Goal: Task Accomplishment & Management: Complete application form

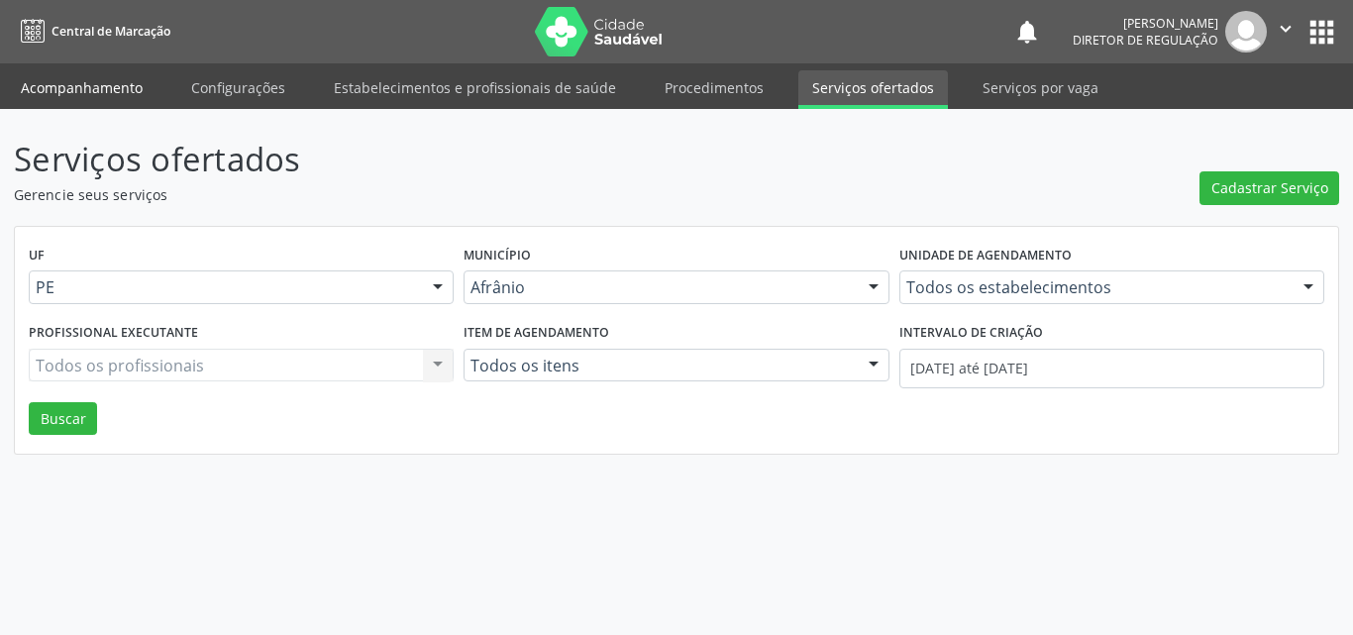
click at [77, 83] on link "Acompanhamento" at bounding box center [82, 87] width 150 height 35
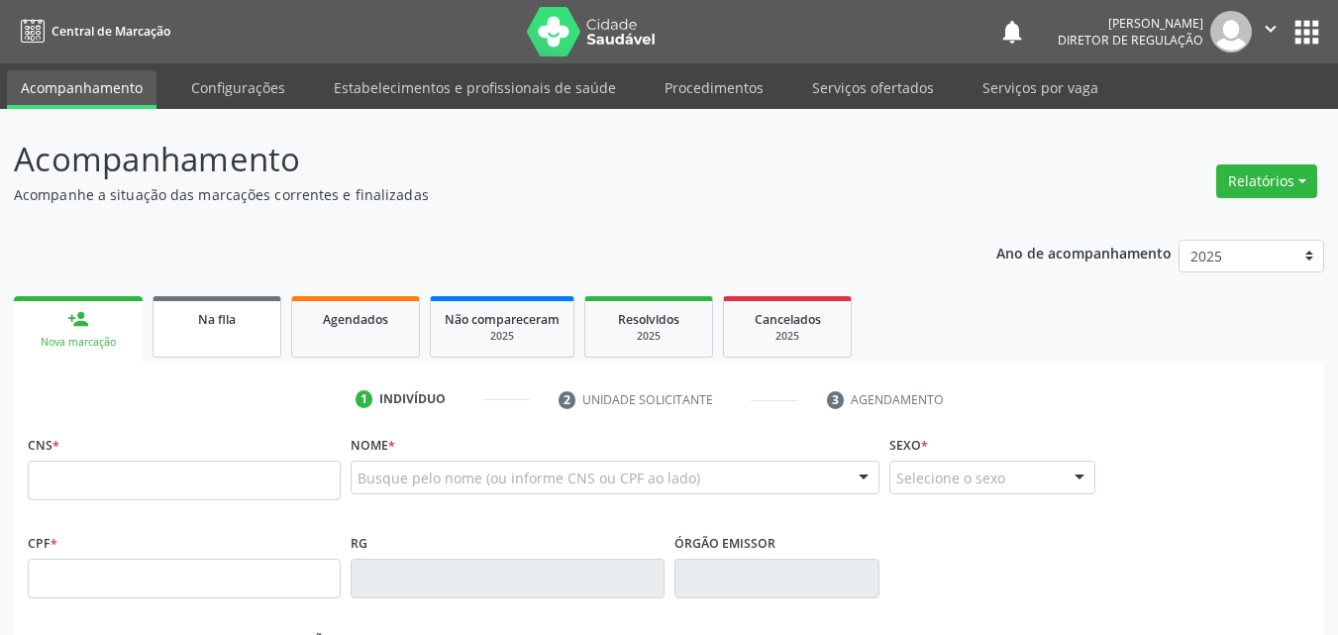
click at [235, 322] on span "Na fila" at bounding box center [217, 319] width 38 height 17
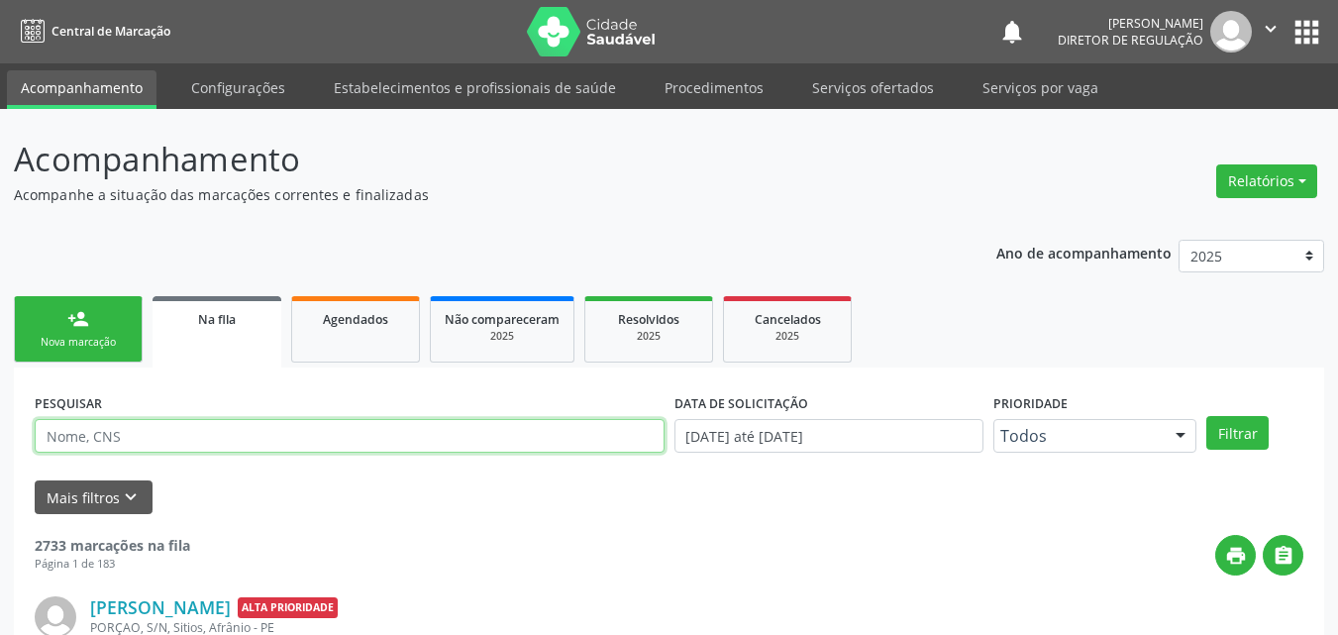
click at [226, 434] on input "text" at bounding box center [350, 436] width 630 height 34
type input "aline"
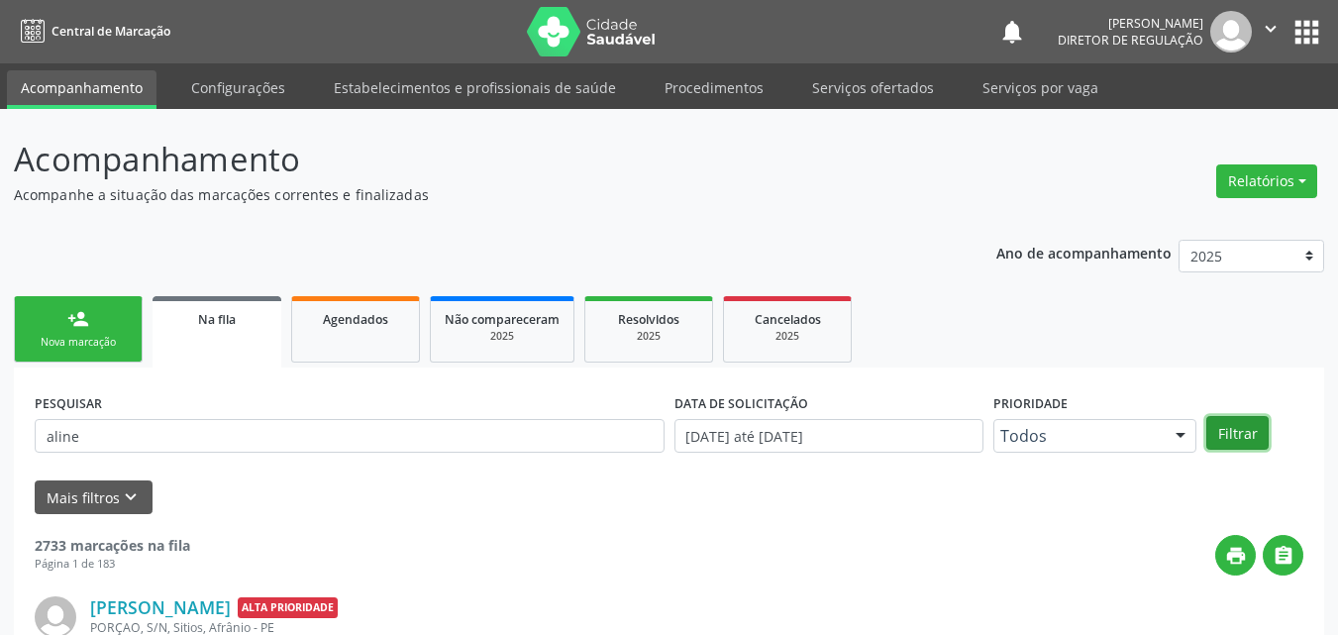
click at [1234, 435] on button "Filtrar" at bounding box center [1237, 433] width 62 height 34
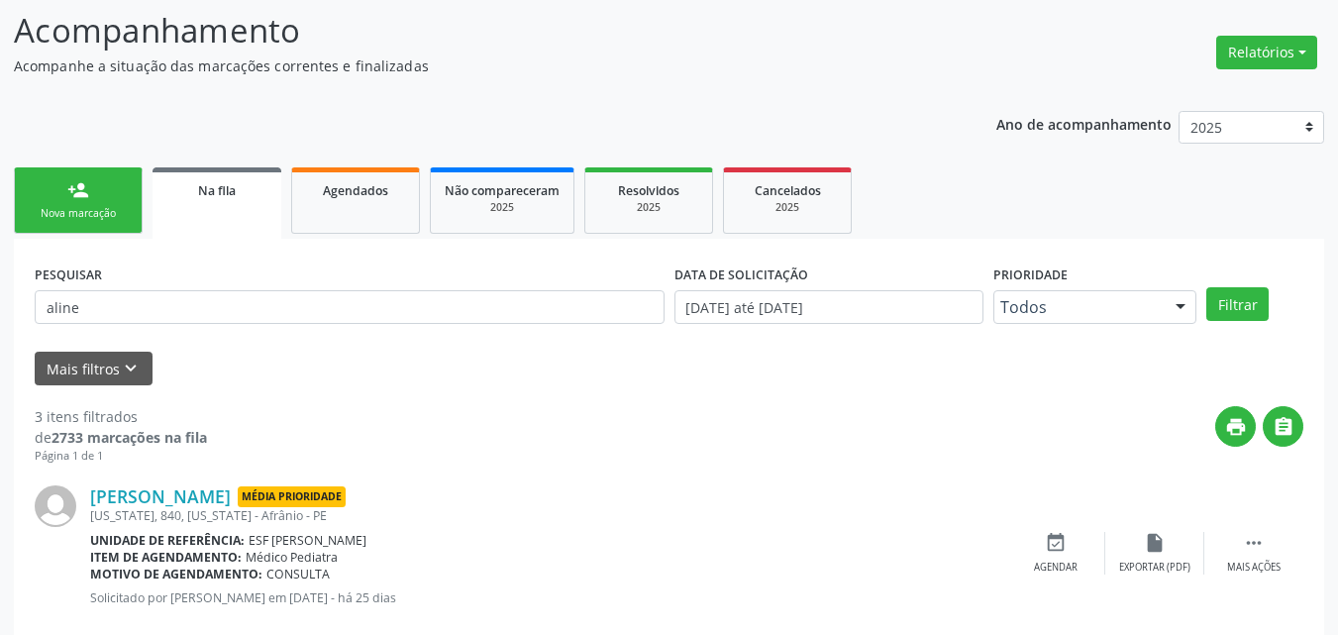
scroll to position [30, 0]
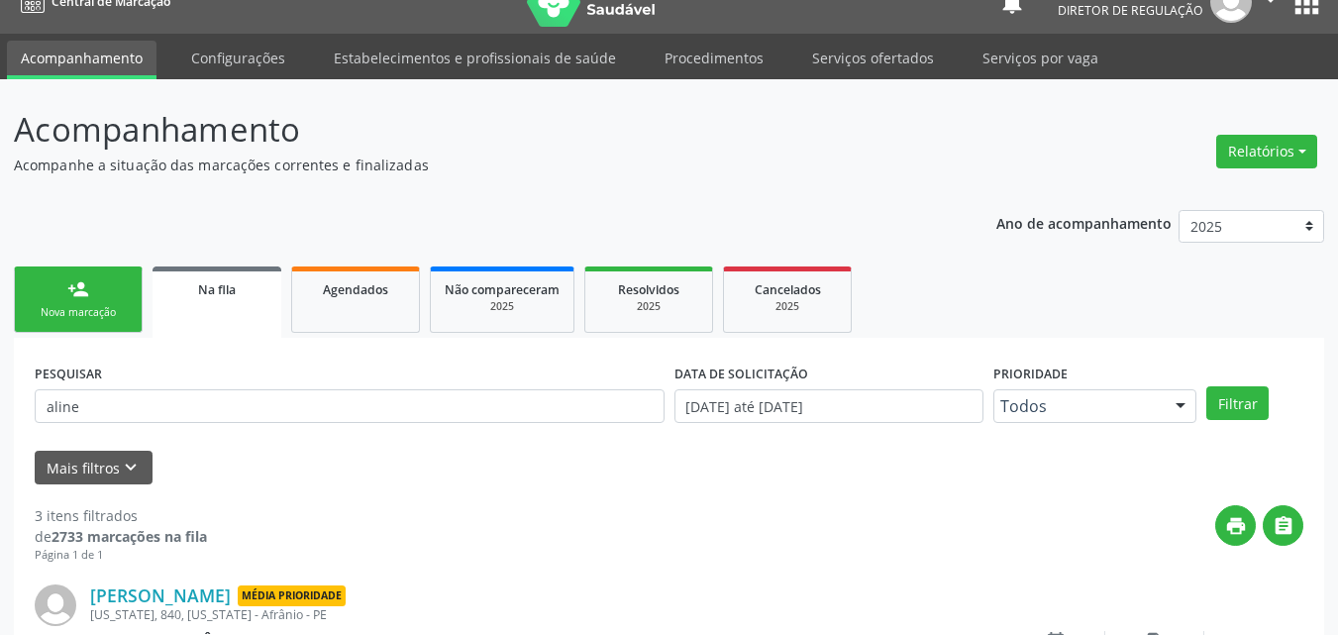
drag, startPoint x: 80, startPoint y: 266, endPoint x: 85, endPoint y: 290, distance: 24.3
click at [88, 291] on div "person_add" at bounding box center [78, 289] width 22 height 22
click at [113, 306] on div "Nova marcação" at bounding box center [78, 312] width 99 height 15
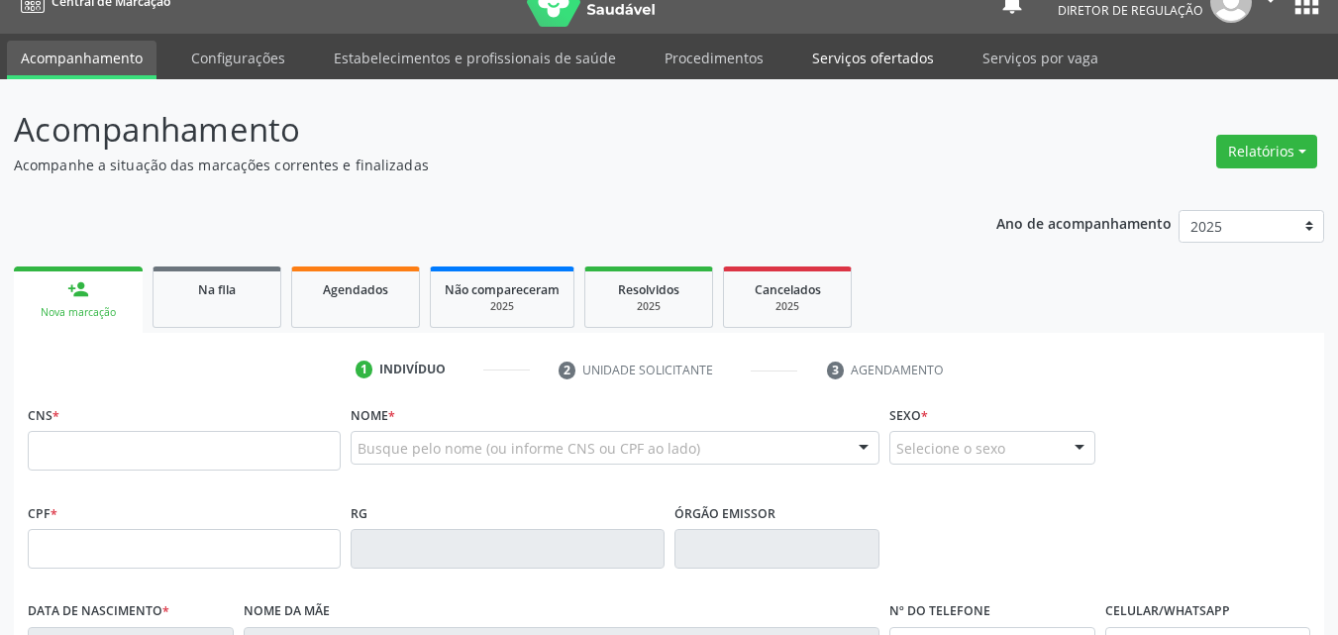
click at [893, 60] on link "Serviços ofertados" at bounding box center [873, 58] width 150 height 35
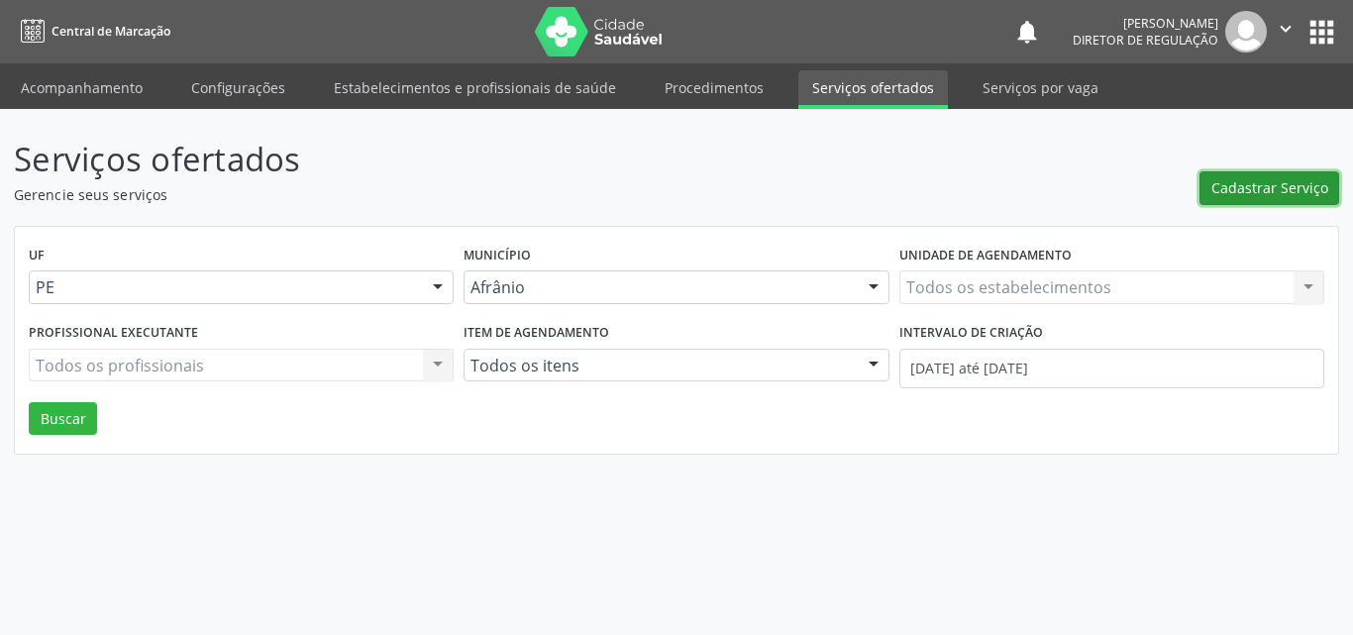
click at [1265, 187] on span "Cadastrar Serviço" at bounding box center [1269, 187] width 117 height 21
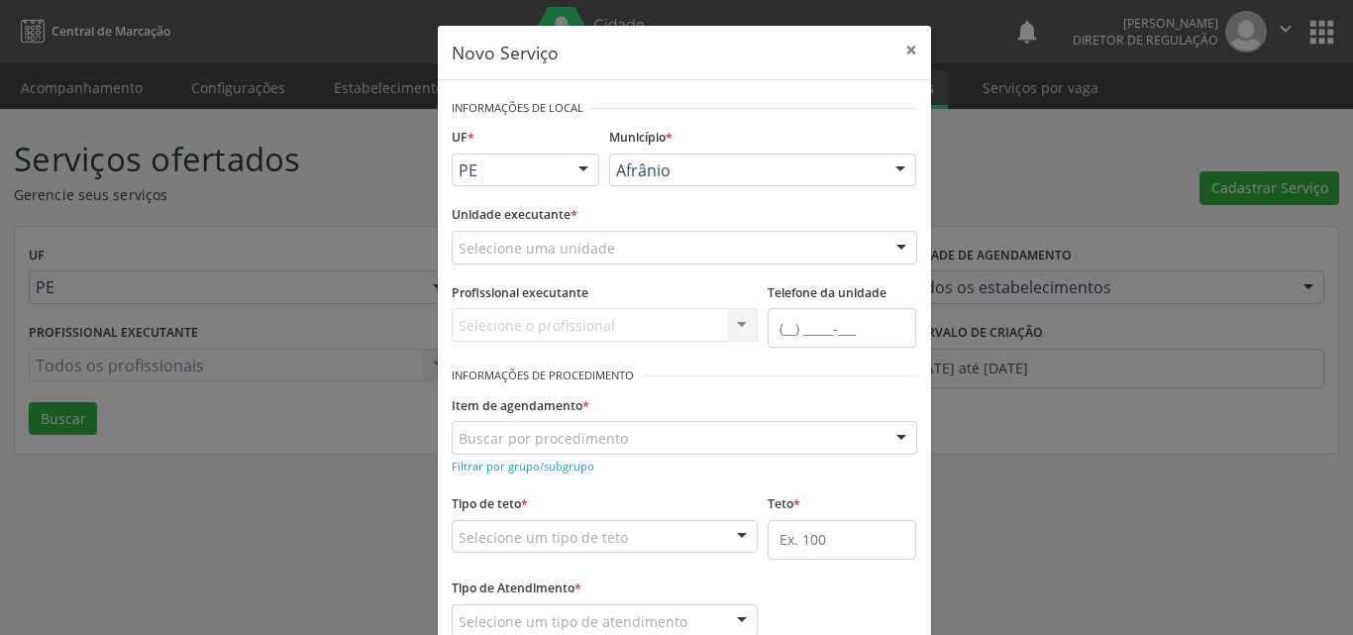
click at [646, 245] on div "Selecione uma unidade" at bounding box center [684, 248] width 465 height 34
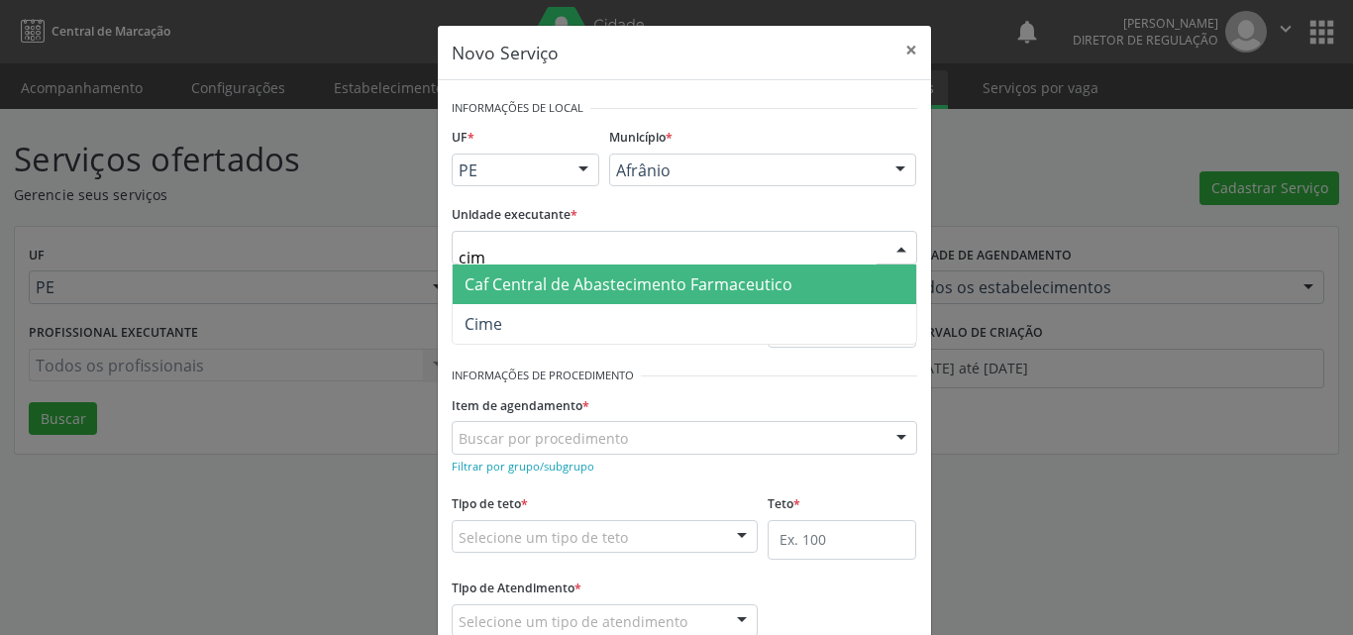
type input "cime"
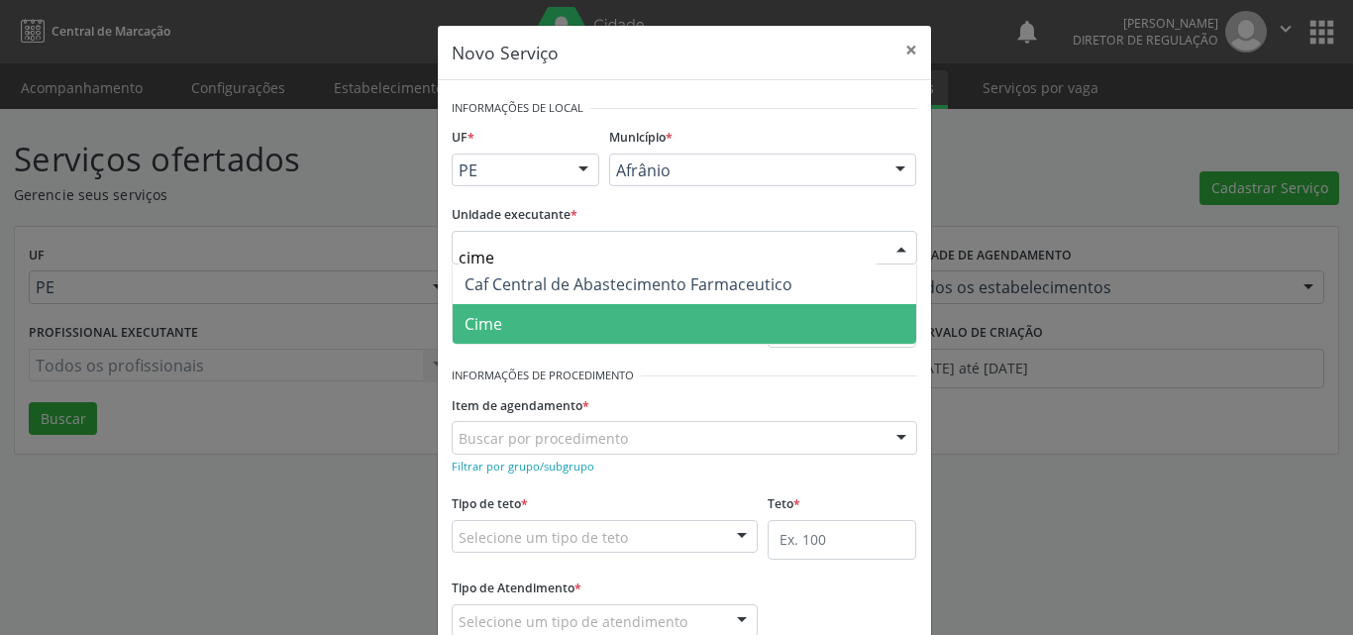
click at [600, 326] on span "Cime" at bounding box center [684, 324] width 463 height 40
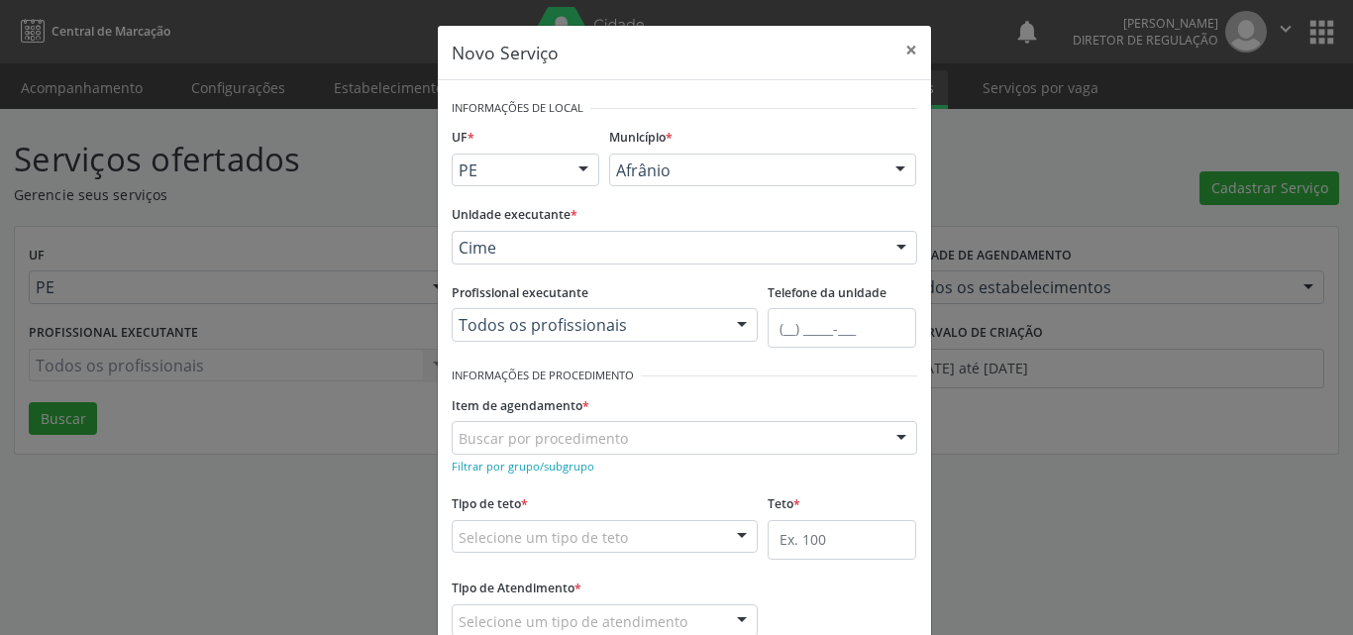
click at [625, 432] on div "Buscar por procedimento" at bounding box center [684, 438] width 465 height 34
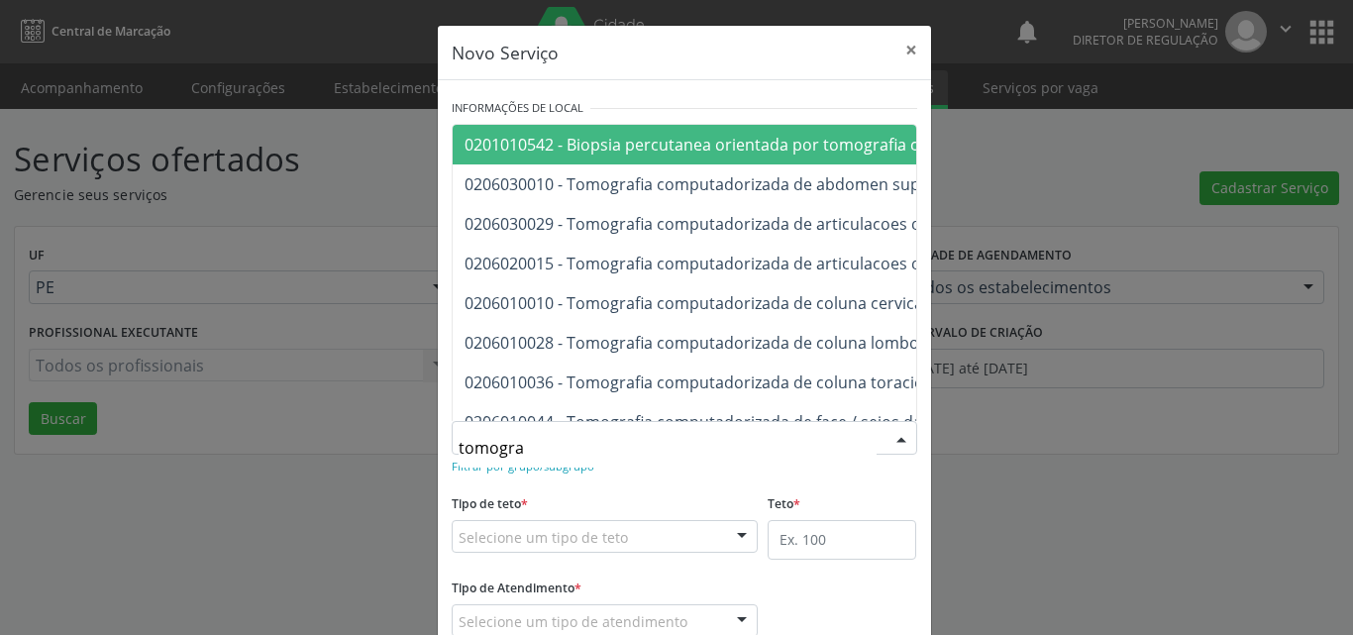
type input "tomograf"
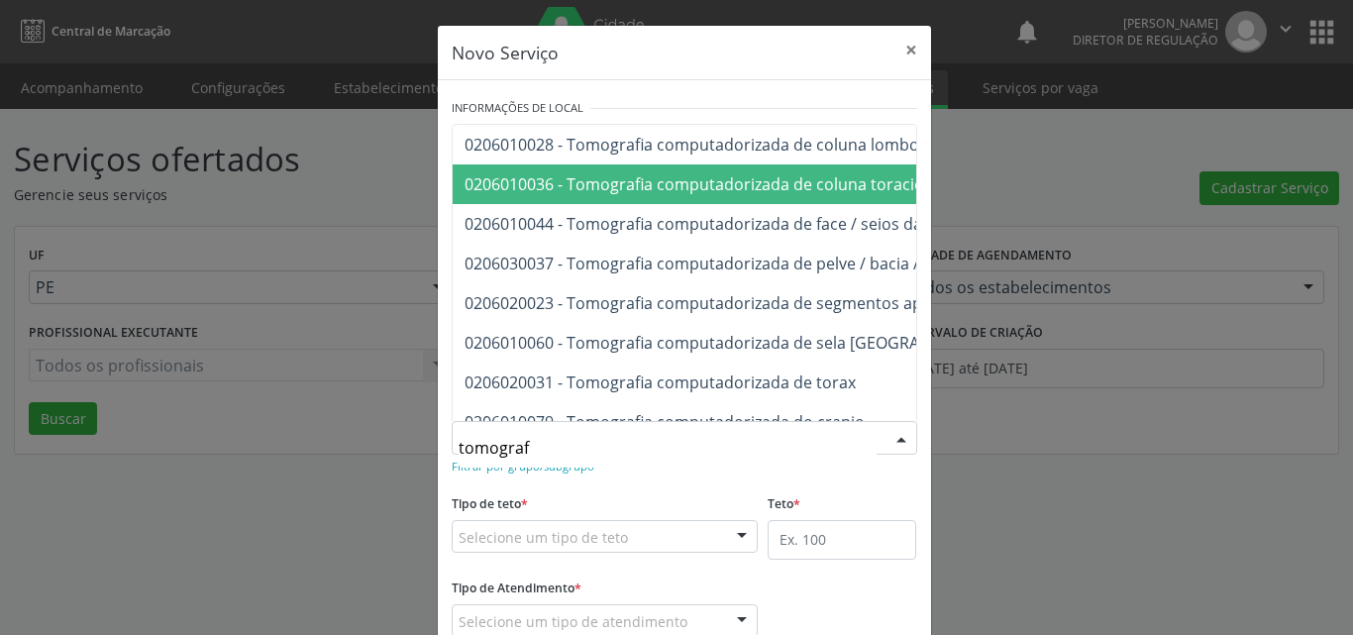
scroll to position [238, 0]
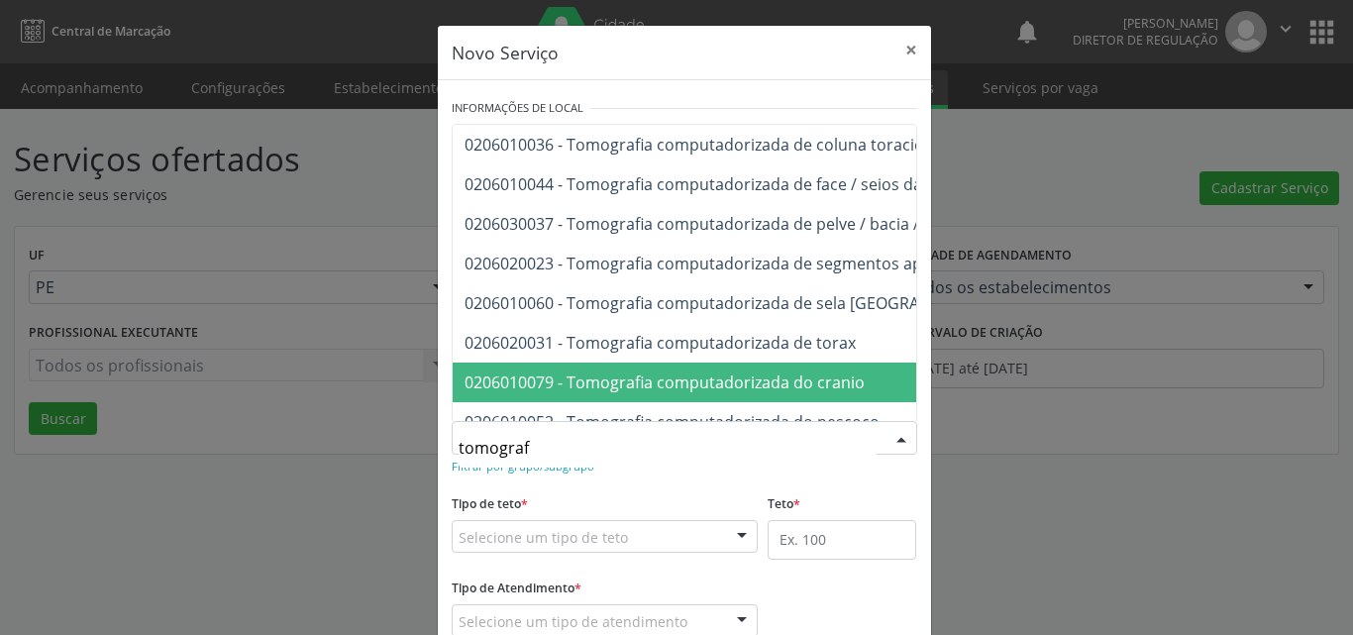
click at [866, 386] on span "0206010079 - Tomografia computadorizada do cranio" at bounding box center [944, 382] width 982 height 40
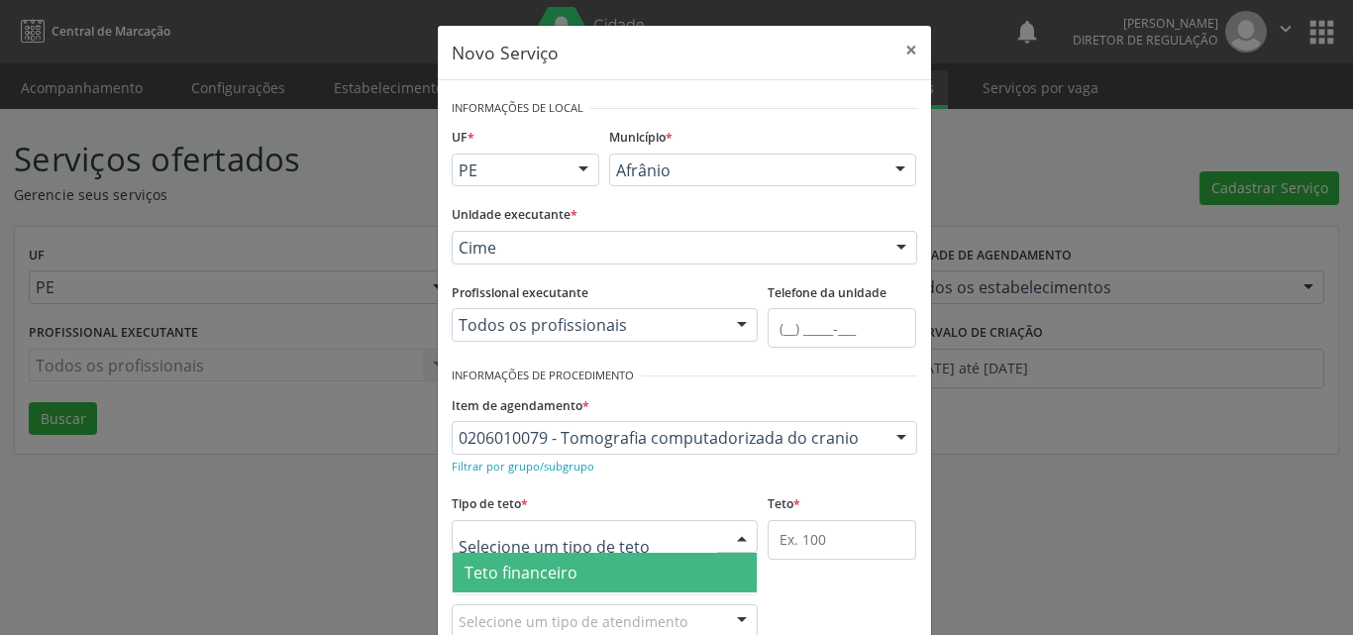
click at [623, 540] on div at bounding box center [605, 537] width 307 height 34
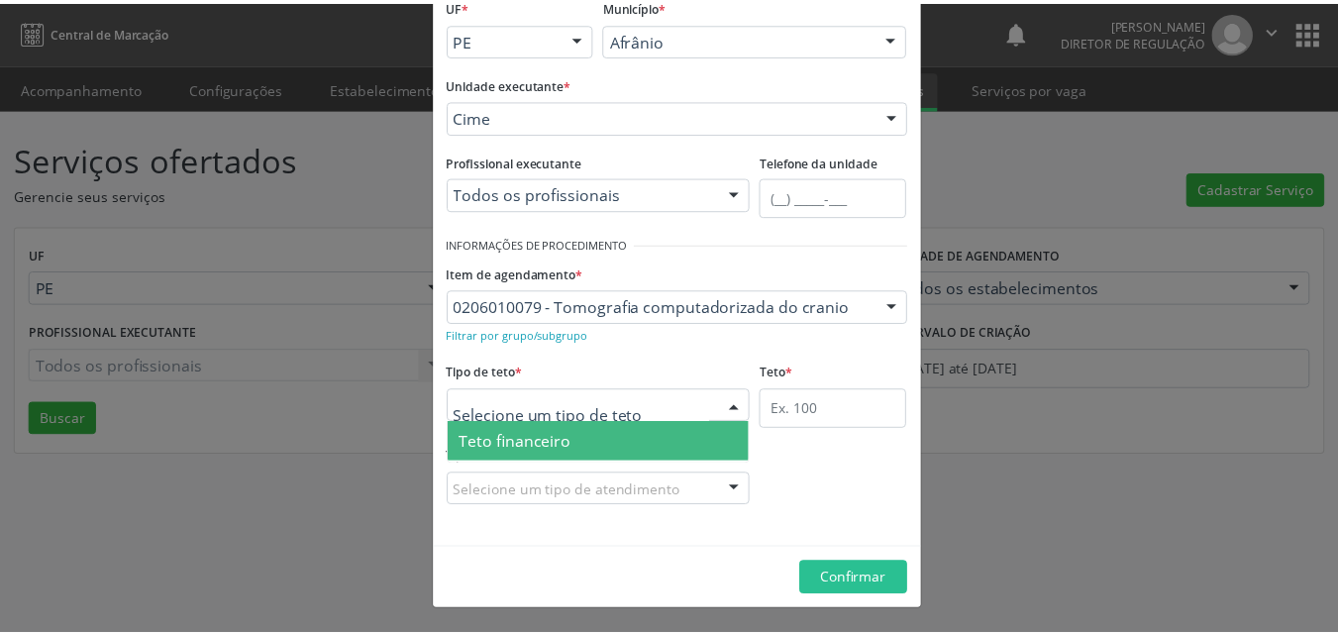
scroll to position [38, 0]
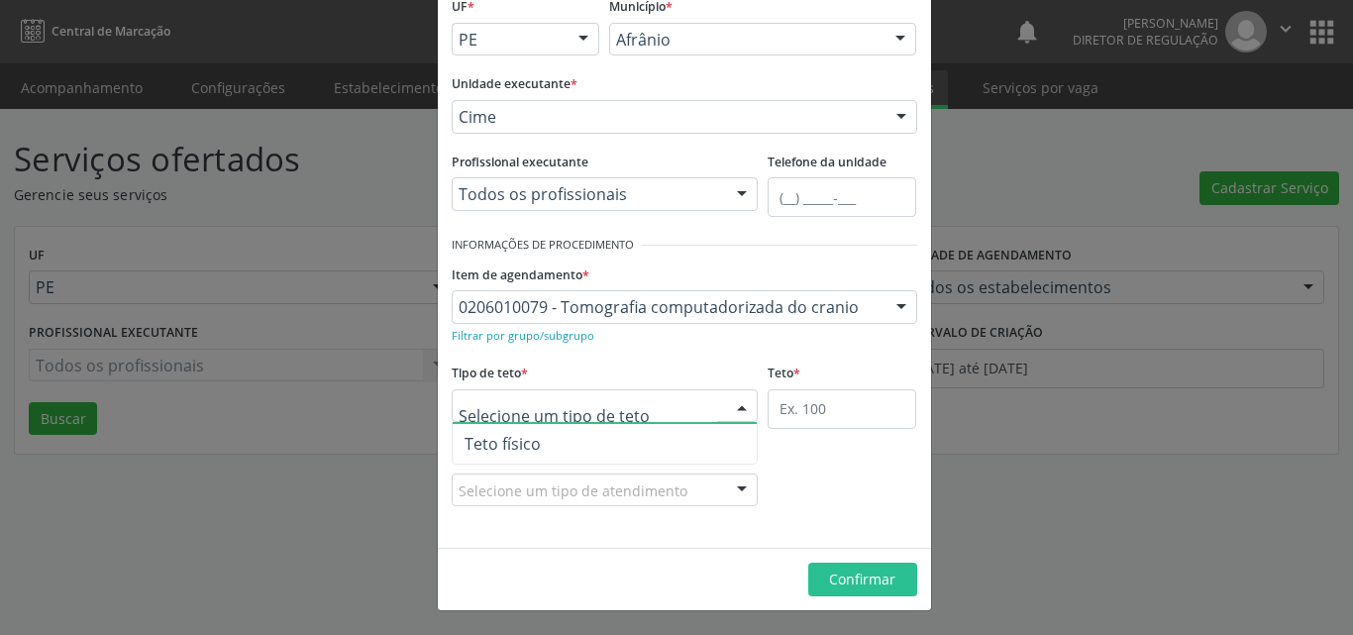
click at [626, 440] on span "Teto físico" at bounding box center [605, 444] width 305 height 40
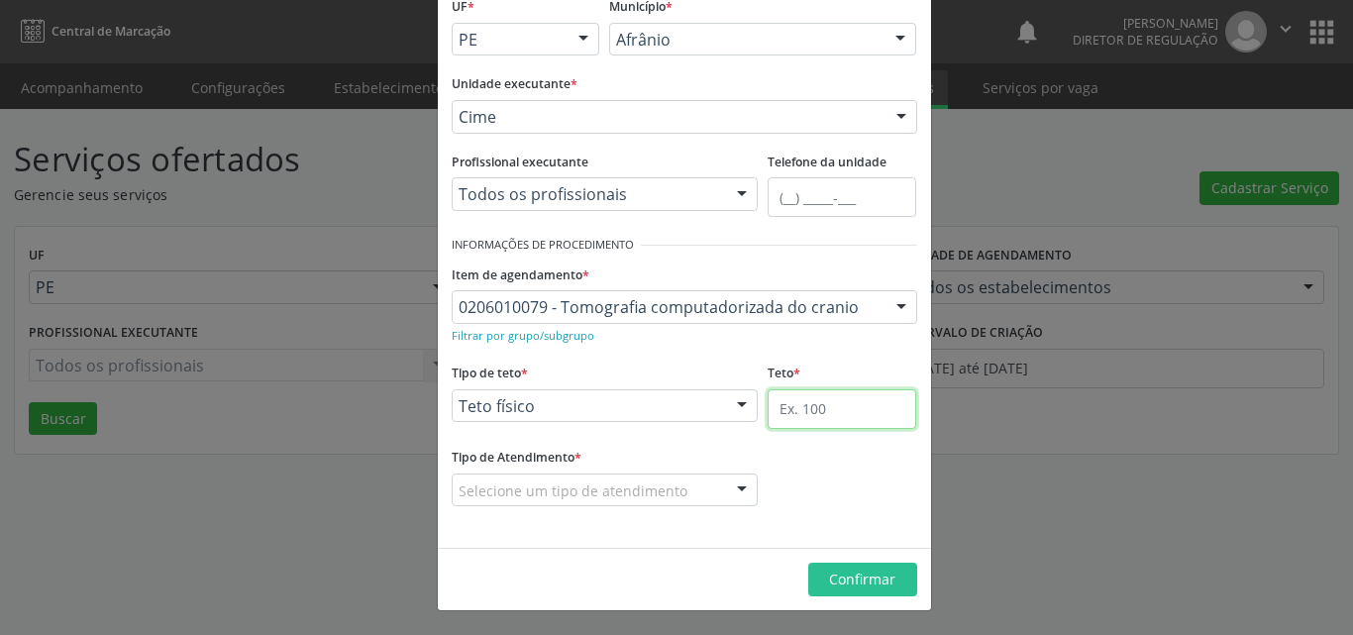
click at [821, 410] on input "text" at bounding box center [841, 409] width 149 height 40
type input "10"
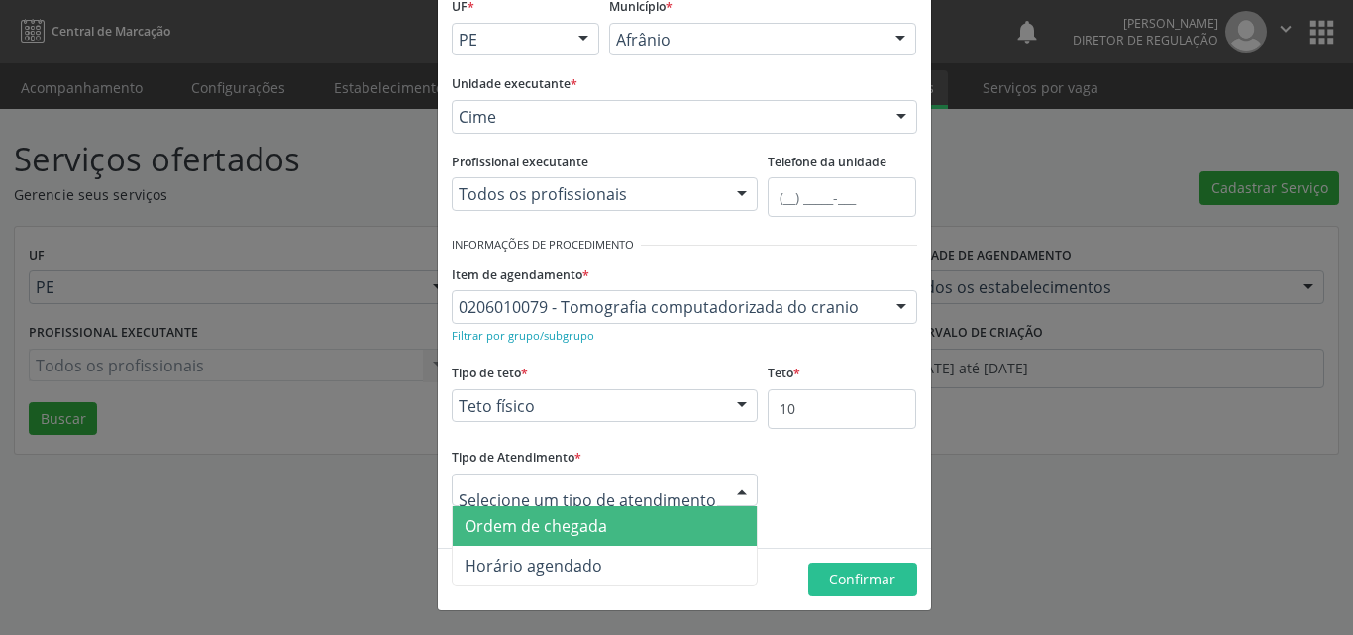
click at [659, 522] on span "Ordem de chegada" at bounding box center [605, 526] width 305 height 40
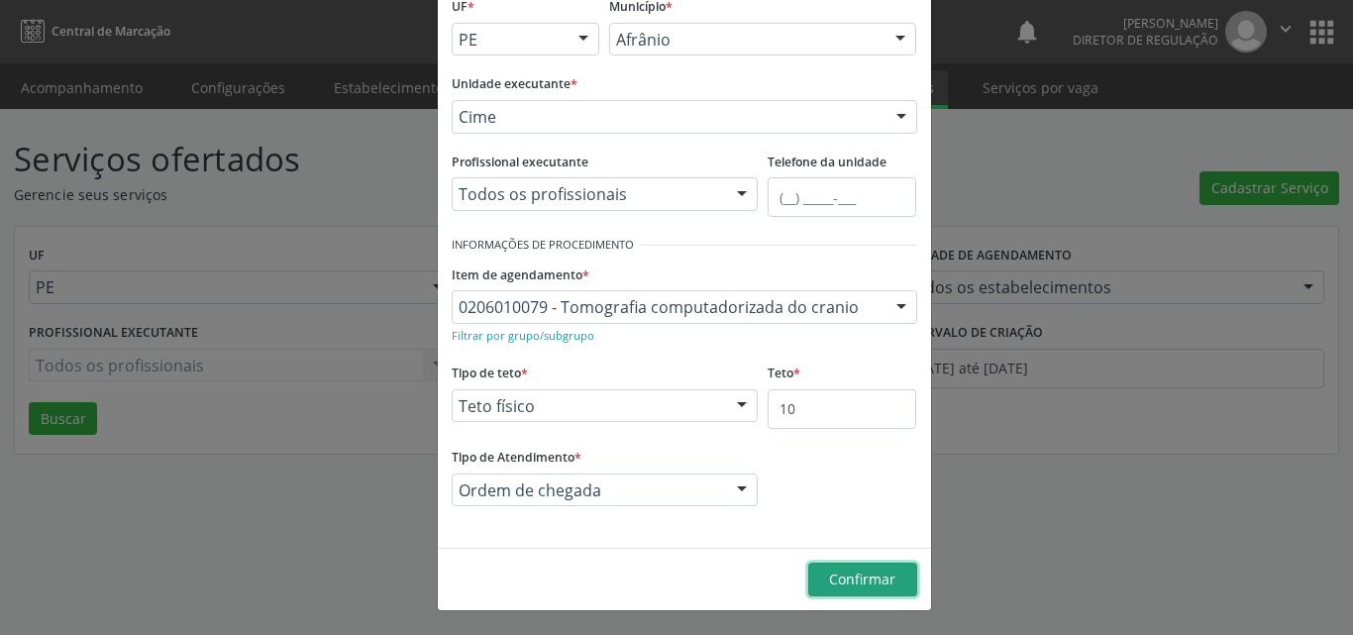
click at [862, 586] on span "Confirmar" at bounding box center [862, 578] width 66 height 19
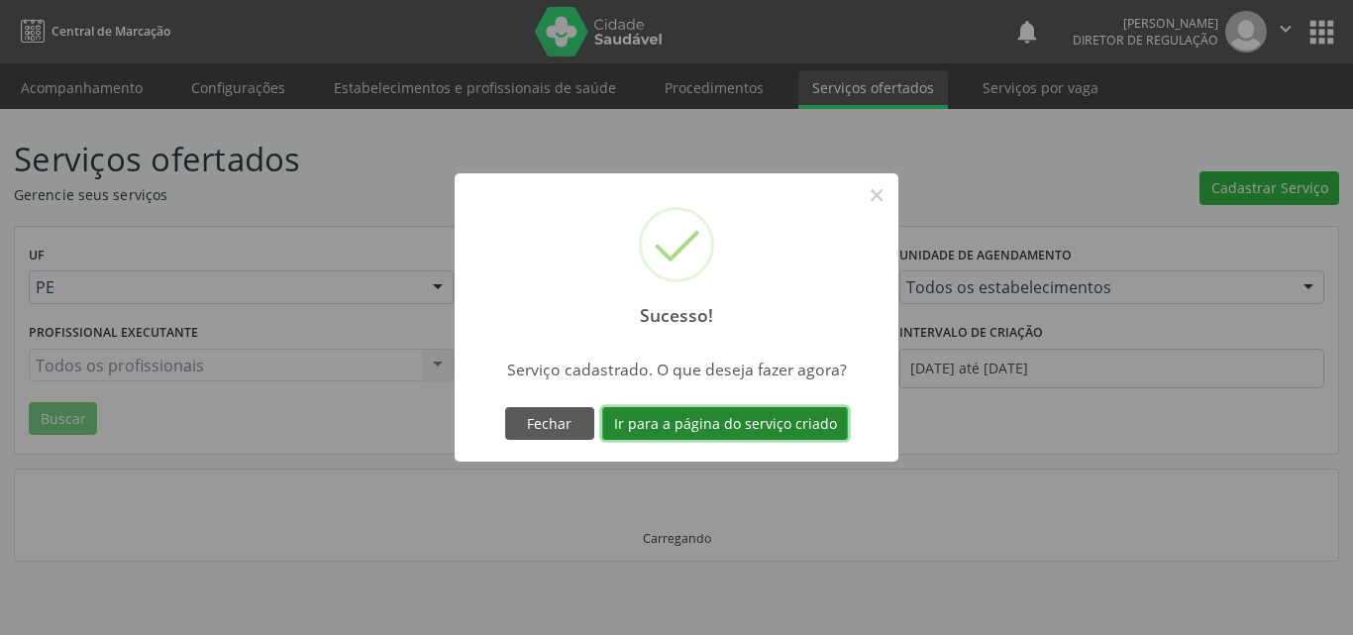
click at [772, 410] on button "Ir para a página do serviço criado" at bounding box center [725, 424] width 246 height 34
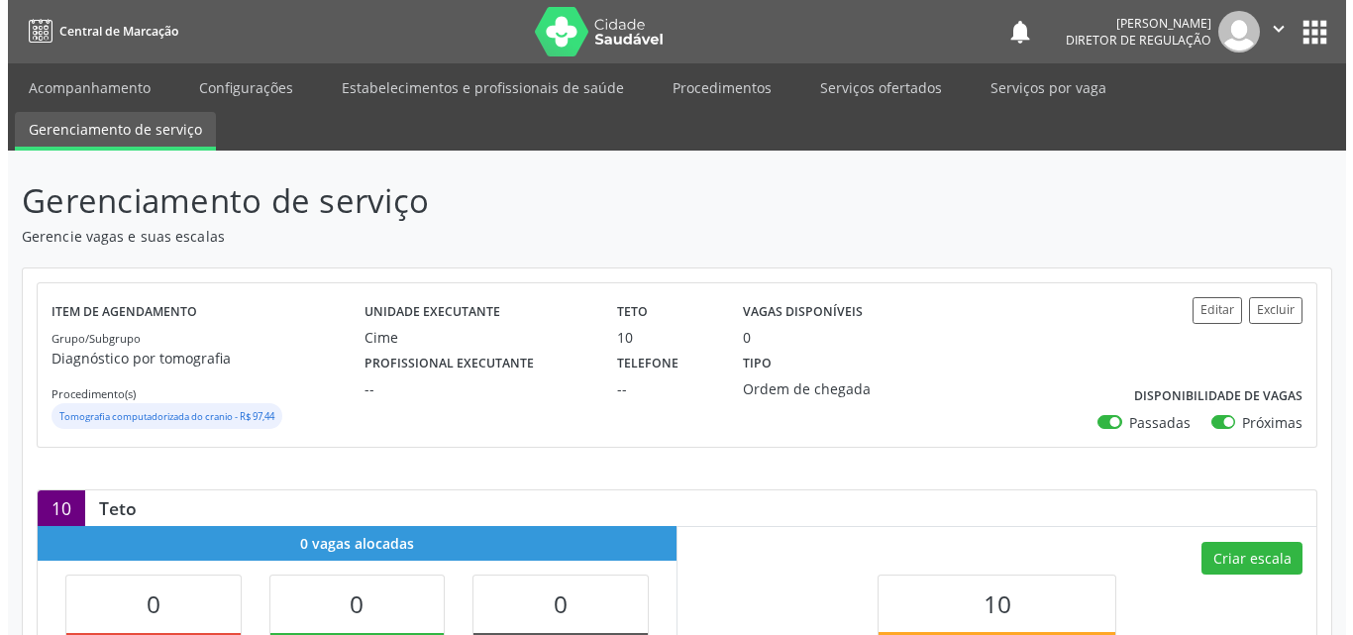
scroll to position [99, 0]
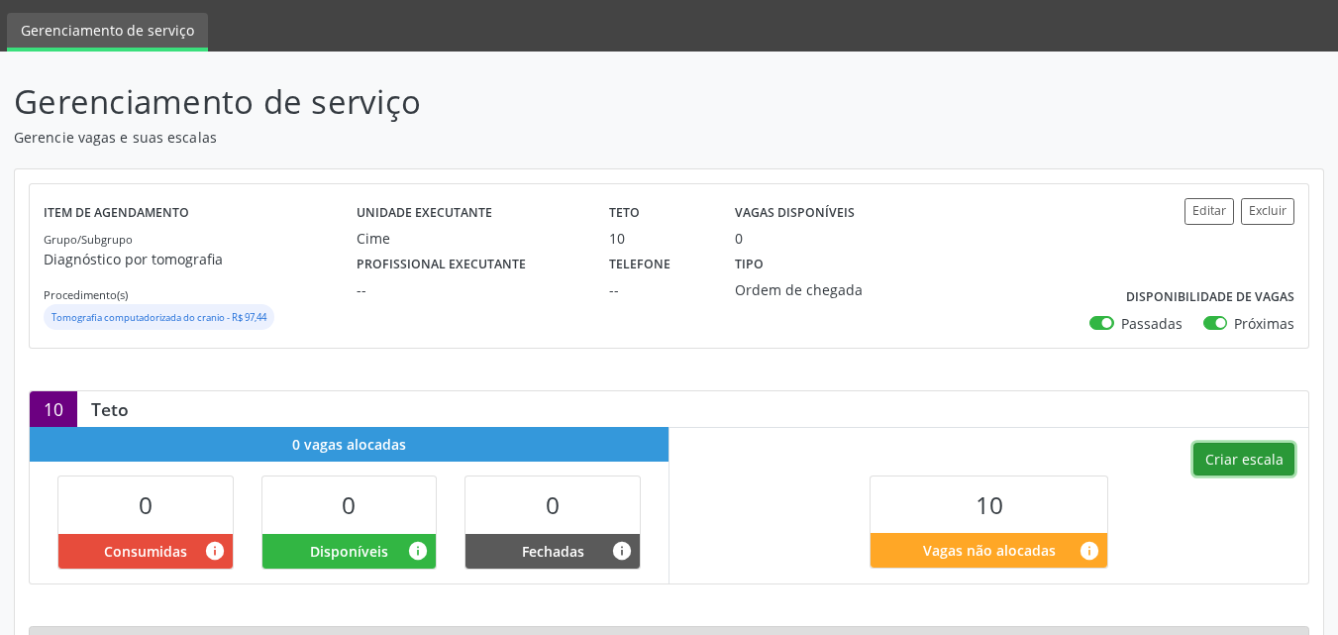
click at [1244, 452] on button "Criar escala" at bounding box center [1243, 460] width 101 height 34
select select "7"
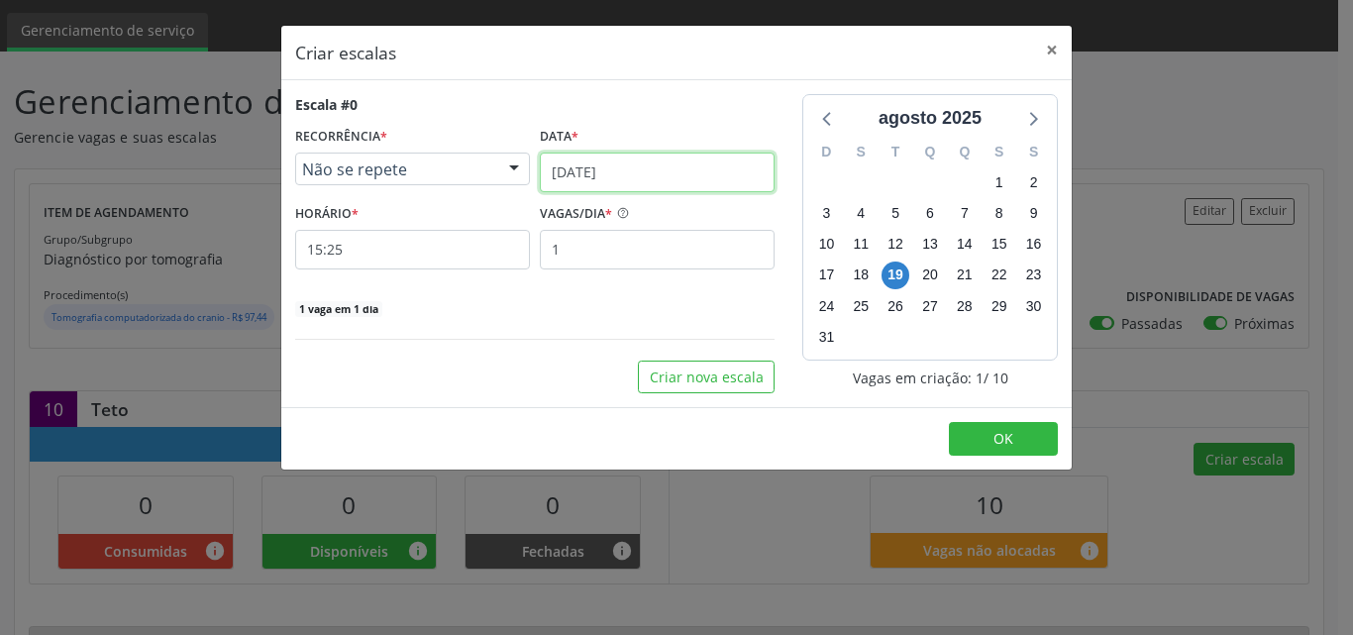
click at [669, 172] on input "[DATE]" at bounding box center [657, 172] width 235 height 40
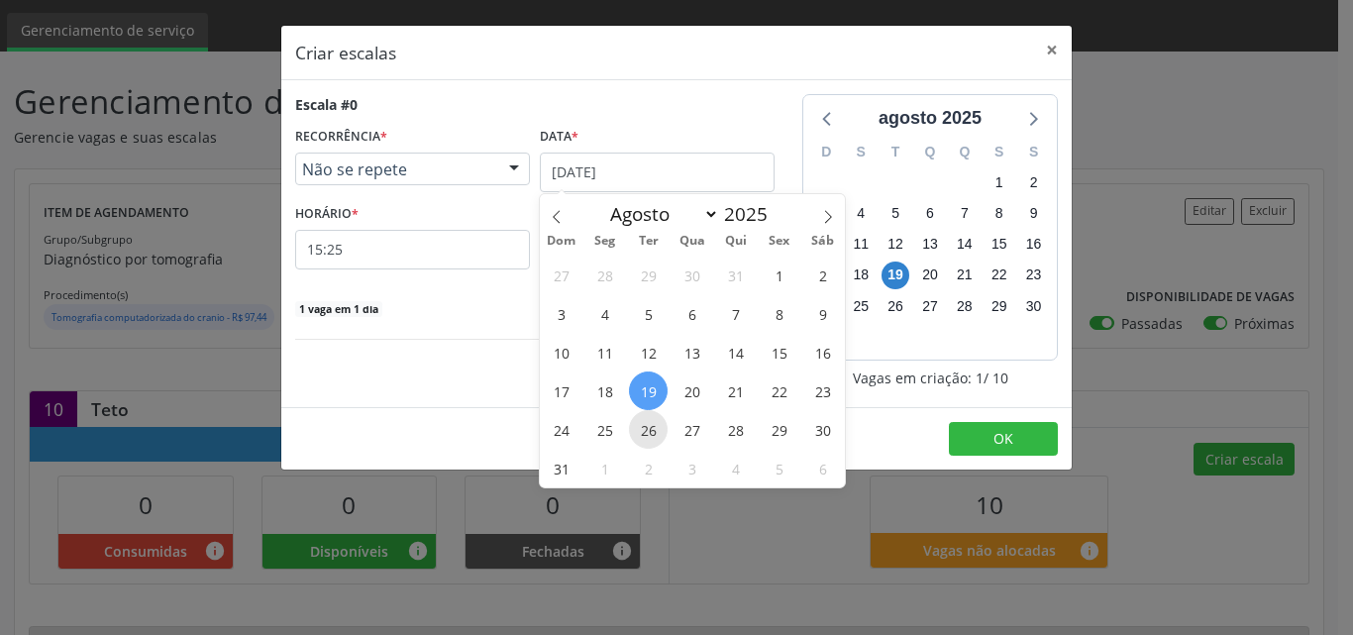
click at [657, 430] on span "26" at bounding box center [648, 429] width 39 height 39
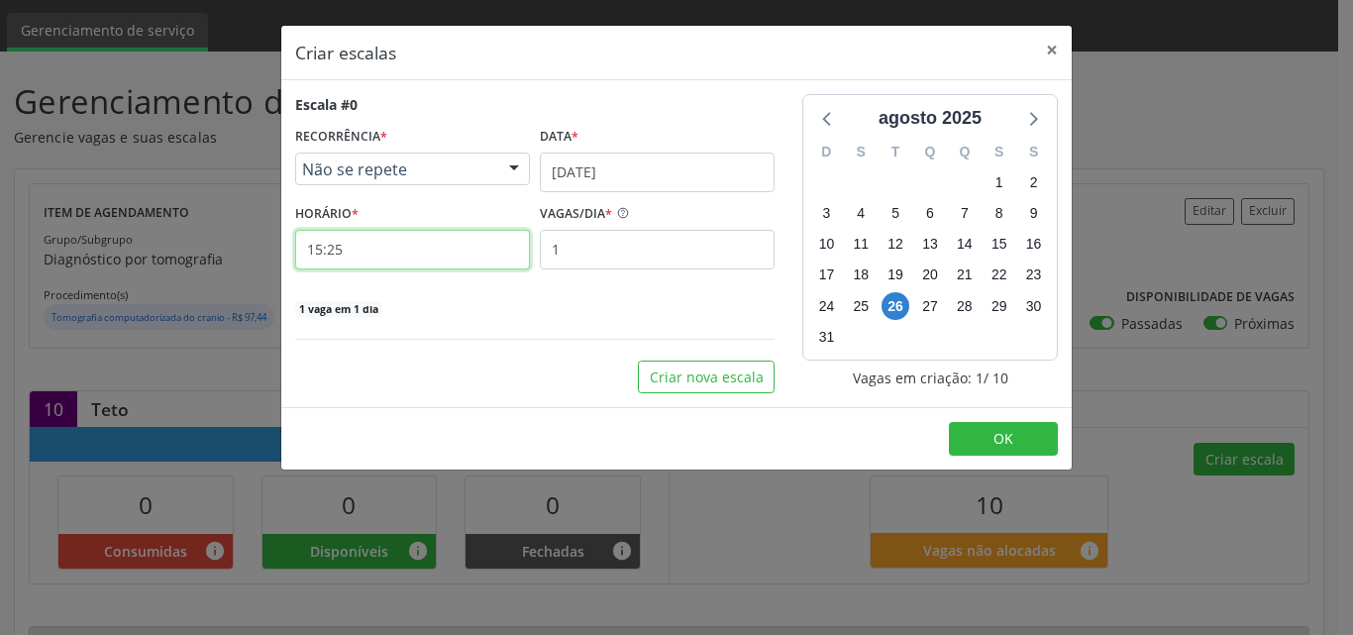
click at [432, 246] on input "15:25" at bounding box center [412, 250] width 235 height 40
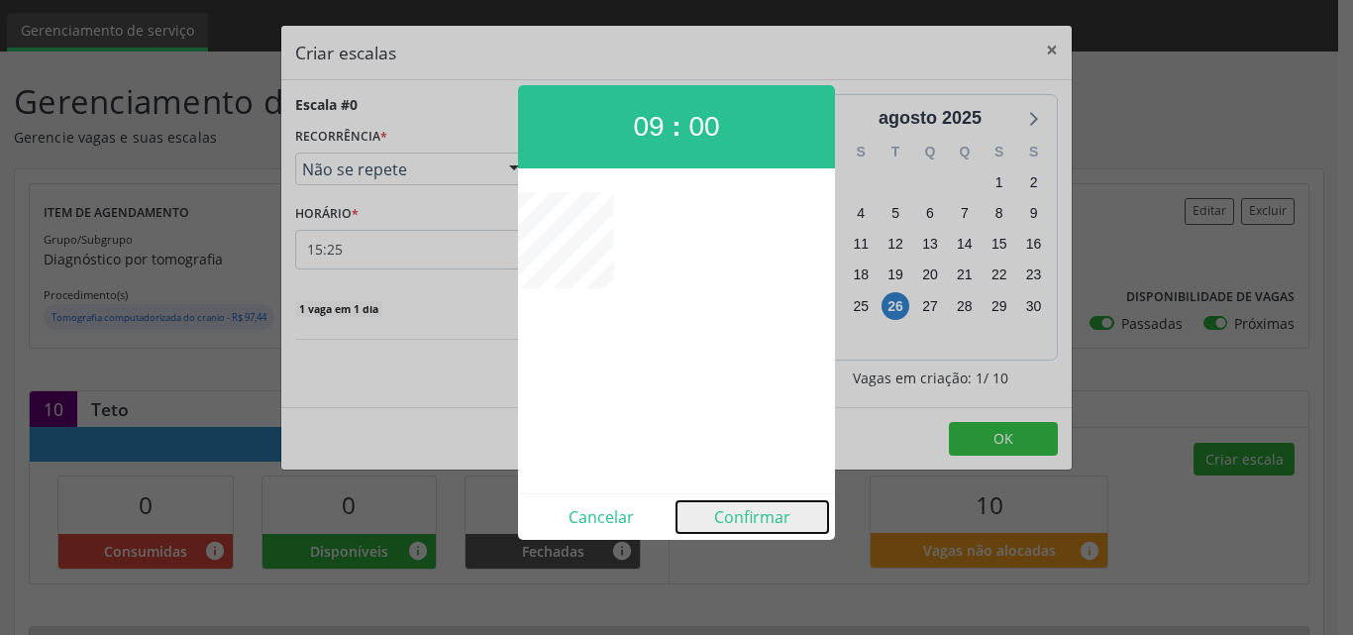
click at [768, 517] on button "Confirmar" at bounding box center [752, 517] width 152 height 32
type input "09:00"
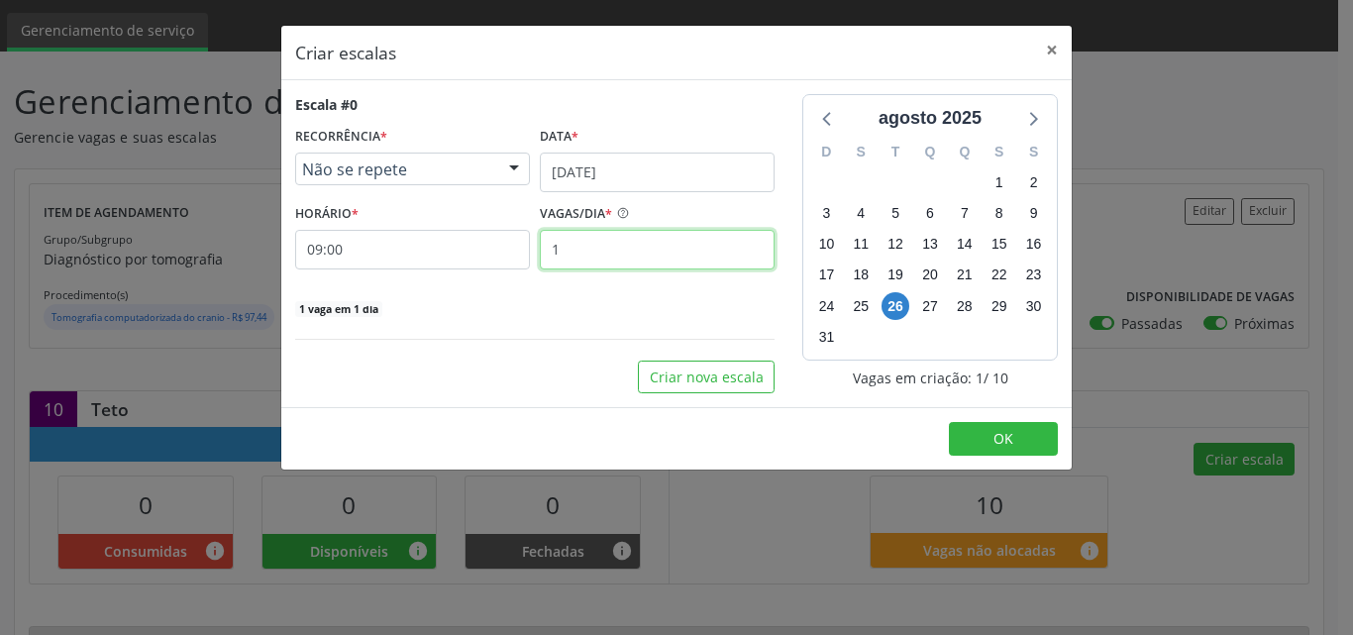
click at [642, 256] on input "1" at bounding box center [657, 250] width 235 height 40
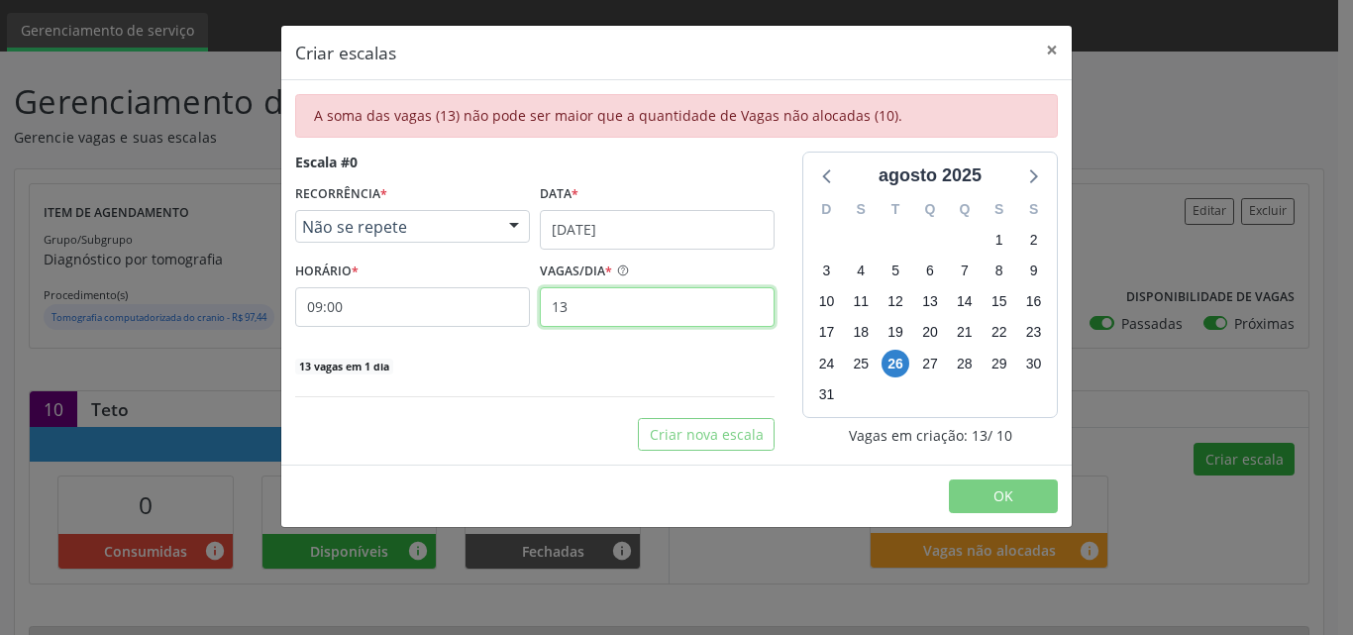
type input "1"
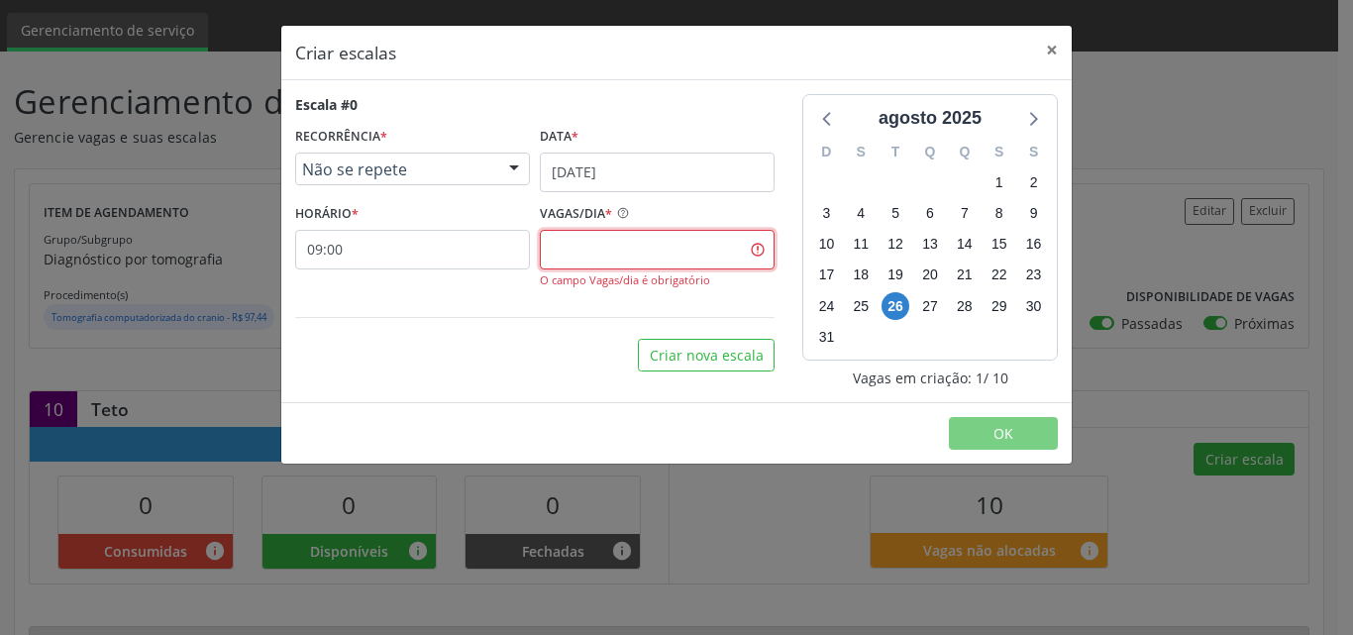
click at [642, 255] on input "text" at bounding box center [657, 250] width 235 height 40
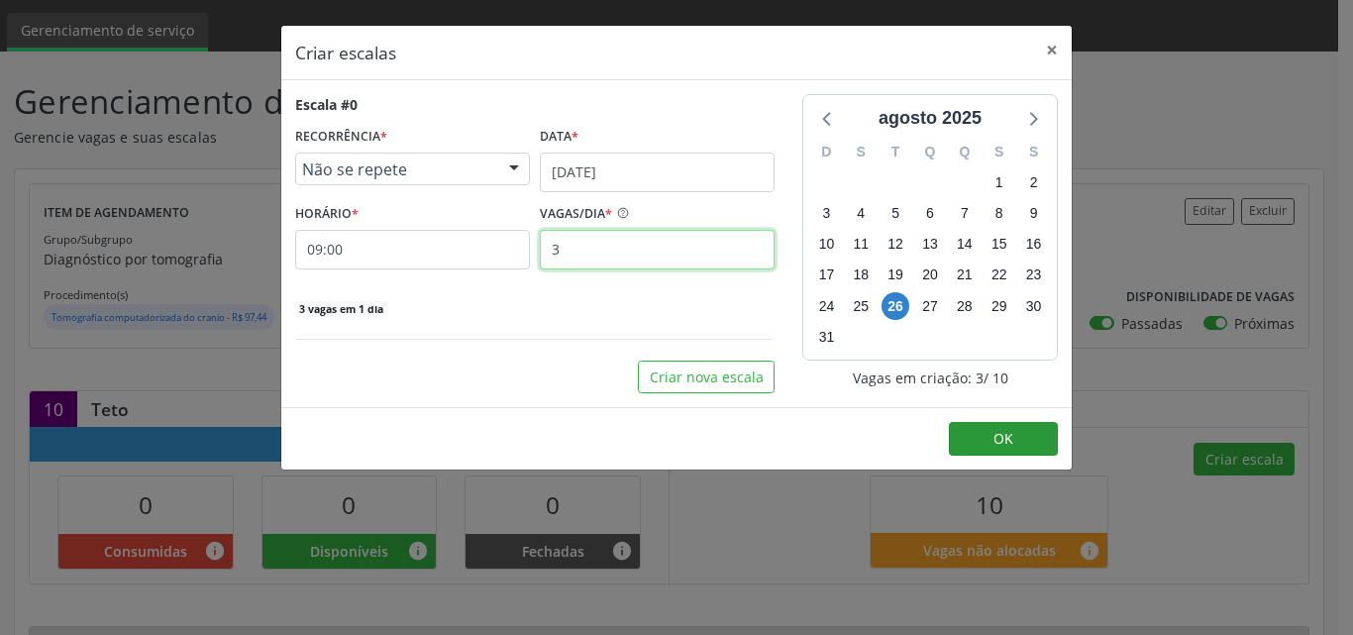
type input "3"
click at [998, 436] on span "OK" at bounding box center [1003, 438] width 20 height 19
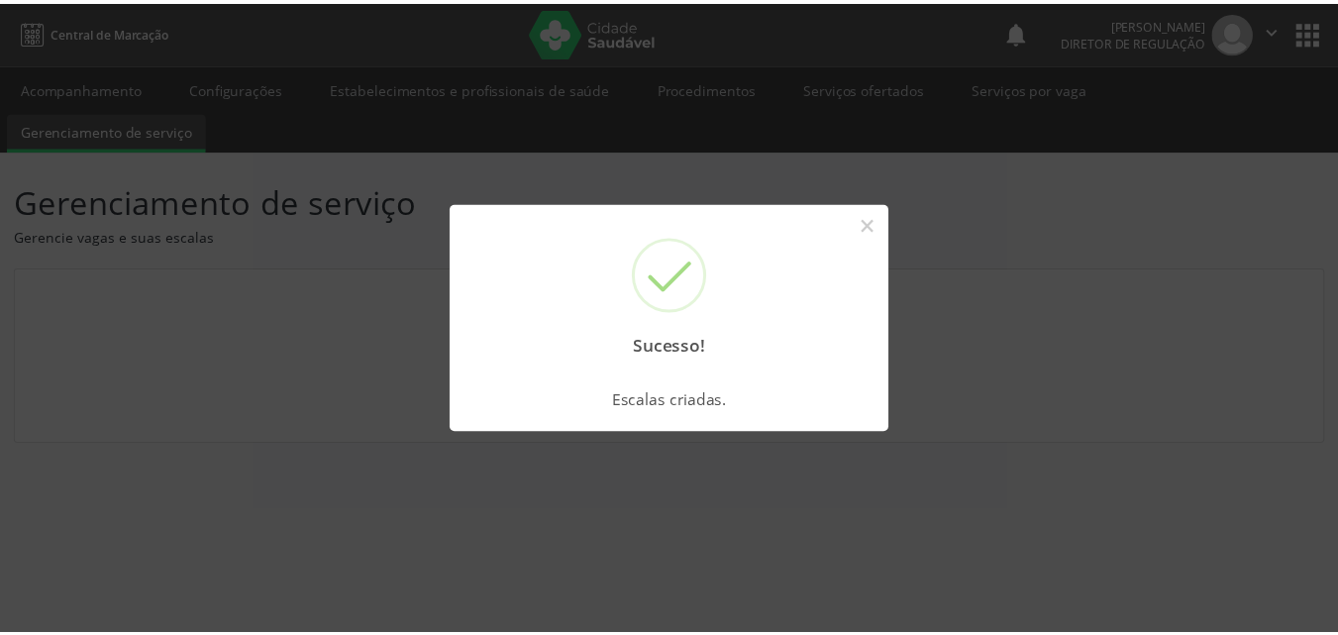
scroll to position [0, 0]
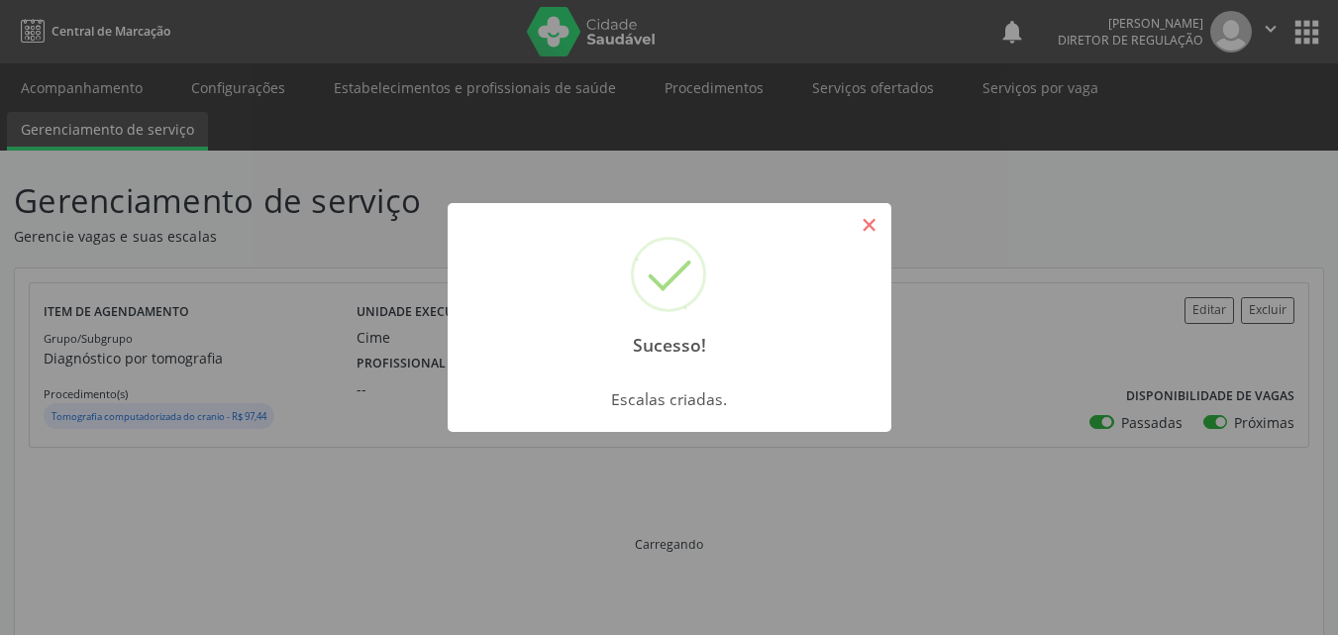
click at [867, 219] on button "×" at bounding box center [870, 225] width 34 height 34
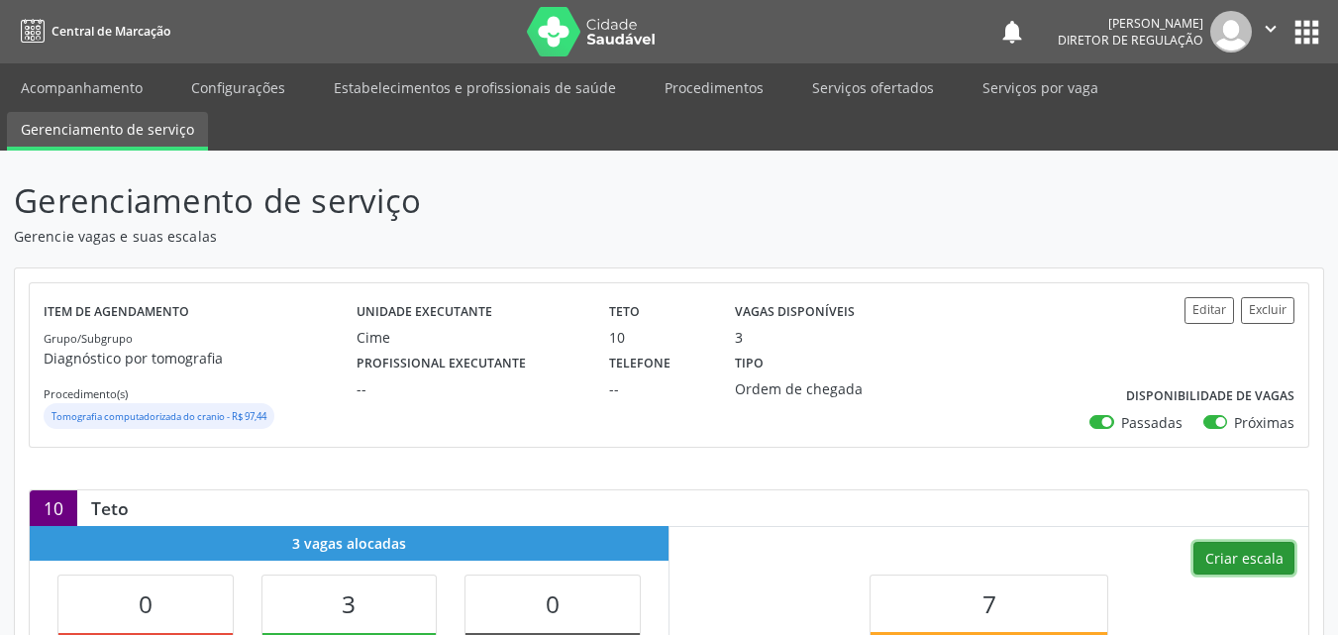
click at [1243, 560] on button "Criar escala" at bounding box center [1243, 559] width 101 height 34
select select "7"
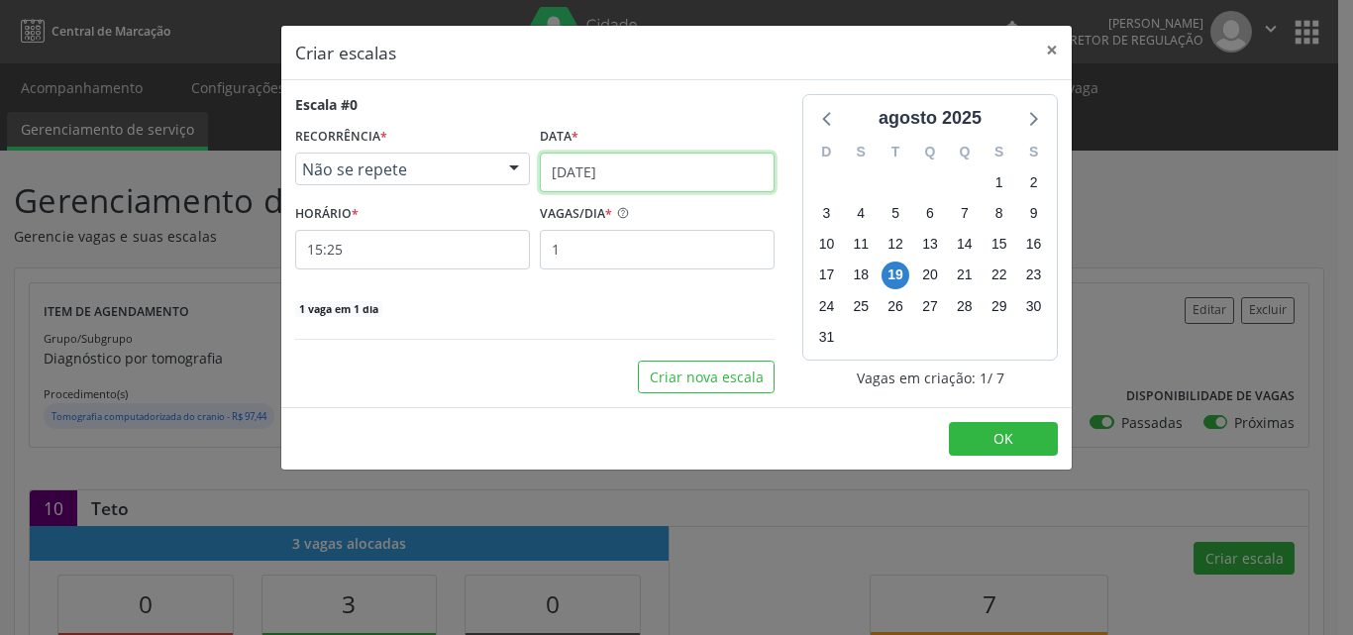
click at [664, 168] on input "[DATE]" at bounding box center [657, 172] width 235 height 40
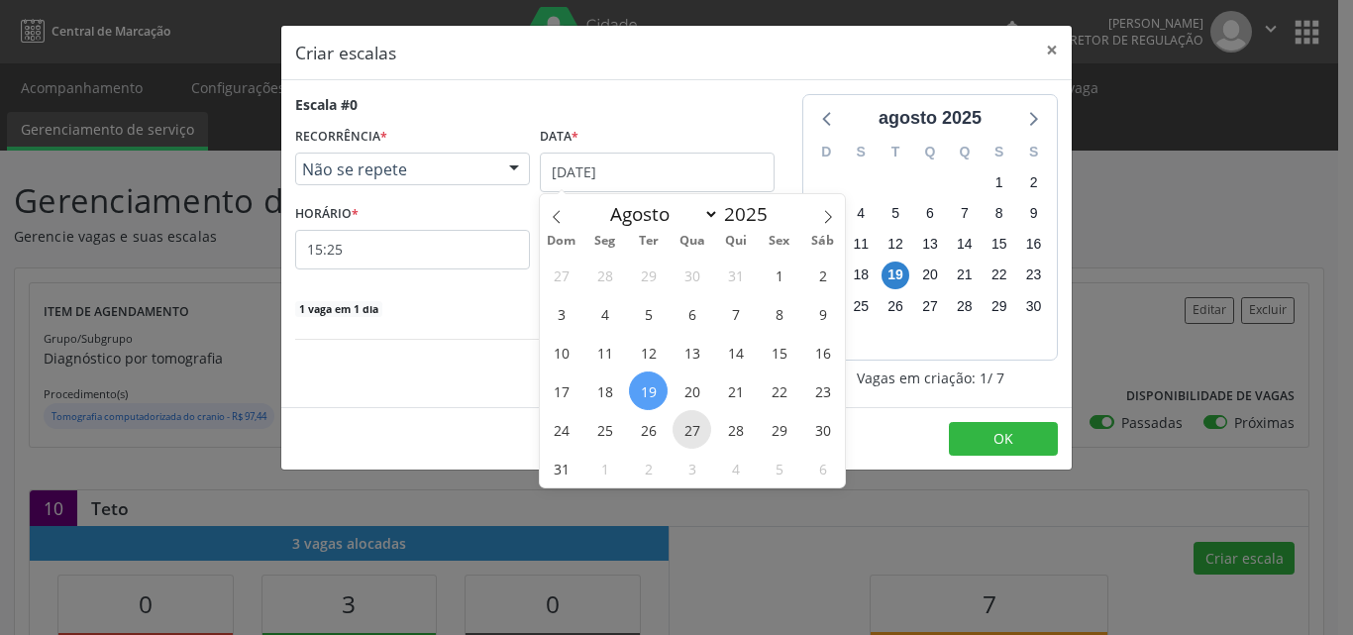
click at [691, 431] on span "27" at bounding box center [691, 429] width 39 height 39
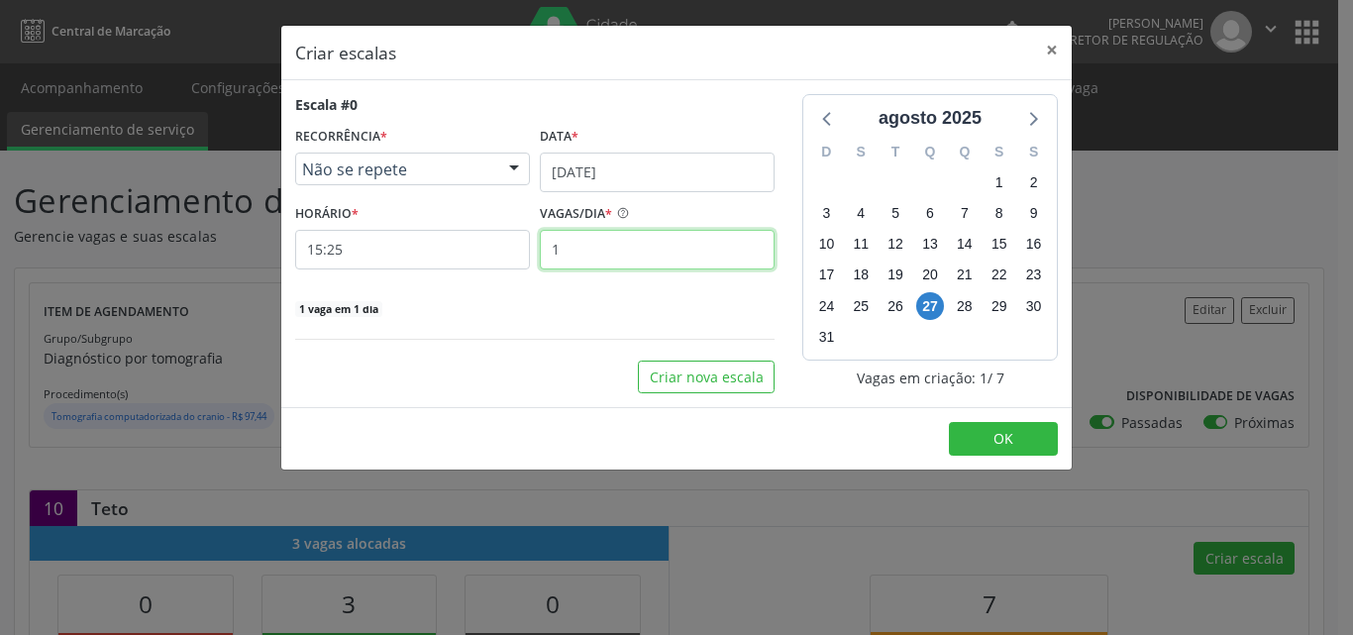
click at [616, 260] on input "1" at bounding box center [657, 250] width 235 height 40
type input "3"
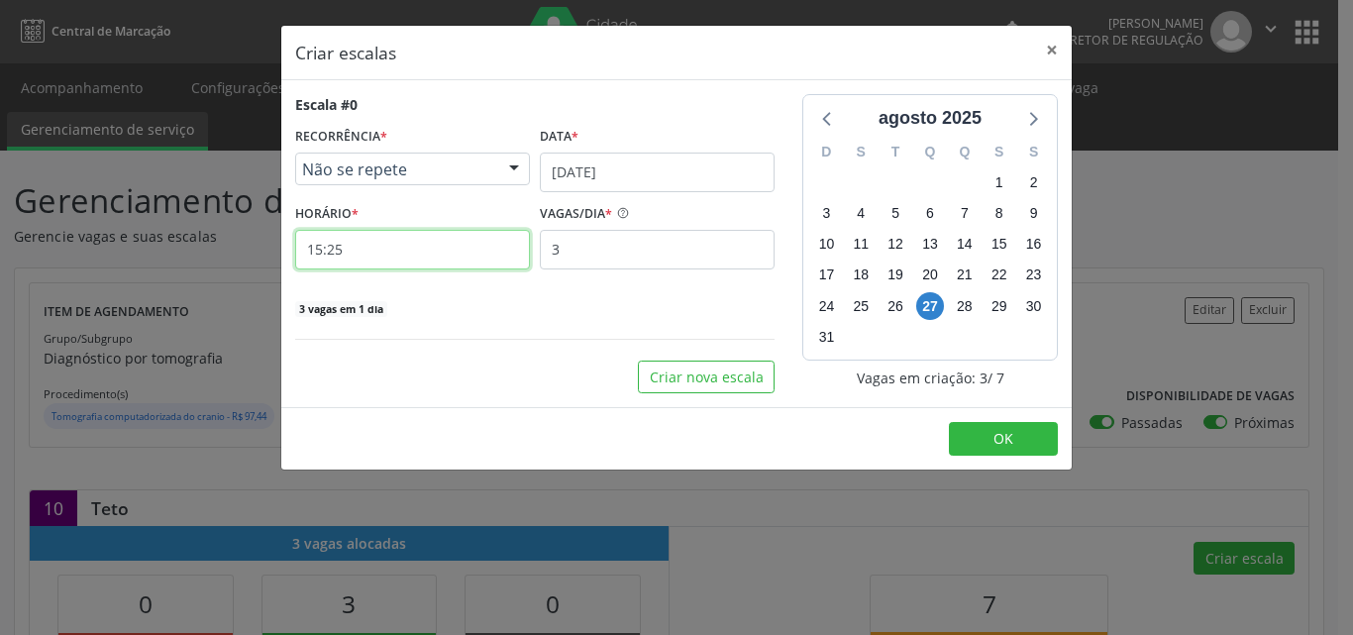
click at [358, 246] on input "15:25" at bounding box center [412, 250] width 235 height 40
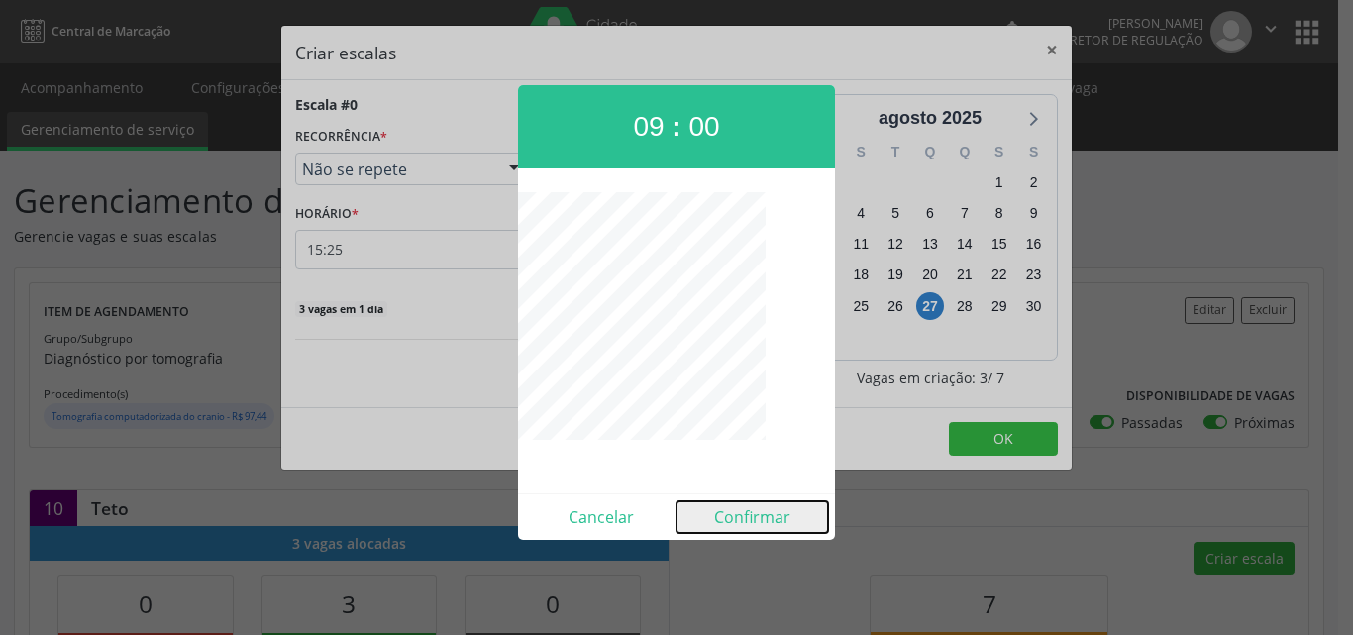
click at [759, 513] on button "Confirmar" at bounding box center [752, 517] width 152 height 32
type input "09:00"
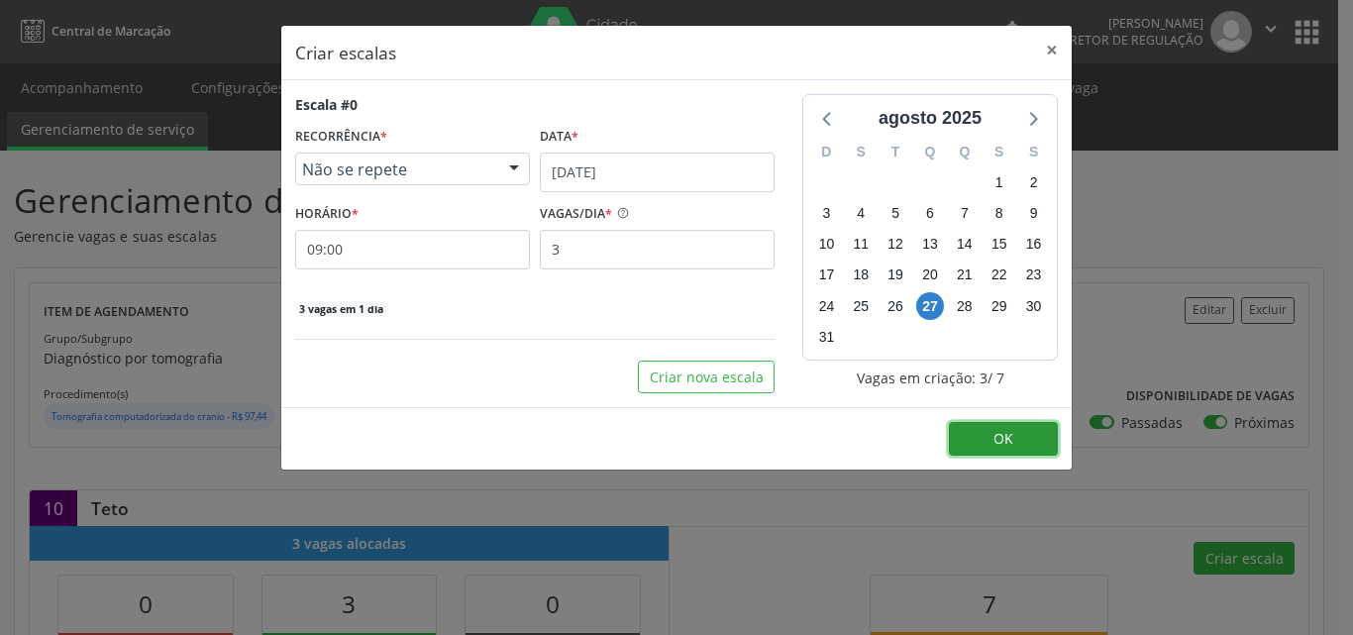
click at [1024, 433] on button "OK" at bounding box center [1003, 439] width 109 height 34
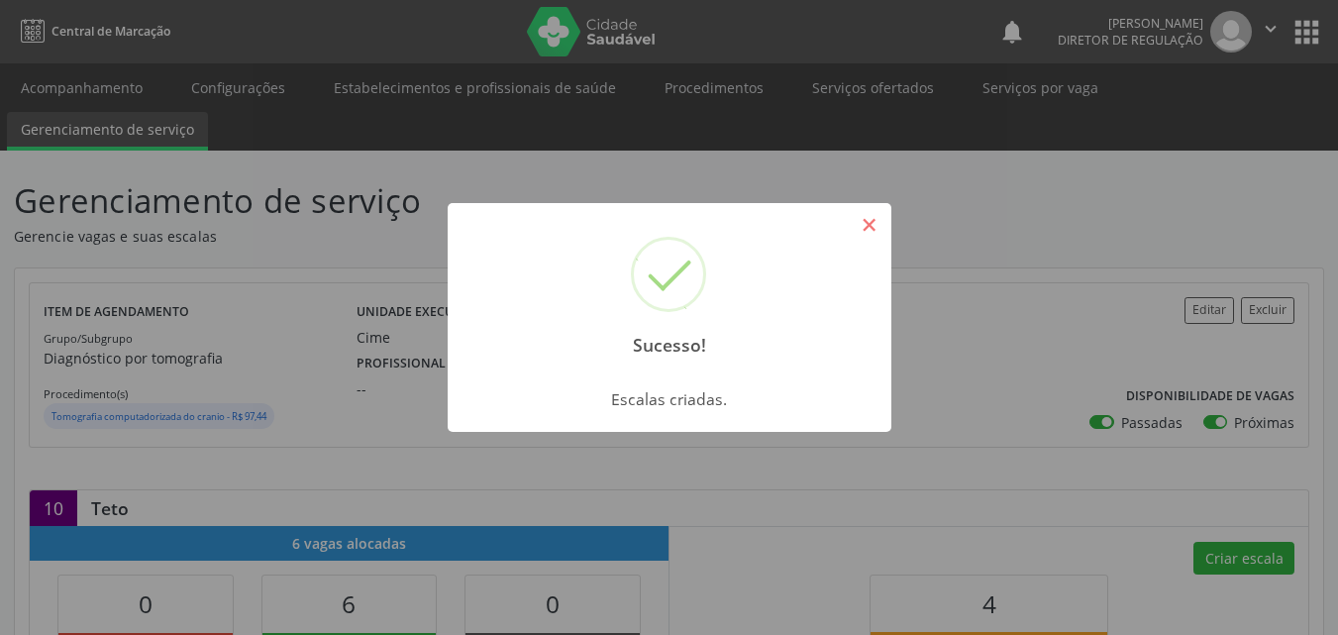
click at [869, 227] on button "×" at bounding box center [870, 225] width 34 height 34
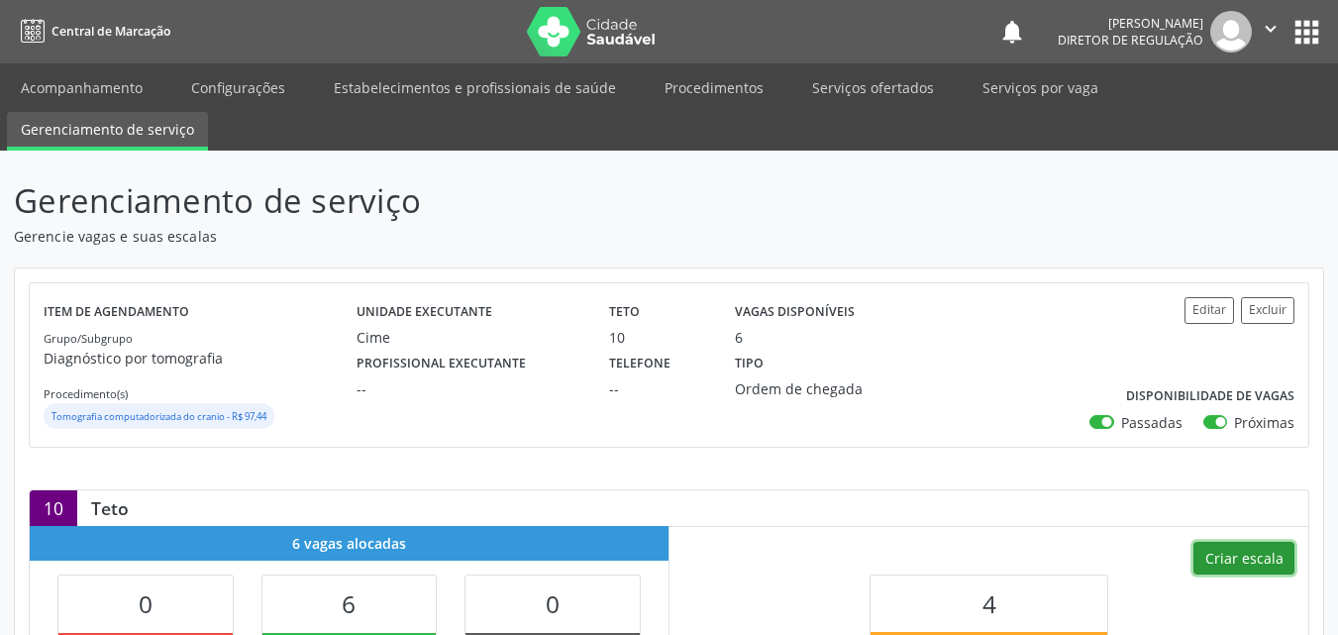
click at [1250, 555] on button "Criar escala" at bounding box center [1243, 559] width 101 height 34
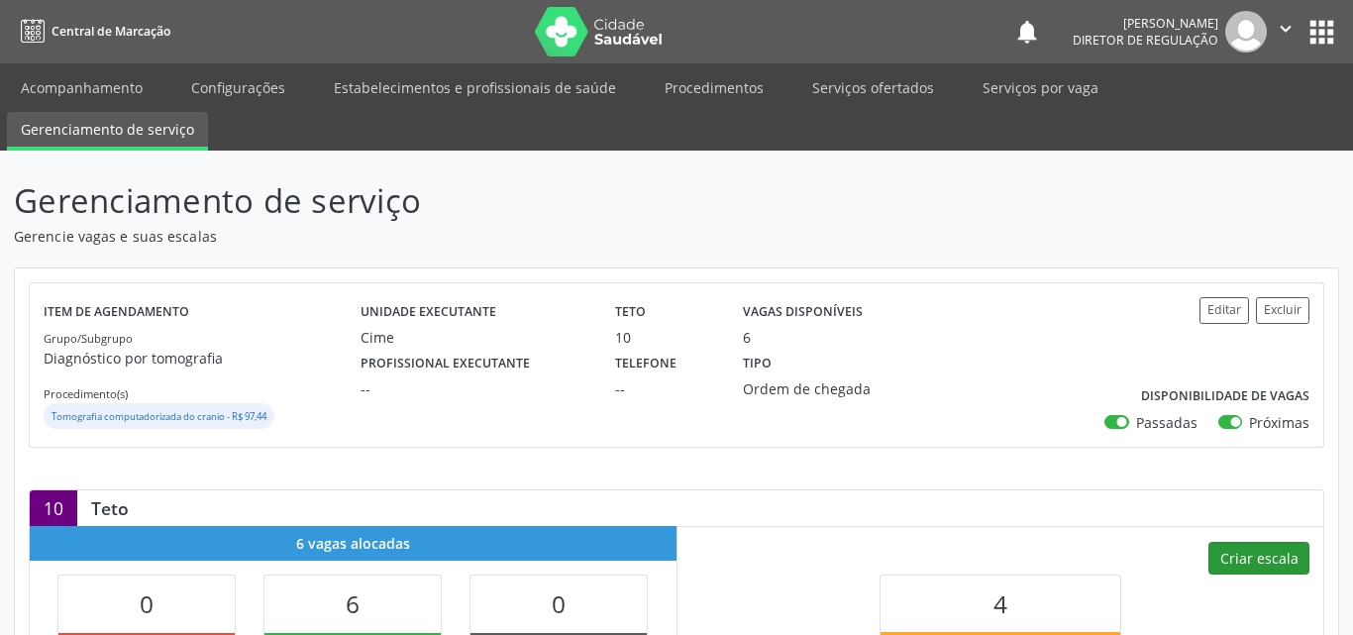
select select "7"
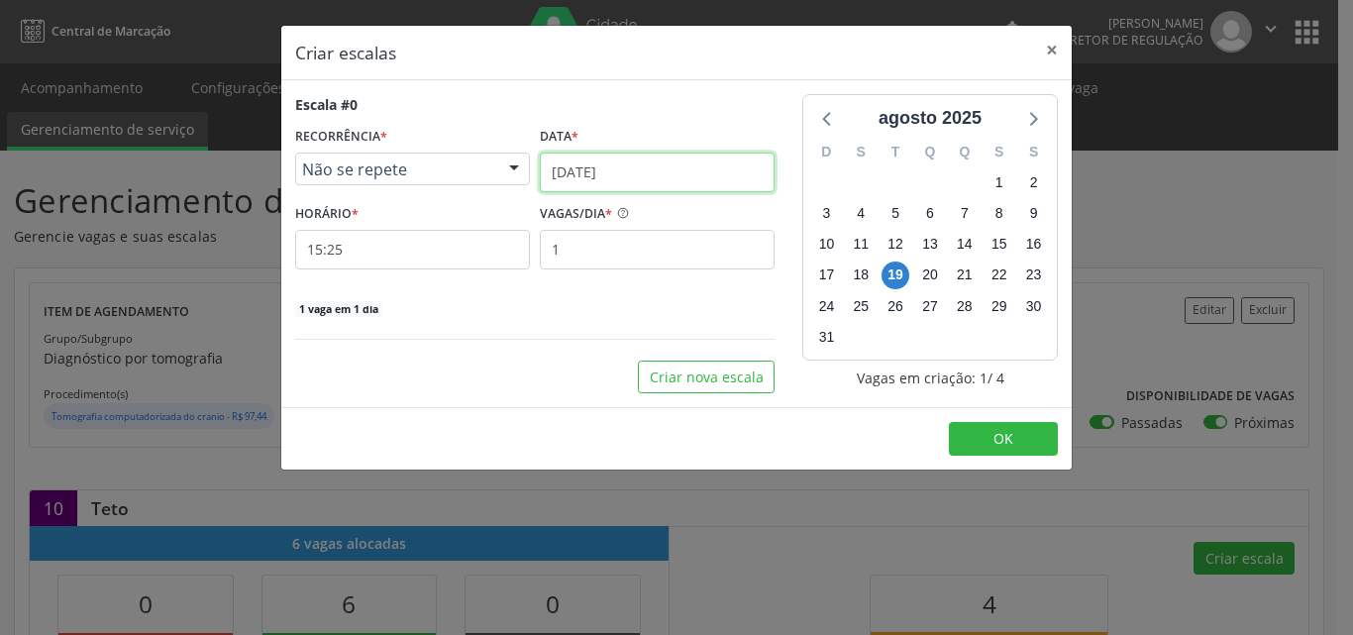
click at [680, 178] on input "[DATE]" at bounding box center [657, 172] width 235 height 40
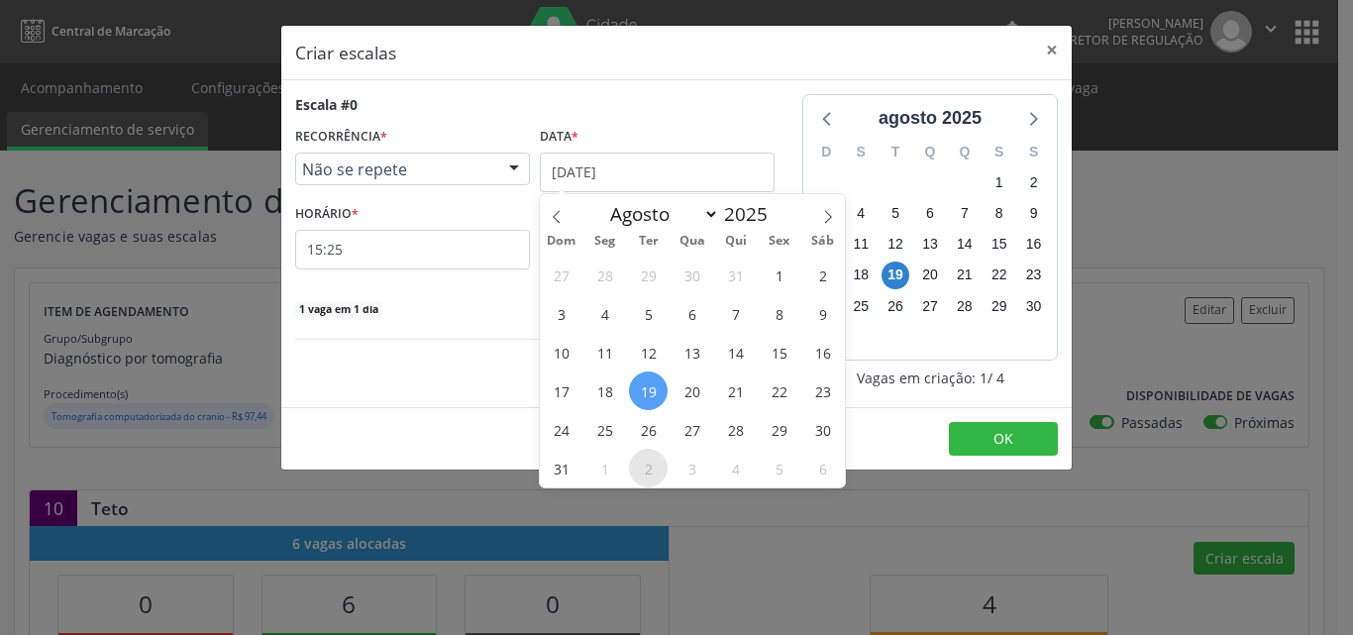
click at [652, 466] on span "2" at bounding box center [648, 468] width 39 height 39
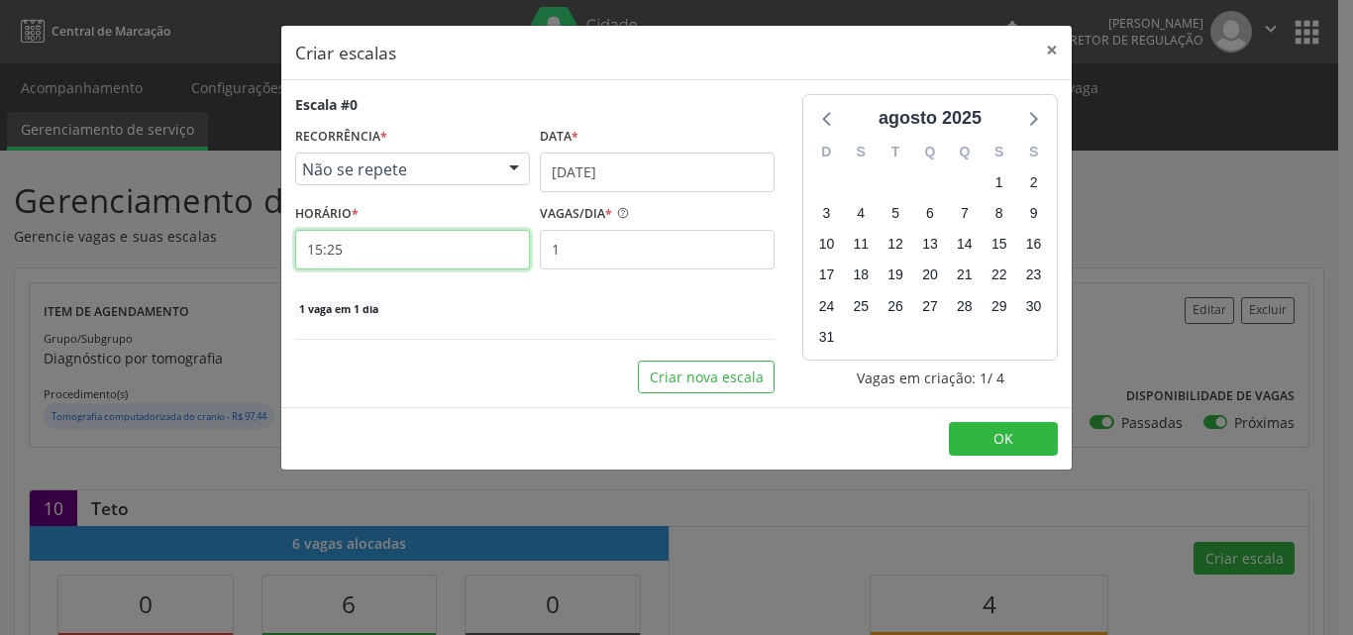
click at [454, 251] on input "15:25" at bounding box center [412, 250] width 235 height 40
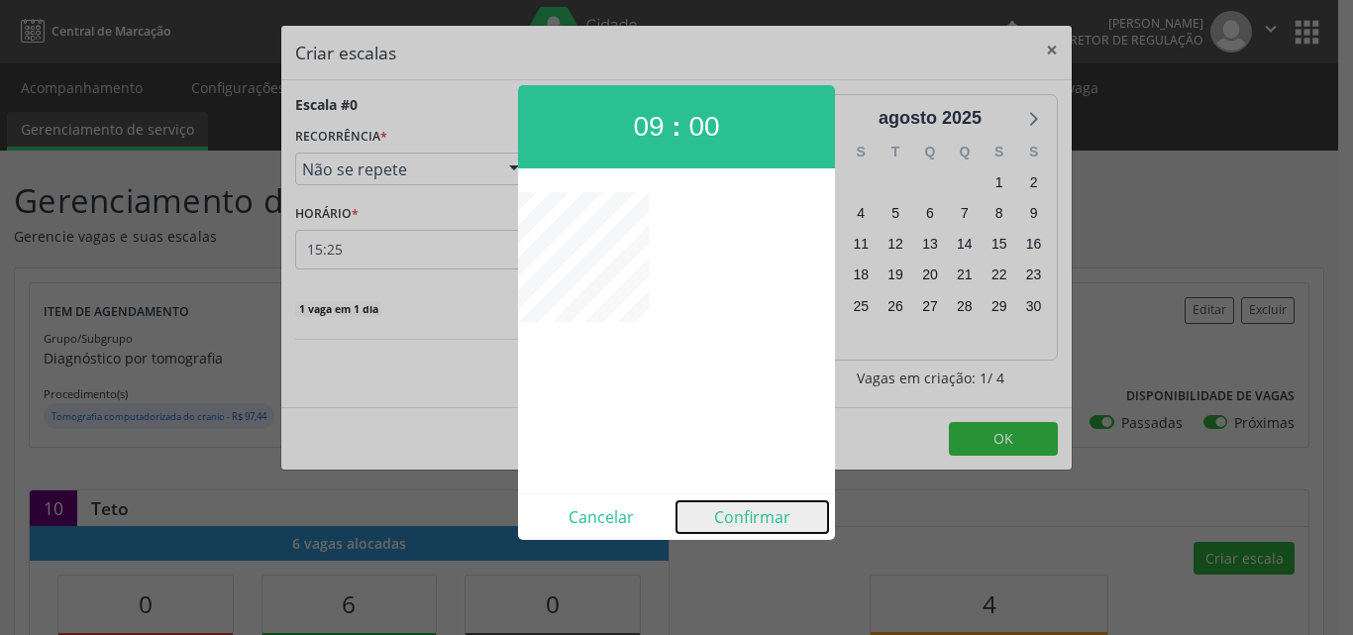
click at [742, 524] on button "Confirmar" at bounding box center [752, 517] width 152 height 32
type input "09:00"
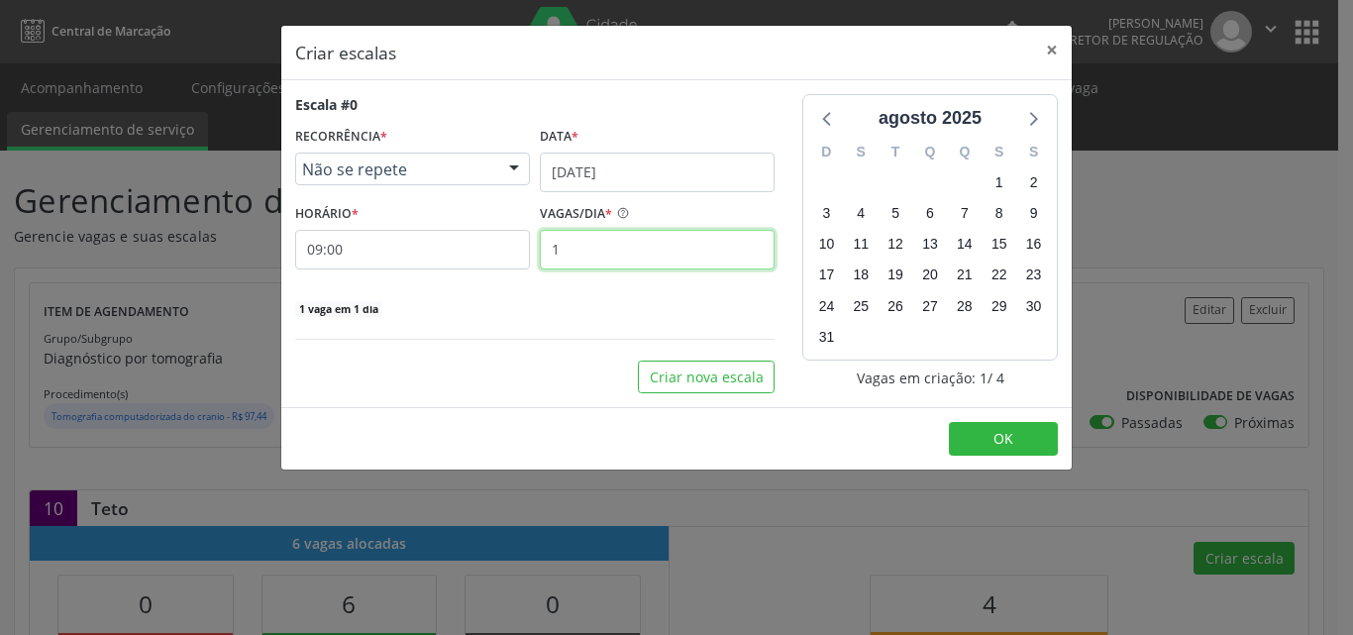
click at [683, 251] on input "1" at bounding box center [657, 250] width 235 height 40
type input "4"
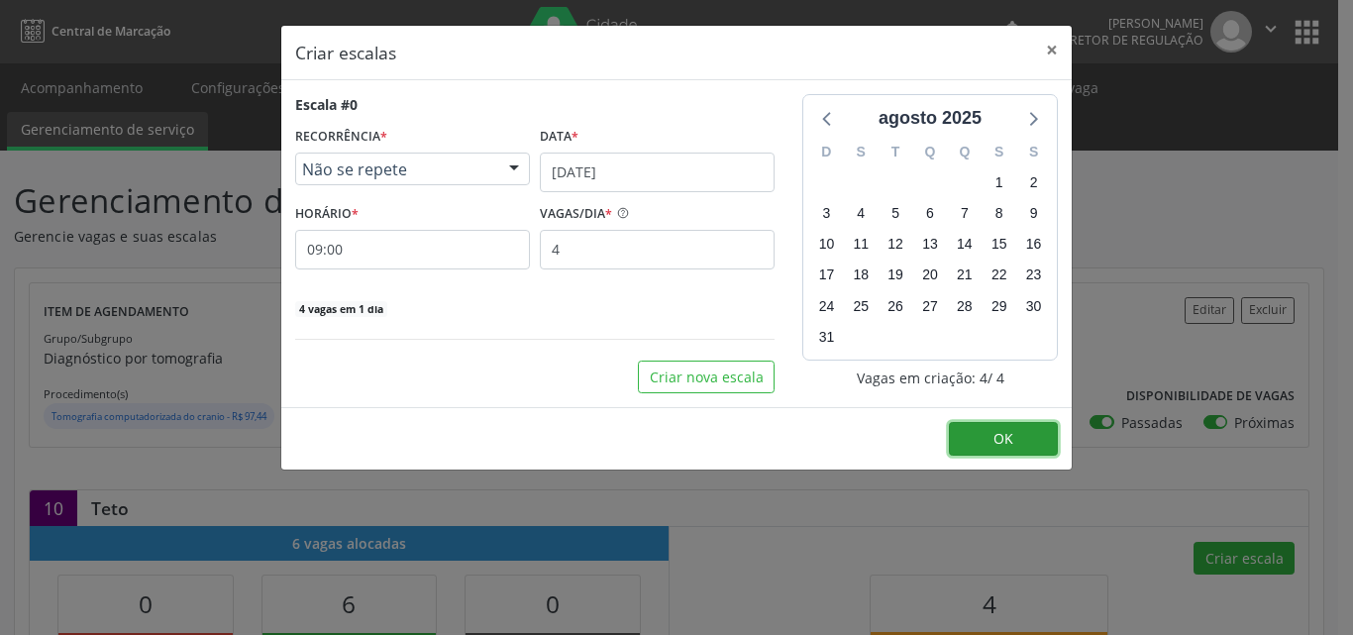
click at [996, 438] on span "OK" at bounding box center [1003, 438] width 20 height 19
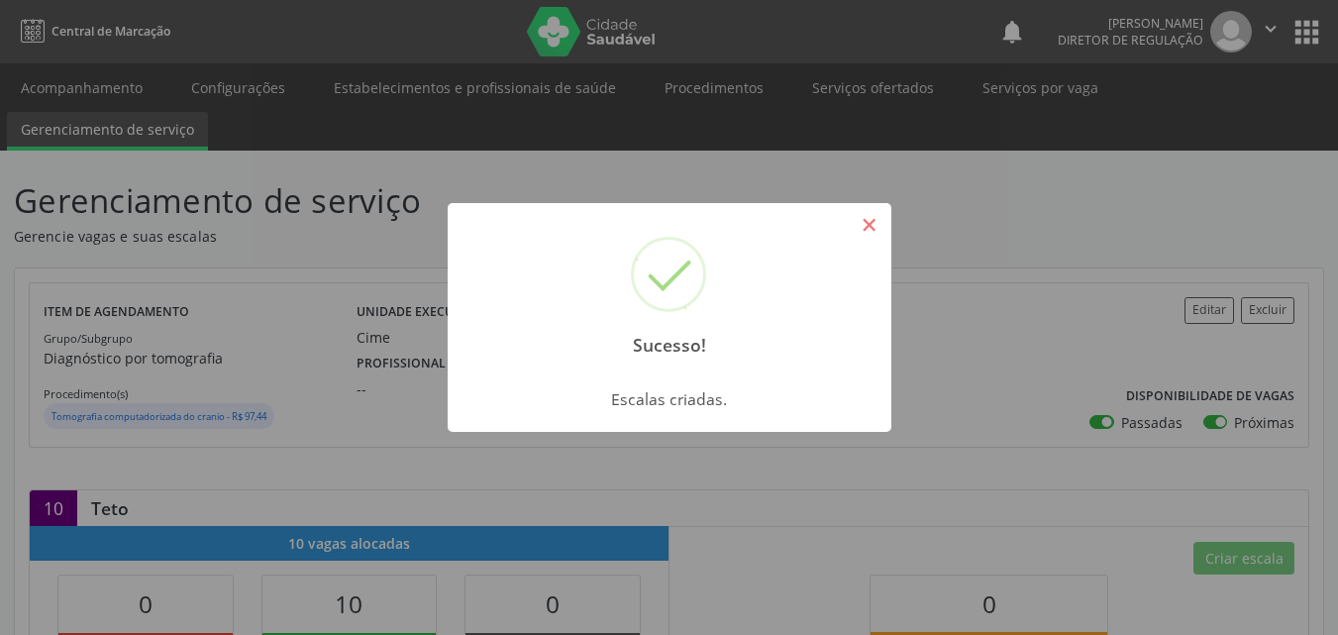
click at [868, 229] on button "×" at bounding box center [870, 225] width 34 height 34
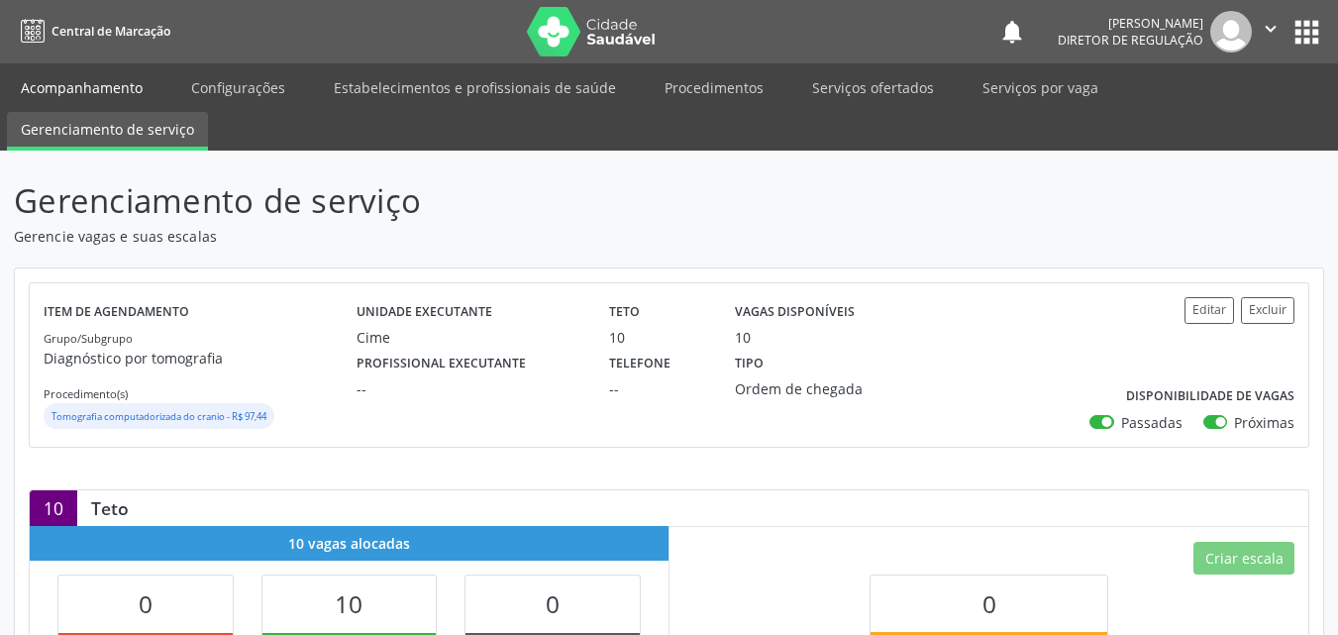
click at [110, 78] on link "Acompanhamento" at bounding box center [82, 87] width 150 height 35
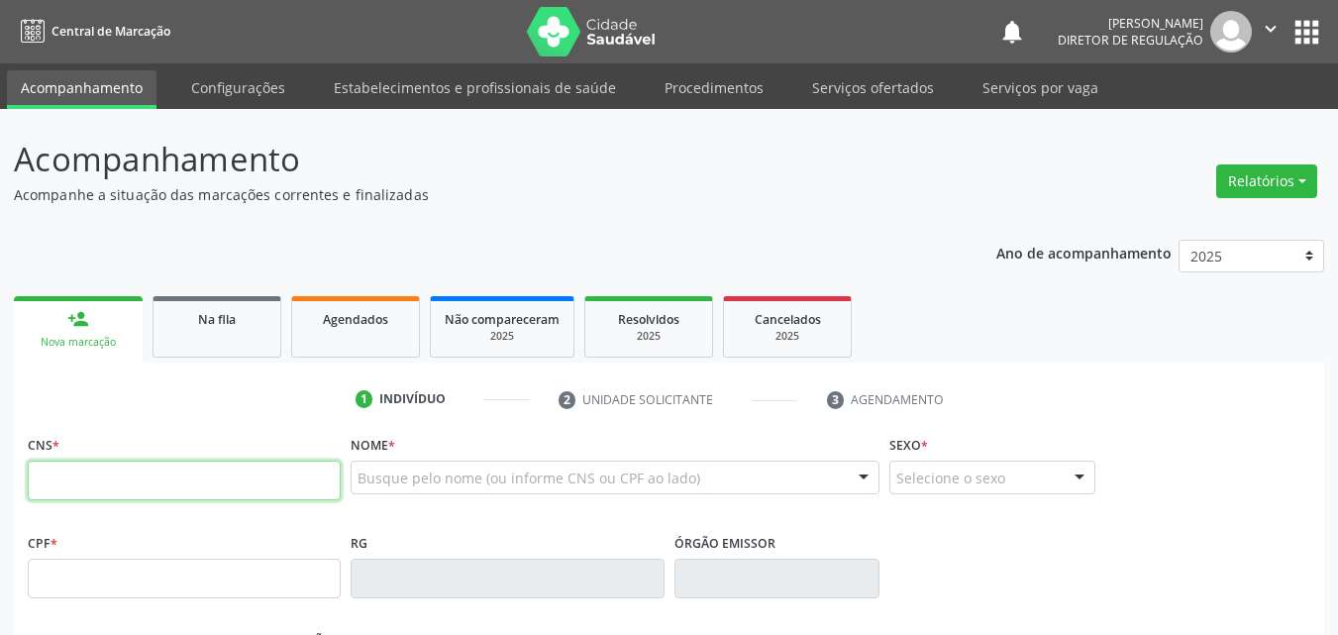
click at [181, 486] on input "text" at bounding box center [184, 480] width 313 height 40
type input "701 4086 8023 9339"
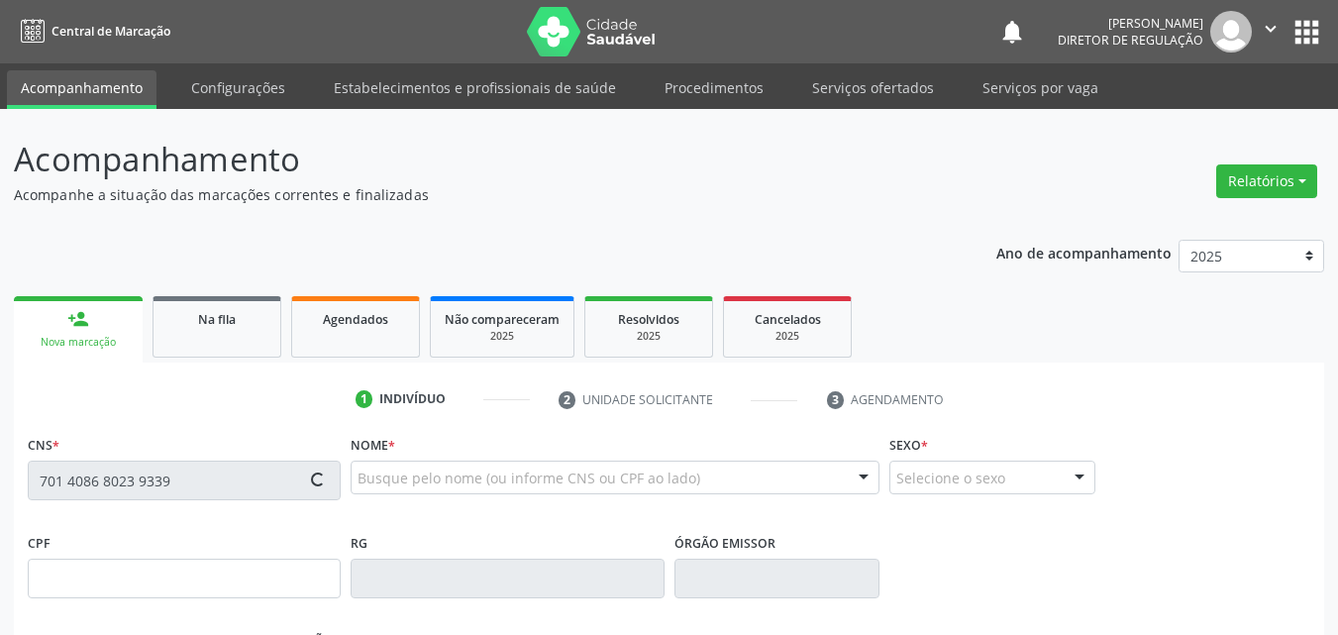
type input "175.228.344-90"
type input "26/10/2010"
type input "Andrelina Coelho Nunes"
type input "(87) 8843-7453"
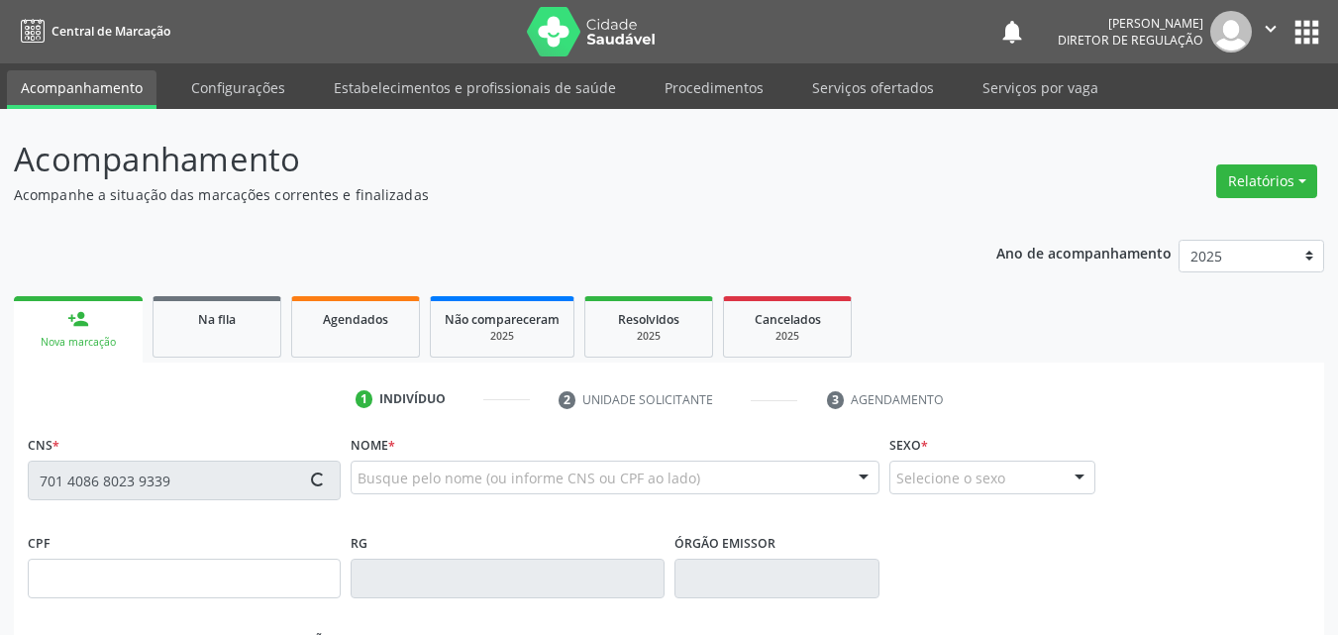
type input "039.998.914-59"
type input "S/N"
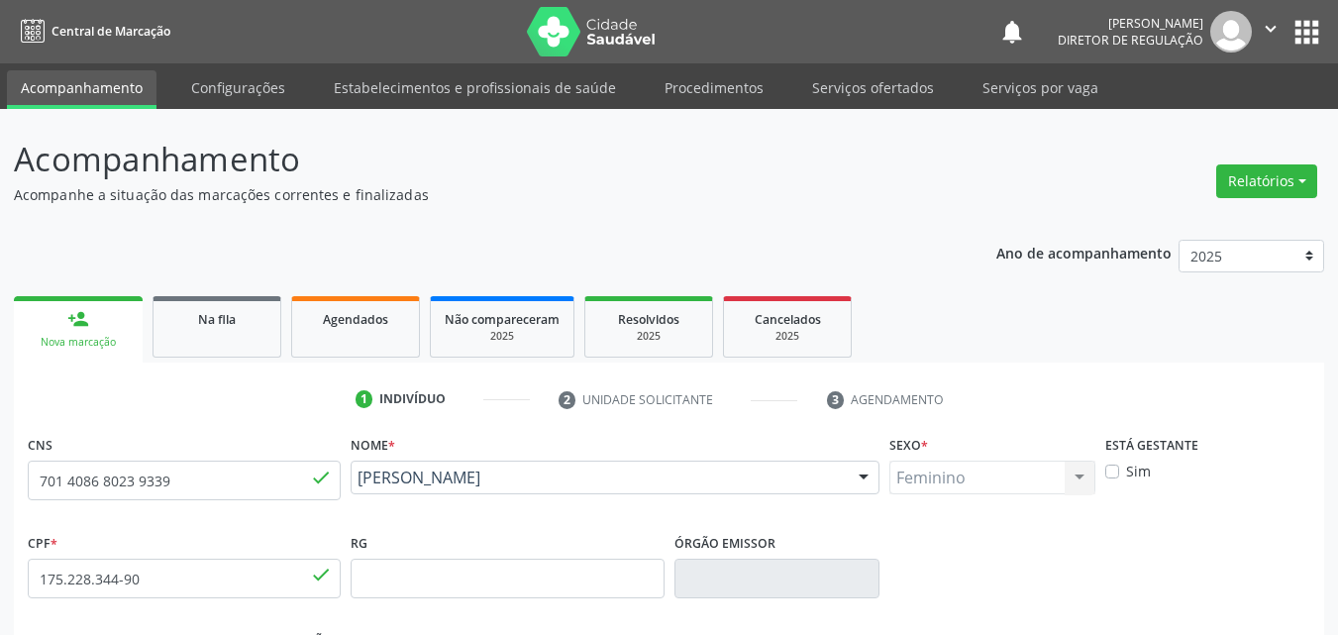
scroll to position [439, 0]
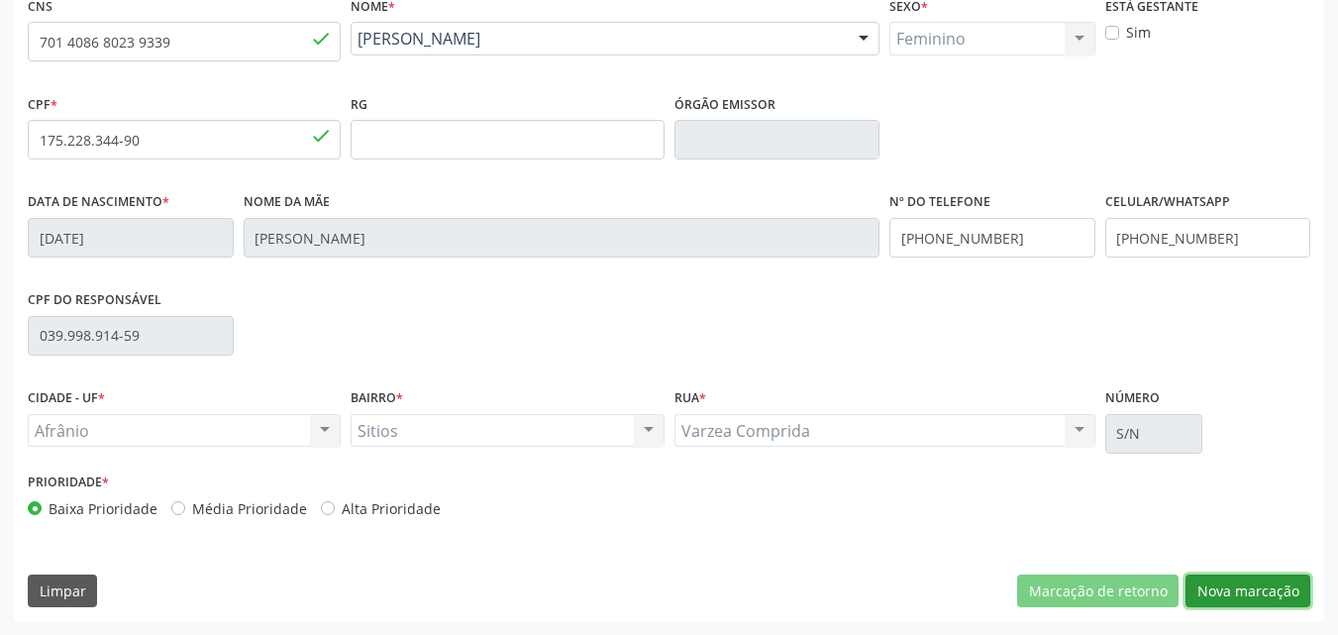
click at [1261, 586] on button "Nova marcação" at bounding box center [1247, 591] width 125 height 34
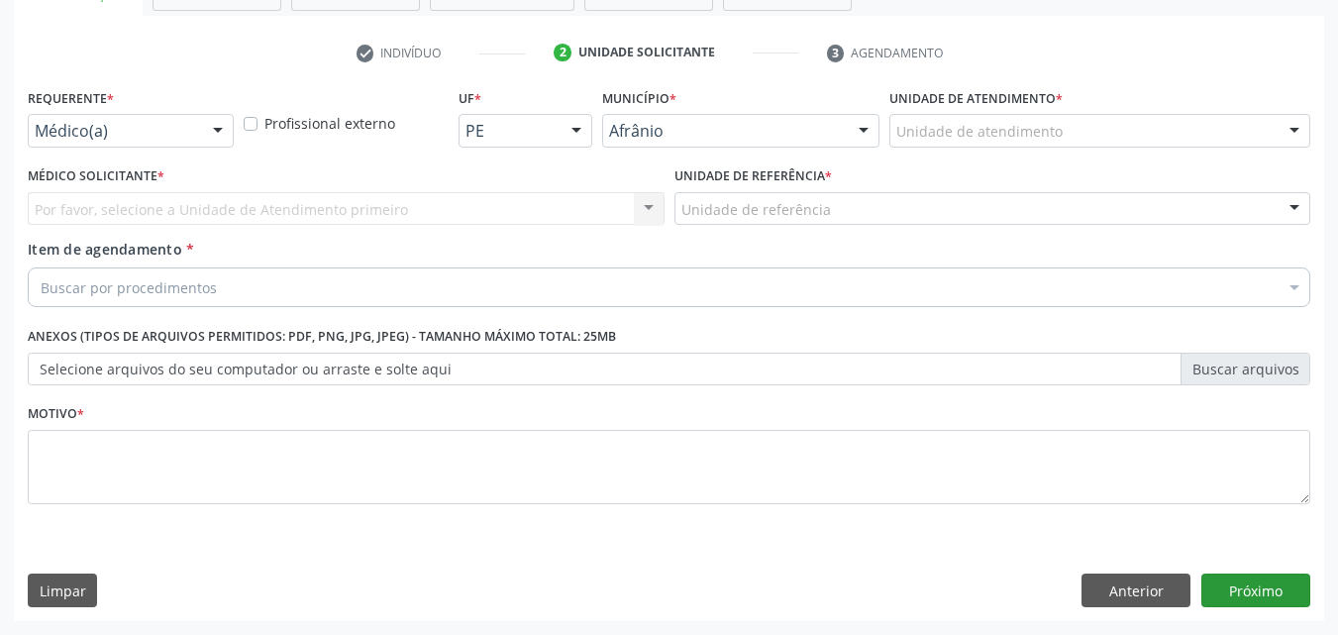
scroll to position [347, 0]
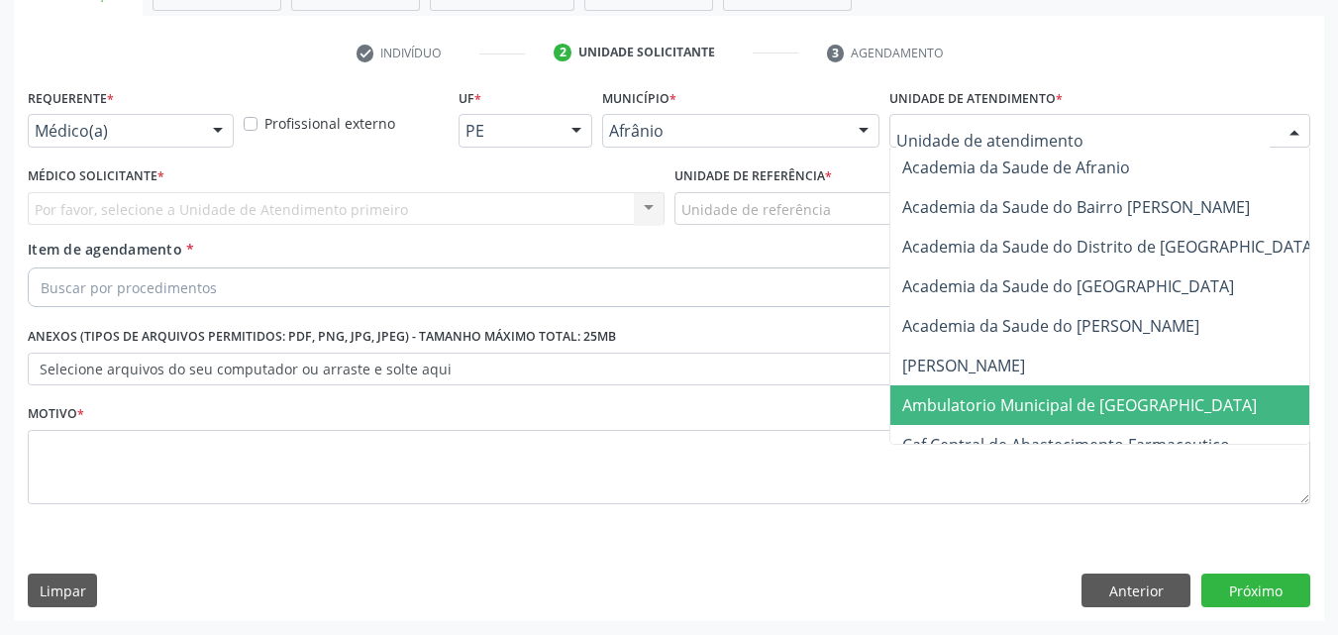
drag, startPoint x: 1018, startPoint y: 409, endPoint x: 1006, endPoint y: 410, distance: 11.9
click at [1018, 408] on span "Ambulatorio Municipal de [GEOGRAPHIC_DATA]" at bounding box center [1079, 405] width 354 height 22
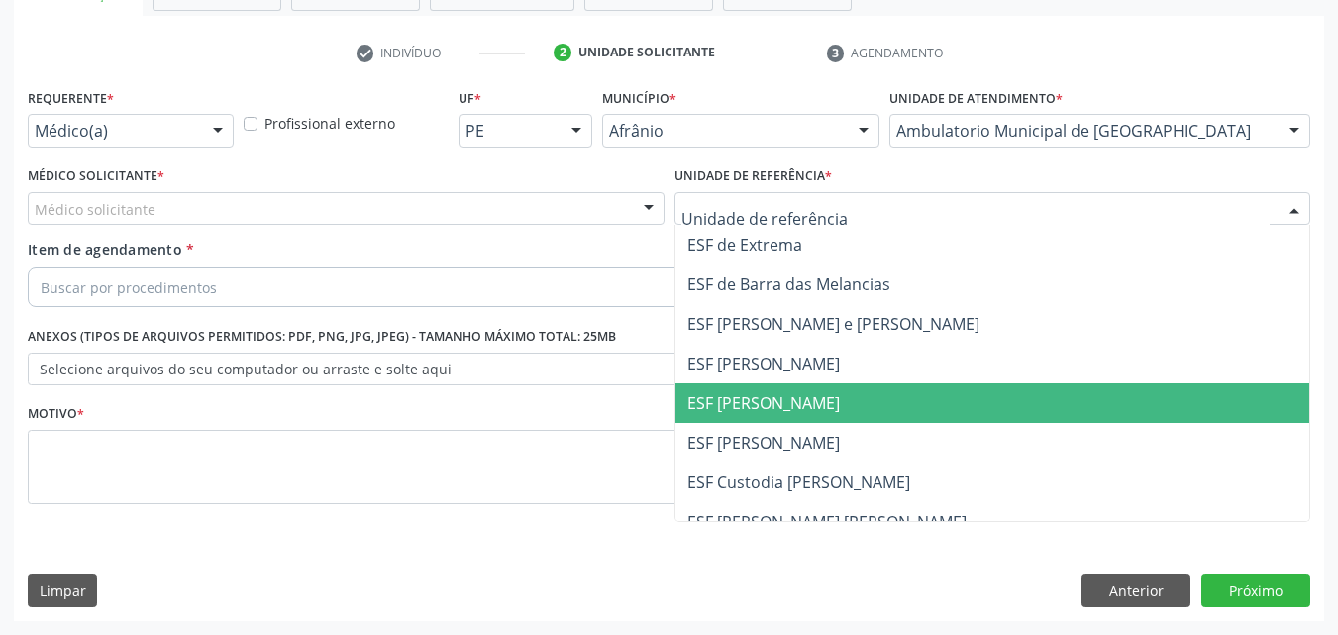
drag, startPoint x: 853, startPoint y: 409, endPoint x: 691, endPoint y: 328, distance: 180.7
click at [845, 402] on span "ESF [PERSON_NAME]" at bounding box center [992, 403] width 635 height 40
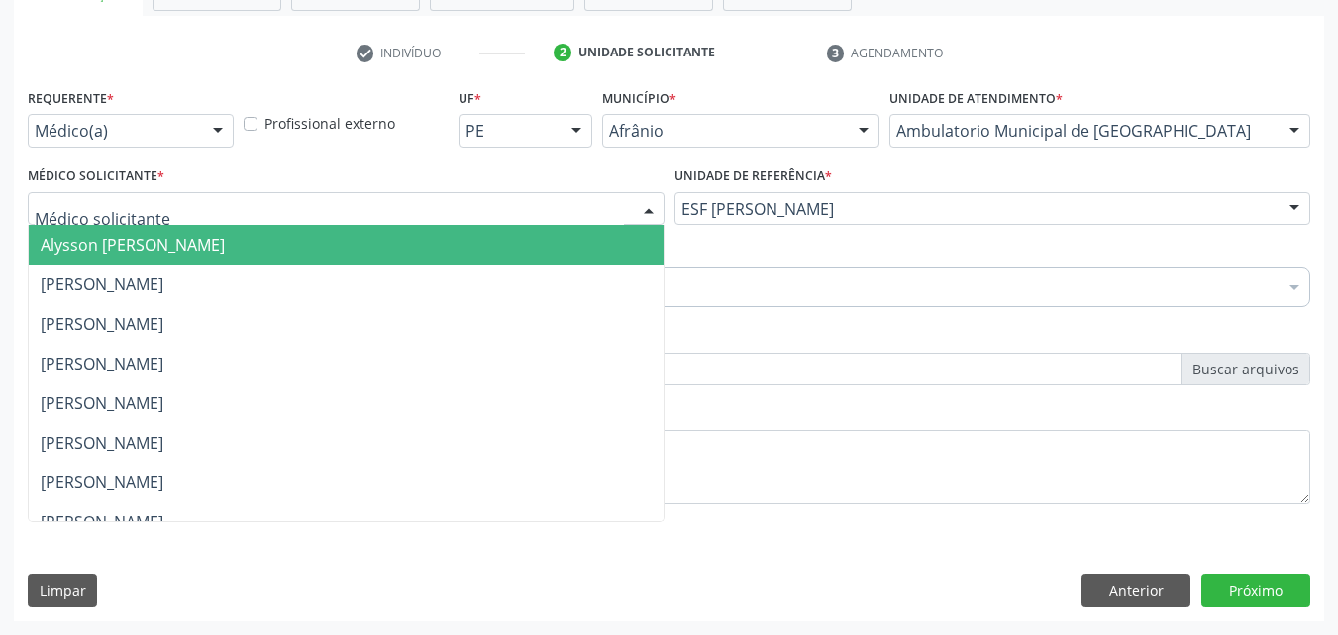
click at [532, 201] on div at bounding box center [346, 209] width 637 height 34
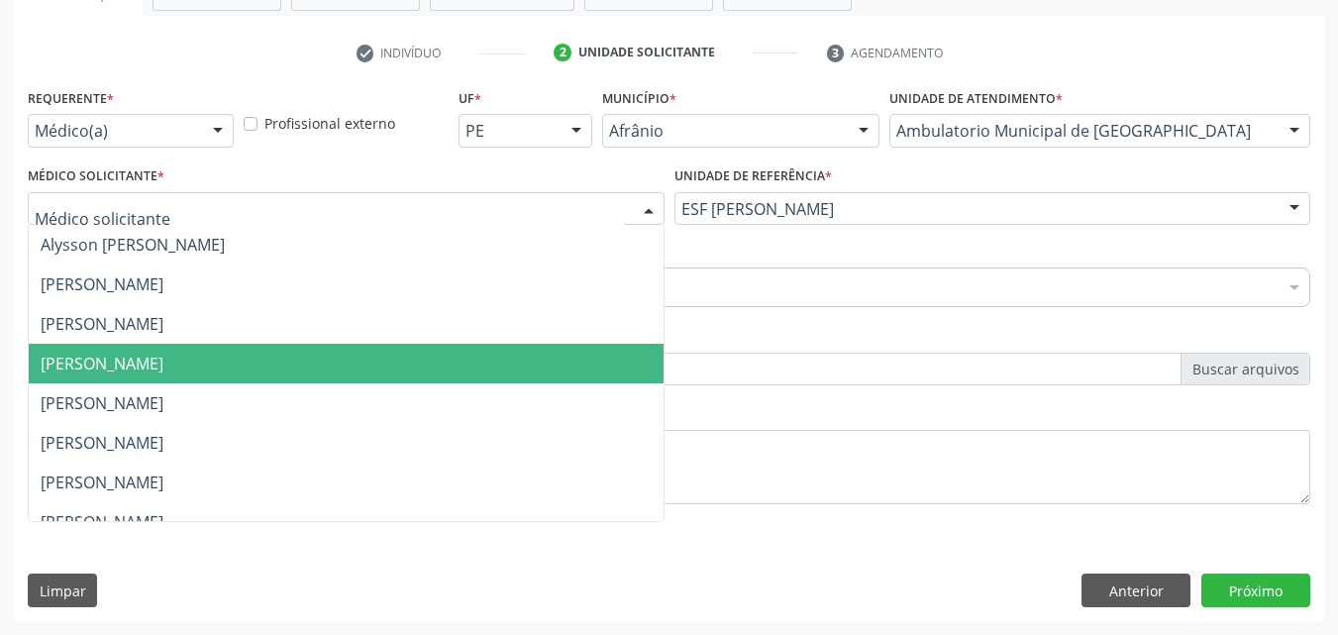
click at [519, 361] on span "[PERSON_NAME]" at bounding box center [346, 364] width 635 height 40
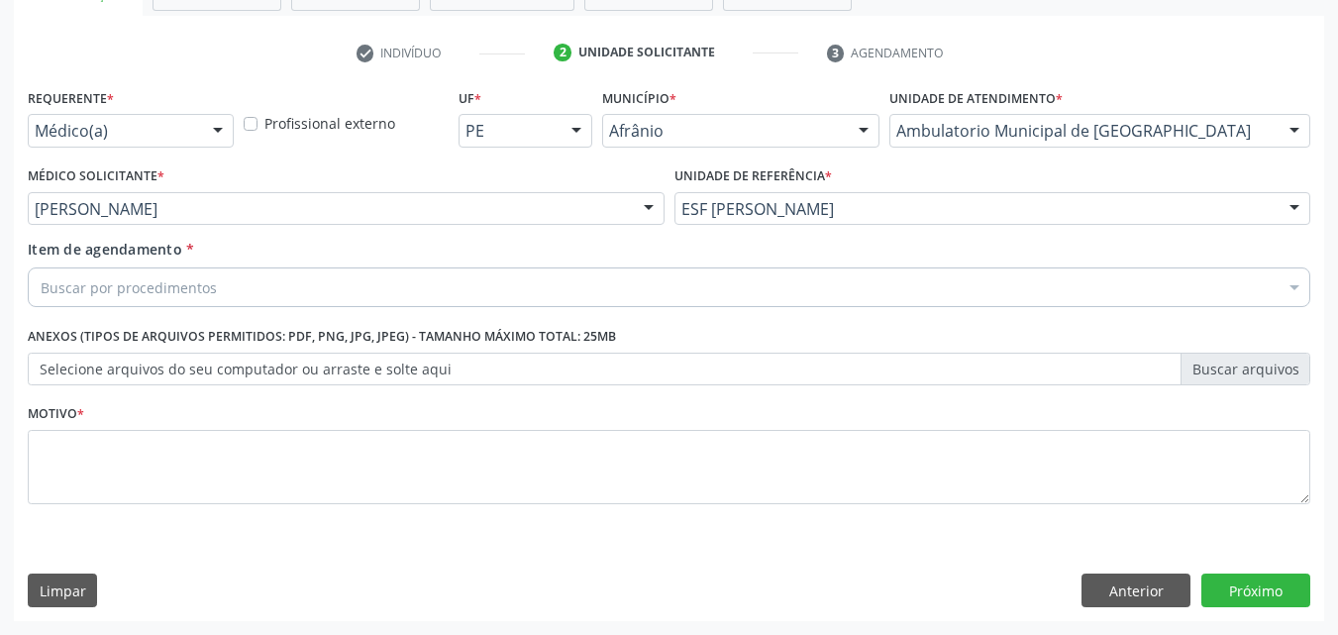
click at [368, 286] on div "Buscar por procedimentos" at bounding box center [669, 287] width 1282 height 40
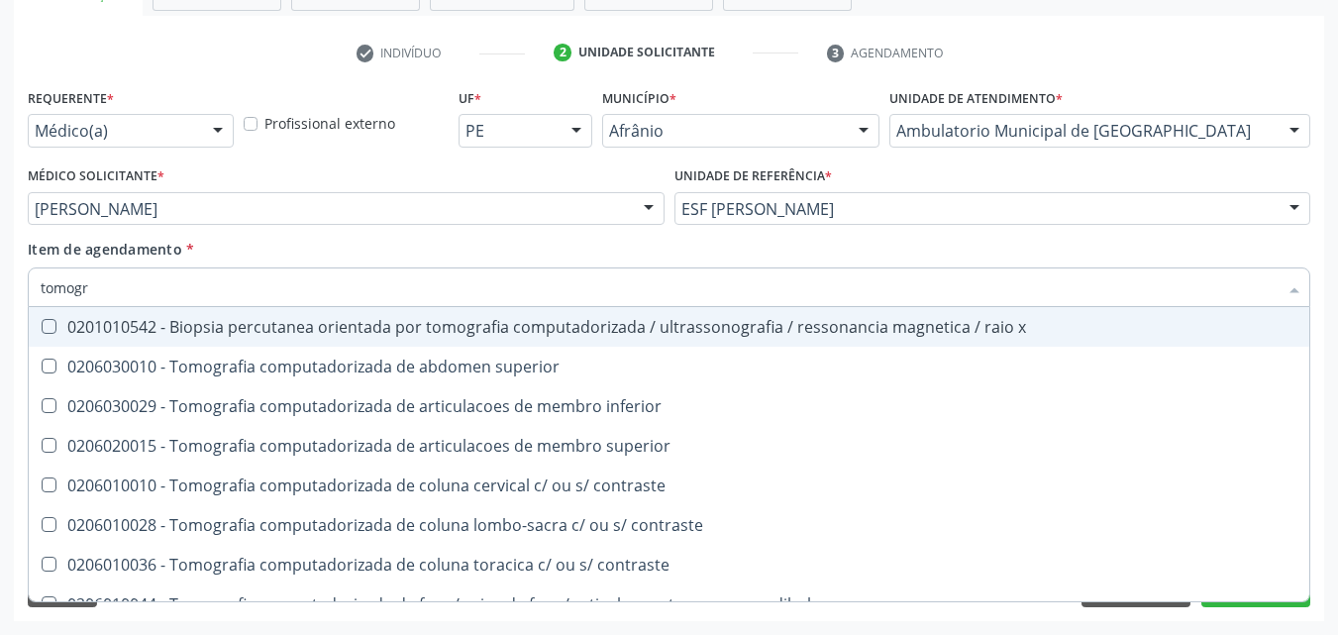
type input "tomogra"
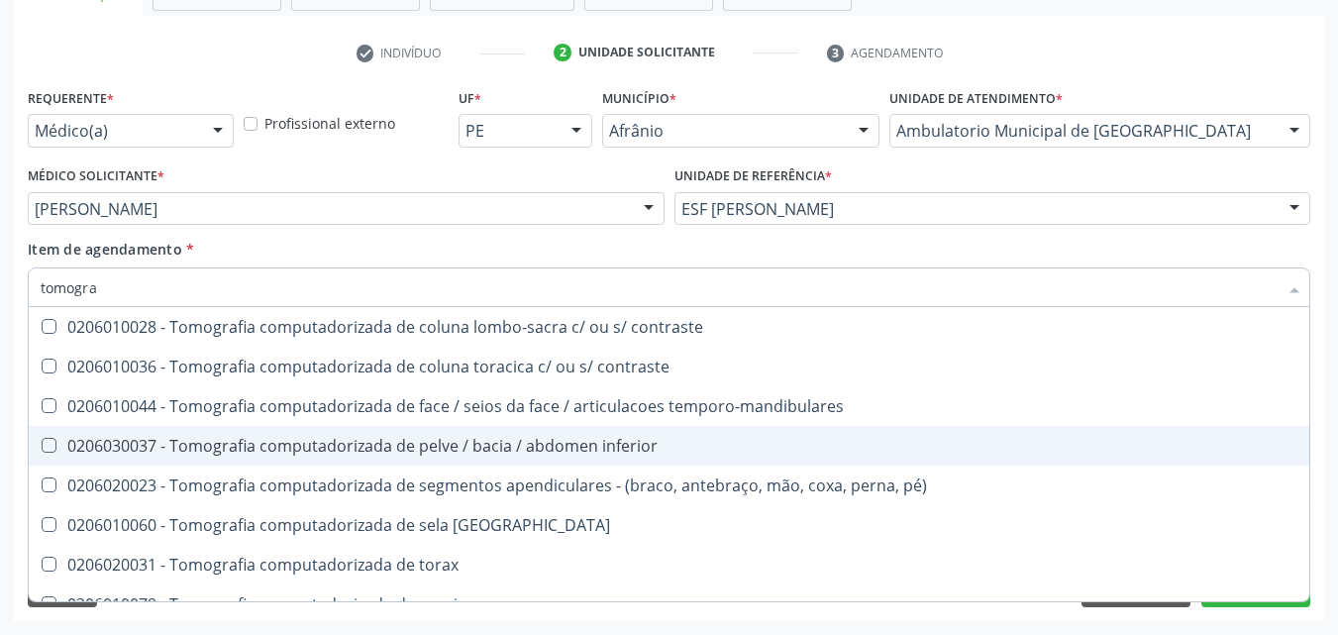
scroll to position [297, 0]
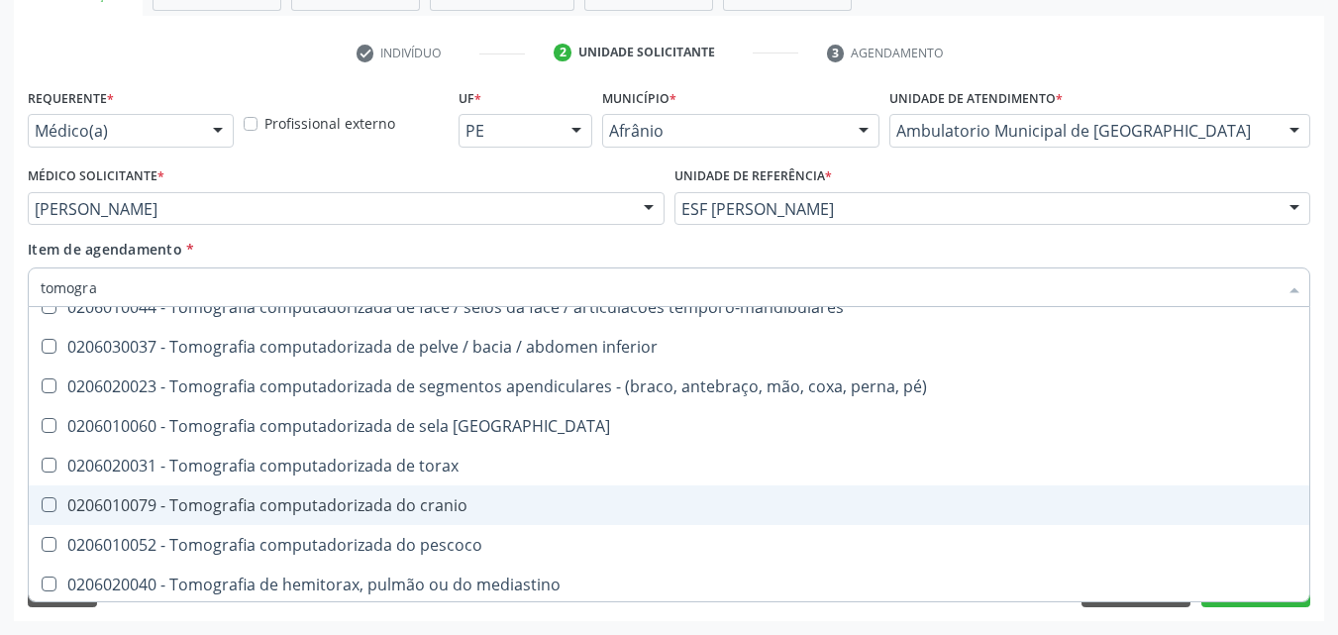
click at [582, 505] on div "0206010079 - Tomografia computadorizada do cranio" at bounding box center [669, 505] width 1257 height 16
checkbox cranio "true"
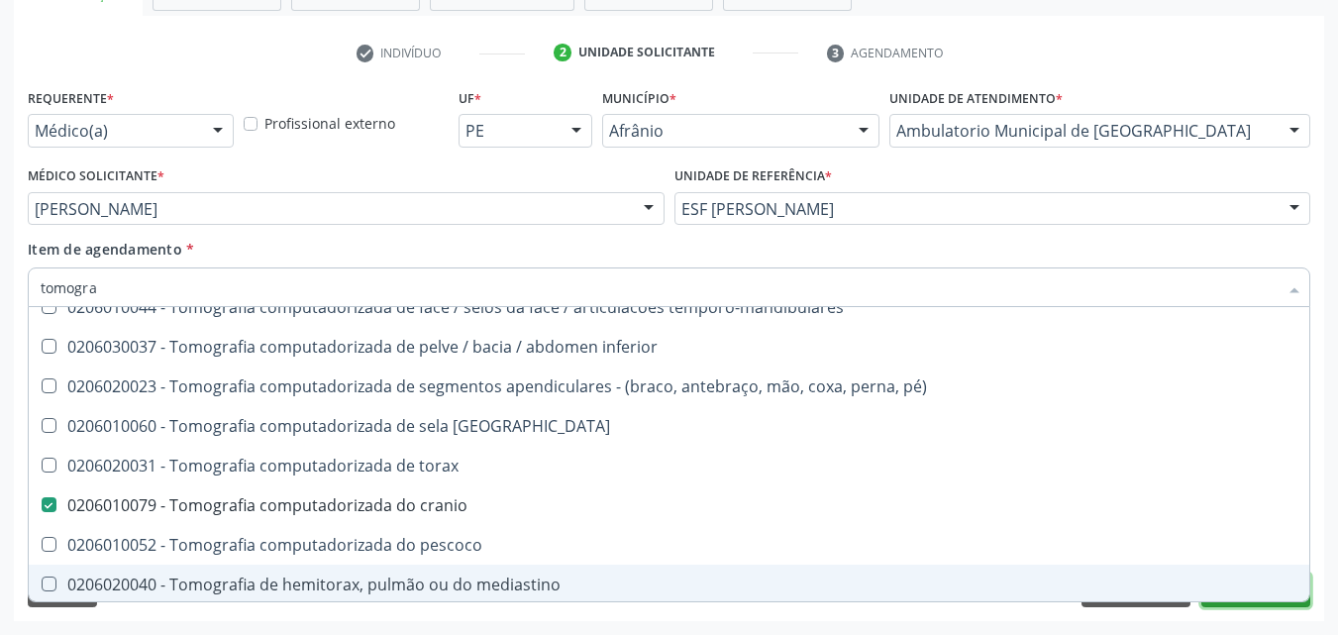
click at [1276, 603] on button "Próximo" at bounding box center [1255, 590] width 109 height 34
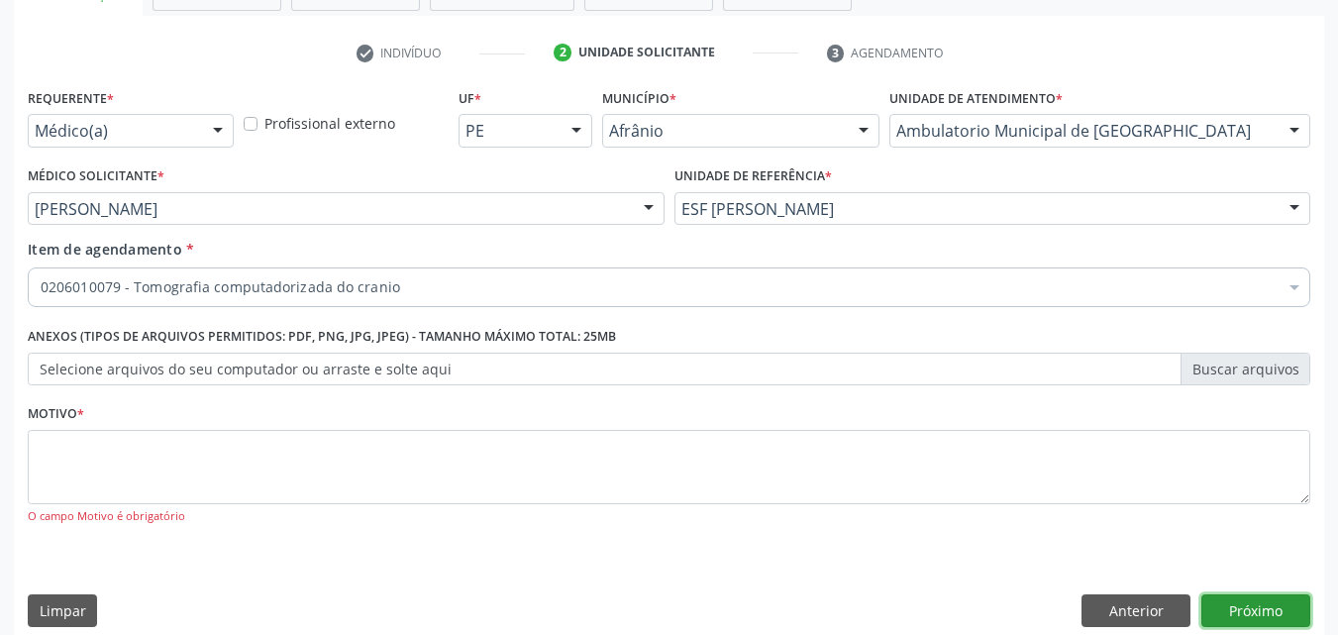
scroll to position [0, 0]
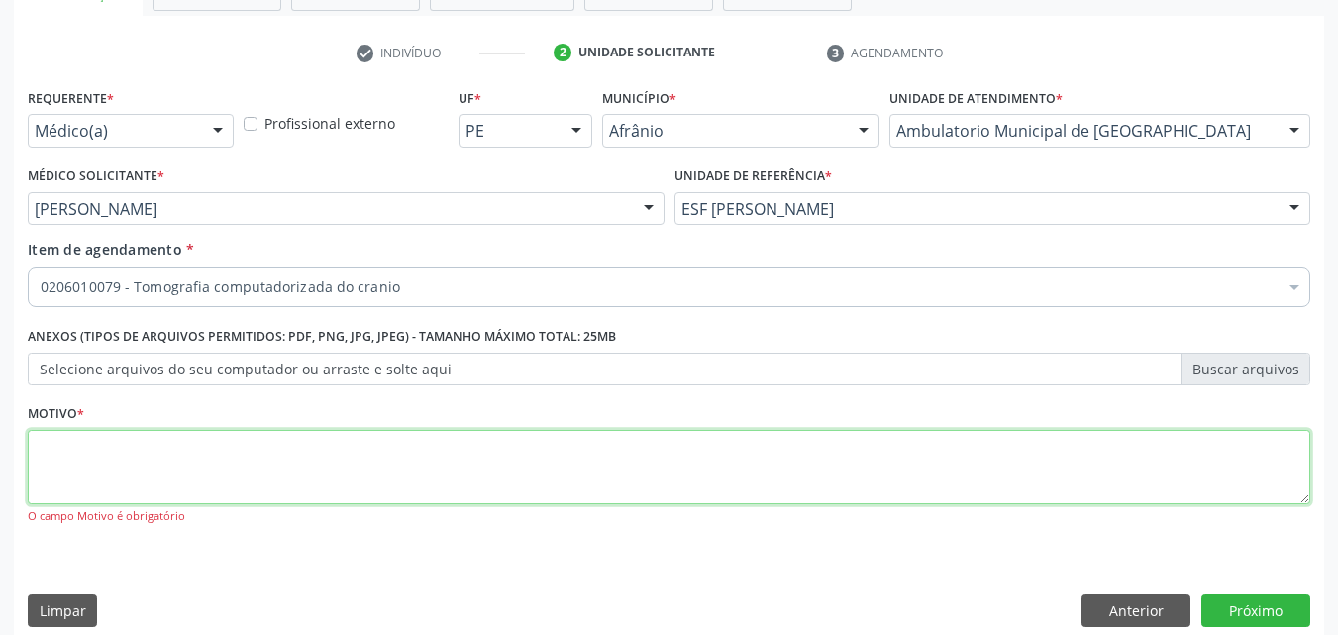
click at [432, 458] on textarea at bounding box center [669, 467] width 1282 height 75
type textarea "9"
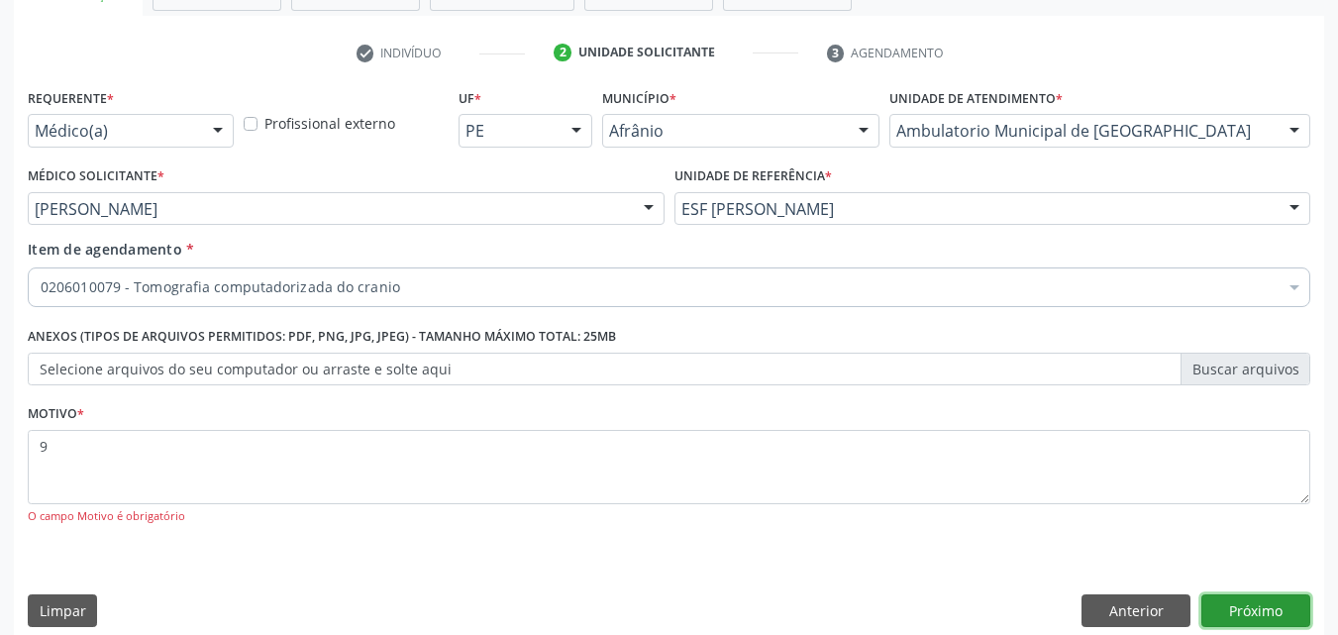
click at [1247, 606] on button "Próximo" at bounding box center [1255, 611] width 109 height 34
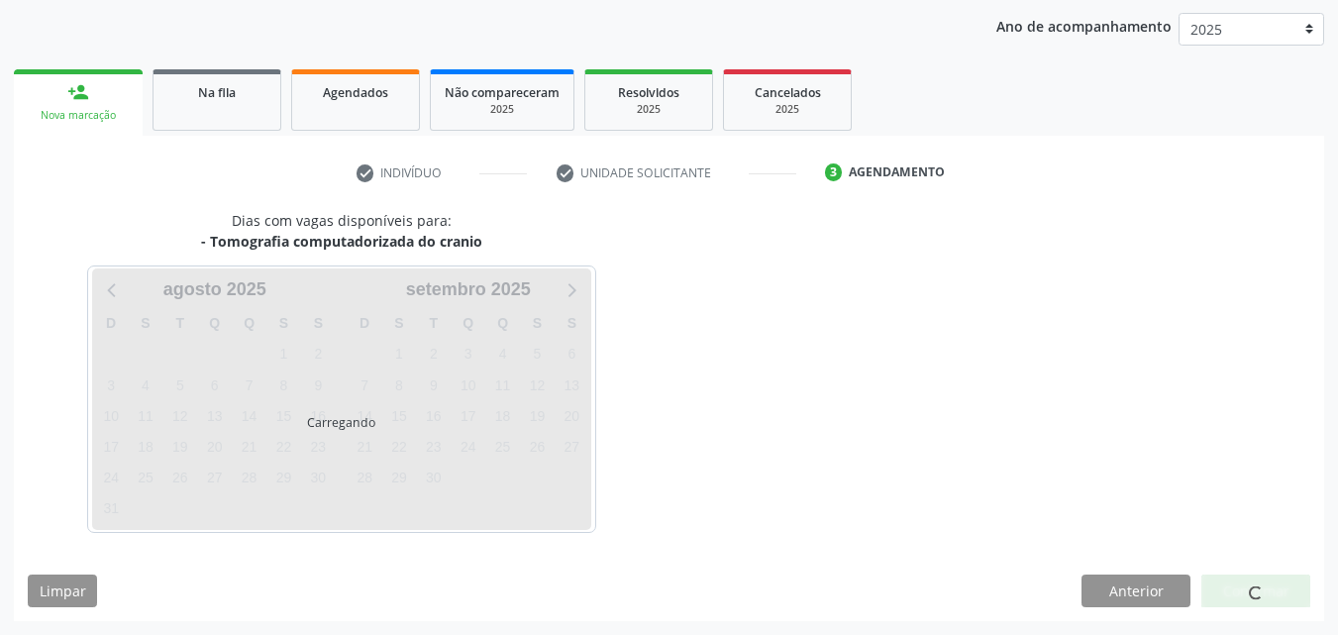
scroll to position [227, 0]
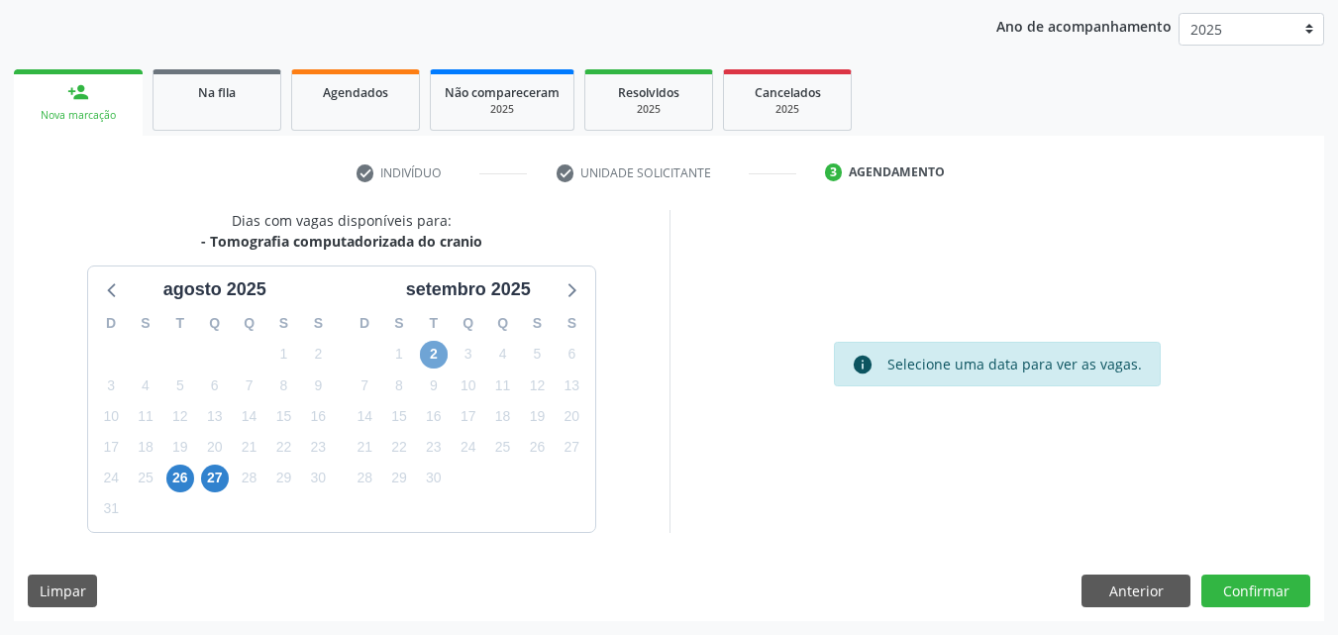
click at [438, 354] on span "2" at bounding box center [434, 355] width 28 height 28
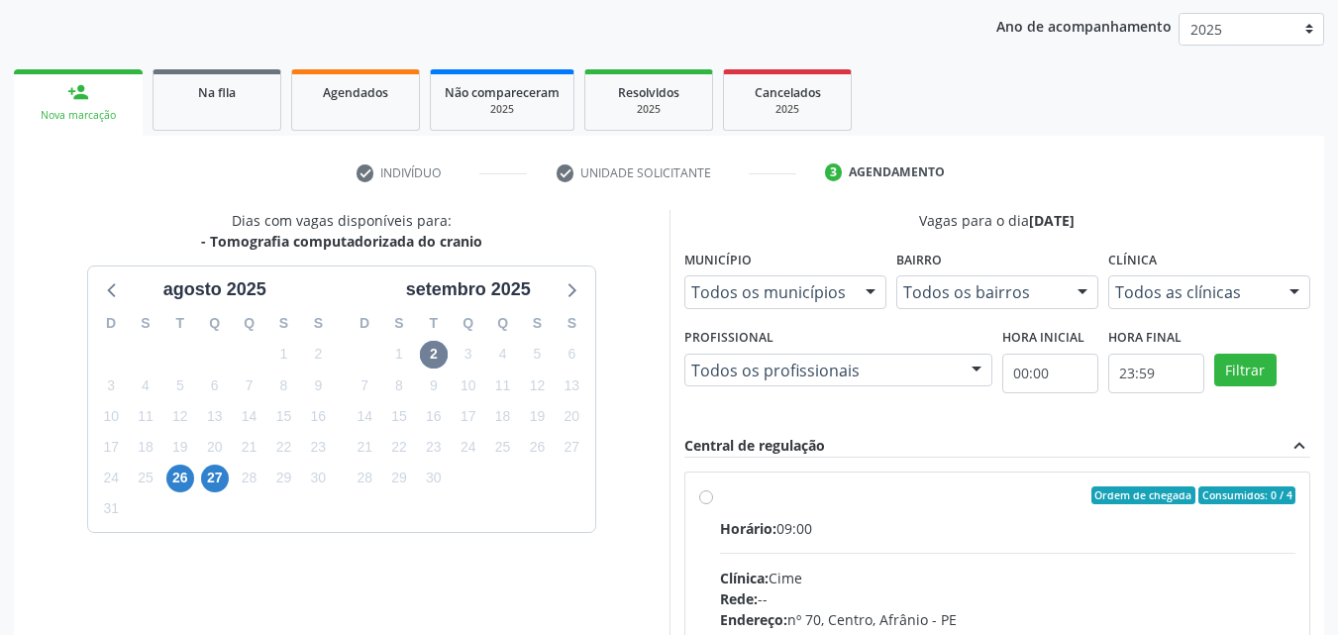
click at [860, 492] on div "Ordem de chegada Consumidos: 0 / 4" at bounding box center [1008, 495] width 576 height 18
click at [713, 492] on input "Ordem de chegada Consumidos: 0 / 4 Horário: 09:00 Clínica: Cime Rede: -- Endere…" at bounding box center [706, 495] width 14 height 18
radio input "true"
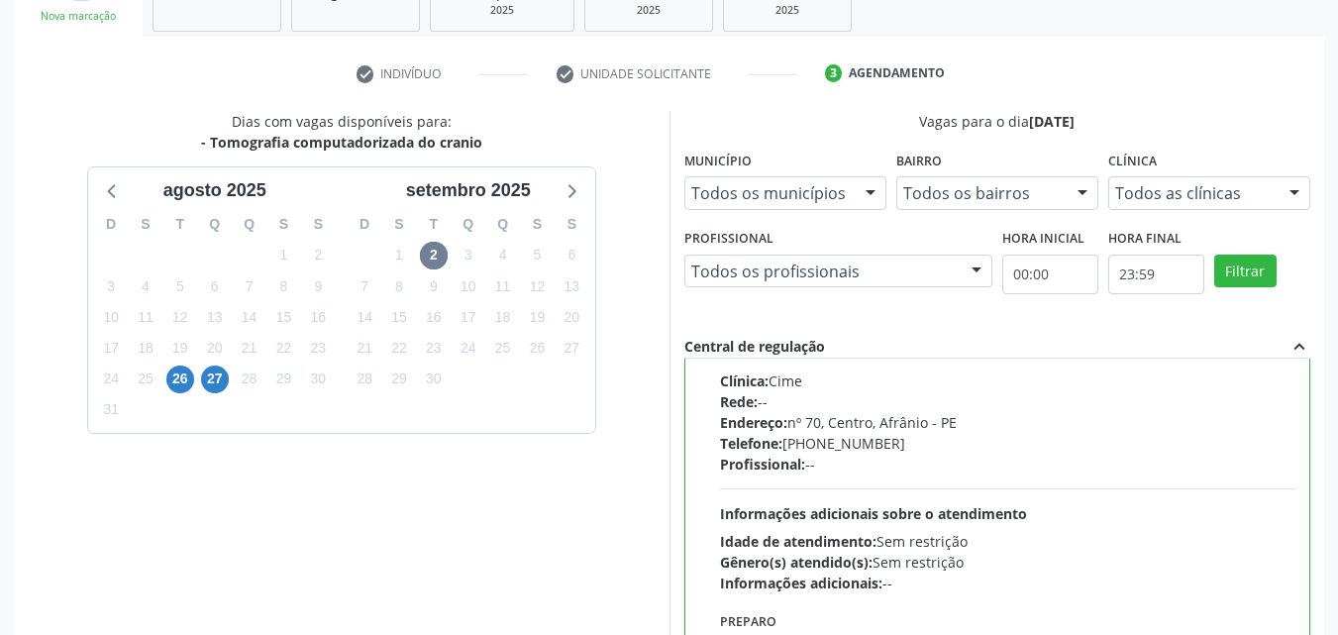
scroll to position [549, 0]
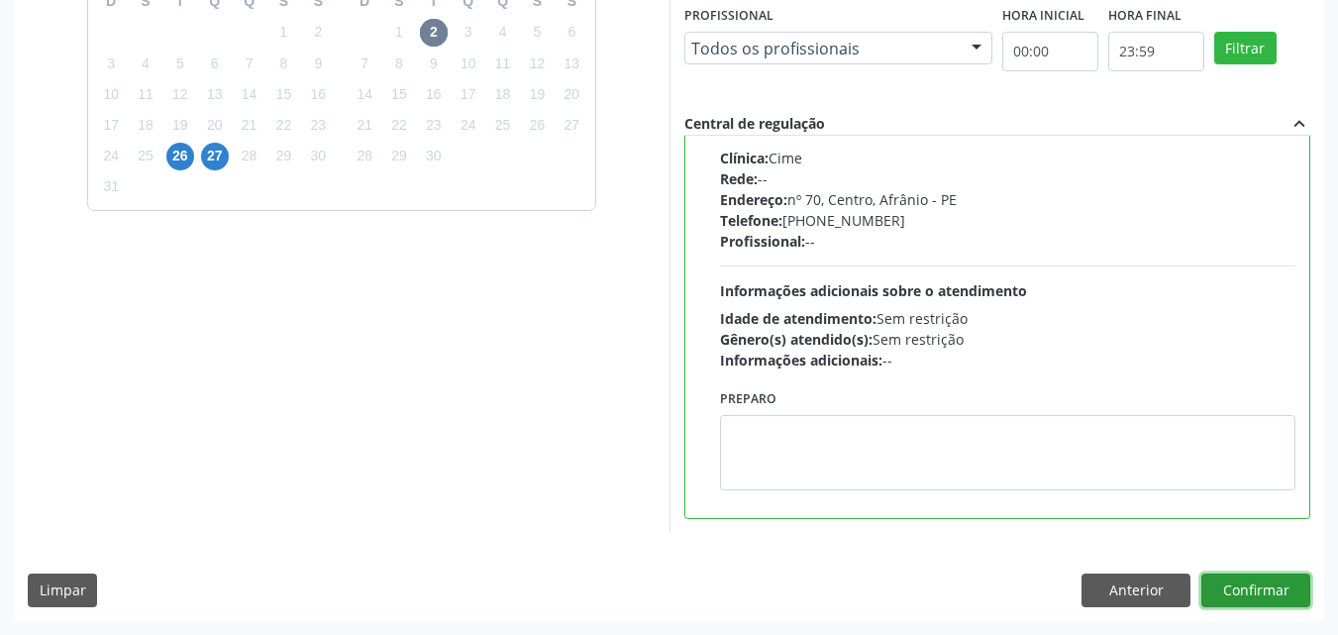
click at [1270, 586] on button "Confirmar" at bounding box center [1255, 590] width 109 height 34
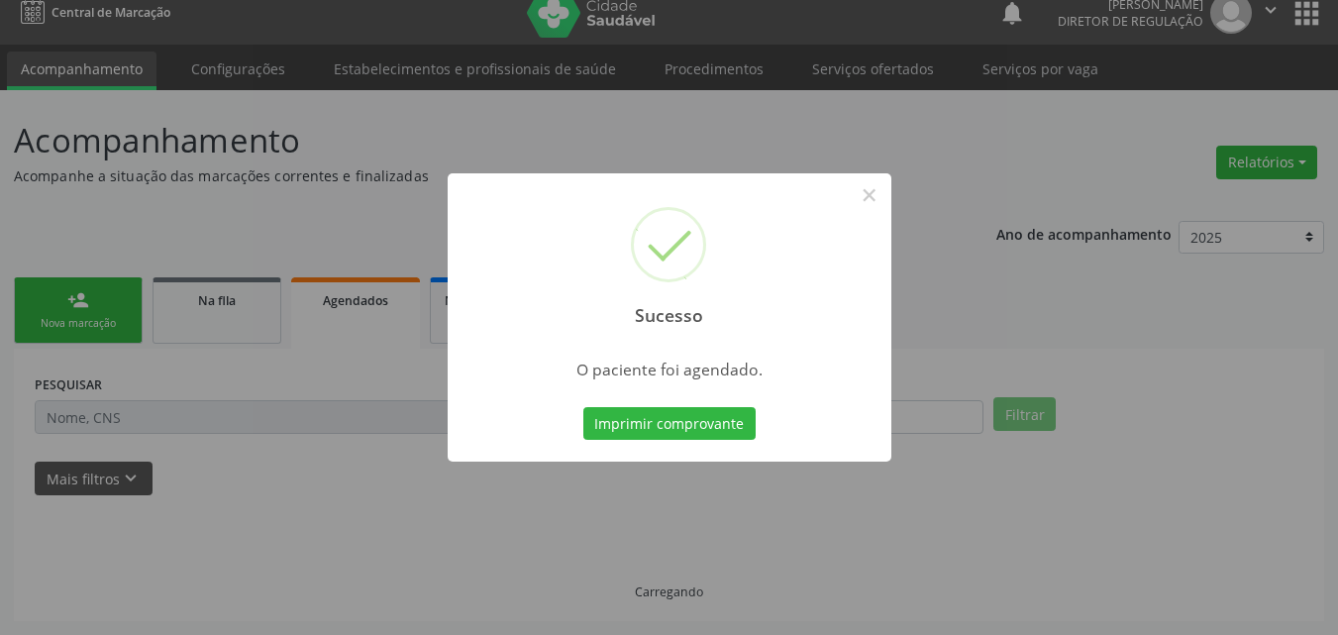
scroll to position [19, 0]
click at [736, 420] on button "Imprimir comprovante" at bounding box center [669, 424] width 172 height 34
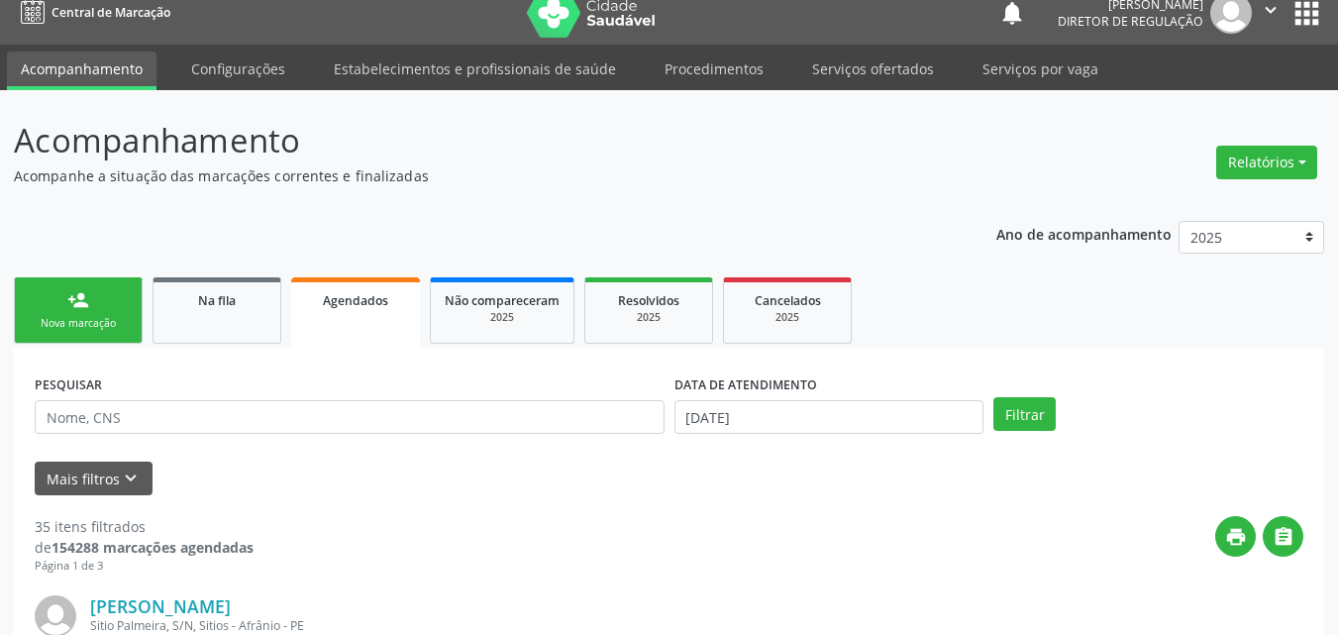
click at [883, 68] on div "Sucesso × O paciente foi agendado. Imprimir comprovante Cancel" at bounding box center [669, 317] width 1338 height 635
click at [882, 69] on div "Sucesso × O paciente foi agendado. Imprimir comprovante Cancel" at bounding box center [669, 317] width 1338 height 635
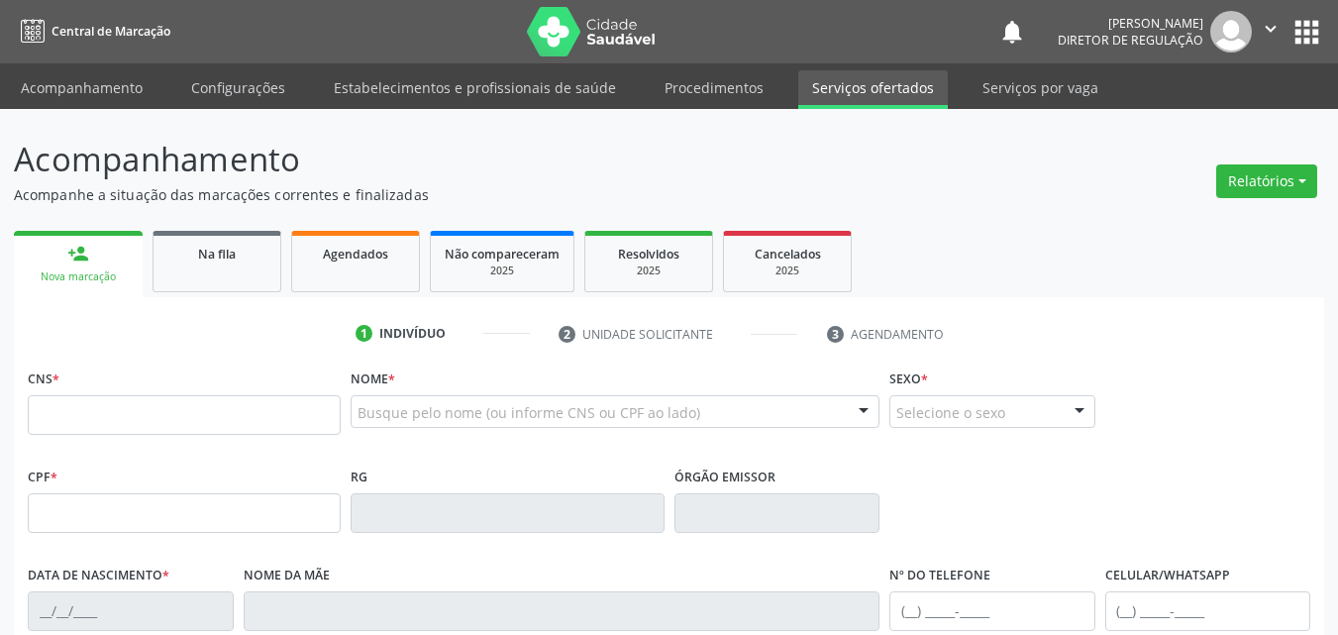
scroll to position [19, 0]
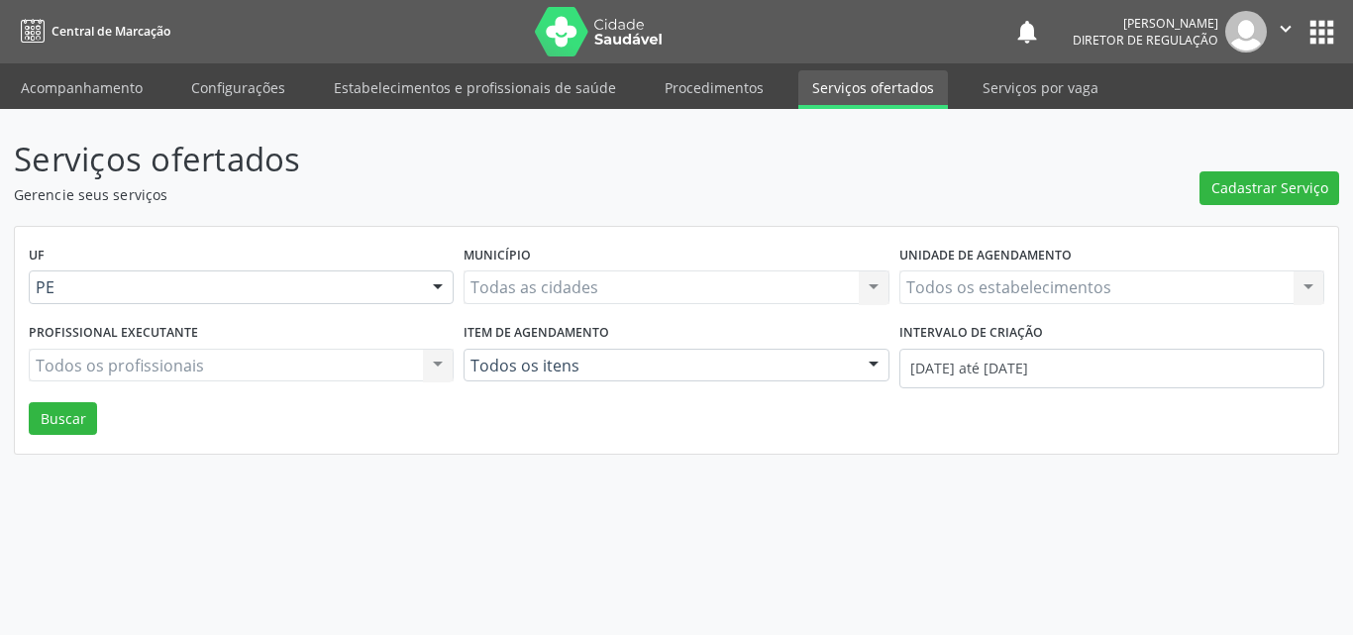
click at [896, 68] on ul "Acompanhamento Configurações Estabelecimentos e profissionais de saúde Procedim…" at bounding box center [676, 86] width 1353 height 46
click at [904, 87] on link "Serviços ofertados" at bounding box center [873, 89] width 150 height 39
click at [1297, 187] on span "Cadastrar Serviço" at bounding box center [1269, 187] width 117 height 21
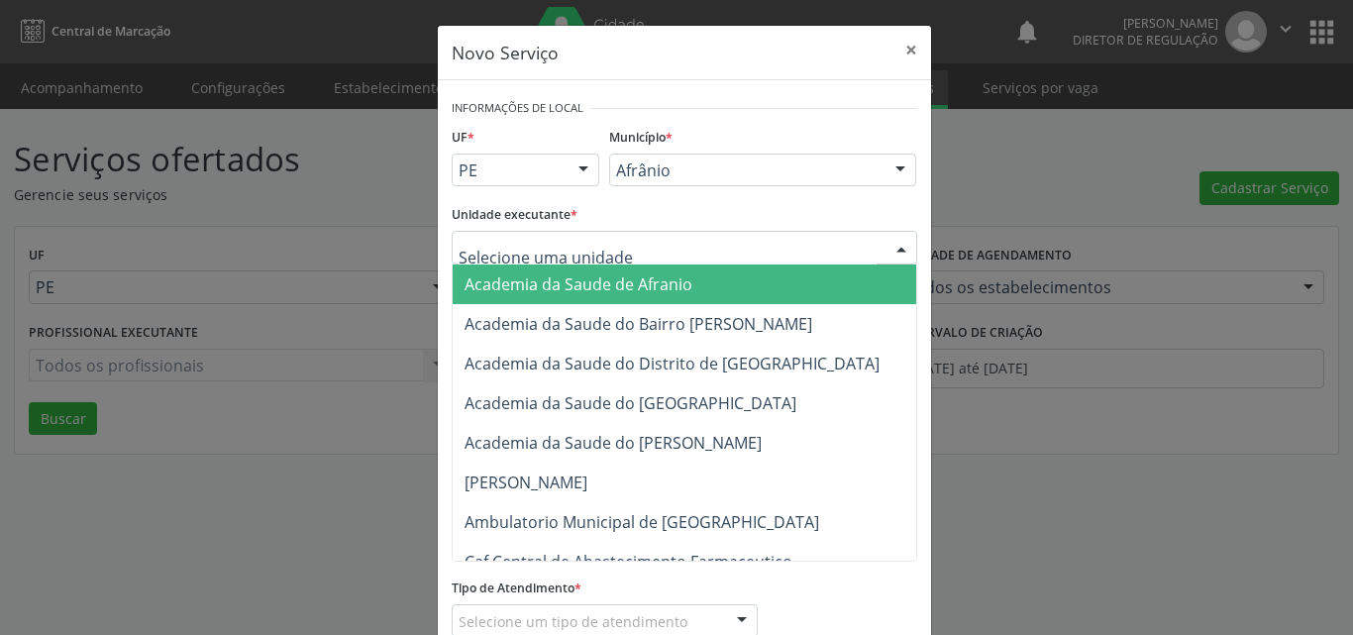
click at [695, 243] on div at bounding box center [684, 248] width 465 height 34
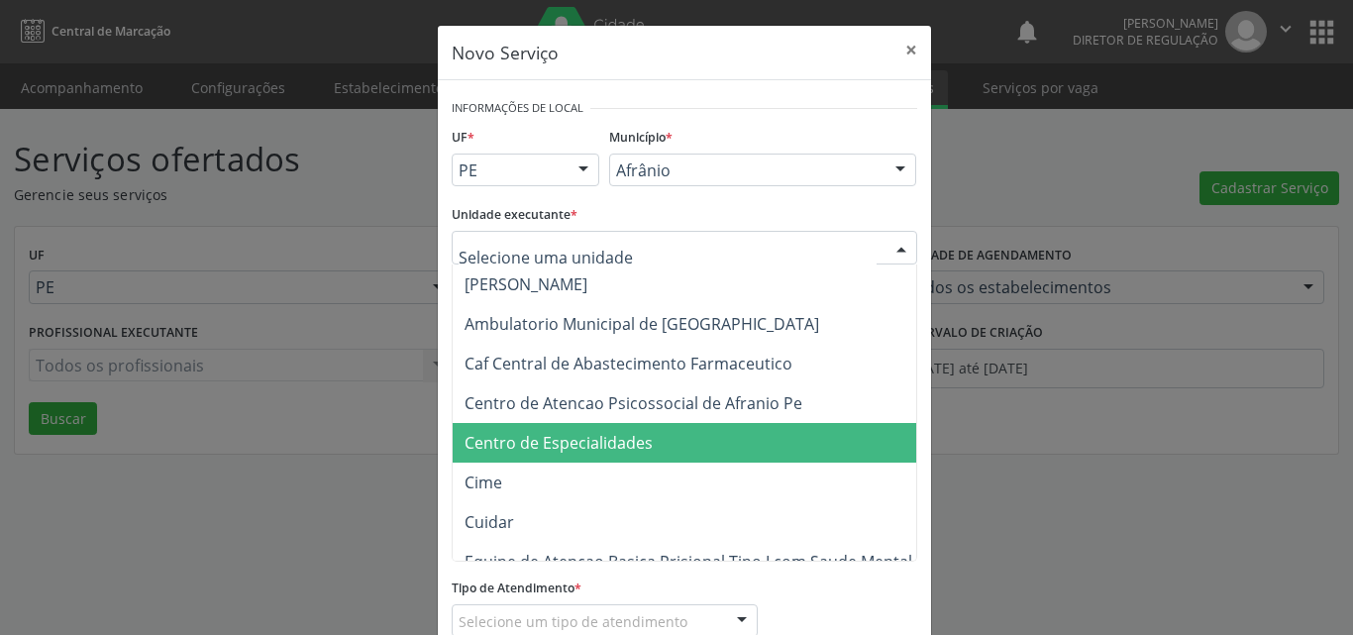
scroll to position [297, 0]
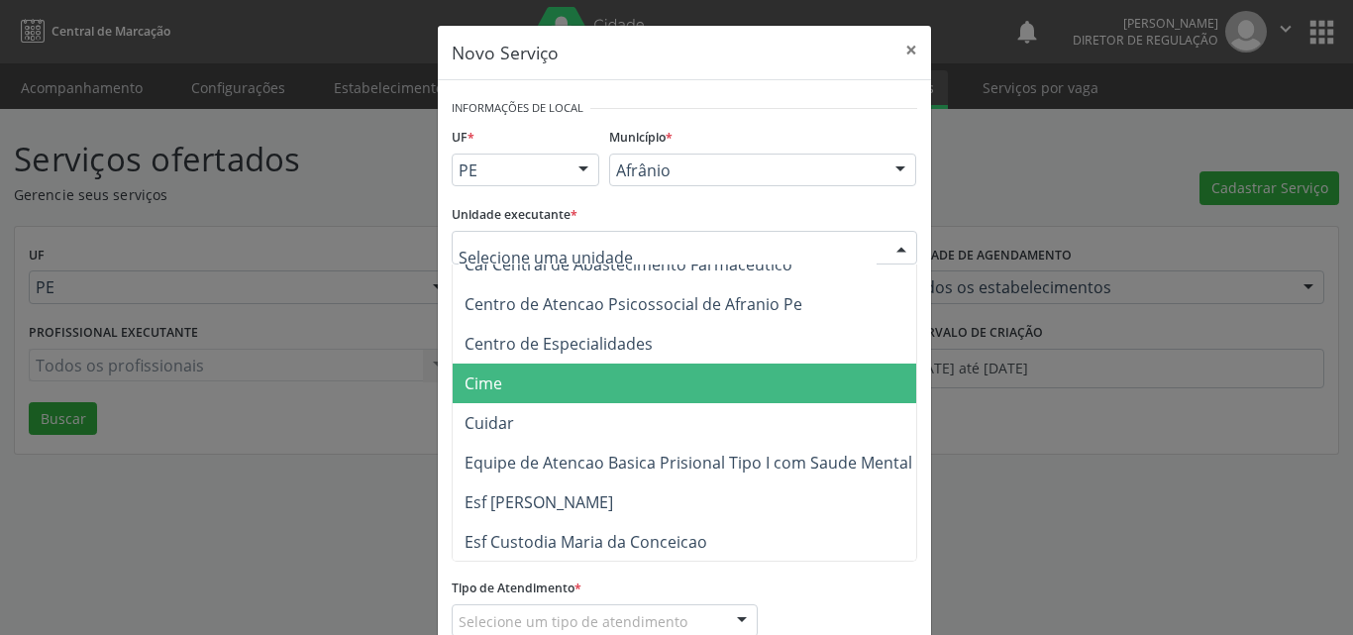
click at [574, 390] on span "Cime" at bounding box center [694, 383] width 483 height 40
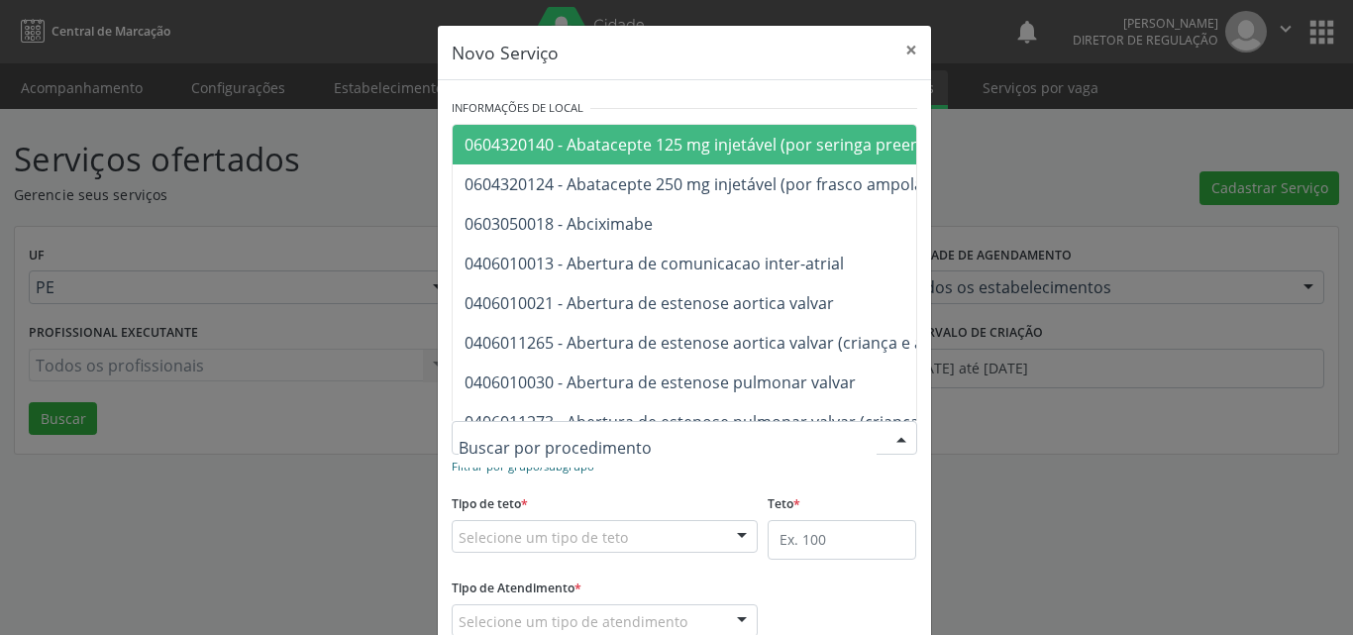
click at [557, 469] on small "Filtrar por grupo/subgrupo" at bounding box center [523, 465] width 143 height 15
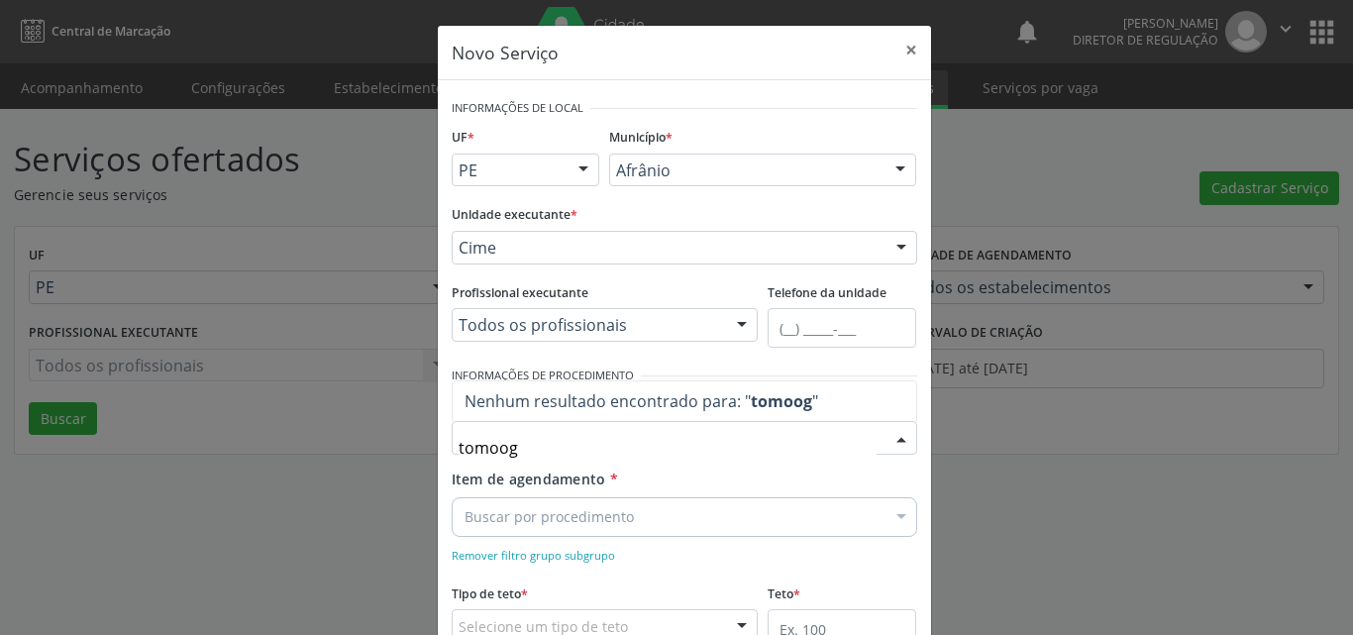
click at [489, 447] on input "tomoog" at bounding box center [667, 448] width 418 height 40
type input "tomog"
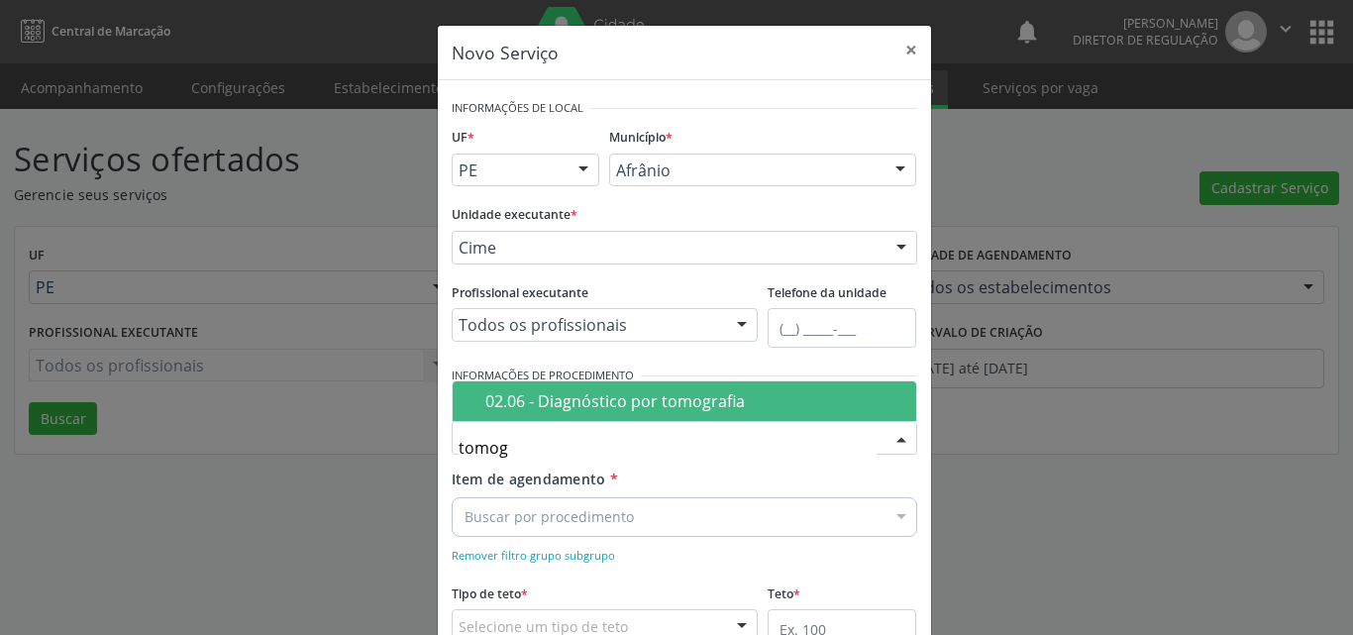
click at [594, 400] on div "02.06 - Diagnóstico por tomografia" at bounding box center [694, 401] width 419 height 16
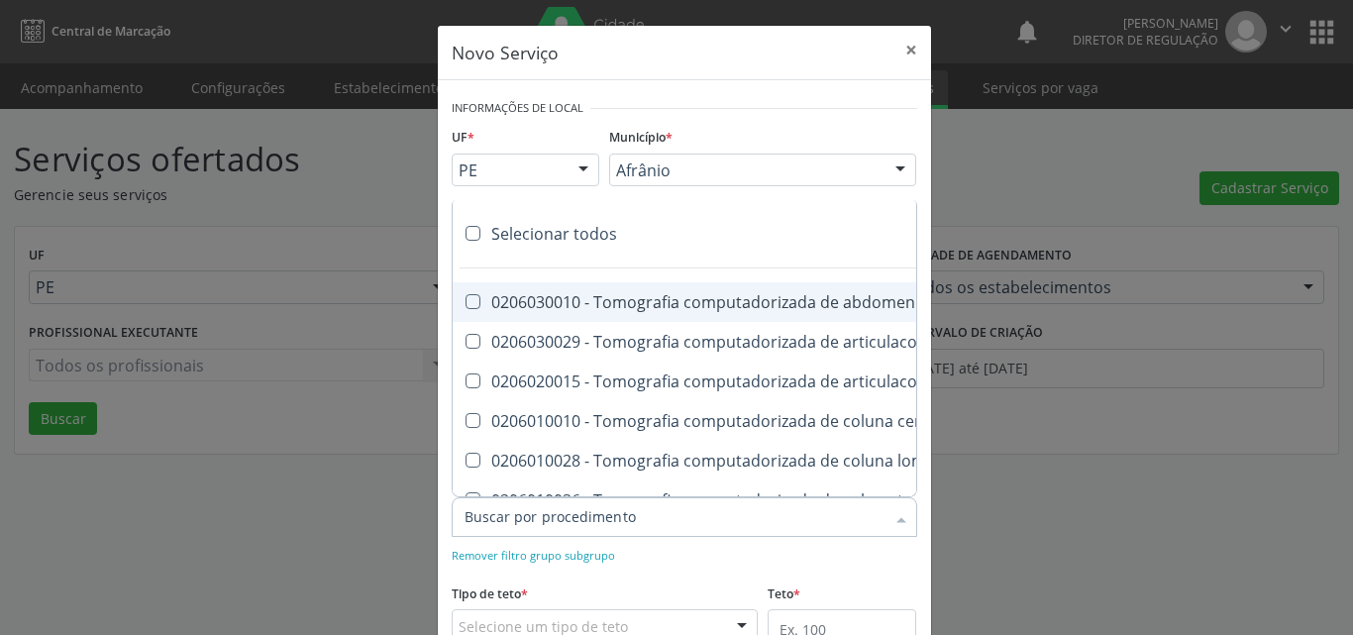
click at [627, 509] on div at bounding box center [684, 517] width 465 height 40
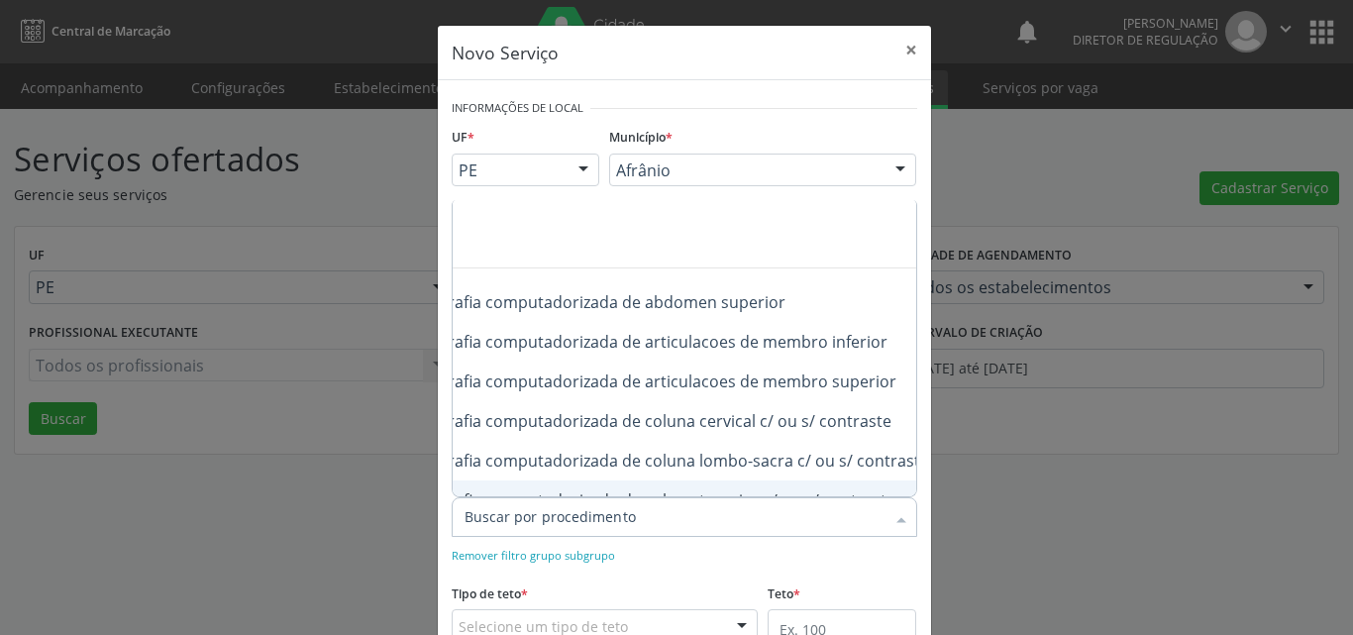
scroll to position [0, 238]
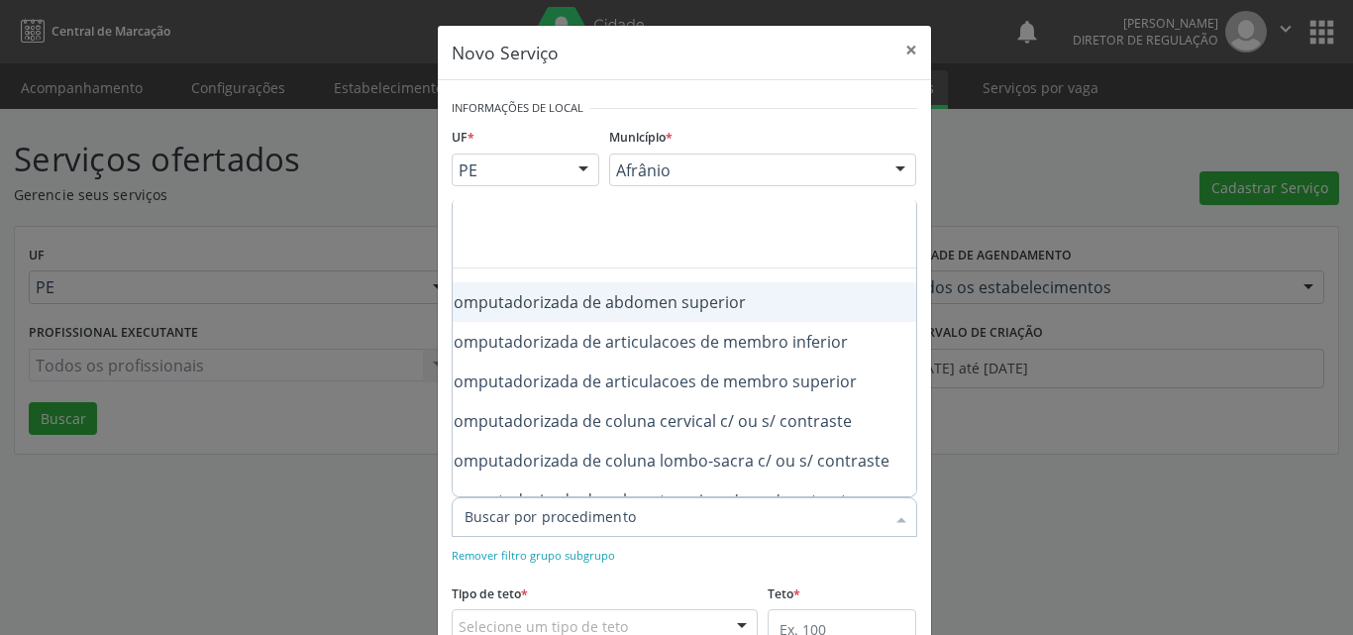
click at [730, 306] on div "0206030010 - Tomografia computadorizada de abdomen superior" at bounding box center [670, 302] width 886 height 16
checkbox superior "true"
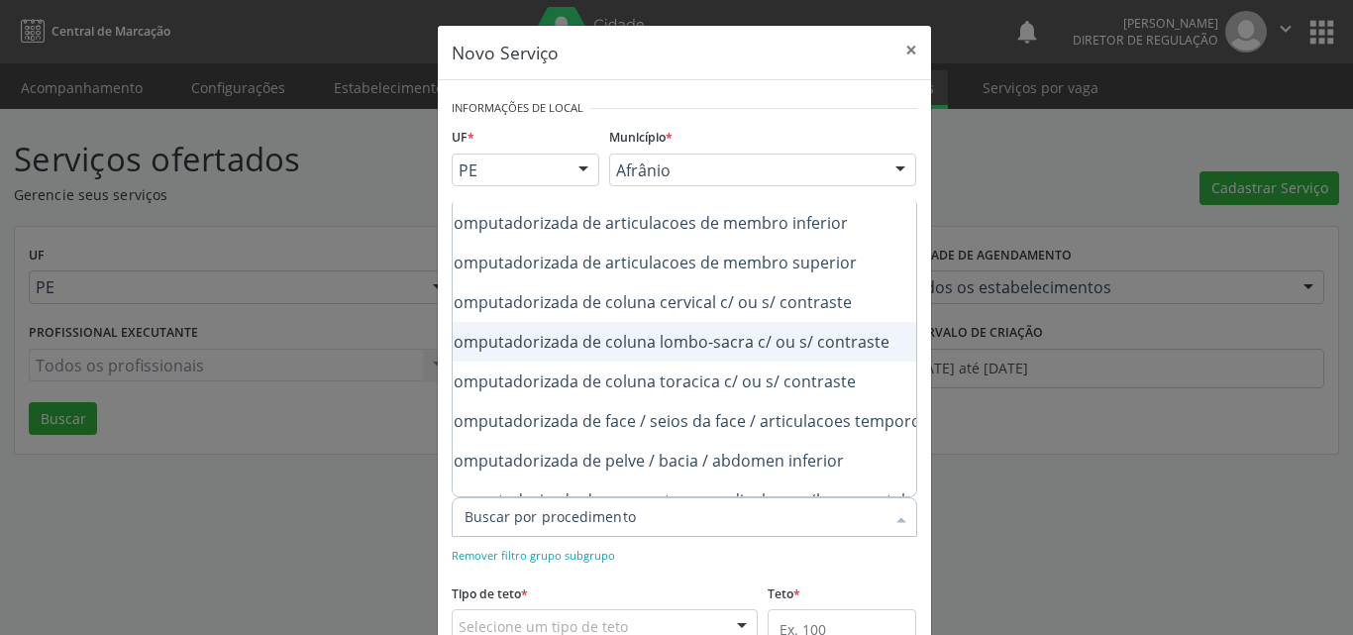
scroll to position [158, 238]
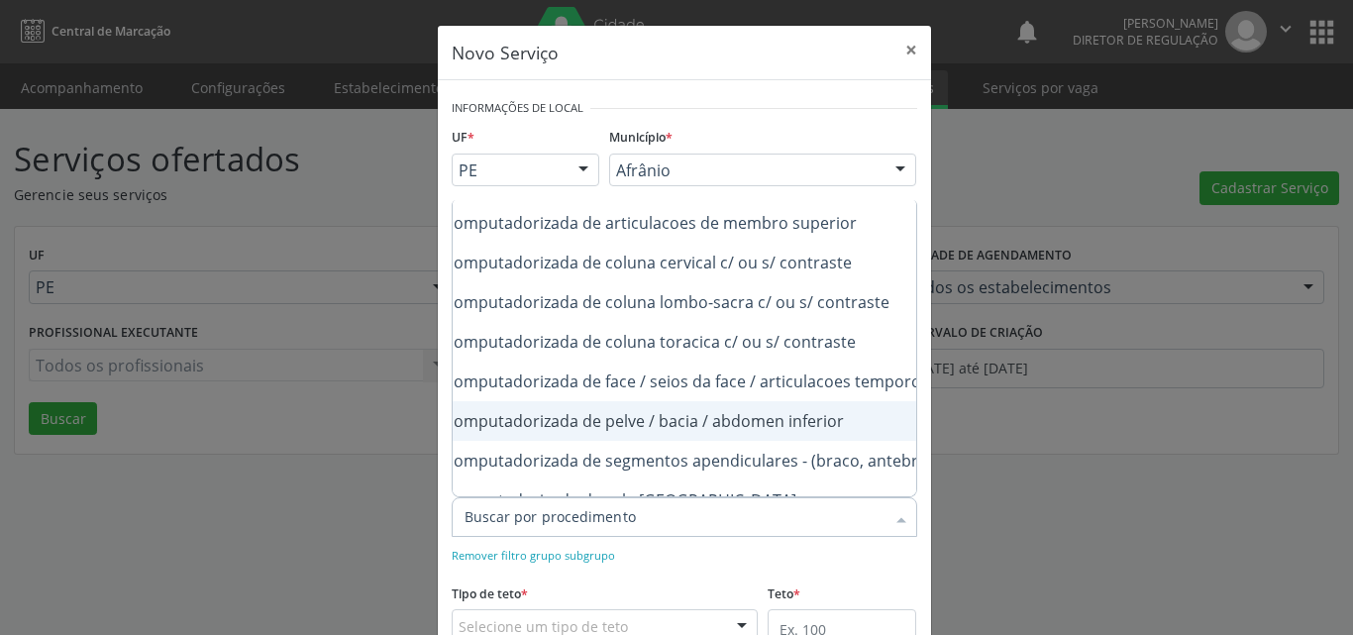
click at [835, 421] on div "0206030037 - Tomografia computadorizada de pelve / bacia / abdomen inferior" at bounding box center [670, 421] width 886 height 16
checkbox inferior "true"
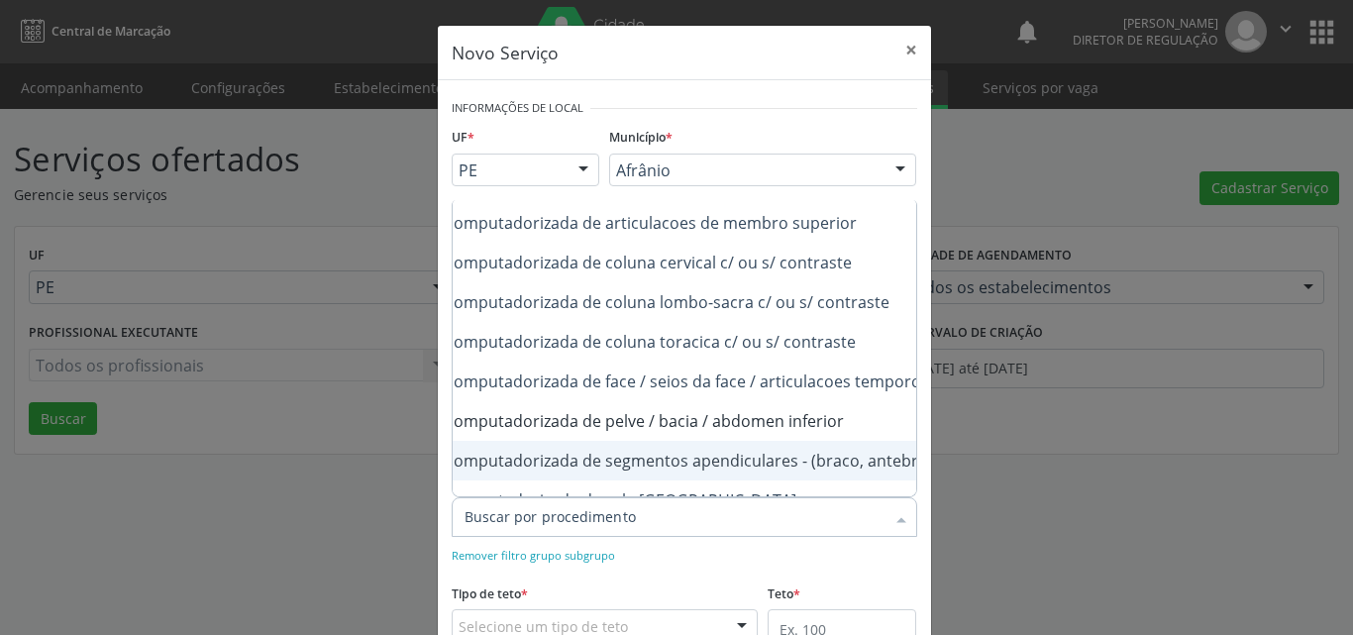
scroll to position [198, 0]
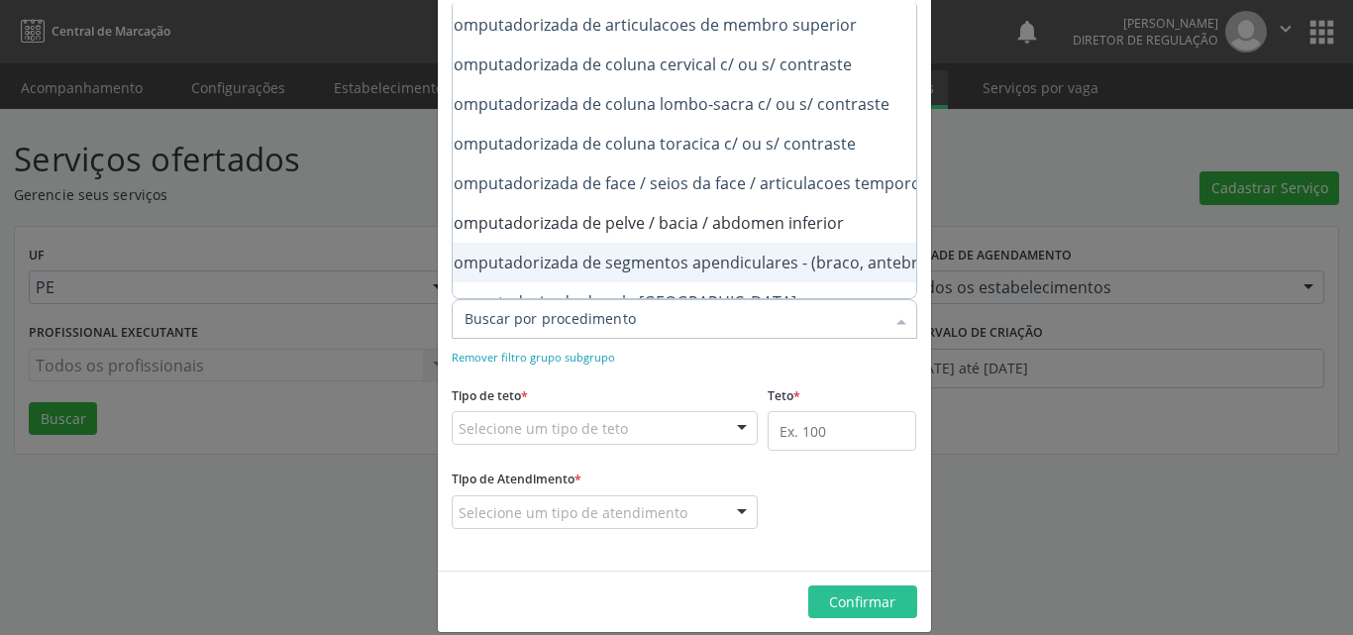
checkbox inferior "true"
checkbox superior "true"
checkbox inferior "false"
click at [620, 420] on div "Selecione um tipo de teto" at bounding box center [605, 428] width 307 height 34
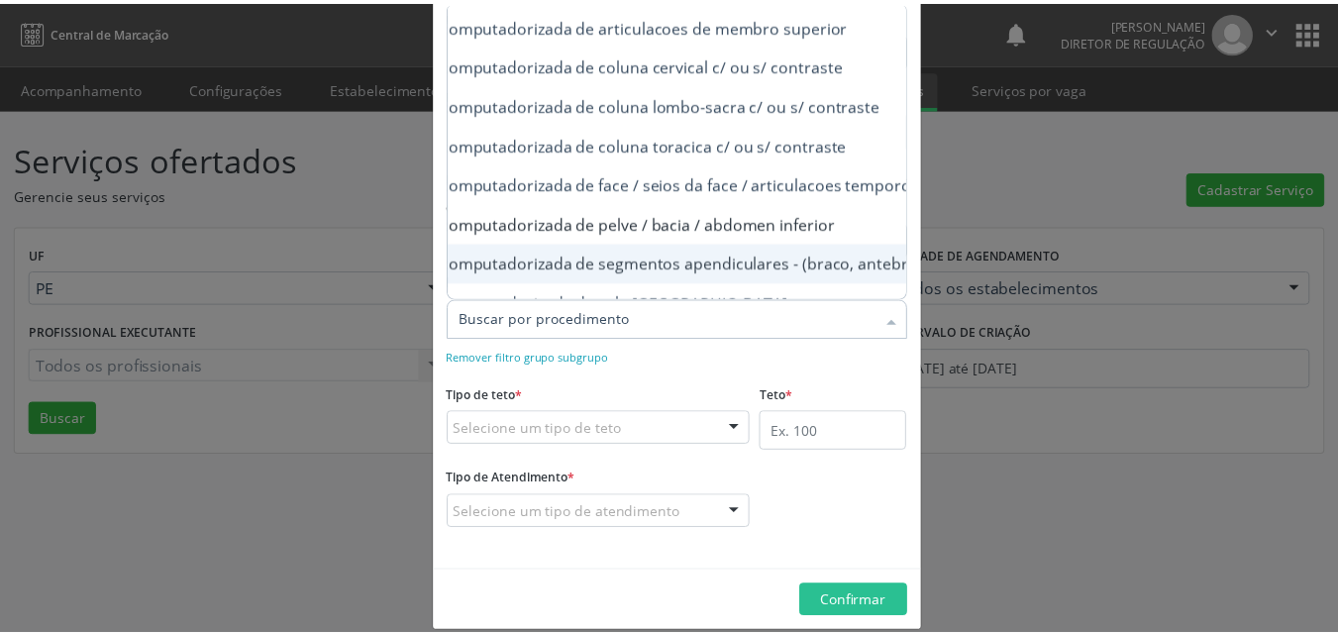
scroll to position [0, 0]
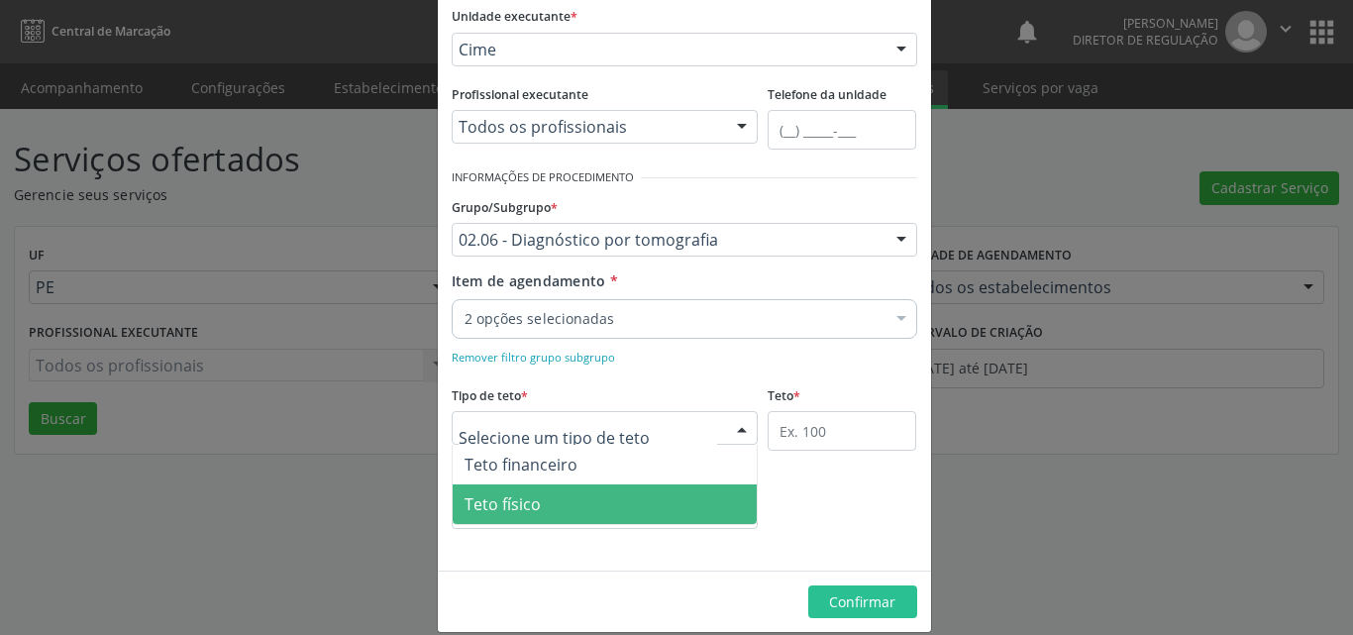
drag, startPoint x: 615, startPoint y: 504, endPoint x: 676, endPoint y: 483, distance: 64.8
click at [616, 505] on span "Teto físico" at bounding box center [605, 504] width 305 height 40
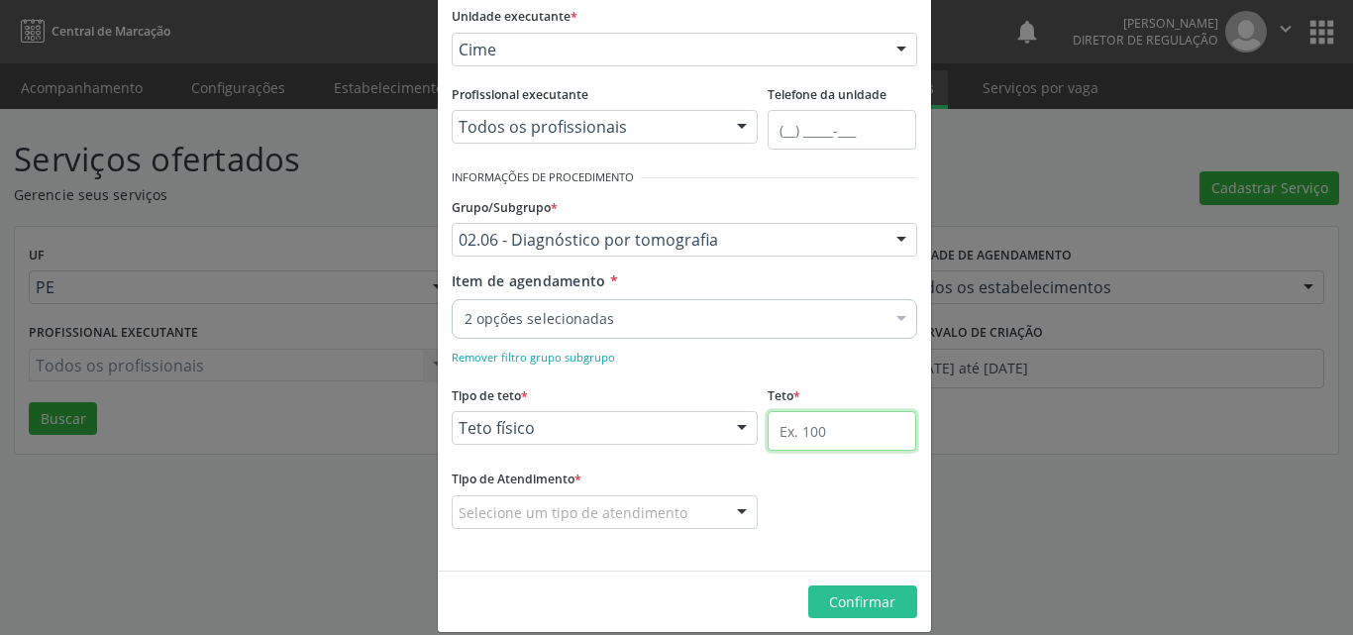
click at [809, 423] on input "text" at bounding box center [841, 431] width 149 height 40
type input "6"
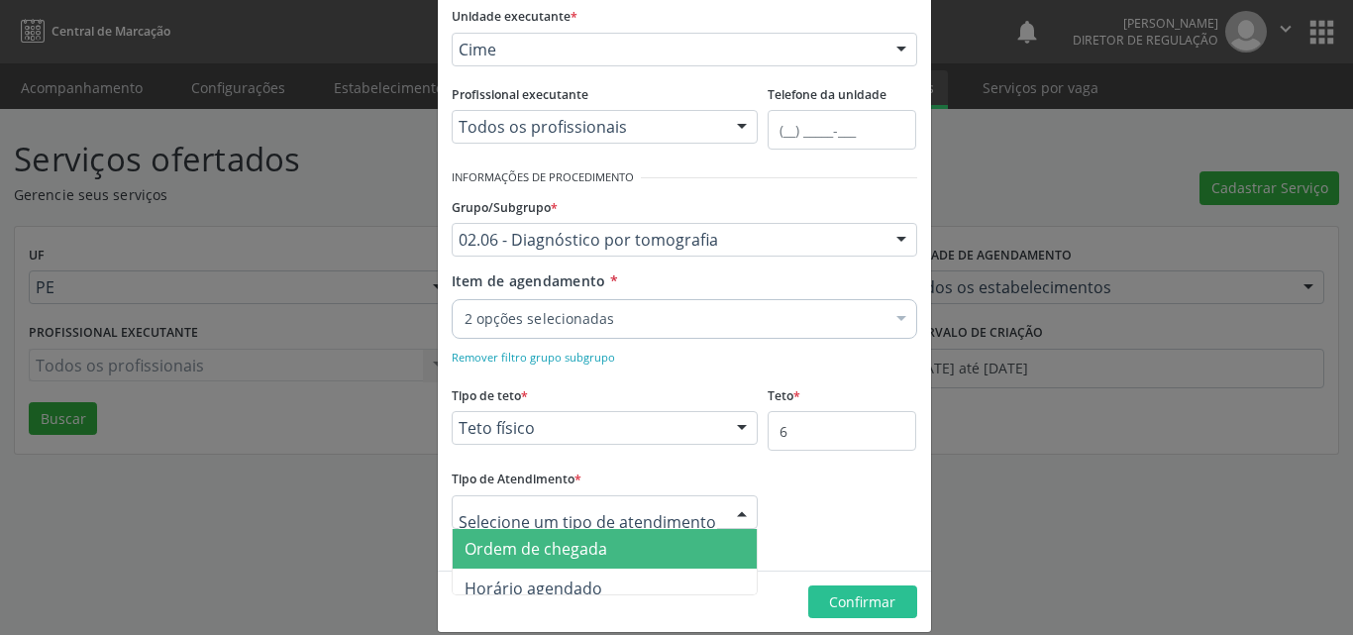
click at [699, 506] on div at bounding box center [605, 512] width 307 height 34
click at [625, 554] on span "Ordem de chegada" at bounding box center [605, 549] width 305 height 40
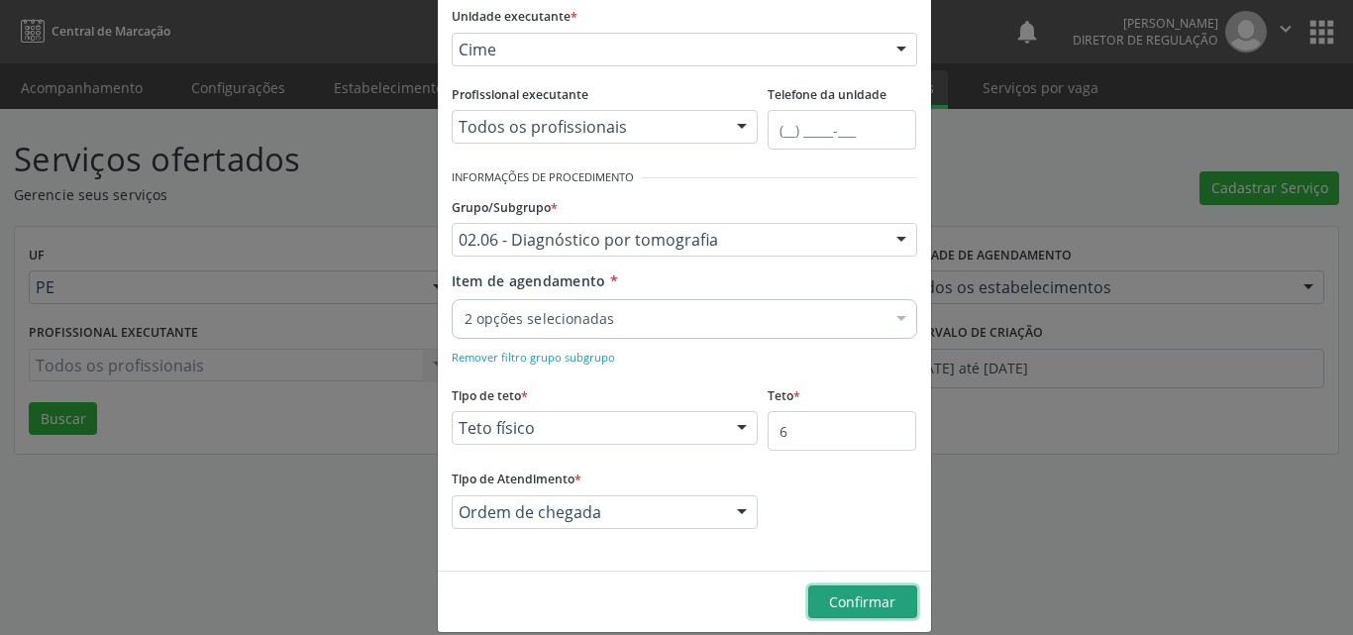
click at [872, 593] on span "Confirmar" at bounding box center [862, 601] width 66 height 19
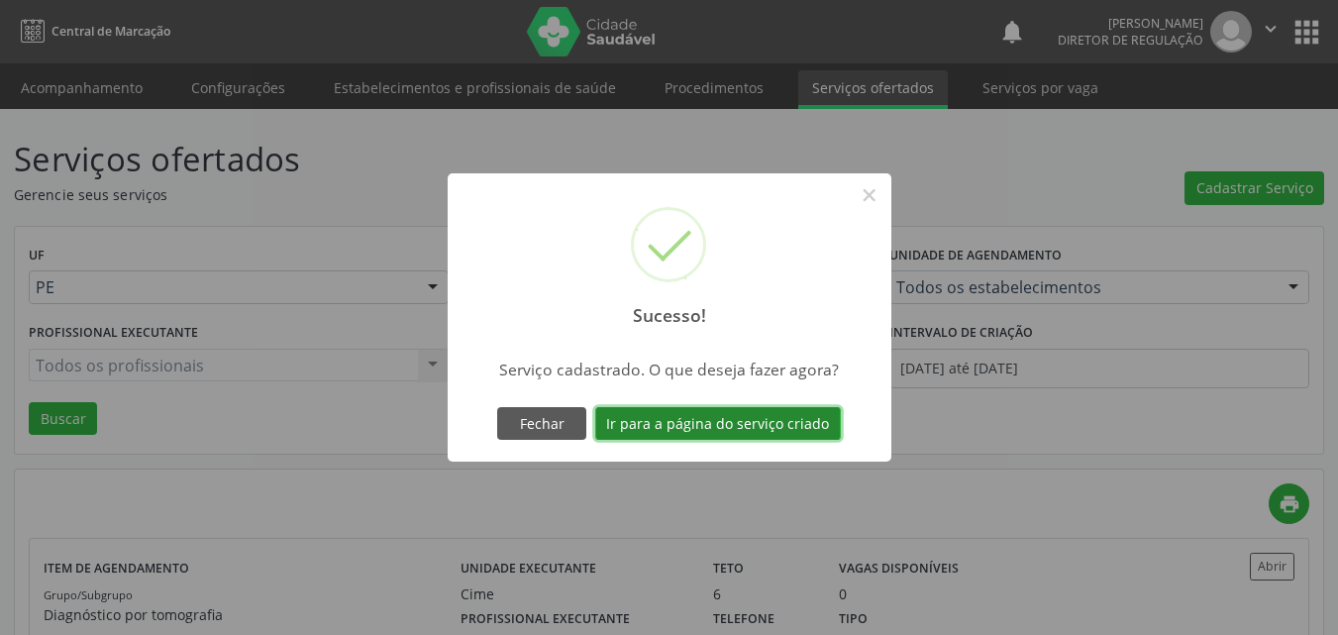
click at [782, 427] on button "Ir para a página do serviço criado" at bounding box center [718, 424] width 246 height 34
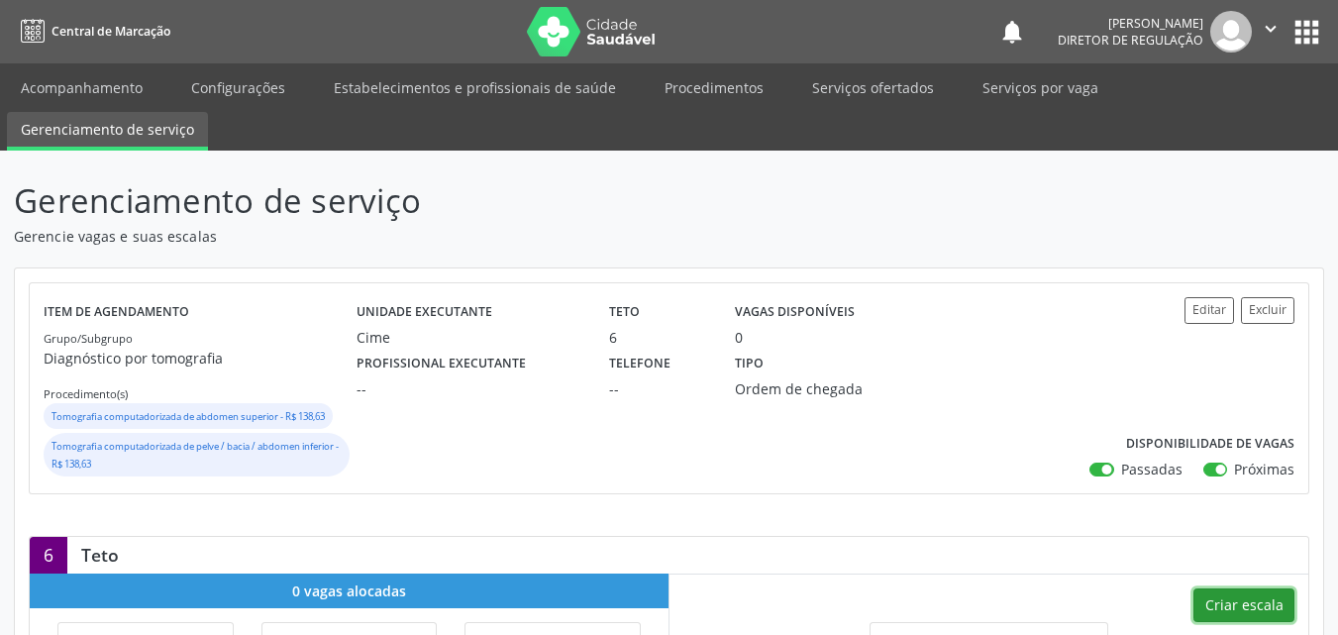
click at [1255, 604] on button "Criar escala" at bounding box center [1243, 605] width 101 height 34
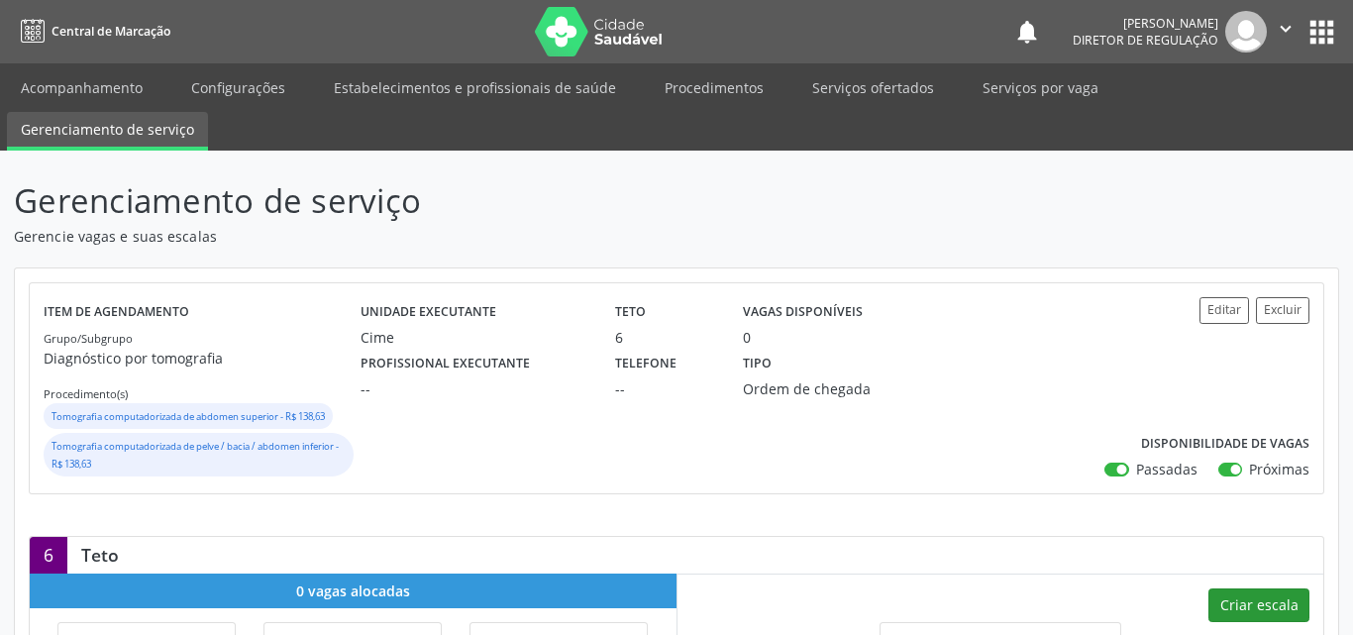
select select "7"
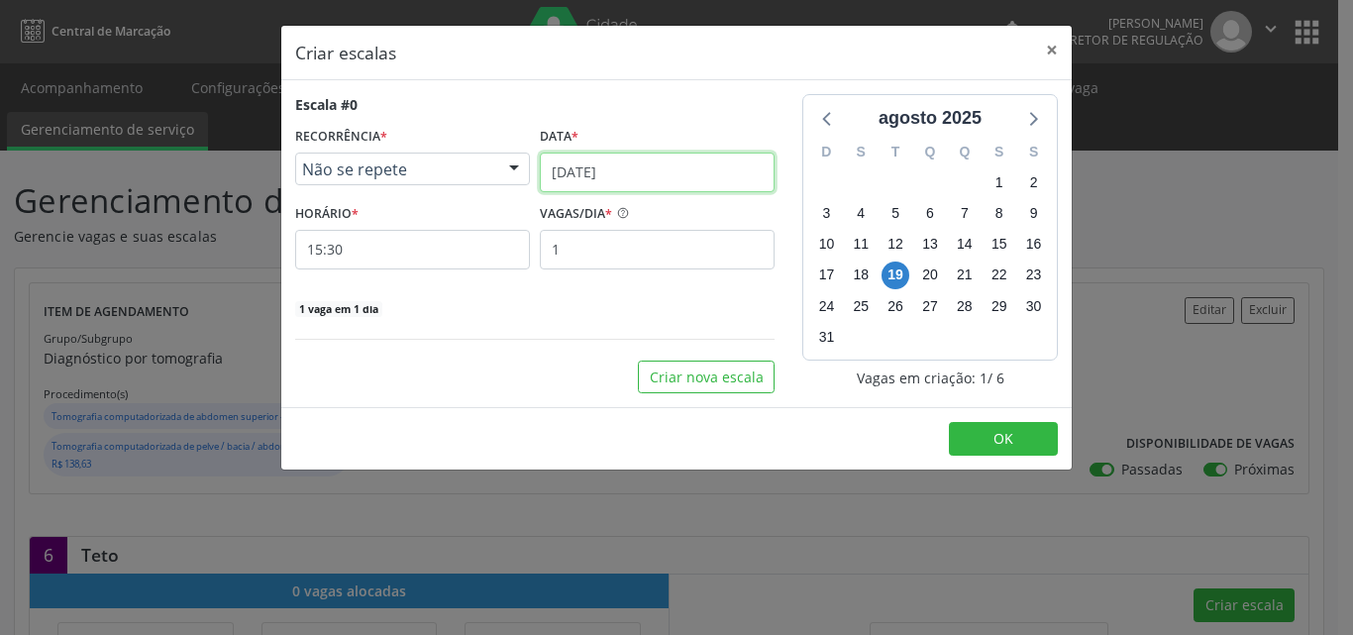
click at [680, 173] on input "[DATE]" at bounding box center [657, 172] width 235 height 40
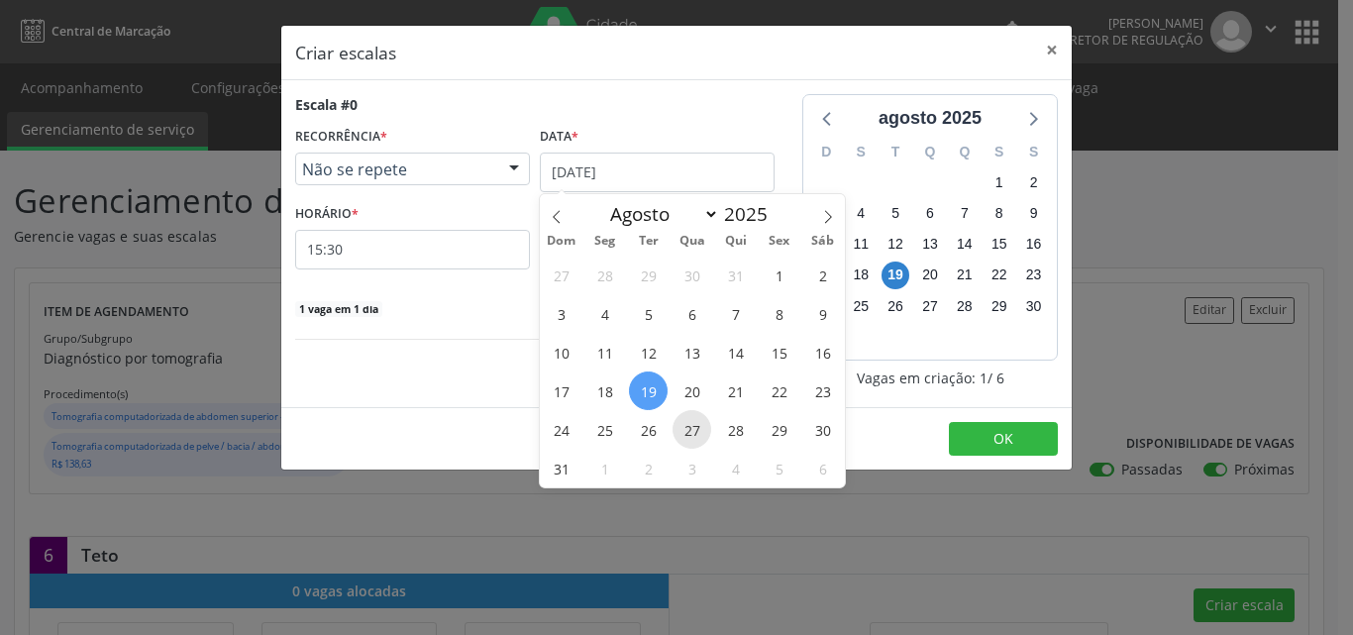
click at [692, 431] on span "27" at bounding box center [691, 429] width 39 height 39
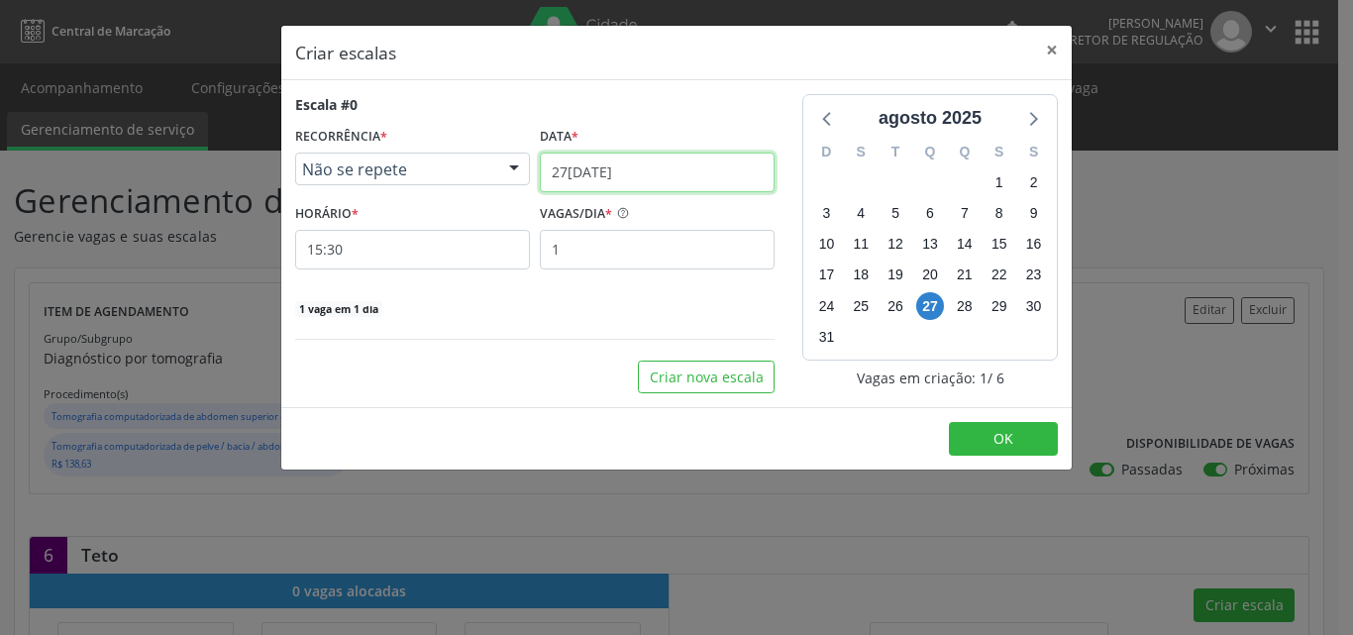
click at [654, 169] on input "27/08/2025" at bounding box center [657, 172] width 235 height 40
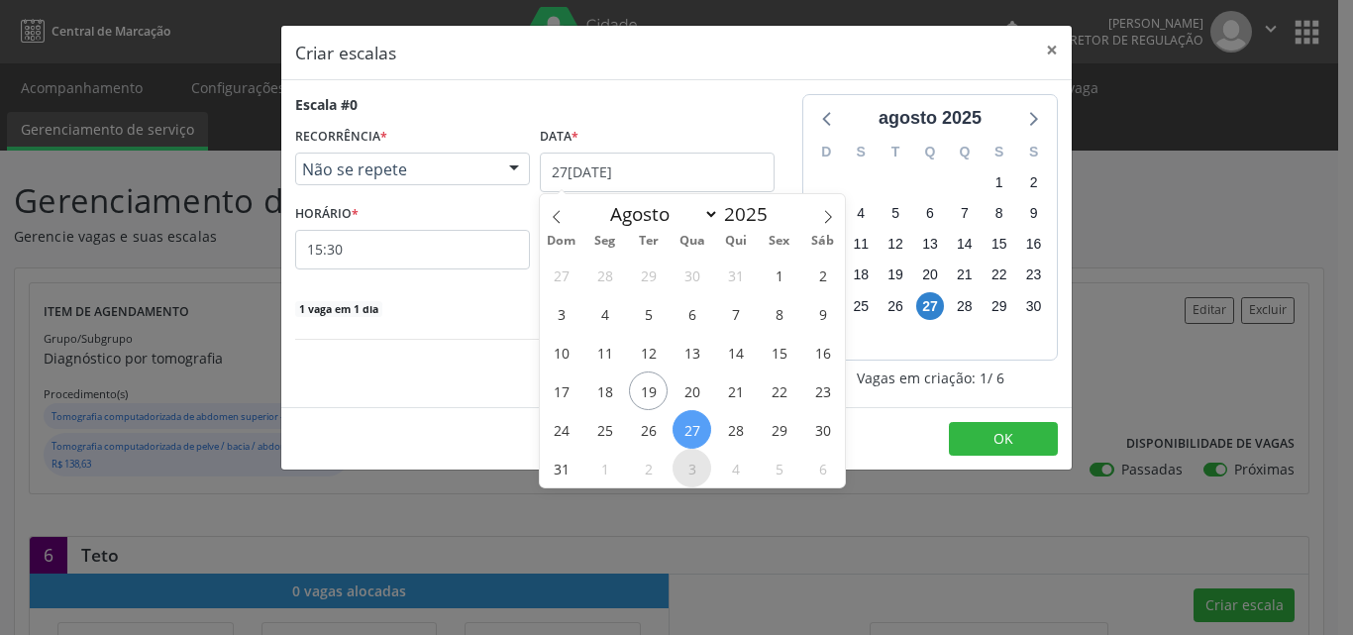
click at [696, 468] on span "3" at bounding box center [691, 468] width 39 height 39
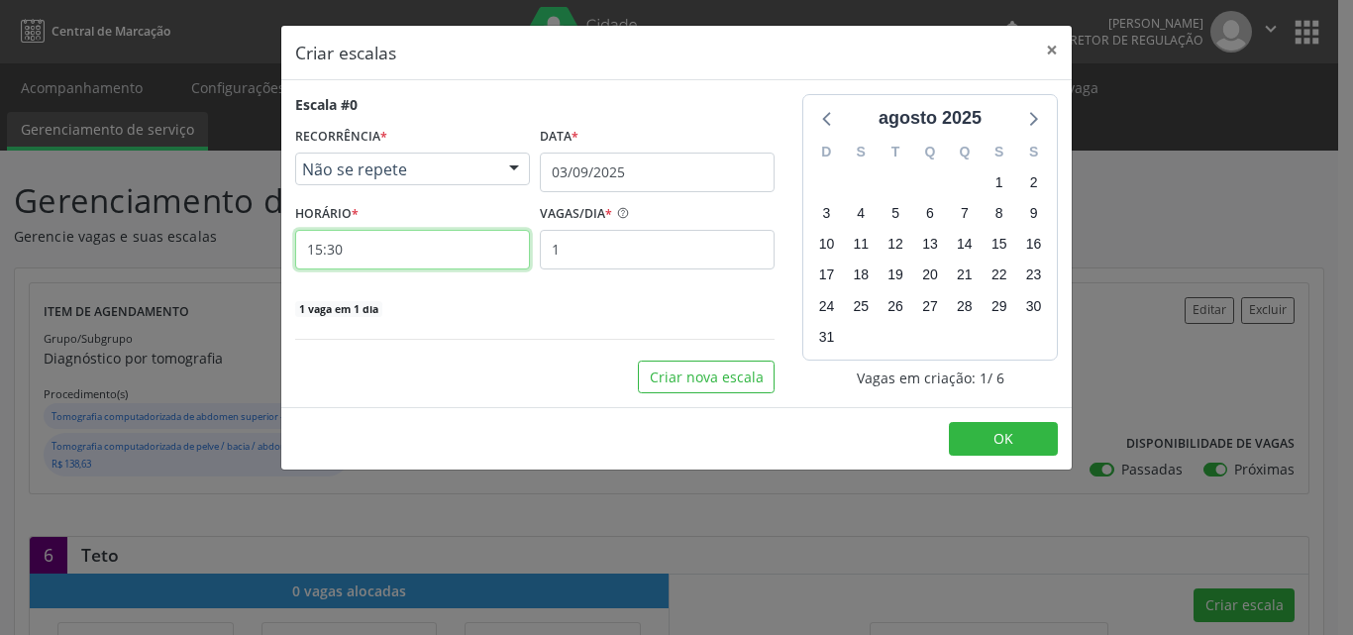
click at [422, 244] on input "15:30" at bounding box center [412, 250] width 235 height 40
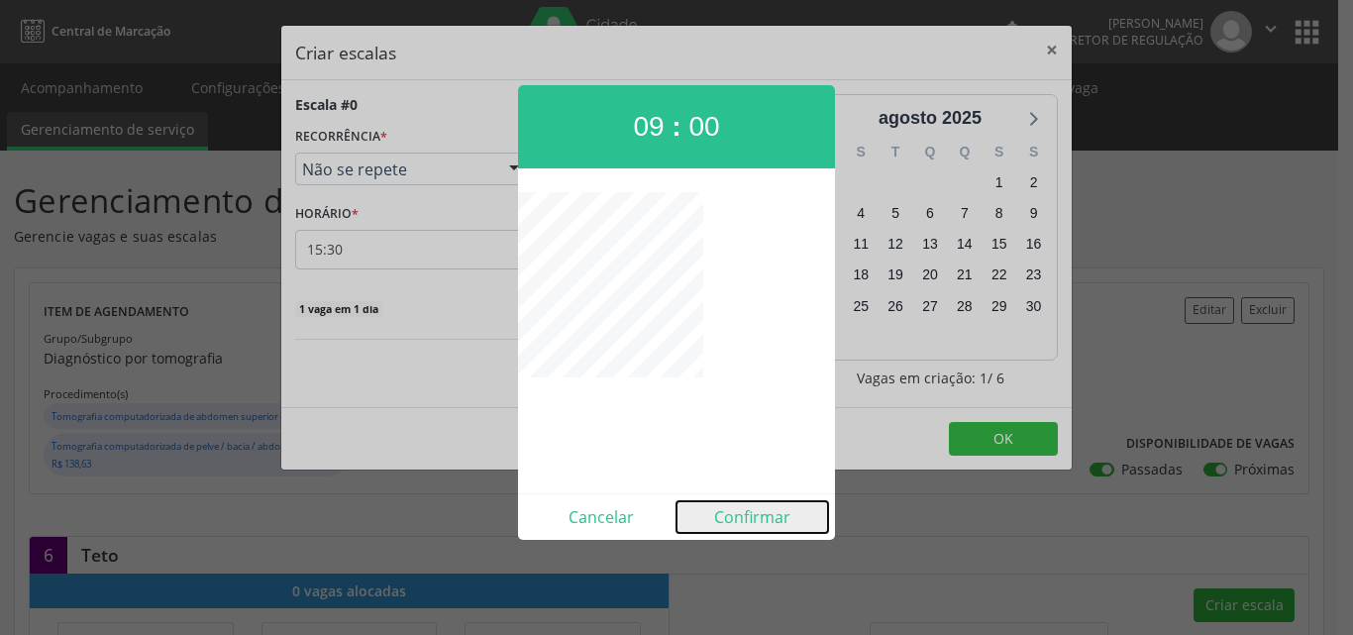
click at [761, 526] on button "Confirmar" at bounding box center [752, 517] width 152 height 32
type input "09:00"
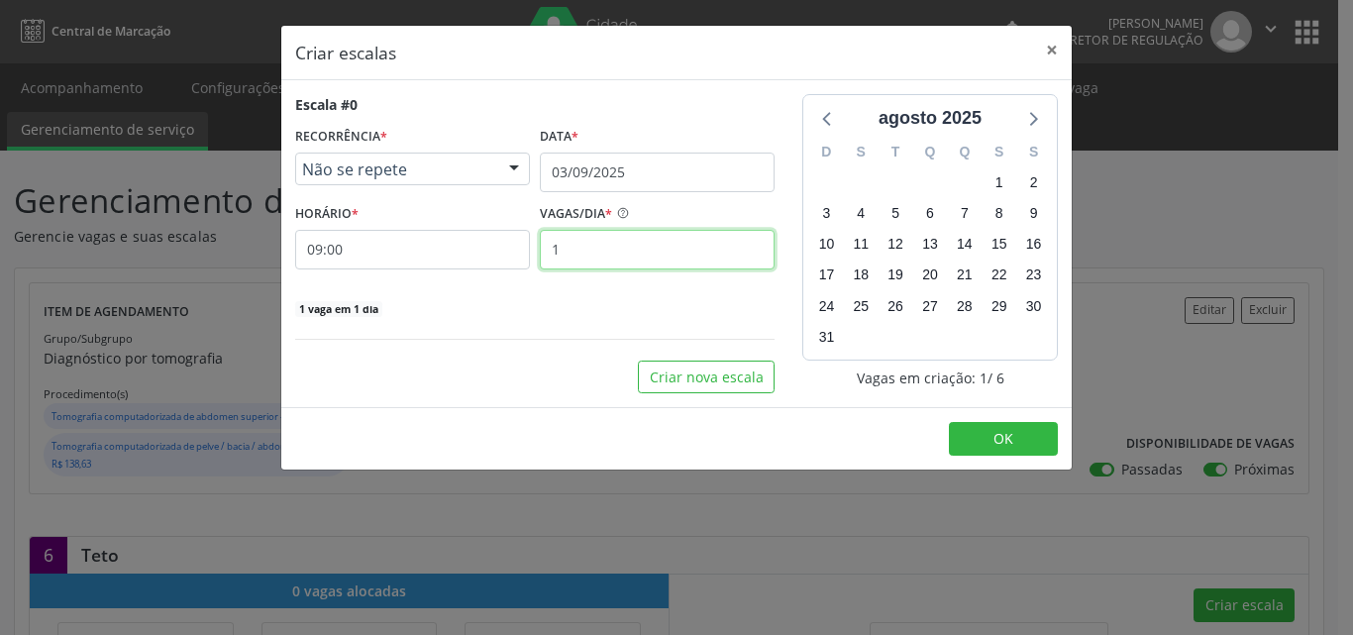
click at [642, 257] on input "1" at bounding box center [657, 250] width 235 height 40
type input "3"
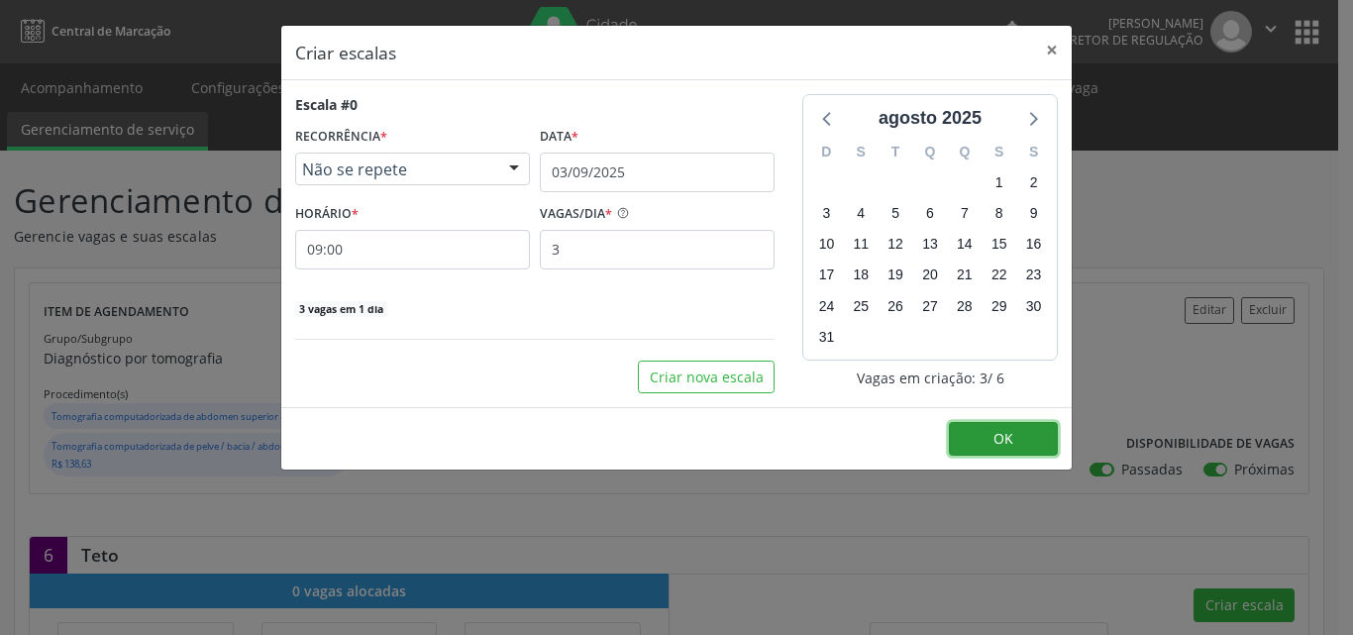
click at [1012, 440] on span "OK" at bounding box center [1003, 438] width 20 height 19
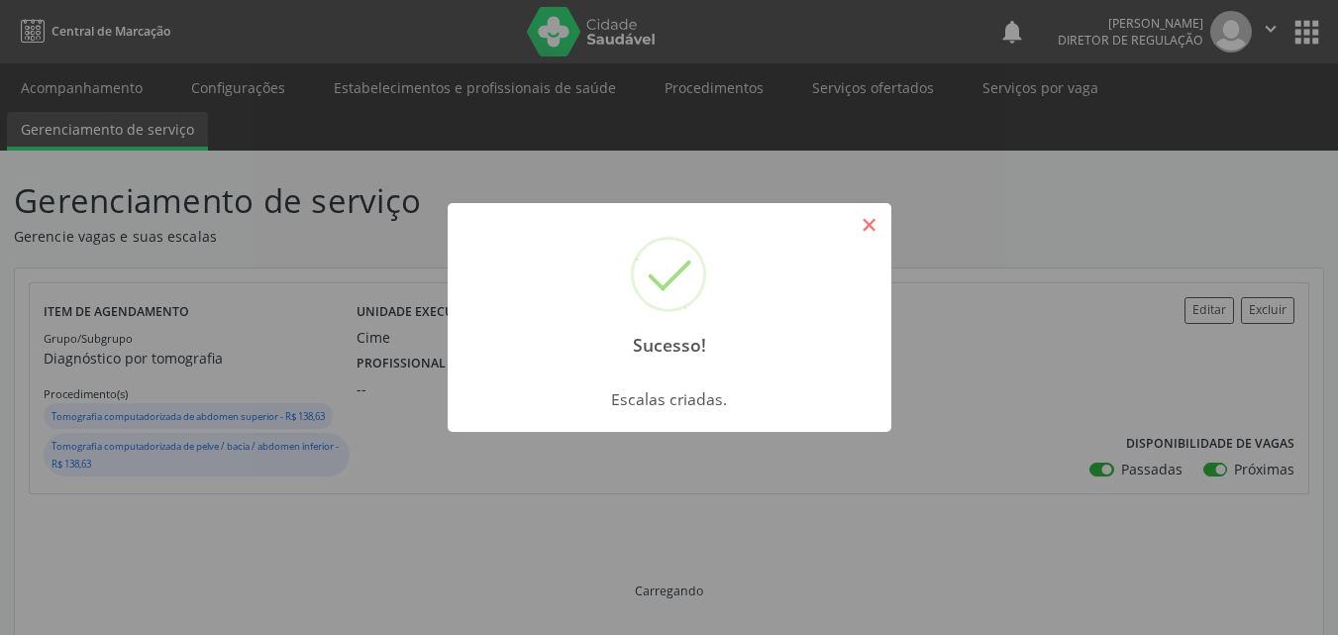
click at [872, 230] on button "×" at bounding box center [870, 225] width 34 height 34
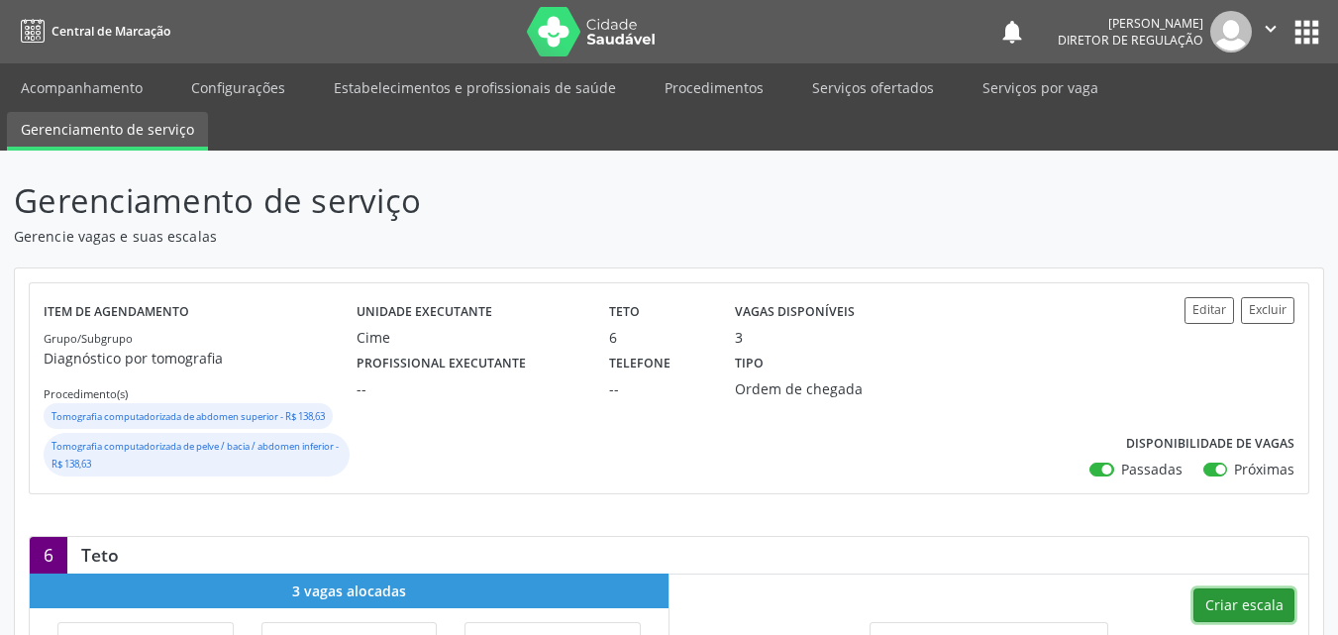
click at [1273, 602] on button "Criar escala" at bounding box center [1243, 605] width 101 height 34
select select "7"
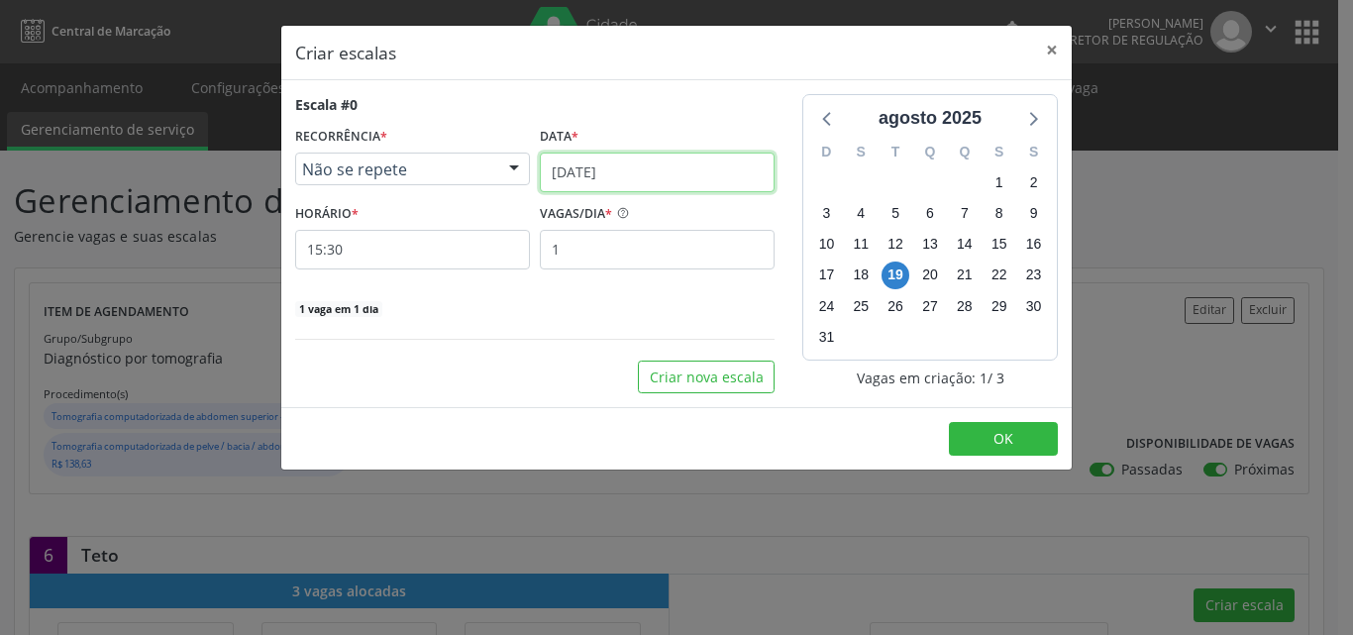
click at [670, 166] on input "[DATE]" at bounding box center [657, 172] width 235 height 40
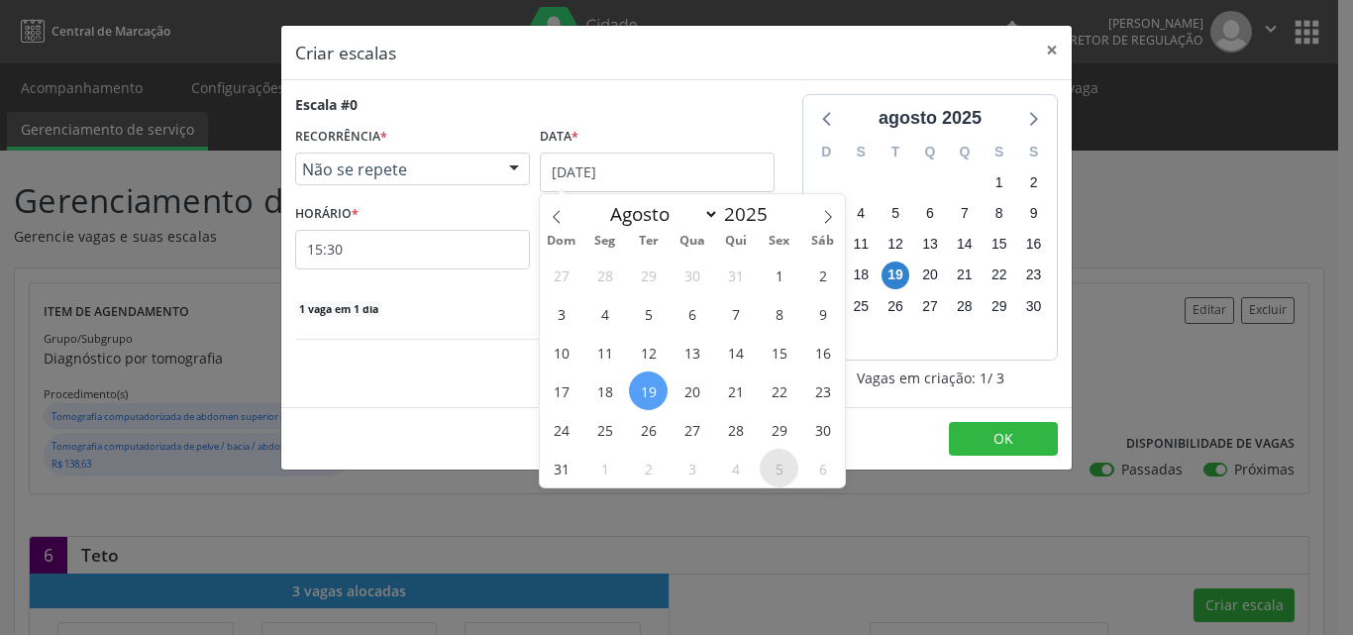
click at [770, 469] on span "5" at bounding box center [778, 468] width 39 height 39
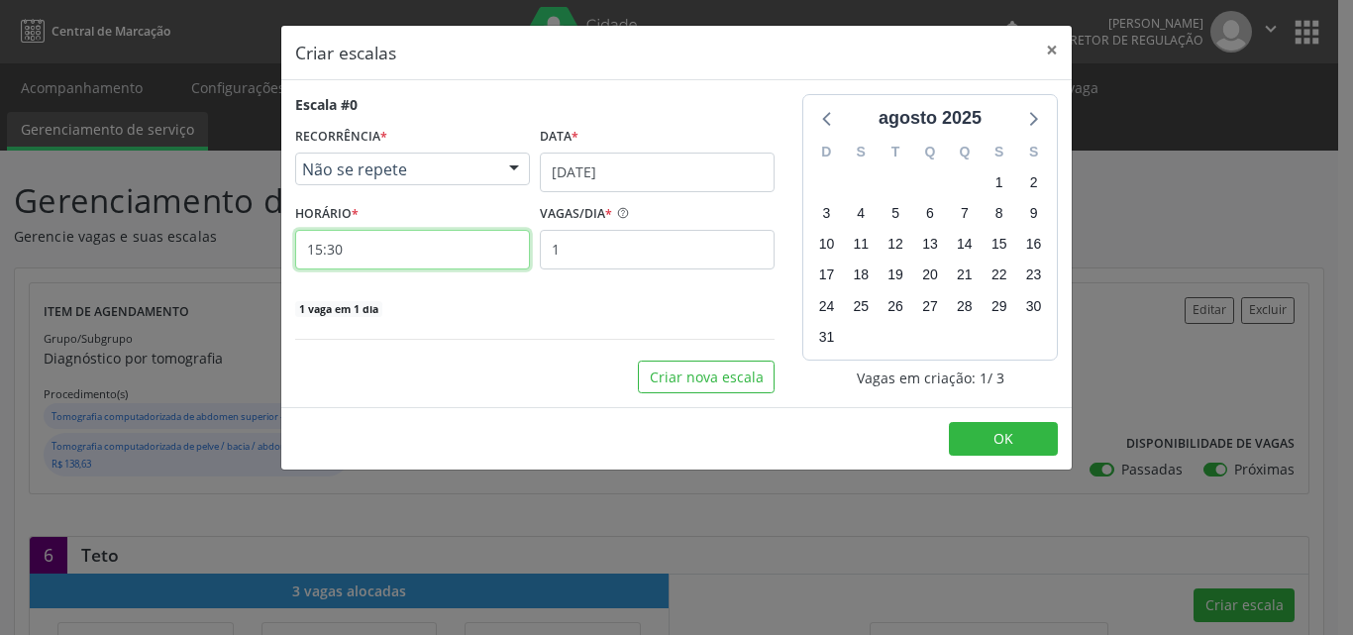
click at [447, 254] on input "15:30" at bounding box center [412, 250] width 235 height 40
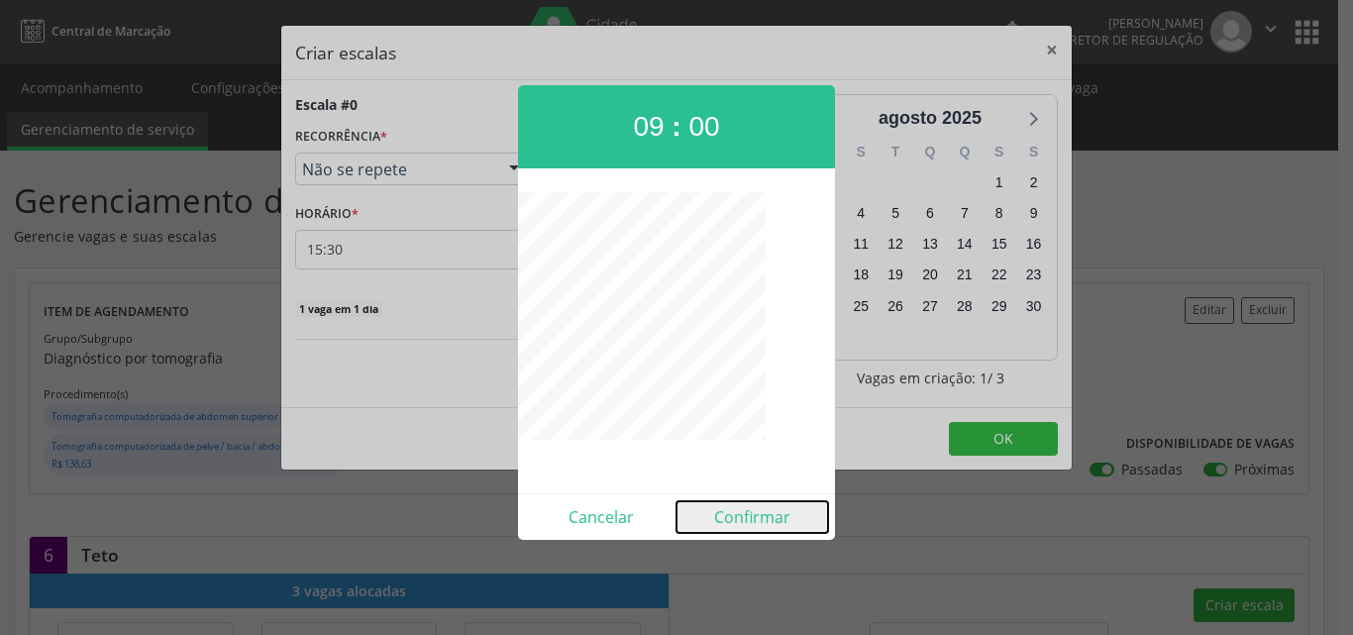
click at [750, 525] on button "Confirmar" at bounding box center [752, 517] width 152 height 32
type input "09:00"
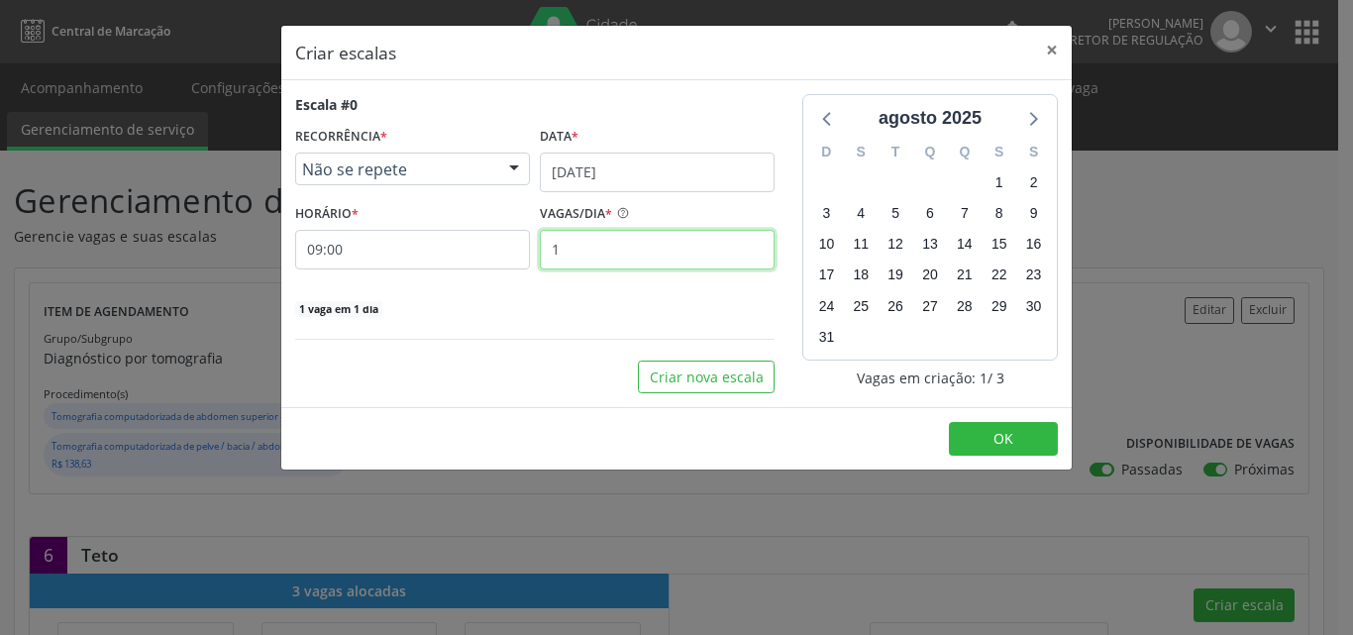
click at [681, 245] on input "1" at bounding box center [657, 250] width 235 height 40
type input "3"
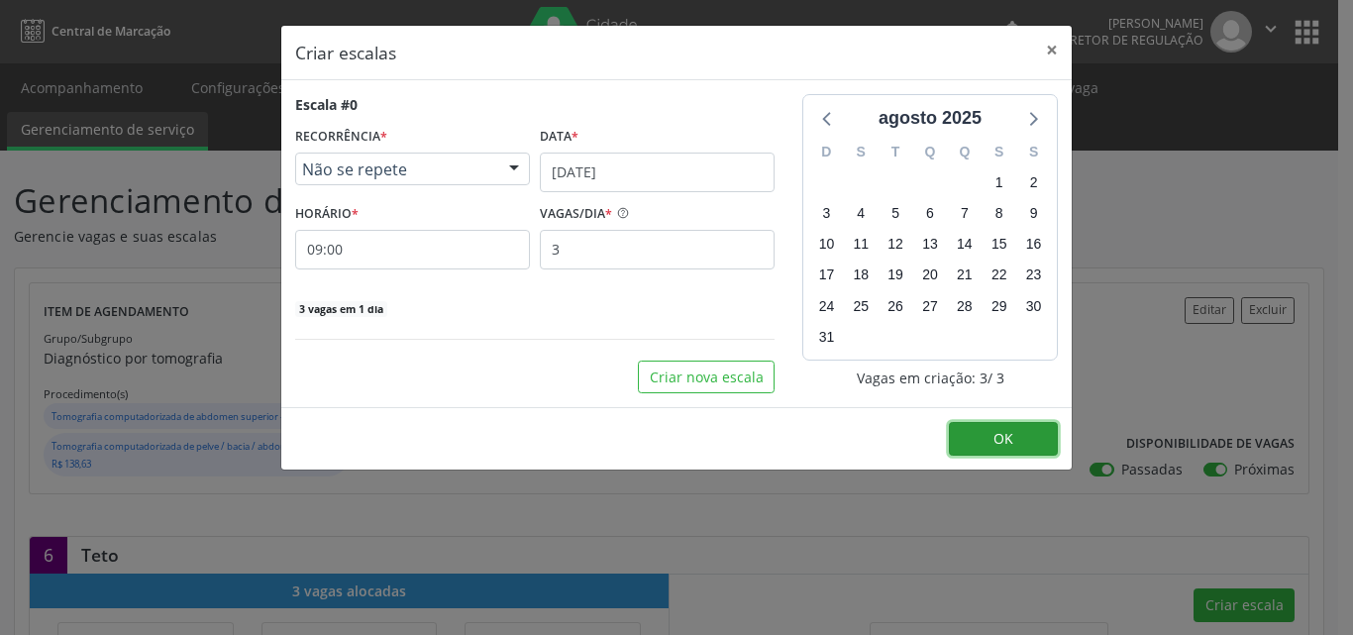
click at [1001, 437] on span "OK" at bounding box center [1003, 438] width 20 height 19
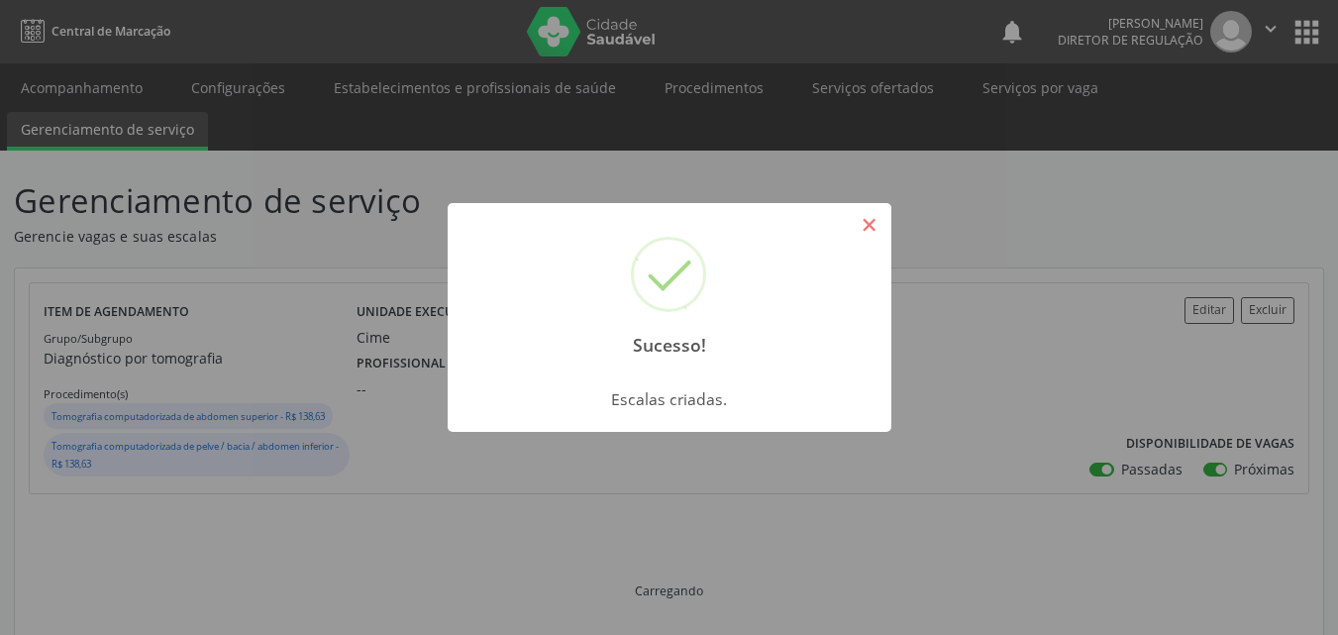
click at [874, 230] on button "×" at bounding box center [870, 225] width 34 height 34
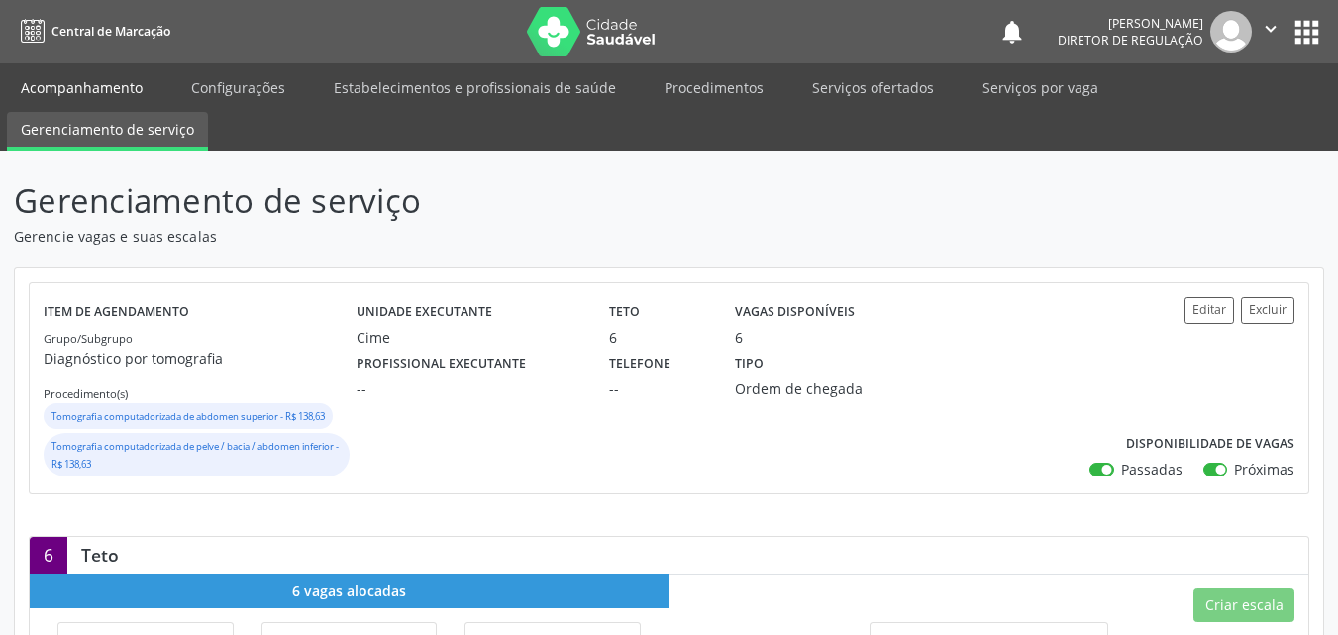
click at [65, 87] on link "Acompanhamento" at bounding box center [82, 87] width 150 height 35
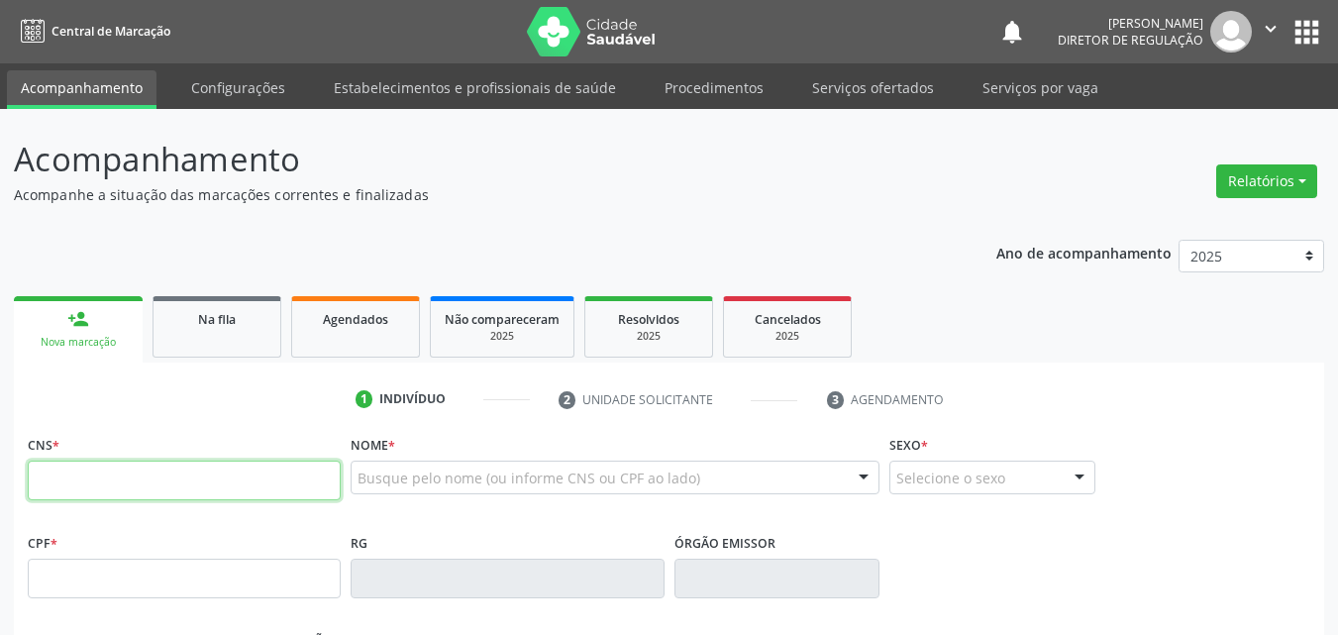
click at [173, 469] on input "text" at bounding box center [184, 480] width 313 height 40
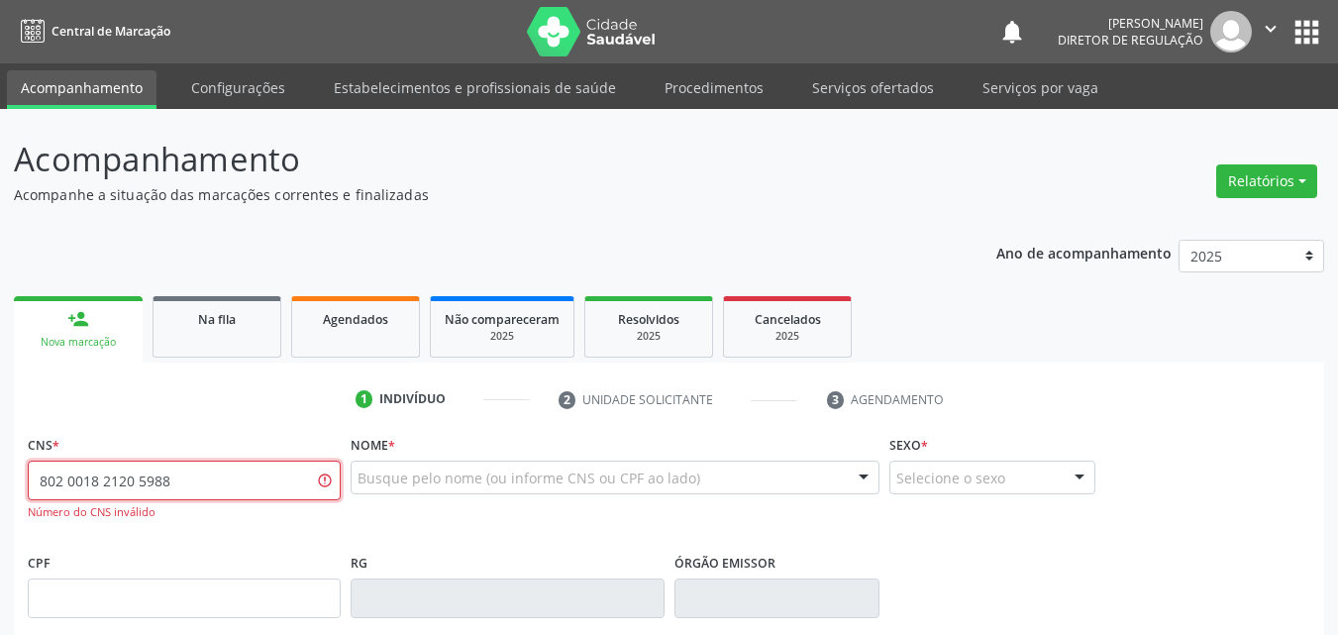
click at [48, 477] on input "802 0018 2120 5988" at bounding box center [184, 480] width 313 height 40
click at [40, 479] on input "020 0182 1205 988" at bounding box center [184, 480] width 313 height 40
type input "702 0018 2120 5988"
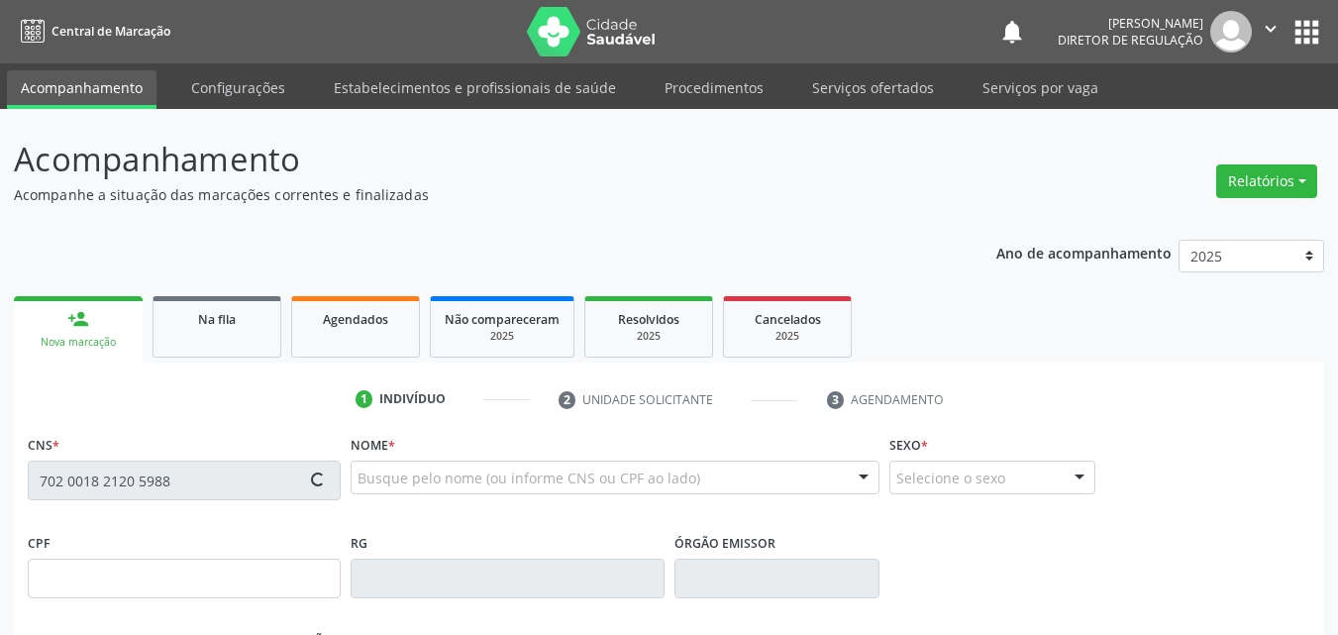
type input "035.193.304-23"
type input "09/05/1981"
type input "Maria Madalena da Silva"
type input "(87) 99822-4047"
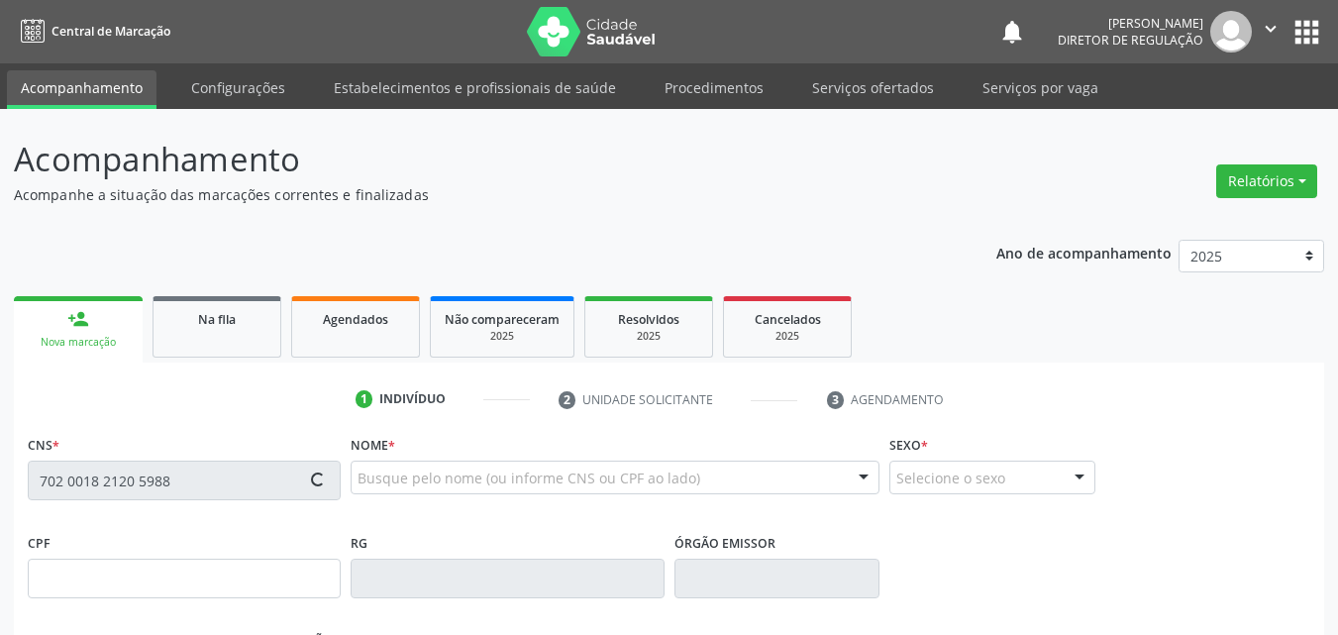
type input "32"
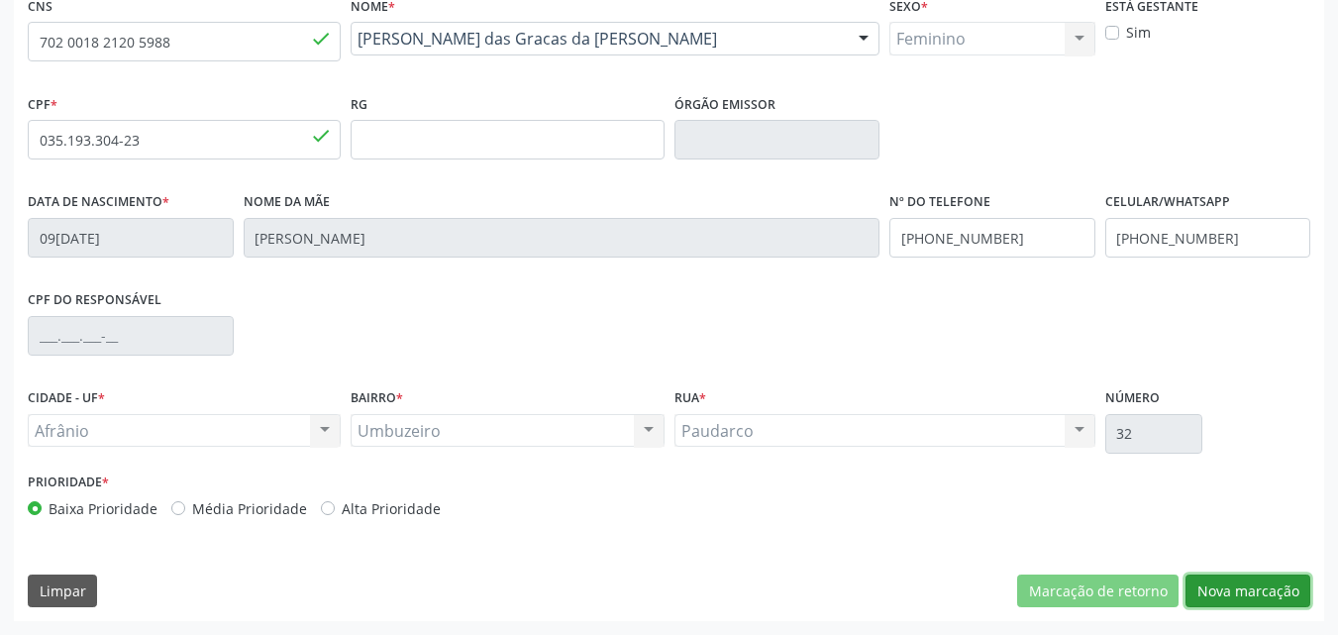
click at [1228, 586] on button "Nova marcação" at bounding box center [1247, 591] width 125 height 34
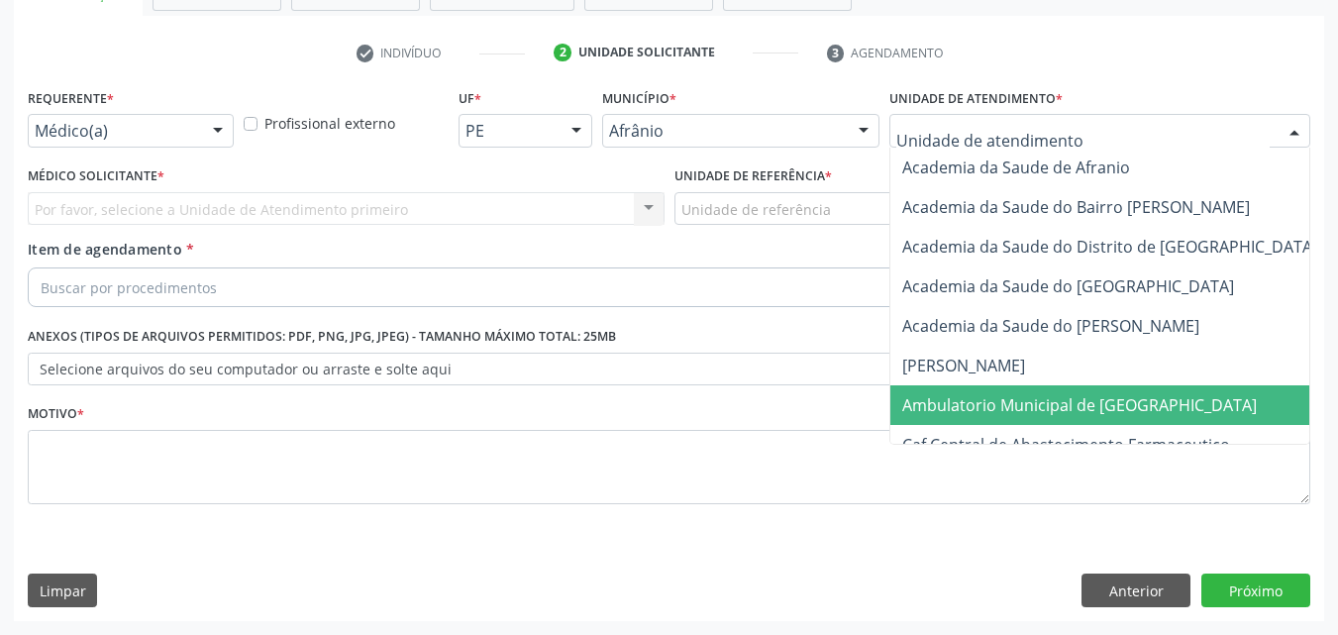
click at [1029, 404] on span "Ambulatorio Municipal de [GEOGRAPHIC_DATA]" at bounding box center [1079, 405] width 354 height 22
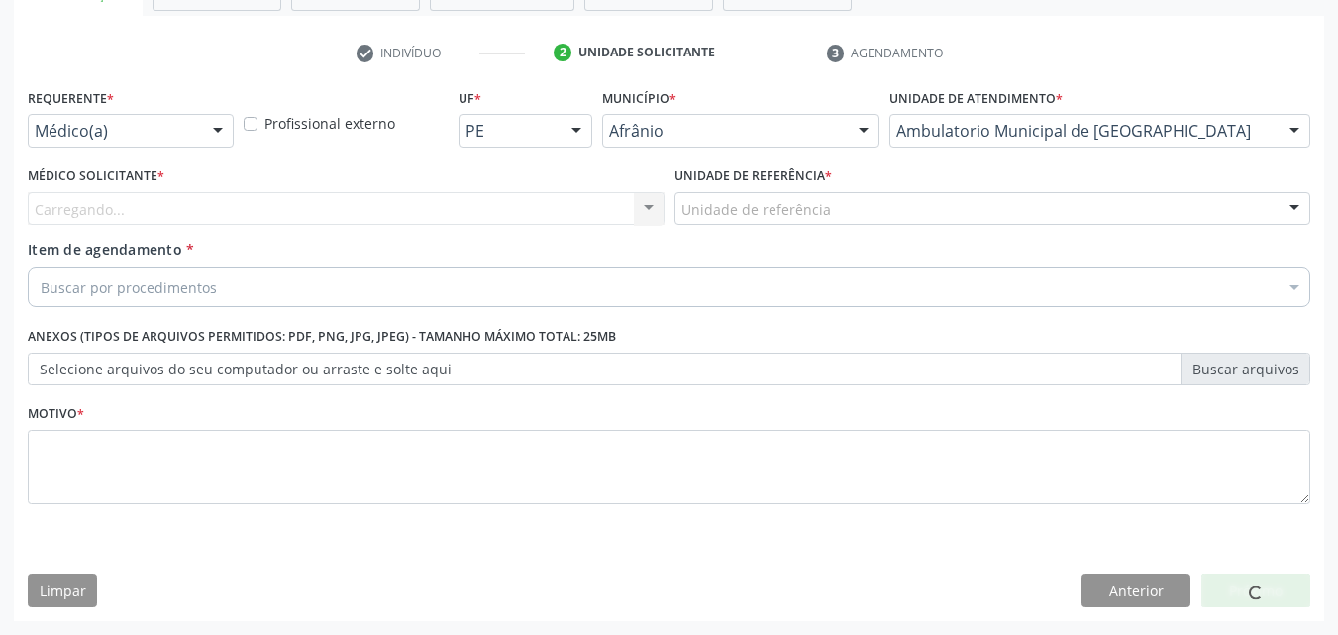
click at [860, 205] on div "Unidade de referência" at bounding box center [992, 209] width 637 height 34
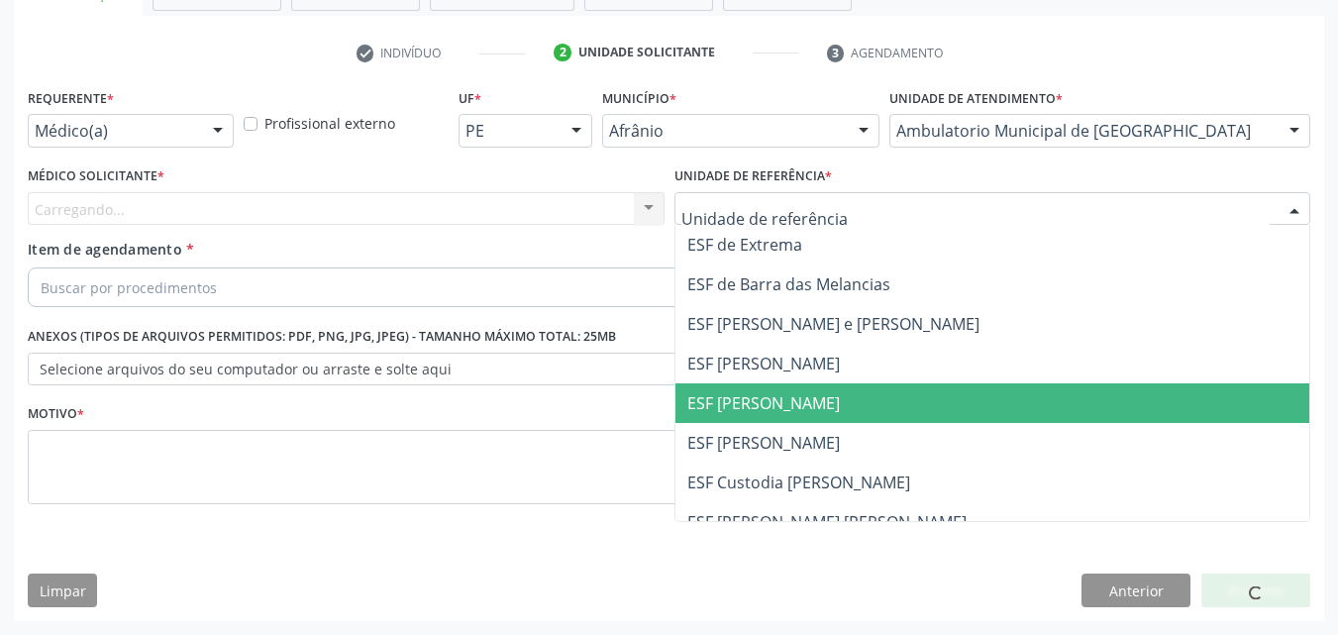
click at [876, 400] on span "ESF [PERSON_NAME]" at bounding box center [992, 403] width 635 height 40
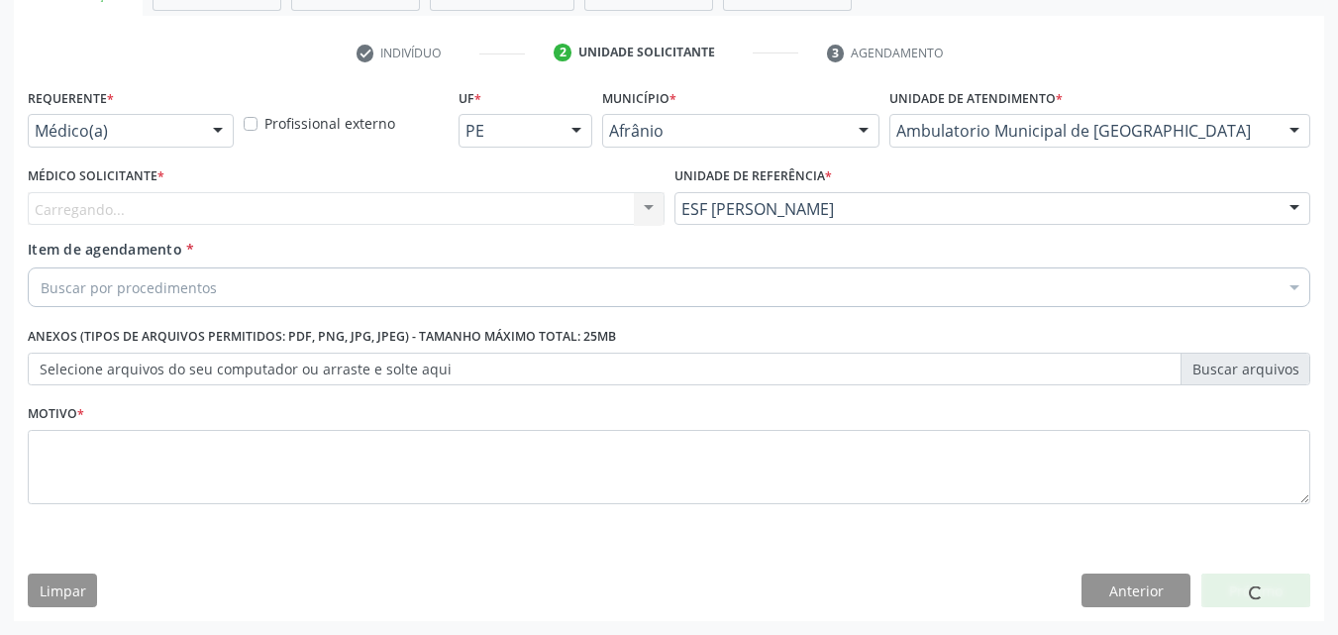
click at [516, 200] on div "Carregando... Nenhum resultado encontrado para: " " Não há nenhuma opção para s…" at bounding box center [346, 209] width 637 height 34
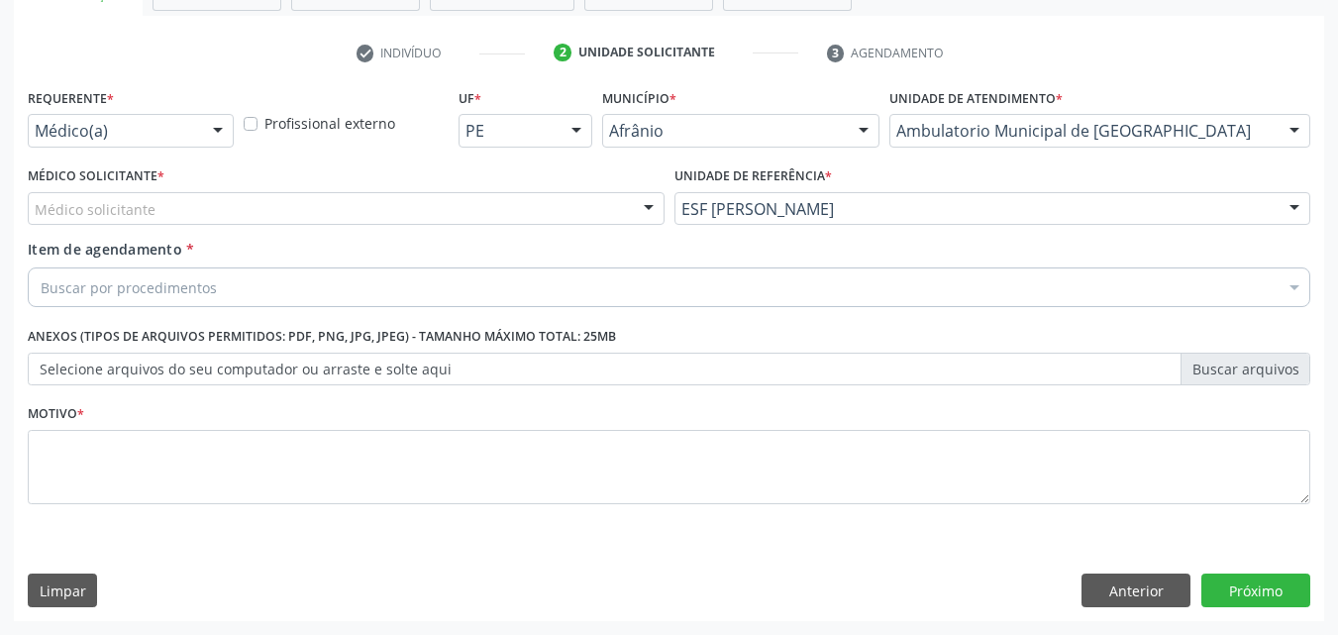
click at [463, 207] on div "Médico solicitante" at bounding box center [346, 209] width 637 height 34
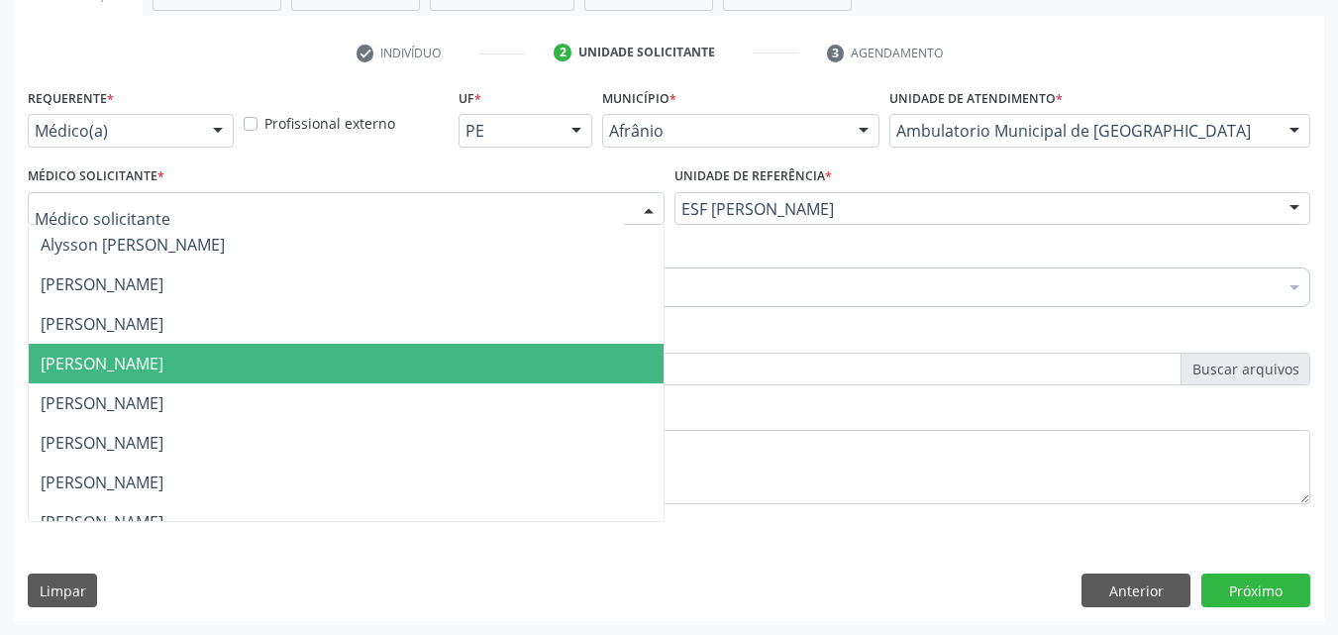
click at [436, 365] on span "[PERSON_NAME]" at bounding box center [346, 364] width 635 height 40
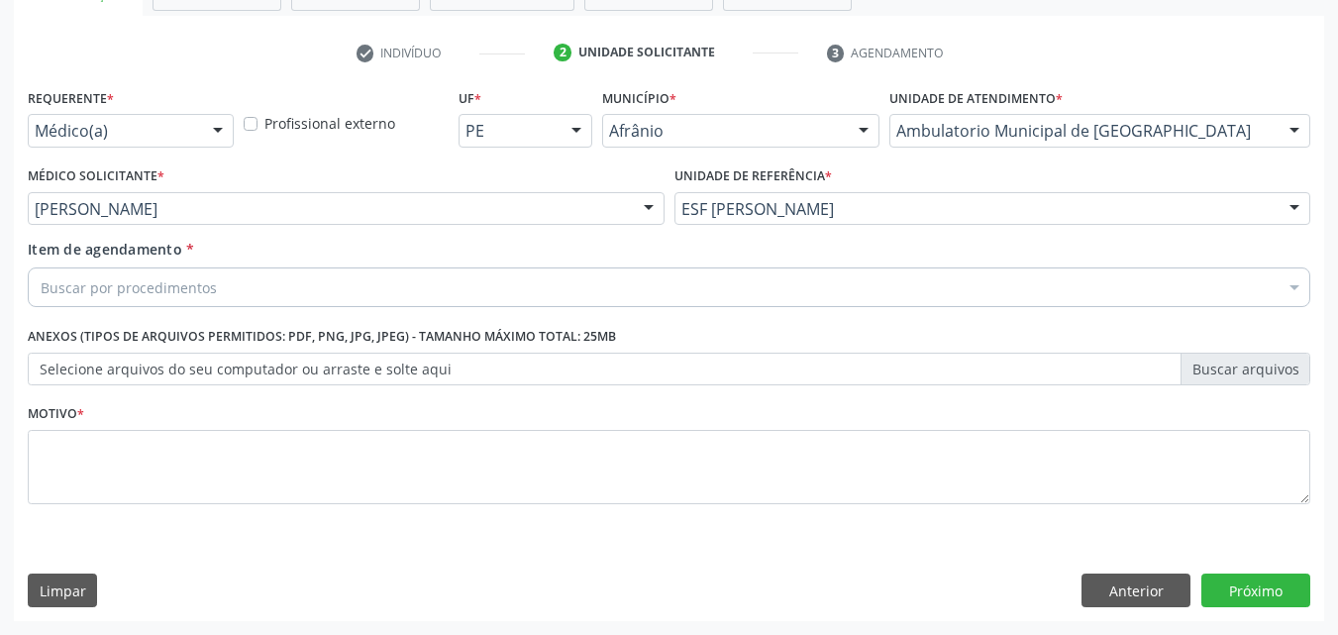
click at [392, 277] on div "Buscar por procedimentos" at bounding box center [669, 287] width 1282 height 40
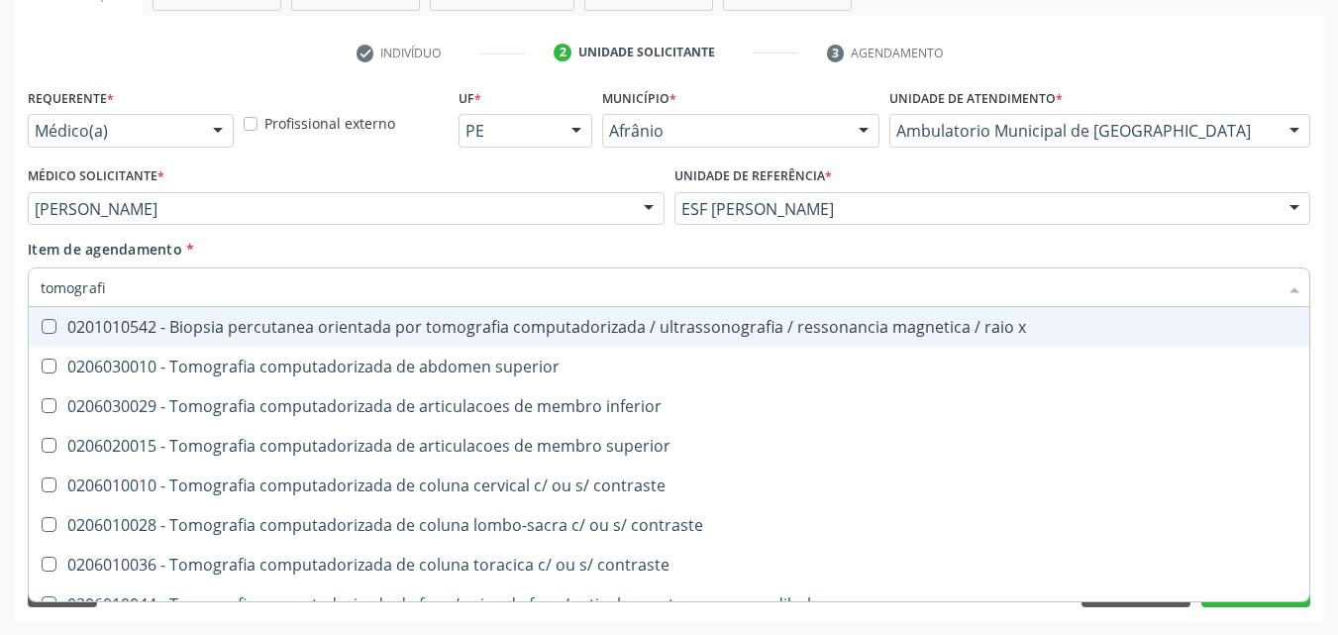
type input "tomografia"
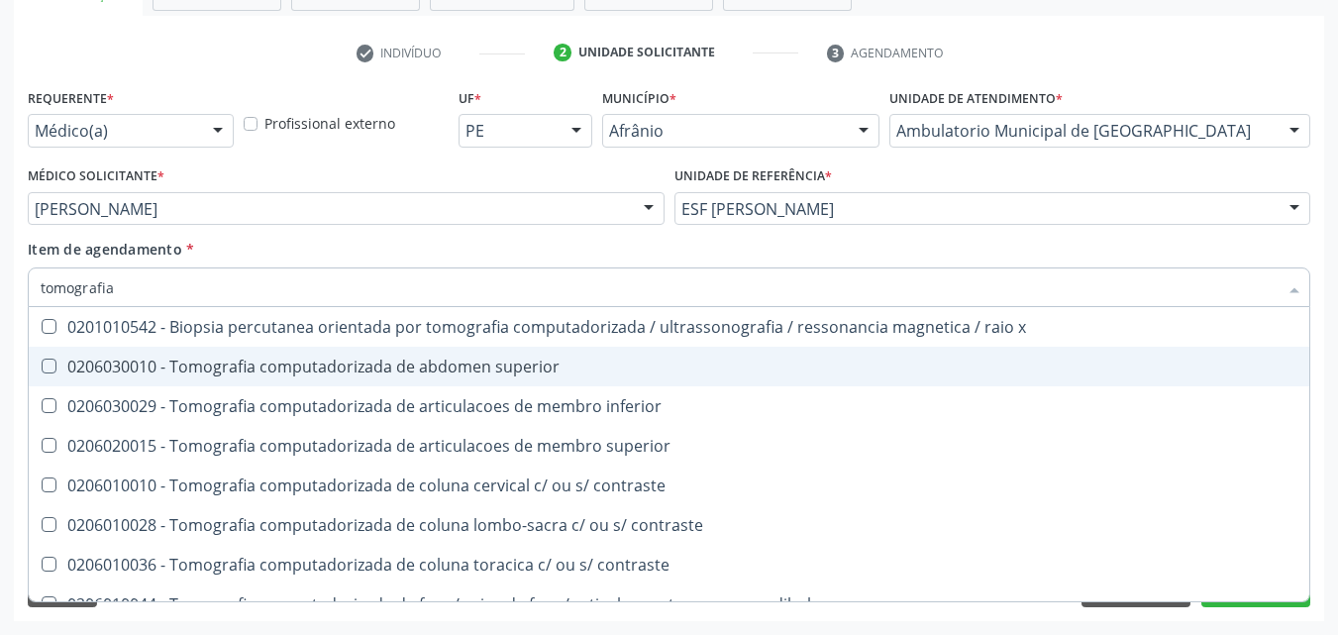
click at [487, 362] on div "0206030010 - Tomografia computadorizada de abdomen superior" at bounding box center [669, 366] width 1257 height 16
checkbox superior "true"
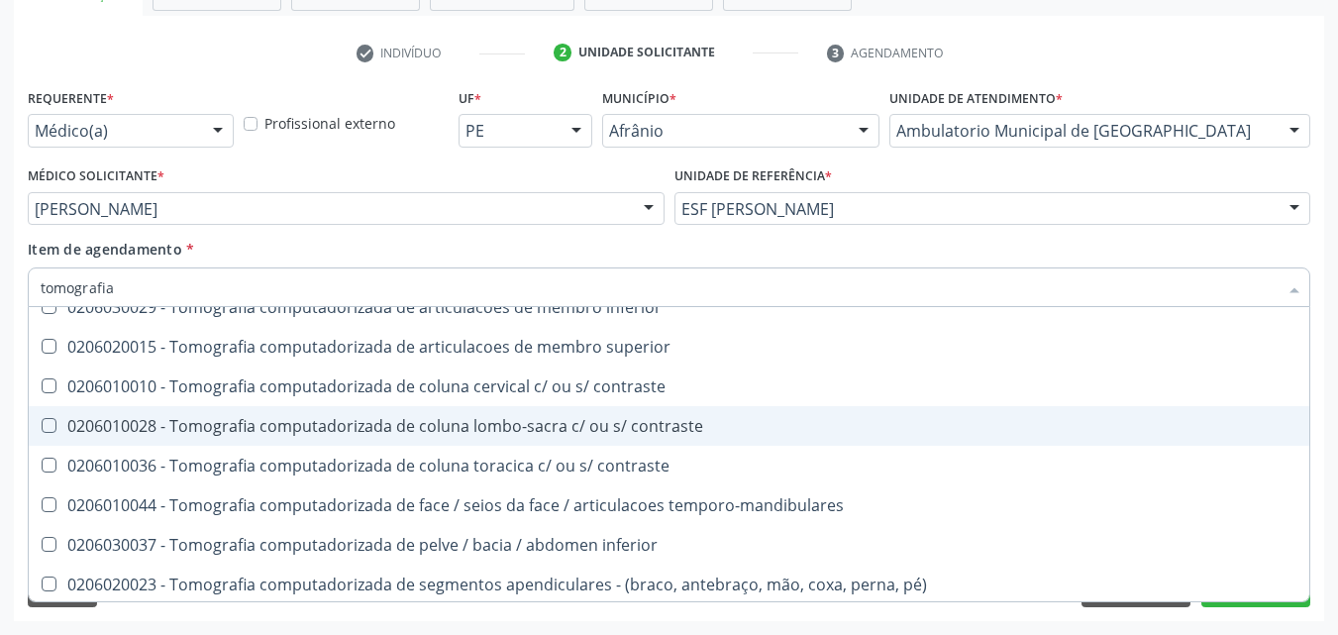
scroll to position [198, 0]
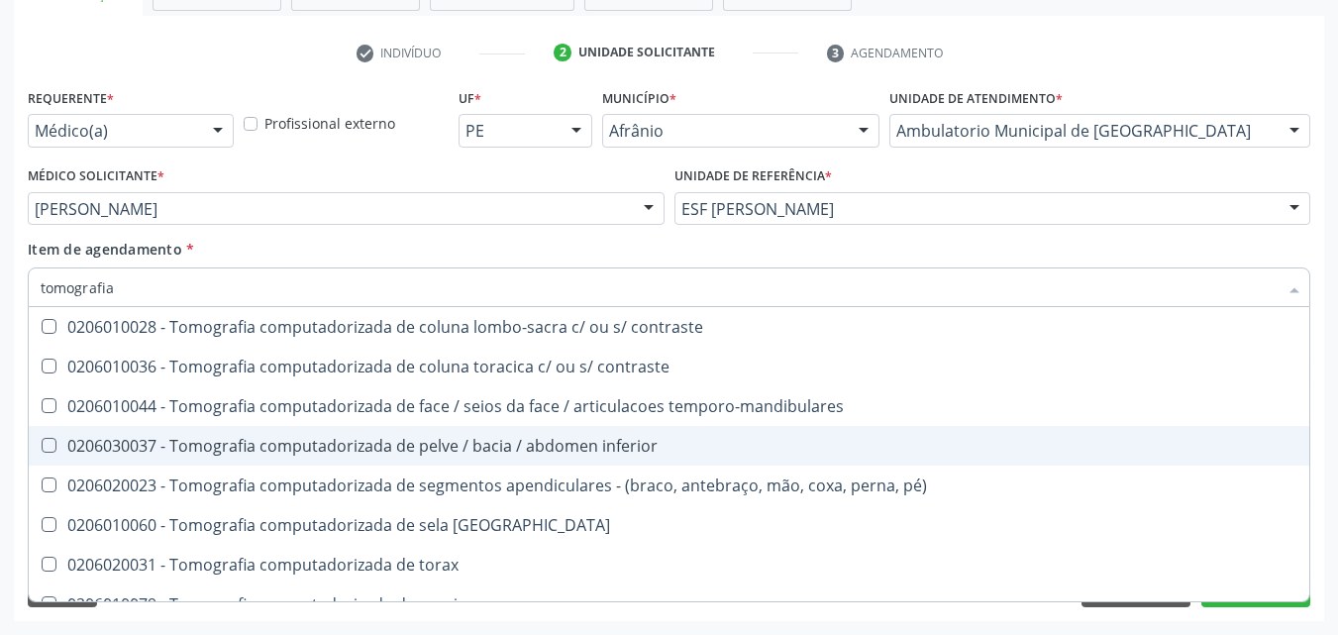
click at [571, 450] on div "0206030037 - Tomografia computadorizada de pelve / bacia / abdomen inferior" at bounding box center [669, 446] width 1257 height 16
checkbox inferior "true"
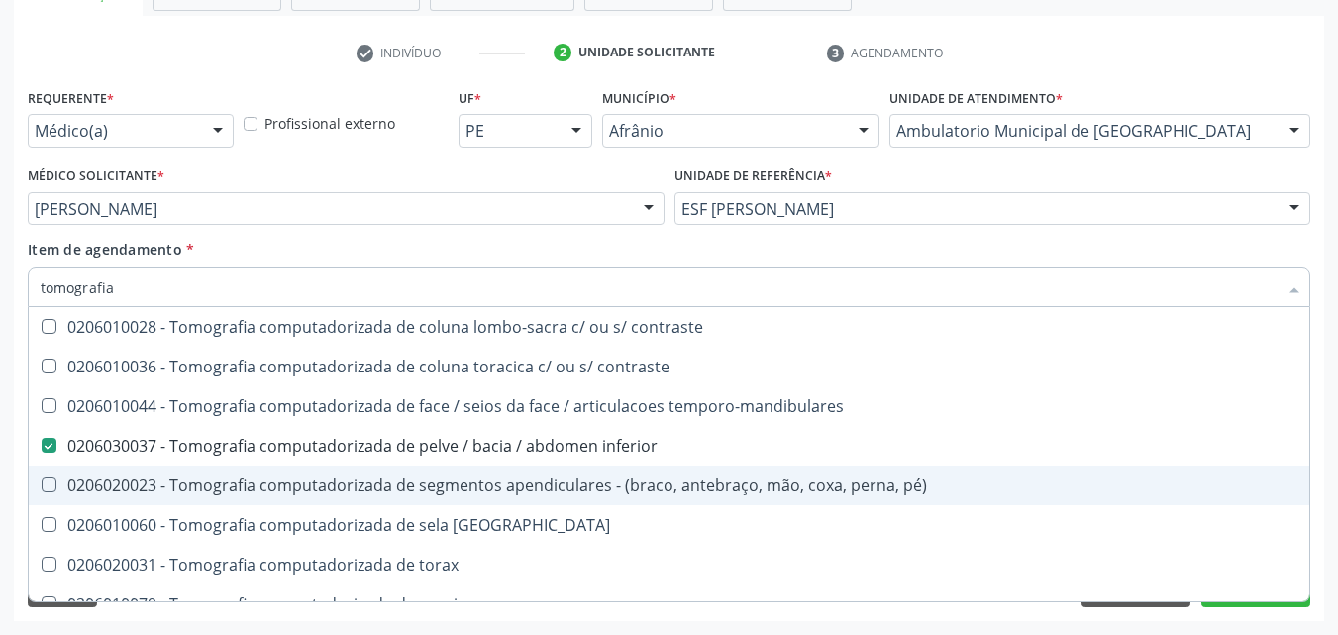
scroll to position [340, 0]
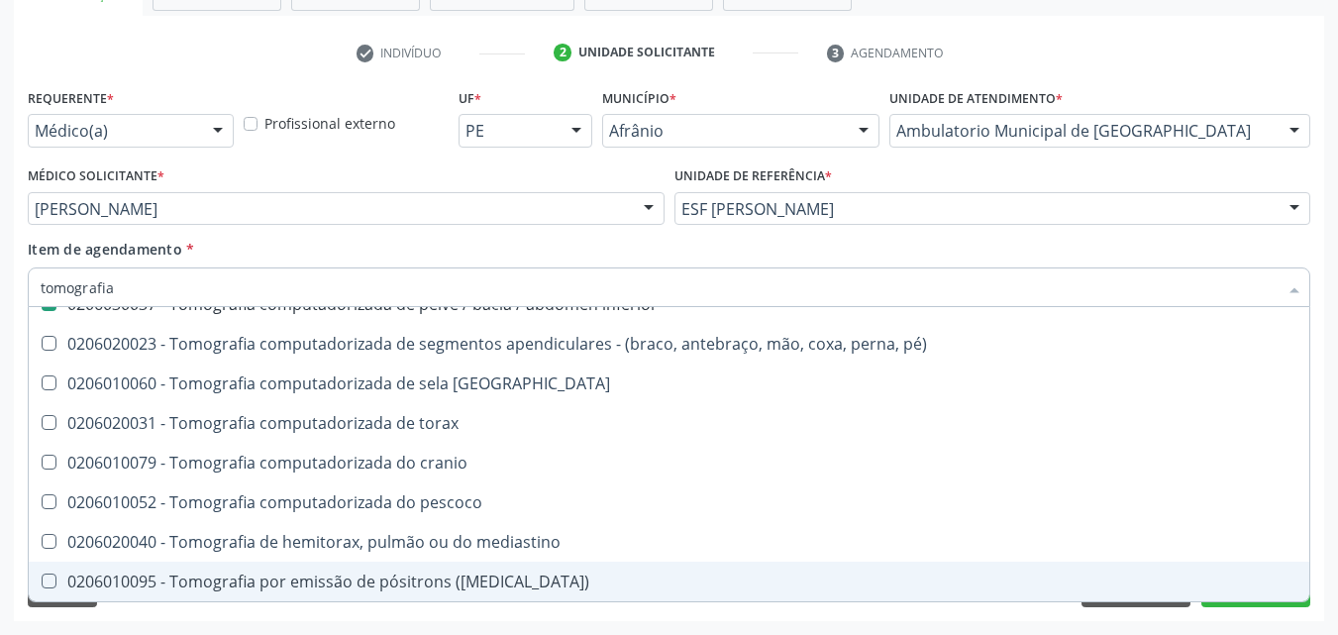
click at [329, 608] on div "Requerente * Médico(a) Médico(a) Enfermeiro(a) Paciente Nenhum resultado encont…" at bounding box center [669, 352] width 1310 height 538
checkbox inferior "true"
checkbox inferior "false"
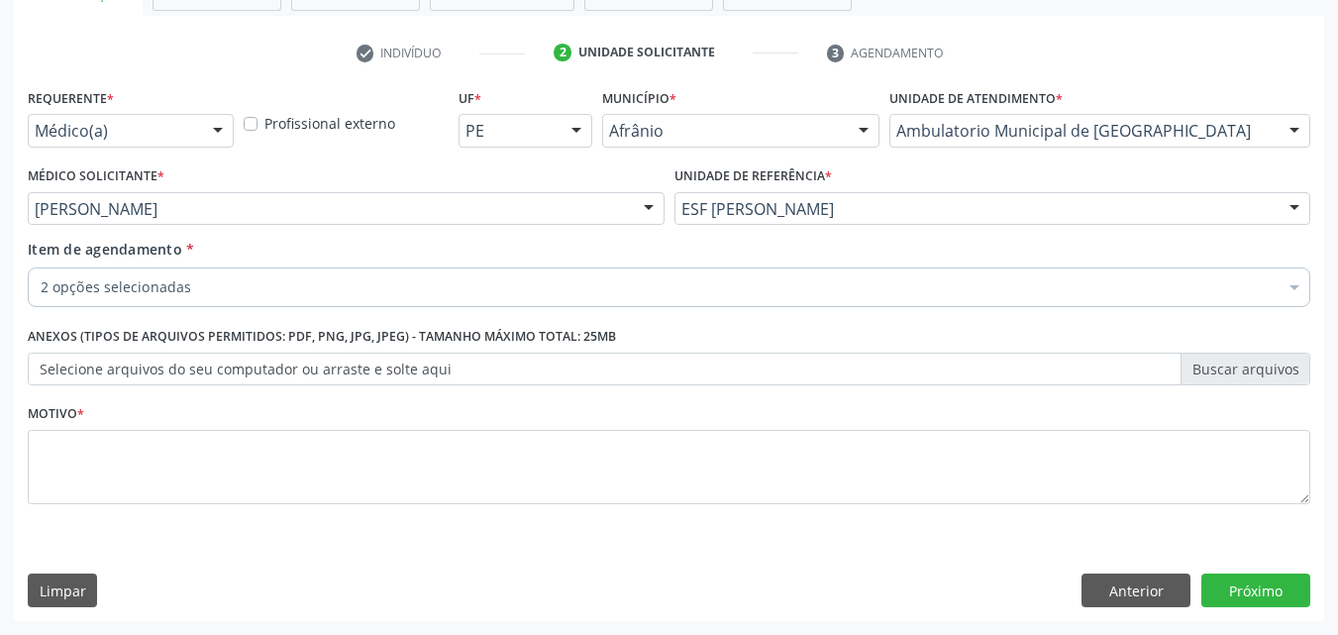
scroll to position [0, 0]
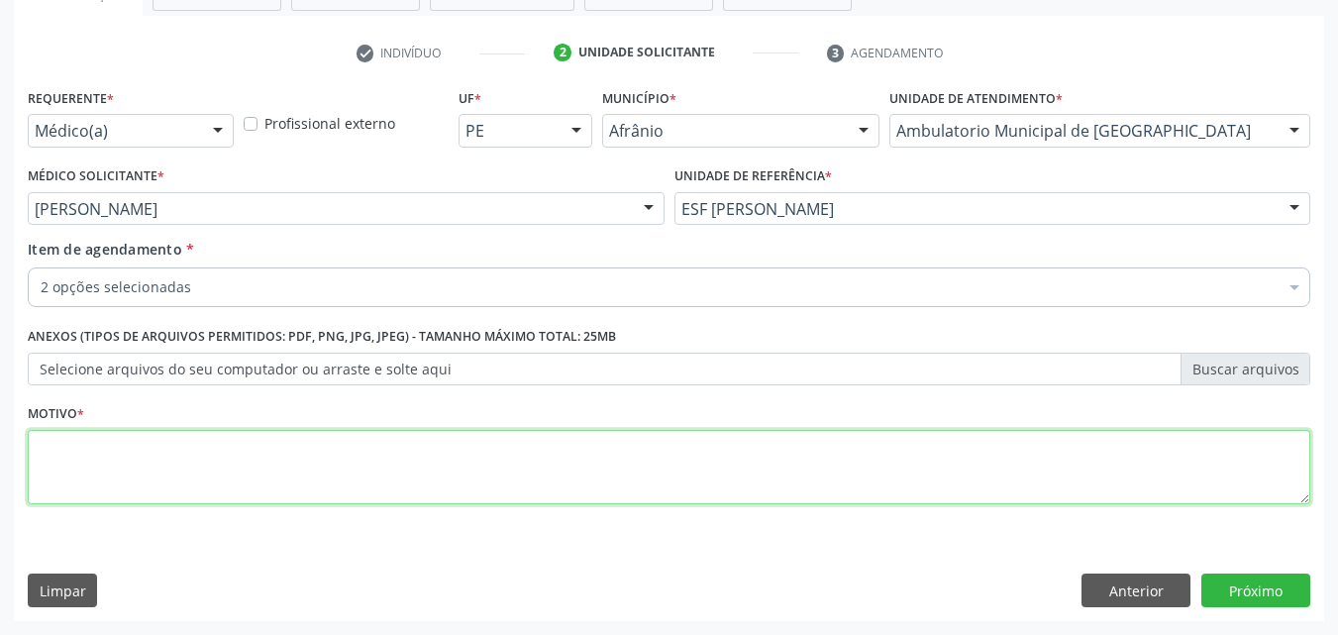
click at [177, 463] on textarea at bounding box center [669, 467] width 1282 height 75
type textarea "*"
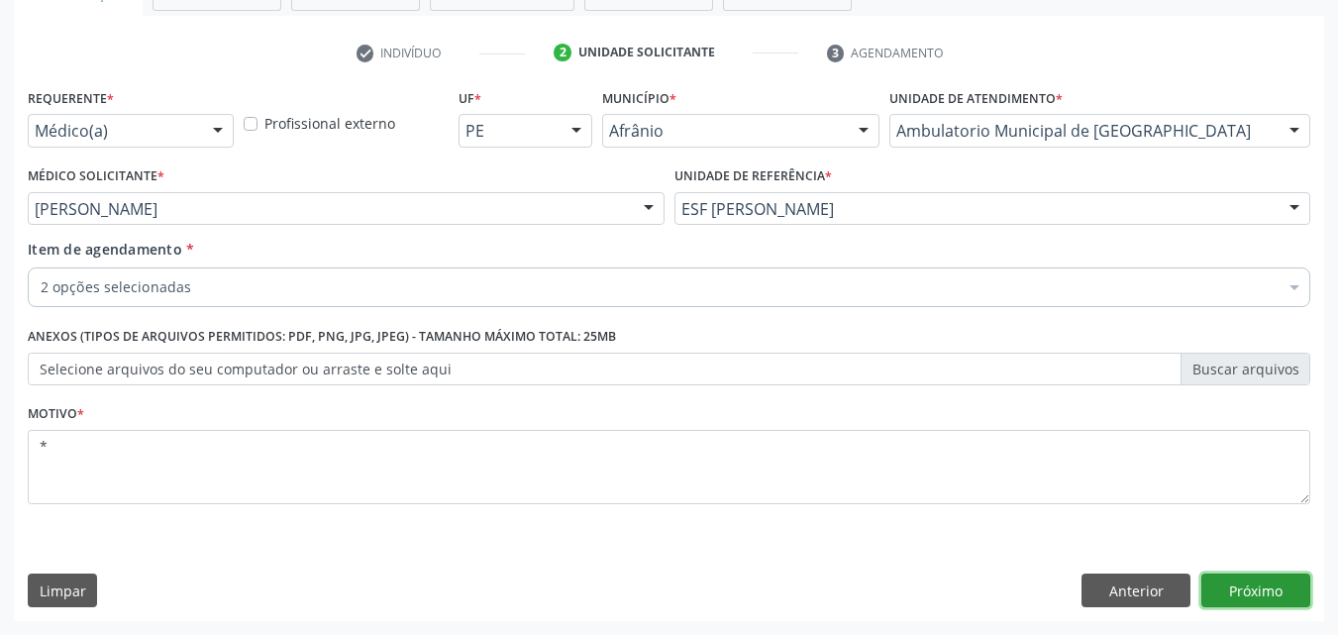
click at [1269, 587] on button "Próximo" at bounding box center [1255, 590] width 109 height 34
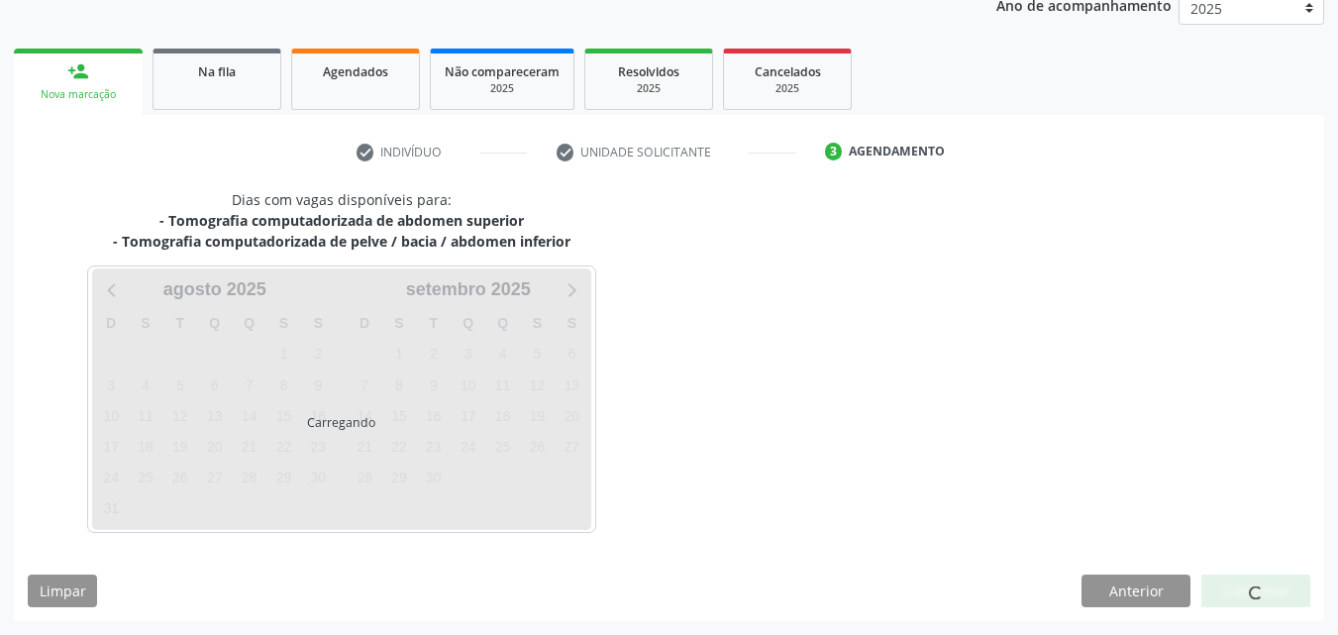
scroll to position [248, 0]
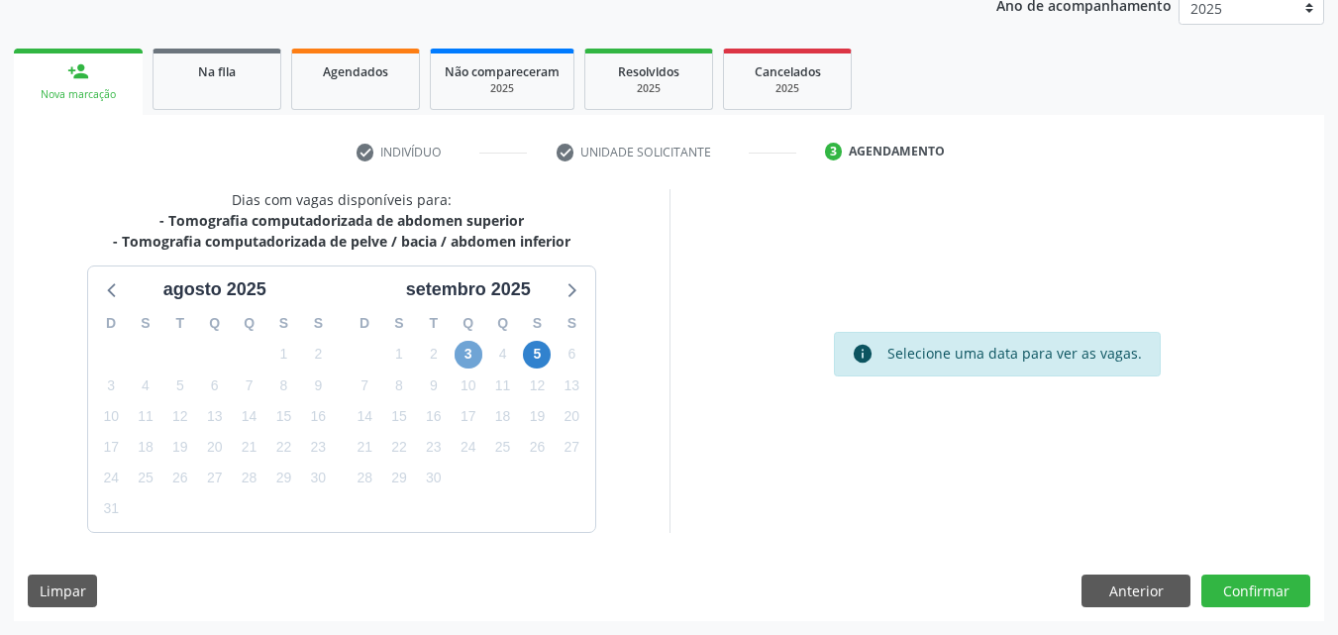
click at [472, 354] on span "3" at bounding box center [469, 355] width 28 height 28
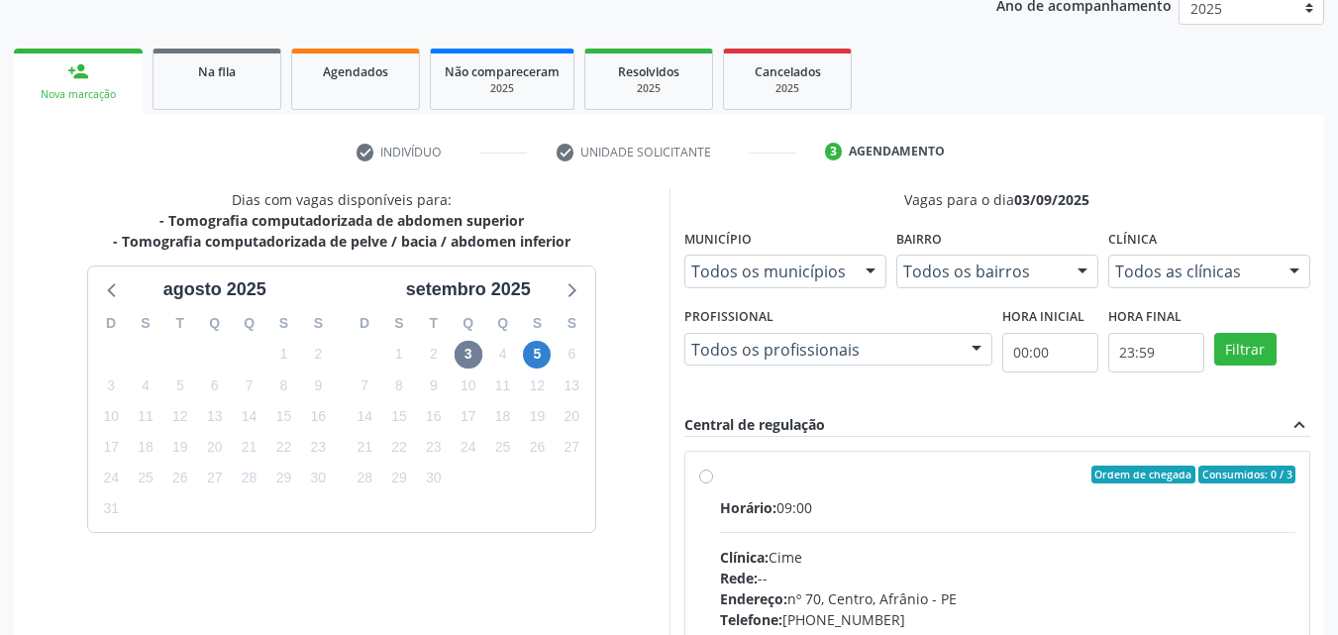
click at [820, 490] on label "Ordem de chegada Consumidos: 0 / 3 Horário: 09:00 Clínica: Cime Rede: -- Endere…" at bounding box center [1008, 617] width 576 height 304
click at [713, 483] on input "Ordem de chegada Consumidos: 0 / 3 Horário: 09:00 Clínica: Cime Rede: -- Endere…" at bounding box center [706, 474] width 14 height 18
radio input "true"
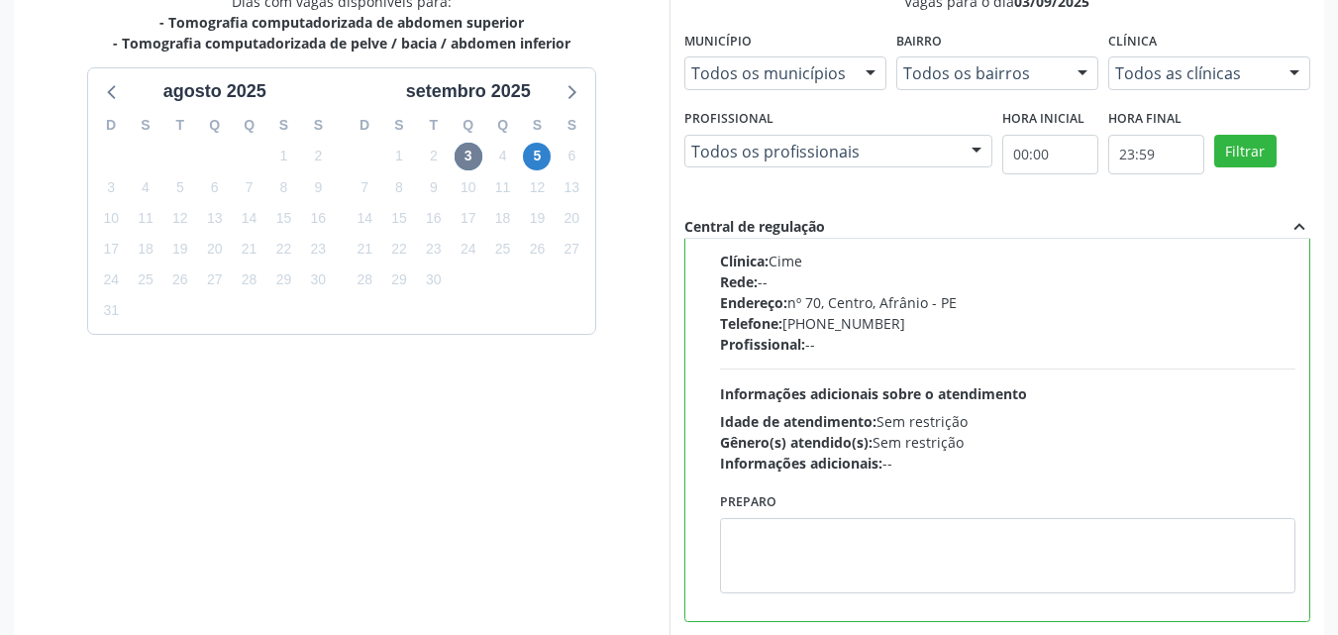
scroll to position [549, 0]
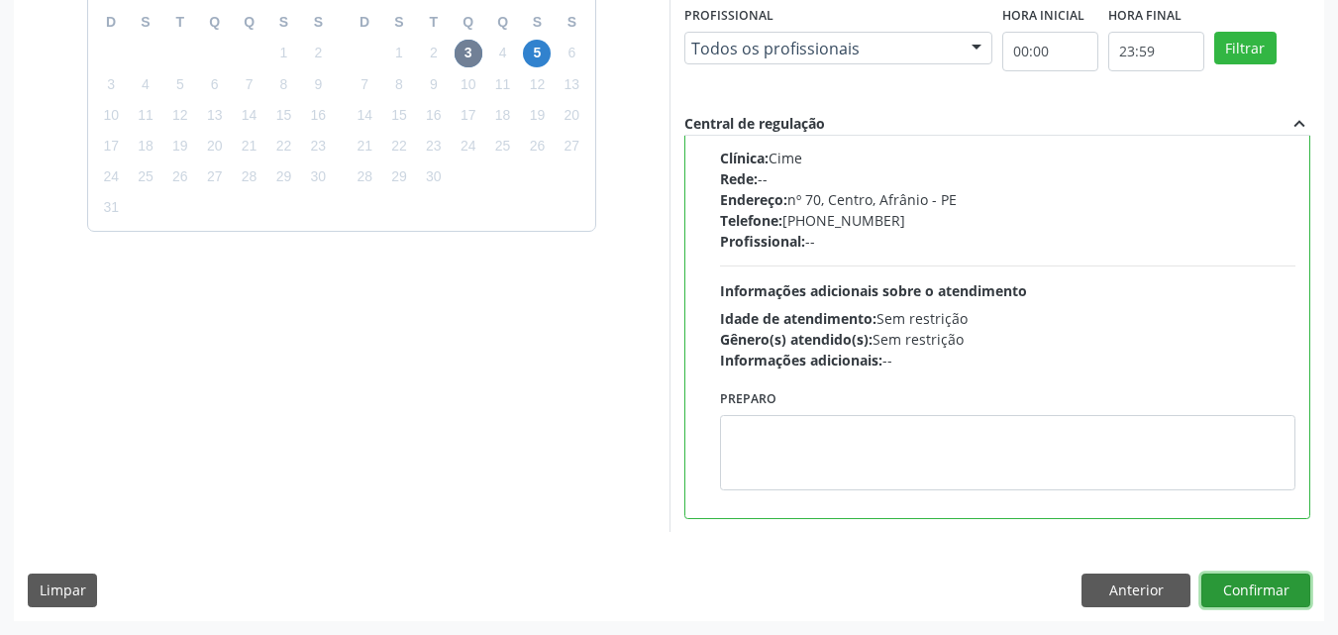
click at [1265, 588] on button "Confirmar" at bounding box center [1255, 590] width 109 height 34
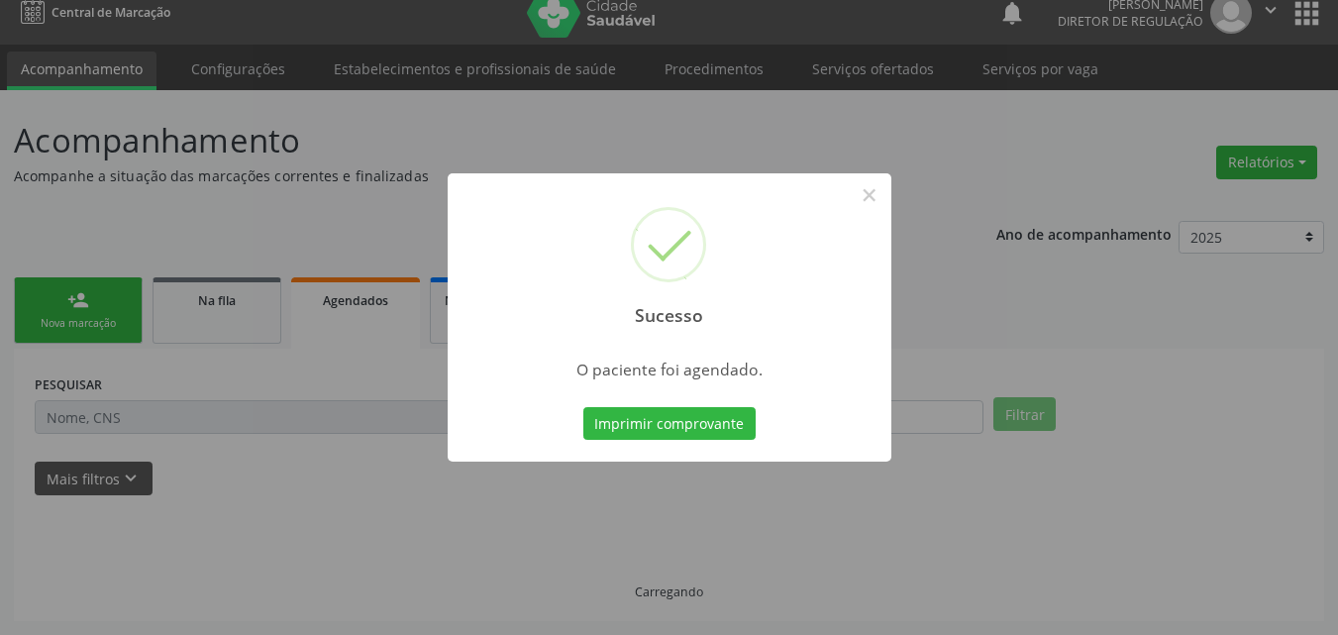
scroll to position [19, 0]
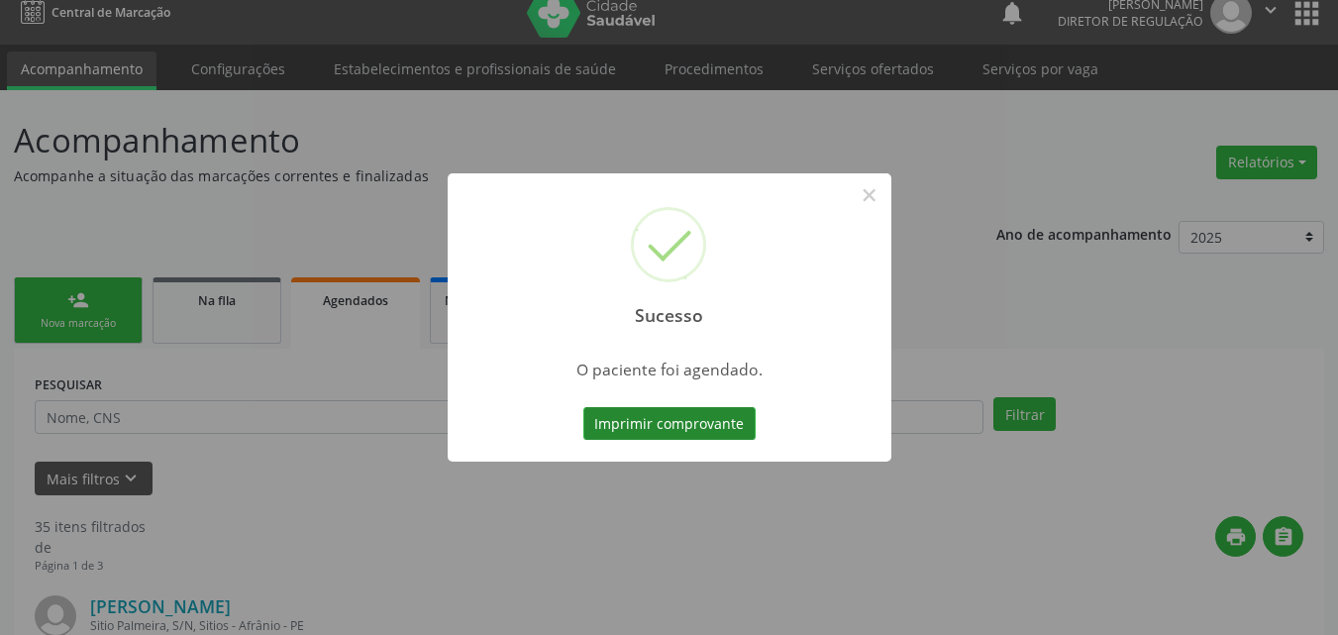
click at [720, 427] on button "Imprimir comprovante" at bounding box center [669, 424] width 172 height 34
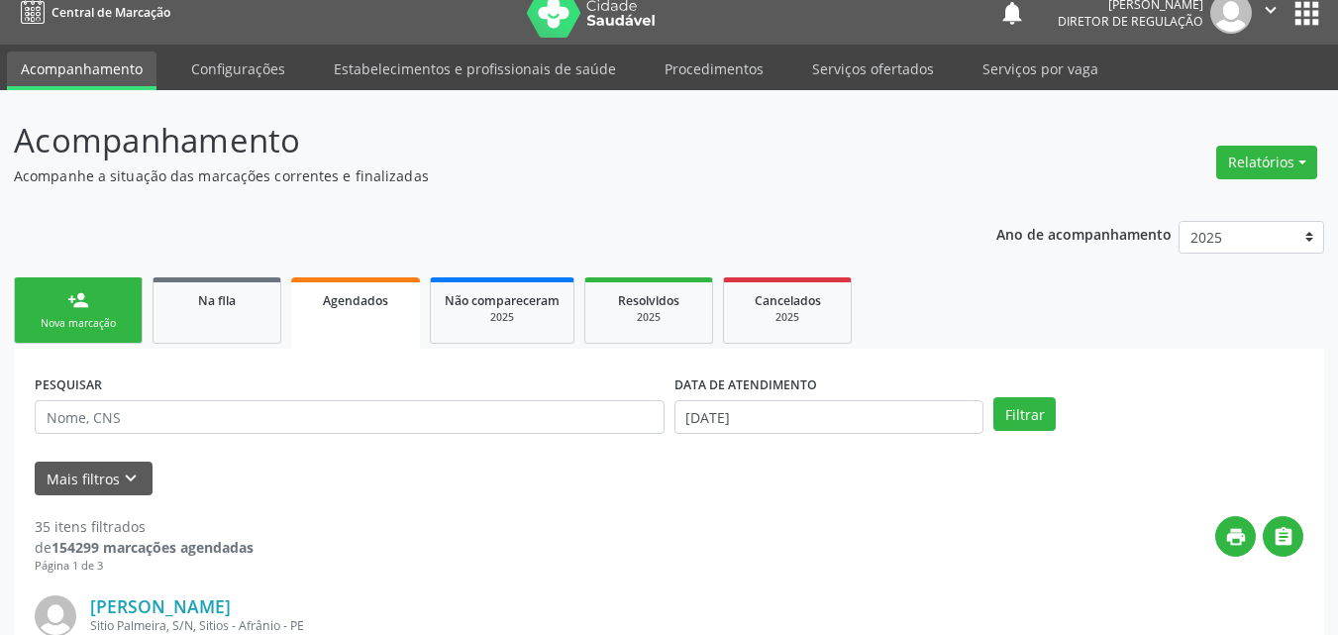
scroll to position [118, 0]
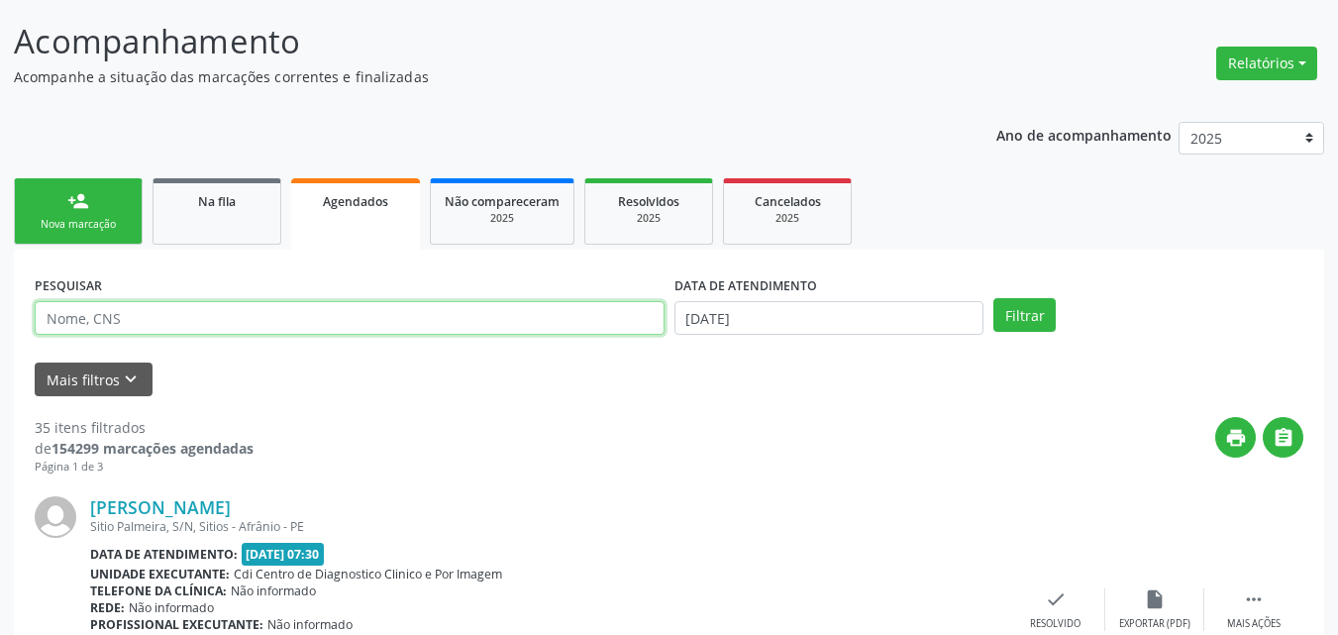
click at [318, 317] on input "text" at bounding box center [350, 318] width 630 height 34
type input "maria das graças"
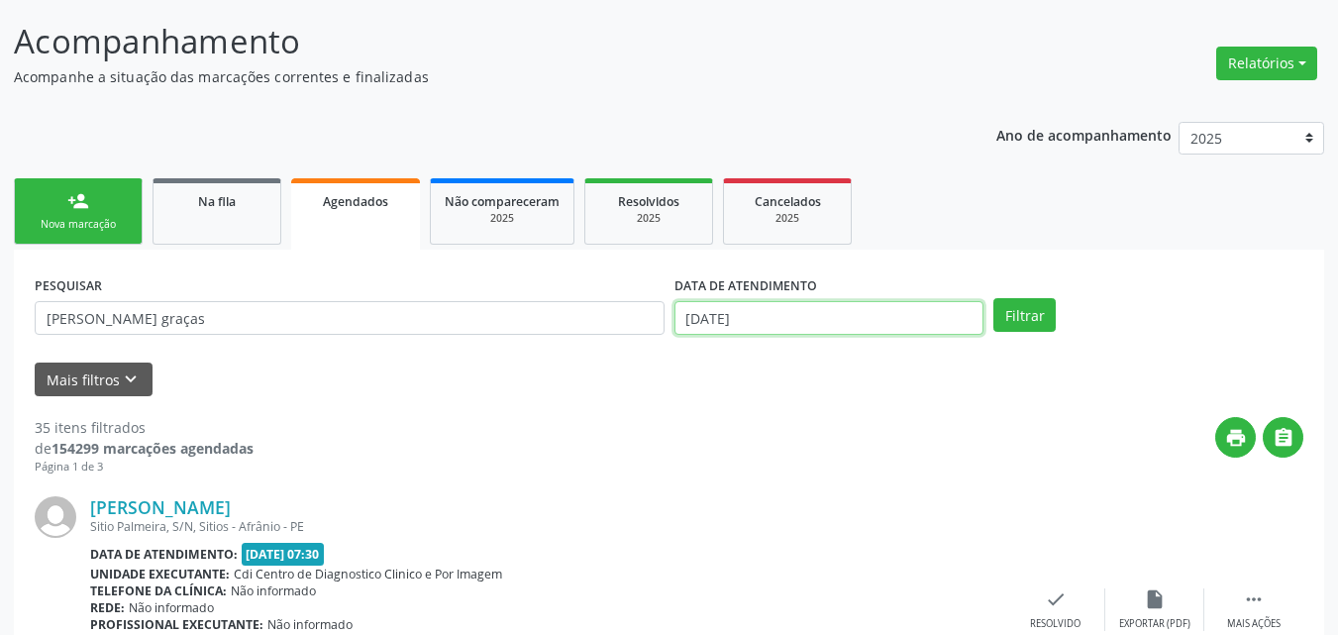
click at [832, 309] on input "19/08/2025" at bounding box center [829, 318] width 310 height 34
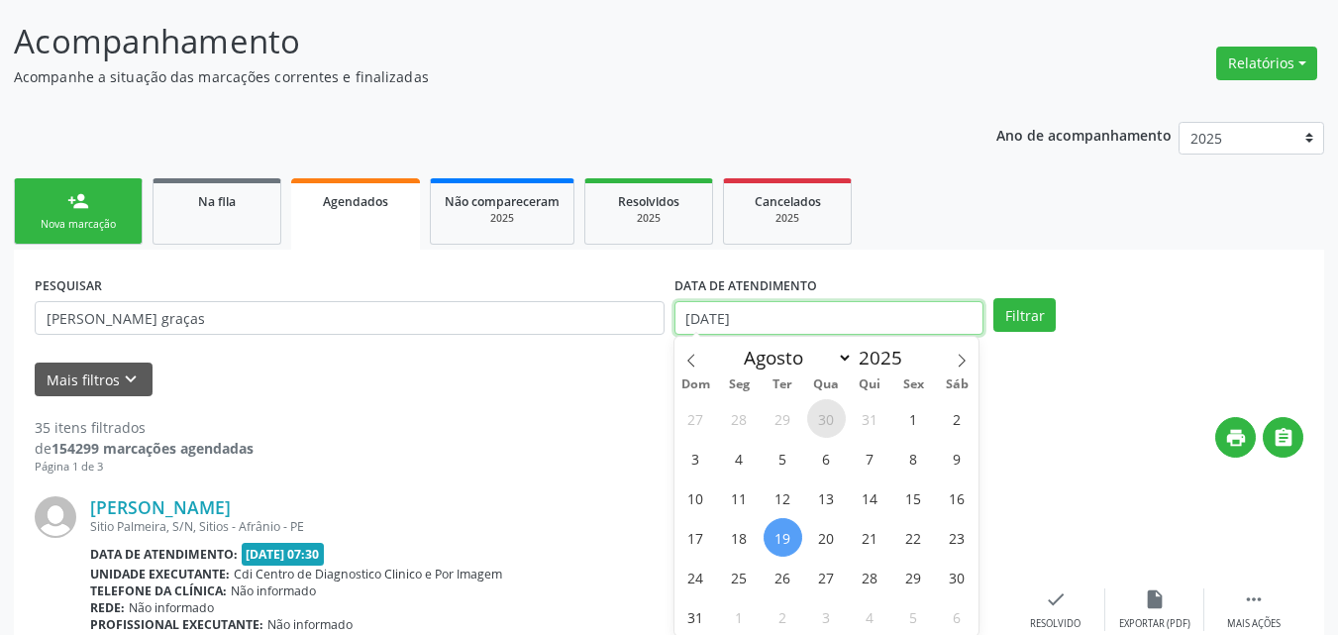
scroll to position [217, 0]
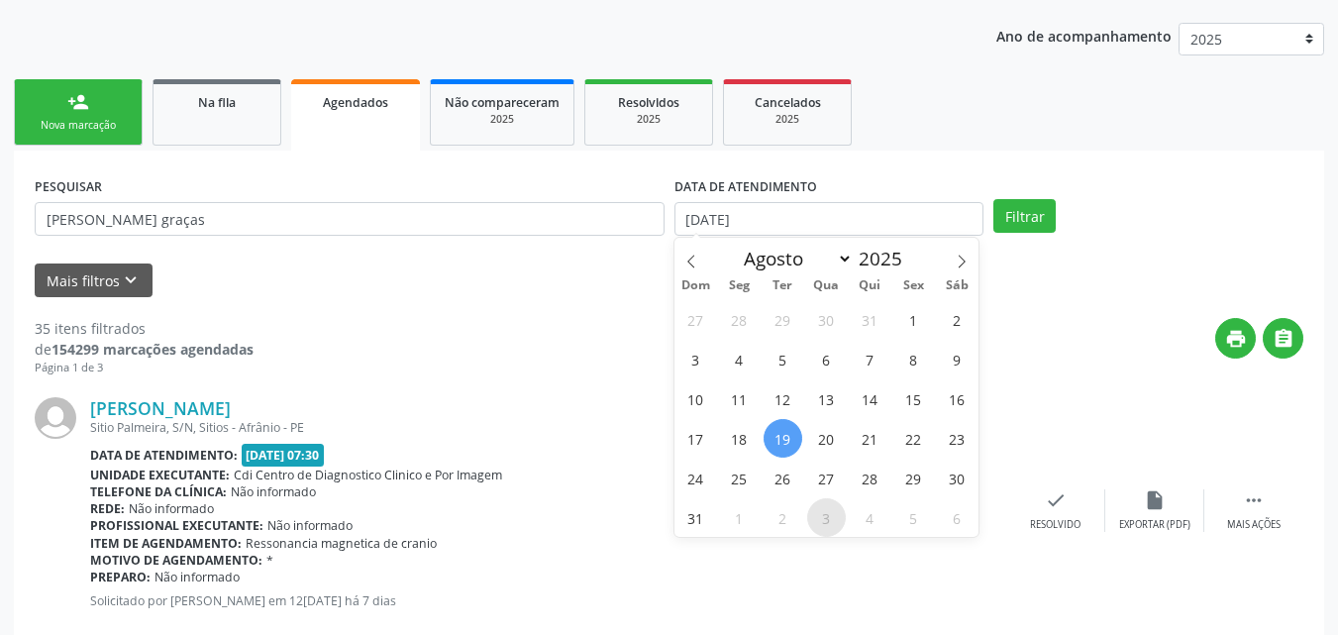
click at [832, 516] on span "3" at bounding box center [826, 517] width 39 height 39
type input "03/09/2025"
click at [821, 523] on span "3" at bounding box center [826, 517] width 39 height 39
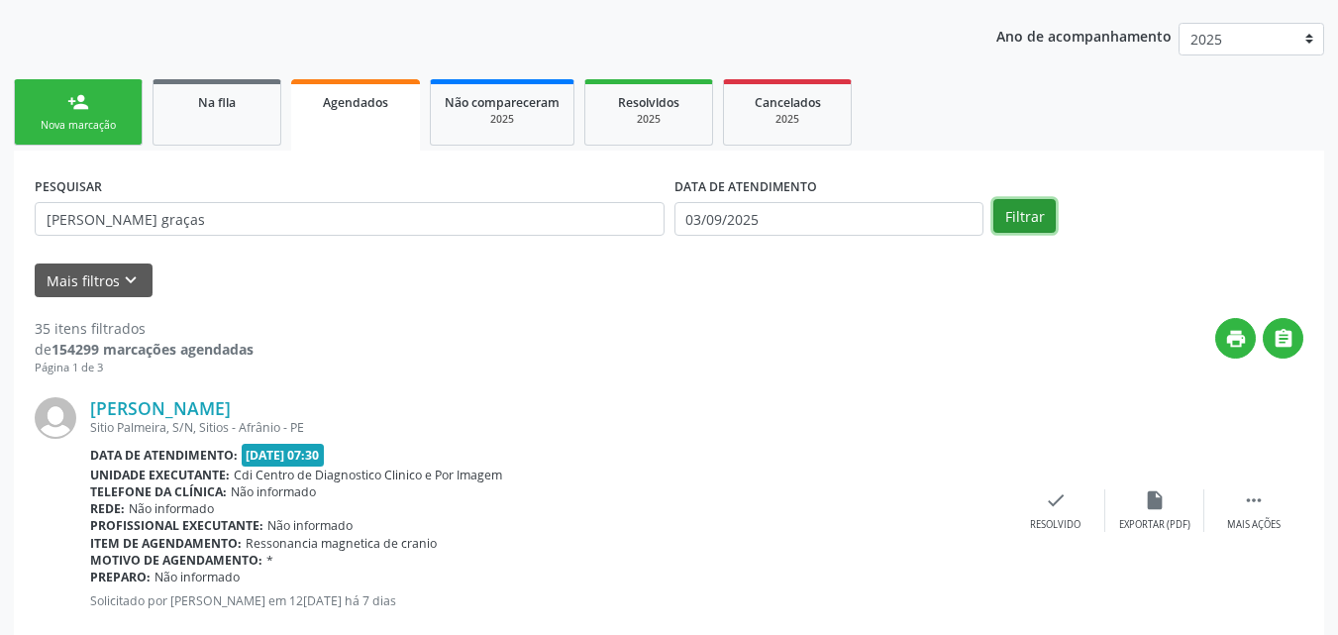
click at [1045, 221] on button "Filtrar" at bounding box center [1024, 216] width 62 height 34
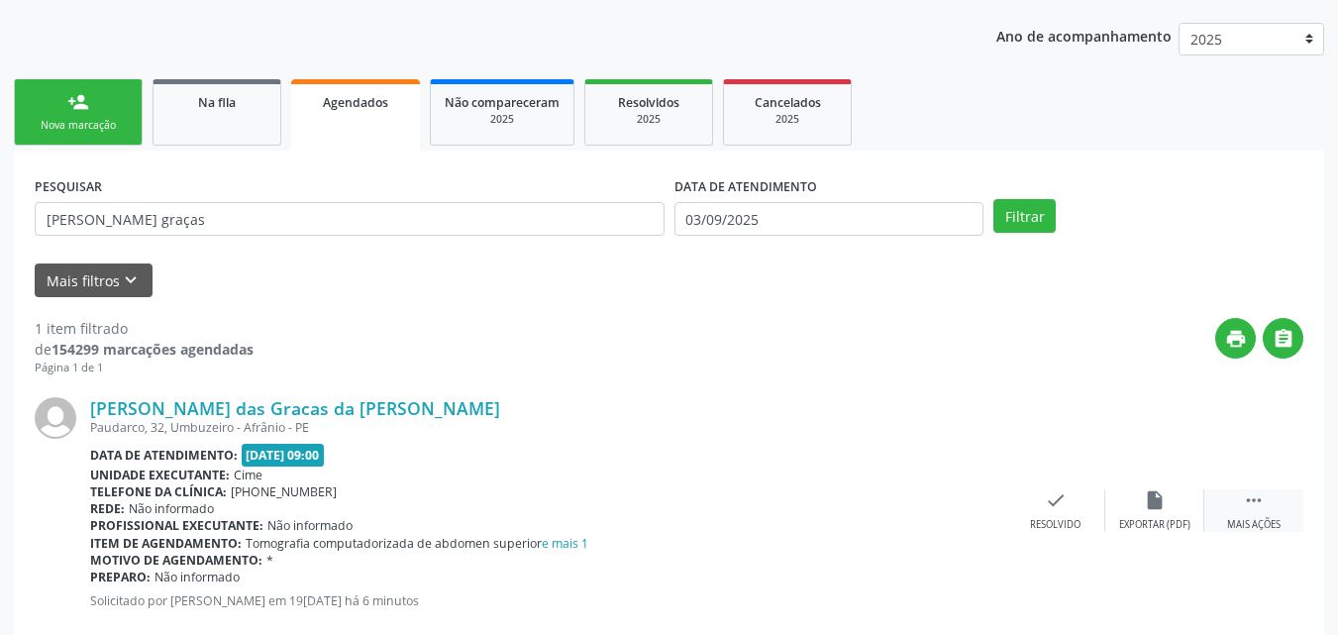
click at [1251, 500] on icon "" at bounding box center [1254, 500] width 22 height 22
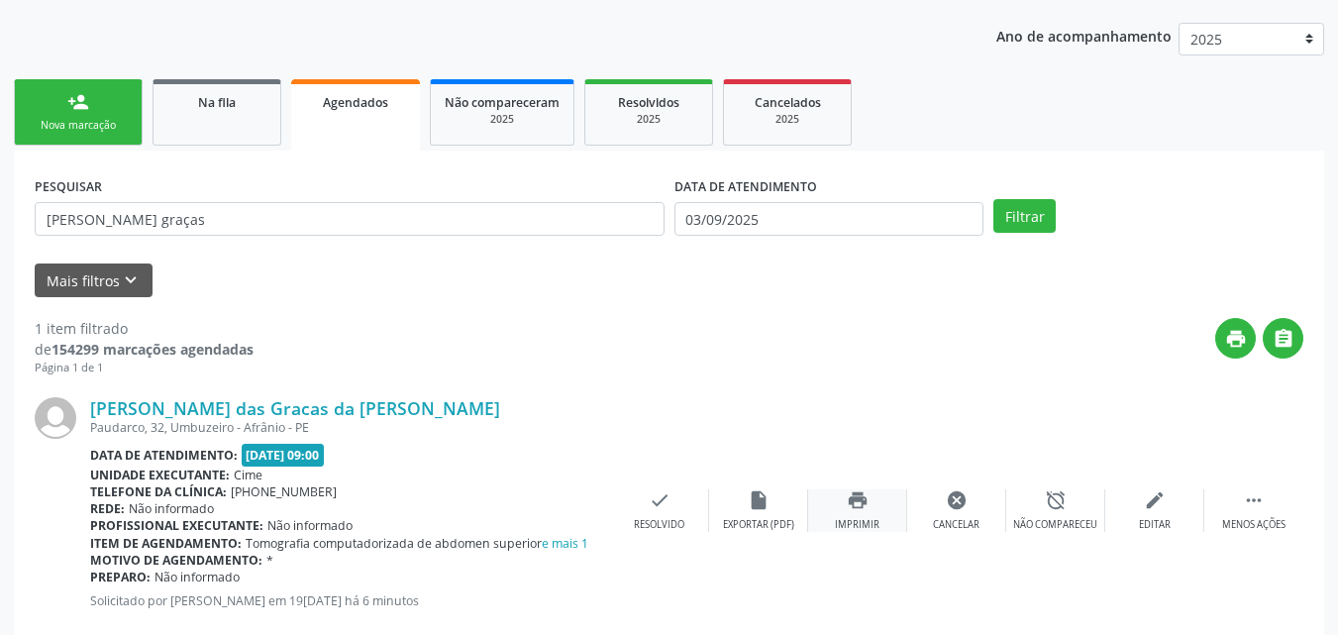
click at [867, 512] on div "print Imprimir" at bounding box center [857, 510] width 99 height 43
drag, startPoint x: 123, startPoint y: 112, endPoint x: 111, endPoint y: 118, distance: 13.3
click at [122, 112] on link "person_add Nova marcação" at bounding box center [78, 112] width 129 height 66
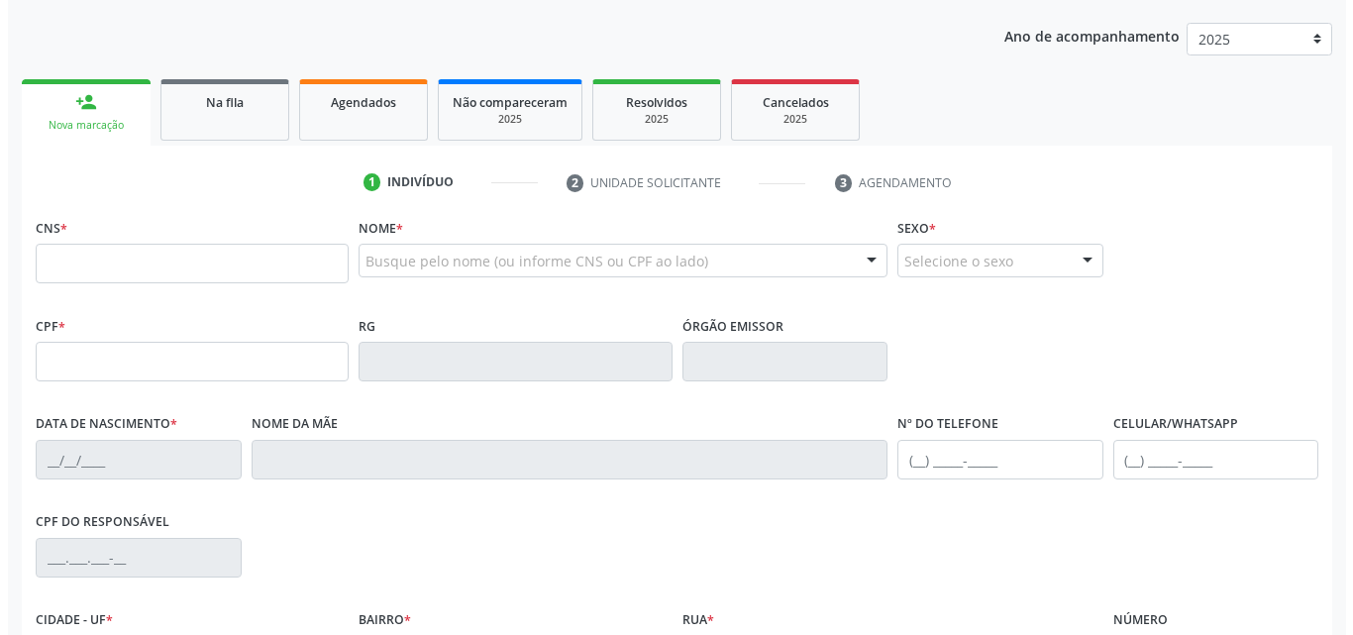
scroll to position [0, 0]
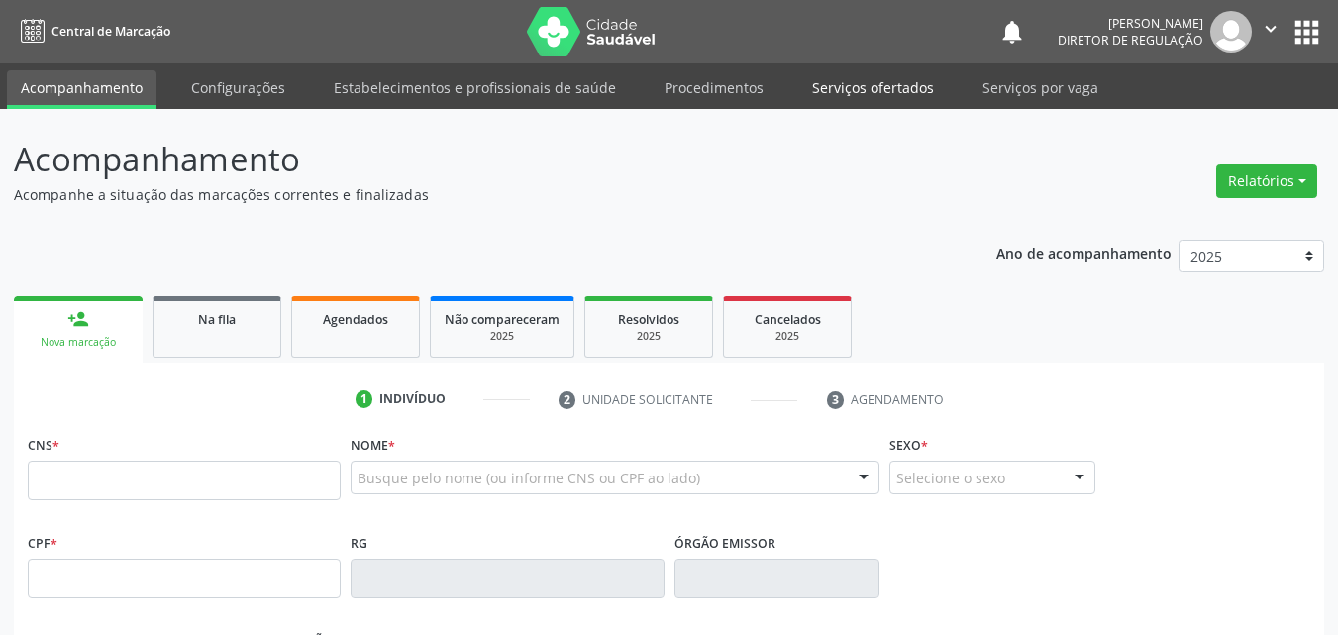
click at [874, 88] on link "Serviços ofertados" at bounding box center [873, 87] width 150 height 35
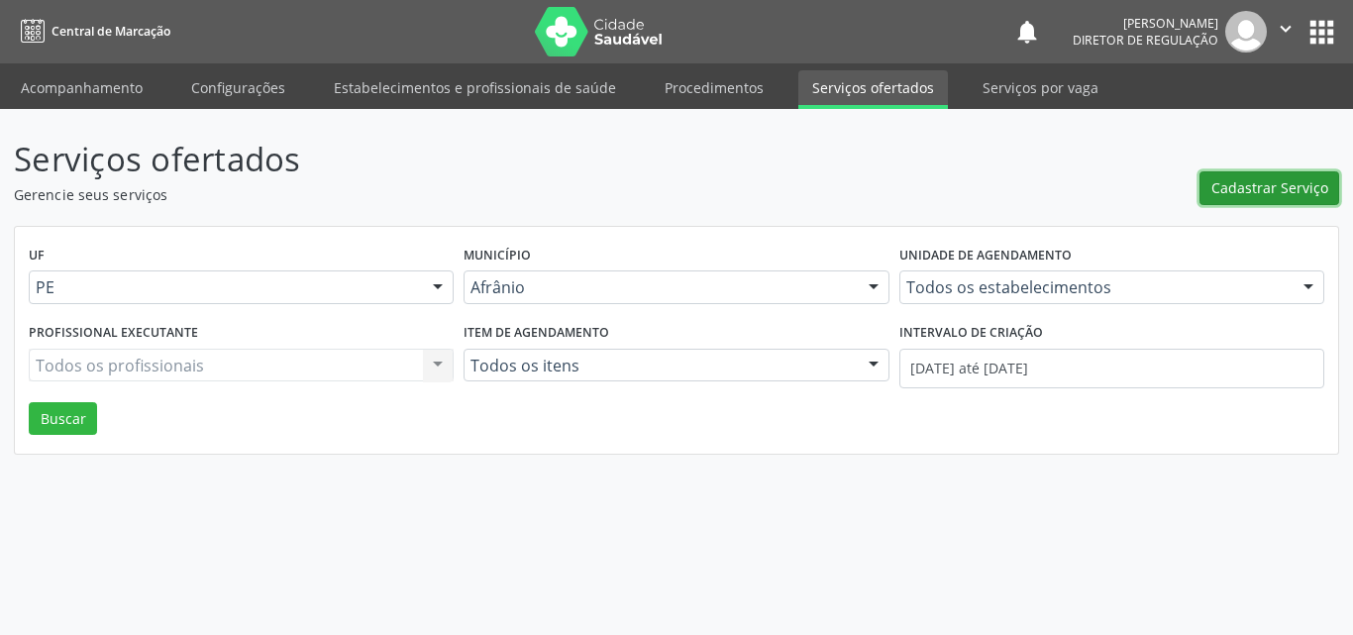
click at [1255, 184] on span "Cadastrar Serviço" at bounding box center [1269, 187] width 117 height 21
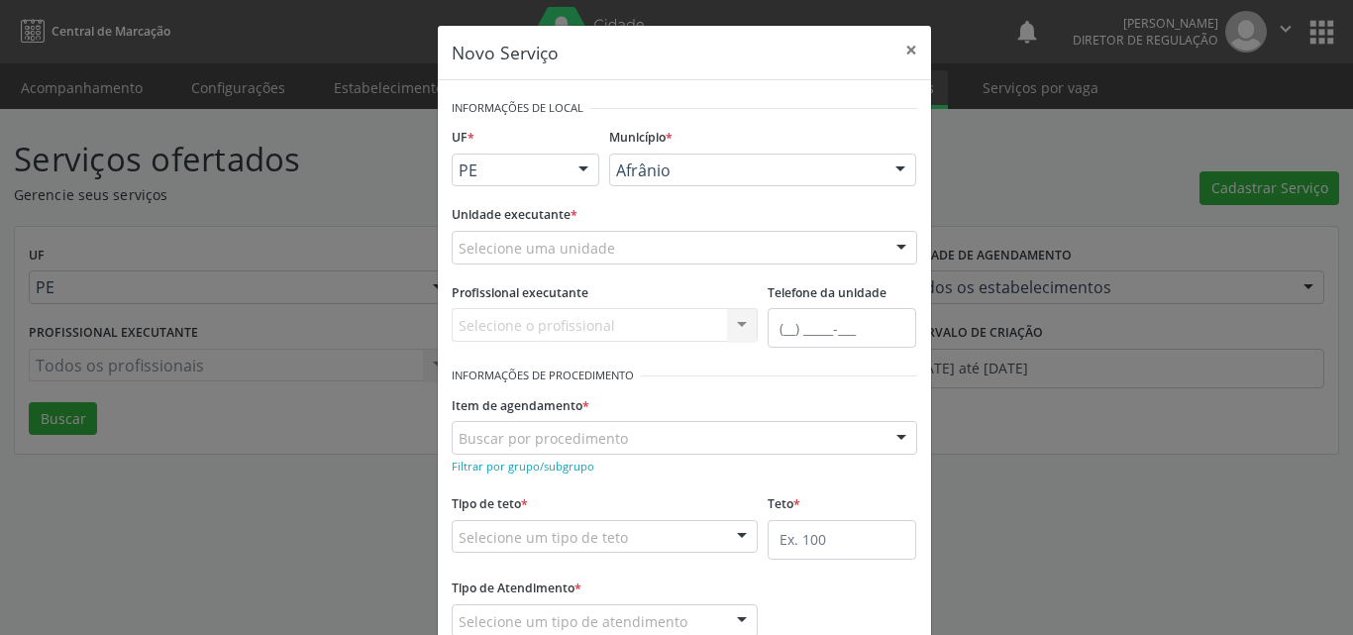
click at [666, 244] on div "Selecione uma unidade" at bounding box center [684, 248] width 465 height 34
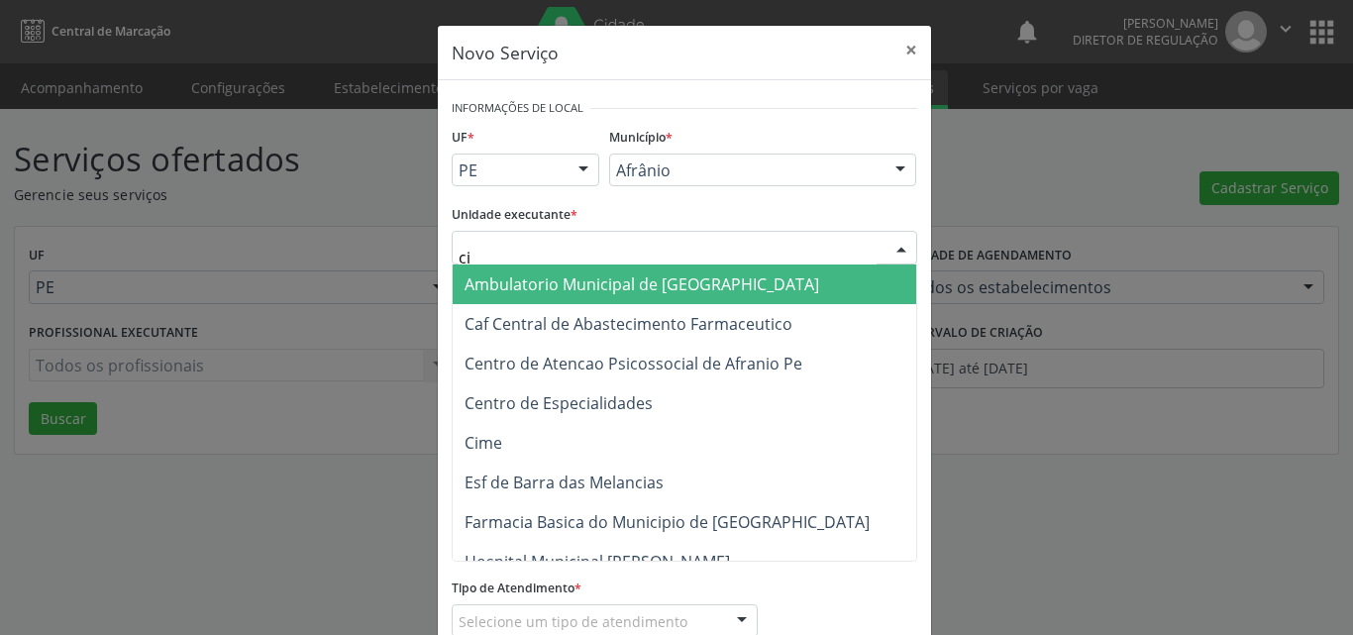
type input "cim"
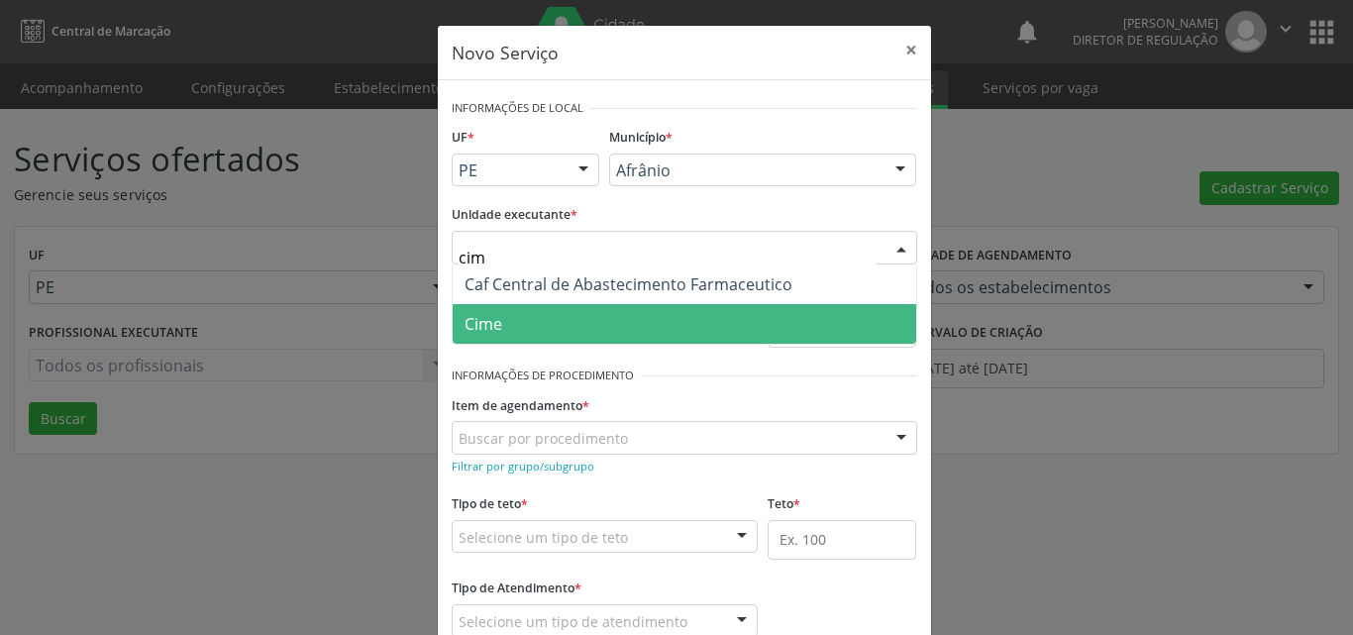
click at [618, 324] on span "Cime" at bounding box center [684, 324] width 463 height 40
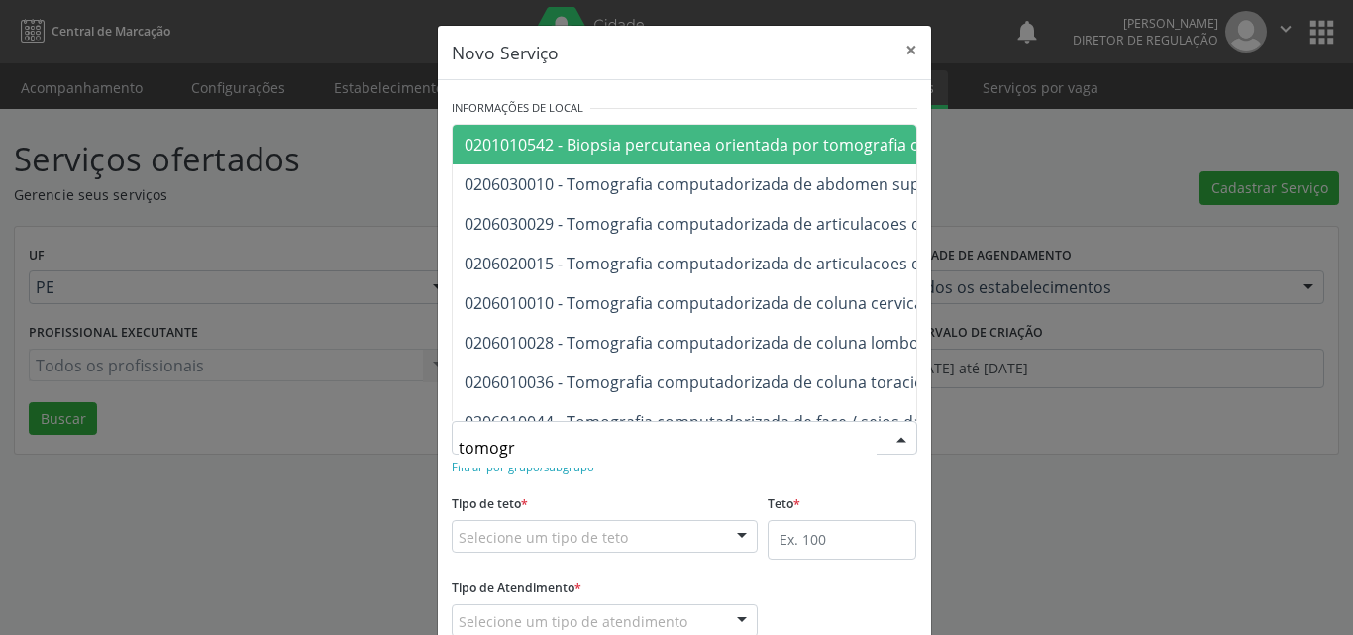
type input "tomogra"
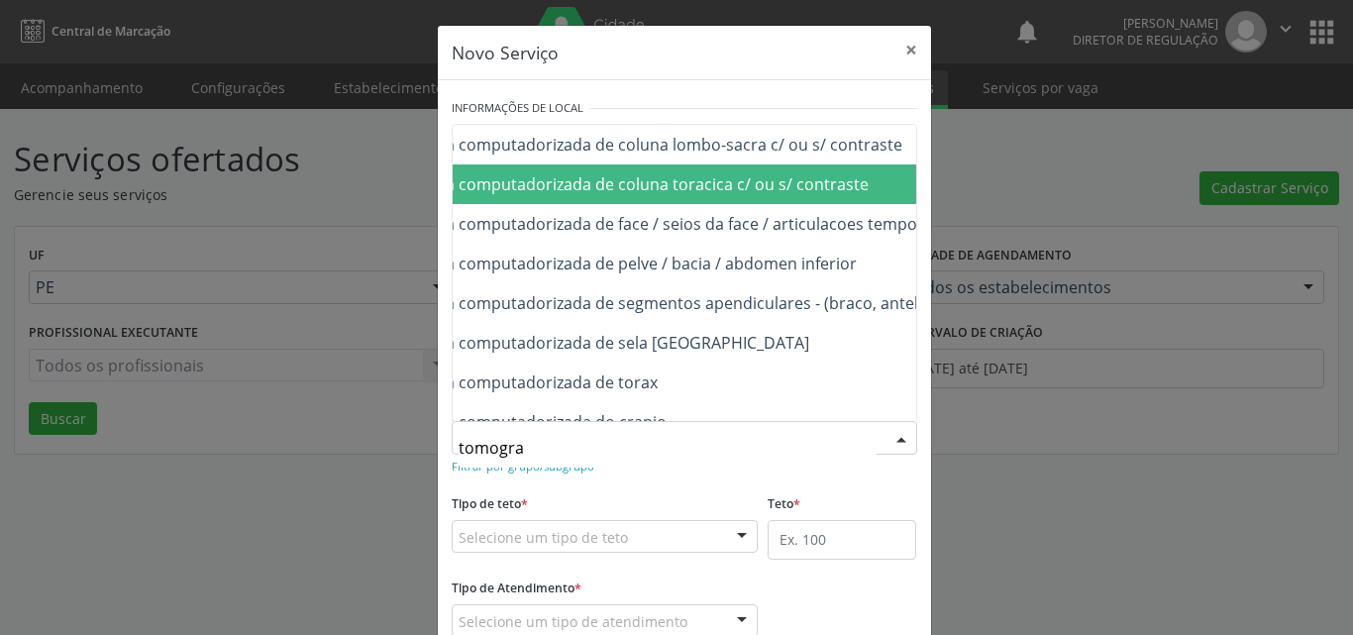
scroll to position [238, 198]
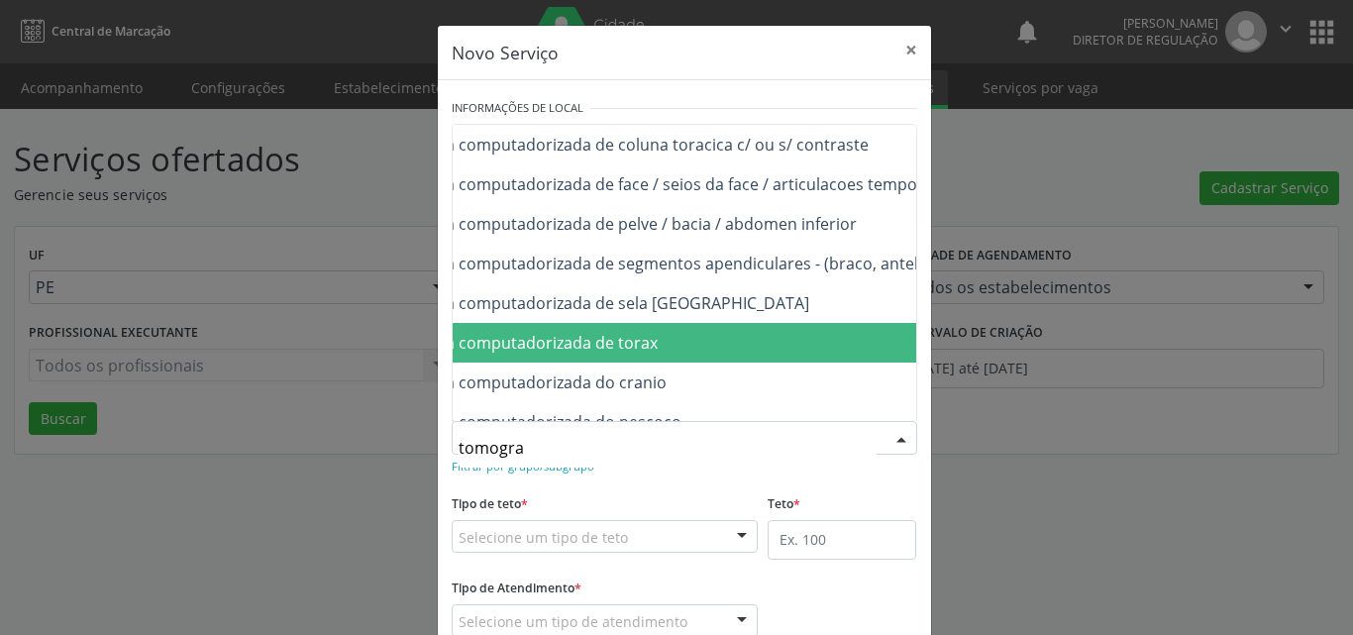
click at [776, 347] on span "0206020031 - Tomografia computadorizada de torax" at bounding box center [745, 343] width 982 height 40
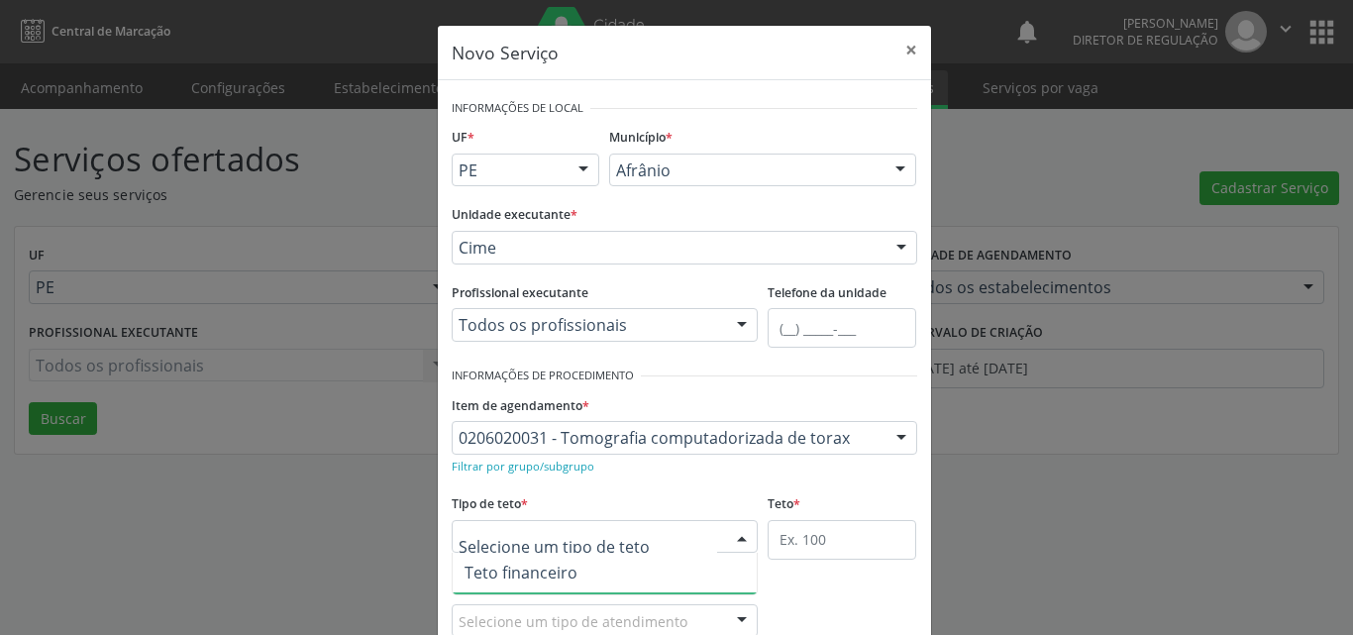
scroll to position [38, 0]
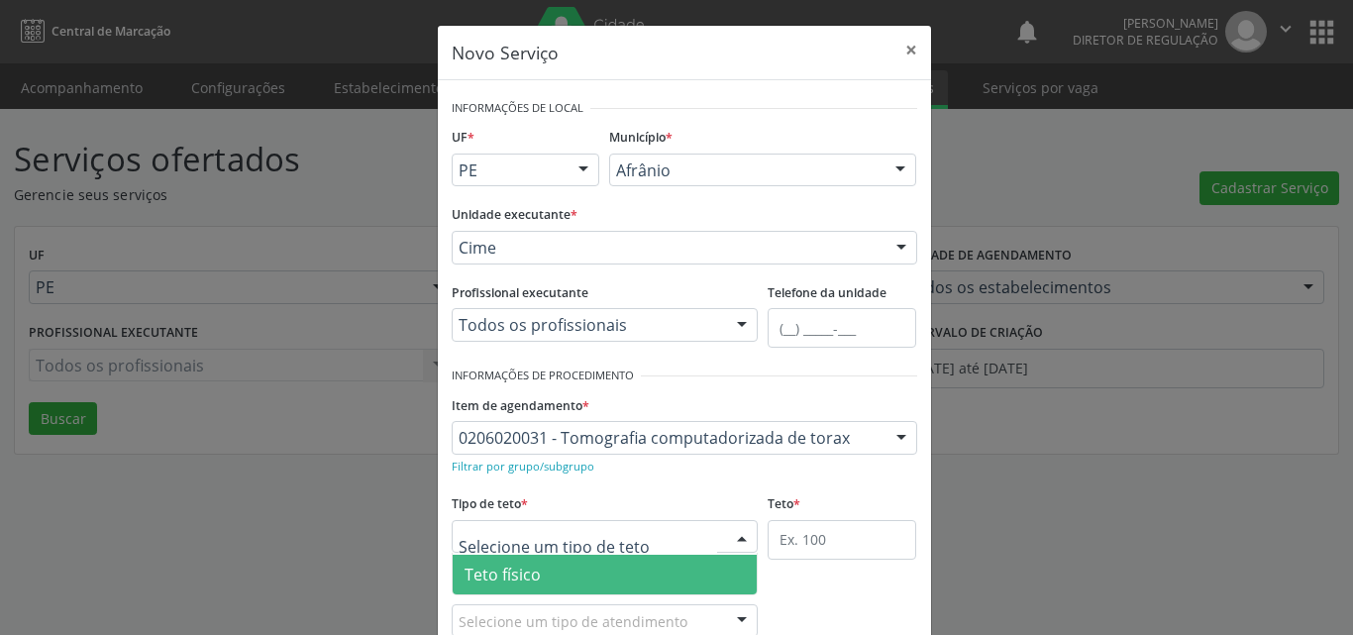
click at [593, 575] on span "Teto físico" at bounding box center [605, 575] width 305 height 40
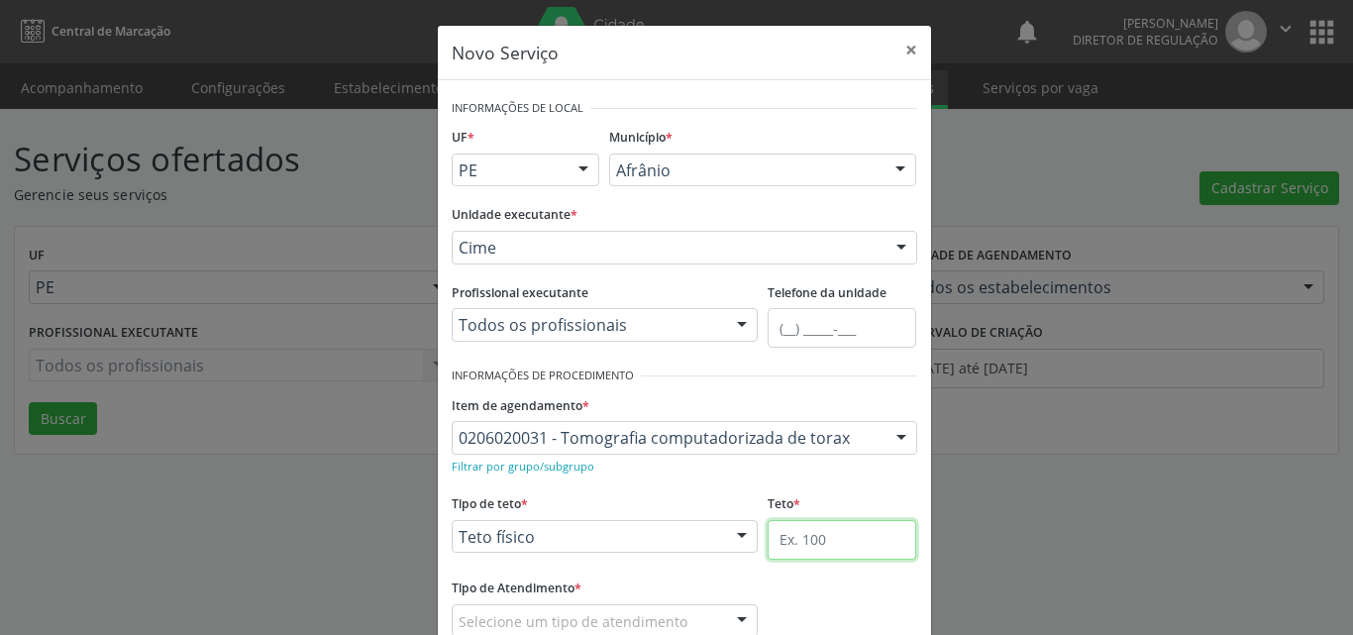
click at [808, 538] on input "text" at bounding box center [841, 540] width 149 height 40
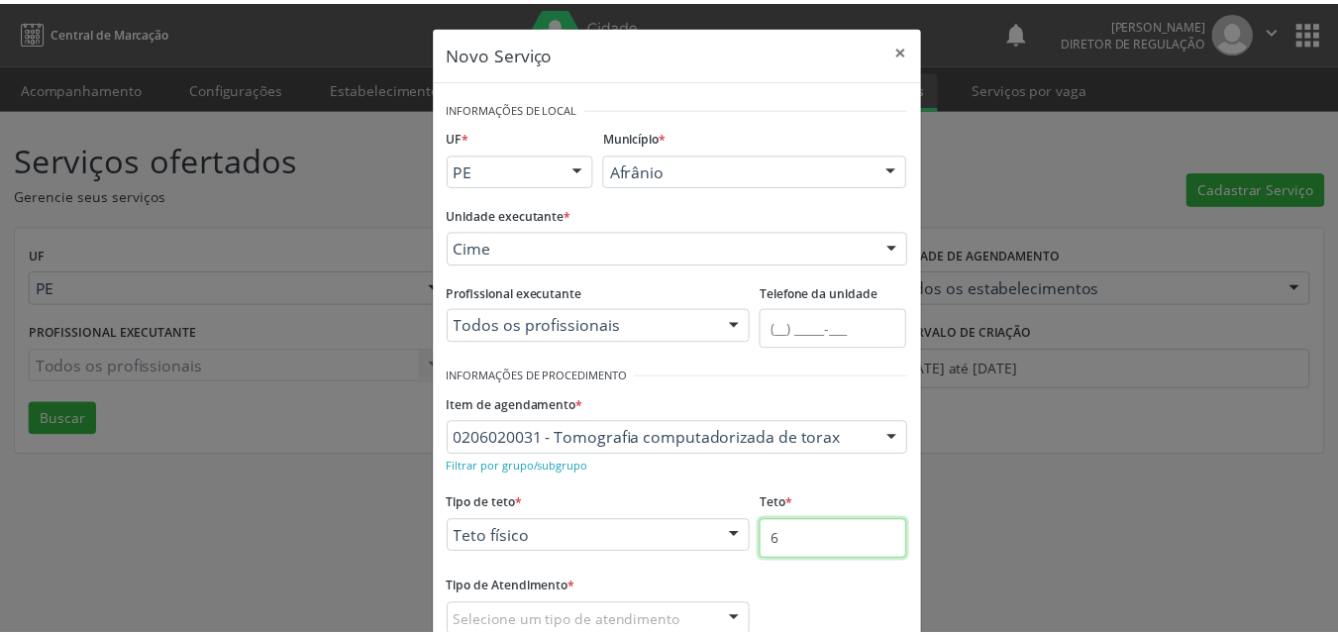
scroll to position [131, 0]
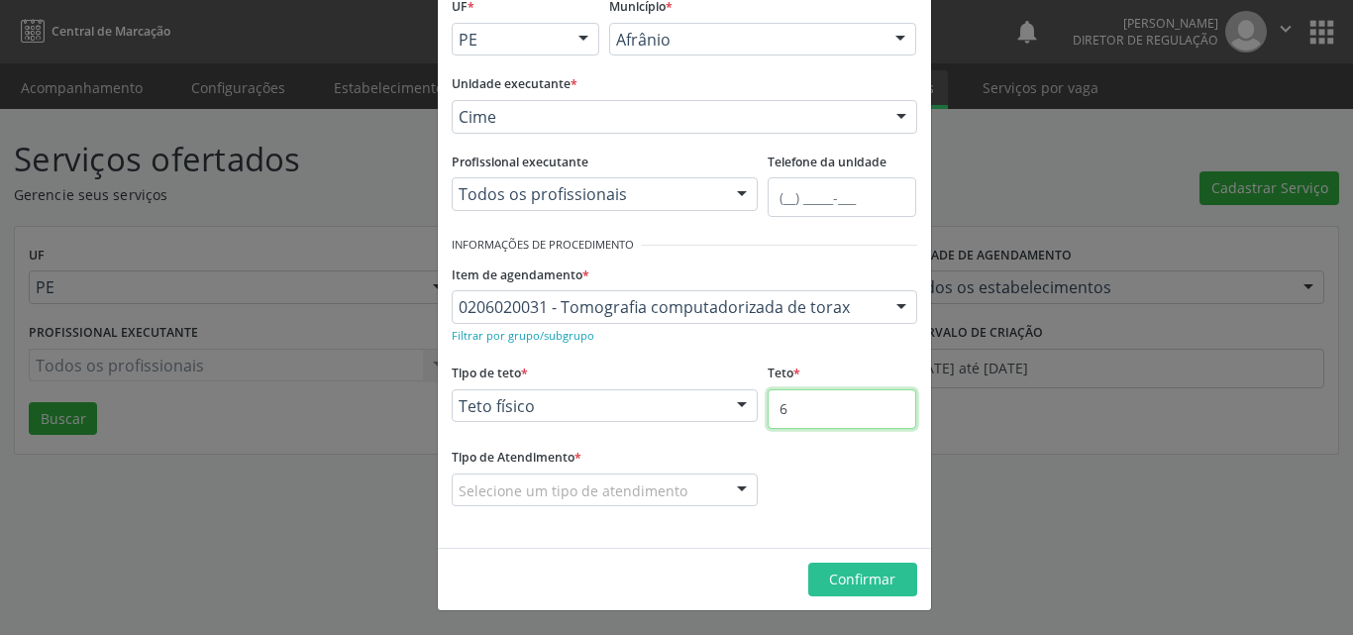
type input "6"
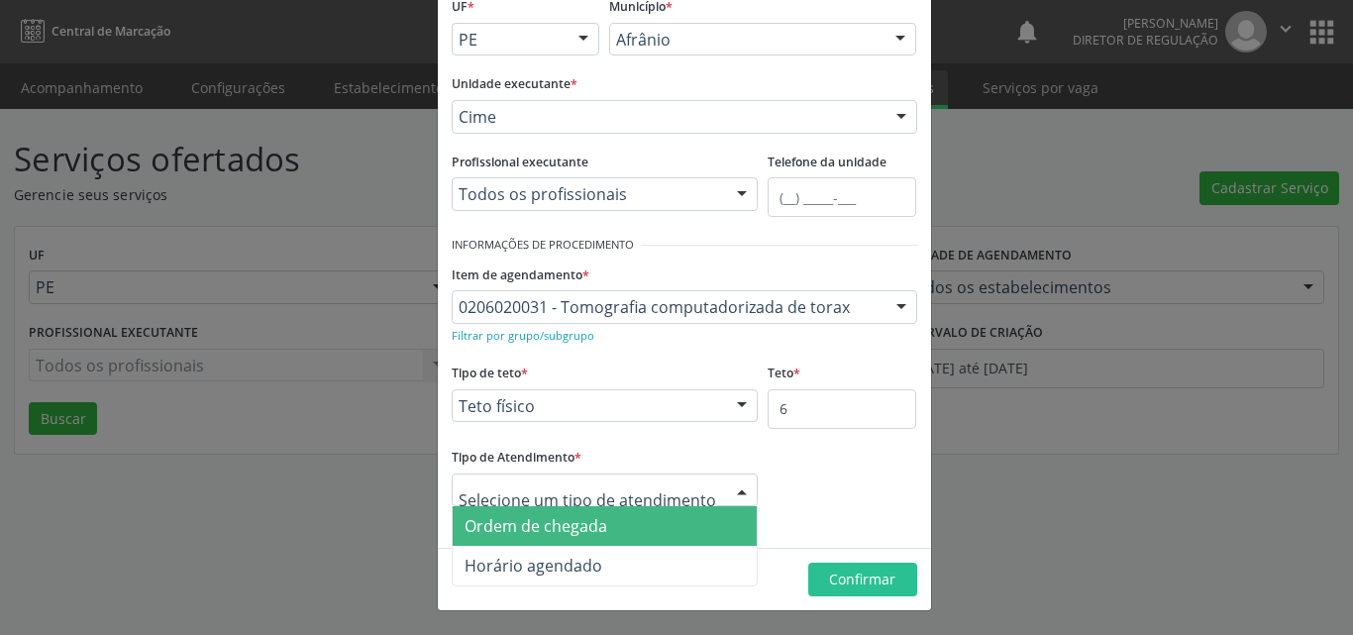
click at [632, 523] on span "Ordem de chegada" at bounding box center [605, 526] width 305 height 40
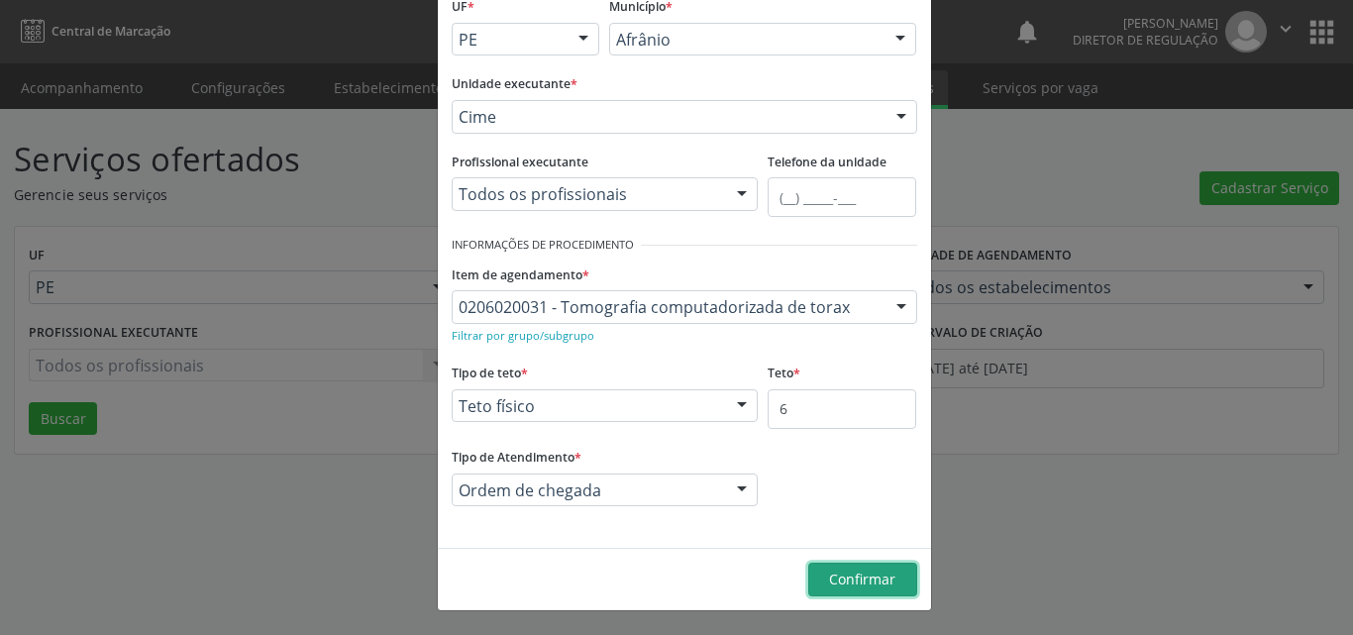
click at [841, 579] on span "Confirmar" at bounding box center [862, 578] width 66 height 19
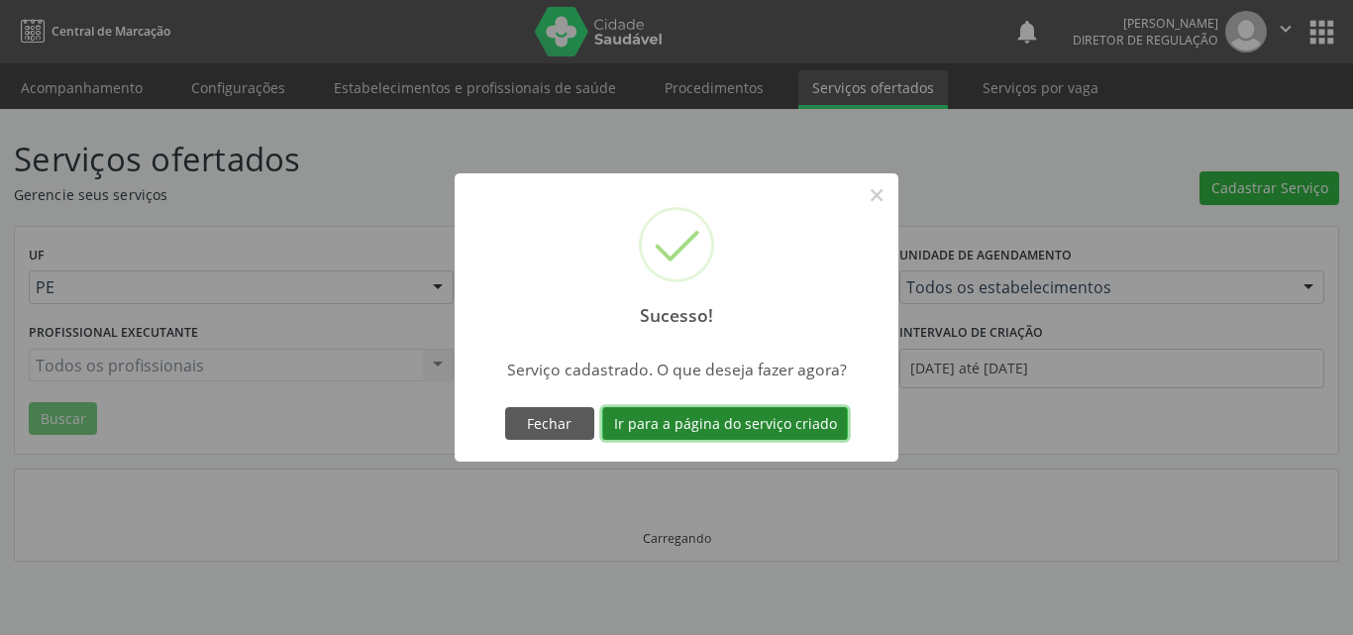
click at [794, 422] on button "Ir para a página do serviço criado" at bounding box center [725, 424] width 246 height 34
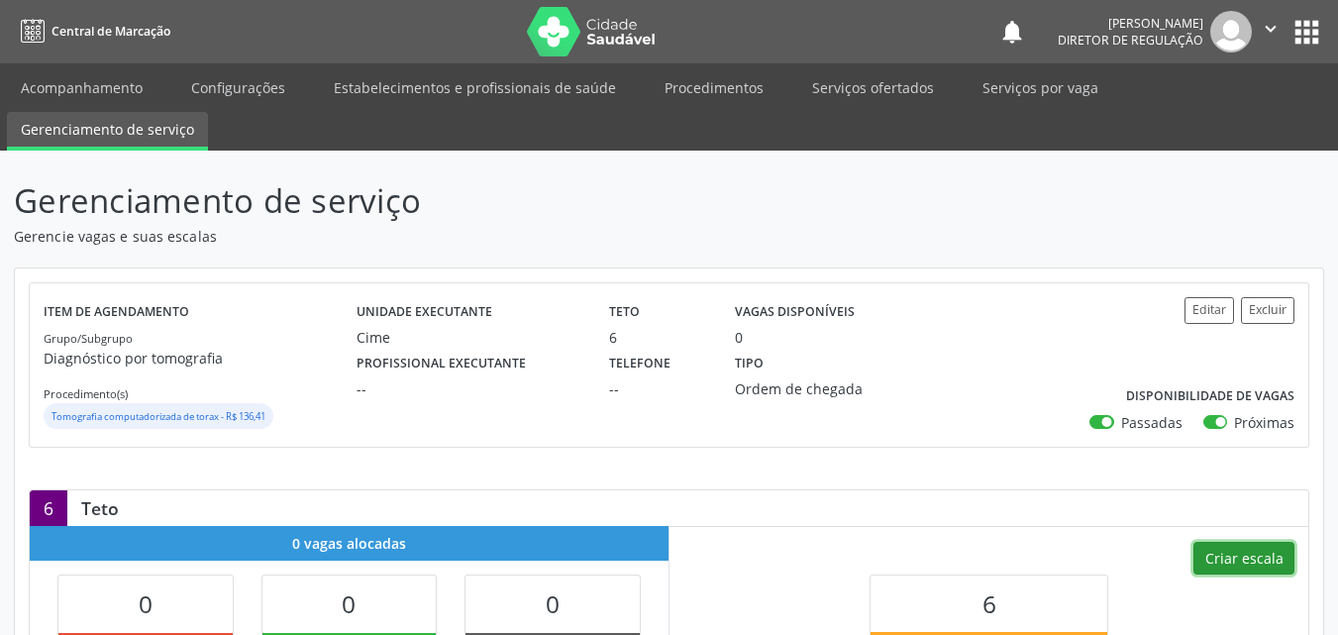
click at [1252, 561] on button "Criar escala" at bounding box center [1243, 559] width 101 height 34
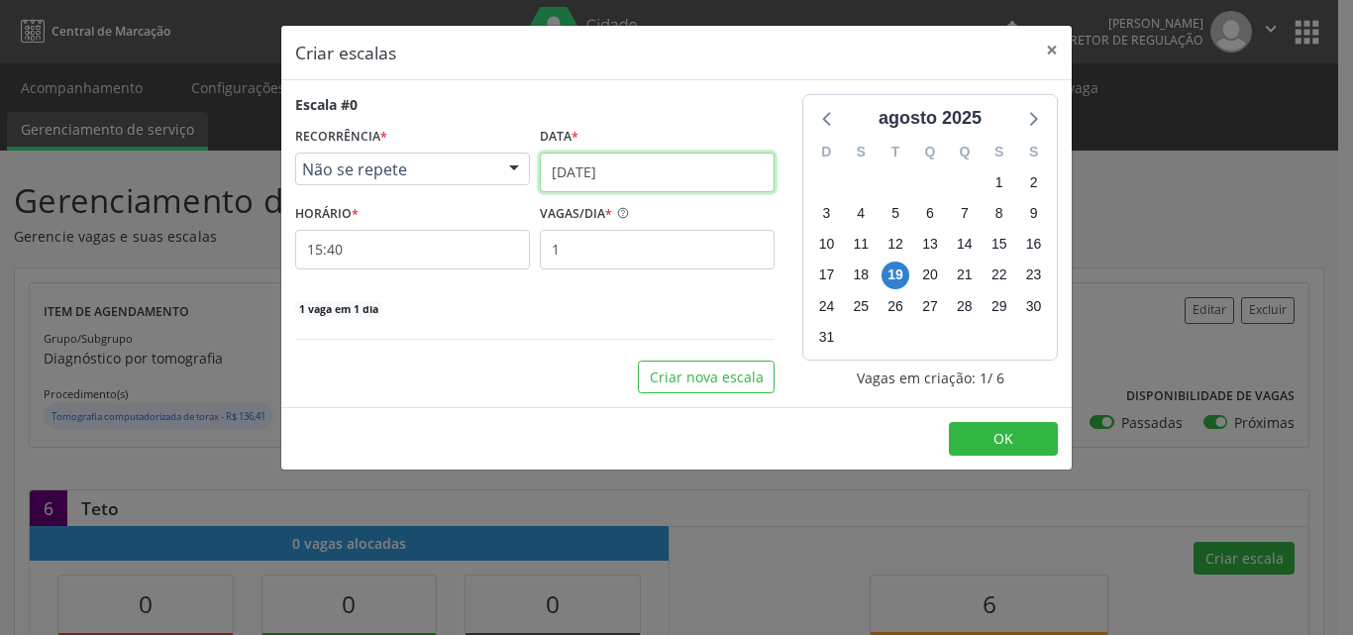
click at [648, 165] on input "19/08/2025" at bounding box center [657, 172] width 235 height 40
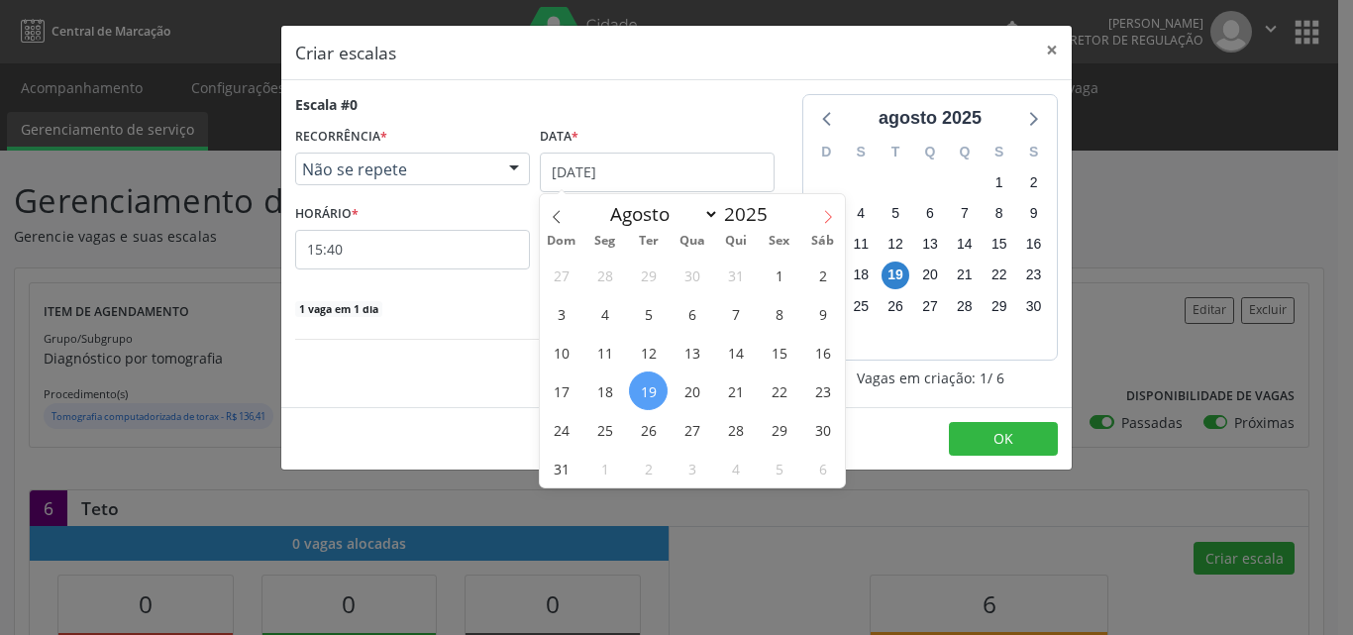
click at [822, 213] on icon at bounding box center [828, 217] width 14 height 14
select select "8"
click at [650, 312] on span "9" at bounding box center [648, 313] width 39 height 39
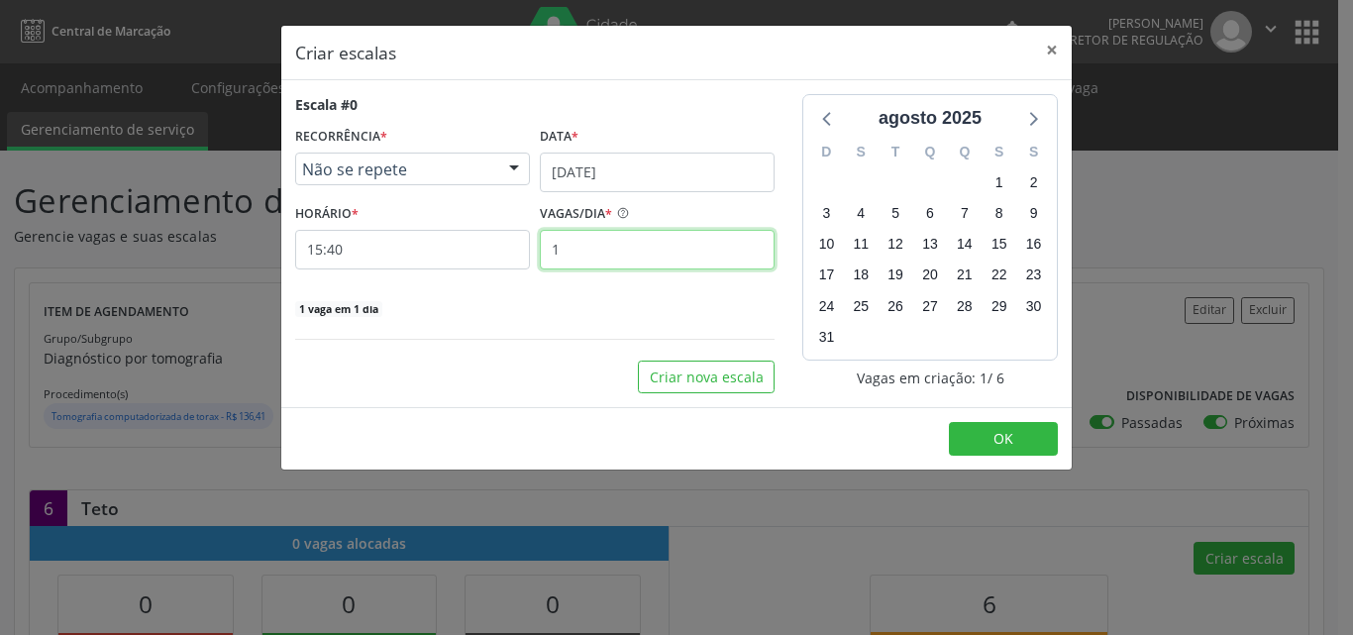
click at [581, 252] on input "1" at bounding box center [657, 250] width 235 height 40
type input "3"
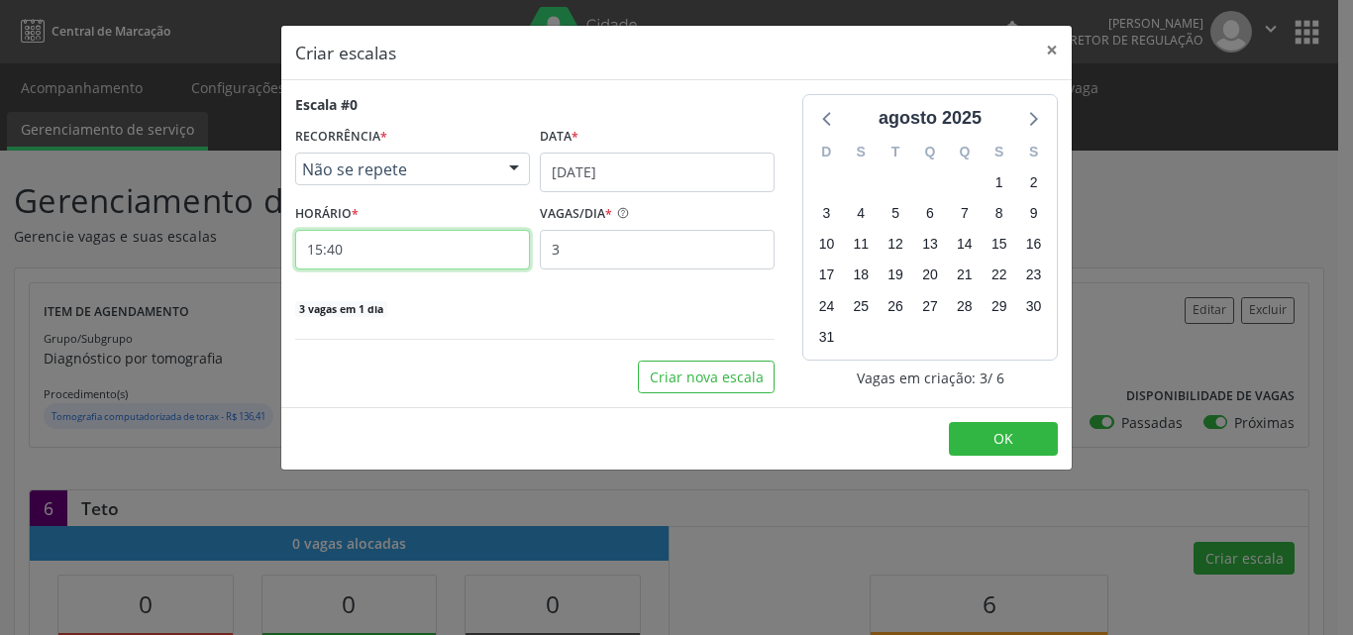
click at [380, 249] on input "15:40" at bounding box center [412, 250] width 235 height 40
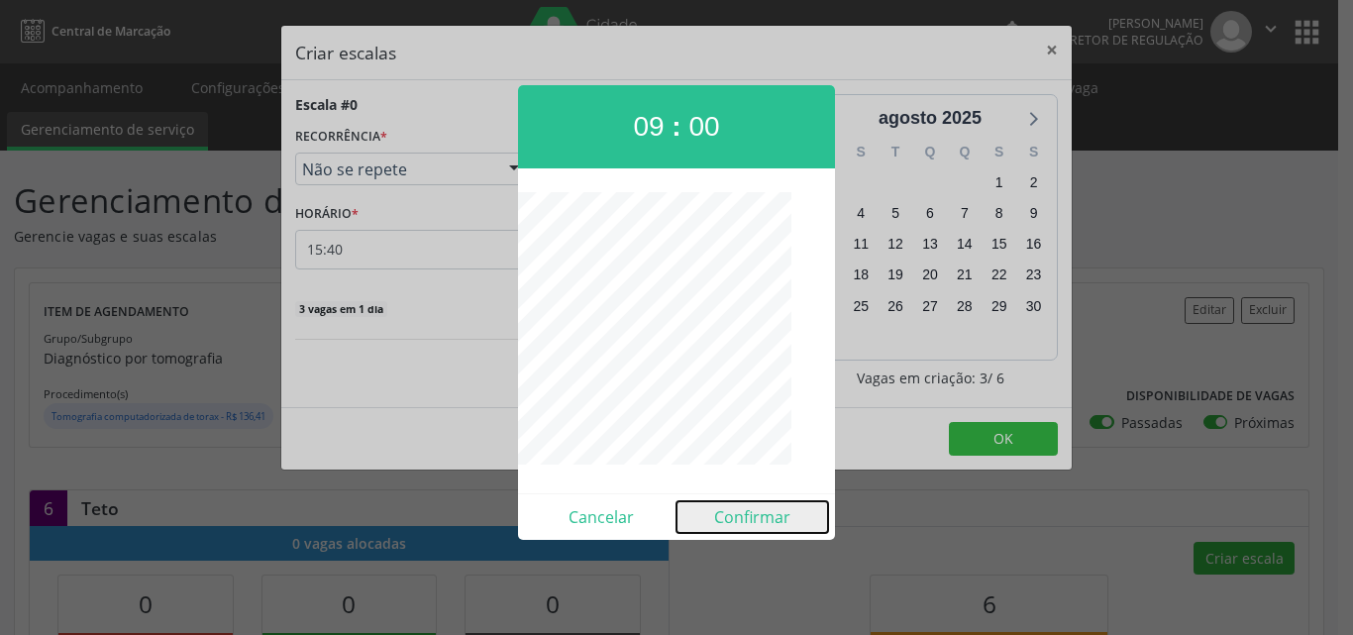
click at [771, 515] on button "Confirmar" at bounding box center [752, 517] width 152 height 32
type input "09:00"
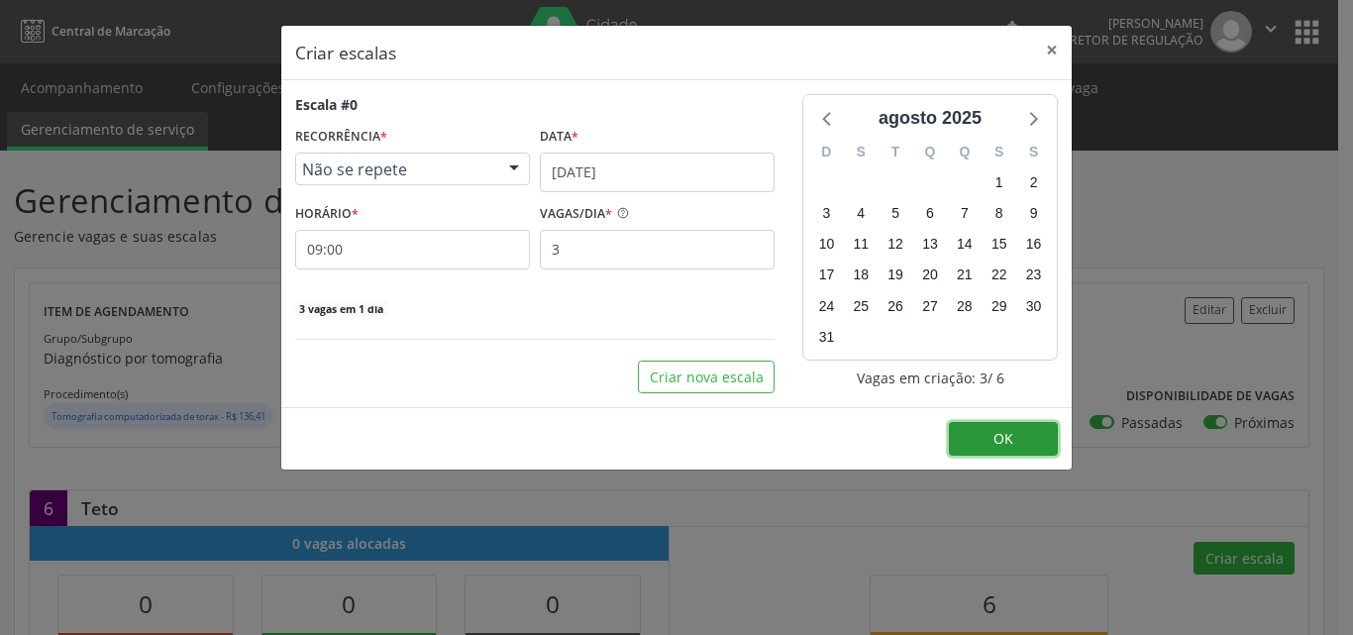
click at [1004, 444] on span "OK" at bounding box center [1003, 438] width 20 height 19
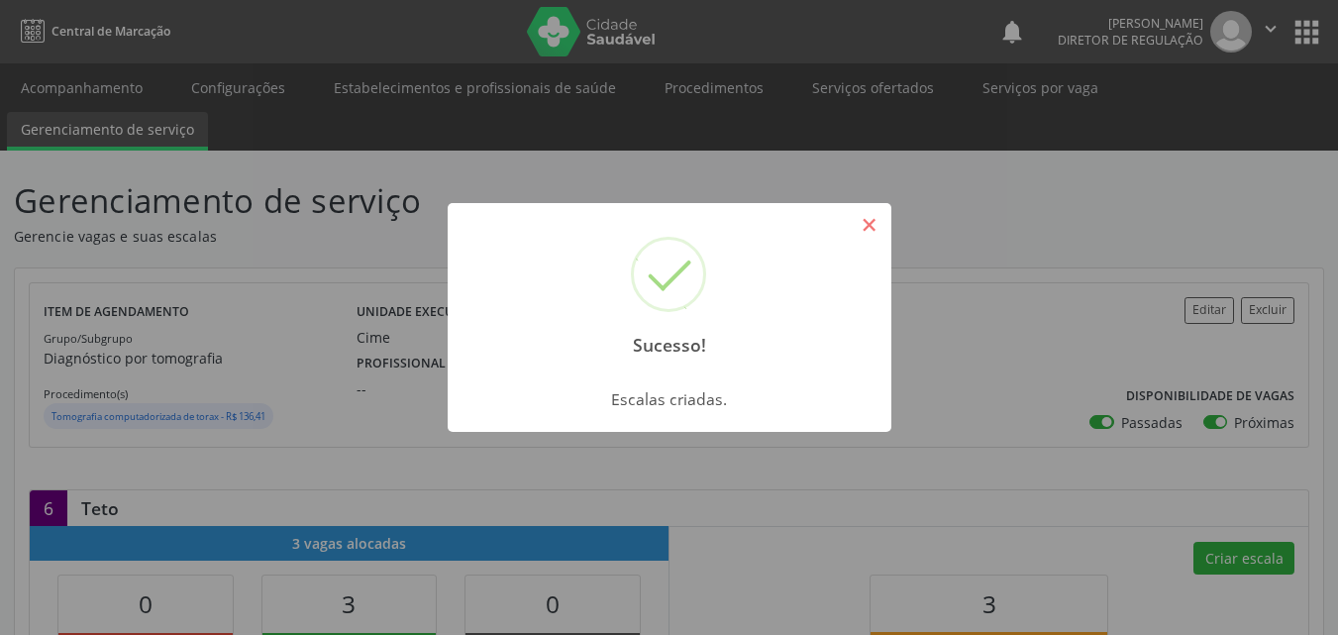
click at [866, 230] on button "×" at bounding box center [870, 225] width 34 height 34
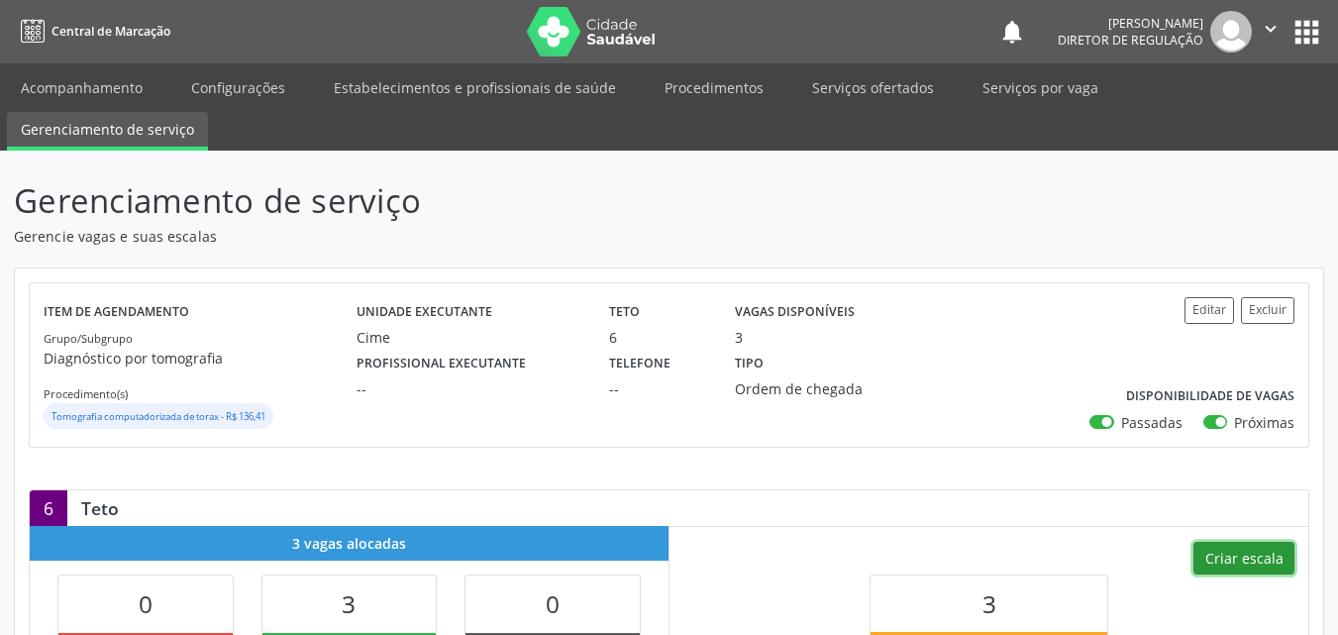
click at [1254, 550] on button "Criar escala" at bounding box center [1243, 559] width 101 height 34
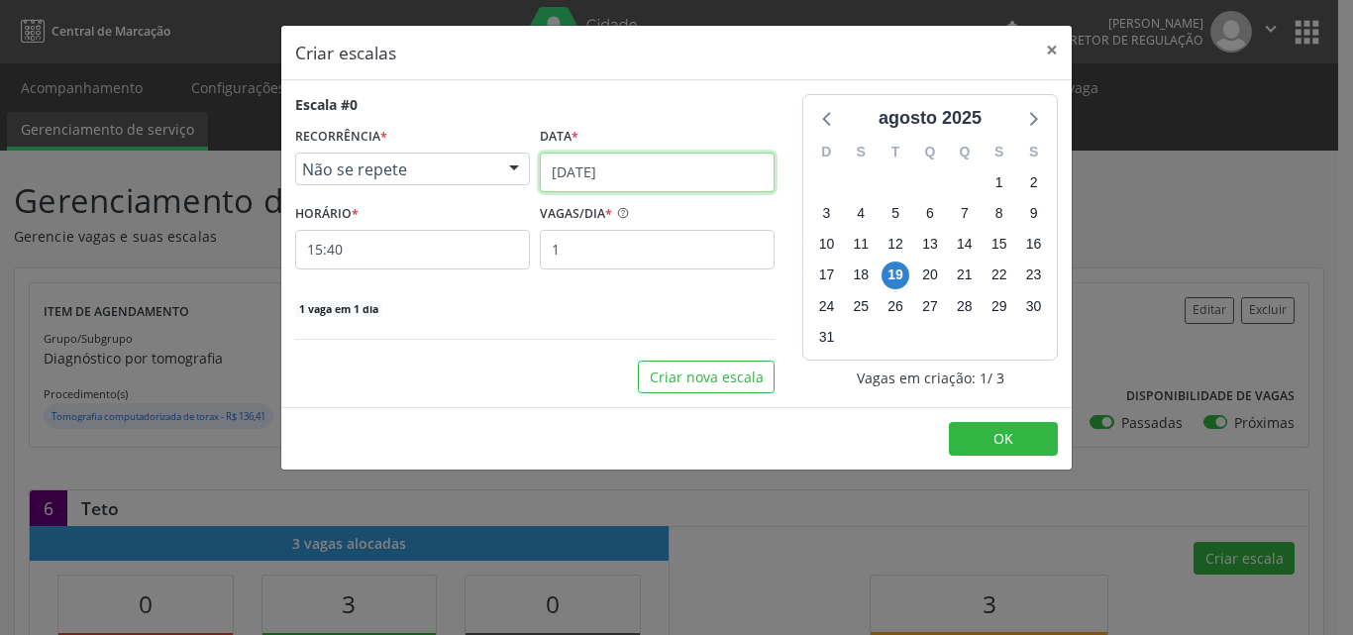
click at [712, 164] on input "19/08/2025" at bounding box center [657, 172] width 235 height 40
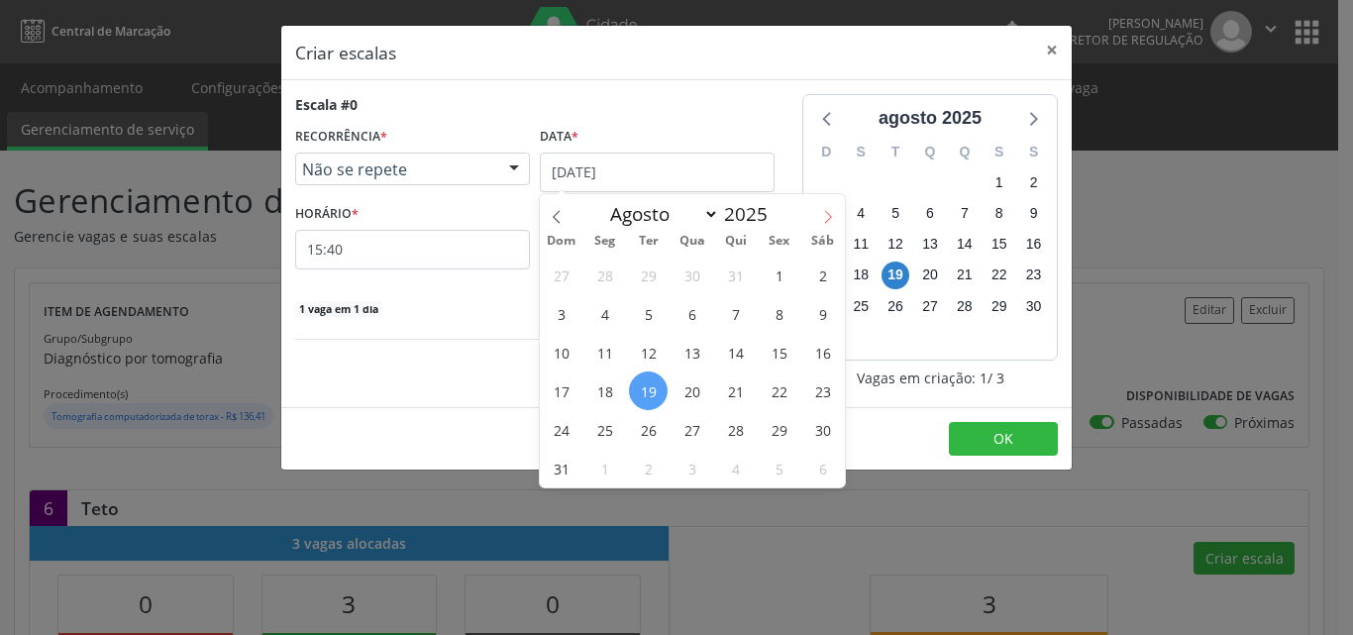
click at [826, 207] on span at bounding box center [828, 211] width 34 height 34
select select "8"
click at [693, 316] on span "10" at bounding box center [691, 313] width 39 height 39
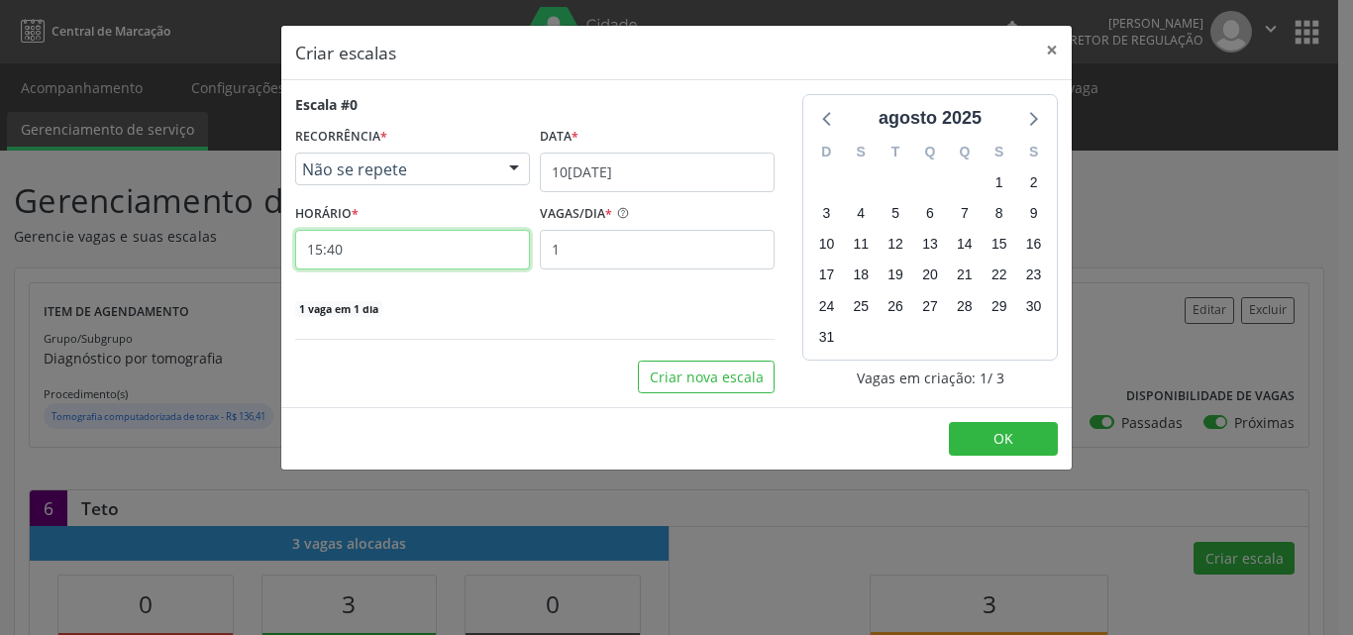
click at [467, 250] on input "15:40" at bounding box center [412, 250] width 235 height 40
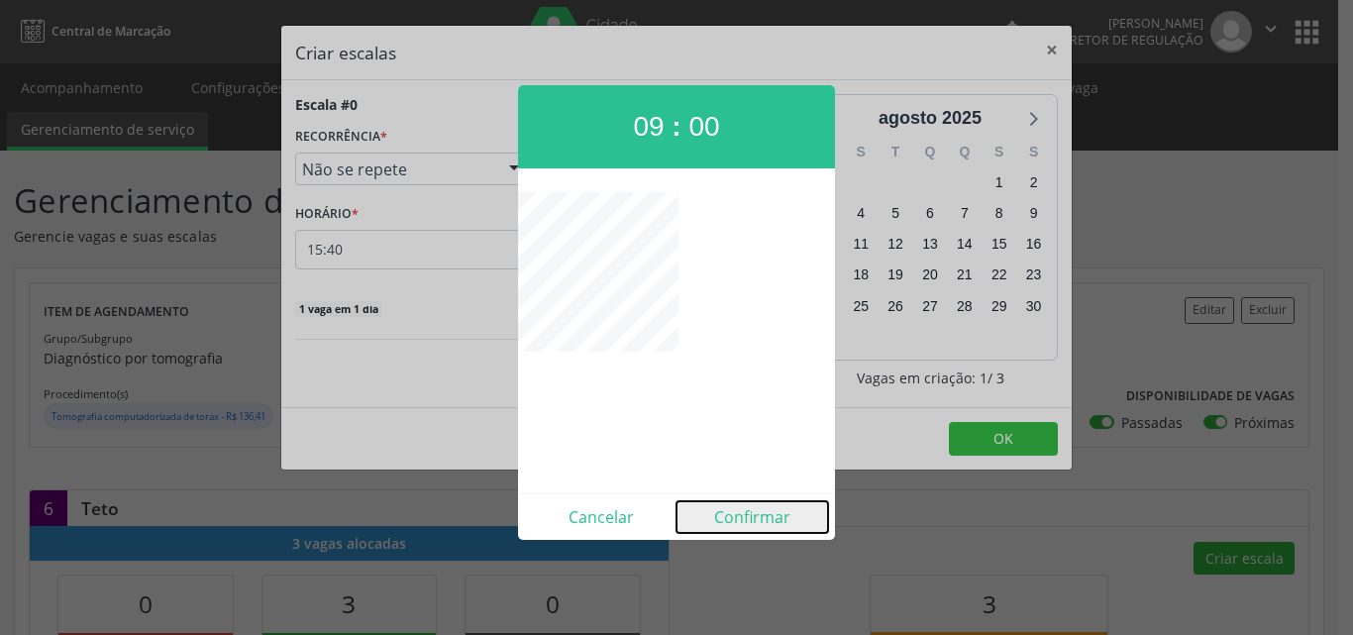
click at [756, 517] on button "Confirmar" at bounding box center [752, 517] width 152 height 32
type input "09:00"
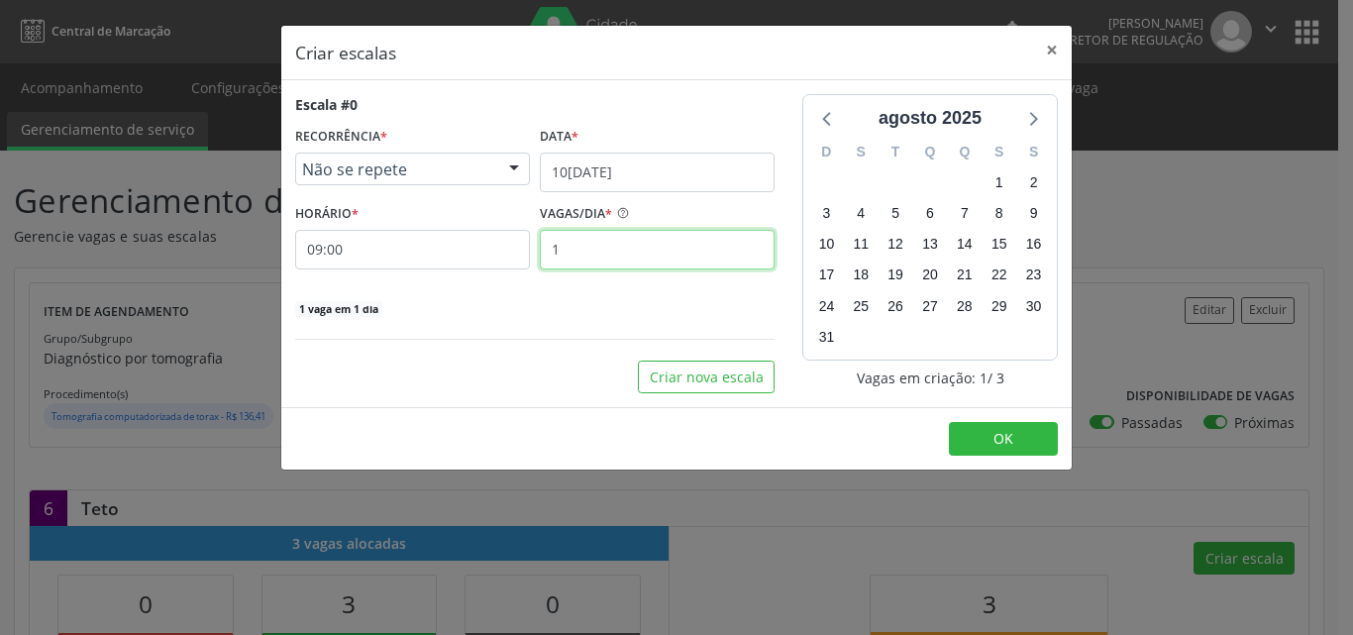
click at [665, 241] on input "1" at bounding box center [657, 250] width 235 height 40
type input "3"
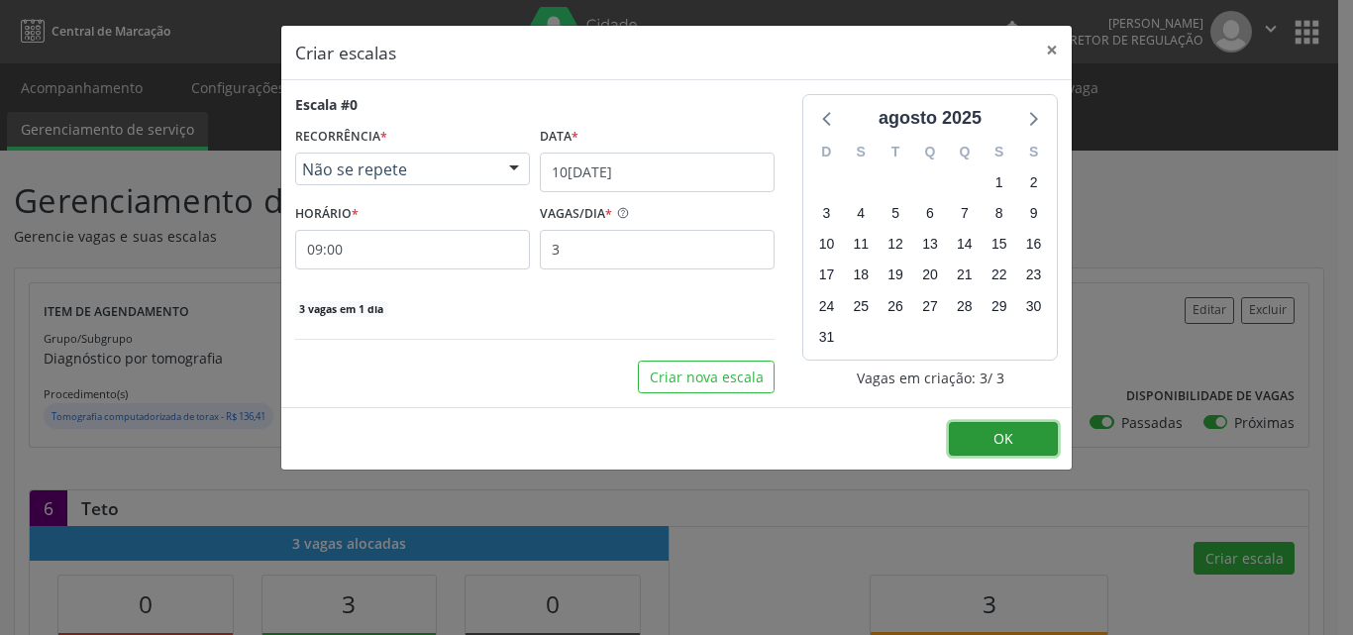
click at [988, 442] on button "OK" at bounding box center [1003, 439] width 109 height 34
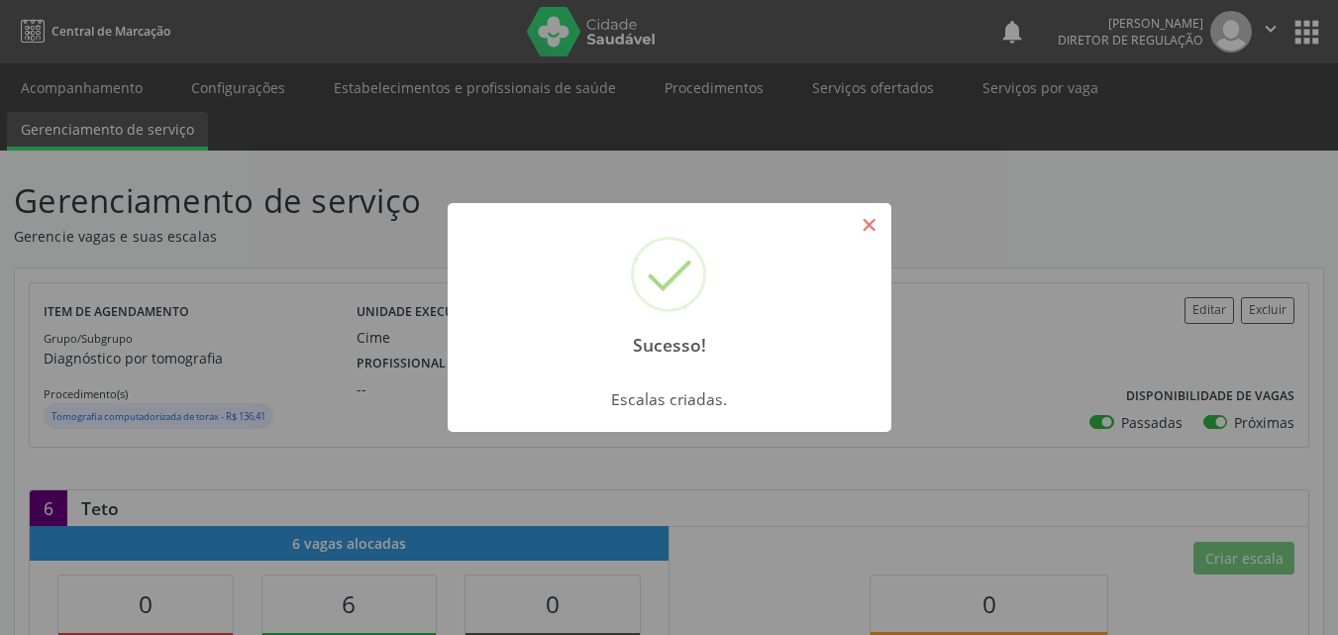
click at [856, 225] on button "×" at bounding box center [870, 225] width 34 height 34
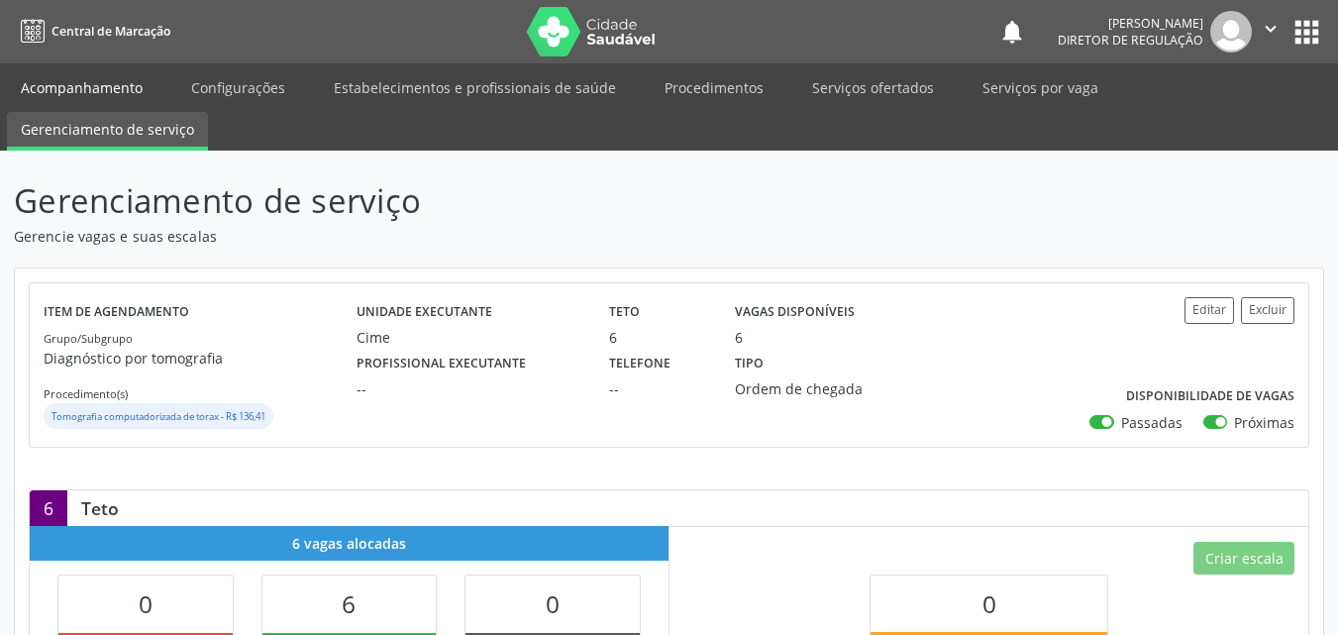
click at [116, 86] on link "Acompanhamento" at bounding box center [82, 87] width 150 height 35
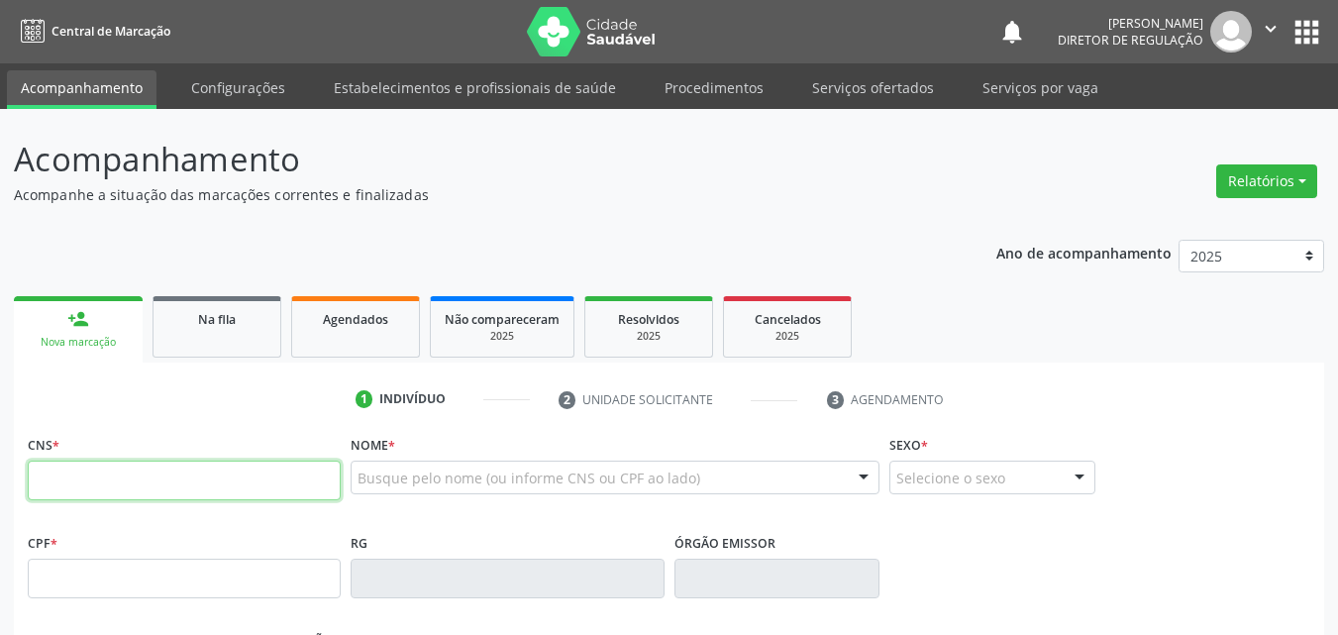
click at [231, 482] on input "text" at bounding box center [184, 480] width 313 height 40
type input "703 2076 1637 5895"
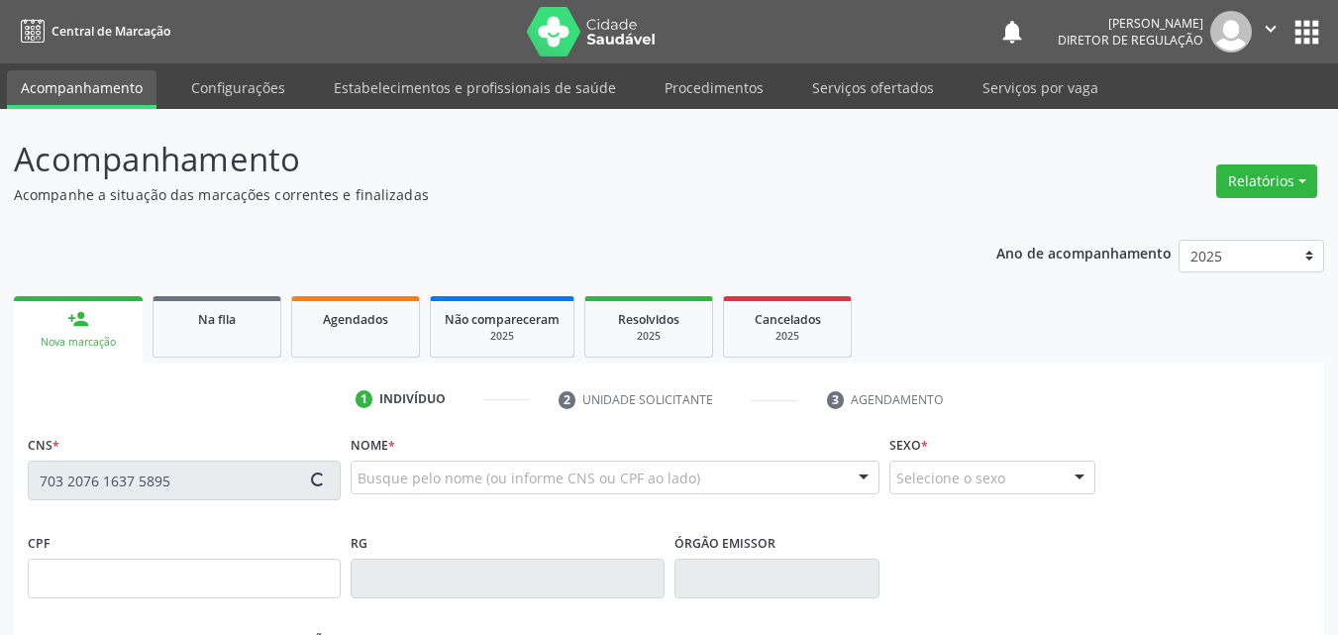
type input "28/01/1965"
type input "Maria das Dores Rodrigues Ribeiro"
type input "(87) 98855-4240"
type input "(87) 9654-5479"
type input "S/N"
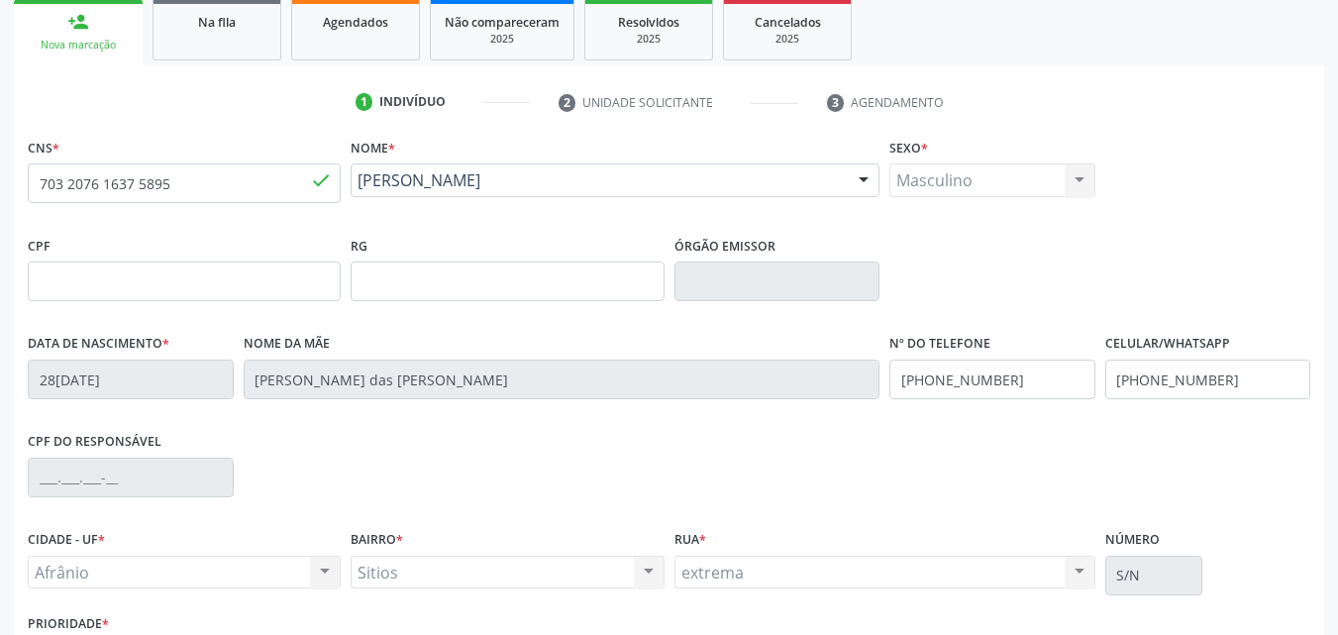
scroll to position [439, 0]
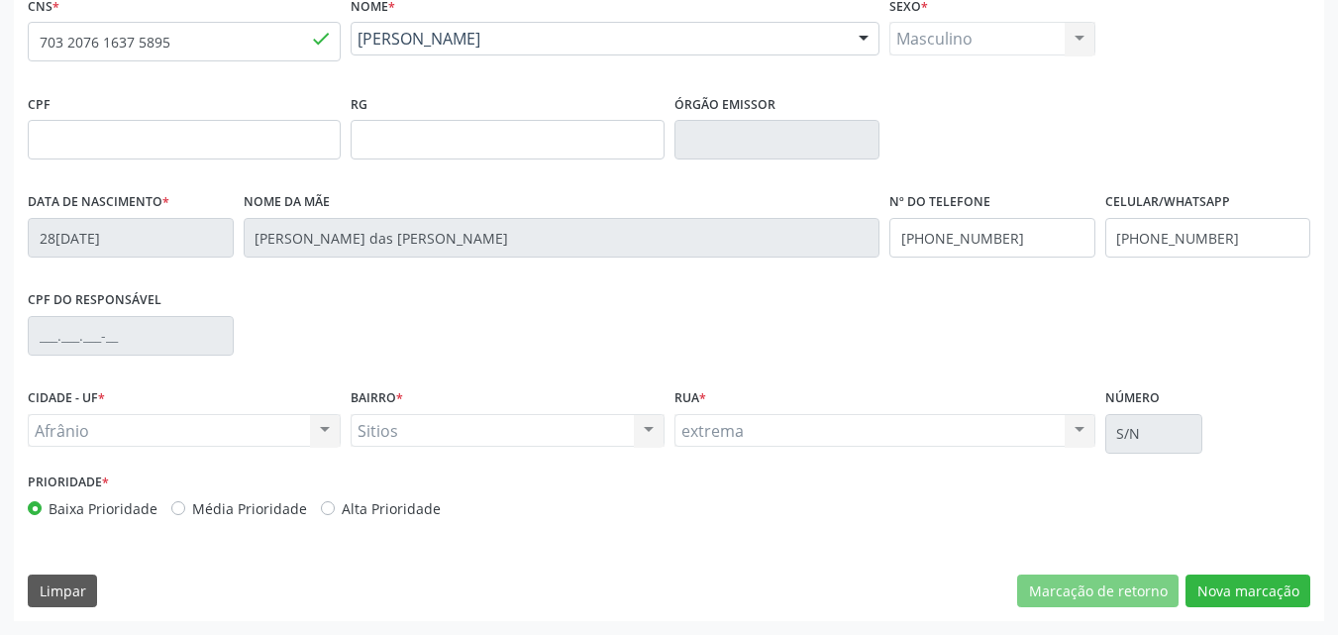
click at [1273, 375] on div "CPF do responsável" at bounding box center [669, 334] width 1292 height 98
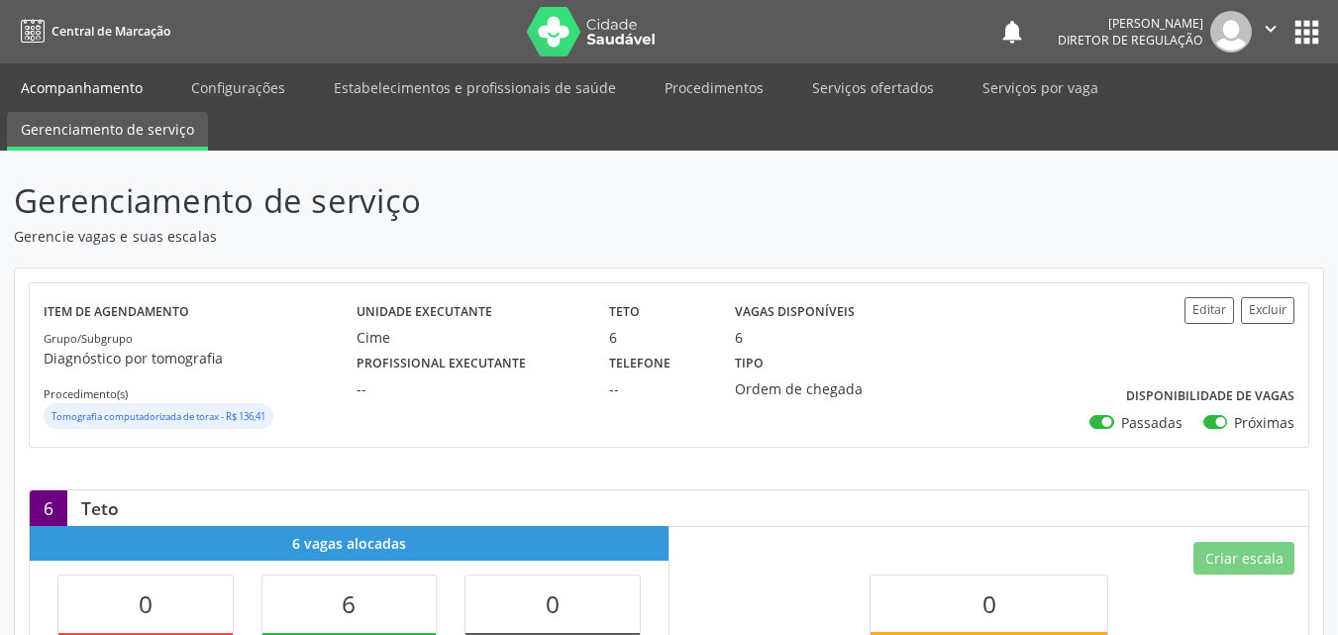
click at [118, 84] on link "Acompanhamento" at bounding box center [82, 87] width 150 height 35
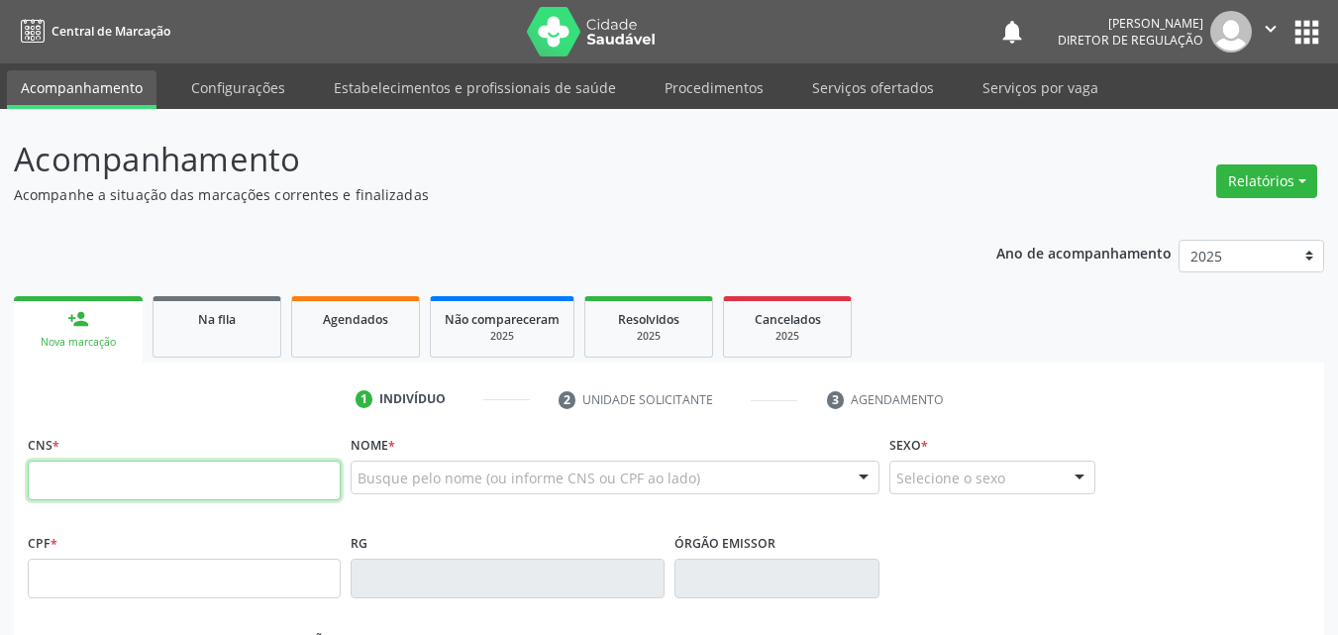
click at [225, 480] on input "text" at bounding box center [184, 480] width 313 height 40
type input "703 2076 1637 5895"
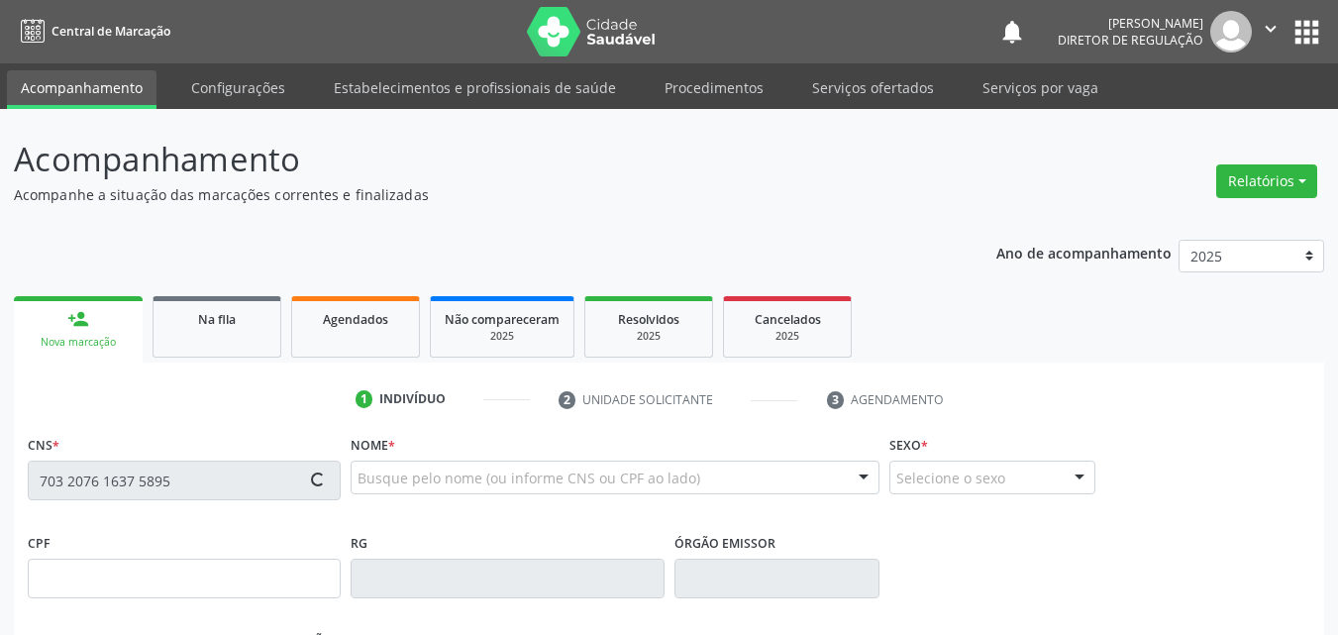
type input "28/01/1965"
type input "Maria das Dores Rodrigues Ribeiro"
type input "(87) 98855-4240"
type input "(87) 9654-5479"
type input "S/N"
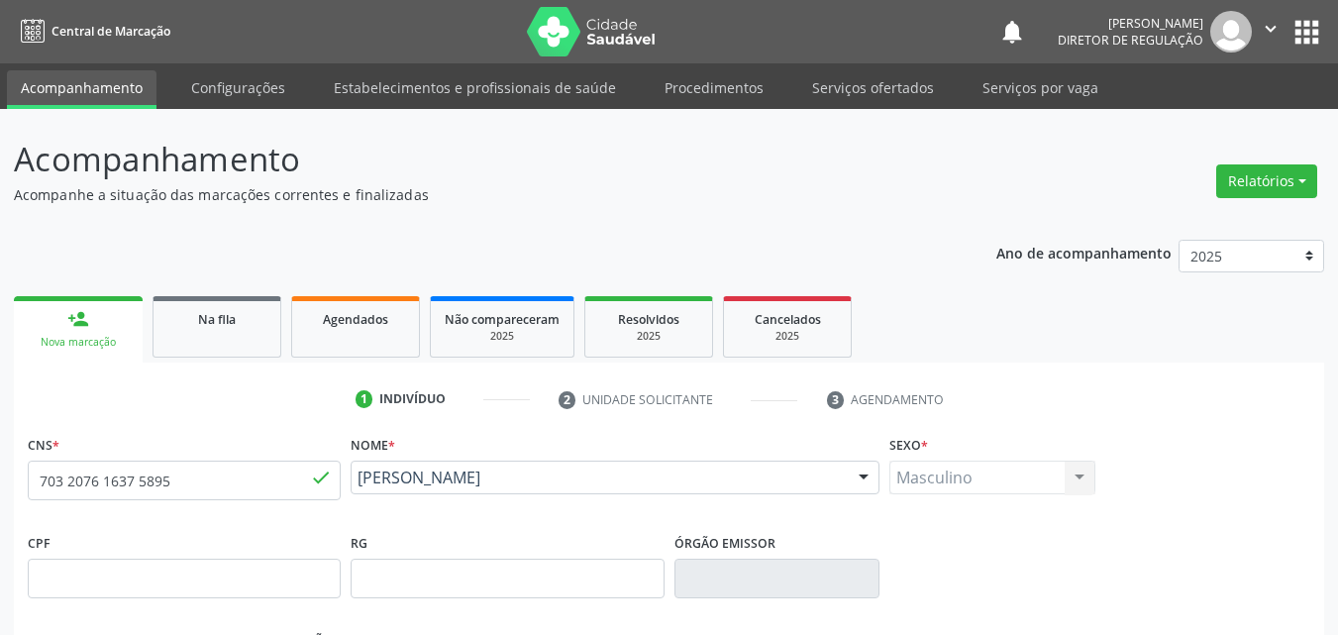
scroll to position [439, 0]
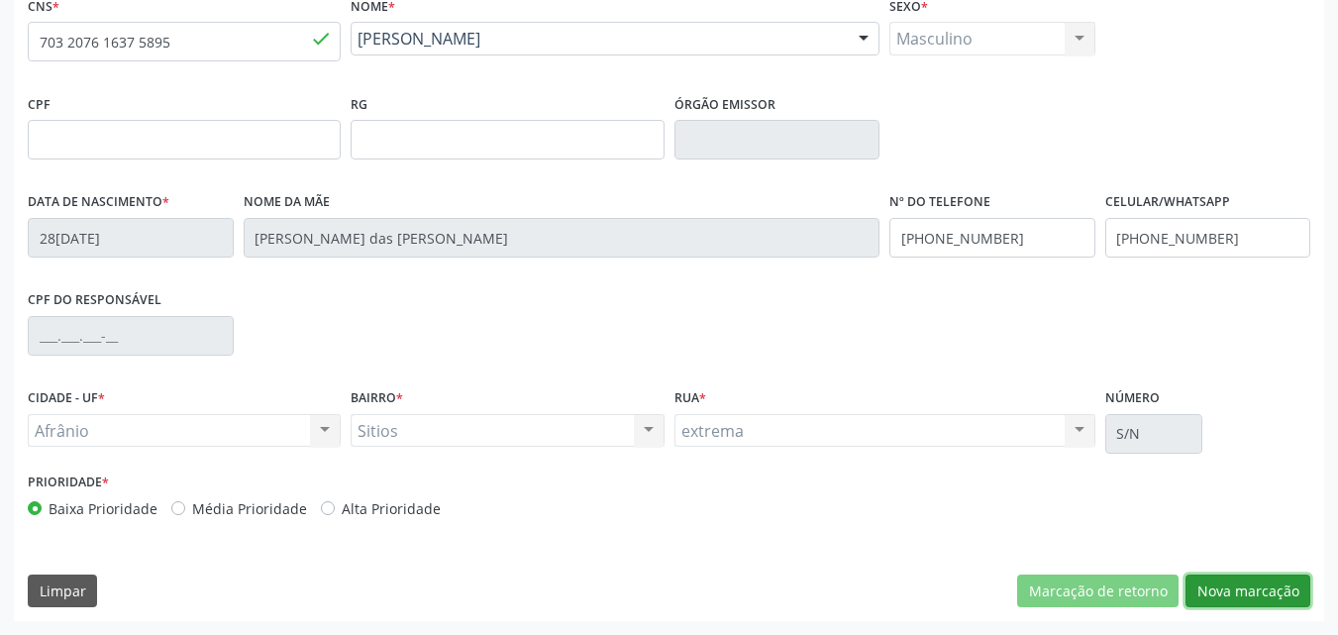
click at [1269, 584] on button "Nova marcação" at bounding box center [1247, 591] width 125 height 34
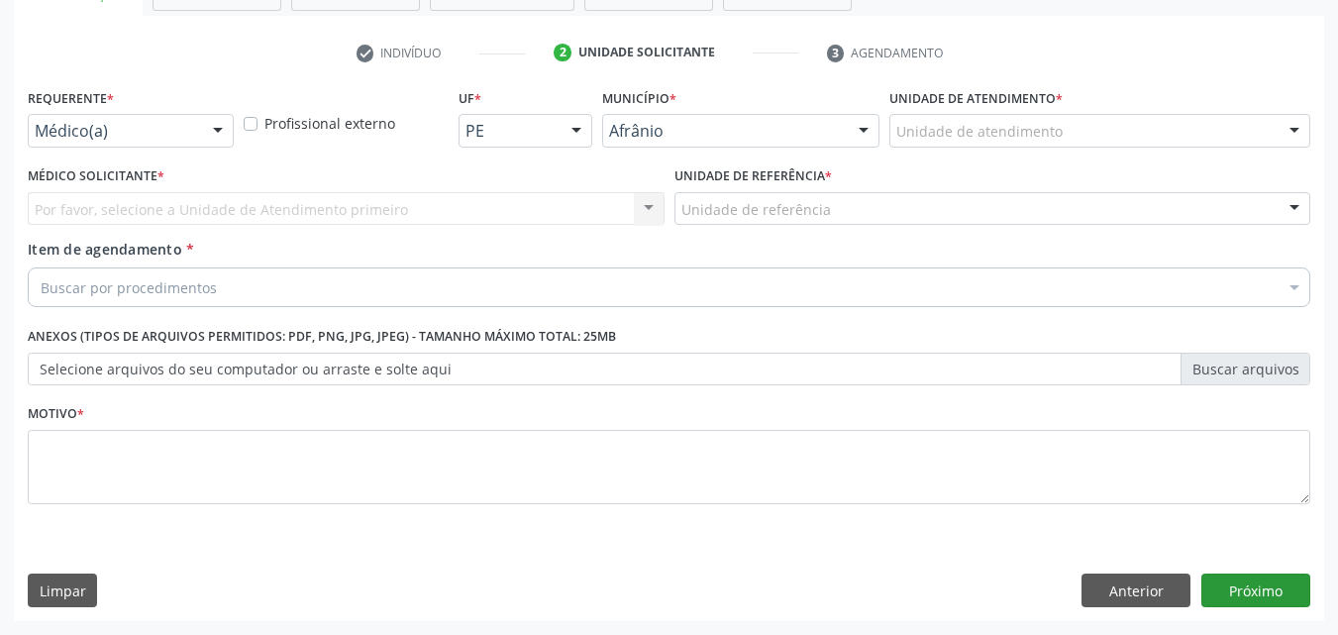
scroll to position [347, 0]
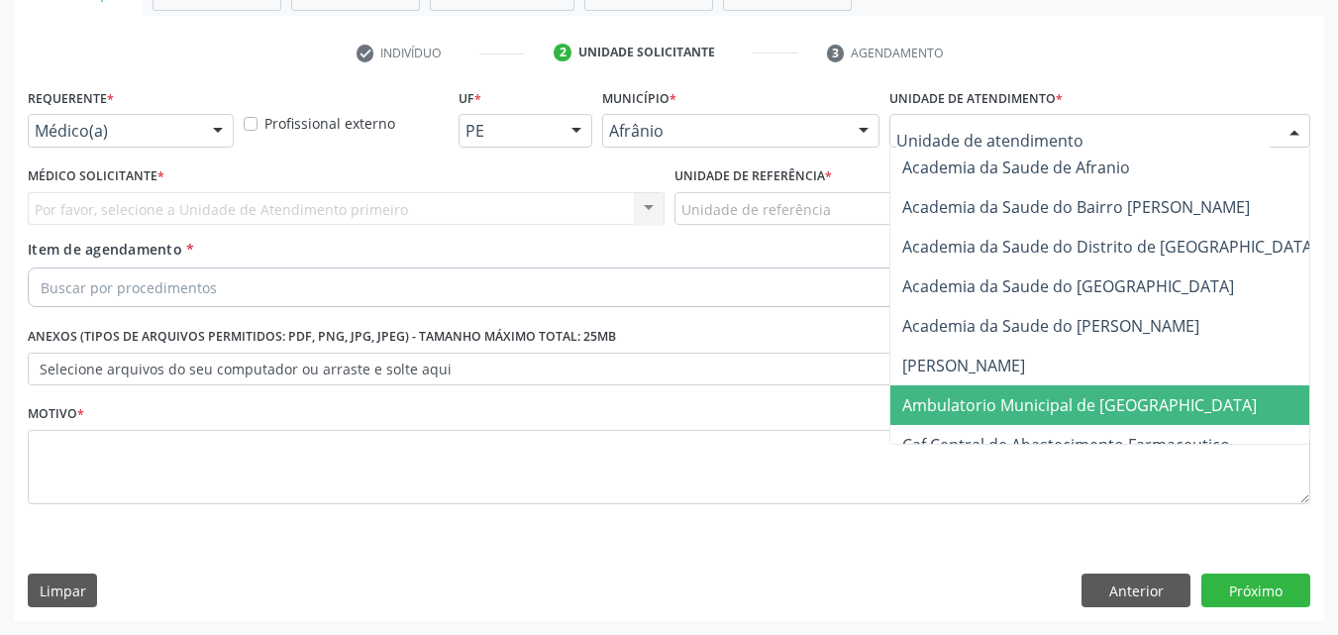
click at [1045, 400] on span "Ambulatorio Municipal de [GEOGRAPHIC_DATA]" at bounding box center [1079, 405] width 354 height 22
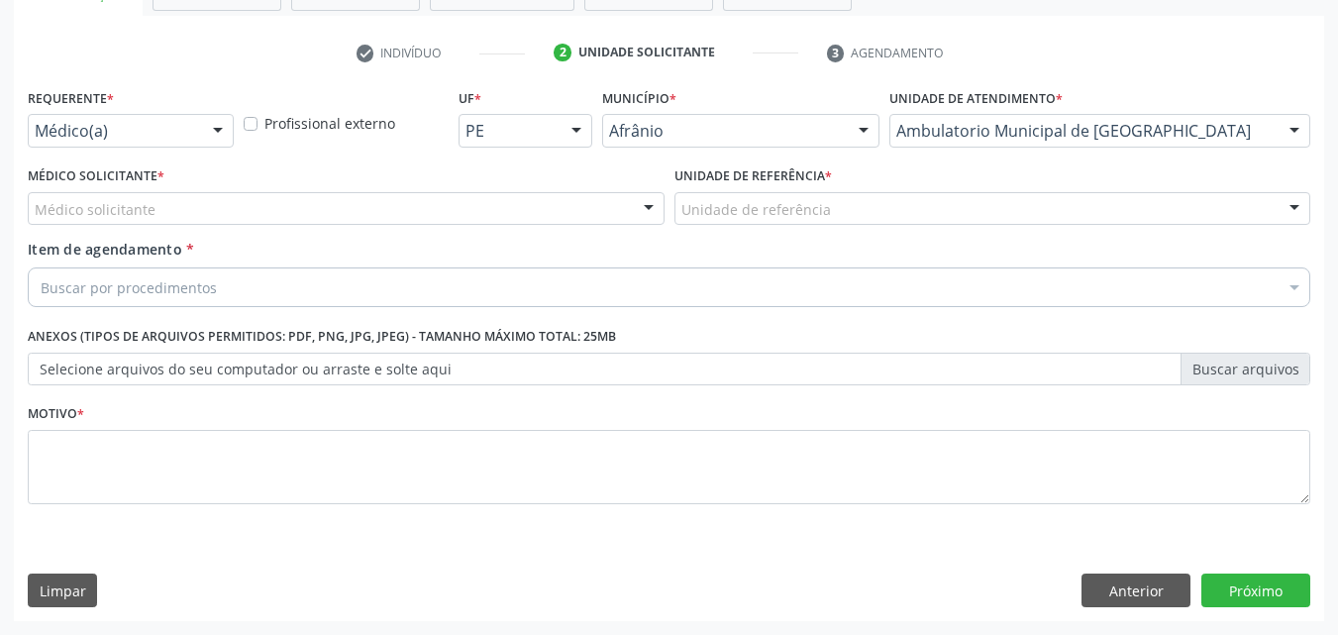
click at [842, 205] on div "Unidade de referência" at bounding box center [992, 209] width 637 height 34
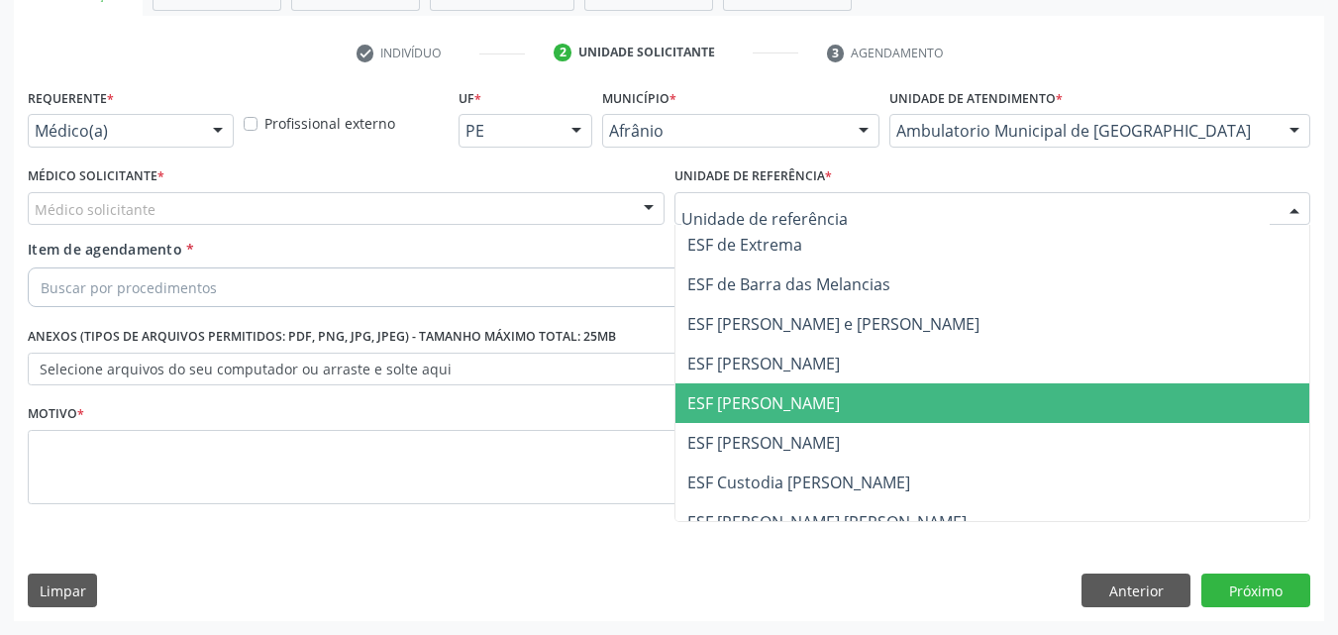
click at [859, 401] on span "ESF [PERSON_NAME]" at bounding box center [992, 403] width 635 height 40
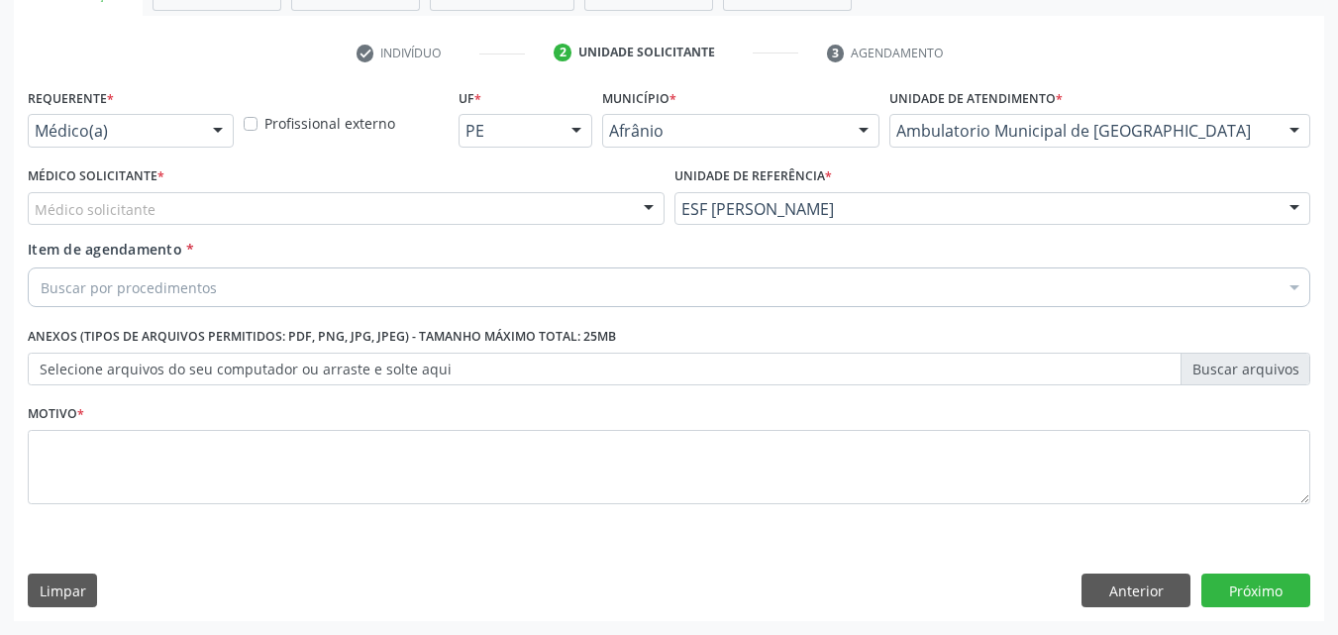
click at [227, 203] on div "Médico solicitante" at bounding box center [346, 209] width 637 height 34
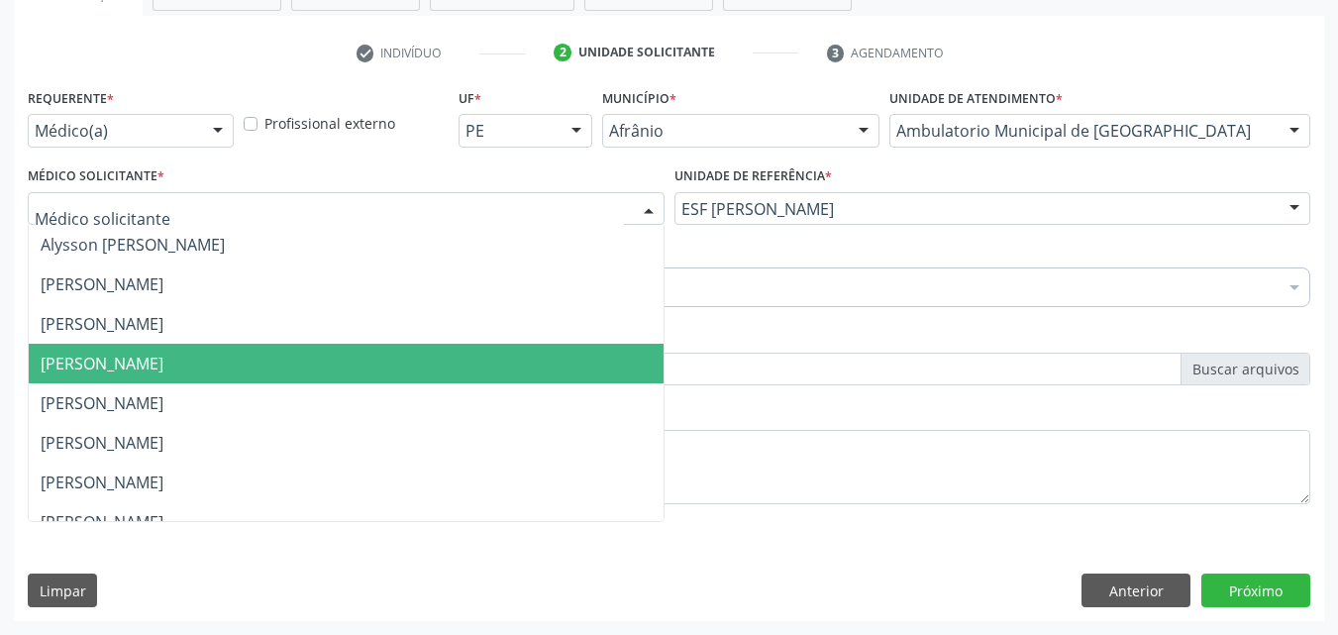
click at [163, 365] on span "[PERSON_NAME]" at bounding box center [102, 364] width 123 height 22
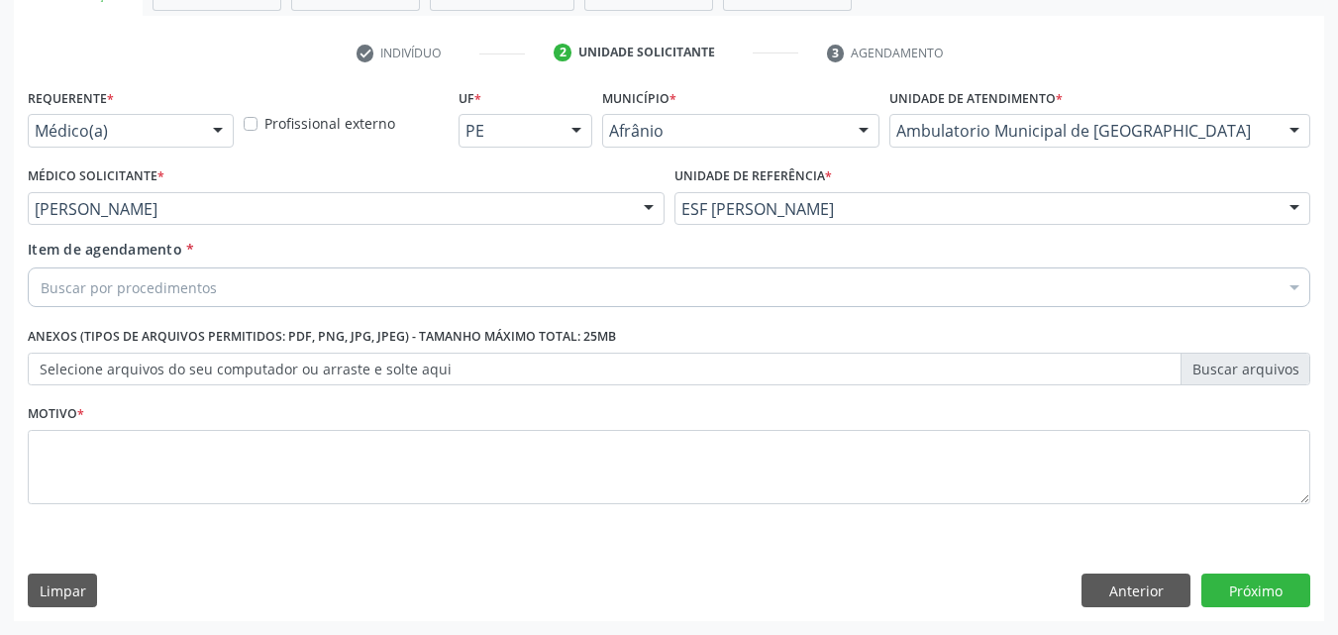
click at [239, 277] on div "Buscar por procedimentos" at bounding box center [669, 287] width 1282 height 40
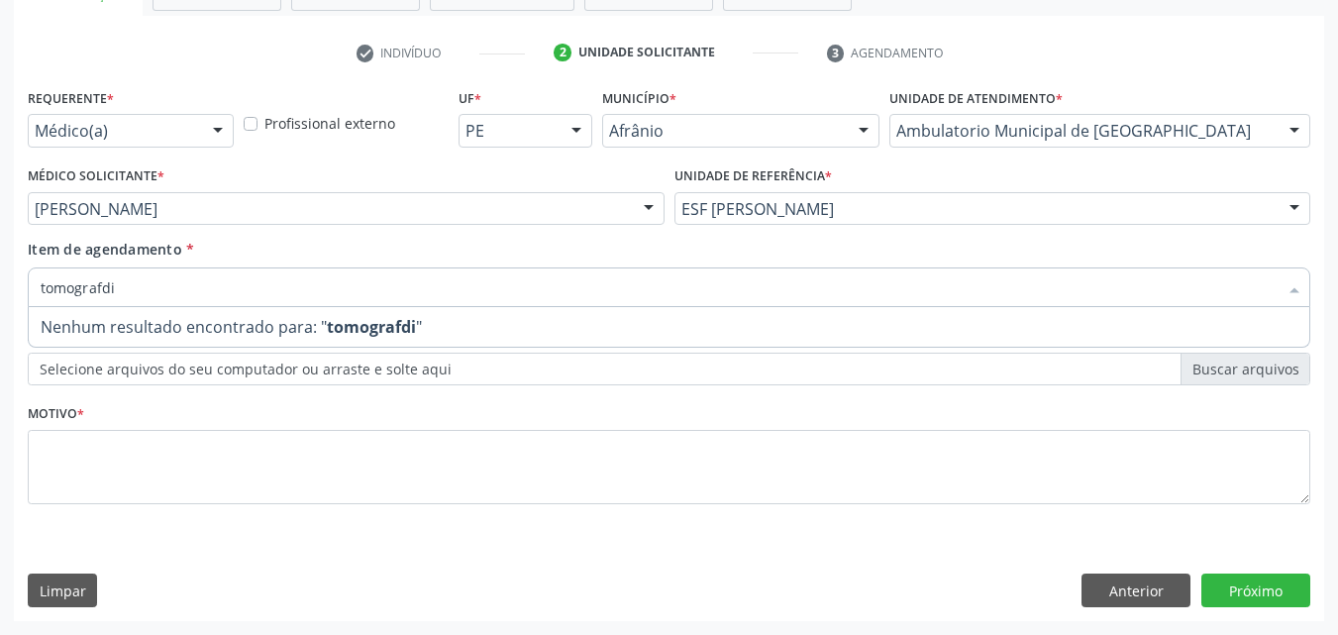
click at [434, 322] on span "Nenhum resultado encontrado para: " tomografdi "" at bounding box center [669, 327] width 1280 height 40
type input "tomograf"
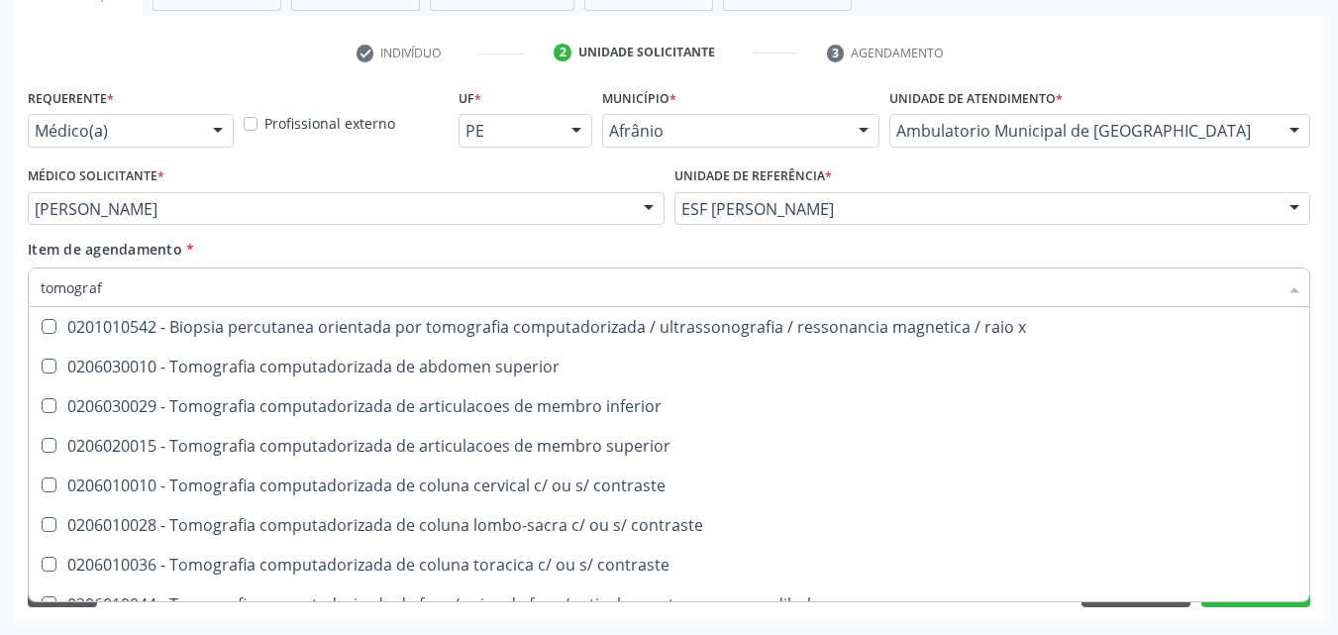
scroll to position [198, 0]
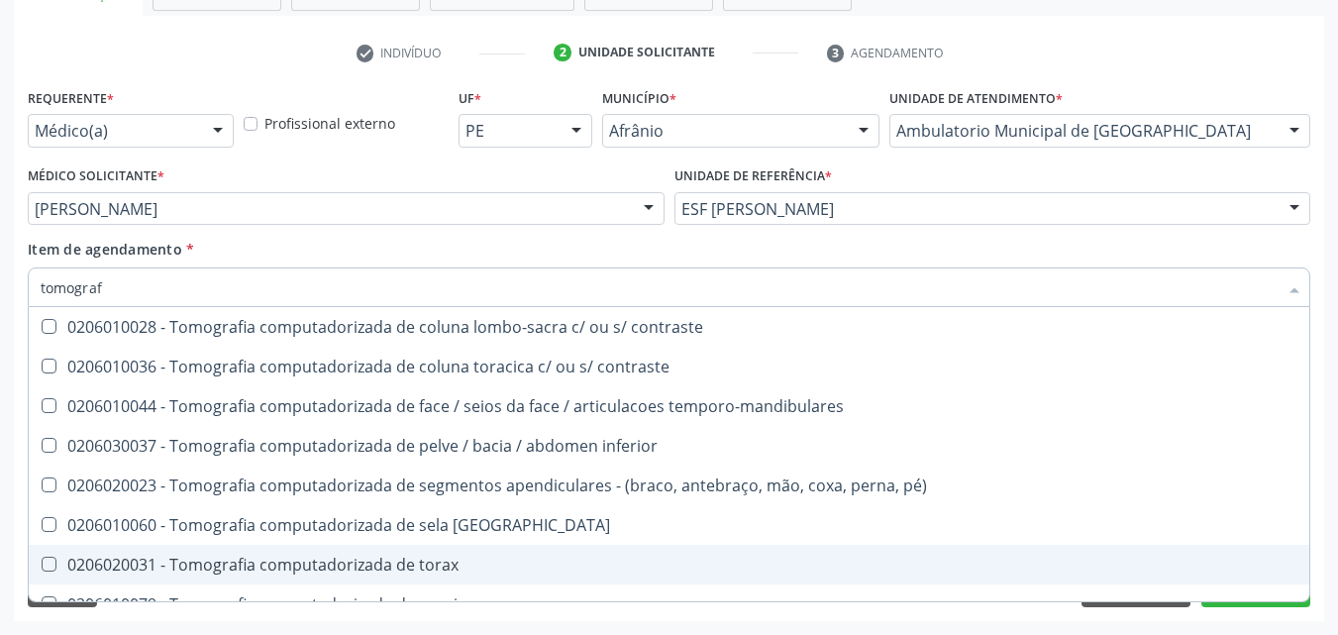
click at [564, 559] on div "0206020031 - Tomografia computadorizada de torax" at bounding box center [669, 565] width 1257 height 16
checkbox torax "true"
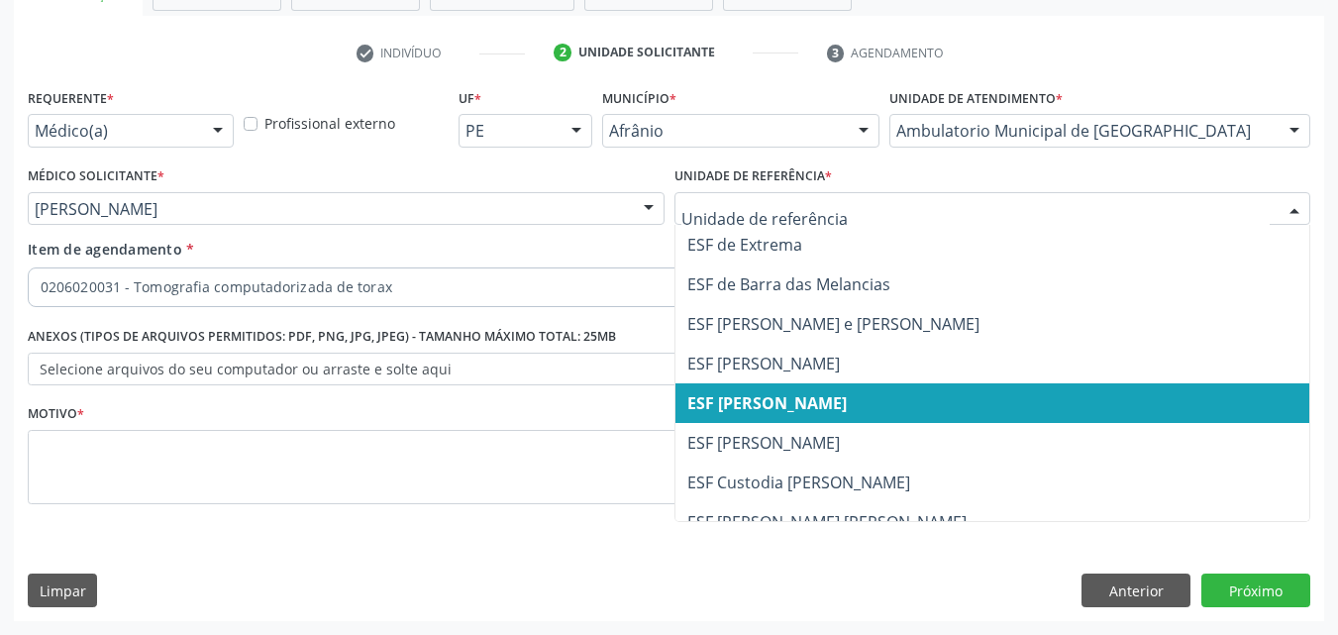
scroll to position [0, 0]
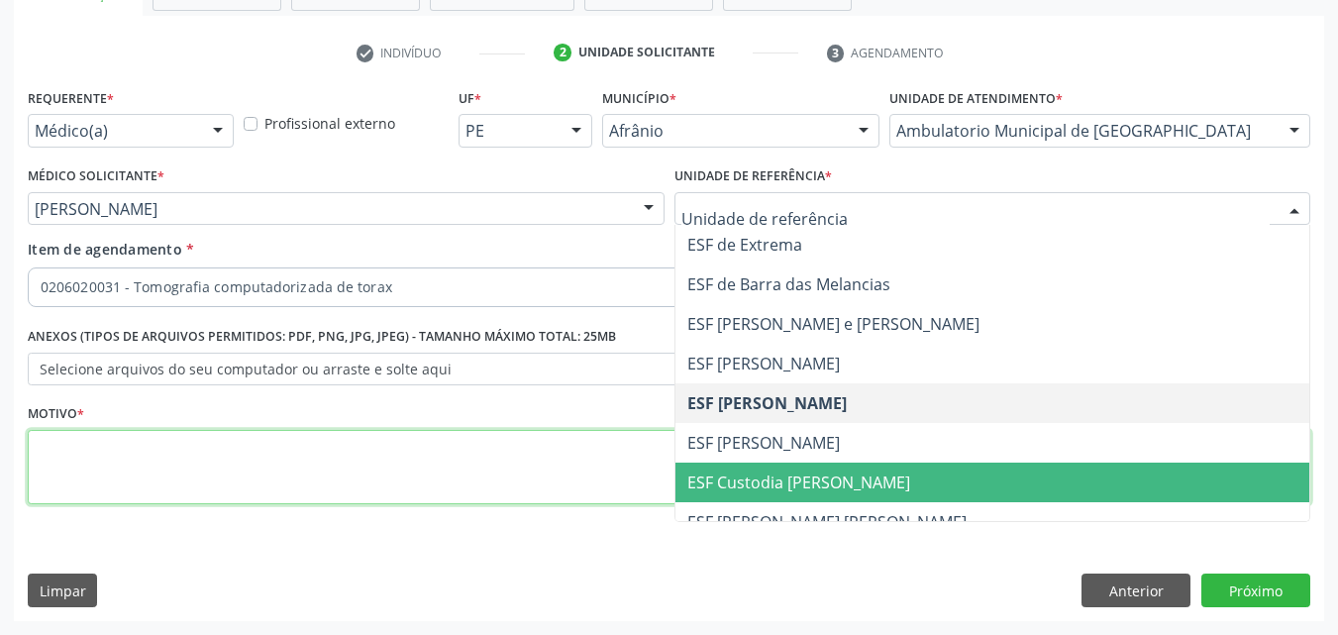
click at [249, 448] on textarea at bounding box center [669, 467] width 1282 height 75
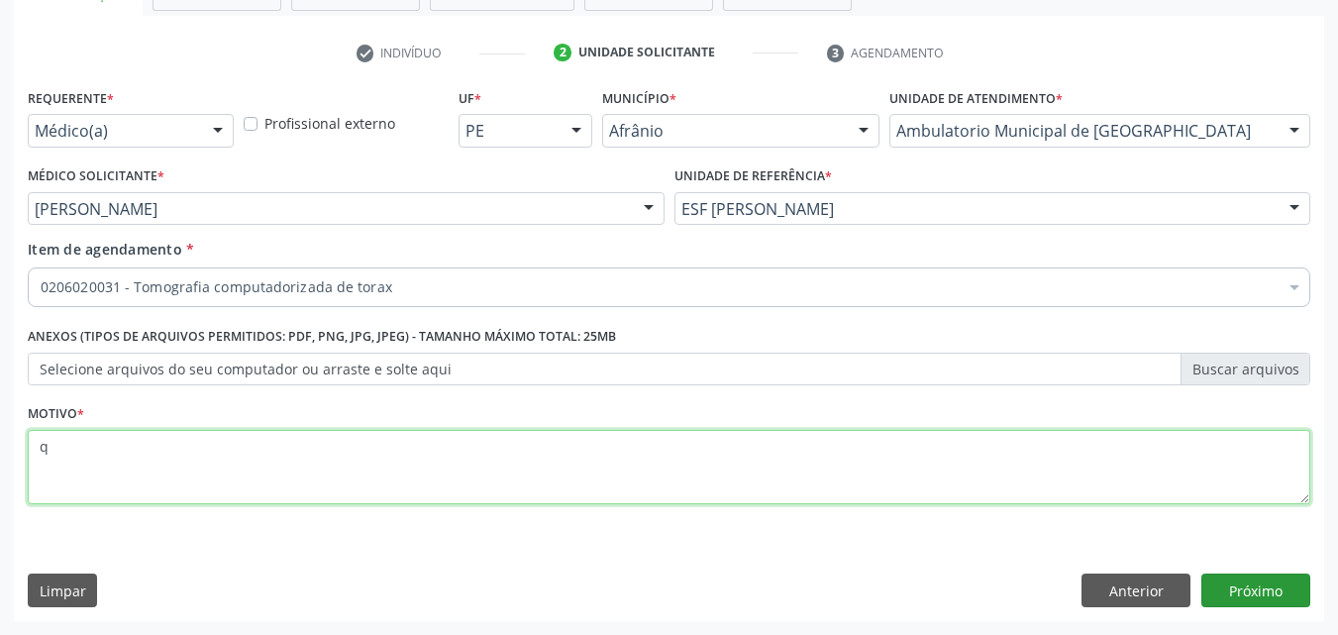
type textarea "q"
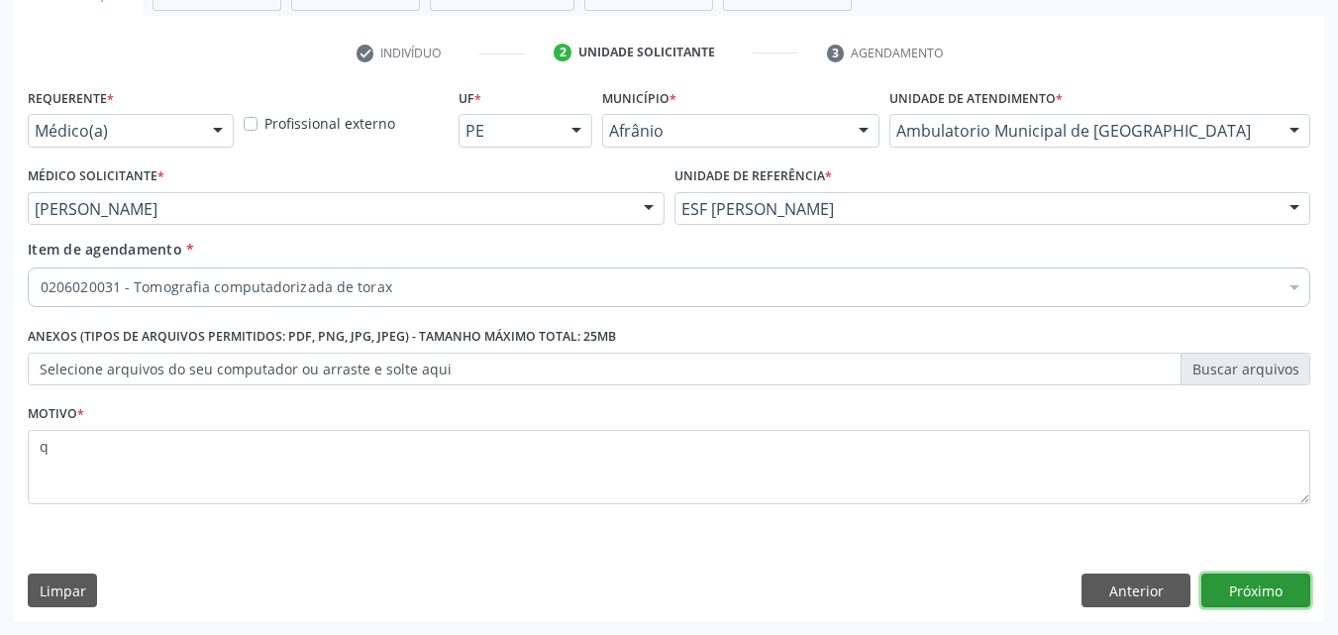
click at [1251, 588] on button "Próximo" at bounding box center [1255, 590] width 109 height 34
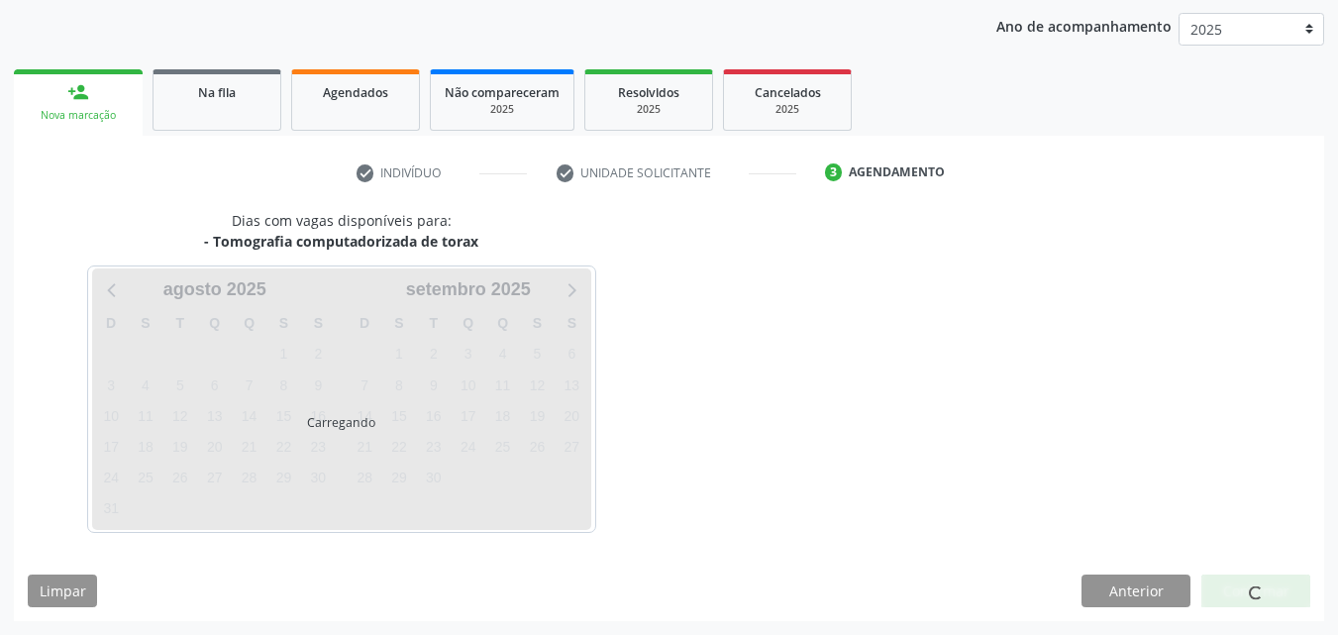
scroll to position [227, 0]
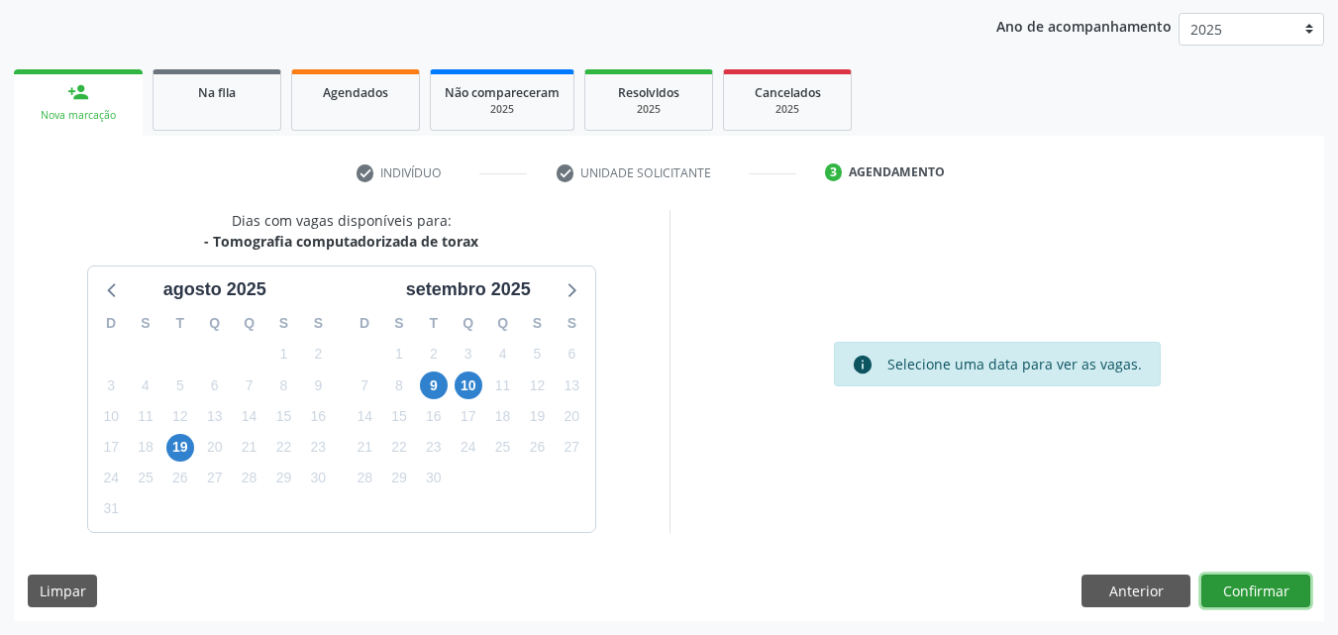
click at [1251, 596] on button "Confirmar" at bounding box center [1255, 591] width 109 height 34
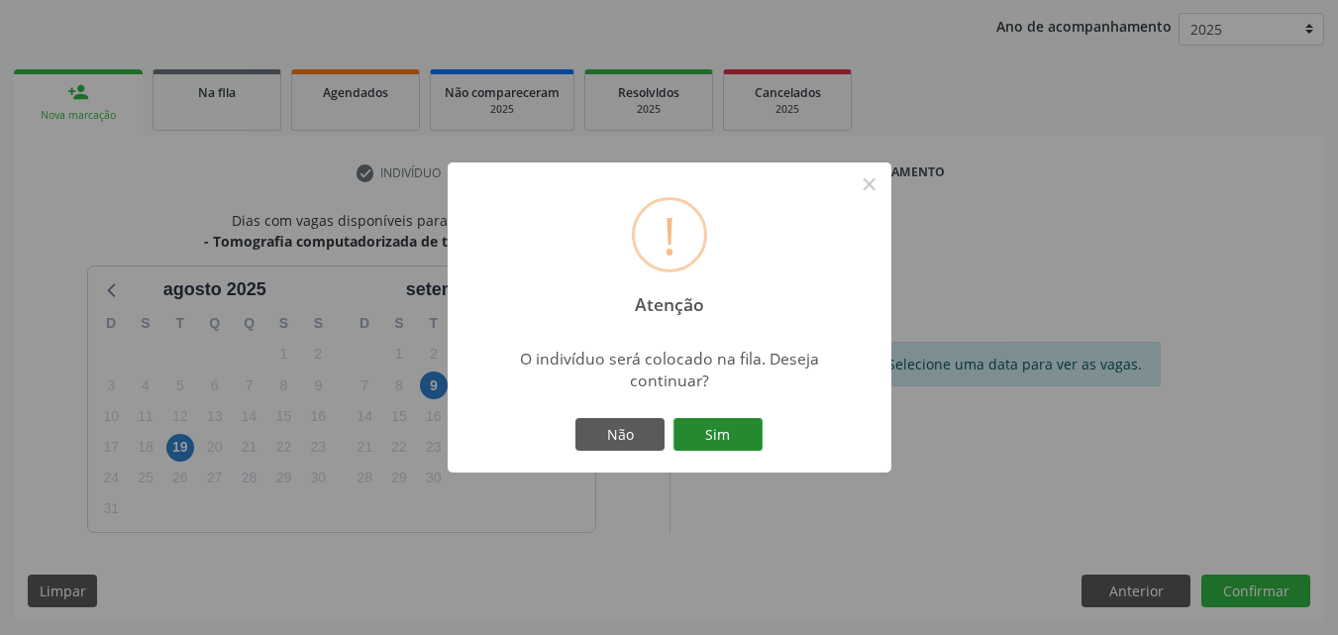
click at [755, 441] on button "Sim" at bounding box center [717, 435] width 89 height 34
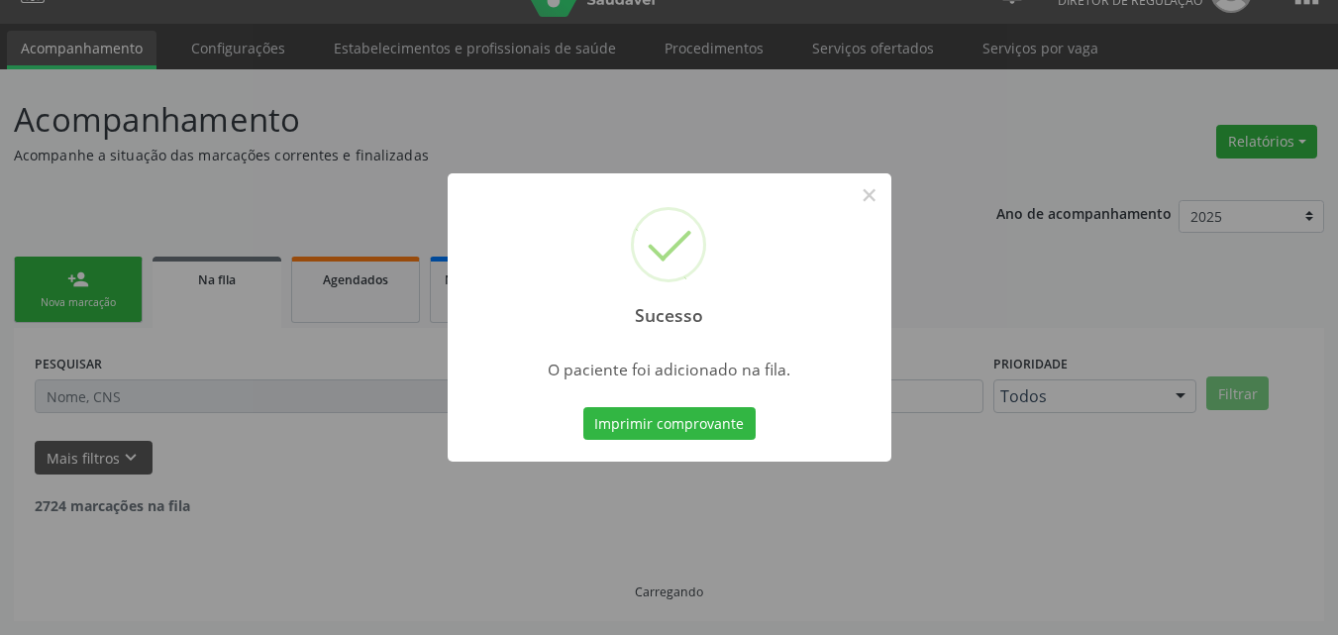
scroll to position [19, 0]
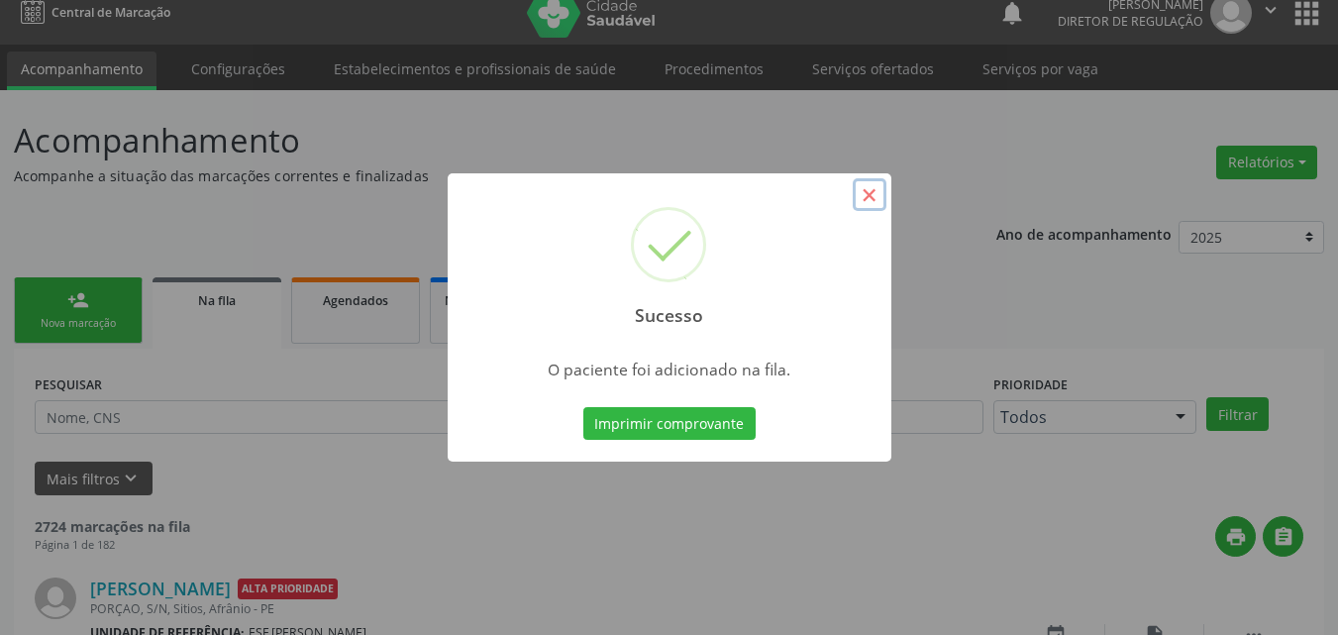
click at [870, 192] on button "×" at bounding box center [870, 195] width 34 height 34
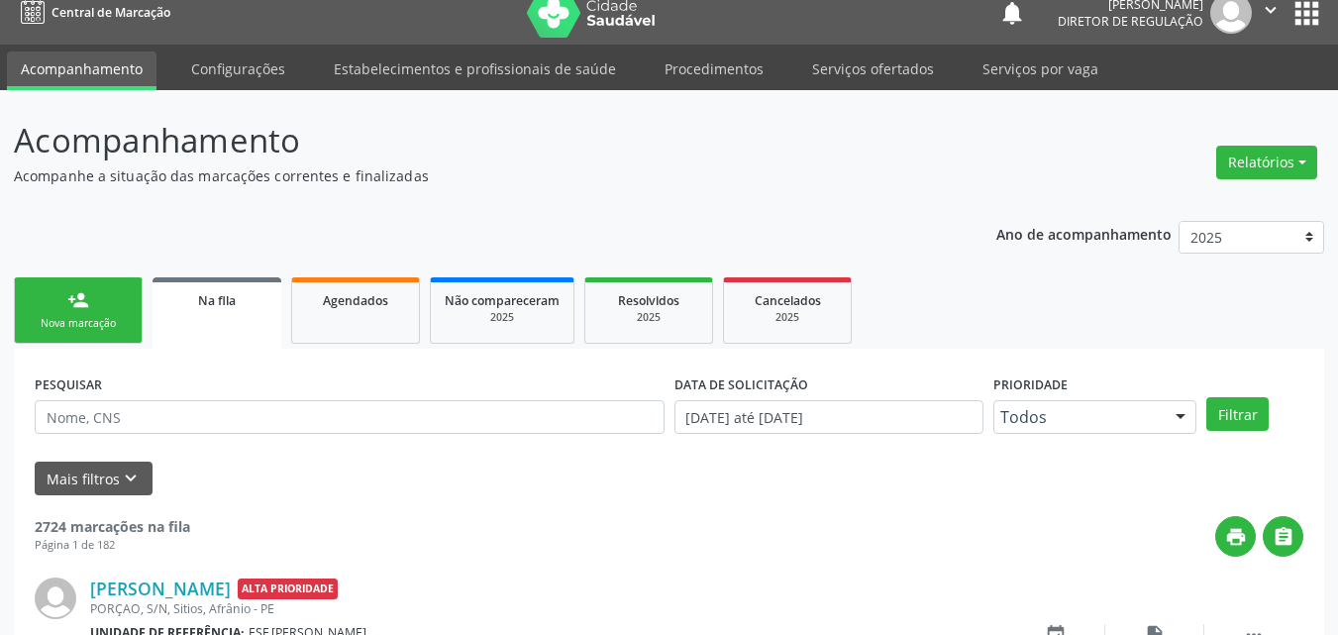
click at [110, 322] on div "Nova marcação" at bounding box center [78, 323] width 99 height 15
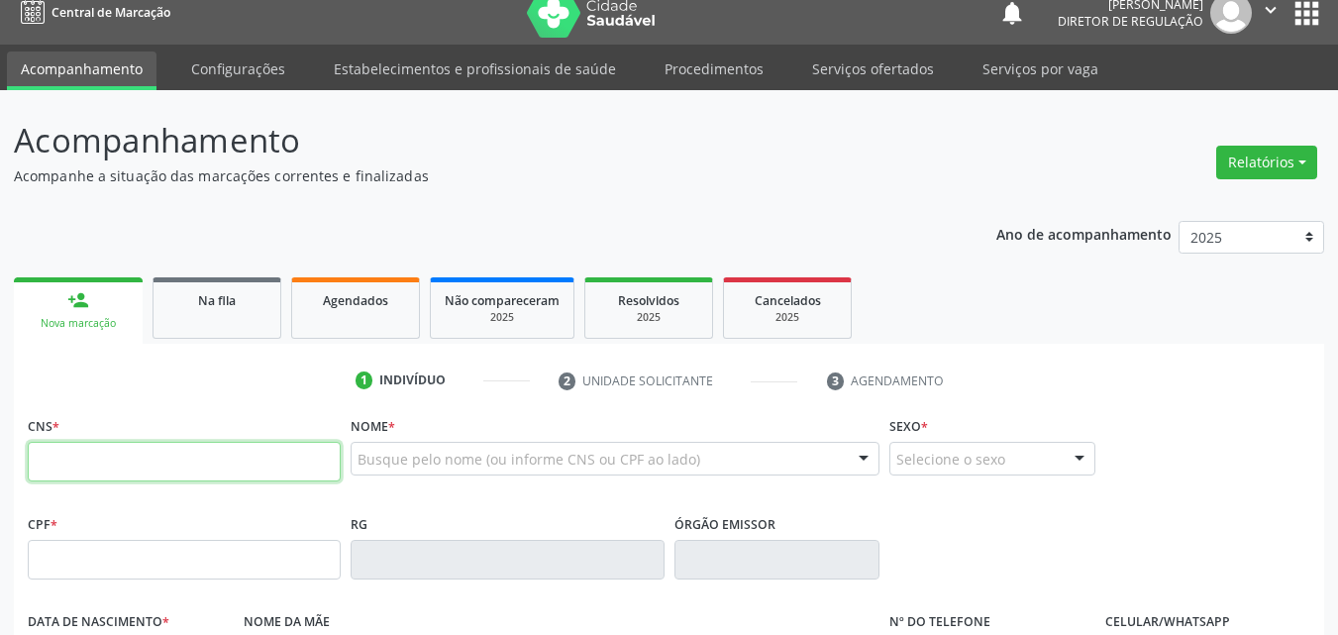
click at [136, 470] on input "text" at bounding box center [184, 462] width 313 height 40
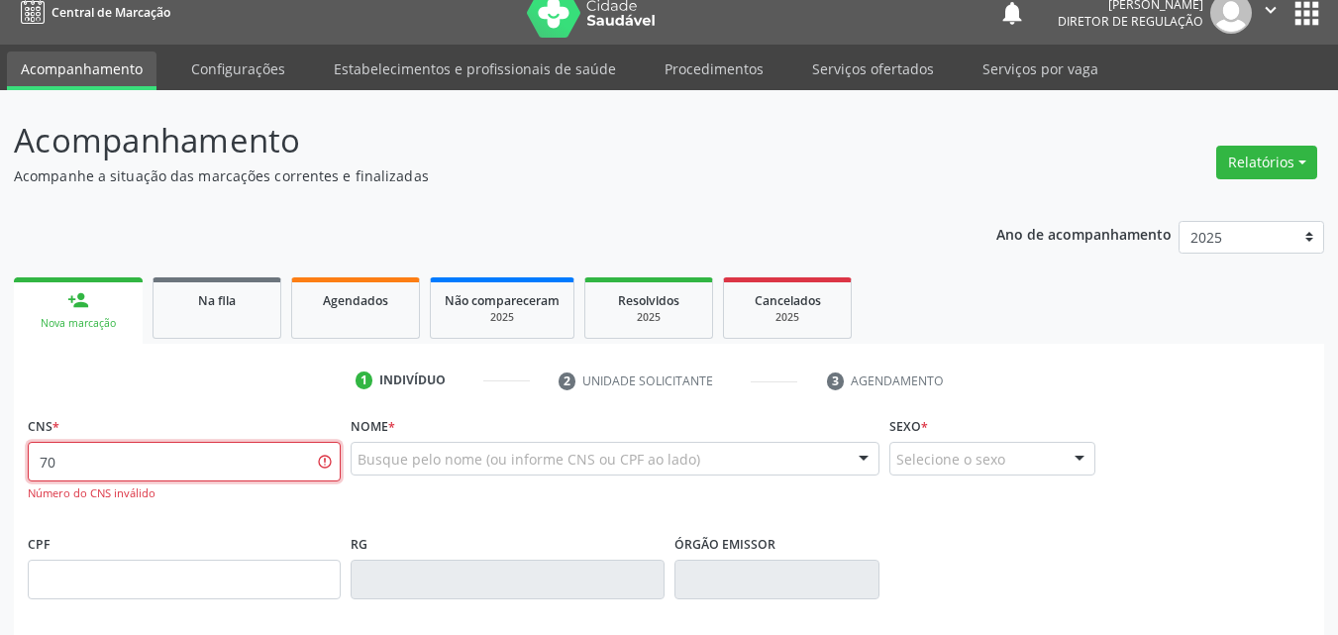
type input "7"
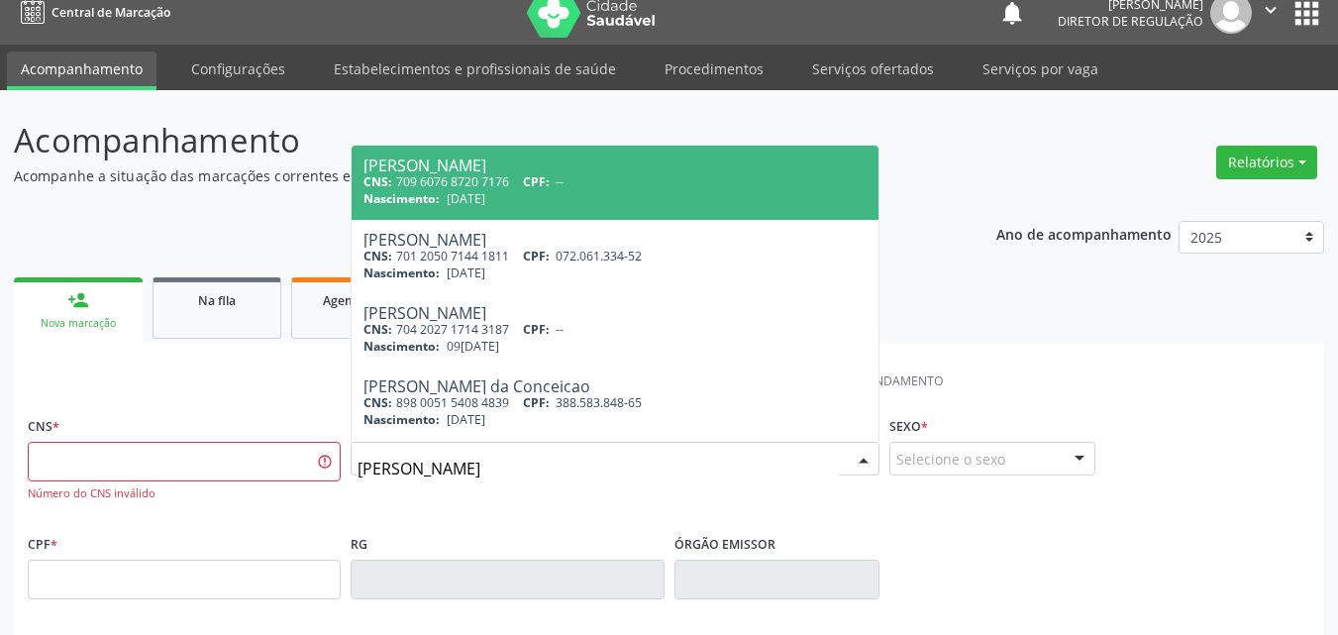
type input "erika k"
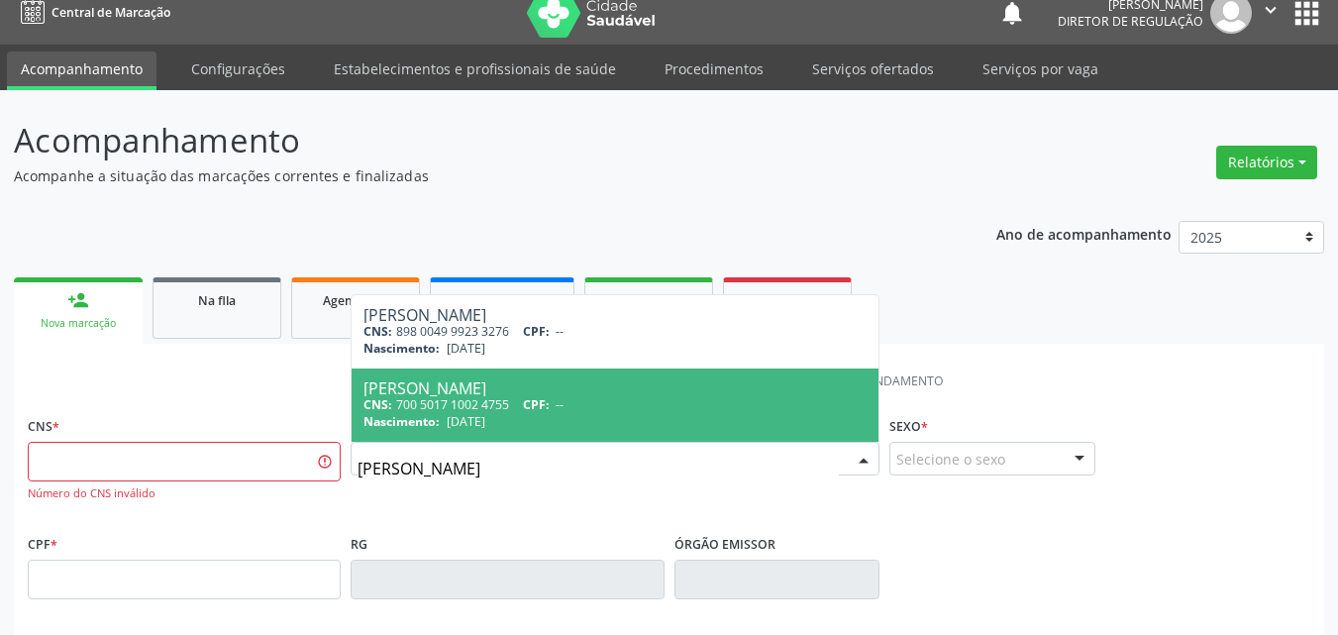
click at [519, 394] on div "Erika Kauany Ribeiro de Souza" at bounding box center [614, 388] width 503 height 16
type input "700 5017 1002 4755"
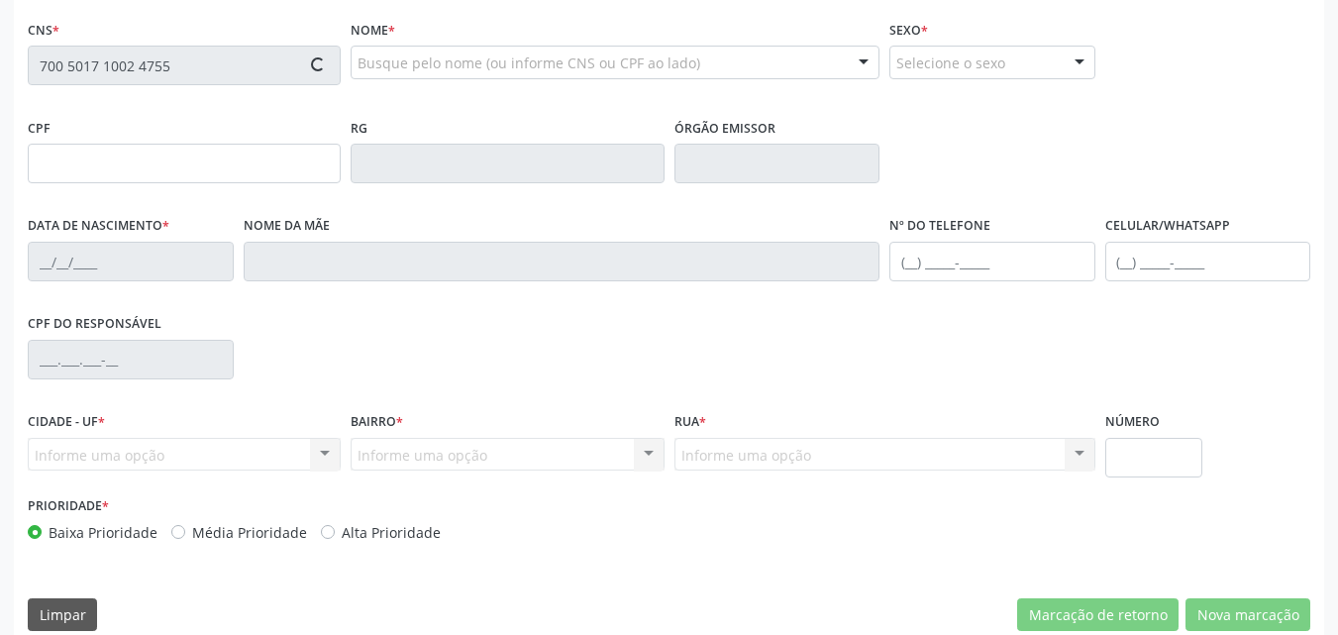
type input "29/01/2016"
type input "Maria do Socorro Coelho Ribeiro"
type input "(87) 9601-1910"
type input "S/N"
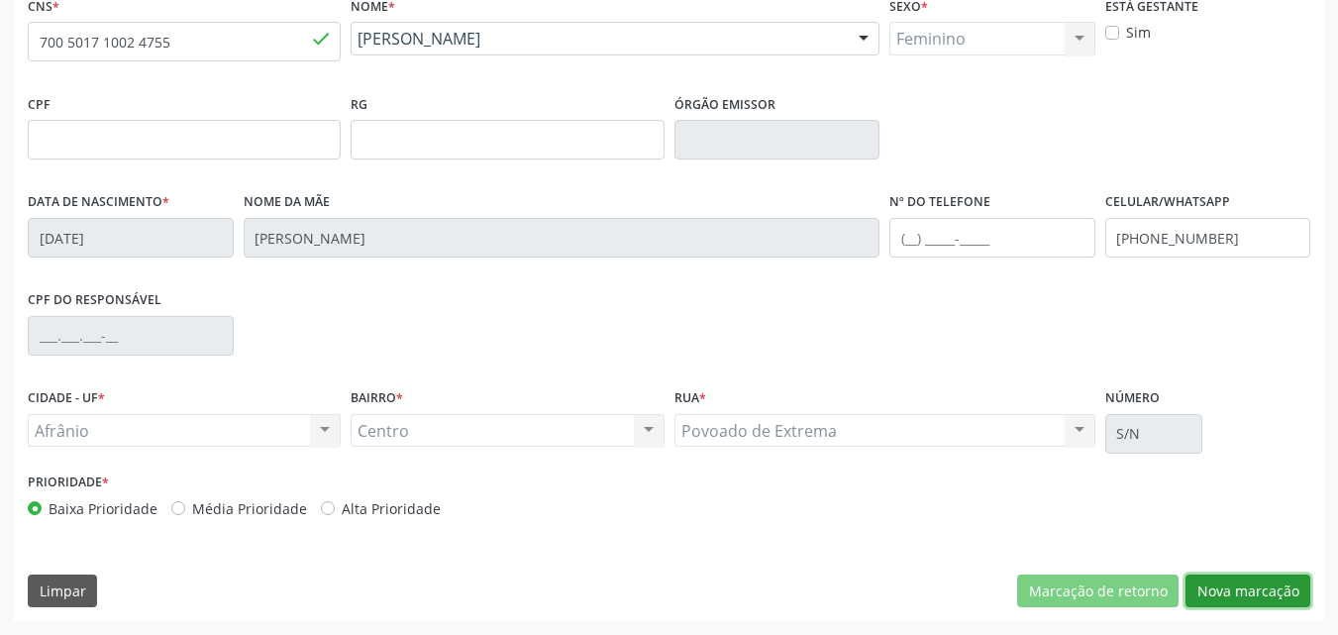
click at [1243, 596] on button "Nova marcação" at bounding box center [1247, 591] width 125 height 34
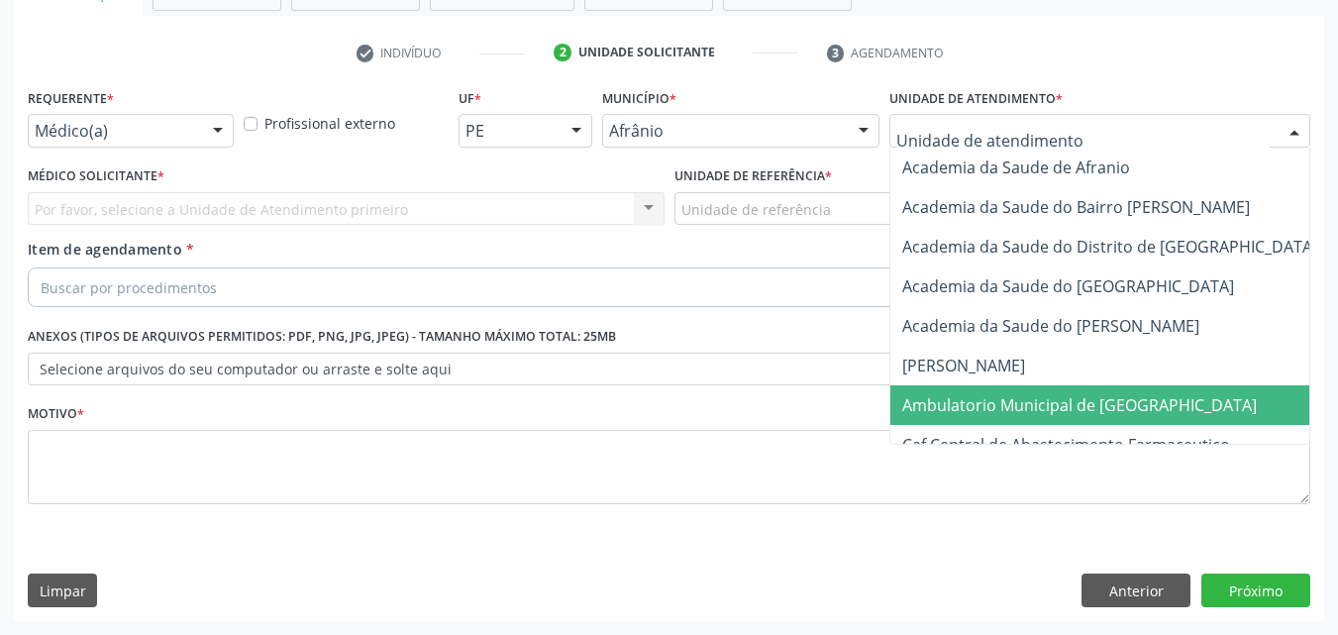
click at [1006, 409] on span "Ambulatorio Municipal de [GEOGRAPHIC_DATA]" at bounding box center [1079, 405] width 354 height 22
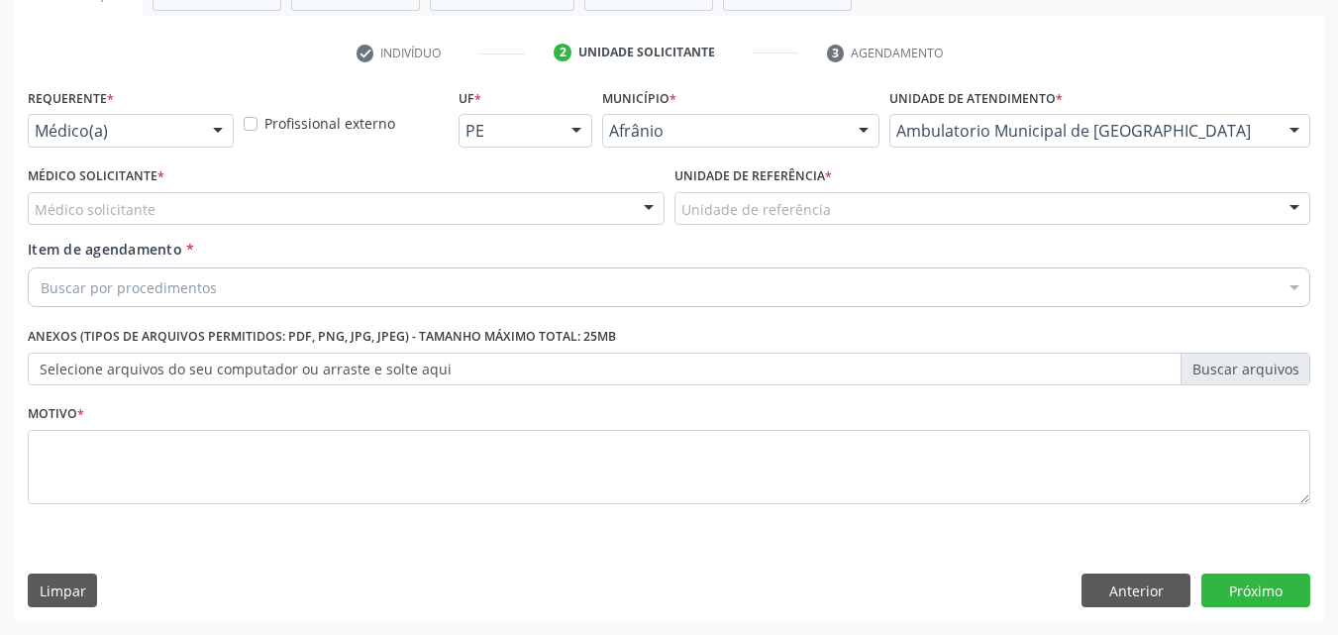
click at [861, 202] on div "Unidade de referência" at bounding box center [992, 209] width 637 height 34
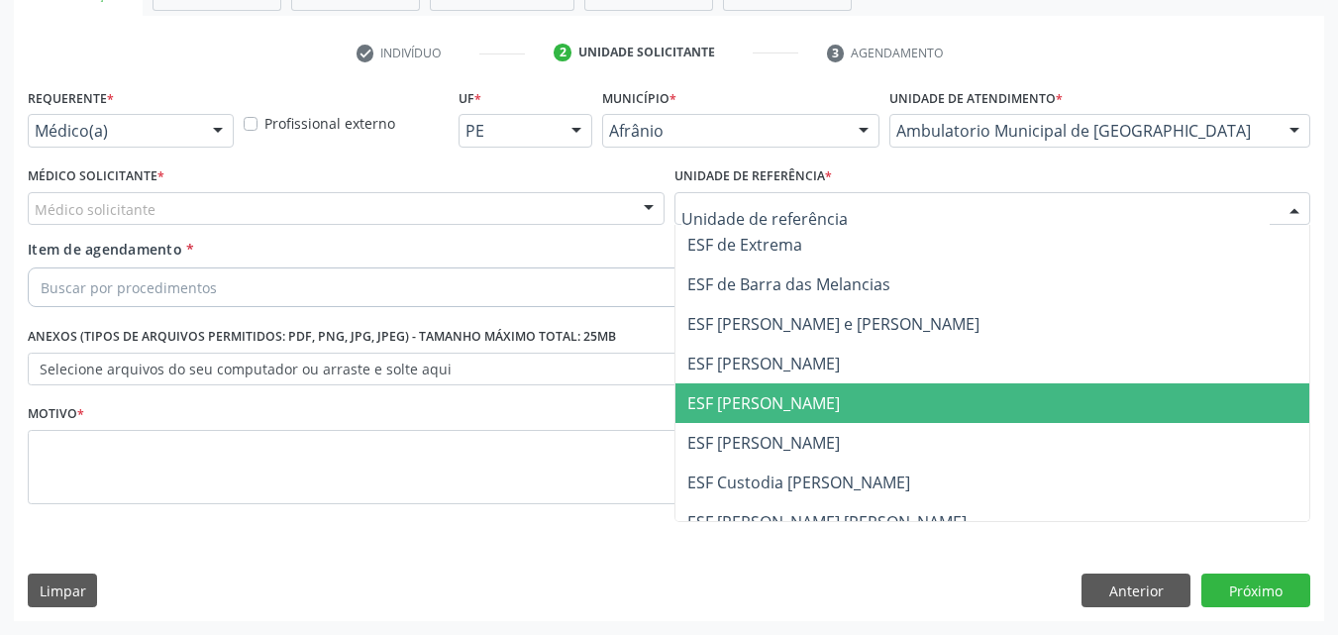
click at [832, 400] on span "ESF [PERSON_NAME]" at bounding box center [992, 403] width 635 height 40
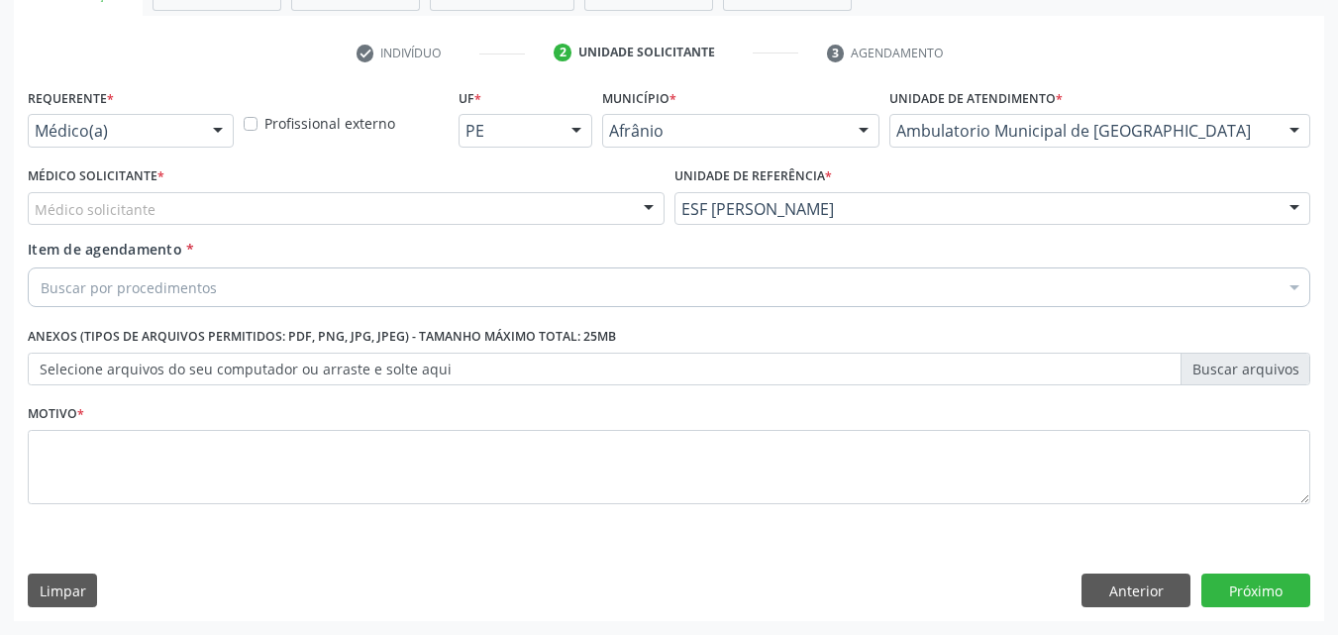
click at [508, 215] on div "Médico solicitante" at bounding box center [346, 209] width 637 height 34
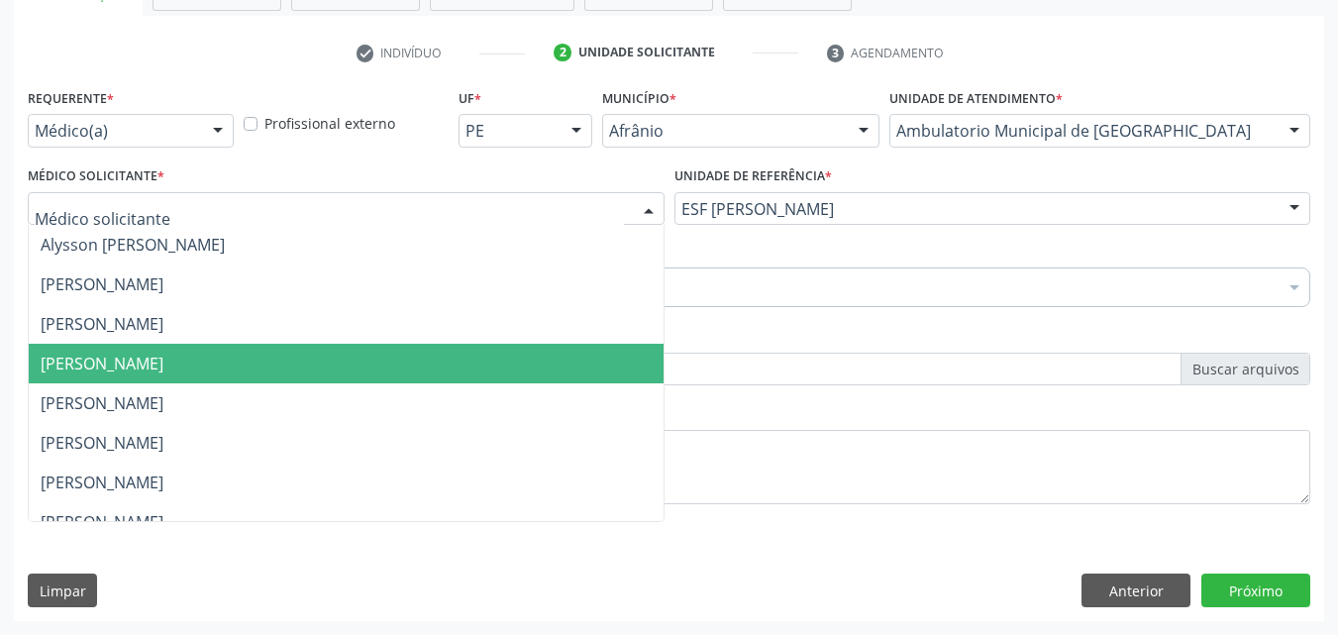
click at [462, 361] on span "[PERSON_NAME]" at bounding box center [346, 364] width 635 height 40
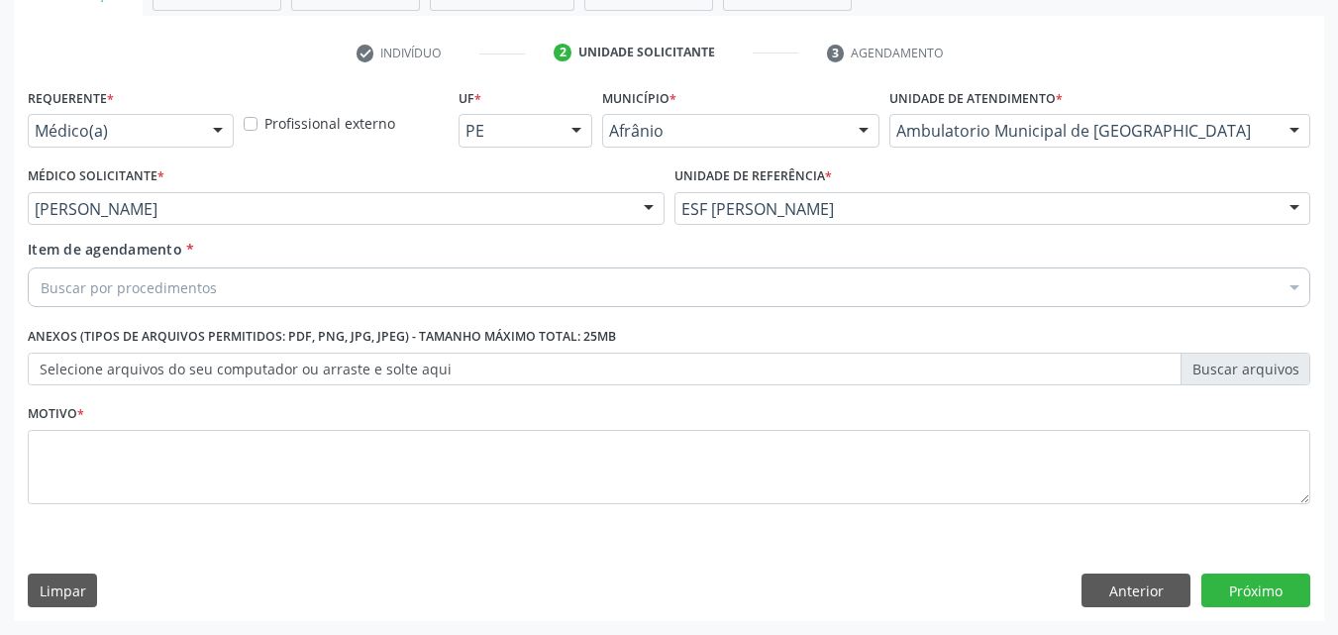
click at [390, 281] on div "Buscar por procedimentos" at bounding box center [669, 287] width 1282 height 40
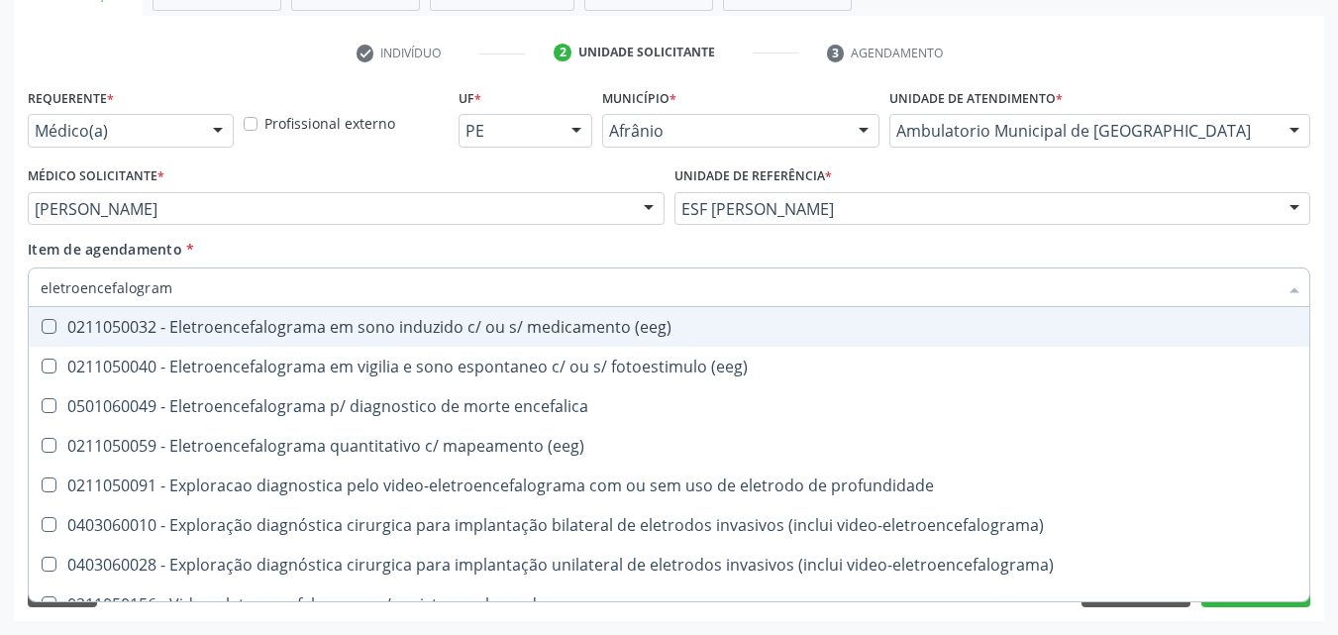
type input "eletroencefalograma"
click at [395, 325] on div "0211050032 - Eletroencefalograma em sono induzido c/ ou s/ medicamento (eeg)" at bounding box center [669, 327] width 1257 height 16
checkbox \(eeg\) "true"
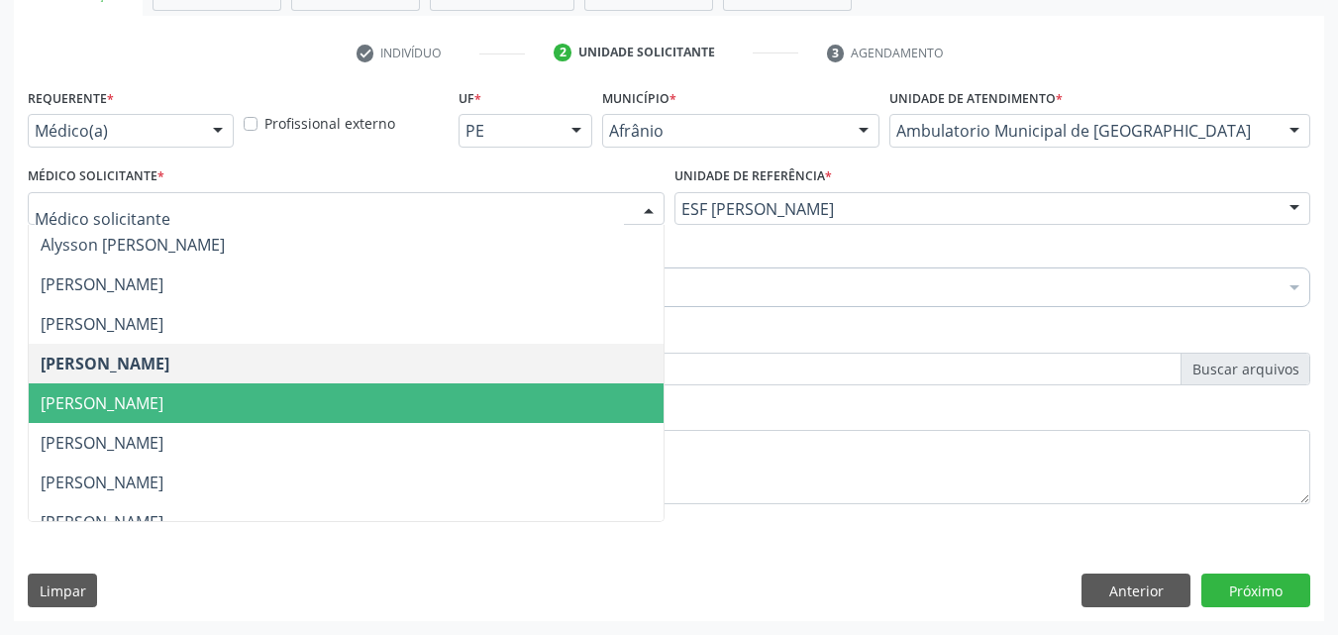
scroll to position [0, 0]
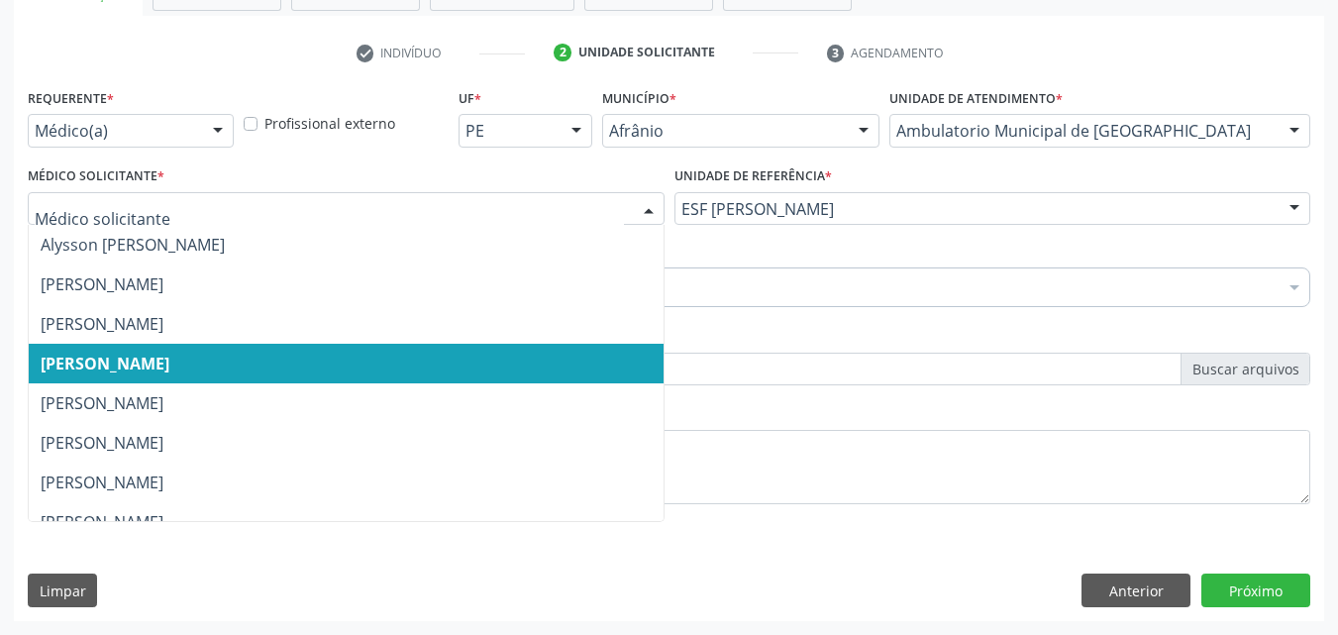
click at [337, 359] on span "[PERSON_NAME]" at bounding box center [346, 364] width 635 height 40
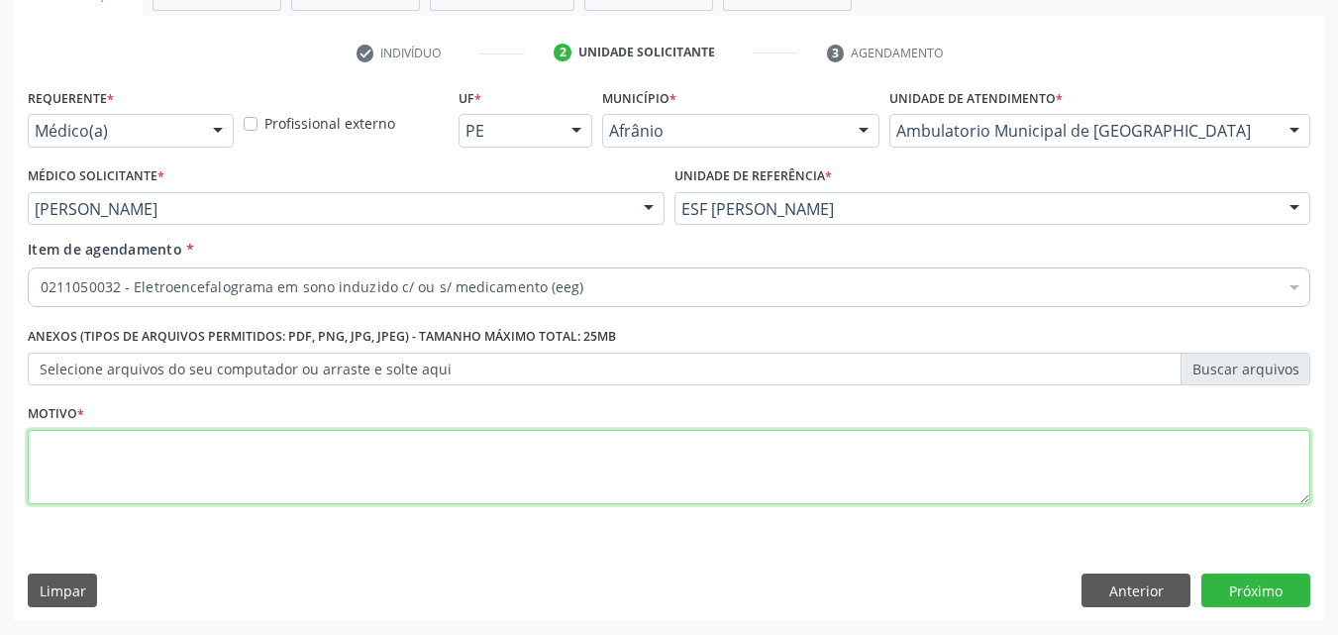
click at [283, 470] on textarea at bounding box center [669, 467] width 1282 height 75
type textarea "*"
type textarea "crise convulsiva"
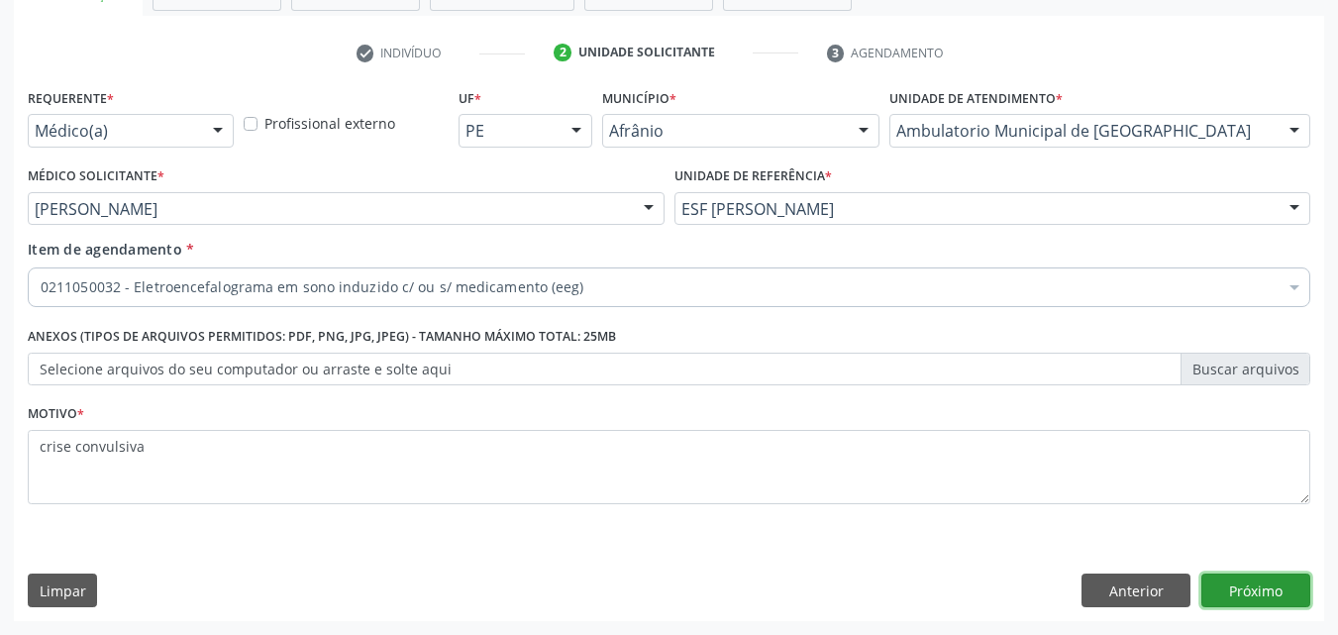
click at [1240, 589] on button "Próximo" at bounding box center [1255, 590] width 109 height 34
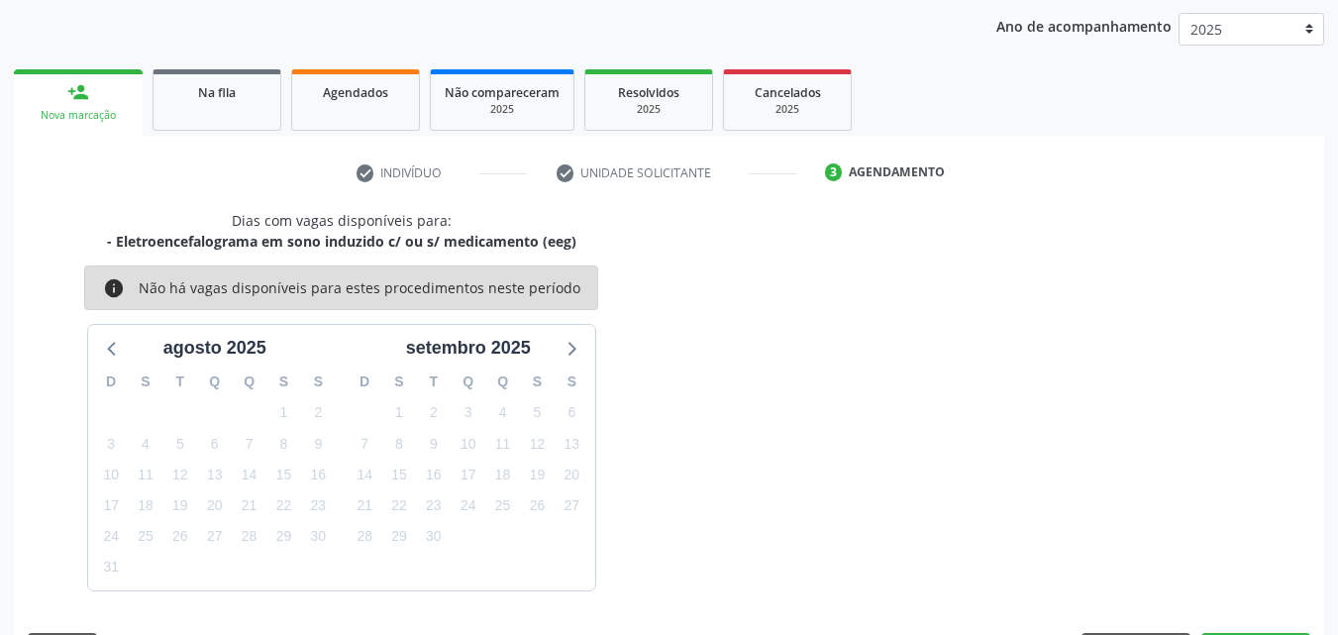
scroll to position [285, 0]
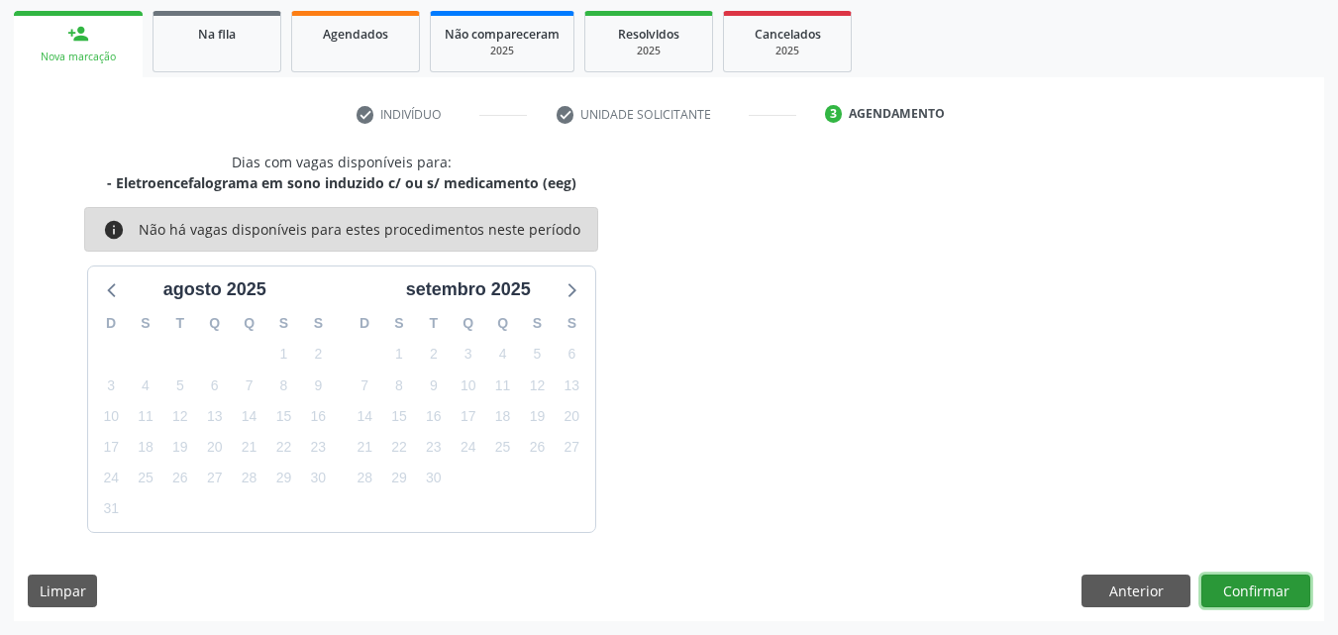
click at [1252, 586] on button "Confirmar" at bounding box center [1255, 591] width 109 height 34
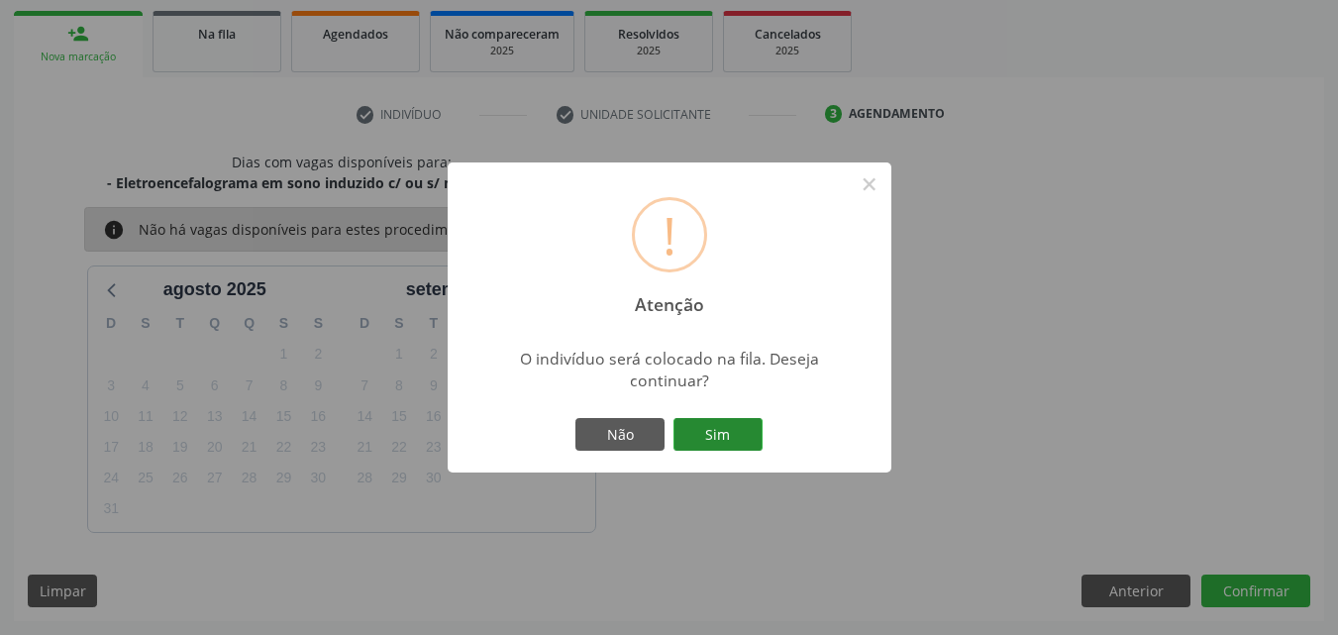
click at [722, 433] on button "Sim" at bounding box center [717, 435] width 89 height 34
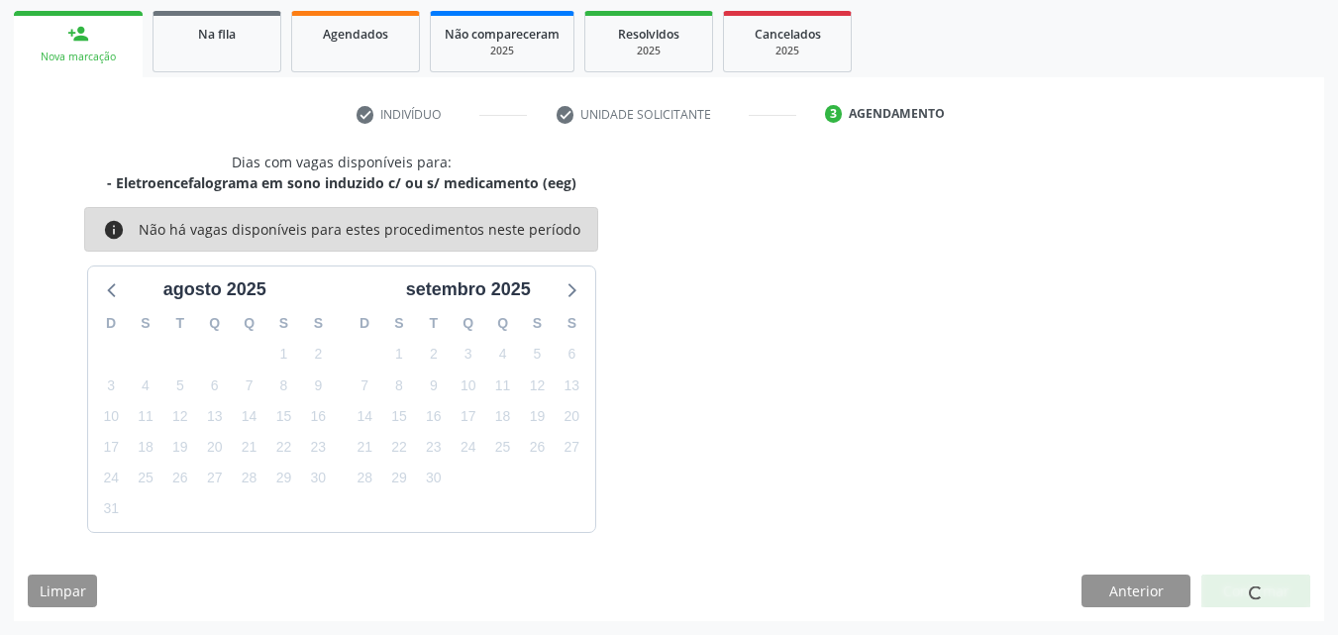
scroll to position [19, 0]
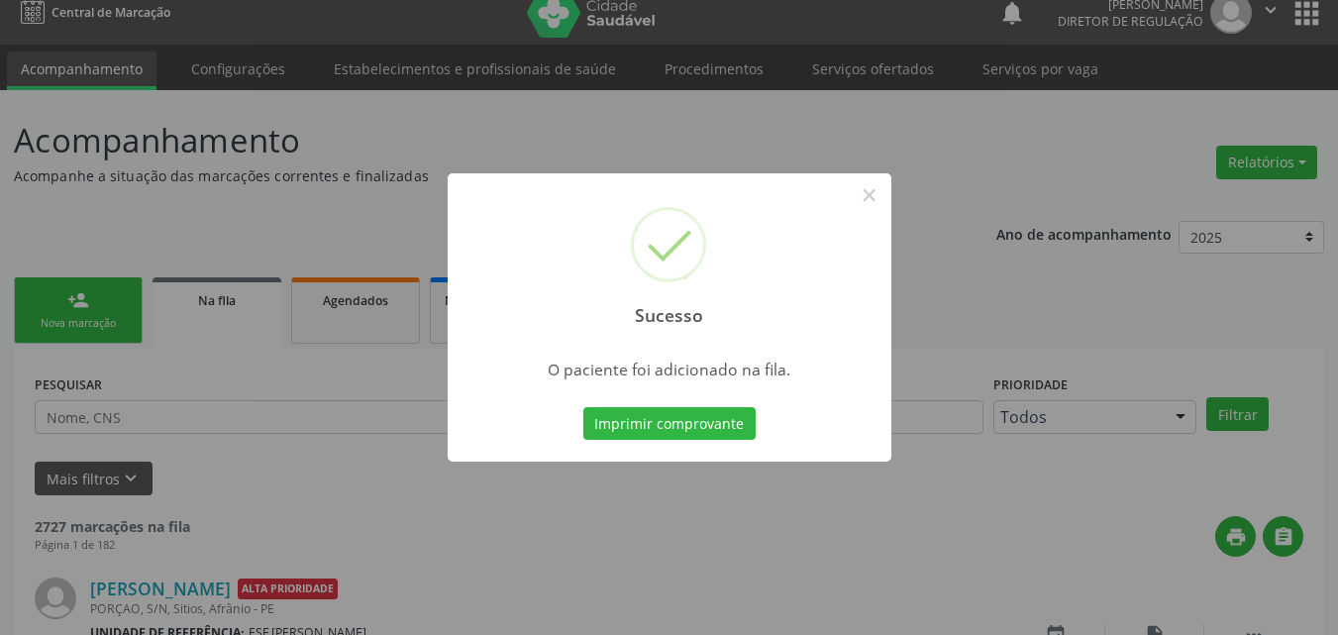
click at [182, 333] on div "Sucesso × O paciente foi adicionado na fila. Imprimir comprovante Cancel" at bounding box center [669, 317] width 1338 height 635
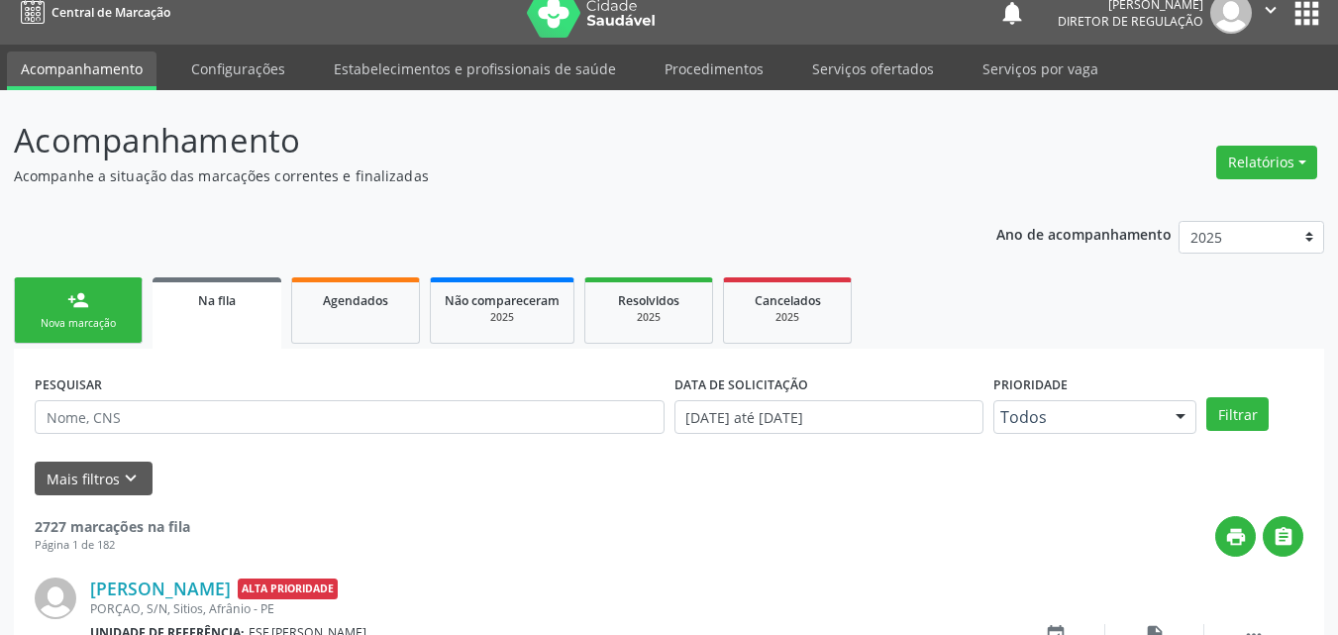
click at [114, 329] on div "Nova marcação" at bounding box center [78, 323] width 99 height 15
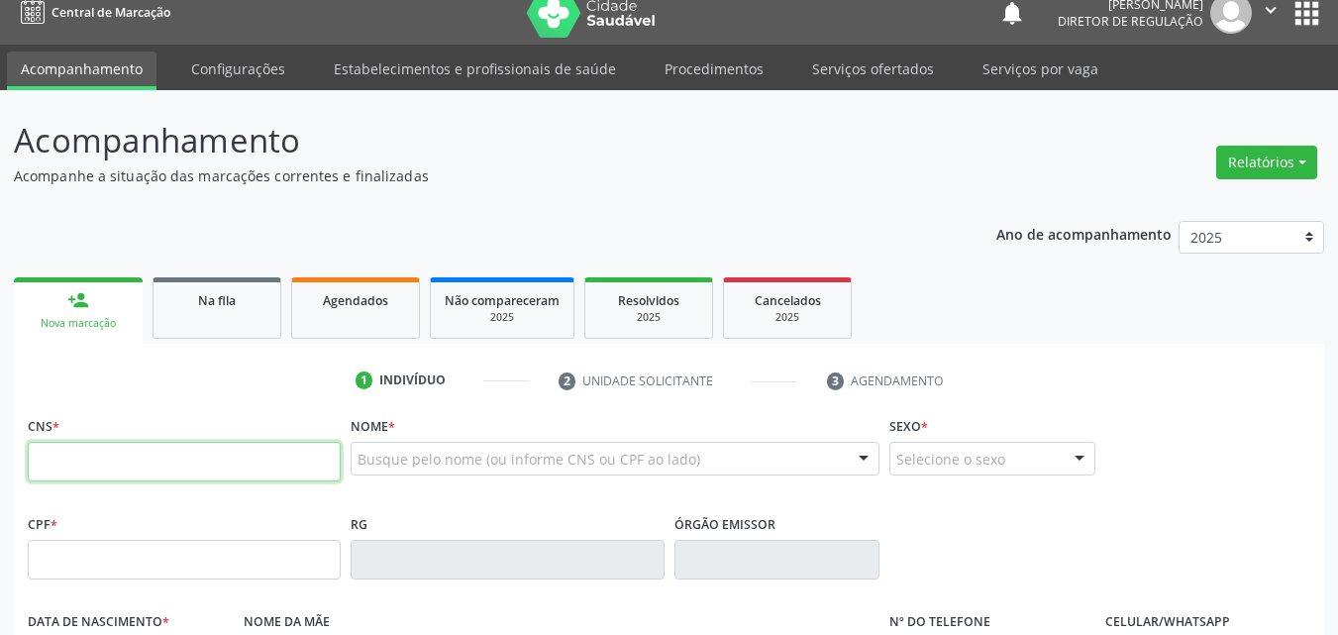
click at [204, 452] on input "text" at bounding box center [184, 462] width 313 height 40
type input "706 2085 4284 0560"
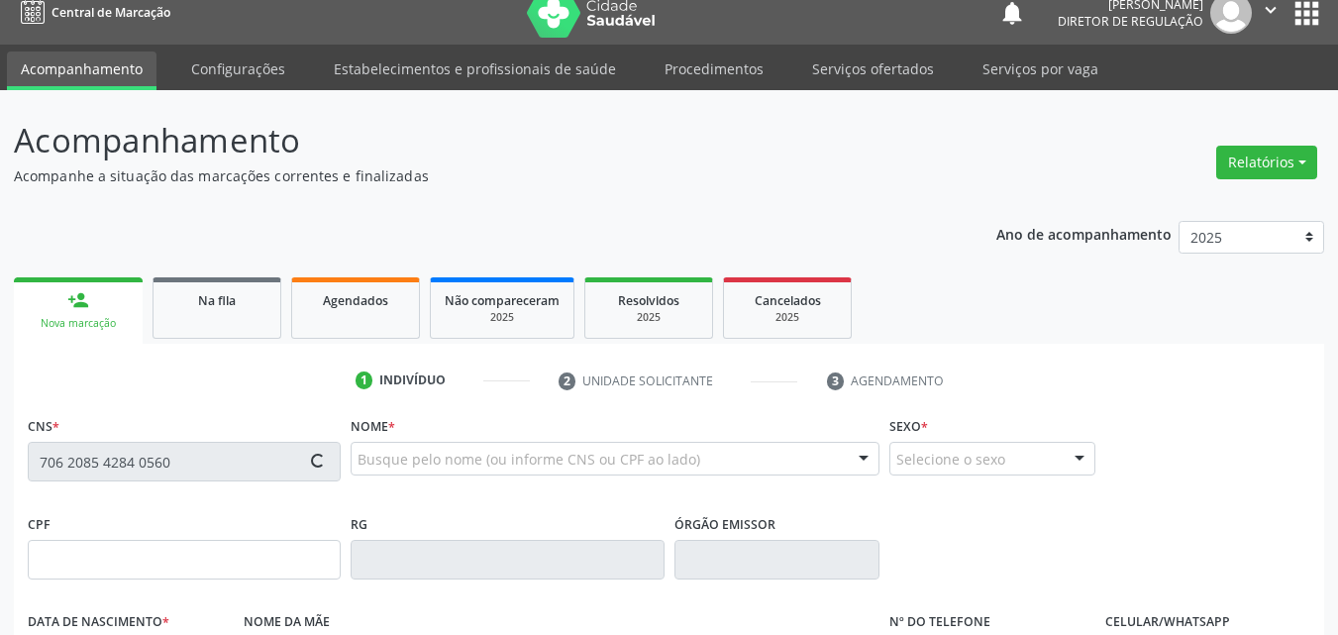
type input "27/01/1970"
type input "Benedita Ana Teles"
type input "(87) 98839-4842"
type input "S/N"
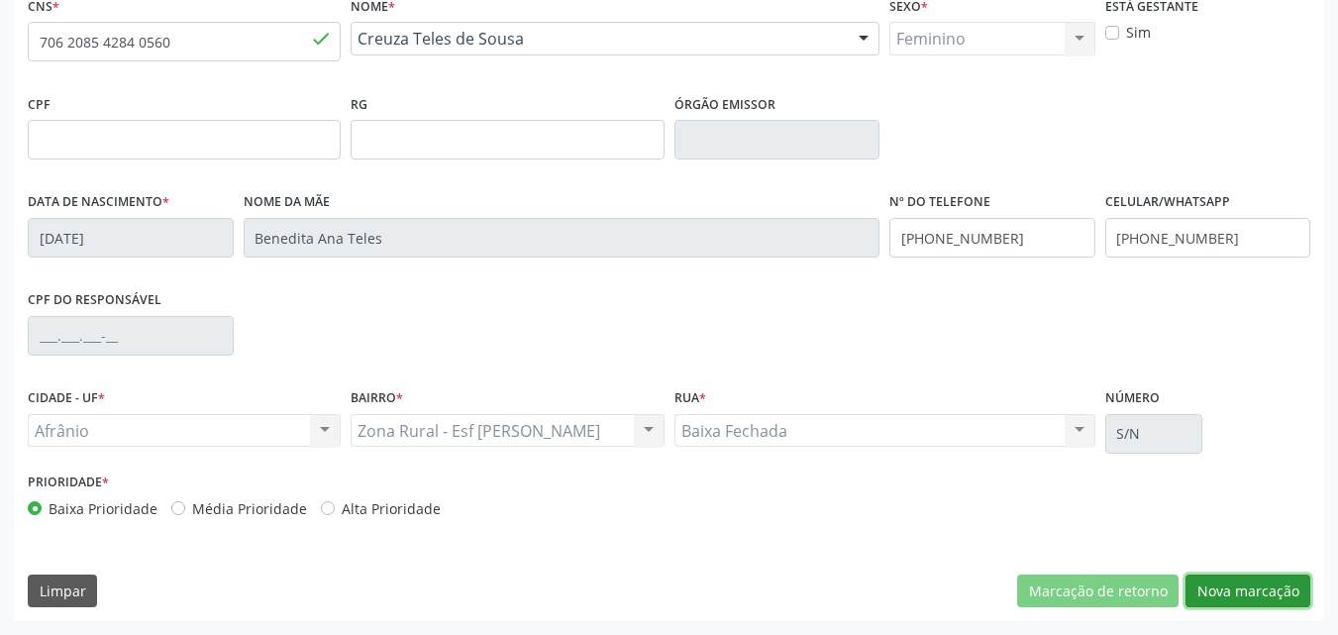
click at [1245, 596] on button "Nova marcação" at bounding box center [1247, 591] width 125 height 34
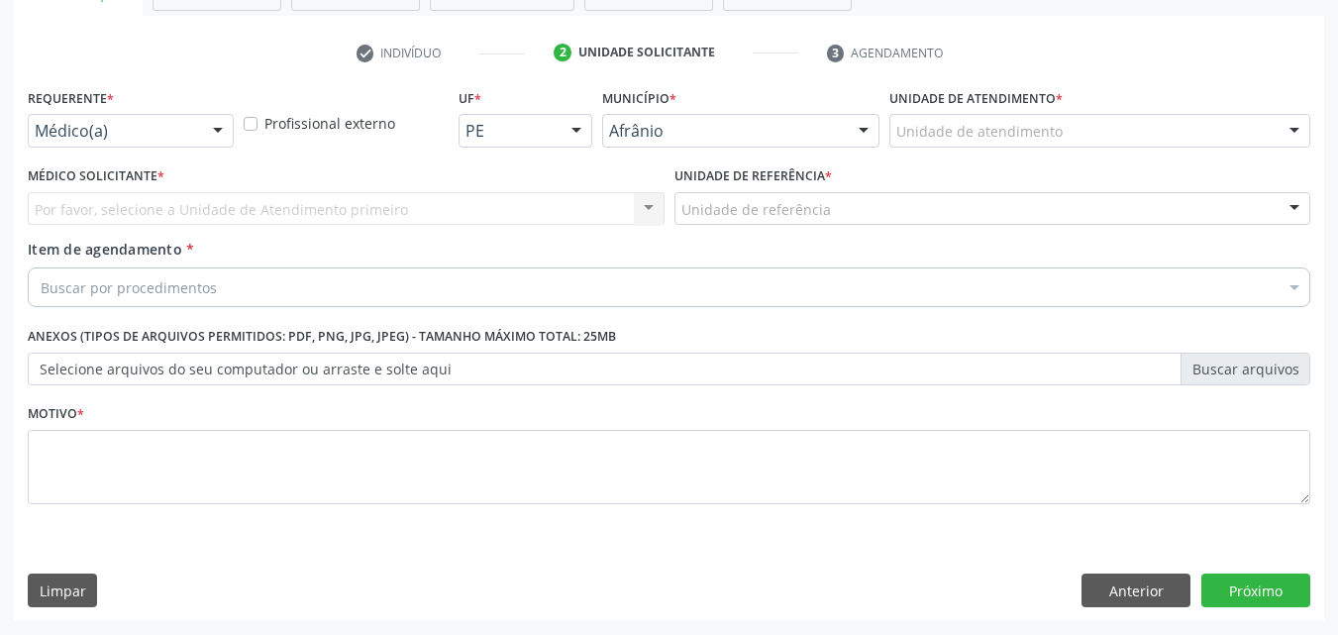
scroll to position [347, 0]
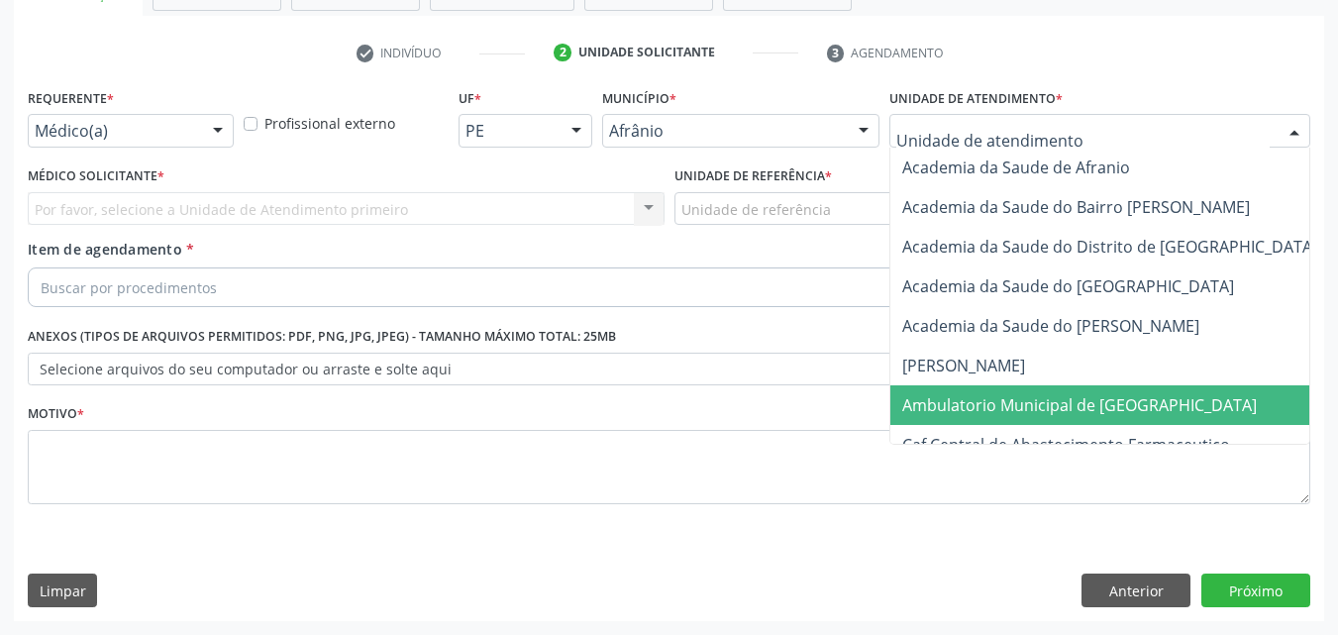
click at [1042, 401] on span "Ambulatorio Municipal de [GEOGRAPHIC_DATA]" at bounding box center [1079, 405] width 354 height 22
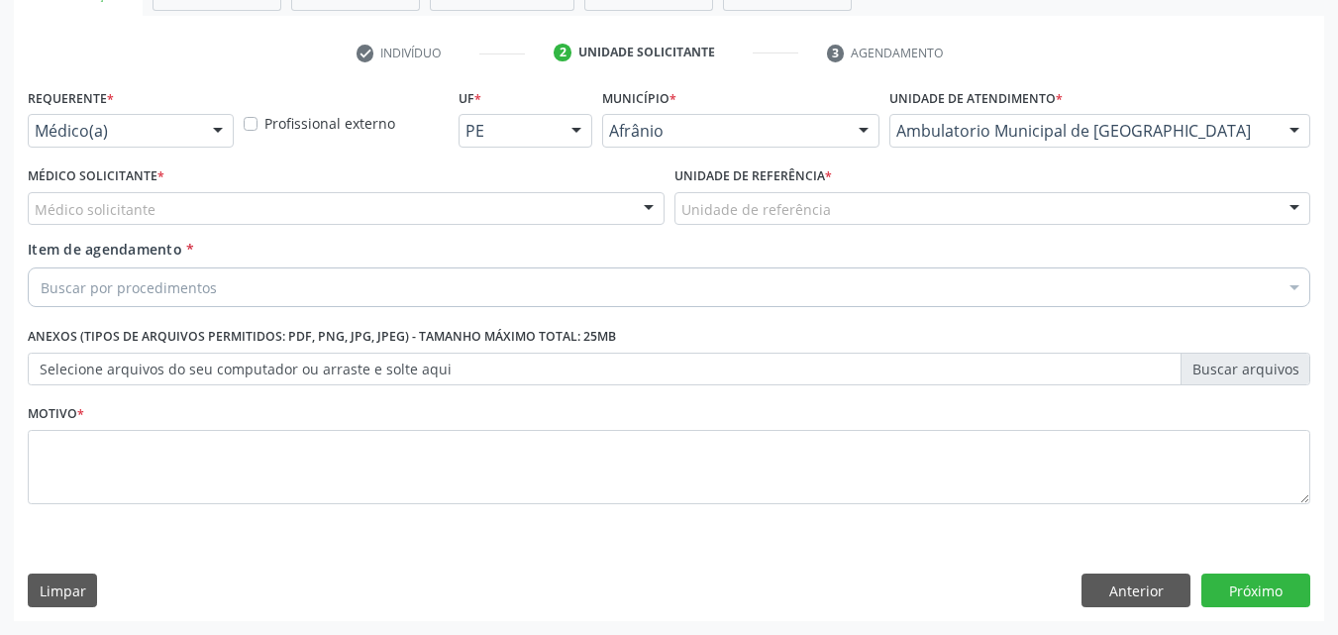
click at [843, 199] on div "Unidade de referência" at bounding box center [992, 209] width 637 height 34
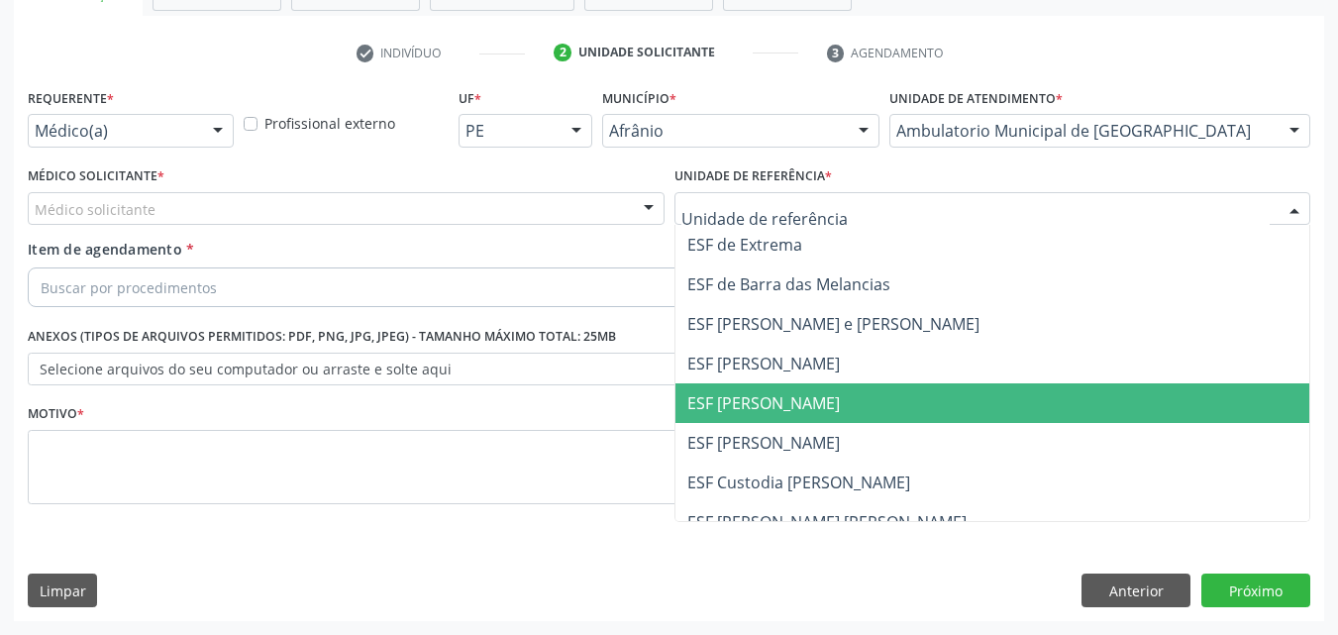
click at [788, 410] on span "ESF [PERSON_NAME]" at bounding box center [763, 403] width 152 height 22
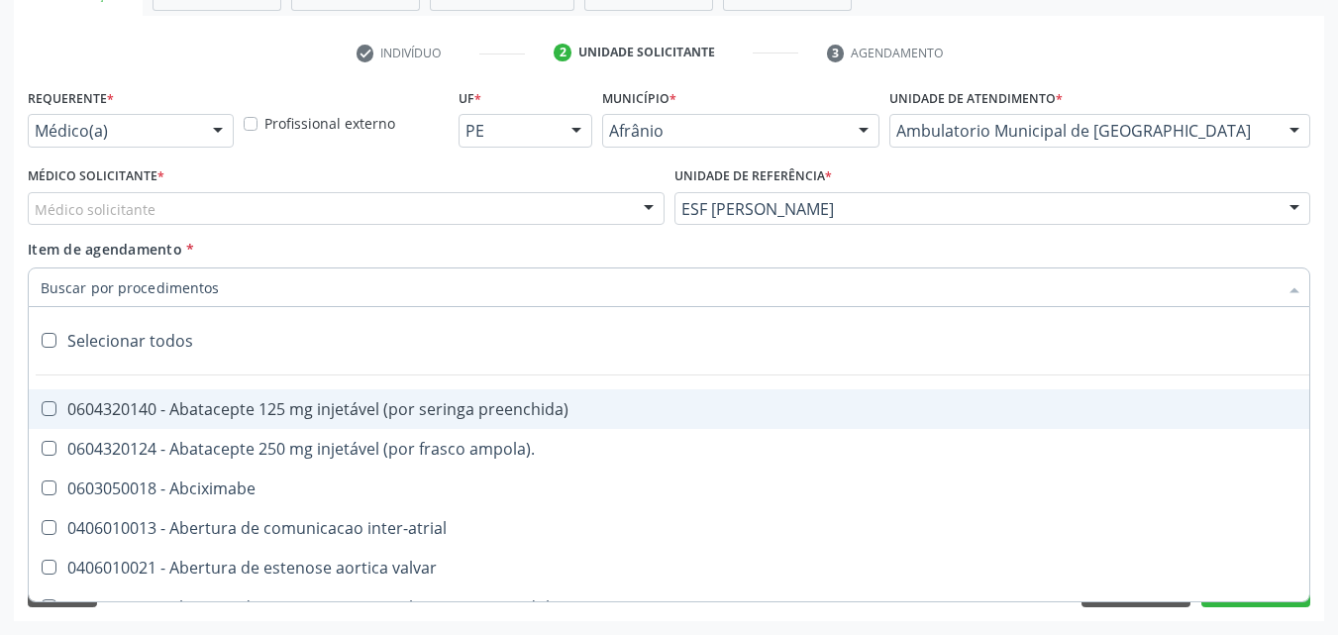
click at [222, 288] on div at bounding box center [669, 287] width 1282 height 40
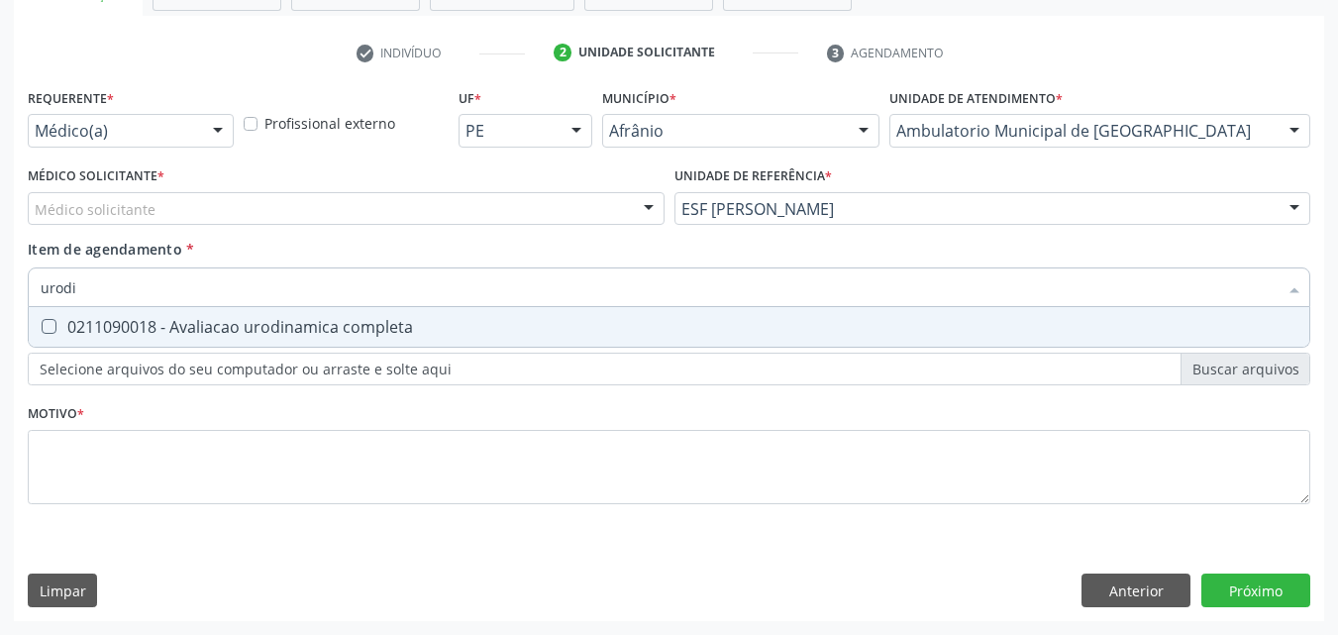
type input "urodin"
click at [227, 320] on div "0211090018 - Avaliacao urodinamica completa" at bounding box center [669, 327] width 1257 height 16
checkbox completa "true"
click at [241, 206] on div "Médico solicitante" at bounding box center [346, 209] width 637 height 34
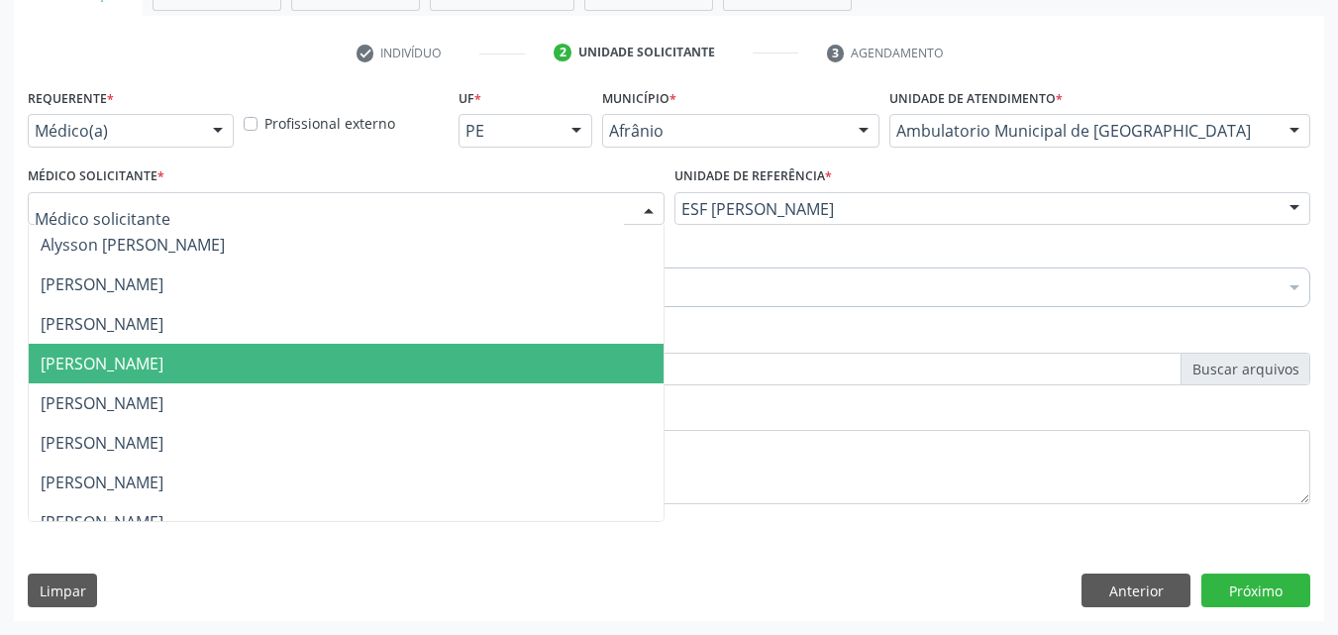
click at [163, 356] on span "[PERSON_NAME]" at bounding box center [102, 364] width 123 height 22
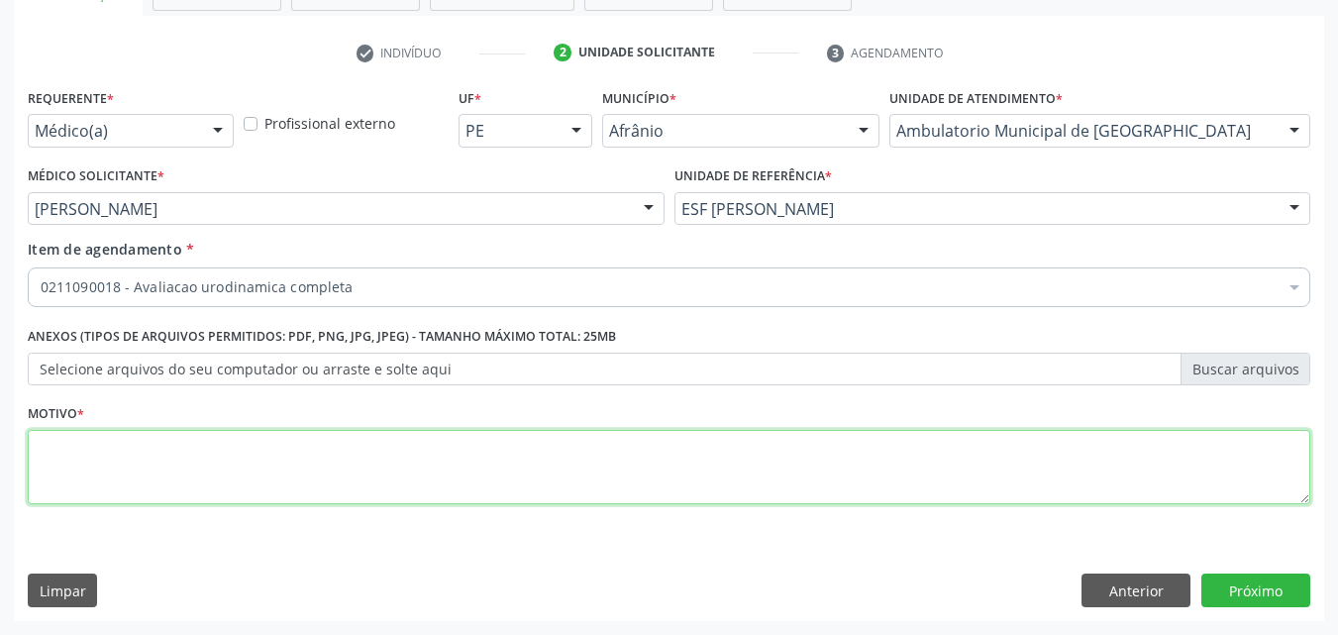
click at [153, 445] on textarea at bounding box center [669, 467] width 1282 height 75
type textarea "*"
click at [164, 441] on textarea "incontinencia urinaario" at bounding box center [669, 467] width 1282 height 75
type textarea "incontinencia urinario"
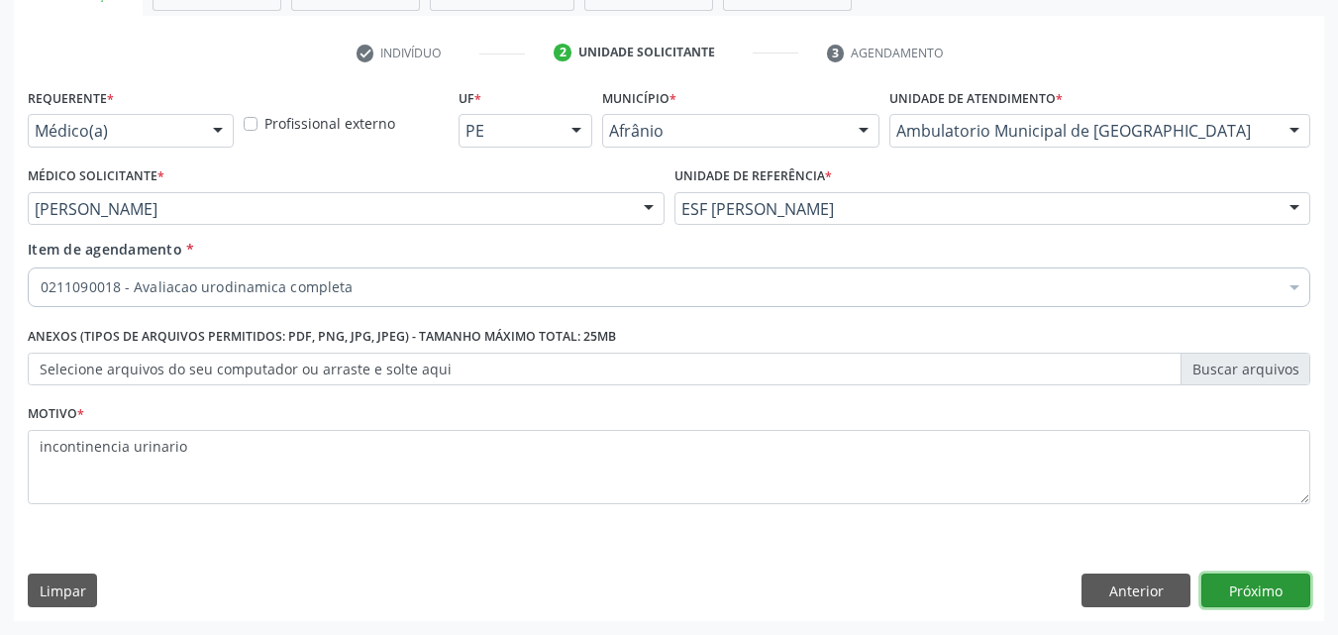
click at [1262, 593] on button "Próximo" at bounding box center [1255, 590] width 109 height 34
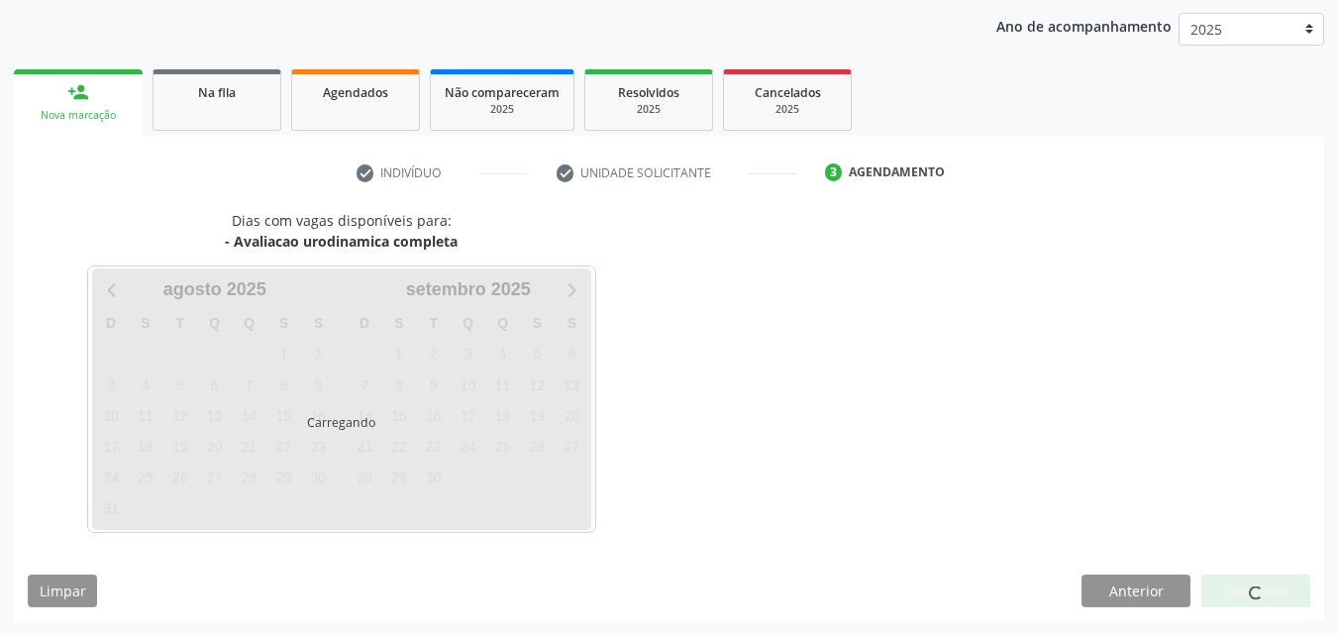
scroll to position [285, 0]
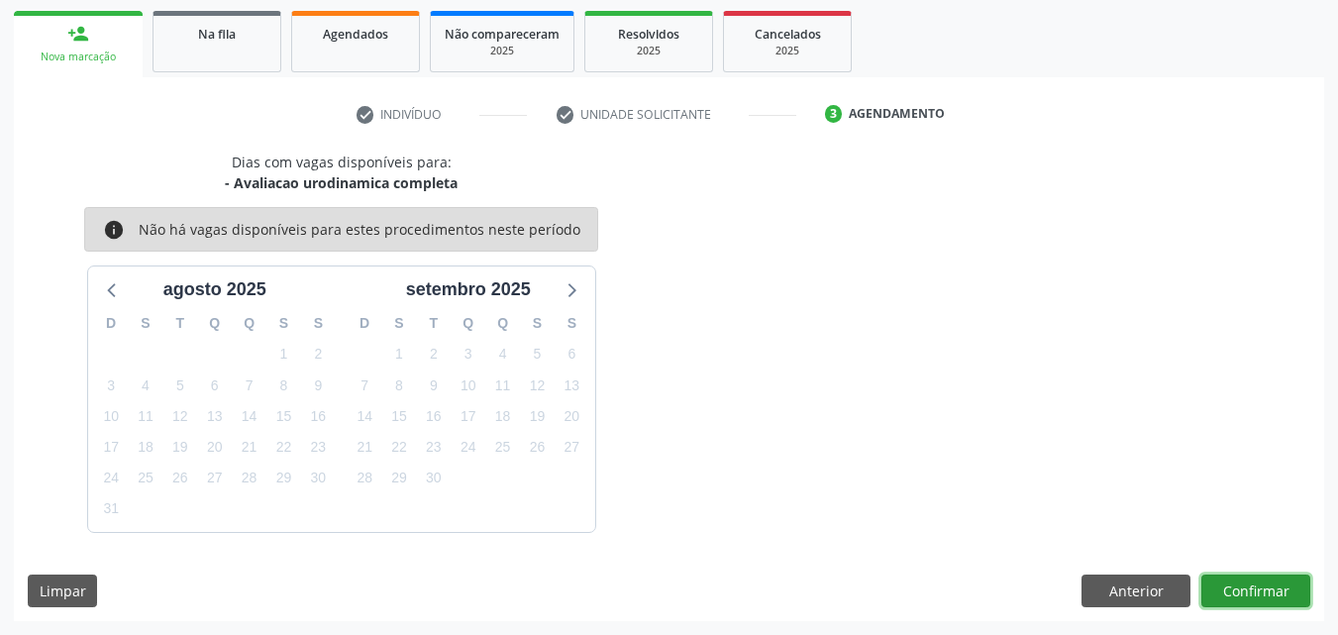
click at [1260, 592] on button "Confirmar" at bounding box center [1255, 591] width 109 height 34
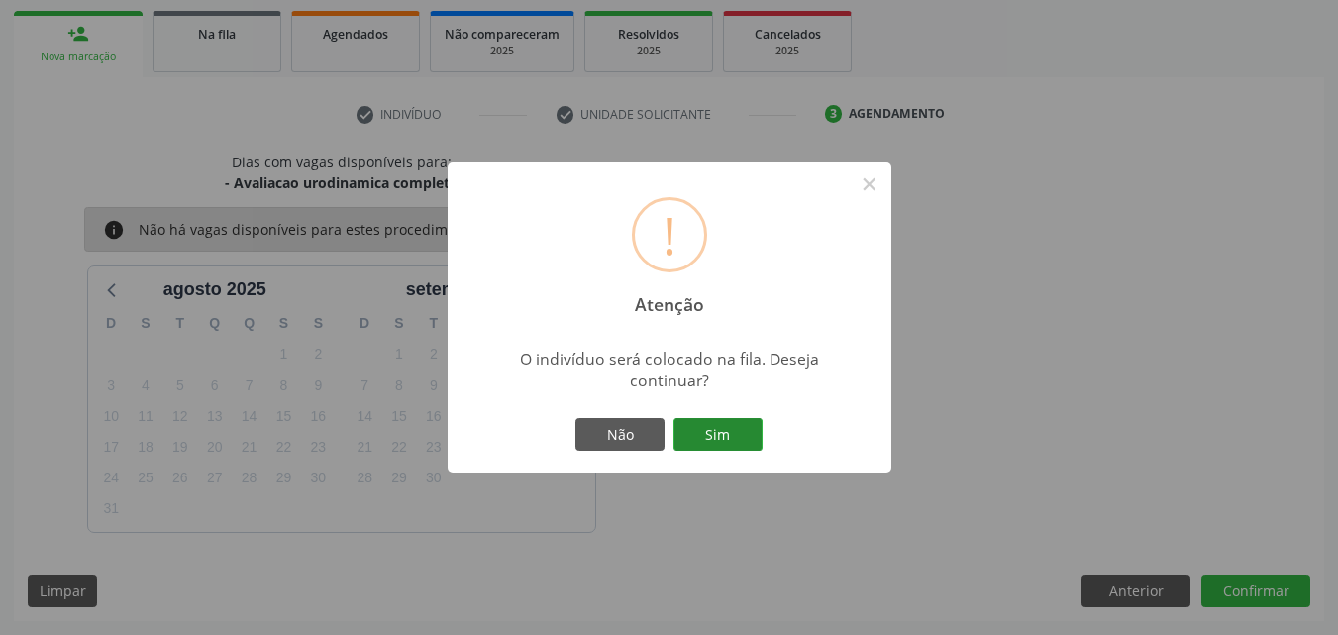
click at [730, 435] on button "Sim" at bounding box center [717, 435] width 89 height 34
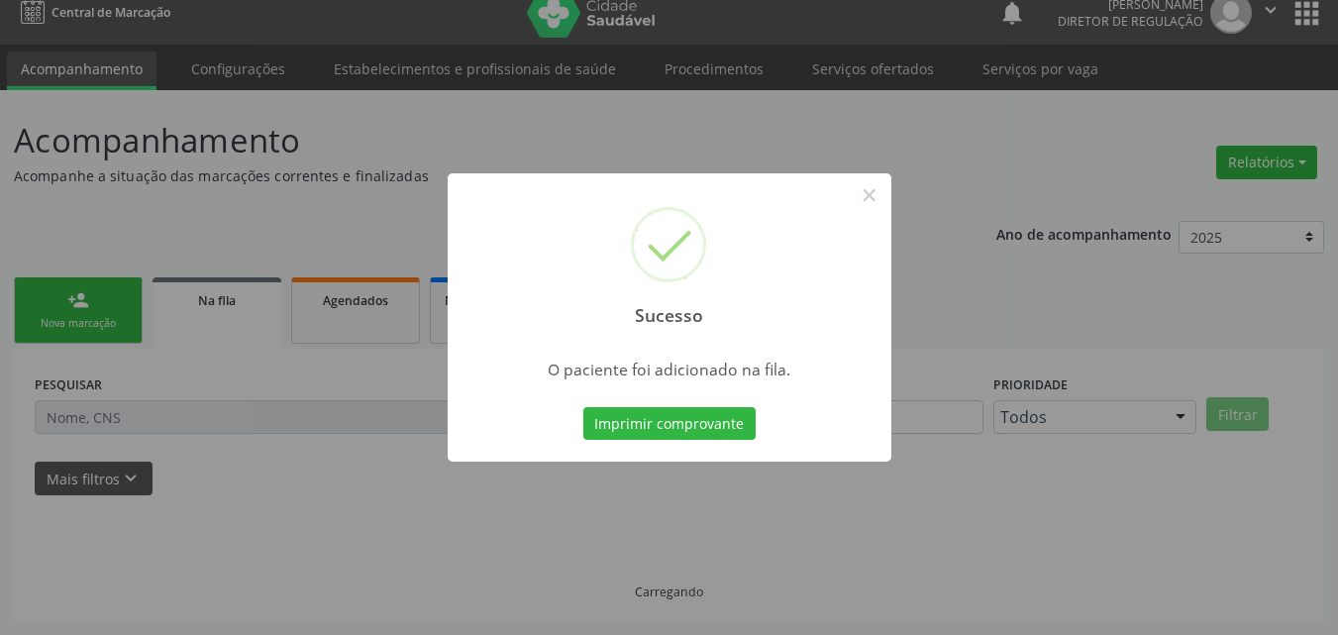
scroll to position [19, 0]
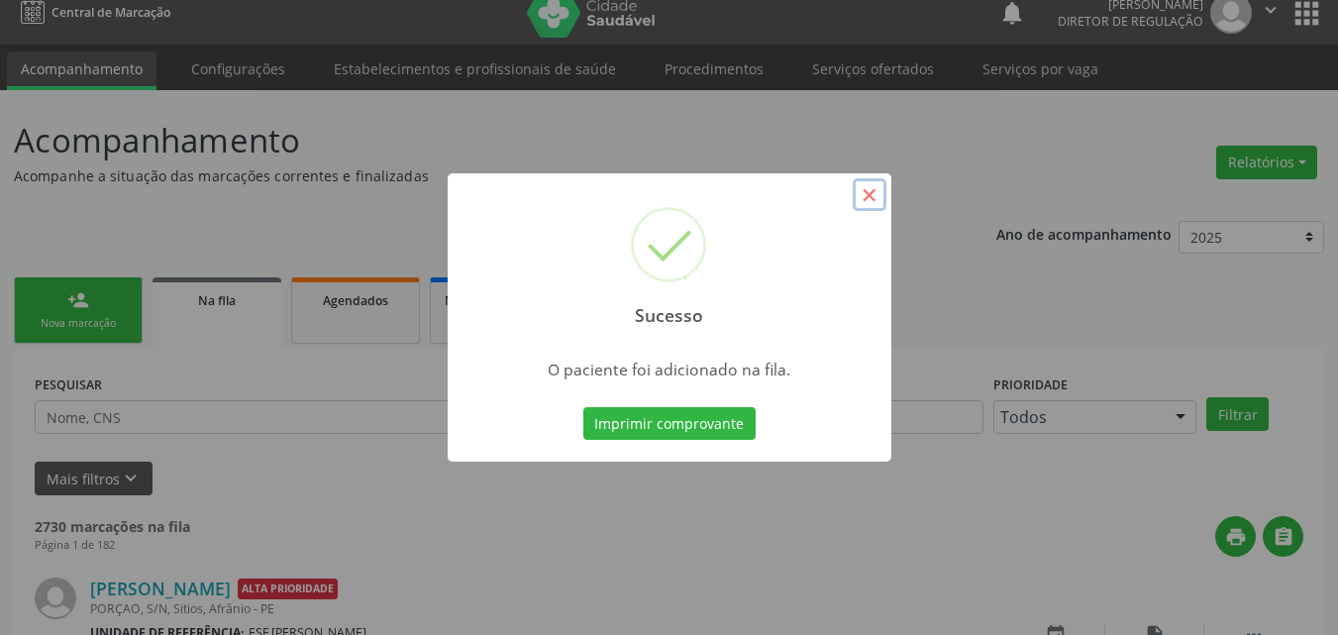
click at [866, 191] on button "×" at bounding box center [870, 195] width 34 height 34
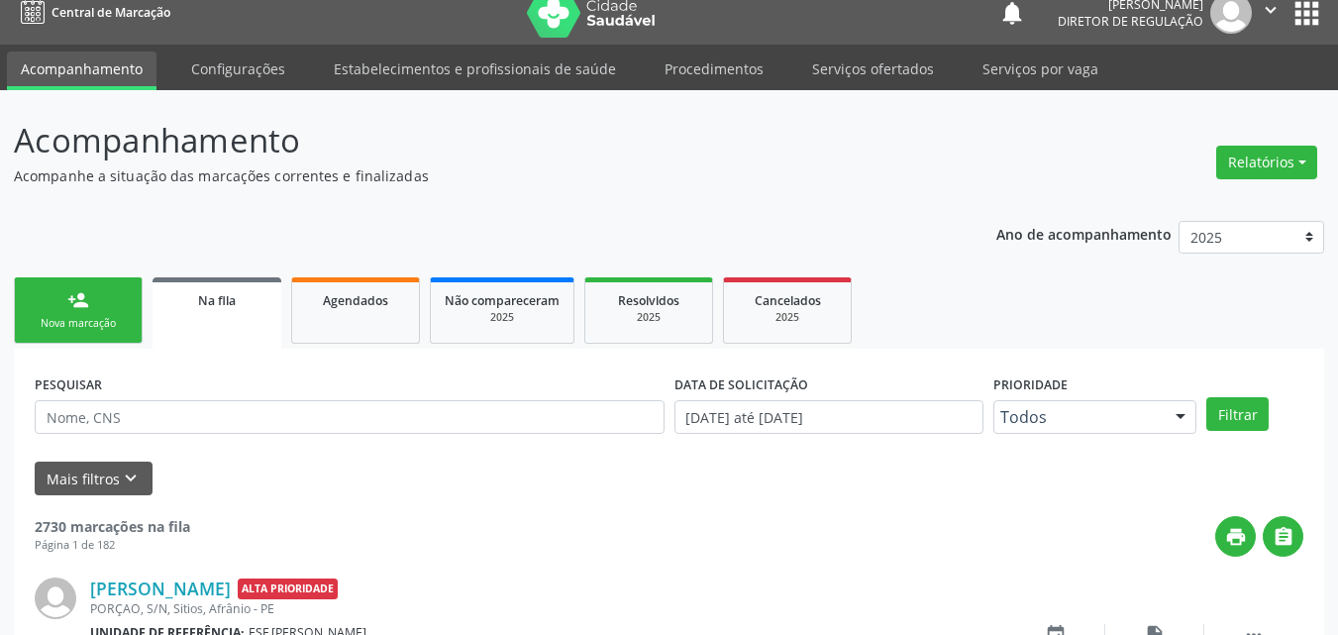
click at [103, 313] on link "person_add Nova marcação" at bounding box center [78, 310] width 129 height 66
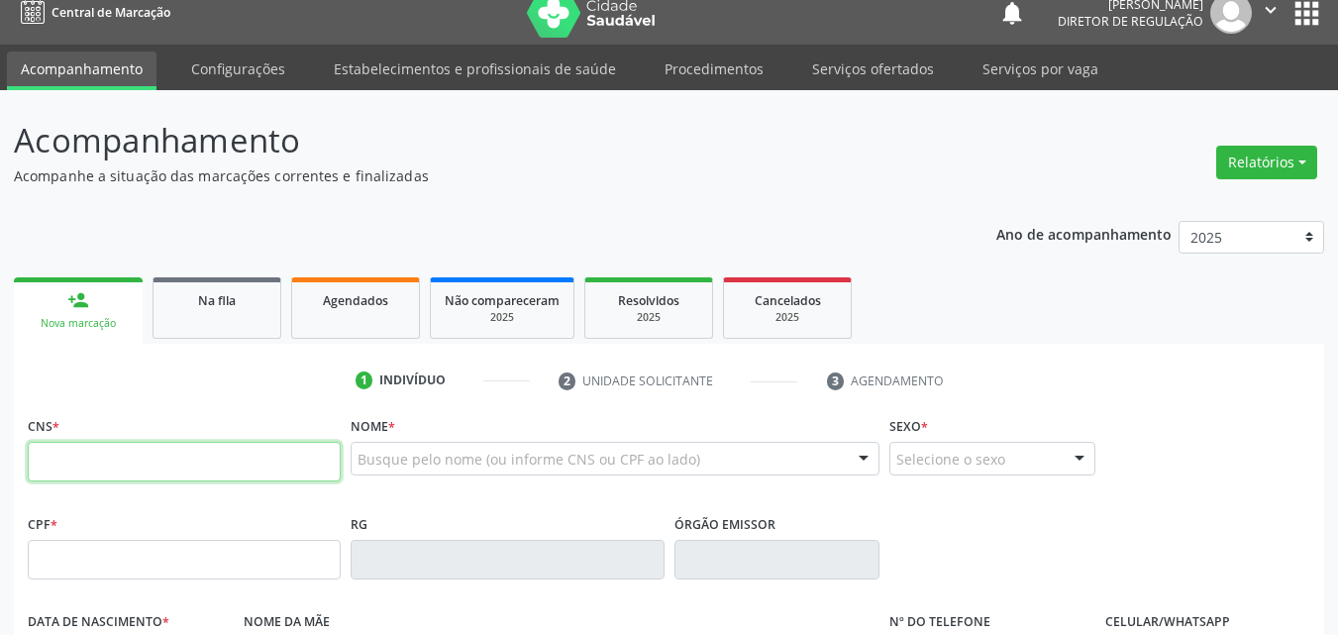
click at [232, 464] on input "text" at bounding box center [184, 462] width 313 height 40
type input "702 4010 3342 0422"
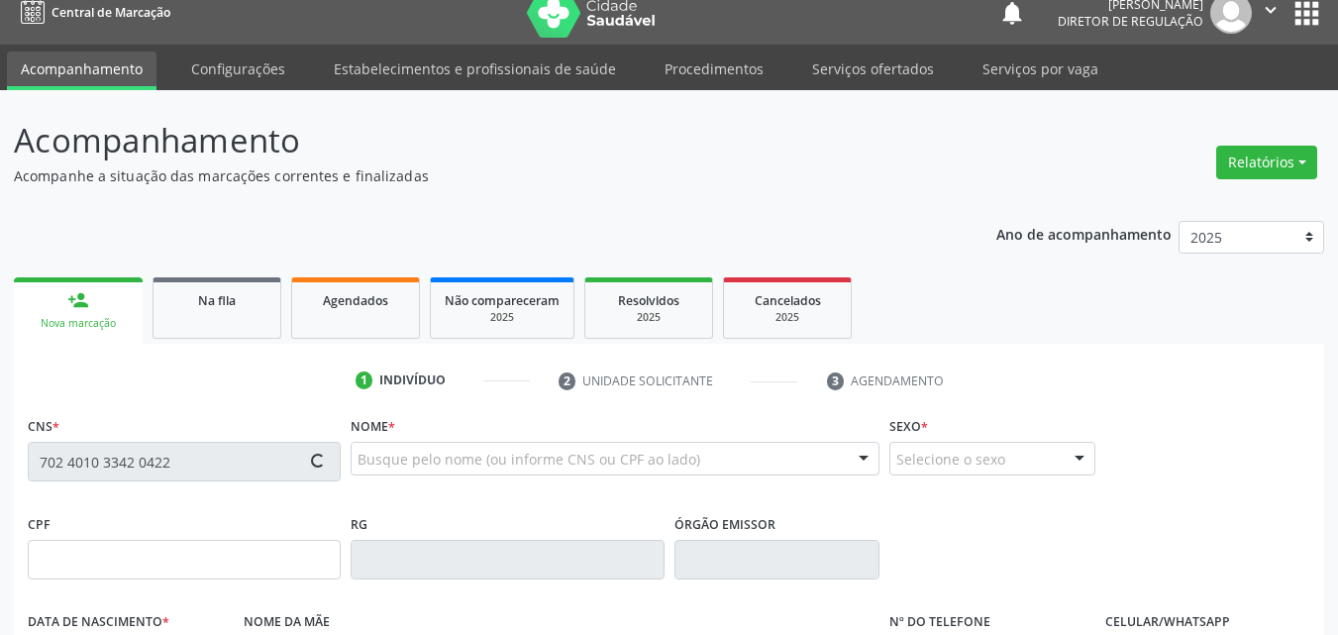
type input "04/03/1999"
type input "Bernadete Maria Nunes Gomes"
type input "(87) 98818-9704"
type input "S/N"
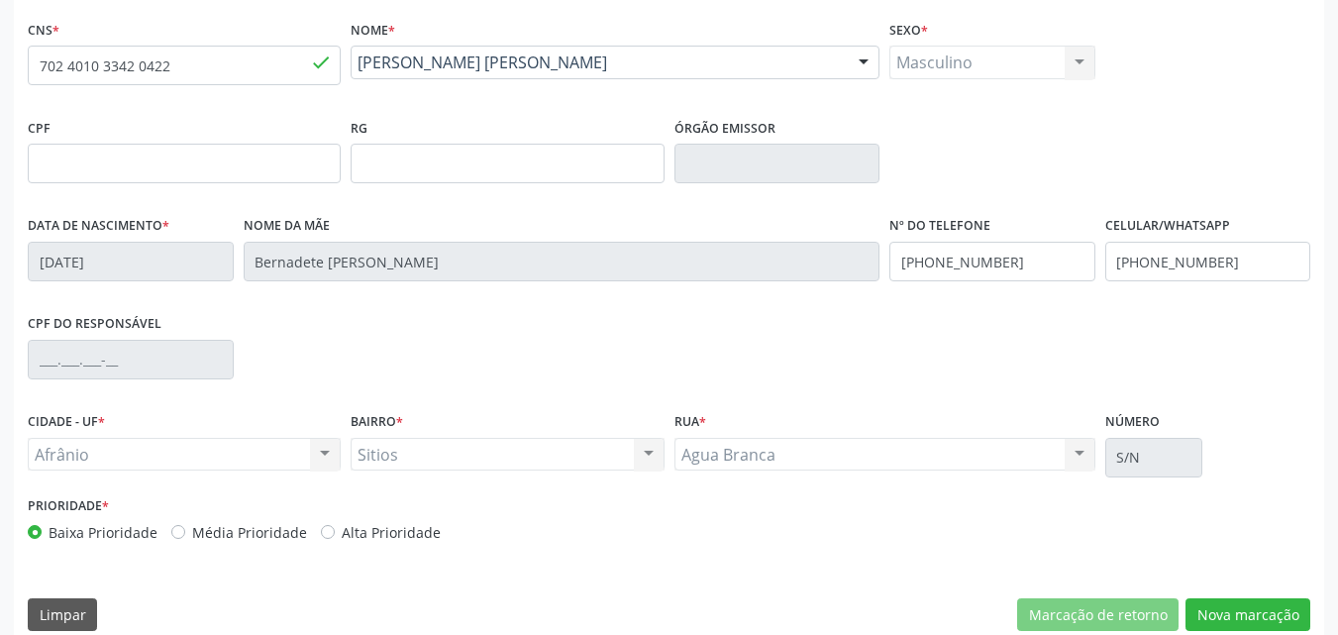
scroll to position [439, 0]
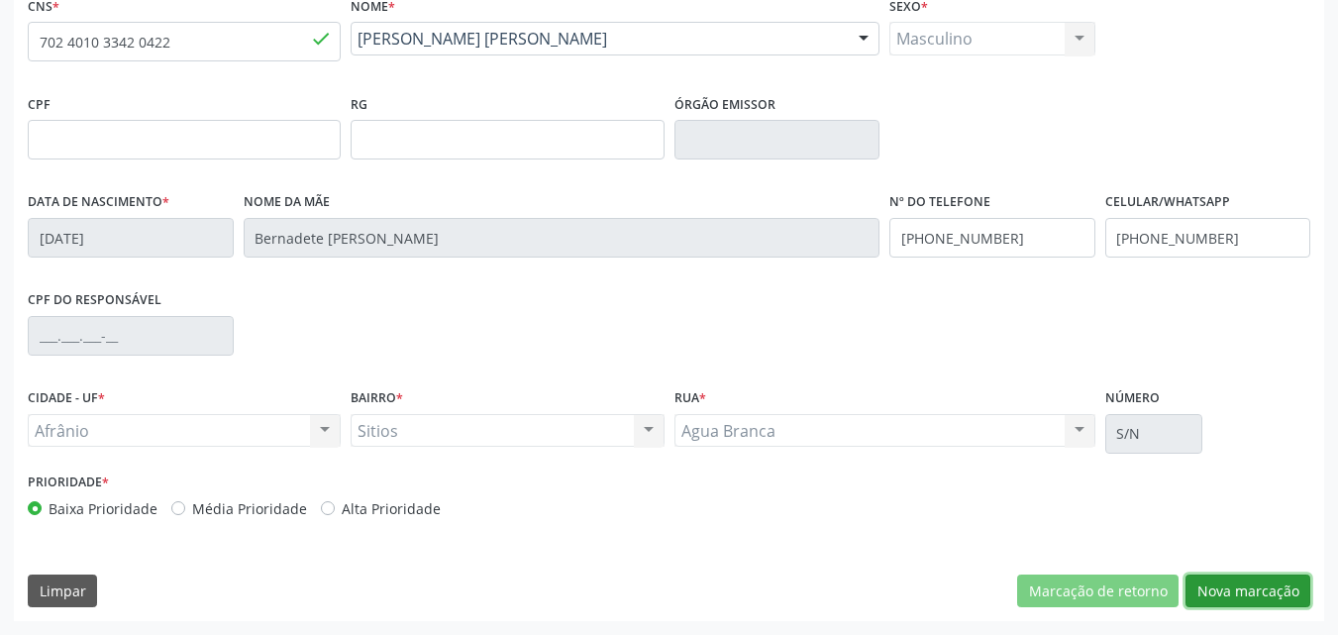
click at [1249, 585] on button "Nova marcação" at bounding box center [1247, 591] width 125 height 34
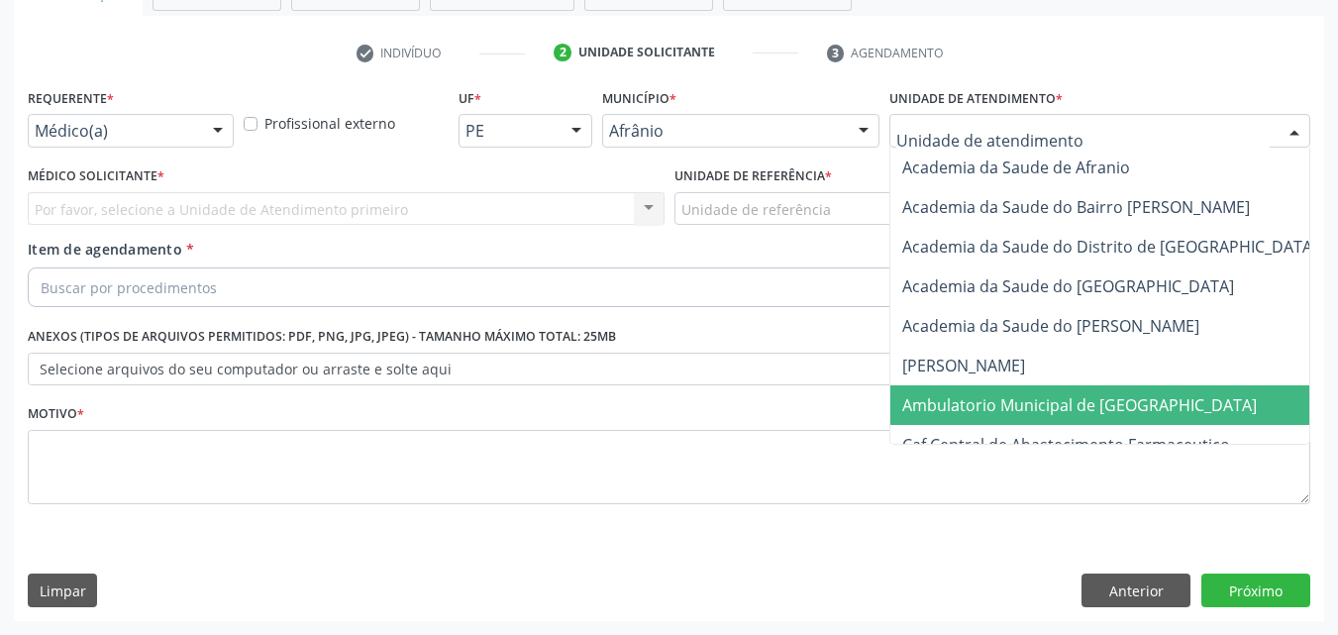
click at [1024, 410] on span "Ambulatorio Municipal de [GEOGRAPHIC_DATA]" at bounding box center [1079, 405] width 354 height 22
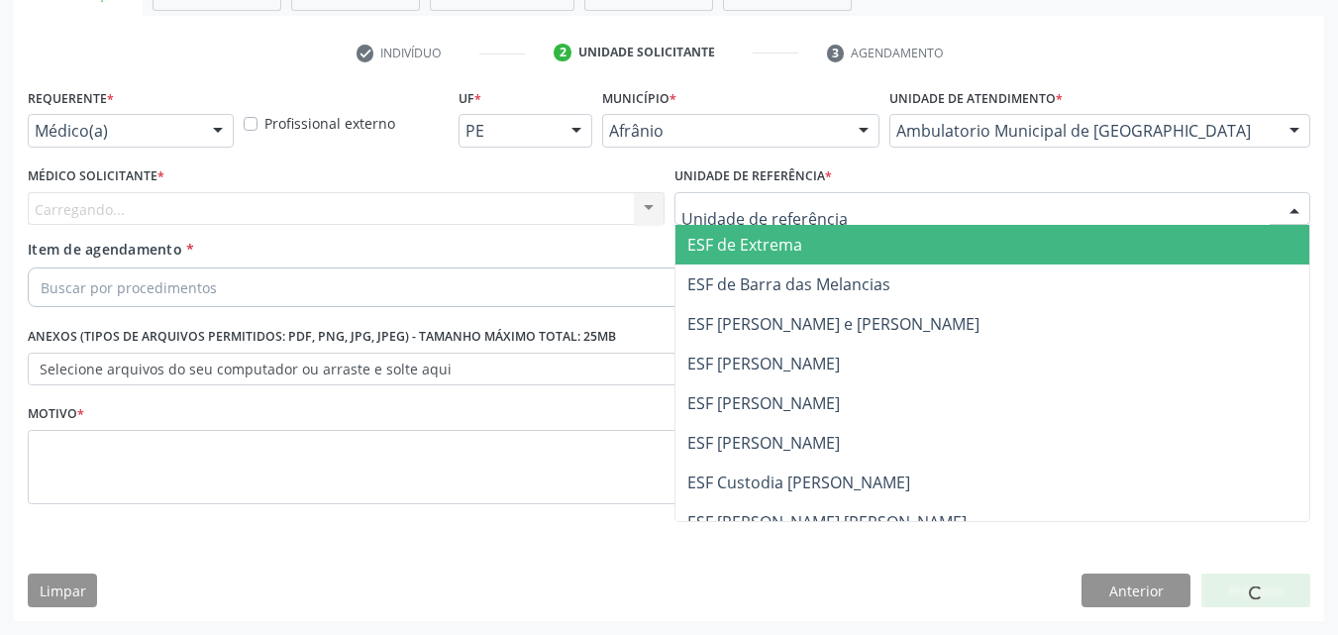
click at [837, 206] on div at bounding box center [992, 209] width 637 height 34
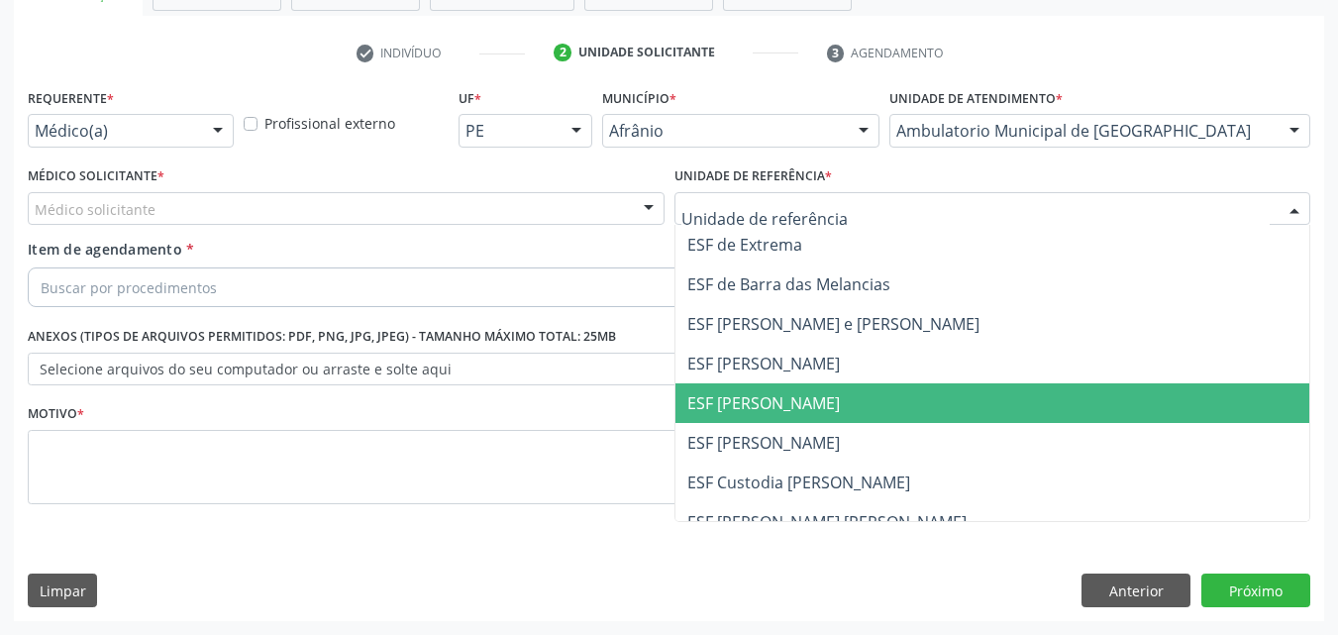
click at [834, 394] on span "ESF [PERSON_NAME]" at bounding box center [992, 403] width 635 height 40
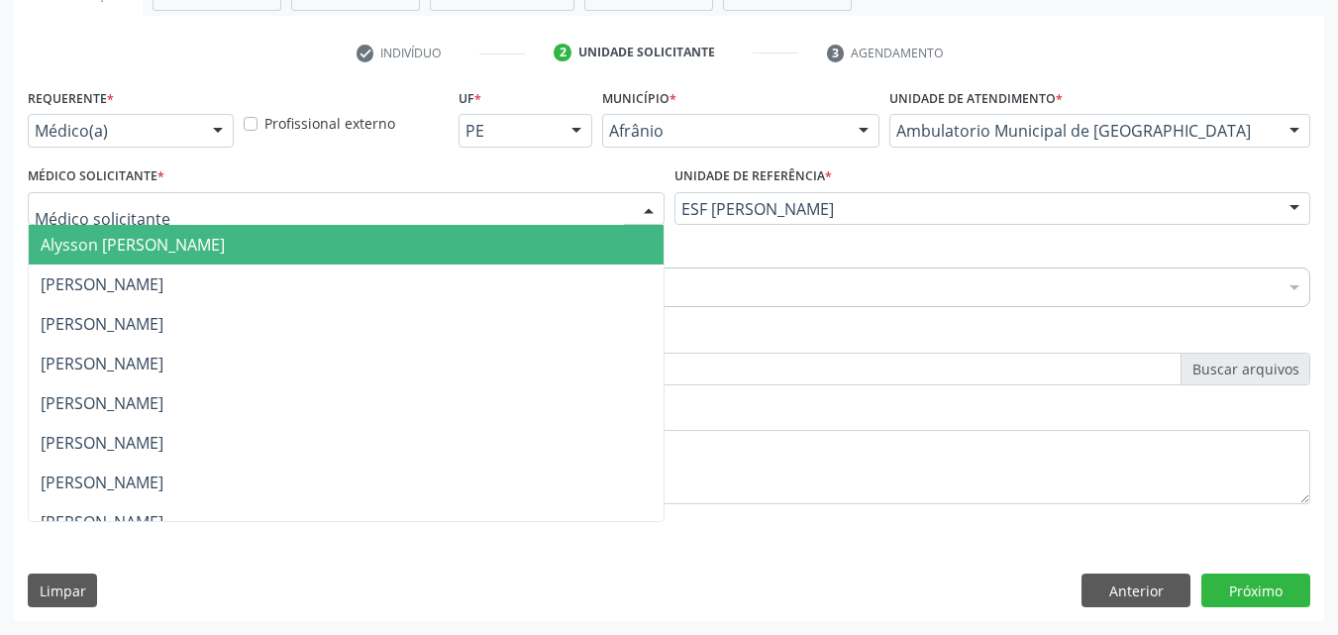
click at [328, 197] on div at bounding box center [346, 209] width 637 height 34
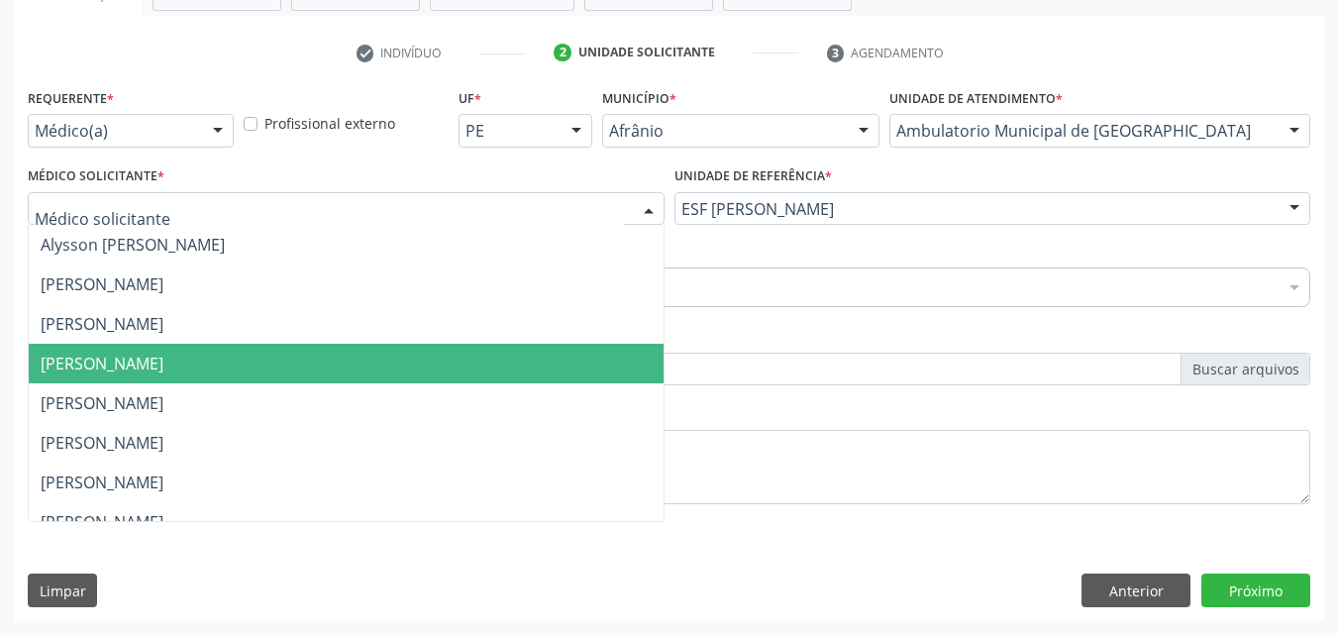
click at [324, 351] on span "[PERSON_NAME]" at bounding box center [346, 364] width 635 height 40
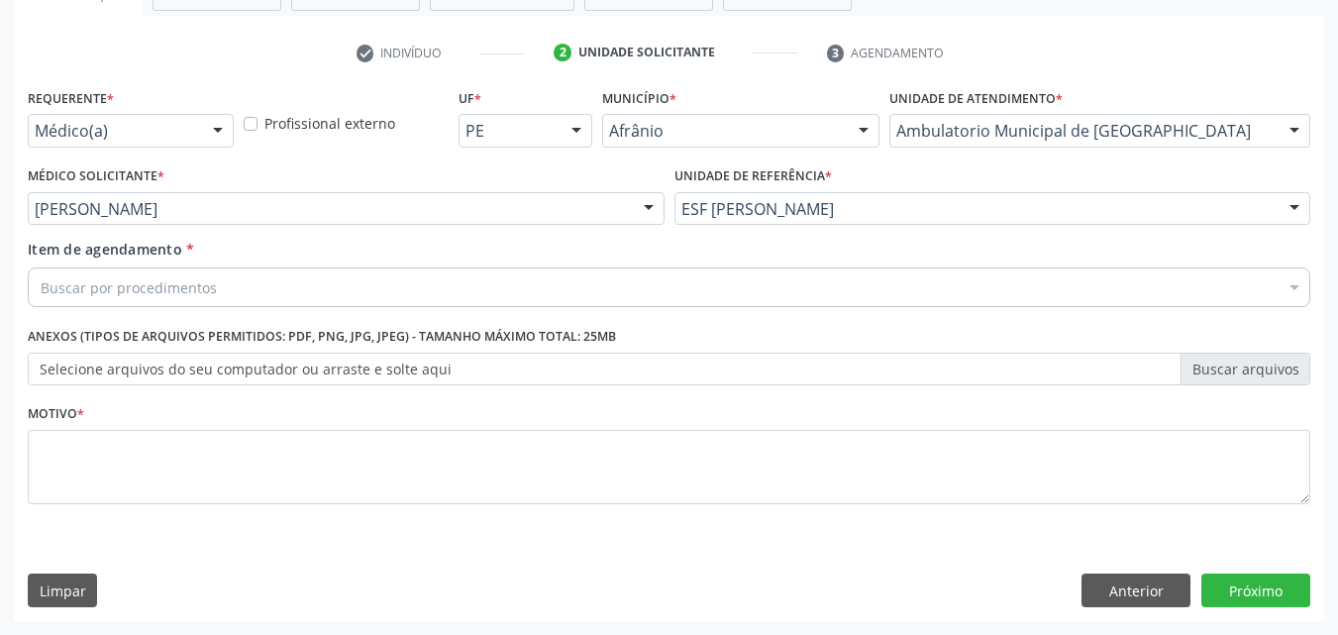
click at [320, 276] on div "Buscar por procedimentos" at bounding box center [669, 287] width 1282 height 40
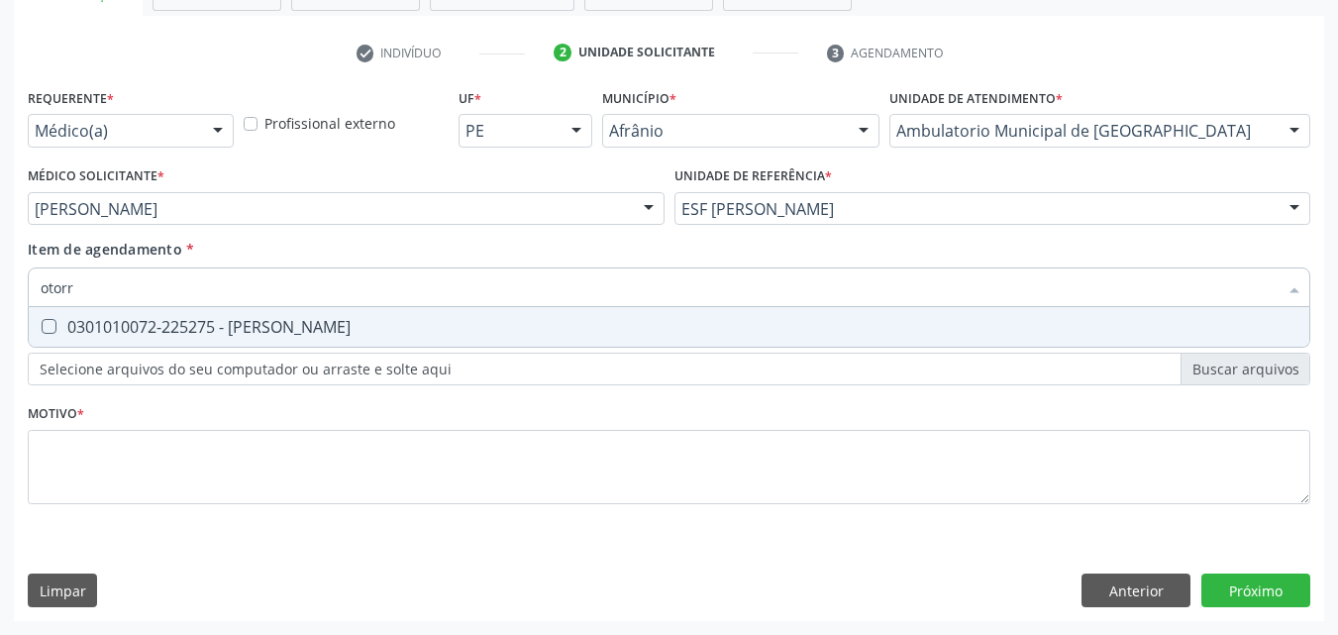
type input "otorri"
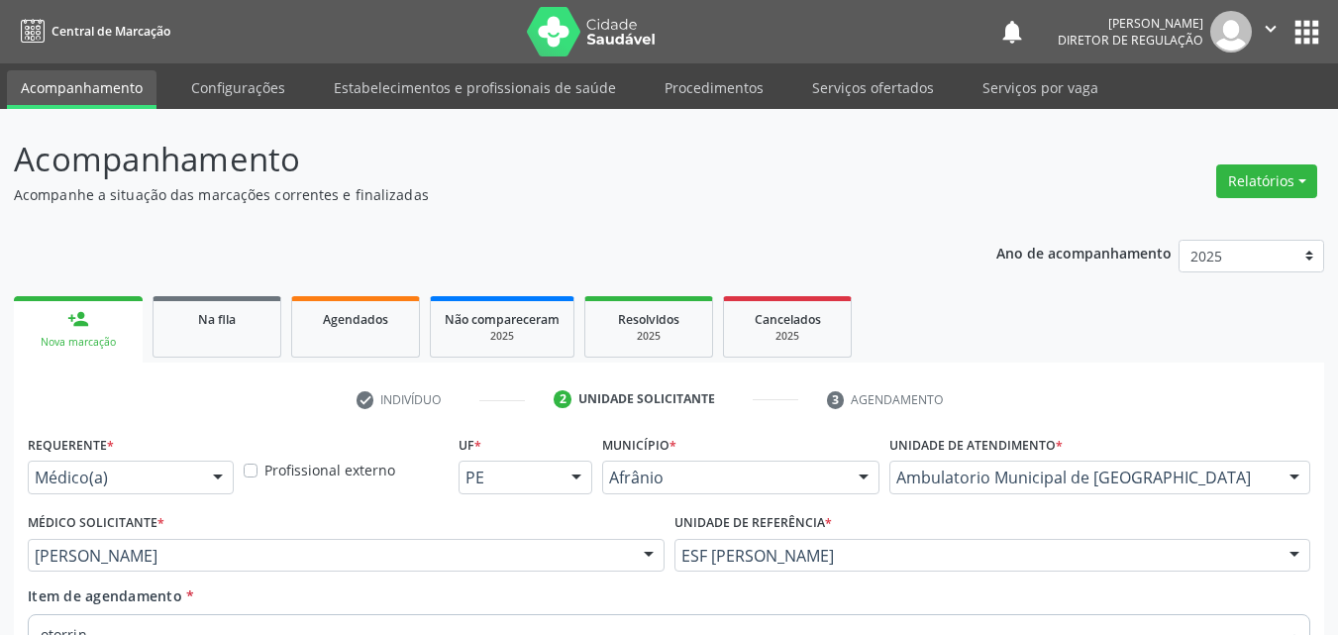
scroll to position [347, 0]
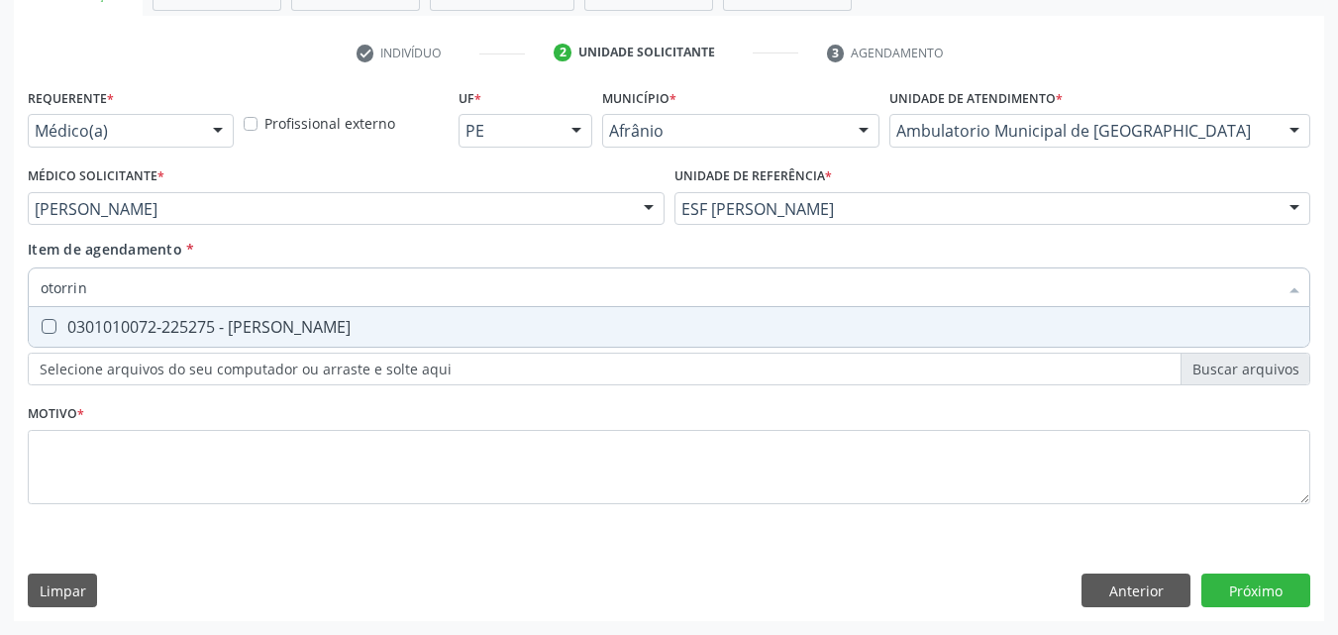
type input "otorrino"
click at [336, 338] on span "0301010072-225275 - [PERSON_NAME]" at bounding box center [669, 327] width 1280 height 40
checkbox Otorrinolaringologista "true"
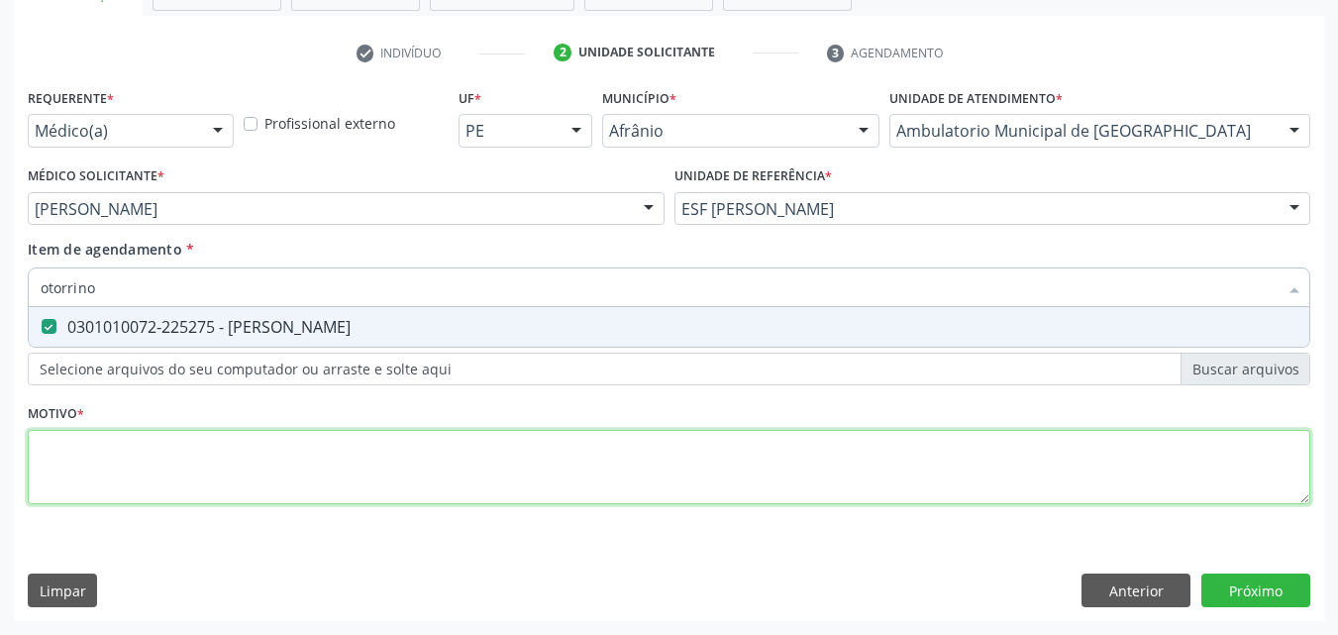
click at [317, 453] on div "Requerente * Médico(a) Médico(a) Enfermeiro(a) Paciente Nenhum resultado encont…" at bounding box center [669, 307] width 1282 height 449
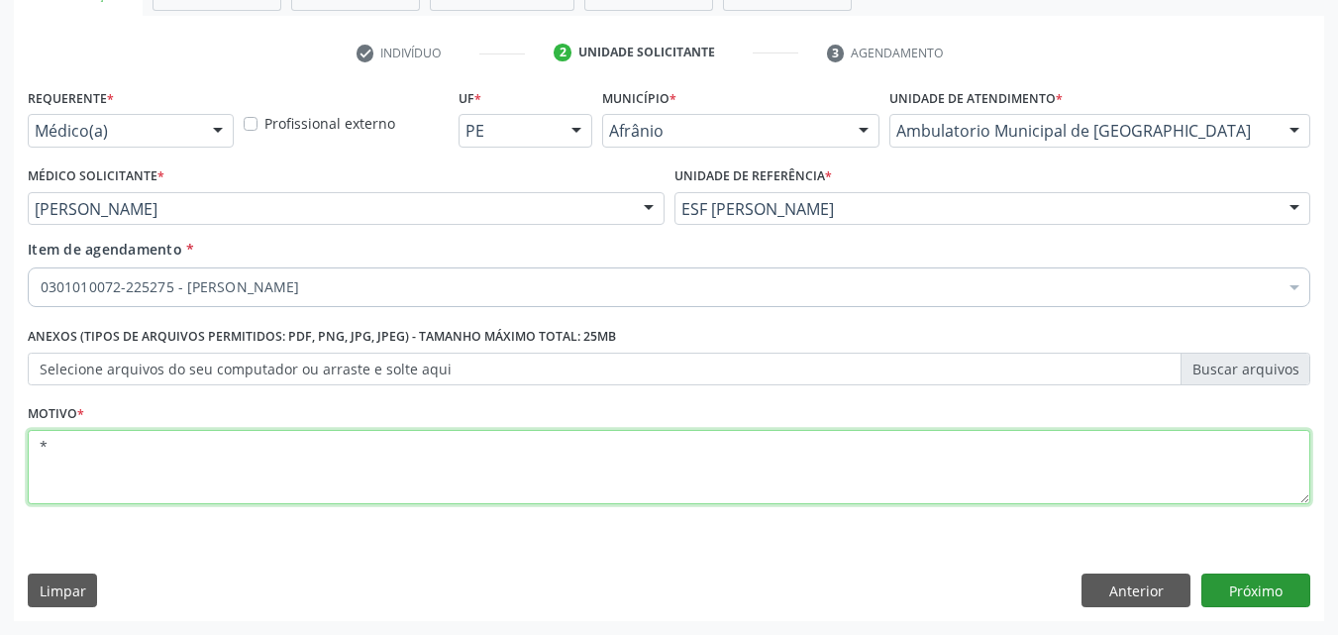
type textarea "*"
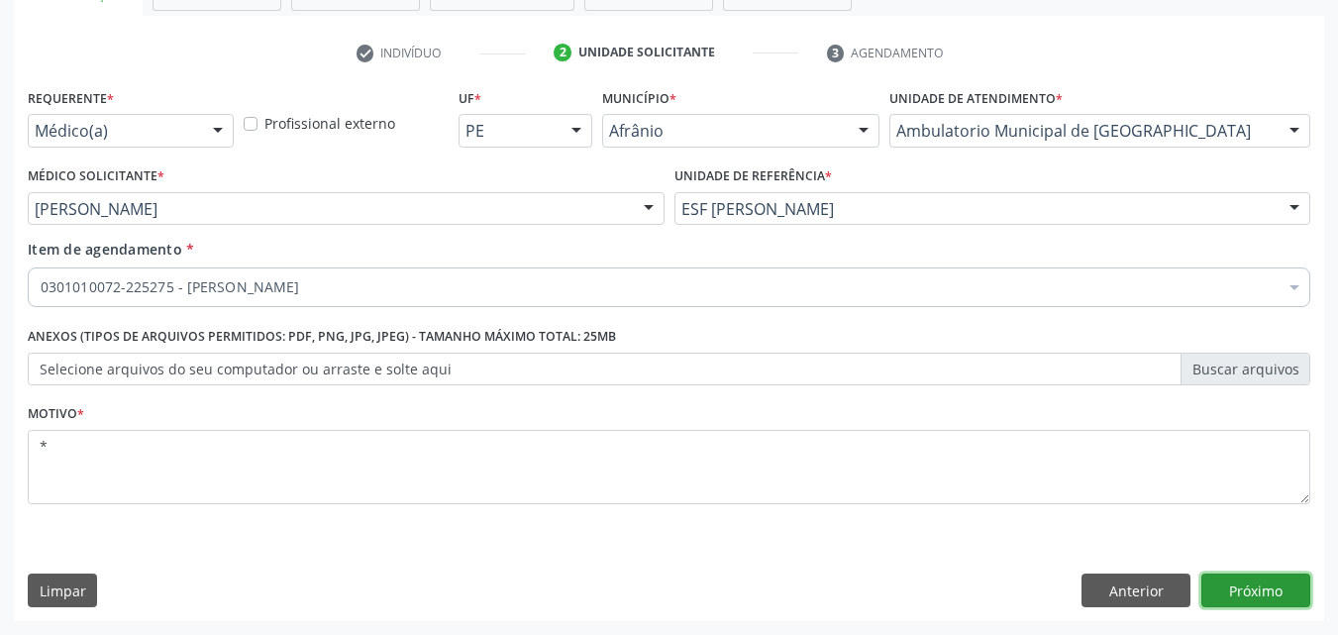
click at [1250, 588] on button "Próximo" at bounding box center [1255, 590] width 109 height 34
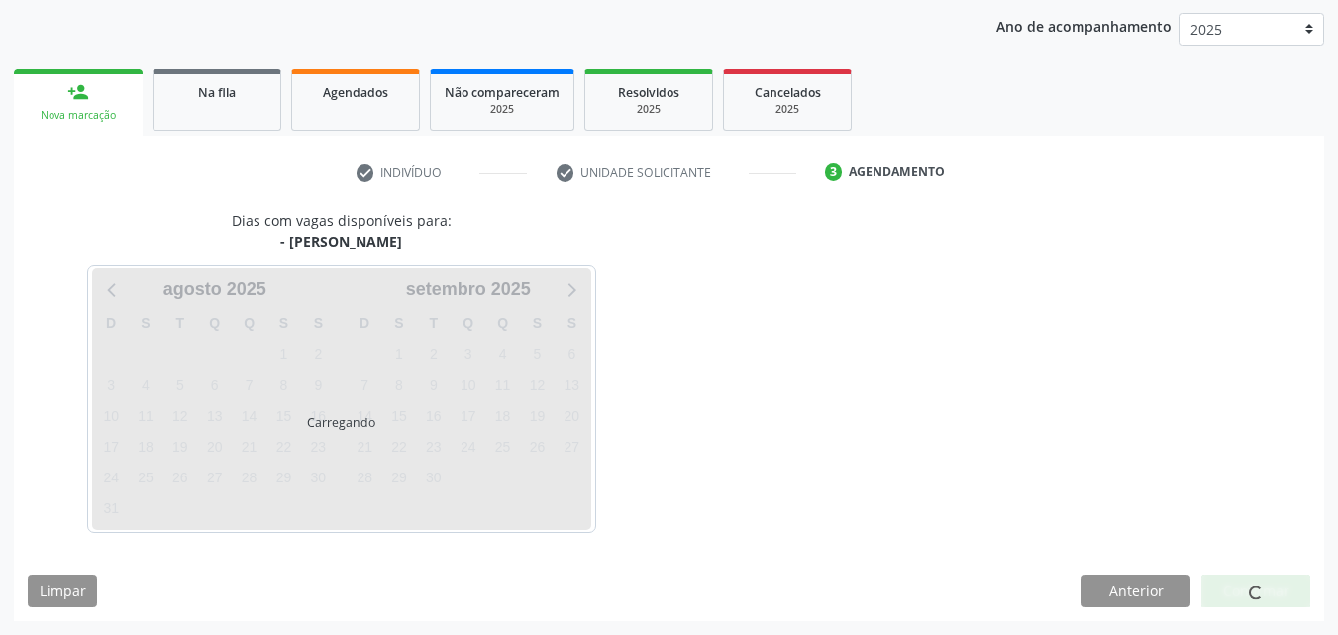
scroll to position [227, 0]
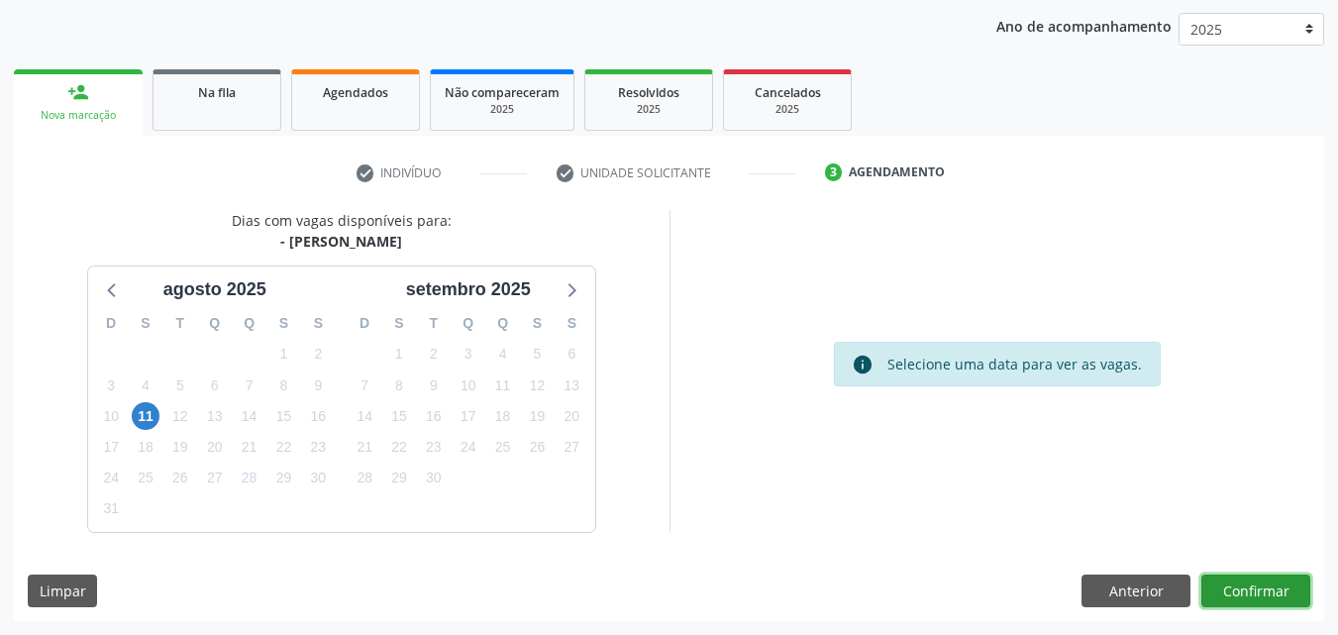
click at [1272, 587] on button "Confirmar" at bounding box center [1255, 591] width 109 height 34
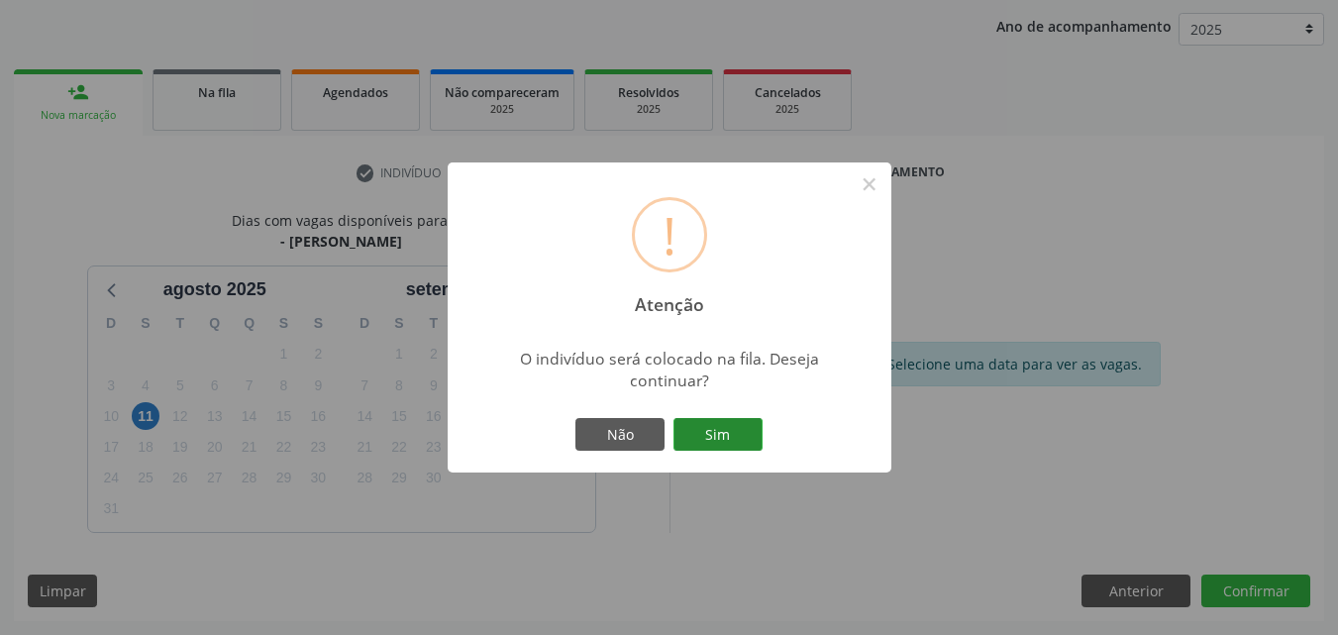
click at [739, 435] on button "Sim" at bounding box center [717, 435] width 89 height 34
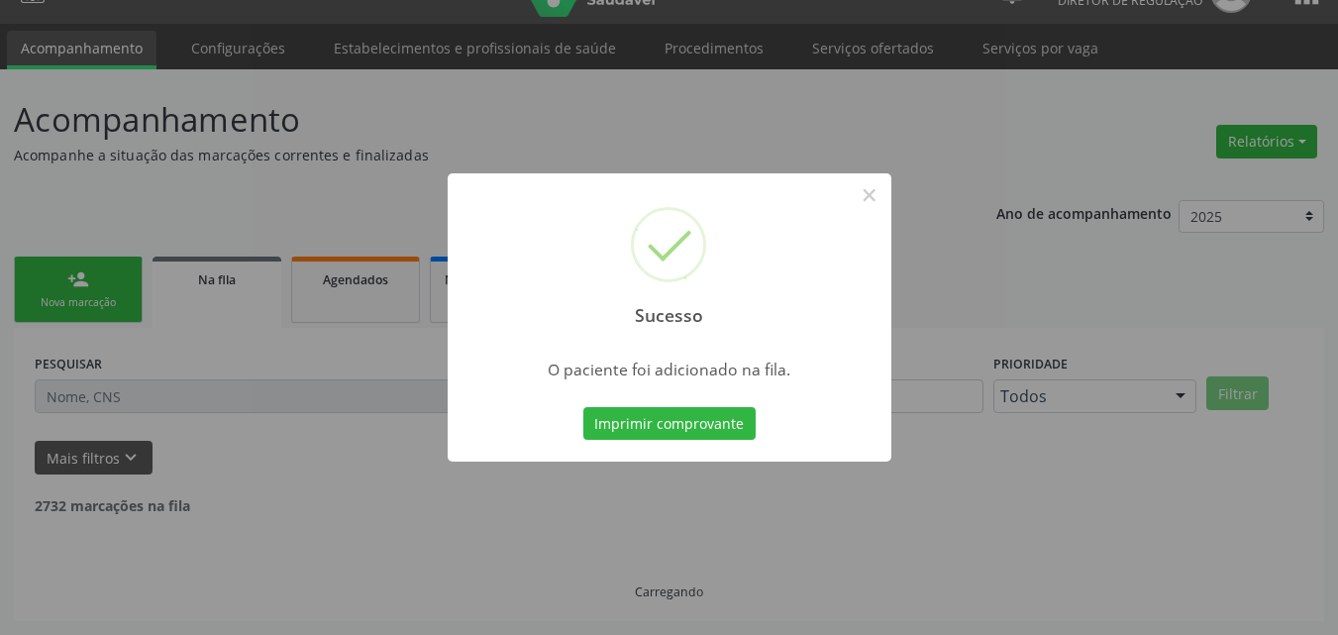
scroll to position [19, 0]
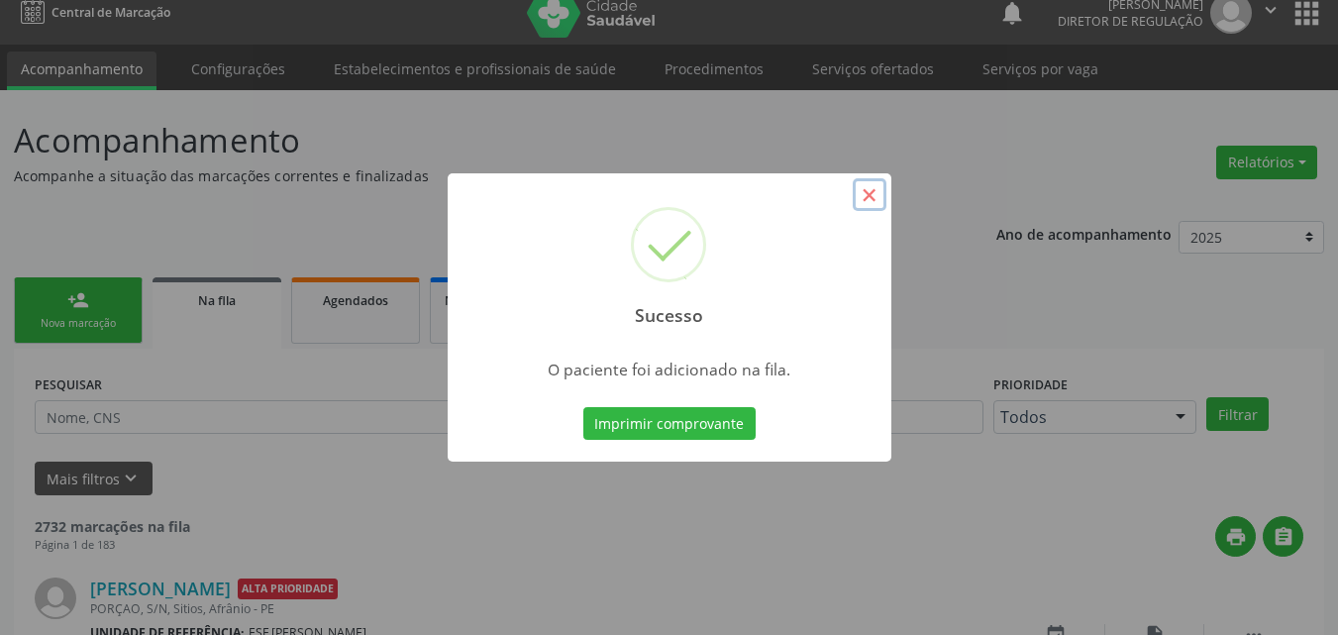
click at [866, 193] on button "×" at bounding box center [870, 195] width 34 height 34
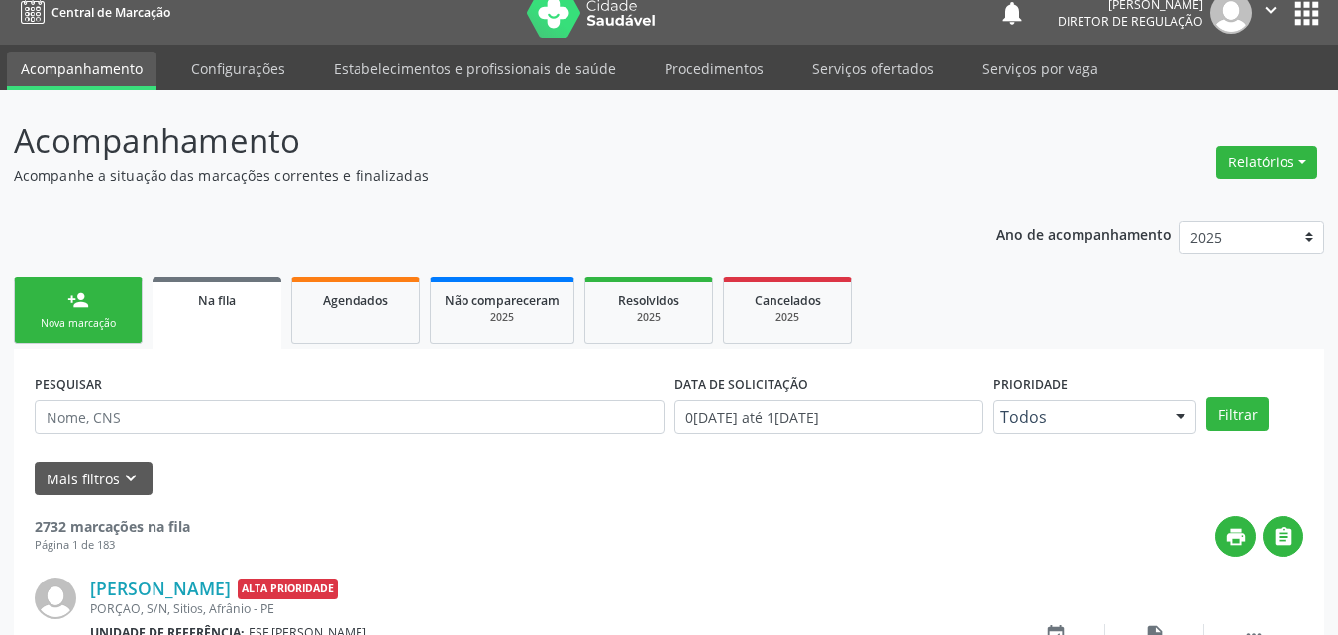
click at [120, 310] on link "person_add Nova marcação" at bounding box center [78, 310] width 129 height 66
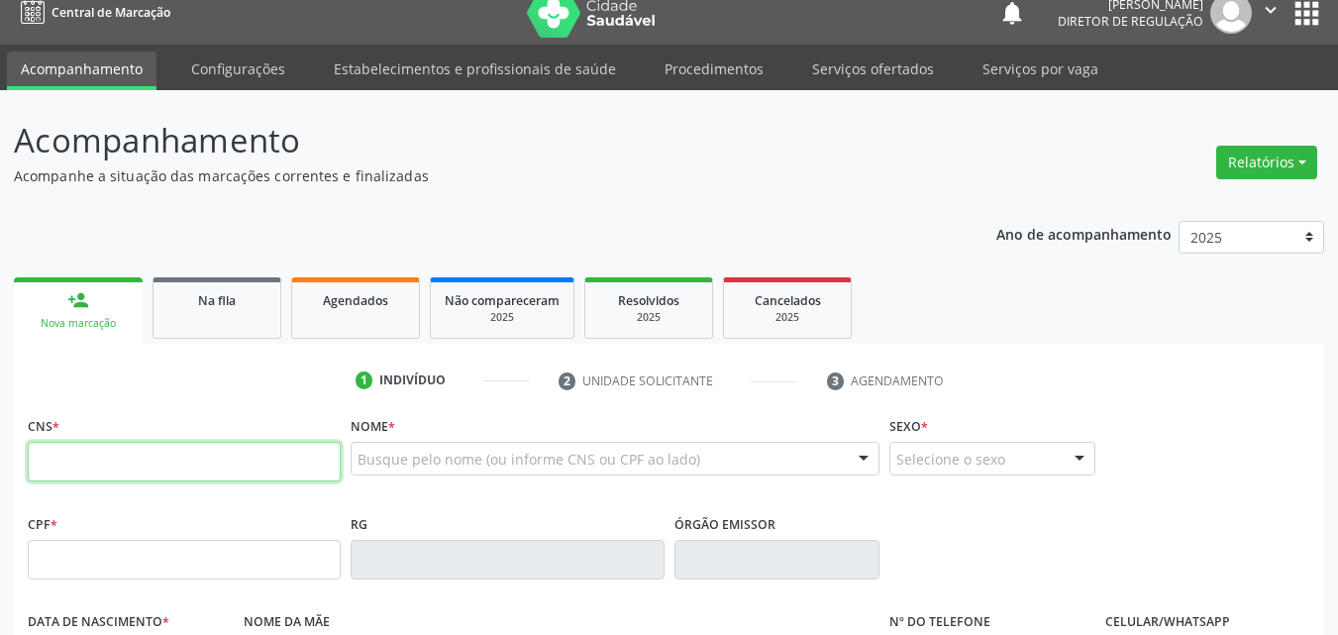
click at [177, 462] on input "text" at bounding box center [184, 462] width 313 height 40
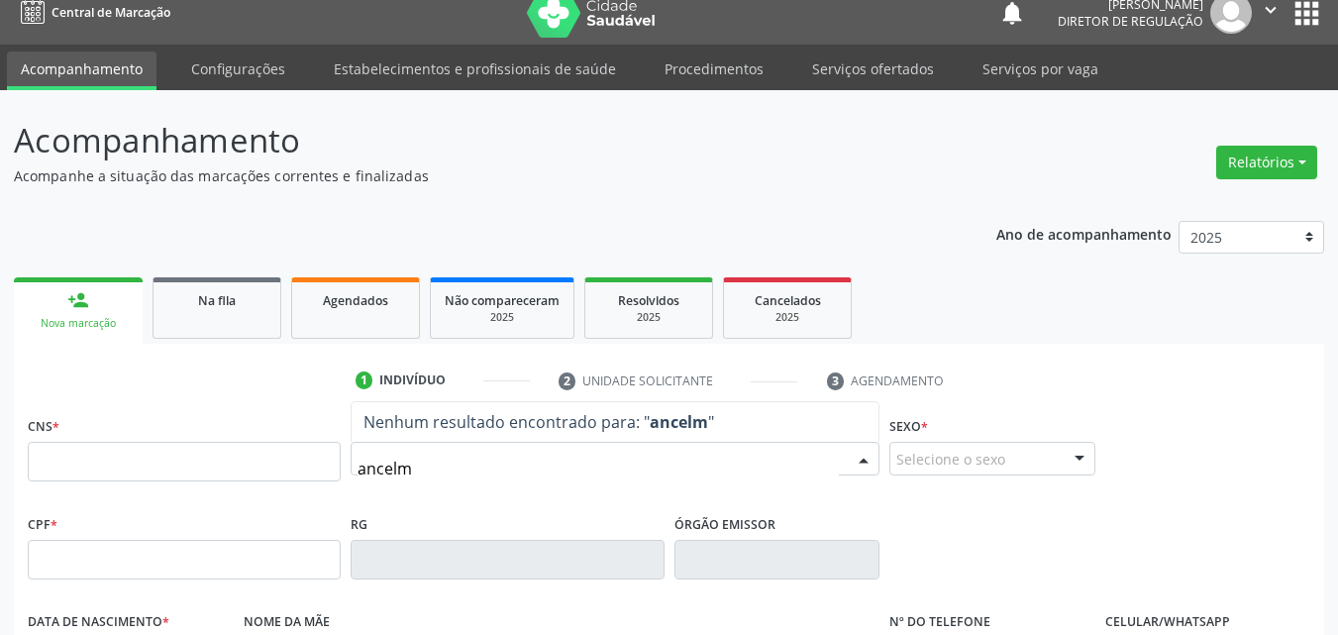
type input "ancelma"
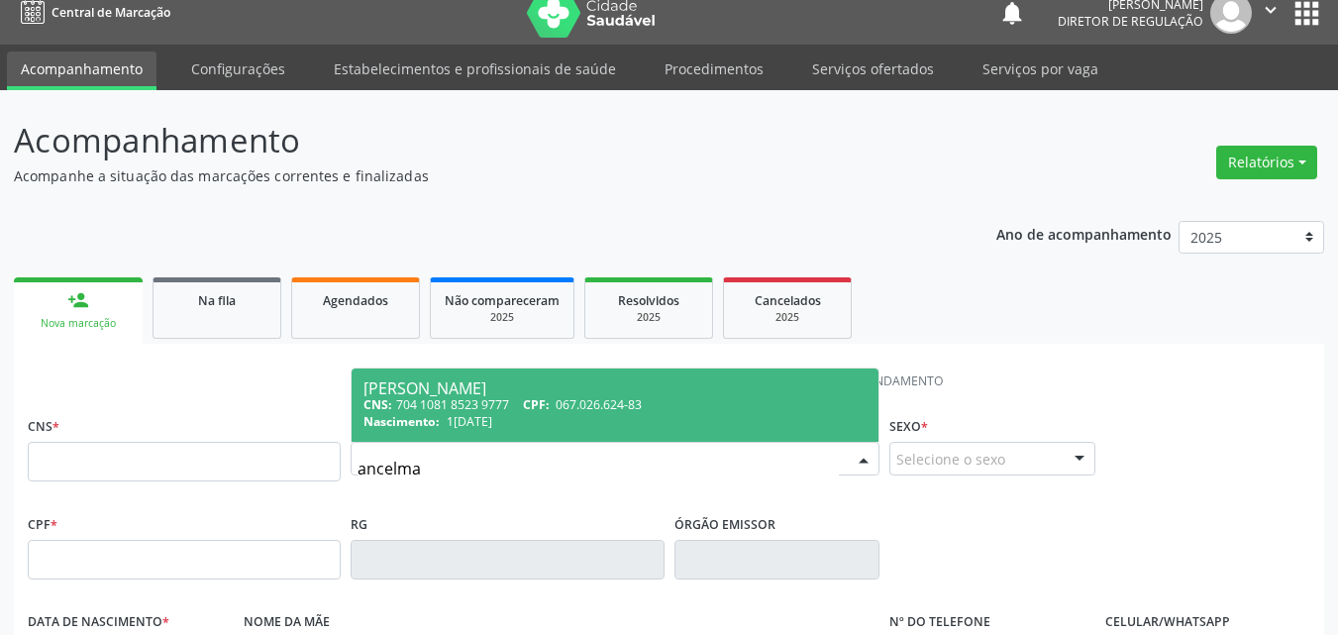
click at [492, 418] on span "1[DATE]" at bounding box center [470, 421] width 46 height 17
type input "704 1081 8523 9777"
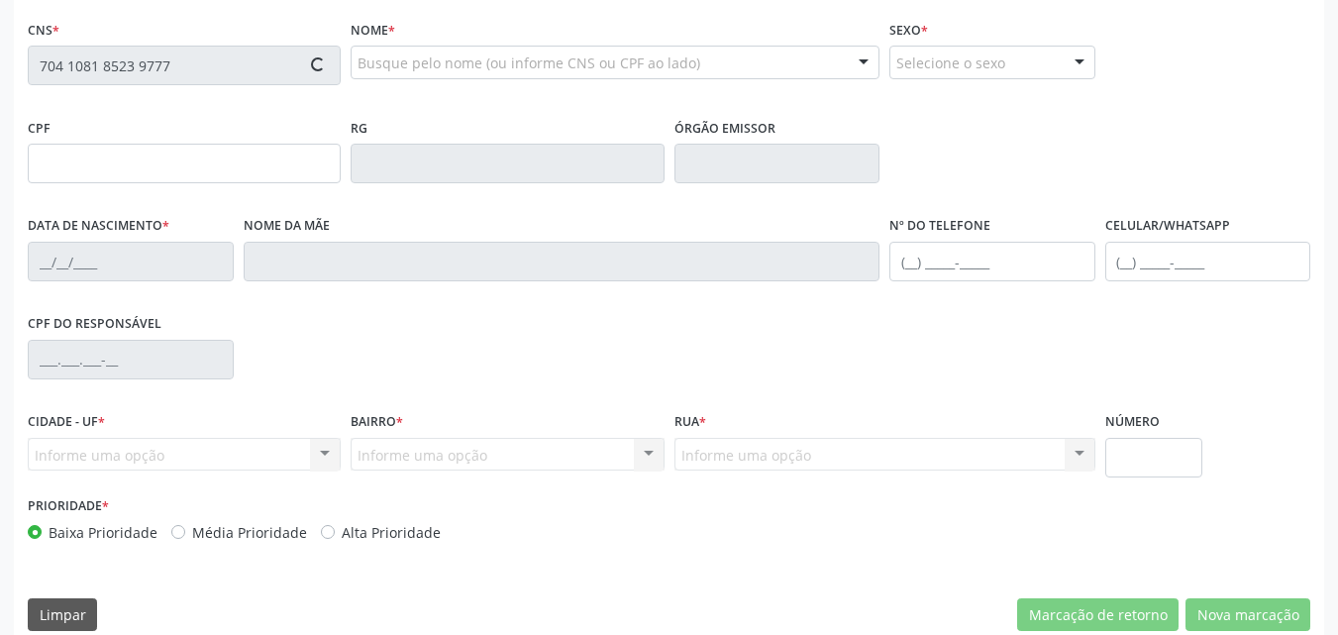
type input "067.026.624-83"
type input "1[DATE]"
type input "[PERSON_NAME]"
type input "[PHONE_NUMBER]"
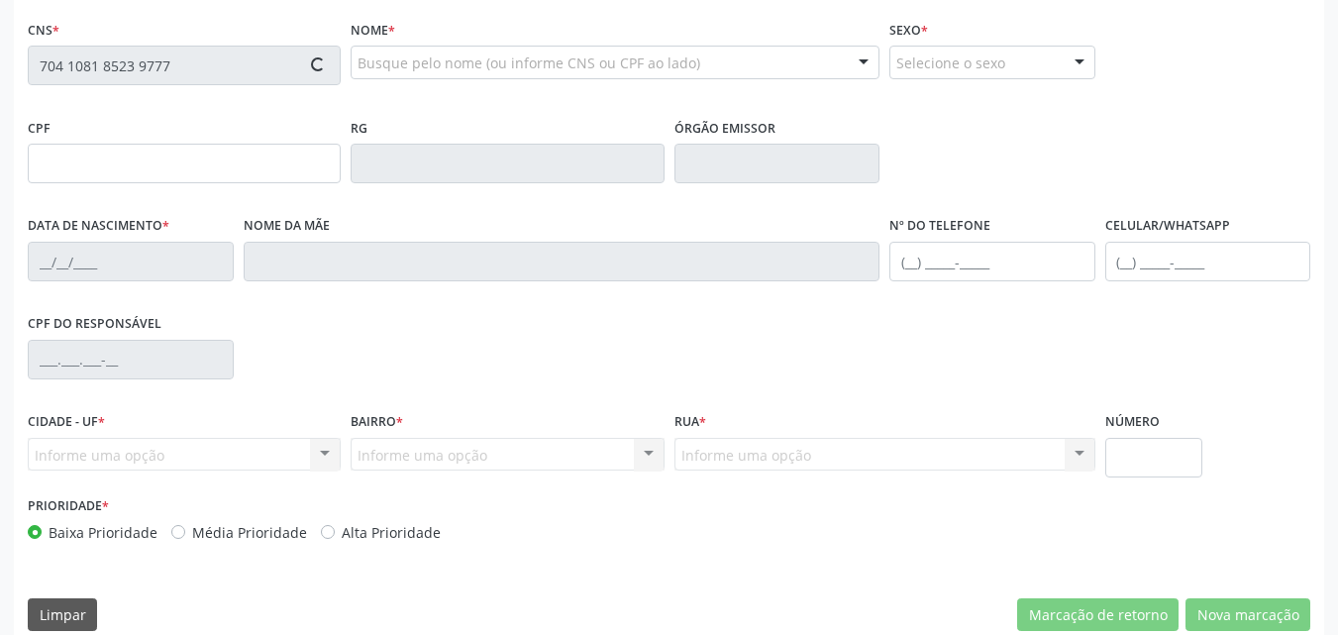
type input "S/N"
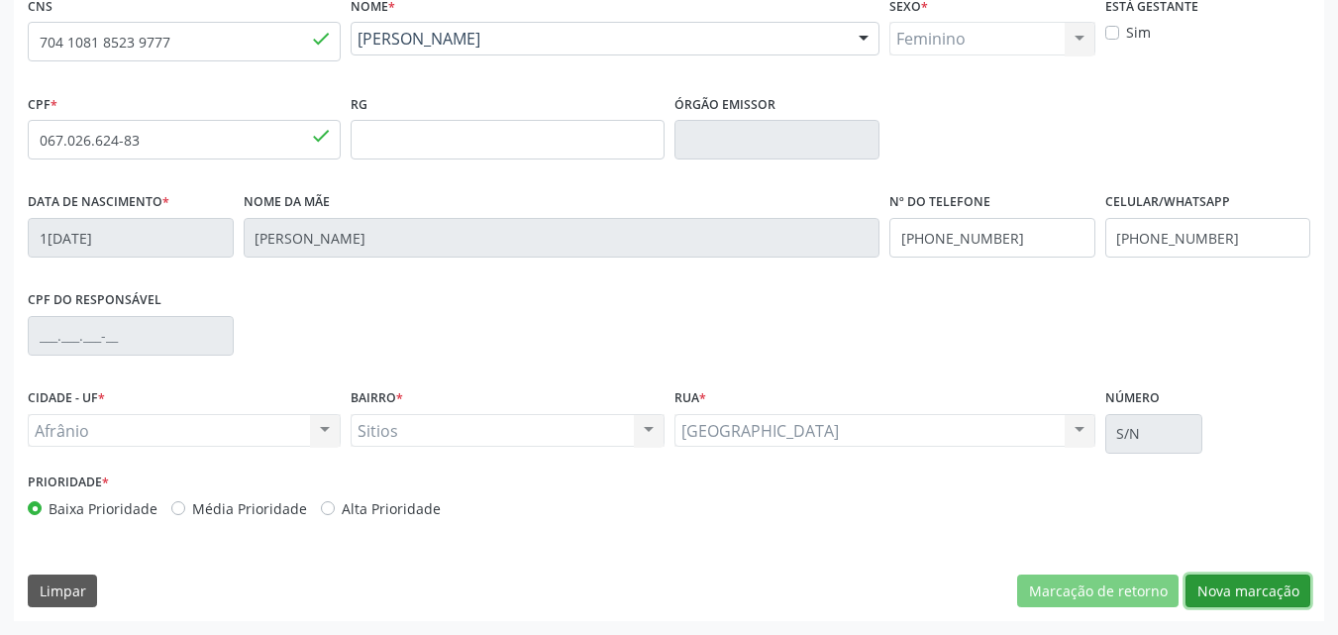
click at [1265, 588] on button "Nova marcação" at bounding box center [1247, 591] width 125 height 34
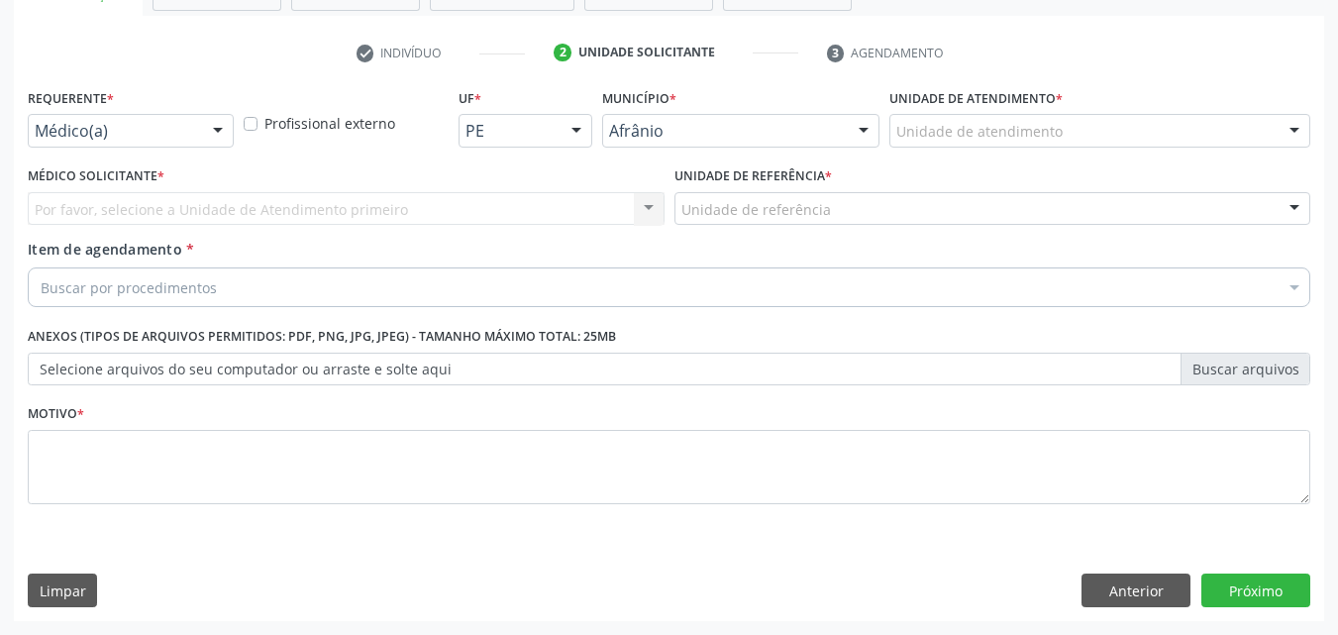
scroll to position [347, 0]
click at [1090, 126] on div "Unidade de atendimento" at bounding box center [1099, 131] width 421 height 34
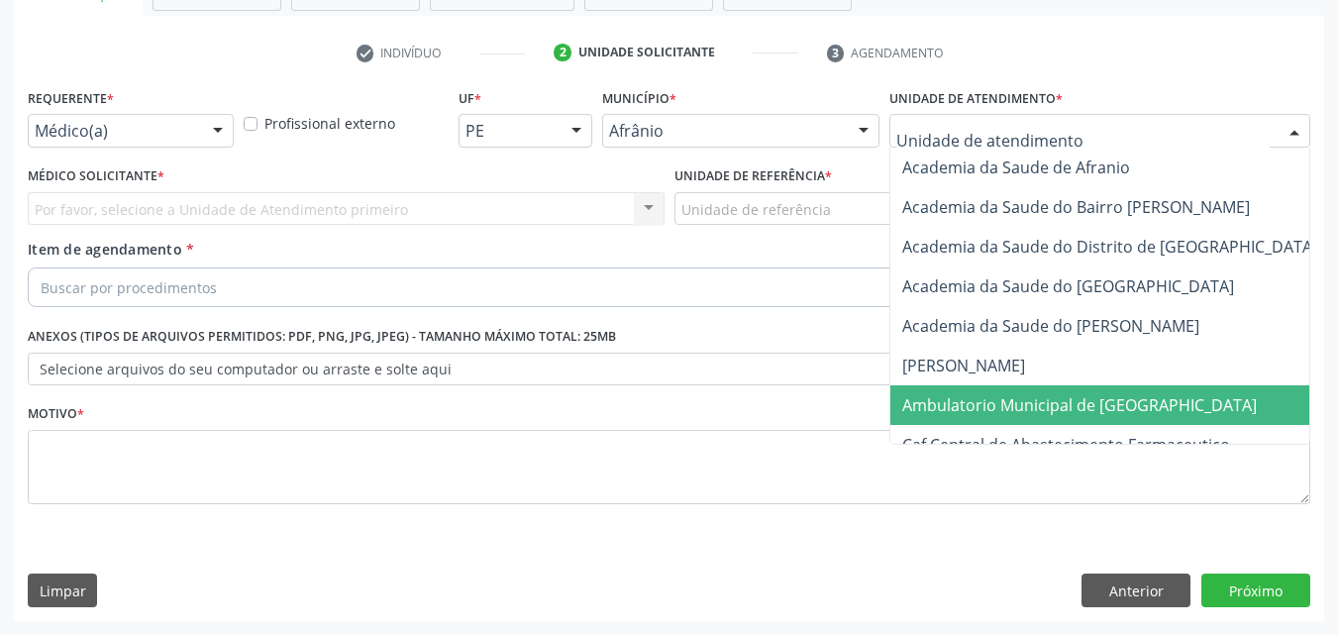
click at [1117, 408] on span "Ambulatorio Municipal de [GEOGRAPHIC_DATA]" at bounding box center [1079, 405] width 354 height 22
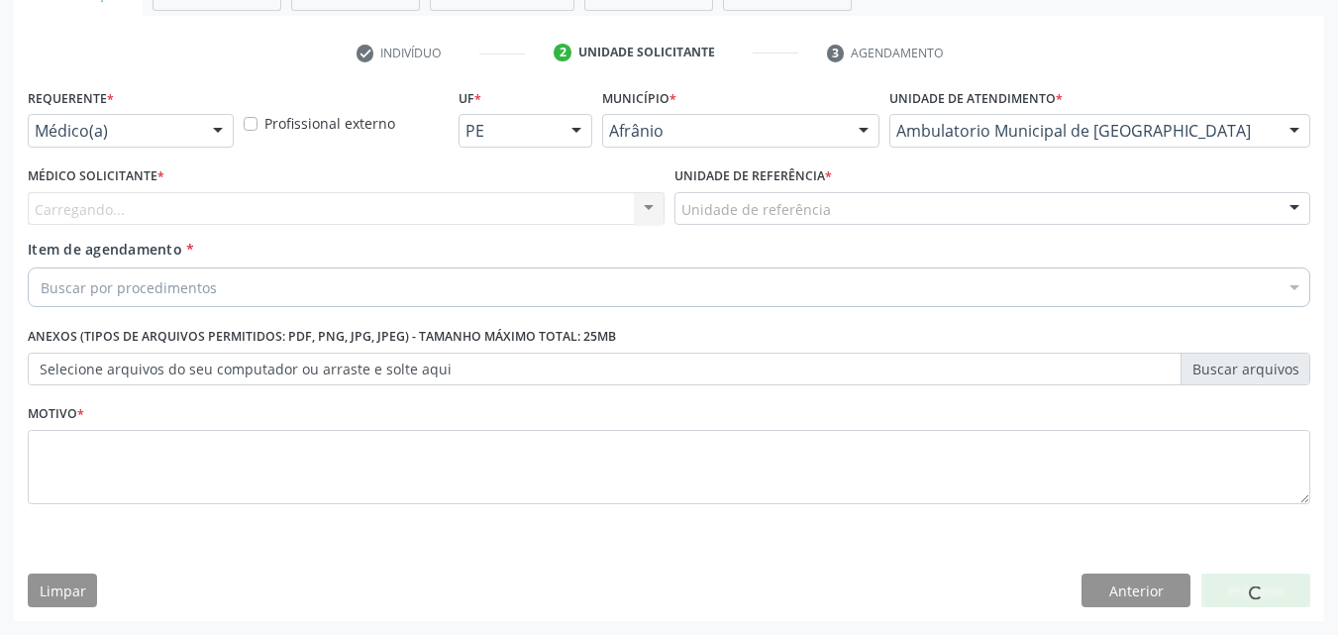
click at [827, 212] on div "Unidade de referência" at bounding box center [992, 209] width 637 height 34
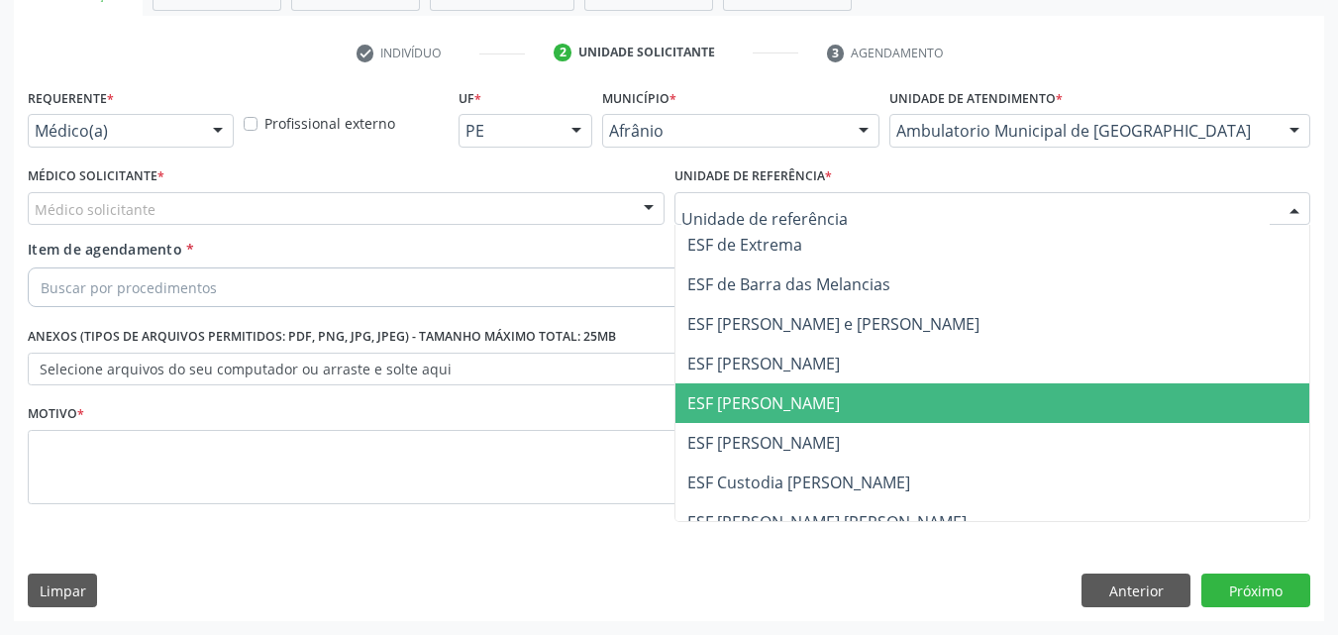
click at [817, 392] on span "ESF [PERSON_NAME]" at bounding box center [992, 403] width 635 height 40
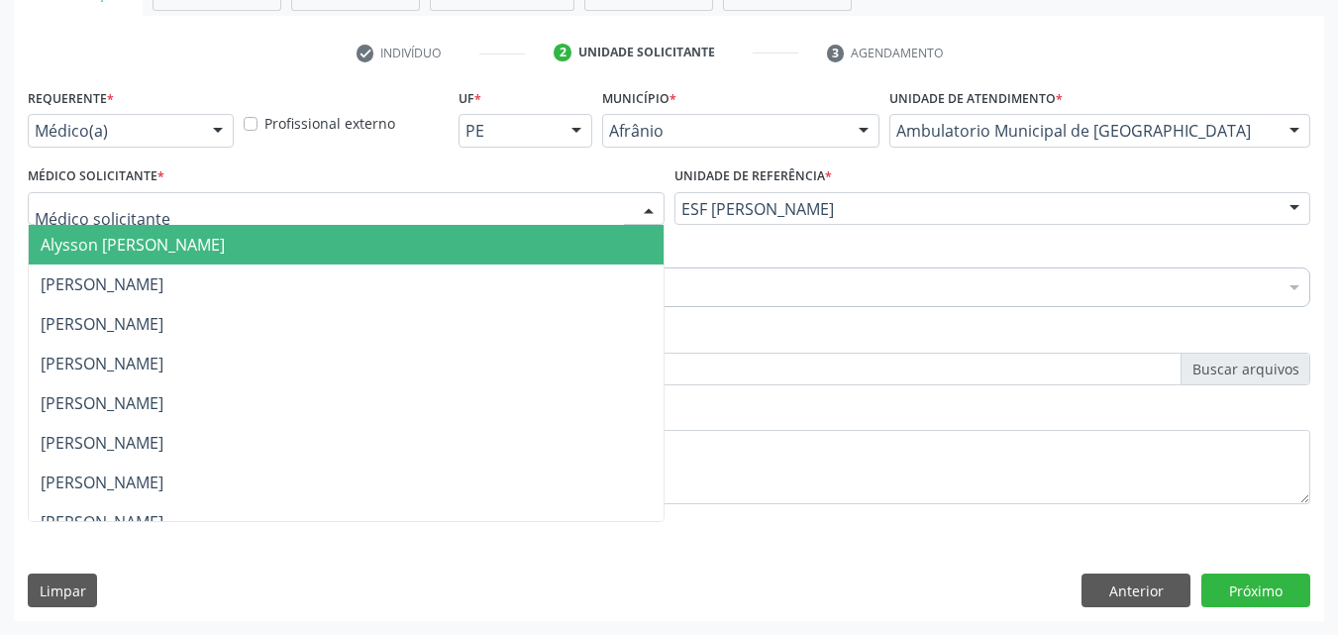
click at [370, 205] on div at bounding box center [346, 209] width 637 height 34
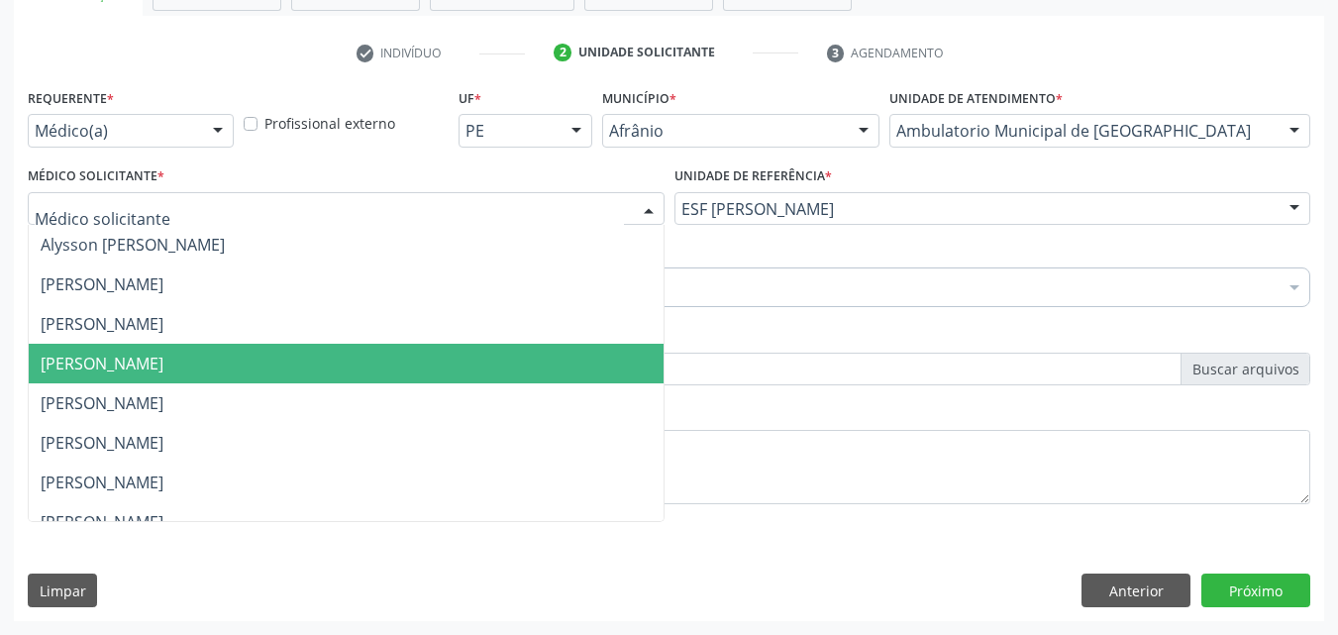
click at [329, 356] on span "[PERSON_NAME]" at bounding box center [346, 364] width 635 height 40
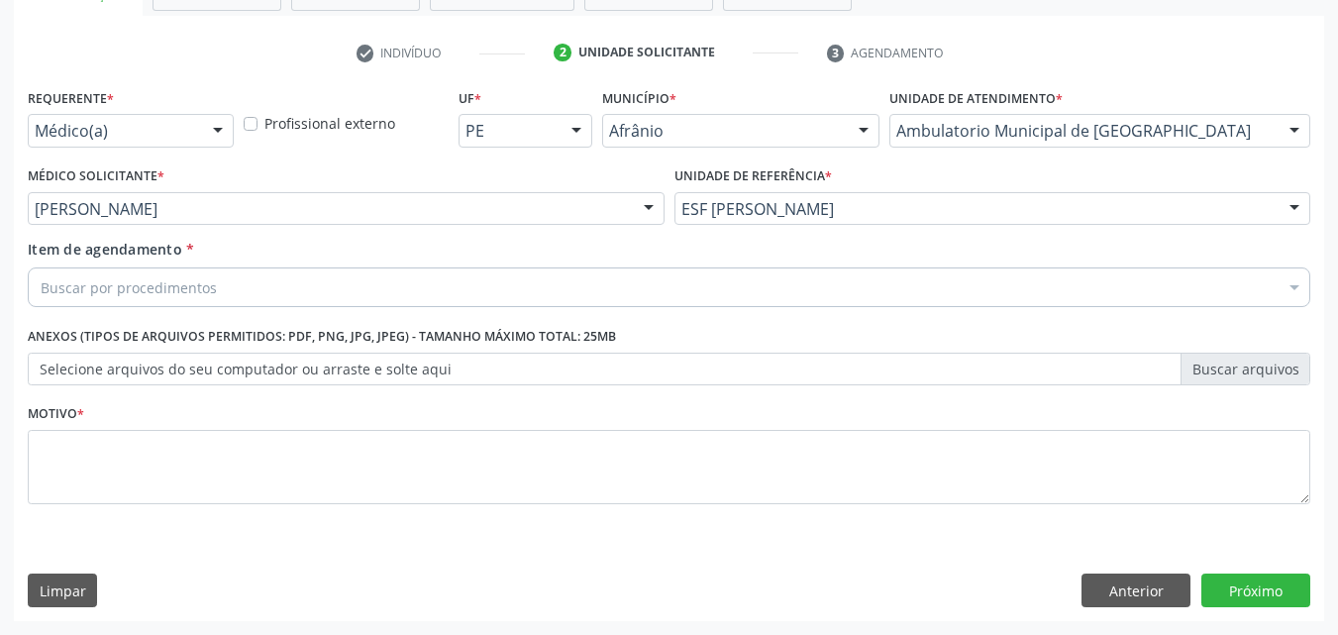
click at [268, 284] on div "Buscar por procedimentos" at bounding box center [669, 287] width 1282 height 40
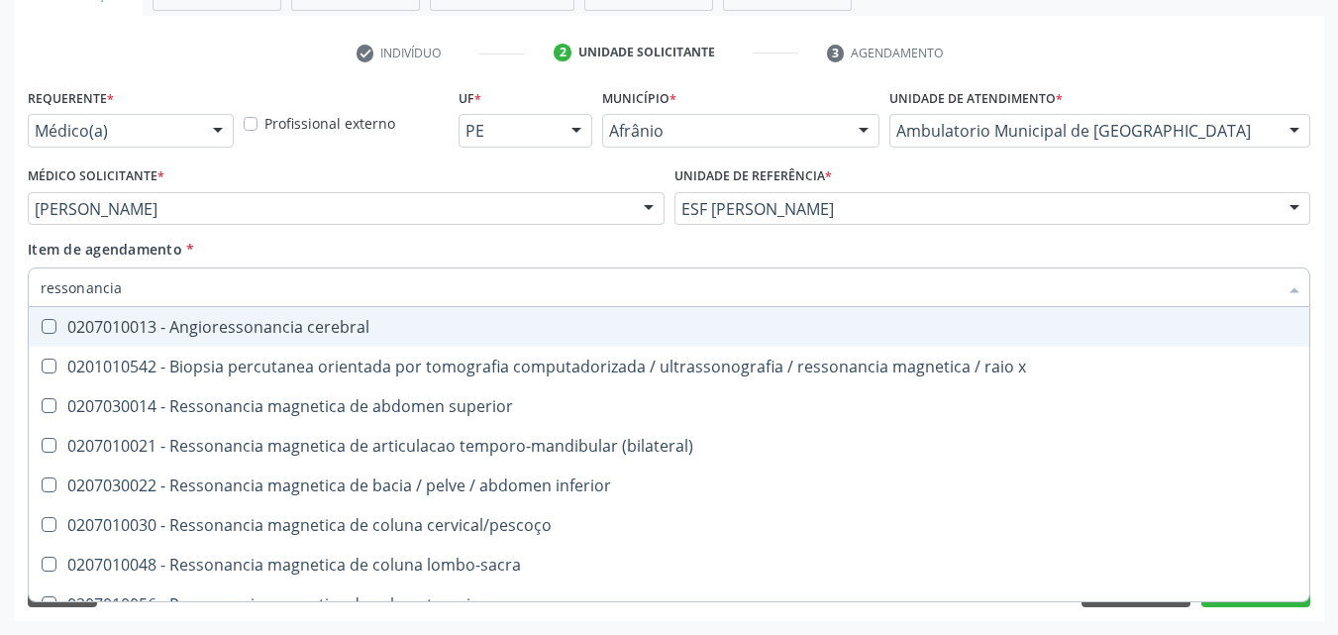
type input "ressonancia"
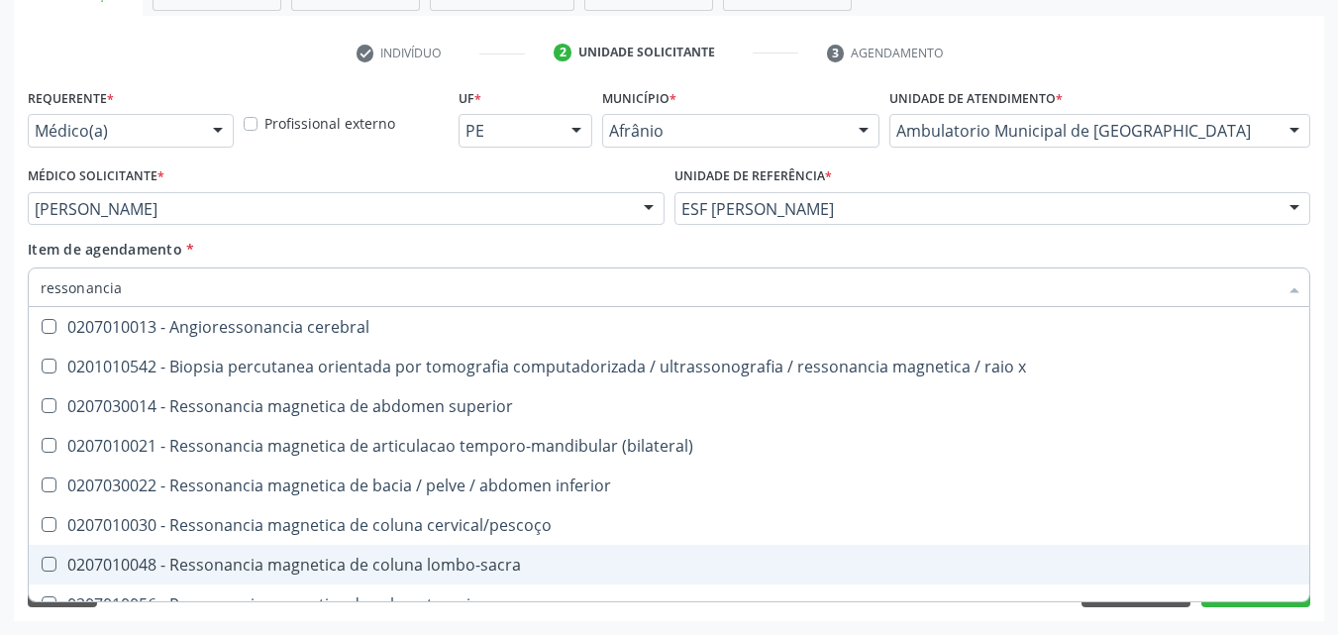
click at [490, 561] on div "0207010048 - Ressonancia magnetica de coluna lombo-sacra" at bounding box center [669, 565] width 1257 height 16
checkbox lombo-sacra "true"
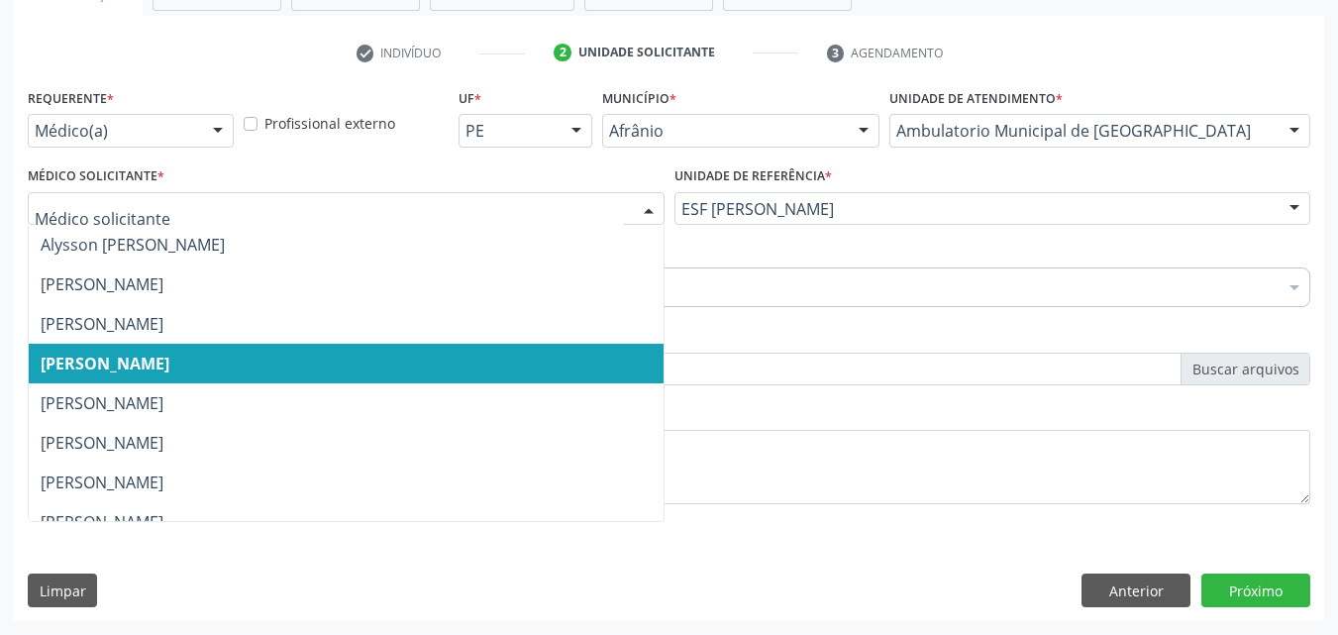
click at [813, 357] on label "Selecione arquivos do seu computador ou arraste e solte aqui" at bounding box center [669, 370] width 1282 height 34
click at [813, 357] on input "Selecione arquivos do seu computador ou arraste e solte aqui" at bounding box center [669, 370] width 1282 height 34
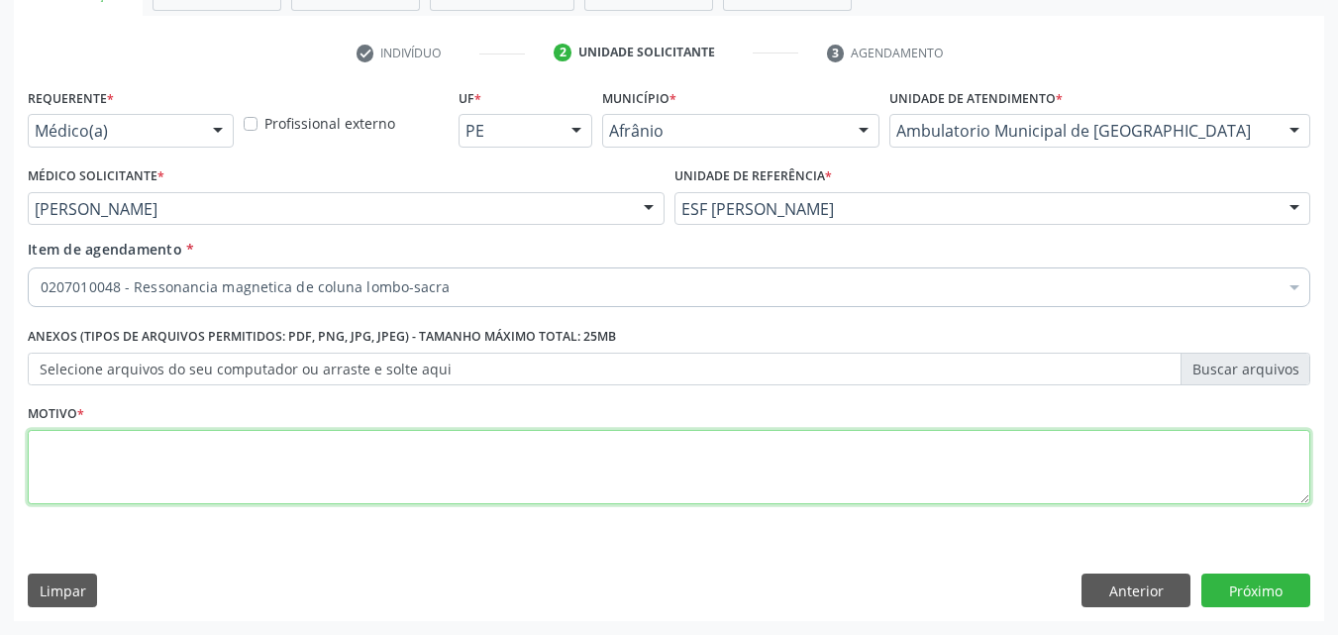
click at [282, 477] on textarea at bounding box center [669, 467] width 1282 height 75
type textarea "*"
type textarea "lombalgia"
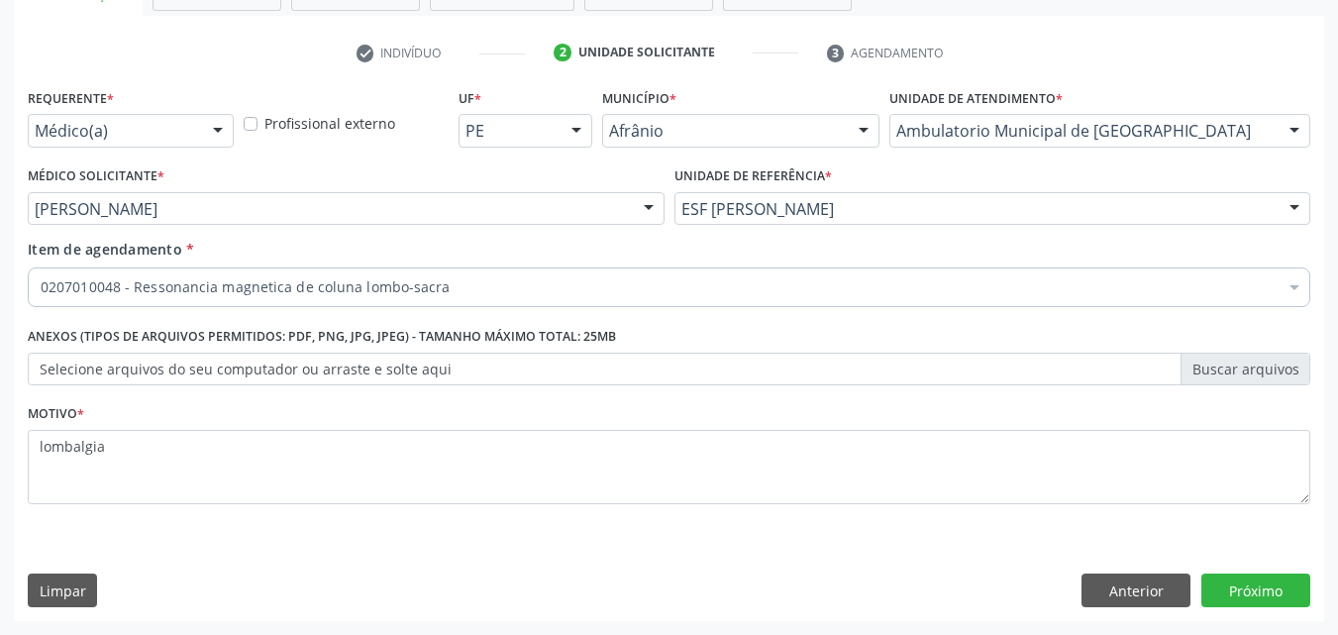
click at [369, 361] on label "Selecione arquivos do seu computador ou arraste e solte aqui" at bounding box center [669, 370] width 1282 height 34
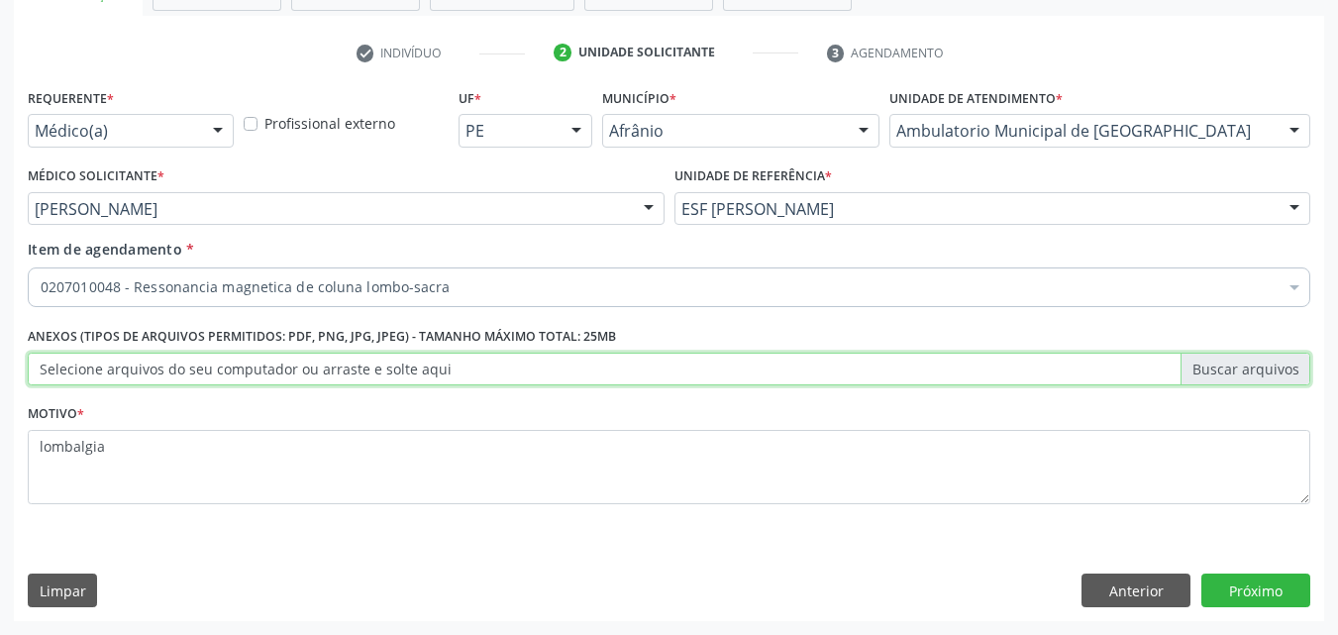
click at [369, 361] on input "Selecione arquivos do seu computador ou arraste e solte aqui" at bounding box center [669, 370] width 1282 height 34
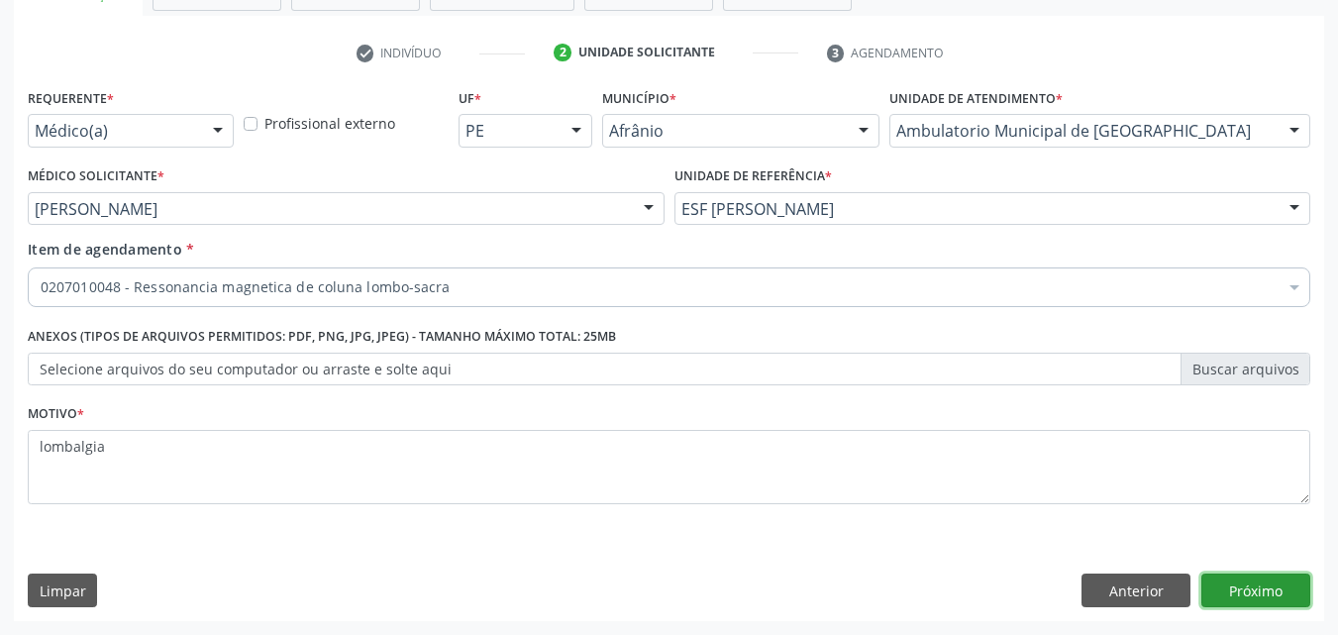
click at [1277, 592] on button "Próximo" at bounding box center [1255, 590] width 109 height 34
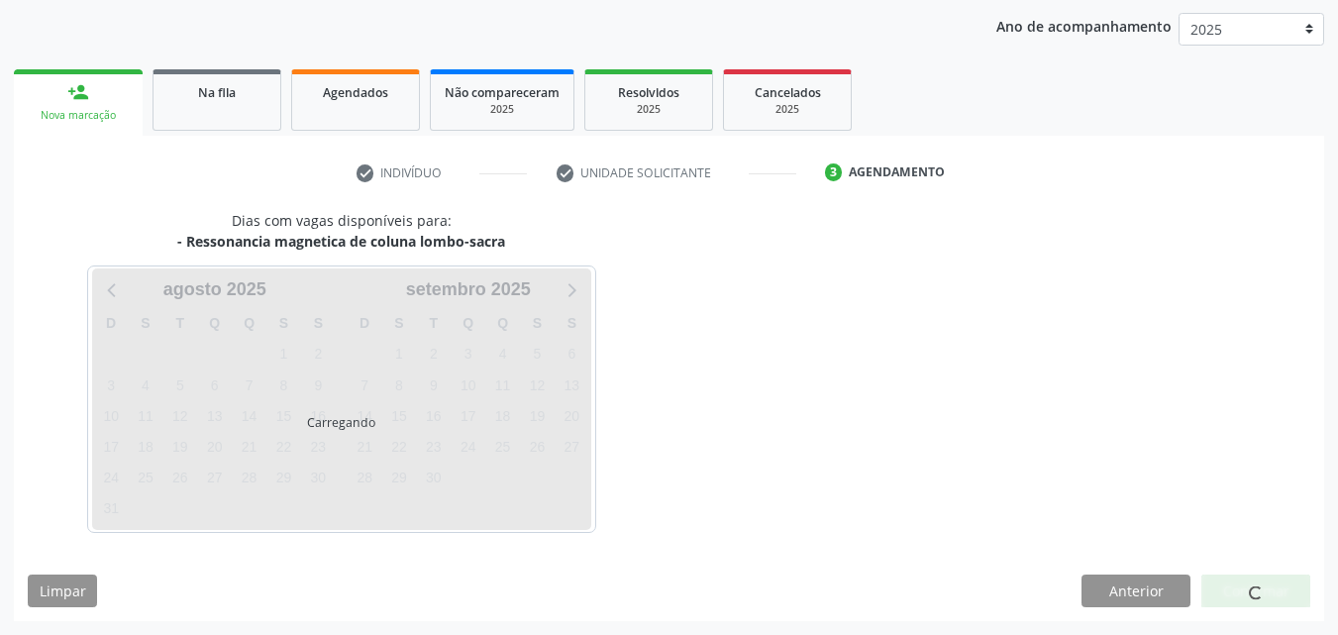
scroll to position [227, 0]
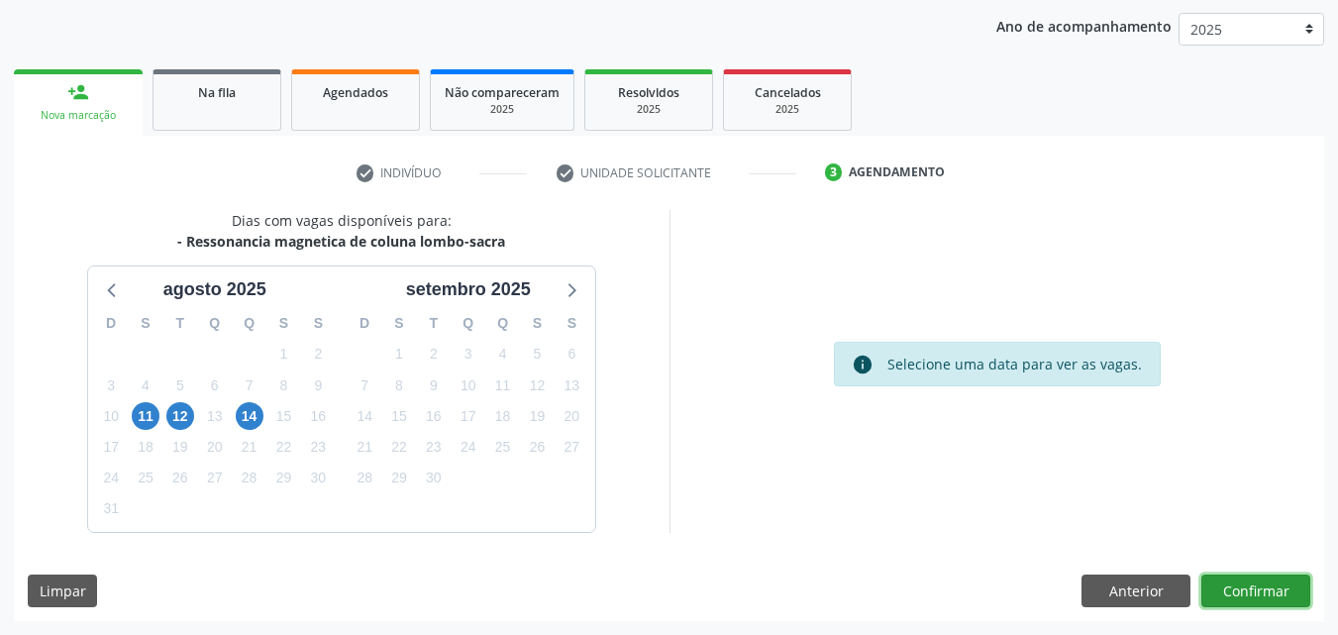
click at [1258, 593] on button "Confirmar" at bounding box center [1255, 591] width 109 height 34
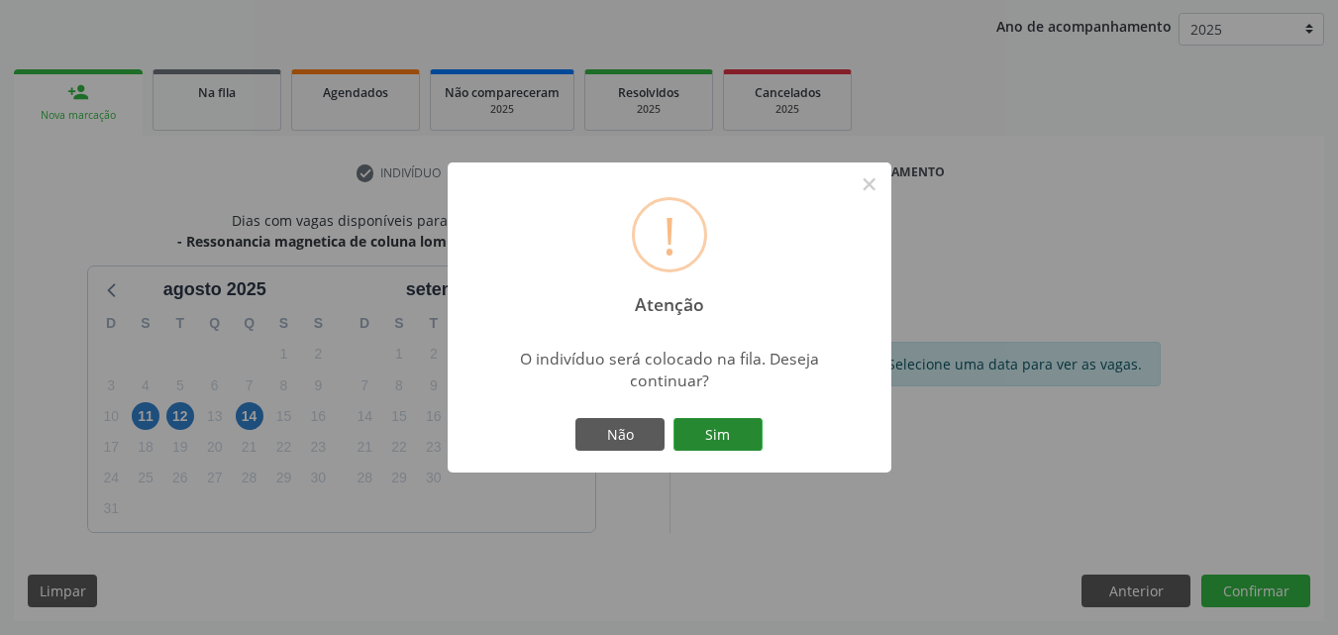
click at [740, 434] on button "Sim" at bounding box center [717, 435] width 89 height 34
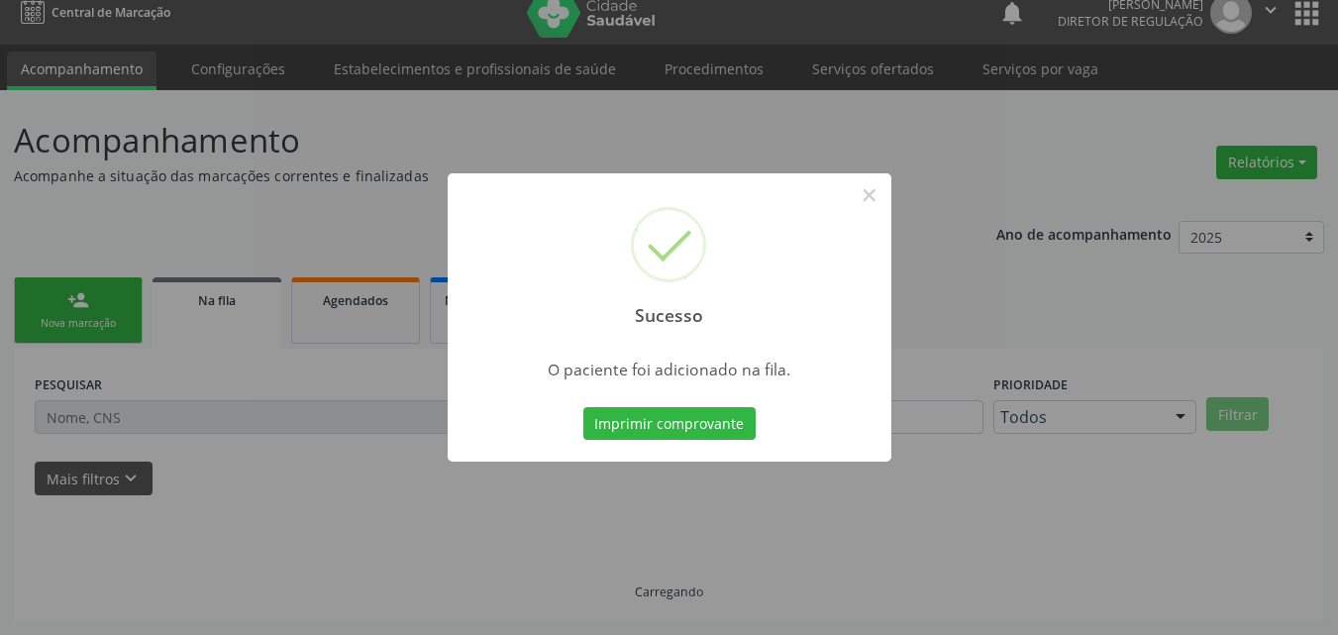
scroll to position [19, 0]
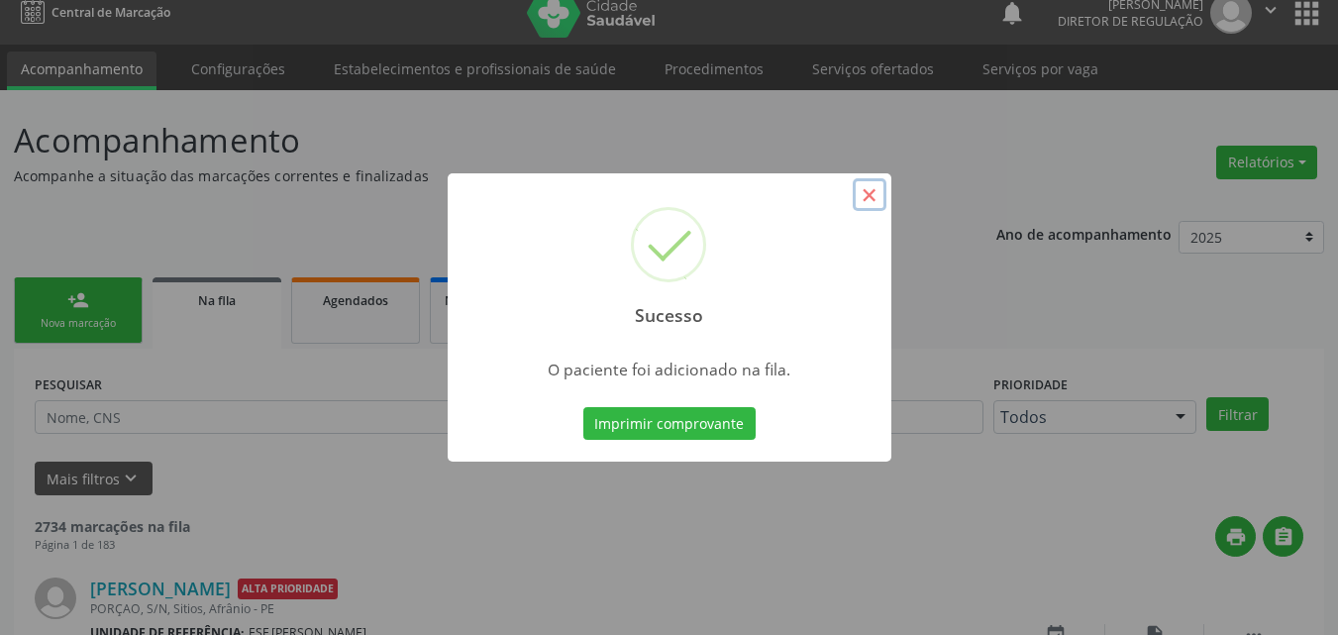
drag, startPoint x: 869, startPoint y: 195, endPoint x: 822, endPoint y: 203, distance: 48.2
click at [868, 195] on button "×" at bounding box center [870, 195] width 34 height 34
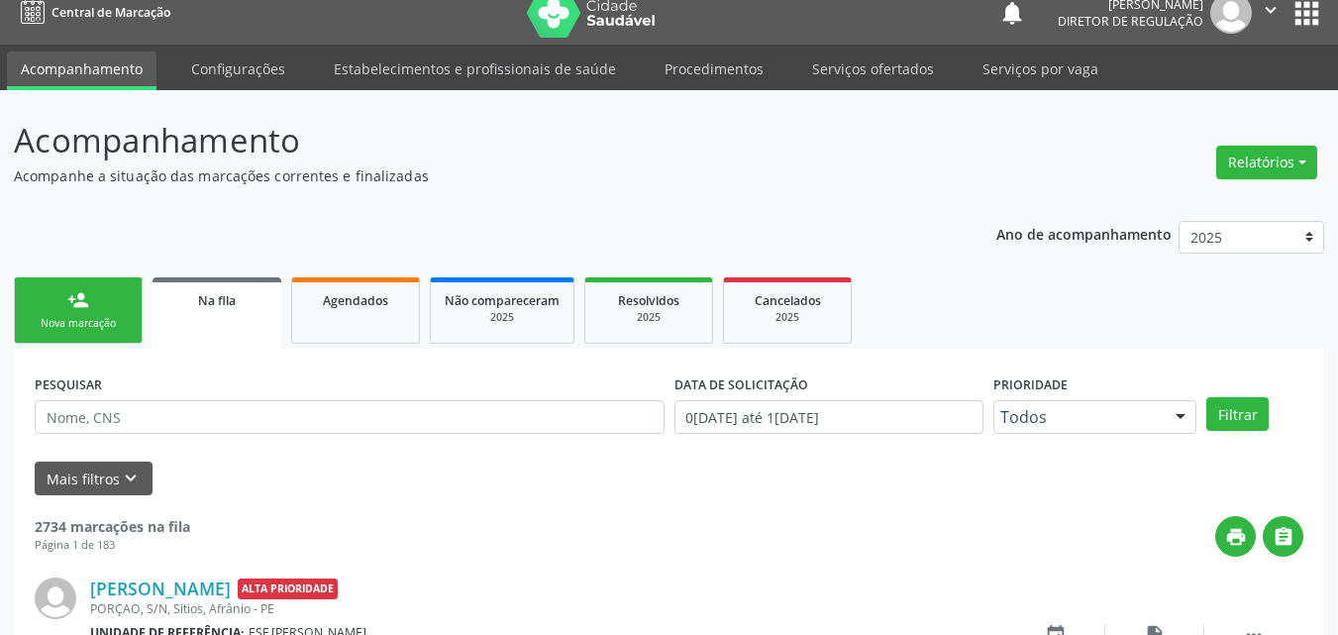
click at [105, 314] on link "person_add Nova marcação" at bounding box center [78, 310] width 129 height 66
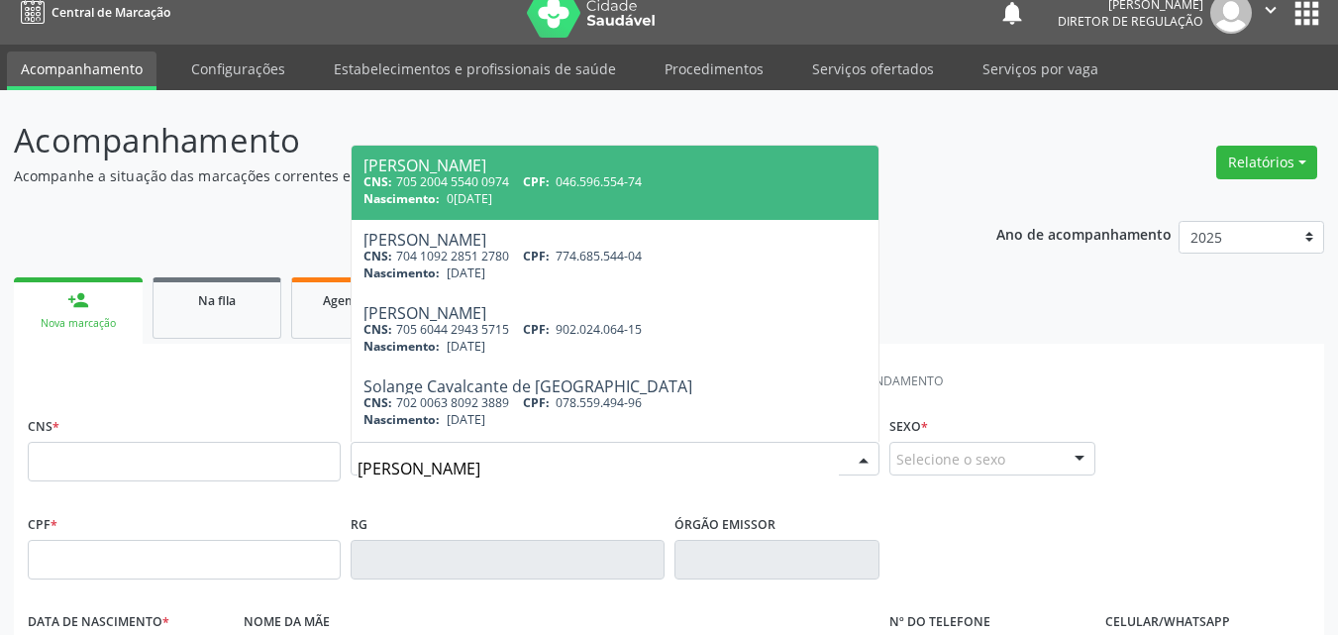
type input "solange coelho"
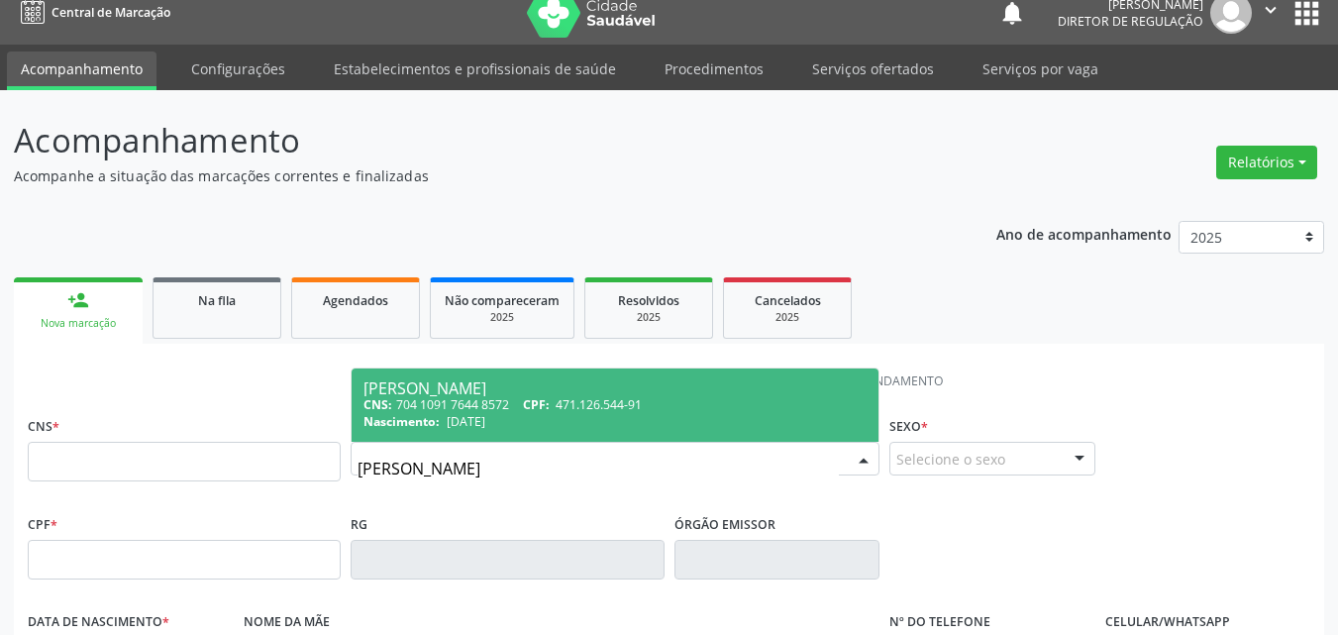
click at [501, 404] on div "CNS: 704 1091 7644 8572 CPF: 471.126.544-91" at bounding box center [614, 404] width 503 height 17
type input "704 1091 7644 8572"
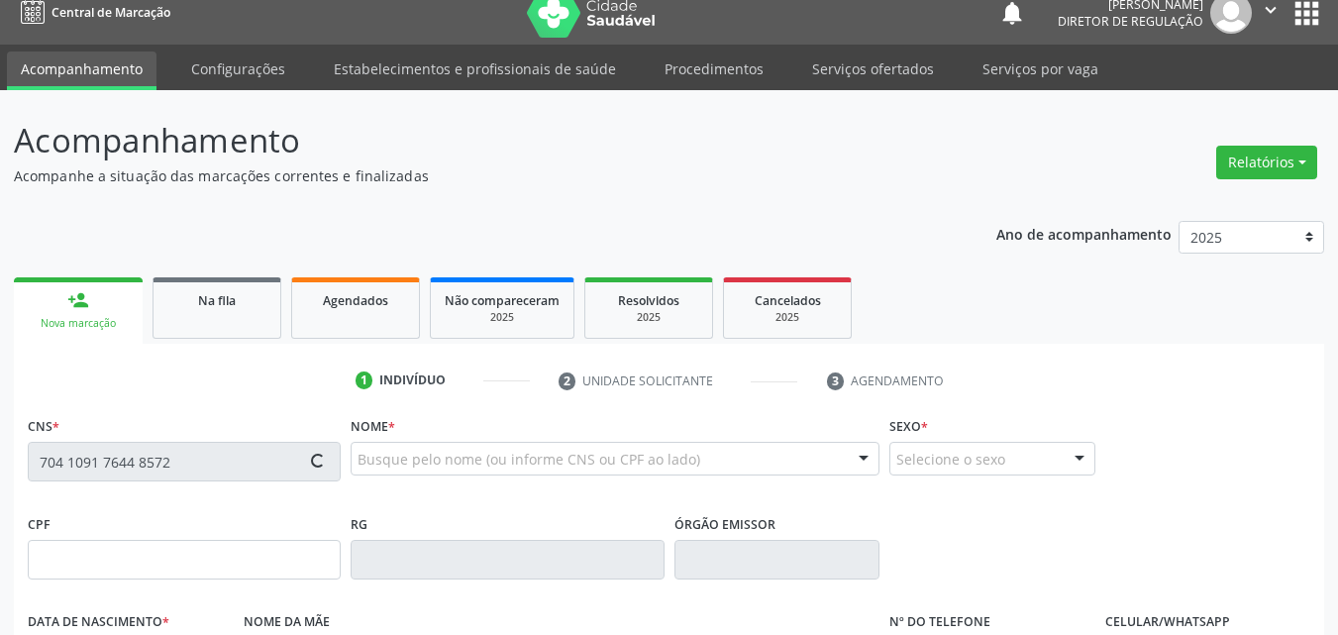
type input "471.126.544-91"
type input "12/02/1967"
type input "Maria Madalena Coelho Gomes"
type input "(87) 98843-7371"
type input "S/N"
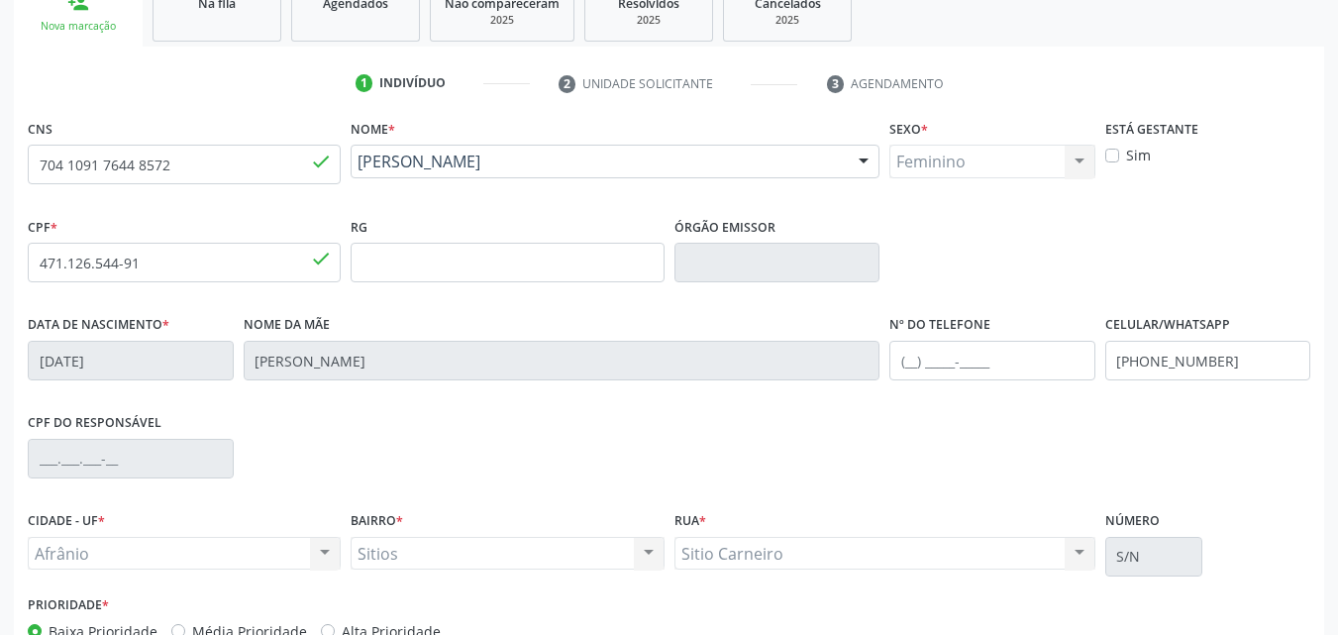
scroll to position [415, 0]
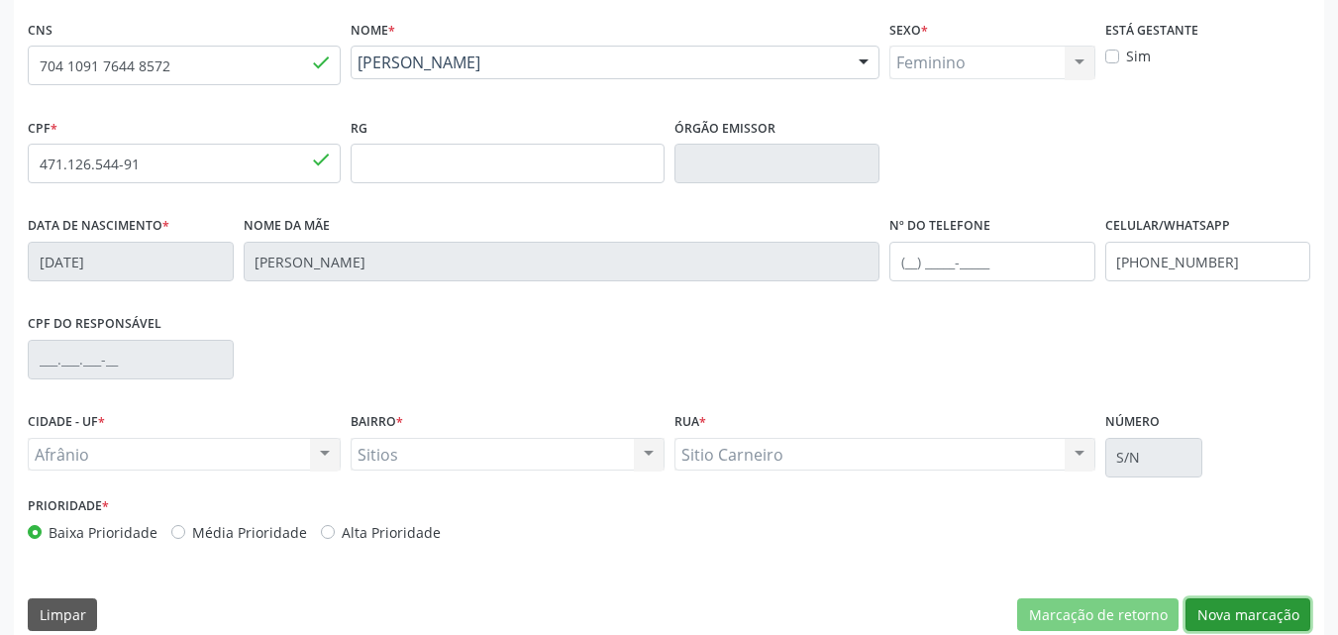
click at [1246, 616] on button "Nova marcação" at bounding box center [1247, 615] width 125 height 34
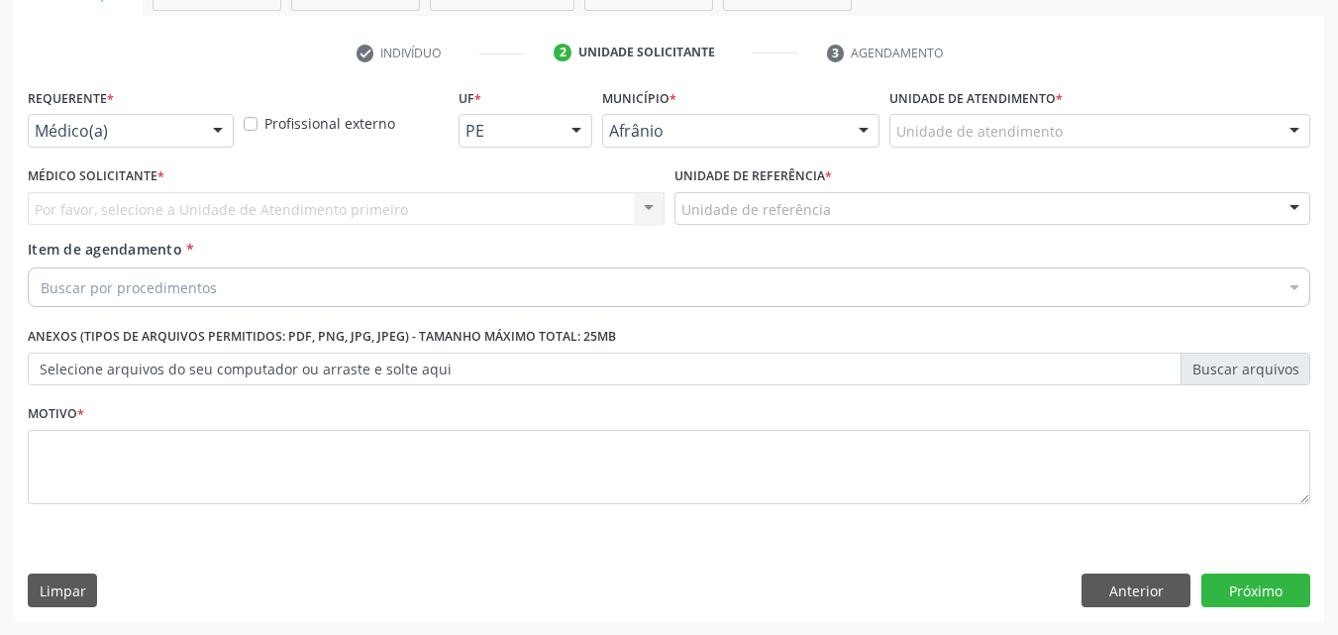
scroll to position [347, 0]
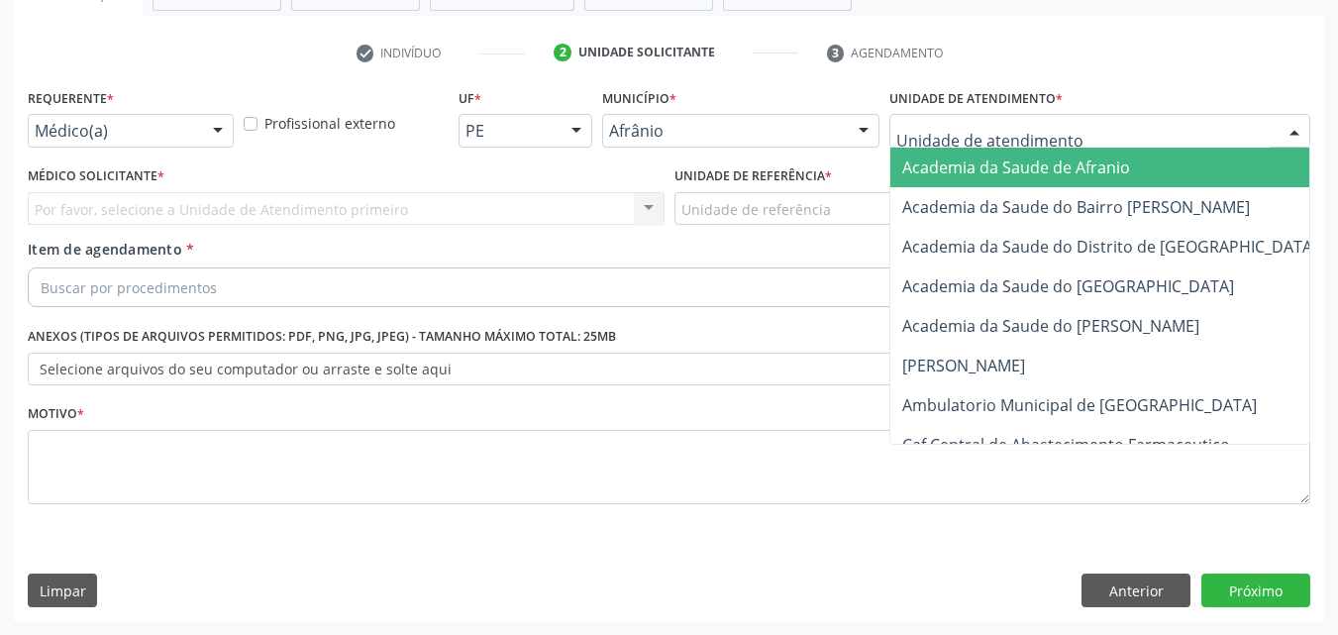
click at [1089, 130] on div at bounding box center [1099, 131] width 421 height 34
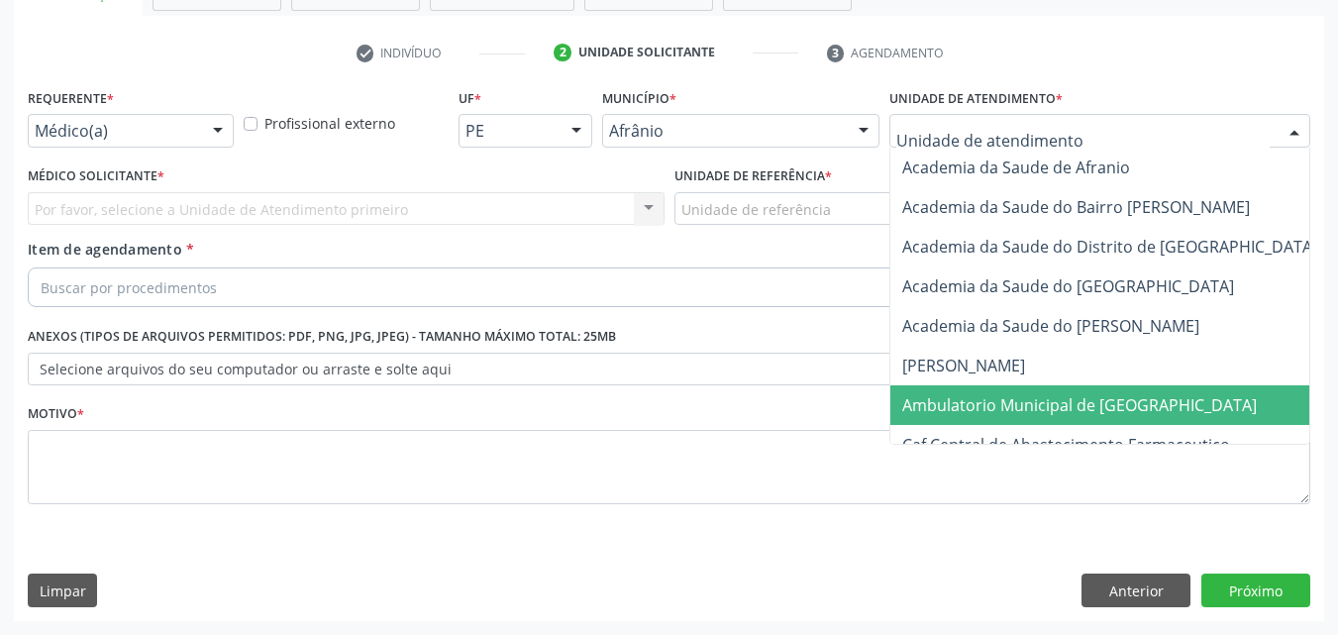
click at [1075, 400] on span "Ambulatorio Municipal de [GEOGRAPHIC_DATA]" at bounding box center [1079, 405] width 354 height 22
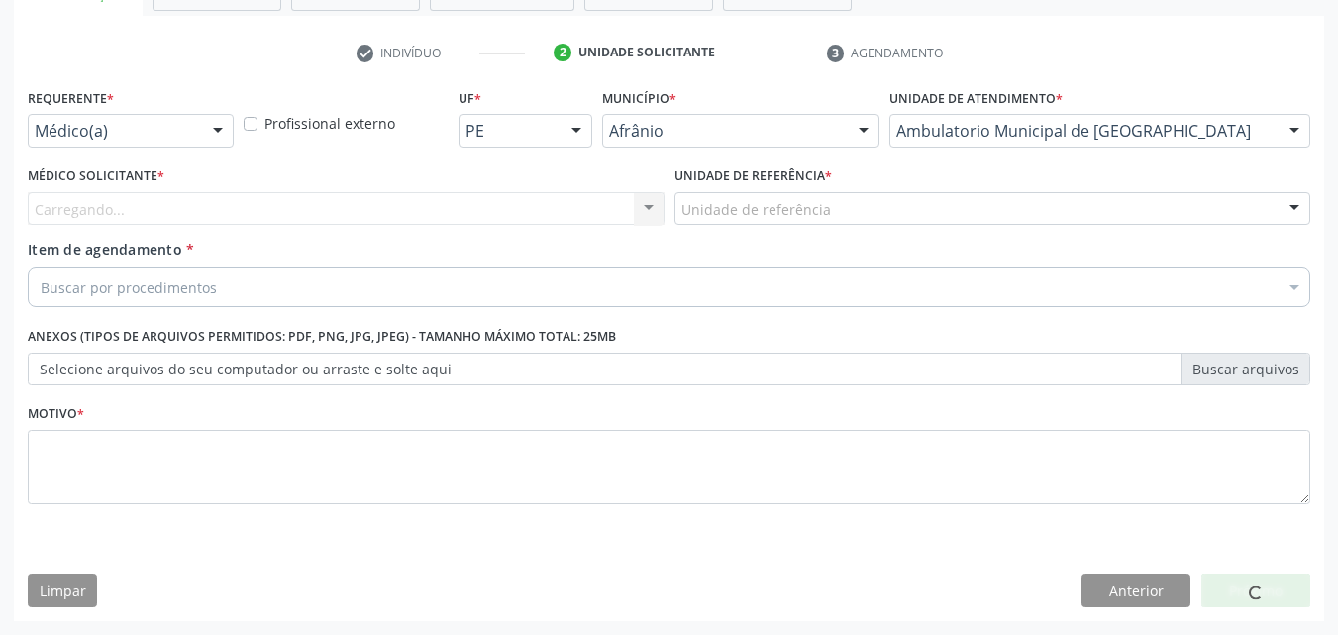
click at [878, 207] on div "Unidade de referência" at bounding box center [992, 209] width 637 height 34
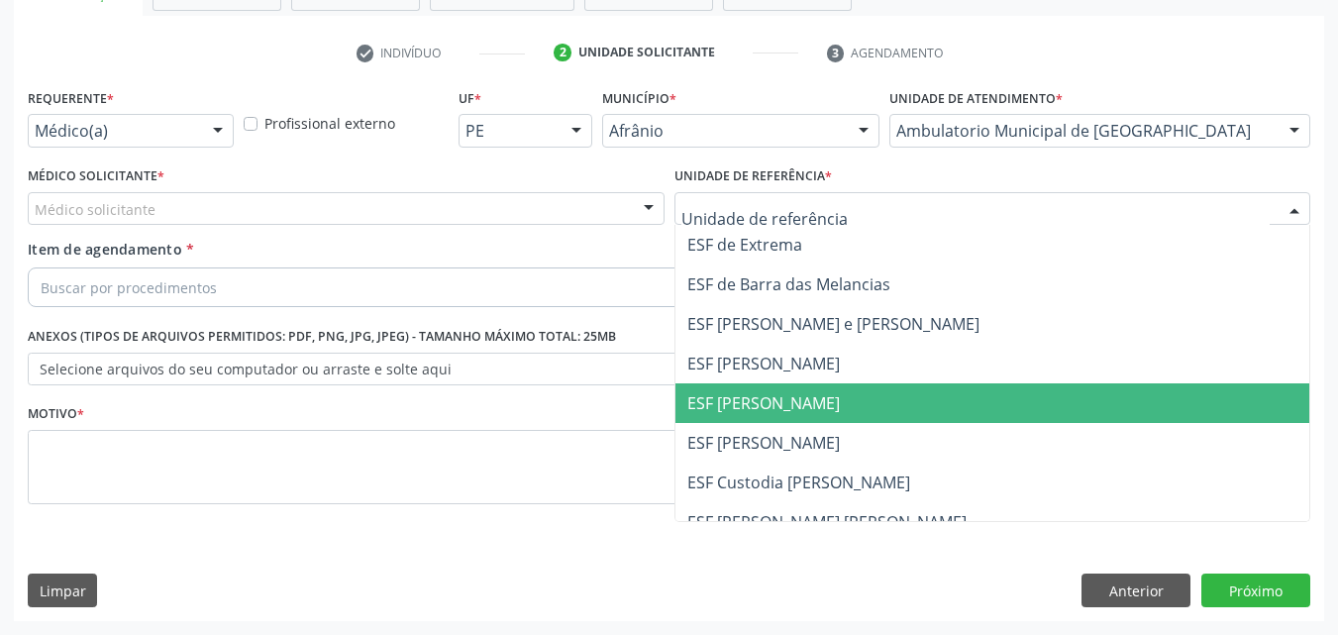
click at [812, 405] on span "ESF [PERSON_NAME]" at bounding box center [763, 403] width 152 height 22
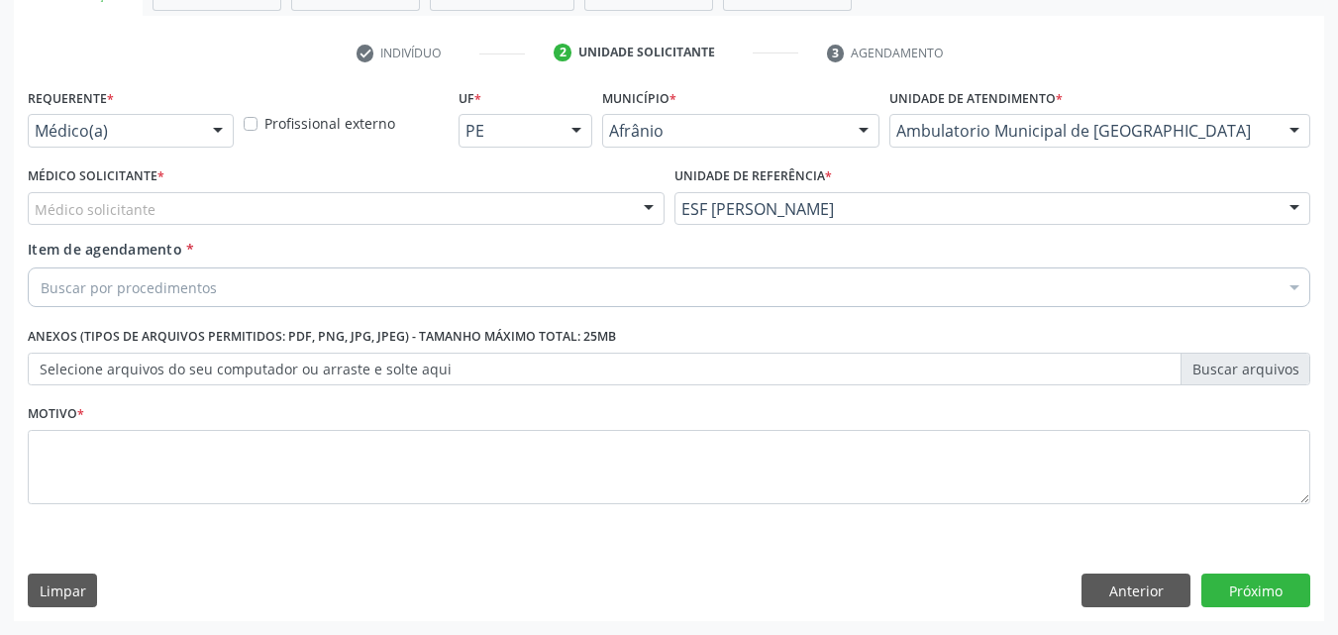
click at [458, 207] on div "Médico solicitante" at bounding box center [346, 209] width 637 height 34
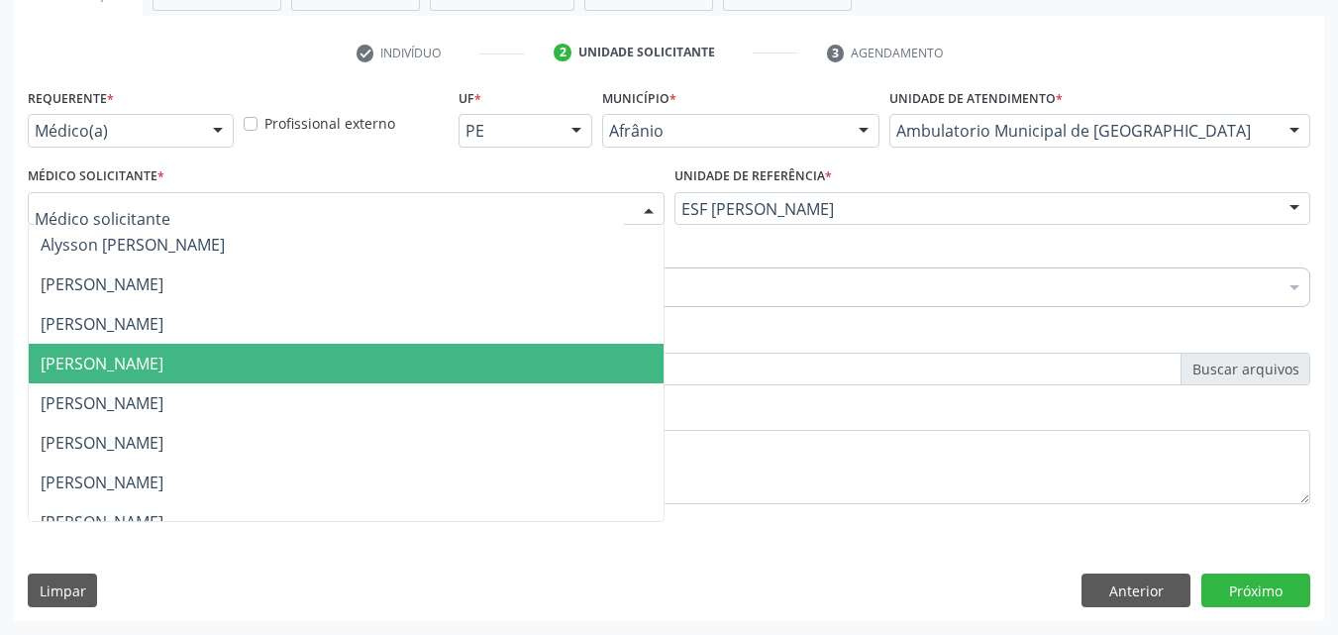
click at [443, 367] on span "[PERSON_NAME]" at bounding box center [346, 364] width 635 height 40
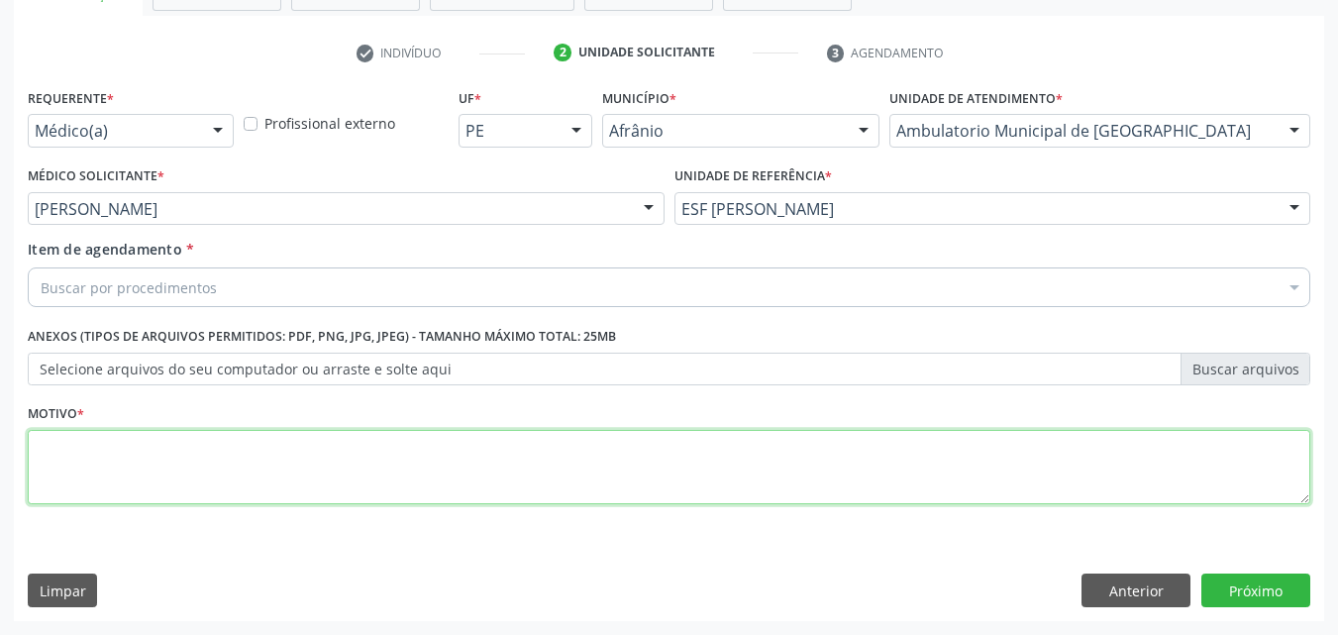
click at [312, 454] on textarea at bounding box center [669, 467] width 1282 height 75
type textarea "*"
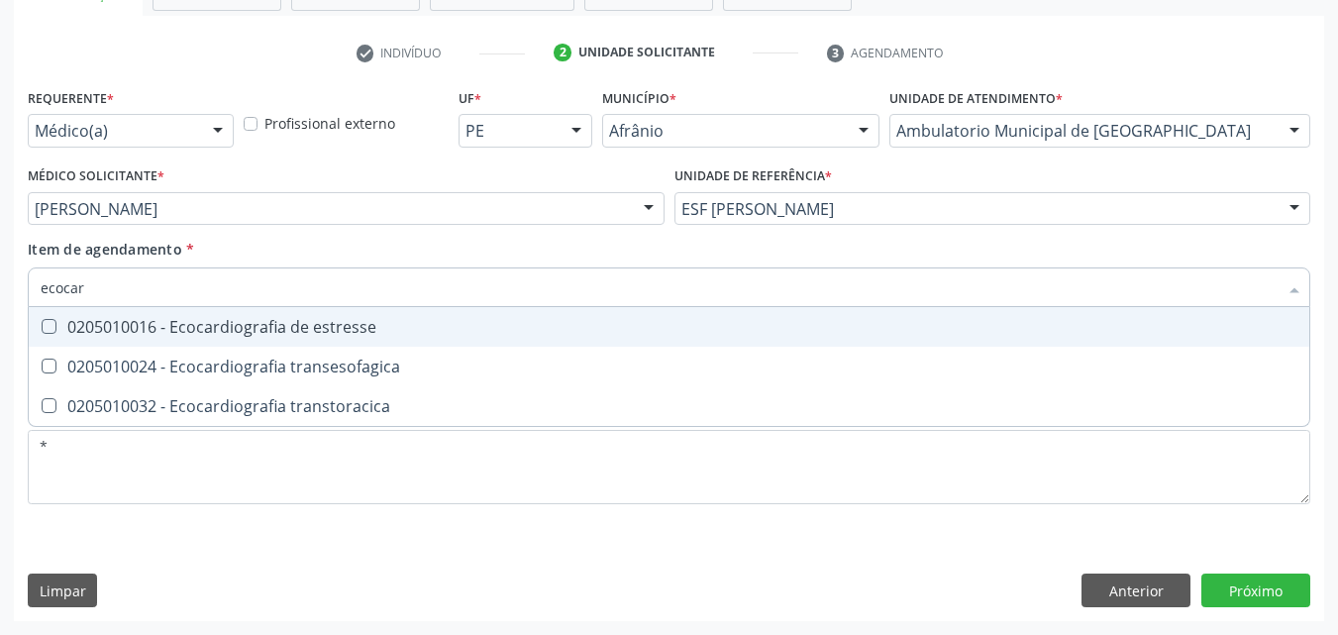
type input "ecocard"
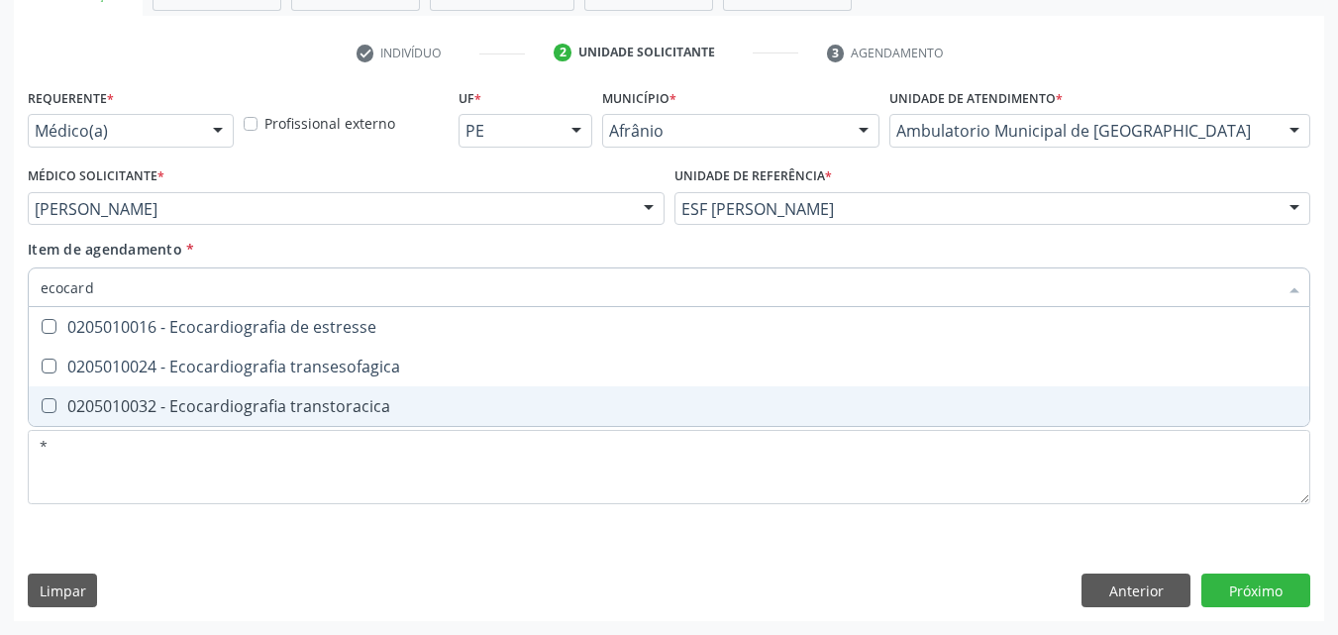
click at [270, 414] on div "0205010032 - Ecocardiografia transtoracica" at bounding box center [669, 406] width 1257 height 16
checkbox transtoracica "true"
click at [1260, 589] on div "Requerente * Médico(a) Médico(a) Enfermeiro(a) Paciente Nenhum resultado encont…" at bounding box center [669, 352] width 1310 height 538
checkbox transesofagica "true"
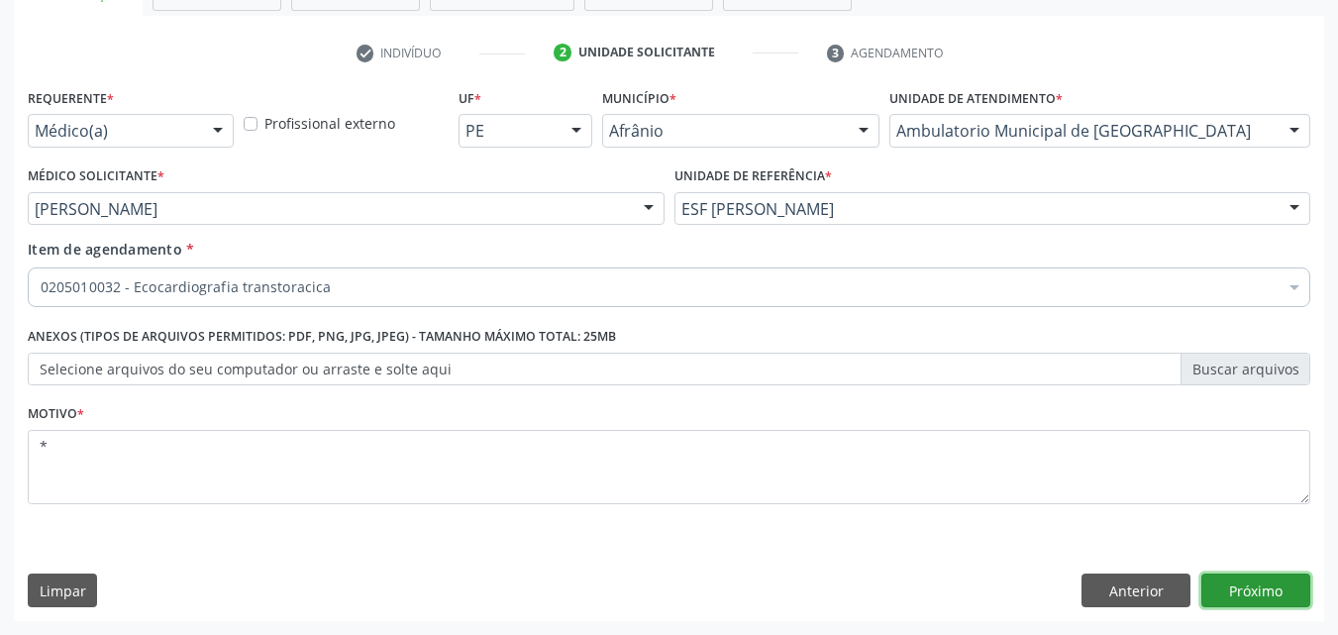
click at [1253, 592] on button "Próximo" at bounding box center [1255, 590] width 109 height 34
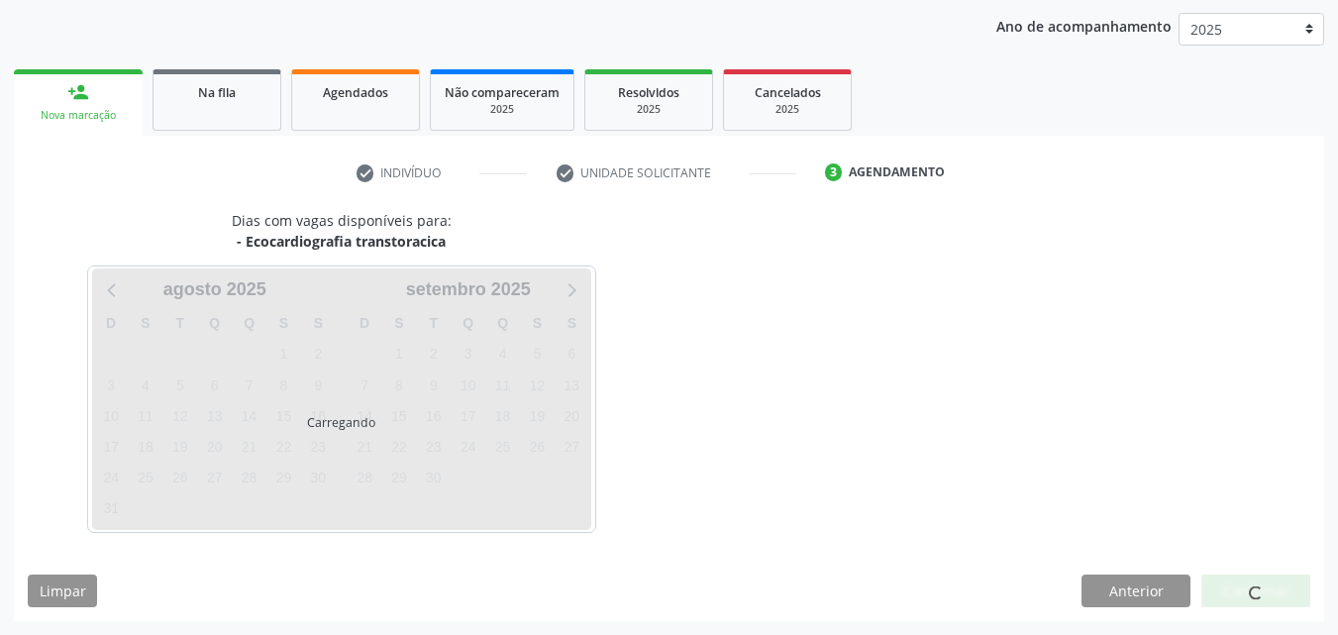
scroll to position [227, 0]
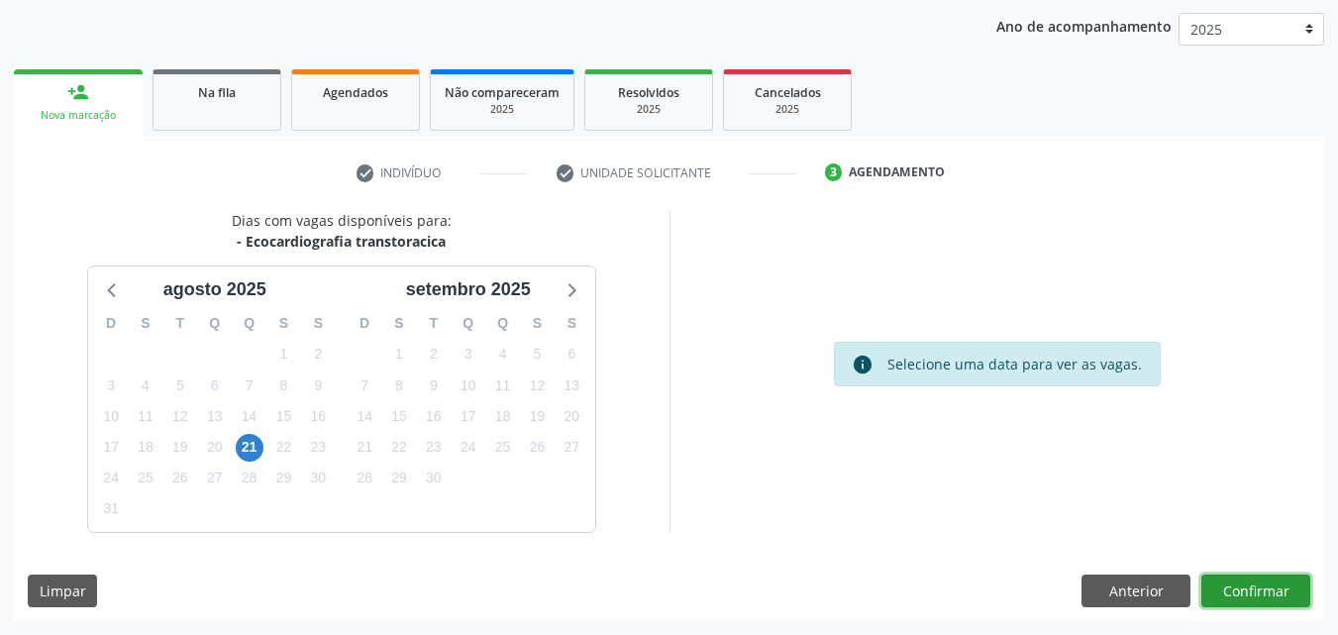
click at [1242, 594] on button "Confirmar" at bounding box center [1255, 591] width 109 height 34
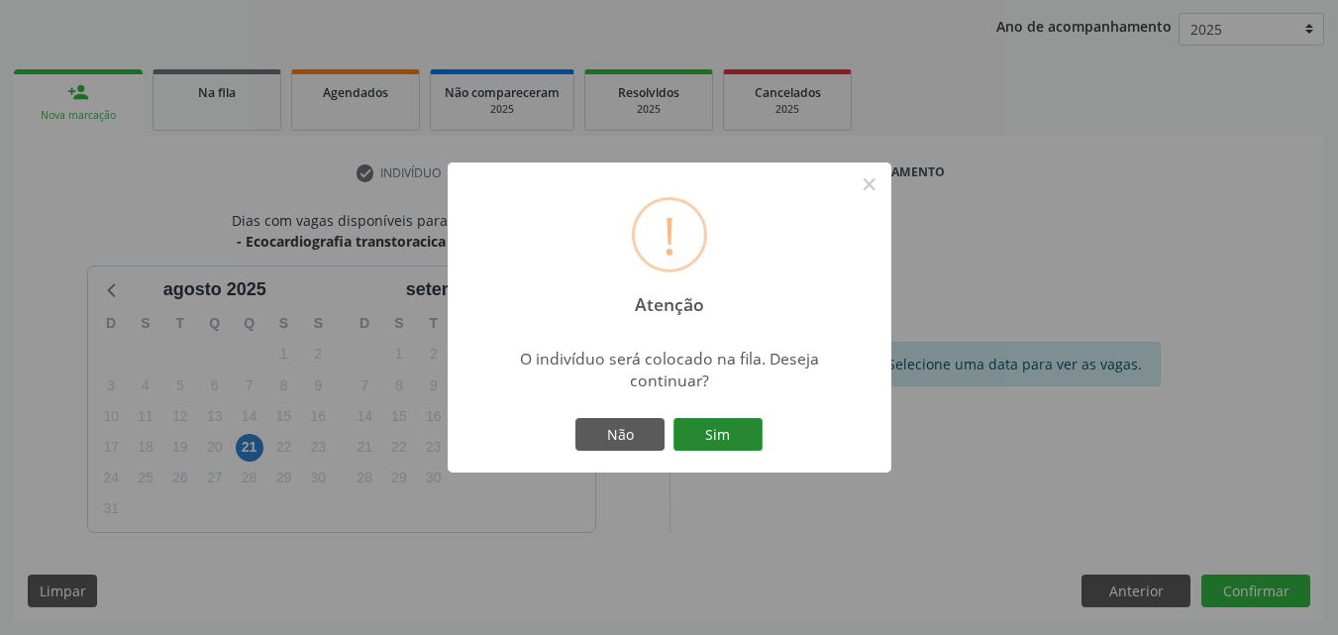
click at [717, 435] on button "Sim" at bounding box center [717, 435] width 89 height 34
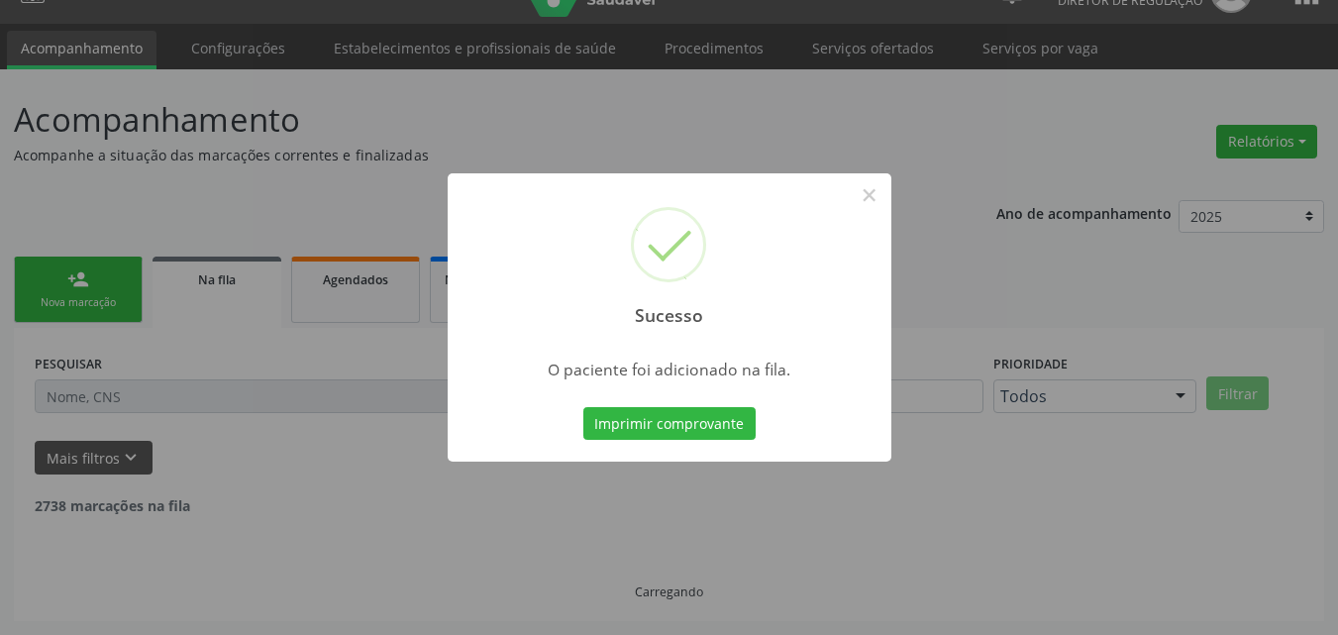
scroll to position [19, 0]
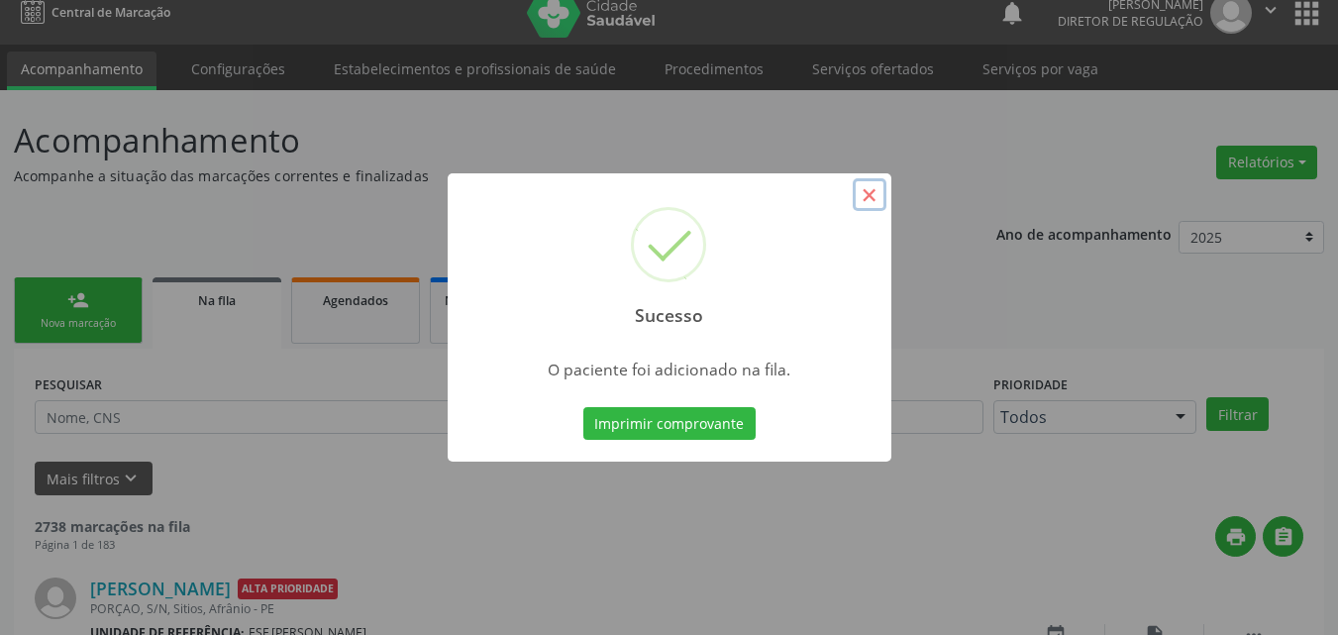
click at [875, 193] on button "×" at bounding box center [870, 195] width 34 height 34
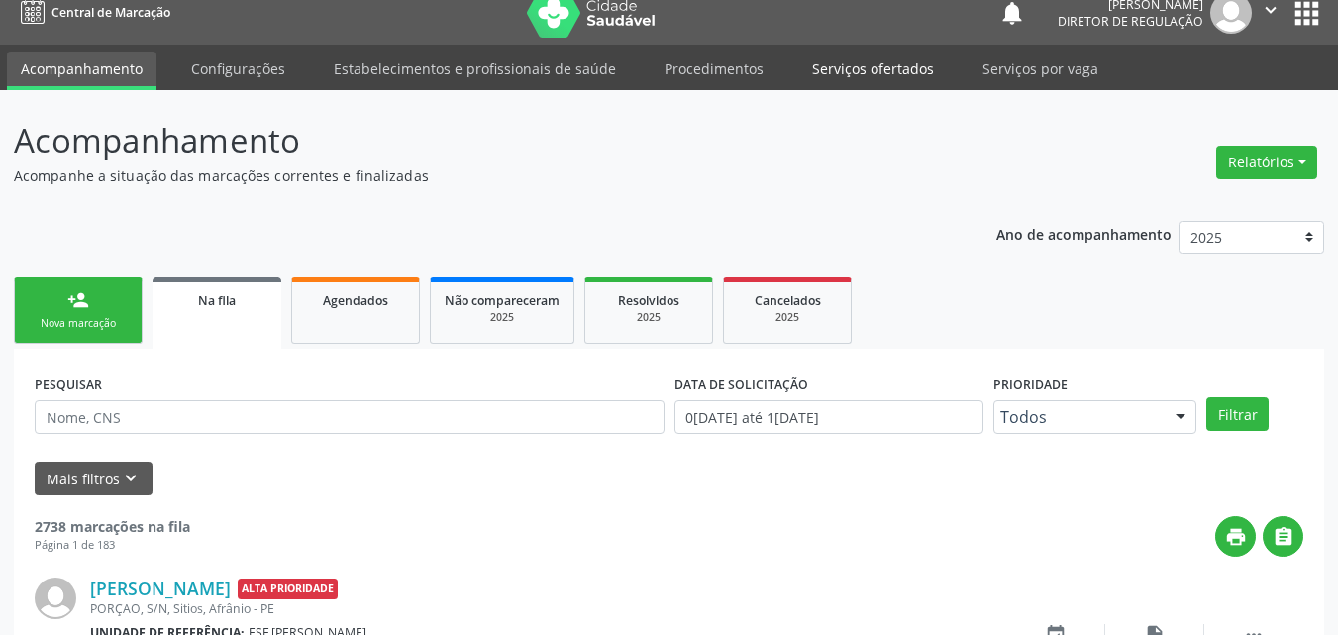
click at [884, 70] on link "Serviços ofertados" at bounding box center [873, 68] width 150 height 35
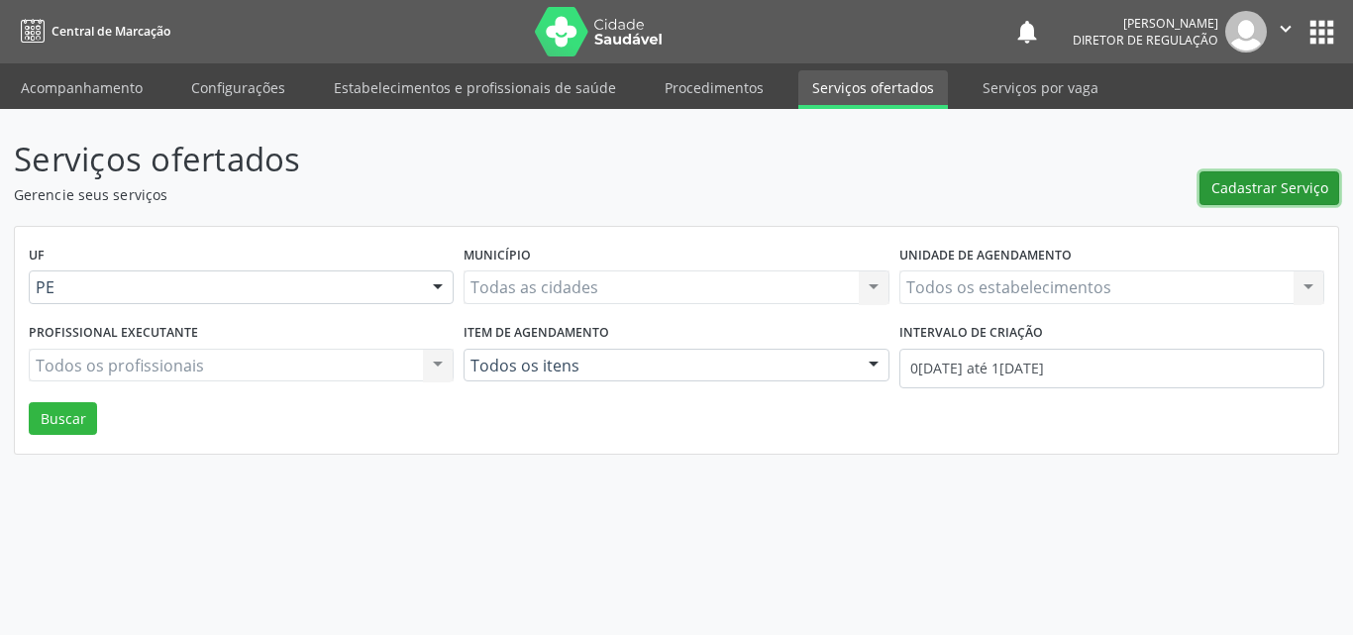
click at [1273, 192] on span "Cadastrar Serviço" at bounding box center [1269, 187] width 117 height 21
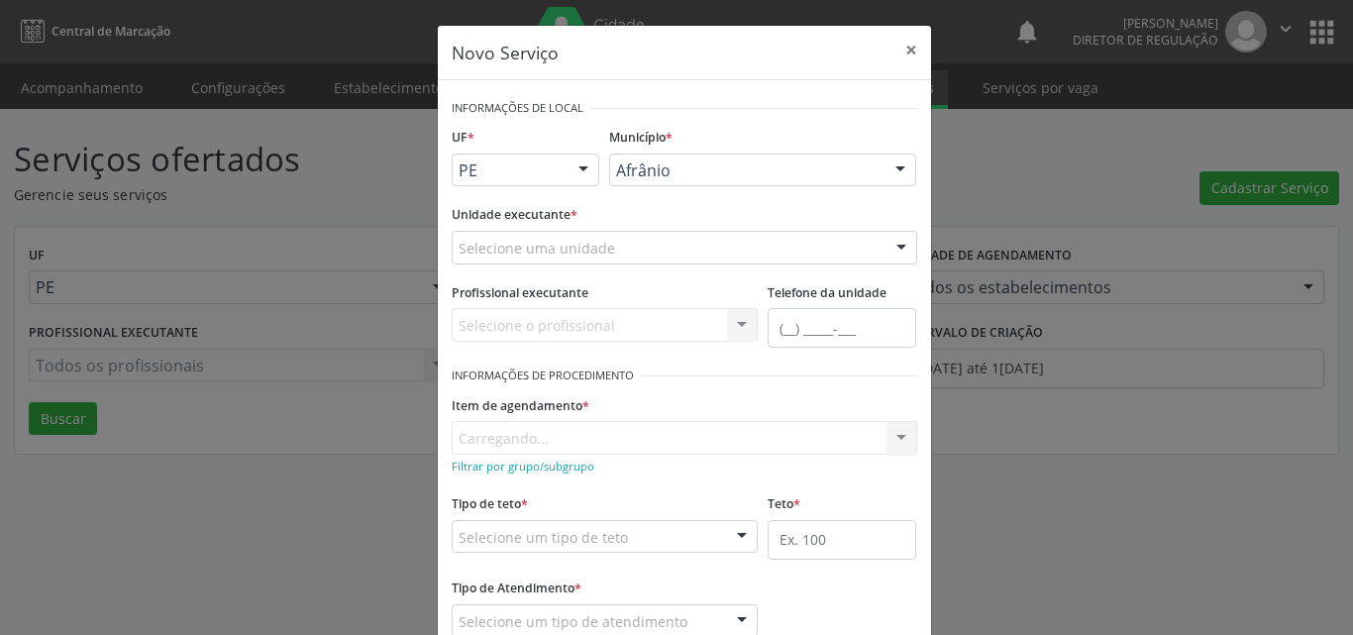
click at [747, 155] on div "Afrânio" at bounding box center [762, 170] width 307 height 34
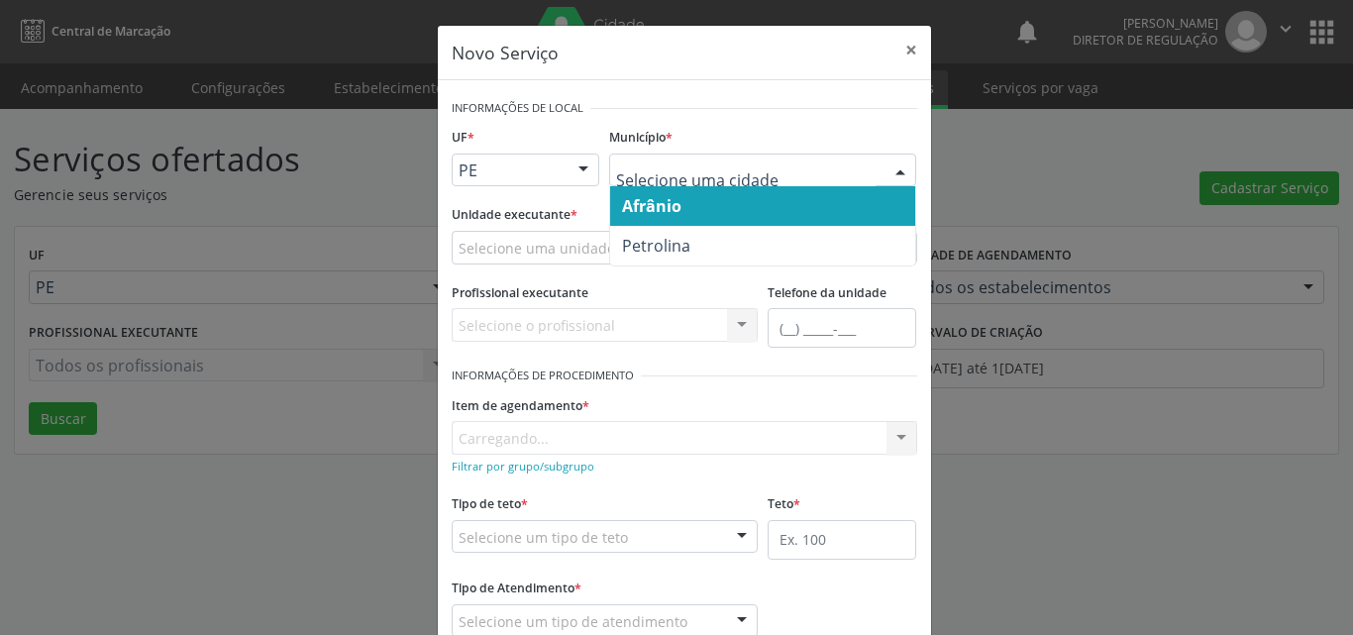
click at [697, 241] on span "Petrolina" at bounding box center [762, 246] width 305 height 40
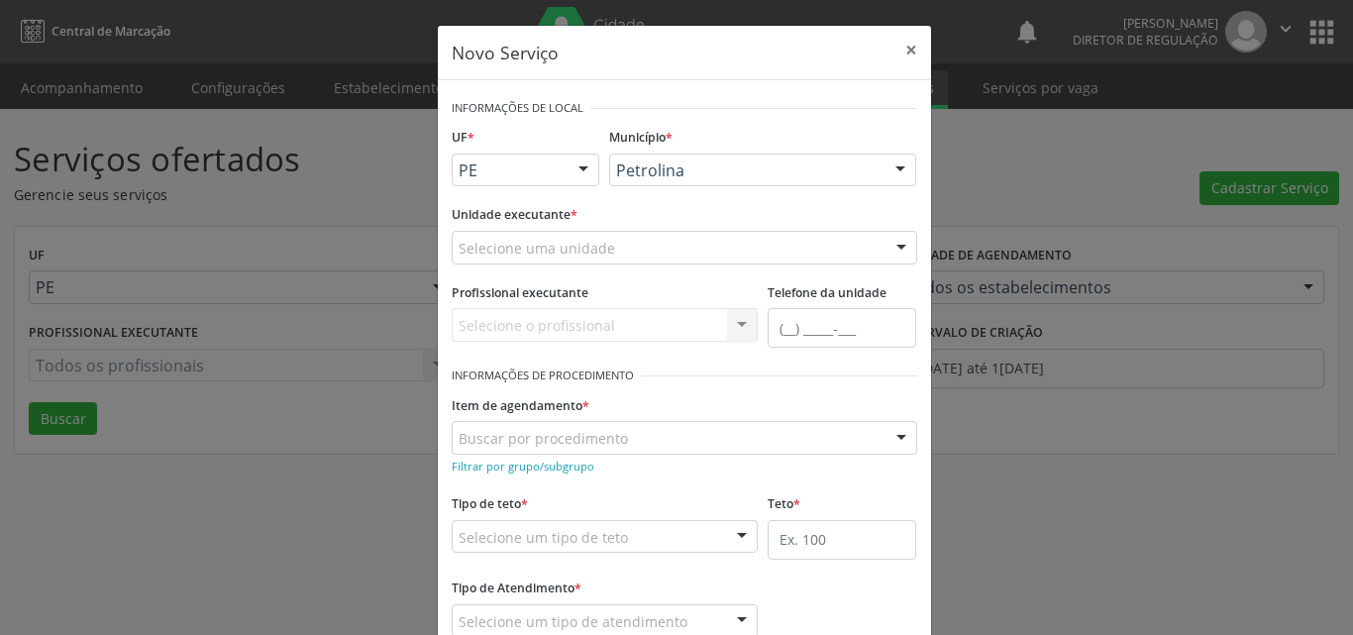
click at [657, 250] on div "Selecione uma unidade" at bounding box center [684, 248] width 465 height 34
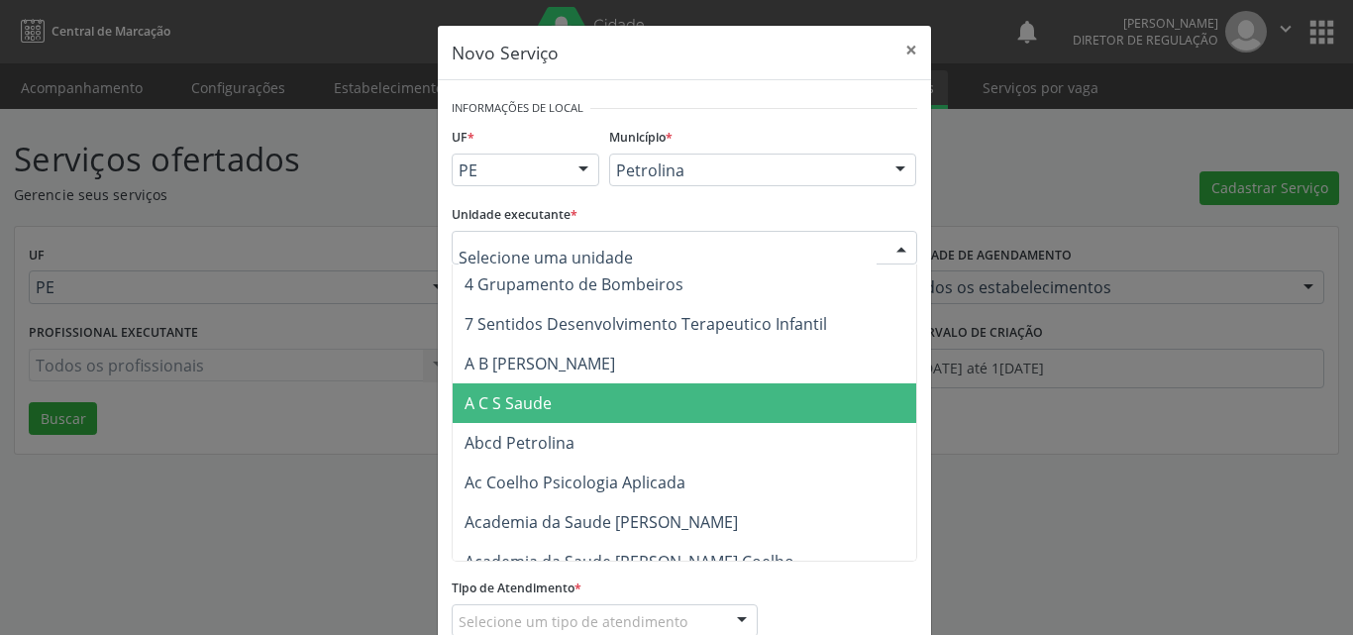
click at [618, 397] on span "A C S Saude" at bounding box center [722, 403] width 539 height 40
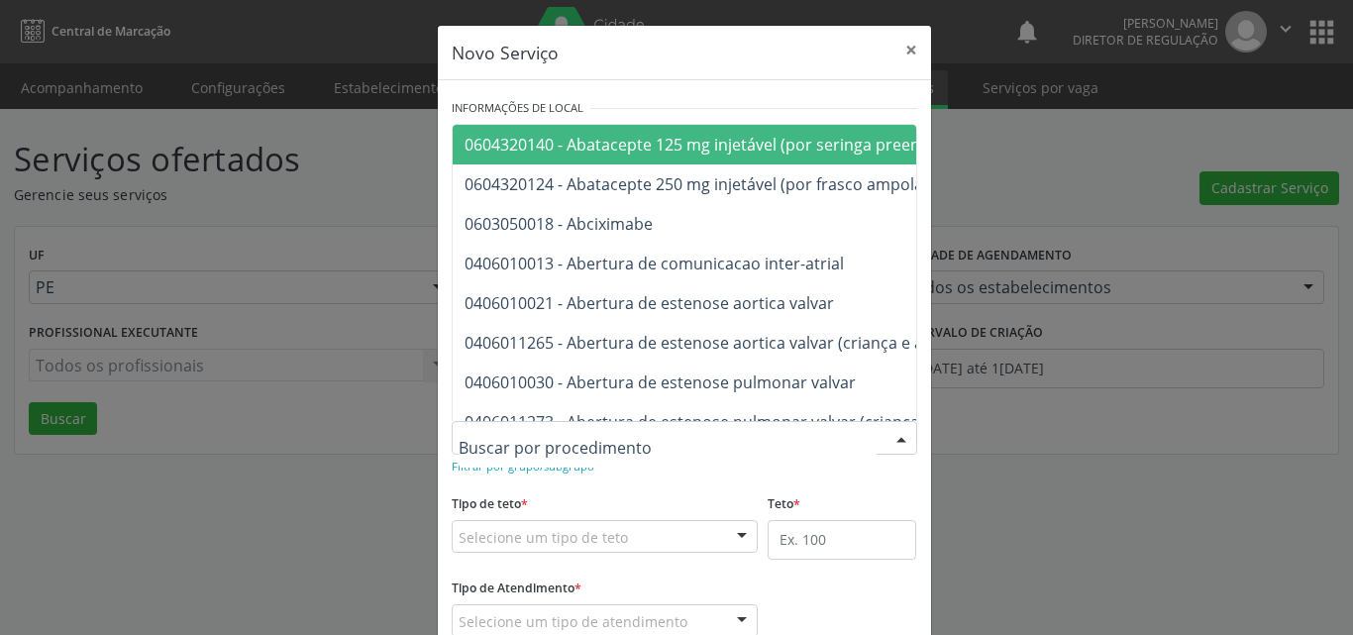
click at [631, 433] on div at bounding box center [684, 438] width 465 height 34
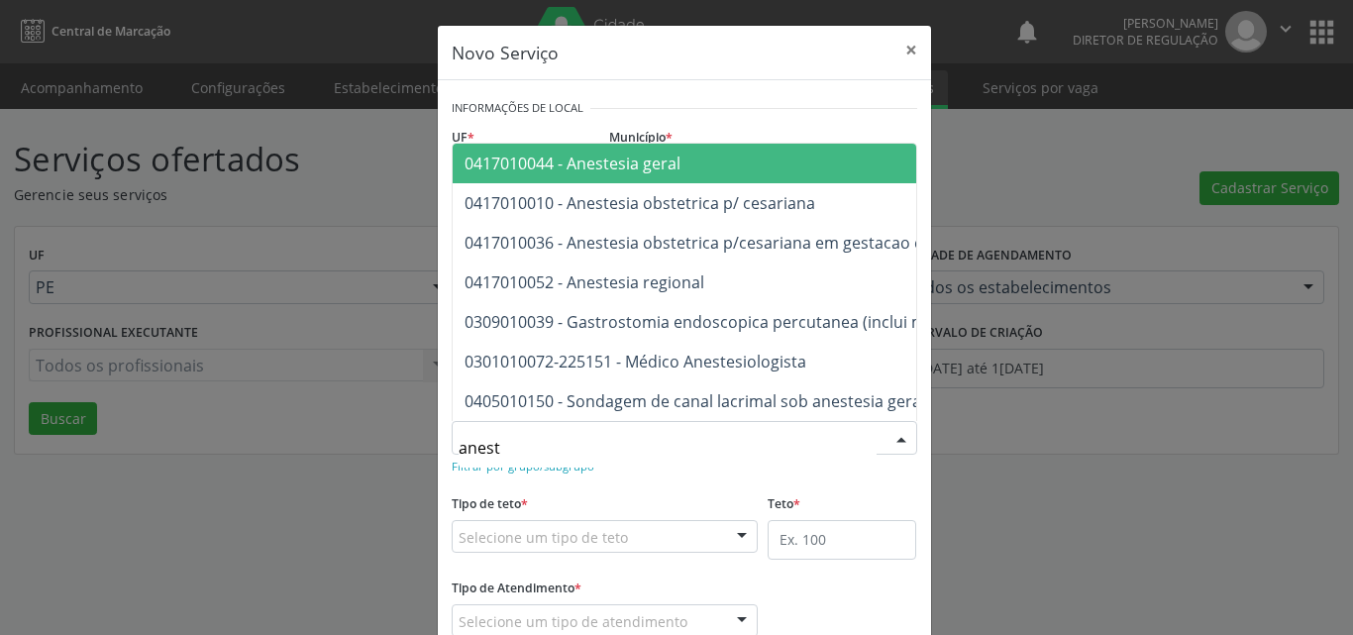
type input "aneste"
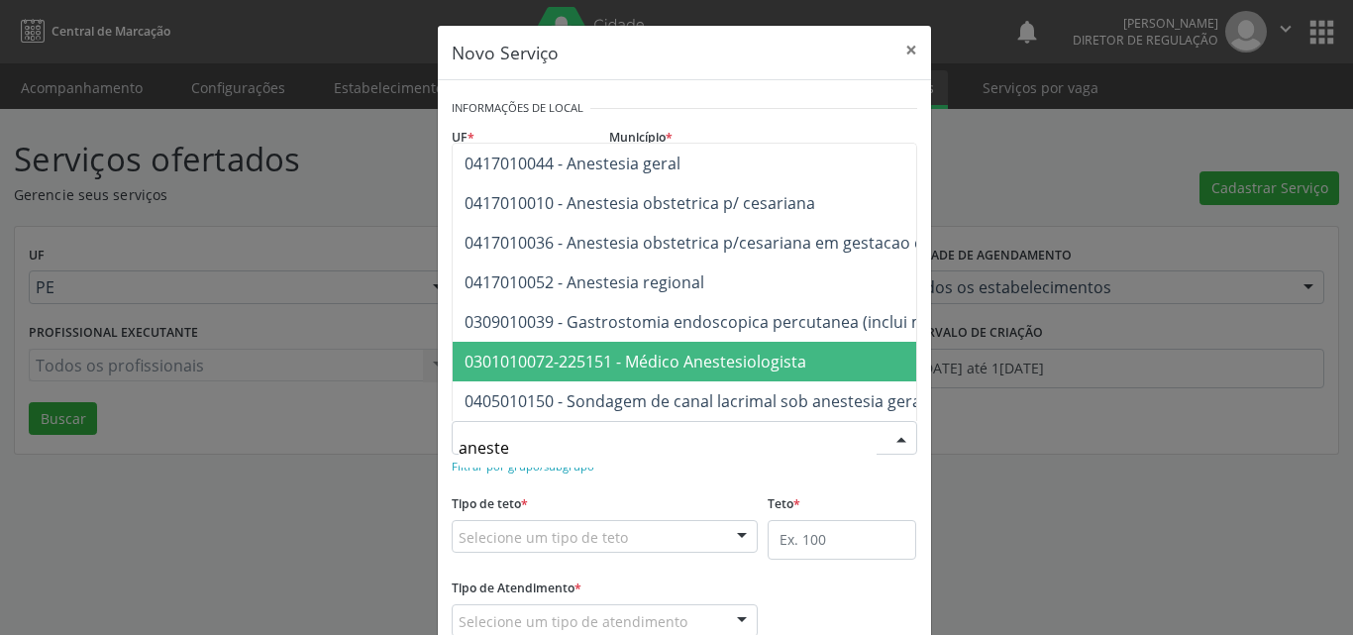
click at [653, 351] on span "0301010072-225151 - Médico Anestesiologista" at bounding box center [635, 362] width 342 height 22
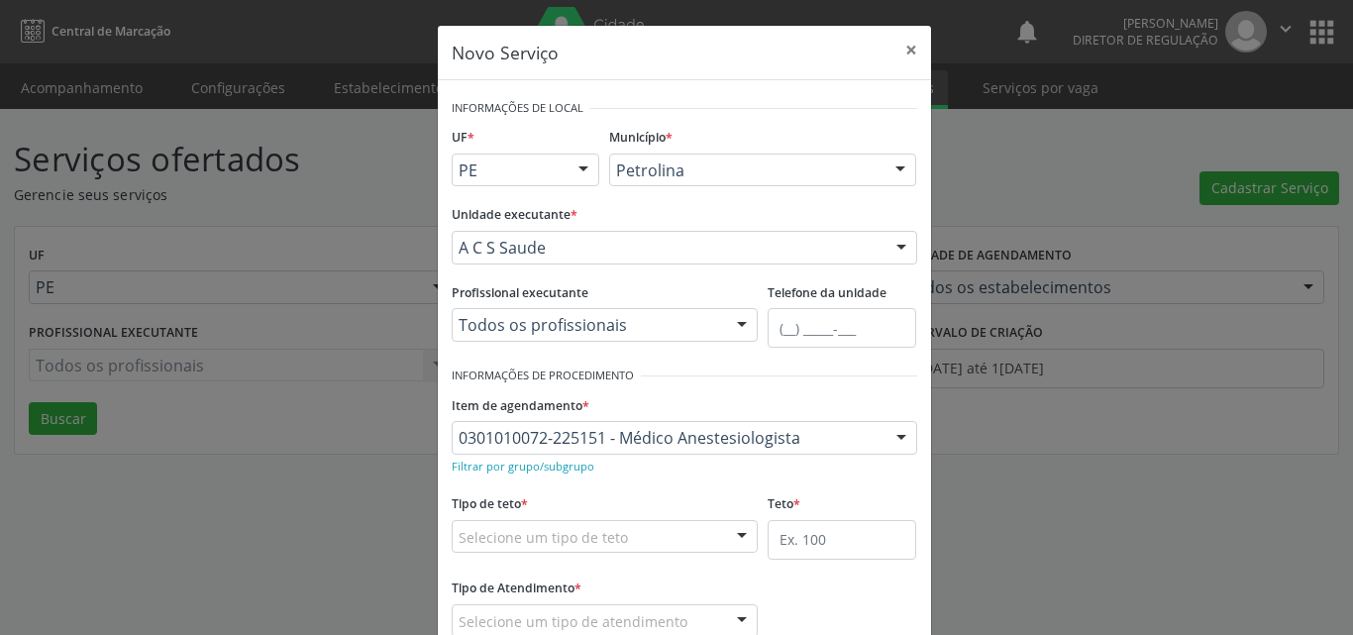
click at [675, 526] on div "Selecione um tipo de teto" at bounding box center [605, 537] width 307 height 34
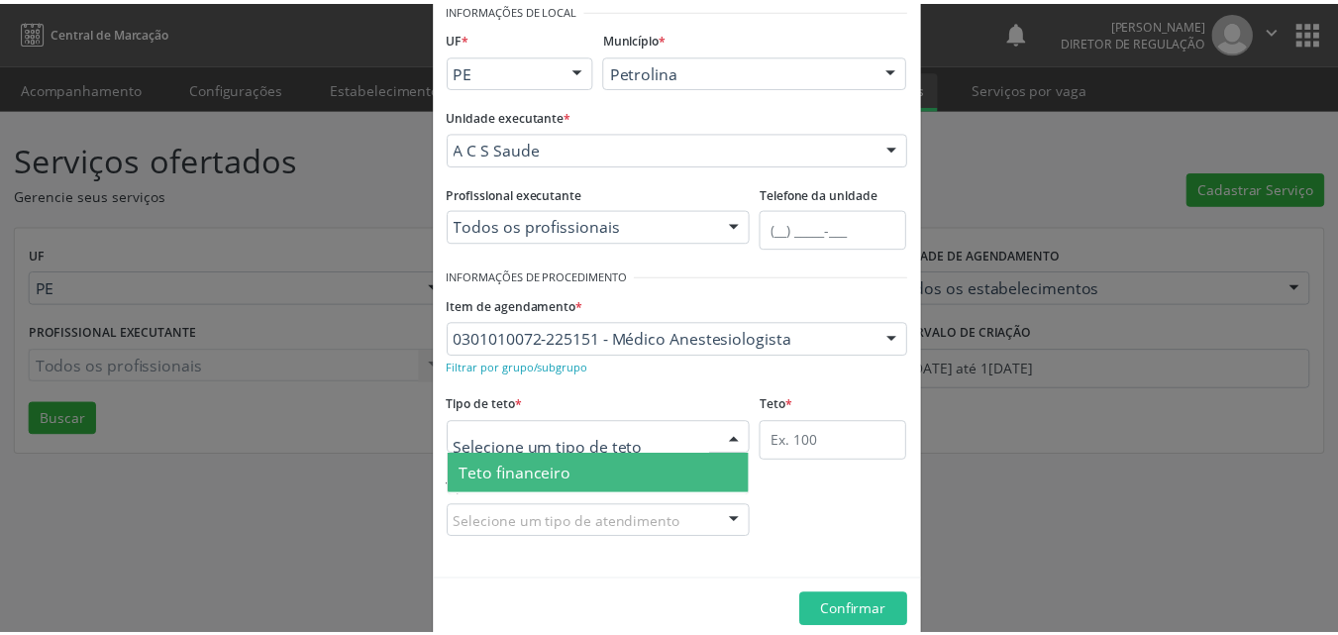
scroll to position [38, 0]
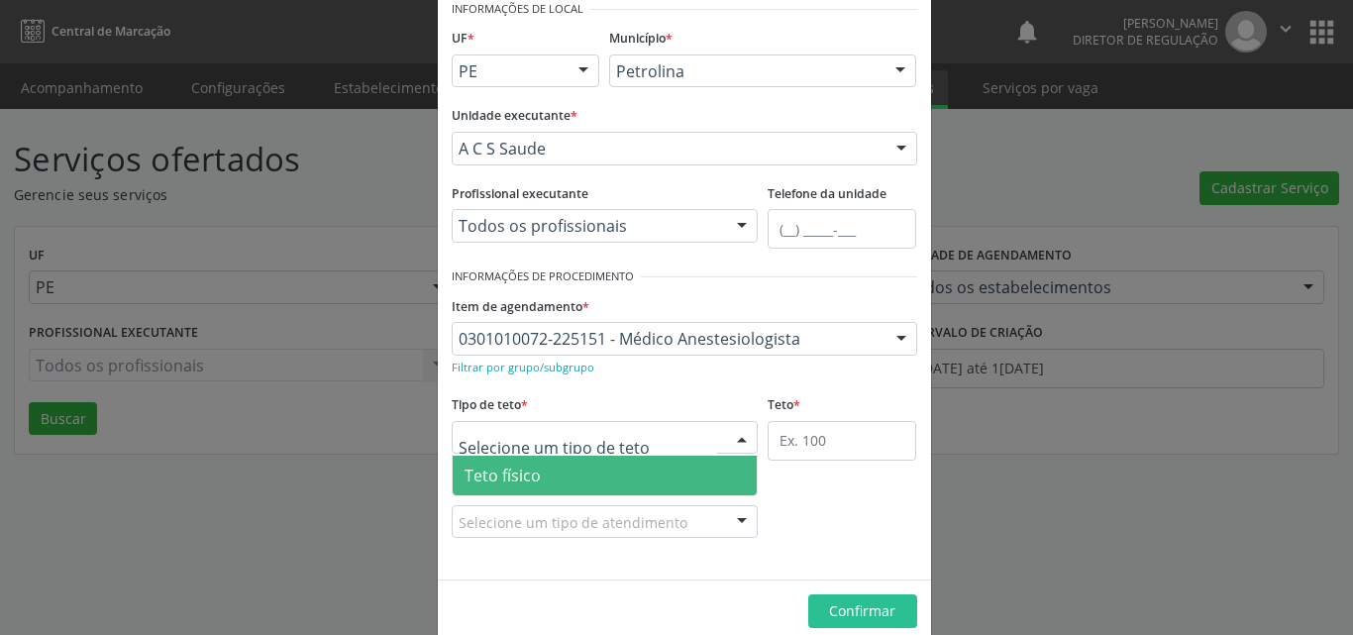
click at [635, 472] on span "Teto físico" at bounding box center [605, 476] width 305 height 40
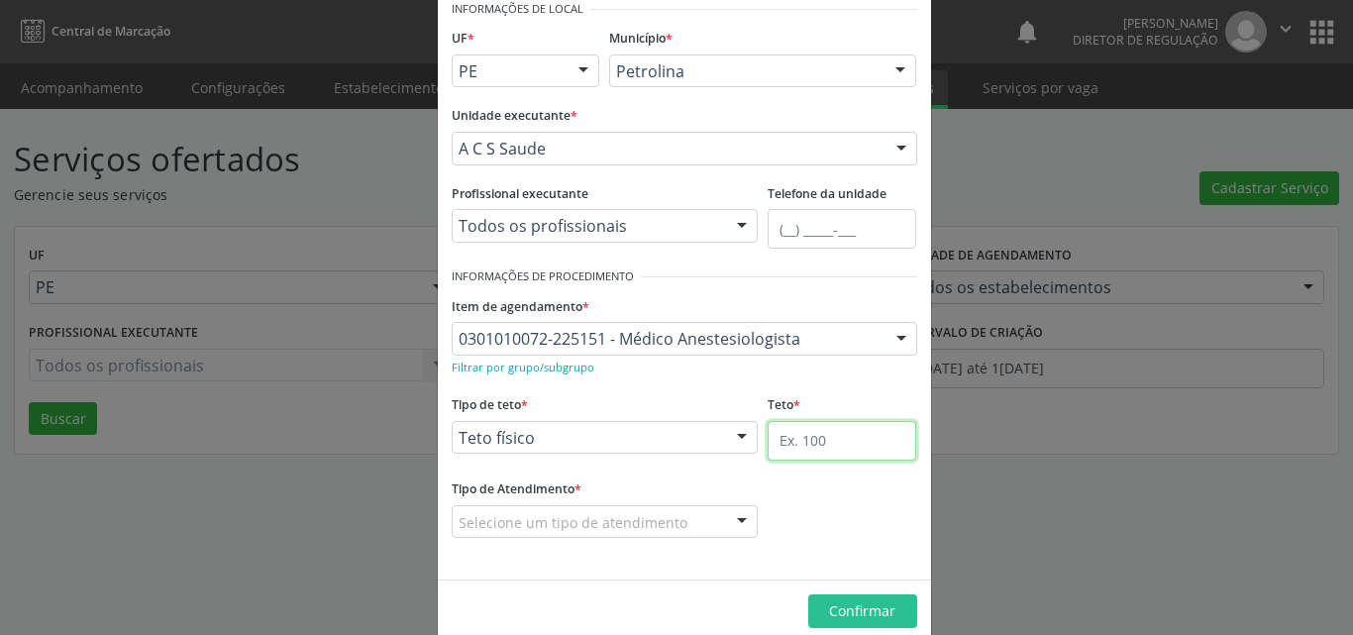
click at [804, 438] on input "text" at bounding box center [841, 441] width 149 height 40
type input "1"
click at [684, 526] on div "Selecione um tipo de atendimento" at bounding box center [605, 522] width 307 height 34
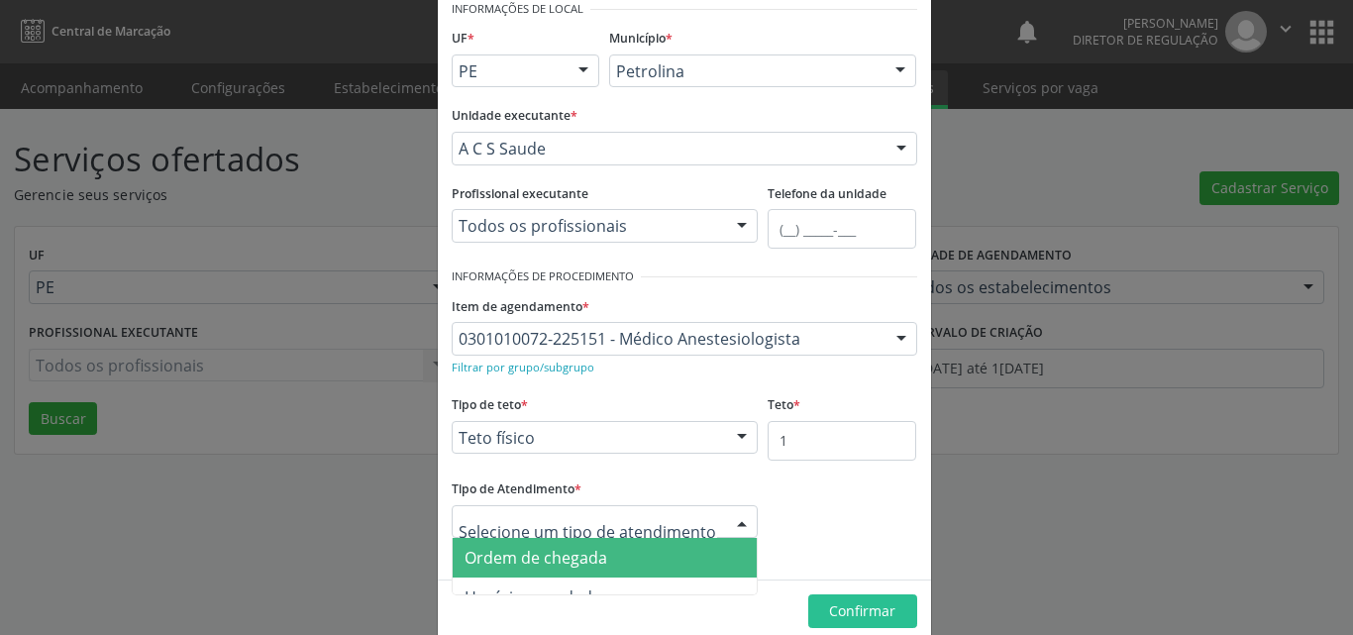
click at [651, 560] on span "Ordem de chegada" at bounding box center [605, 558] width 305 height 40
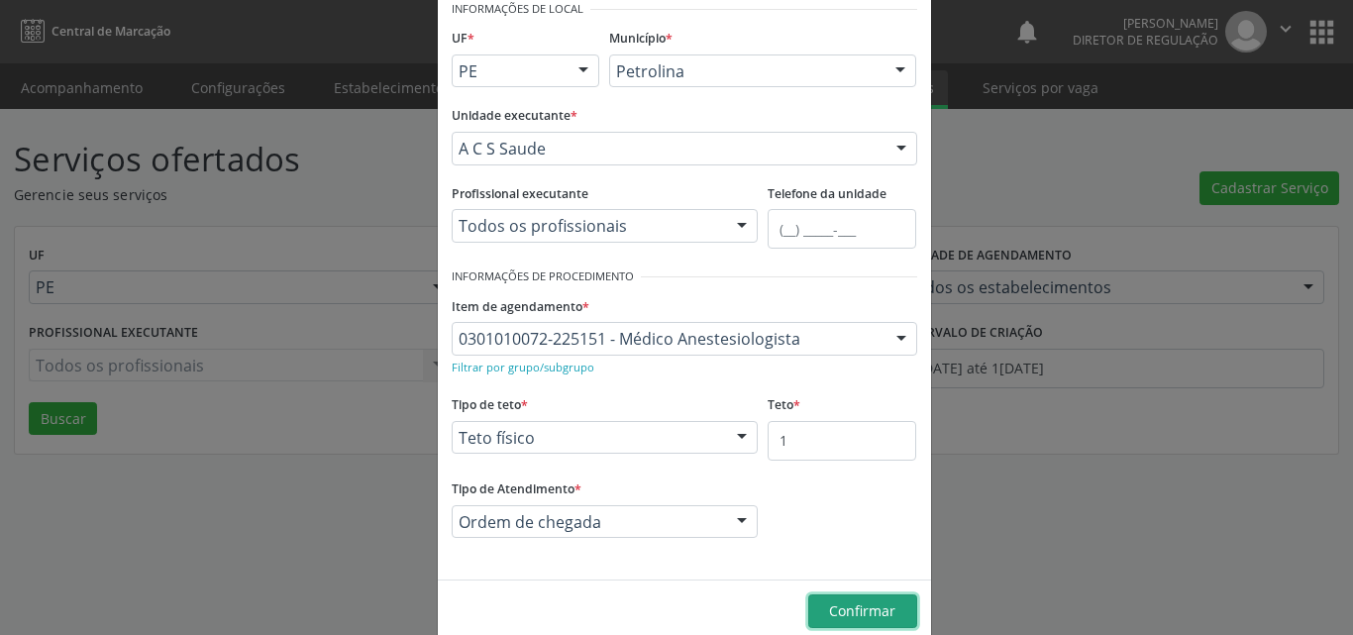
click at [847, 612] on span "Confirmar" at bounding box center [862, 610] width 66 height 19
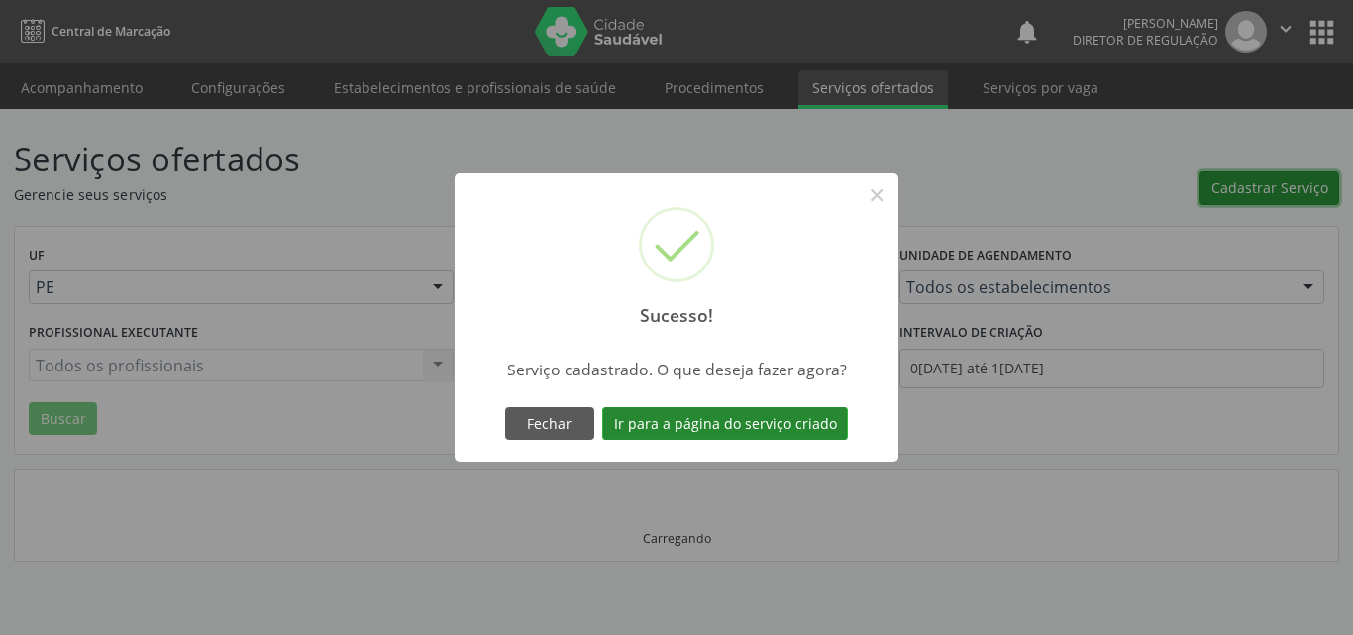
click at [820, 424] on button "Ir para a página do serviço criado" at bounding box center [725, 424] width 246 height 34
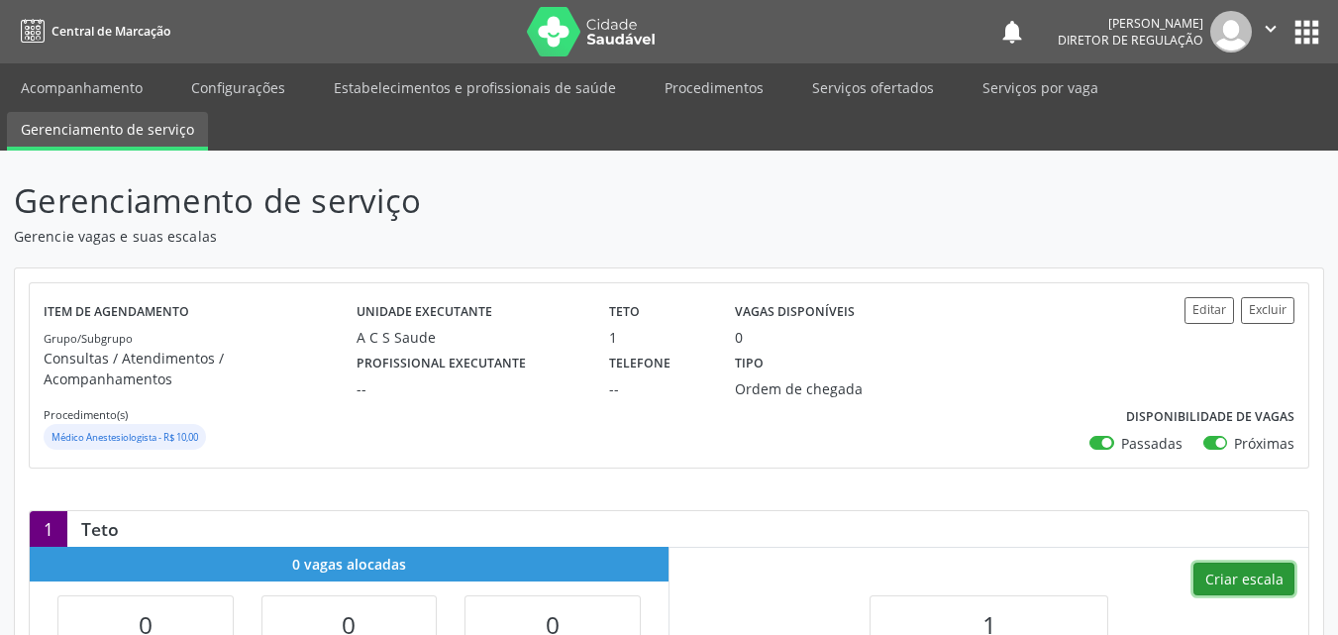
click at [1257, 562] on button "Criar escala" at bounding box center [1243, 579] width 101 height 34
select select "7"
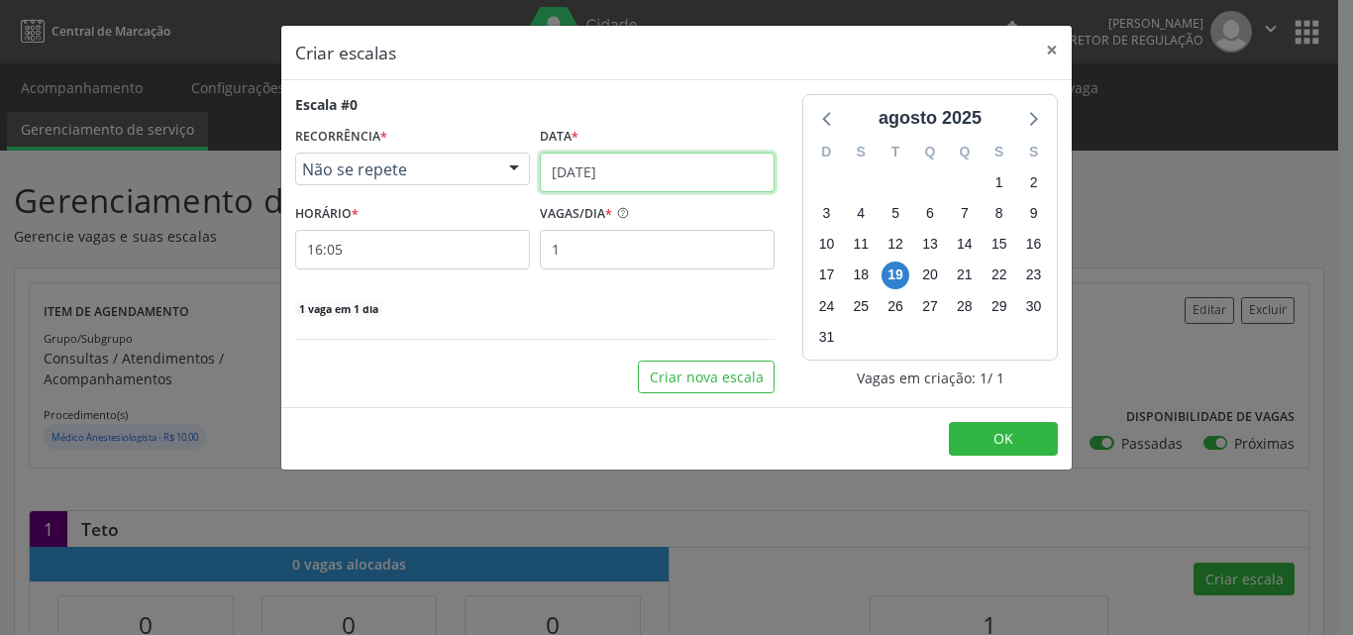
click at [658, 165] on input "19/08/2025" at bounding box center [657, 172] width 235 height 40
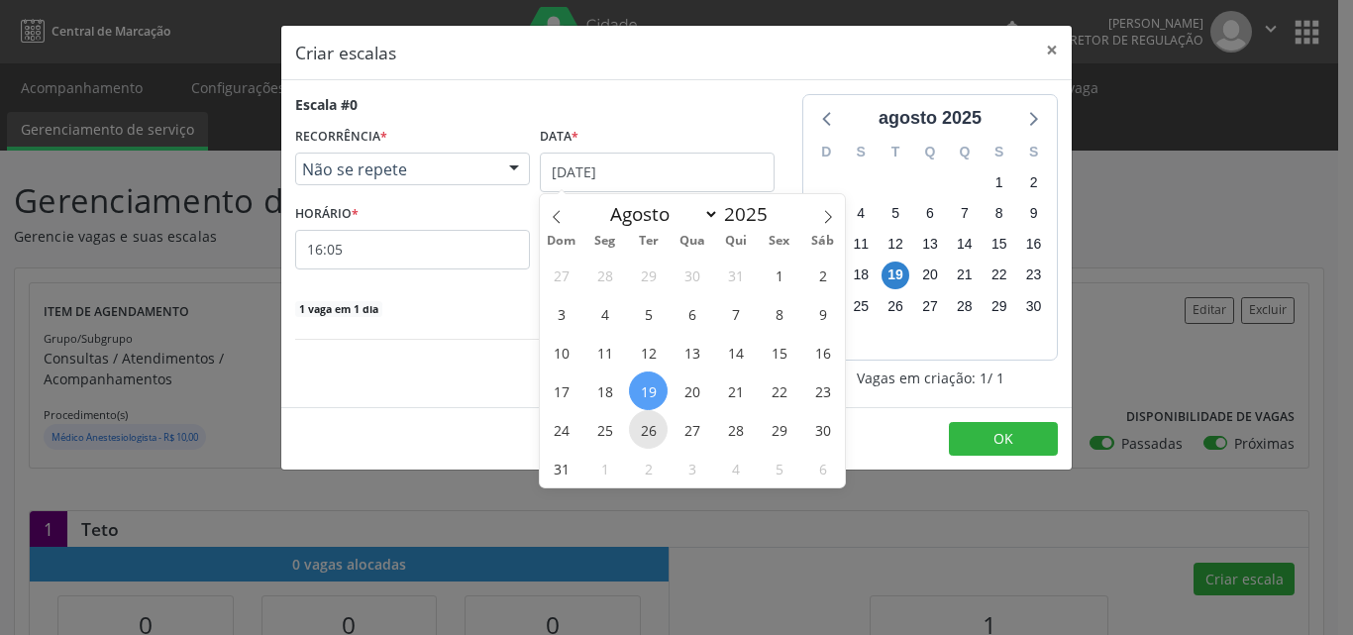
click at [651, 429] on span "26" at bounding box center [648, 429] width 39 height 39
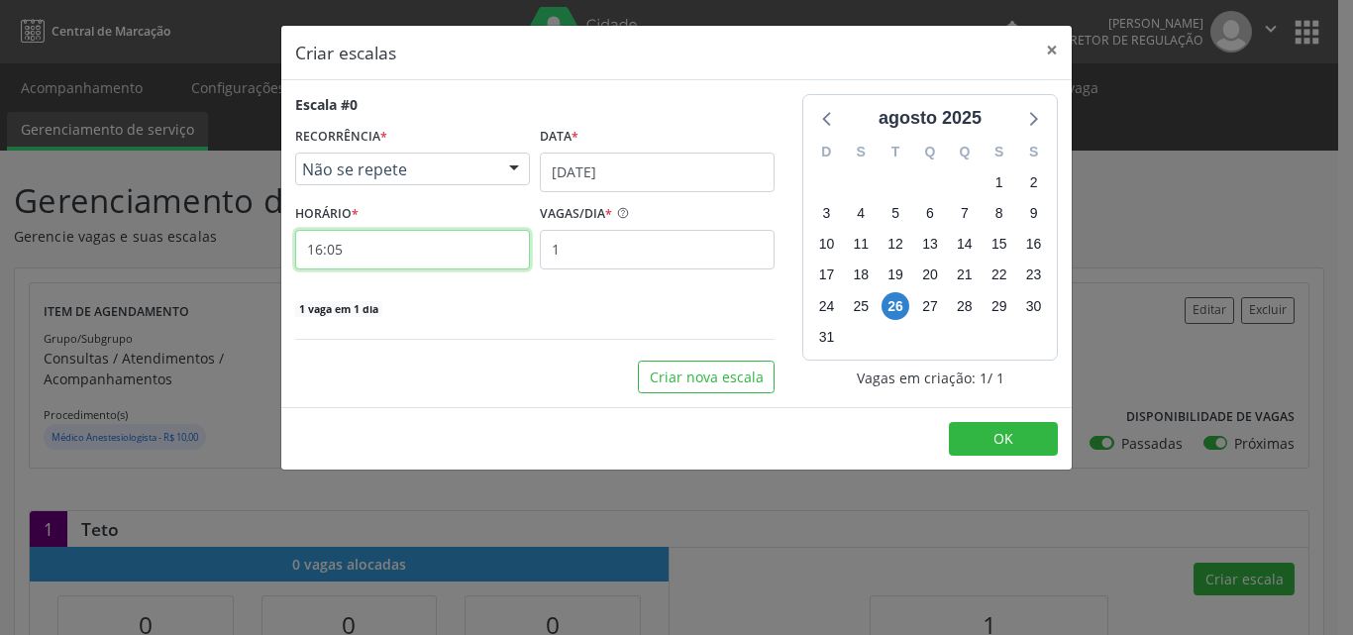
click at [446, 252] on input "16:05" at bounding box center [412, 250] width 235 height 40
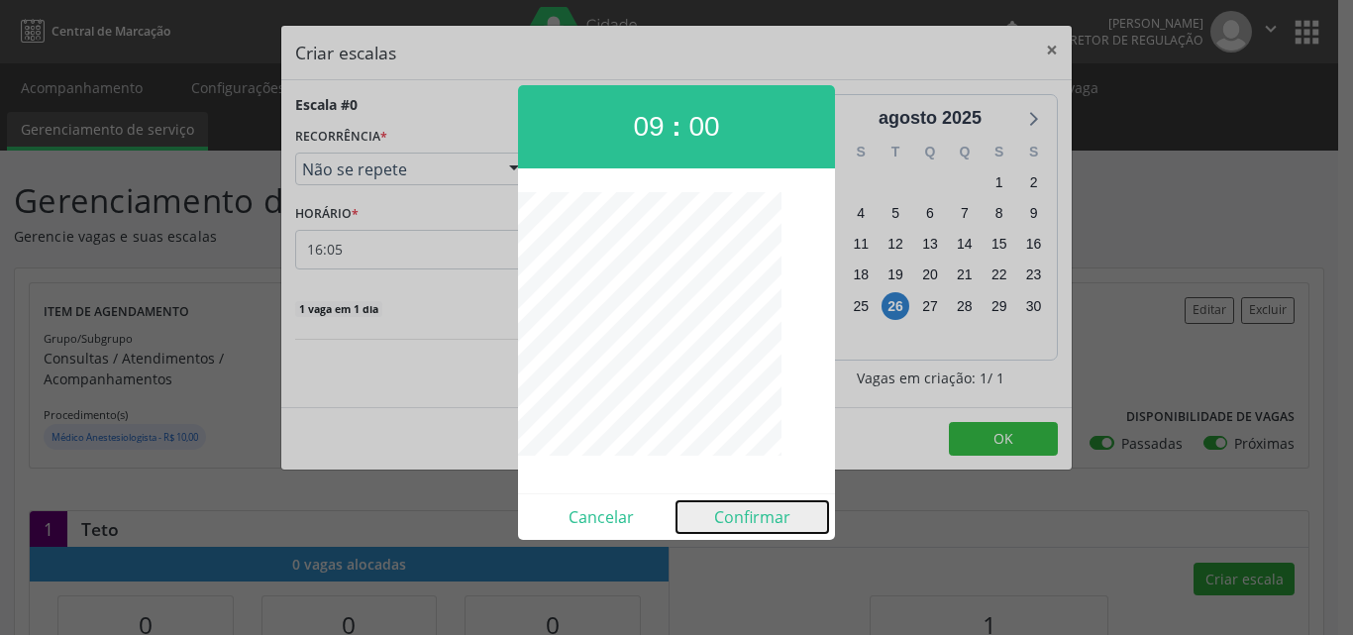
click at [765, 516] on button "Confirmar" at bounding box center [752, 517] width 152 height 32
type input "09:00"
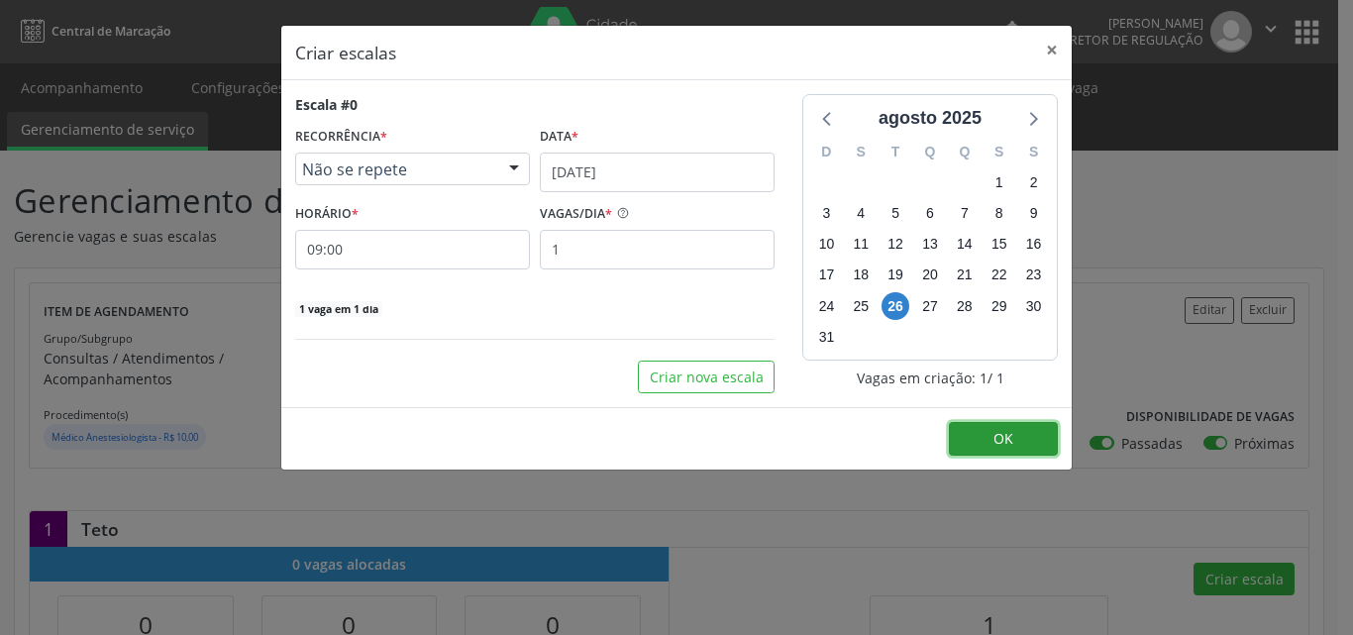
click at [1007, 436] on span "OK" at bounding box center [1003, 438] width 20 height 19
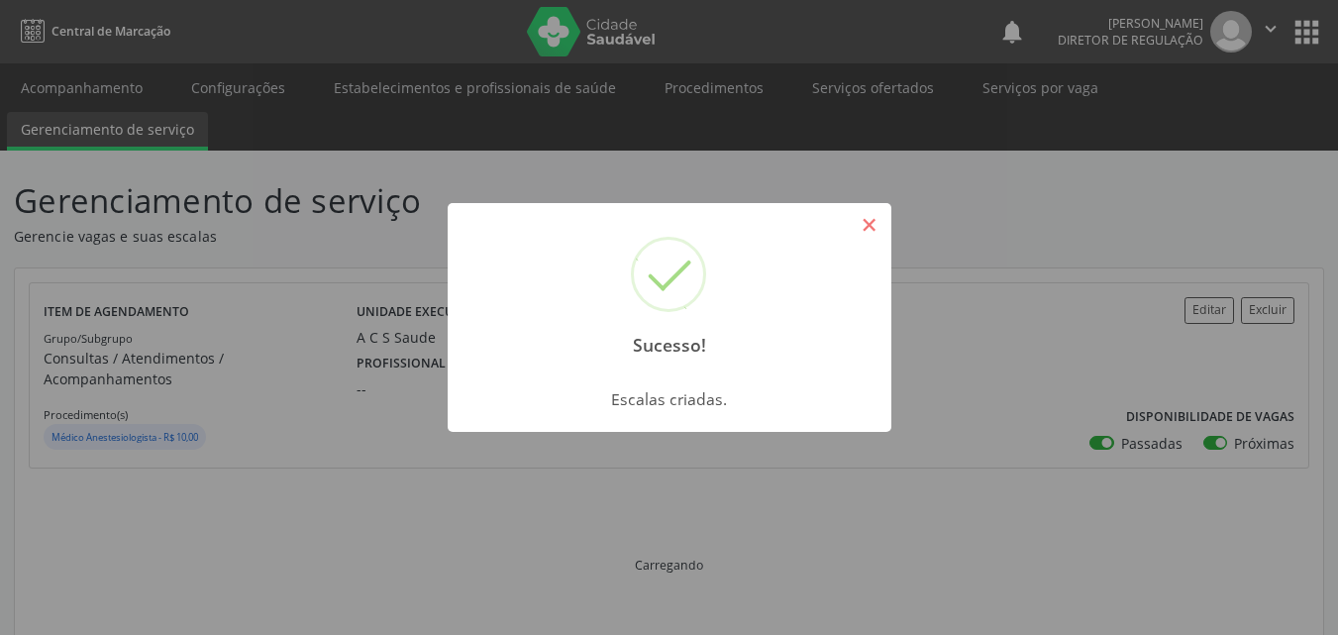
click at [876, 218] on button "×" at bounding box center [870, 225] width 34 height 34
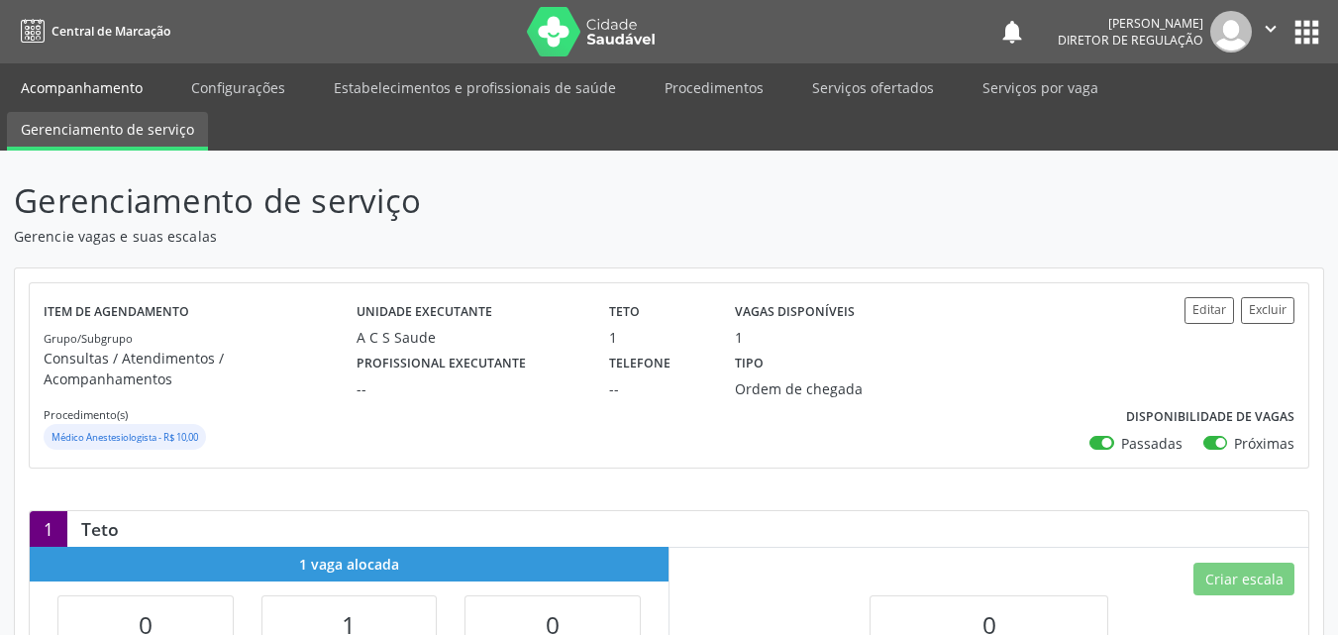
click at [119, 79] on link "Acompanhamento" at bounding box center [82, 87] width 150 height 35
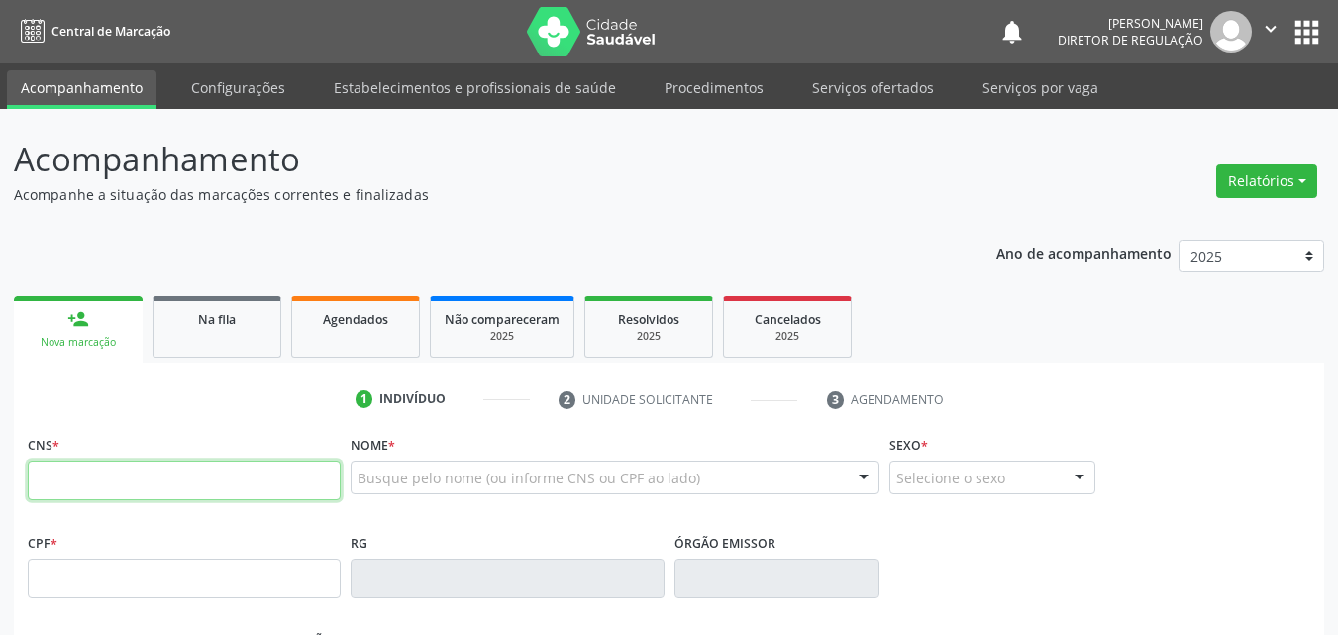
click at [313, 489] on input "text" at bounding box center [184, 480] width 313 height 40
type input "708 5035 8699 0680"
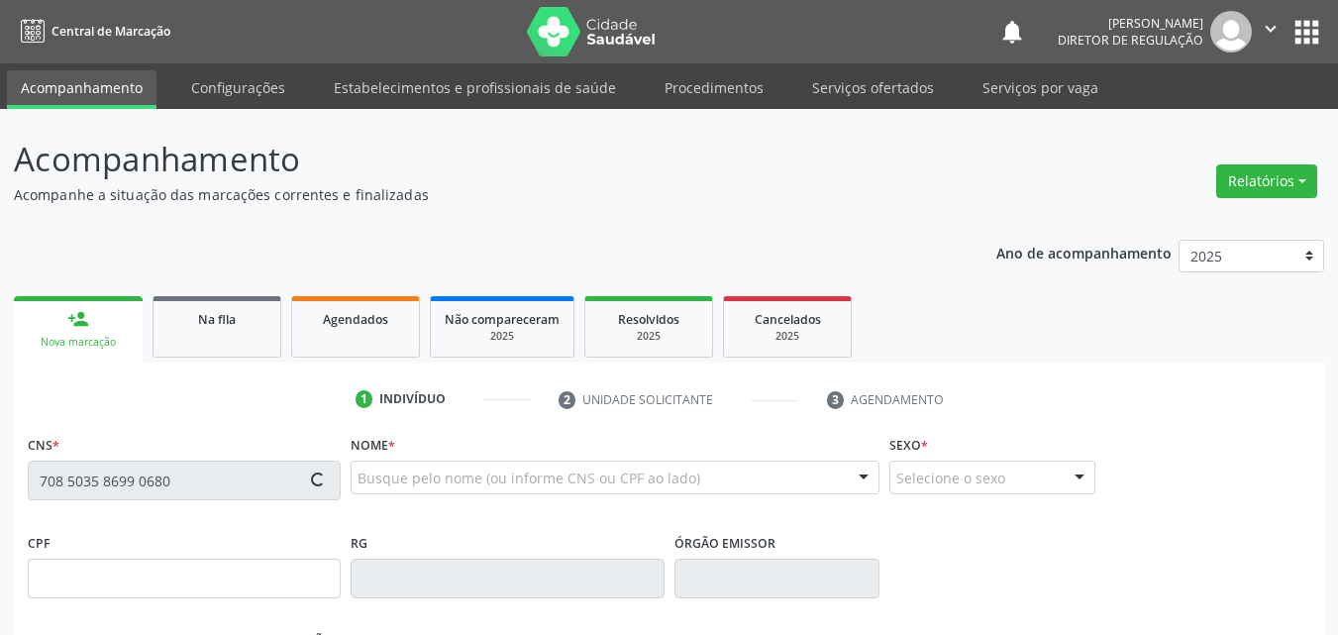
type input "125.349.004-04"
type input "13/06/1953"
type input "Ana Ananias Rodrigues"
type input "(87) 98856-3079"
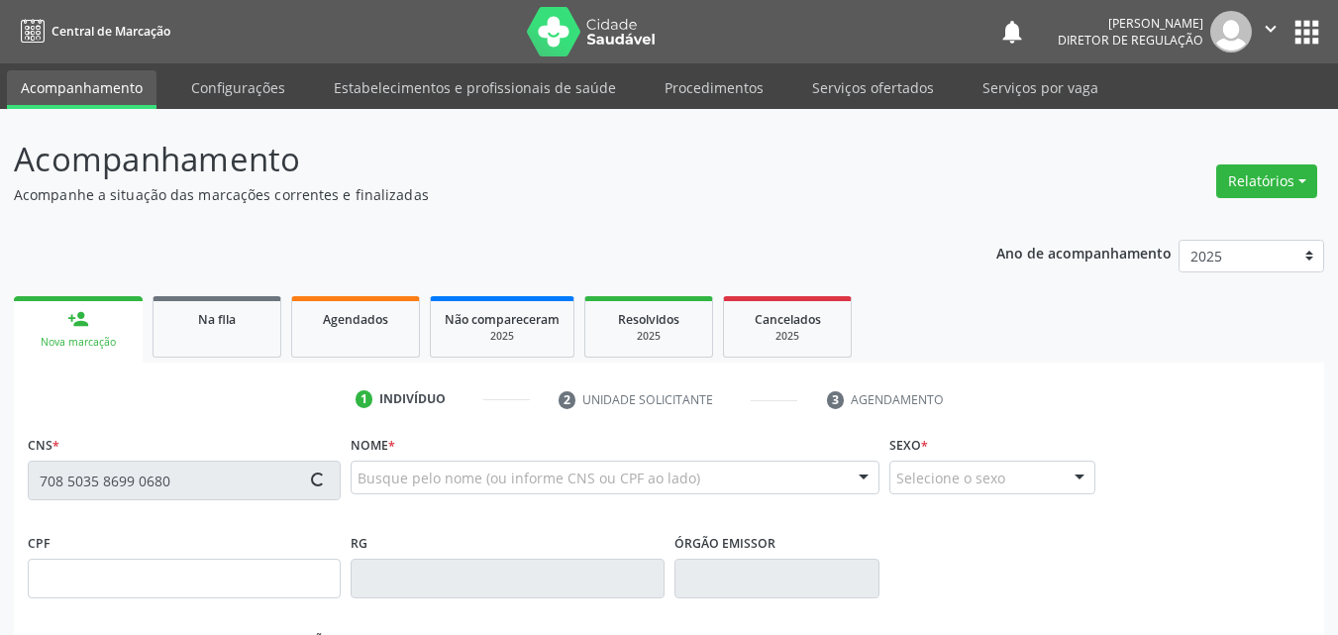
type input "985.270.964-04"
type input "S/N"
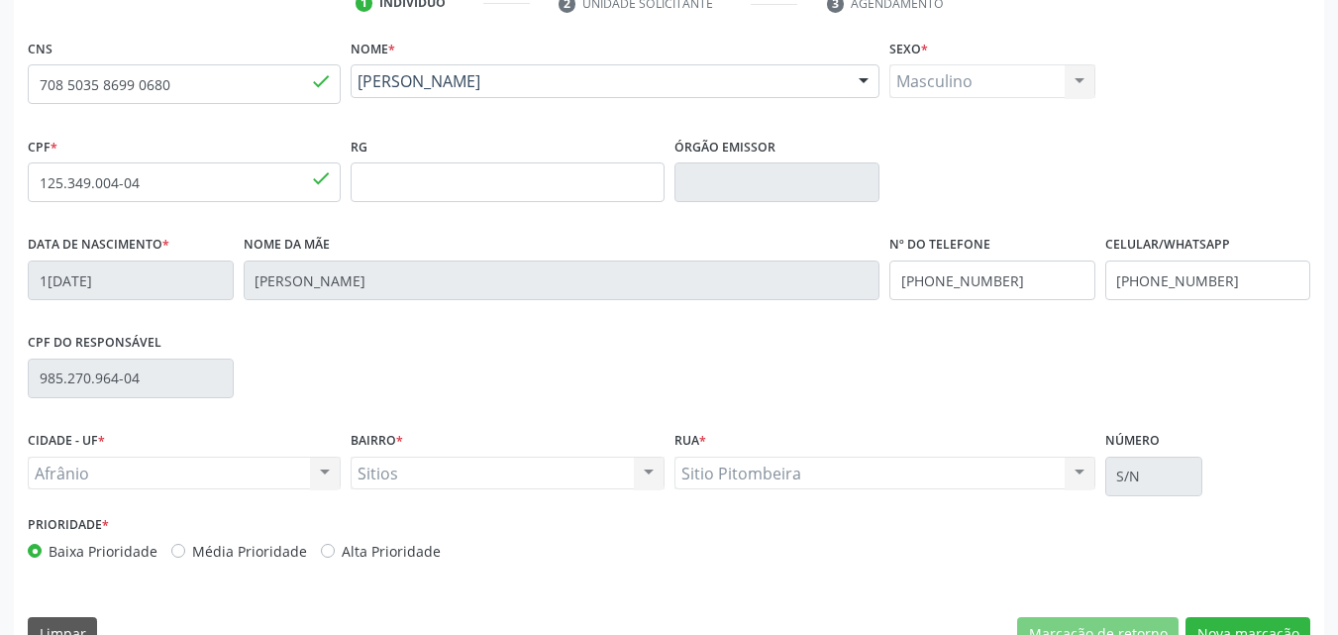
scroll to position [439, 0]
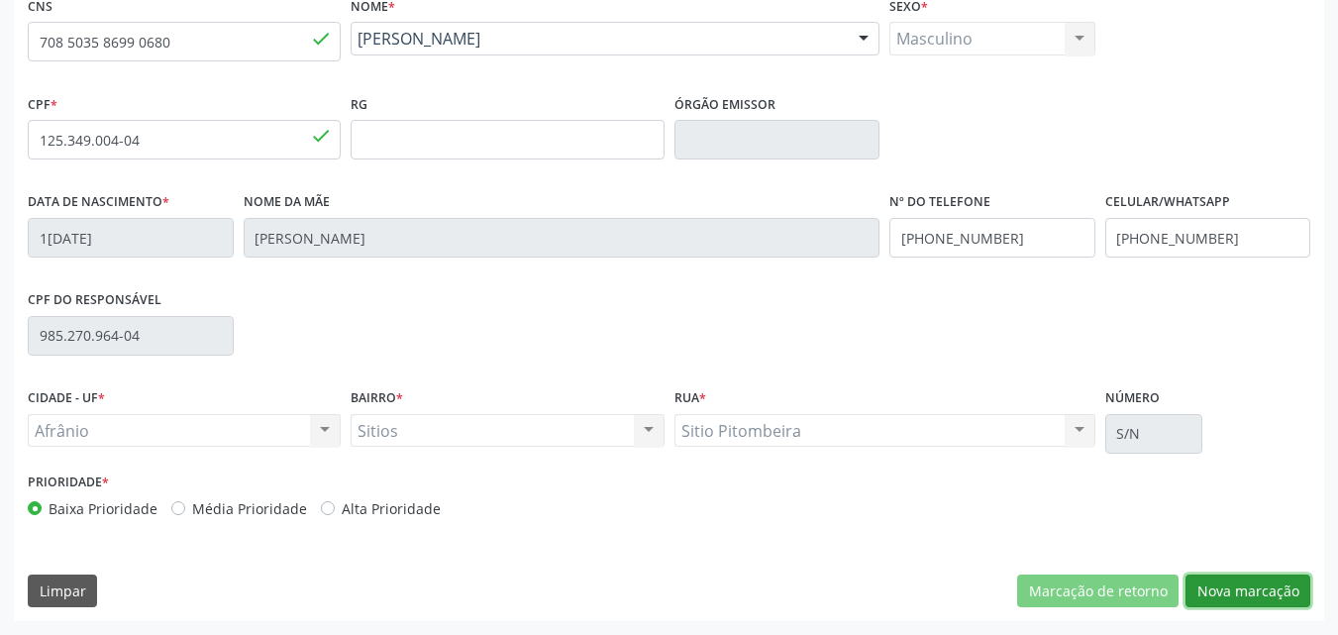
click at [1249, 590] on button "Nova marcação" at bounding box center [1247, 591] width 125 height 34
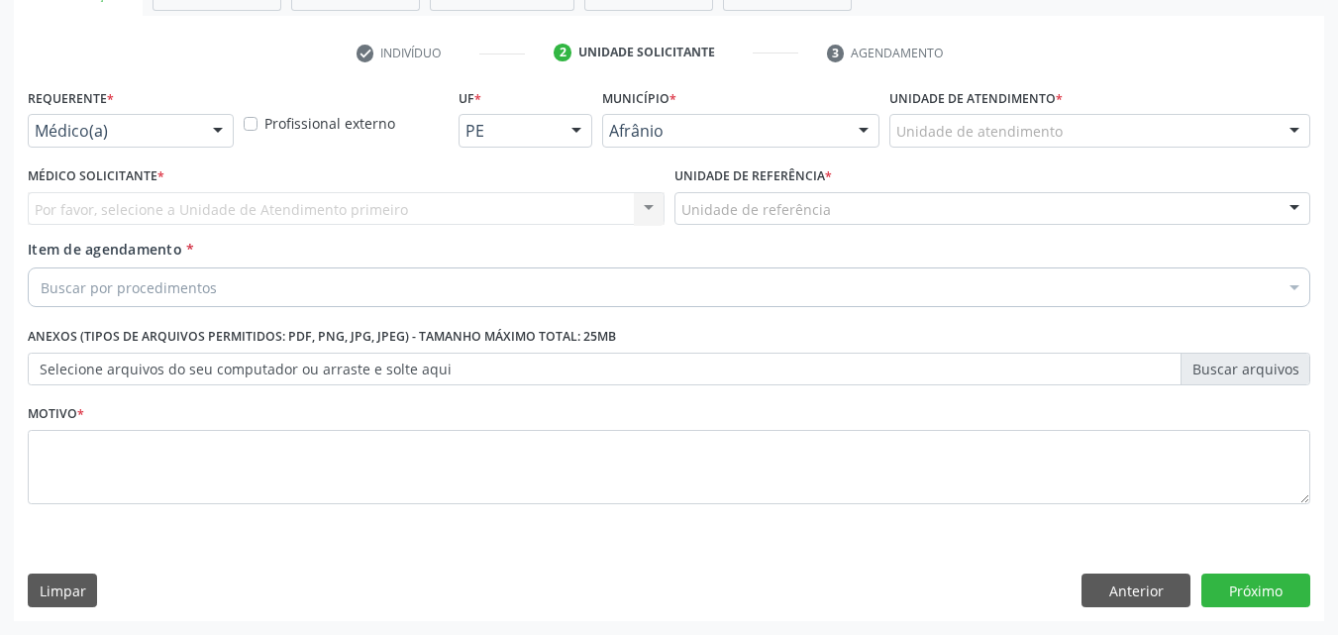
scroll to position [347, 0]
click at [1063, 131] on div "Unidade de atendimento" at bounding box center [1099, 131] width 421 height 34
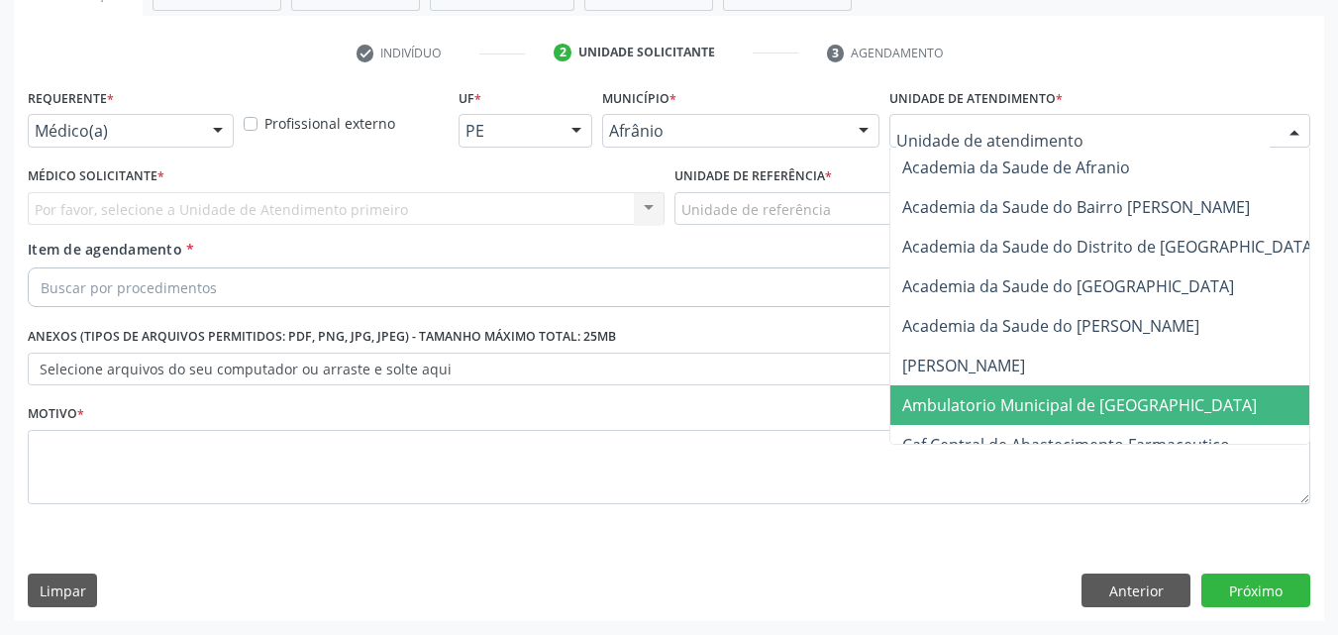
click at [1063, 407] on span "Ambulatorio Municipal de [GEOGRAPHIC_DATA]" at bounding box center [1079, 405] width 354 height 22
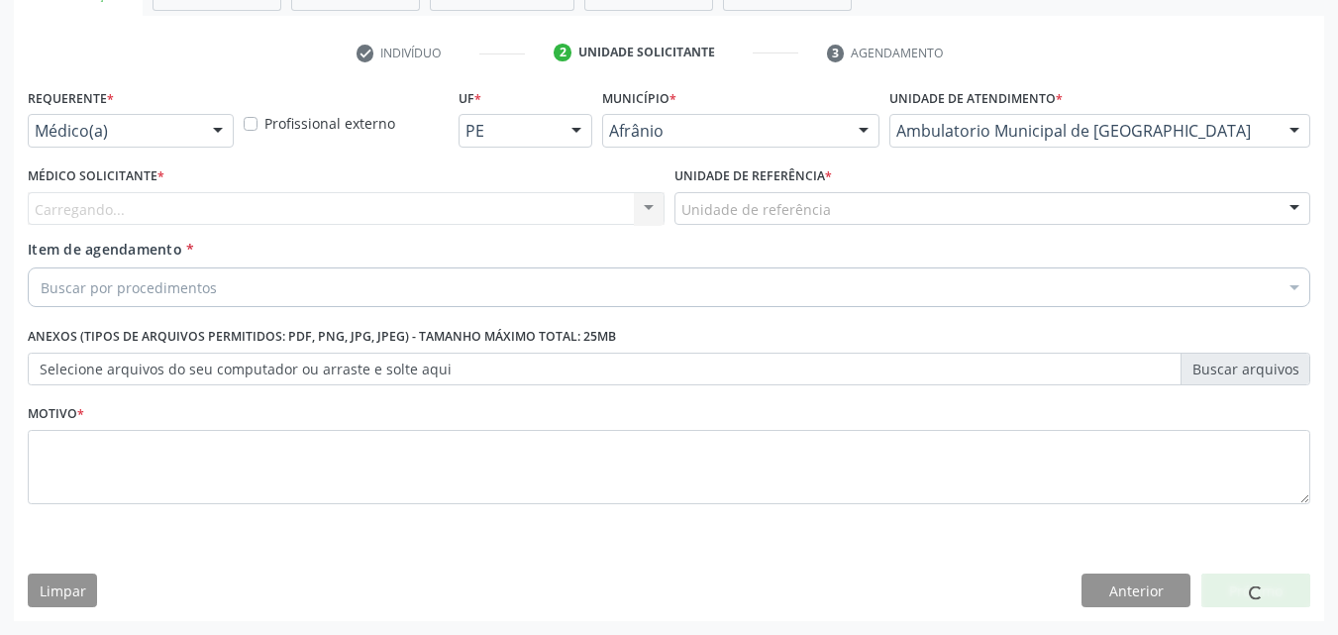
click at [831, 203] on div "Unidade de referência" at bounding box center [992, 209] width 637 height 34
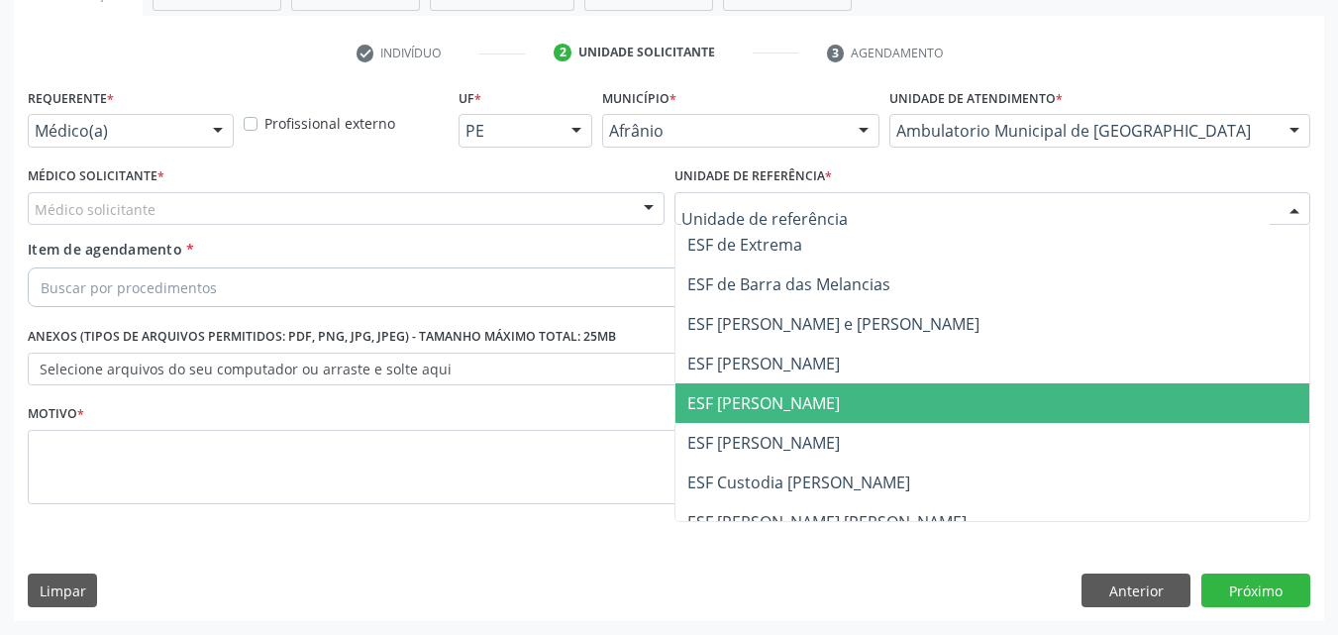
click at [824, 406] on span "ESF [PERSON_NAME]" at bounding box center [992, 403] width 635 height 40
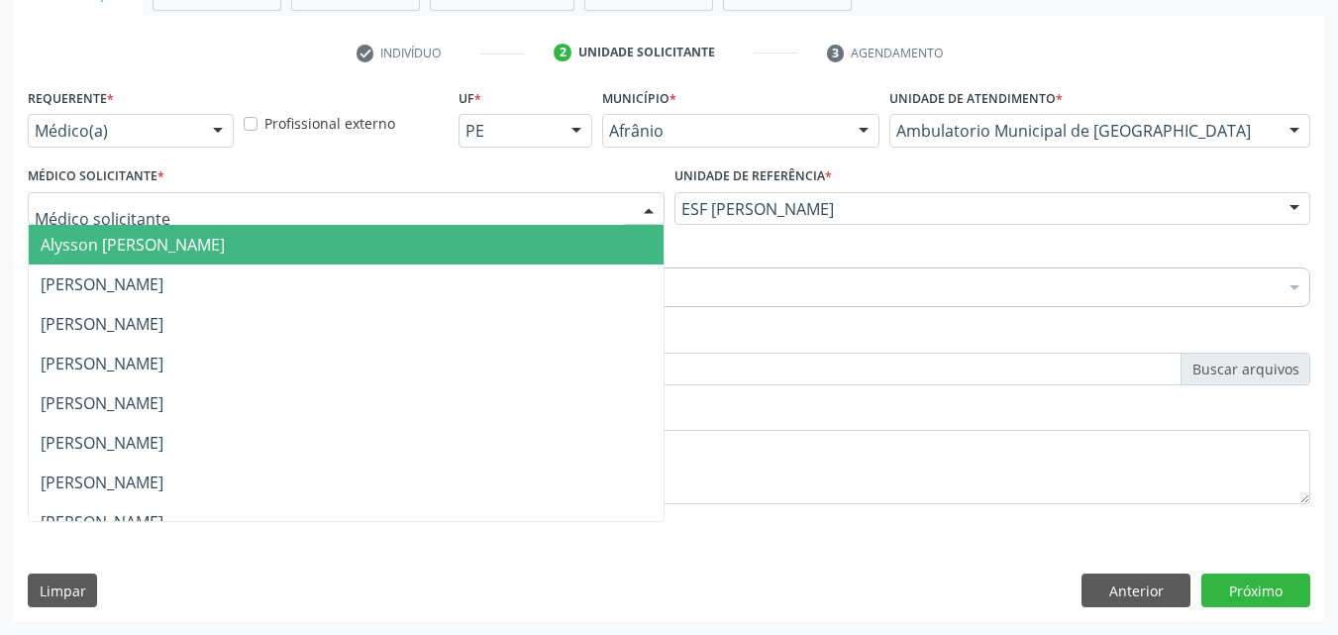
click at [543, 207] on div at bounding box center [346, 209] width 637 height 34
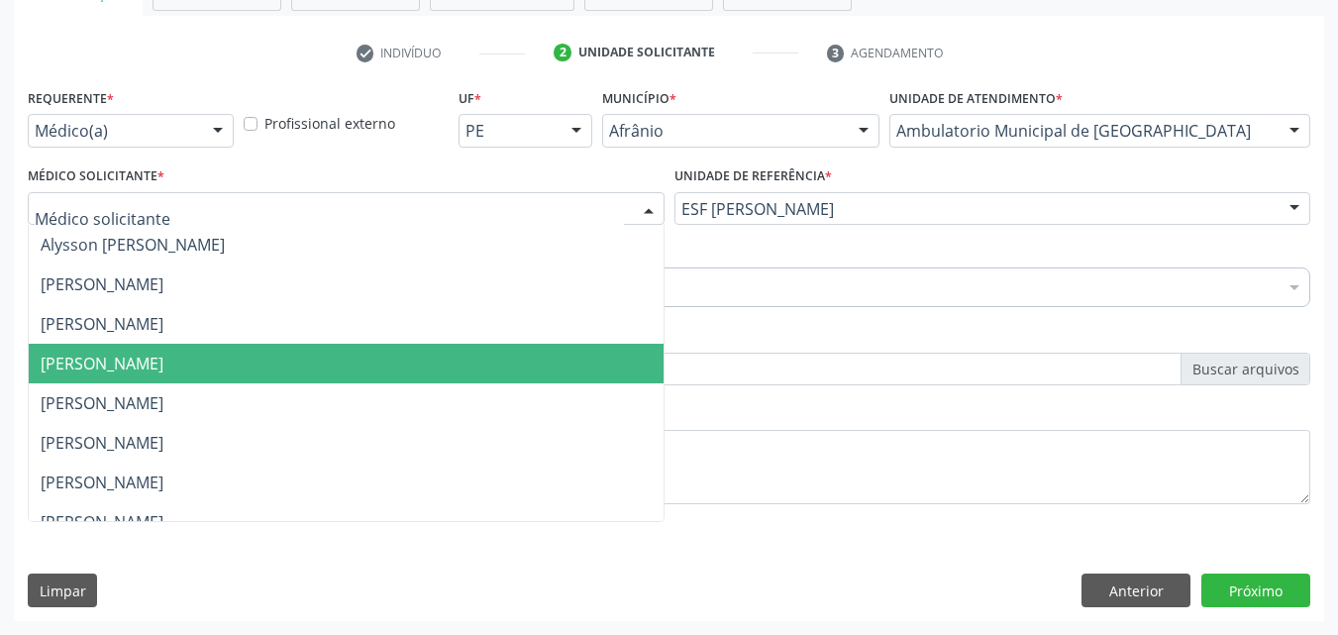
click at [503, 355] on span "[PERSON_NAME]" at bounding box center [346, 364] width 635 height 40
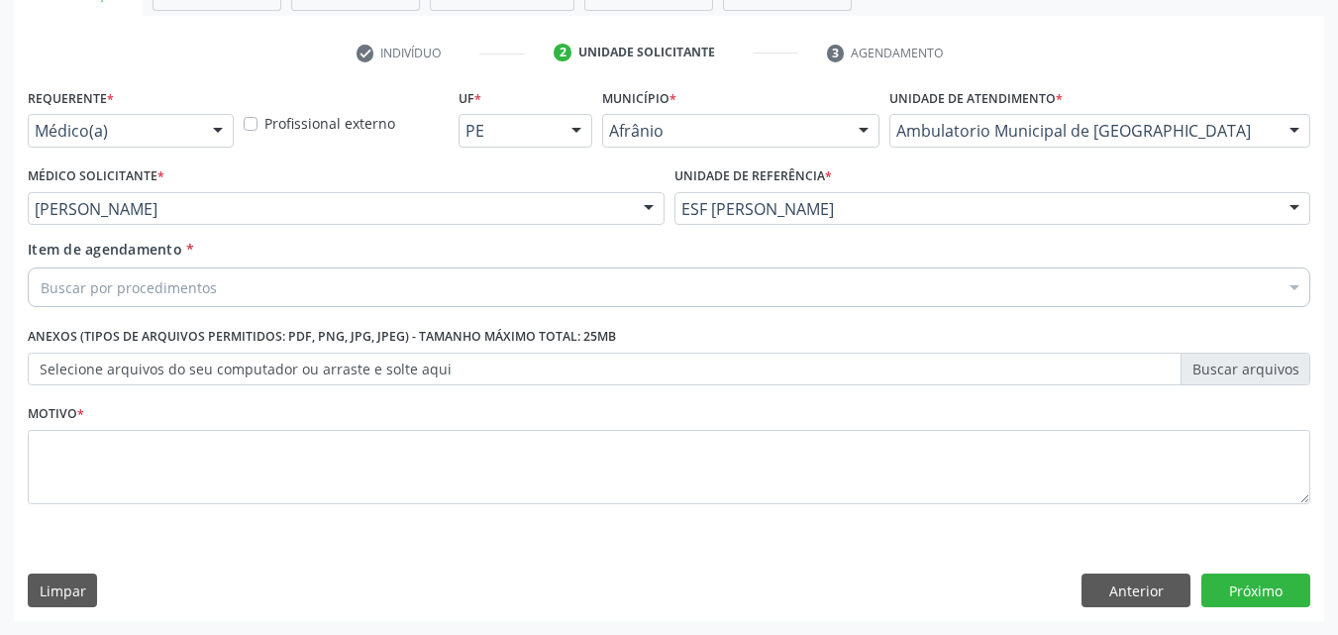
click at [373, 285] on div "Buscar por procedimentos" at bounding box center [669, 287] width 1282 height 40
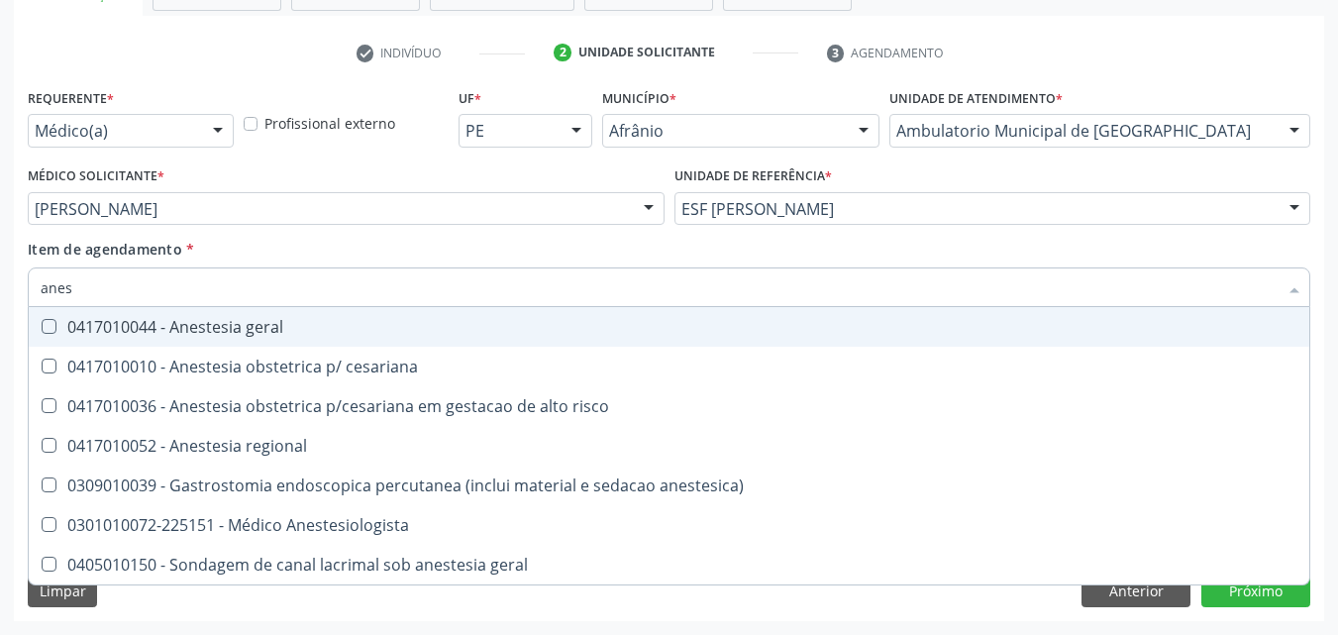
type input "anest"
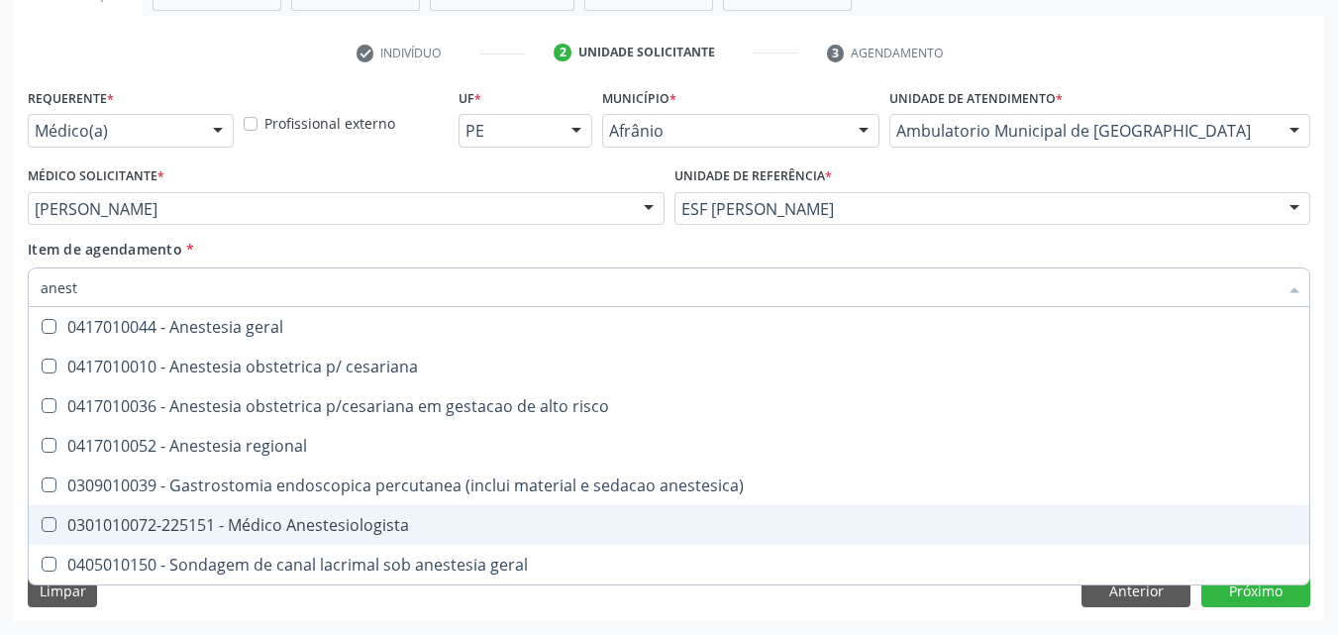
click at [345, 517] on div "0301010072-225151 - Médico Anestesiologista" at bounding box center [669, 525] width 1257 height 16
checkbox Anestesiologista "true"
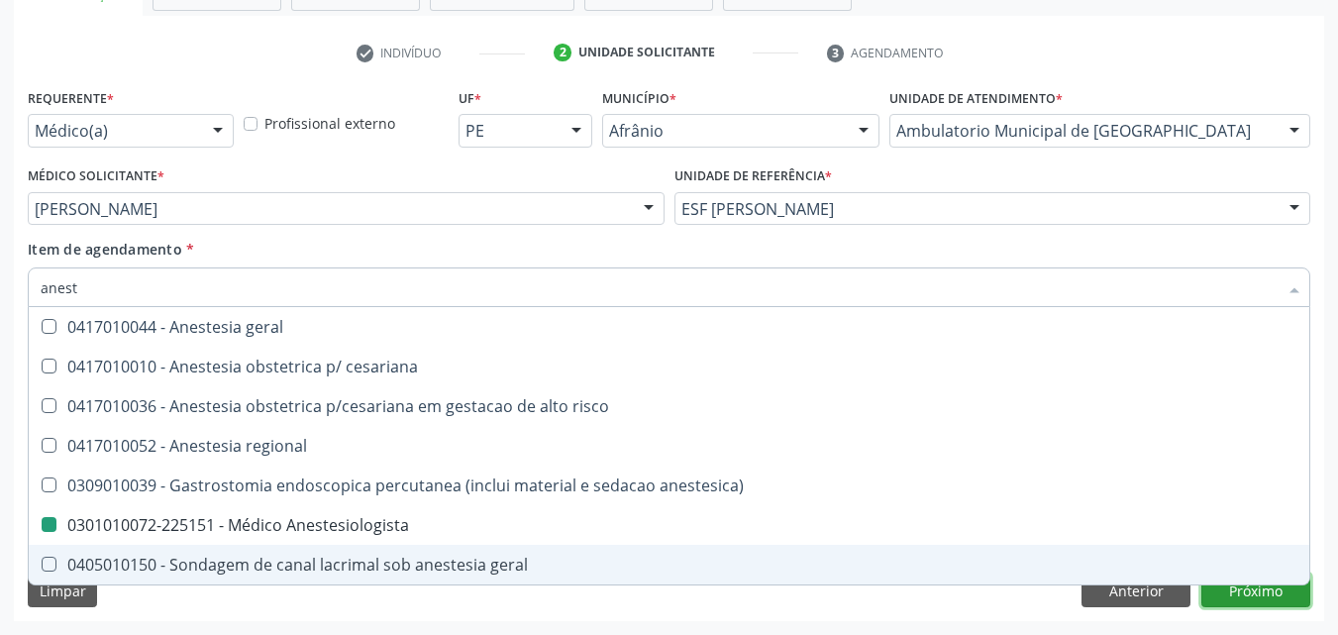
click at [1256, 593] on div "Requerente * Médico(a) Médico(a) Enfermeiro(a) Paciente Nenhum resultado encont…" at bounding box center [669, 352] width 1310 height 538
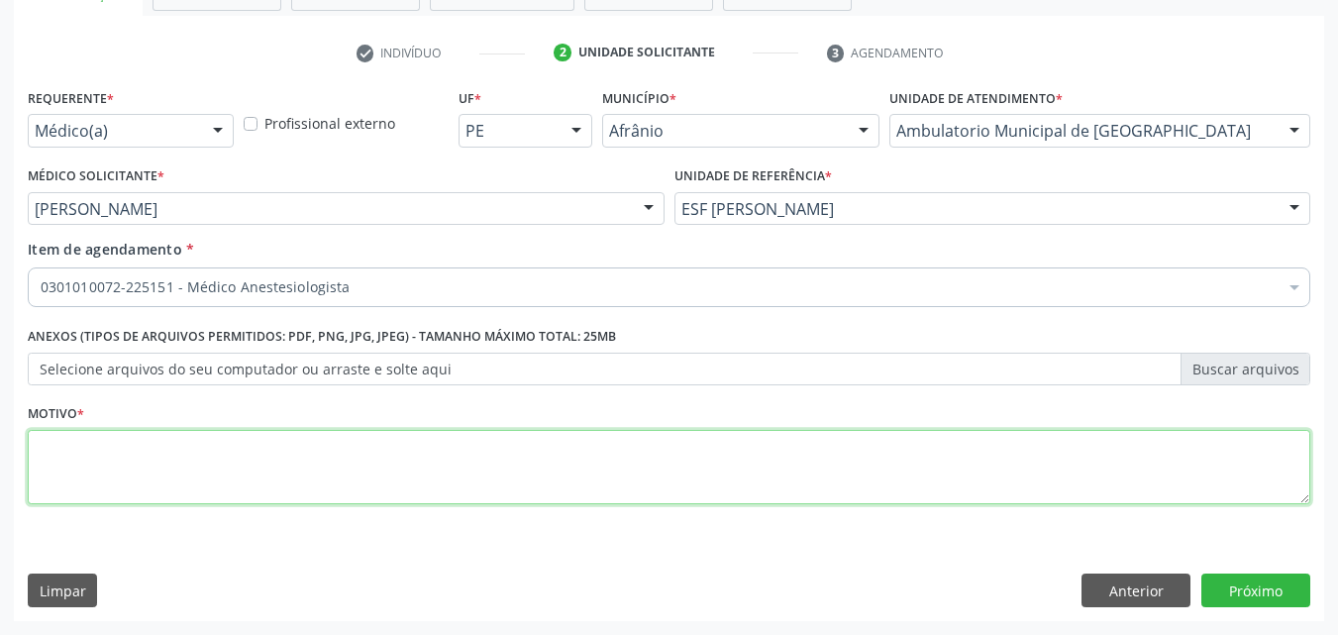
click at [667, 455] on textarea at bounding box center [669, 467] width 1282 height 75
type textarea "*"
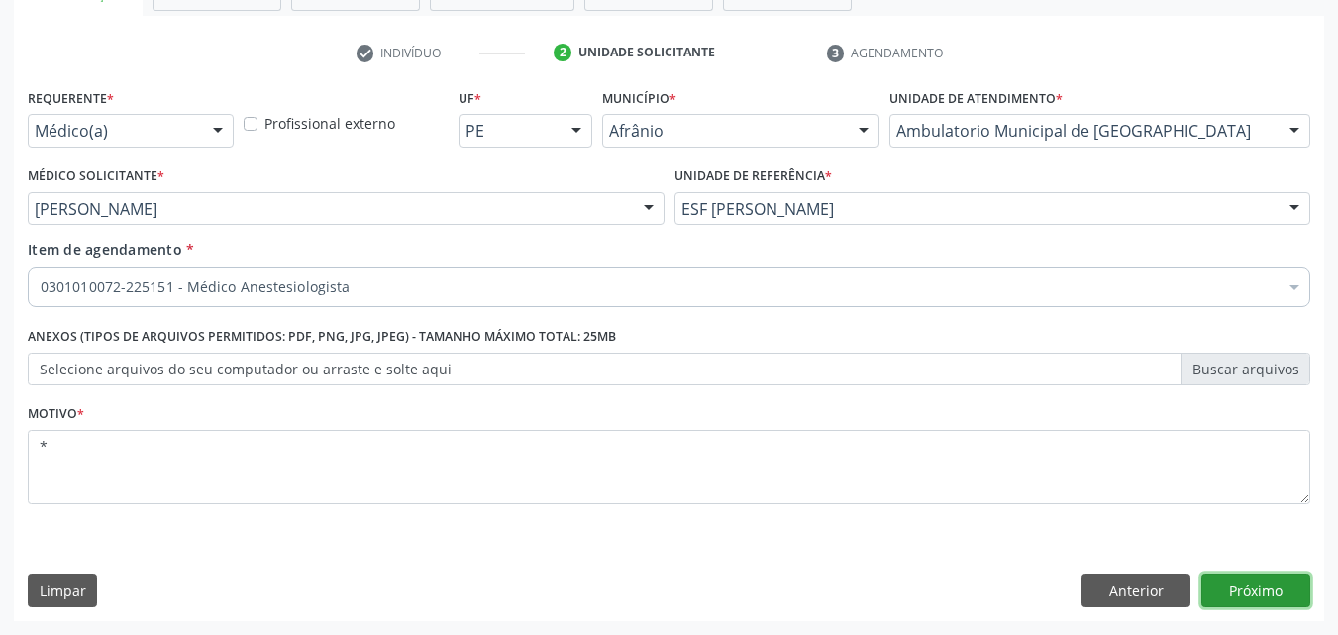
click at [1253, 589] on button "Próximo" at bounding box center [1255, 590] width 109 height 34
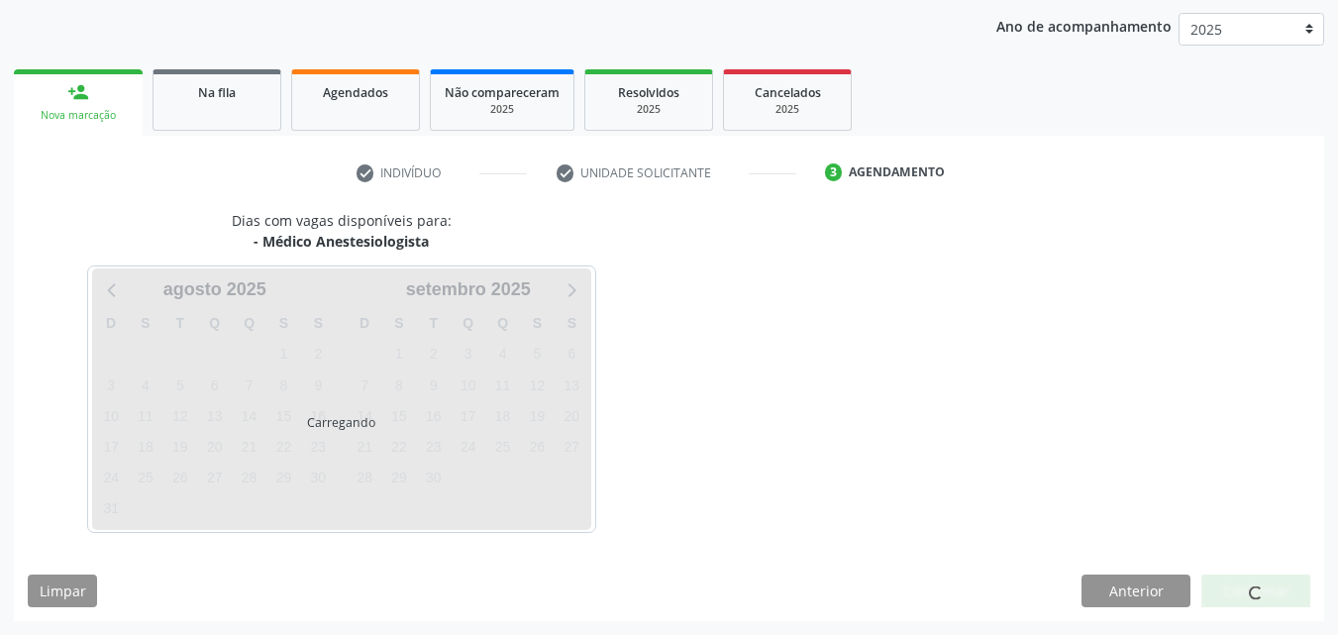
scroll to position [227, 0]
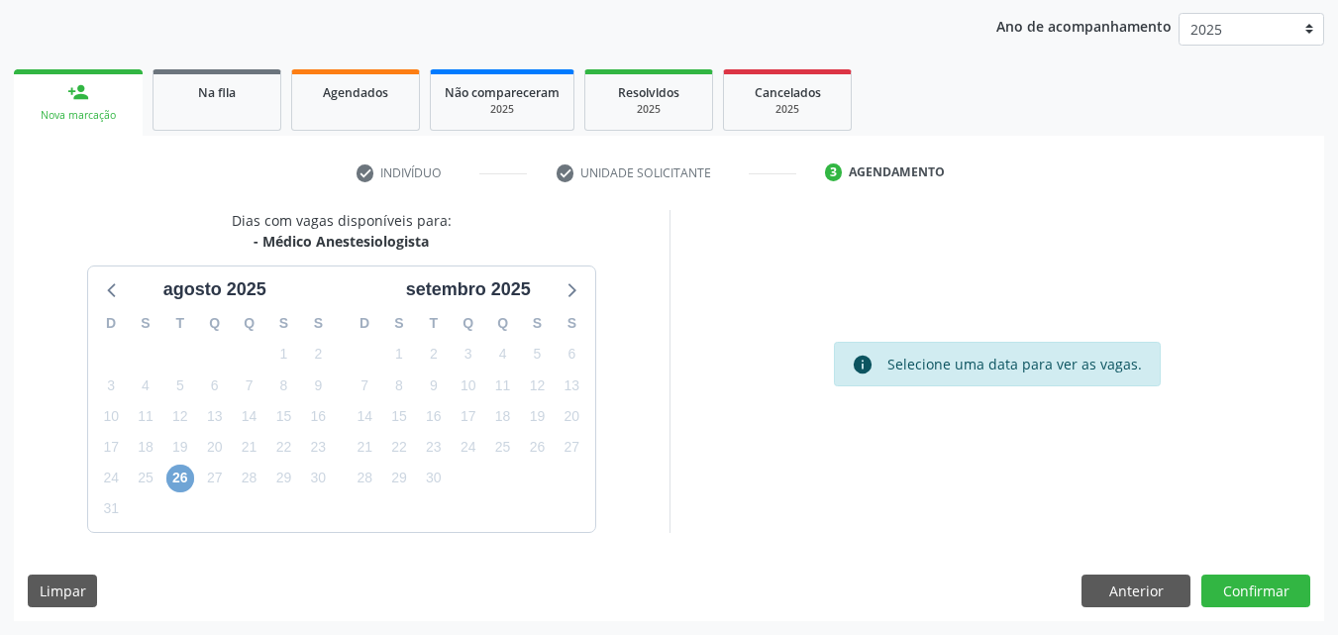
click at [175, 477] on span "26" at bounding box center [180, 478] width 28 height 28
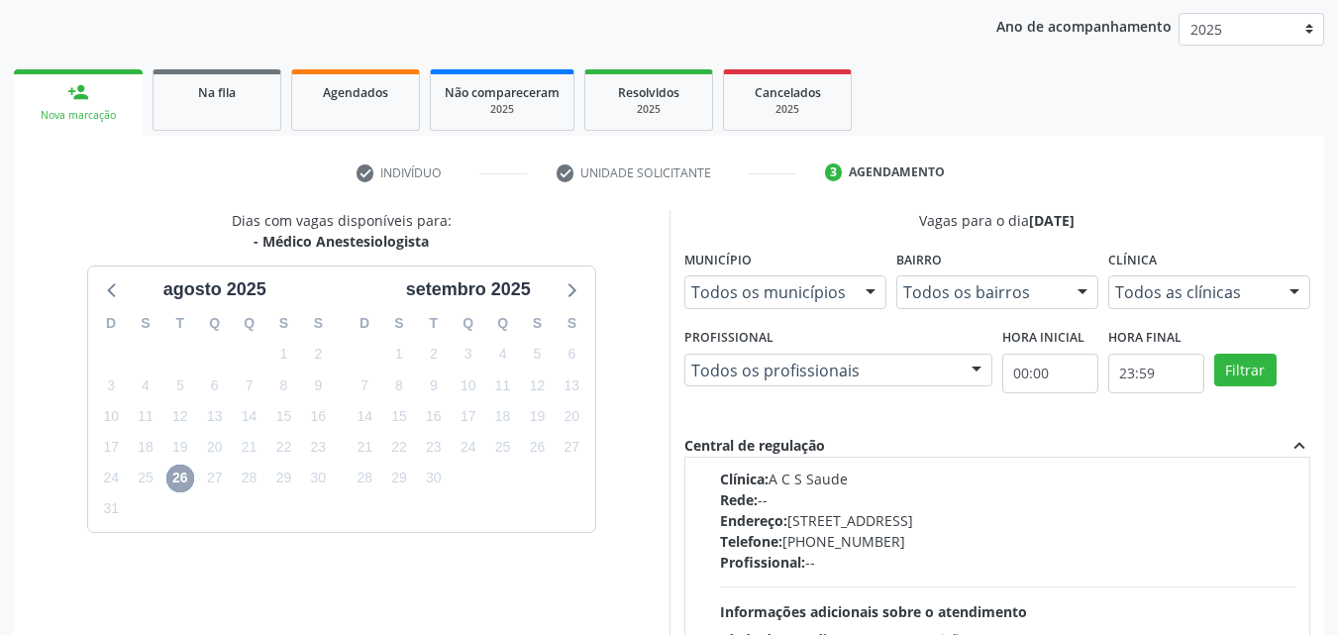
scroll to position [0, 0]
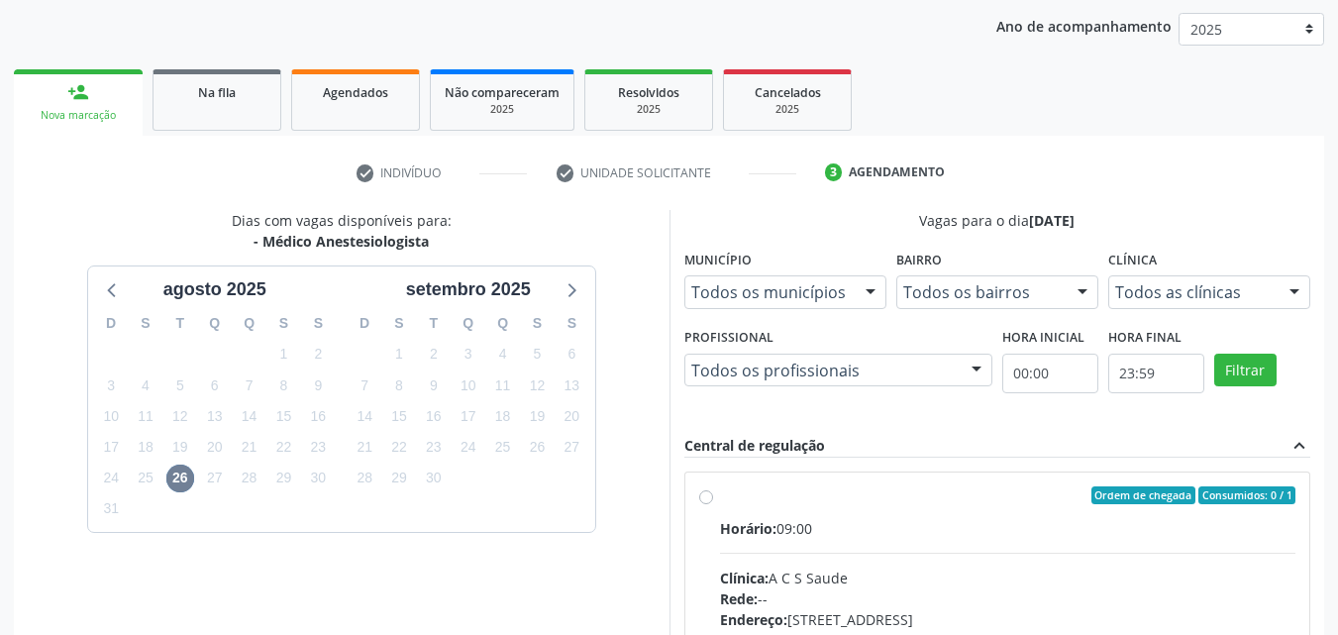
click at [847, 510] on label "Ordem de chegada Consumidos: 0 / 1 Horário: 09:00 Clínica: A C S Saude Rede: --…" at bounding box center [1008, 638] width 576 height 304
click at [713, 504] on input "Ordem de chegada Consumidos: 0 / 1 Horário: 09:00 Clínica: A C S Saude Rede: --…" at bounding box center [706, 495] width 14 height 18
radio input "true"
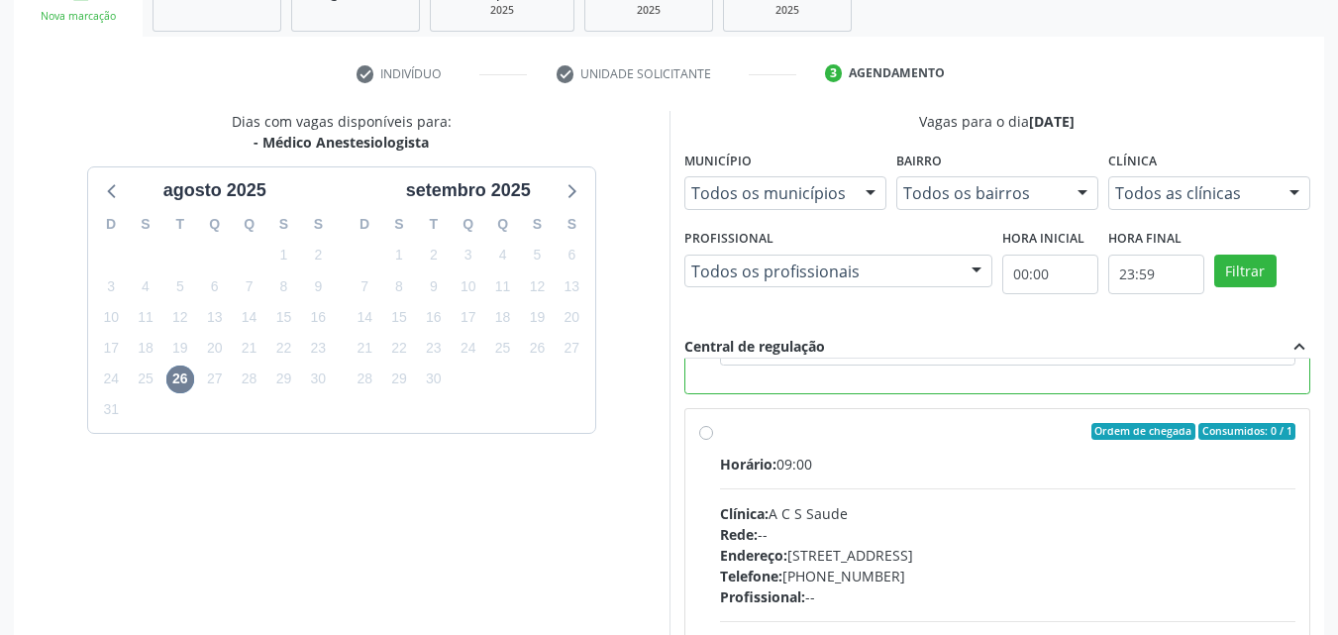
scroll to position [347, 0]
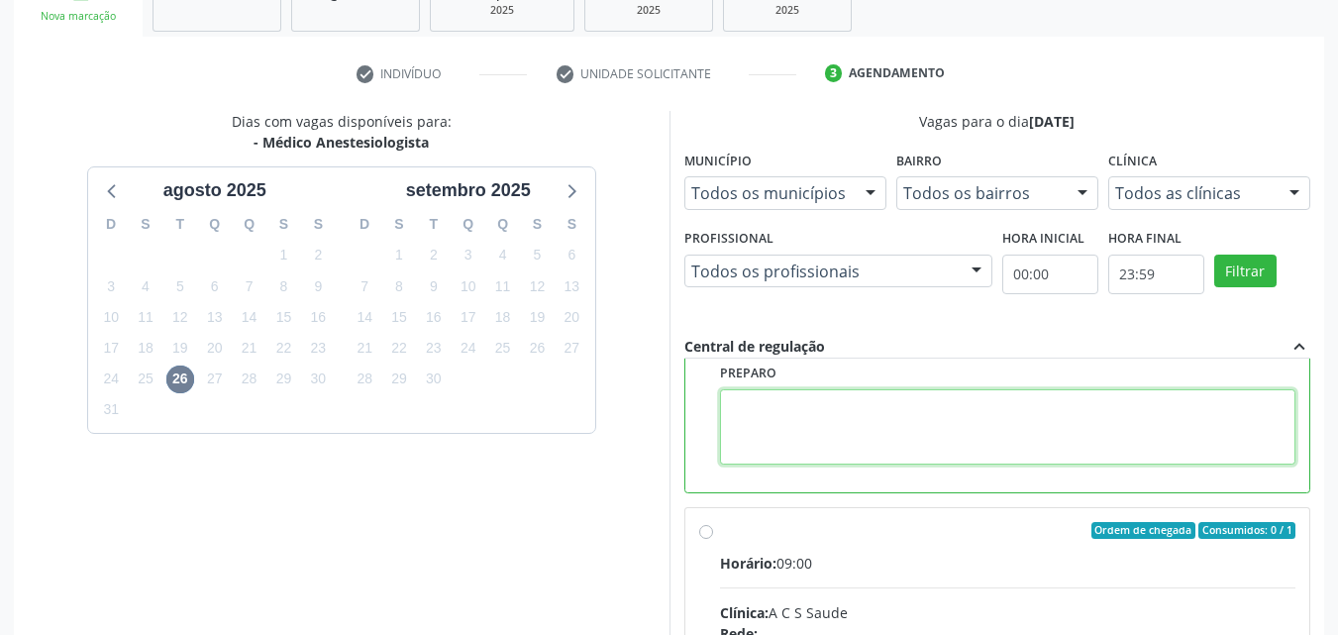
click at [875, 441] on textarea at bounding box center [1008, 426] width 576 height 75
paste textarea "709807027129893"
type textarea "7"
click at [838, 428] on textarea at bounding box center [1008, 426] width 576 height 75
paste textarea "🔹ALFA CENTRO MÉDICO🔹 📍Rua Santa Luzia N85, Centro de Petrolina. Ponto de referê…"
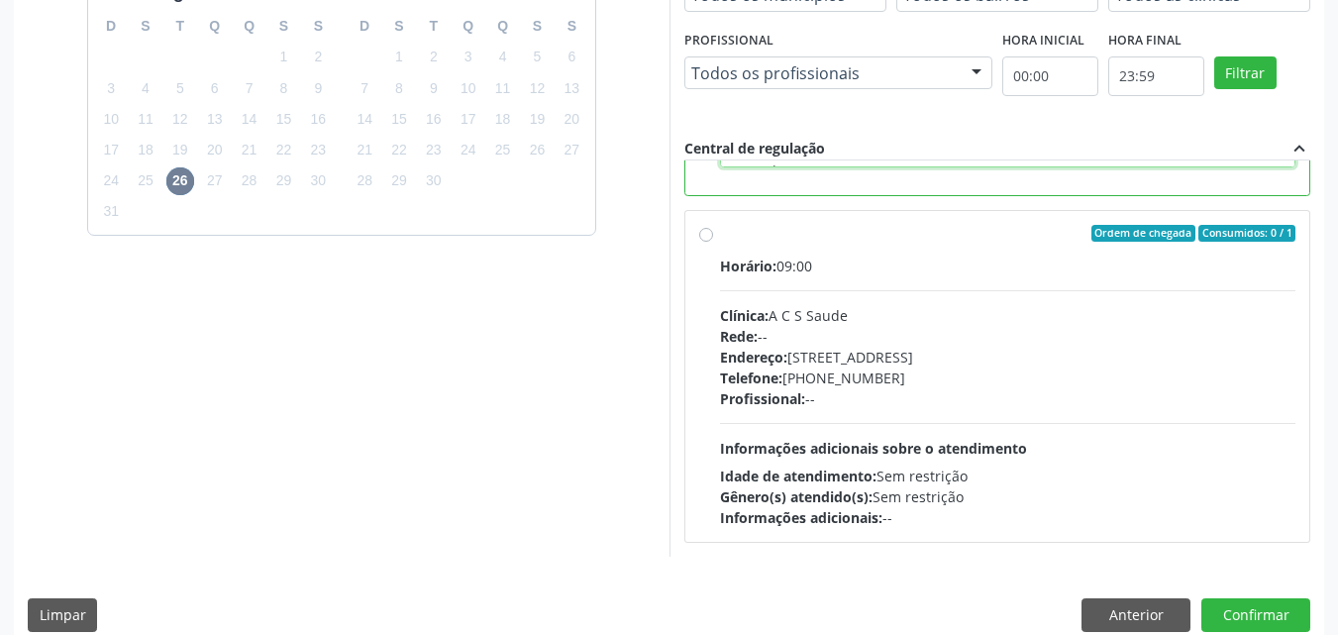
scroll to position [549, 0]
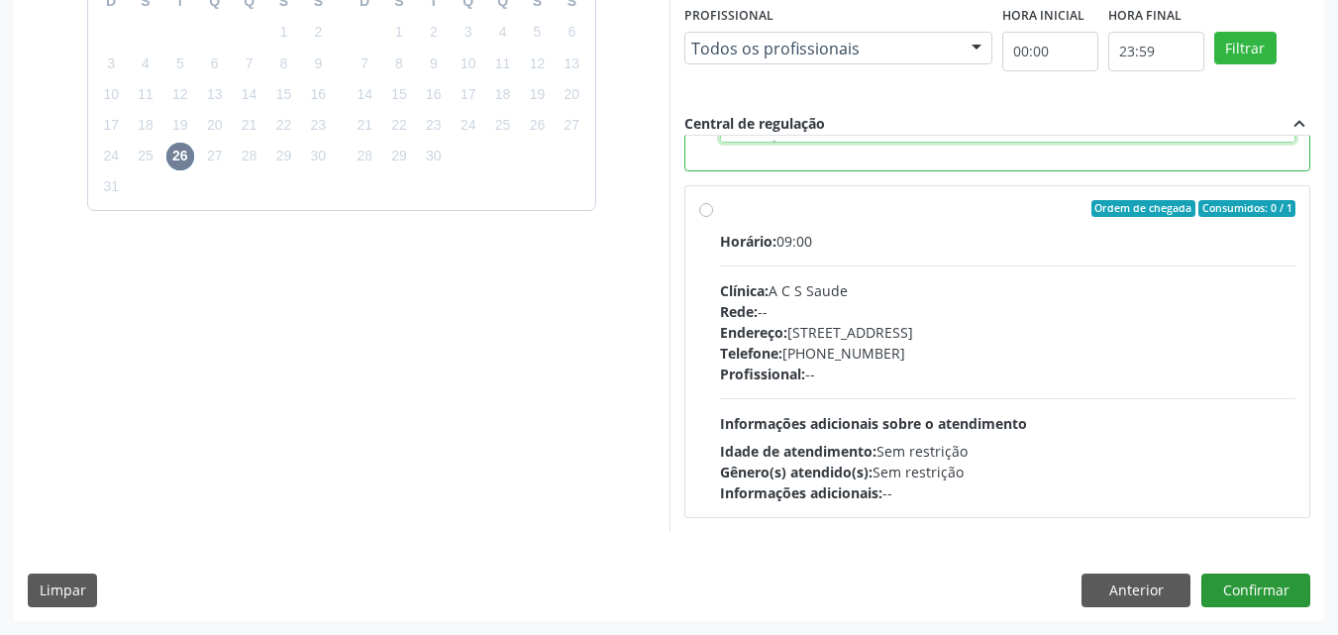
type textarea "🔹ALFA CENTRO MÉDICO🔹 📍Rua Santa Luzia N85, Centro de Petrolina. Ponto de referê…"
click at [1246, 582] on button "Confirmar" at bounding box center [1255, 590] width 109 height 34
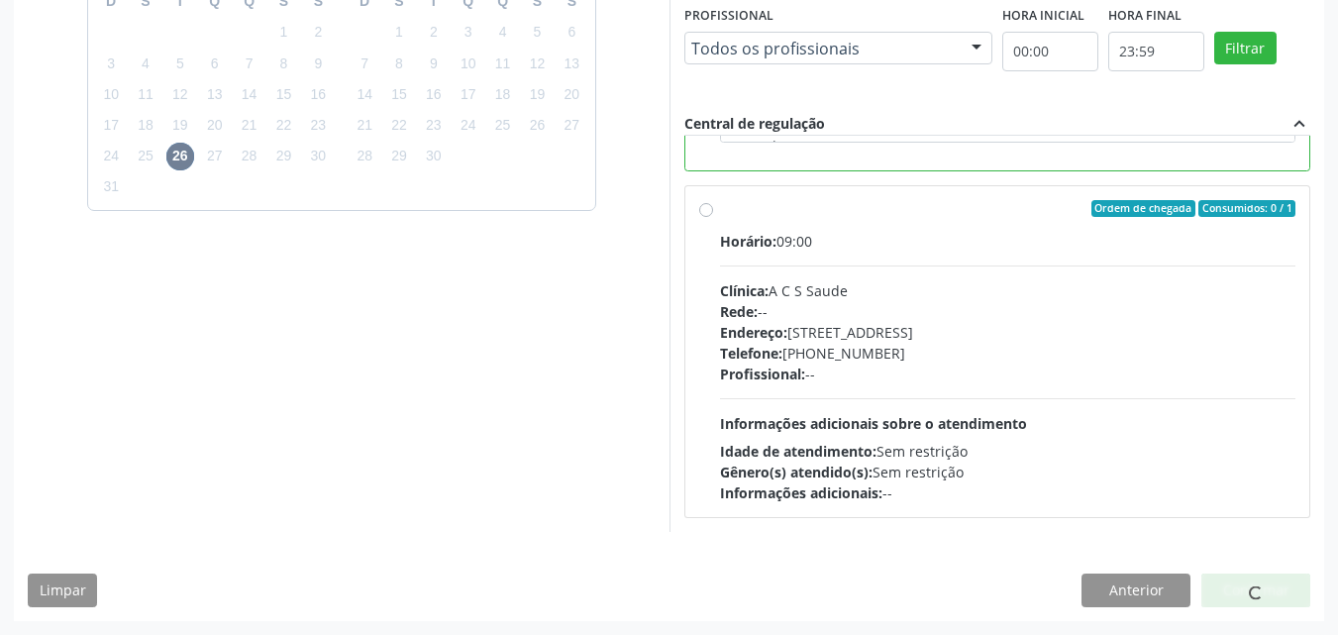
scroll to position [19, 0]
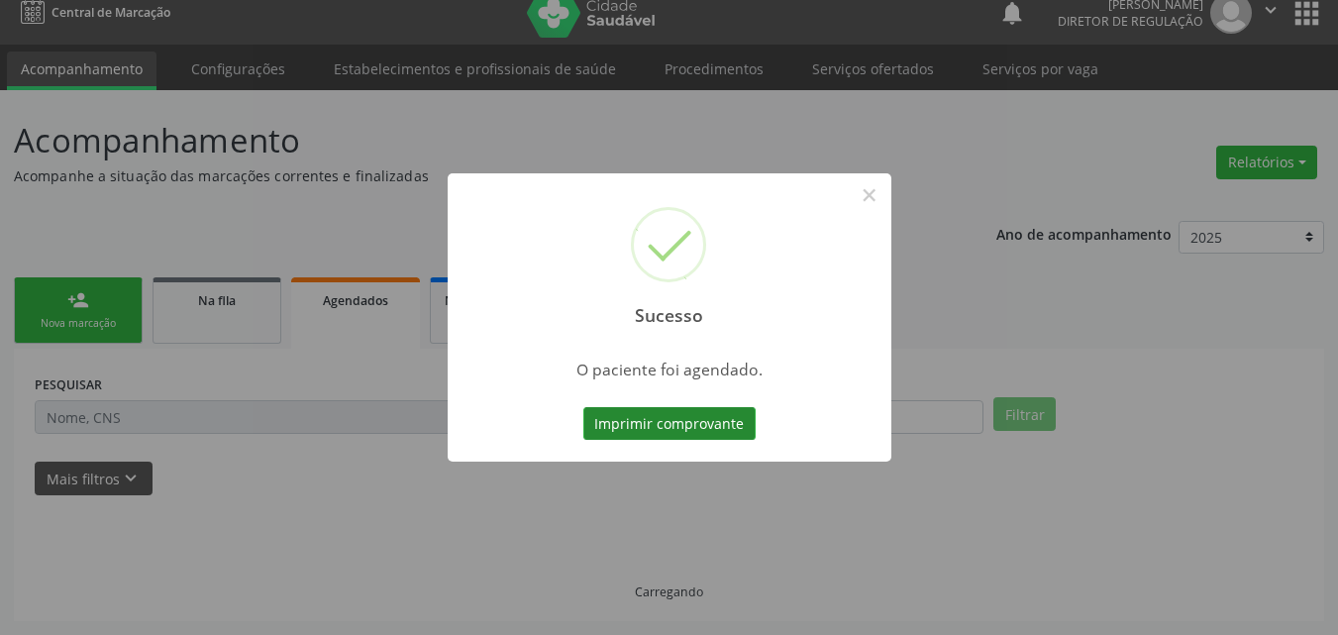
click at [693, 420] on button "Imprimir comprovante" at bounding box center [669, 424] width 172 height 34
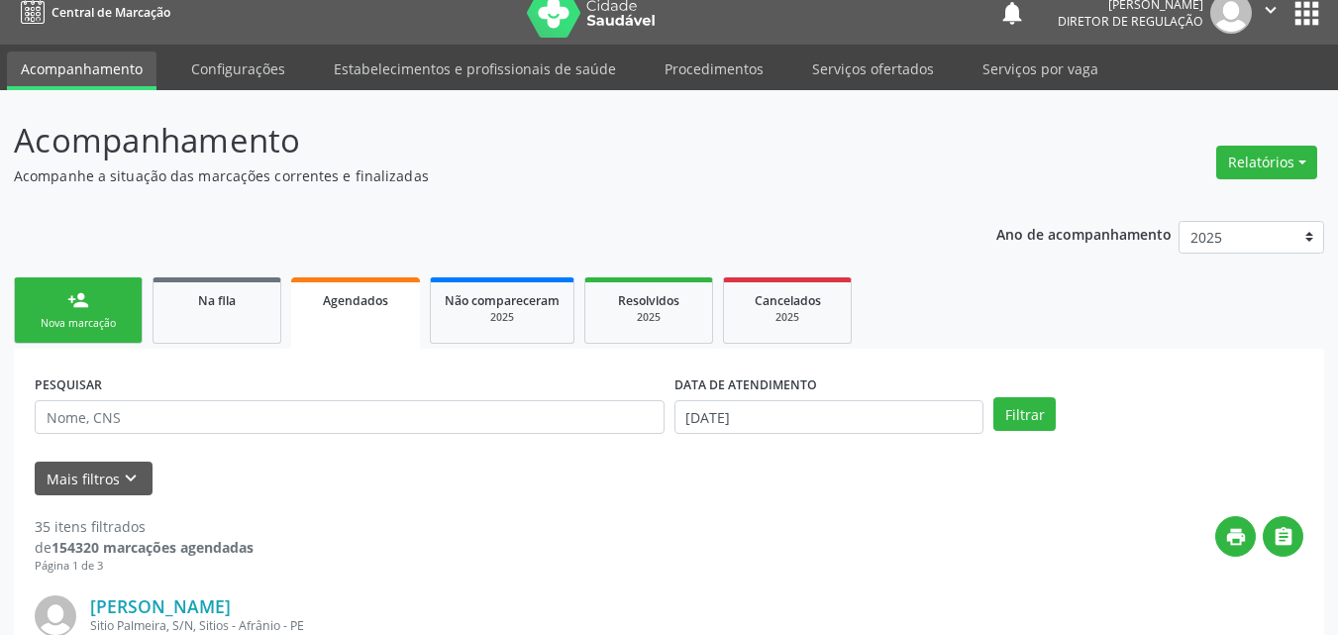
click at [118, 324] on div "Nova marcação" at bounding box center [78, 323] width 99 height 15
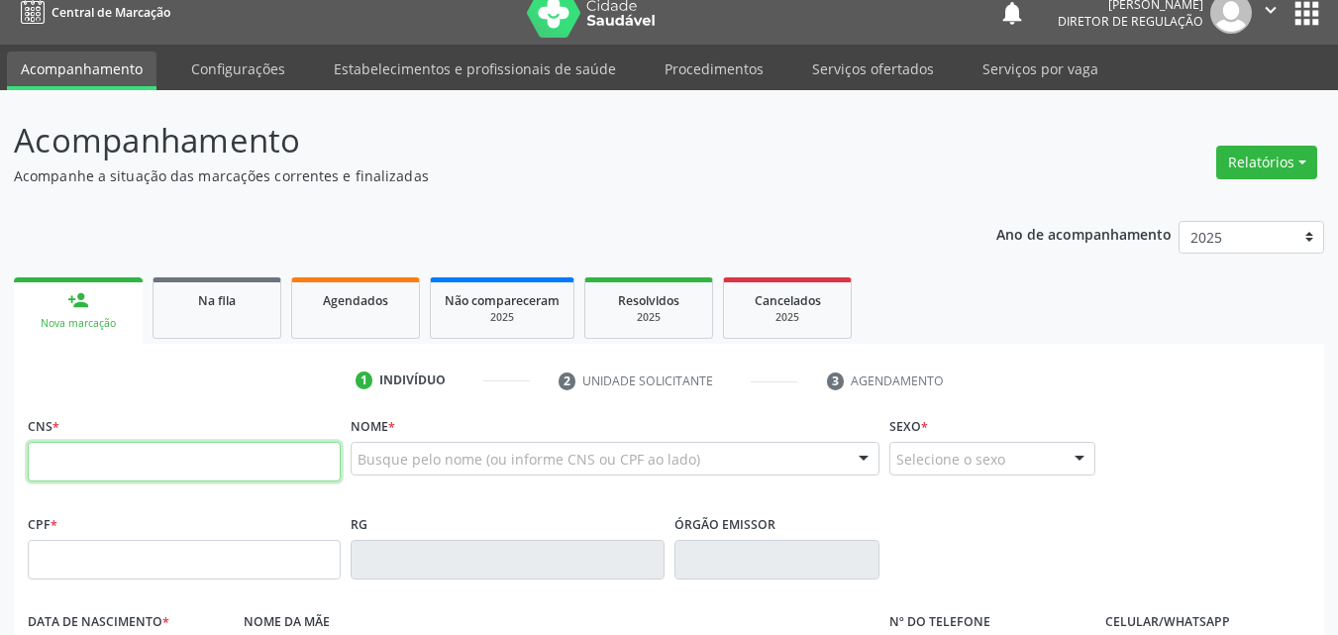
click at [201, 453] on input "text" at bounding box center [184, 462] width 313 height 40
type input "708 5035 8699 0680"
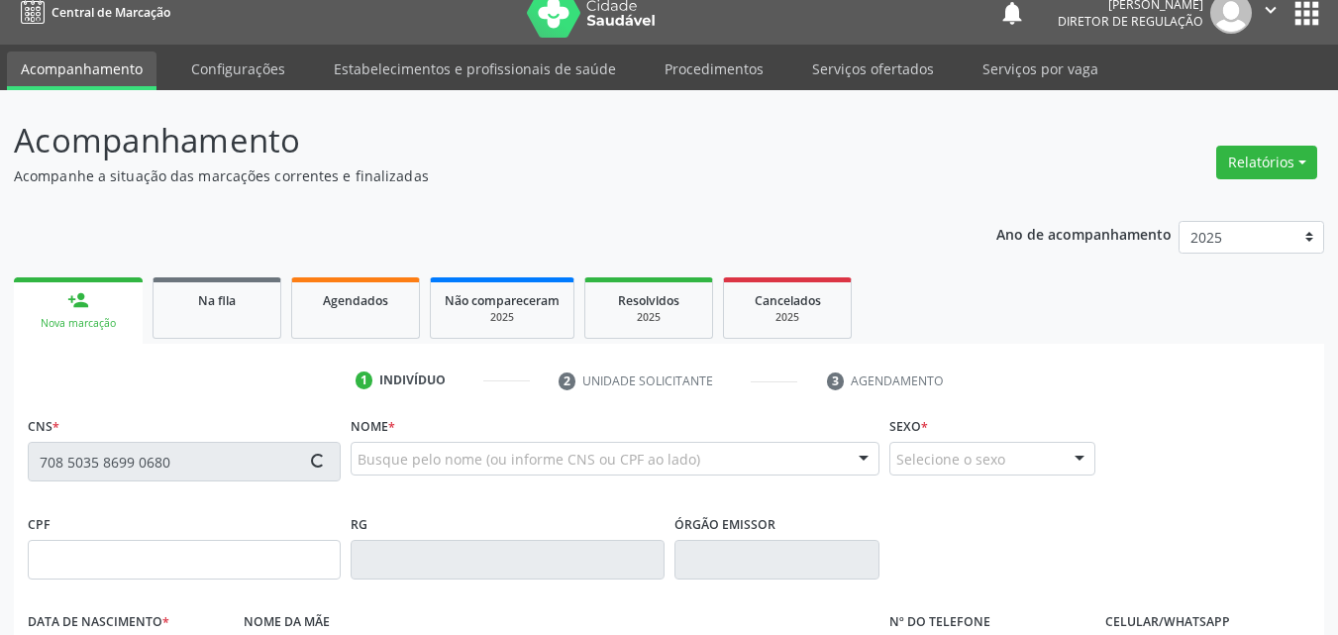
type input "125.349.004-04"
type input "13/06/1953"
type input "Ana Ananias Rodrigues"
type input "(87) 98856-3079"
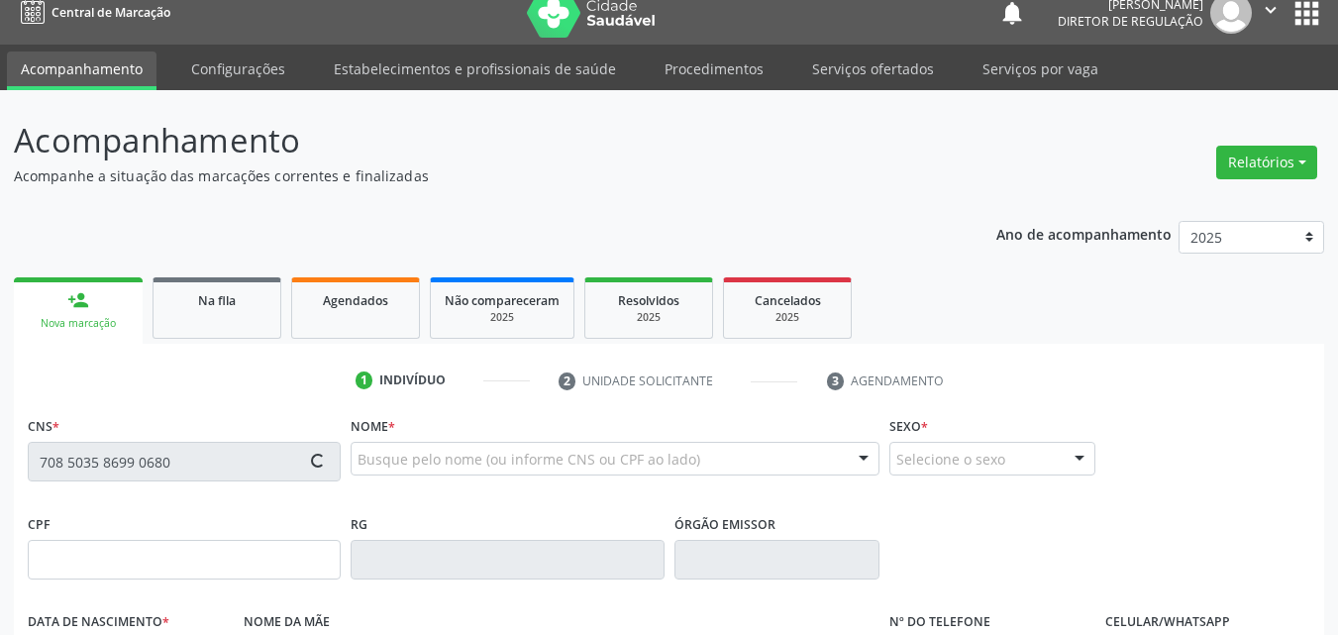
type input "985.270.964-04"
type input "S/N"
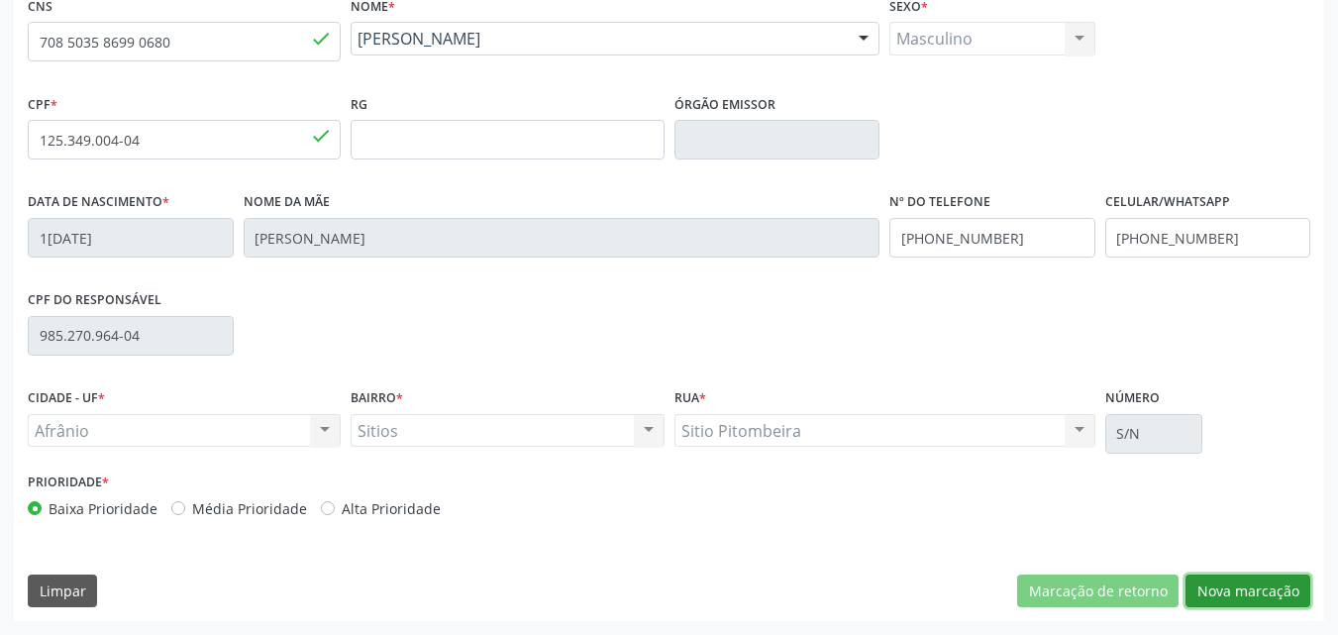
click at [1269, 585] on button "Nova marcação" at bounding box center [1247, 591] width 125 height 34
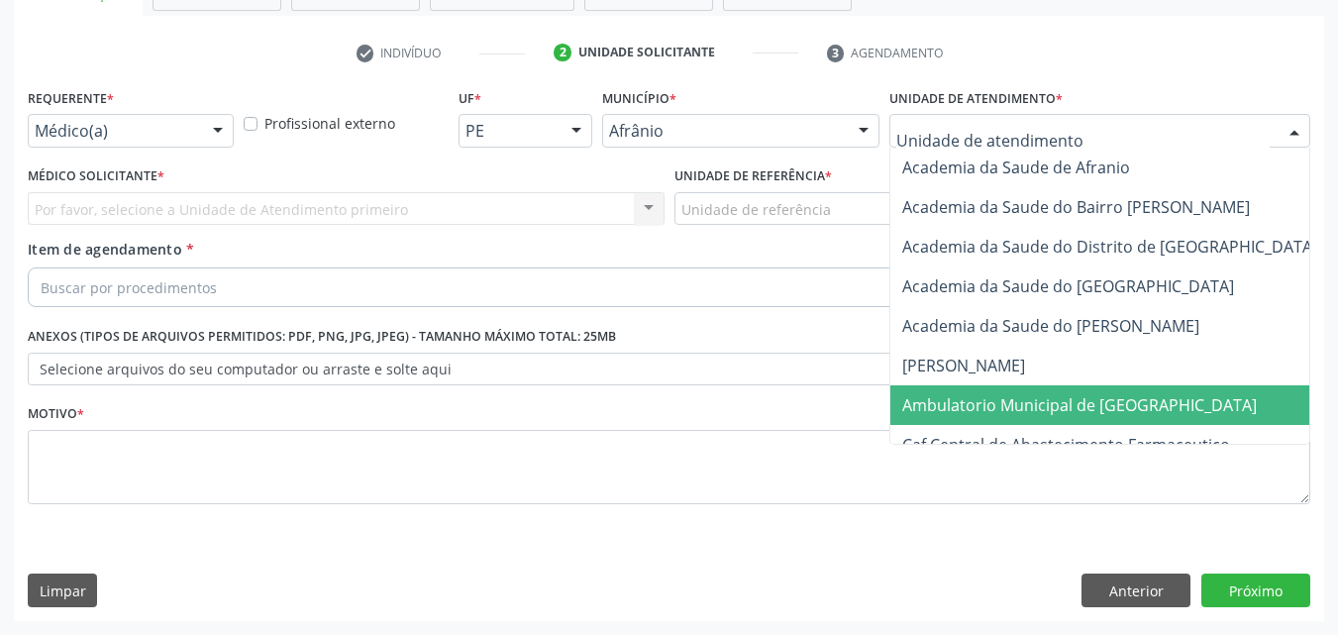
drag, startPoint x: 1054, startPoint y: 400, endPoint x: 1031, endPoint y: 401, distance: 22.8
click at [1054, 401] on span "Ambulatorio Municipal de [GEOGRAPHIC_DATA]" at bounding box center [1079, 405] width 354 height 22
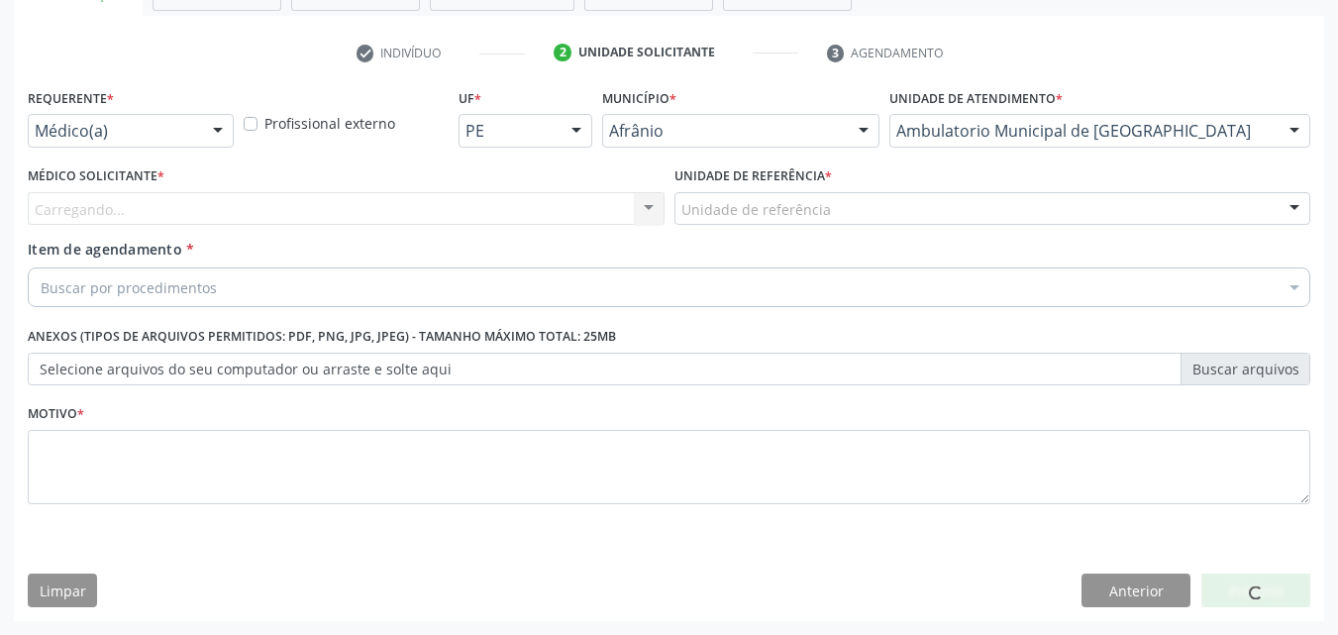
click at [852, 209] on div "Unidade de referência" at bounding box center [992, 209] width 637 height 34
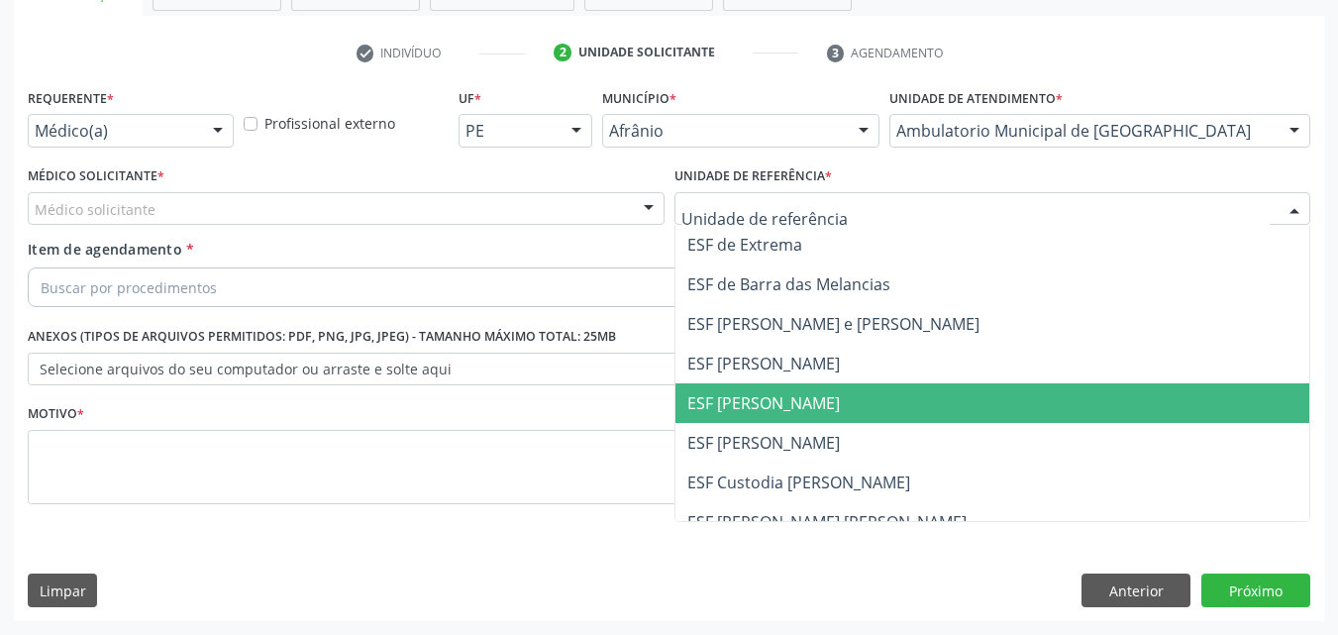
click at [830, 397] on span "ESF [PERSON_NAME]" at bounding box center [992, 403] width 635 height 40
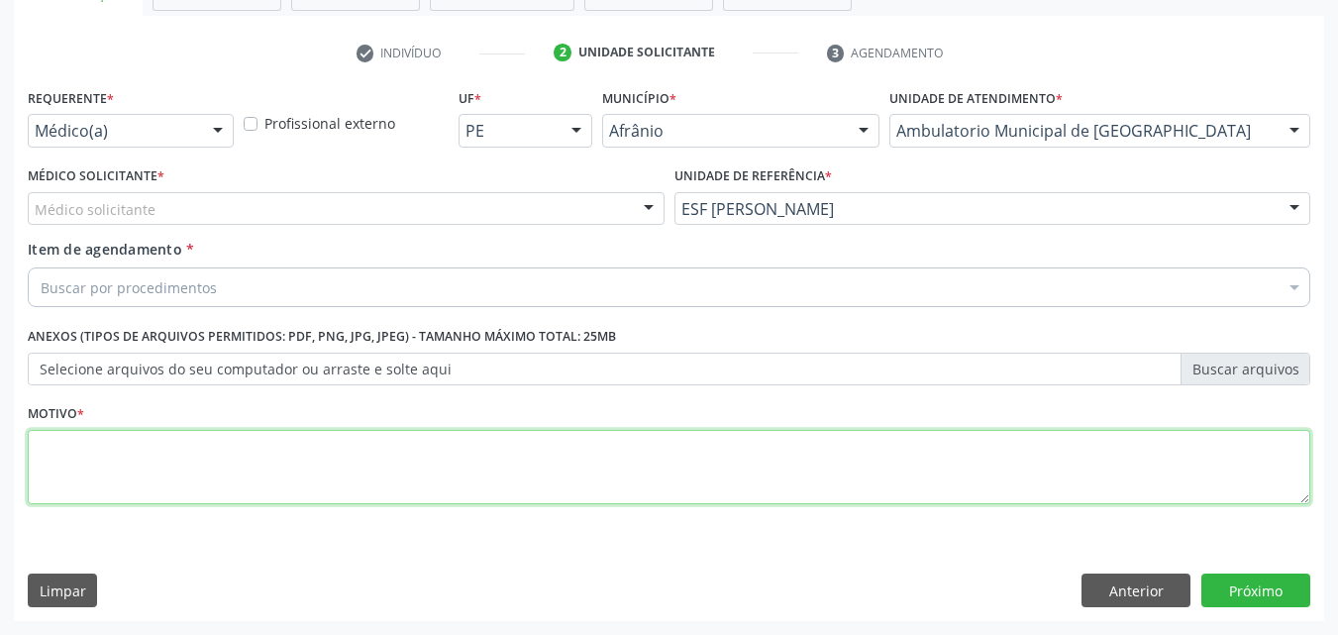
click at [370, 449] on textarea at bounding box center [669, 467] width 1282 height 75
type textarea "avc"
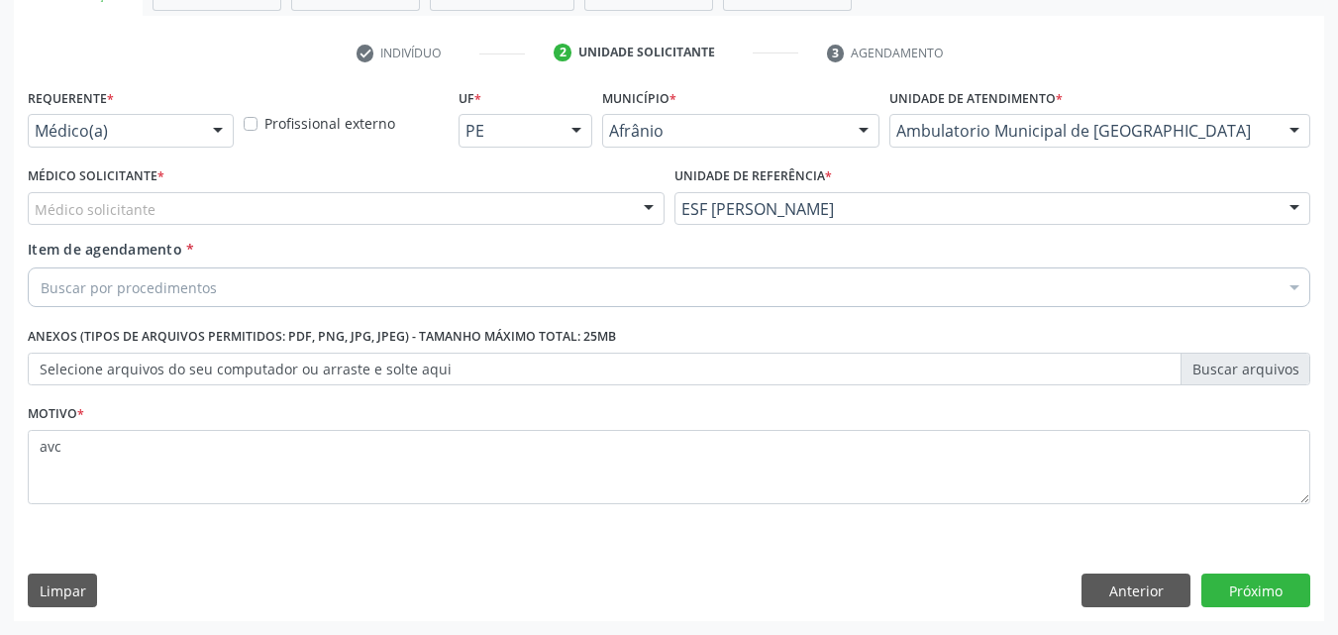
click at [307, 280] on div "Buscar por procedimentos" at bounding box center [669, 287] width 1282 height 40
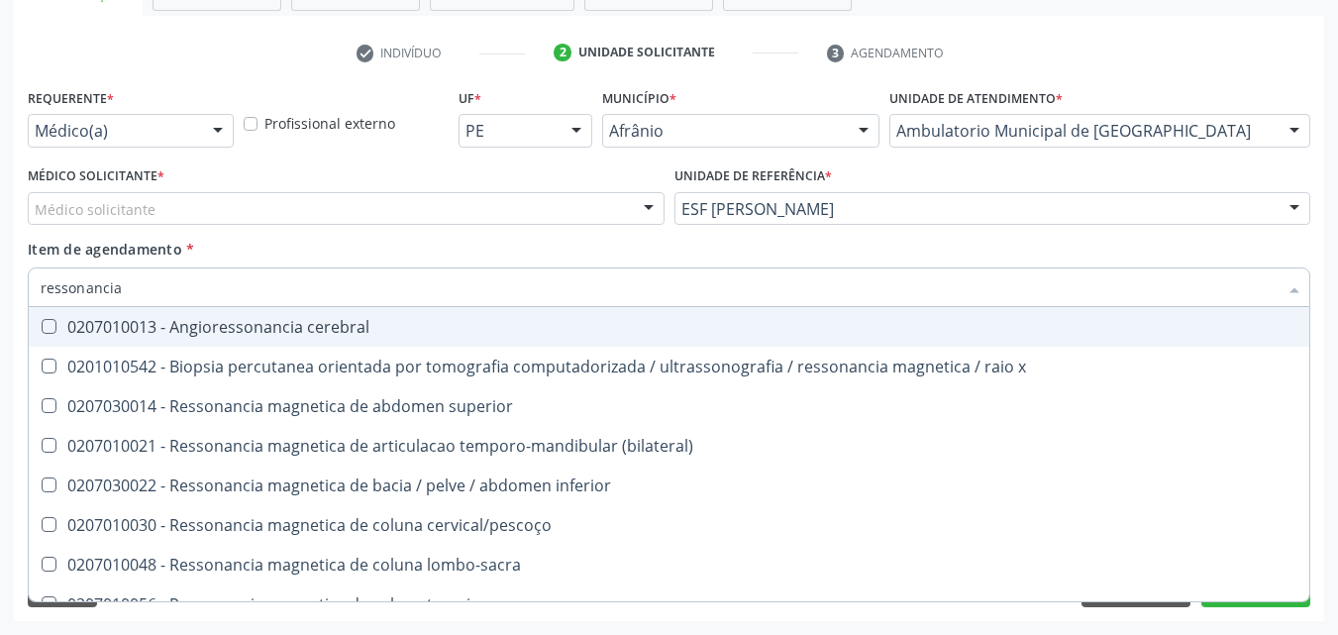
type input "ressonancia"
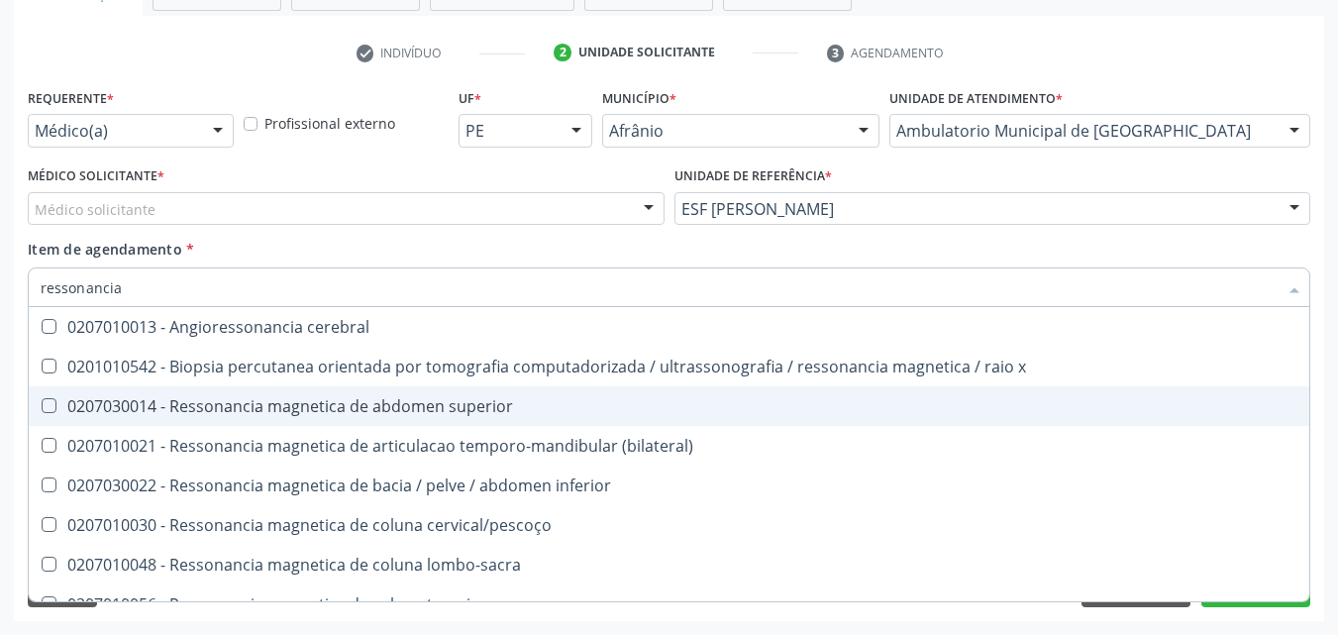
scroll to position [198, 0]
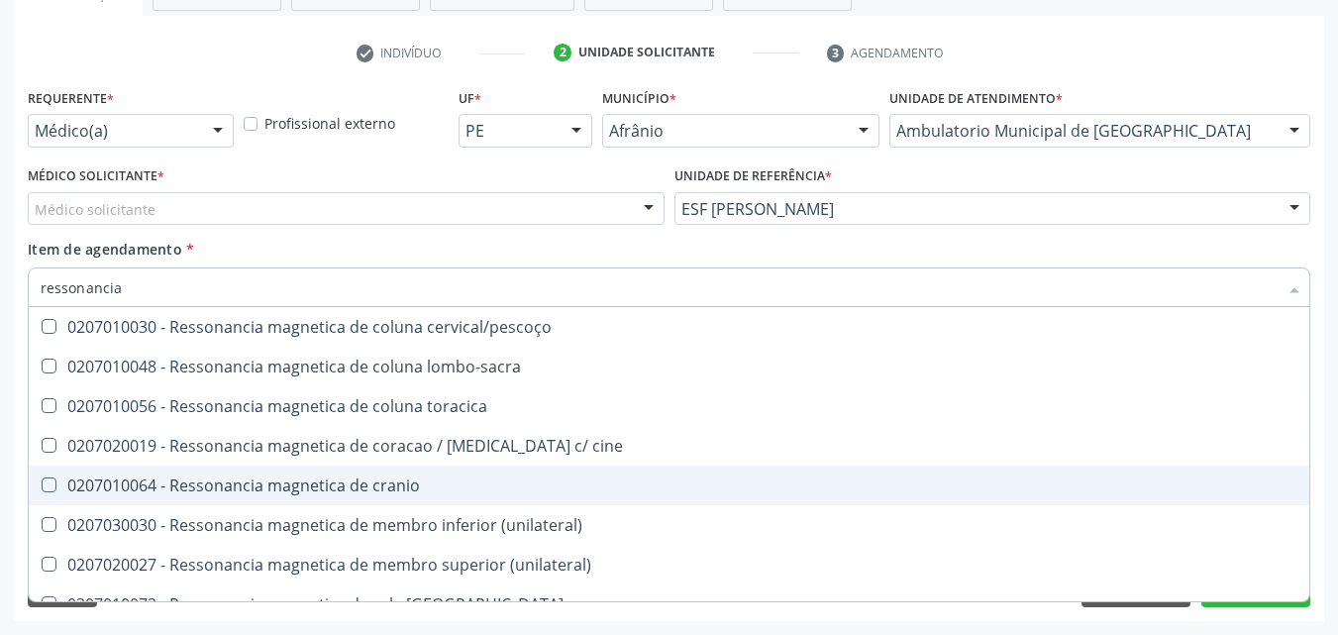
click at [654, 495] on span "0207010064 - Ressonancia magnetica de cranio" at bounding box center [669, 485] width 1280 height 40
checkbox cranio "true"
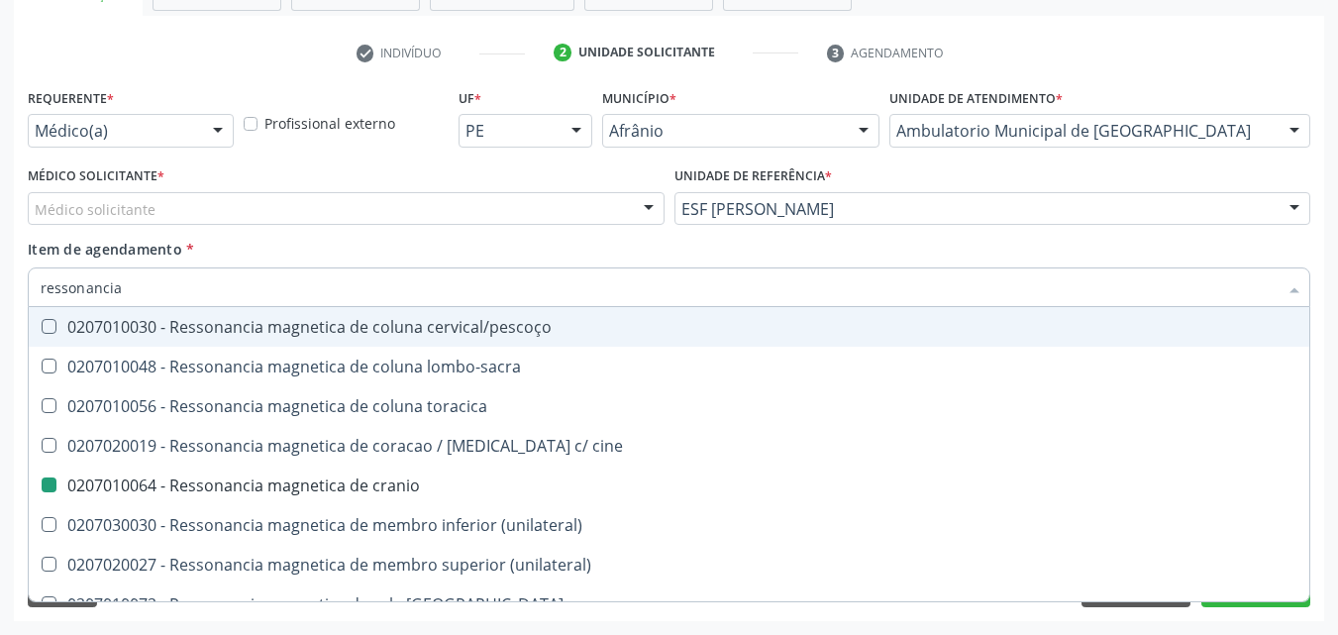
click at [447, 240] on div "Item de agendamento * ressonancia Desfazer seleção 0207010013 - Angioressonanci…" at bounding box center [669, 270] width 1282 height 62
checkbox x "true"
checkbox cranio "false"
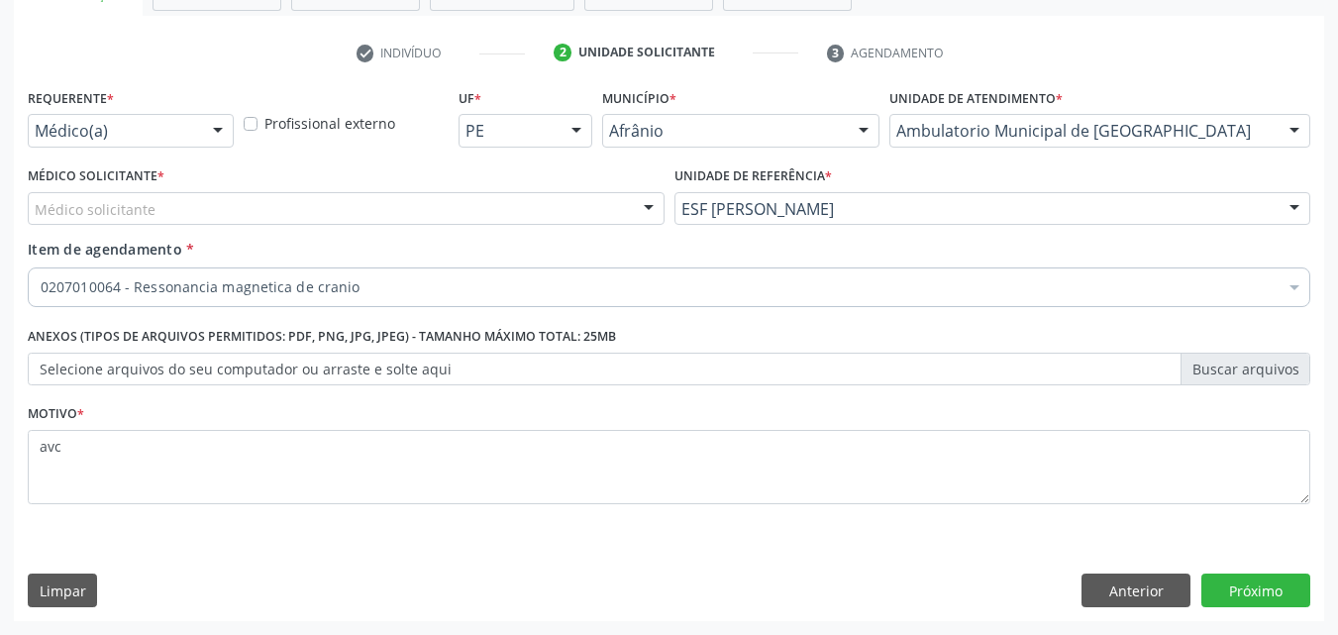
scroll to position [0, 0]
click at [284, 203] on div "Médico solicitante" at bounding box center [346, 209] width 637 height 34
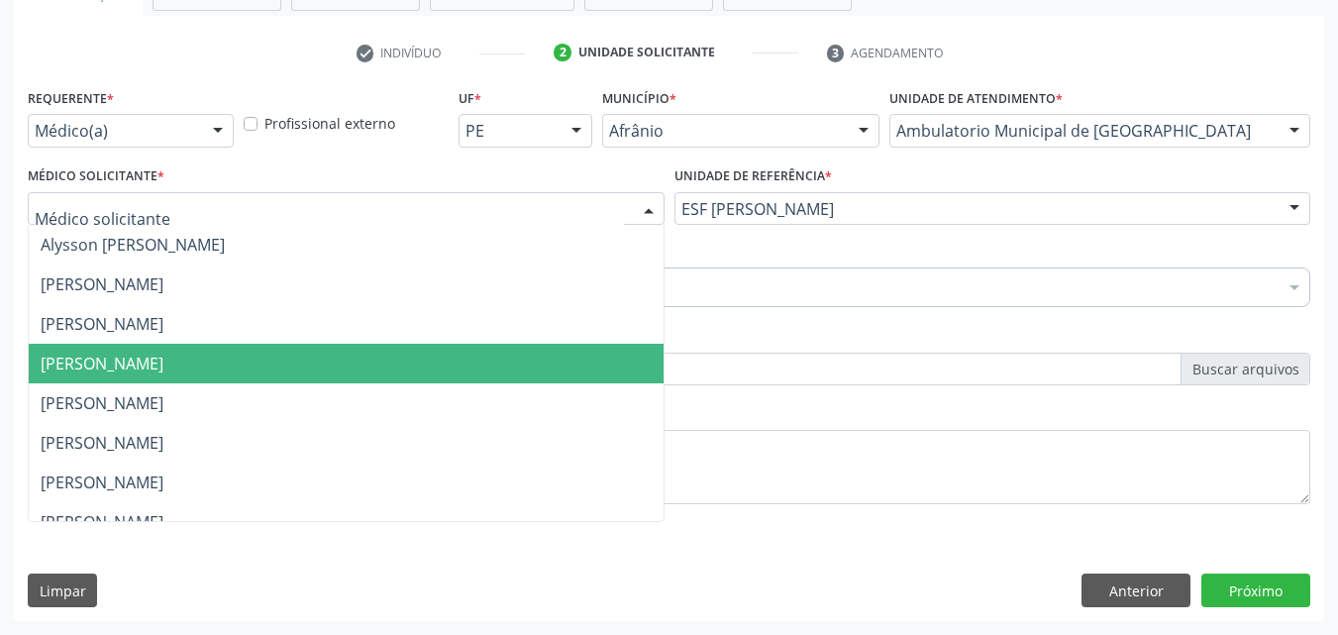
click at [267, 364] on span "[PERSON_NAME]" at bounding box center [346, 364] width 635 height 40
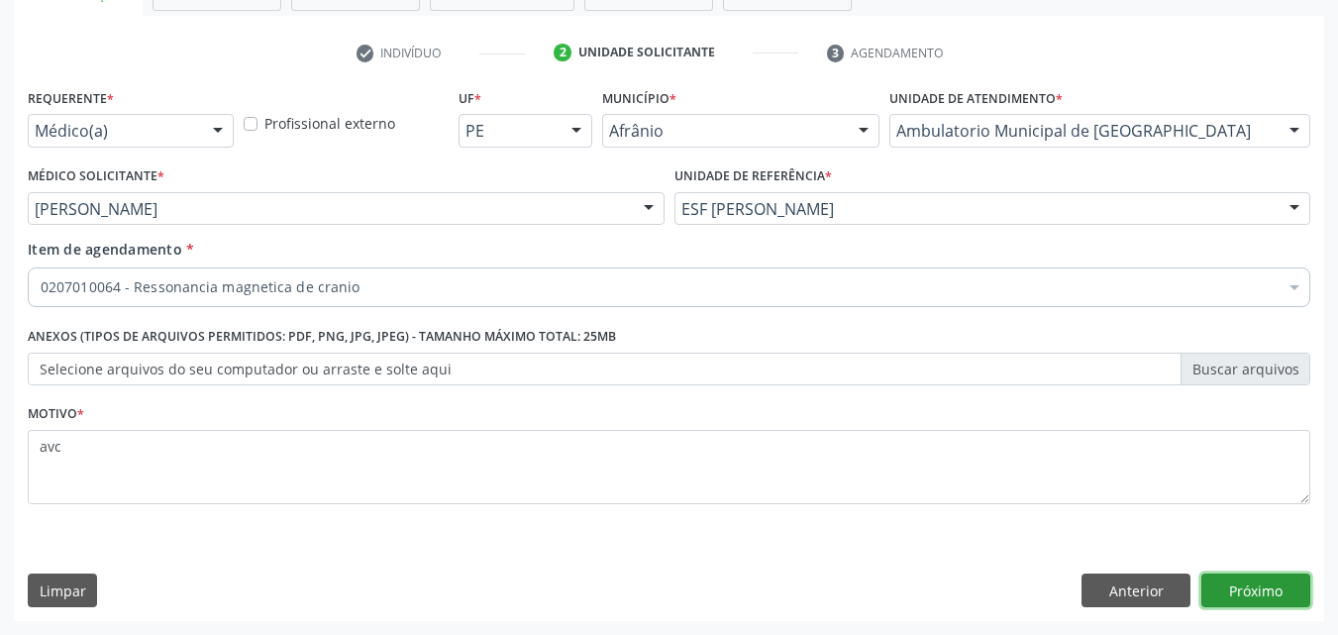
click at [1269, 585] on button "Próximo" at bounding box center [1255, 590] width 109 height 34
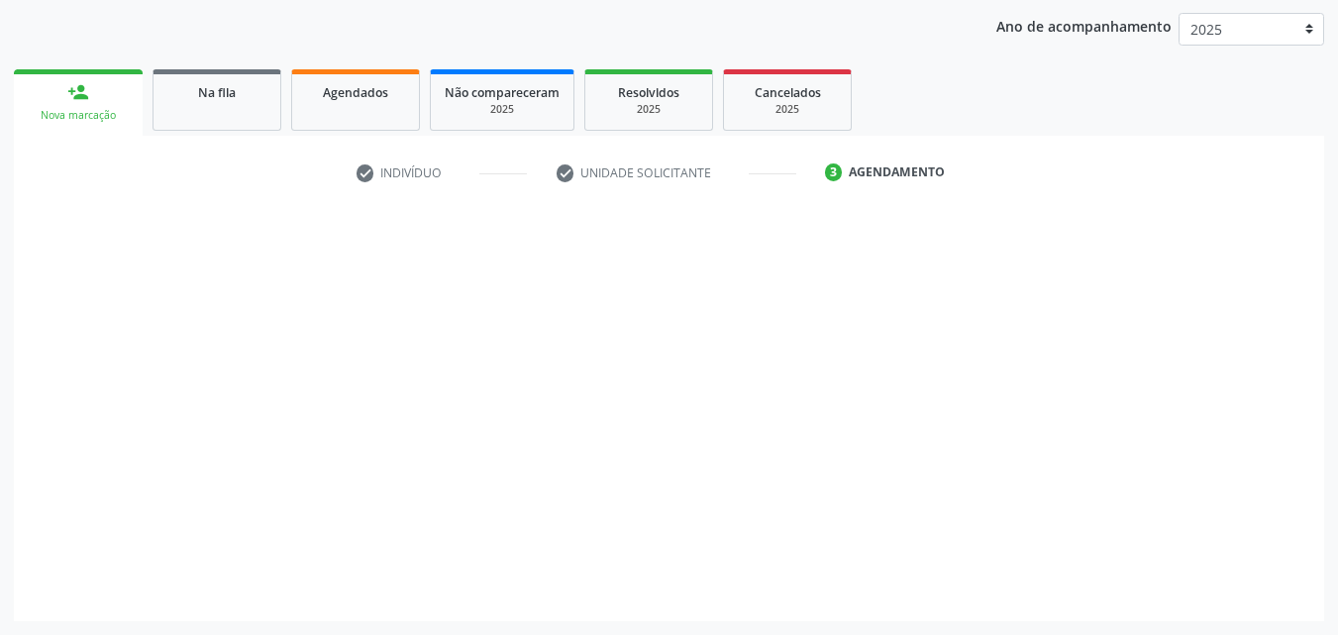
scroll to position [227, 0]
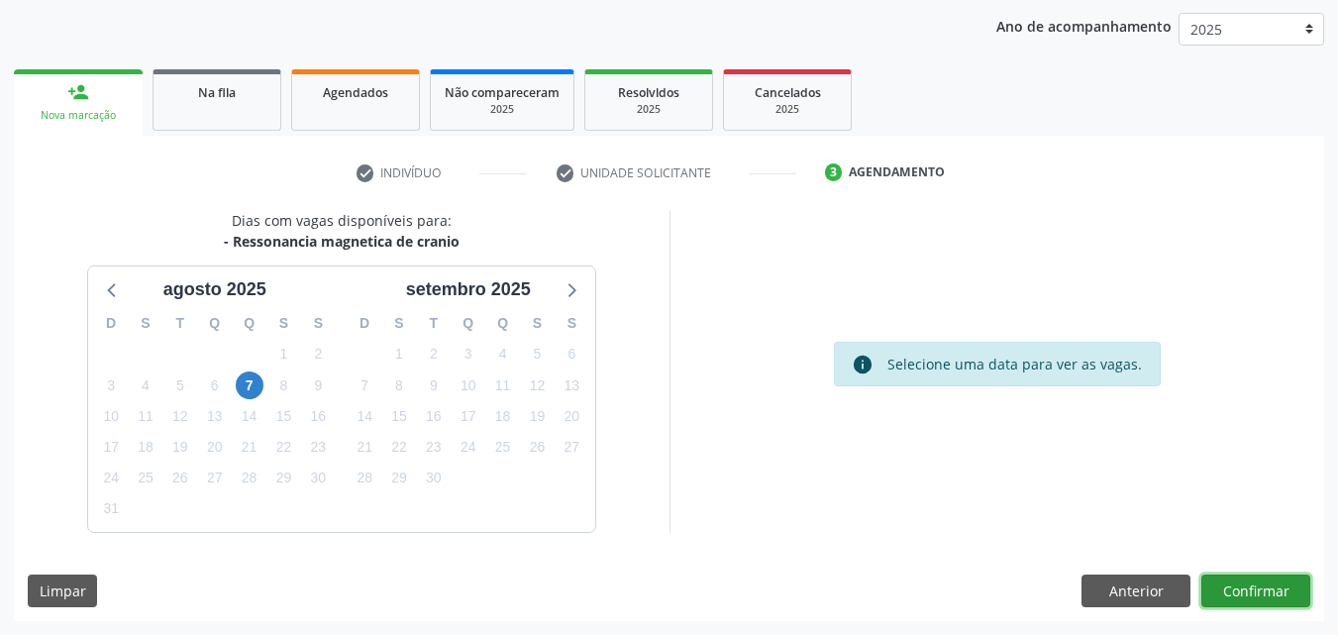
click at [1266, 594] on button "Confirmar" at bounding box center [1255, 591] width 109 height 34
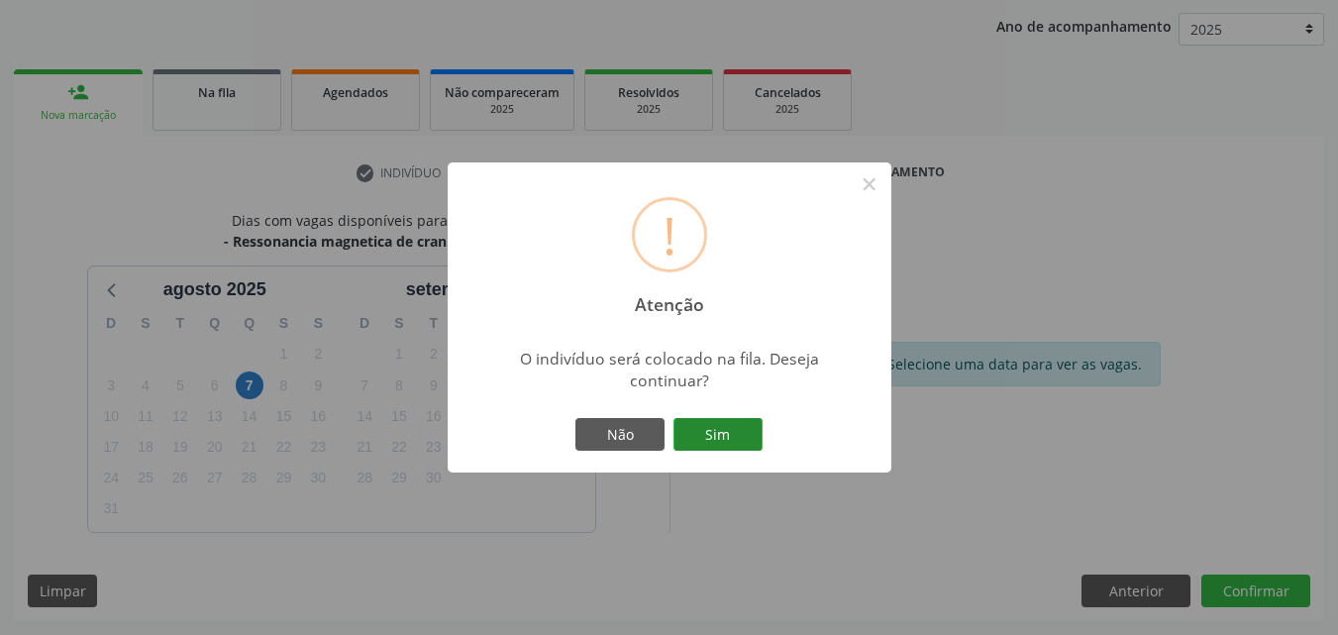
click at [721, 428] on button "Sim" at bounding box center [717, 435] width 89 height 34
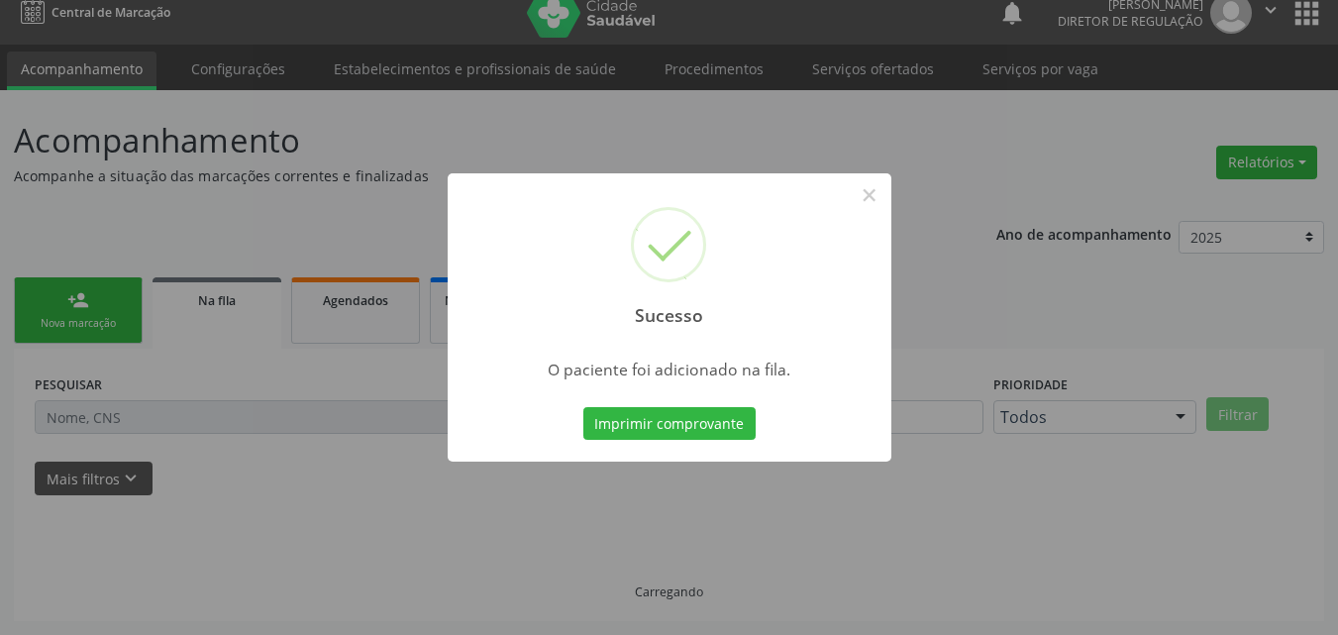
scroll to position [19, 0]
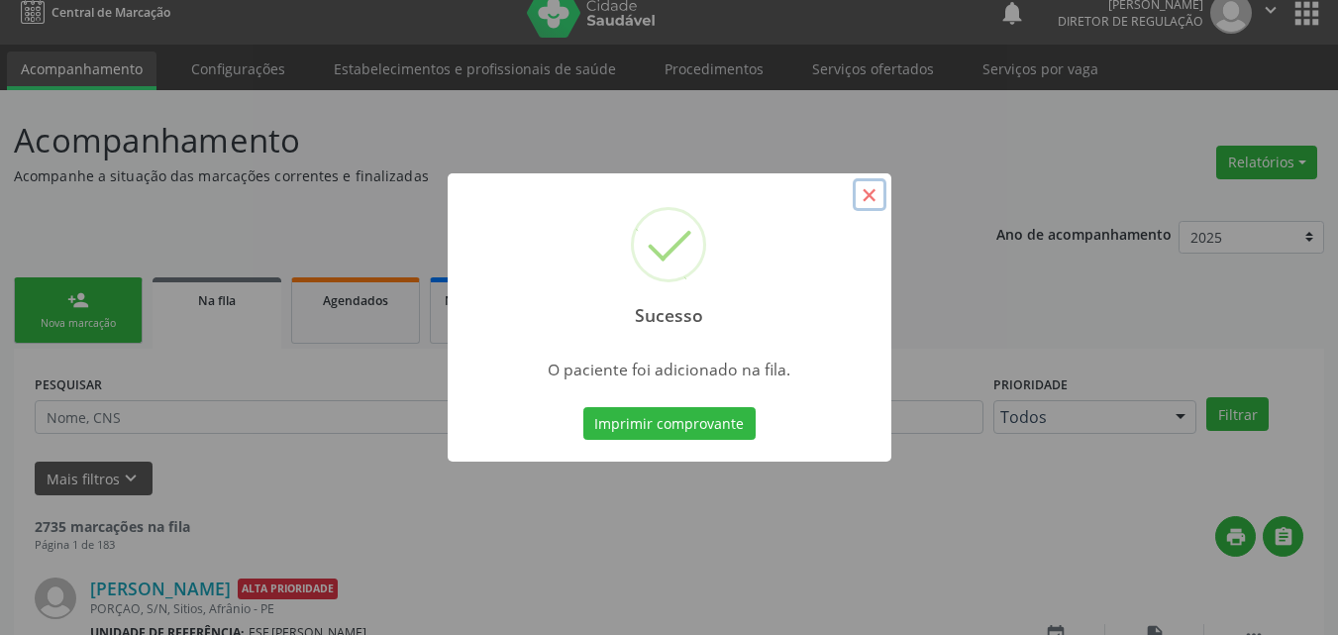
click at [869, 197] on button "×" at bounding box center [870, 195] width 34 height 34
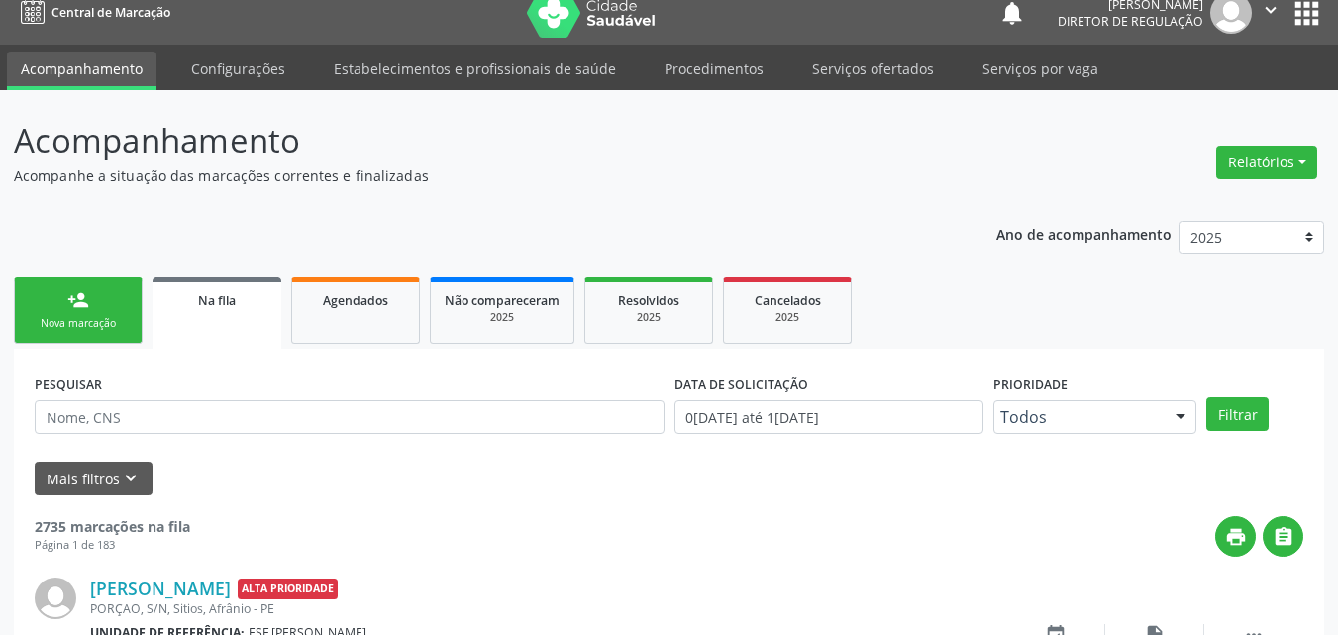
click at [76, 318] on div "Nova marcação" at bounding box center [78, 323] width 99 height 15
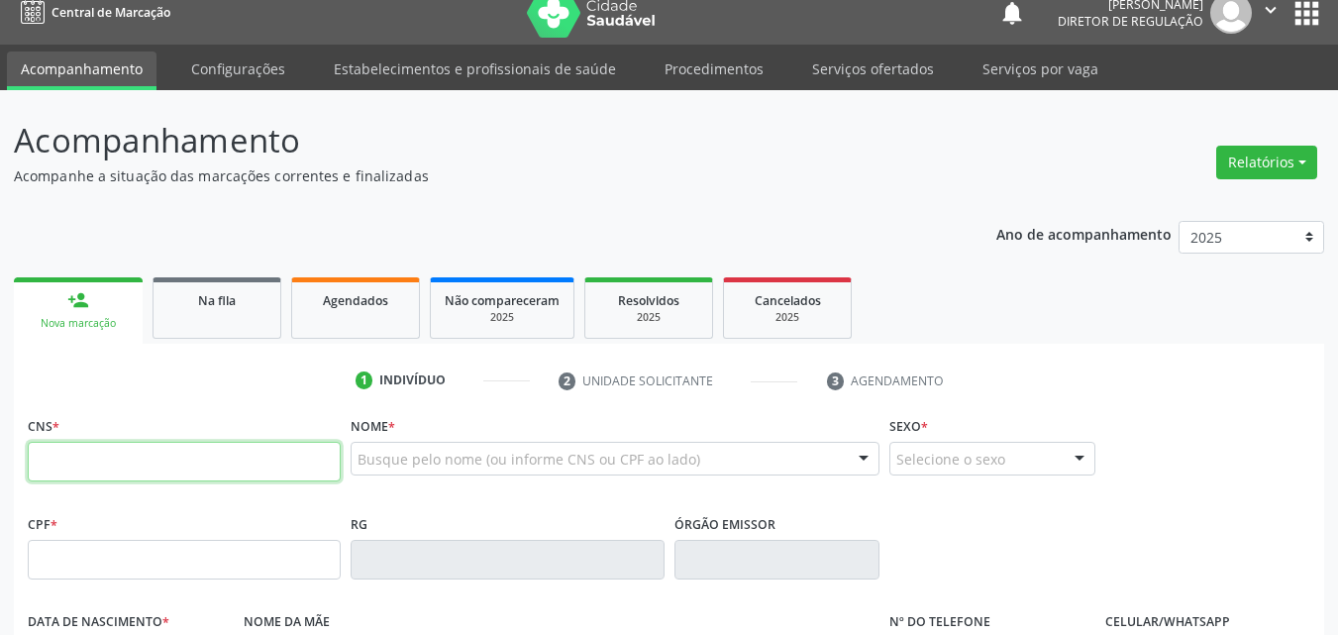
click at [239, 464] on input "text" at bounding box center [184, 462] width 313 height 40
type input "704 2072 6534 5989"
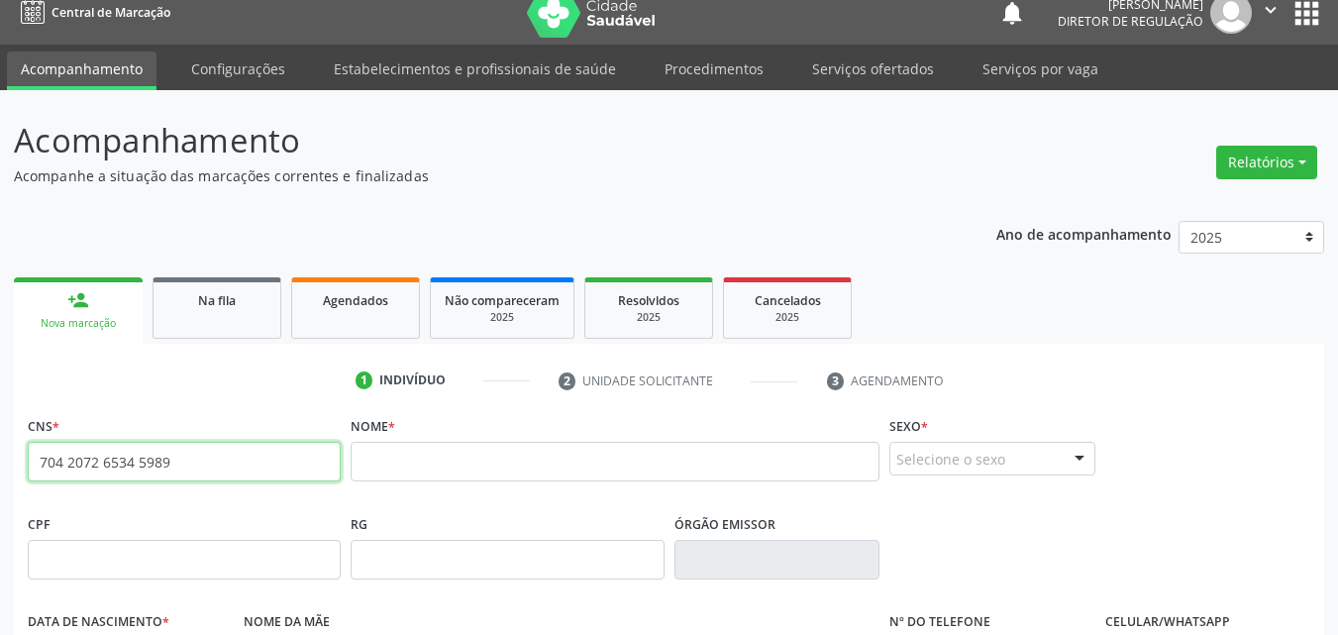
drag, startPoint x: 202, startPoint y: 463, endPoint x: 15, endPoint y: 449, distance: 187.7
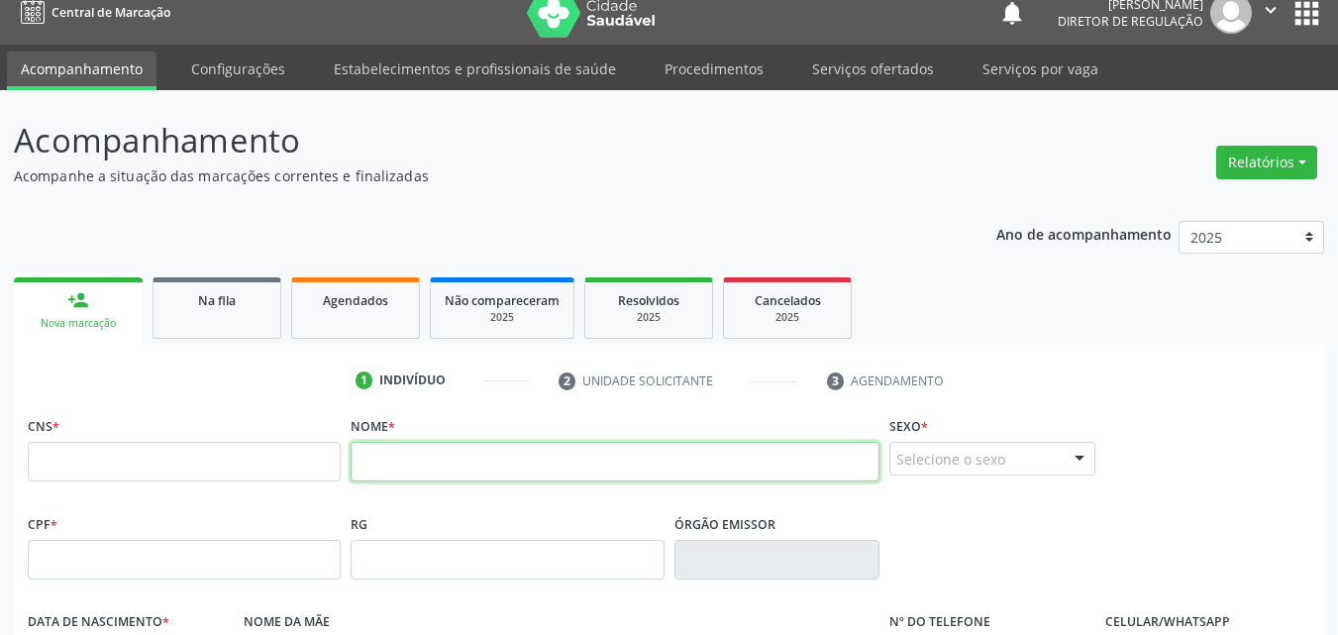
click at [385, 469] on input "text" at bounding box center [615, 462] width 529 height 40
type input "iandra coelho"
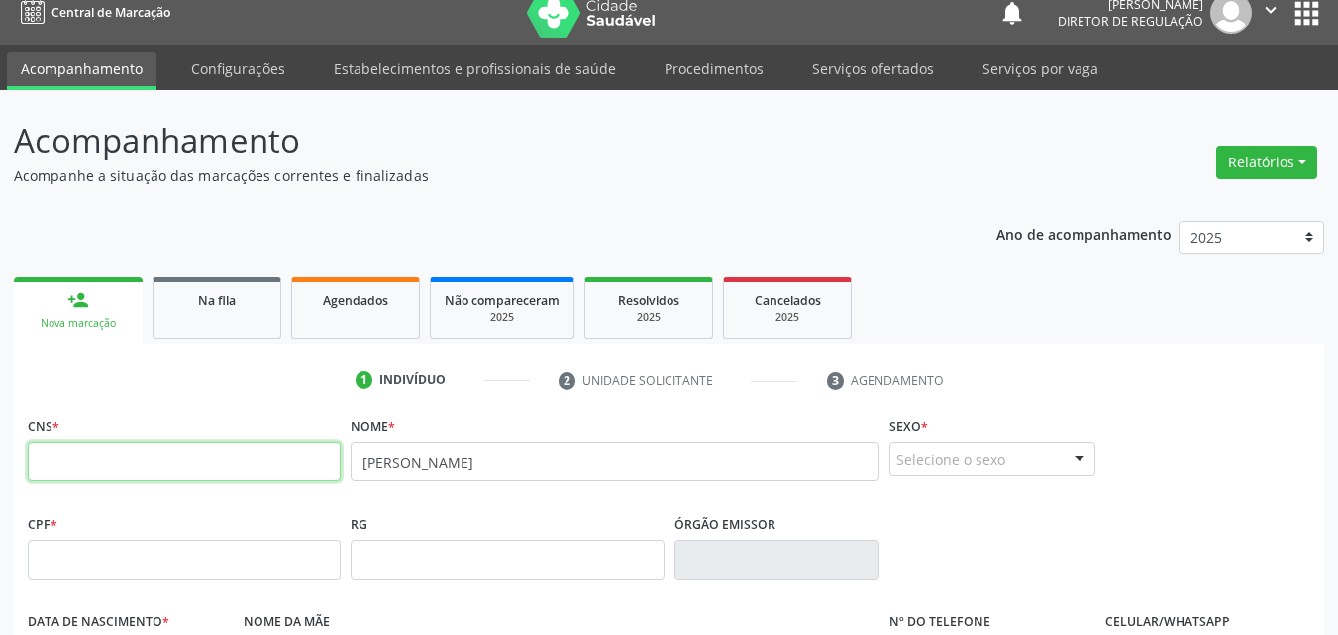
click at [291, 452] on input "text" at bounding box center [184, 462] width 313 height 40
type input "700 0058 1370 5702"
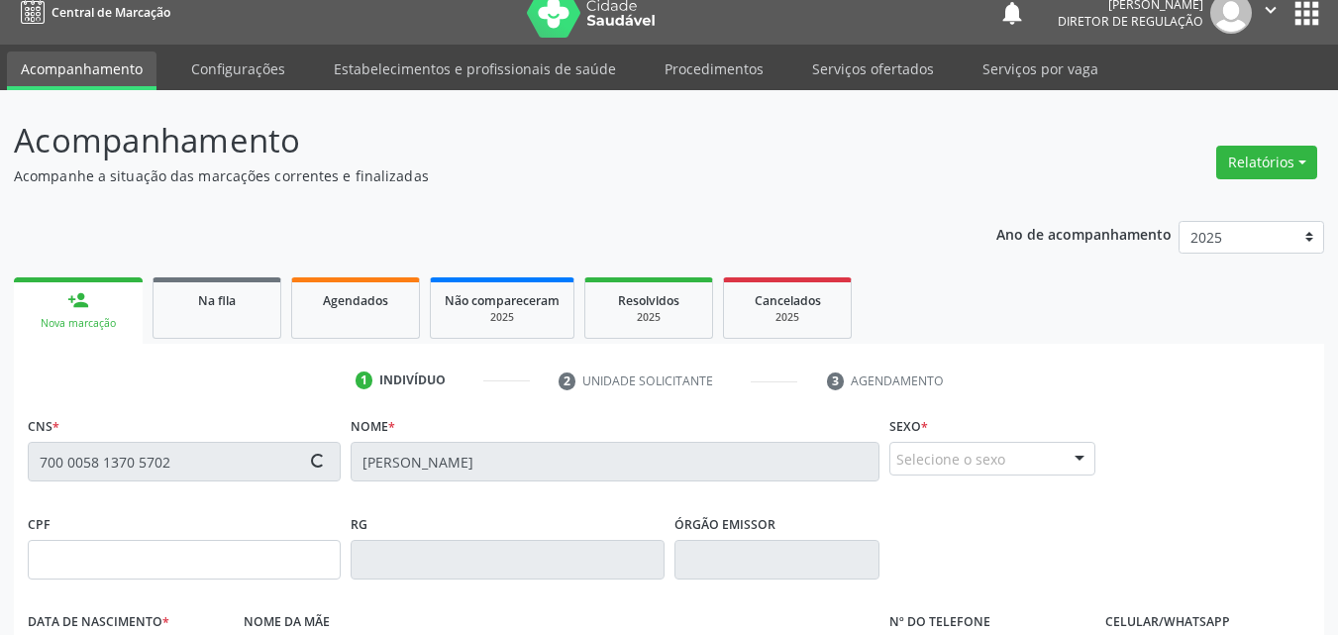
type input "099.496.694-64"
type input "11/01/1999"
type input "Silvina Márcia Coelho Negreiro"
type input "(87) 98821-2430"
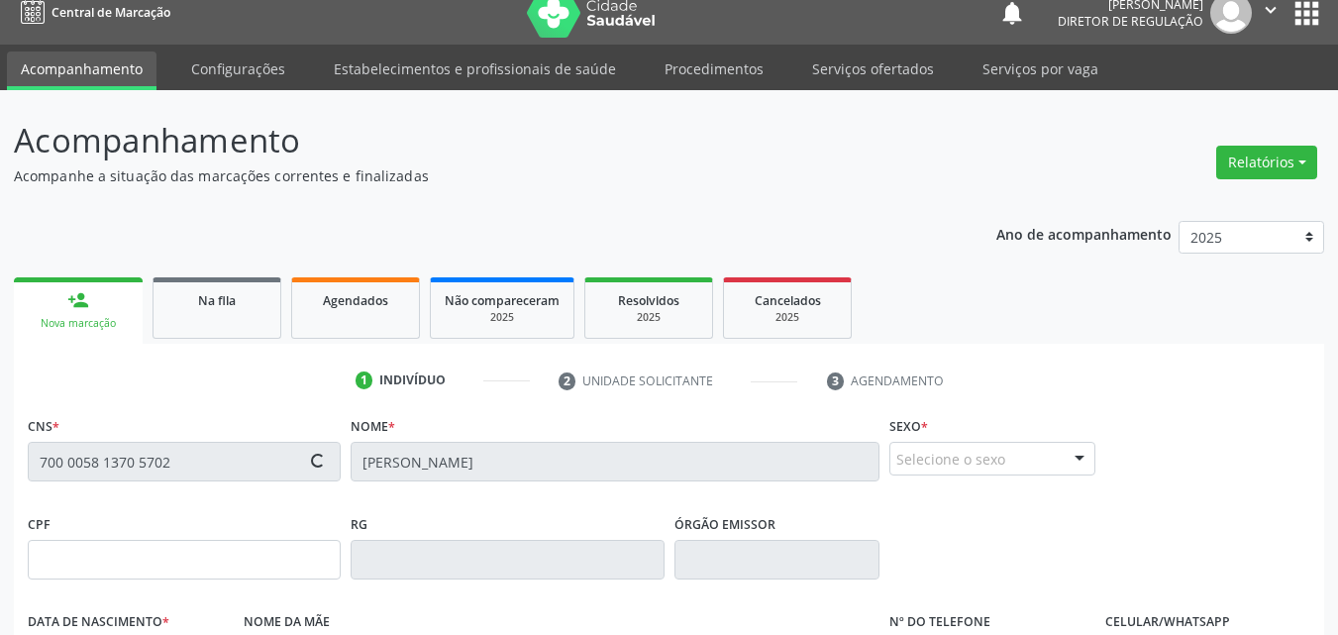
type input "036.959.504-12"
type input "S/N"
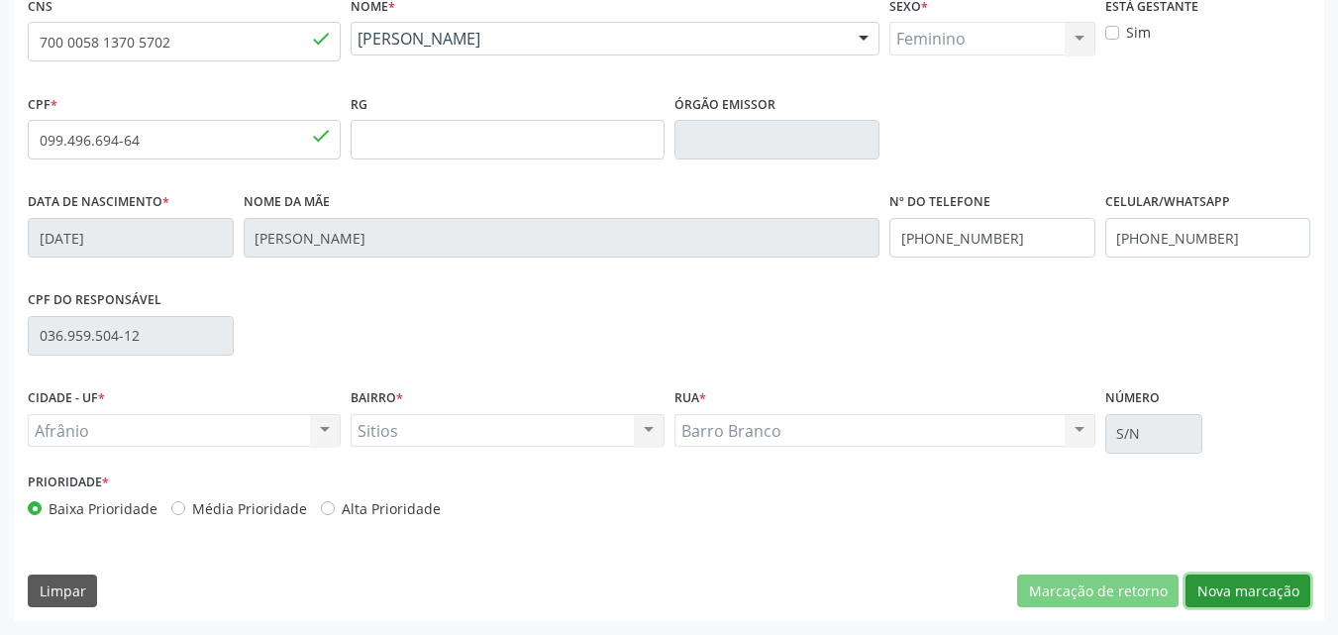
click at [1244, 582] on button "Nova marcação" at bounding box center [1247, 591] width 125 height 34
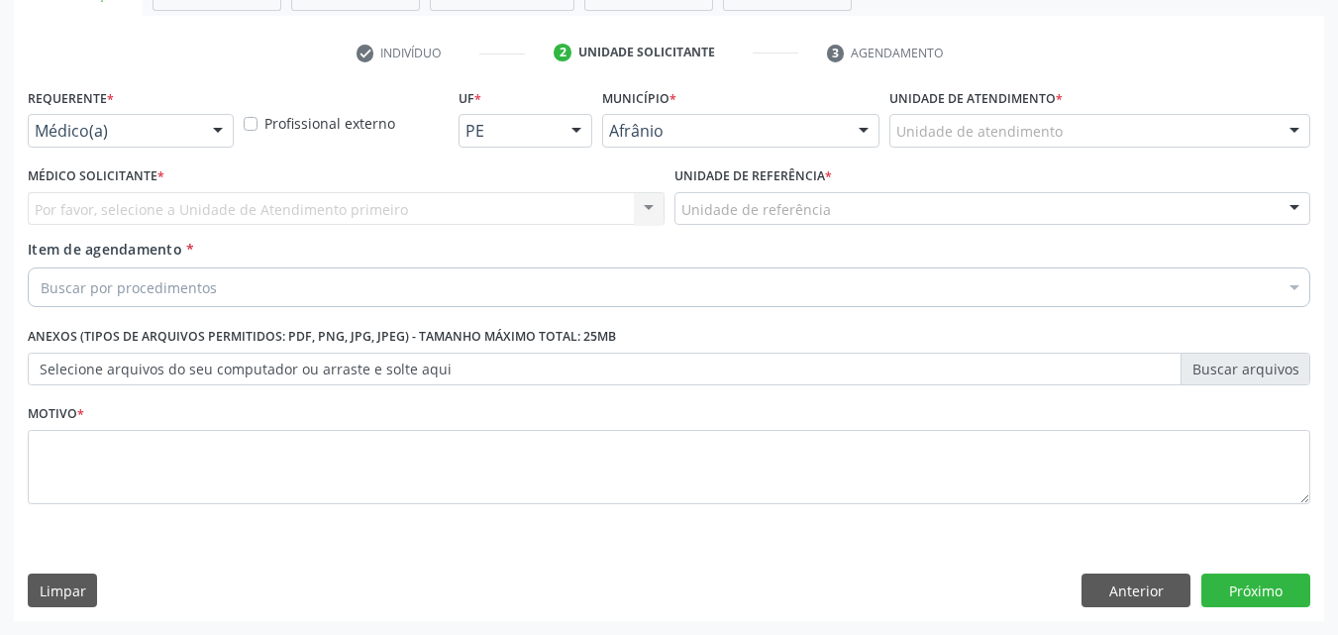
scroll to position [347, 0]
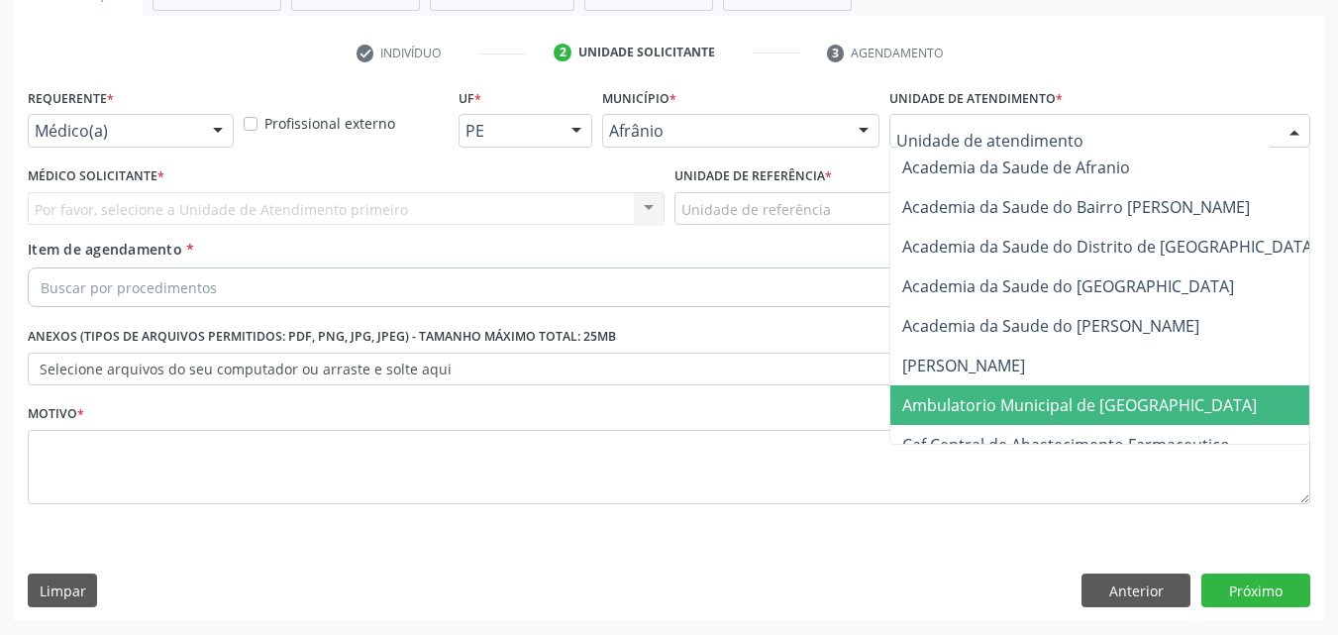
drag, startPoint x: 1055, startPoint y: 403, endPoint x: 974, endPoint y: 355, distance: 93.2
click at [1054, 404] on span "Ambulatorio Municipal de [GEOGRAPHIC_DATA]" at bounding box center [1079, 405] width 354 height 22
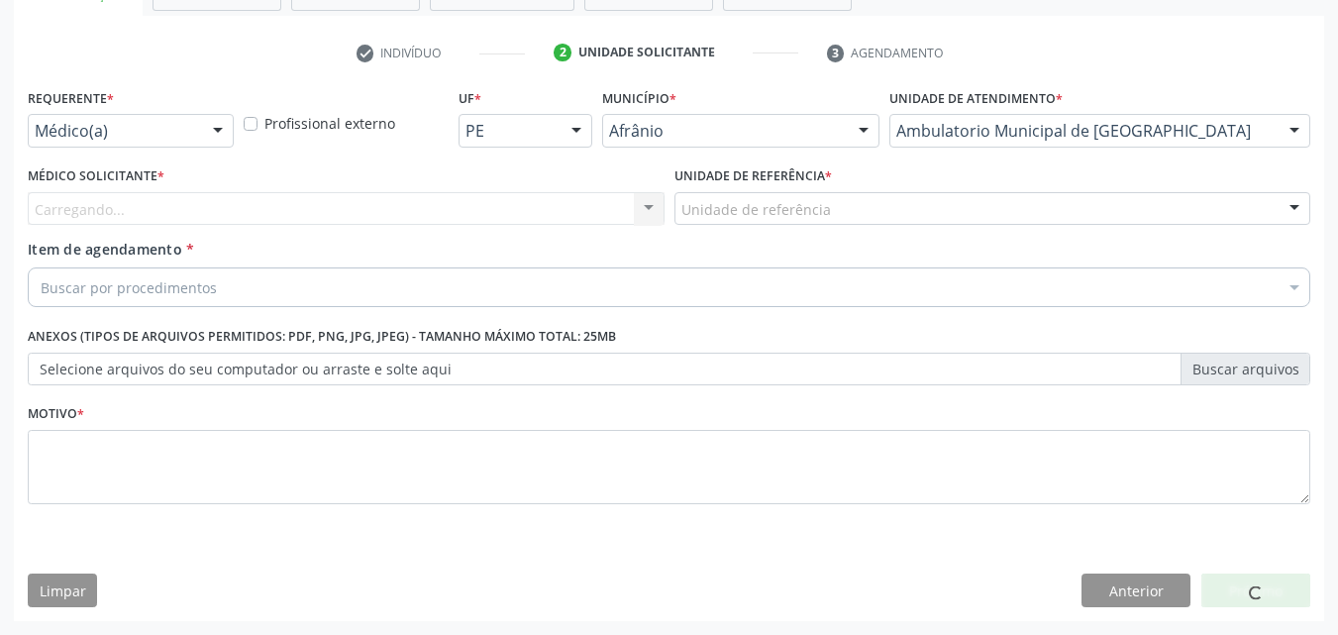
click at [853, 204] on div "Unidade de referência" at bounding box center [992, 209] width 637 height 34
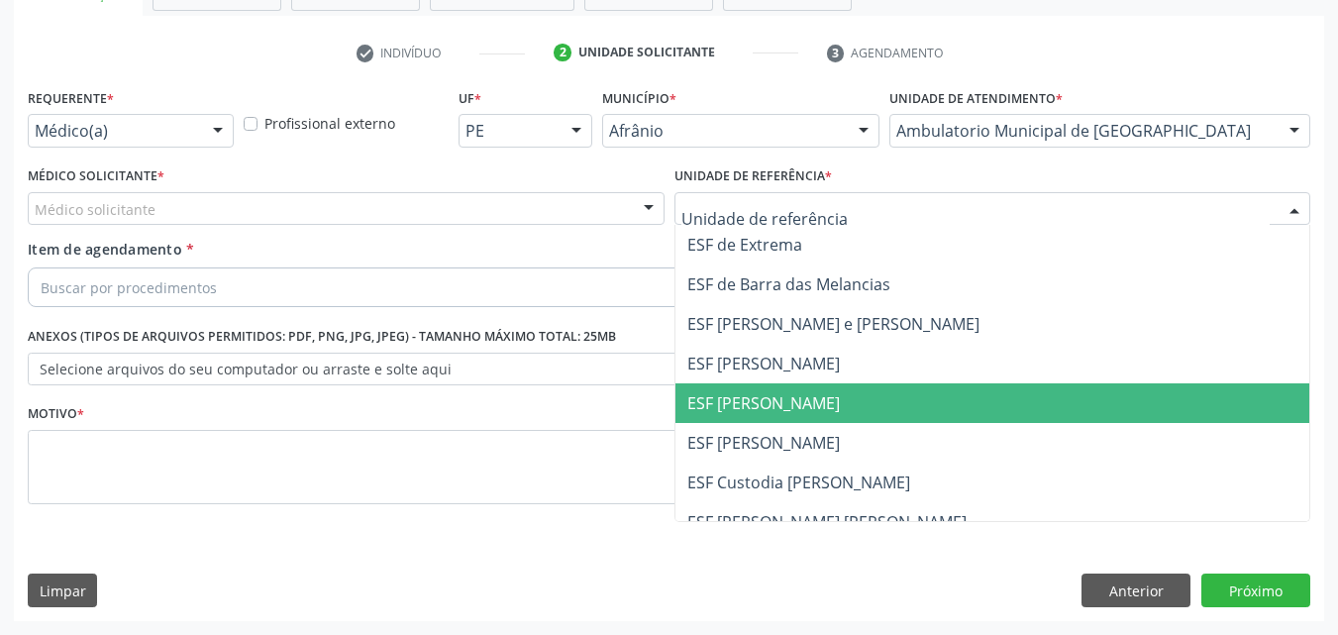
drag, startPoint x: 859, startPoint y: 408, endPoint x: 850, endPoint y: 398, distance: 13.3
click at [857, 408] on span "ESF [PERSON_NAME]" at bounding box center [992, 403] width 635 height 40
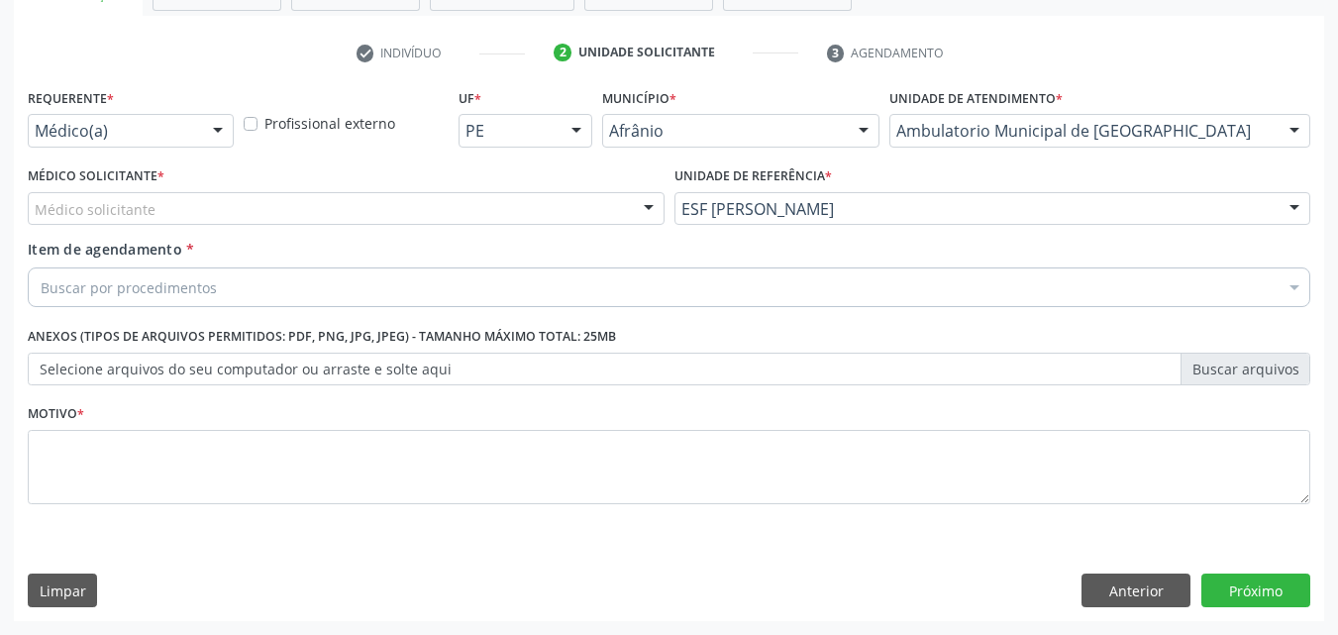
click at [418, 207] on div "Médico solicitante" at bounding box center [346, 209] width 637 height 34
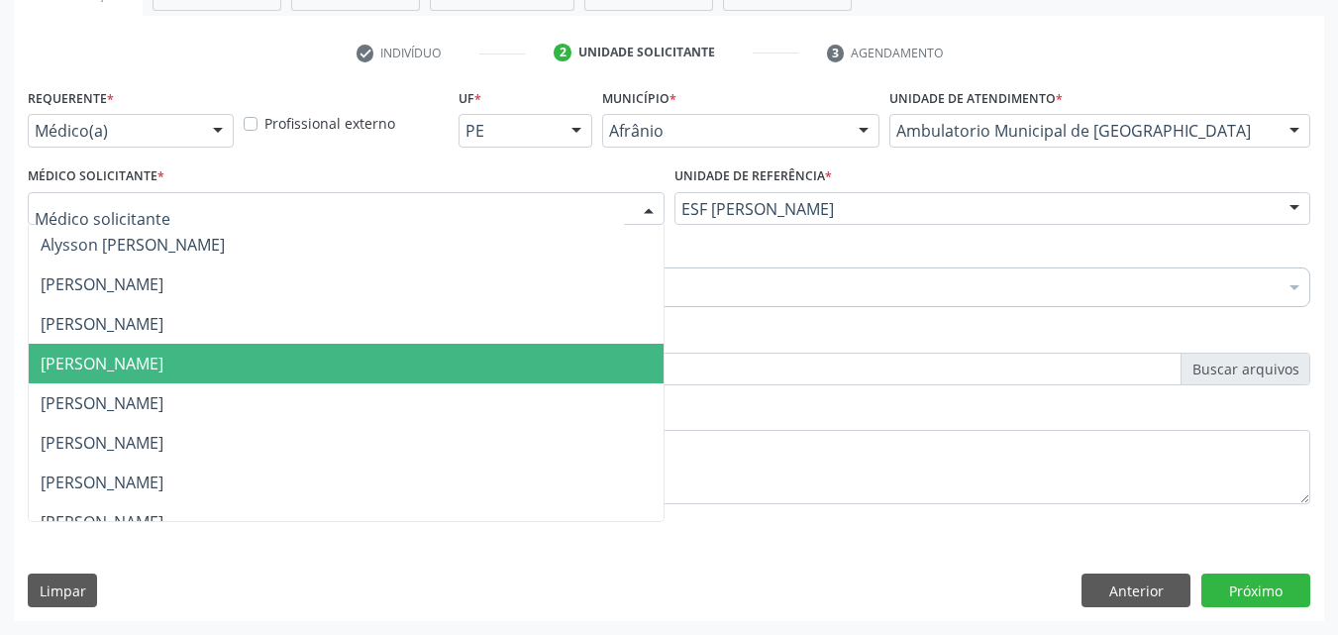
click at [408, 368] on span "[PERSON_NAME]" at bounding box center [346, 364] width 635 height 40
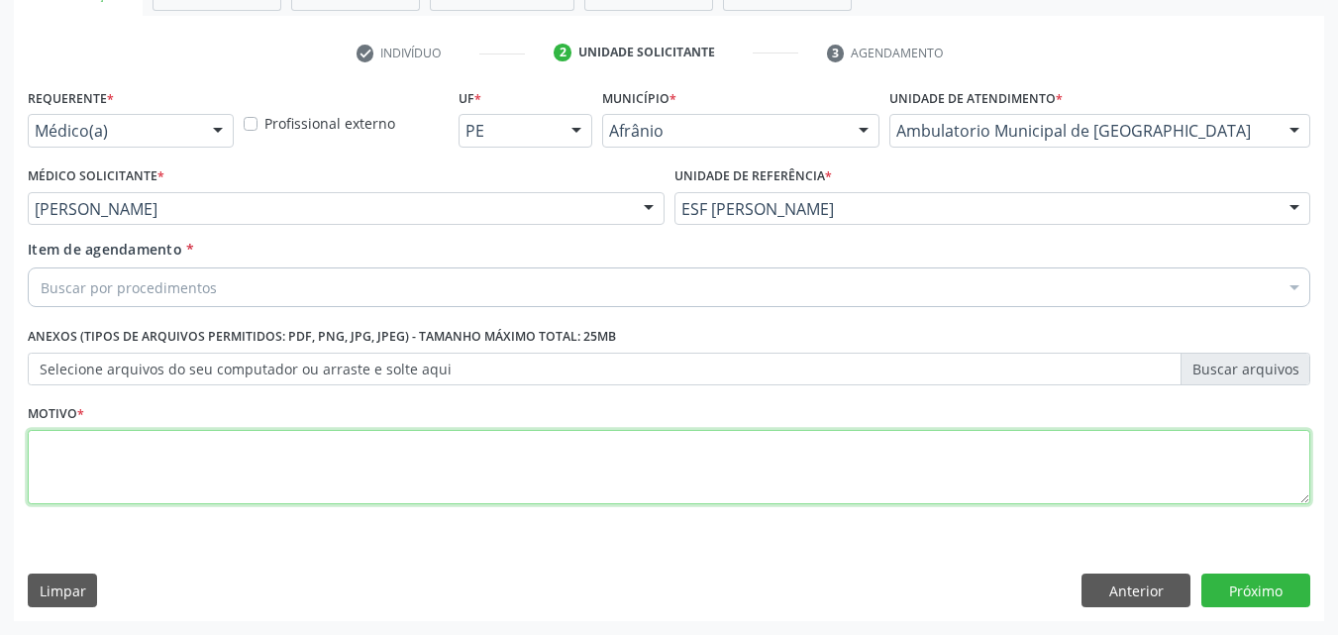
click at [384, 472] on textarea at bounding box center [669, 467] width 1282 height 75
type textarea "*"
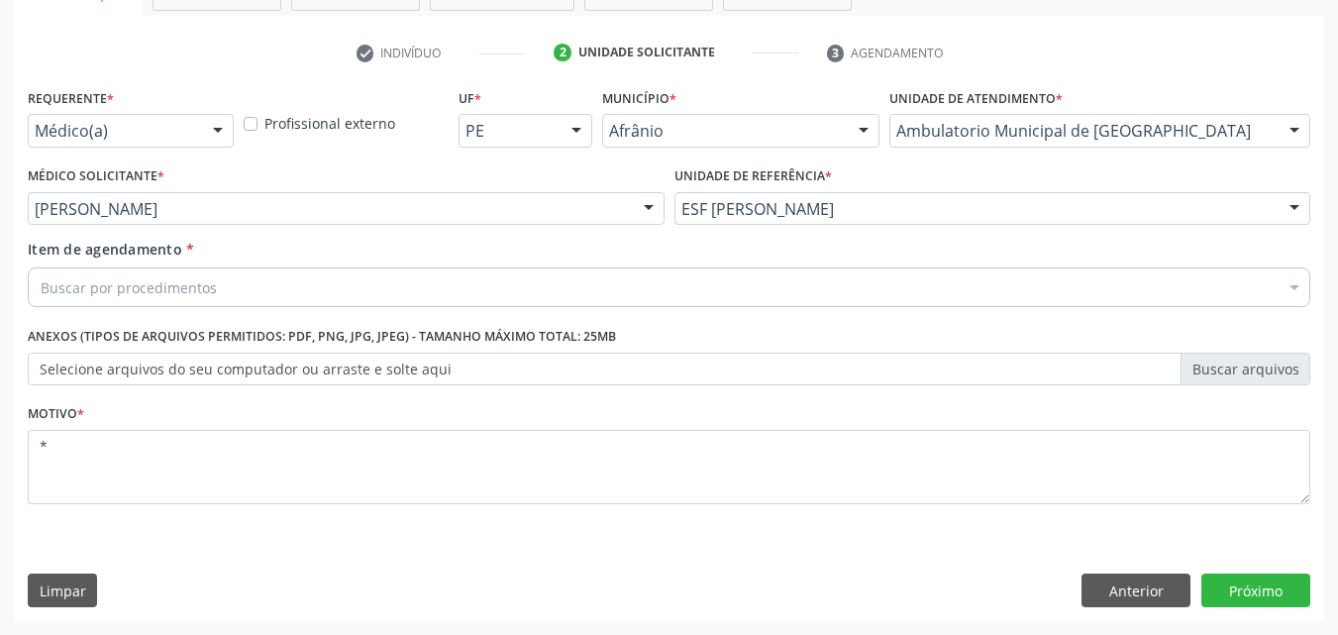
click at [386, 280] on div "Buscar por procedimentos" at bounding box center [669, 287] width 1282 height 40
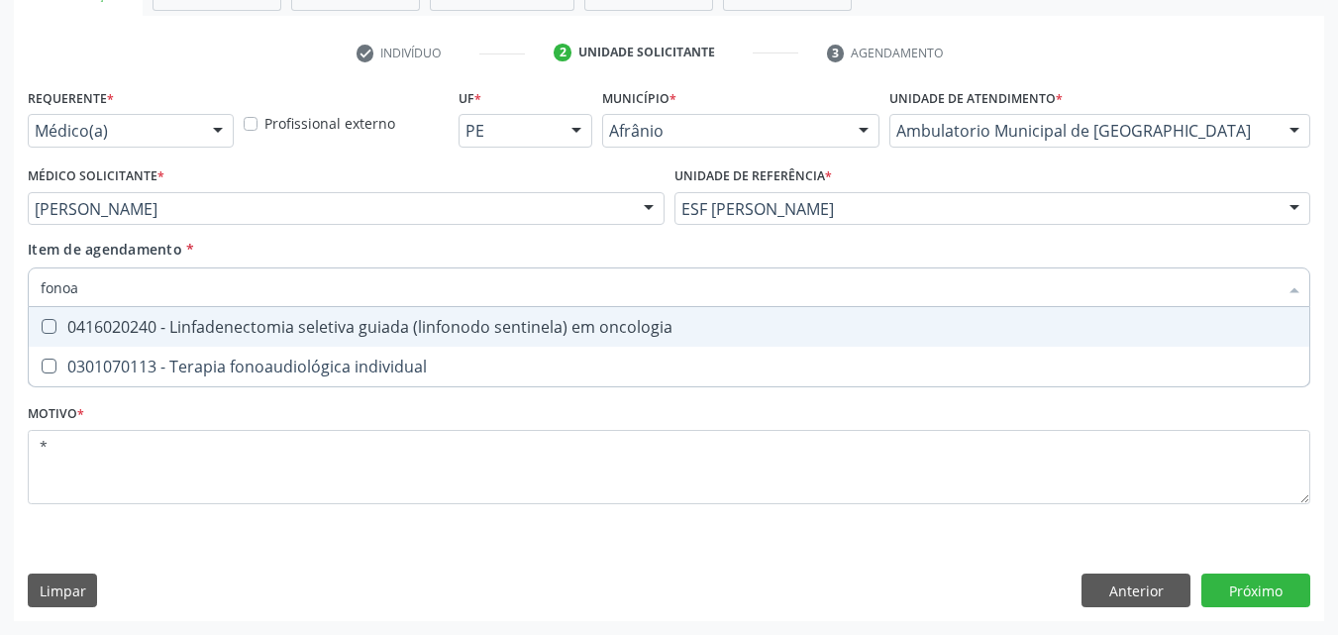
type input "fonoau"
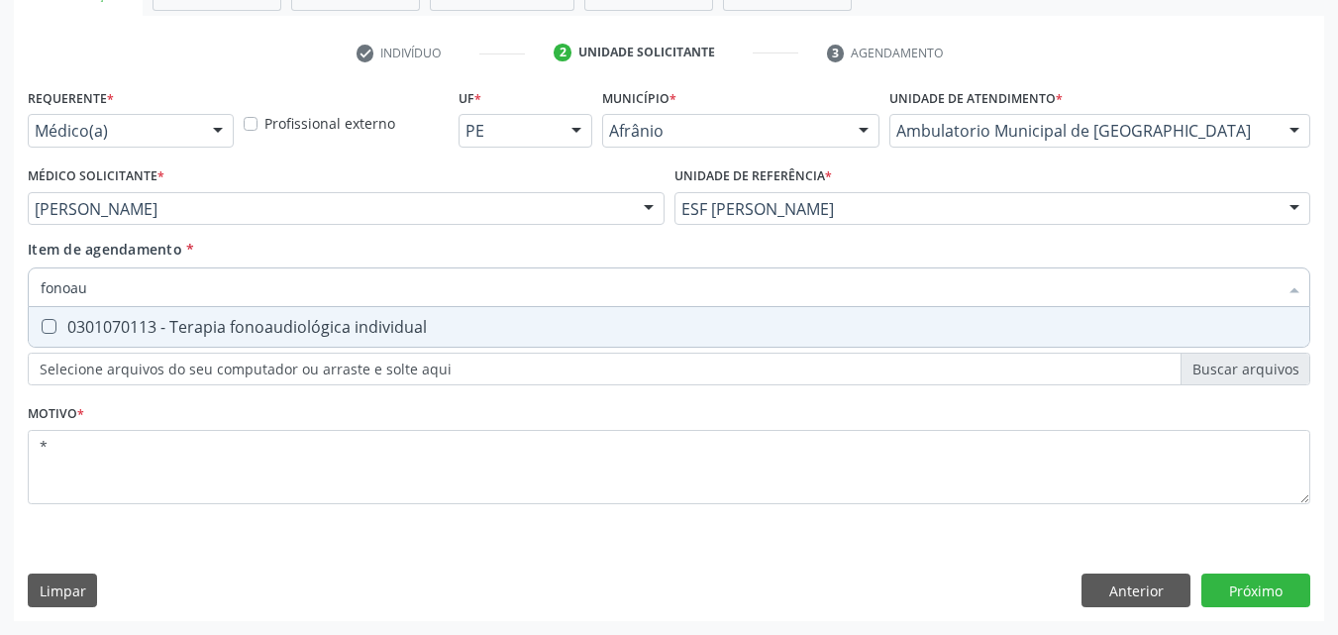
click at [390, 327] on div "0301070113 - Terapia fonoaudiológica individual" at bounding box center [669, 327] width 1257 height 16
checkbox individual "true"
click at [1260, 582] on div "Requerente * Médico(a) Médico(a) Enfermeiro(a) Paciente Nenhum resultado encont…" at bounding box center [669, 352] width 1310 height 538
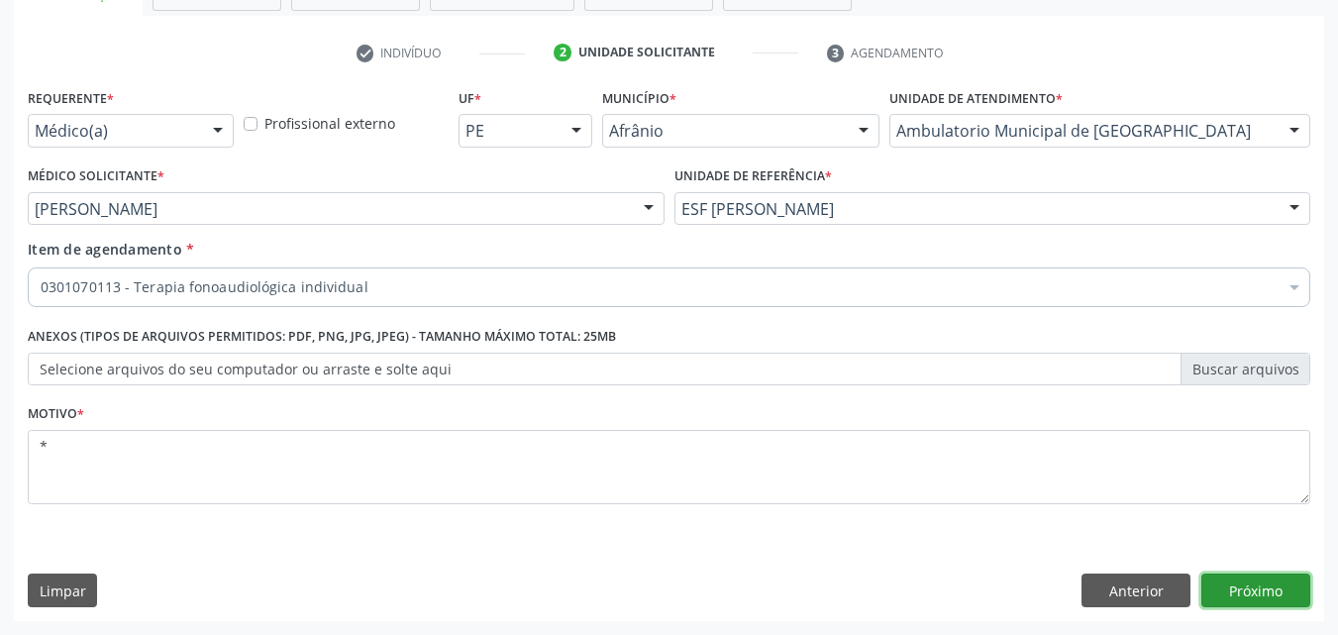
click at [1256, 586] on button "Próximo" at bounding box center [1255, 590] width 109 height 34
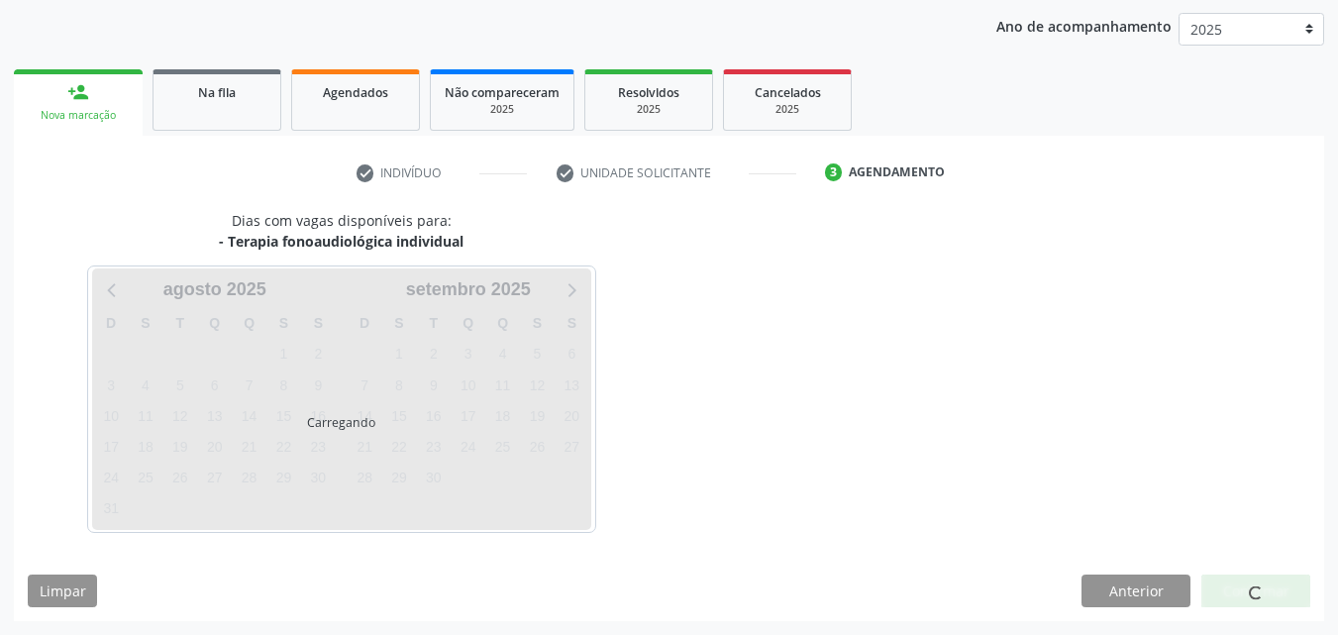
scroll to position [285, 0]
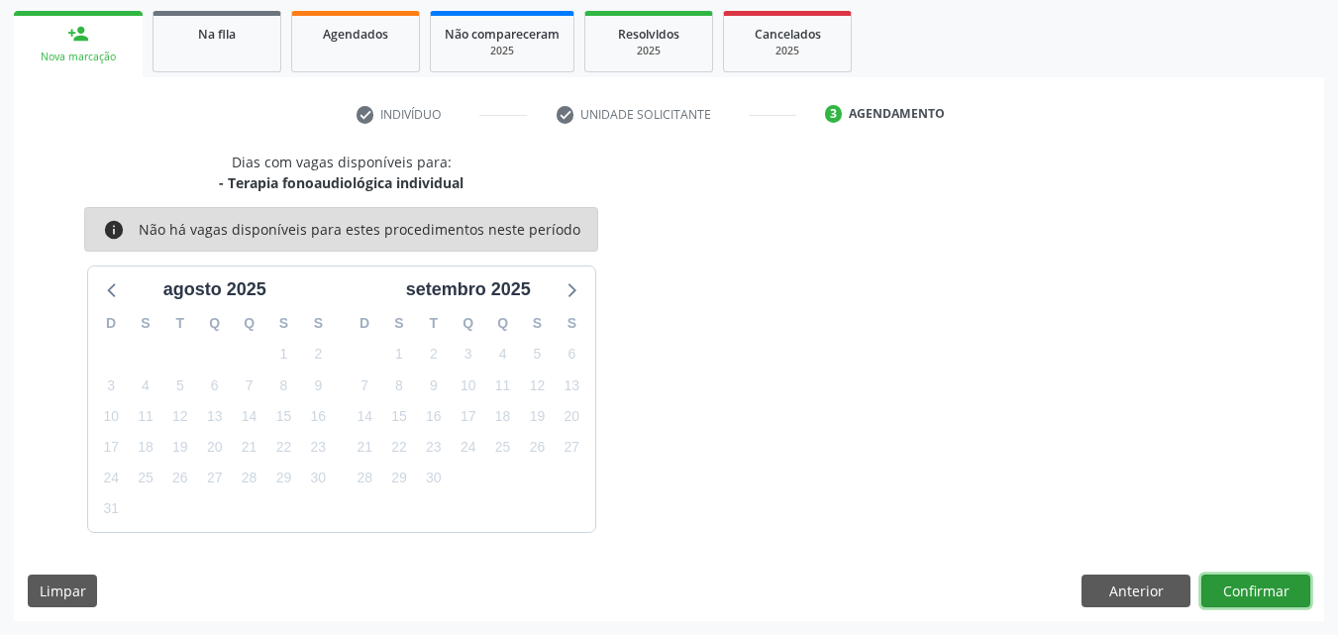
click at [1256, 586] on button "Confirmar" at bounding box center [1255, 591] width 109 height 34
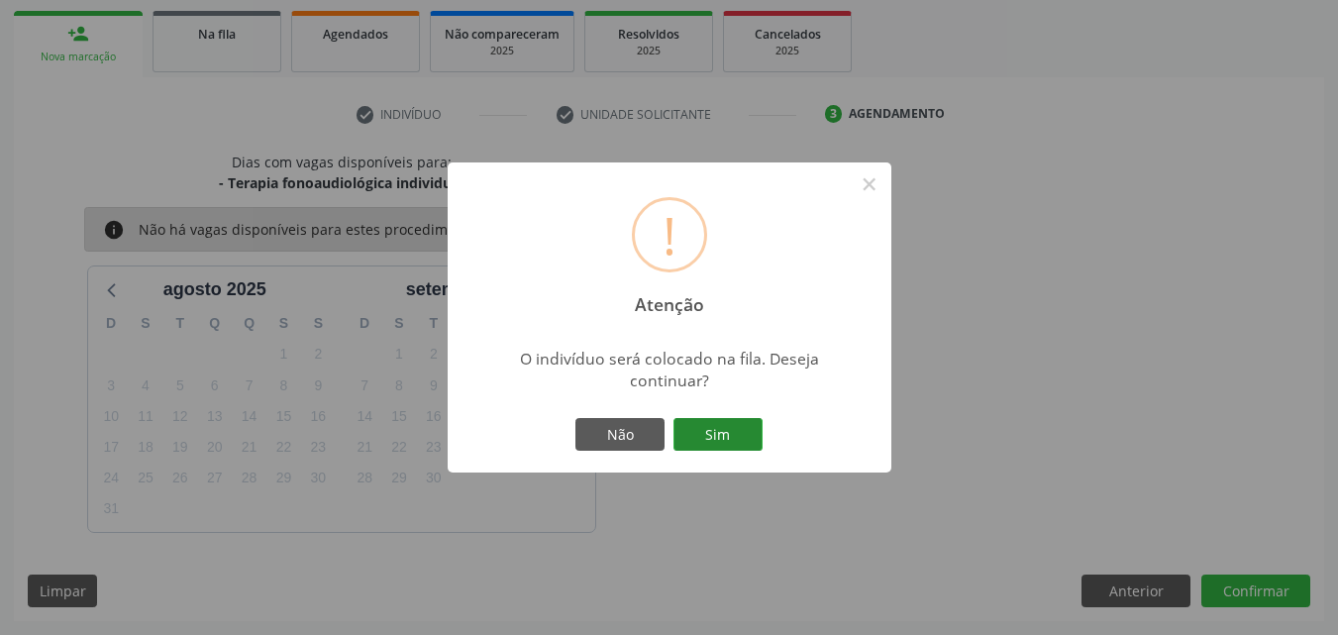
click at [739, 441] on button "Sim" at bounding box center [717, 435] width 89 height 34
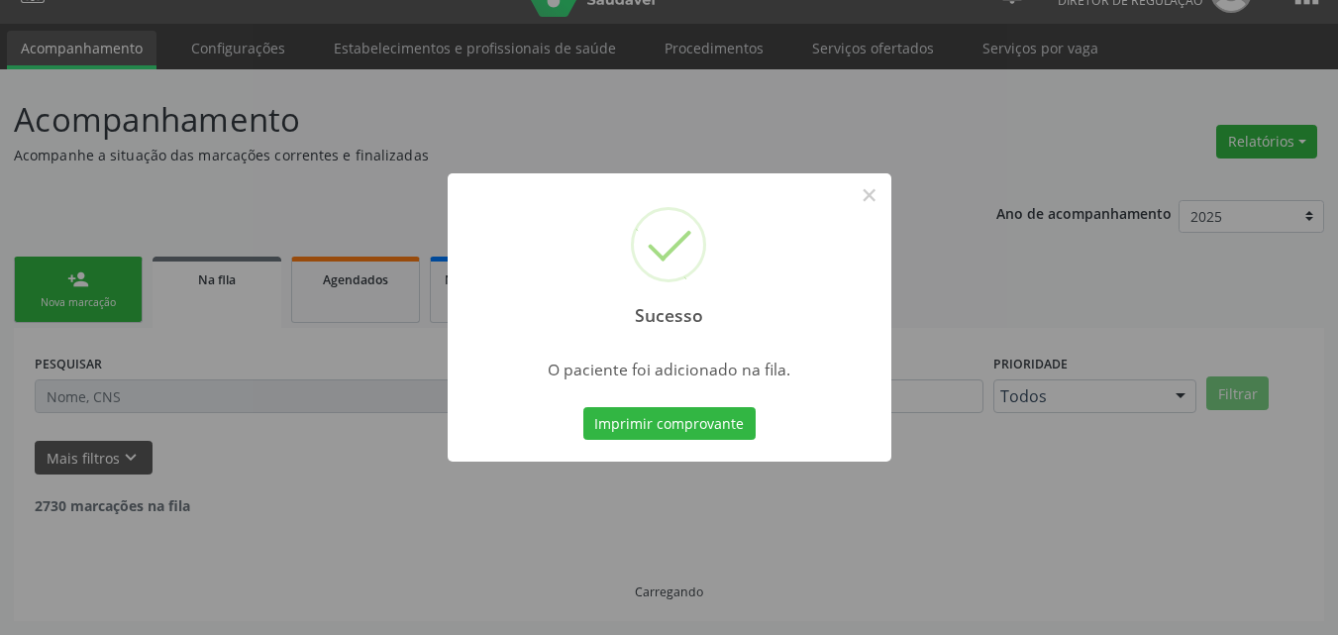
scroll to position [19, 0]
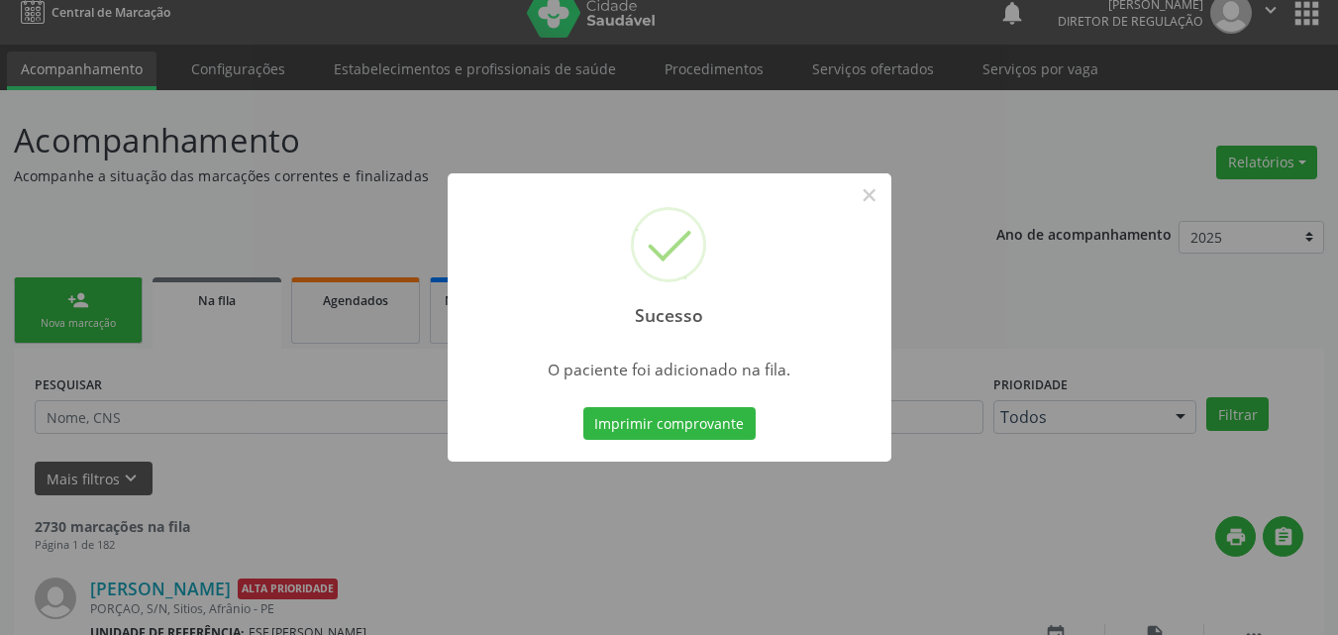
click at [117, 308] on div "Sucesso × O paciente foi adicionado na fila. Imprimir comprovante Cancel" at bounding box center [669, 317] width 1338 height 635
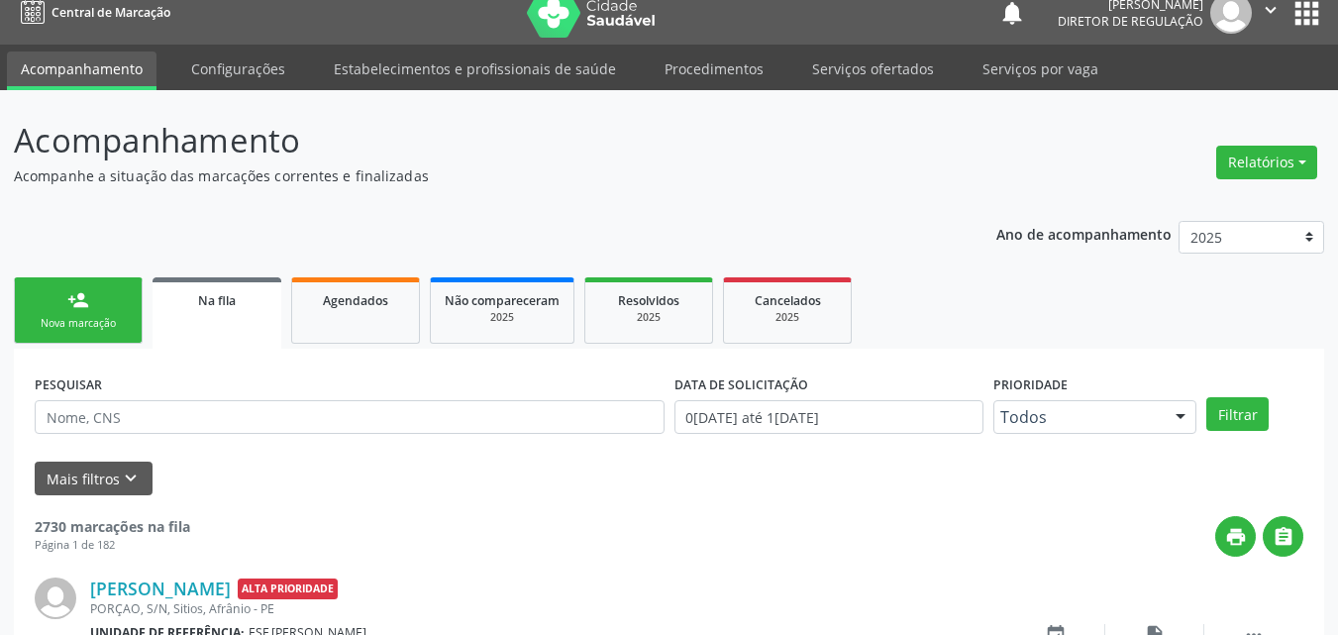
click at [918, 550] on div "print " at bounding box center [746, 536] width 1113 height 41
click at [92, 323] on div "Nova marcação" at bounding box center [78, 323] width 99 height 15
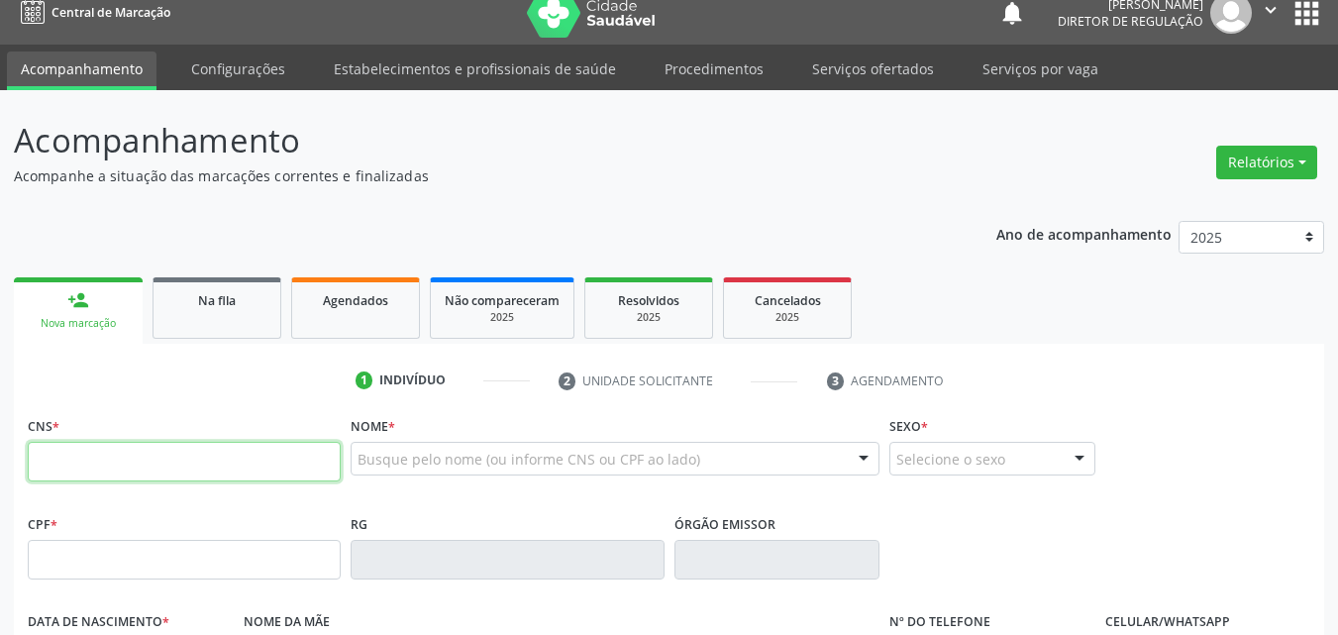
click at [152, 468] on input "text" at bounding box center [184, 462] width 313 height 40
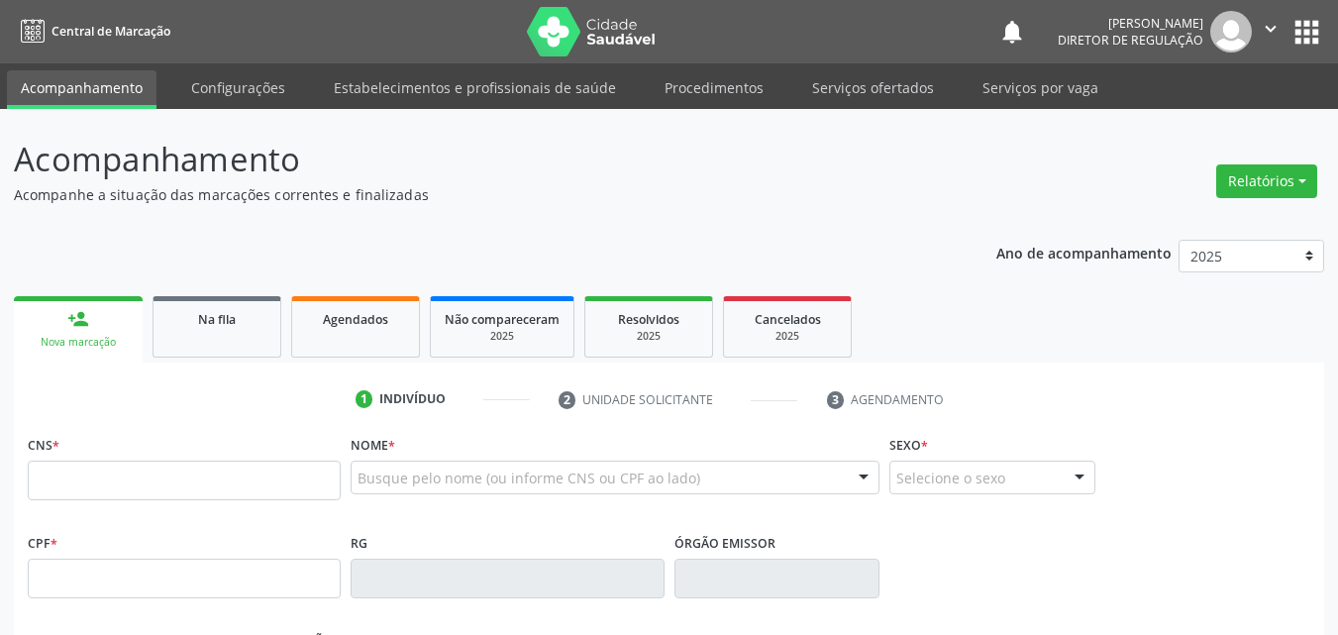
scroll to position [19, 0]
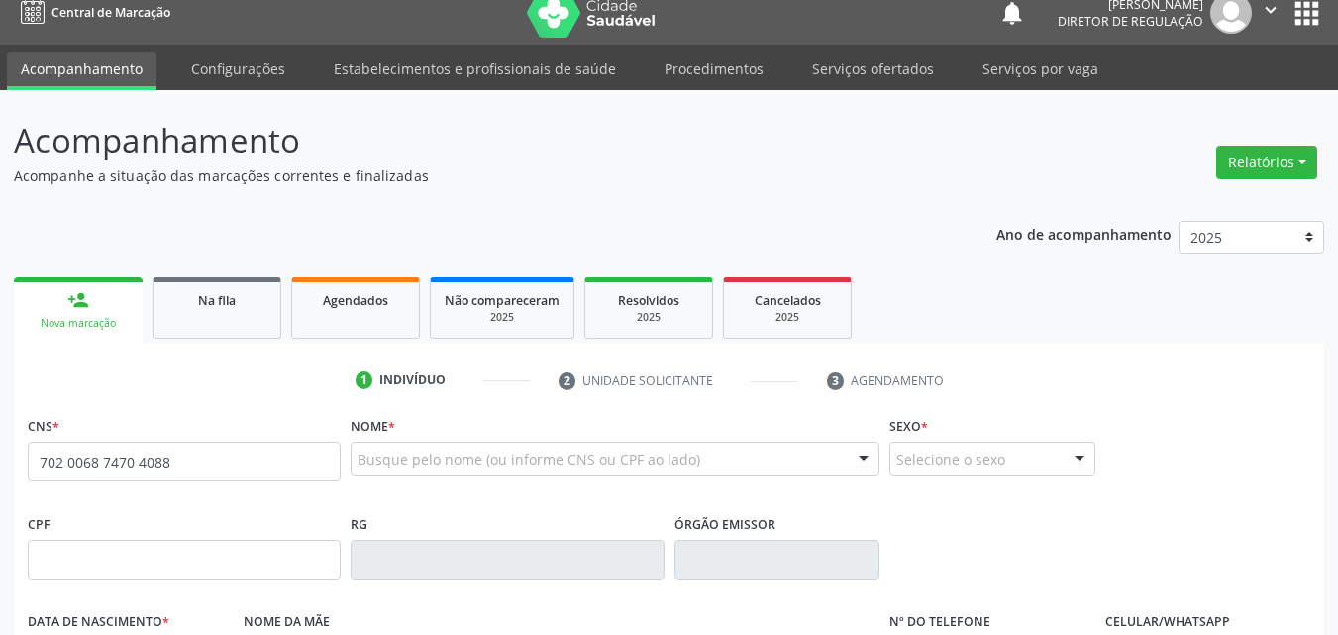
type input "702 0068 7470 4088"
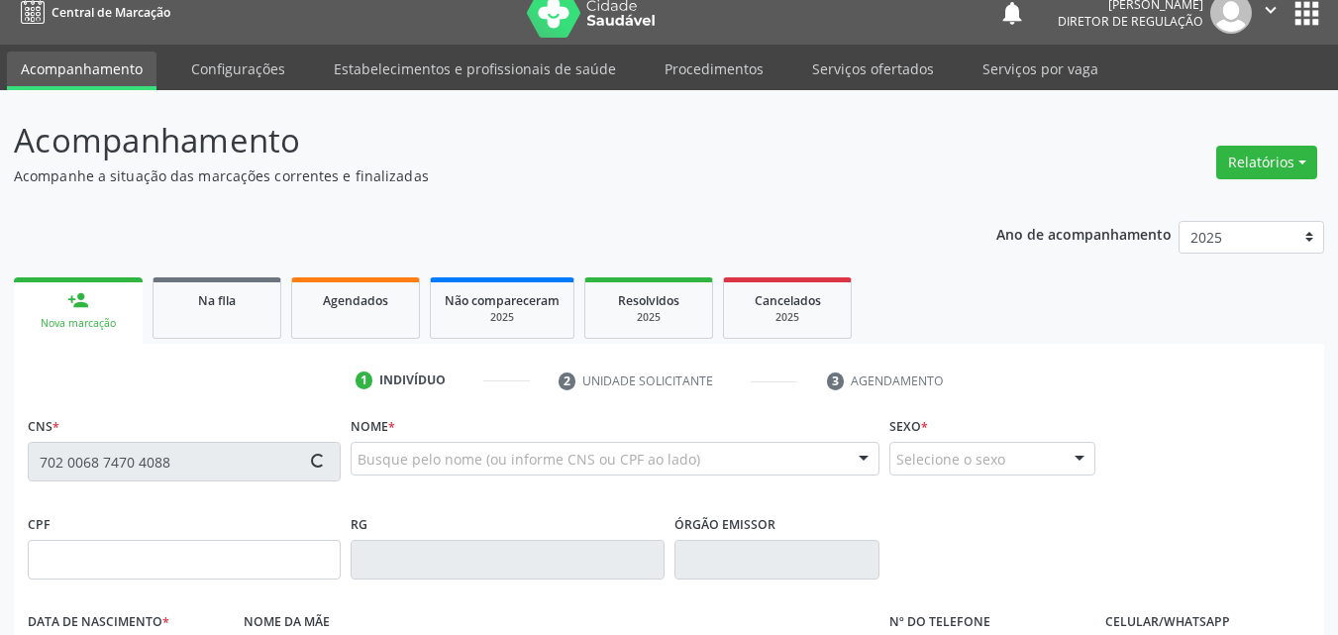
type input "30/08/2008"
type input "Maria Jose de Macedo Souza"
type input "(87) 98839-6360"
type input "S/N"
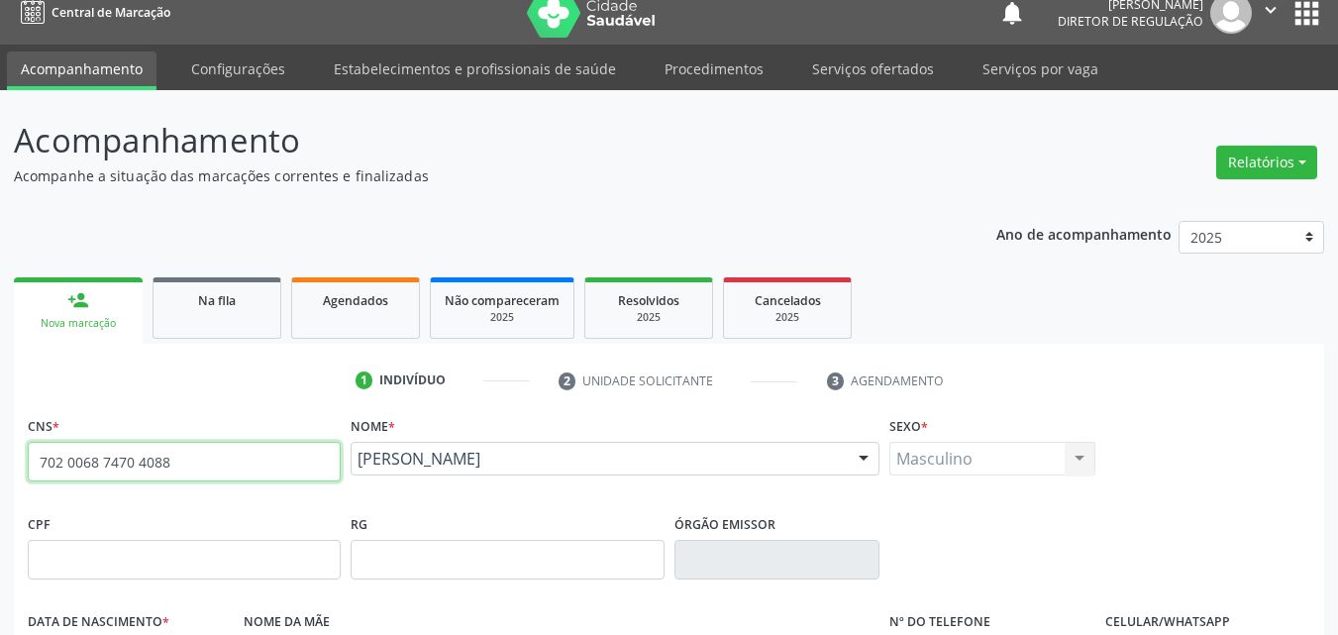
drag, startPoint x: 115, startPoint y: 457, endPoint x: 0, endPoint y: 469, distance: 115.5
click at [0, 469] on div "Acompanhamento Acompanhe a situação das marcações correntes e finalizadas Relat…" at bounding box center [669, 572] width 1338 height 964
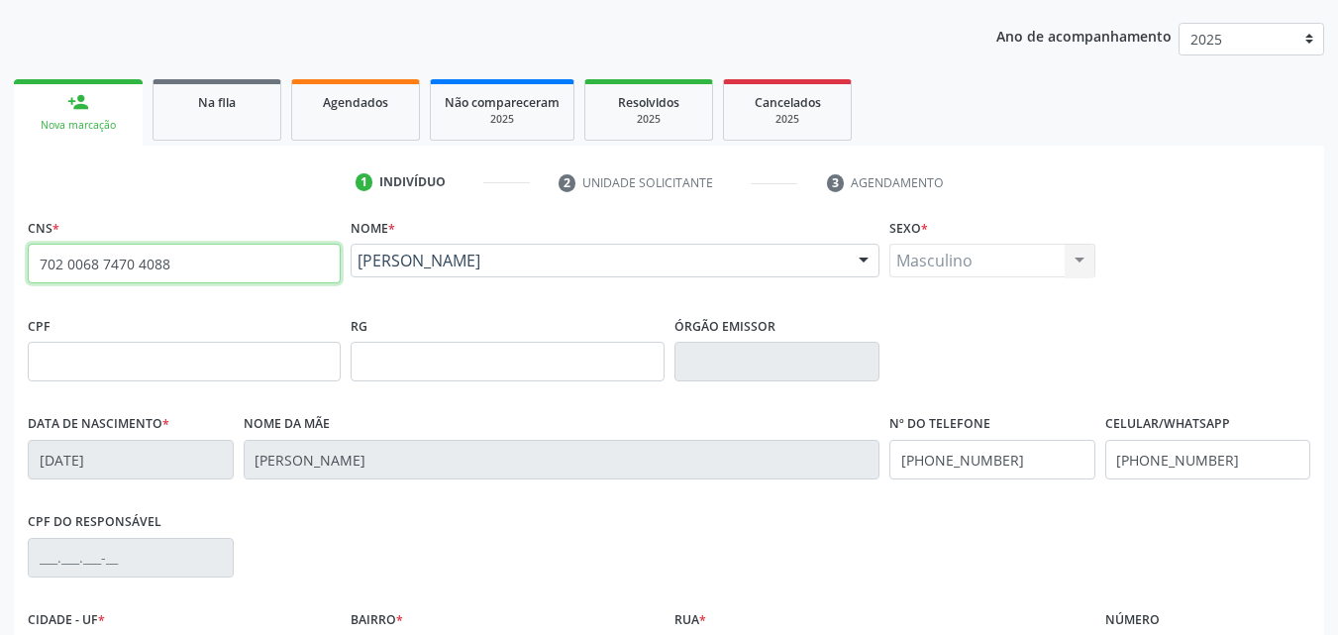
scroll to position [439, 0]
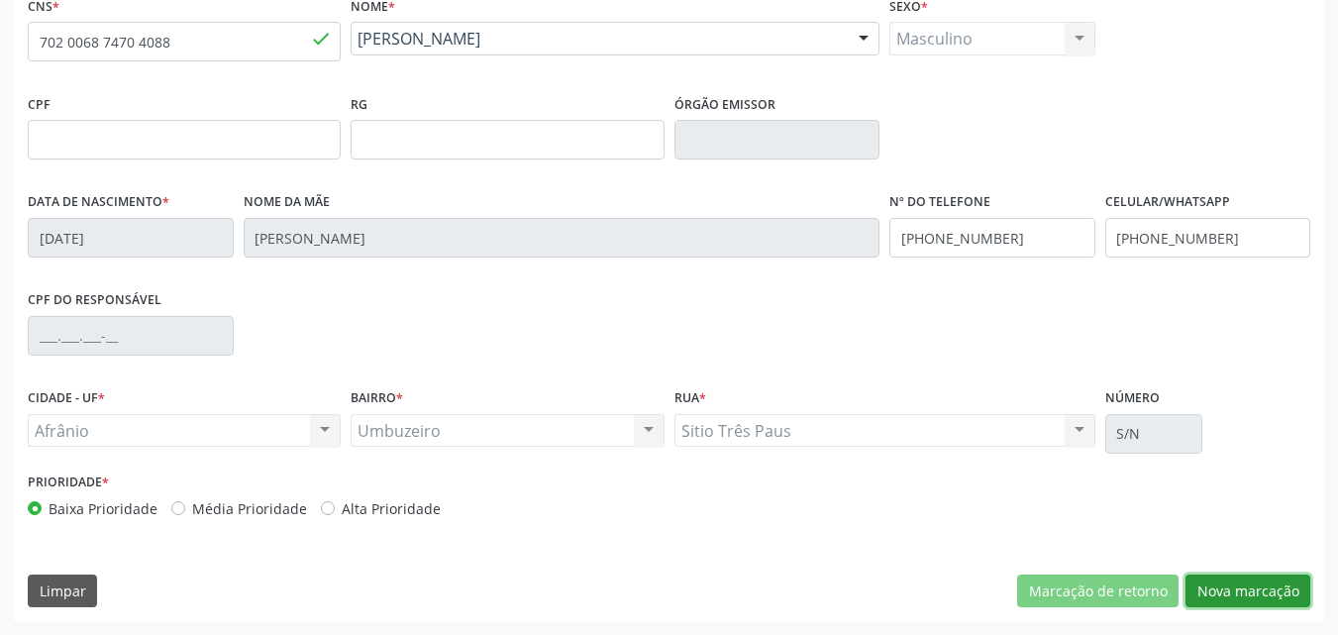
click at [1246, 579] on button "Nova marcação" at bounding box center [1247, 591] width 125 height 34
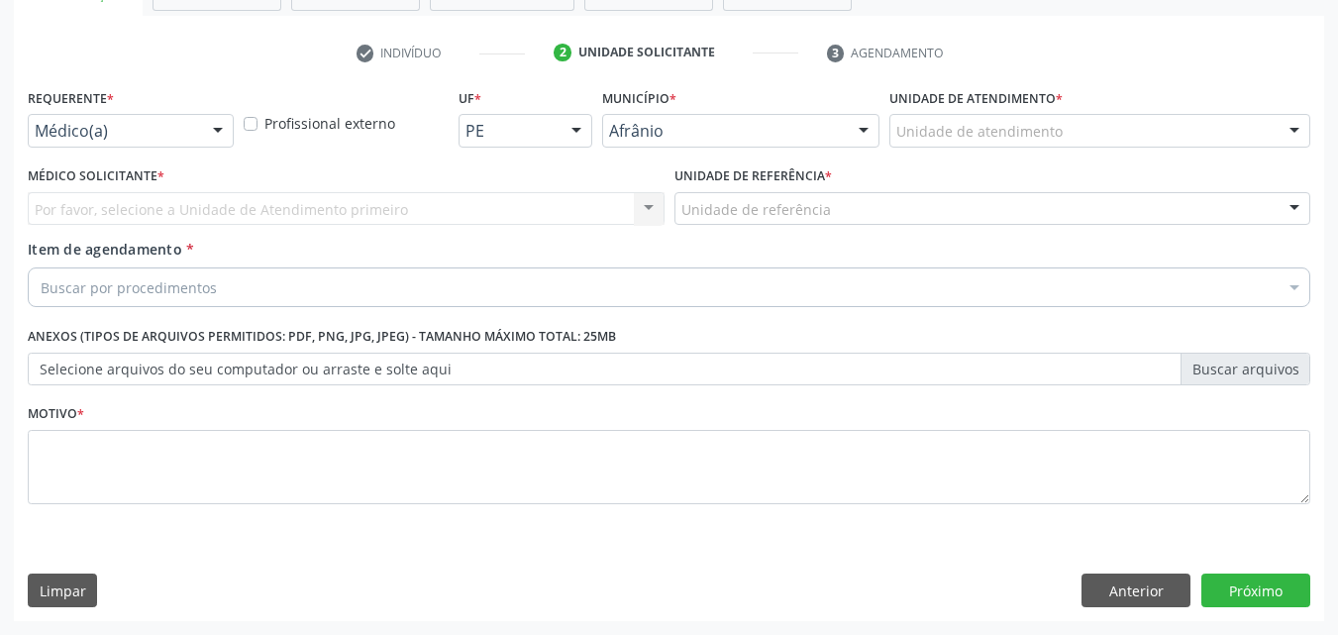
scroll to position [347, 0]
click at [1085, 123] on div "Unidade de atendimento" at bounding box center [1099, 131] width 421 height 34
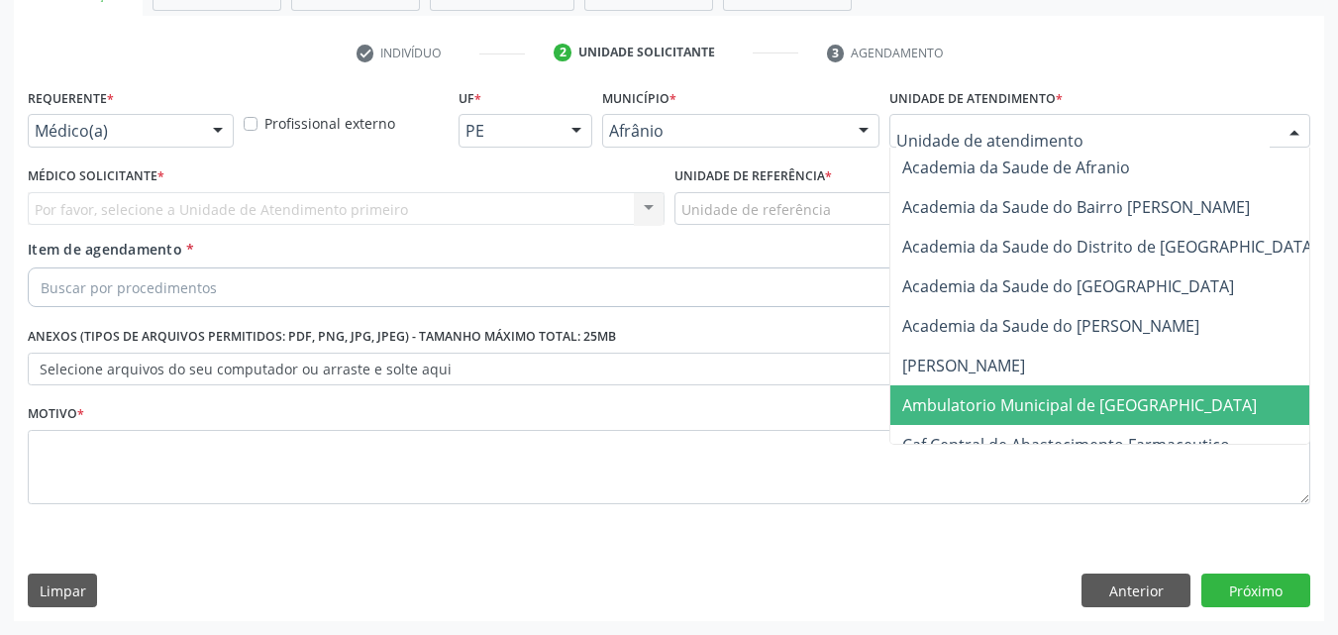
click at [1136, 408] on span "Ambulatorio Municipal de [GEOGRAPHIC_DATA]" at bounding box center [1079, 405] width 354 height 22
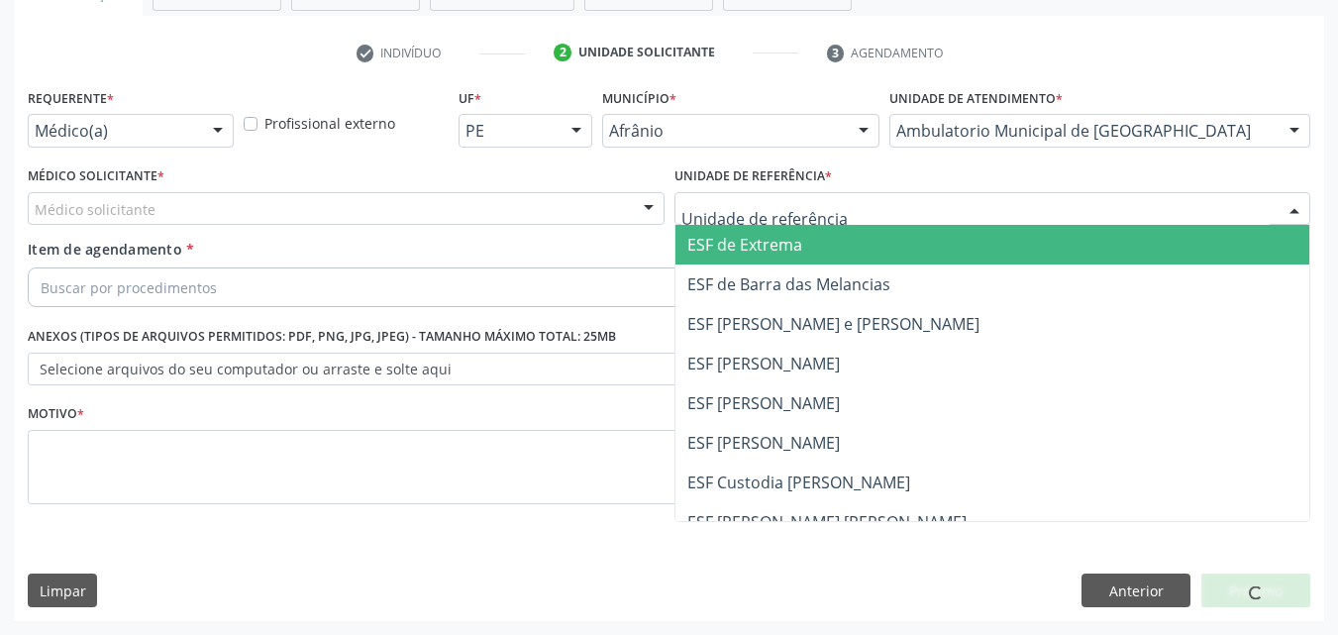
click at [890, 209] on div at bounding box center [992, 209] width 637 height 34
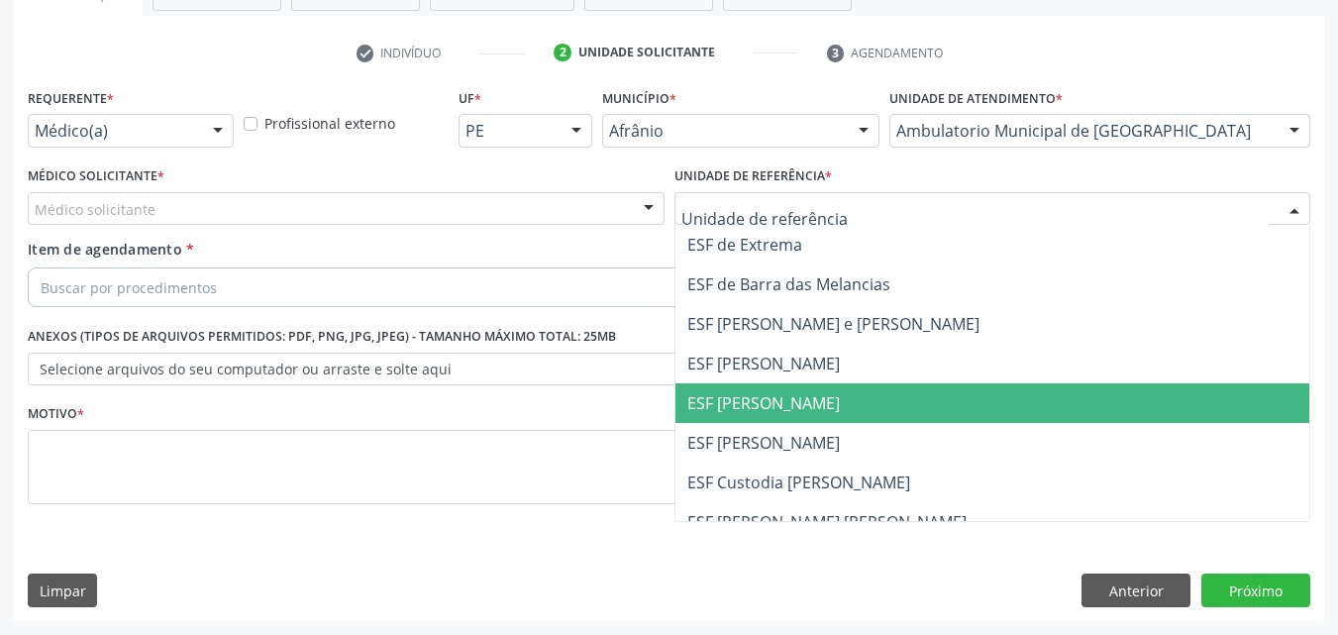
drag, startPoint x: 921, startPoint y: 404, endPoint x: 807, endPoint y: 381, distance: 116.1
click at [920, 404] on span "ESF [PERSON_NAME]" at bounding box center [992, 403] width 635 height 40
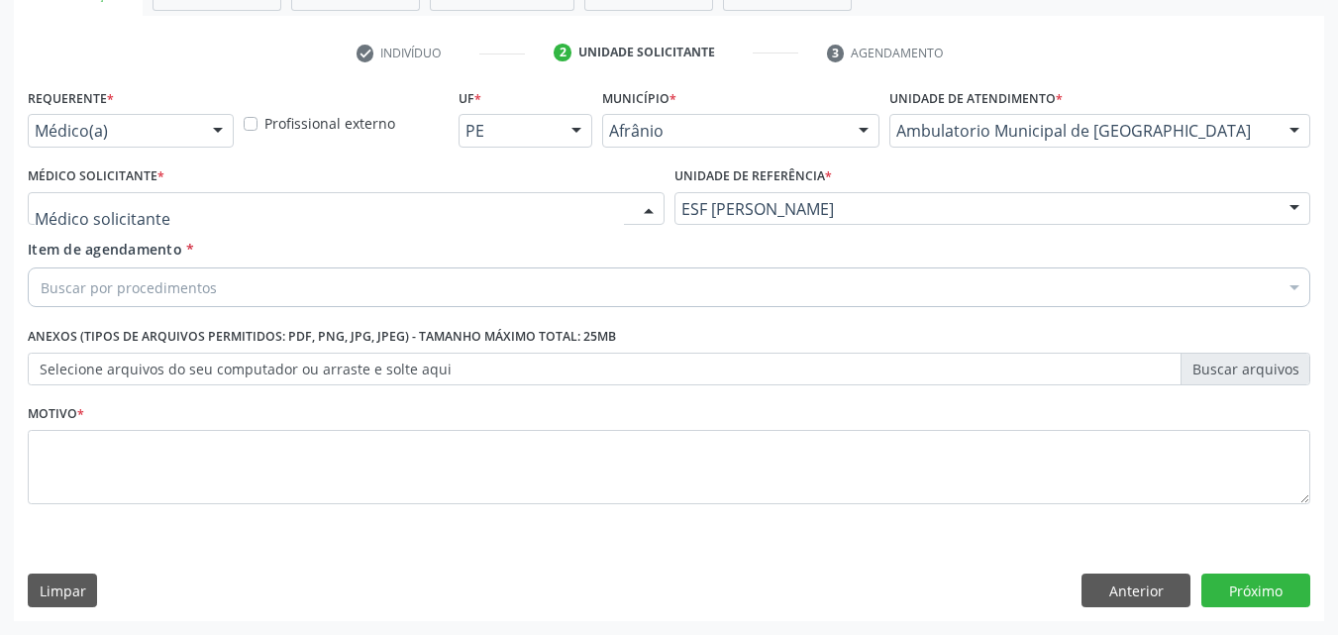
click at [307, 204] on div at bounding box center [346, 209] width 637 height 34
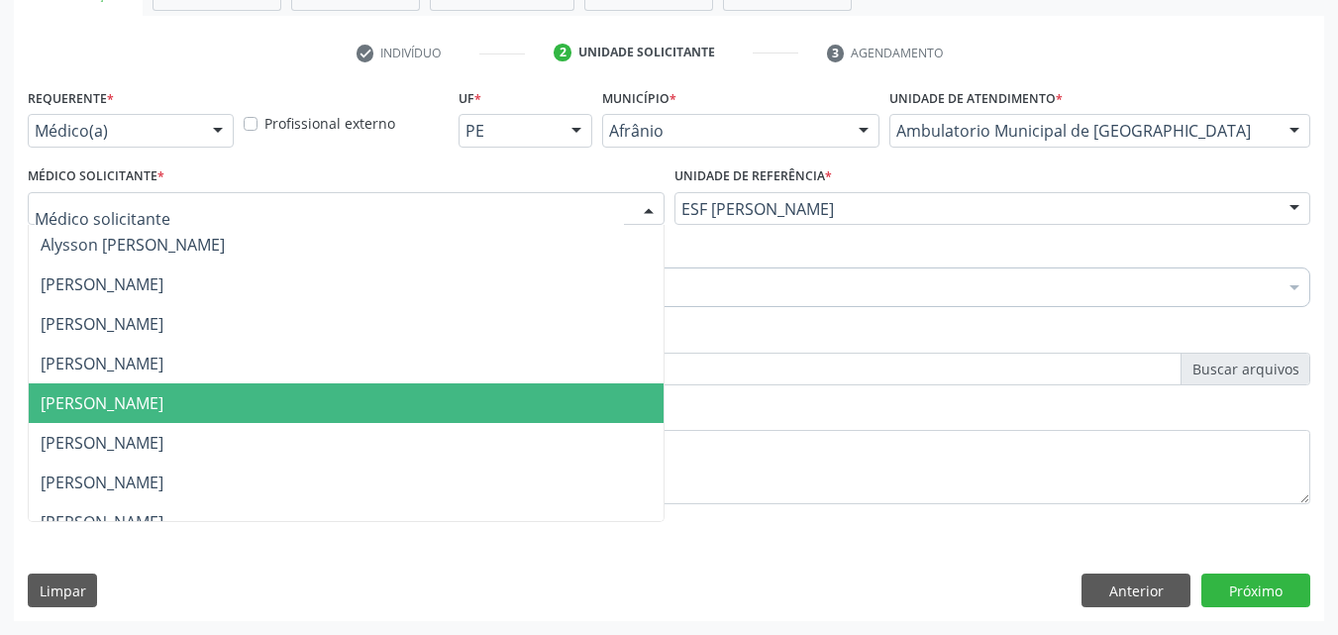
click at [305, 397] on span "[PERSON_NAME]" at bounding box center [346, 403] width 635 height 40
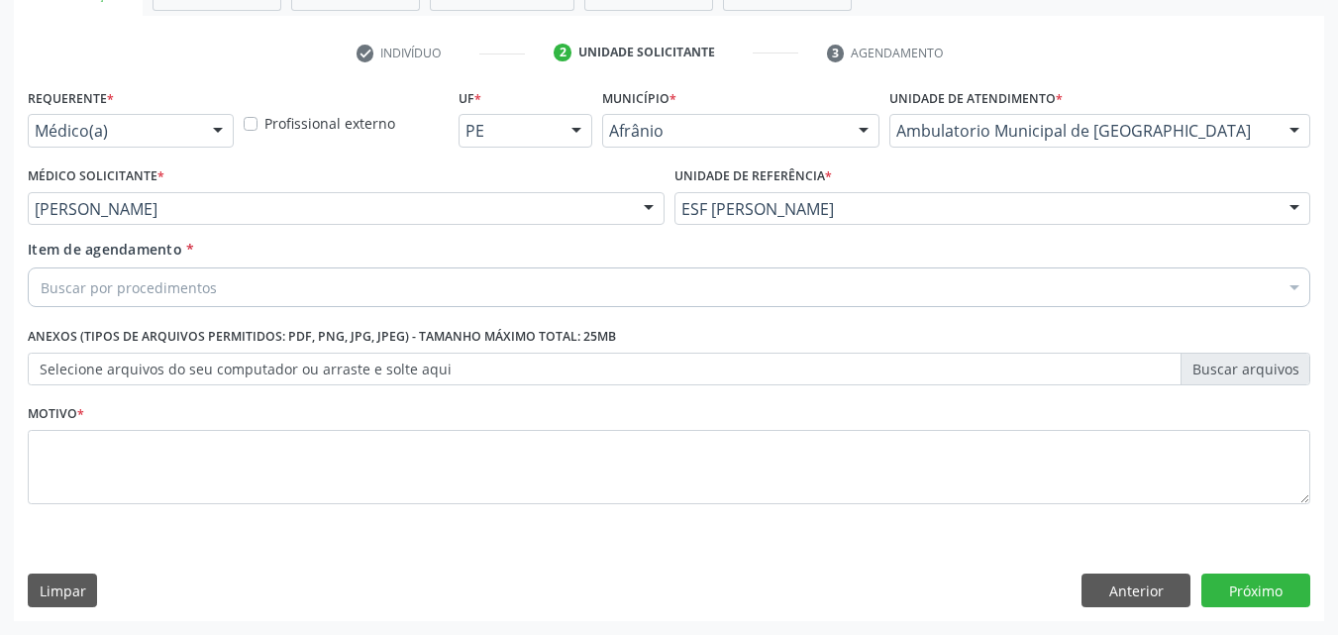
click at [307, 277] on div "Buscar por procedimentos" at bounding box center [669, 287] width 1282 height 40
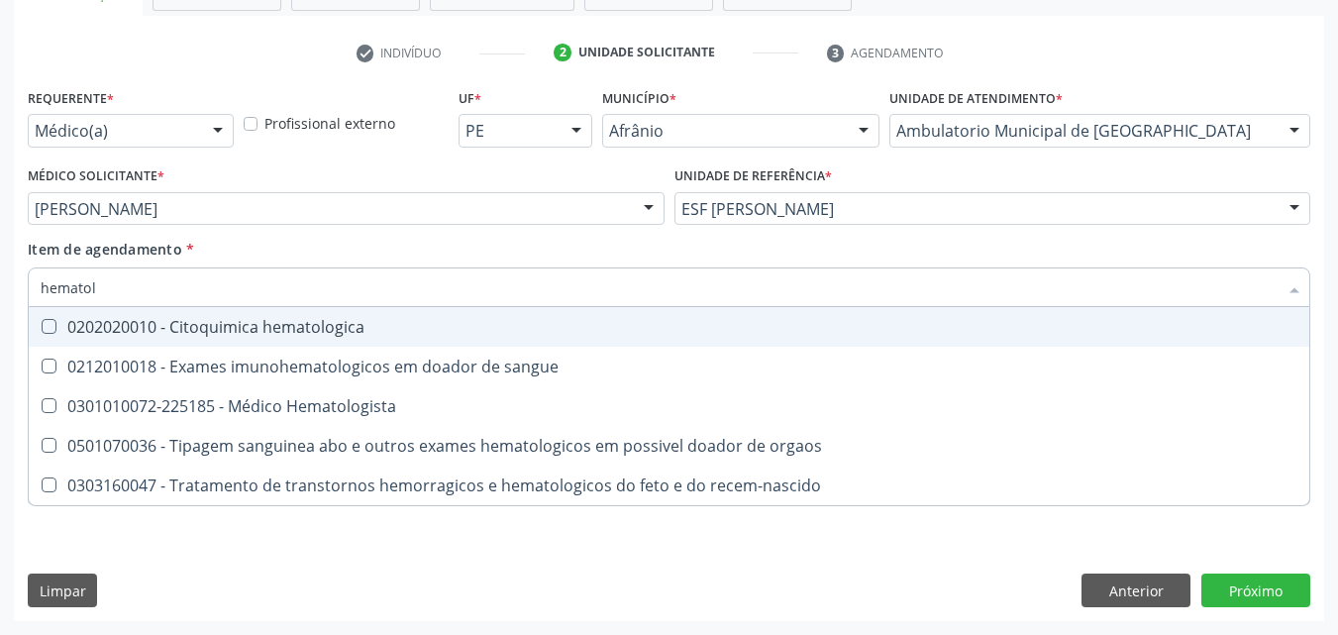
type input "hematolo"
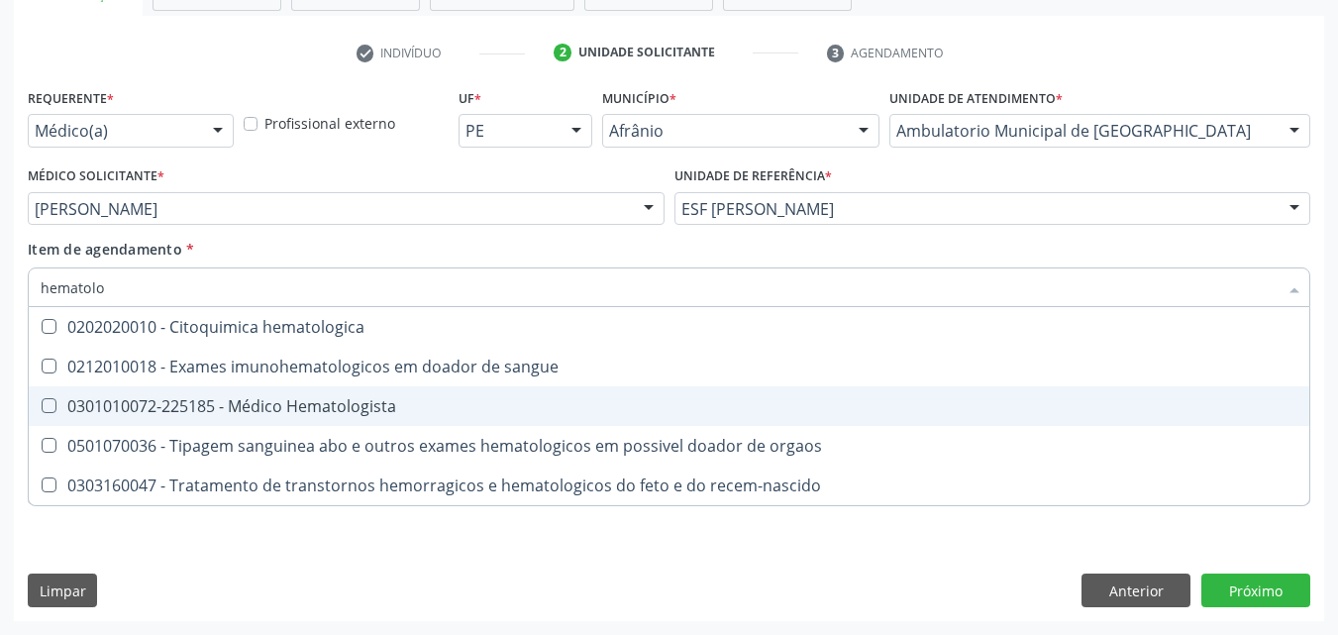
click at [412, 401] on div "0301010072-225185 - Médico Hematologista" at bounding box center [669, 406] width 1257 height 16
checkbox Hematologista "true"
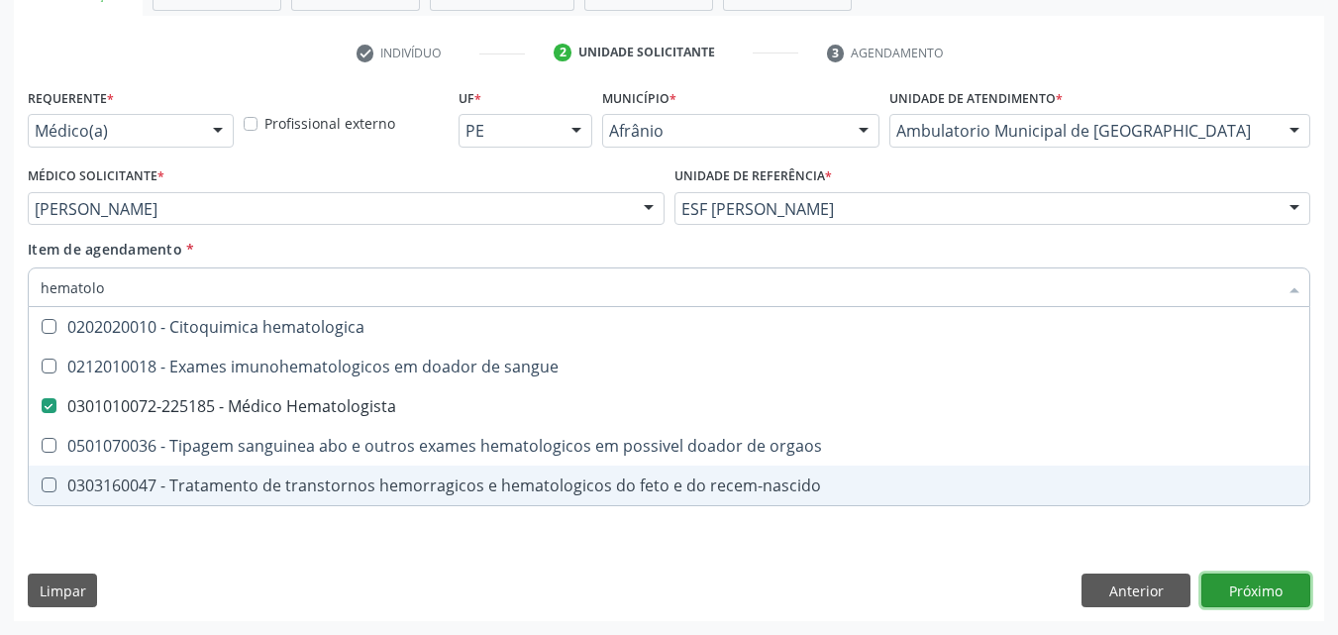
click at [1257, 594] on div "Requerente * Médico(a) Médico(a) Enfermeiro(a) Paciente Nenhum resultado encont…" at bounding box center [669, 352] width 1310 height 538
checkbox sangue "true"
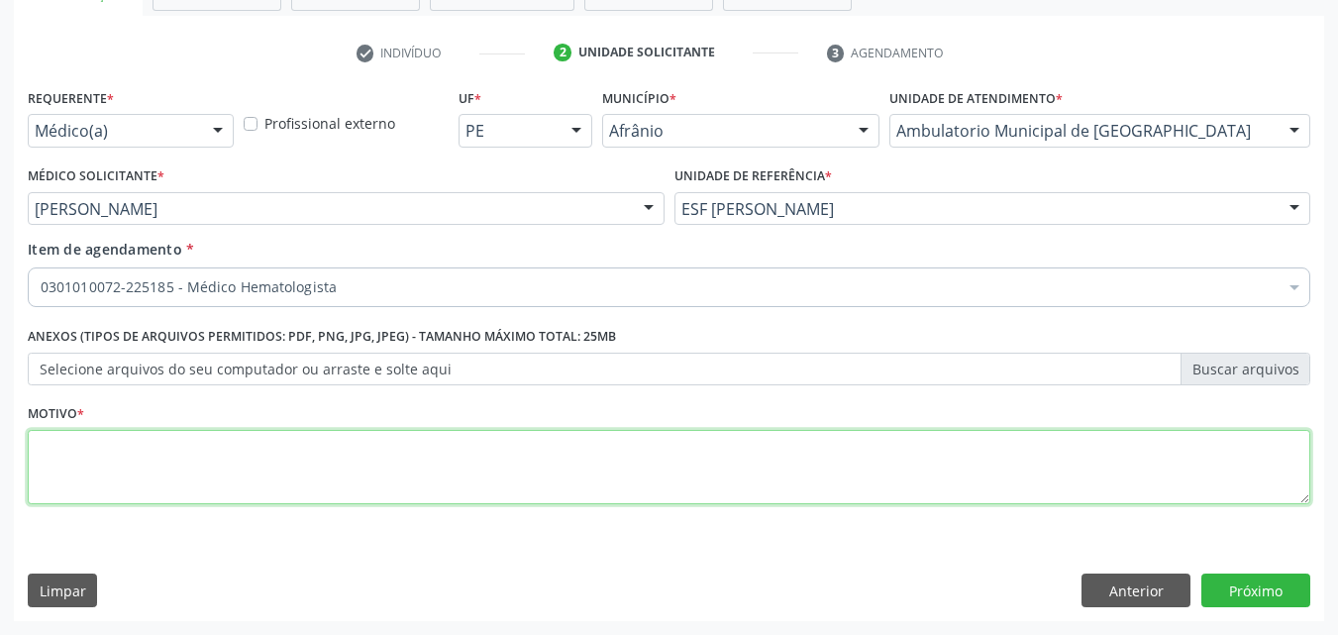
click at [663, 443] on textarea at bounding box center [669, 467] width 1282 height 75
type textarea "*"
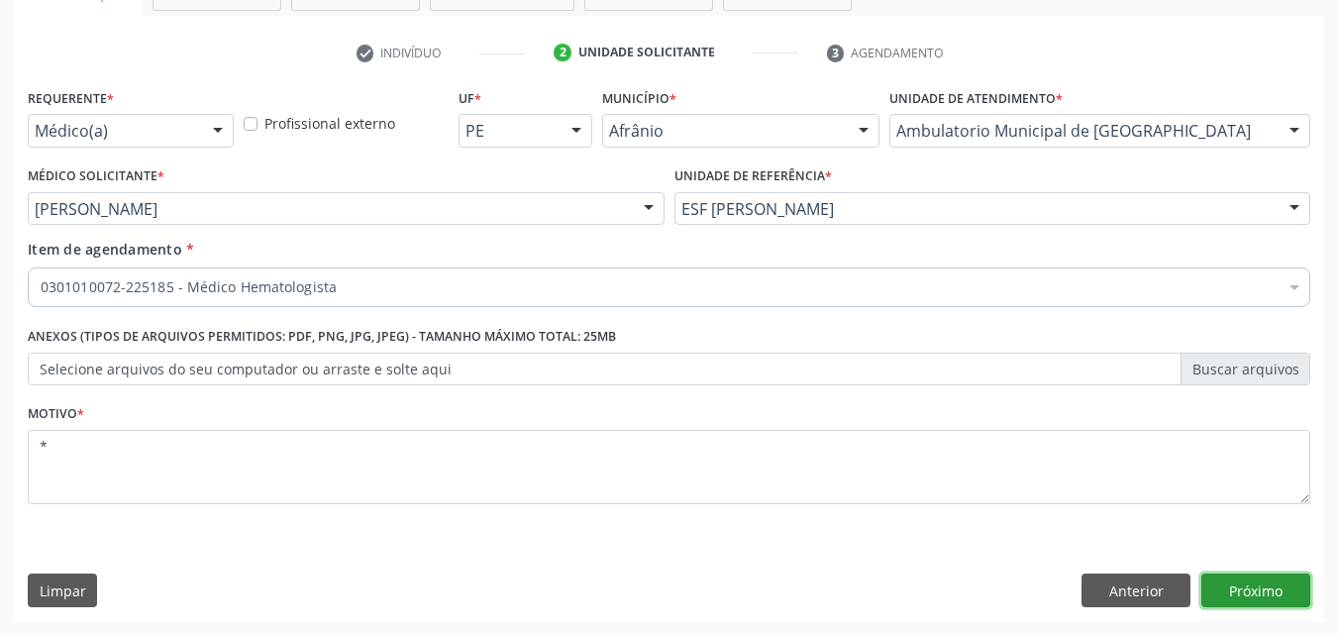
click at [1253, 591] on button "Próximo" at bounding box center [1255, 590] width 109 height 34
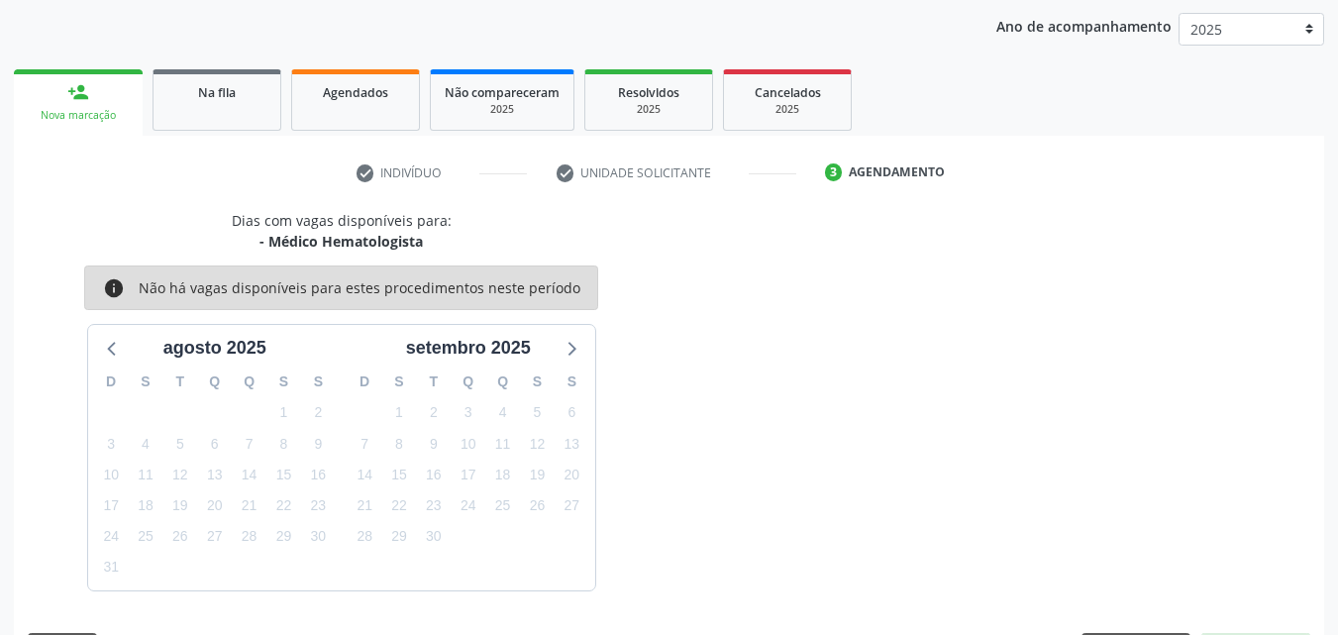
scroll to position [285, 0]
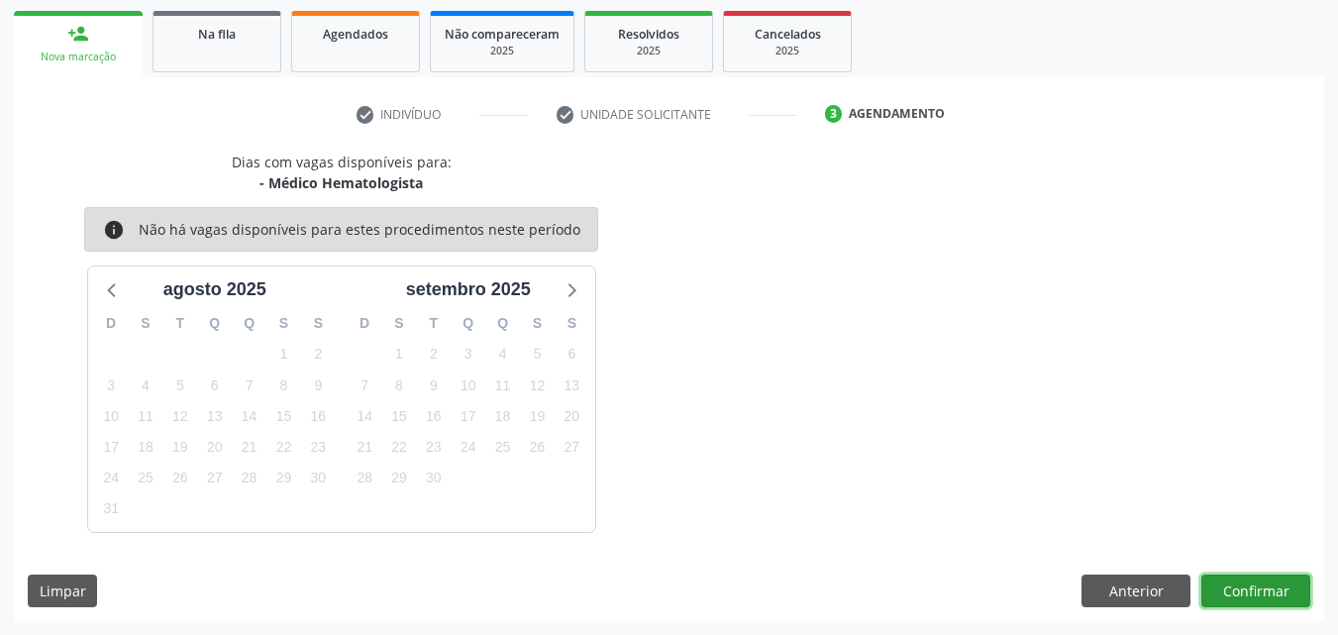
click at [1251, 586] on button "Confirmar" at bounding box center [1255, 591] width 109 height 34
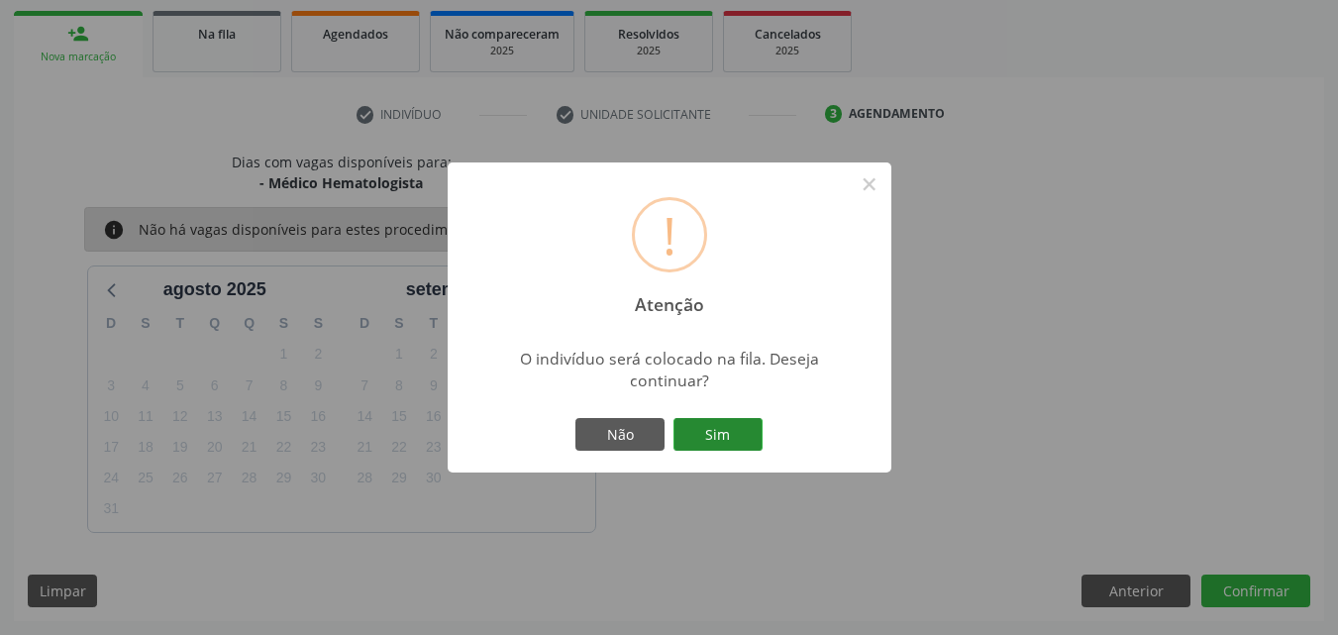
click at [710, 430] on button "Sim" at bounding box center [717, 435] width 89 height 34
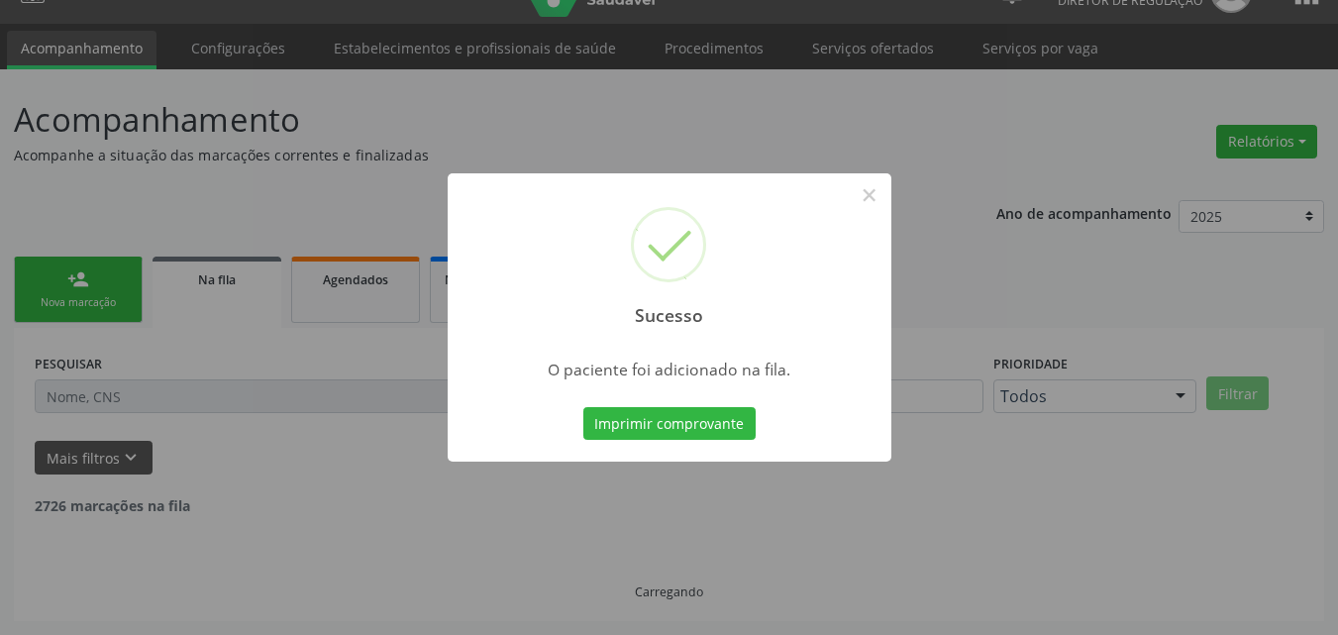
scroll to position [19, 0]
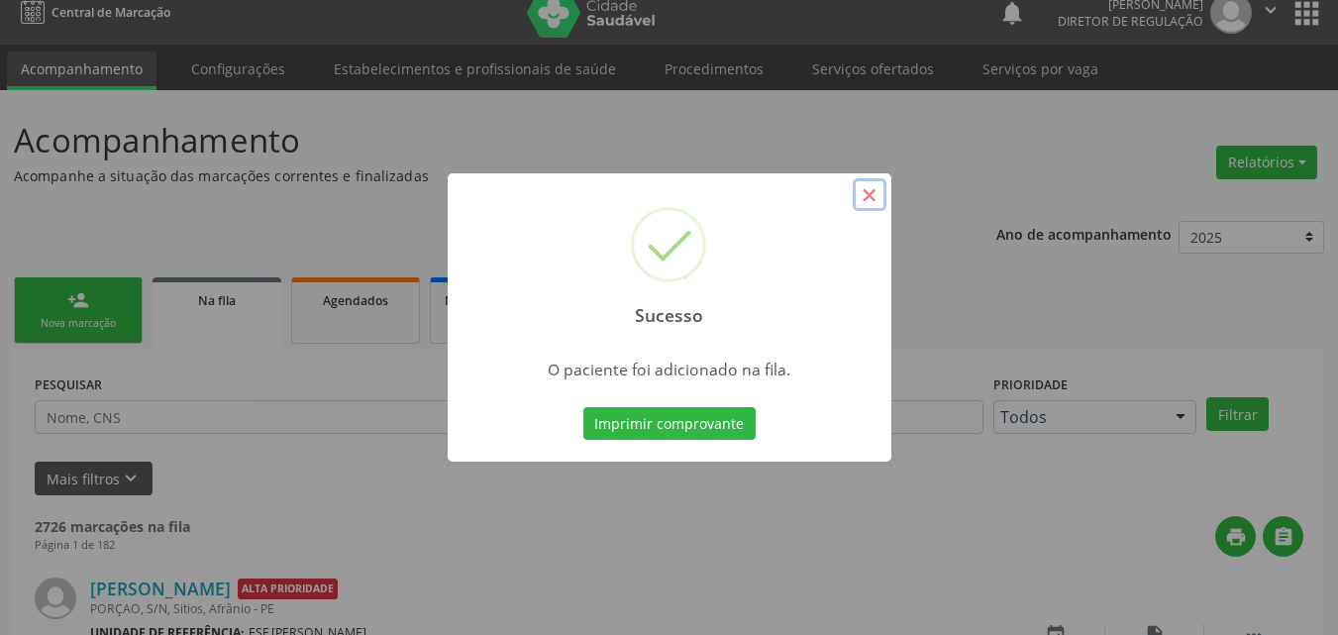
click at [872, 200] on button "×" at bounding box center [870, 195] width 34 height 34
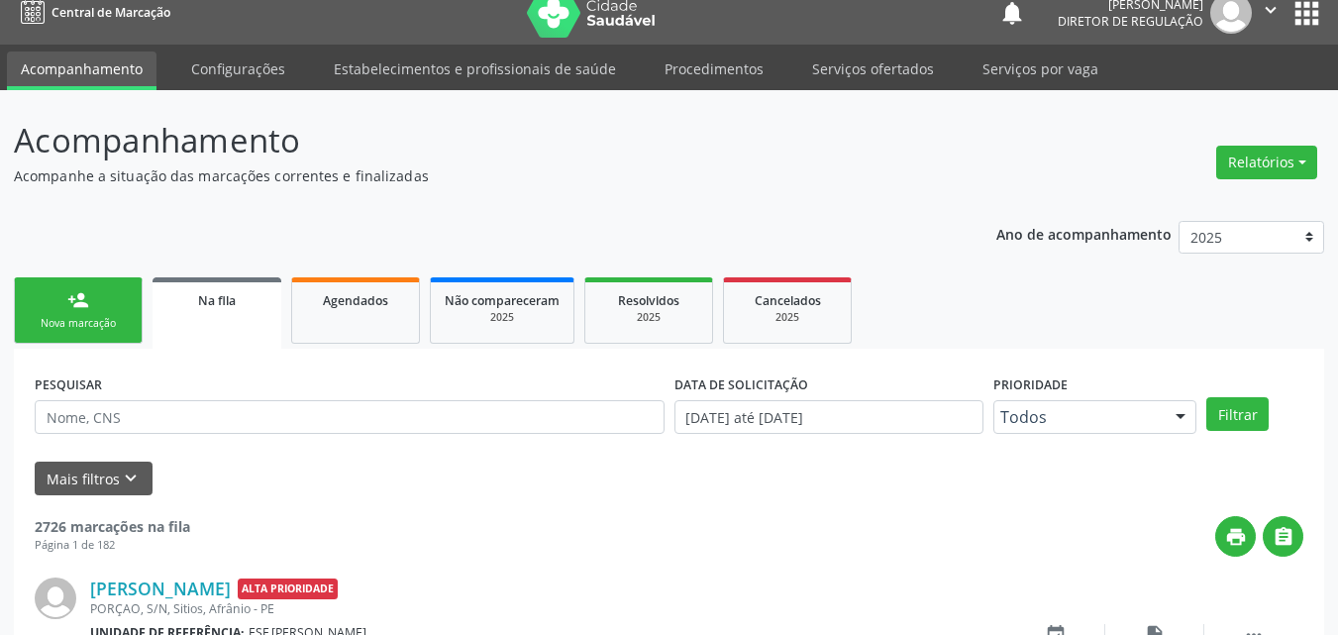
click at [129, 319] on link "person_add Nova marcação" at bounding box center [78, 310] width 129 height 66
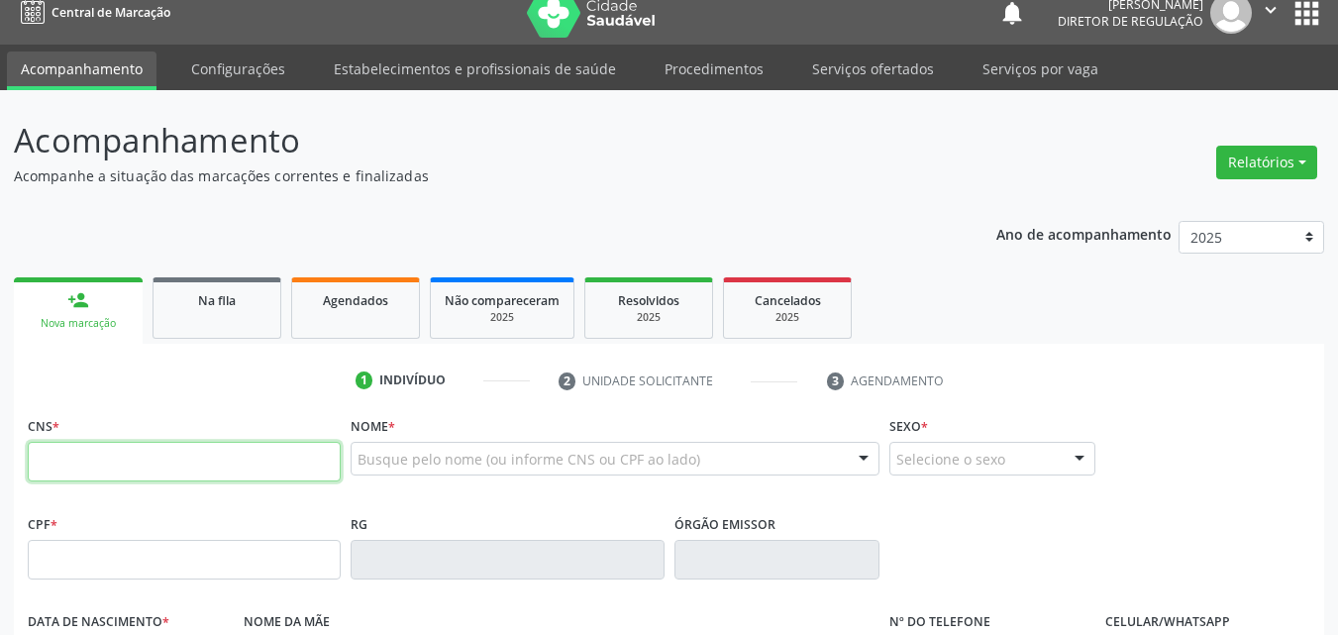
click at [92, 454] on input "text" at bounding box center [184, 462] width 313 height 40
paste input "702 0068 7470 4088"
type input "702 0068 7470 4088"
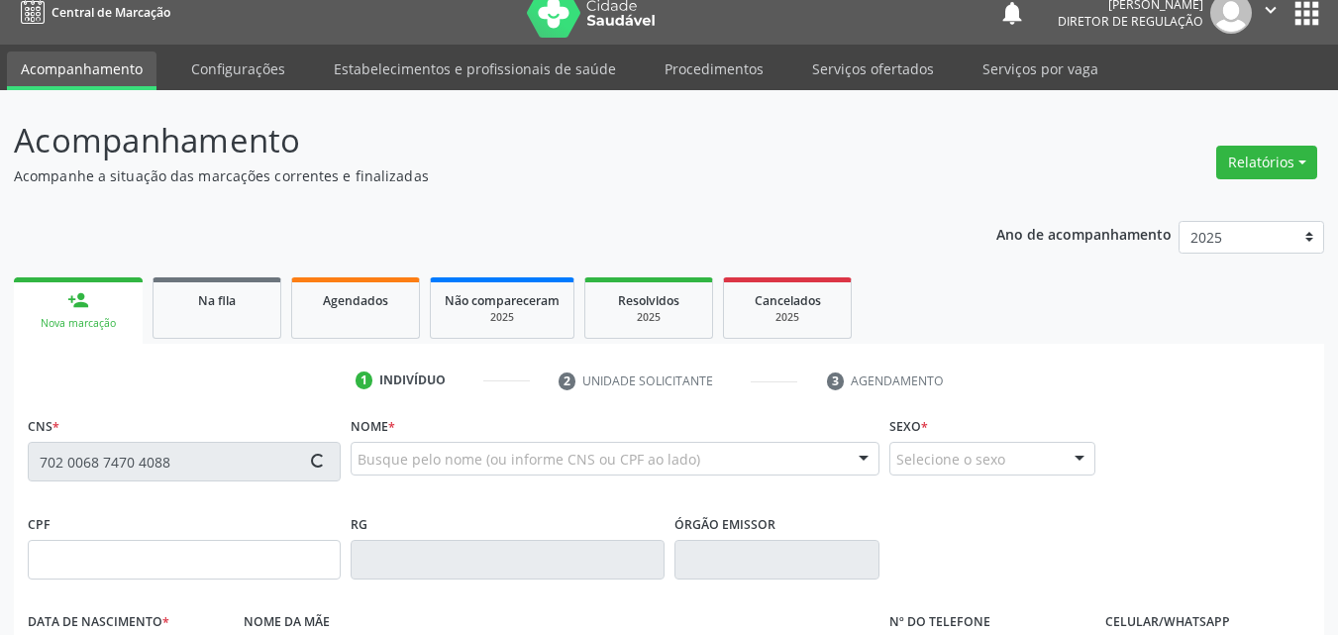
type input "30/08/2008"
type input "Maria Jose de Macedo Souza"
type input "(87) 98839-6360"
type input "S/N"
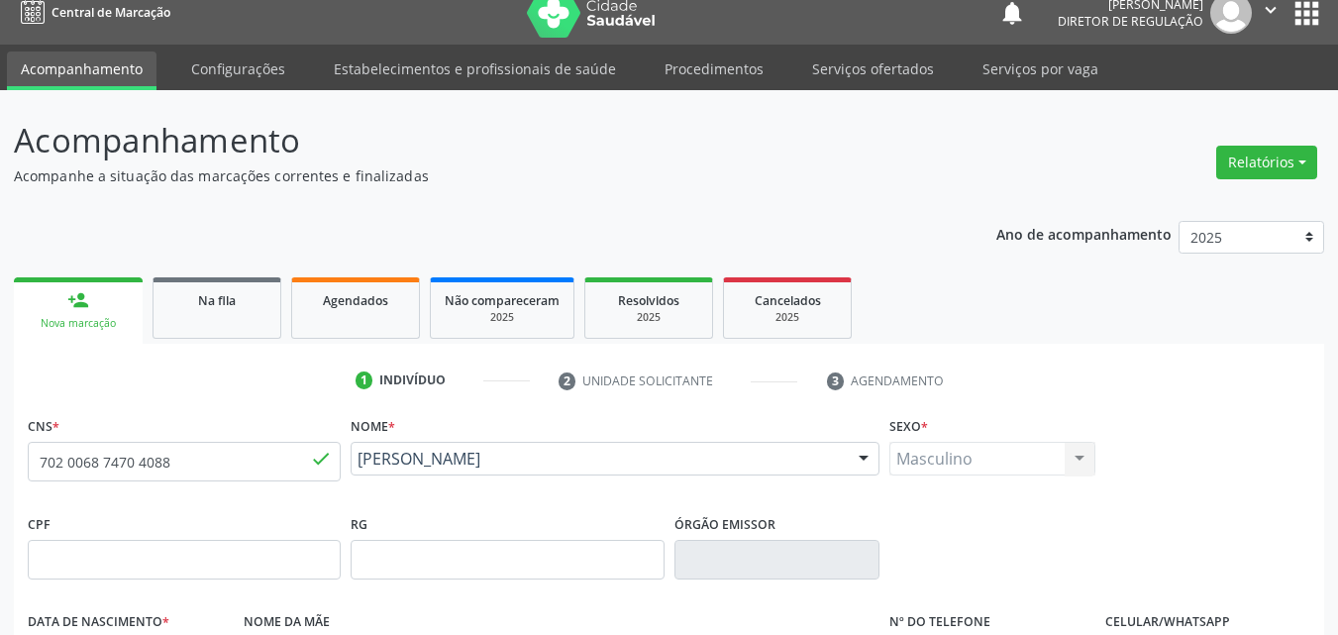
scroll to position [415, 0]
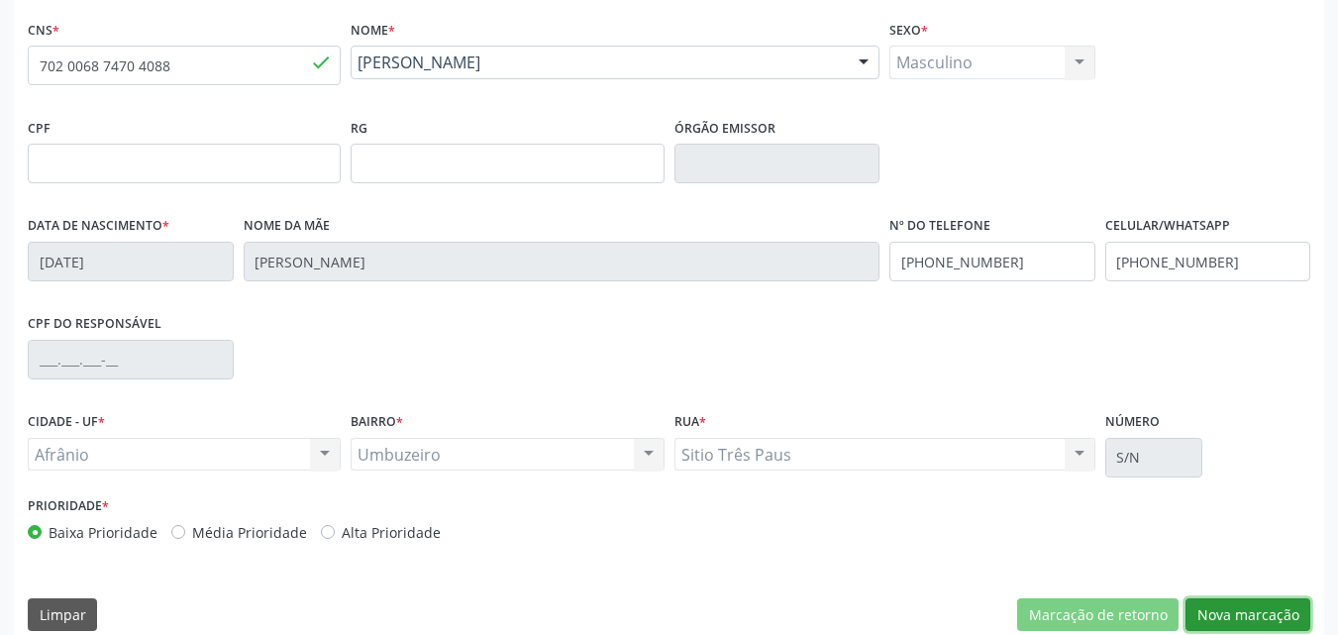
click at [1240, 611] on button "Nova marcação" at bounding box center [1247, 615] width 125 height 34
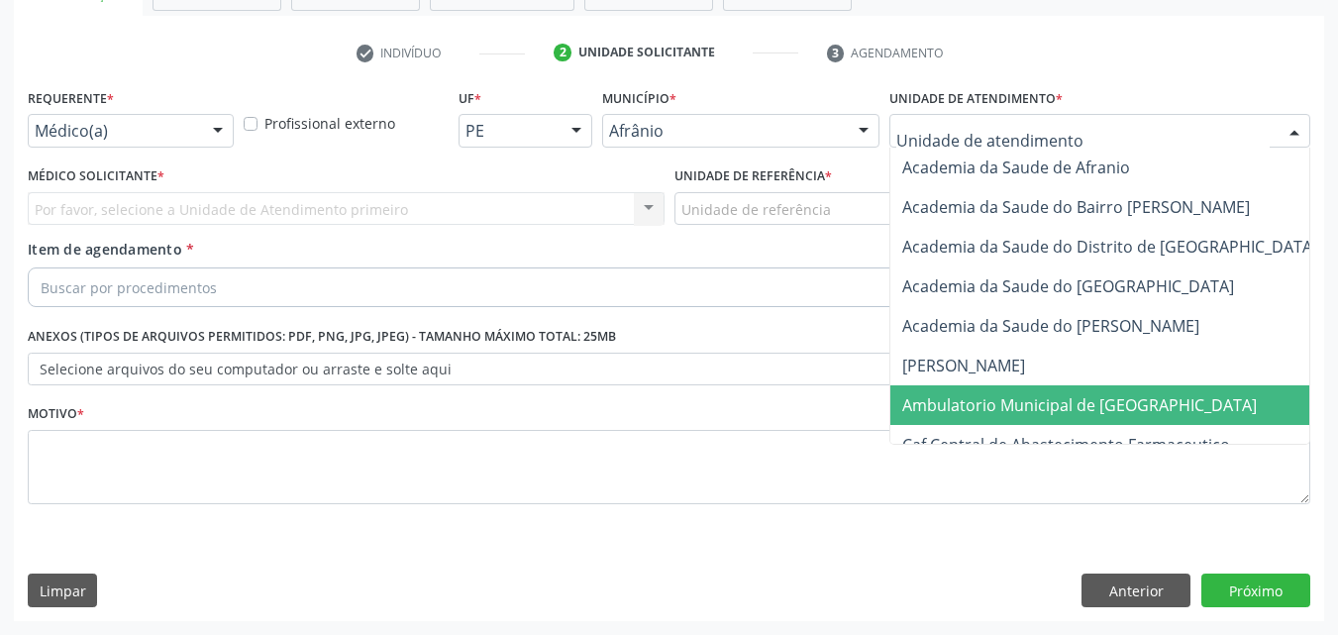
click at [1020, 400] on span "Ambulatorio Municipal de [GEOGRAPHIC_DATA]" at bounding box center [1079, 405] width 354 height 22
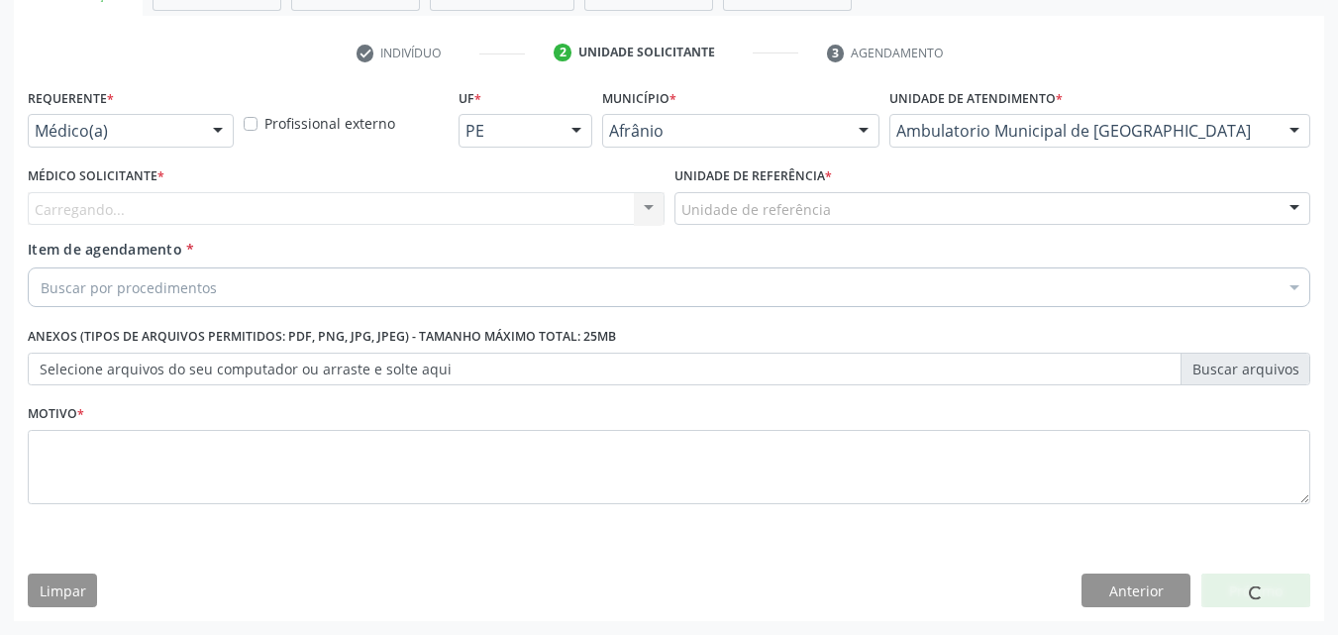
click at [801, 195] on div "Unidade de referência" at bounding box center [992, 209] width 637 height 34
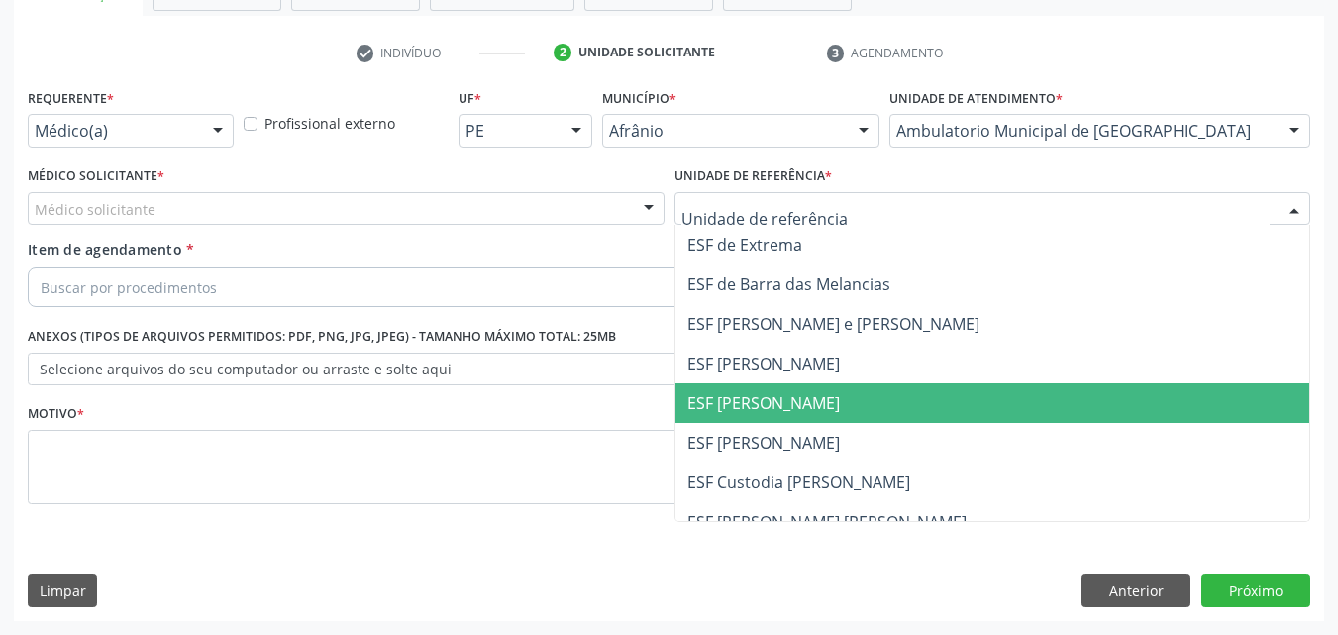
drag, startPoint x: 790, startPoint y: 396, endPoint x: 747, endPoint y: 383, distance: 45.4
click at [790, 397] on span "ESF [PERSON_NAME]" at bounding box center [763, 403] width 152 height 22
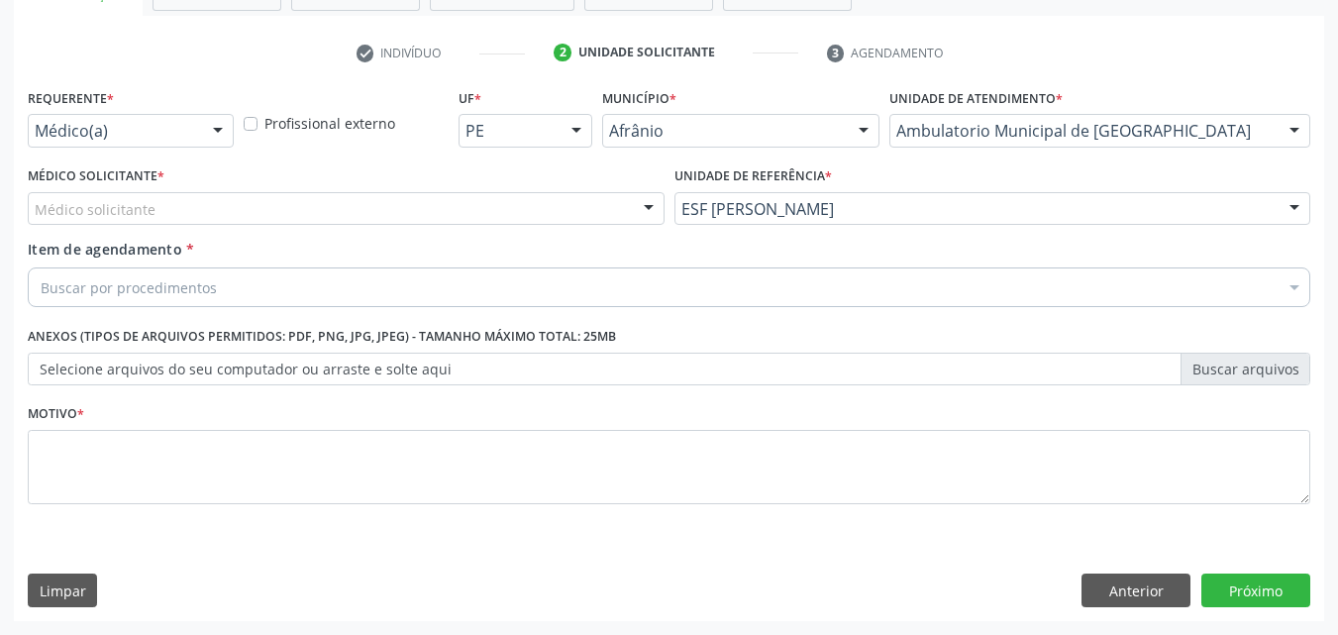
click at [363, 199] on div "Médico solicitante" at bounding box center [346, 209] width 637 height 34
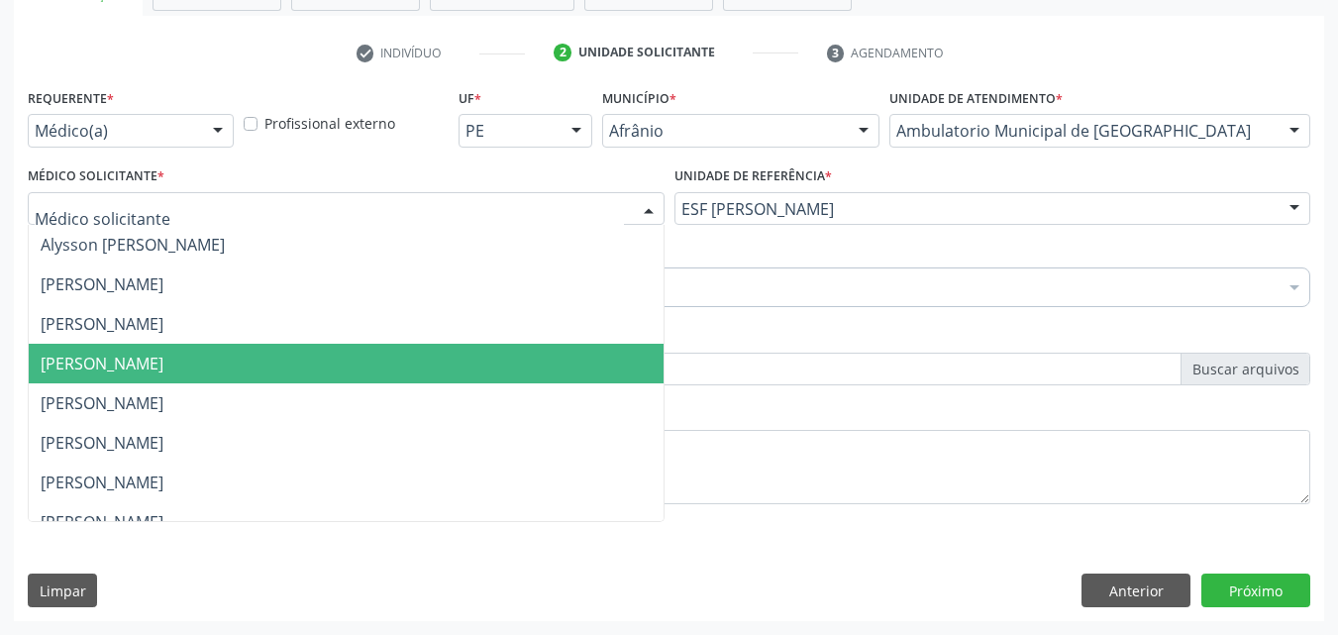
click at [355, 360] on span "[PERSON_NAME]" at bounding box center [346, 364] width 635 height 40
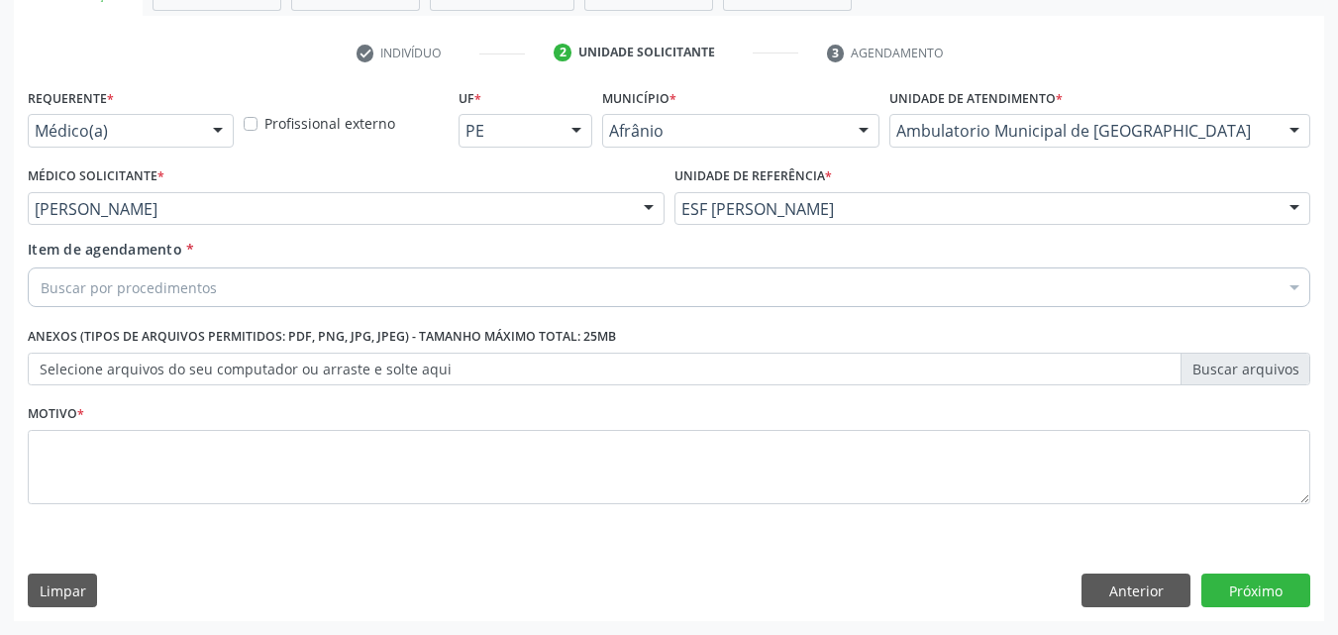
click at [296, 290] on div "Buscar por procedimentos" at bounding box center [669, 287] width 1282 height 40
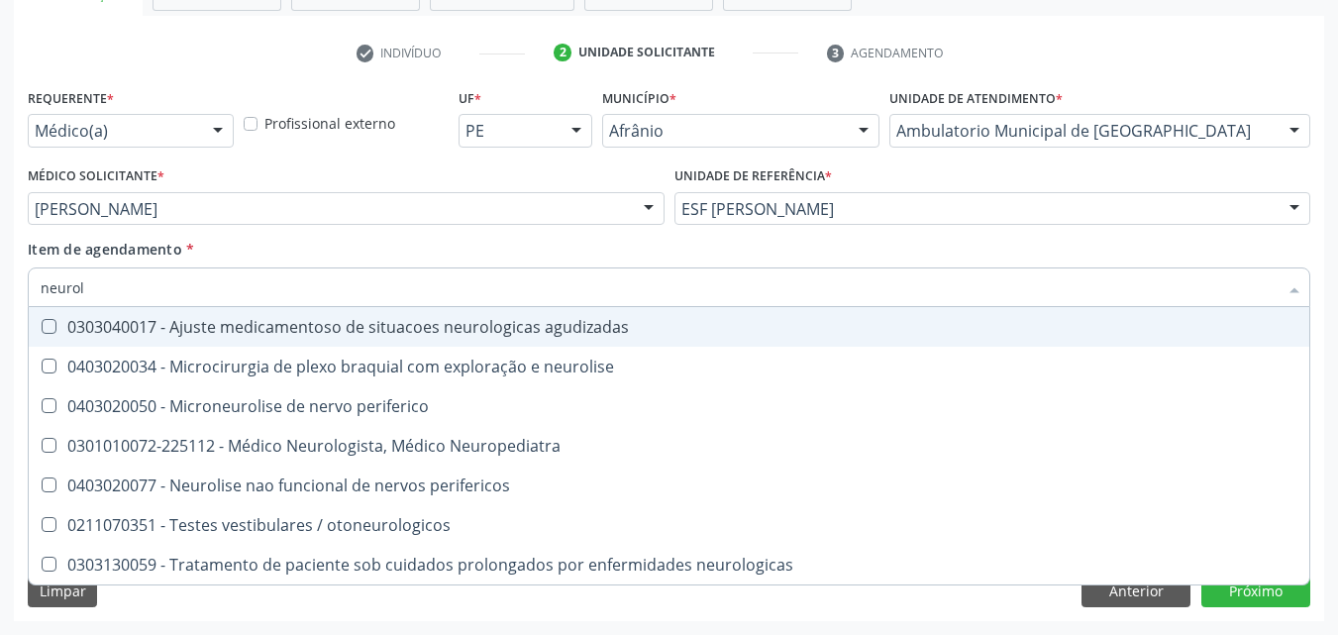
type input "neurolo"
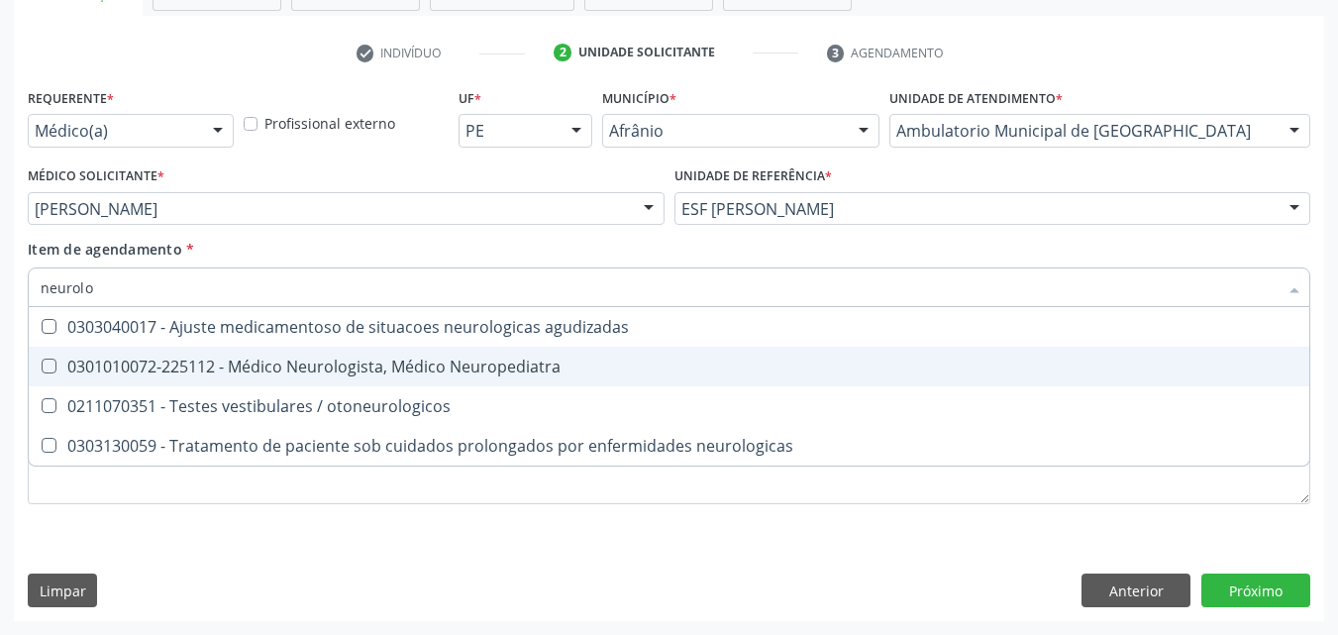
click at [325, 362] on div "0301010072-225112 - Médico Neurologista, Médico Neuropediatra" at bounding box center [669, 366] width 1257 height 16
checkbox Neuropediatra "true"
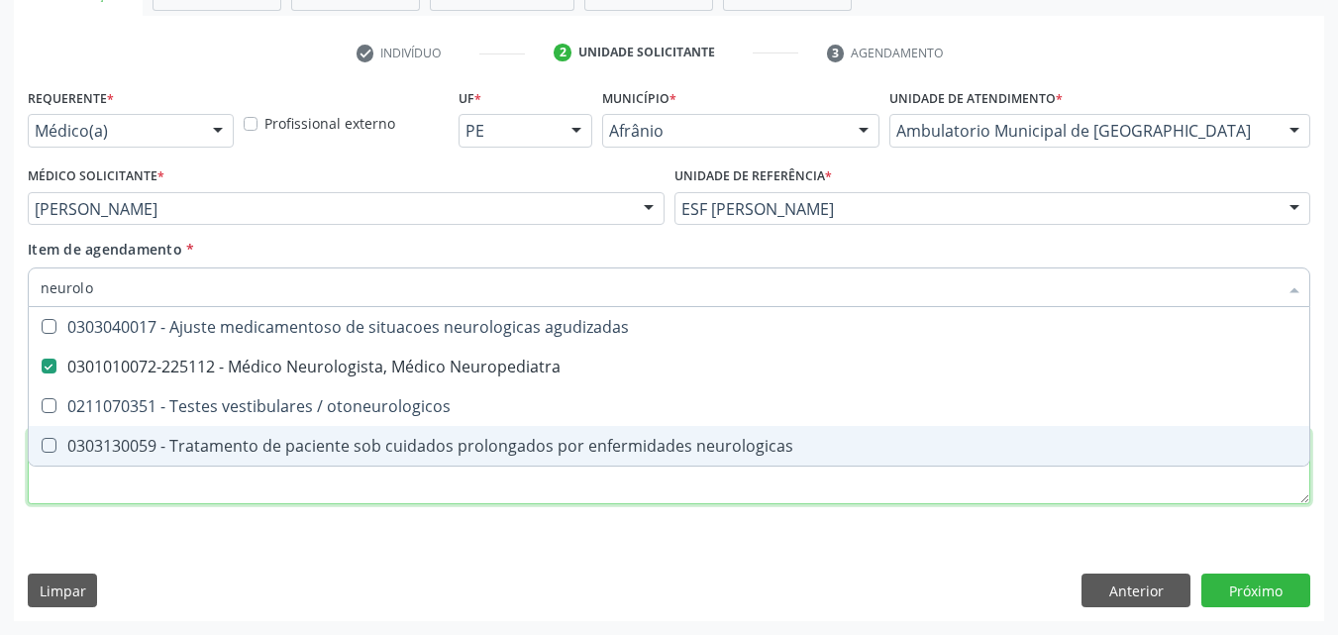
click at [271, 482] on div "Requerente * Médico(a) Médico(a) Enfermeiro(a) Paciente Nenhum resultado encont…" at bounding box center [669, 307] width 1282 height 449
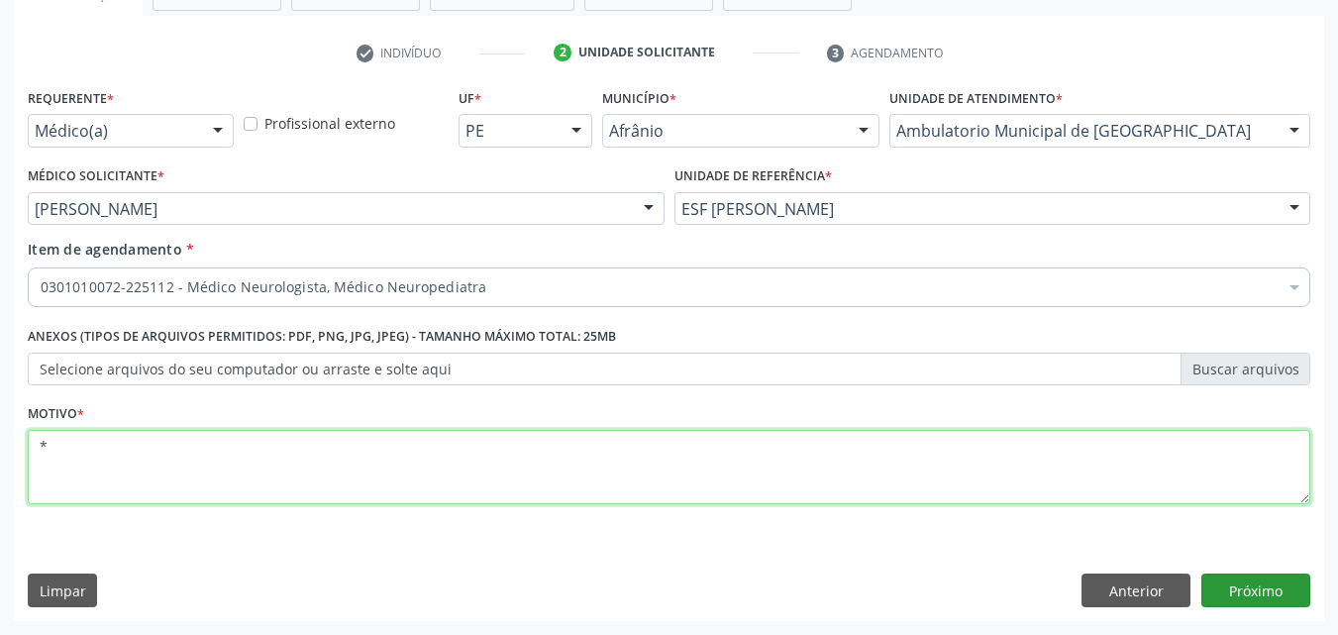
type textarea "*"
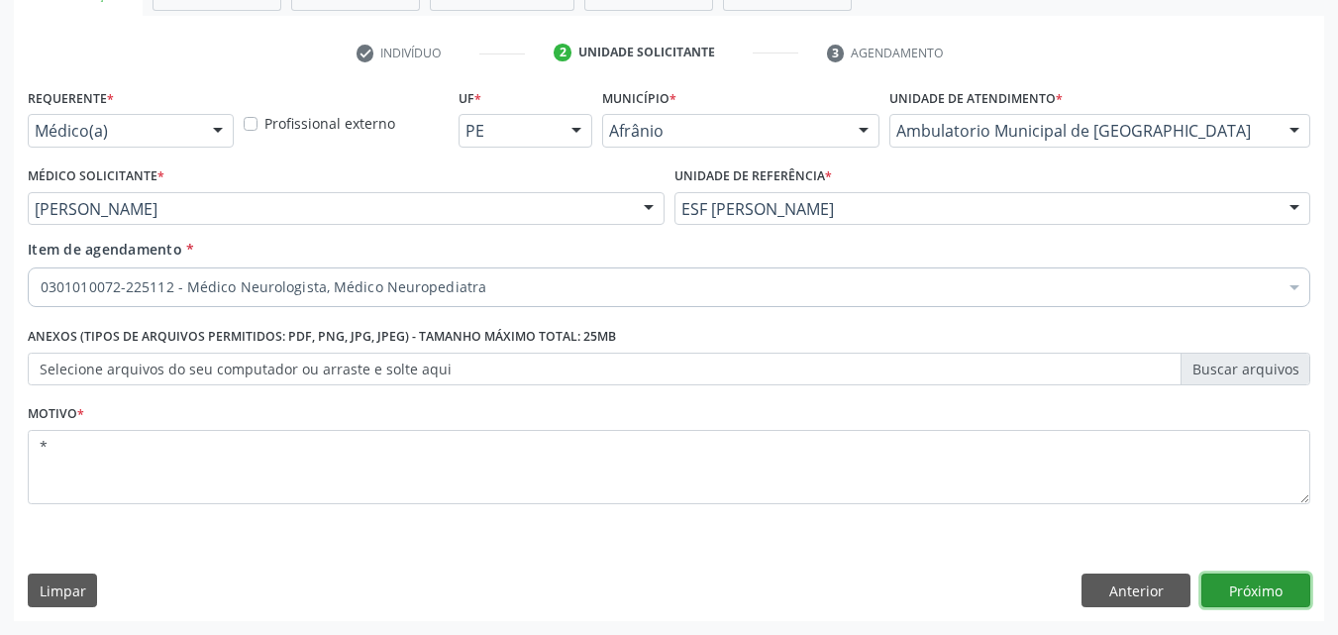
click at [1269, 590] on button "Próximo" at bounding box center [1255, 590] width 109 height 34
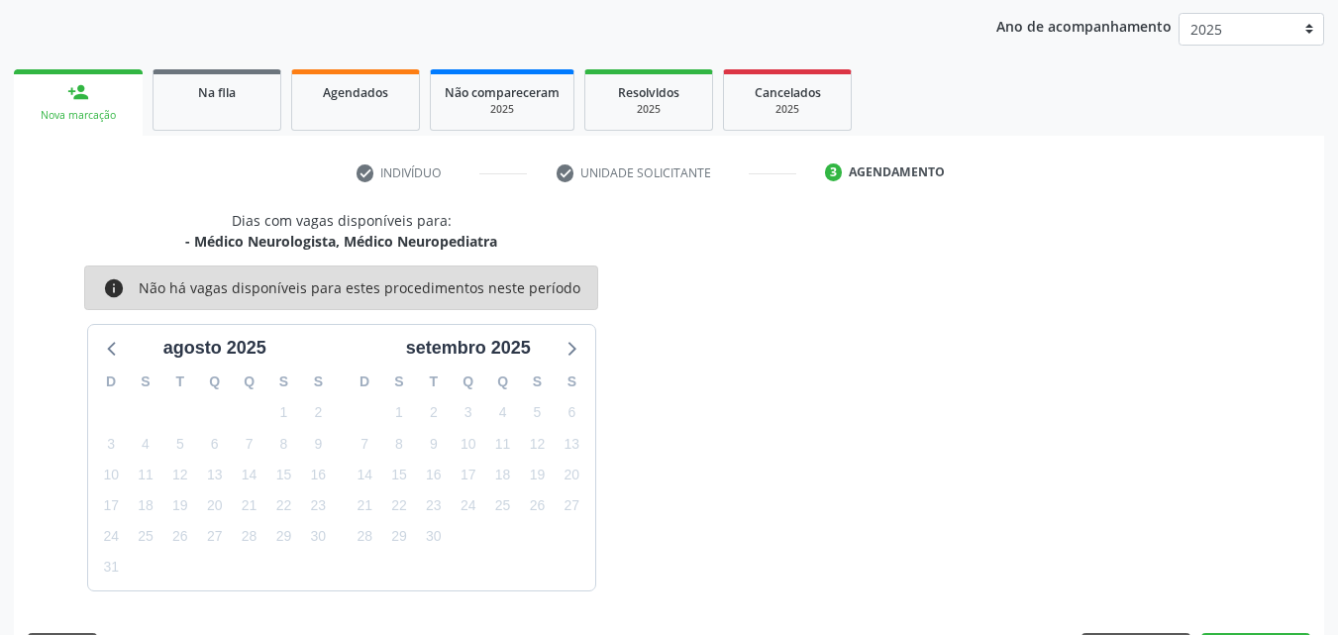
scroll to position [285, 0]
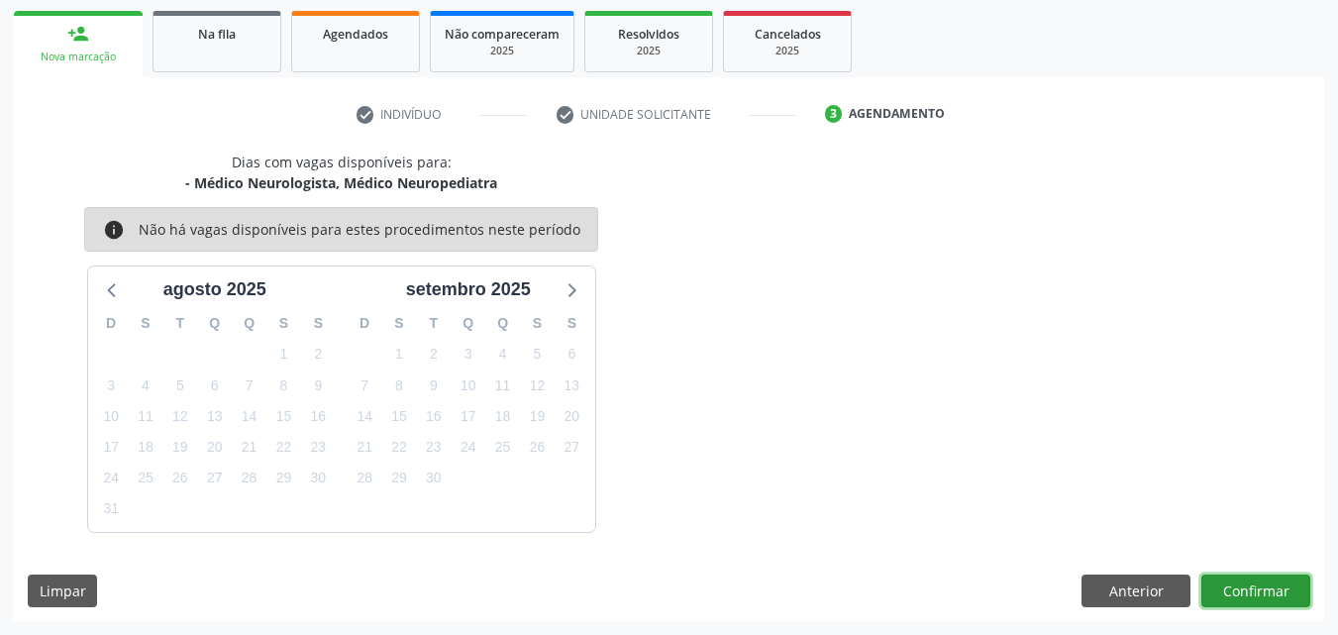
click at [1265, 591] on button "Confirmar" at bounding box center [1255, 591] width 109 height 34
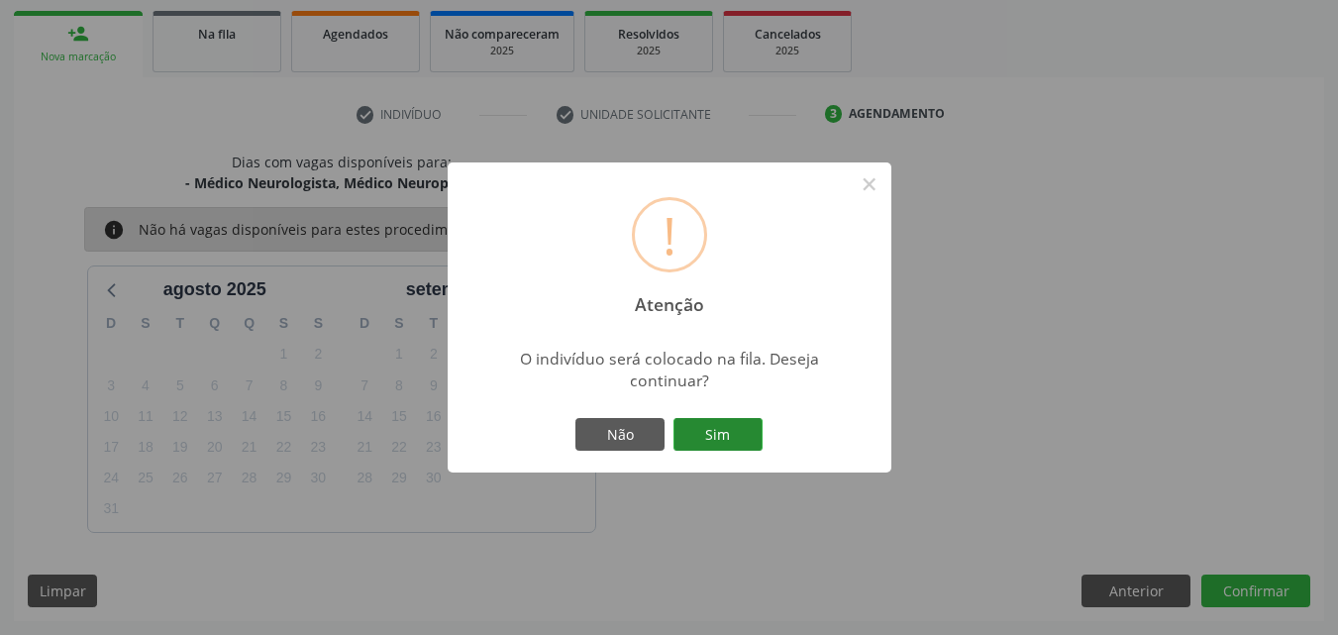
click at [736, 434] on button "Sim" at bounding box center [717, 435] width 89 height 34
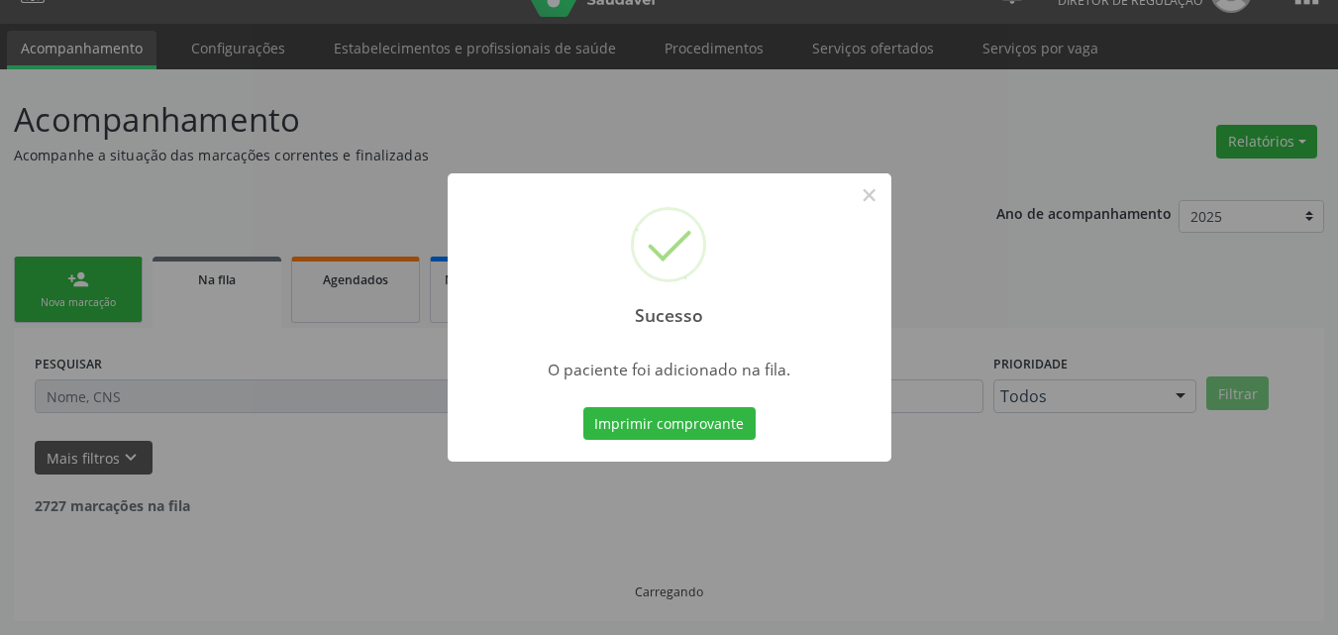
scroll to position [19, 0]
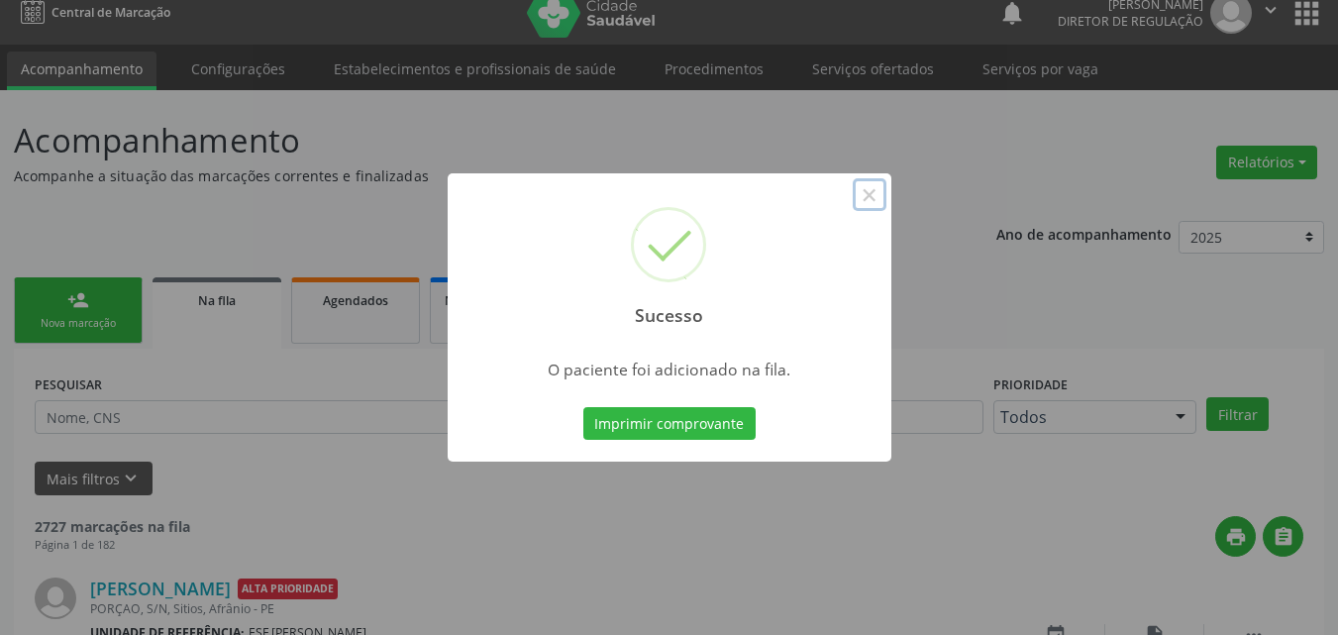
click at [868, 193] on button "×" at bounding box center [870, 195] width 34 height 34
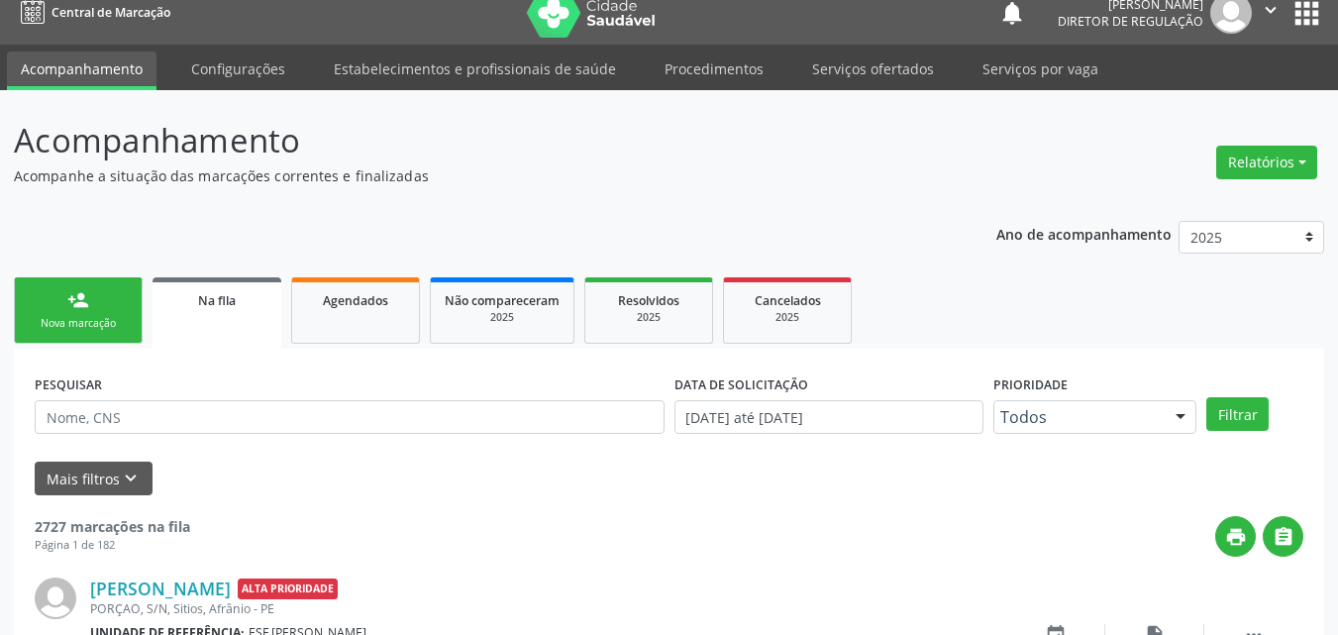
click at [124, 317] on div "Nova marcação" at bounding box center [78, 323] width 99 height 15
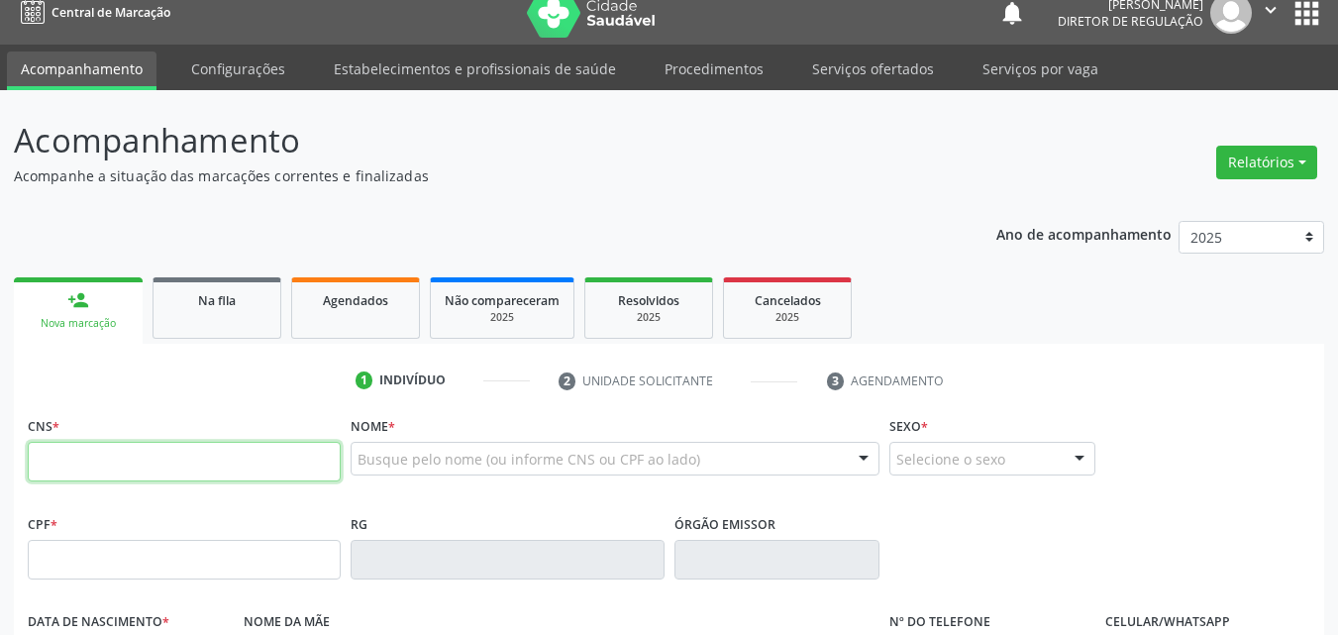
click at [149, 463] on input "text" at bounding box center [184, 462] width 313 height 40
paste input "702 0068 7470 4088"
type input "702 0068 7470 4088"
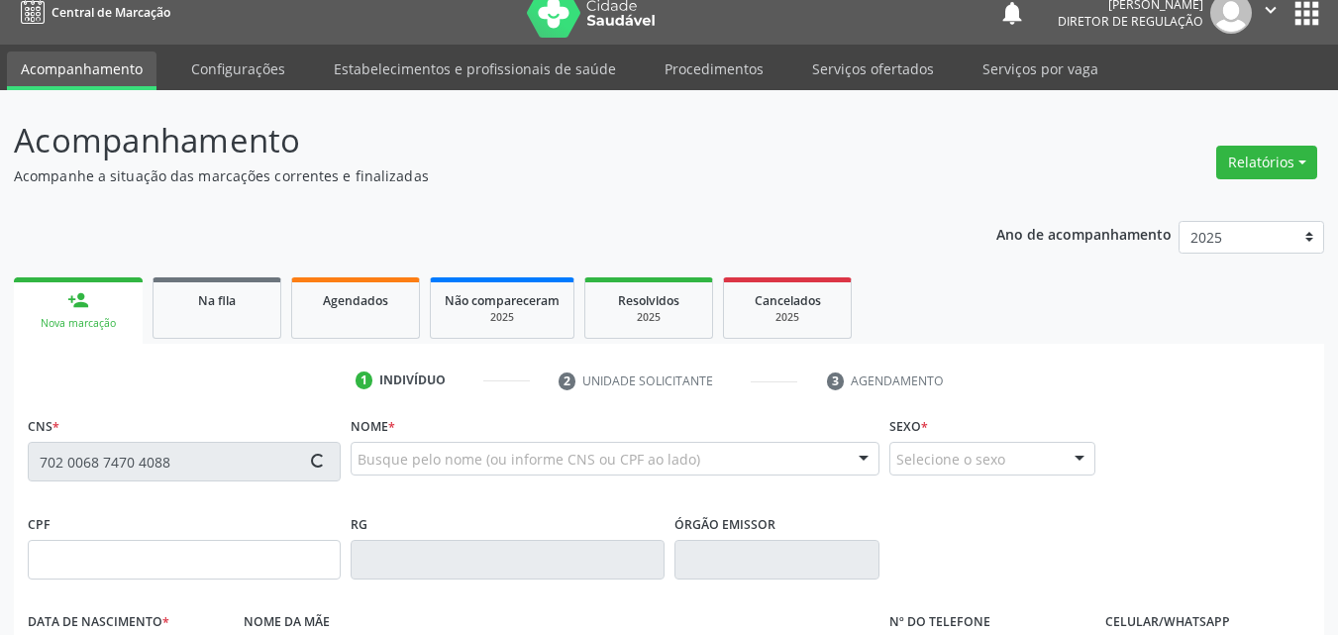
type input "30/08/2008"
type input "Maria Jose de Macedo Souza"
type input "(87) 98839-6360"
type input "S/N"
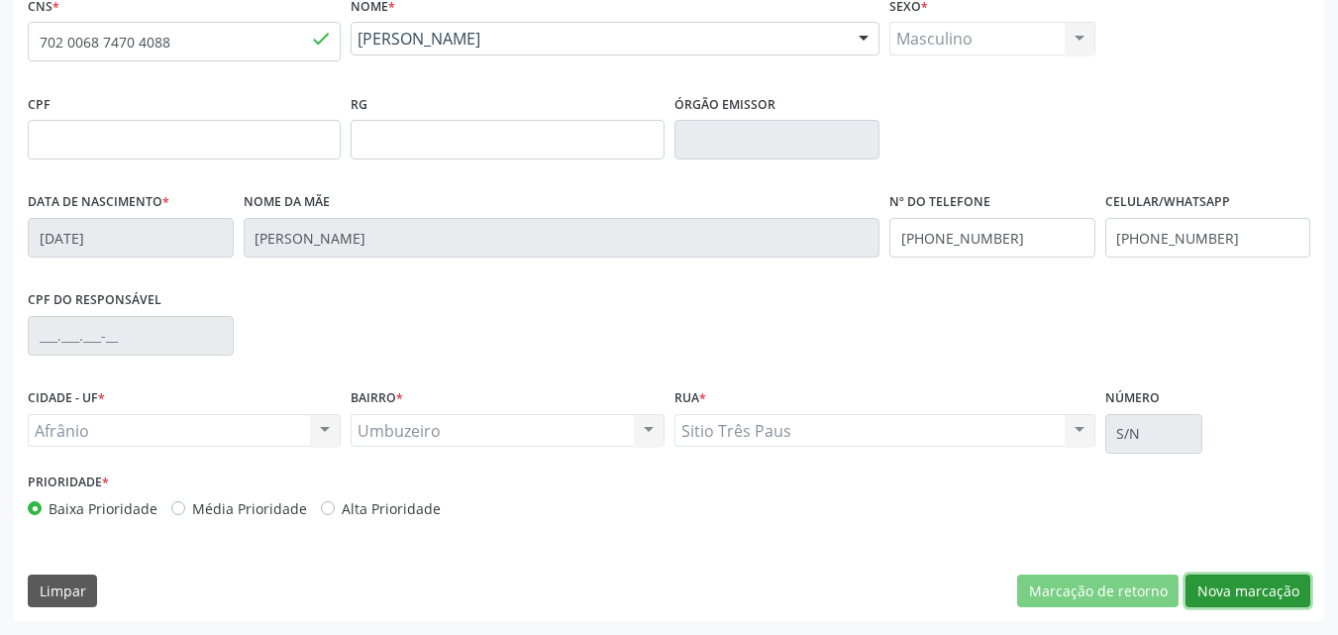
click at [1264, 581] on button "Nova marcação" at bounding box center [1247, 591] width 125 height 34
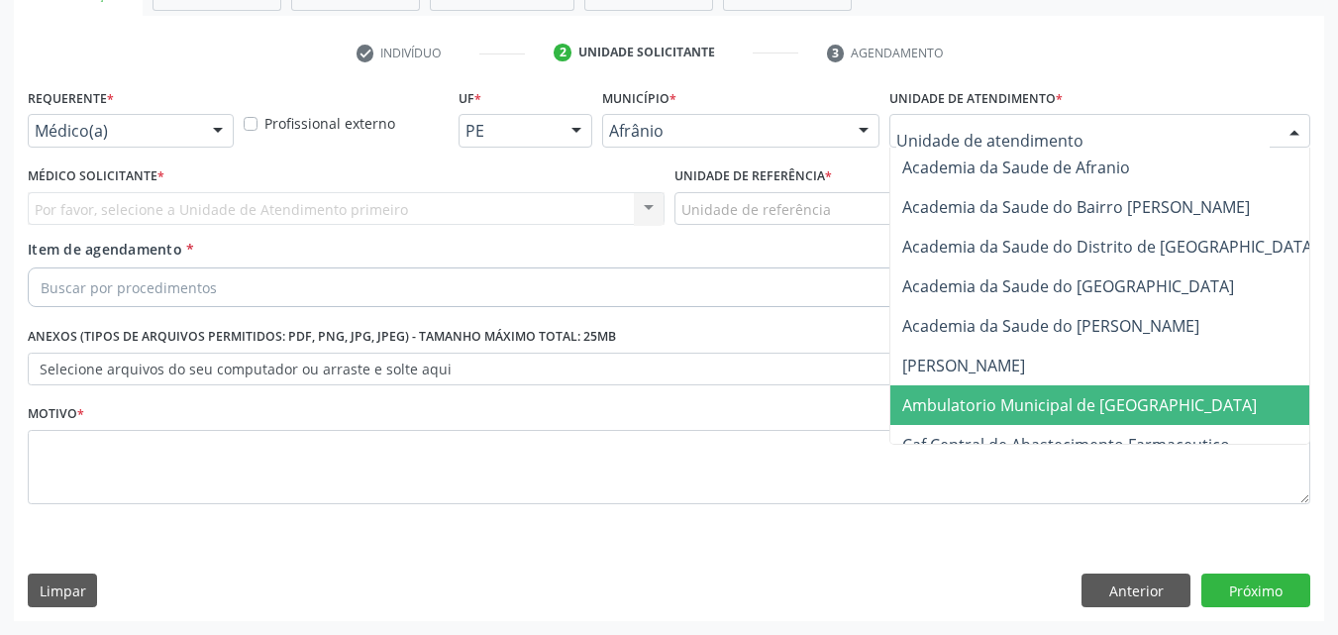
click at [1067, 407] on span "Ambulatorio Municipal de [GEOGRAPHIC_DATA]" at bounding box center [1079, 405] width 354 height 22
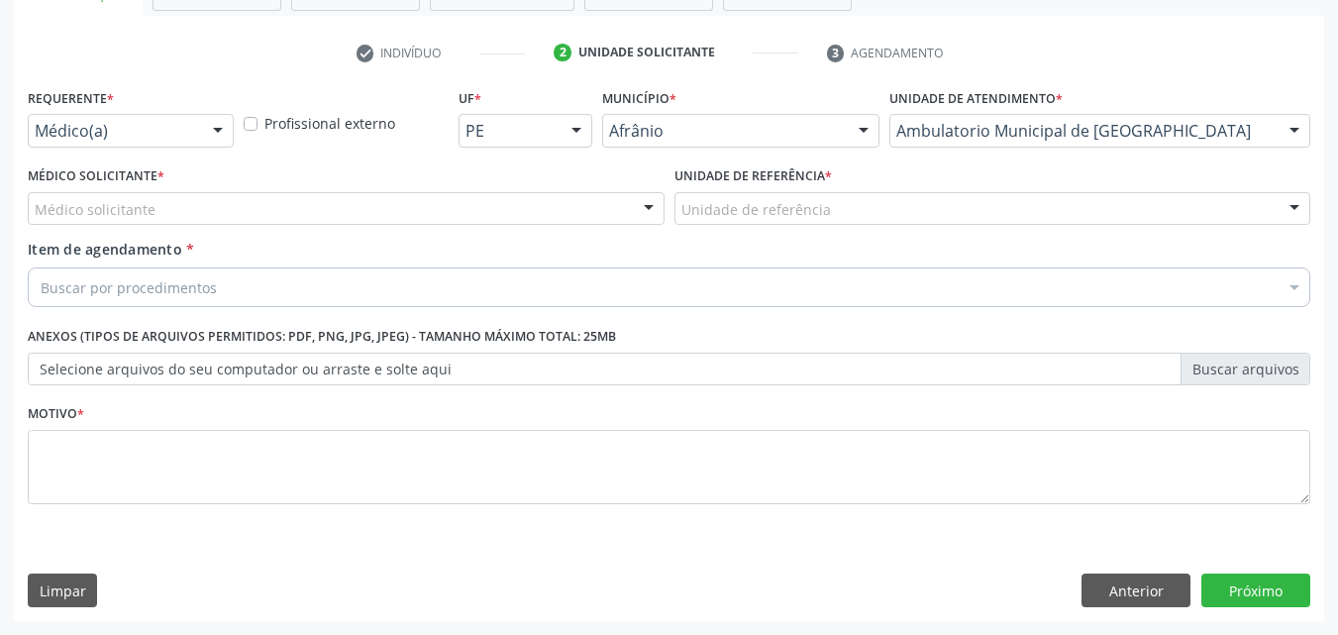
click at [841, 208] on div "Unidade de referência" at bounding box center [992, 209] width 637 height 34
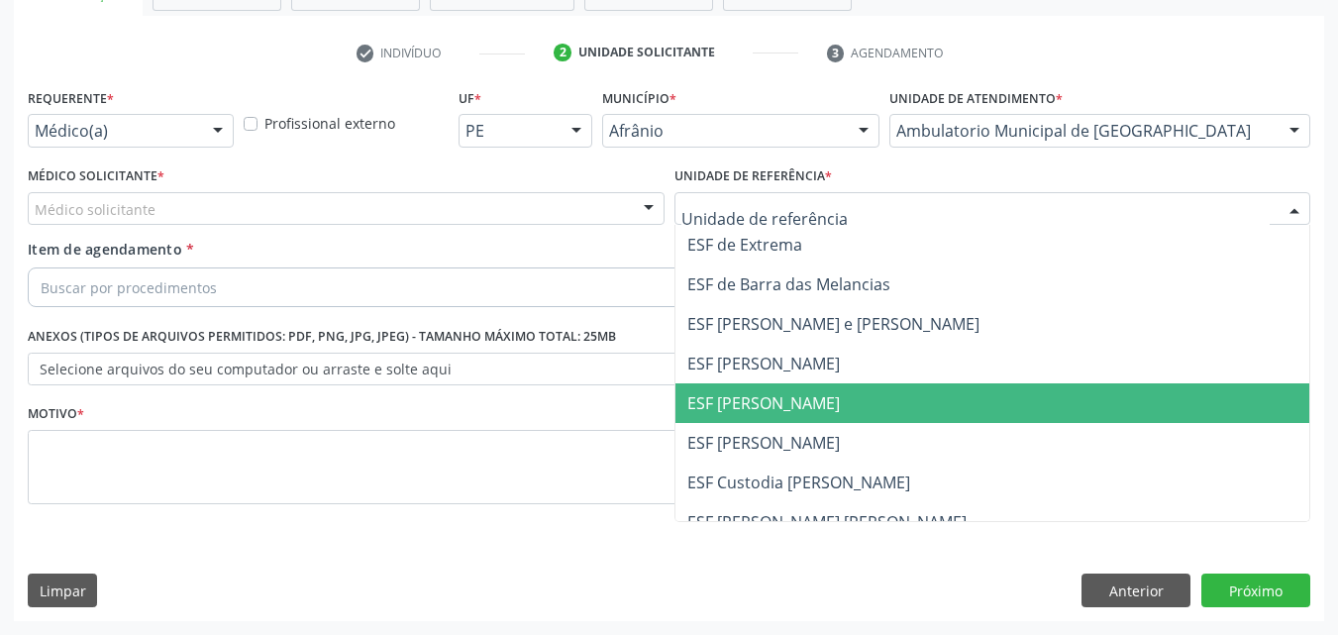
click at [820, 401] on span "ESF [PERSON_NAME]" at bounding box center [992, 403] width 635 height 40
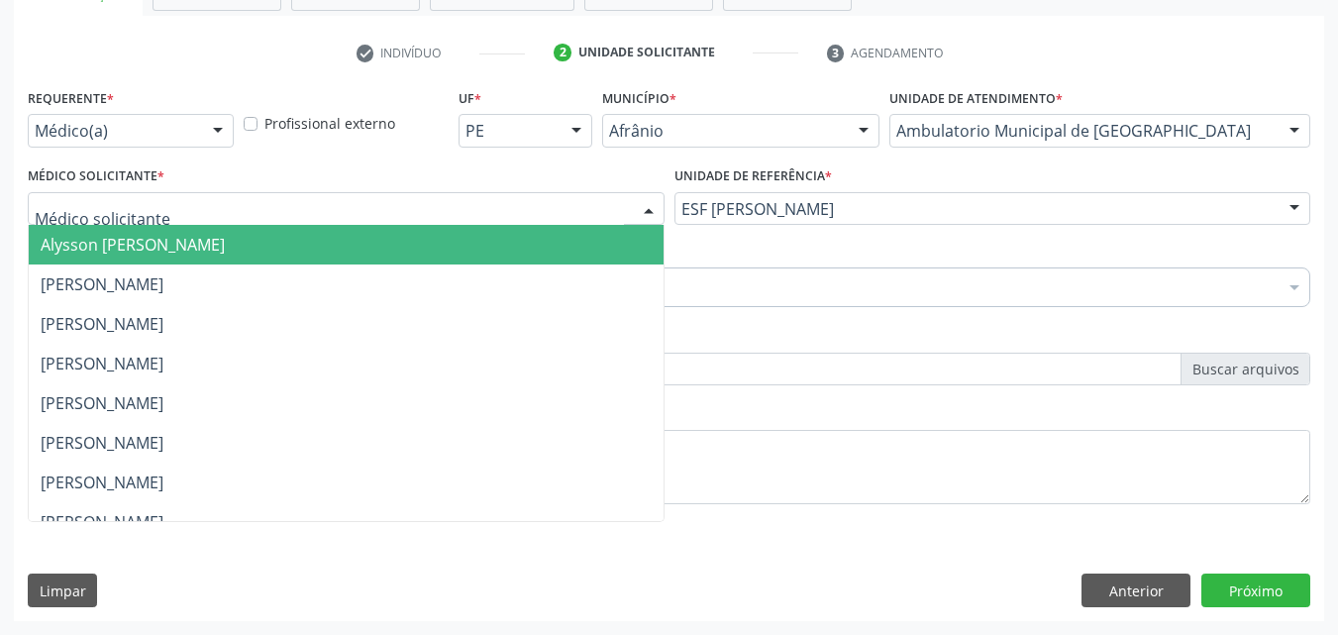
click at [572, 208] on div at bounding box center [346, 209] width 637 height 34
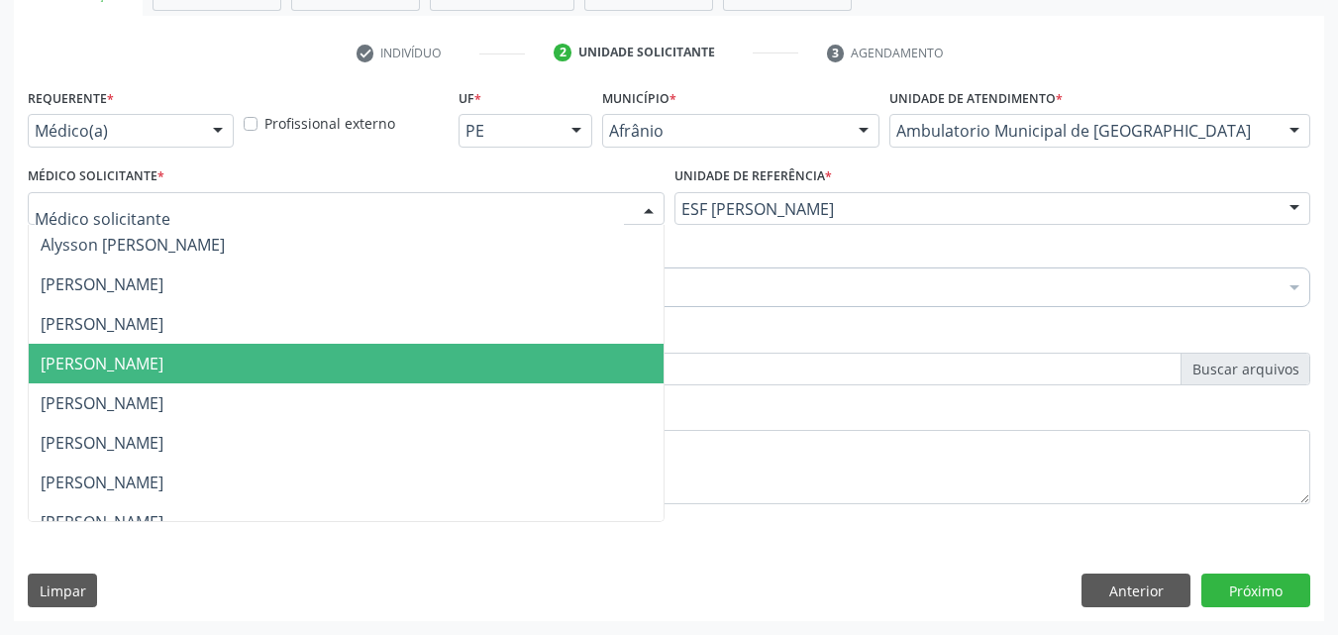
click at [527, 374] on span "[PERSON_NAME]" at bounding box center [346, 364] width 635 height 40
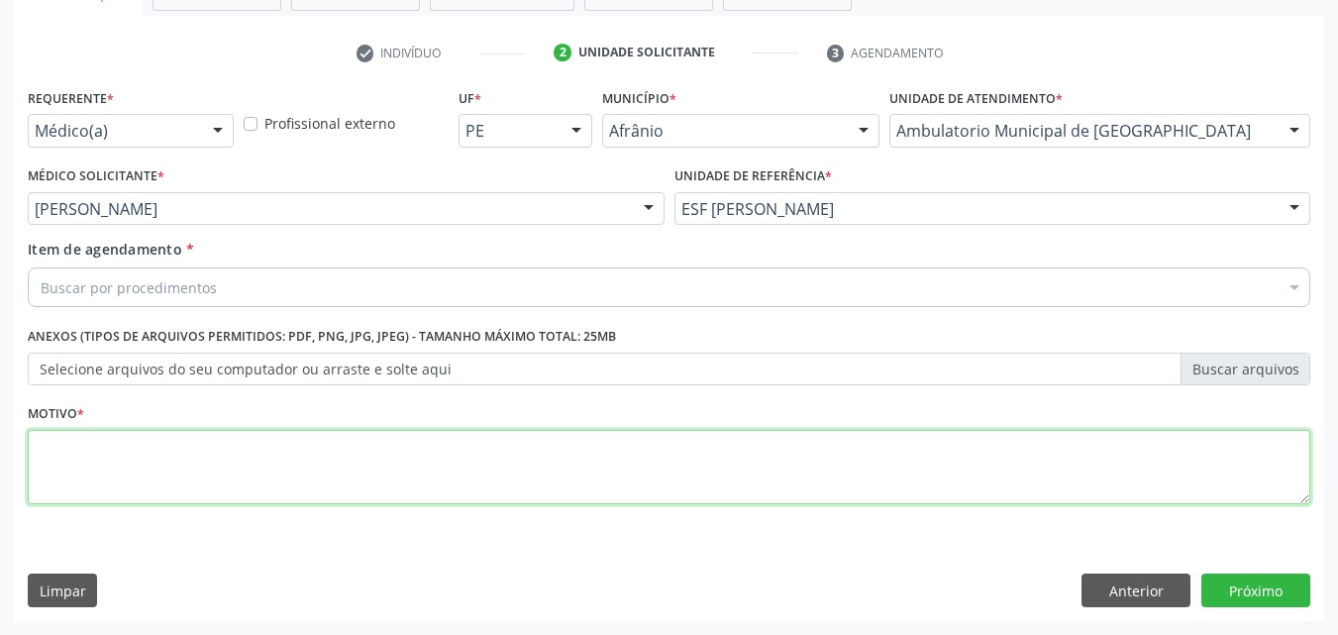
click at [321, 453] on textarea at bounding box center [669, 467] width 1282 height 75
type textarea "*"
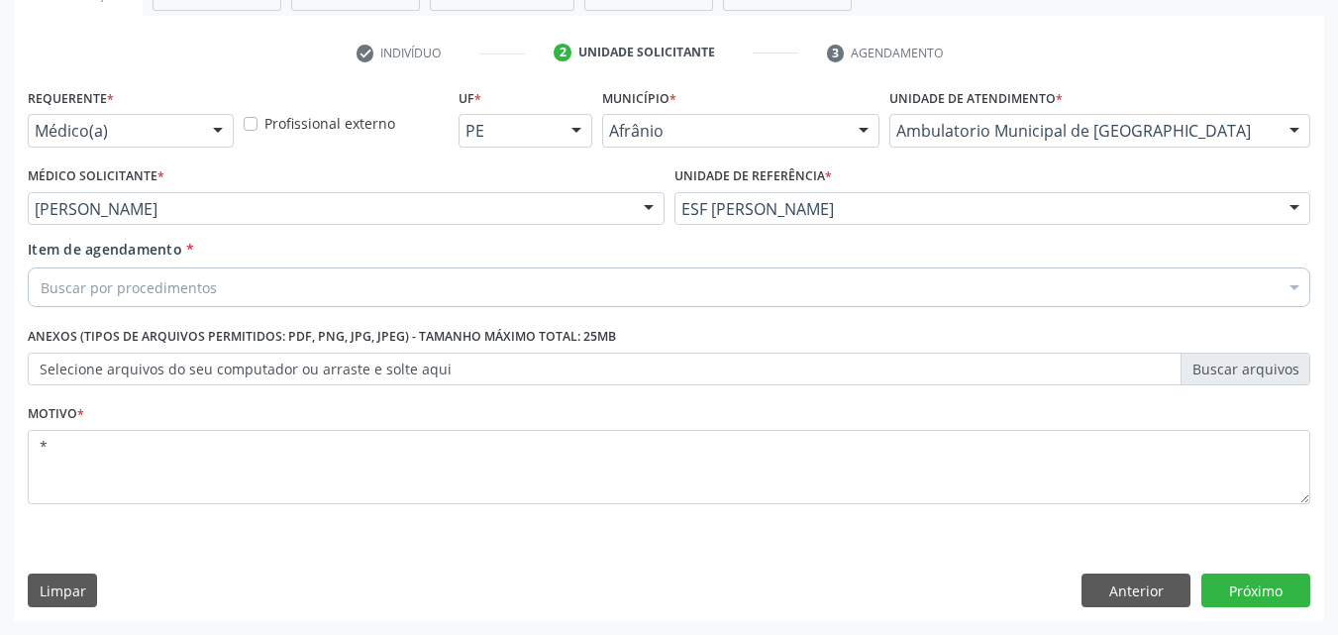
click at [341, 289] on div "Buscar por procedimentos" at bounding box center [669, 287] width 1282 height 40
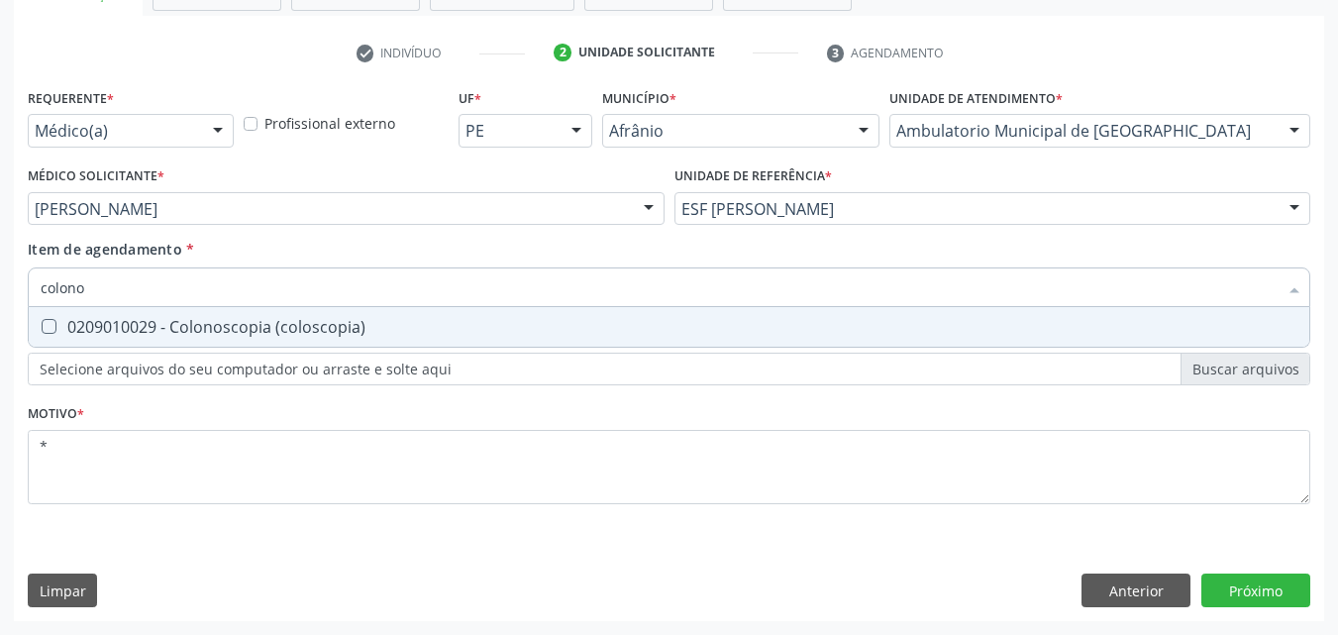
type input "colonos"
click at [310, 323] on div "0209010029 - Colonoscopia (coloscopia)" at bounding box center [669, 327] width 1257 height 16
checkbox \(coloscopia\) "true"
click at [1247, 590] on div "Requerente * Médico(a) Médico(a) Enfermeiro(a) Paciente Nenhum resultado encont…" at bounding box center [669, 352] width 1310 height 538
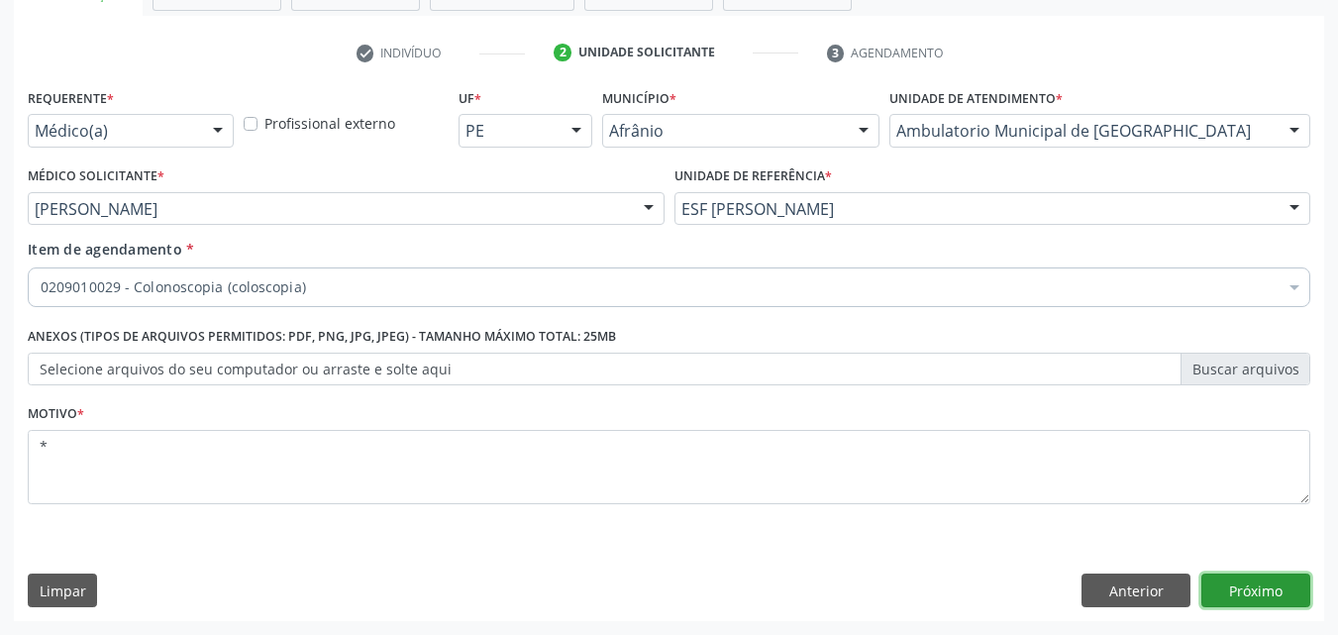
click at [1243, 590] on button "Próximo" at bounding box center [1255, 590] width 109 height 34
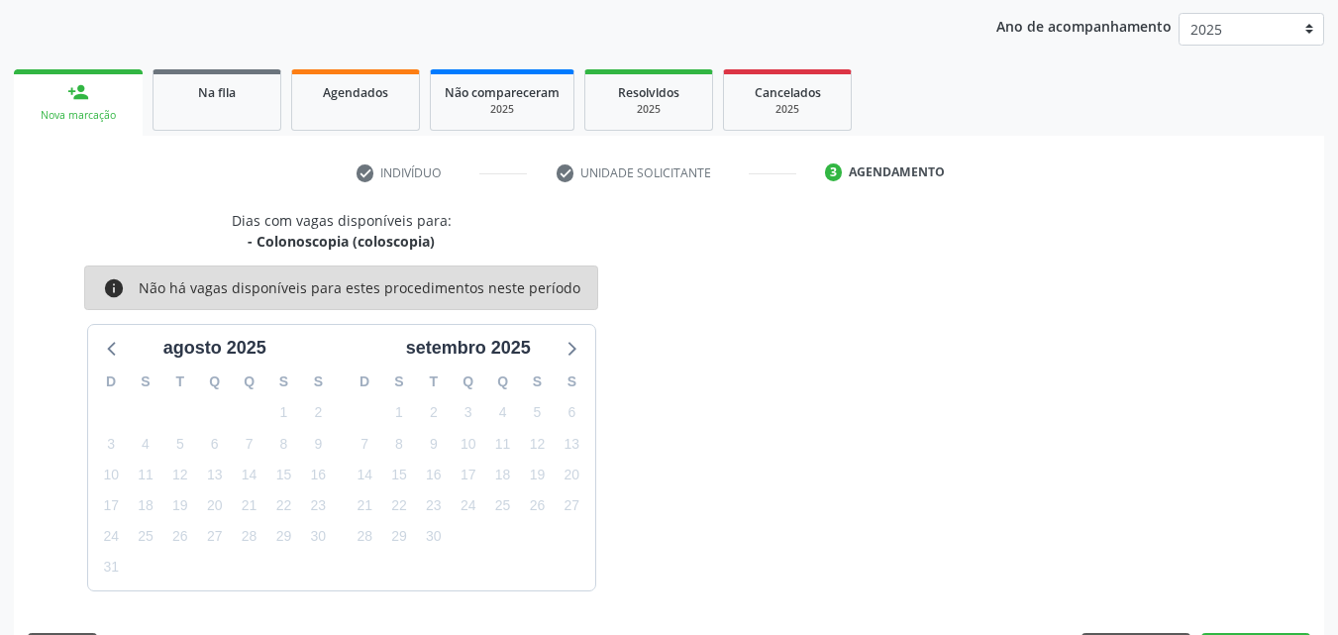
scroll to position [285, 0]
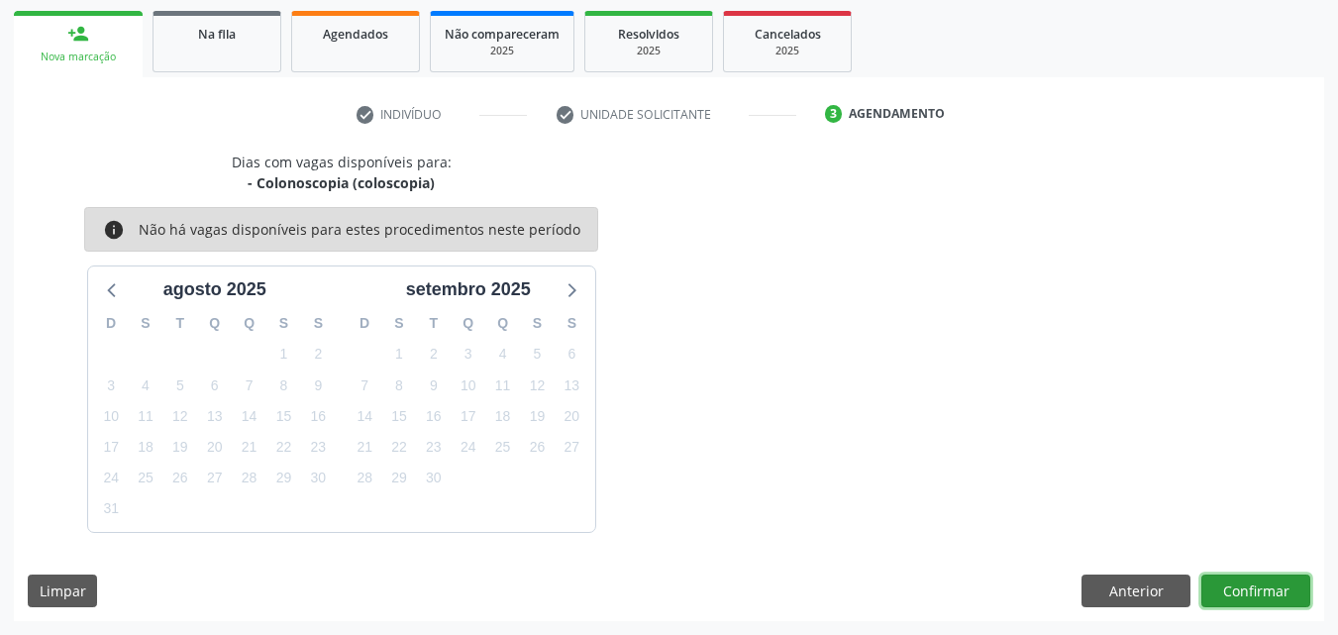
click at [1244, 589] on button "Confirmar" at bounding box center [1255, 591] width 109 height 34
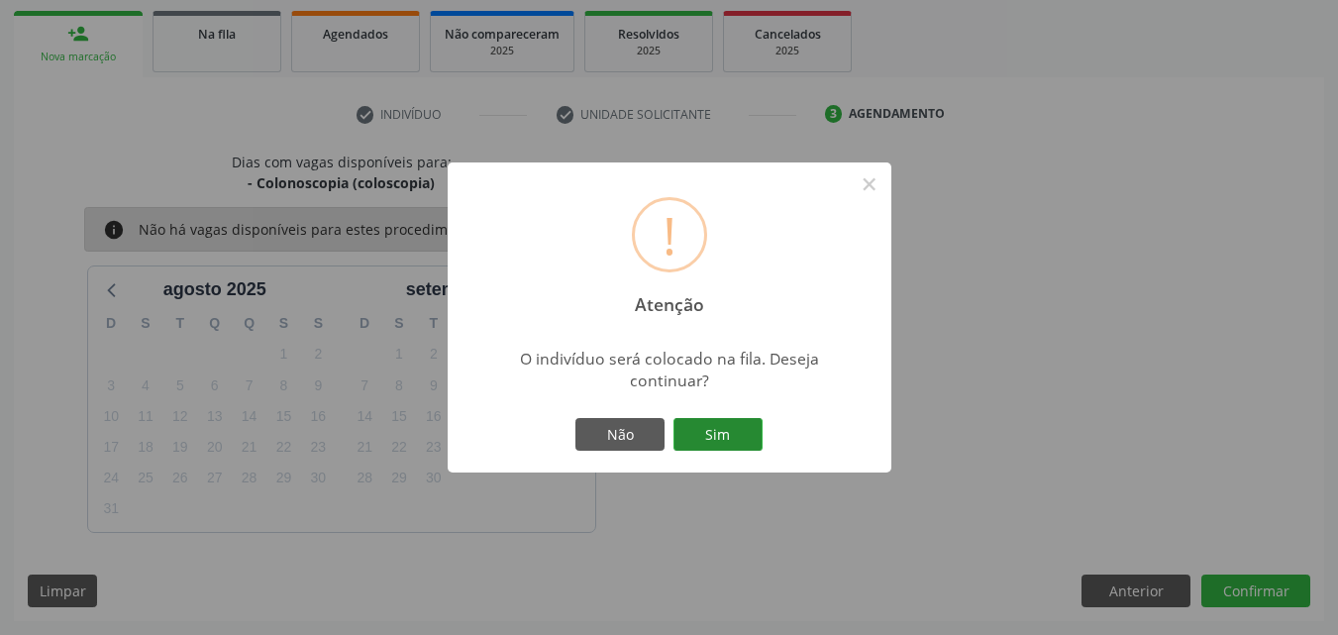
click at [748, 433] on button "Sim" at bounding box center [717, 435] width 89 height 34
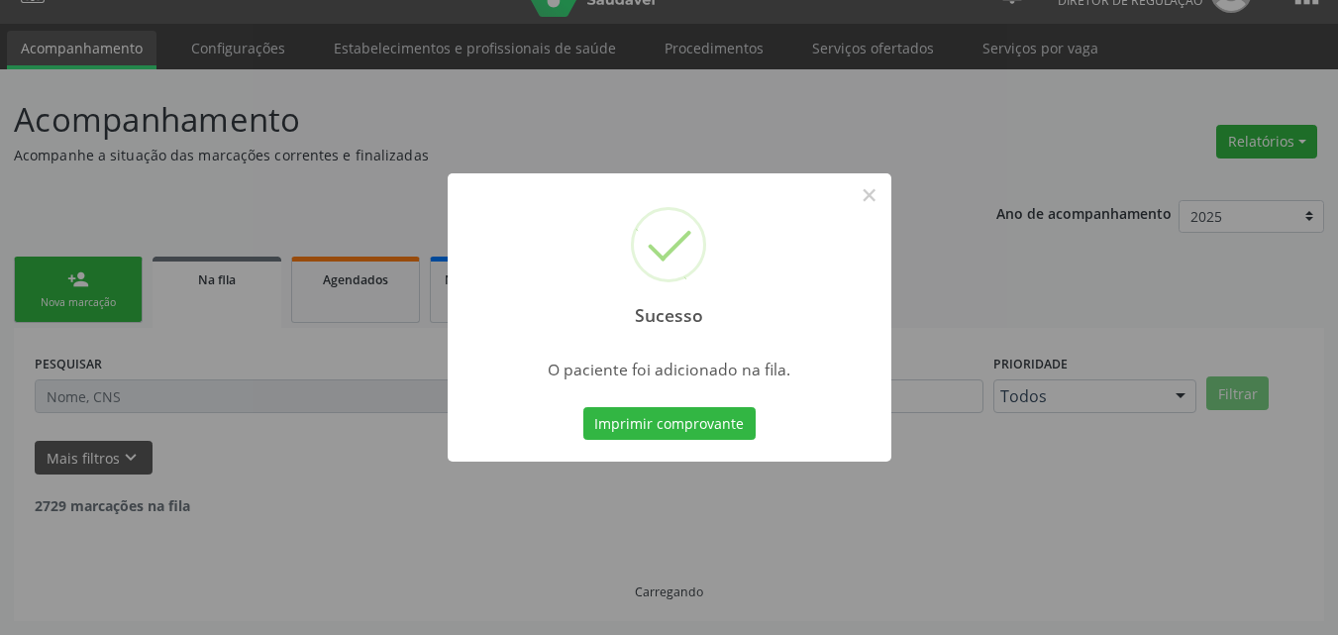
scroll to position [19, 0]
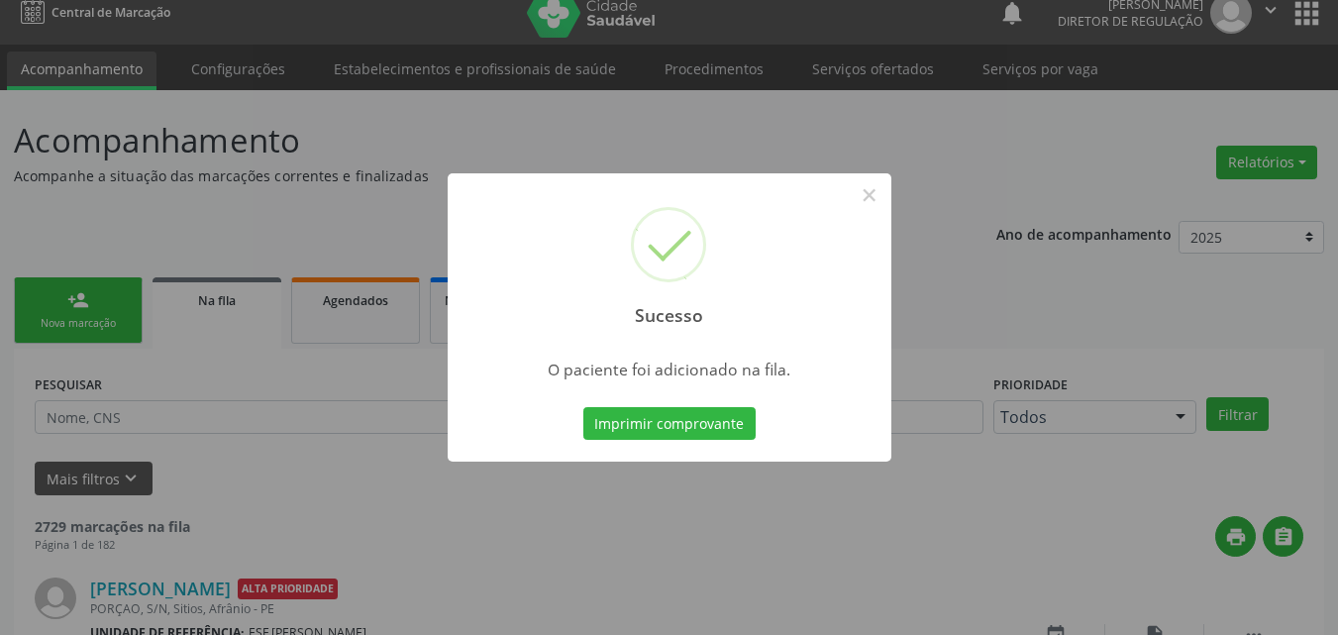
click at [105, 324] on div "Sucesso × O paciente foi adicionado na fila. Imprimir comprovante Cancel" at bounding box center [669, 317] width 1338 height 635
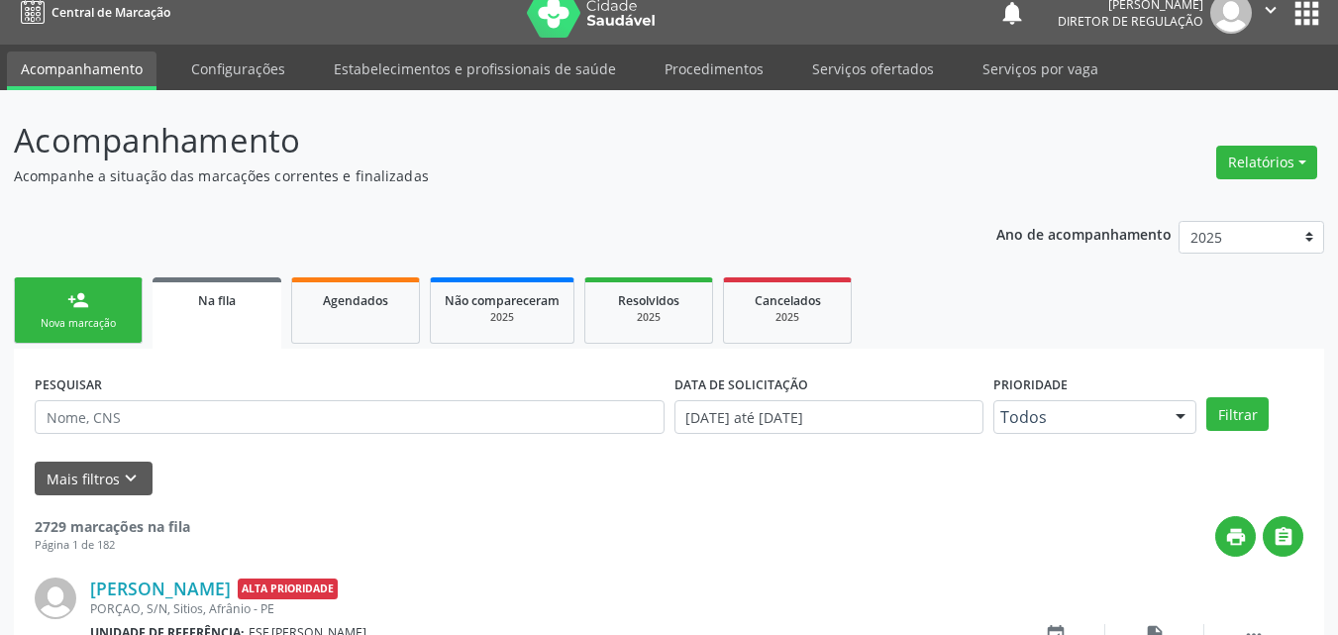
click at [105, 324] on div "Nova marcação" at bounding box center [78, 323] width 99 height 15
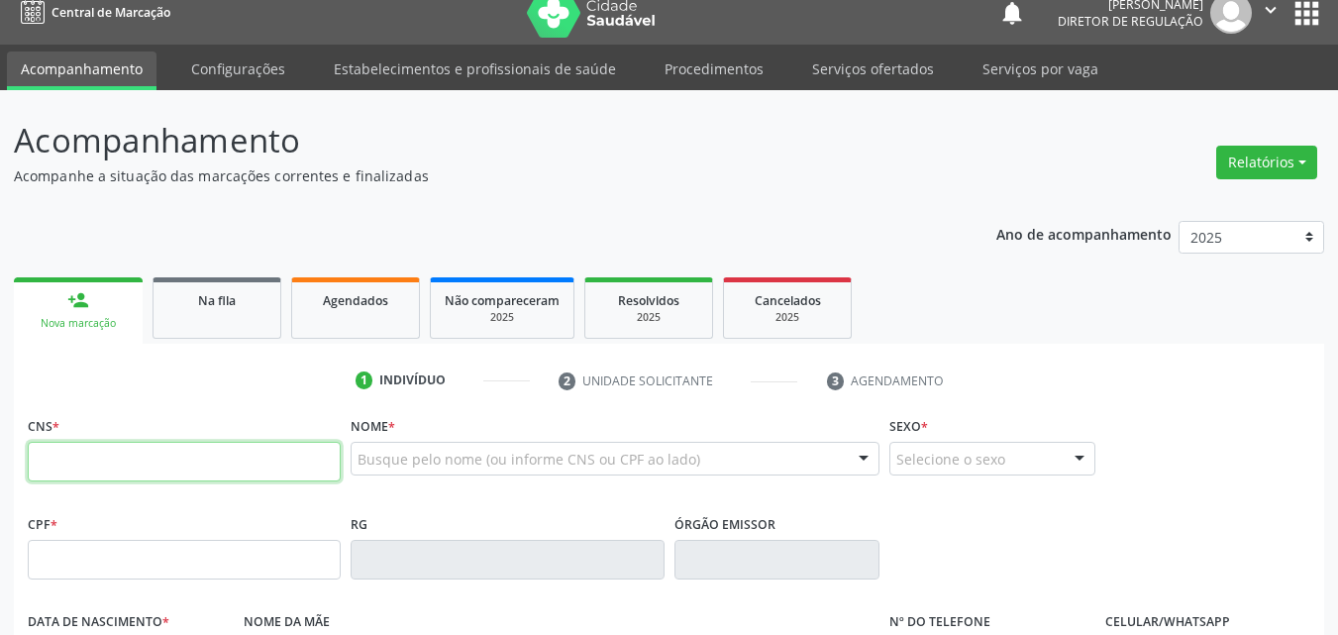
click at [225, 465] on input "text" at bounding box center [184, 462] width 313 height 40
paste input "702 0068 7470 4088"
type input "702 0068 7470 4088"
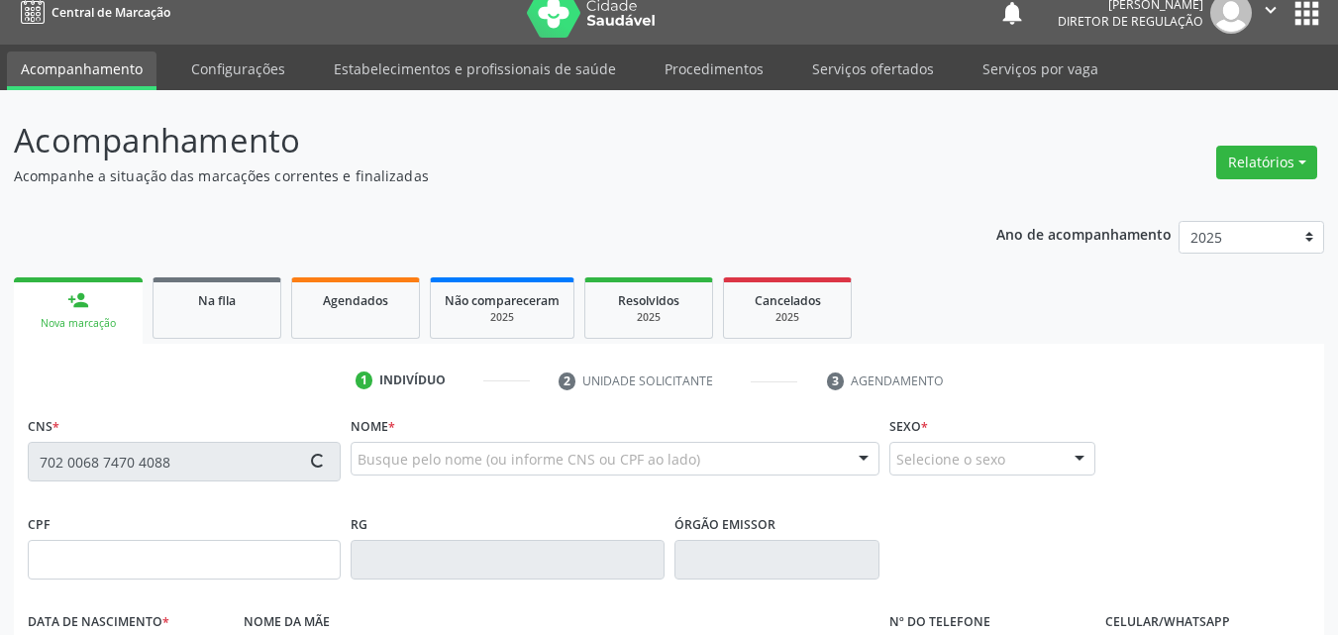
type input "30/08/2008"
type input "Maria Jose de Macedo Souza"
type input "(87) 98839-6360"
type input "S/N"
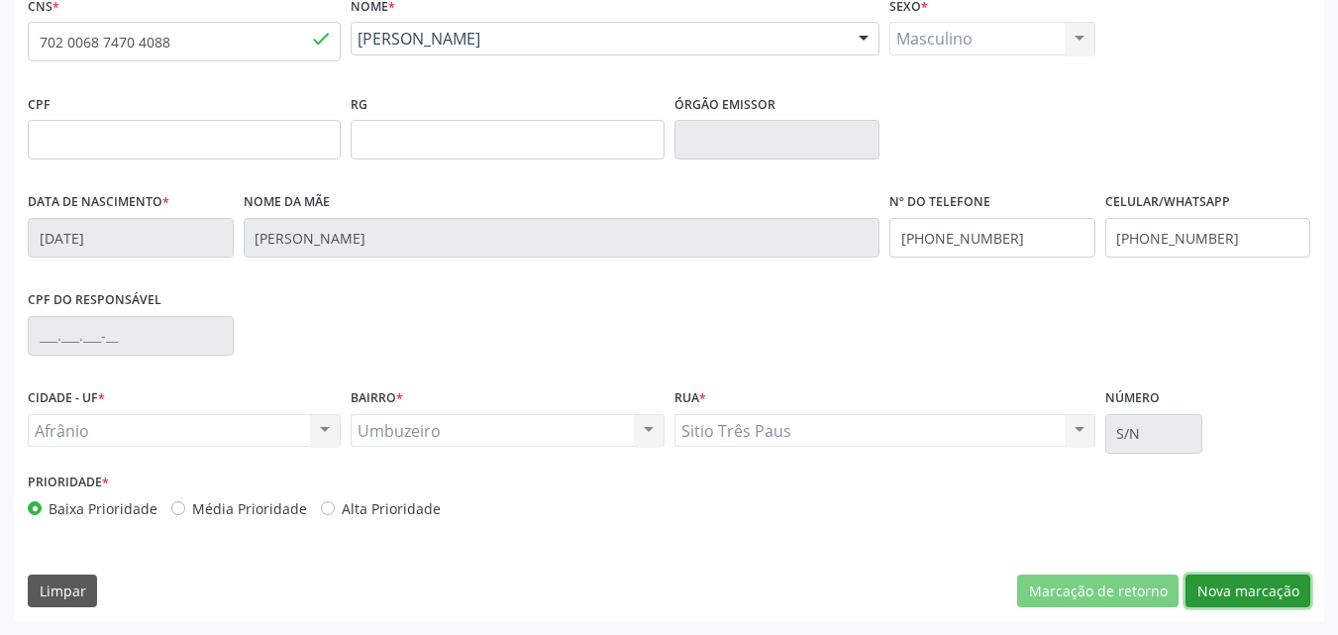
click at [1223, 592] on button "Nova marcação" at bounding box center [1247, 591] width 125 height 34
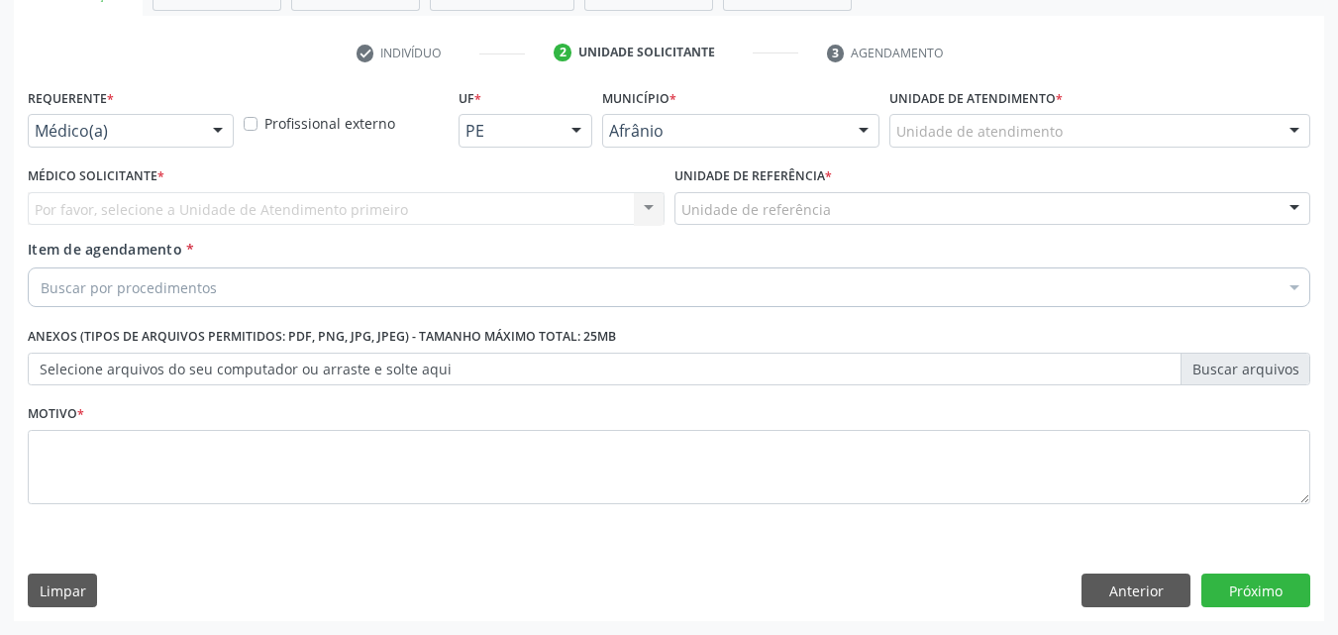
scroll to position [347, 0]
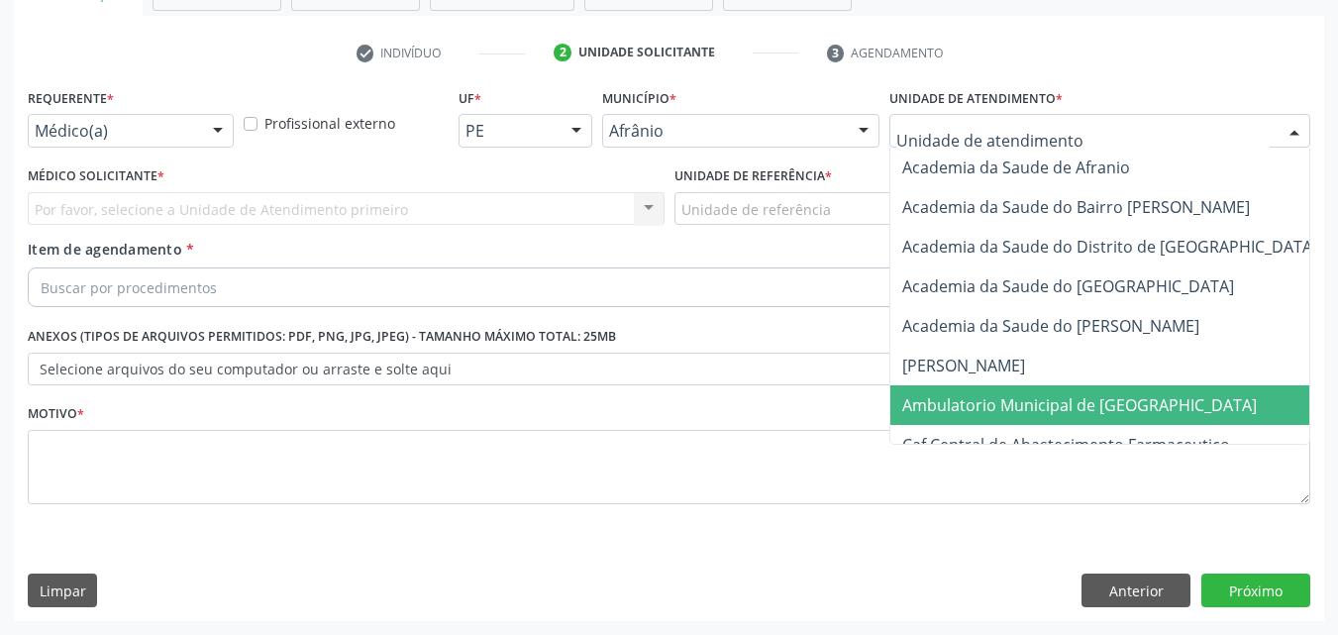
drag, startPoint x: 1044, startPoint y: 403, endPoint x: 959, endPoint y: 366, distance: 92.7
click at [1042, 403] on span "Ambulatorio Municipal de [GEOGRAPHIC_DATA]" at bounding box center [1079, 405] width 354 height 22
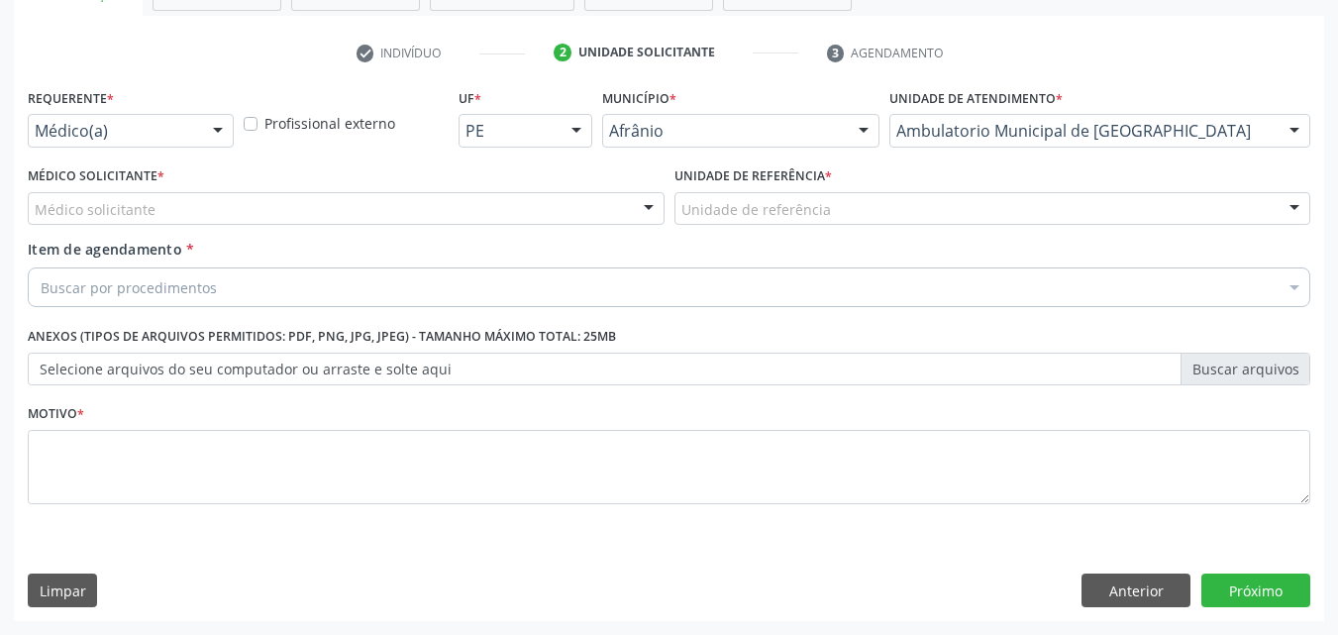
click at [854, 206] on div "Unidade de referência" at bounding box center [992, 209] width 637 height 34
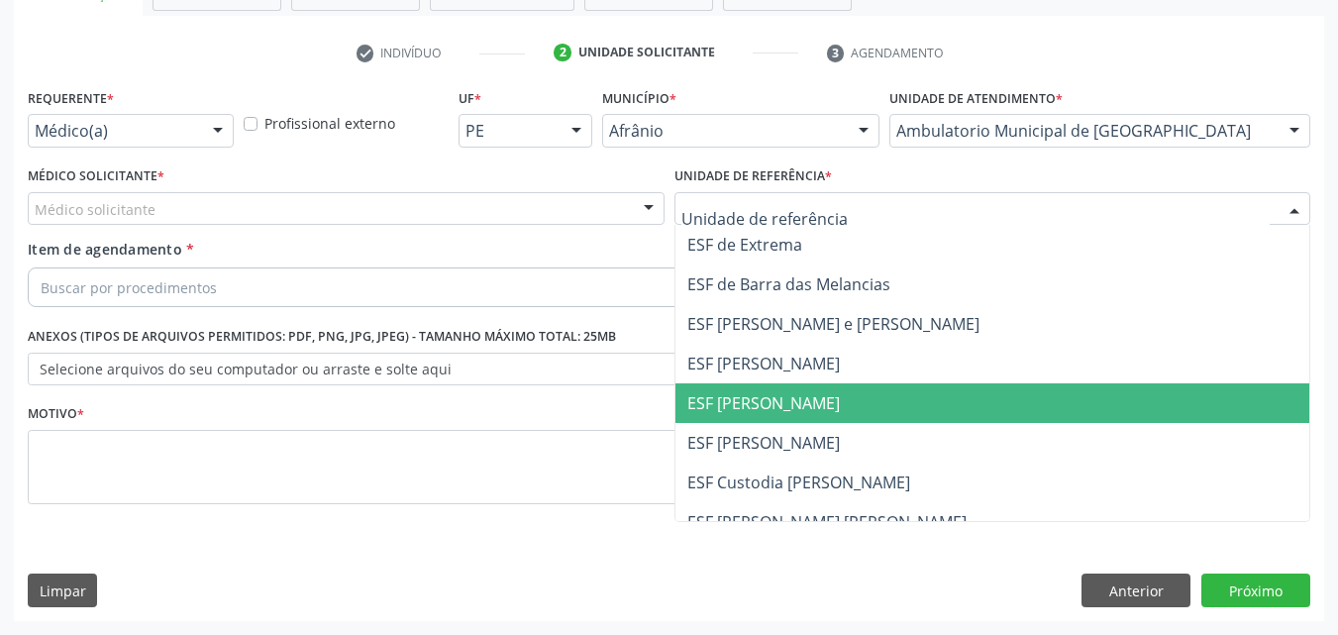
drag, startPoint x: 870, startPoint y: 396, endPoint x: 593, endPoint y: 364, distance: 279.1
click at [869, 397] on span "ESF [PERSON_NAME]" at bounding box center [992, 403] width 635 height 40
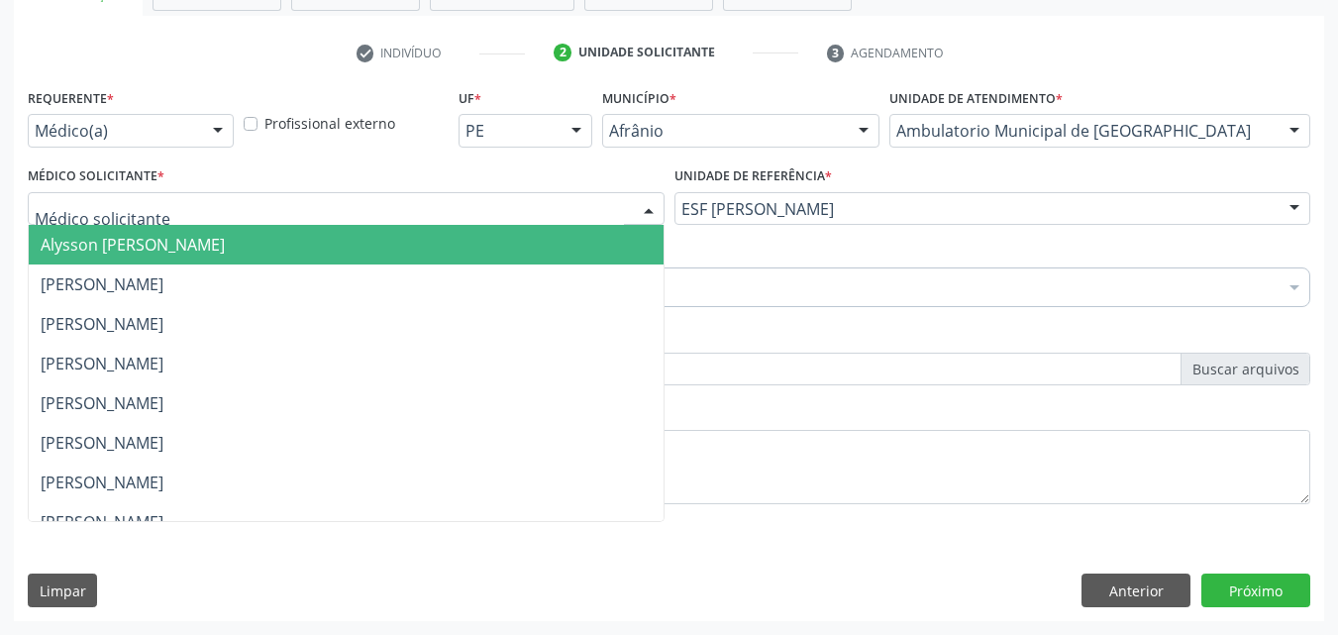
click at [286, 202] on div at bounding box center [346, 209] width 637 height 34
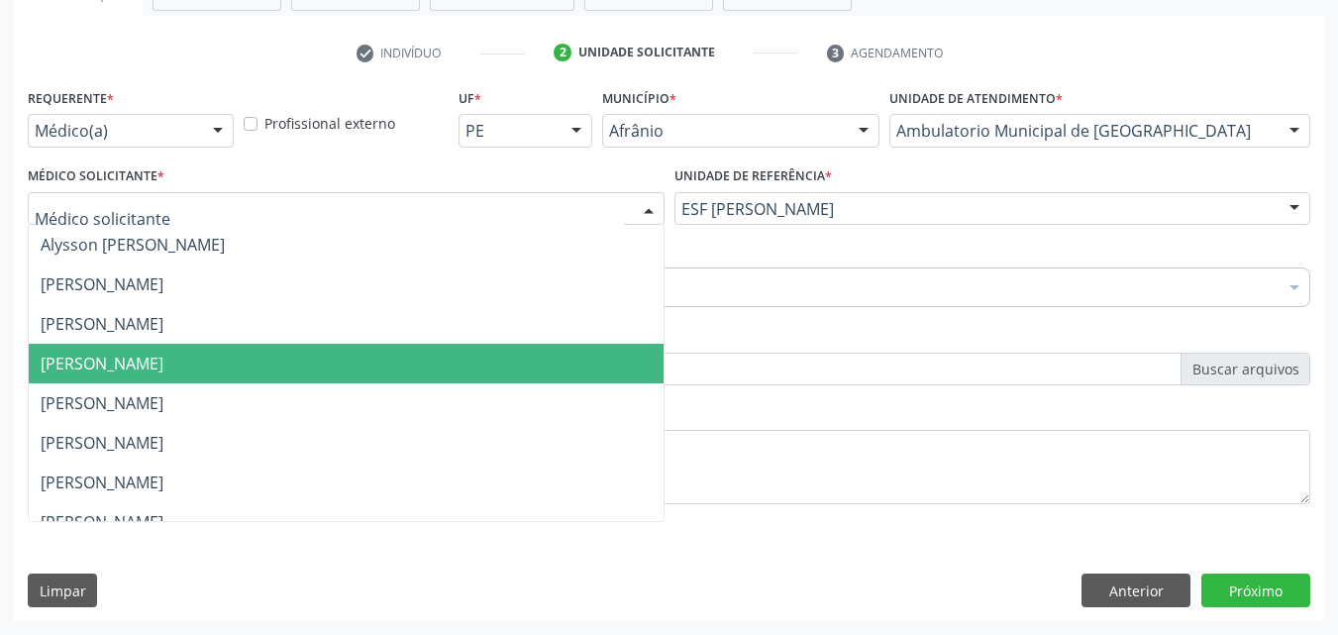
drag, startPoint x: 283, startPoint y: 359, endPoint x: 230, endPoint y: 335, distance: 58.9
click at [283, 360] on span "[PERSON_NAME]" at bounding box center [346, 364] width 635 height 40
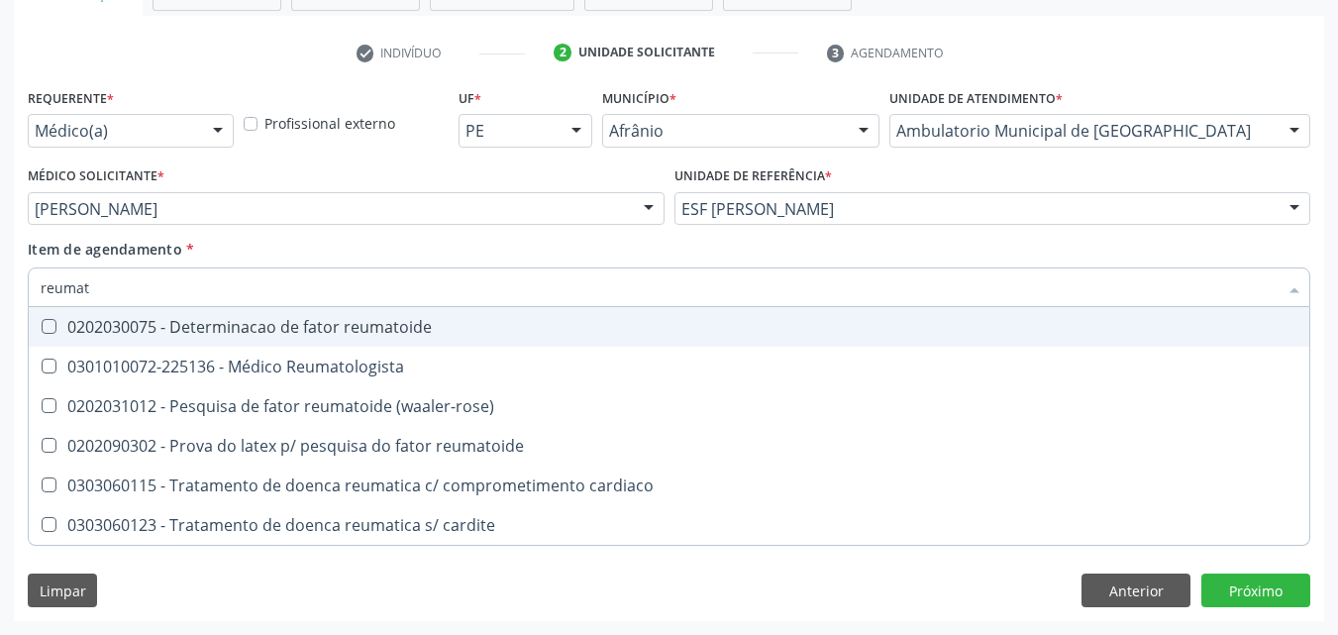
type input "reumato"
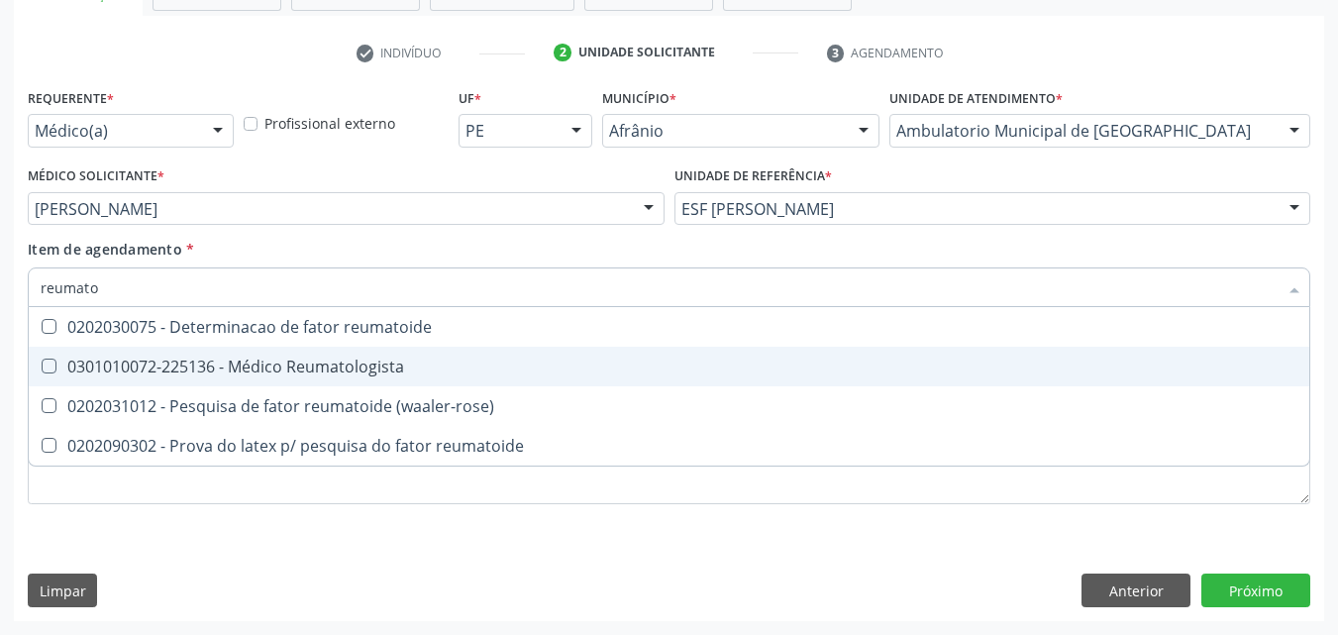
click at [278, 368] on div "0301010072-225136 - Médico Reumatologista" at bounding box center [669, 366] width 1257 height 16
checkbox Reumatologista "true"
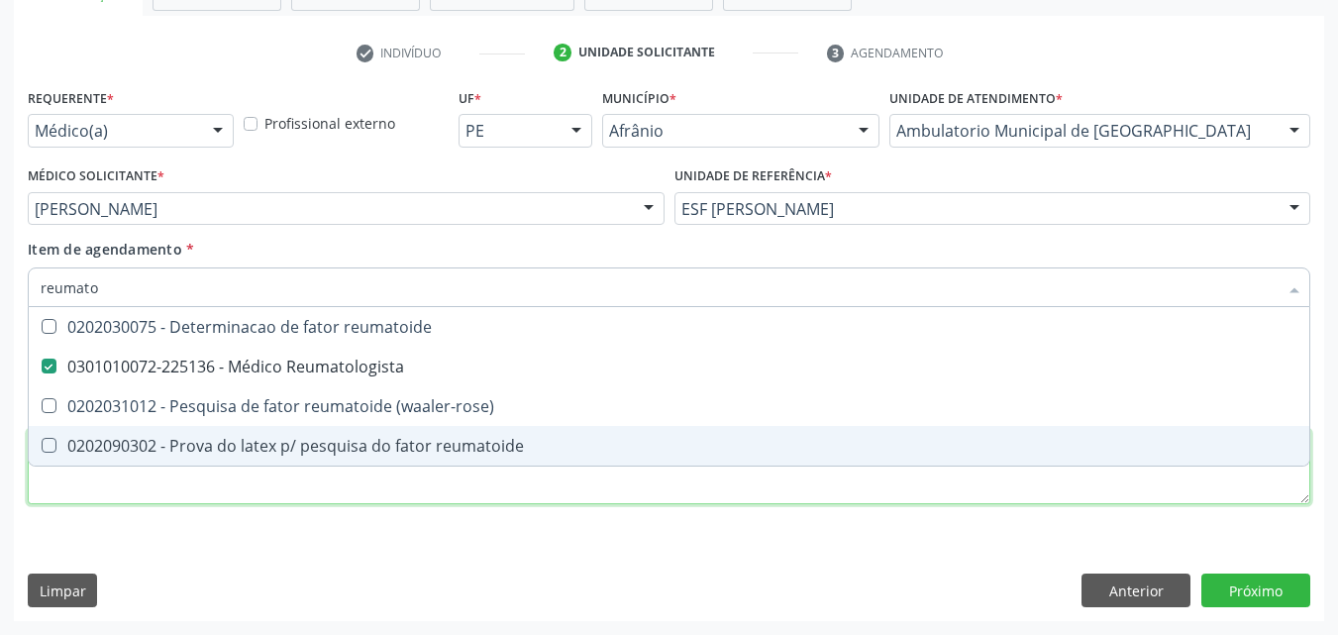
click at [283, 492] on div "Requerente * Médico(a) Médico(a) Enfermeiro(a) Paciente Nenhum resultado encont…" at bounding box center [669, 307] width 1282 height 449
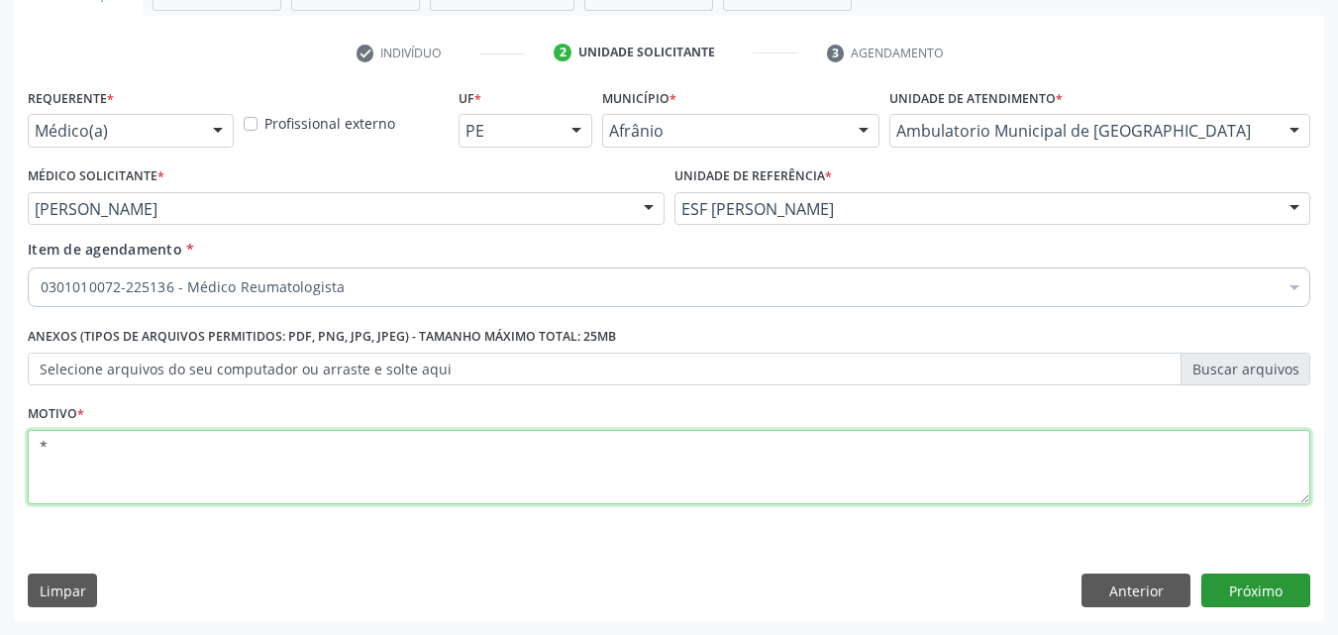
type textarea "*"
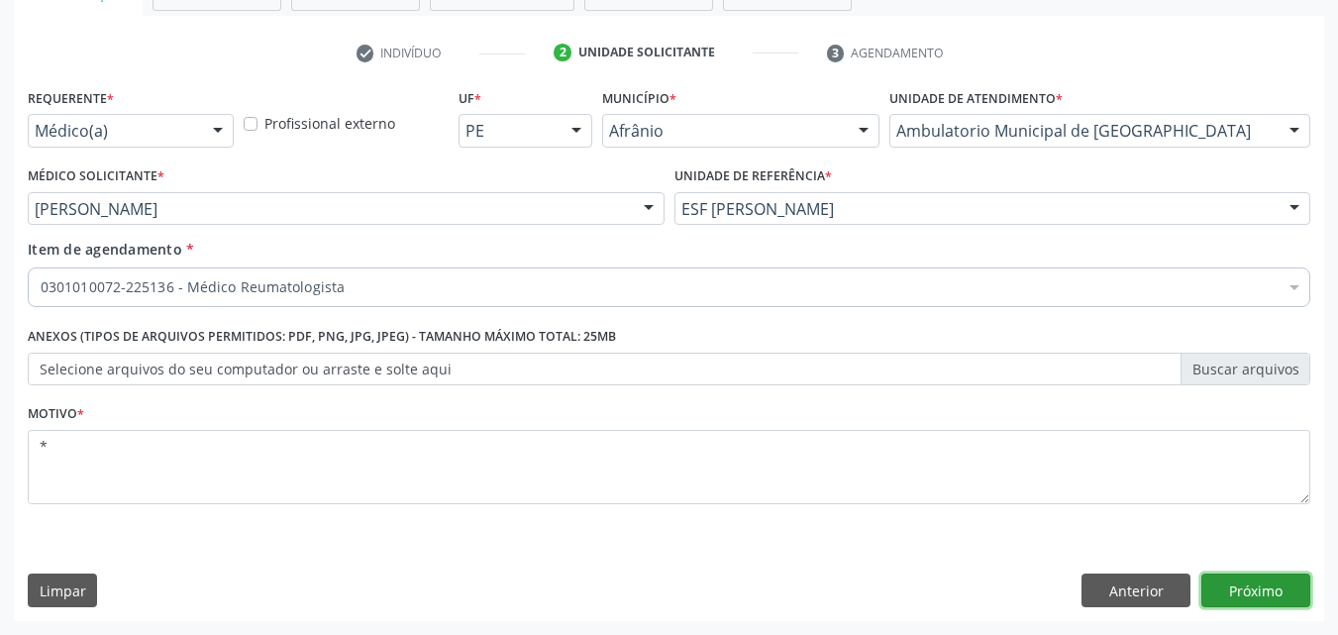
click at [1244, 586] on button "Próximo" at bounding box center [1255, 590] width 109 height 34
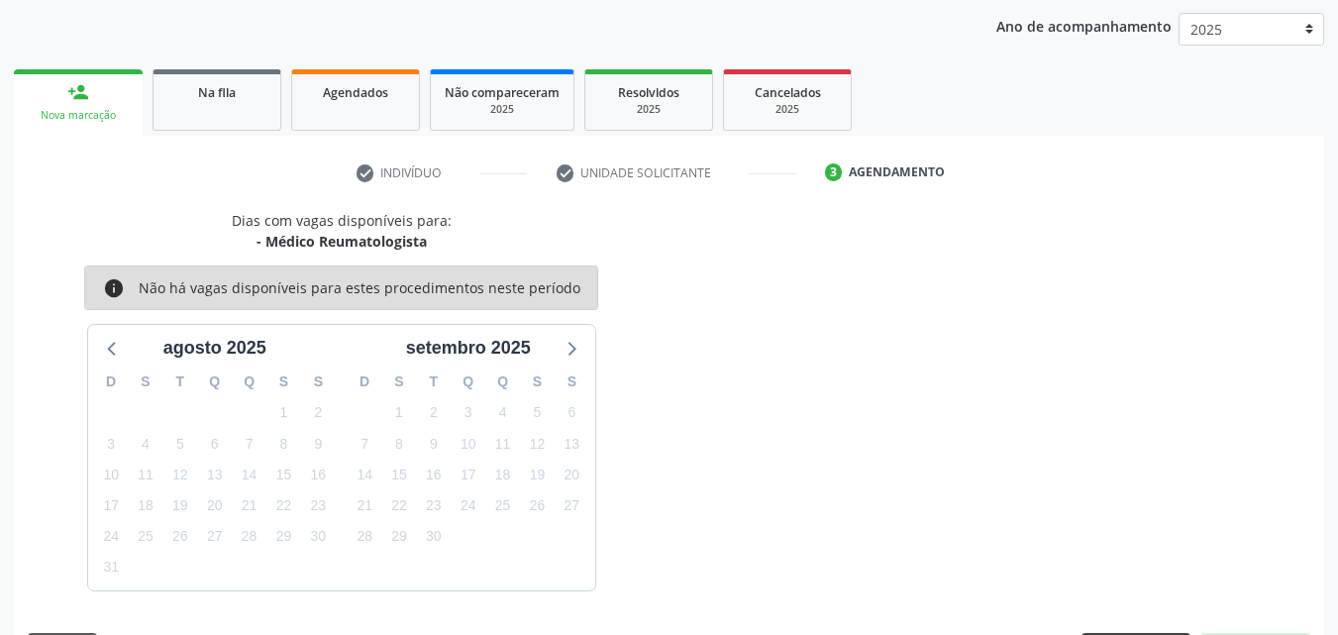
scroll to position [285, 0]
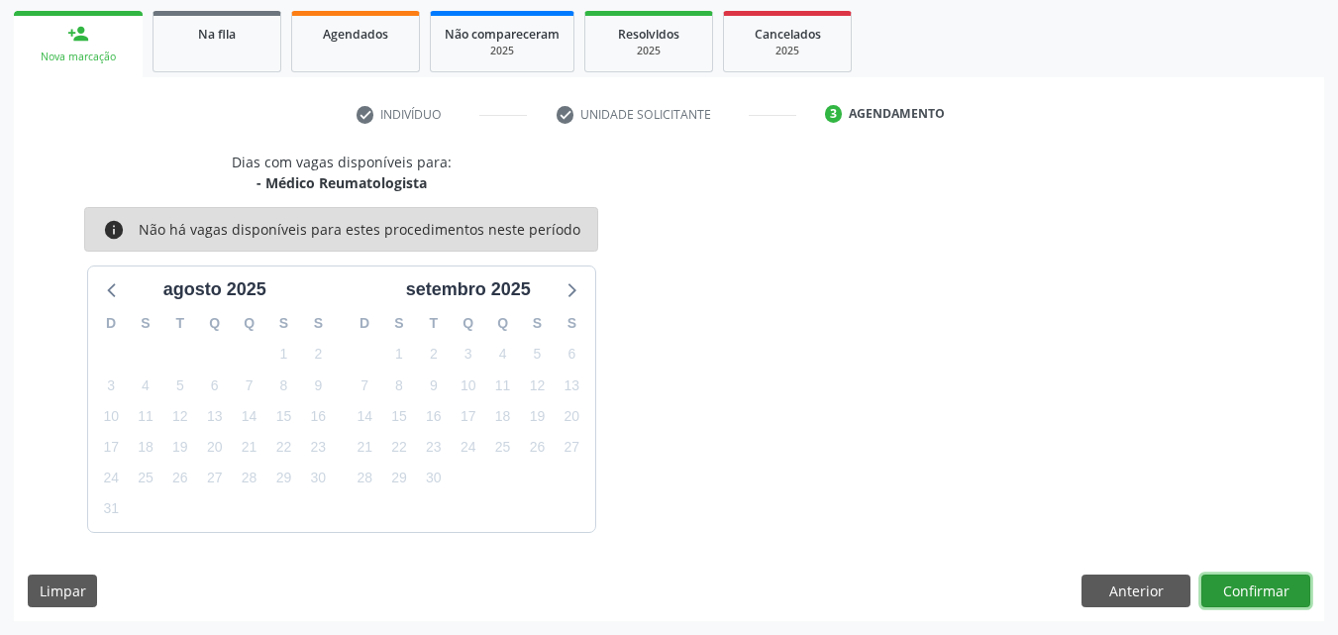
click at [1287, 590] on button "Confirmar" at bounding box center [1255, 591] width 109 height 34
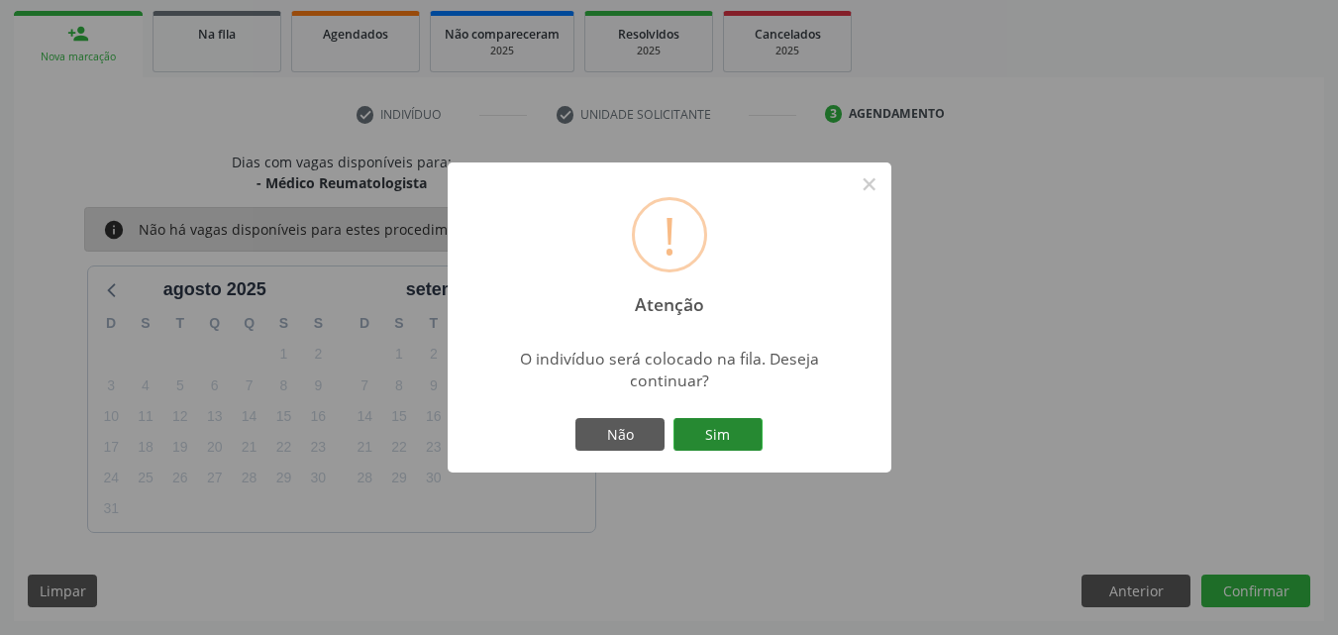
click at [743, 437] on button "Sim" at bounding box center [717, 435] width 89 height 34
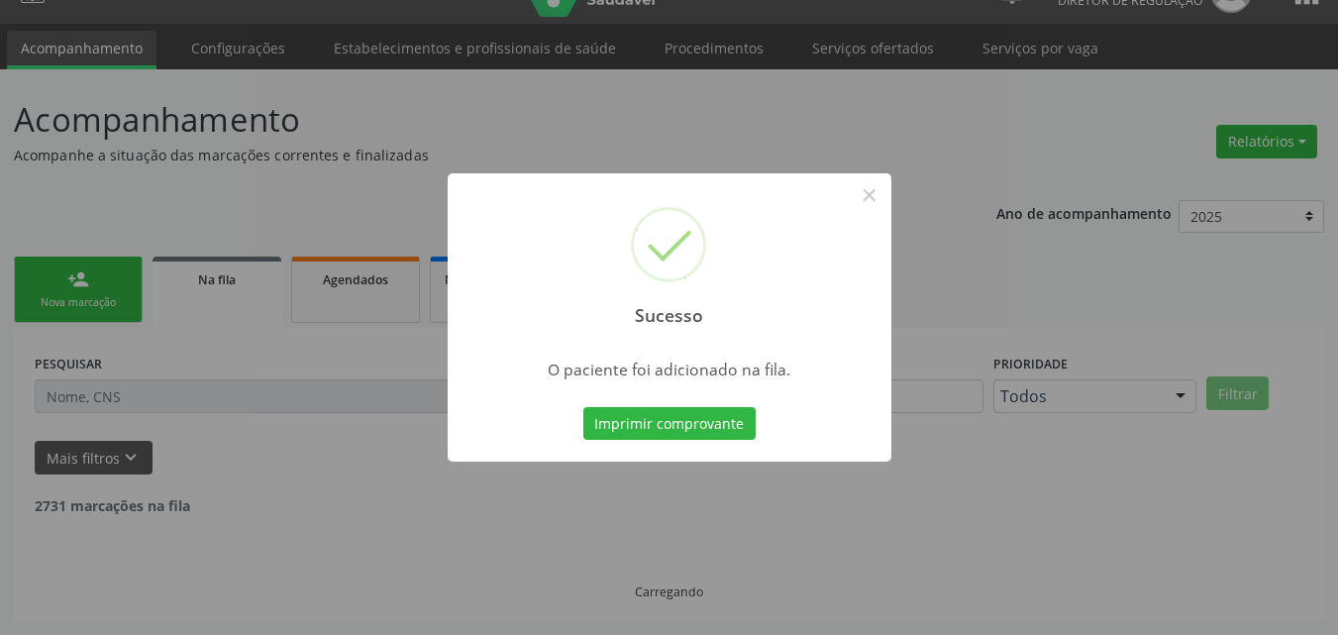
scroll to position [19, 0]
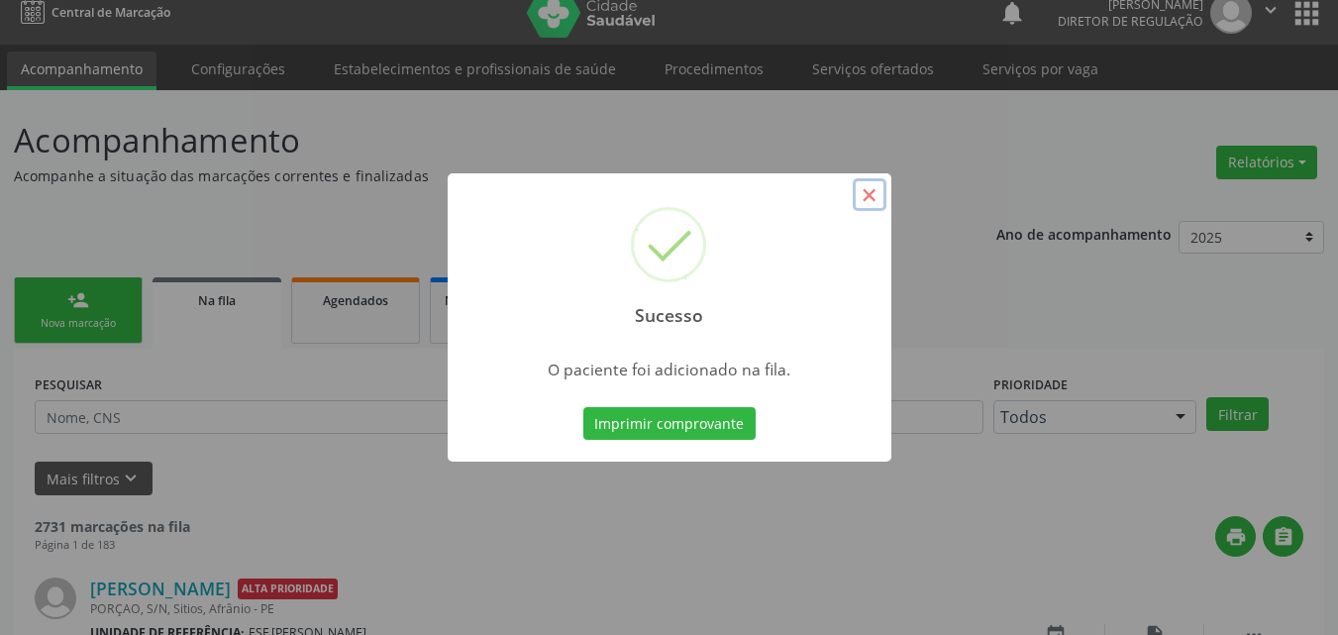
click at [873, 202] on button "×" at bounding box center [870, 195] width 34 height 34
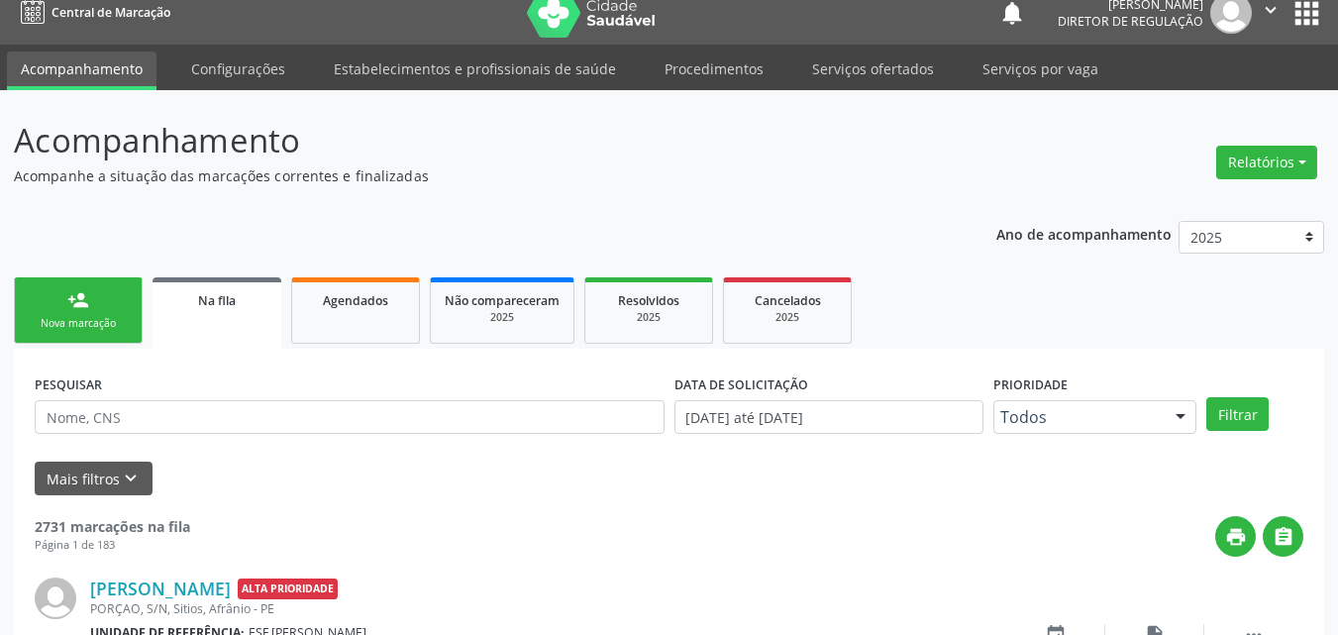
click at [115, 314] on link "person_add Nova marcação" at bounding box center [78, 310] width 129 height 66
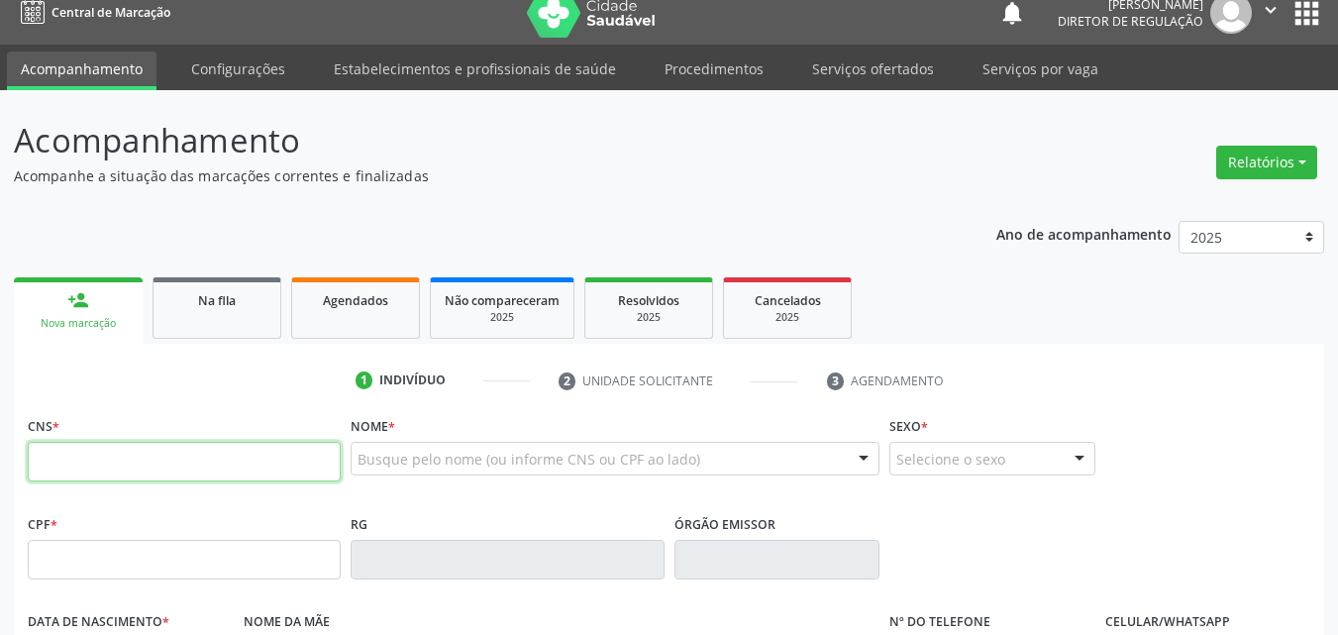
click at [230, 465] on input "text" at bounding box center [184, 462] width 313 height 40
paste input "702 0068 7470 4088"
type input "702 0068 7470 4088"
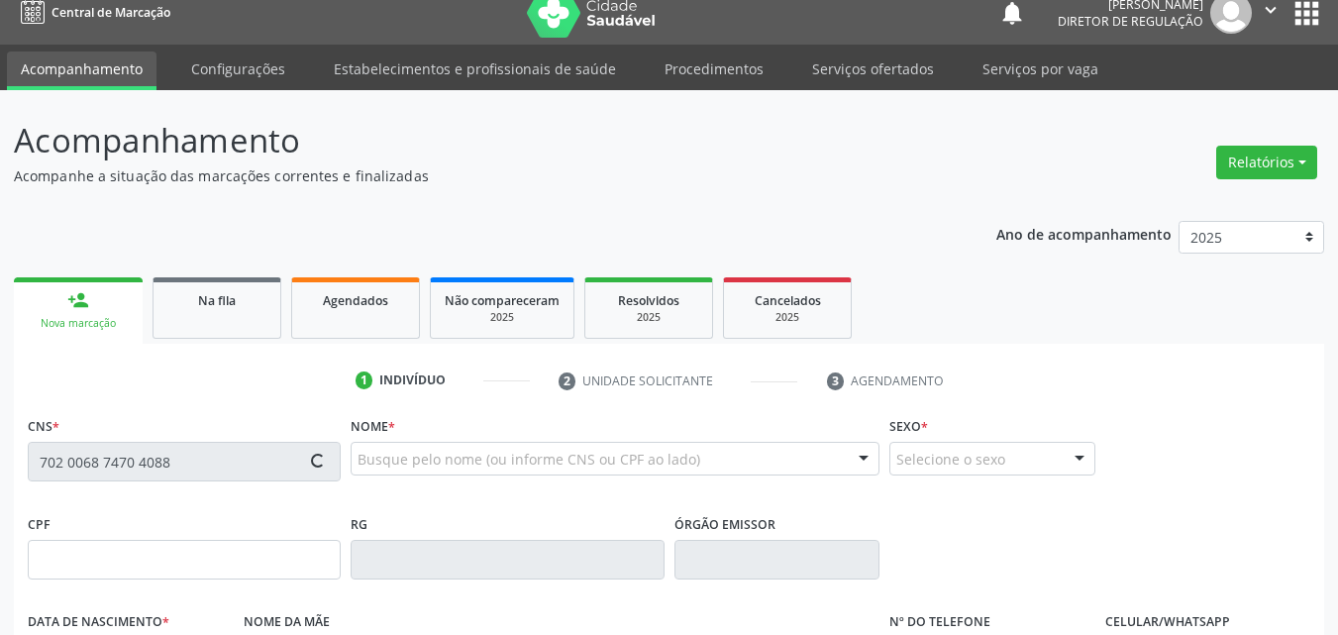
type input "30/08/2008"
type input "Maria Jose de Macedo Souza"
type input "(87) 98839-6360"
type input "S/N"
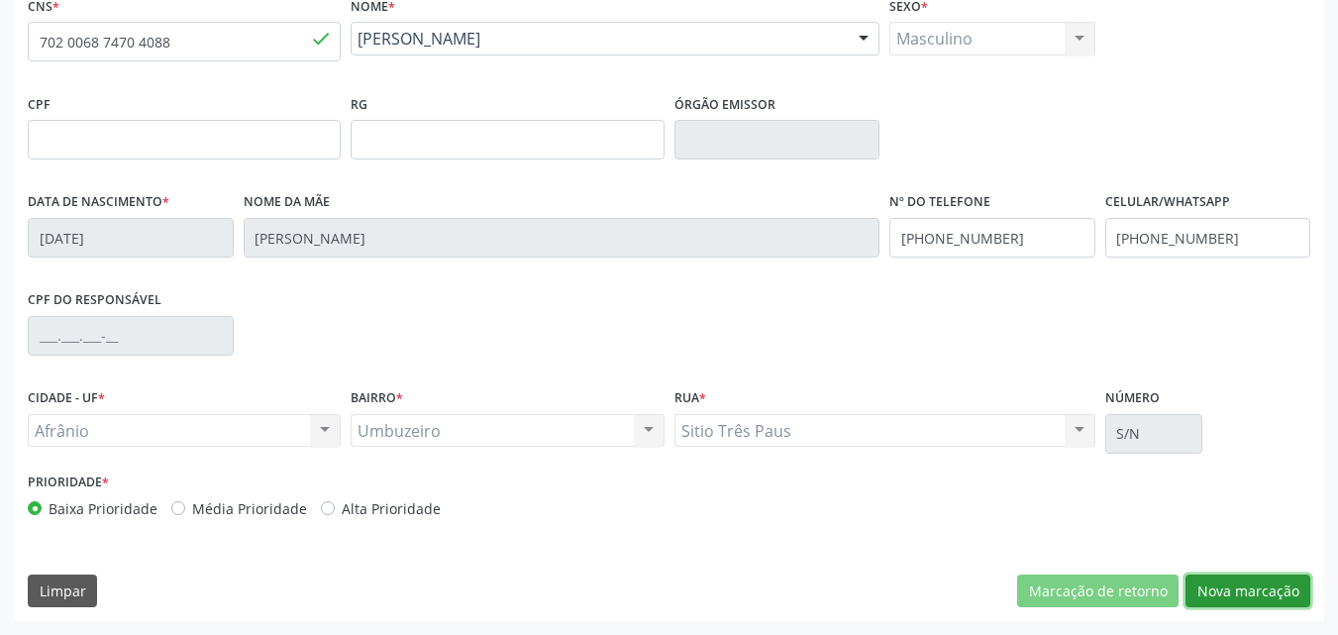
click at [1278, 588] on button "Nova marcação" at bounding box center [1247, 591] width 125 height 34
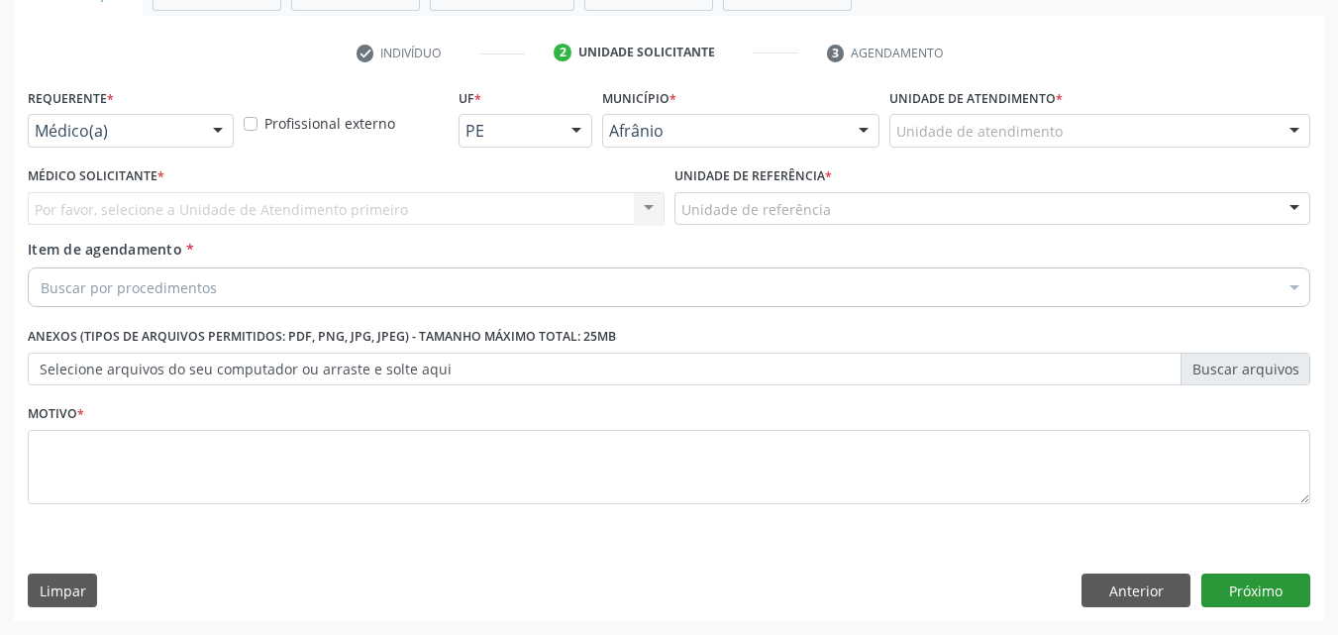
scroll to position [347, 0]
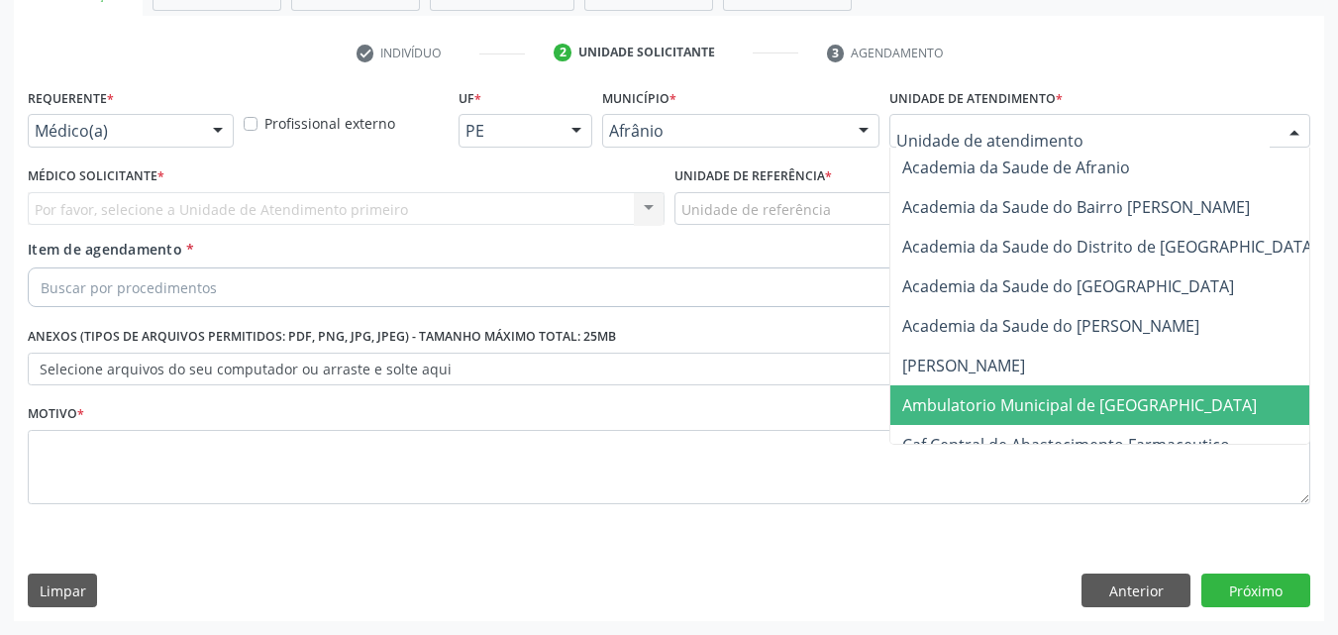
click at [1053, 408] on span "Ambulatorio Municipal de [GEOGRAPHIC_DATA]" at bounding box center [1079, 405] width 354 height 22
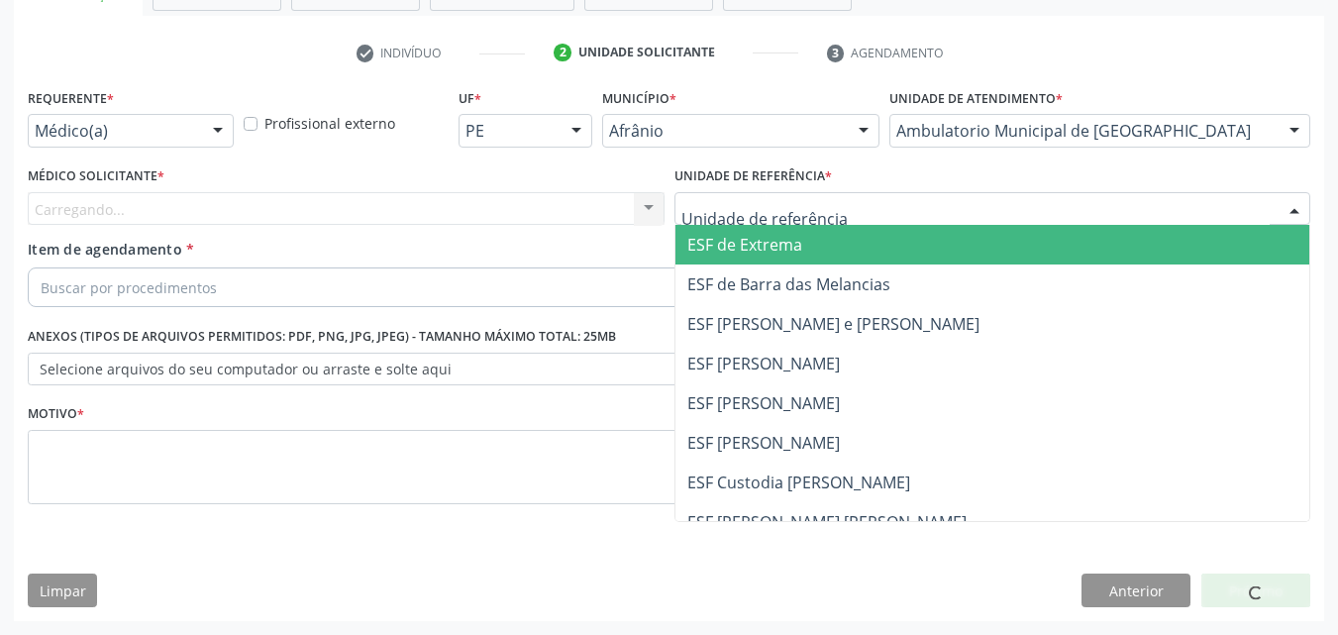
click at [876, 199] on div at bounding box center [992, 209] width 637 height 34
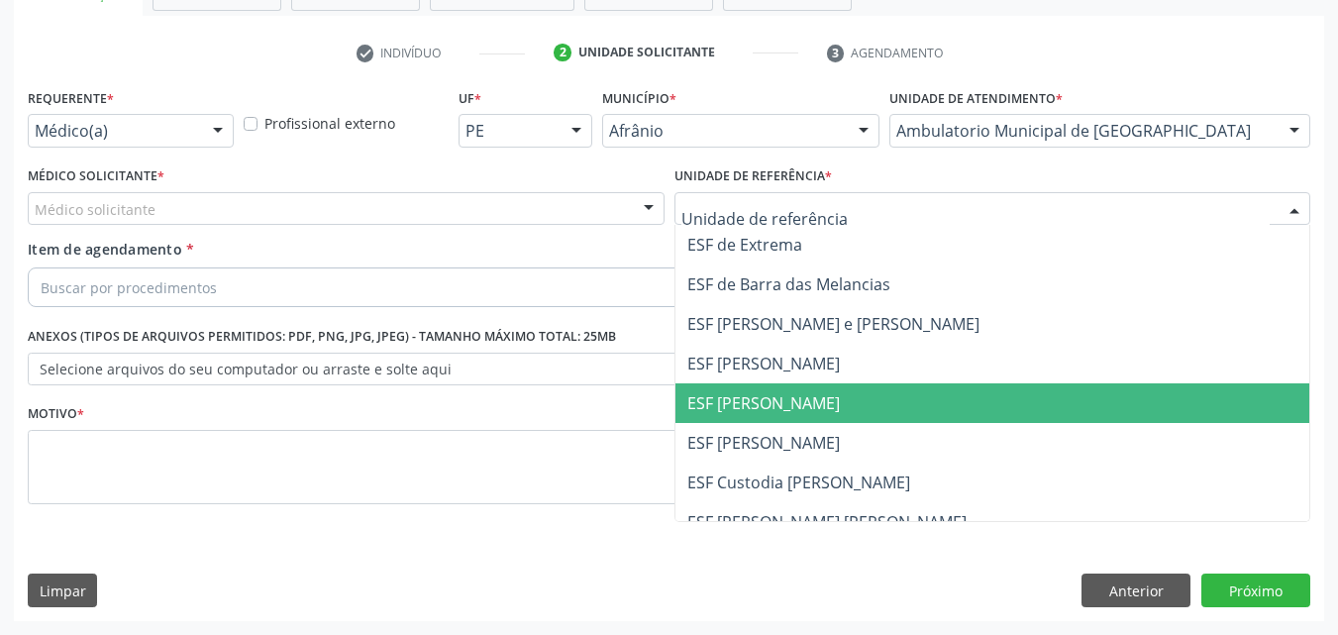
click at [855, 402] on span "ESF [PERSON_NAME]" at bounding box center [992, 403] width 635 height 40
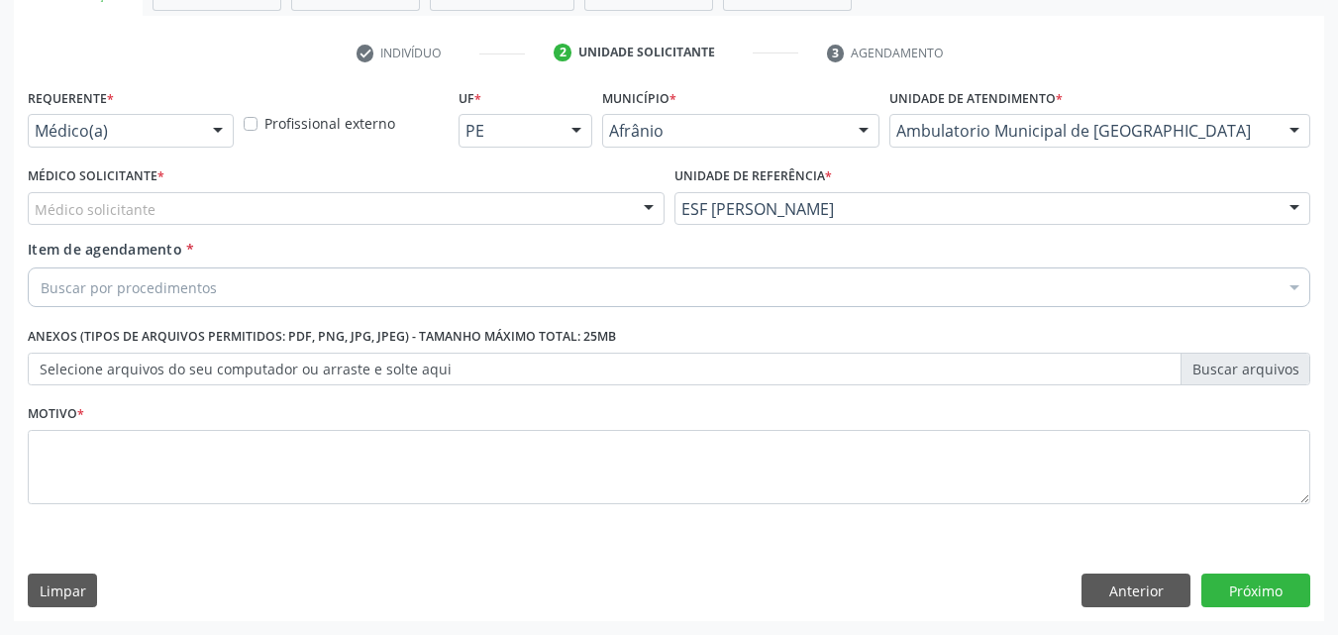
click at [564, 204] on div "Médico solicitante" at bounding box center [346, 209] width 637 height 34
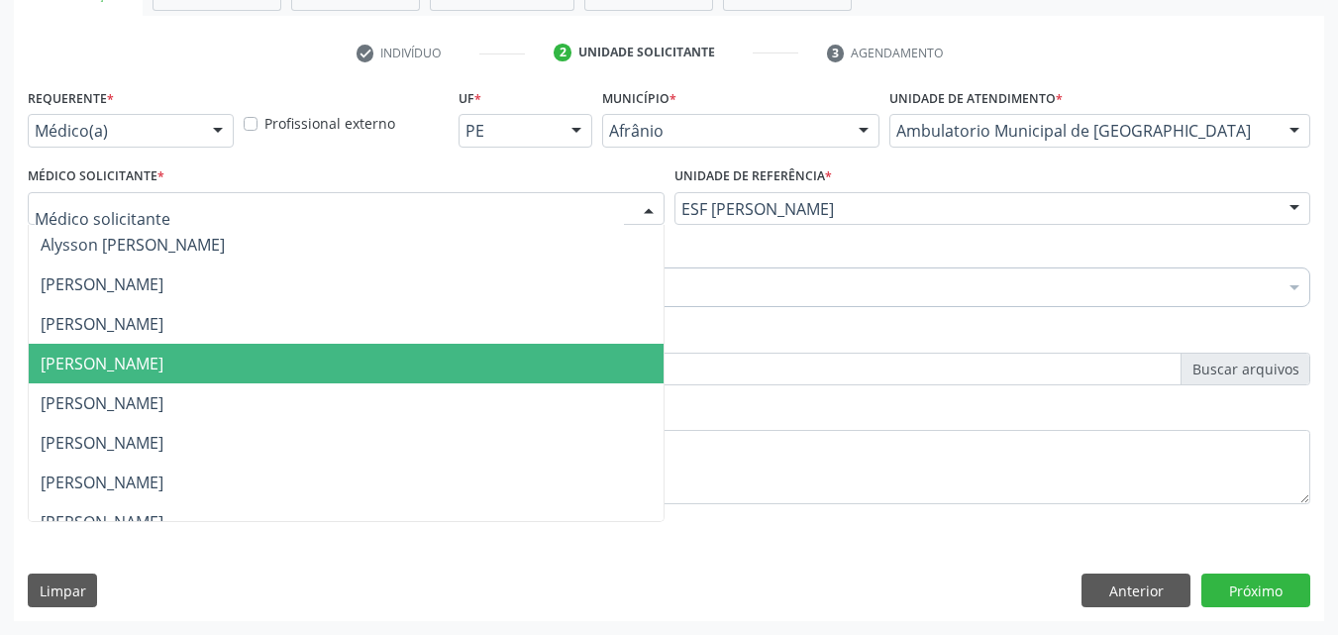
click at [549, 363] on span "[PERSON_NAME]" at bounding box center [346, 364] width 635 height 40
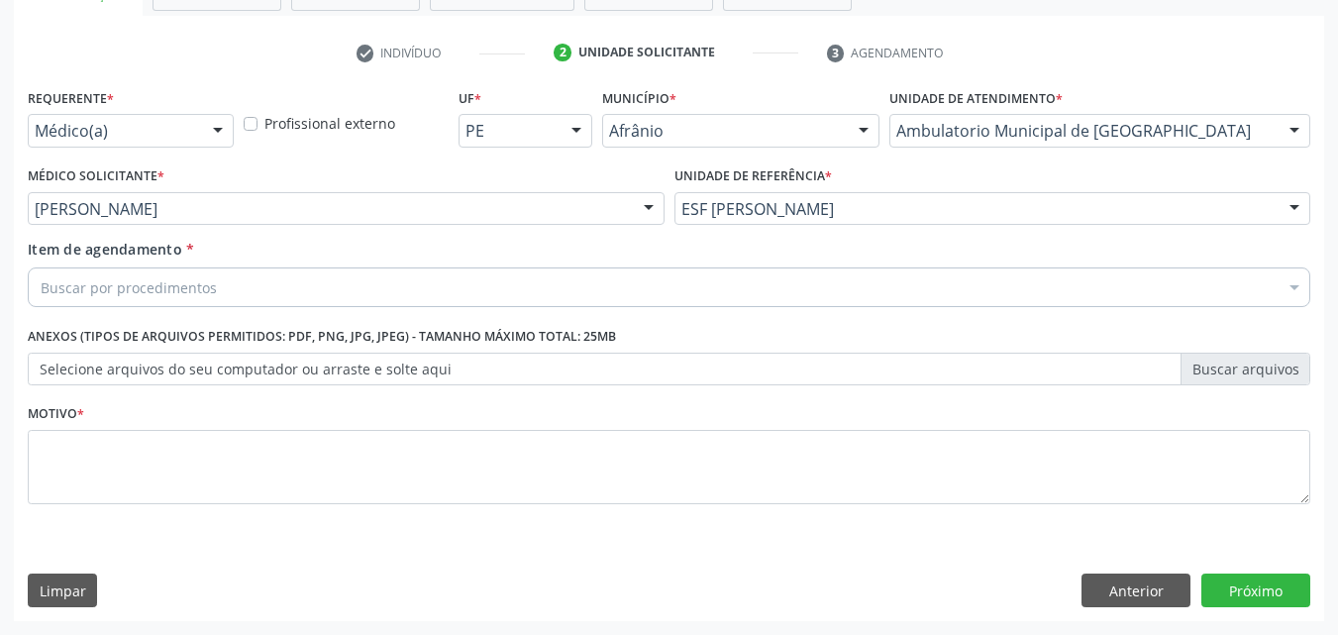
click at [426, 294] on div "Buscar por procedimentos" at bounding box center [669, 287] width 1282 height 40
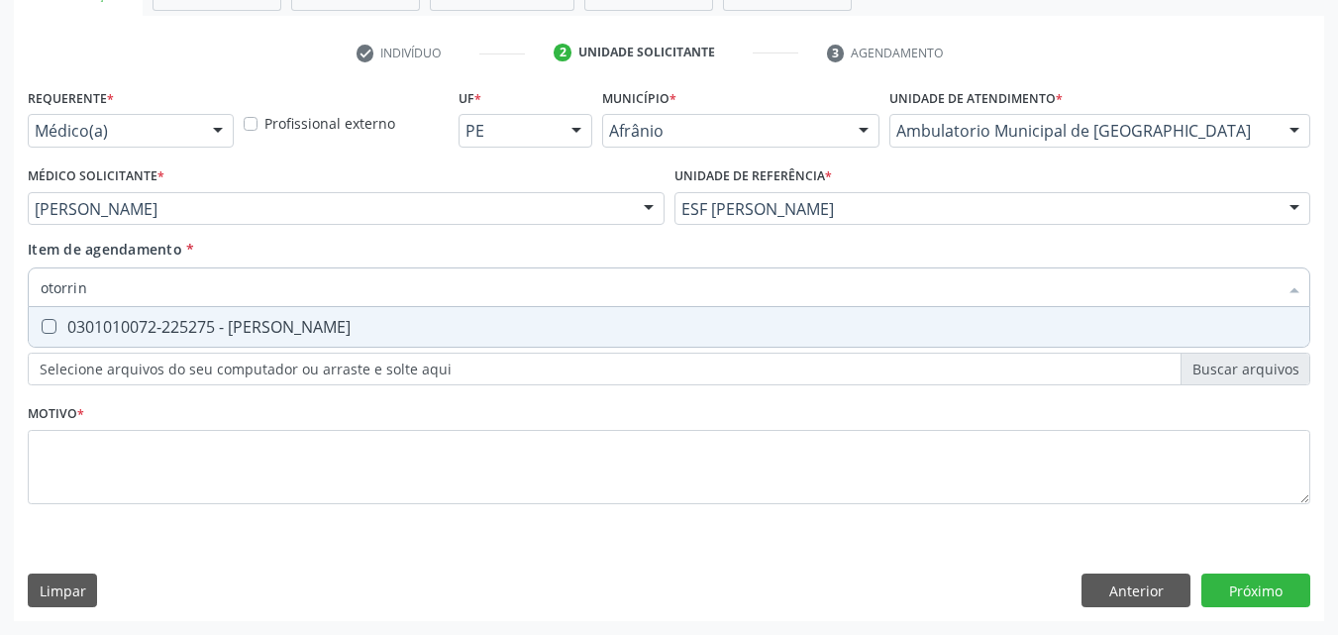
type input "otorrino"
click at [439, 324] on div "0301010072-225275 - Médico Otorrinolaringologista" at bounding box center [669, 327] width 1257 height 16
checkbox Otorrinolaringologista "true"
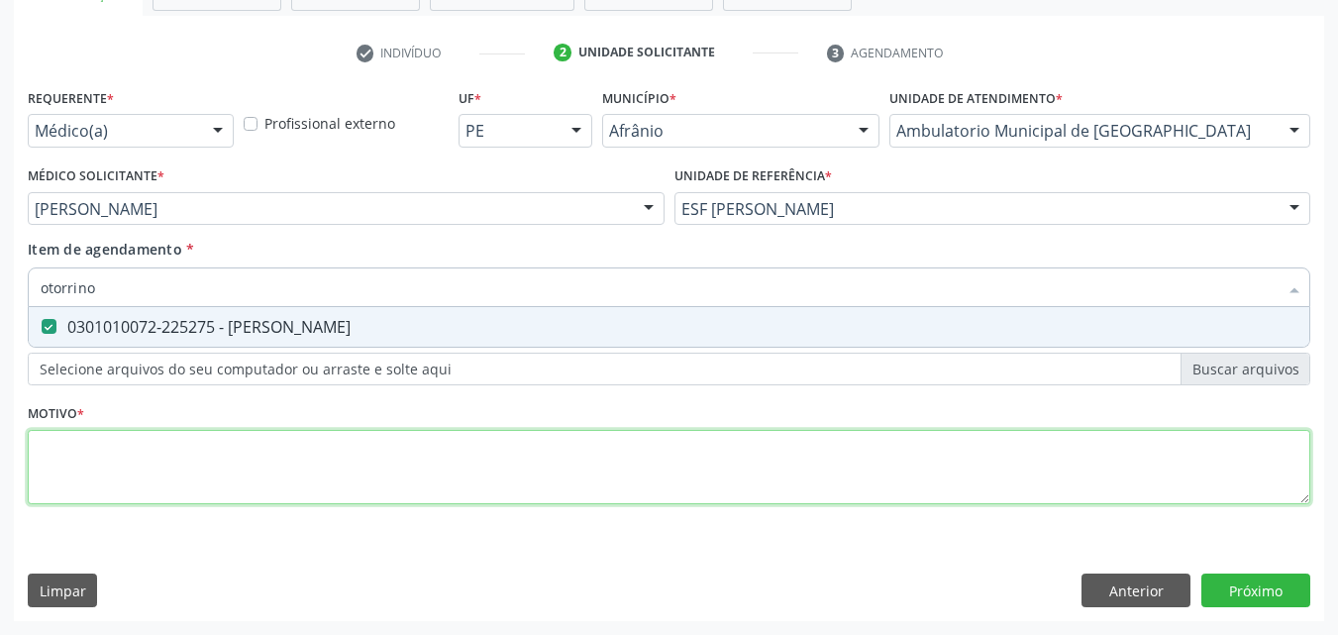
click at [407, 446] on div "Requerente * Médico(a) Médico(a) Enfermeiro(a) Paciente Nenhum resultado encont…" at bounding box center [669, 307] width 1282 height 449
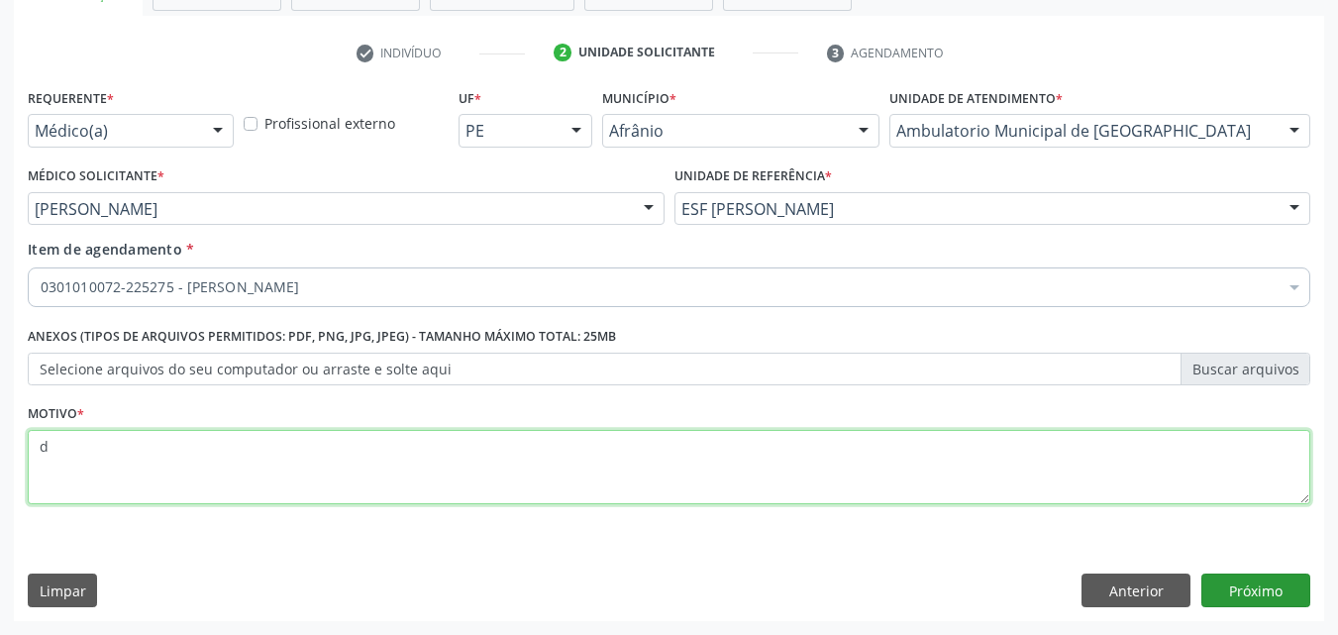
type textarea "d"
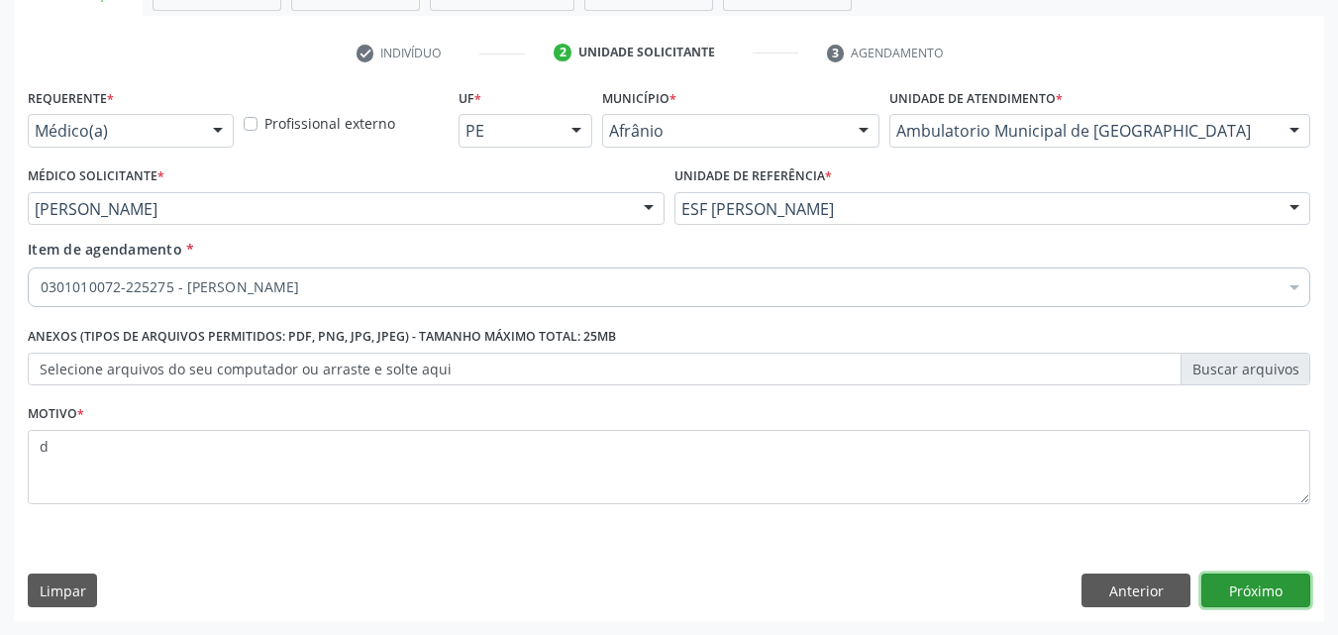
click at [1257, 591] on button "Próximo" at bounding box center [1255, 590] width 109 height 34
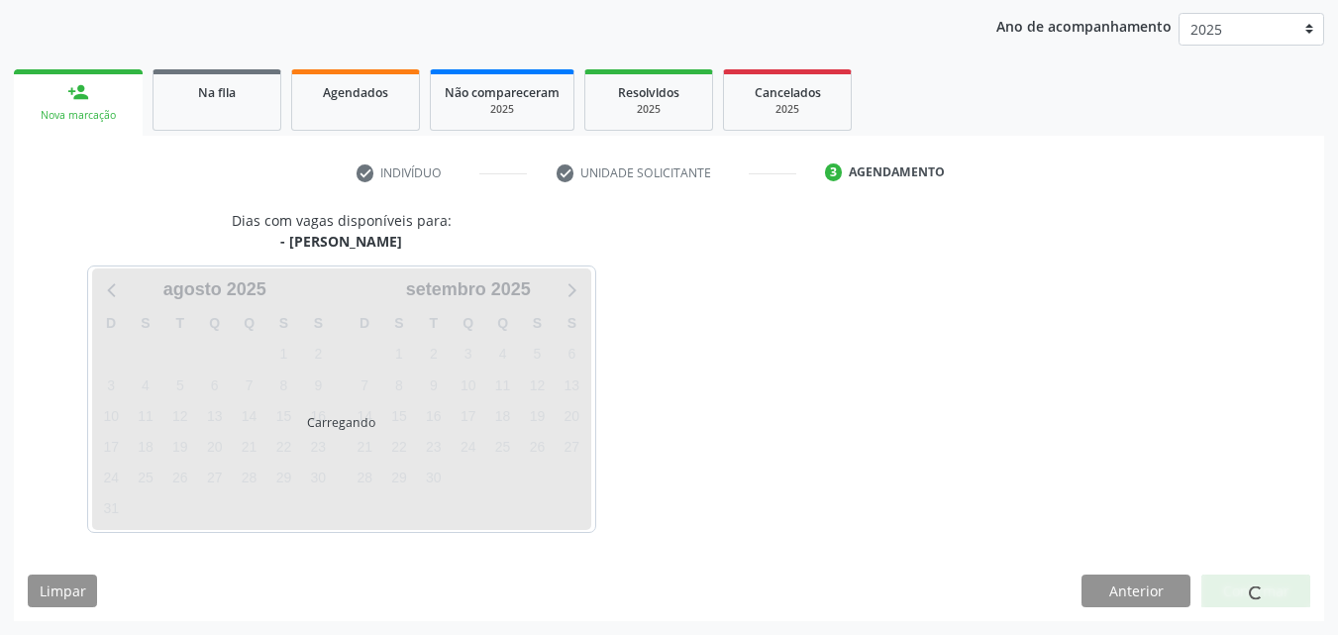
scroll to position [227, 0]
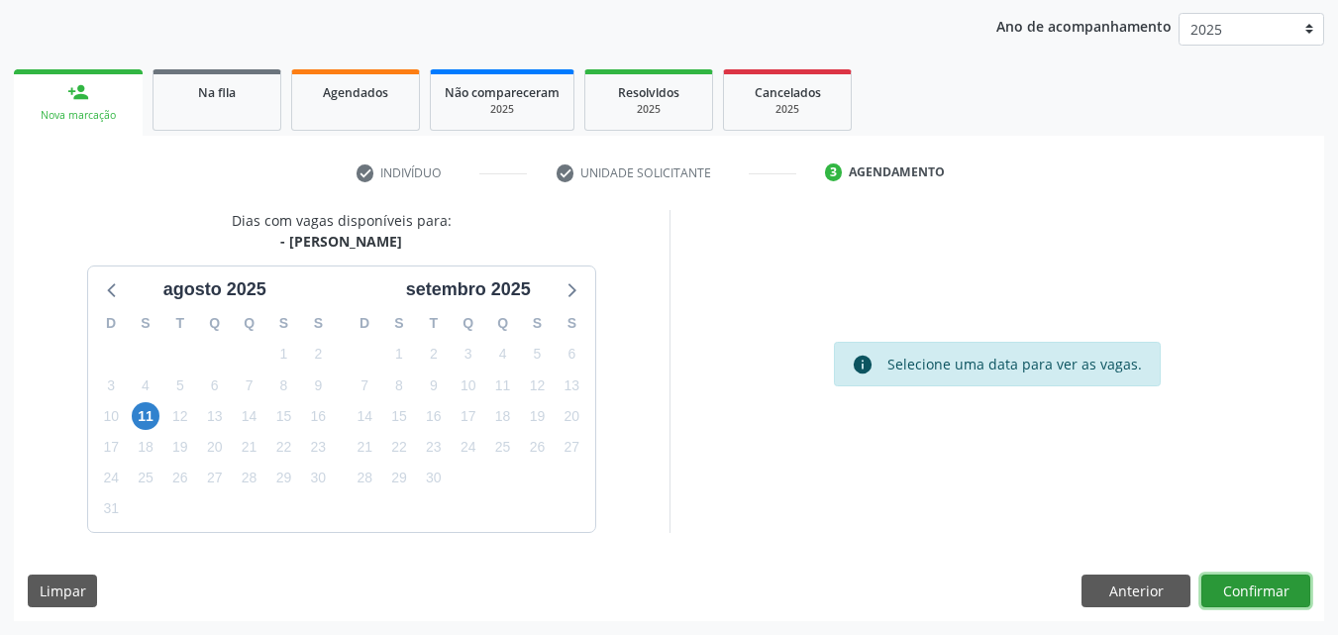
click at [1260, 593] on button "Confirmar" at bounding box center [1255, 591] width 109 height 34
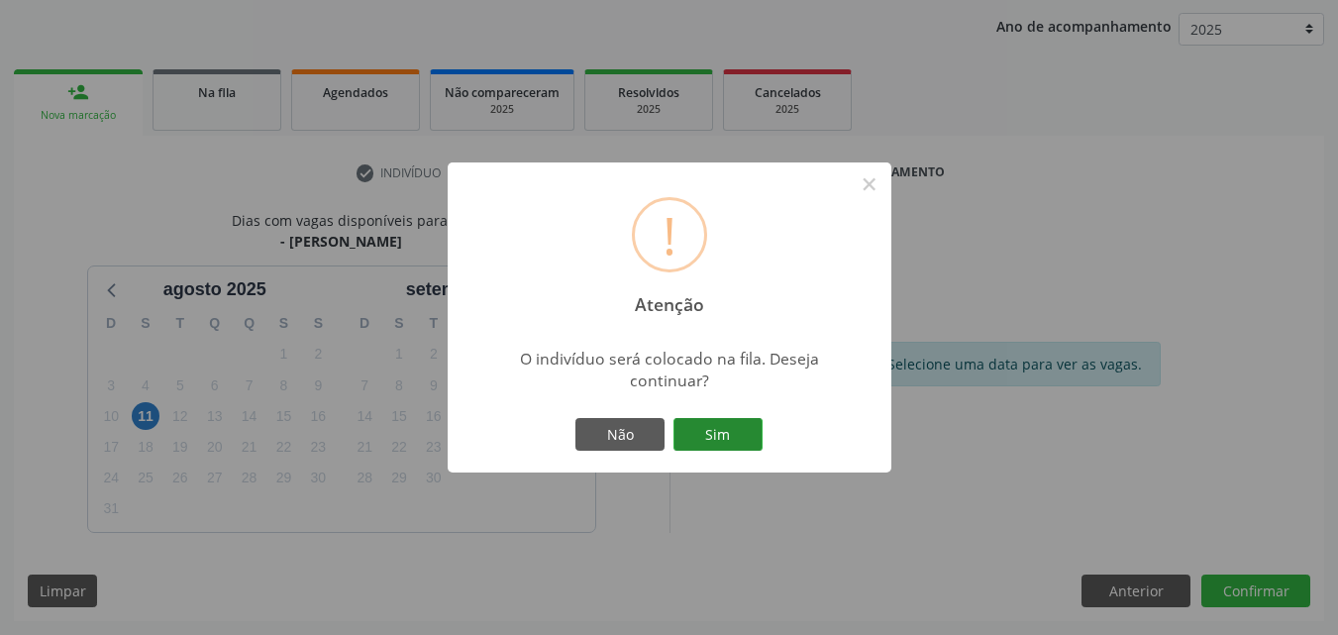
click at [732, 440] on button "Sim" at bounding box center [717, 435] width 89 height 34
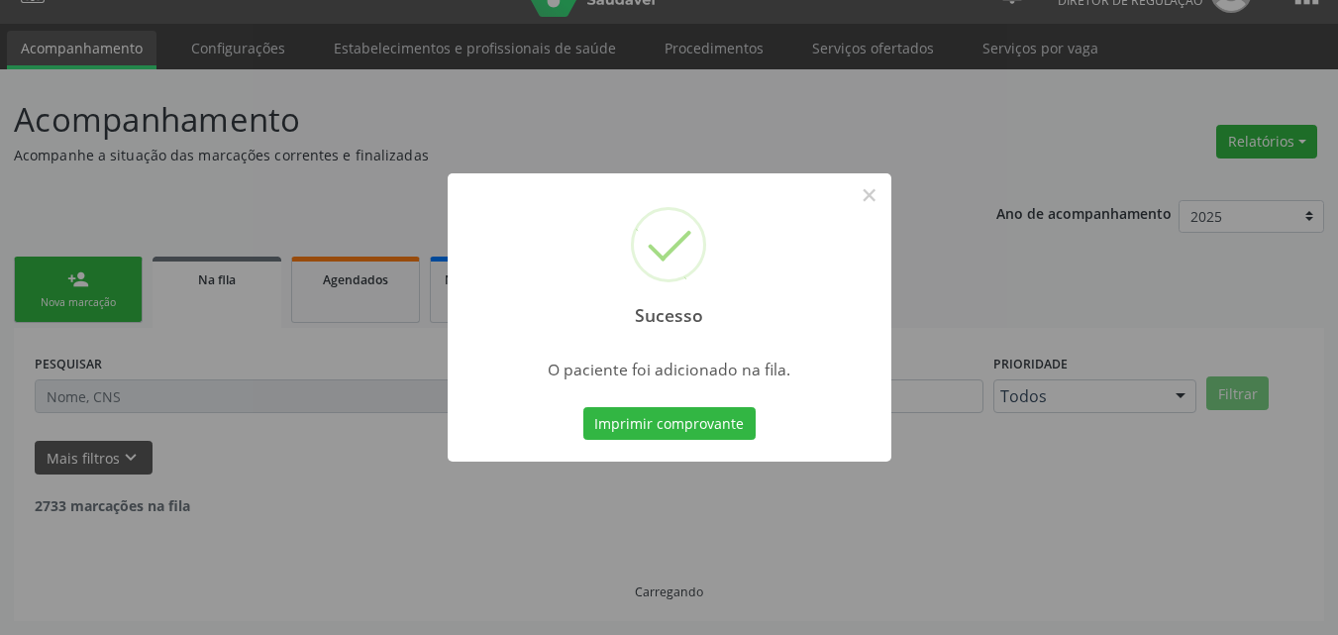
scroll to position [19, 0]
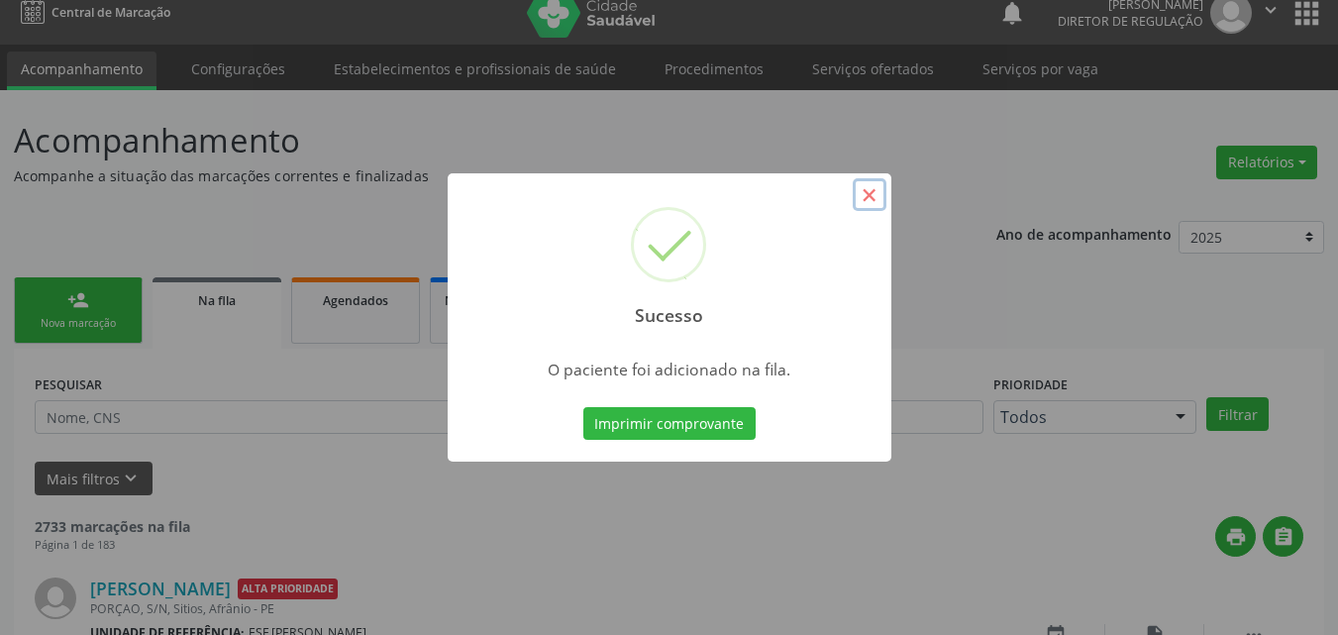
click at [865, 197] on button "×" at bounding box center [870, 195] width 34 height 34
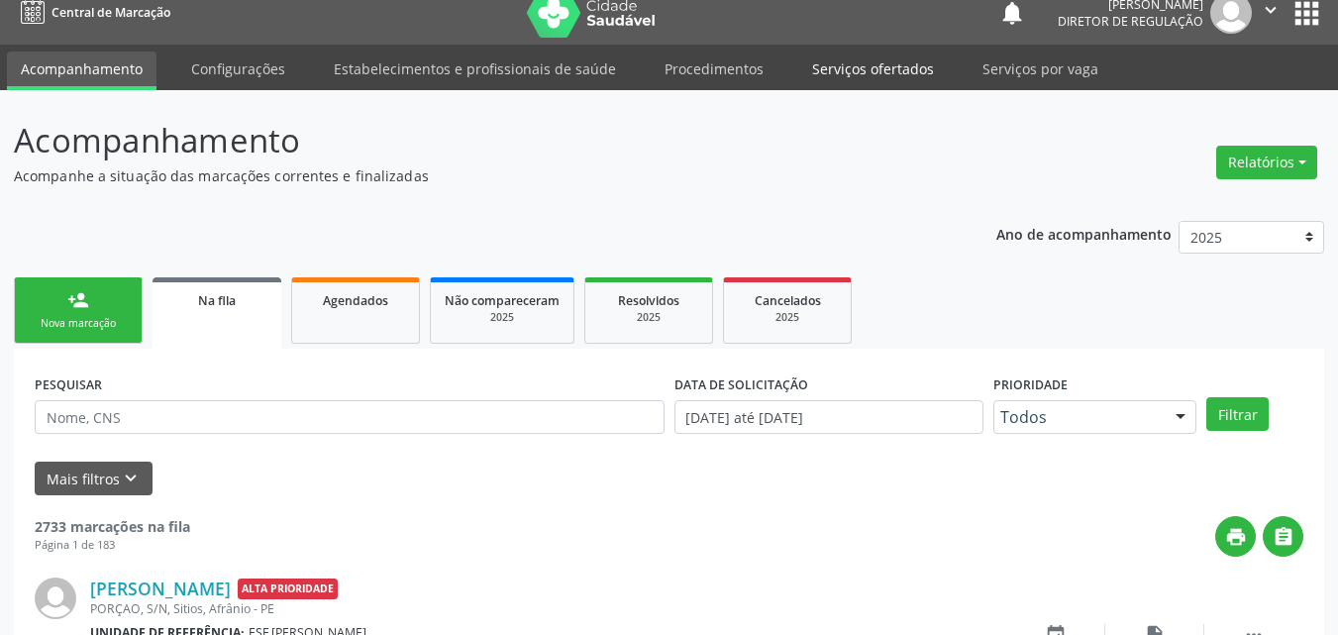
click at [864, 74] on link "Serviços ofertados" at bounding box center [873, 68] width 150 height 35
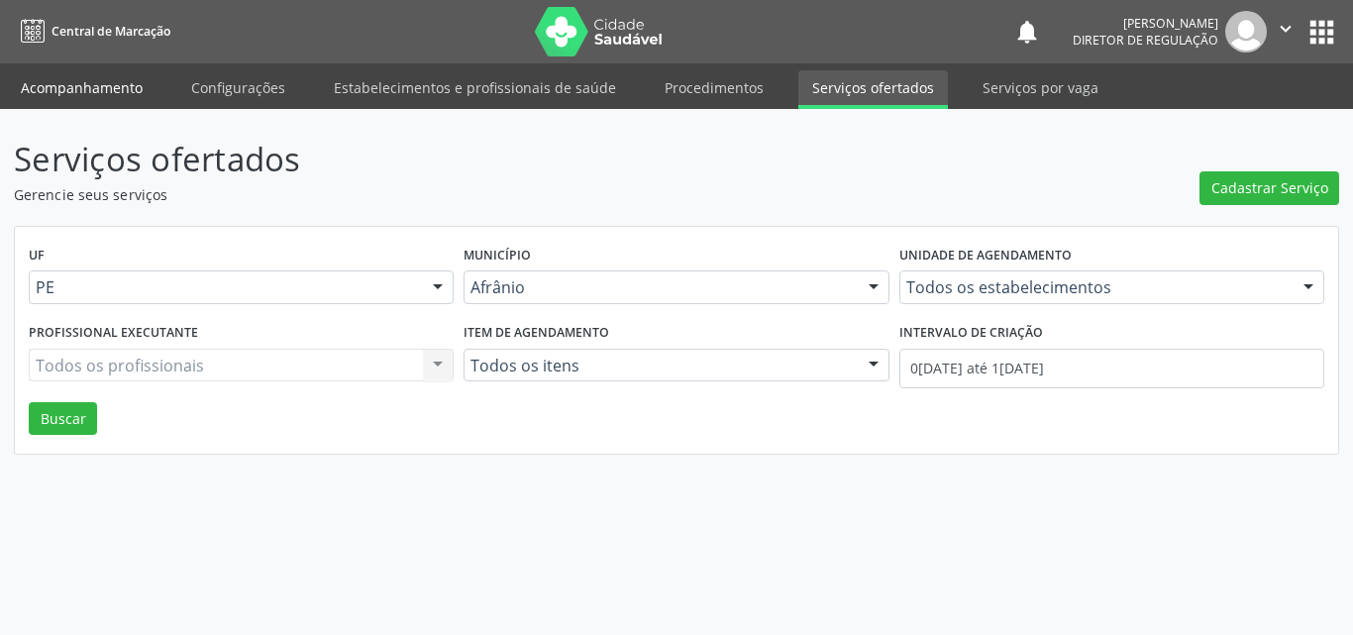
click at [111, 82] on link "Acompanhamento" at bounding box center [82, 87] width 150 height 35
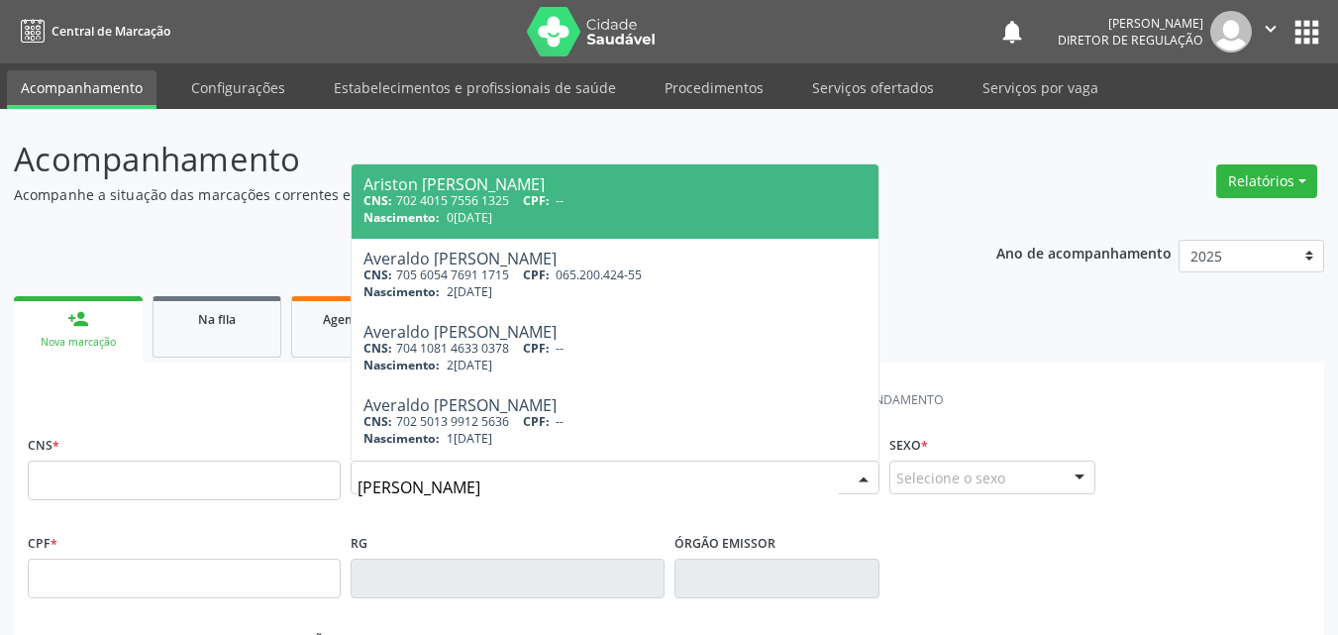
type input "averaldo mariano"
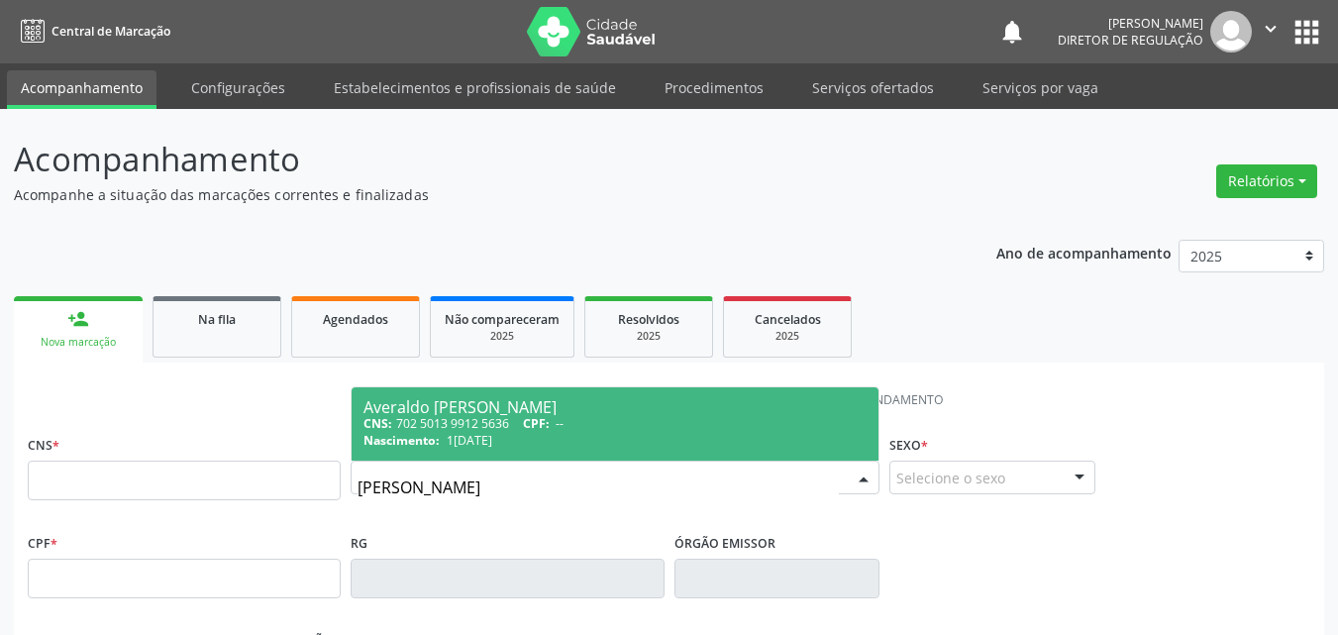
click at [492, 432] on span "12/08/1973" at bounding box center [470, 440] width 46 height 17
type input "702 5013 9912 5636"
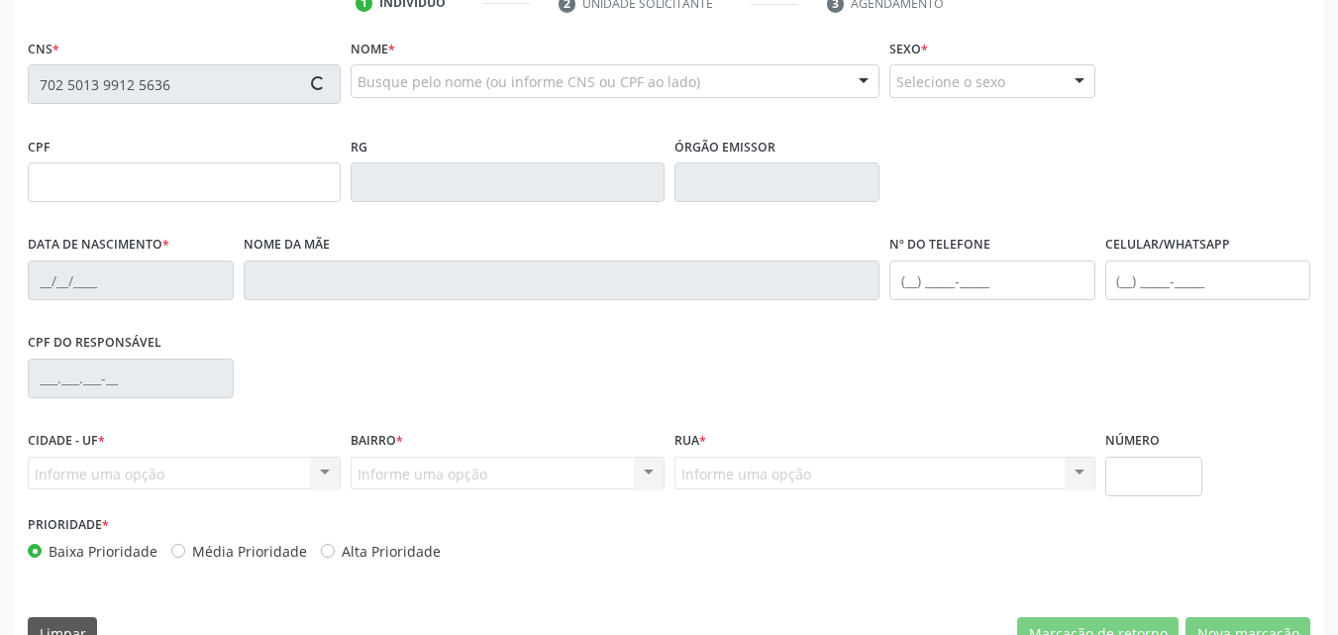
type input "12/08/1973"
type input "[PHONE_NUMBER]"
type input "S/N"
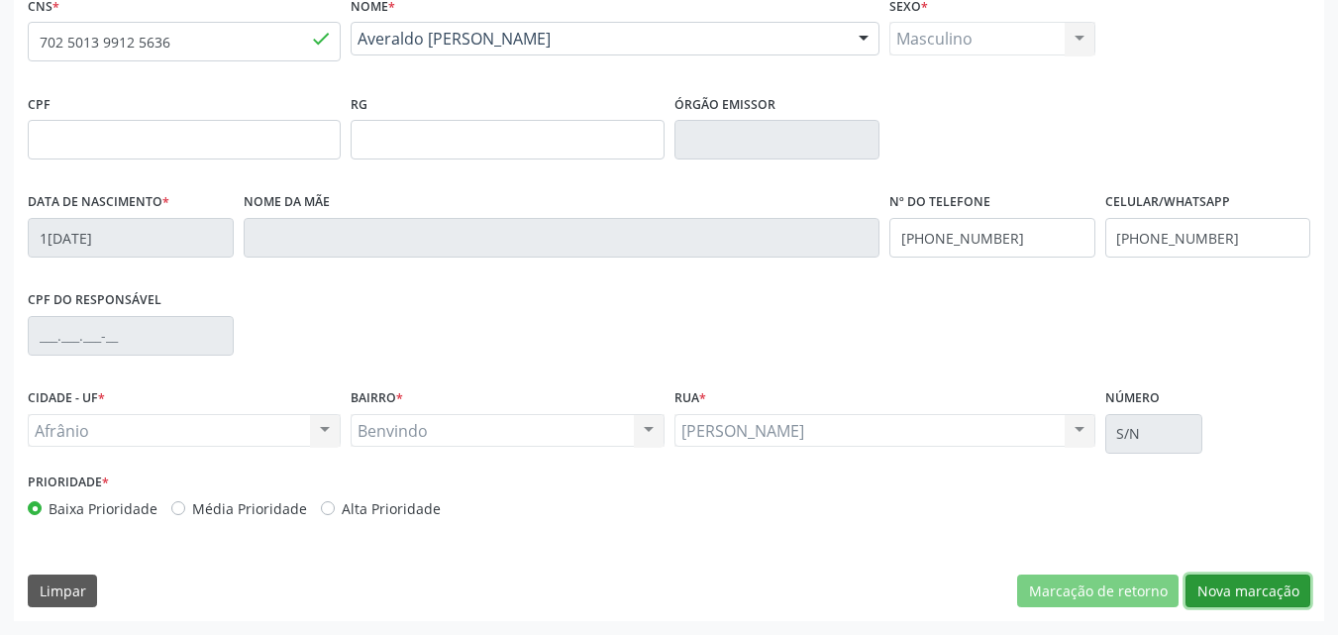
click at [1251, 588] on button "Nova marcação" at bounding box center [1247, 591] width 125 height 34
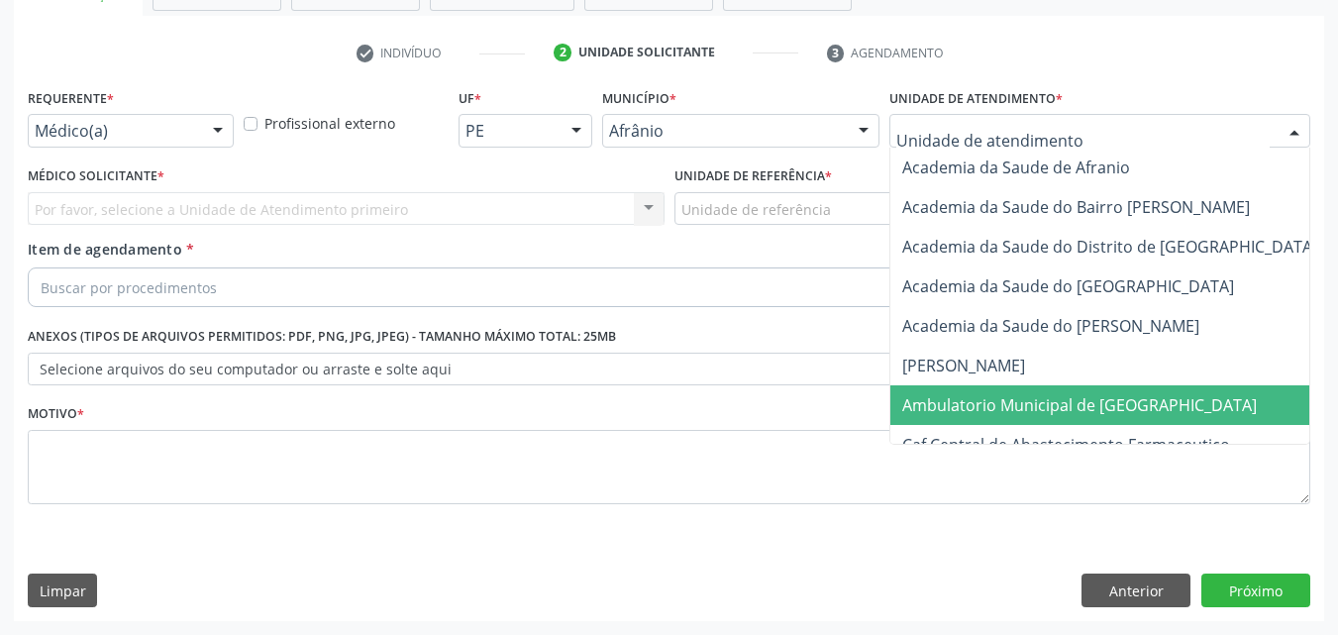
click at [1074, 405] on span "Ambulatorio Municipal de [GEOGRAPHIC_DATA]" at bounding box center [1079, 405] width 354 height 22
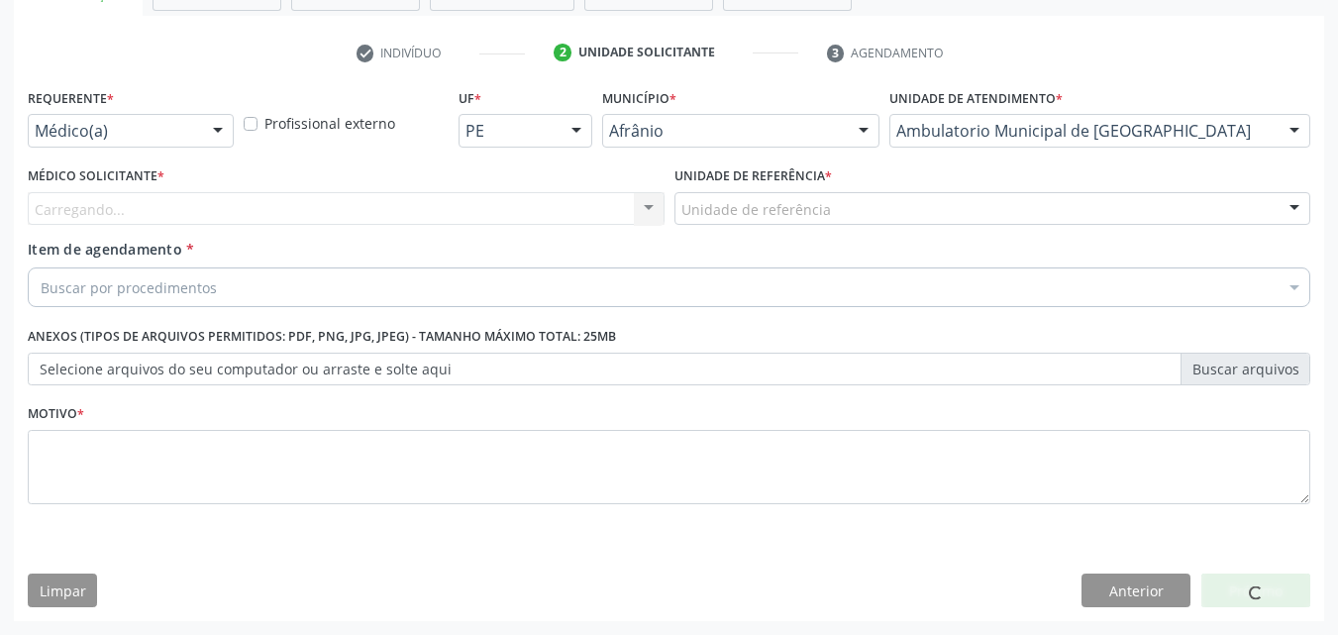
click at [858, 203] on div "Unidade de referência" at bounding box center [992, 209] width 637 height 34
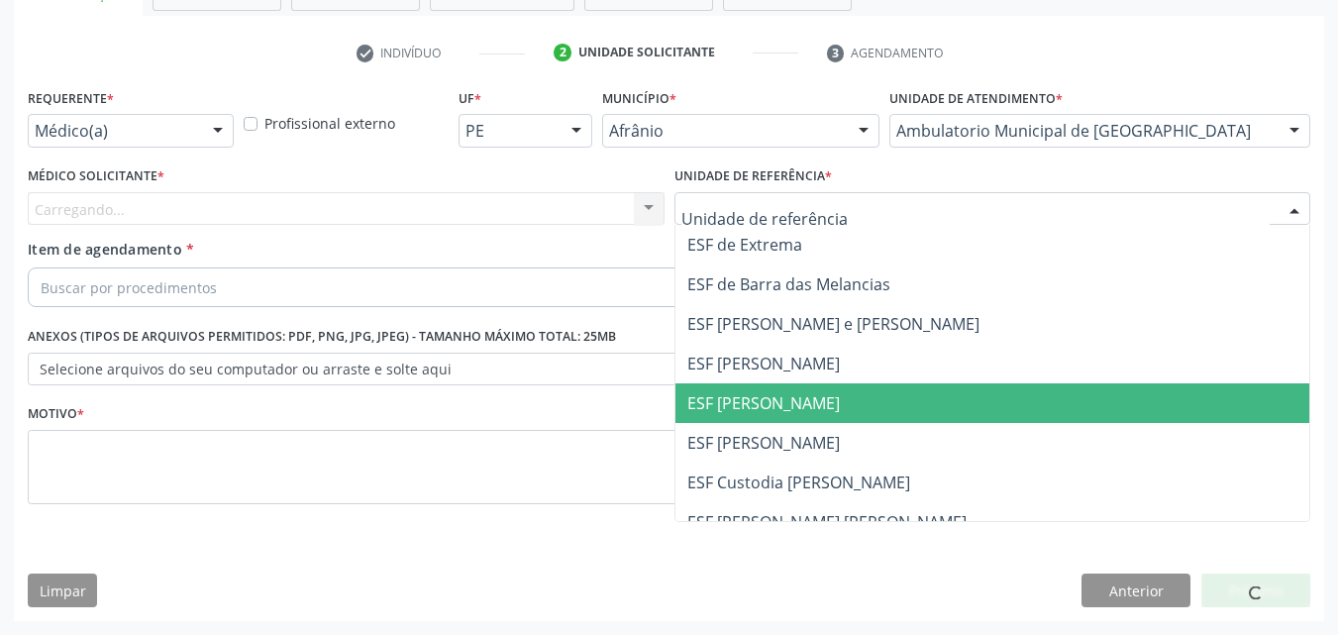
drag, startPoint x: 864, startPoint y: 396, endPoint x: 779, endPoint y: 396, distance: 85.2
click at [861, 397] on span "ESF [PERSON_NAME]" at bounding box center [992, 403] width 635 height 40
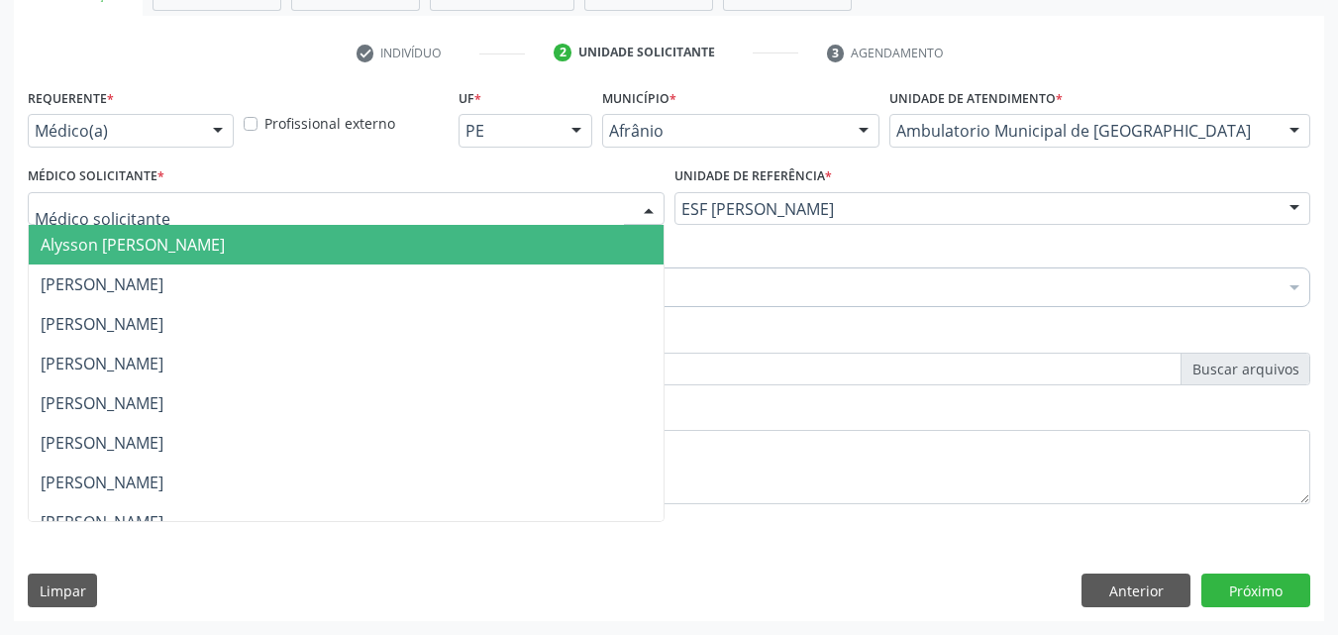
click at [323, 197] on div at bounding box center [346, 209] width 637 height 34
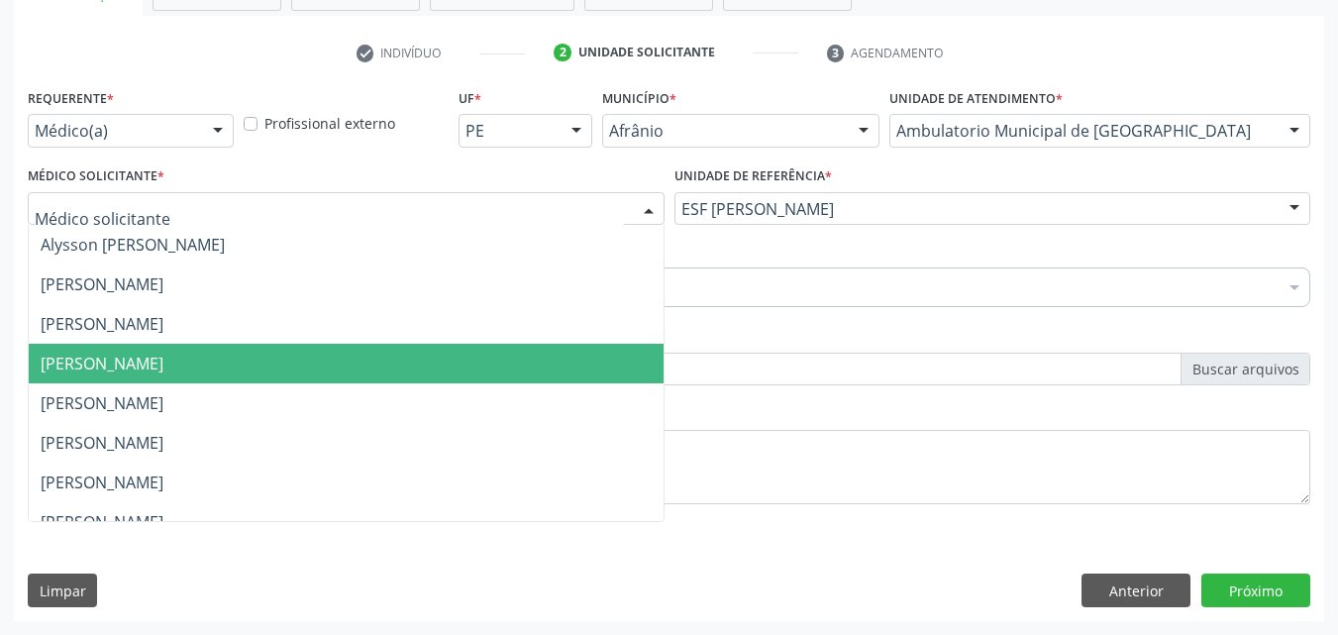
click at [328, 345] on span "[PERSON_NAME]" at bounding box center [346, 364] width 635 height 40
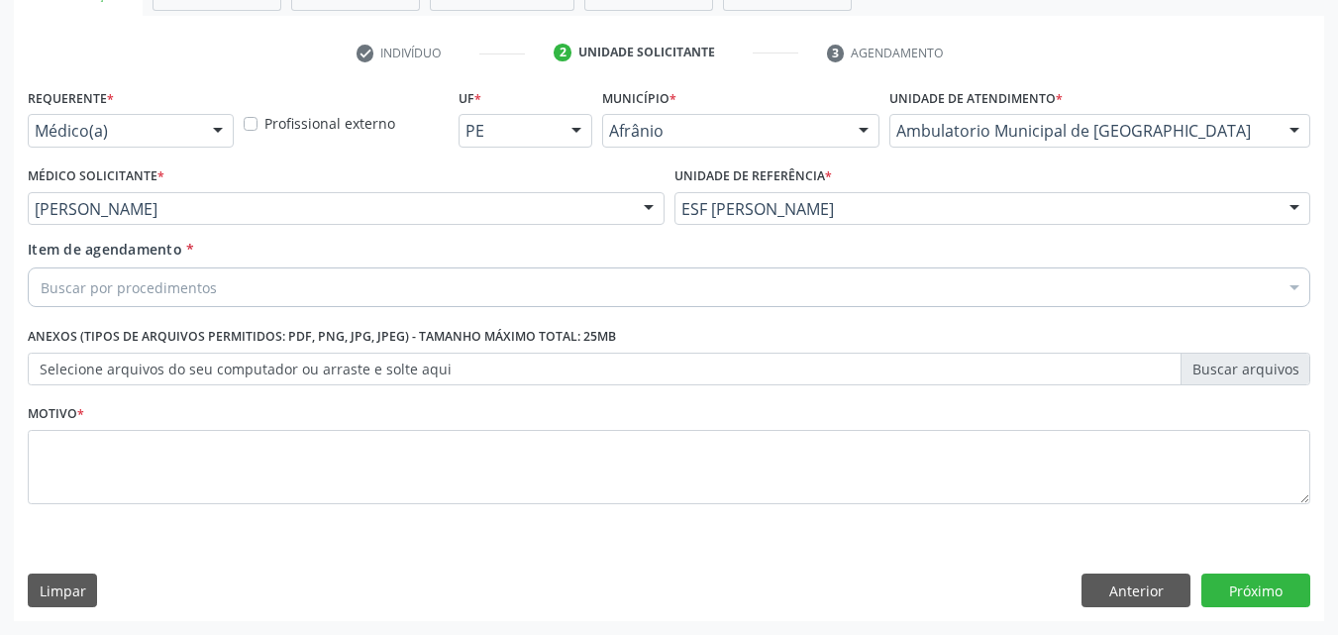
click at [292, 284] on div "Buscar por procedimentos" at bounding box center [669, 287] width 1282 height 40
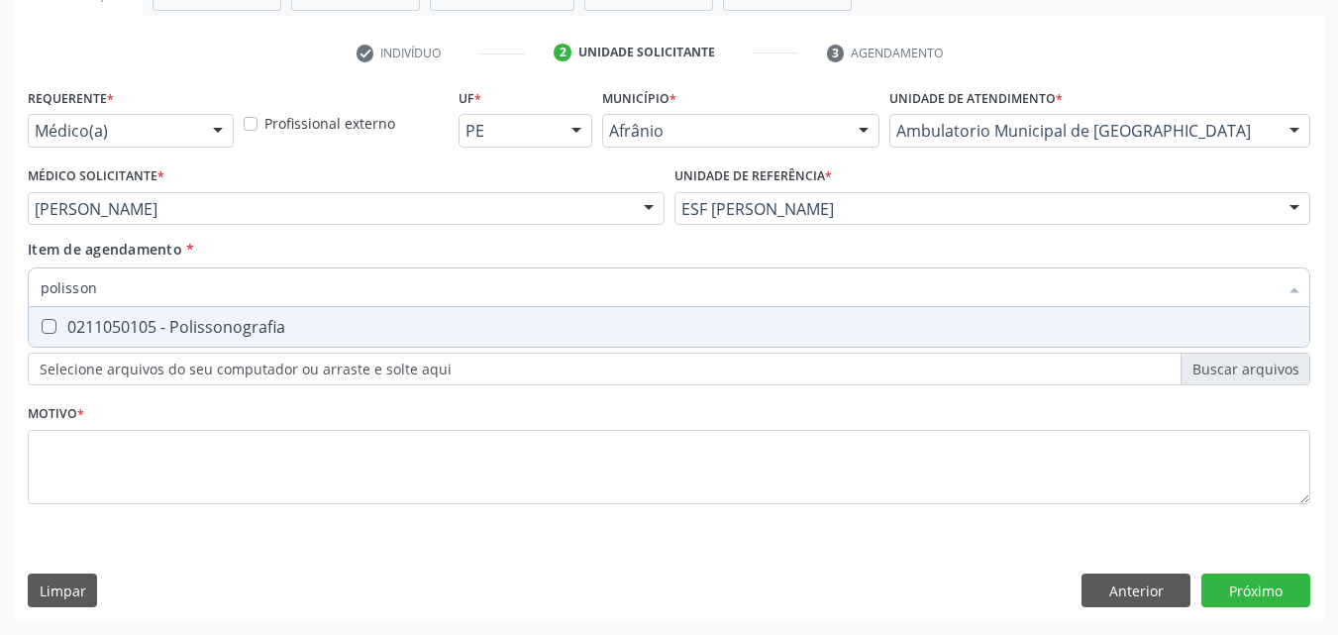
type input "polissono"
click at [289, 316] on span "0211050105 - Polissonografia" at bounding box center [669, 327] width 1280 height 40
checkbox Polissonografia "true"
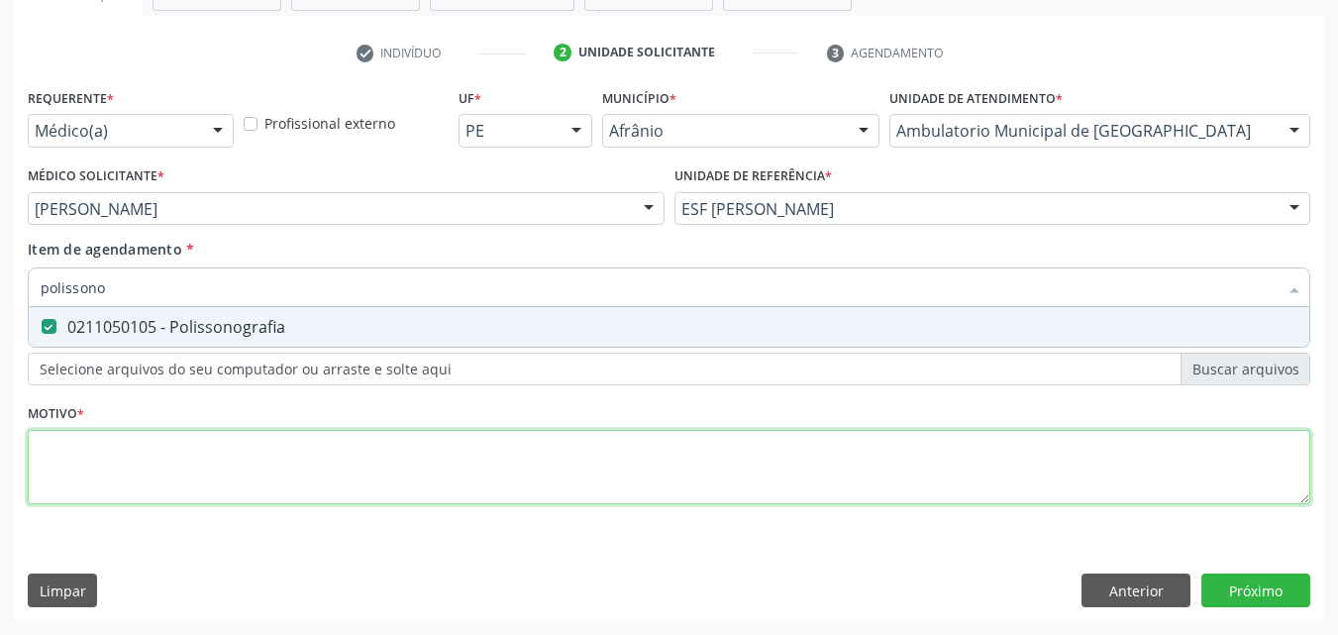
click at [283, 450] on div "Requerente * Médico(a) Médico(a) Enfermeiro(a) Paciente Nenhum resultado encont…" at bounding box center [669, 307] width 1282 height 449
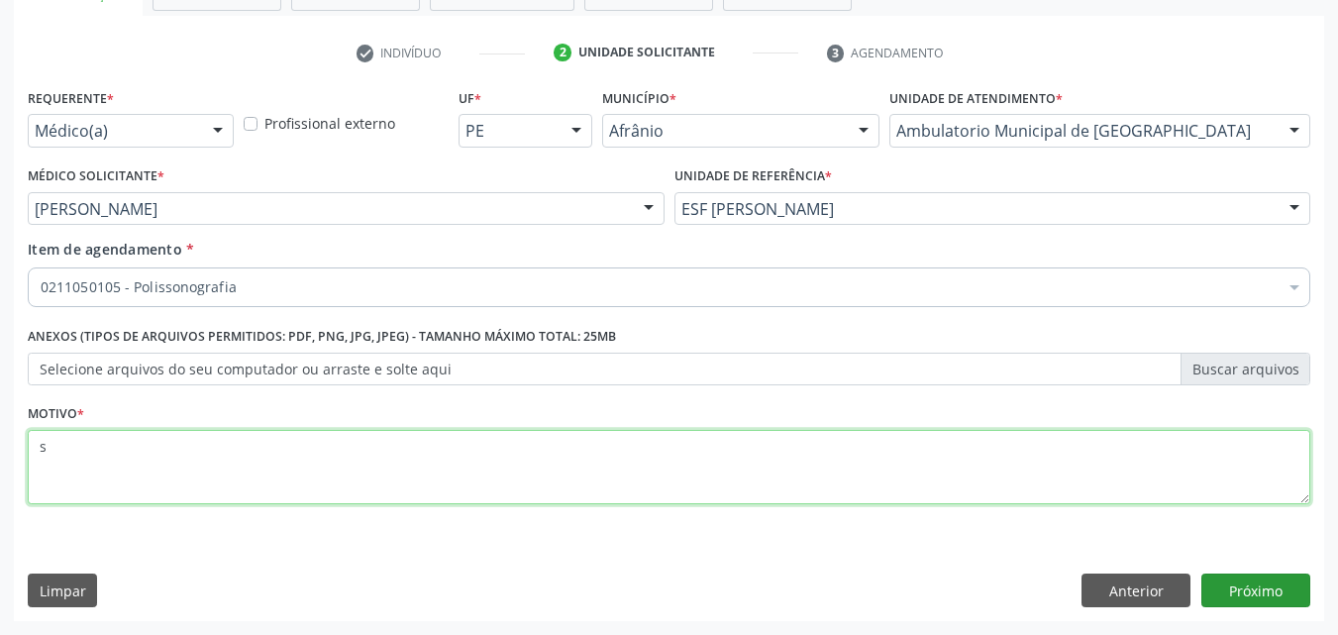
type textarea "s"
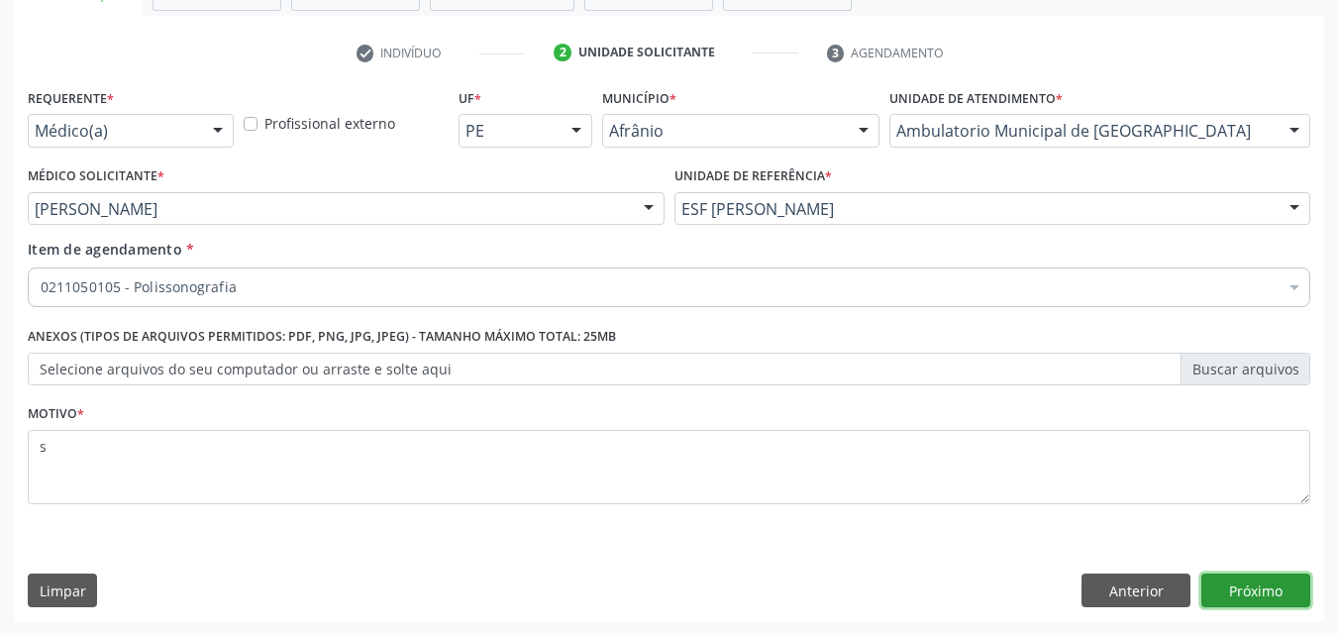
click at [1249, 590] on button "Próximo" at bounding box center [1255, 590] width 109 height 34
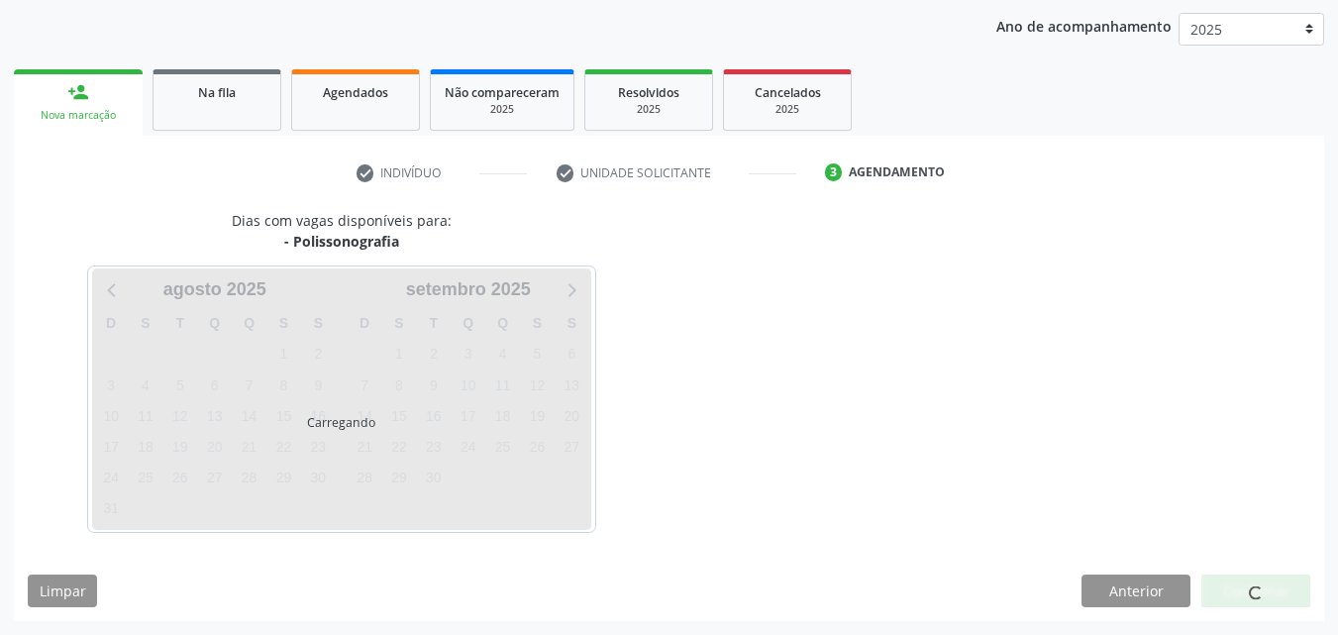
scroll to position [285, 0]
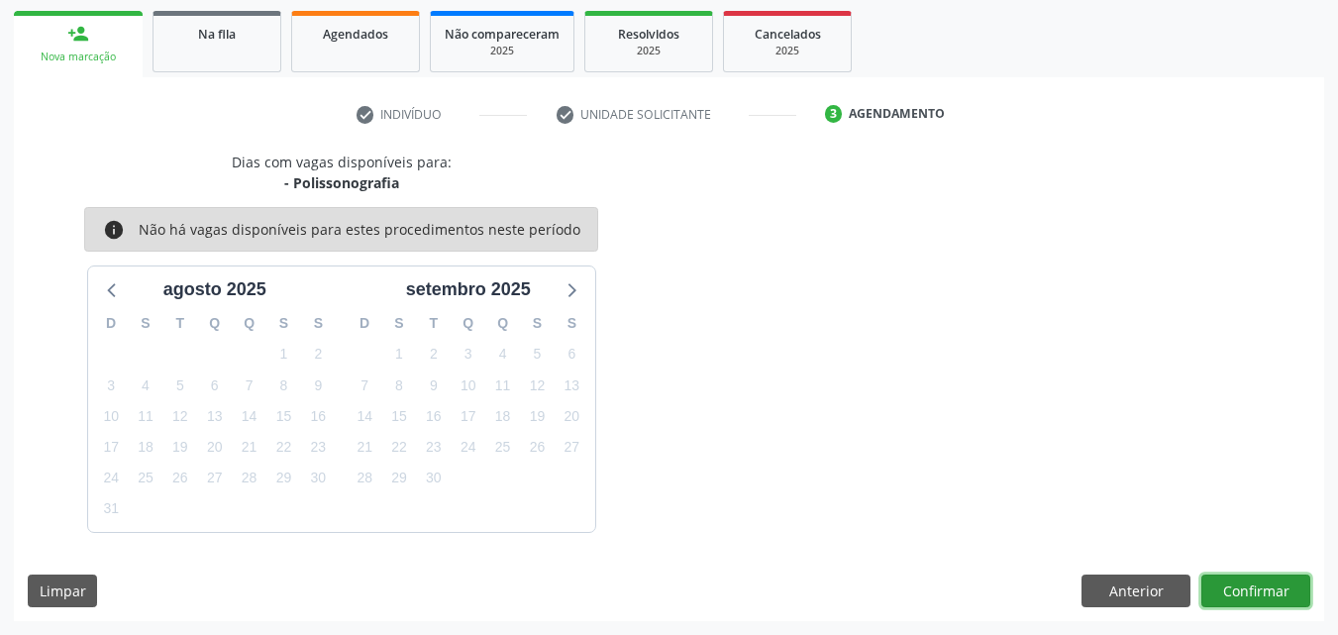
click at [1255, 585] on button "Confirmar" at bounding box center [1255, 591] width 109 height 34
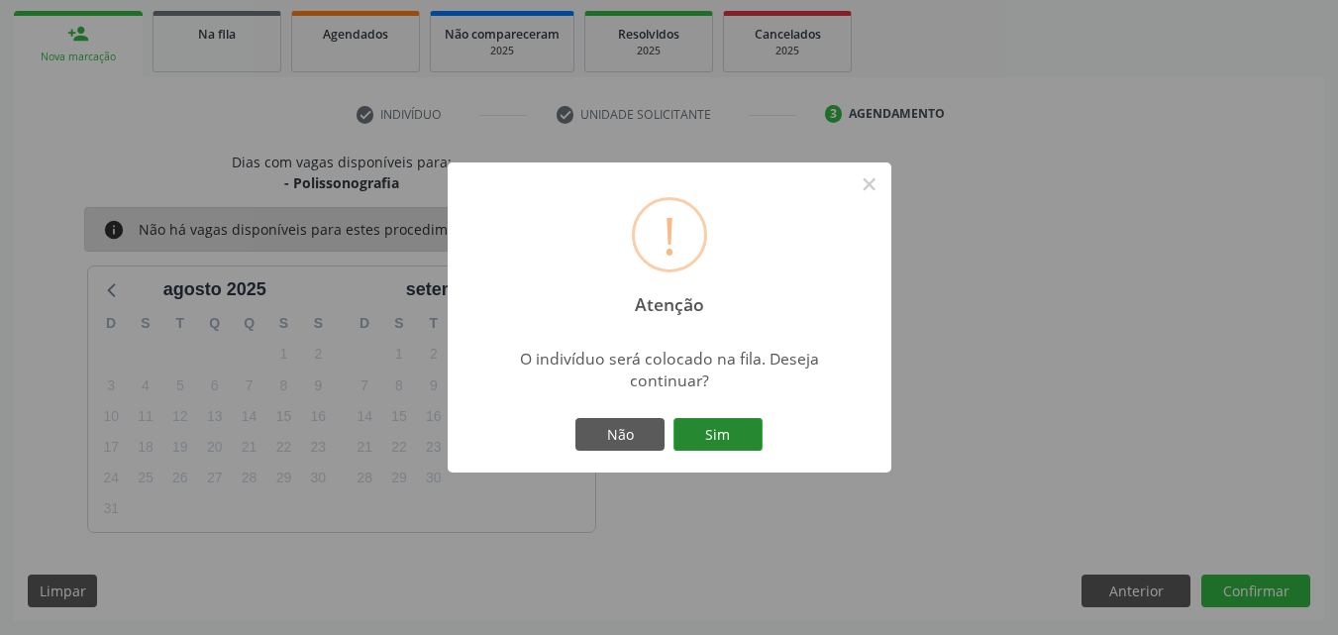
click at [745, 434] on button "Sim" at bounding box center [717, 435] width 89 height 34
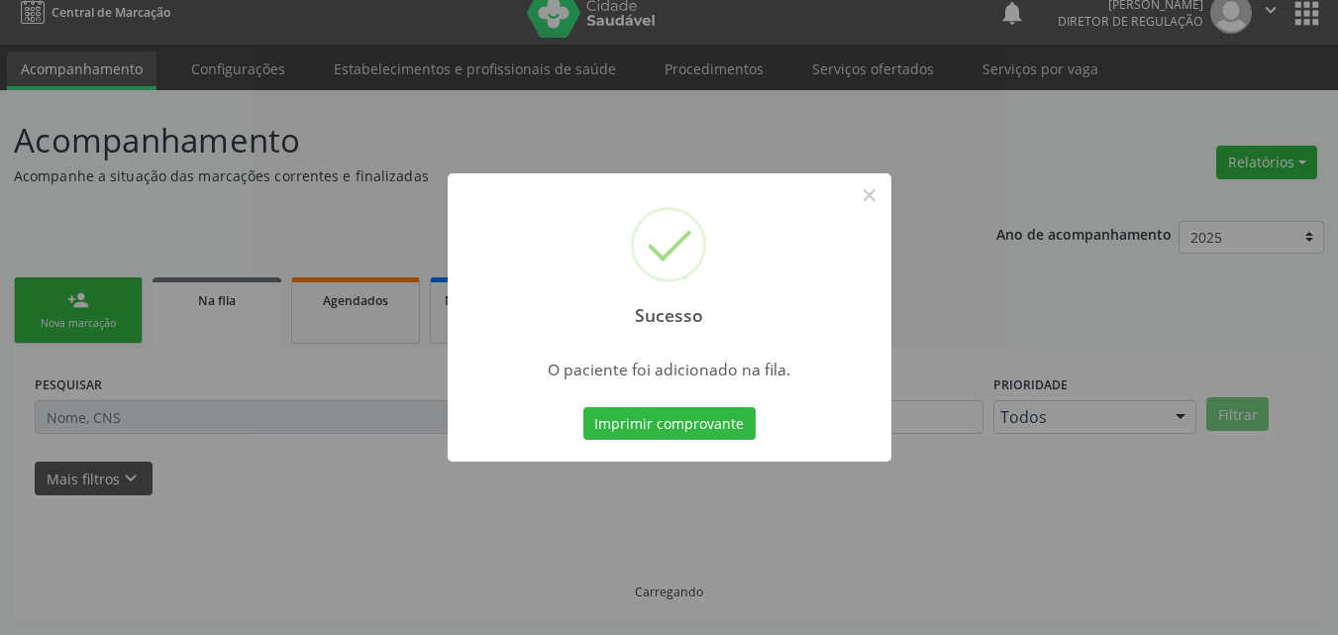
scroll to position [19, 0]
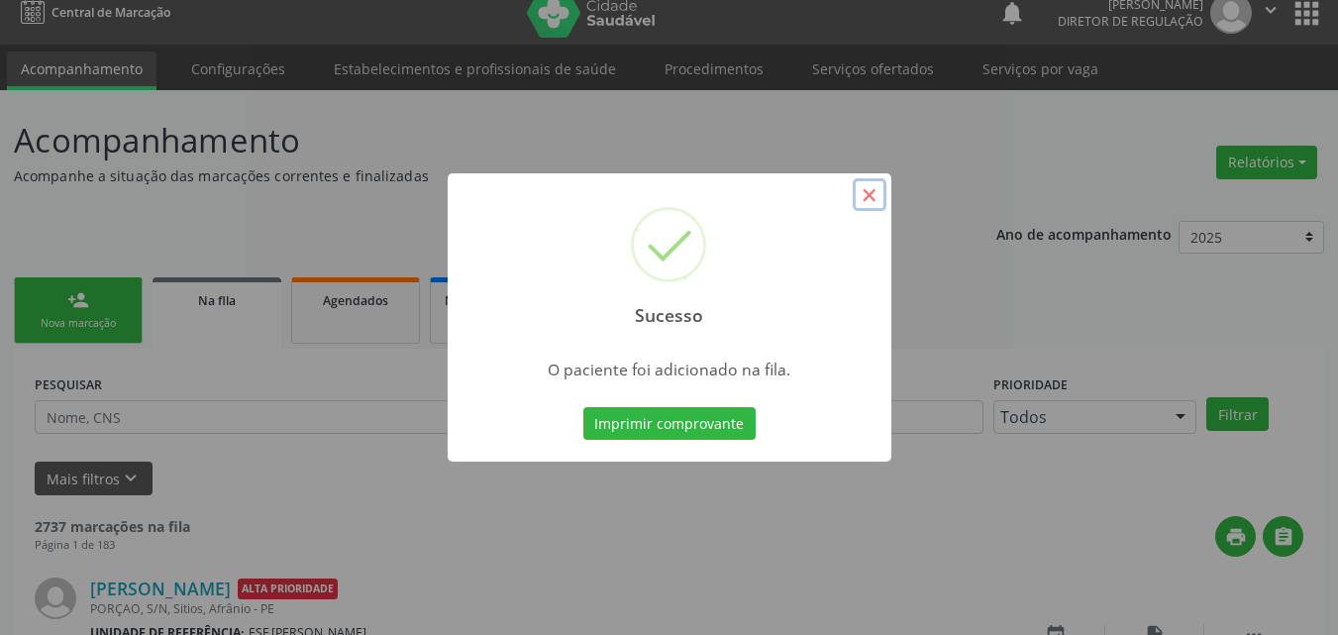
click at [873, 193] on button "×" at bounding box center [870, 195] width 34 height 34
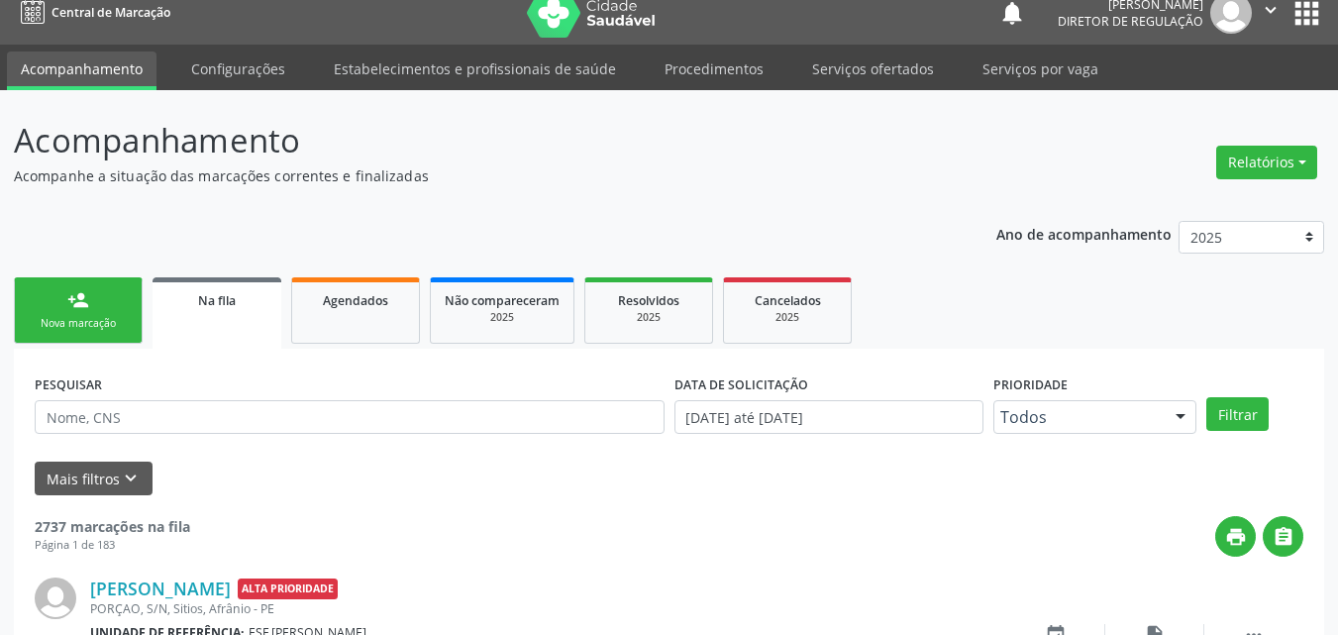
click at [106, 310] on link "person_add Nova marcação" at bounding box center [78, 310] width 129 height 66
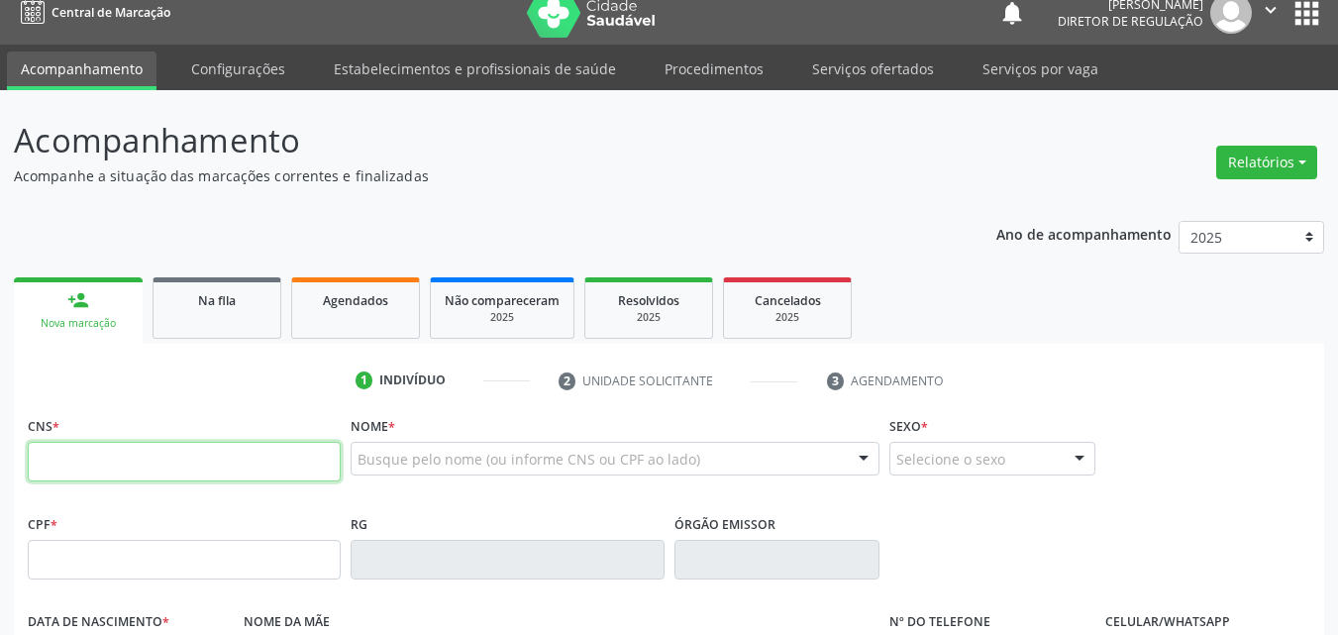
click at [158, 465] on input "text" at bounding box center [184, 462] width 313 height 40
type input "700 4099 0458 6250"
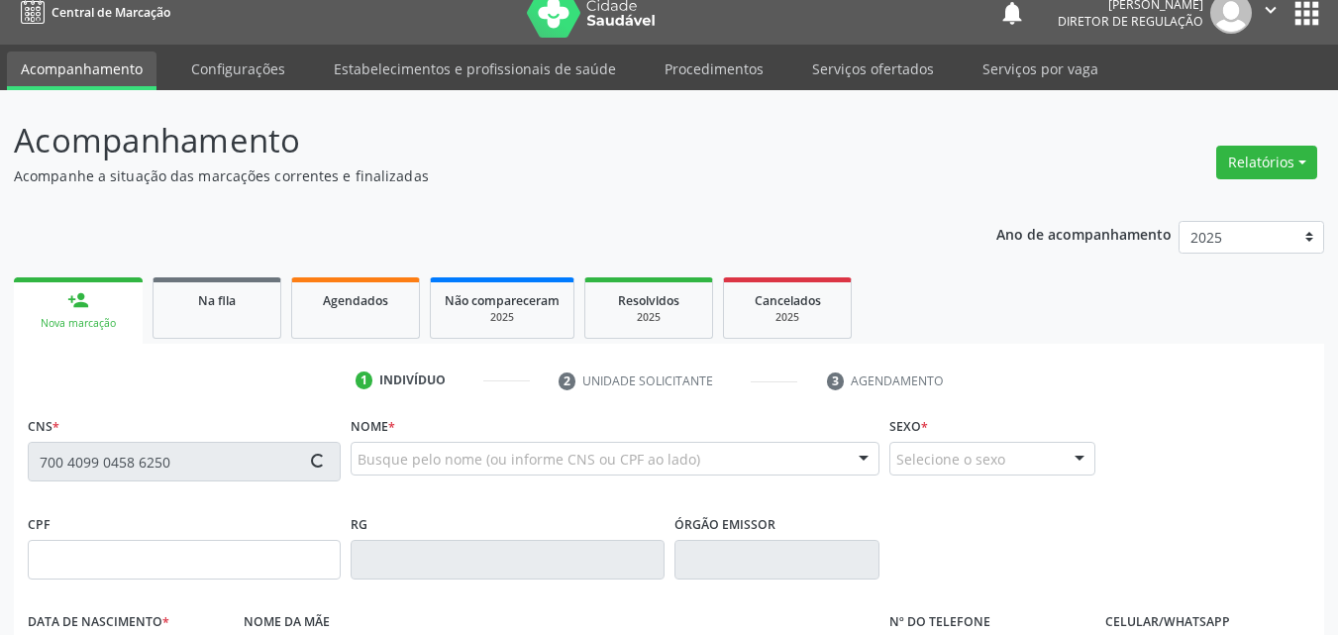
type input "15/06/1939"
type input "Josefa Maria da Conceição"
type input "S/N"
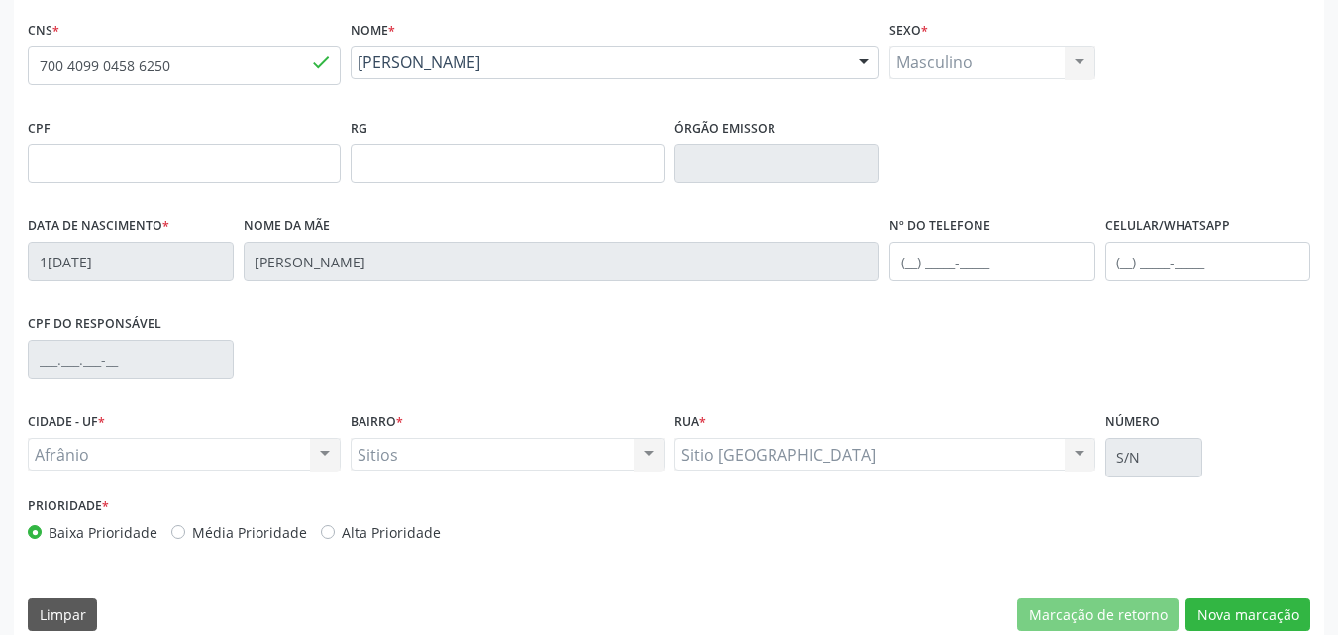
scroll to position [439, 0]
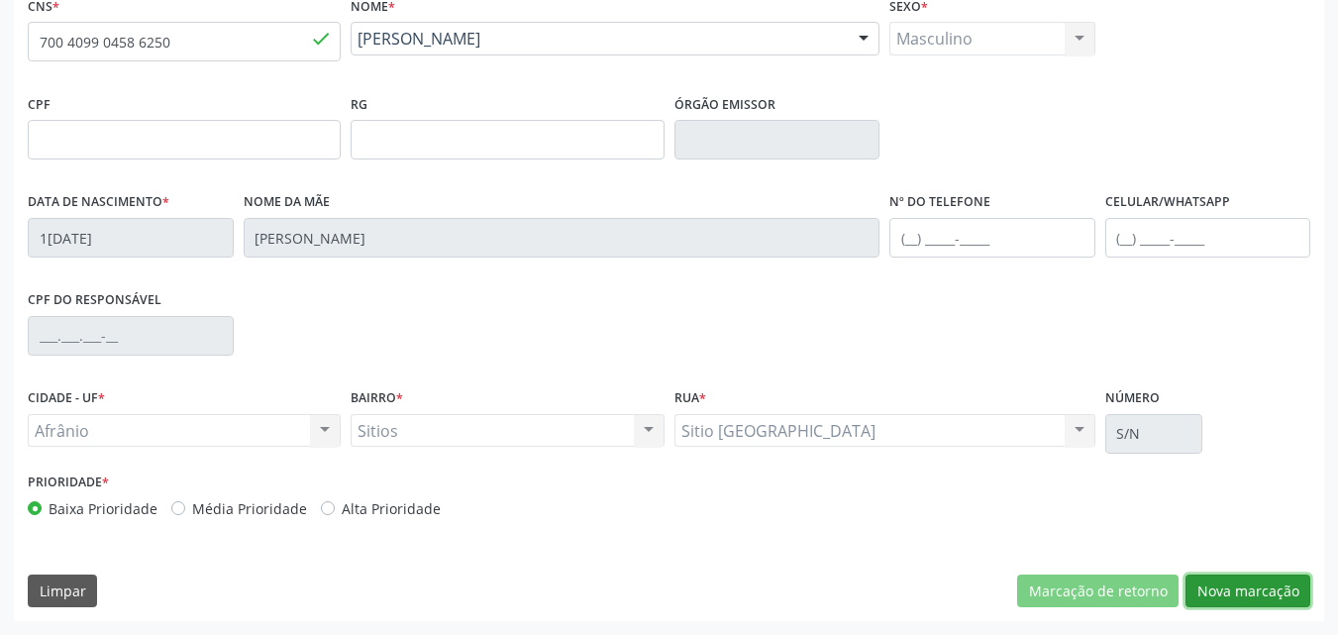
click at [1255, 594] on button "Nova marcação" at bounding box center [1247, 591] width 125 height 34
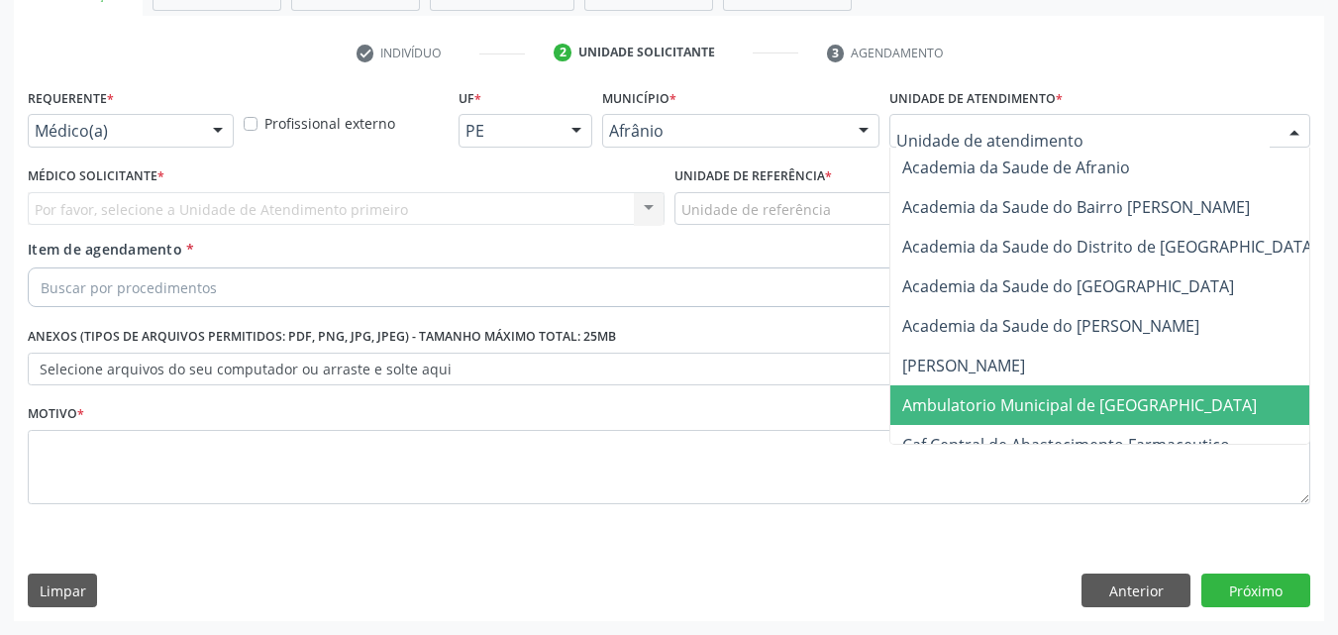
click at [1058, 402] on span "Ambulatorio Municipal de [GEOGRAPHIC_DATA]" at bounding box center [1079, 405] width 354 height 22
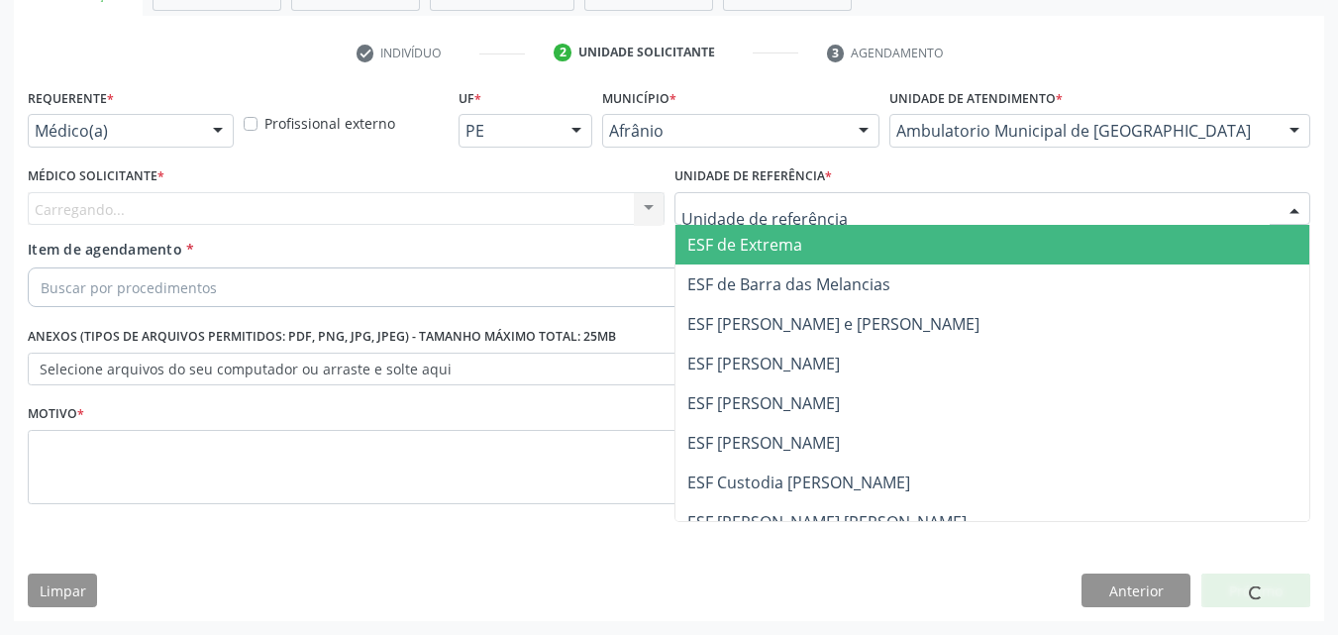
click at [884, 209] on div at bounding box center [992, 209] width 637 height 34
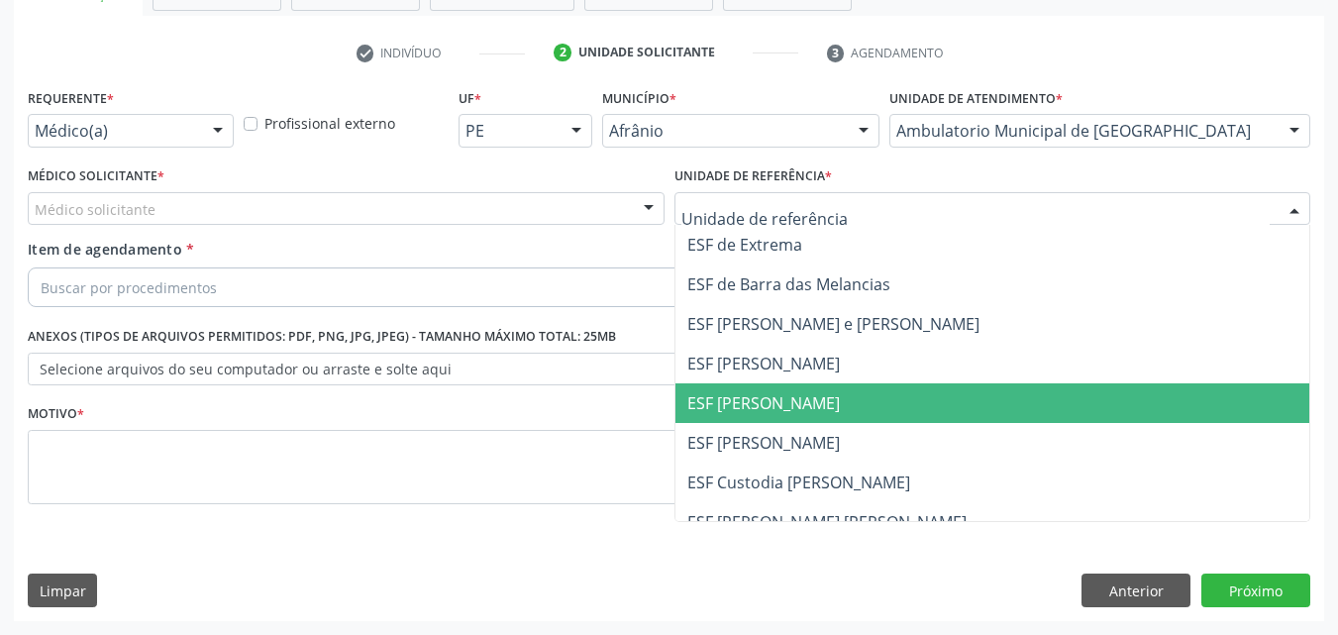
click at [882, 396] on span "ESF [PERSON_NAME]" at bounding box center [992, 403] width 635 height 40
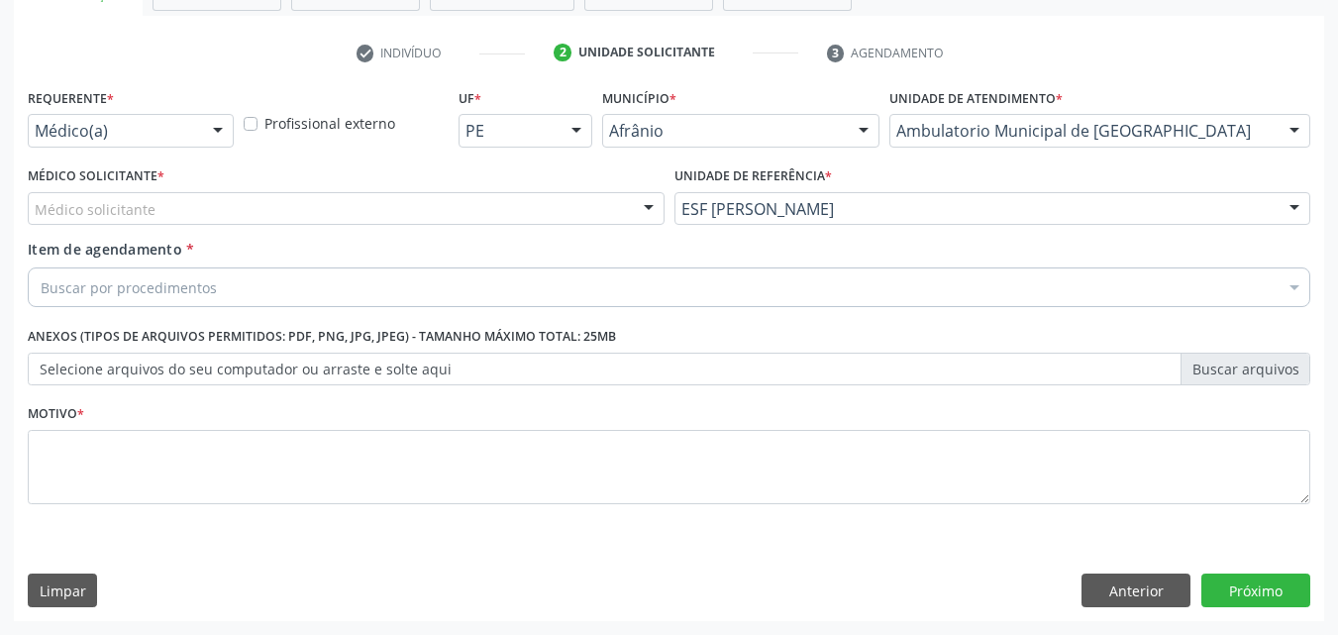
click at [510, 203] on div "Médico solicitante" at bounding box center [346, 209] width 637 height 34
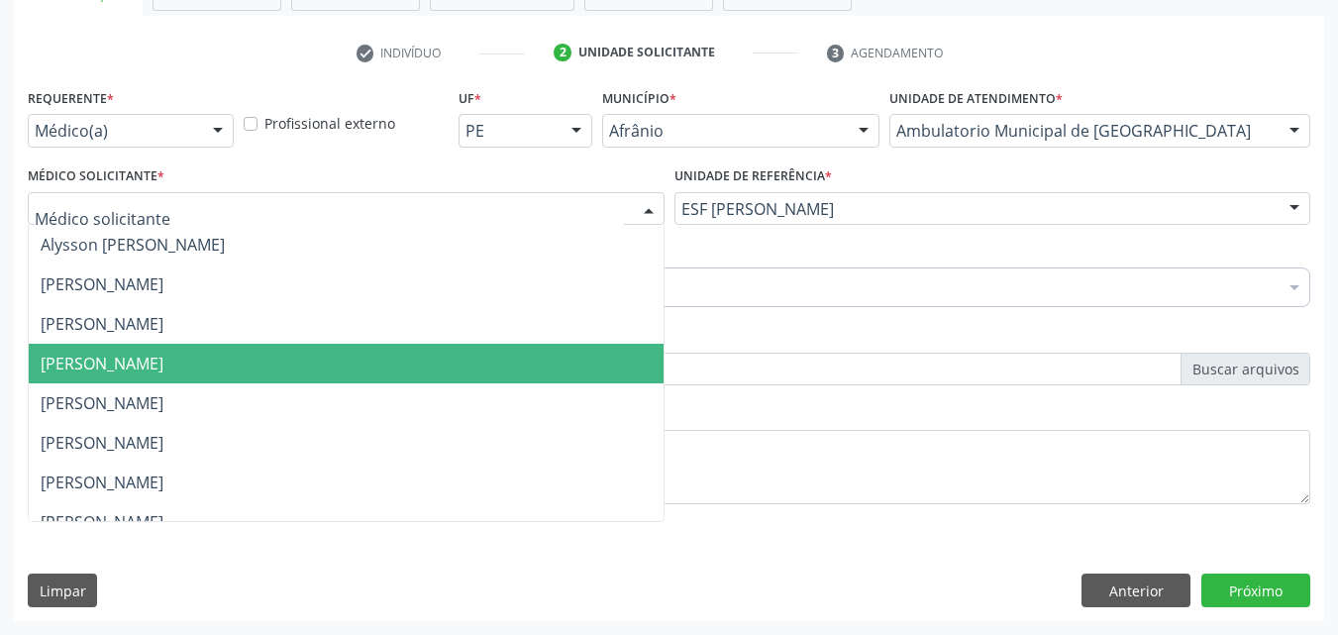
click at [488, 351] on span "[PERSON_NAME]" at bounding box center [346, 364] width 635 height 40
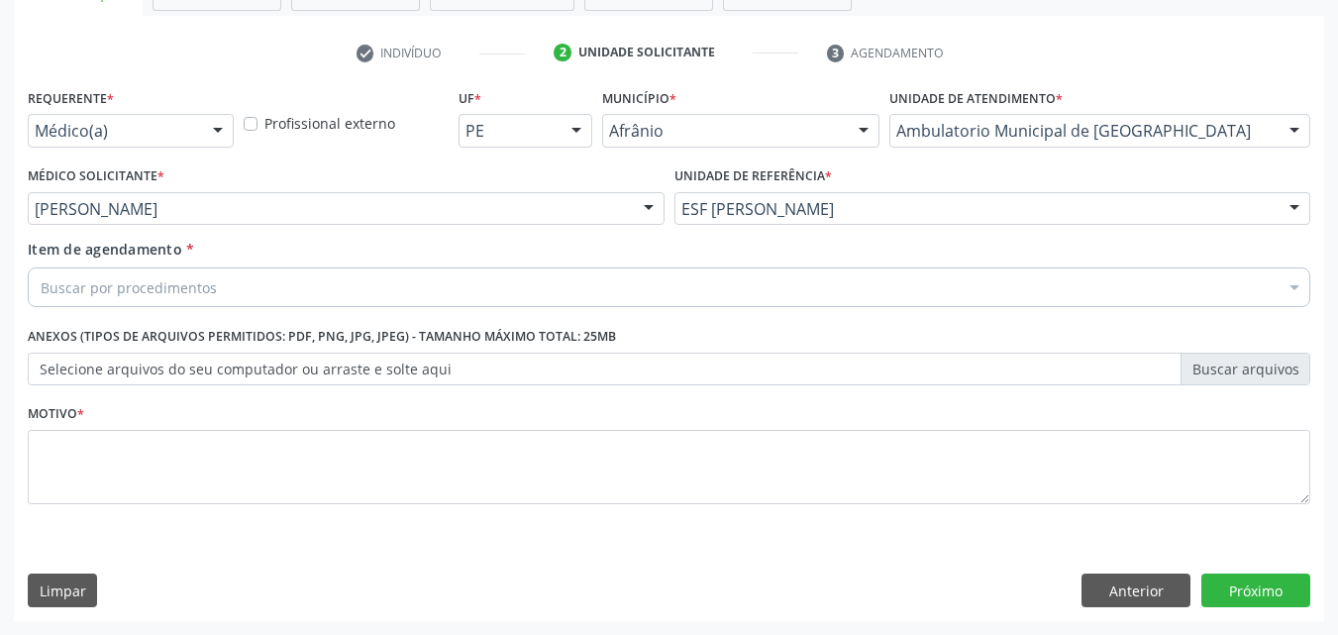
click at [379, 284] on div "Buscar por procedimentos" at bounding box center [669, 287] width 1282 height 40
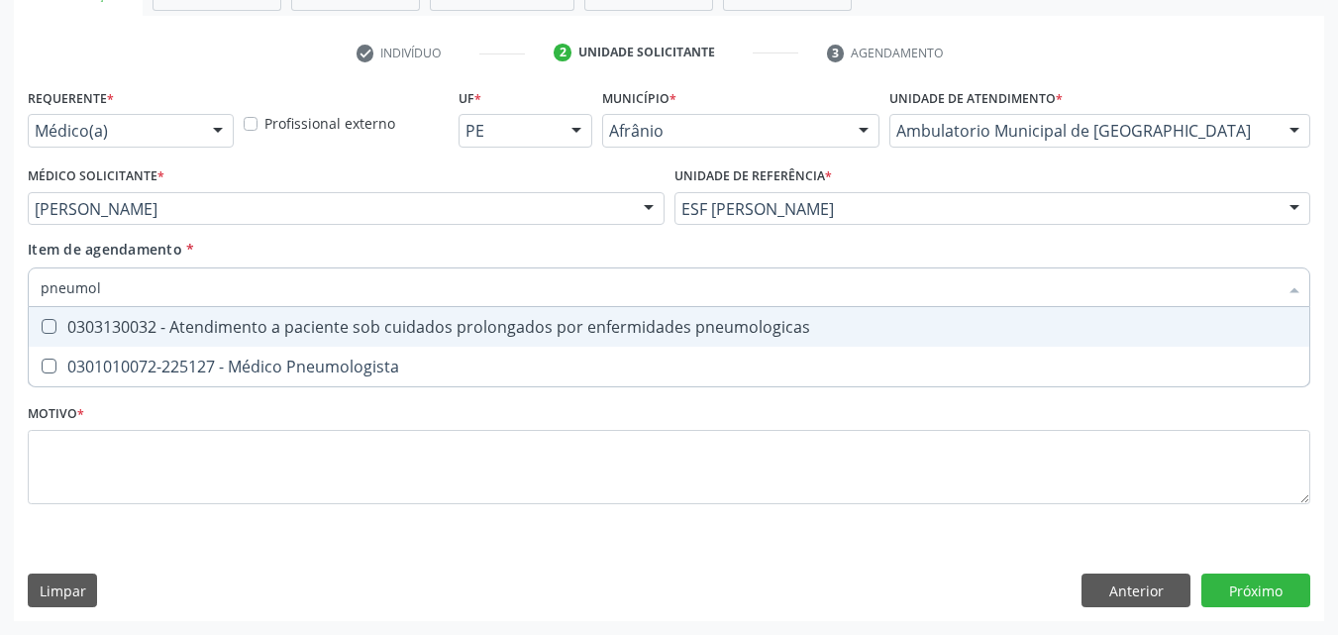
type input "pneumolo"
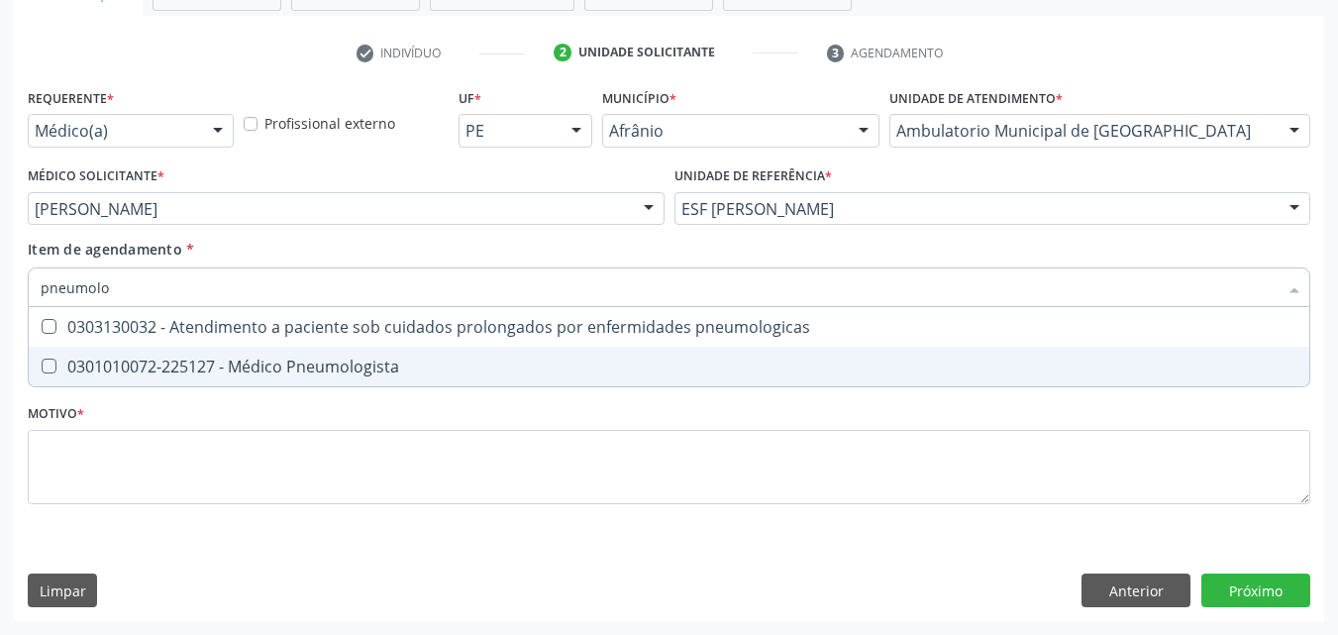
click at [359, 372] on div "0301010072-225127 - Médico Pneumologista" at bounding box center [669, 366] width 1257 height 16
checkbox Pneumologista "true"
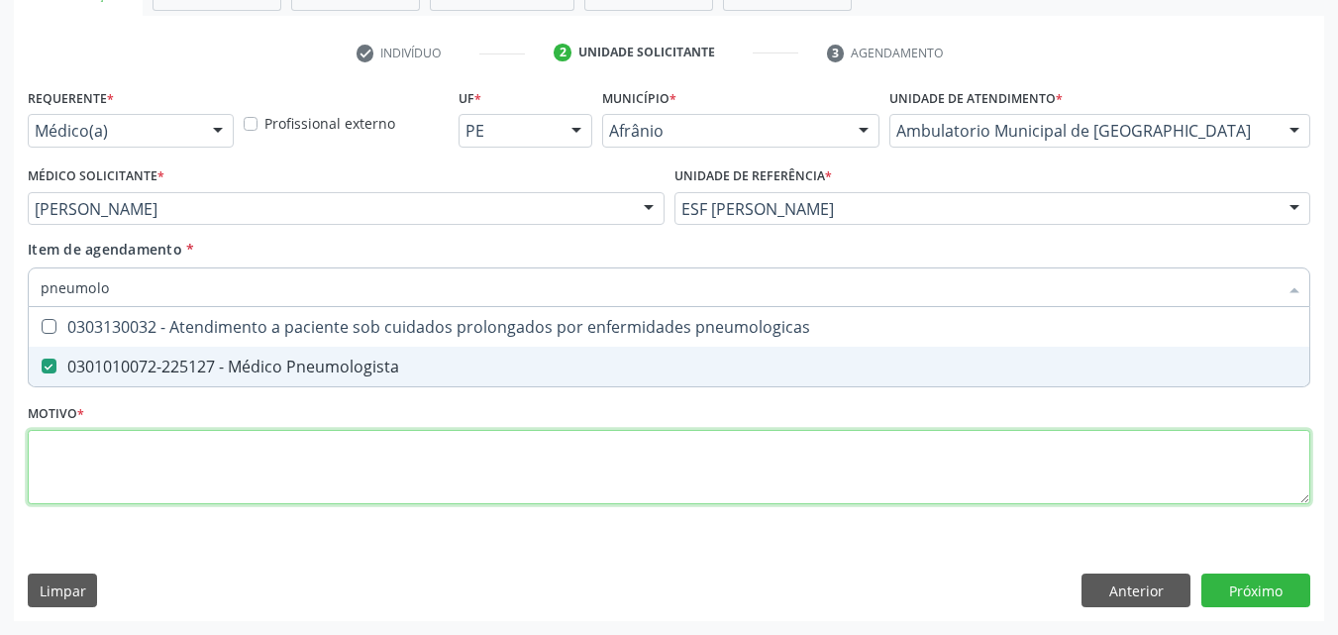
click at [347, 461] on div "Requerente * Médico(a) Médico(a) Enfermeiro(a) Paciente Nenhum resultado encont…" at bounding box center [669, 307] width 1282 height 449
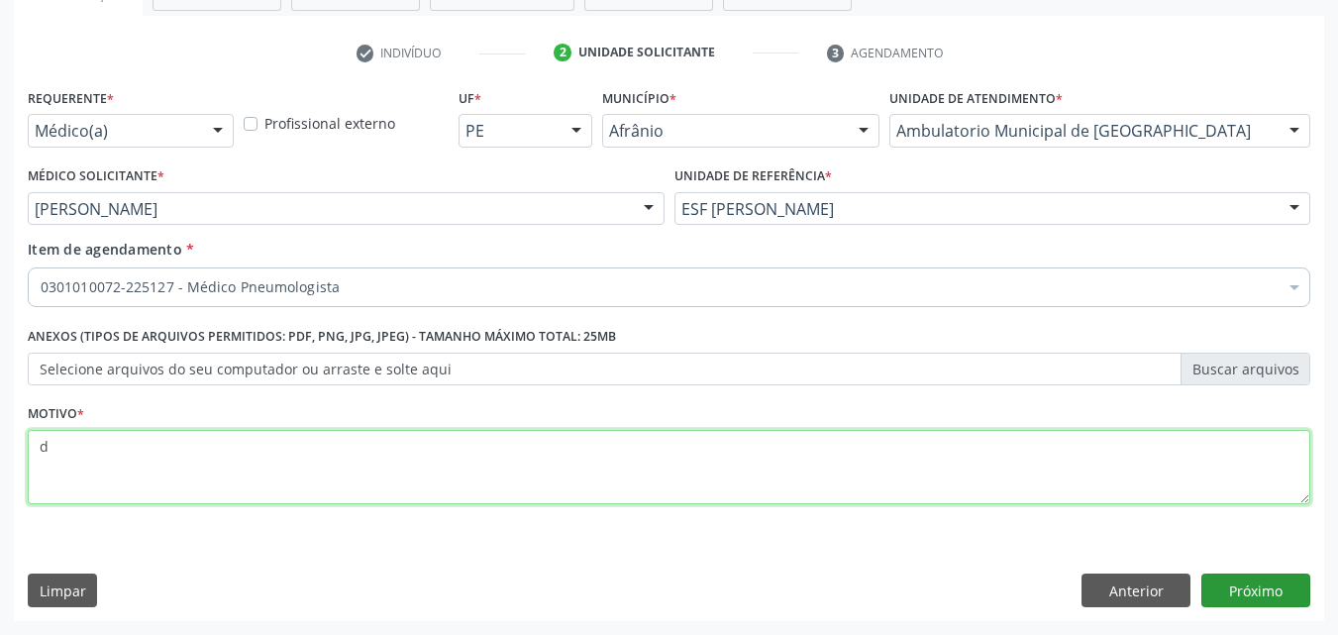
type textarea "d"
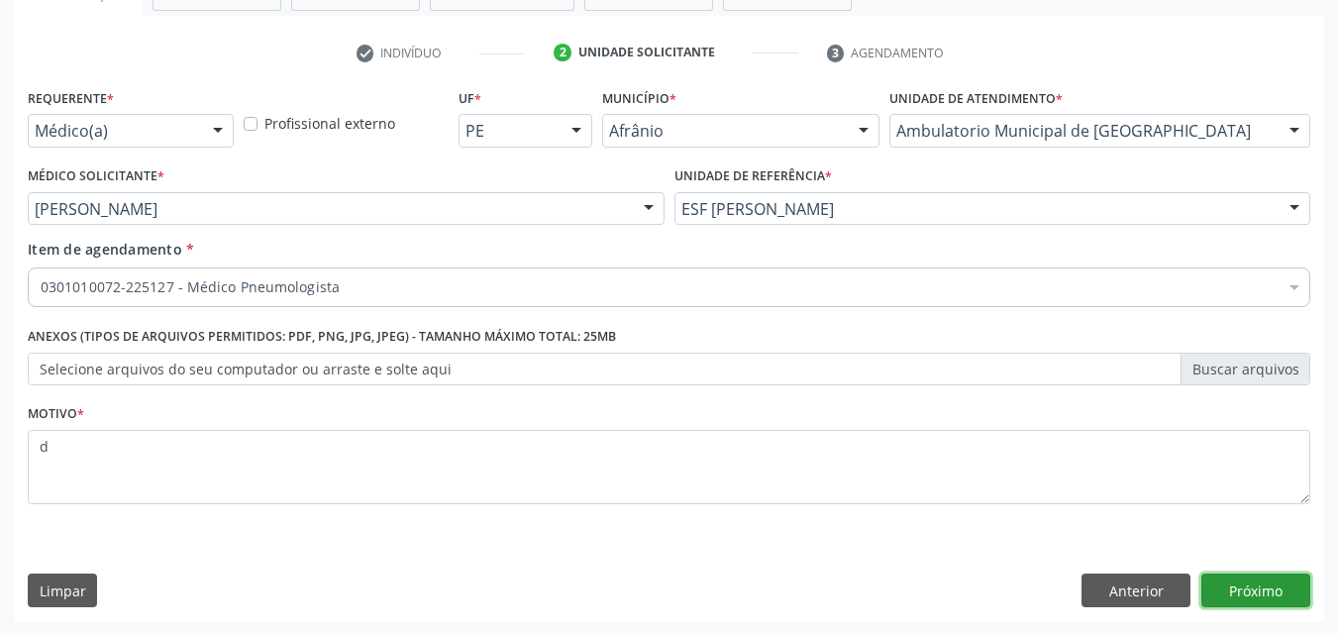
click at [1250, 586] on button "Próximo" at bounding box center [1255, 590] width 109 height 34
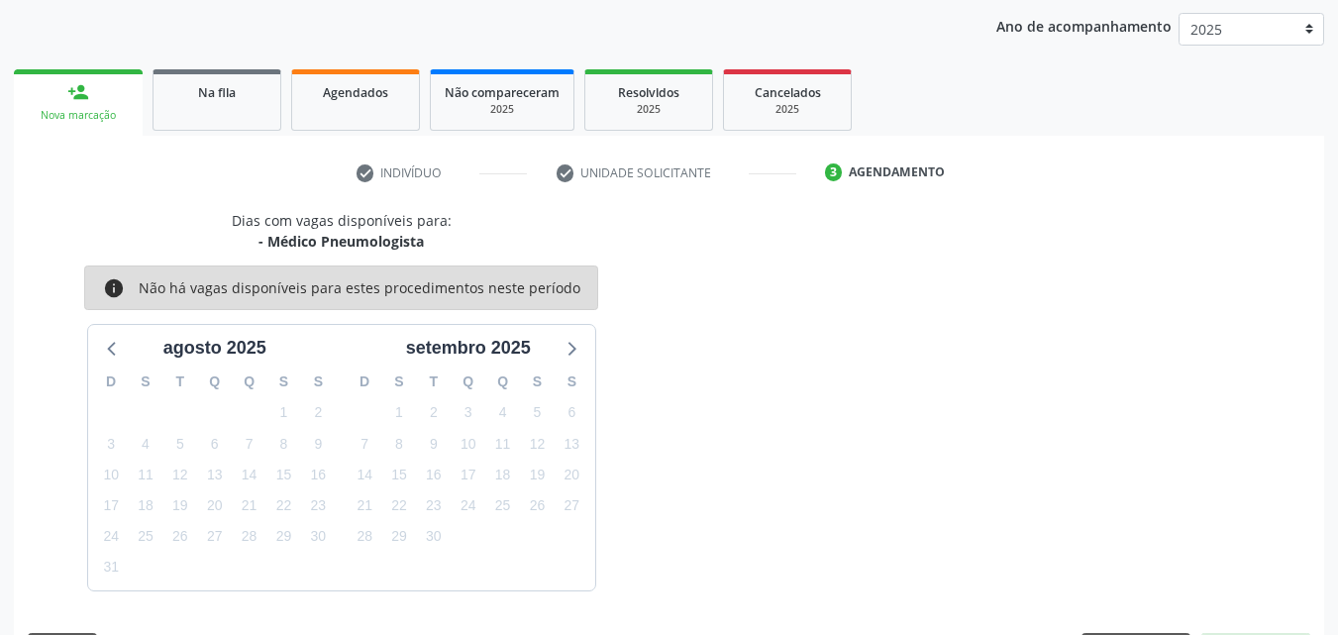
scroll to position [285, 0]
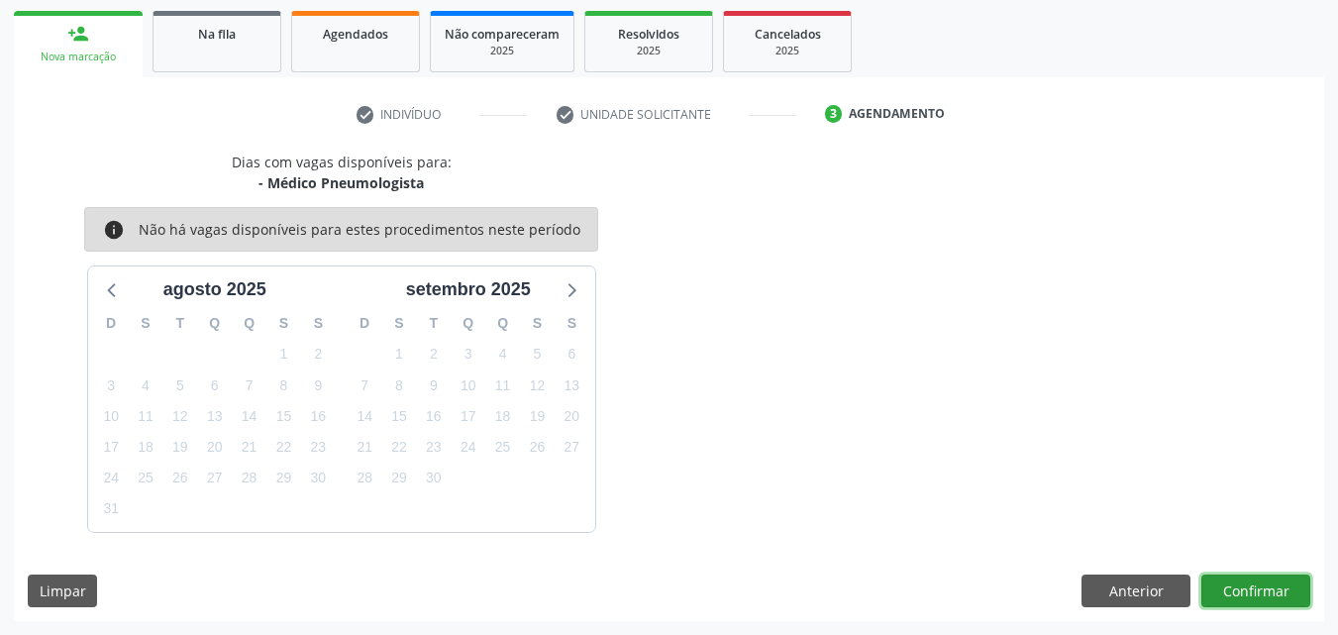
click at [1238, 583] on button "Confirmar" at bounding box center [1255, 591] width 109 height 34
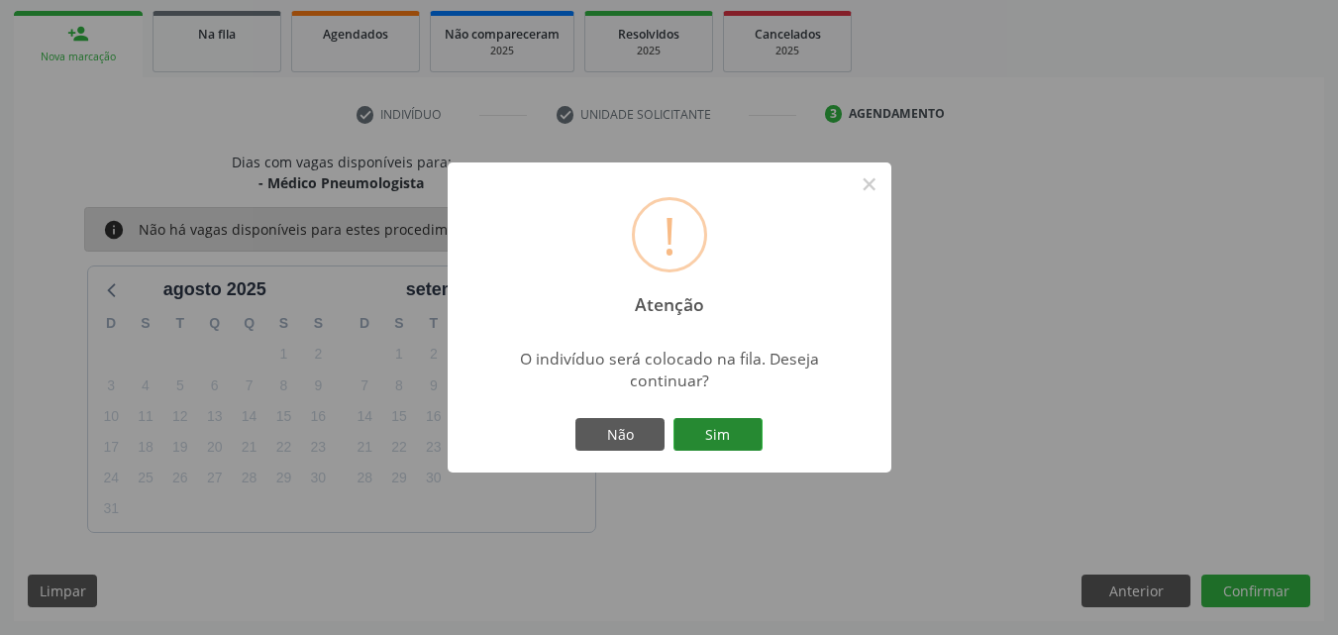
click at [744, 443] on button "Sim" at bounding box center [717, 435] width 89 height 34
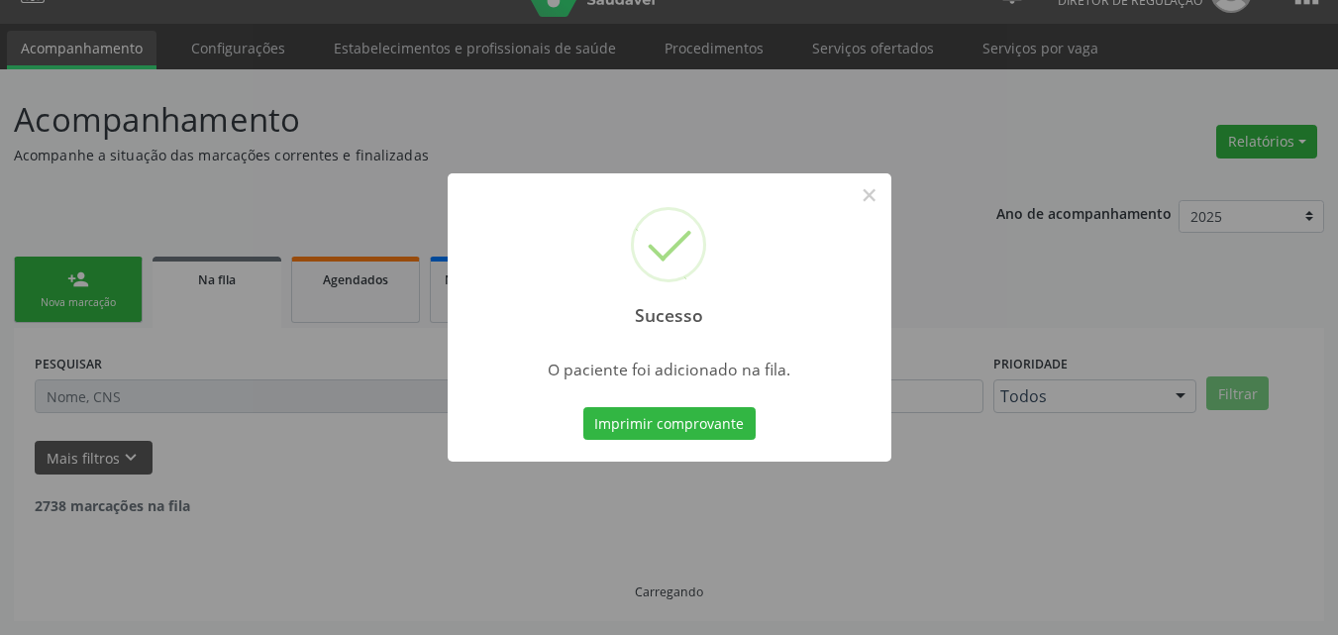
scroll to position [19, 0]
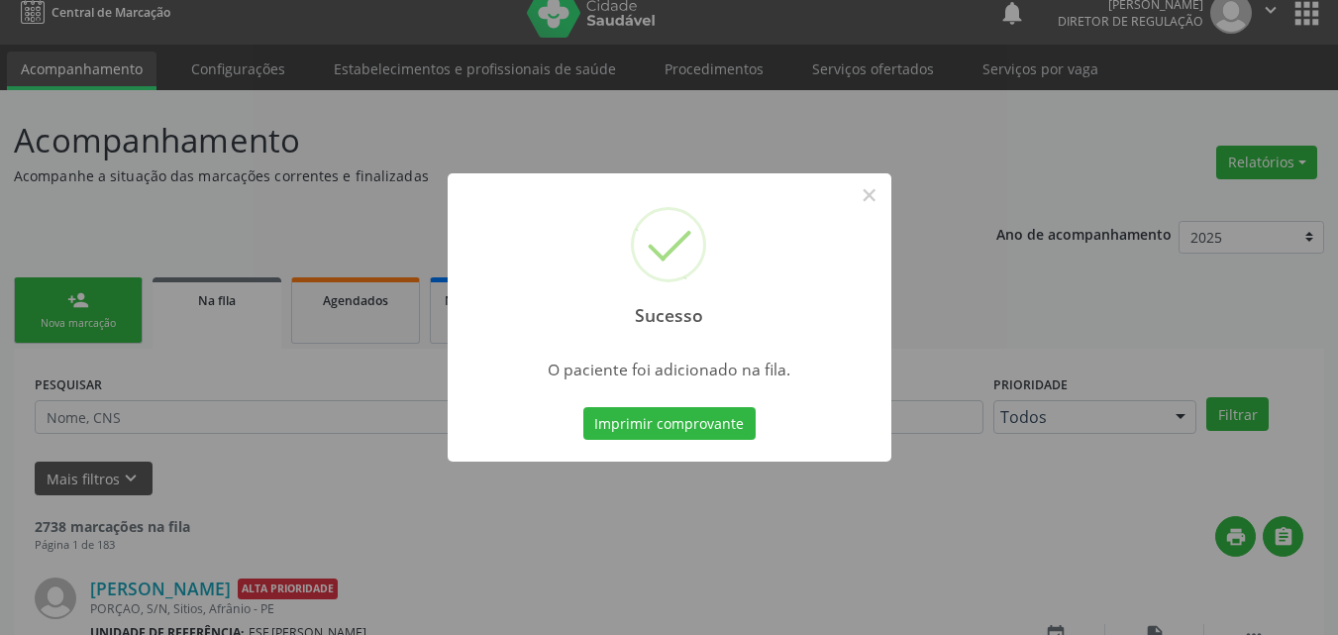
scroll to position [19, 0]
click at [866, 196] on button "×" at bounding box center [870, 195] width 34 height 34
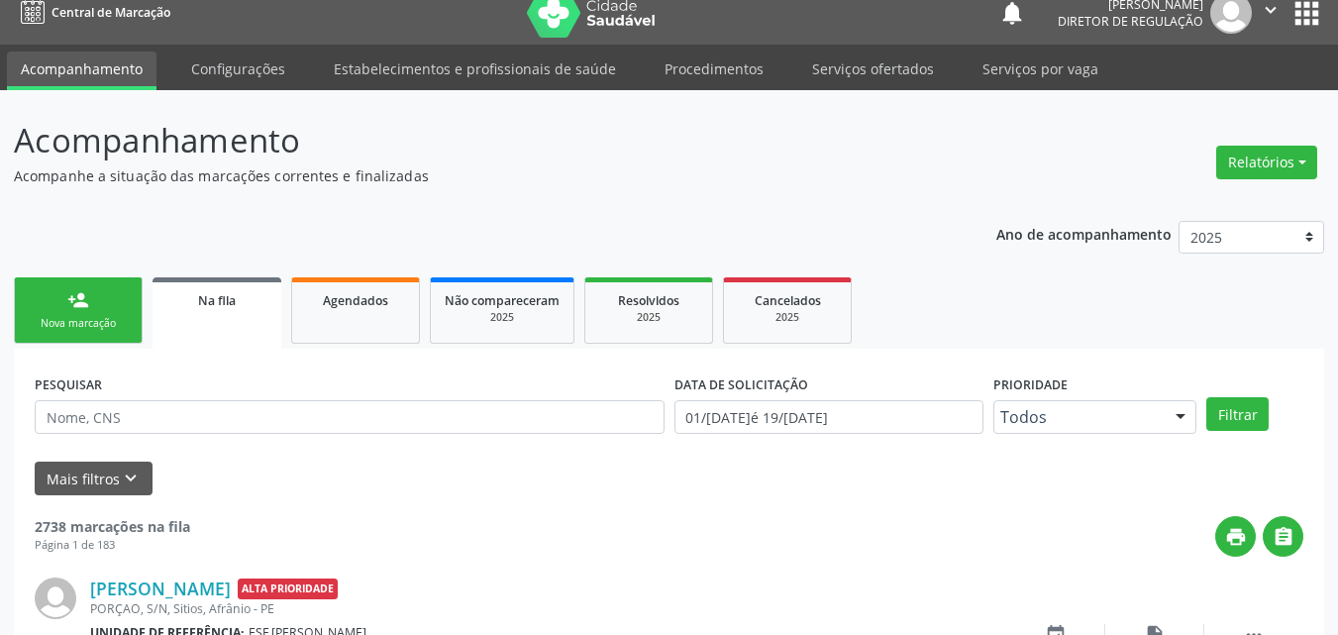
click at [115, 312] on link "person_add Nova marcação" at bounding box center [78, 310] width 129 height 66
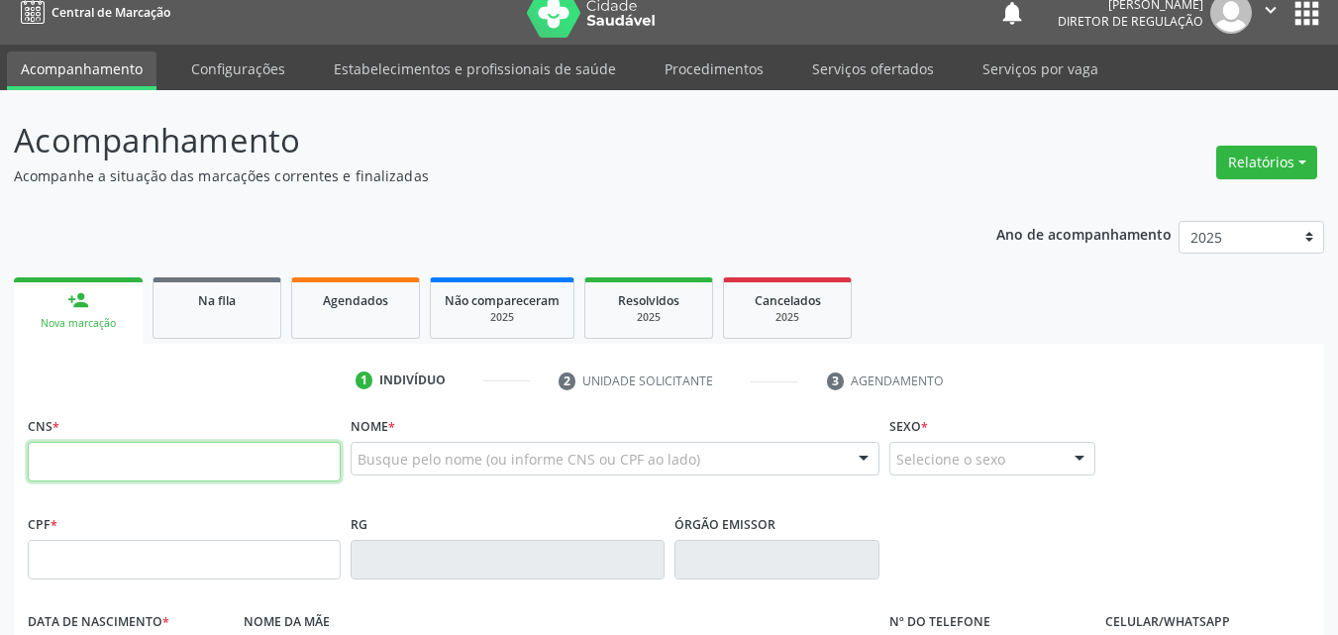
click at [295, 461] on input "text" at bounding box center [184, 462] width 313 height 40
type input "705 8084 0299 9431"
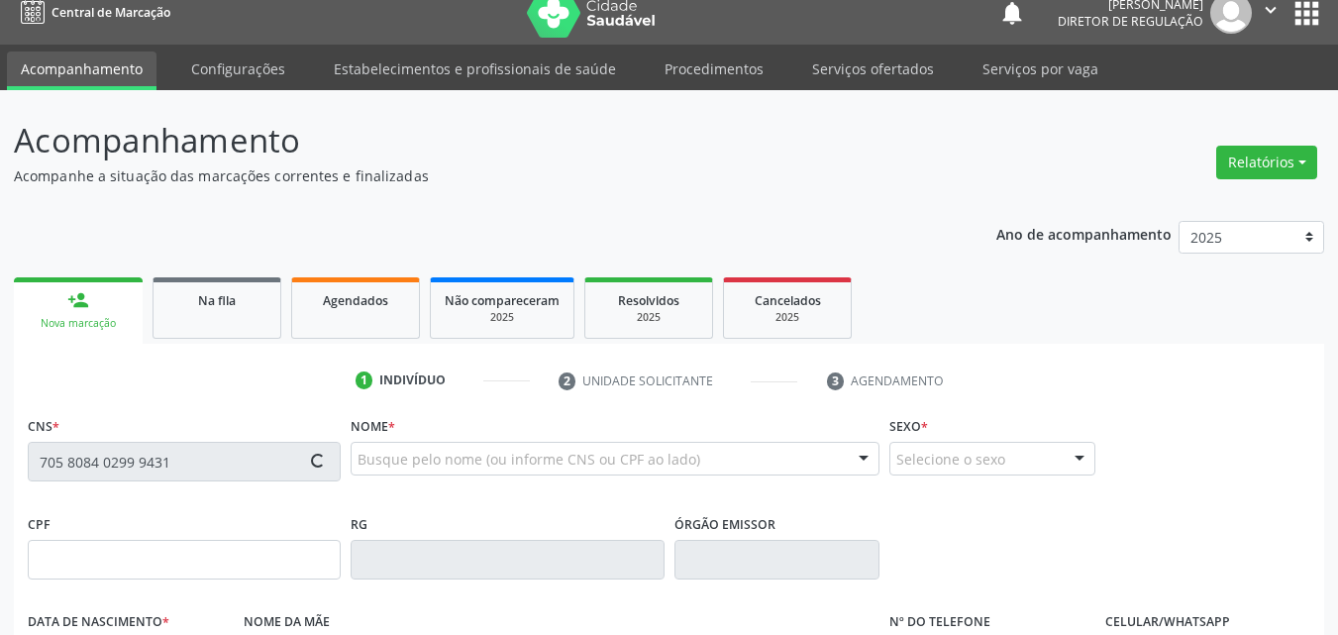
type input "065.724.054-00"
type input "[DATE]"
type input "[PERSON_NAME]"
type input "[PHONE_NUMBER]"
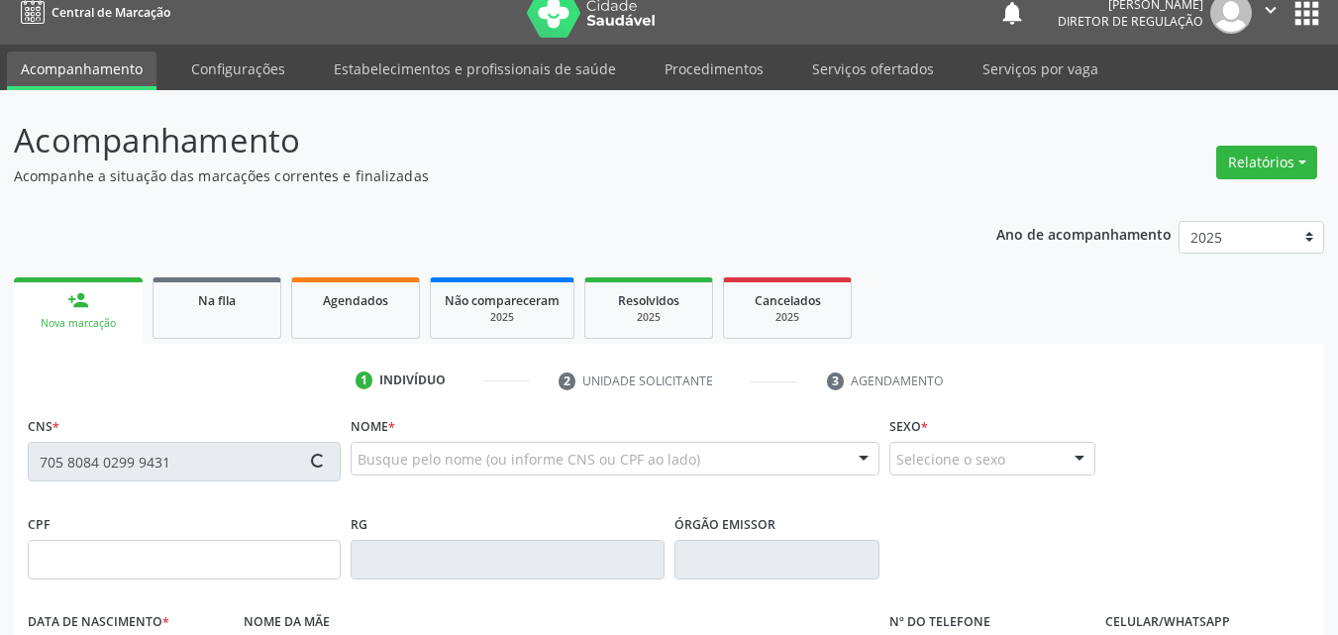
type input "152"
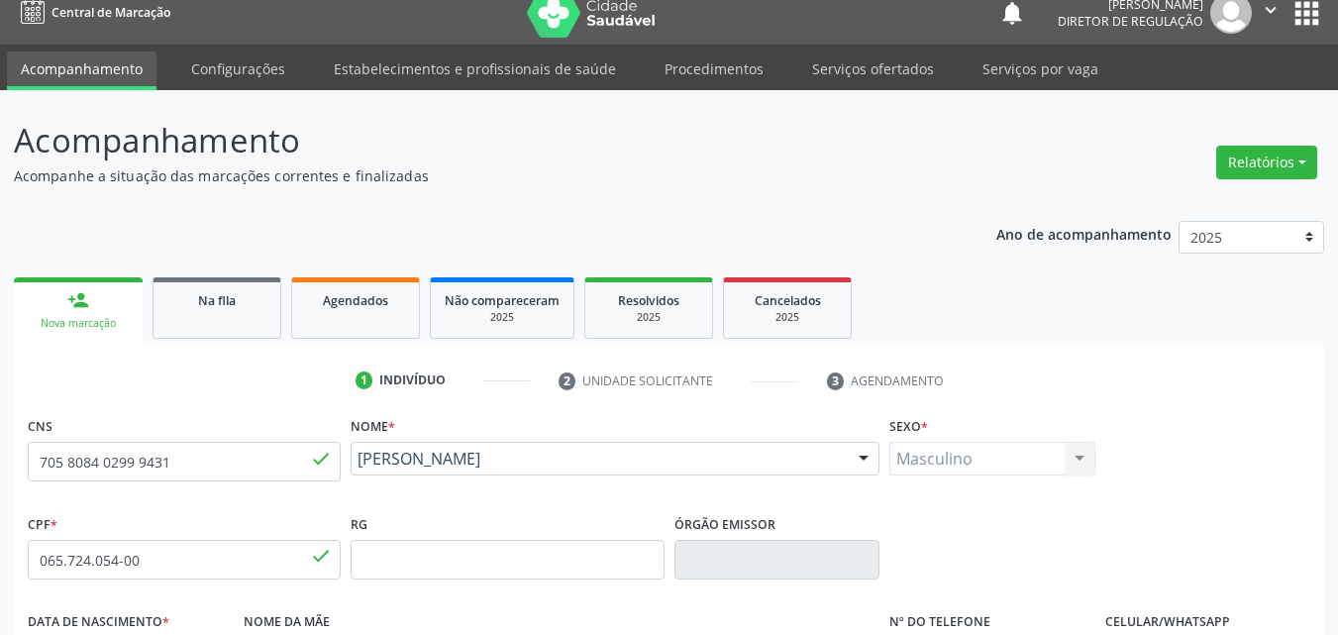
scroll to position [415, 0]
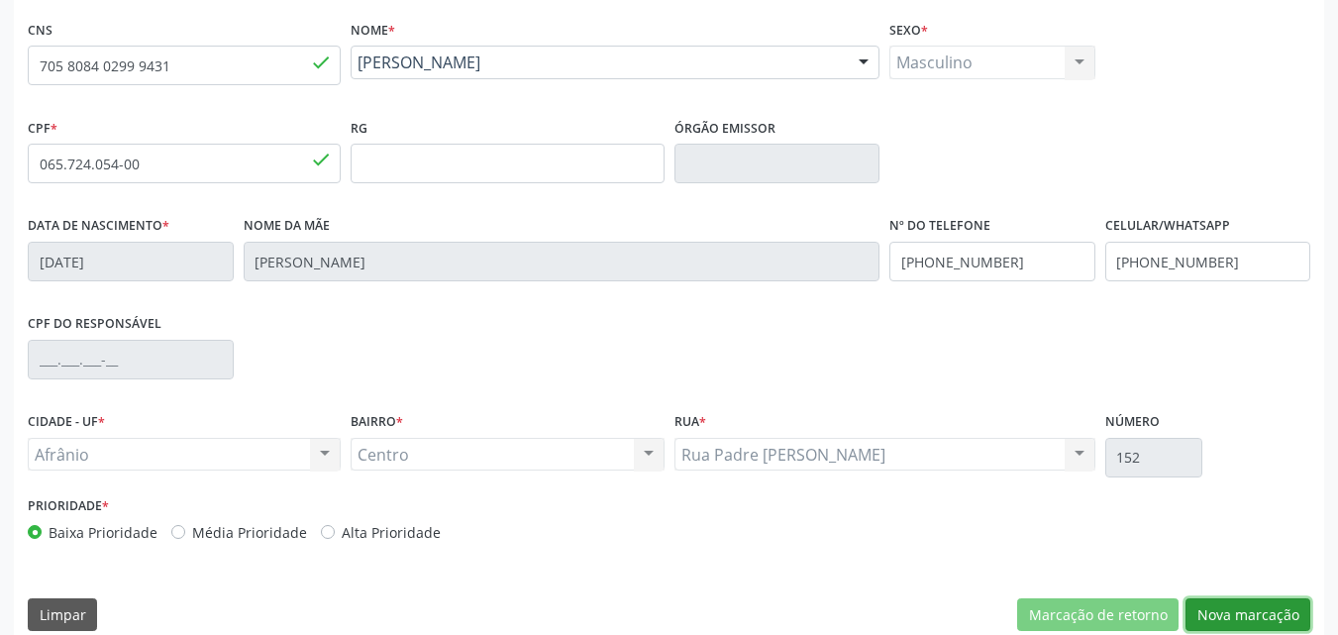
click at [1222, 615] on button "Nova marcação" at bounding box center [1247, 615] width 125 height 34
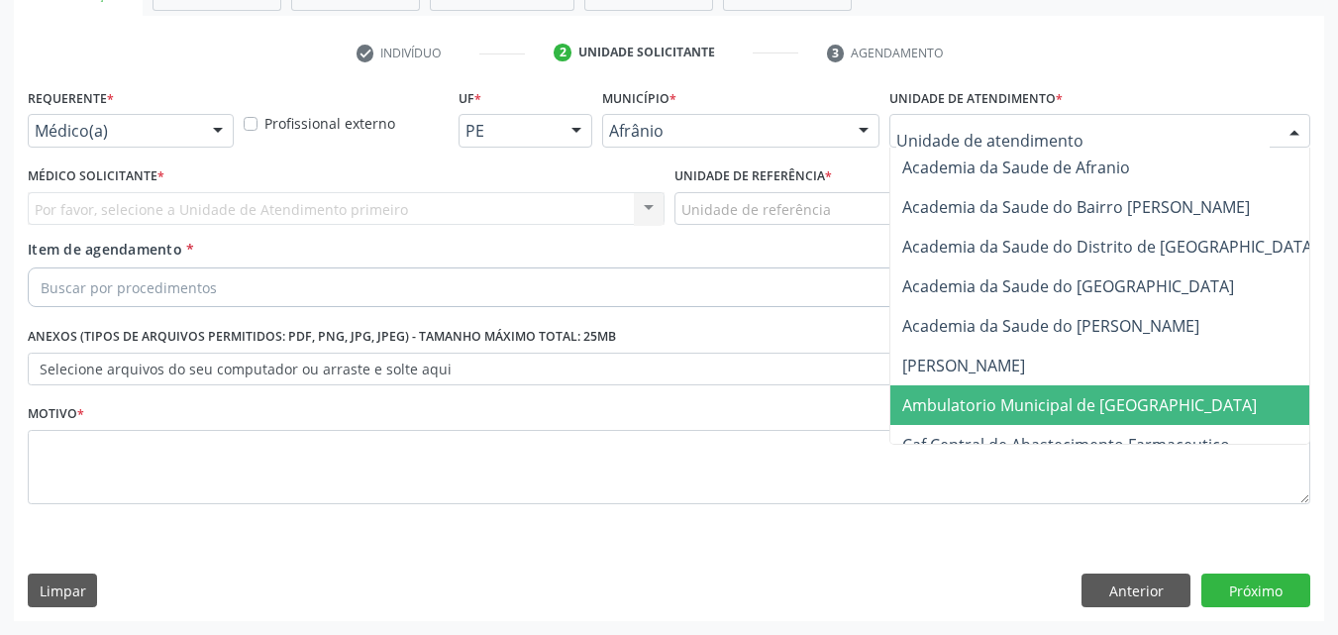
click at [1049, 408] on span "Ambulatorio Municipal de [GEOGRAPHIC_DATA]" at bounding box center [1079, 405] width 354 height 22
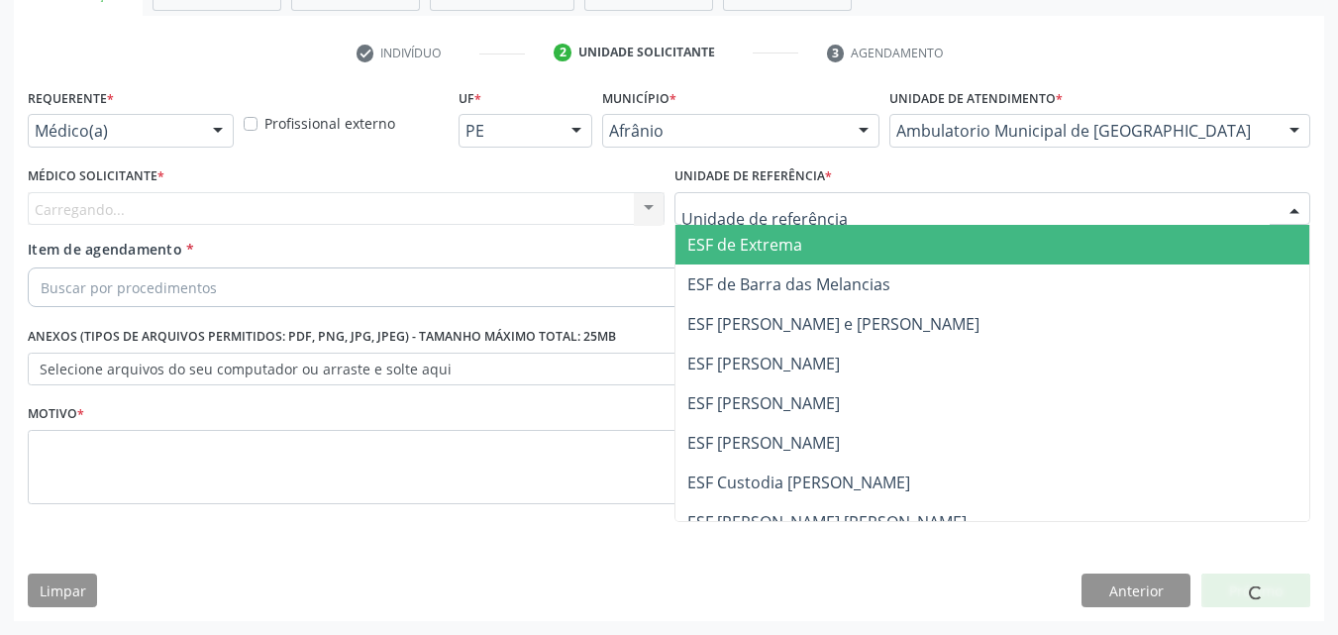
click at [856, 212] on div at bounding box center [992, 209] width 637 height 34
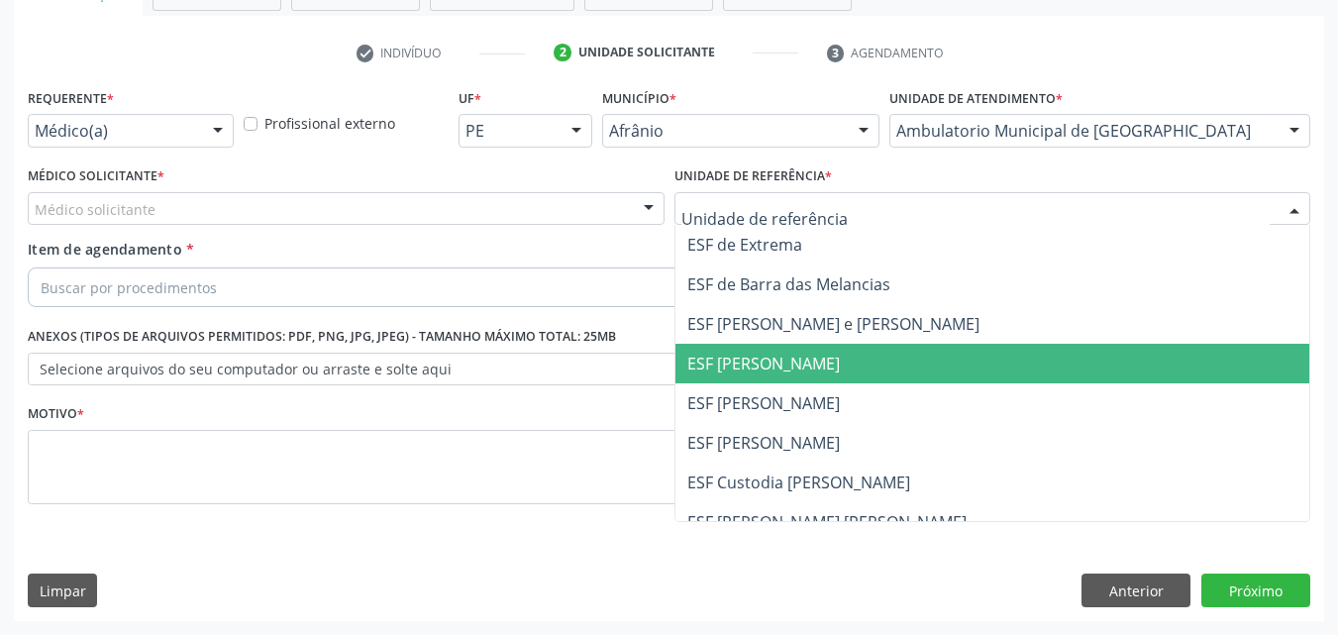
click at [840, 358] on span "ESF [PERSON_NAME]" at bounding box center [763, 364] width 152 height 22
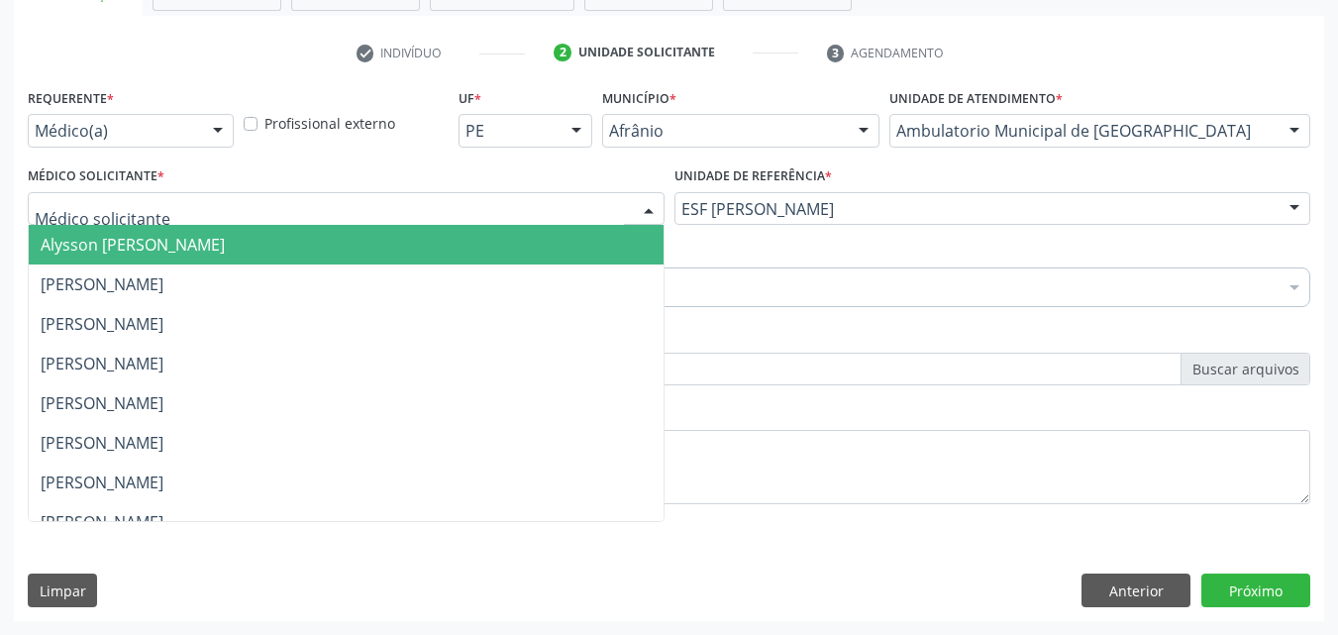
click at [473, 207] on div at bounding box center [346, 209] width 637 height 34
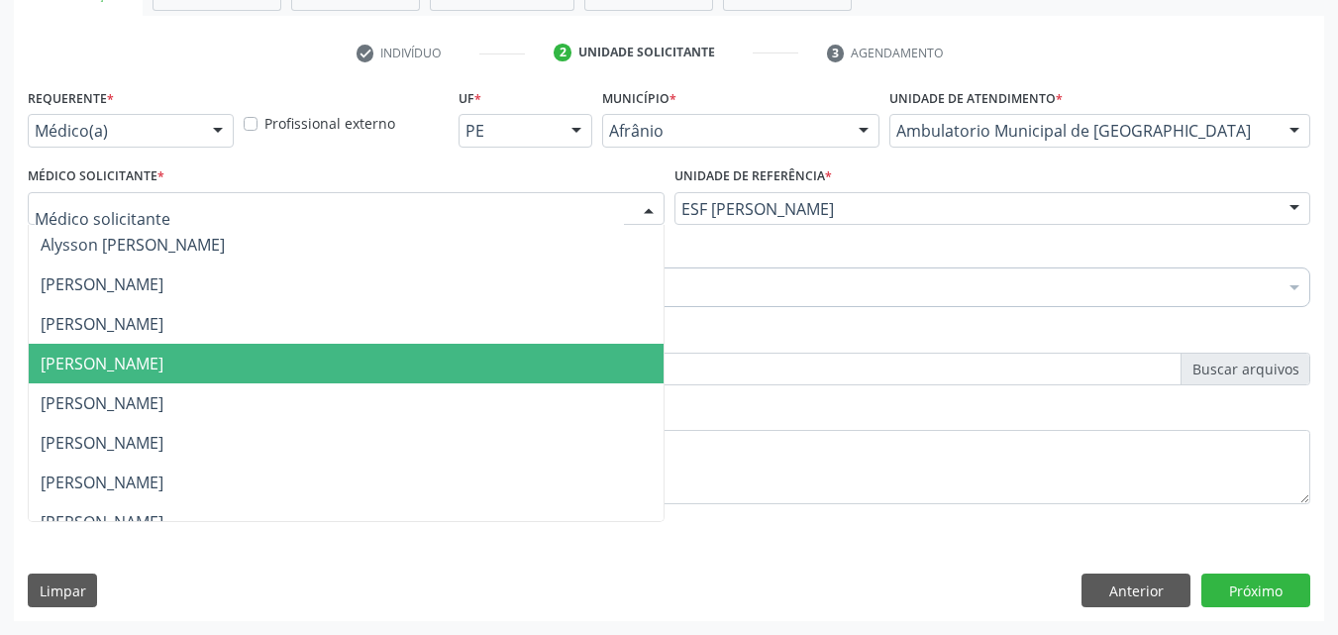
click at [485, 372] on span "[PERSON_NAME]" at bounding box center [346, 364] width 635 height 40
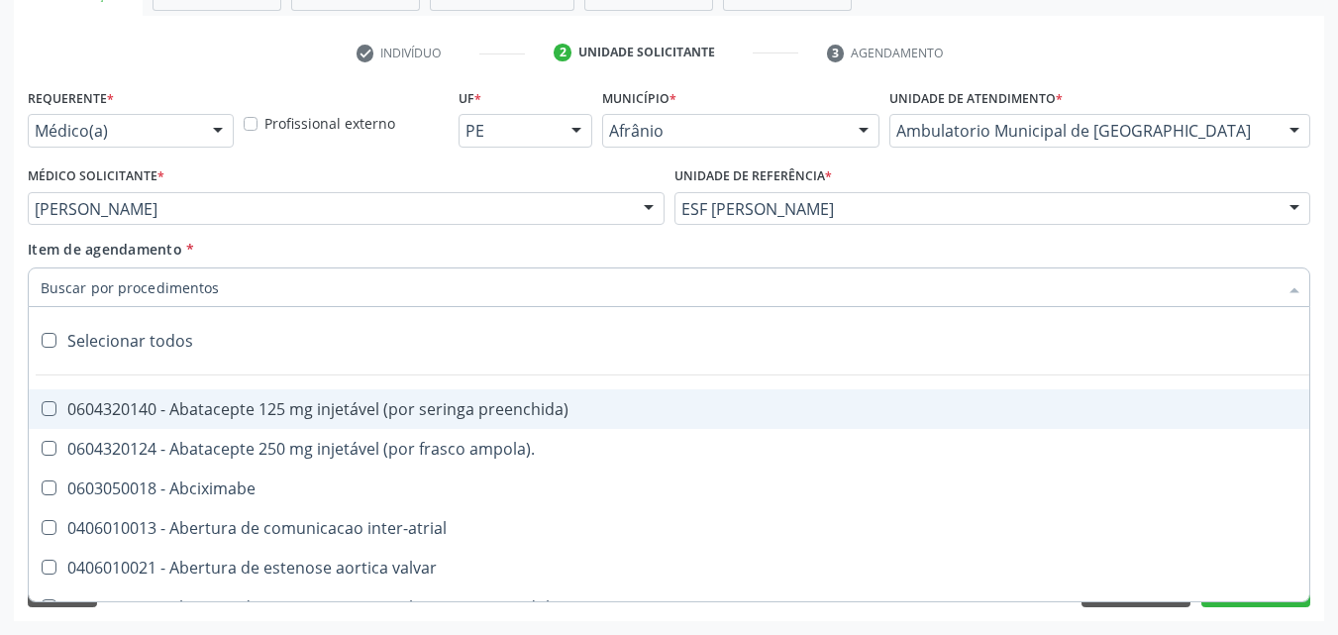
click at [394, 277] on div at bounding box center [669, 287] width 1282 height 40
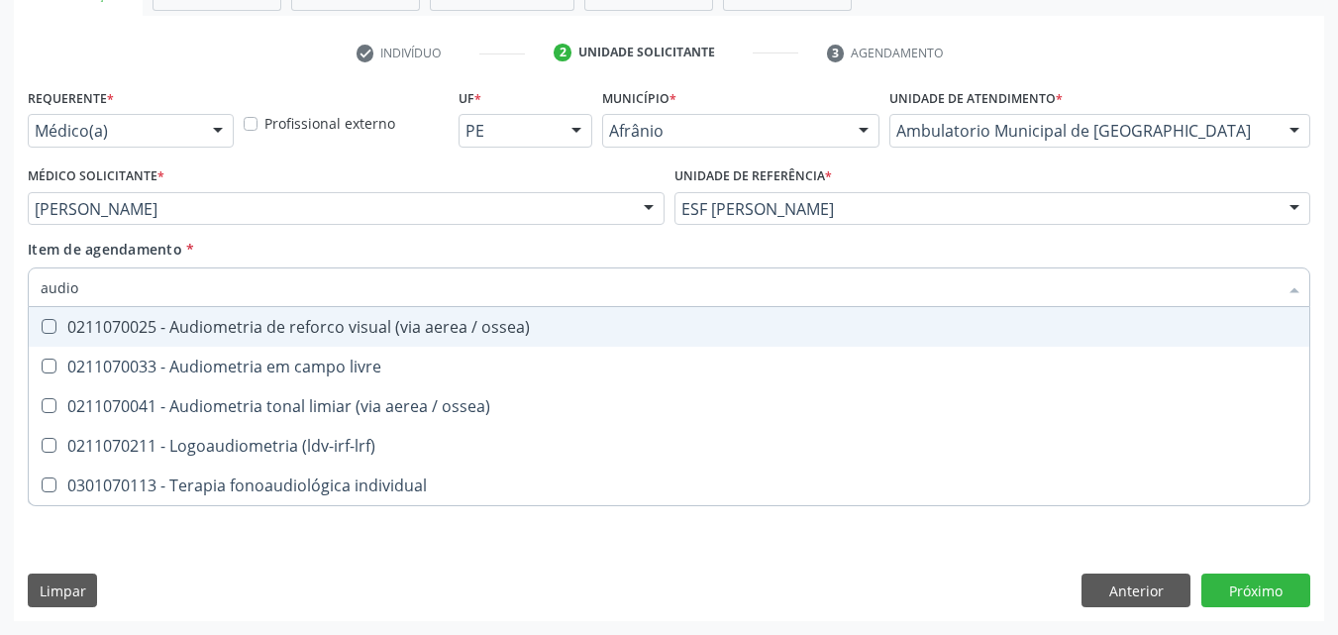
type input "audiom"
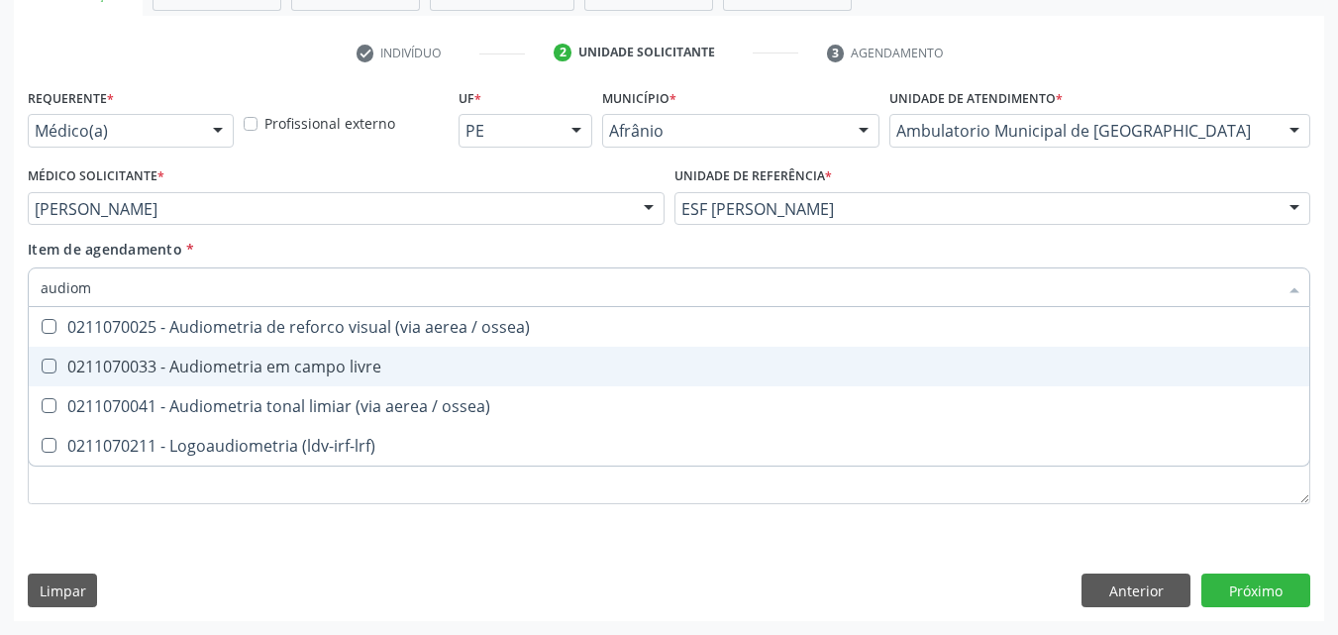
click at [357, 360] on div "0211070033 - Audiometria em campo livre" at bounding box center [669, 366] width 1257 height 16
checkbox livre "true"
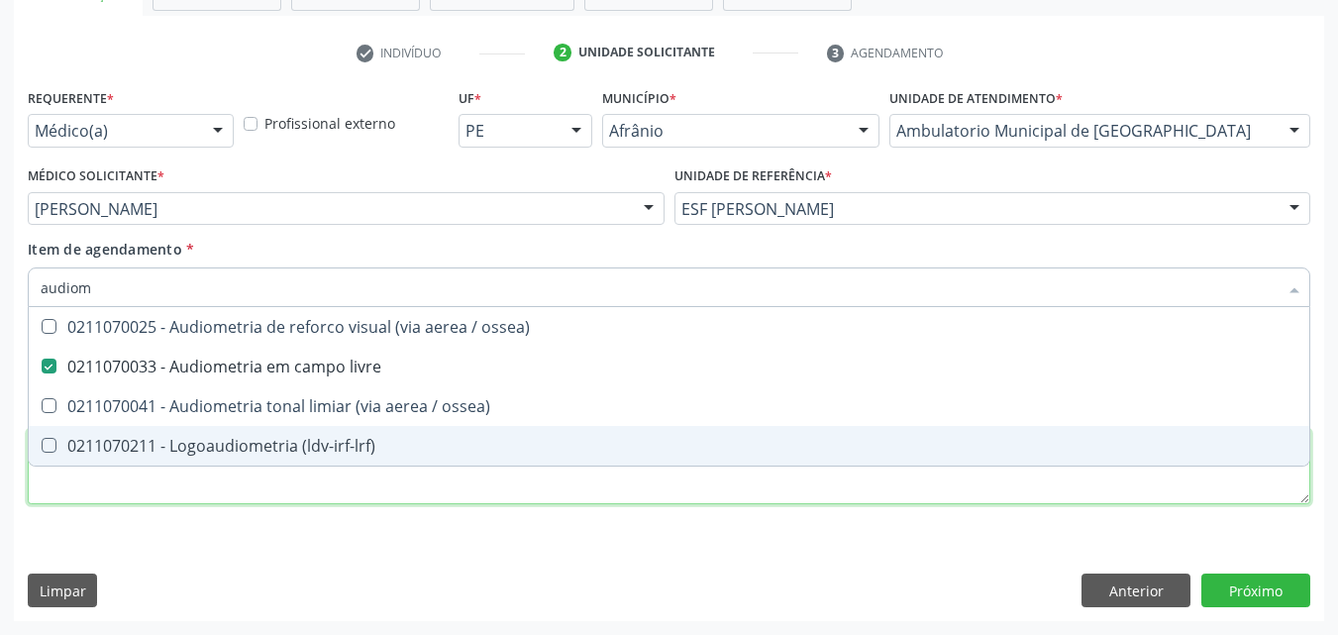
click at [346, 480] on div "Requerente * Médico(a) Médico(a) Enfermeiro(a) Paciente Nenhum resultado encont…" at bounding box center [669, 307] width 1282 height 449
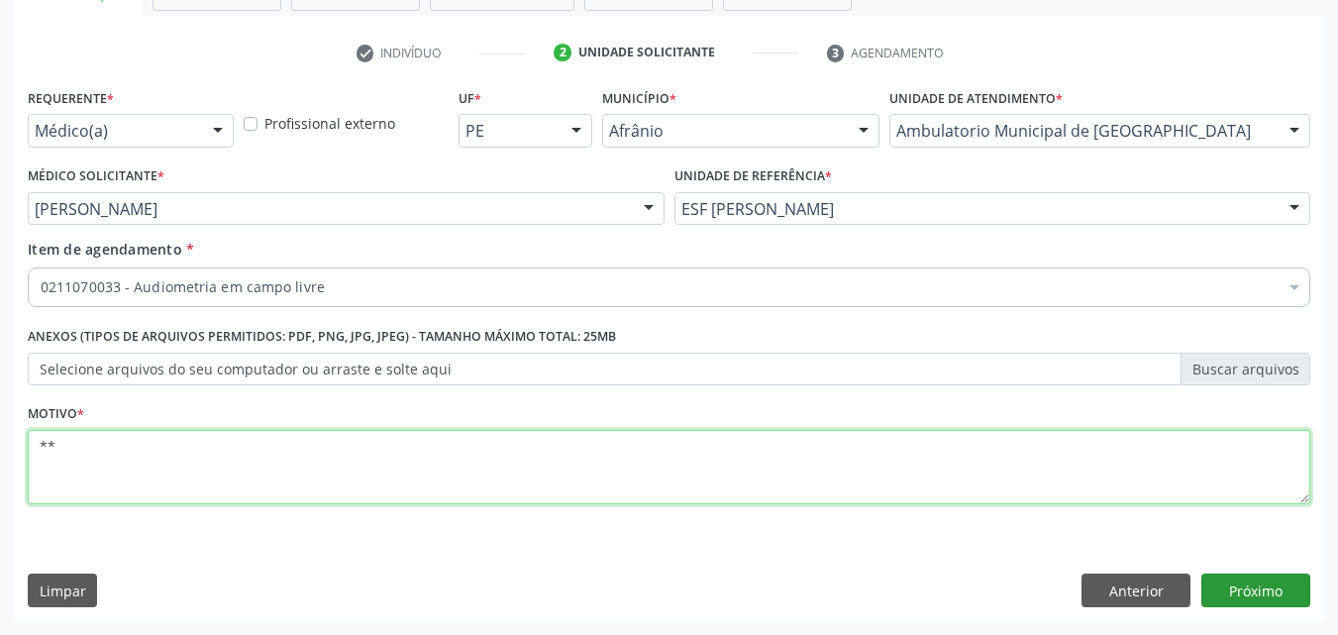
type textarea "**"
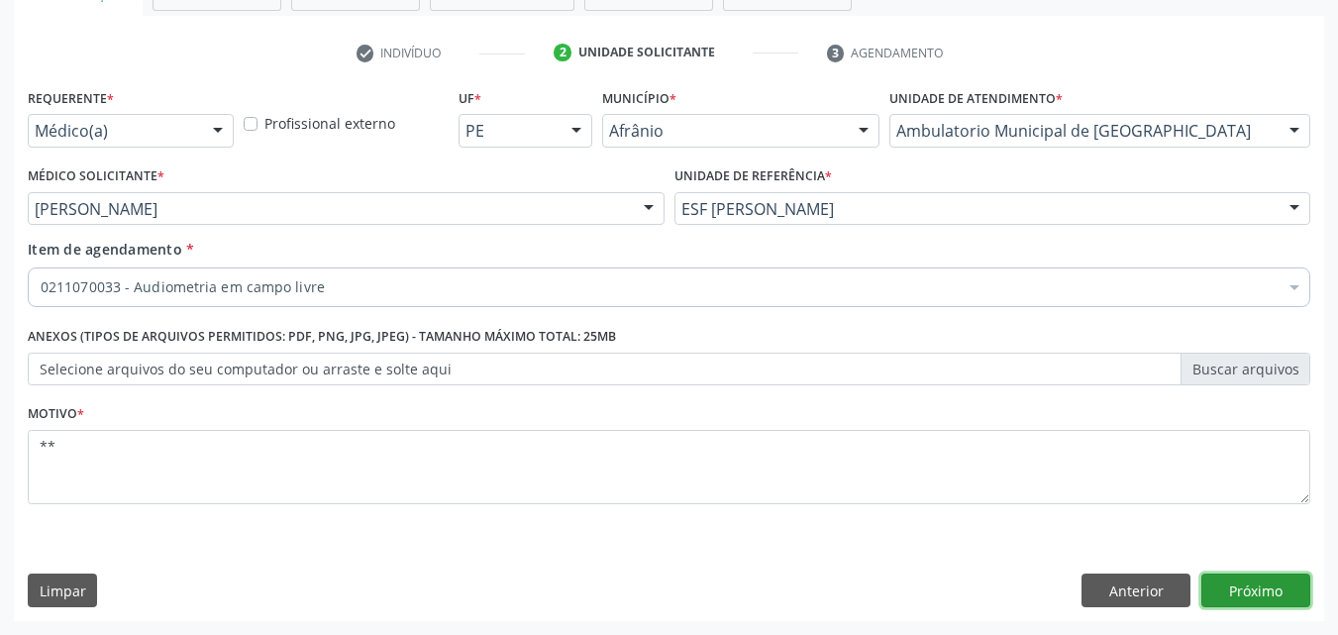
click at [1252, 588] on button "Próximo" at bounding box center [1255, 590] width 109 height 34
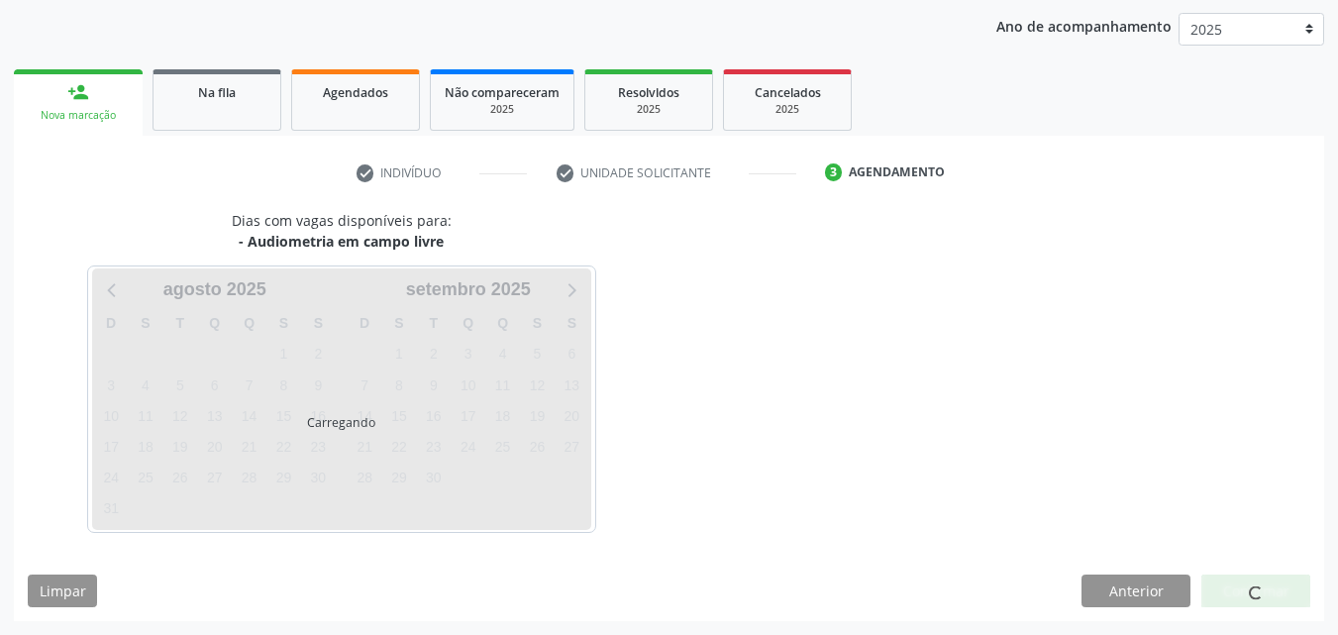
scroll to position [227, 0]
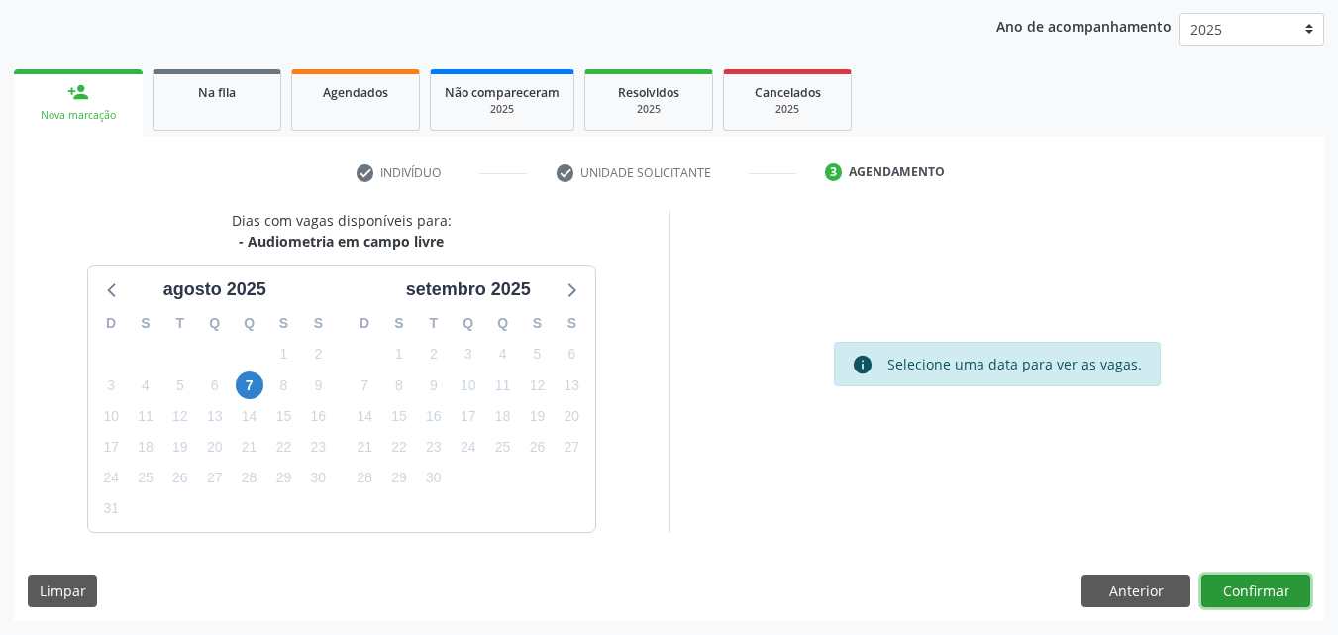
click at [1249, 591] on button "Confirmar" at bounding box center [1255, 591] width 109 height 34
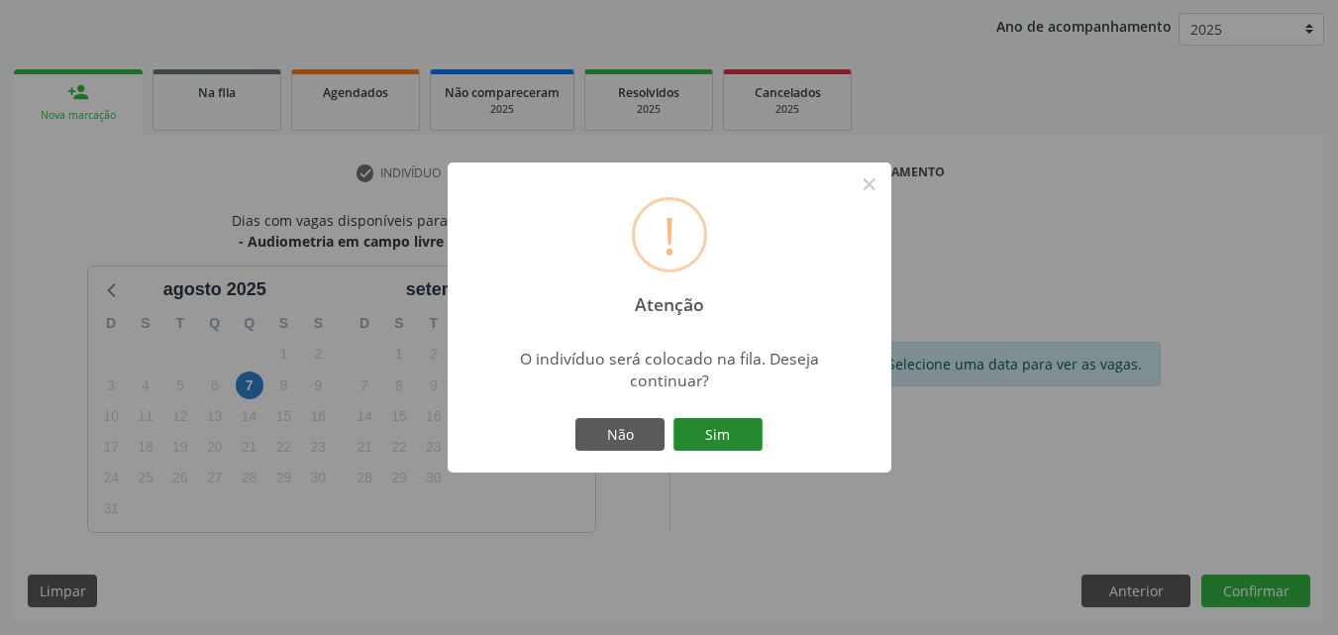
click at [725, 441] on button "Sim" at bounding box center [717, 435] width 89 height 34
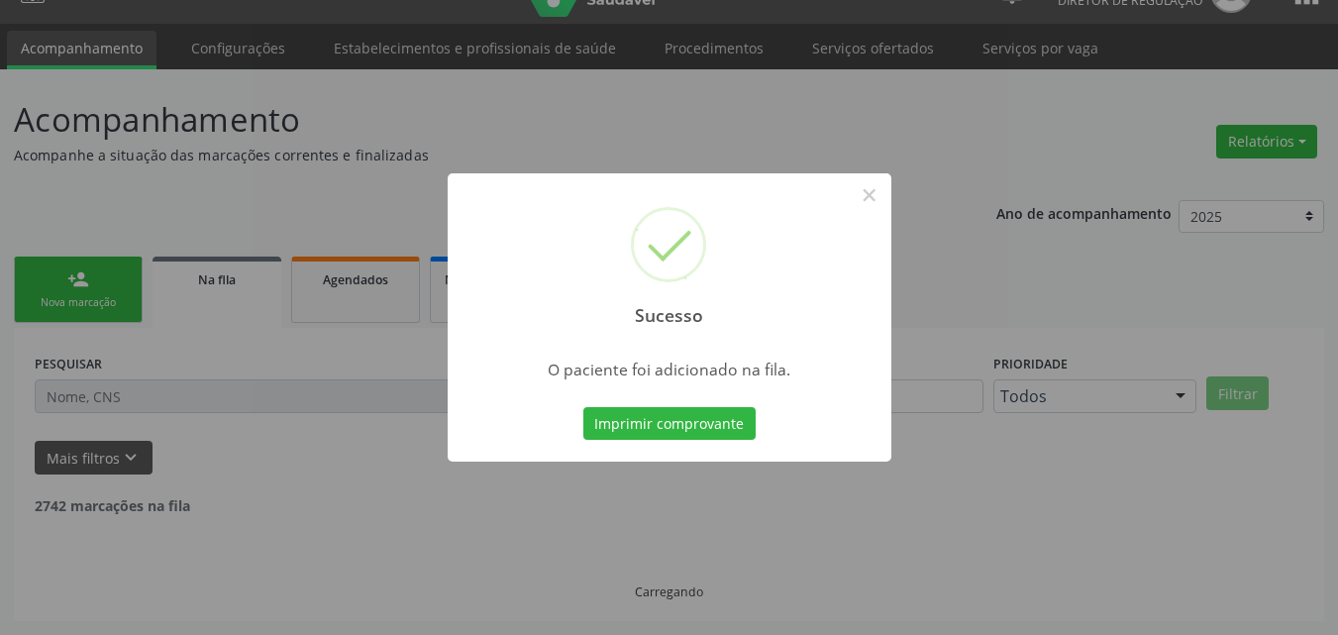
scroll to position [19, 0]
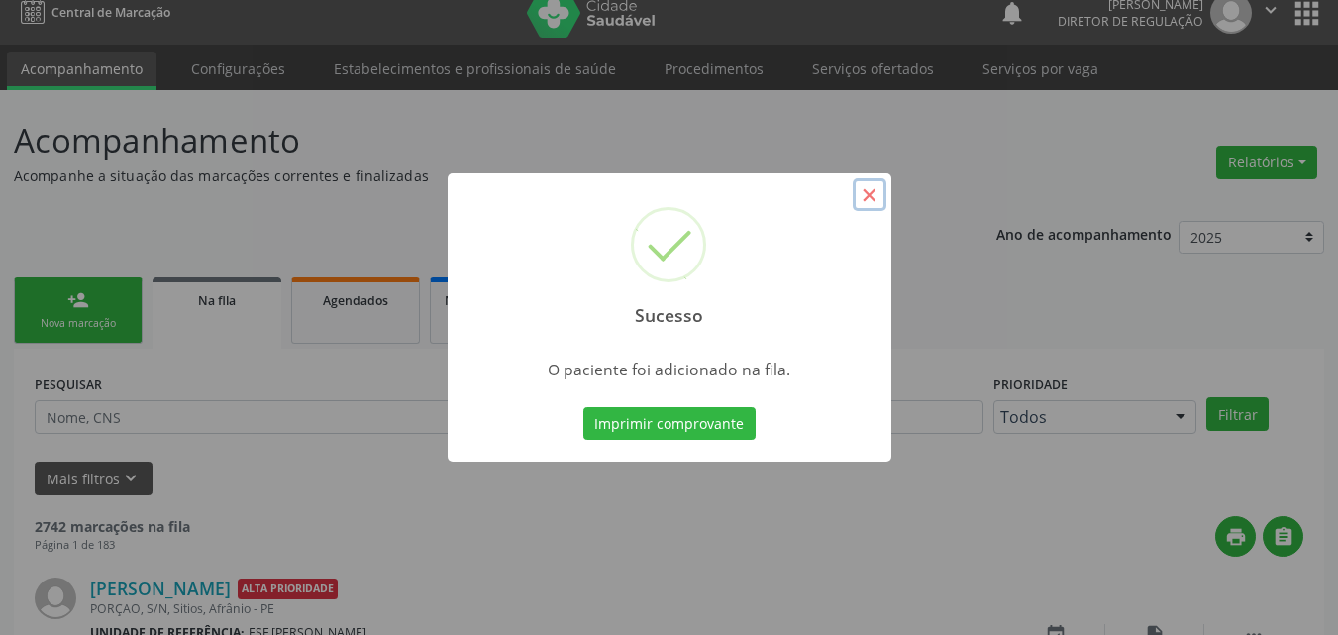
click at [863, 203] on button "×" at bounding box center [870, 195] width 34 height 34
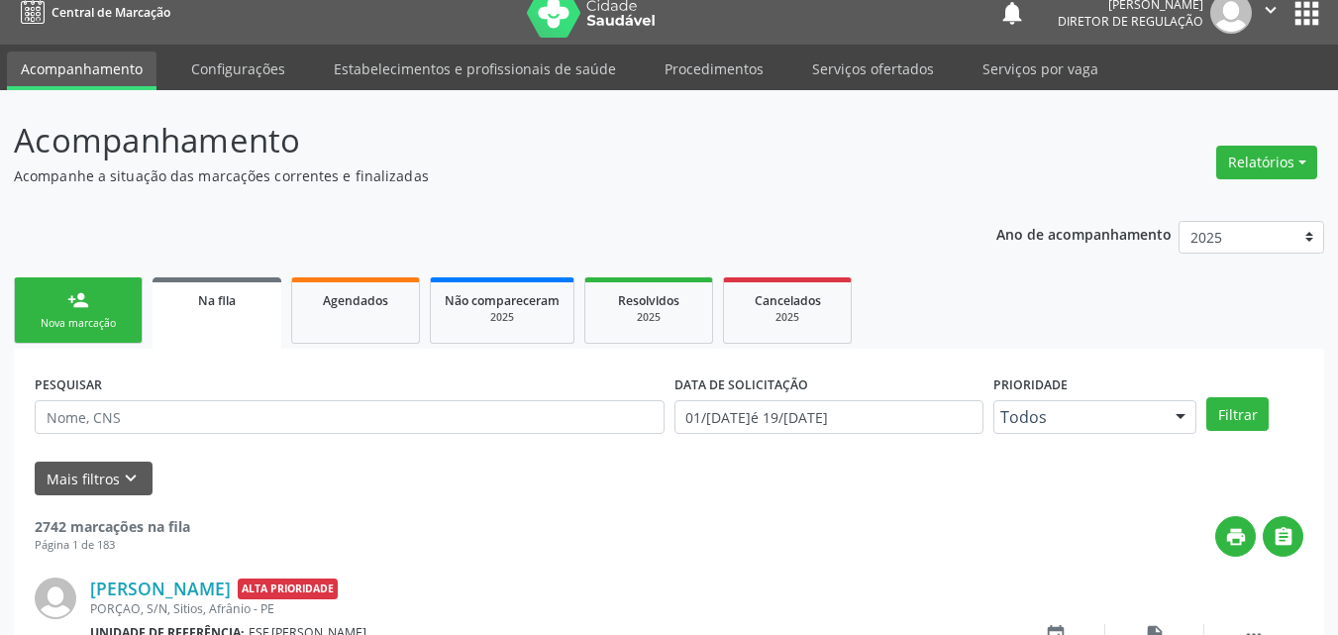
click at [93, 308] on link "person_add Nova marcação" at bounding box center [78, 310] width 129 height 66
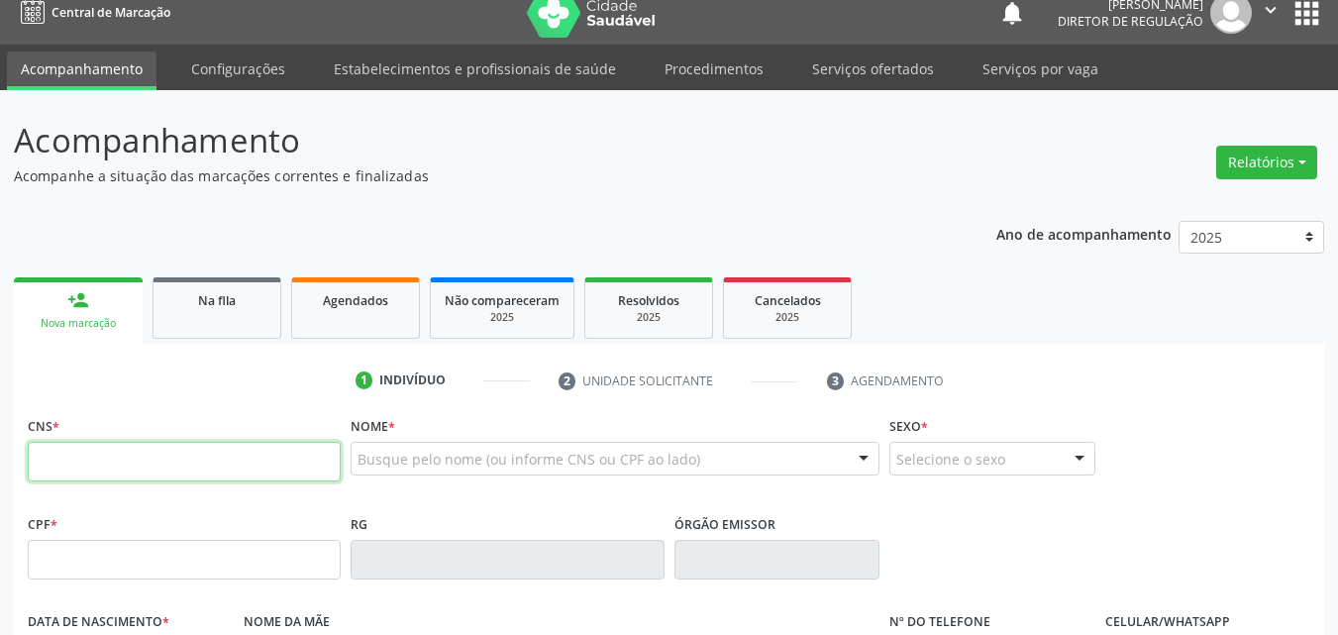
click at [219, 468] on input "text" at bounding box center [184, 462] width 313 height 40
click at [251, 465] on input "text" at bounding box center [184, 462] width 313 height 40
type input "705 8084 0299 9431"
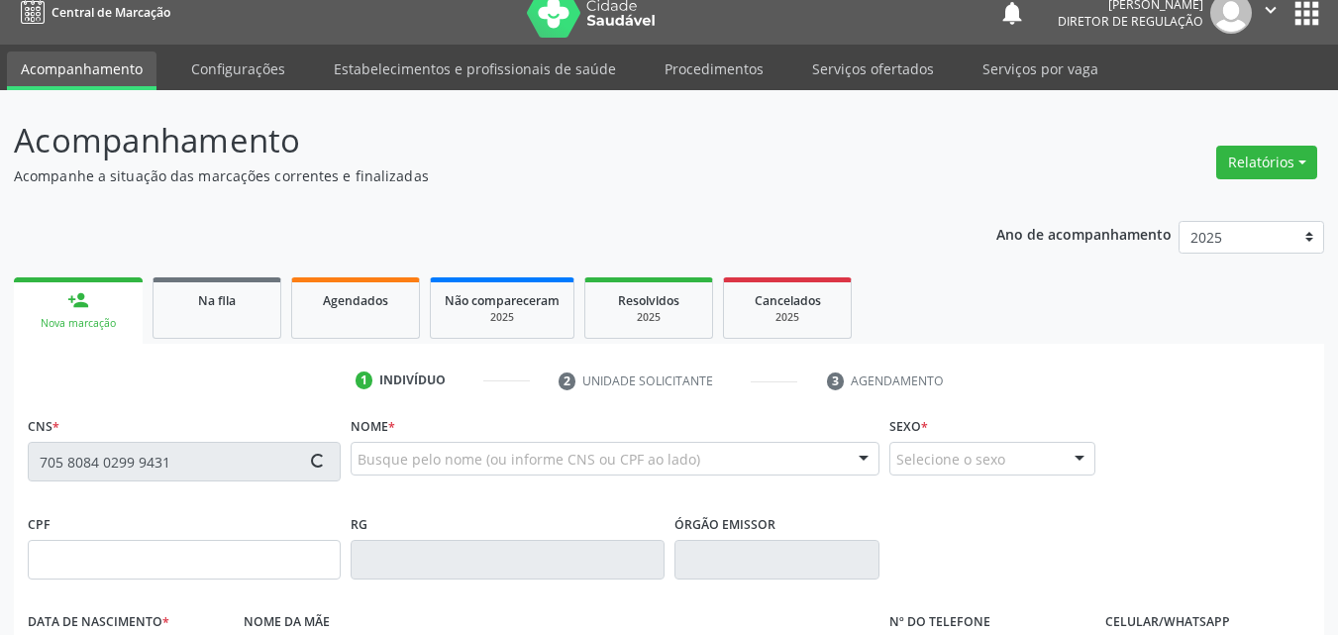
type input "065.724.054-00"
type input "[DATE]"
type input "[PERSON_NAME]"
type input "[PHONE_NUMBER]"
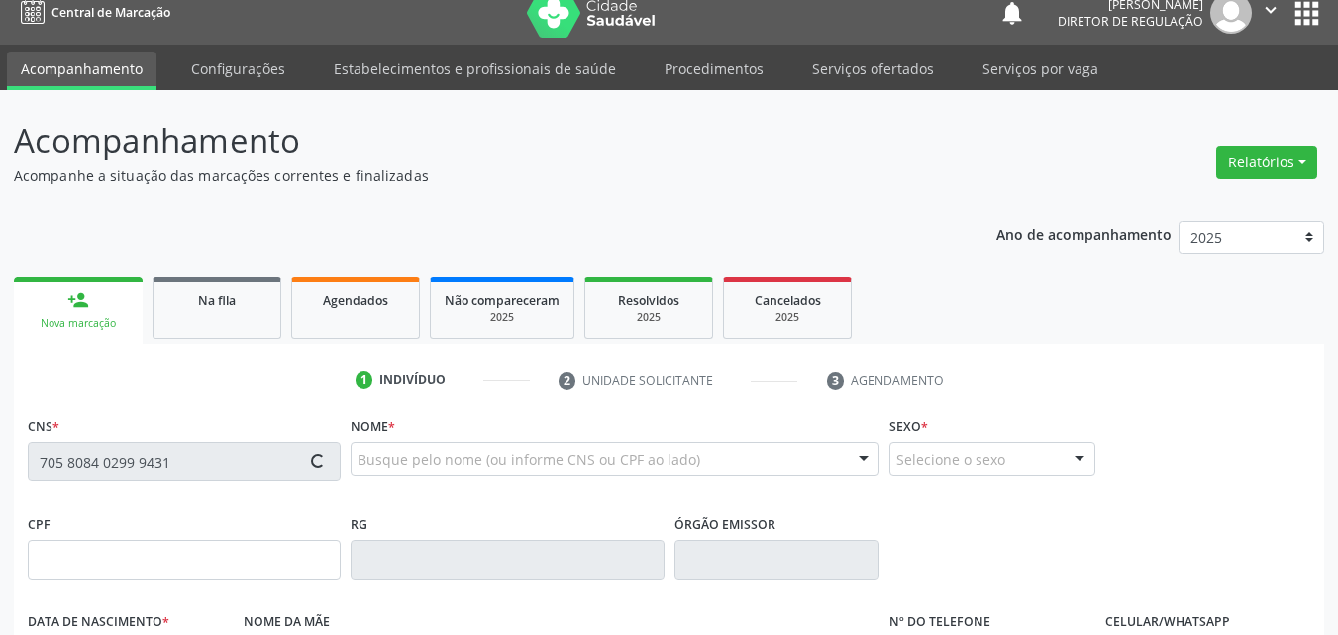
type input "152"
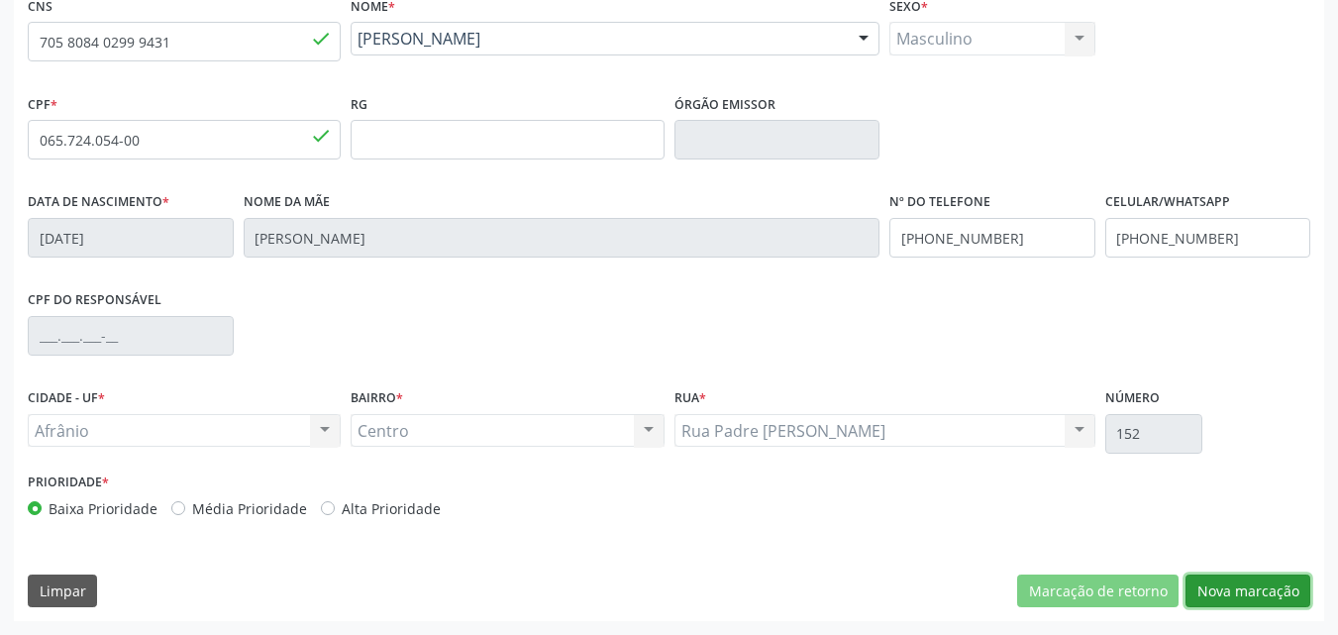
click at [1236, 594] on button "Nova marcação" at bounding box center [1247, 591] width 125 height 34
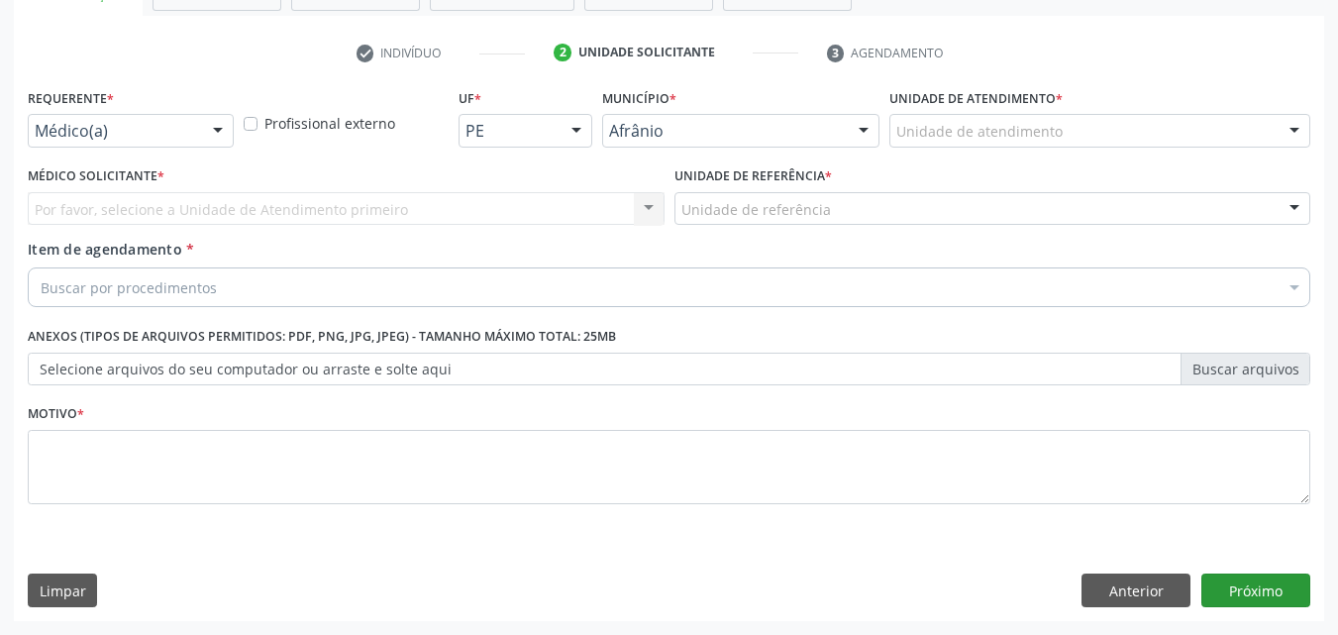
scroll to position [347, 0]
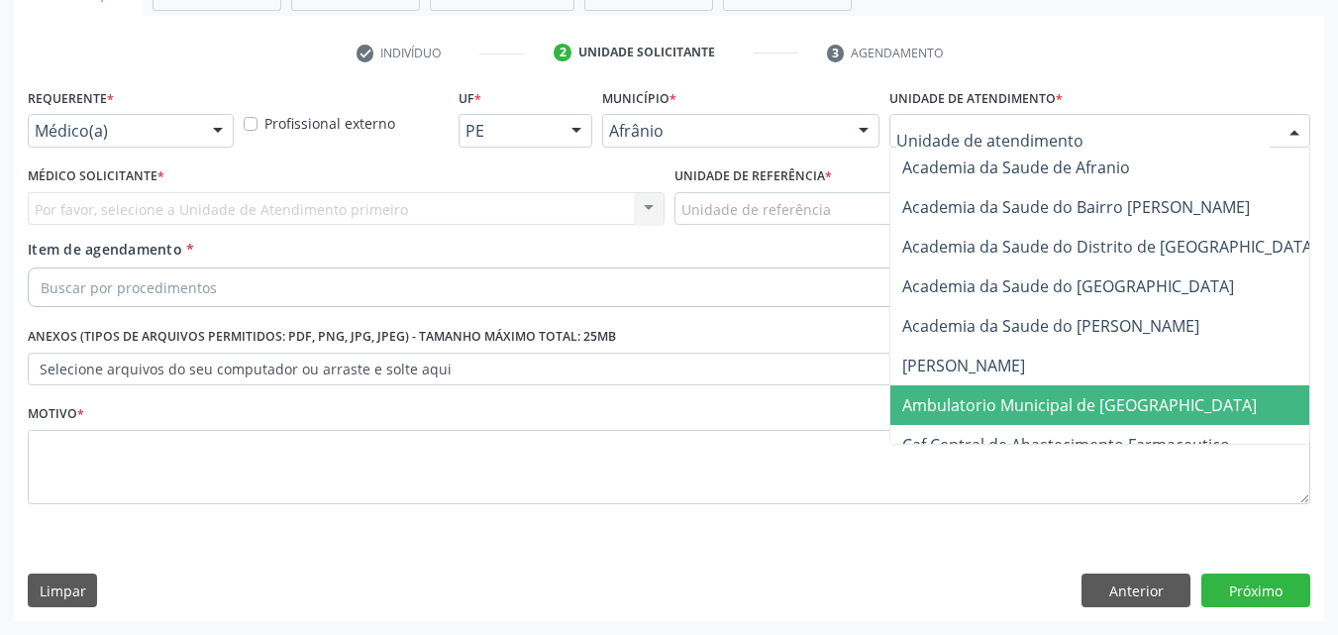
drag, startPoint x: 1054, startPoint y: 414, endPoint x: 1024, endPoint y: 391, distance: 37.4
click at [1053, 413] on span "Ambulatorio Municipal de [GEOGRAPHIC_DATA]" at bounding box center [1079, 405] width 354 height 22
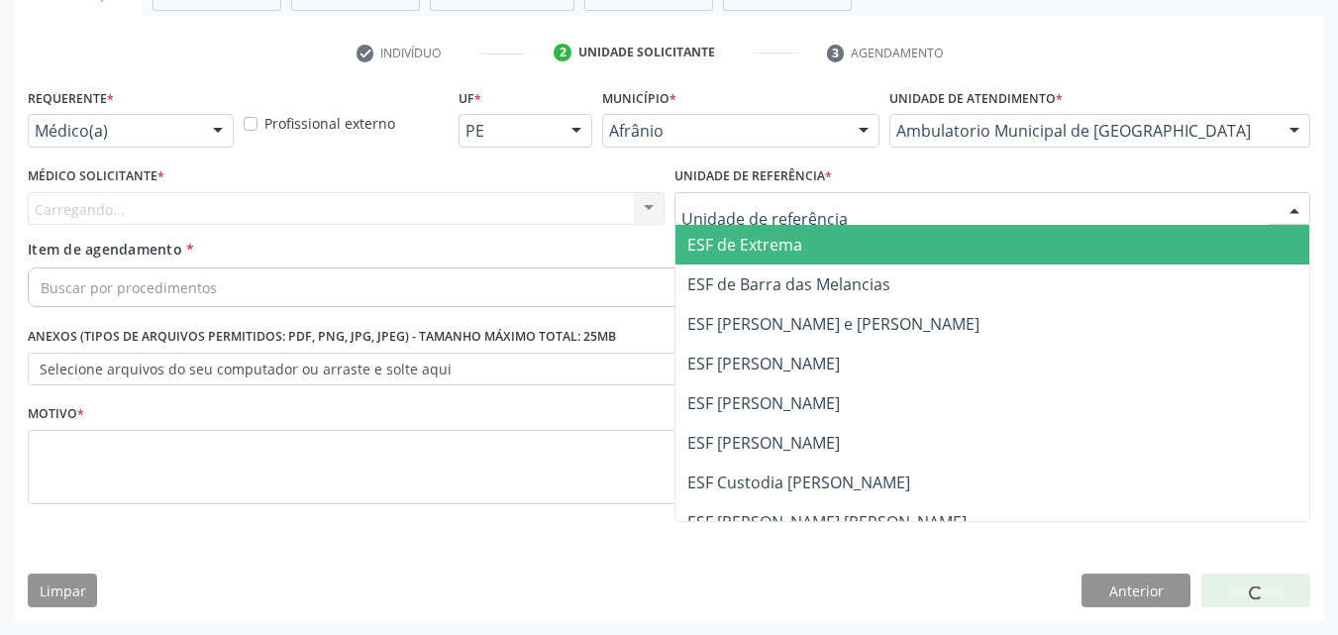
click at [854, 213] on div at bounding box center [992, 209] width 637 height 34
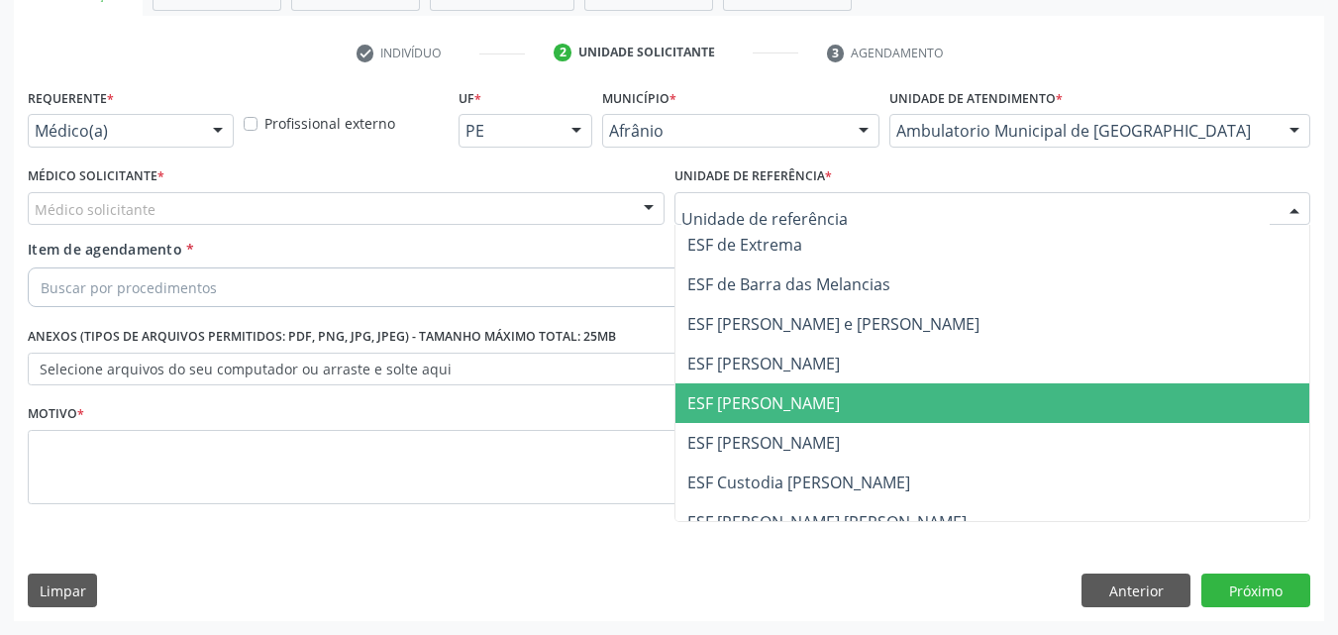
drag, startPoint x: 860, startPoint y: 409, endPoint x: 676, endPoint y: 373, distance: 187.6
click at [858, 409] on span "ESF [PERSON_NAME]" at bounding box center [992, 403] width 635 height 40
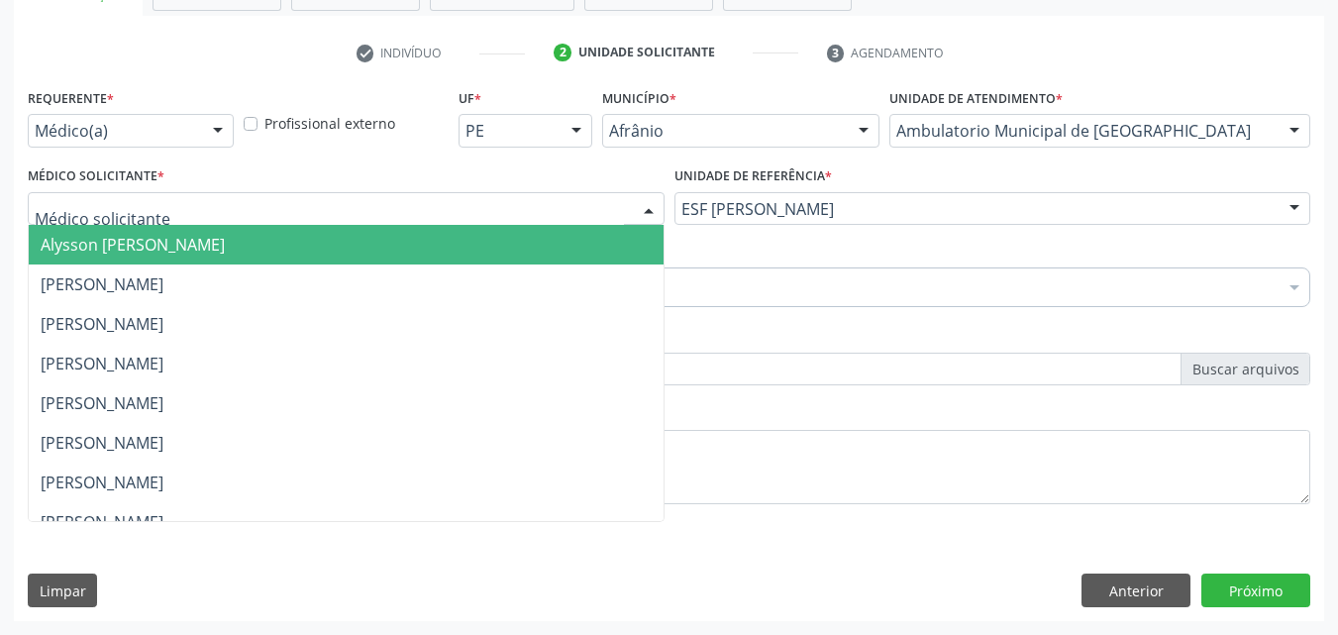
click at [458, 206] on div at bounding box center [346, 209] width 637 height 34
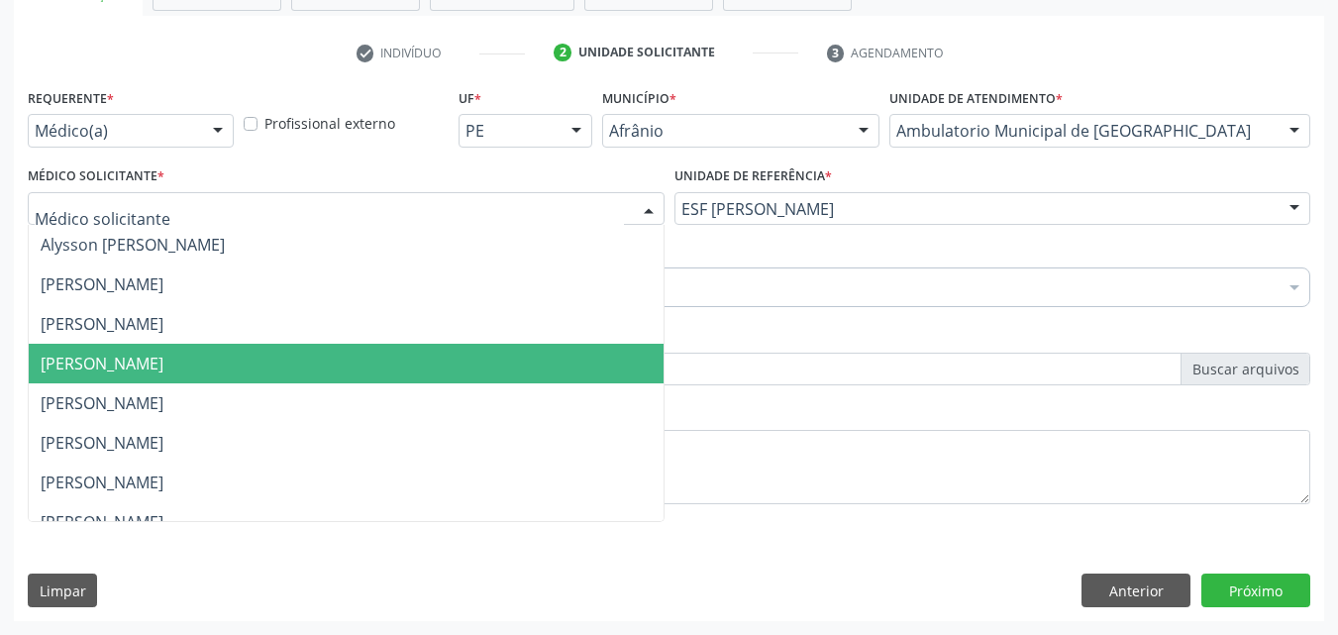
click at [451, 377] on span "[PERSON_NAME]" at bounding box center [346, 364] width 635 height 40
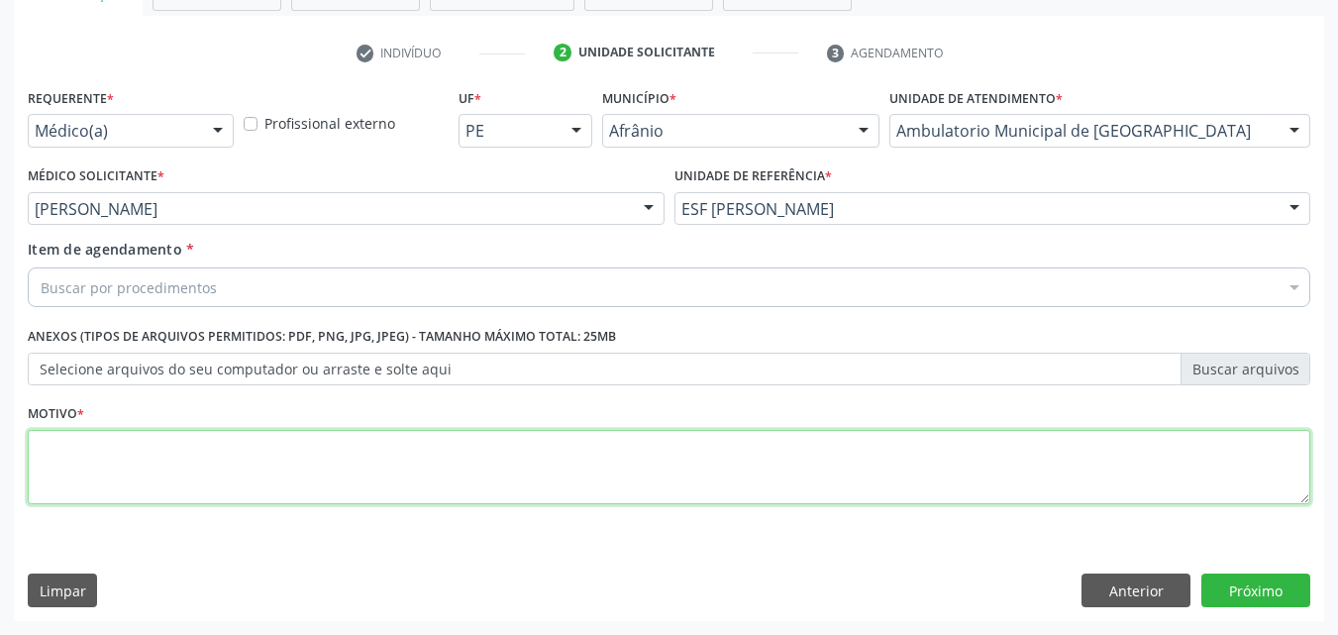
click at [444, 467] on textarea at bounding box center [669, 467] width 1282 height 75
type textarea "*"
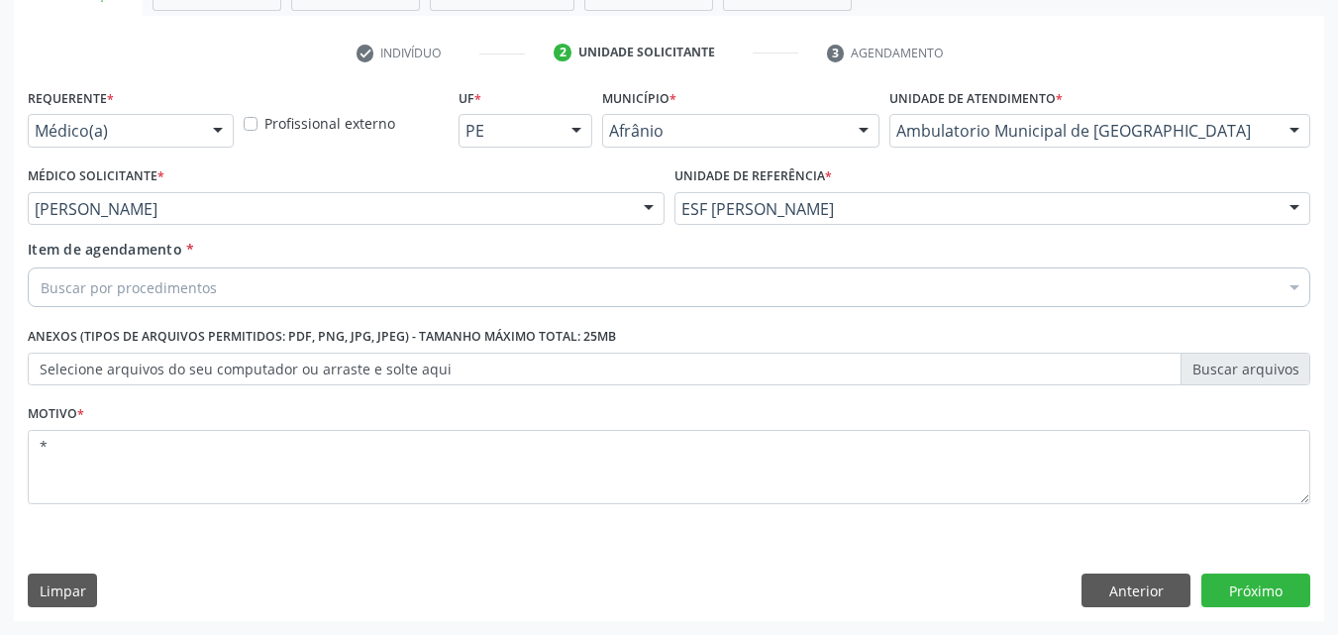
click at [342, 278] on div "Buscar por procedimentos" at bounding box center [669, 287] width 1282 height 40
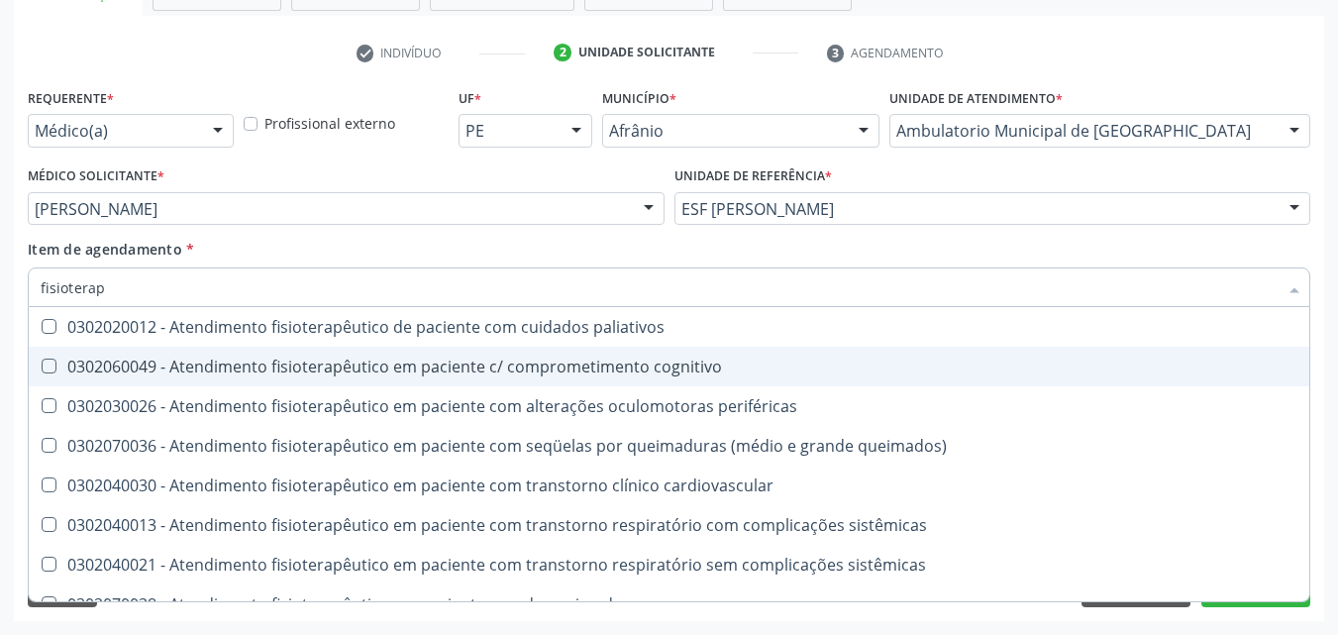
scroll to position [248, 0]
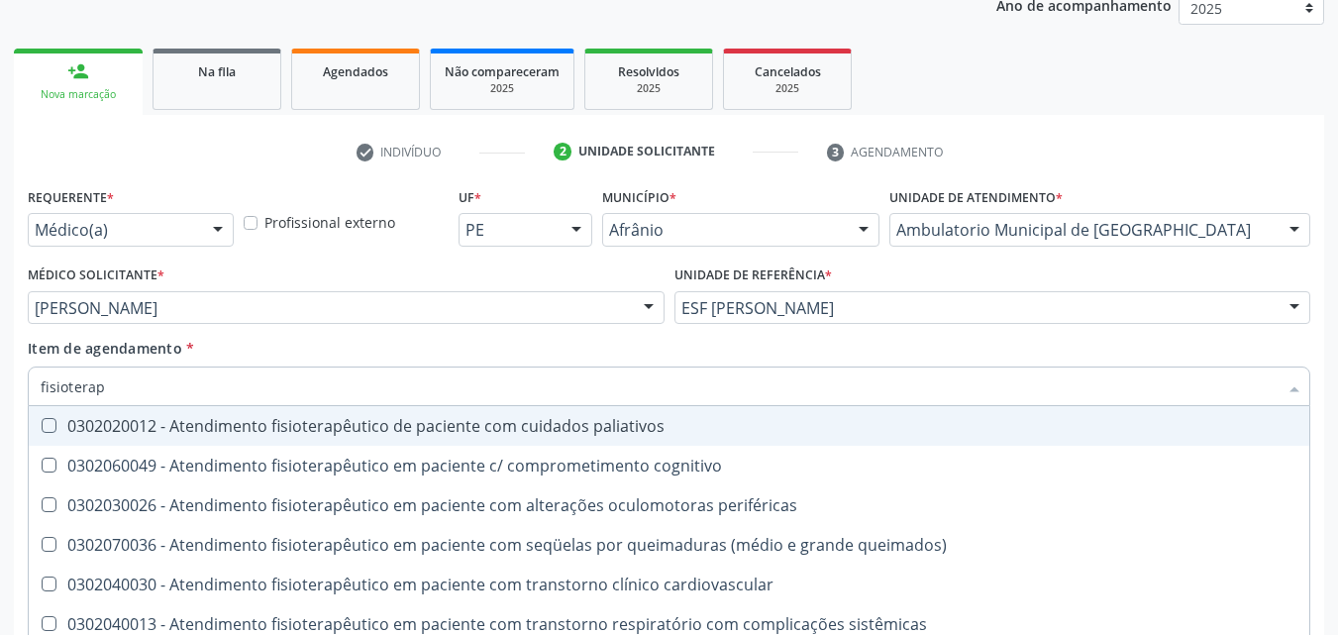
click at [253, 395] on input "fisioterap" at bounding box center [659, 386] width 1237 height 40
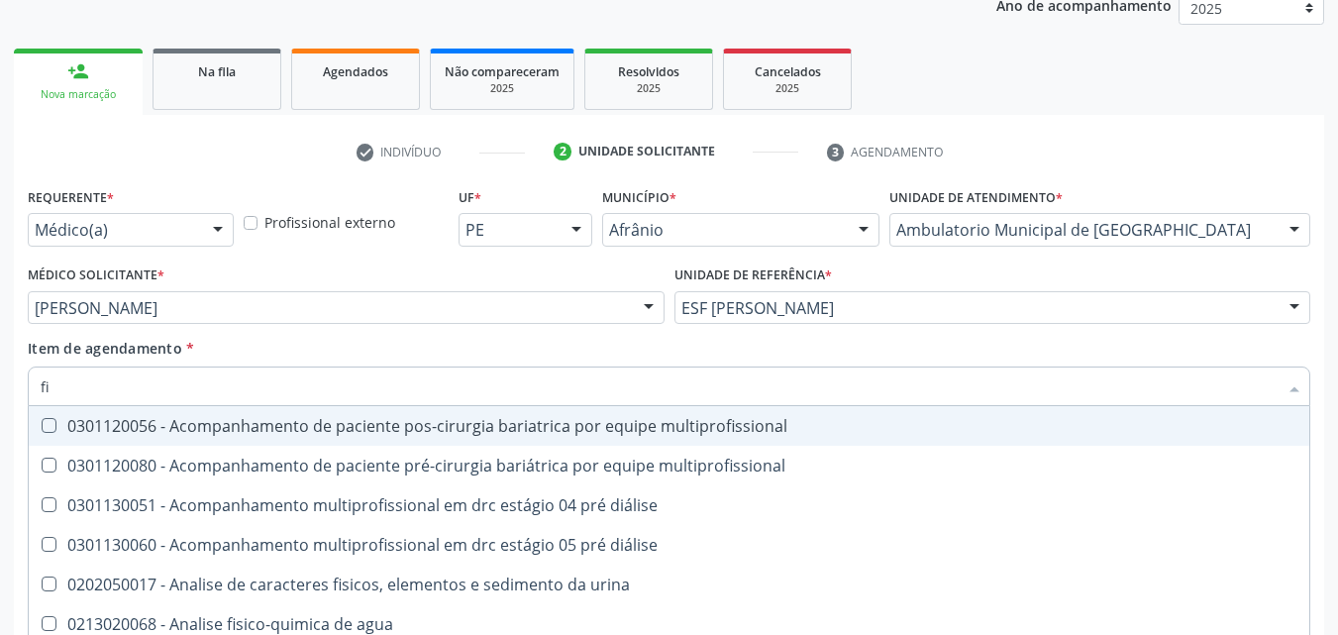
type input "f"
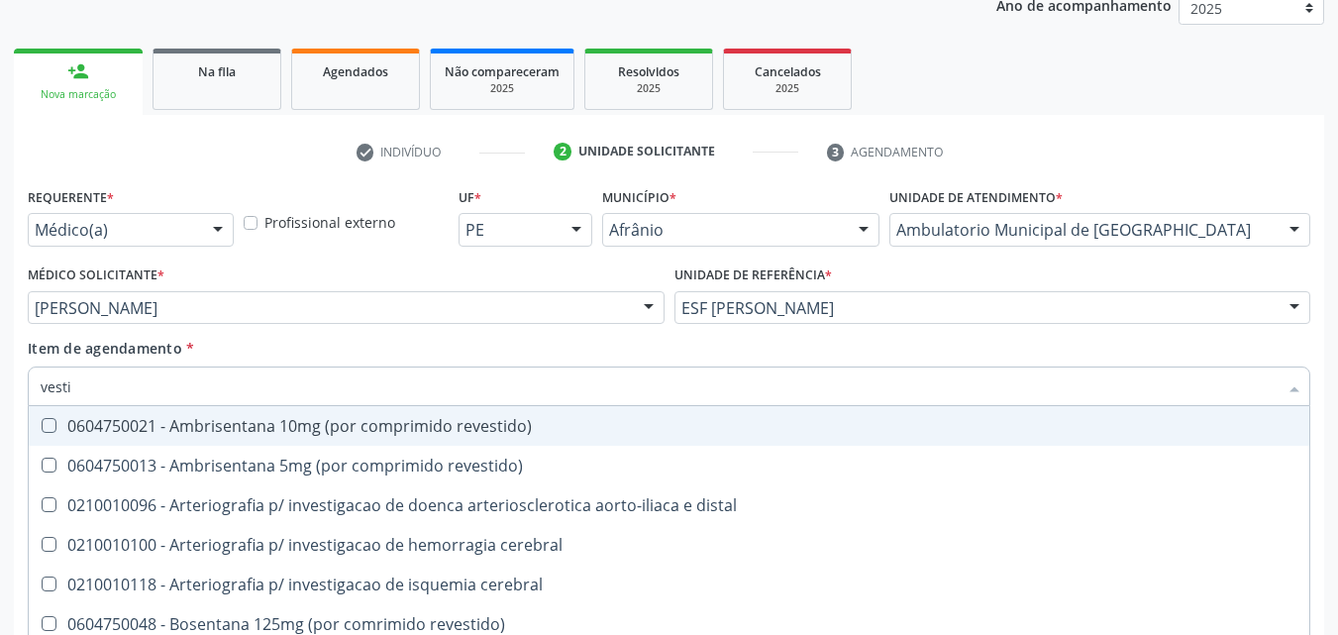
type input "vestib"
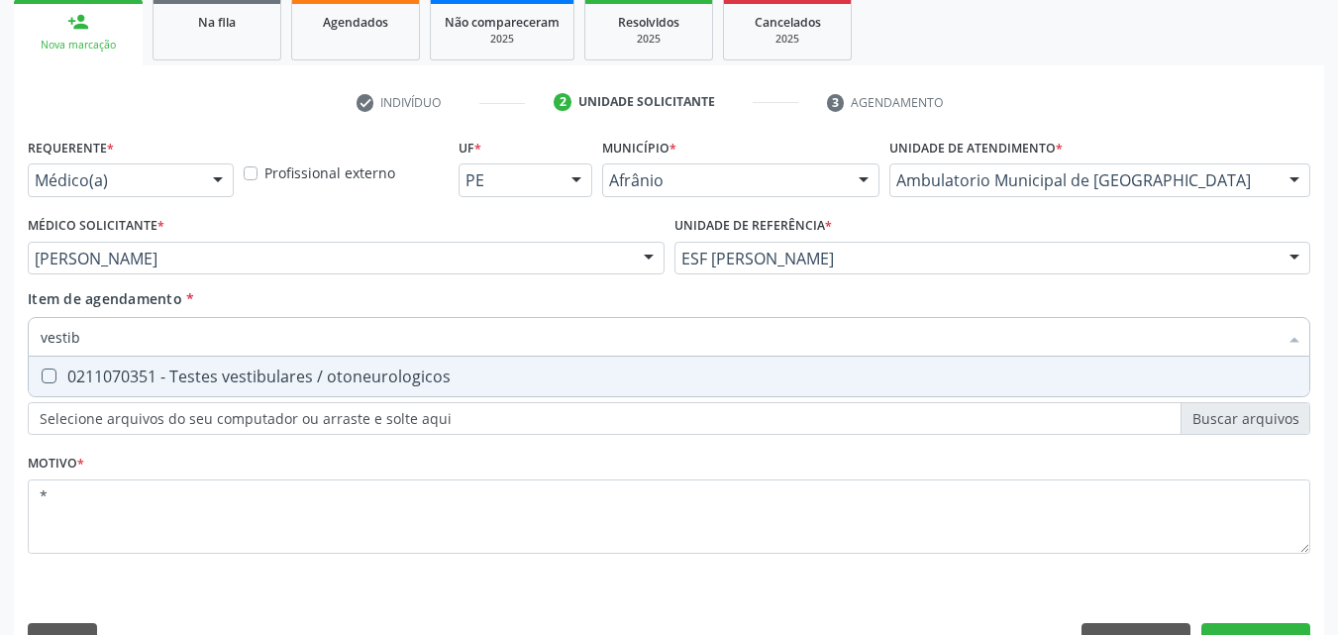
scroll to position [347, 0]
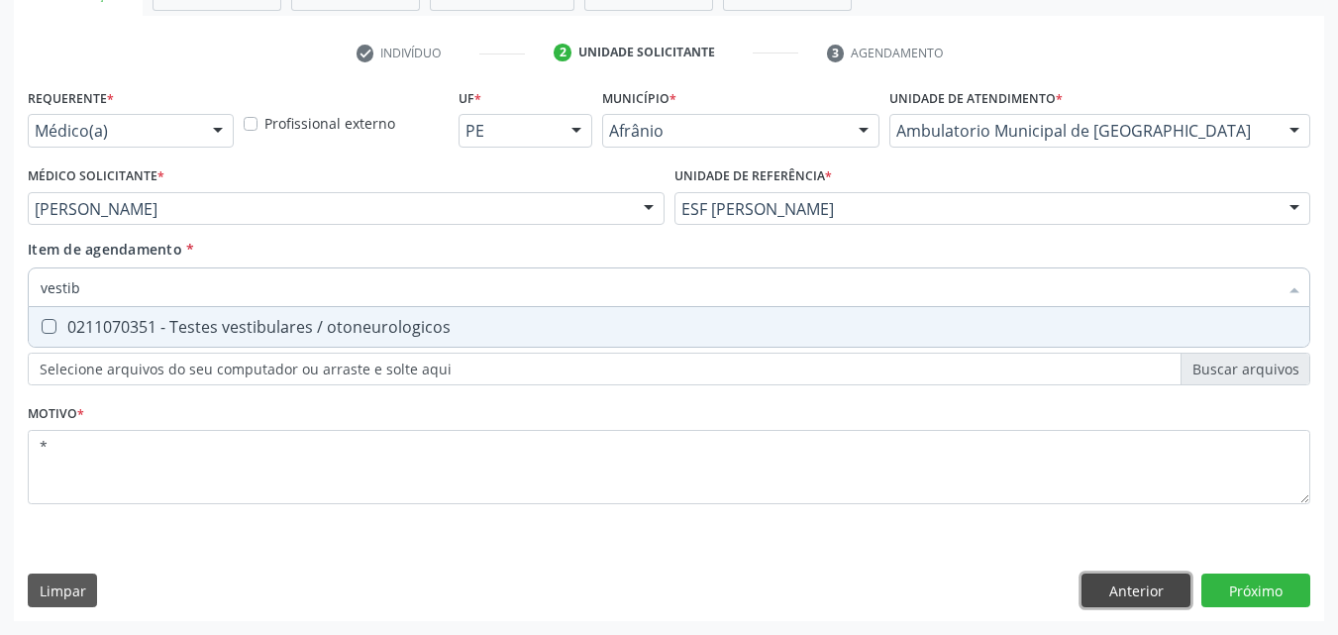
click at [1164, 594] on div "Requerente * Médico(a) Médico(a) Enfermeiro(a) Paciente Nenhum resultado encont…" at bounding box center [669, 352] width 1310 height 538
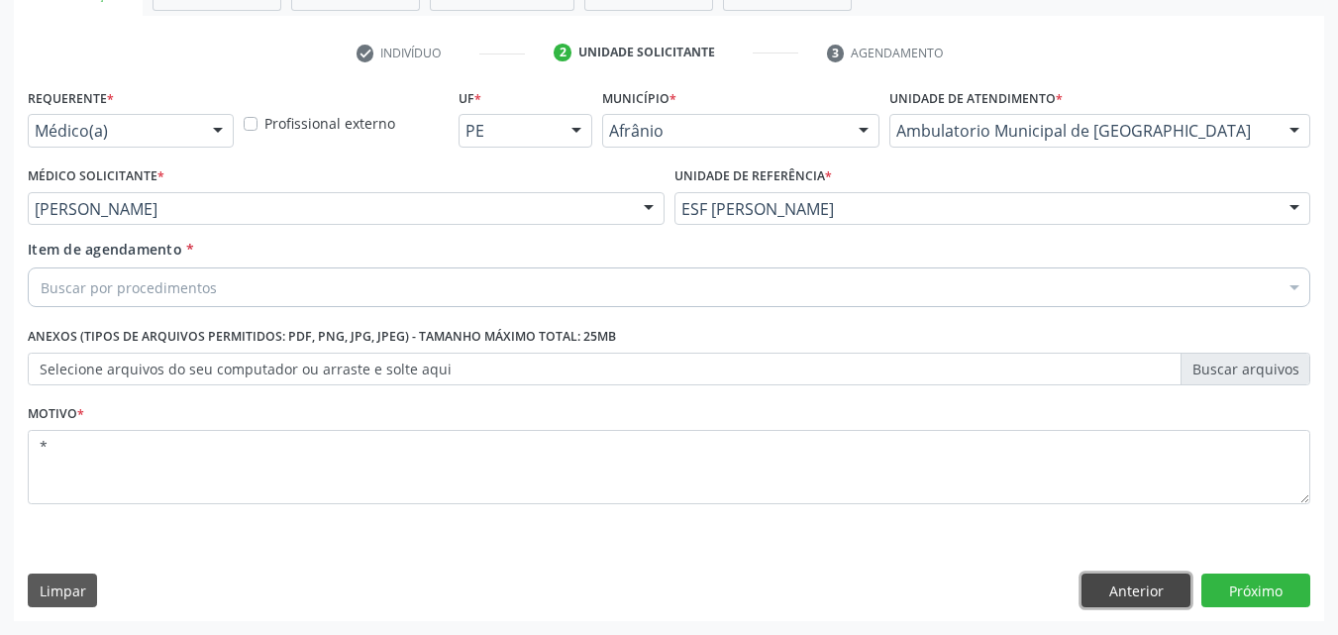
click at [1142, 591] on button "Anterior" at bounding box center [1135, 590] width 109 height 34
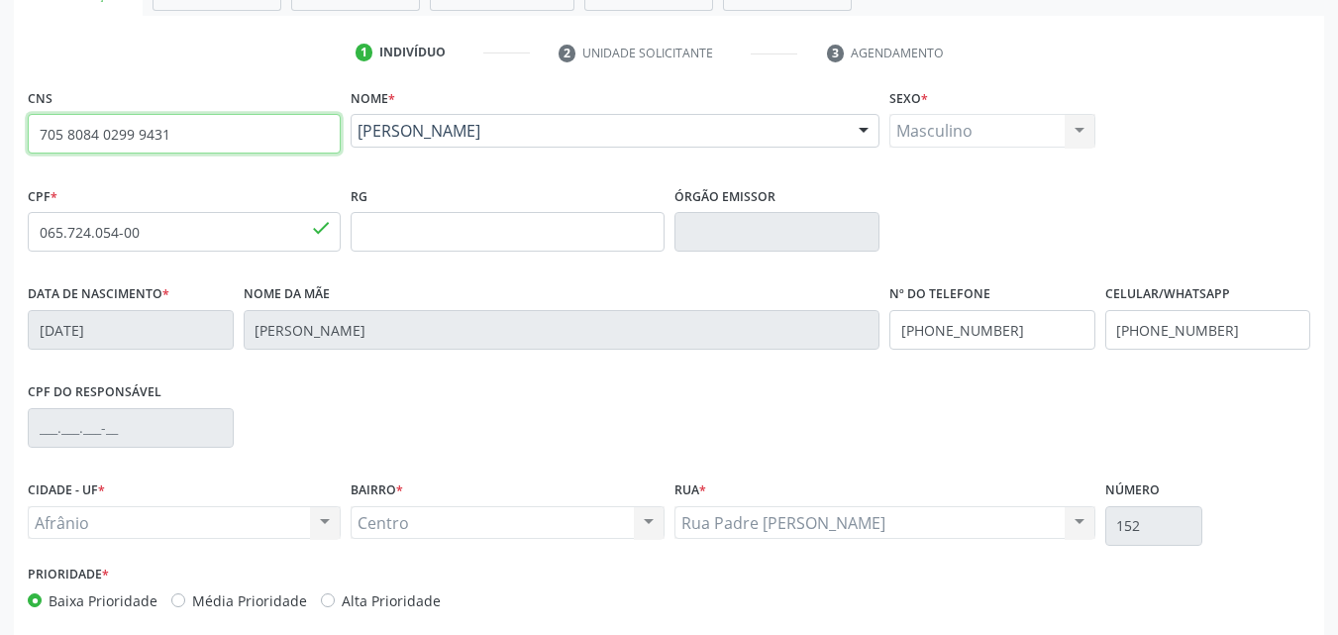
drag, startPoint x: 234, startPoint y: 130, endPoint x: 47, endPoint y: 171, distance: 191.7
click at [0, 139] on div "Acompanhamento Acompanhe a situação das marcações correntes e finalizadas Relat…" at bounding box center [669, 244] width 1338 height 964
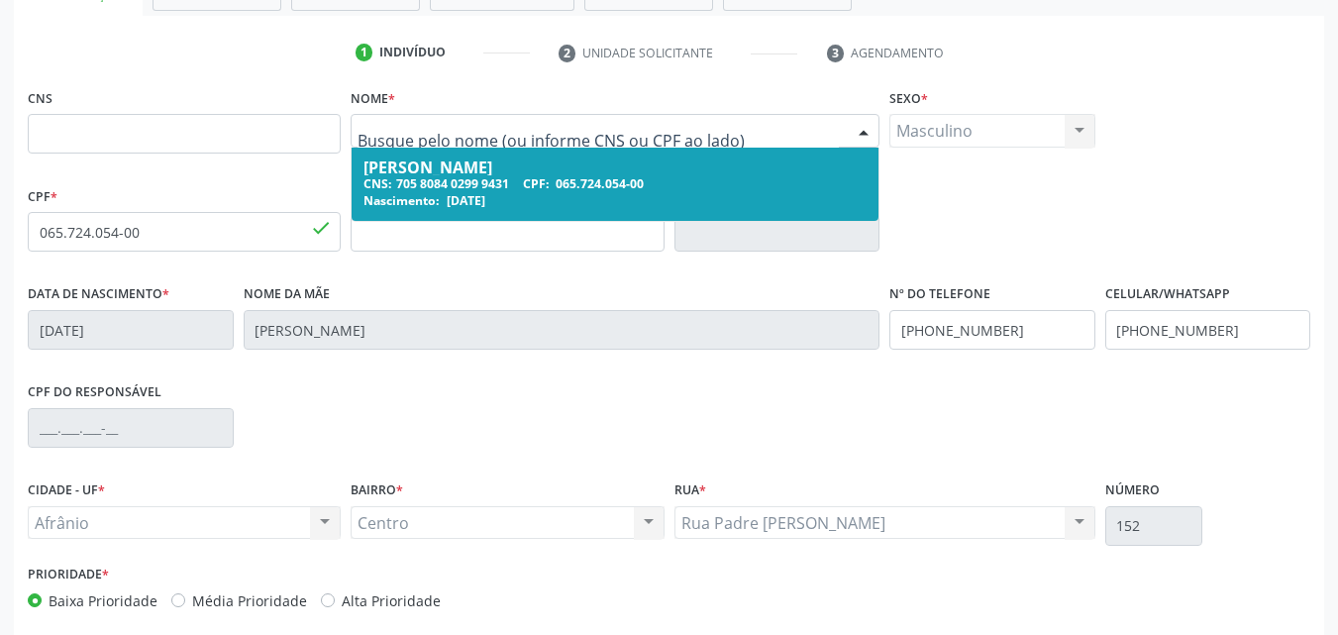
drag, startPoint x: 540, startPoint y: 136, endPoint x: 354, endPoint y: 145, distance: 185.4
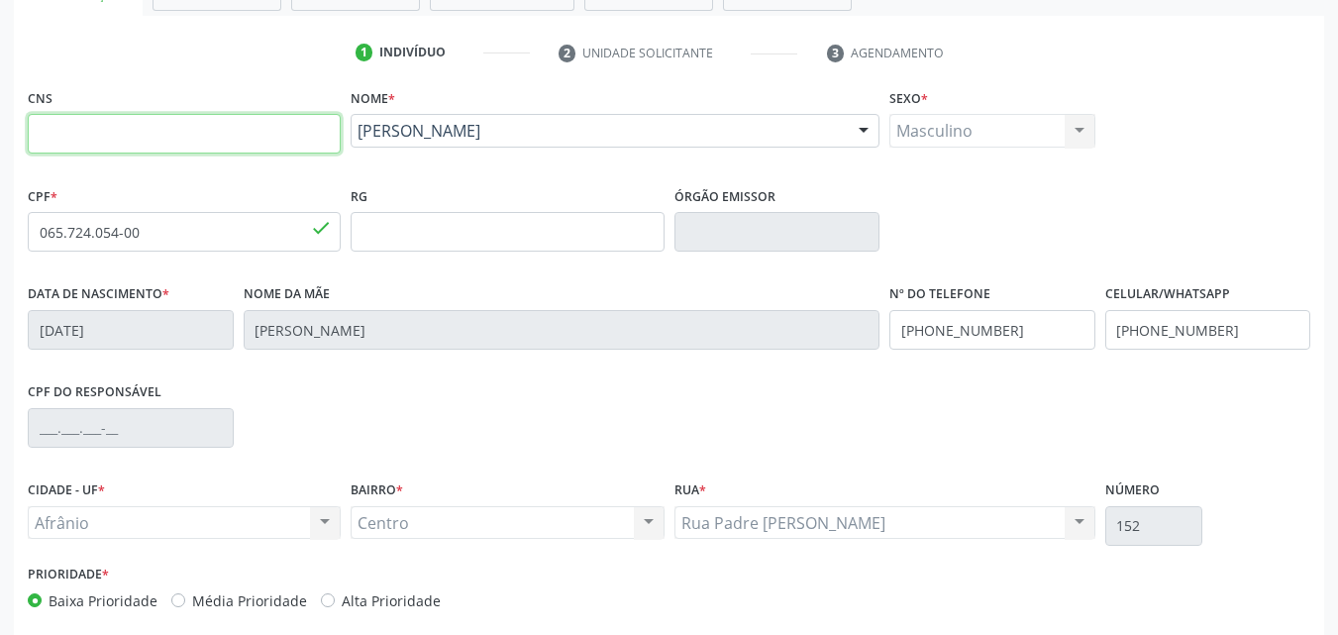
click at [278, 121] on input "text" at bounding box center [184, 134] width 313 height 40
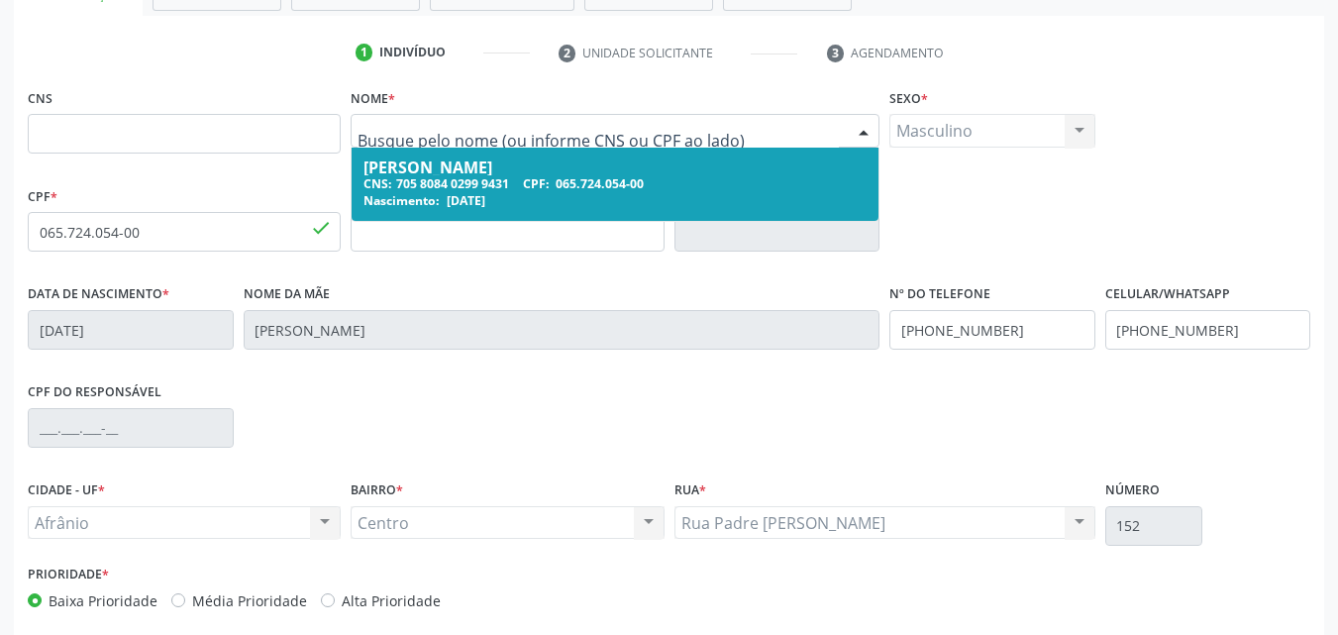
drag, startPoint x: 508, startPoint y: 126, endPoint x: 283, endPoint y: 143, distance: 225.4
click at [213, 226] on input "065.724.054-00" at bounding box center [184, 232] width 313 height 40
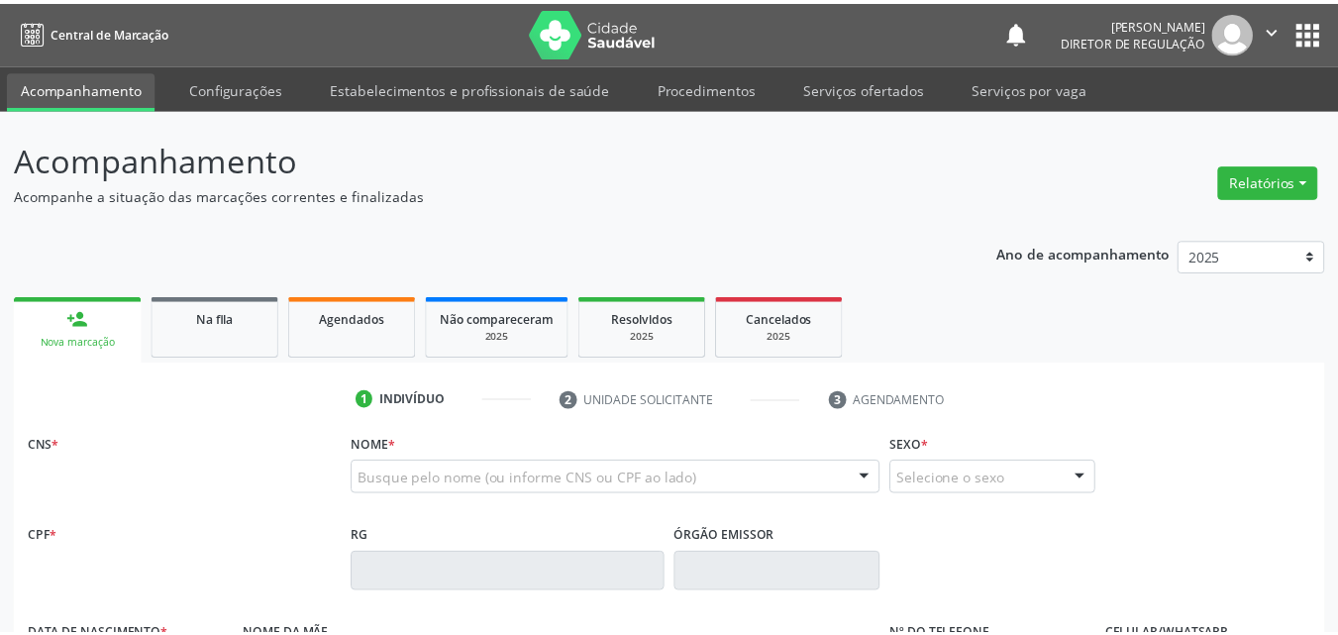
scroll to position [412, 0]
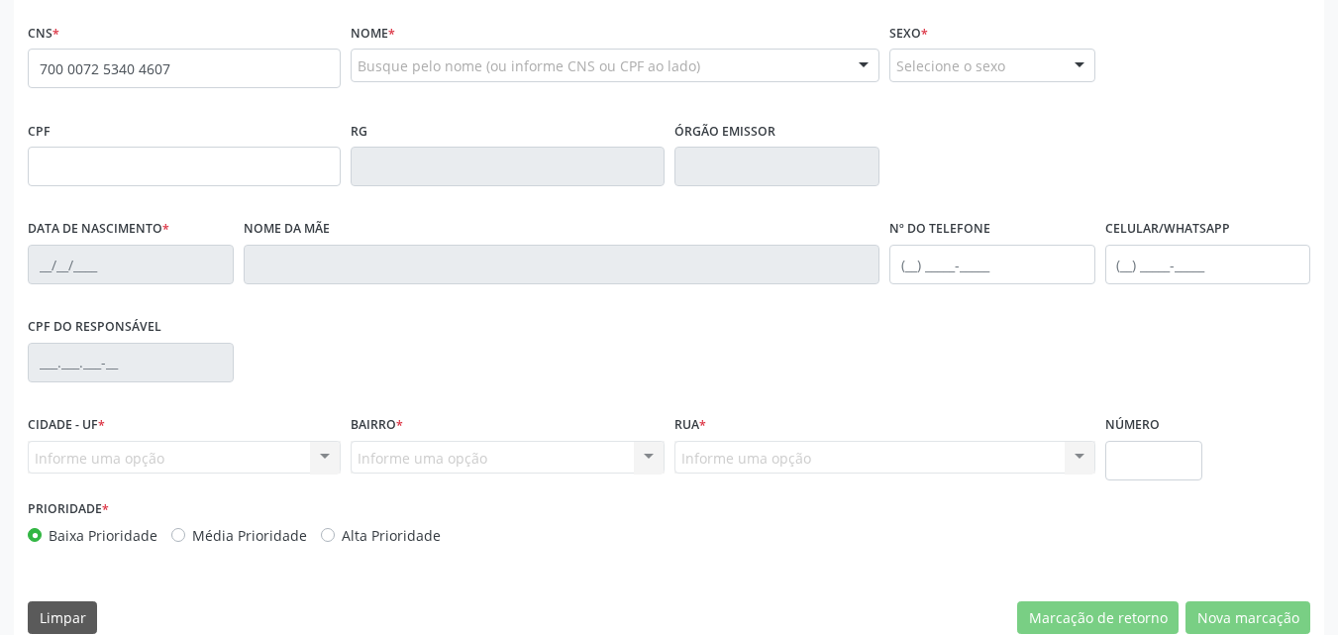
type input "700 0072 5340 4607"
type input "[DATE]"
type input "[PERSON_NAME]"
type input "[PHONE_NUMBER]"
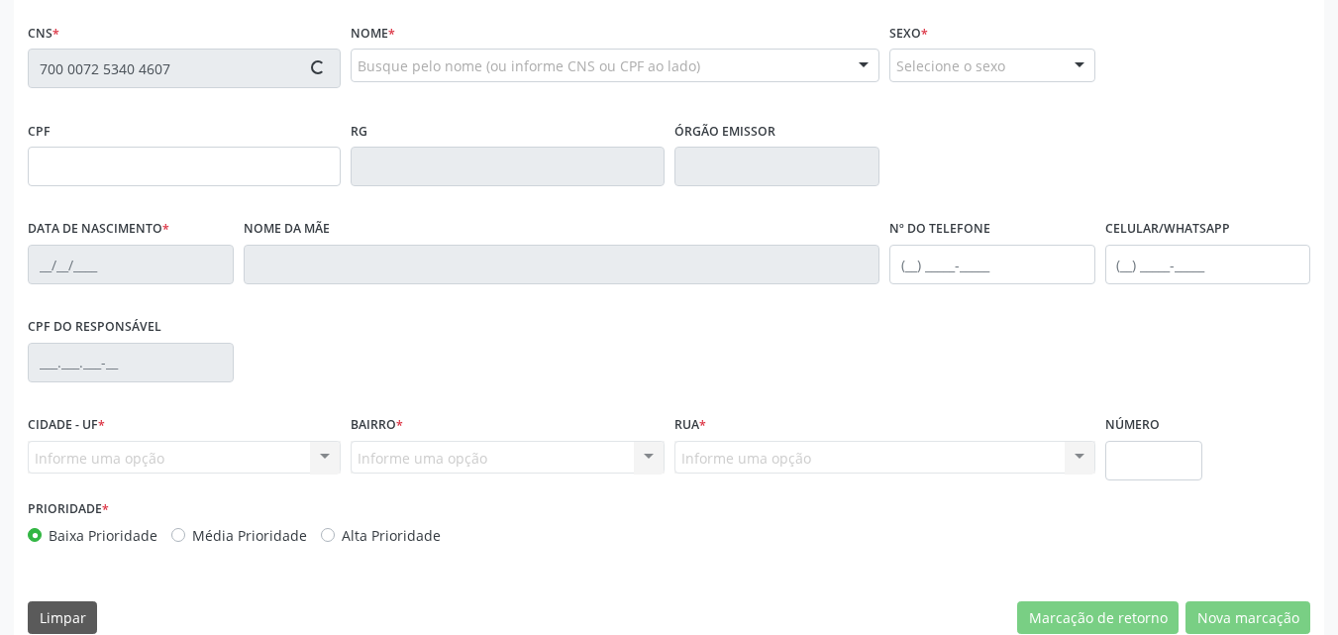
type input "341.738.624-15"
type input "S/N"
type input "128.298.654-64"
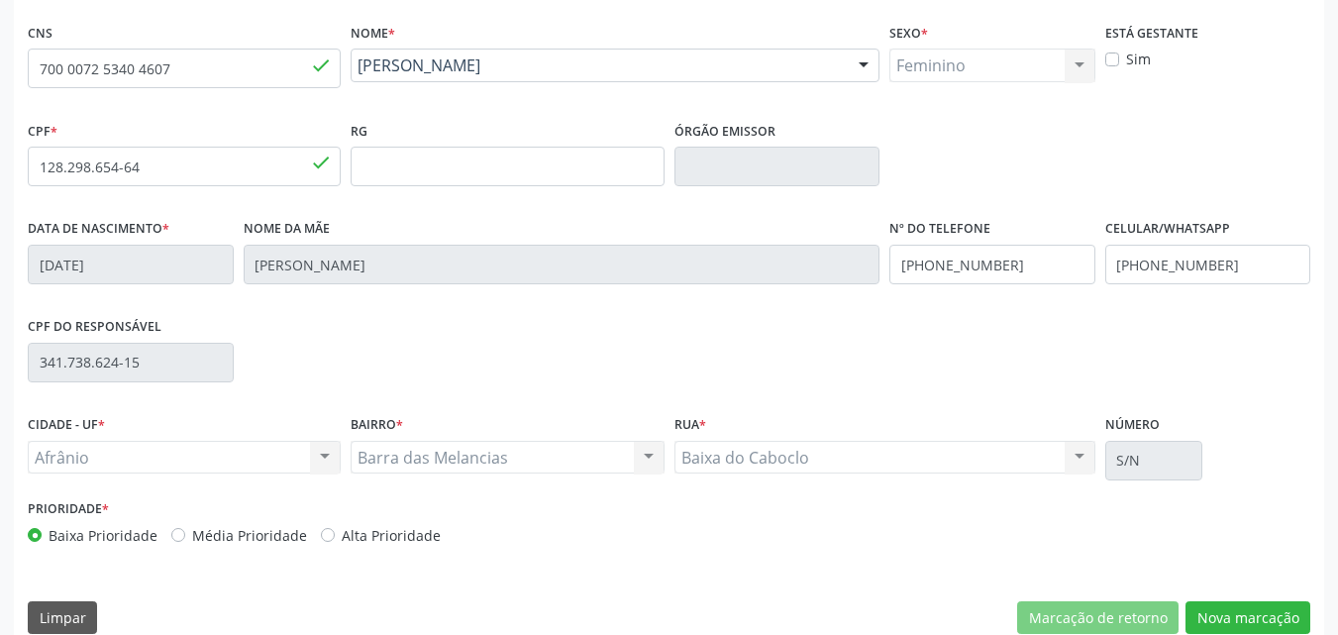
scroll to position [439, 0]
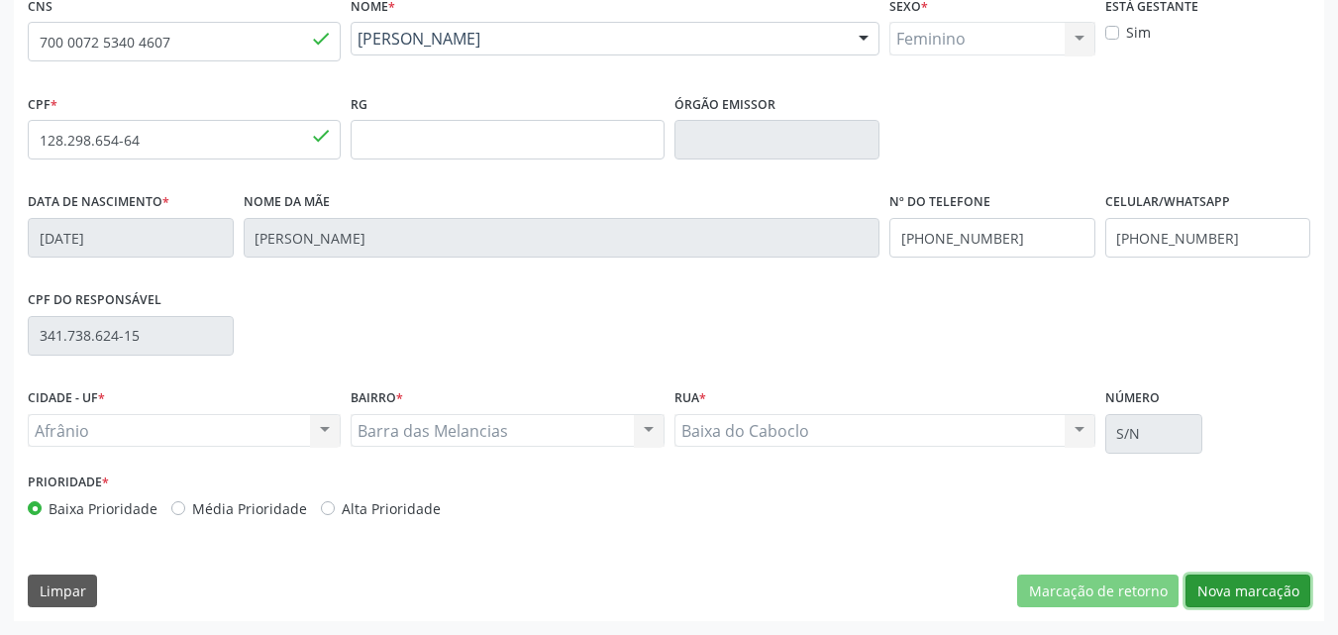
click at [1244, 588] on button "Nova marcação" at bounding box center [1247, 591] width 125 height 34
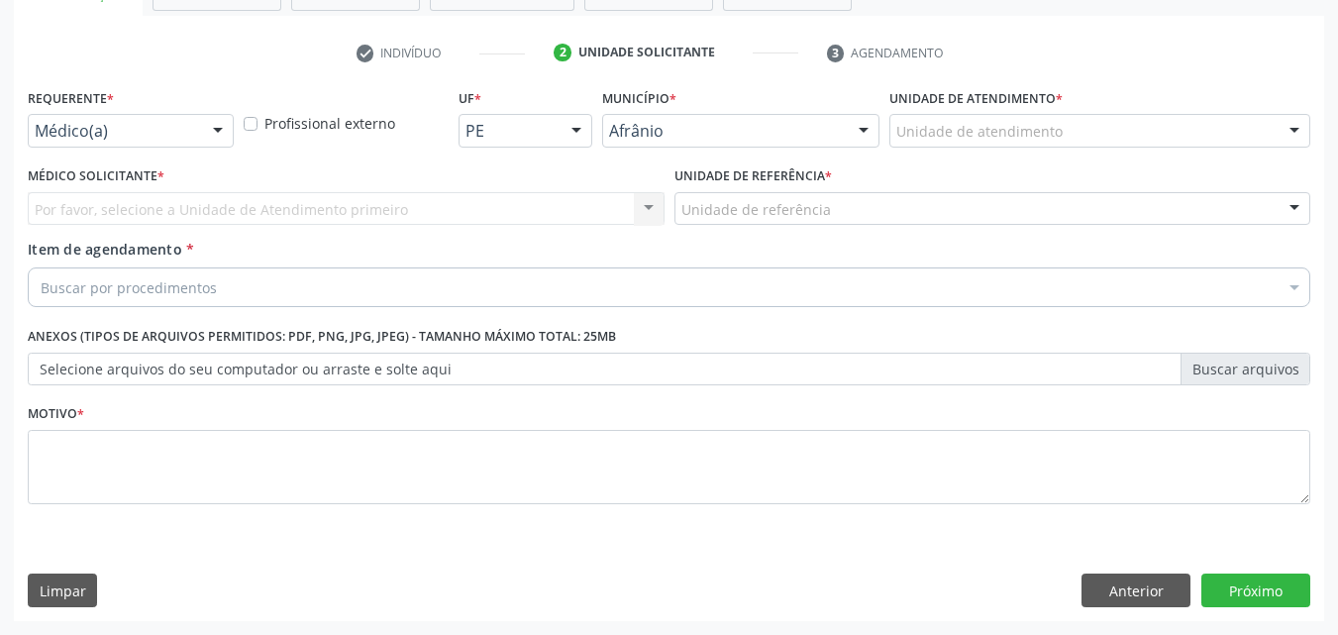
scroll to position [347, 0]
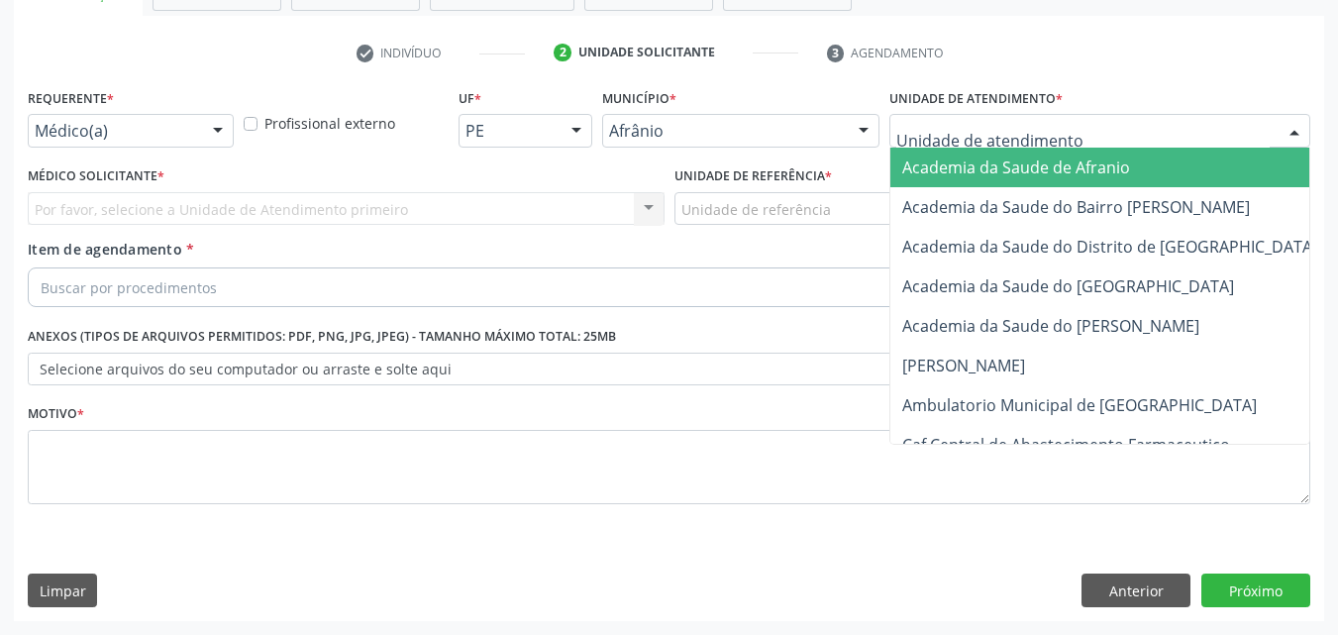
click at [1112, 128] on div at bounding box center [1099, 131] width 421 height 34
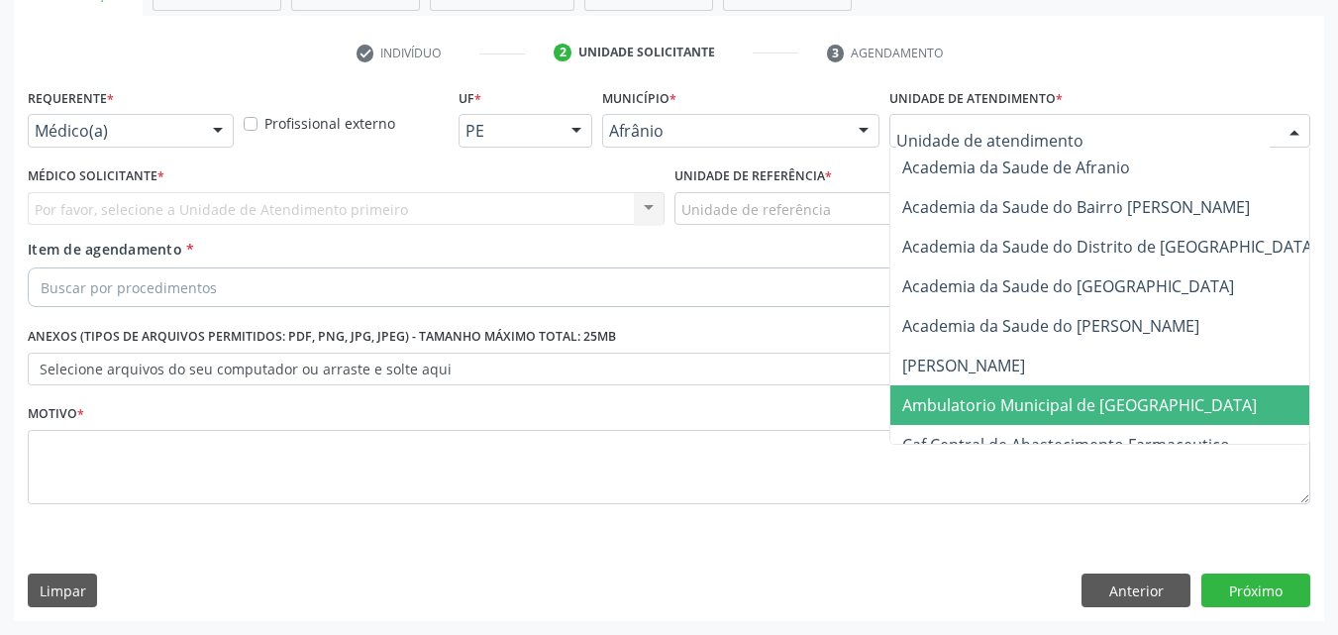
click at [1072, 402] on span "Ambulatorio Municipal de [GEOGRAPHIC_DATA]" at bounding box center [1079, 405] width 354 height 22
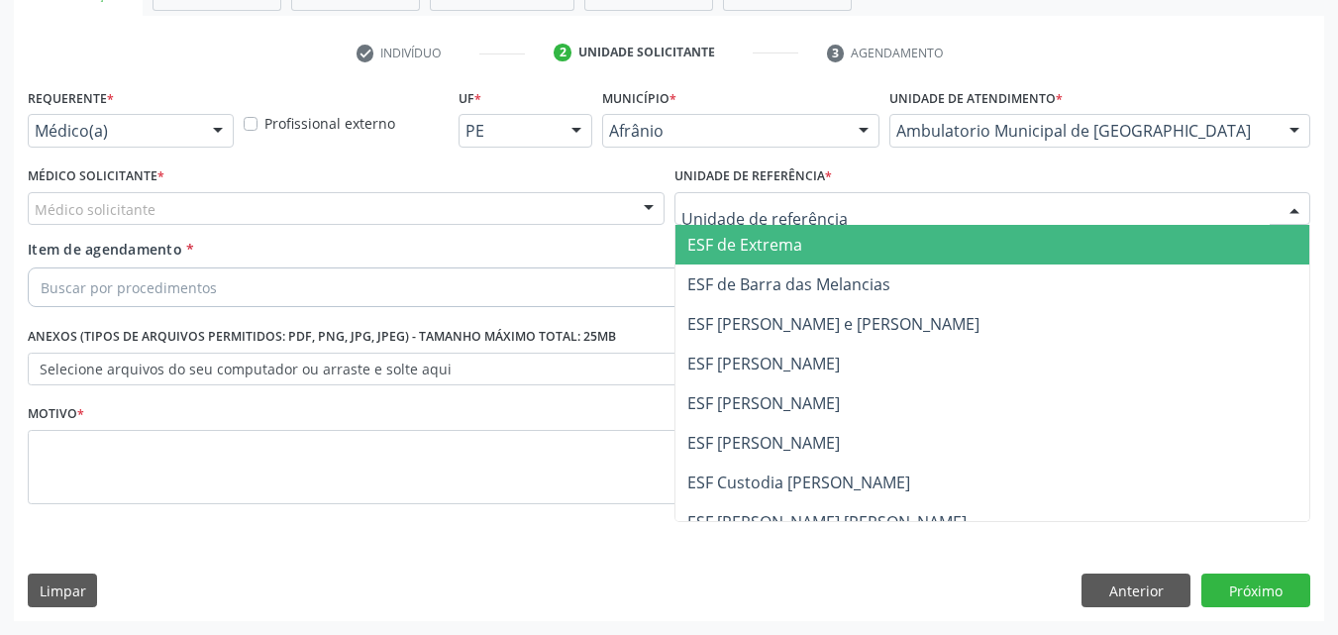
click at [862, 203] on div at bounding box center [992, 209] width 637 height 34
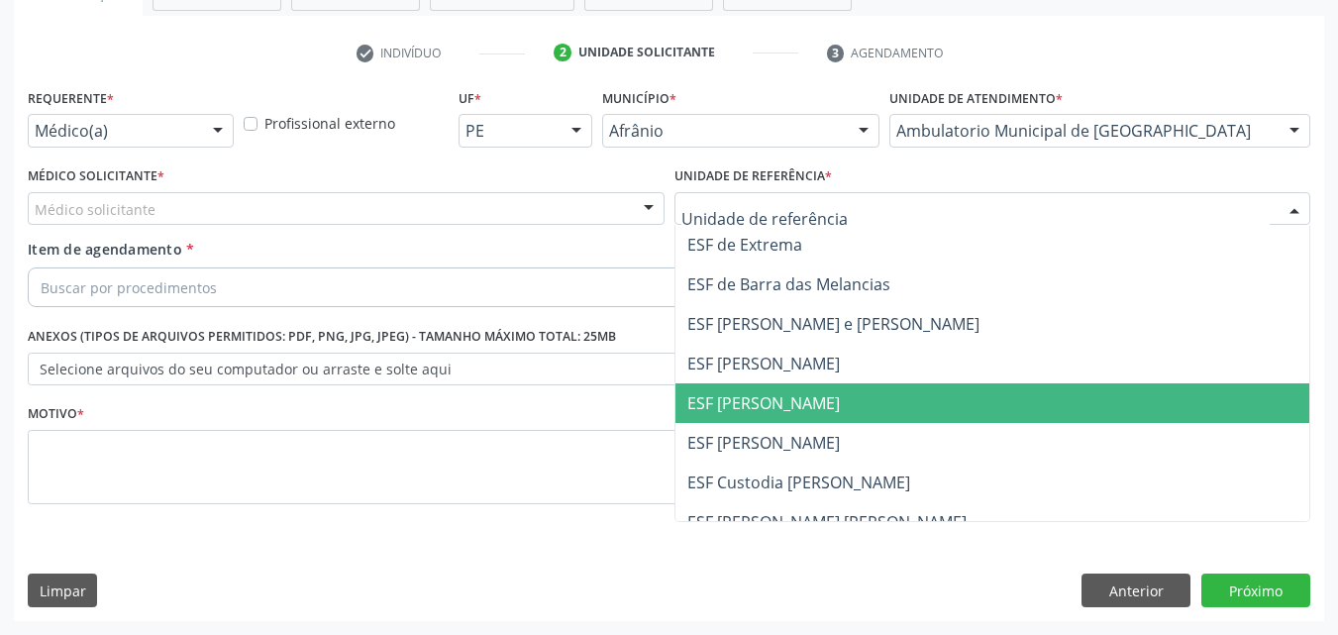
click at [846, 402] on span "ESF [PERSON_NAME]" at bounding box center [992, 403] width 635 height 40
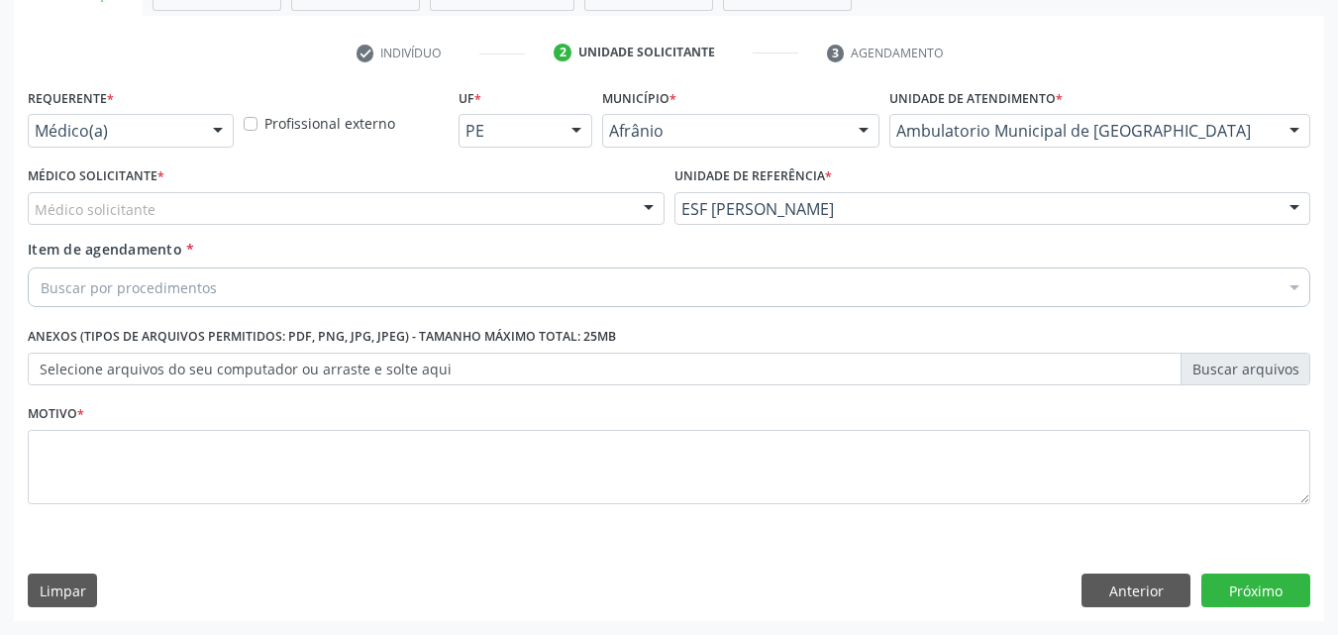
click at [285, 201] on div "Médico solicitante" at bounding box center [346, 209] width 637 height 34
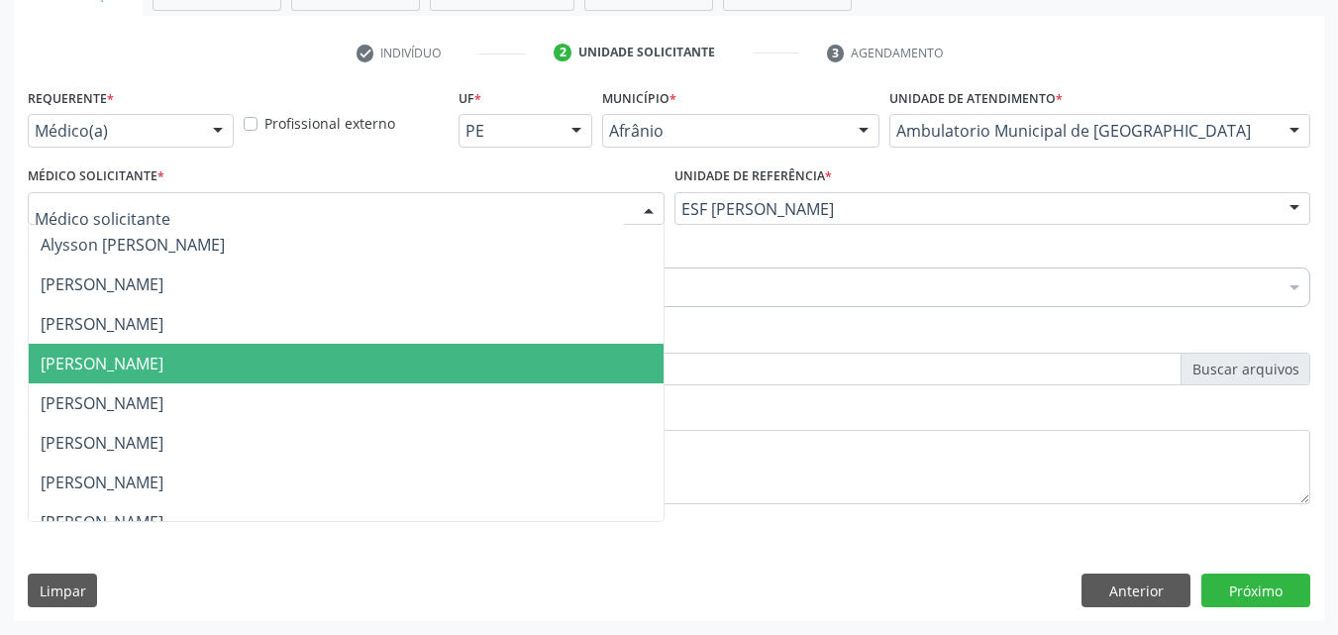
click at [163, 355] on span "[PERSON_NAME]" at bounding box center [102, 364] width 123 height 22
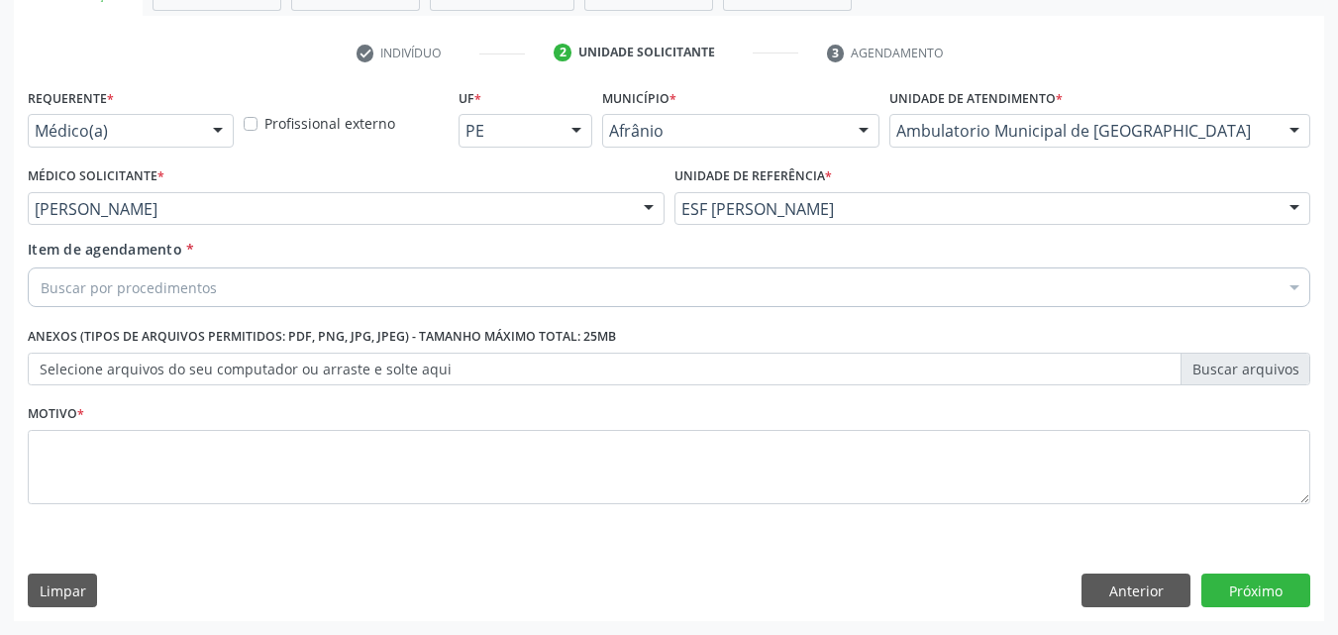
click at [230, 284] on div "Buscar por procedimentos" at bounding box center [669, 287] width 1282 height 40
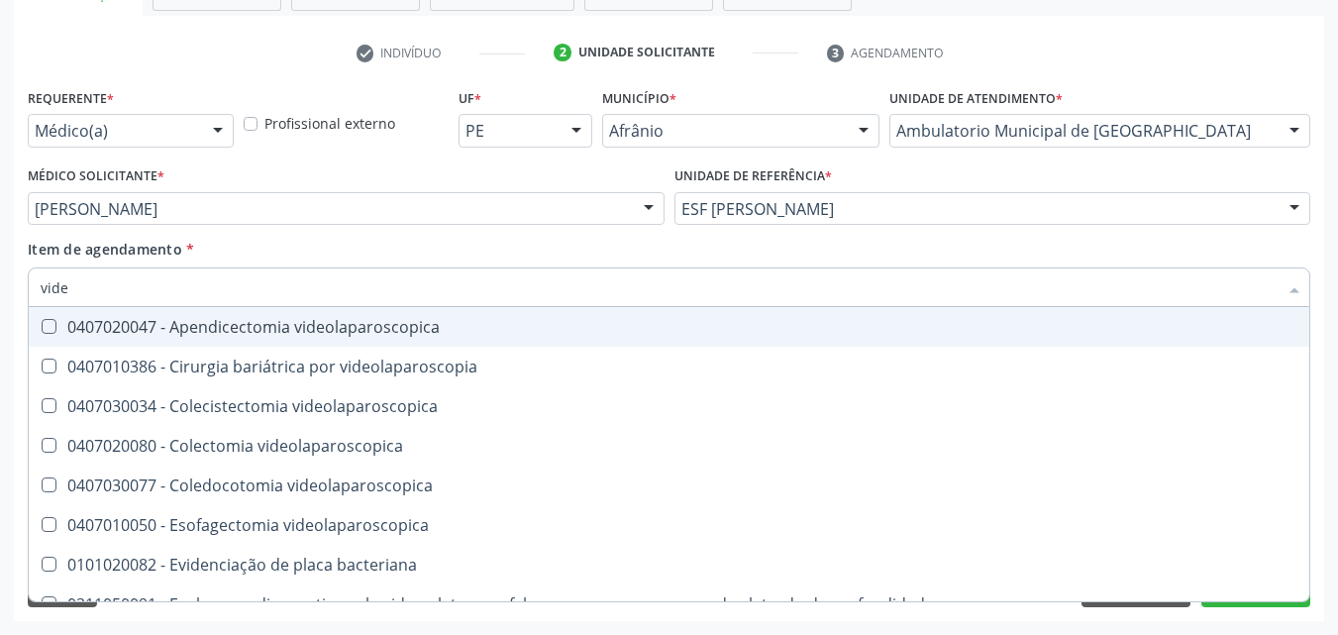
type input "video"
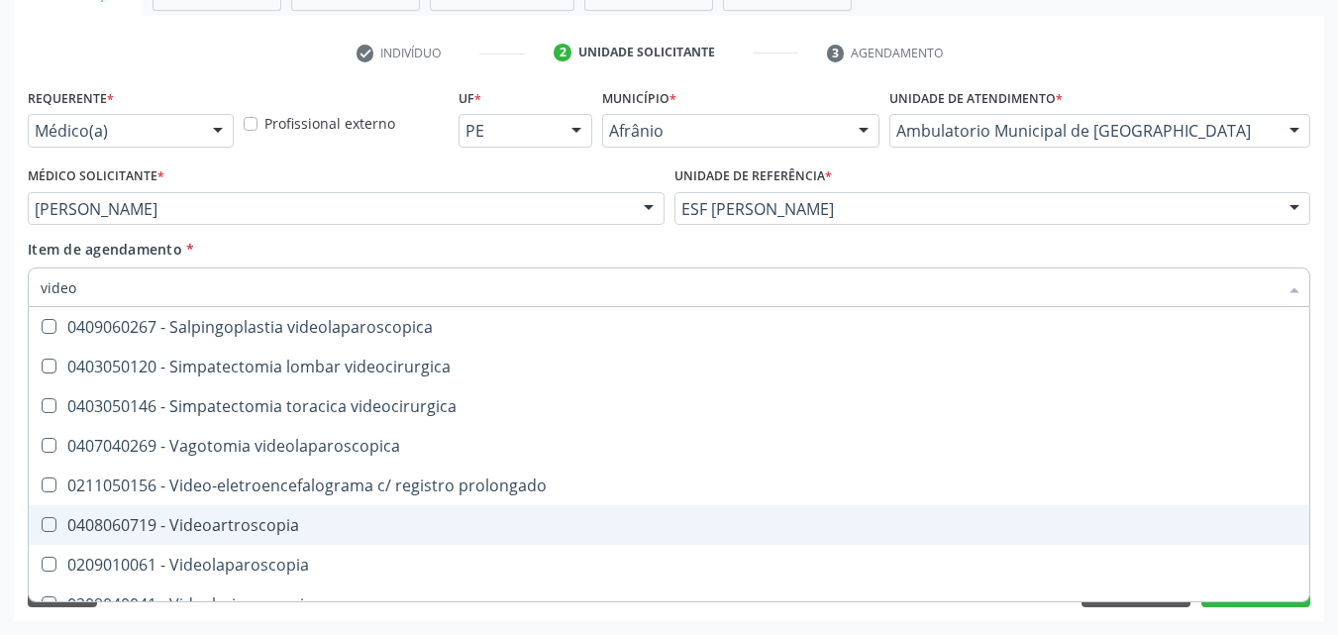
scroll to position [855, 0]
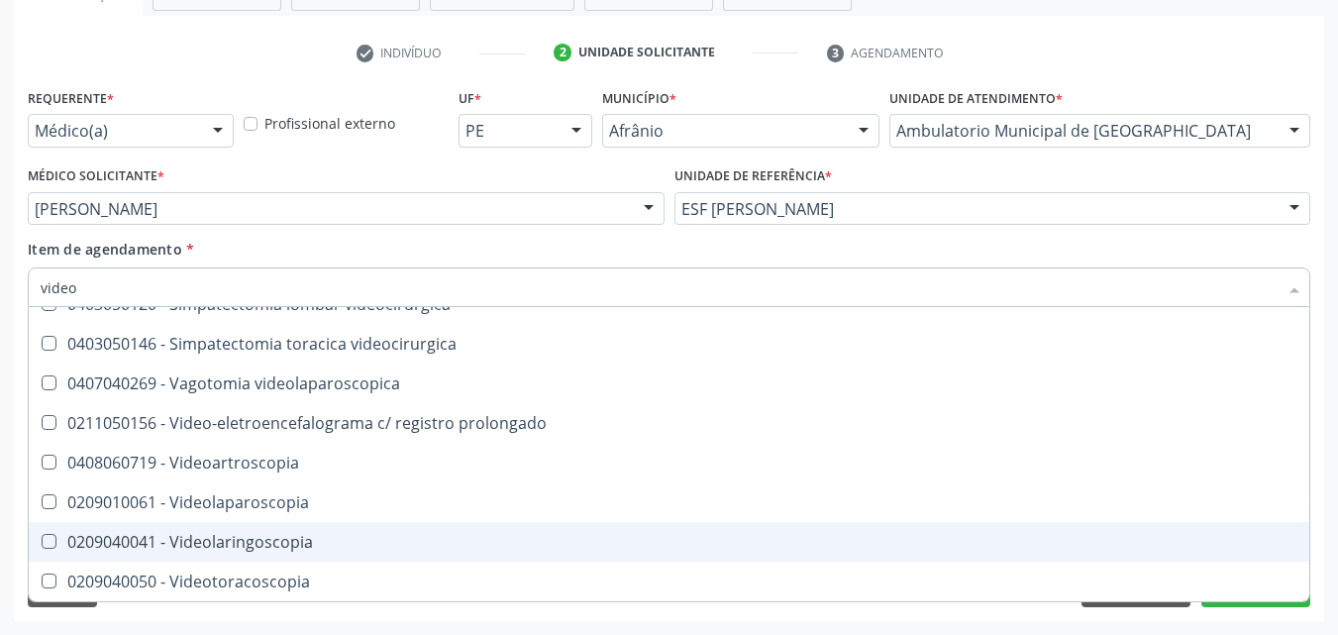
click at [525, 539] on div "0209040041 - Videolaringoscopia" at bounding box center [669, 542] width 1257 height 16
checkbox Videolaringoscopia "true"
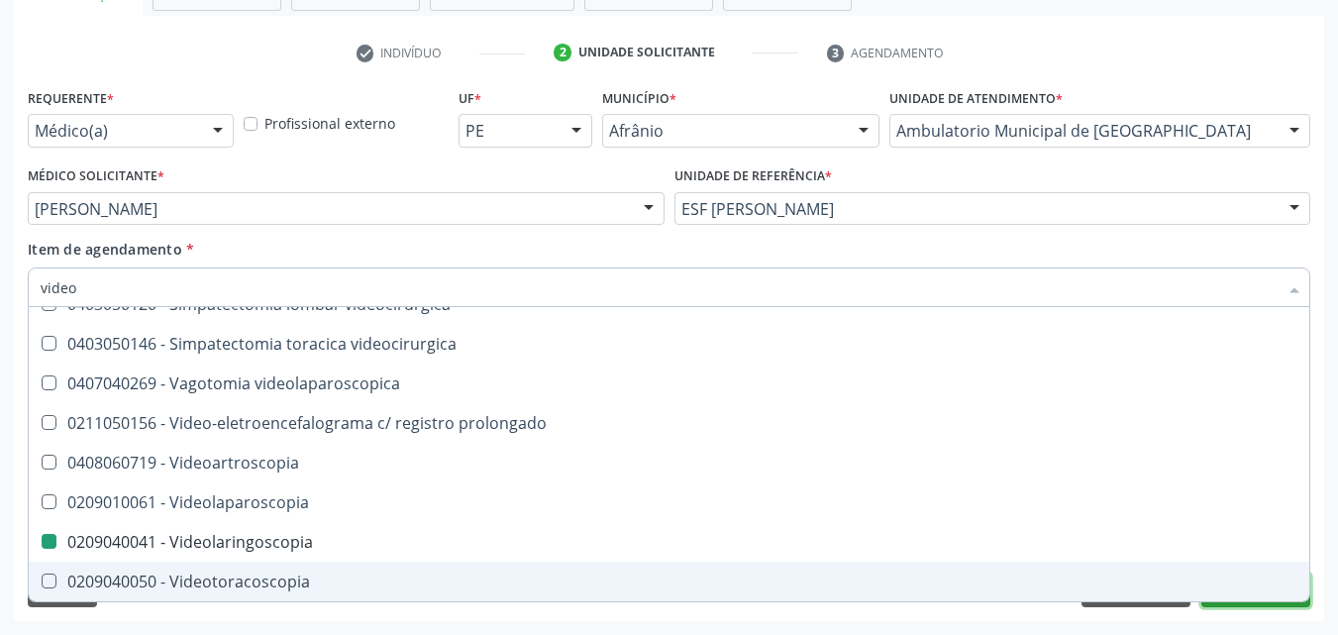
click at [1216, 604] on button "Próximo" at bounding box center [1255, 590] width 109 height 34
checkbox videolaparoscopia "true"
checkbox Videolaringoscopia "false"
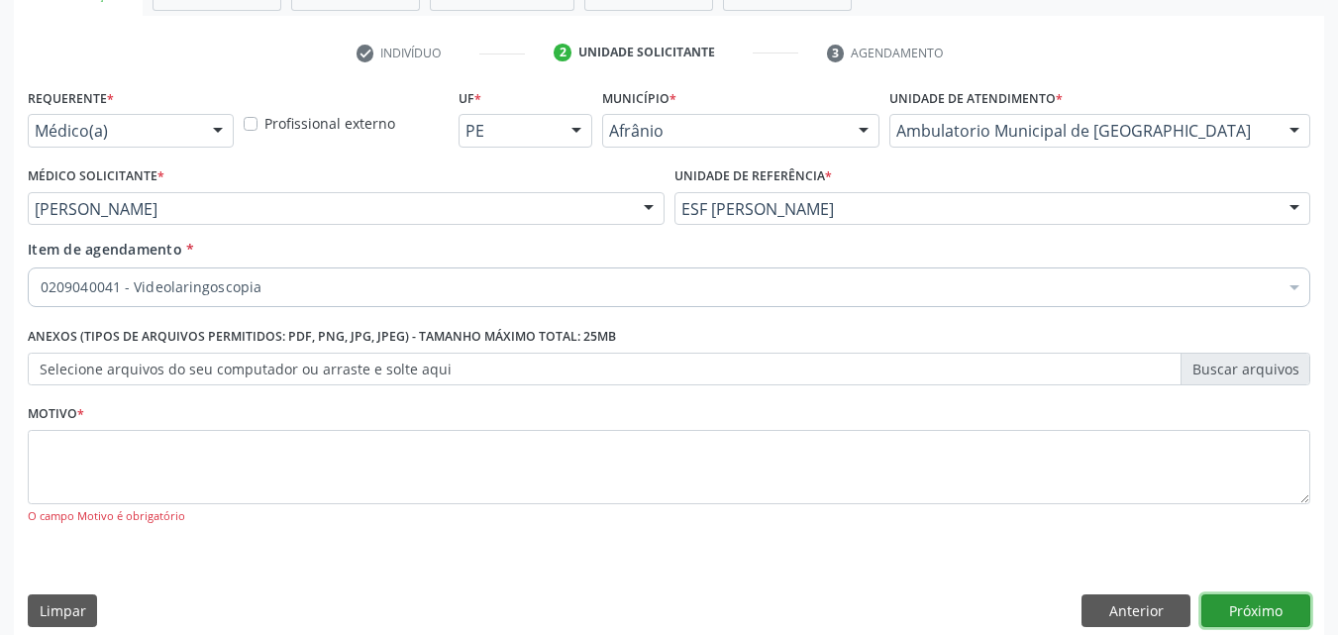
scroll to position [0, 0]
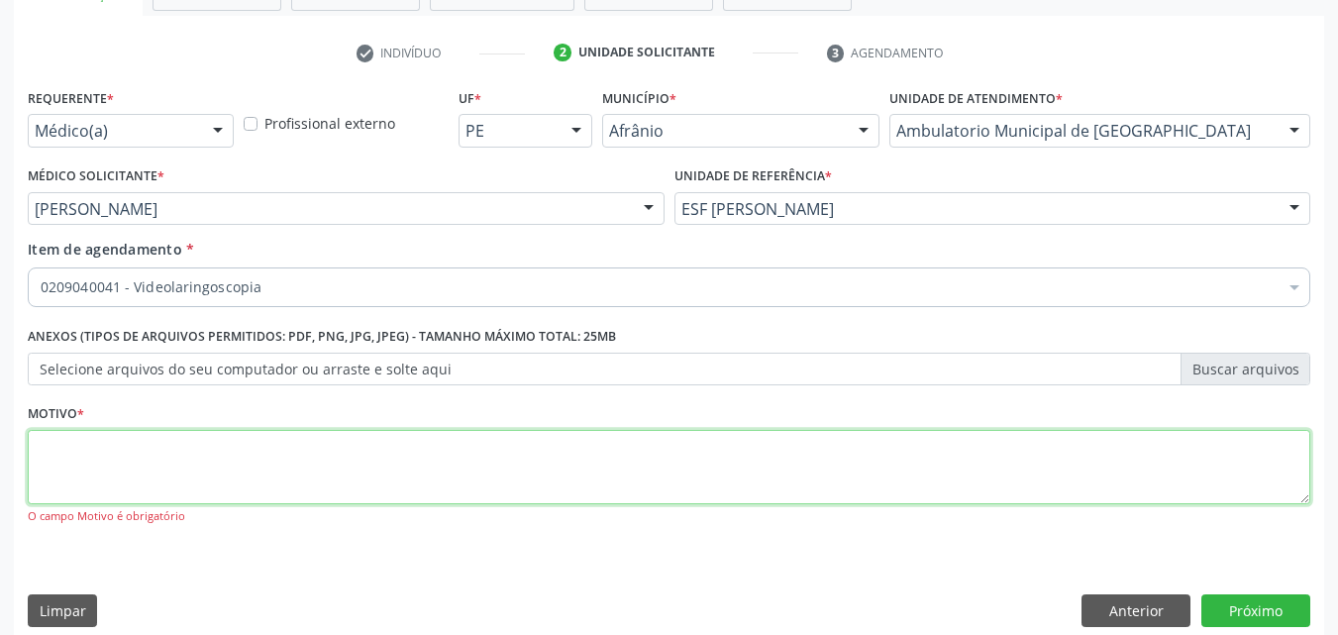
click at [336, 461] on textarea at bounding box center [669, 467] width 1282 height 75
type textarea "*"
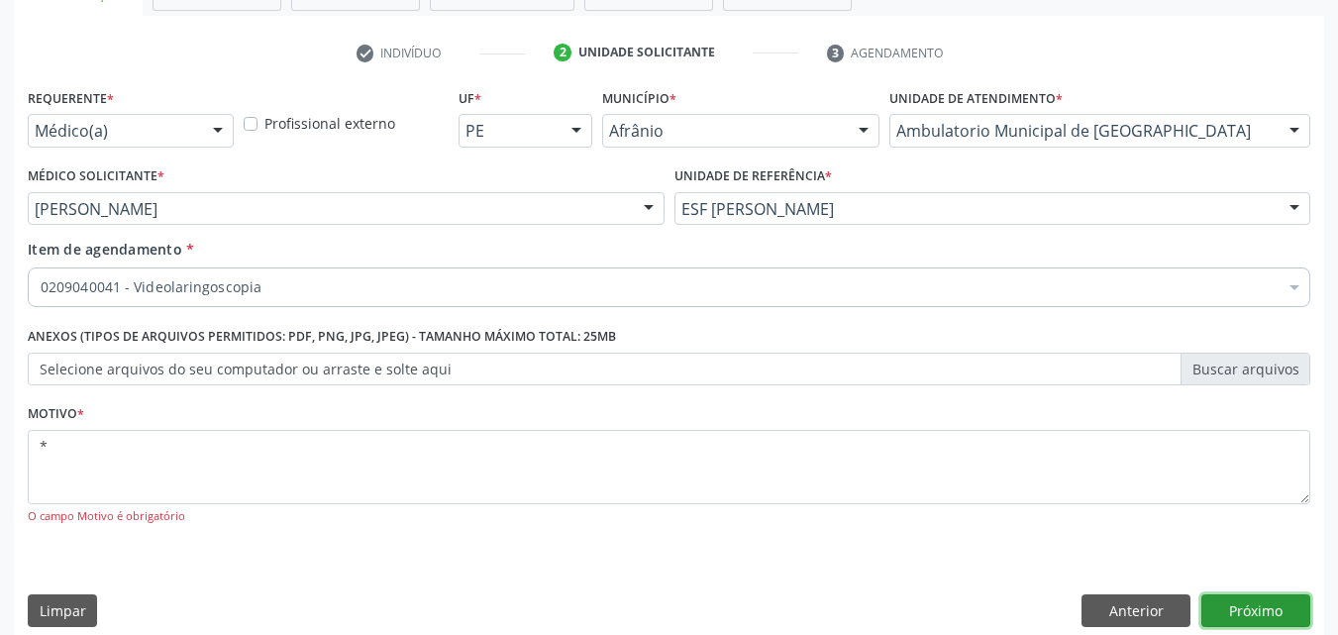
click at [1256, 609] on button "Próximo" at bounding box center [1255, 611] width 109 height 34
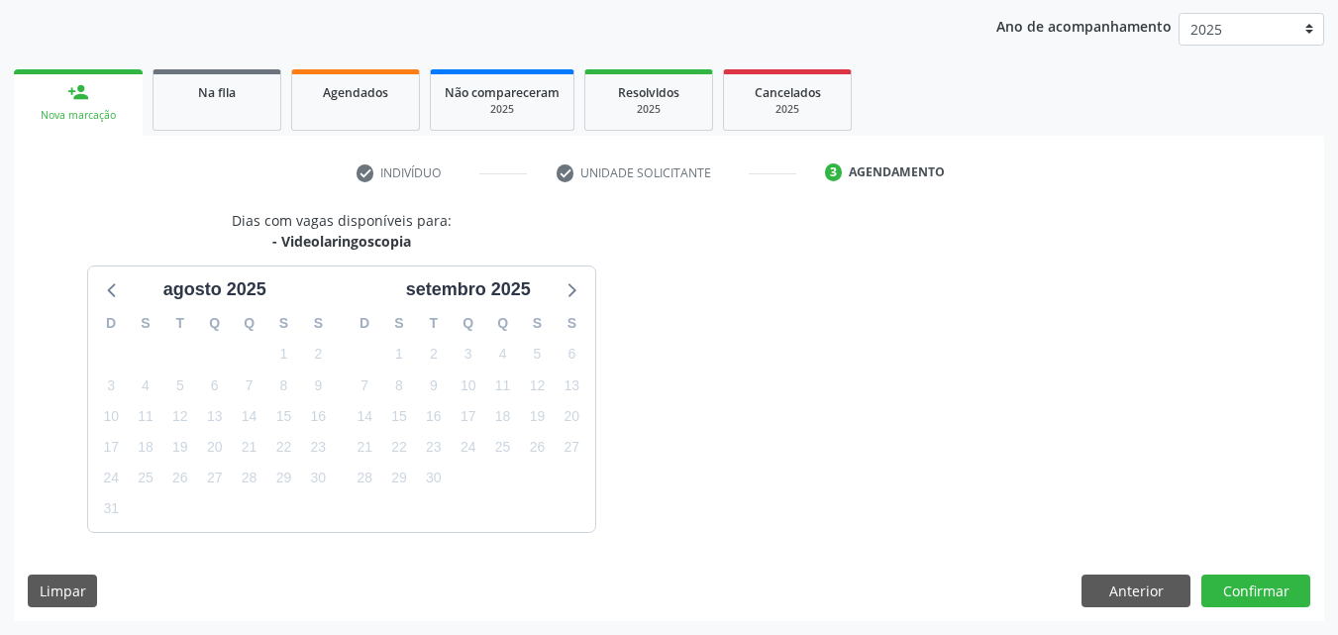
scroll to position [285, 0]
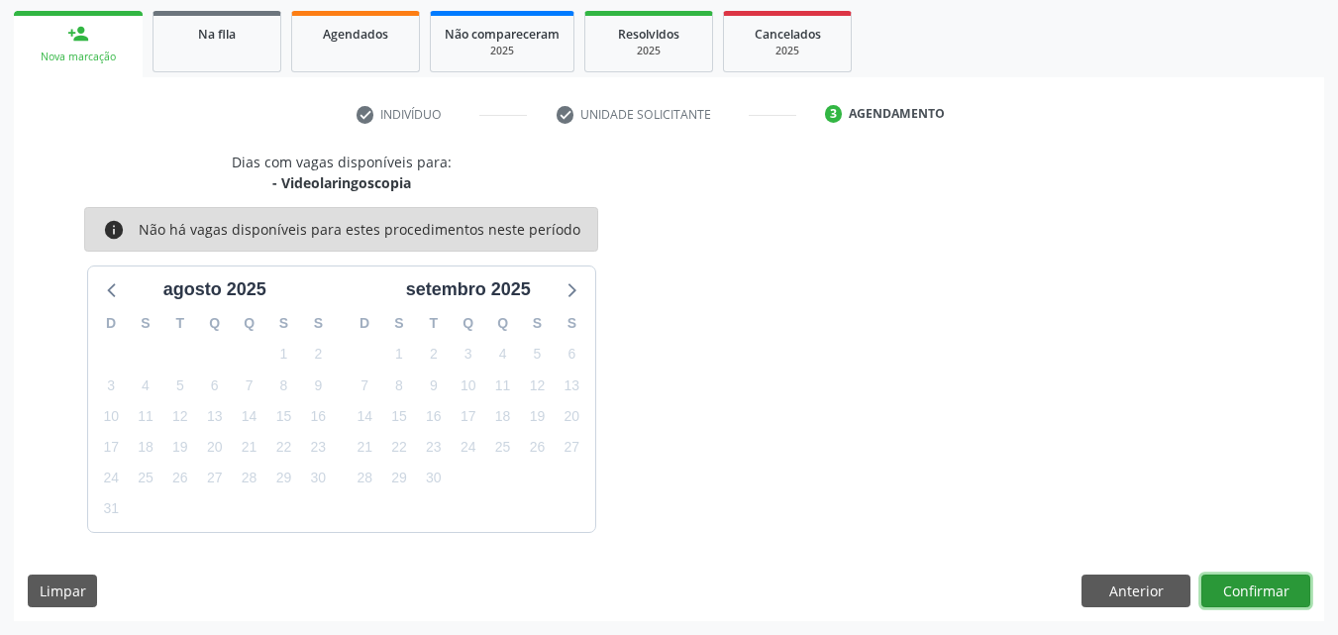
click at [1264, 587] on button "Confirmar" at bounding box center [1255, 591] width 109 height 34
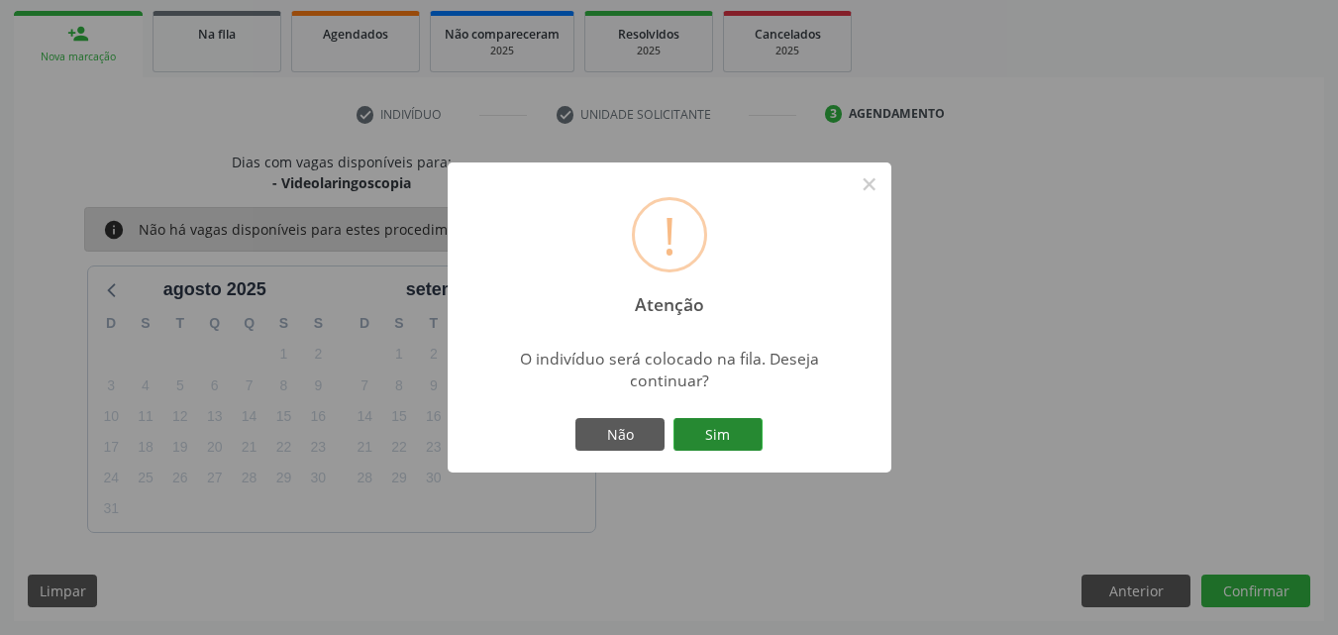
click at [706, 436] on button "Sim" at bounding box center [717, 435] width 89 height 34
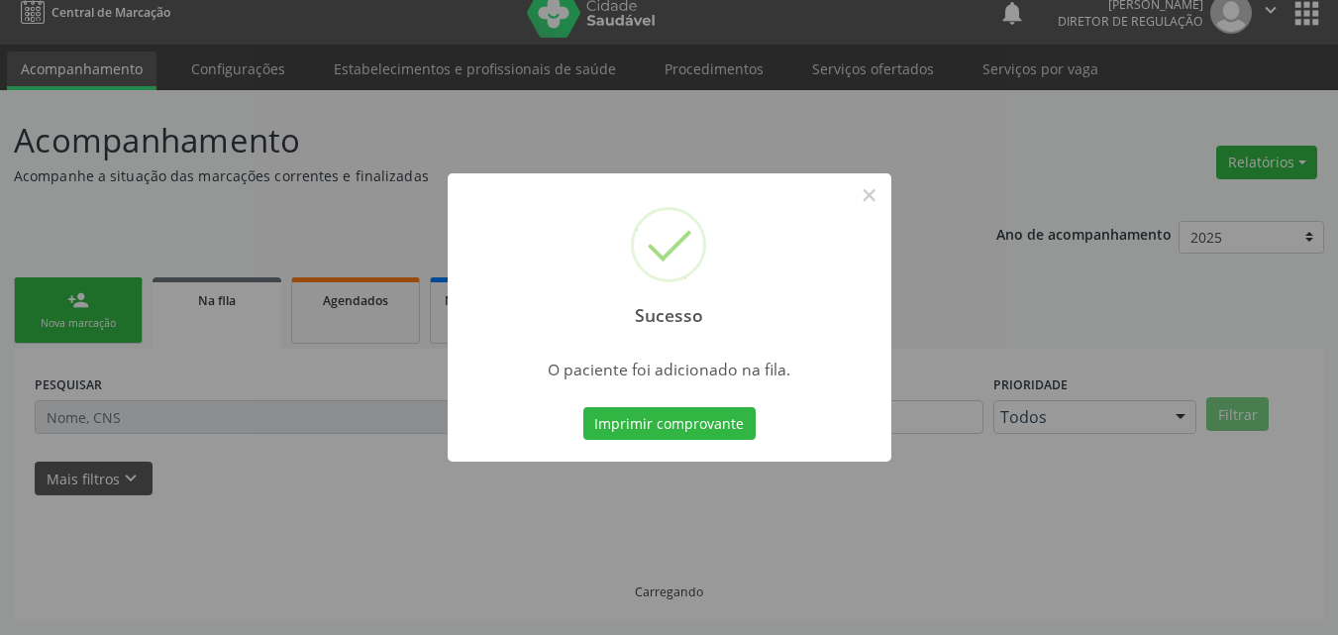
scroll to position [19, 0]
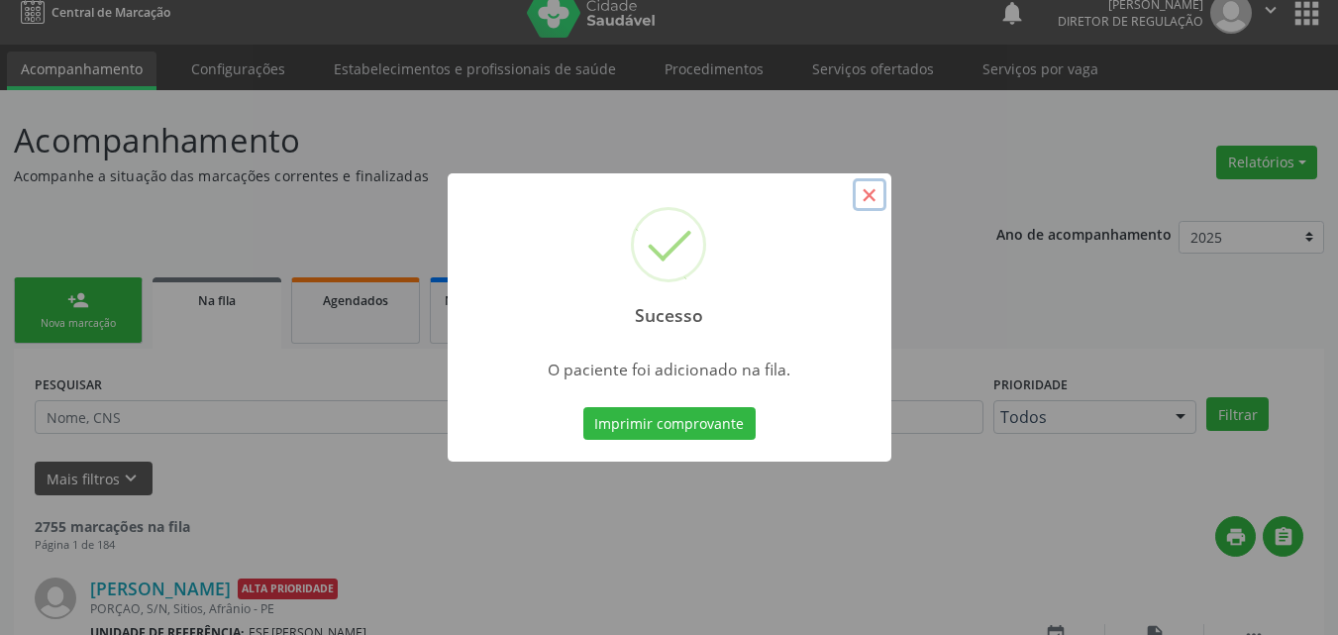
click at [867, 197] on button "×" at bounding box center [870, 195] width 34 height 34
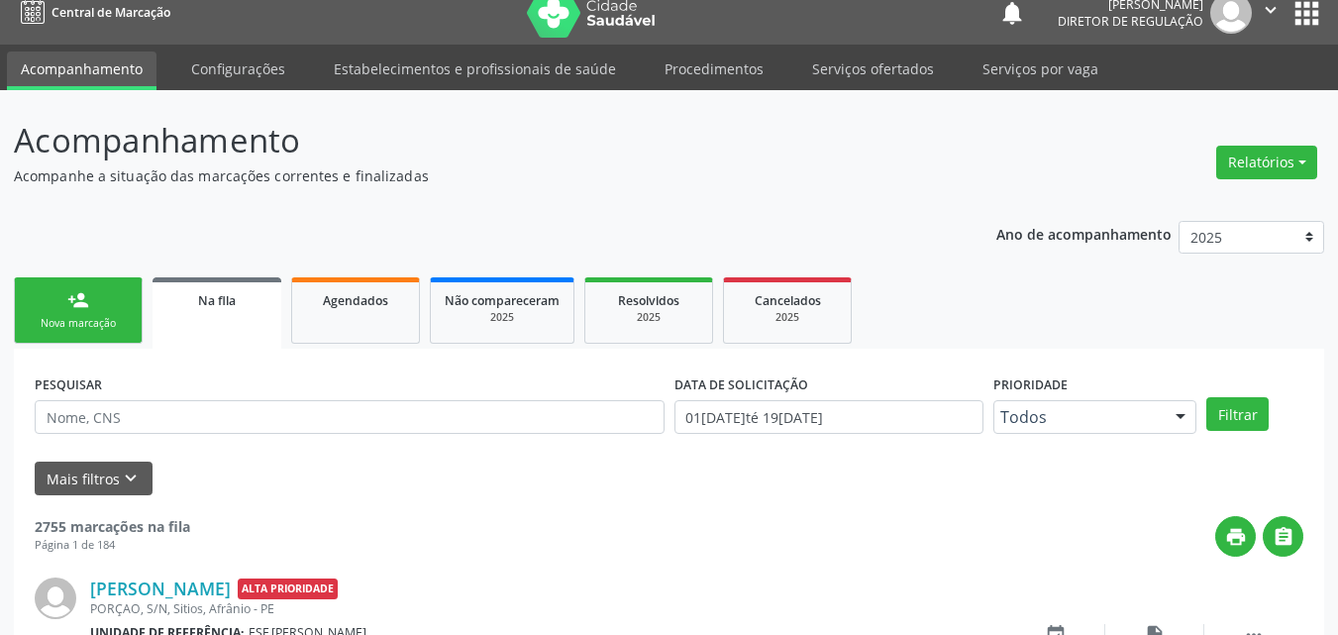
scroll to position [0, 0]
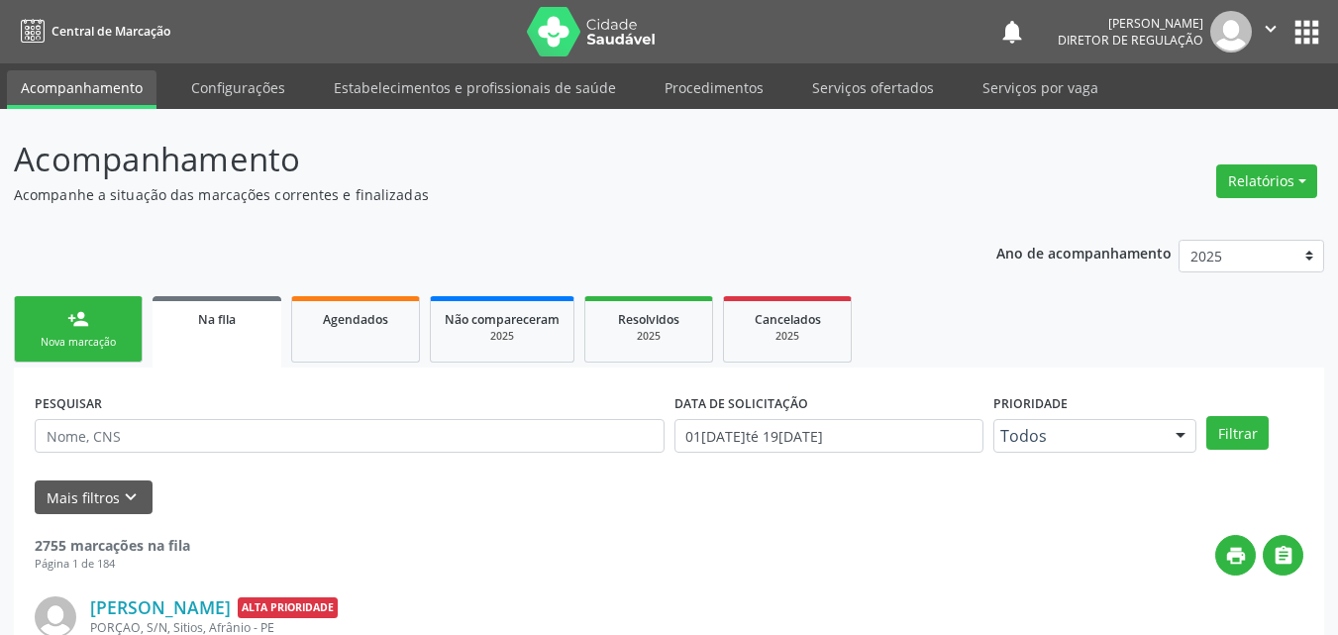
click at [94, 337] on div "Nova marcação" at bounding box center [78, 342] width 99 height 15
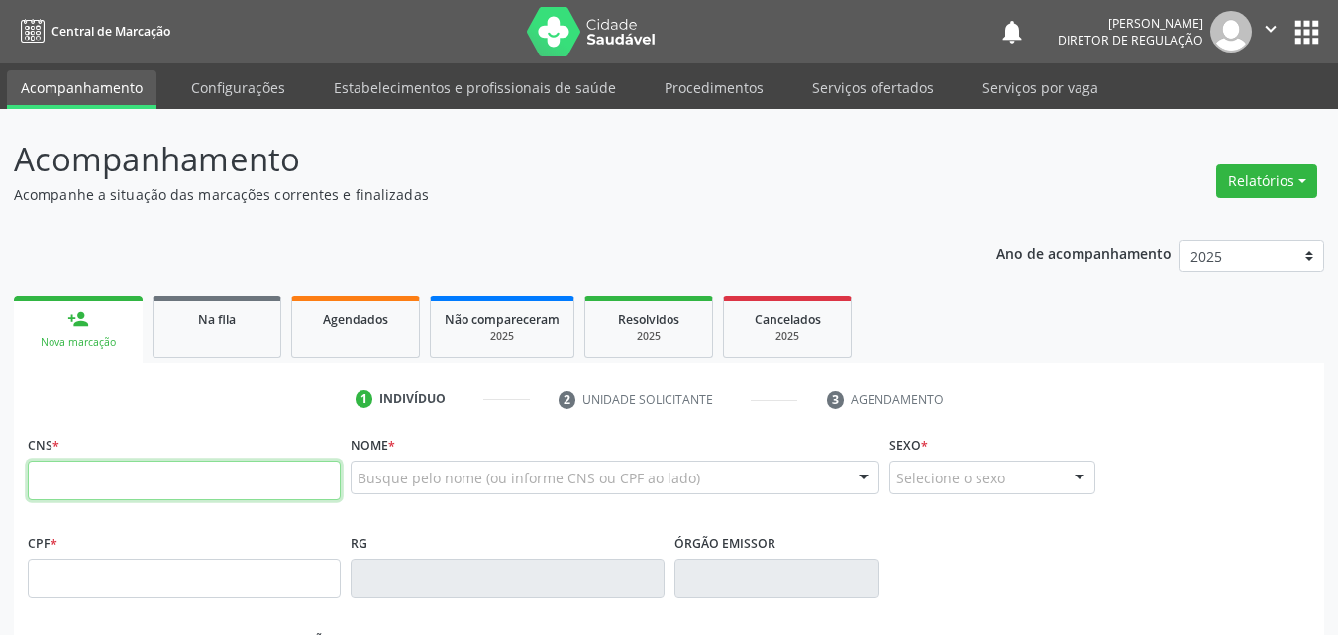
click at [207, 467] on input "text" at bounding box center [184, 480] width 313 height 40
type input "700 0072 5340 4607"
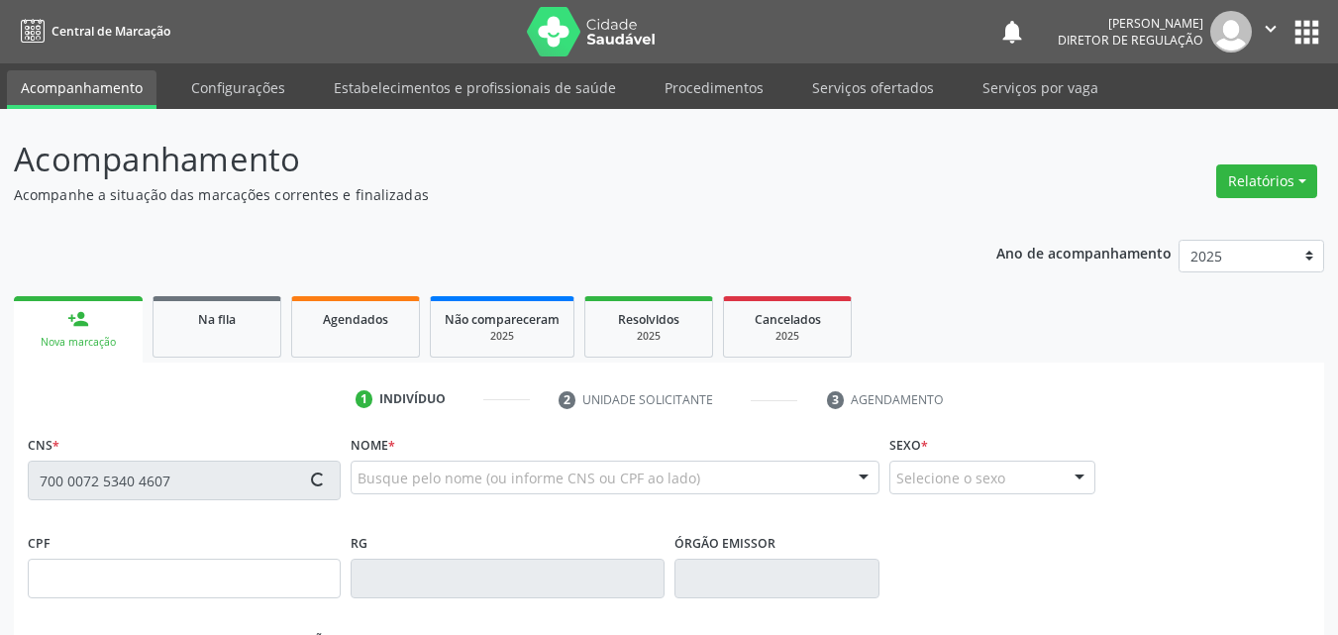
type input "128.298.654-64"
type input "[DATE]"
type input "[PERSON_NAME]"
type input "[PHONE_NUMBER]"
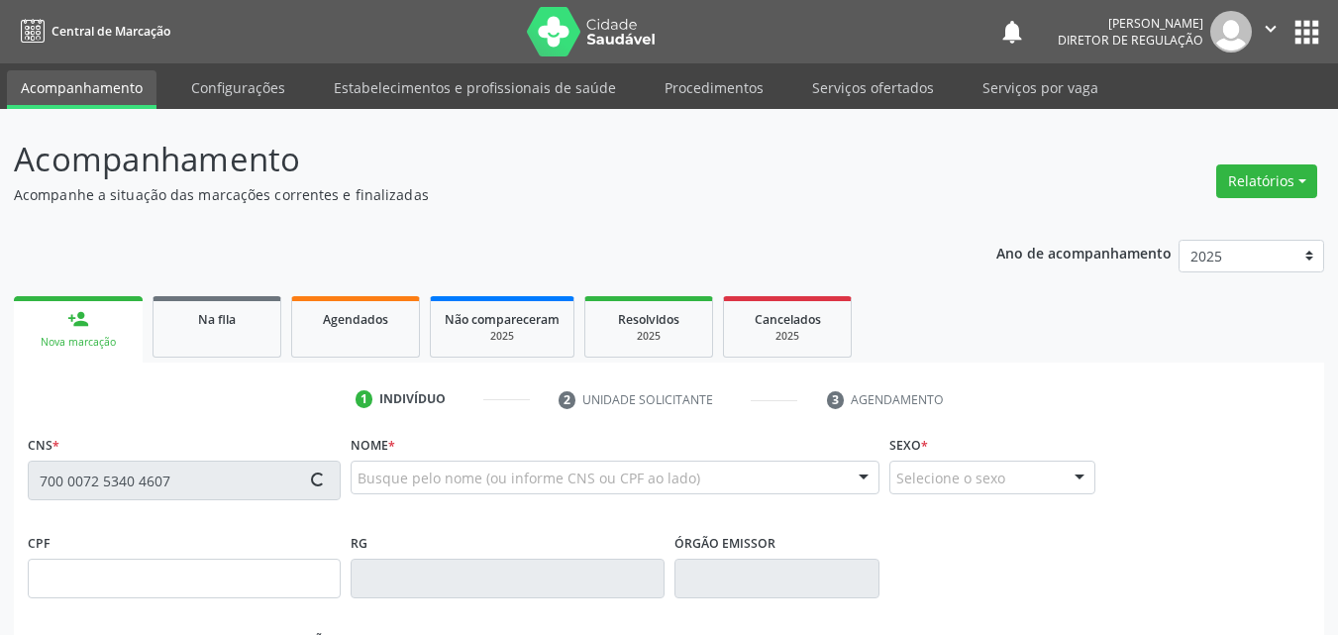
type input "341.738.624-15"
type input "S/N"
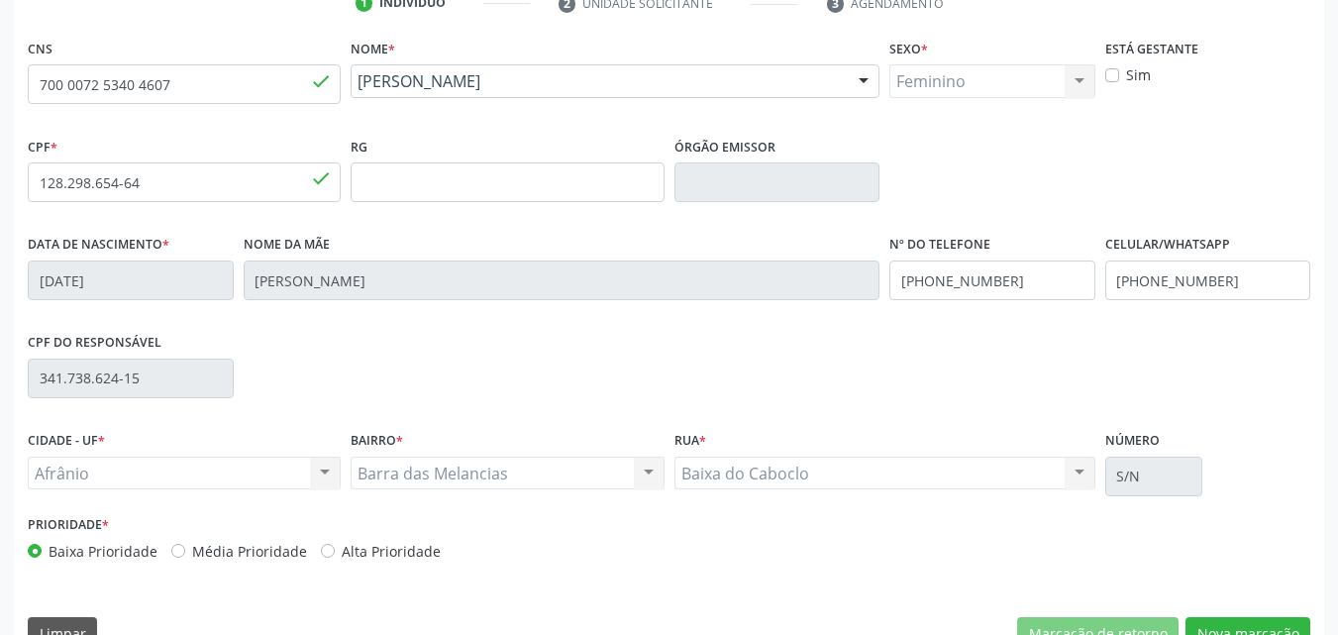
scroll to position [439, 0]
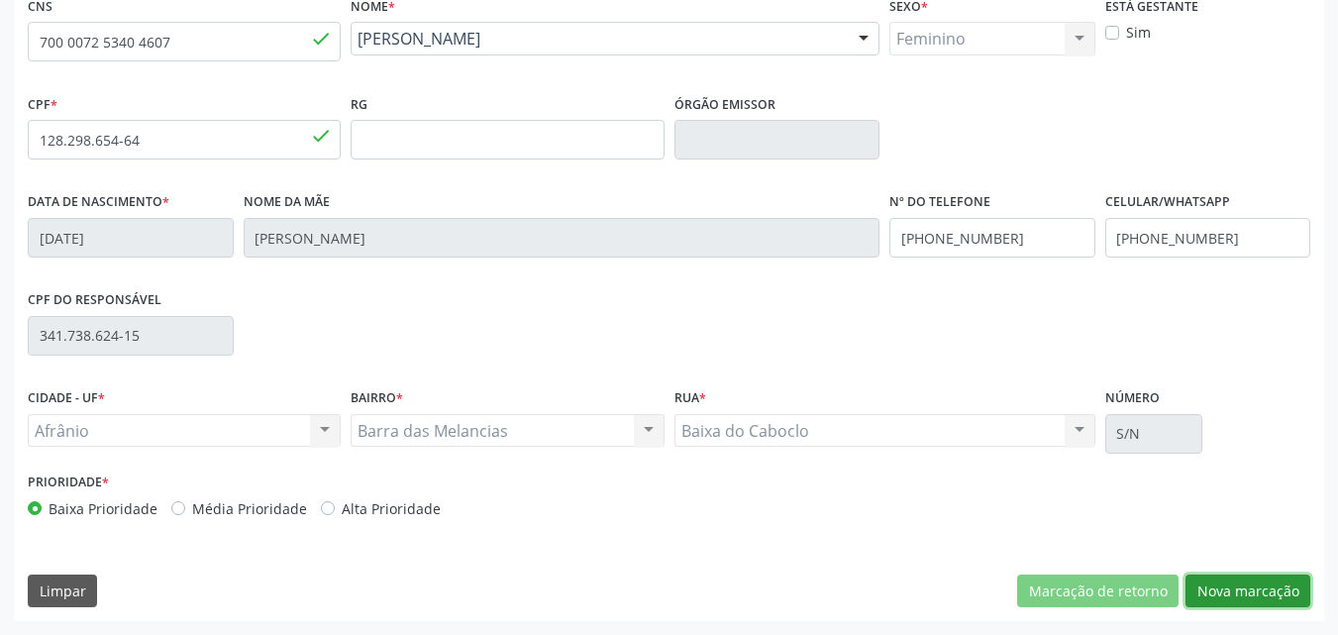
click at [1242, 585] on button "Nova marcação" at bounding box center [1247, 591] width 125 height 34
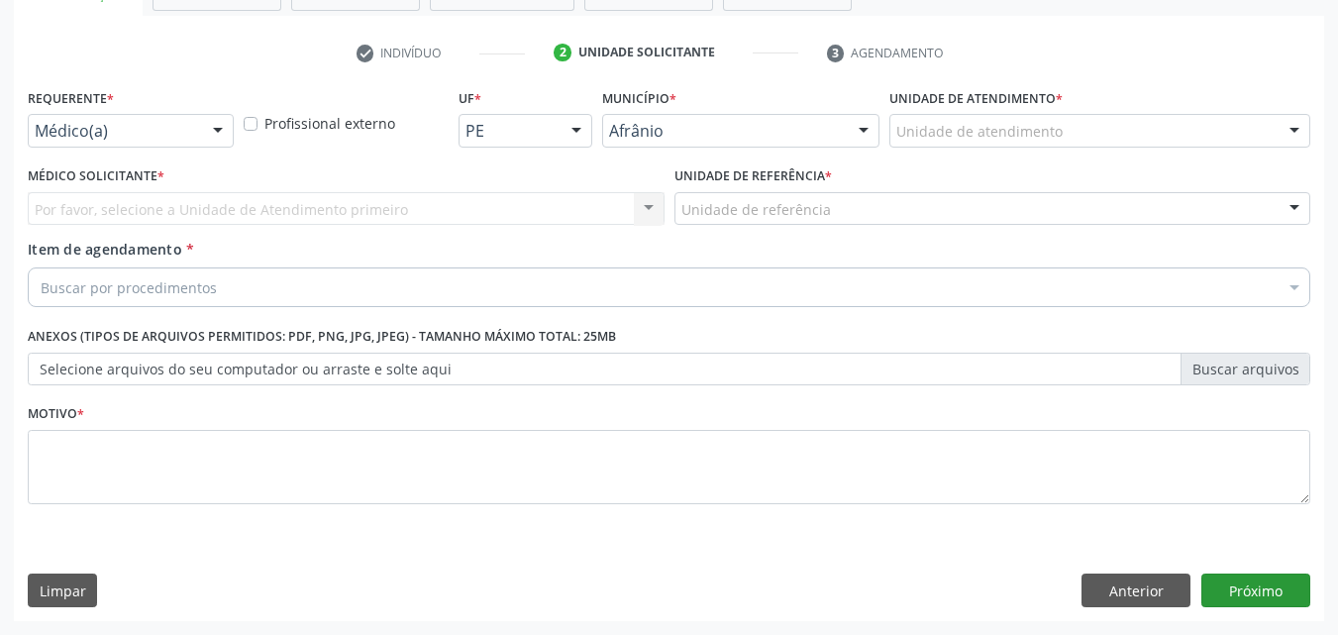
scroll to position [347, 0]
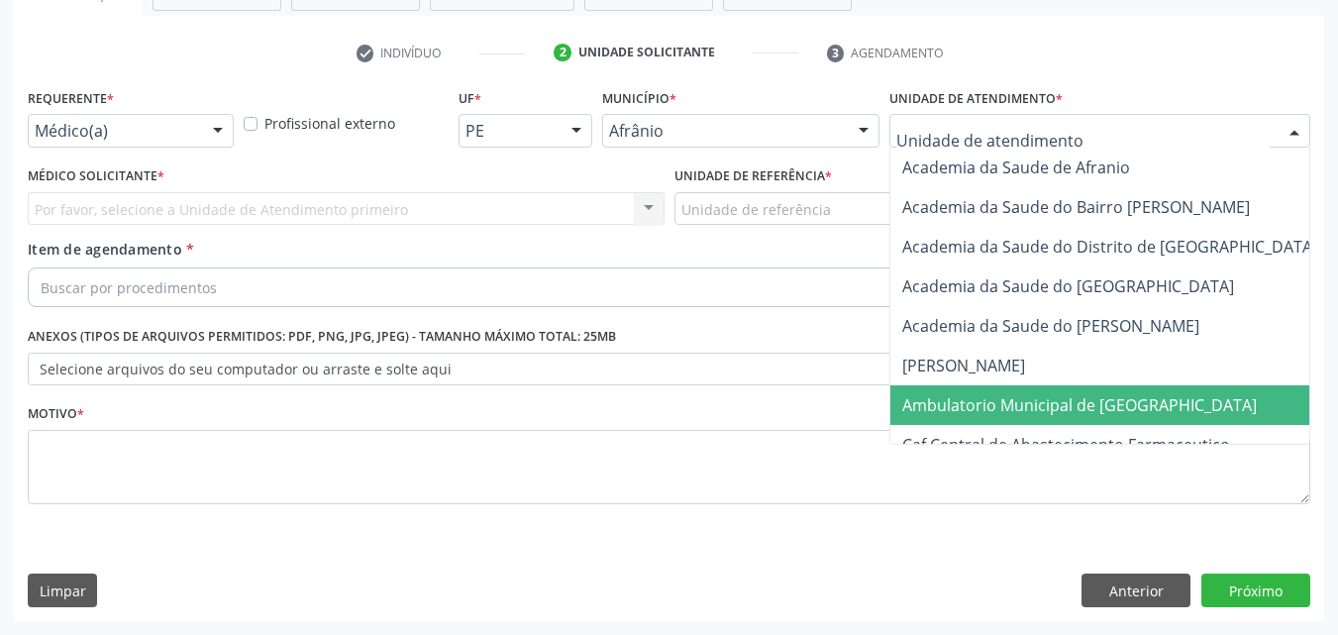
click at [961, 401] on span "Ambulatorio Municipal de [GEOGRAPHIC_DATA]" at bounding box center [1079, 405] width 354 height 22
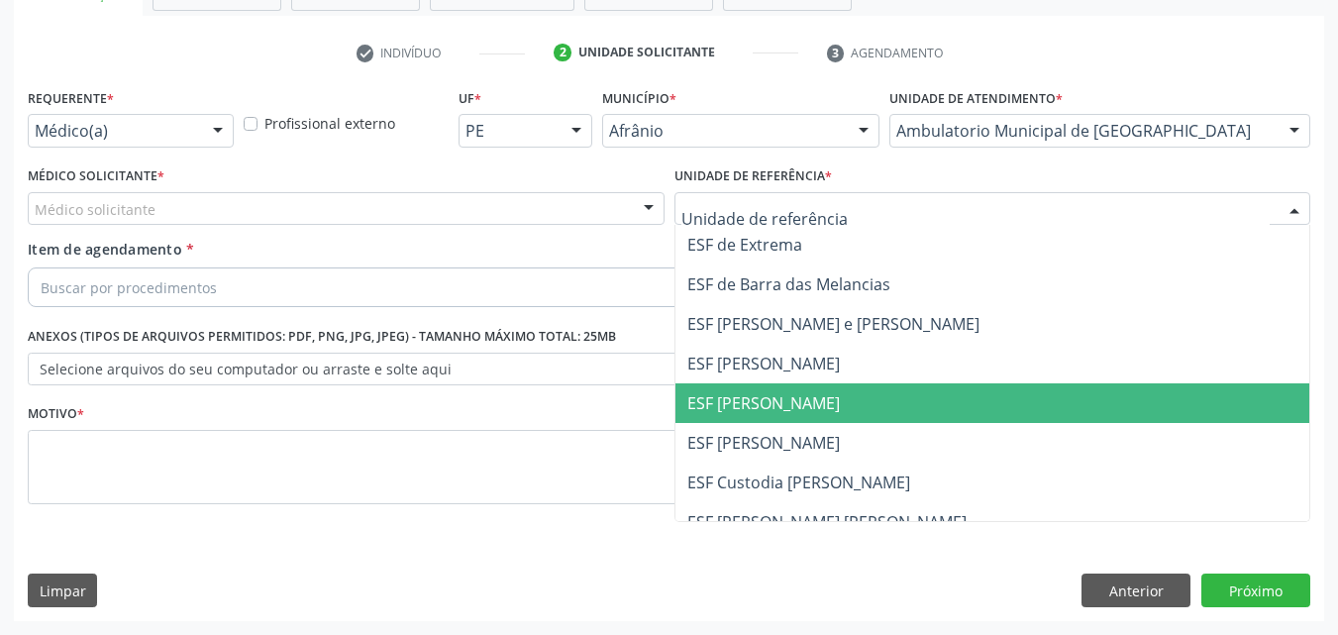
click at [773, 404] on span "ESF [PERSON_NAME]" at bounding box center [763, 403] width 152 height 22
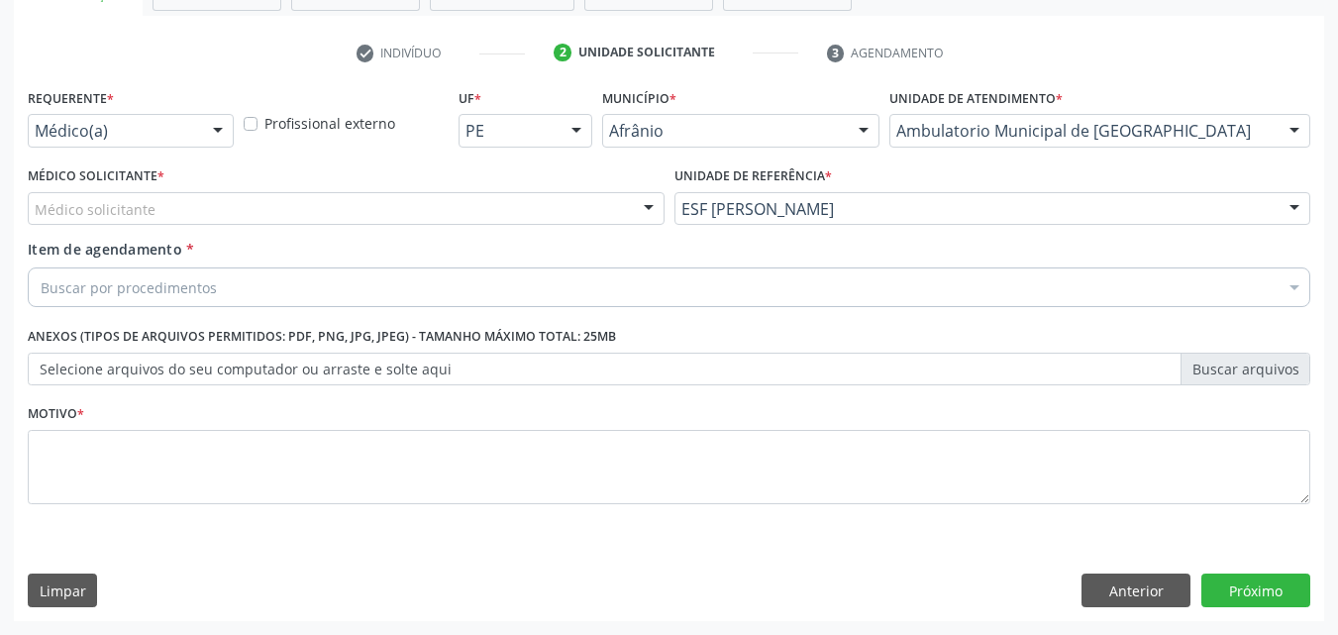
click at [253, 210] on div "Médico solicitante" at bounding box center [346, 209] width 637 height 34
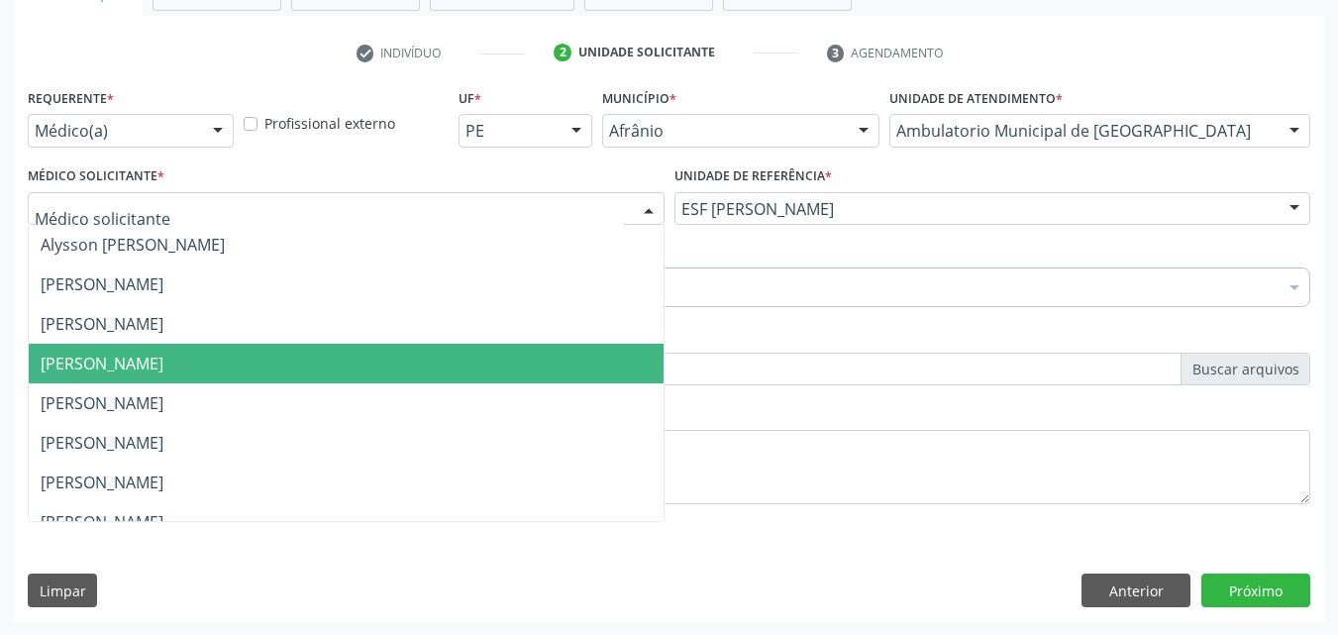
click at [163, 370] on span "[PERSON_NAME]" at bounding box center [102, 364] width 123 height 22
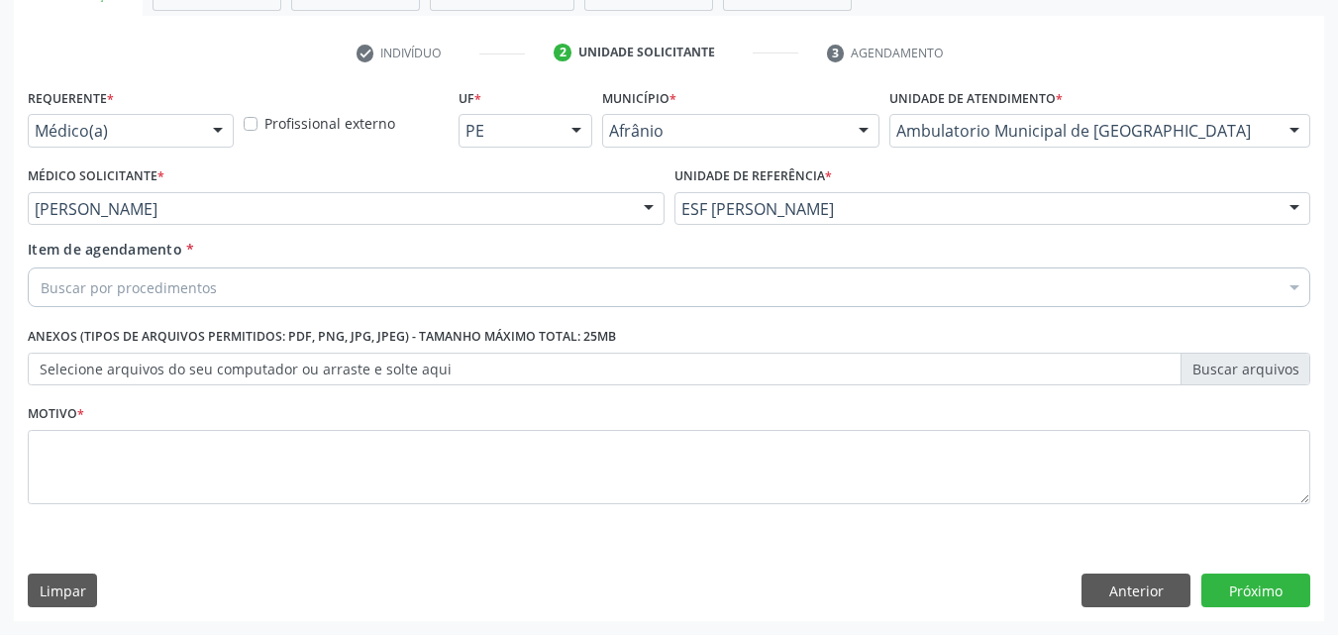
click at [243, 283] on div "Buscar por procedimentos" at bounding box center [669, 287] width 1282 height 40
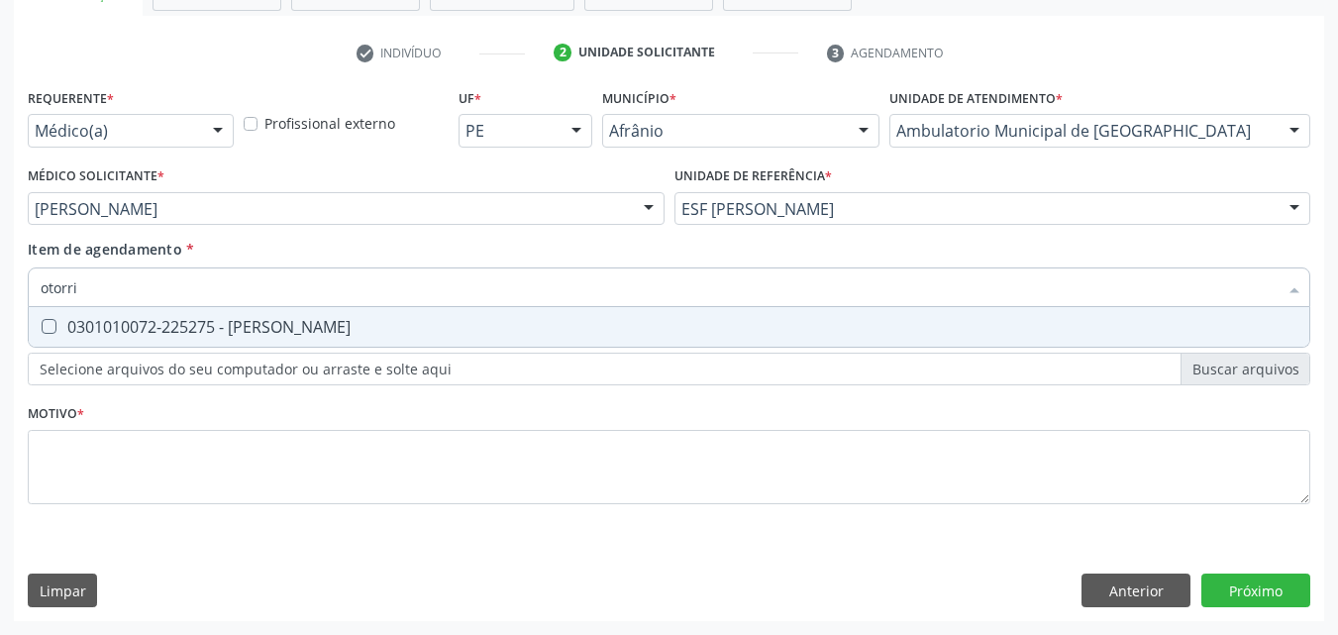
type input "otorrin"
click at [265, 325] on div "0301010072-225275 - [PERSON_NAME]" at bounding box center [669, 327] width 1257 height 16
checkbox Otorrinolaringologista "true"
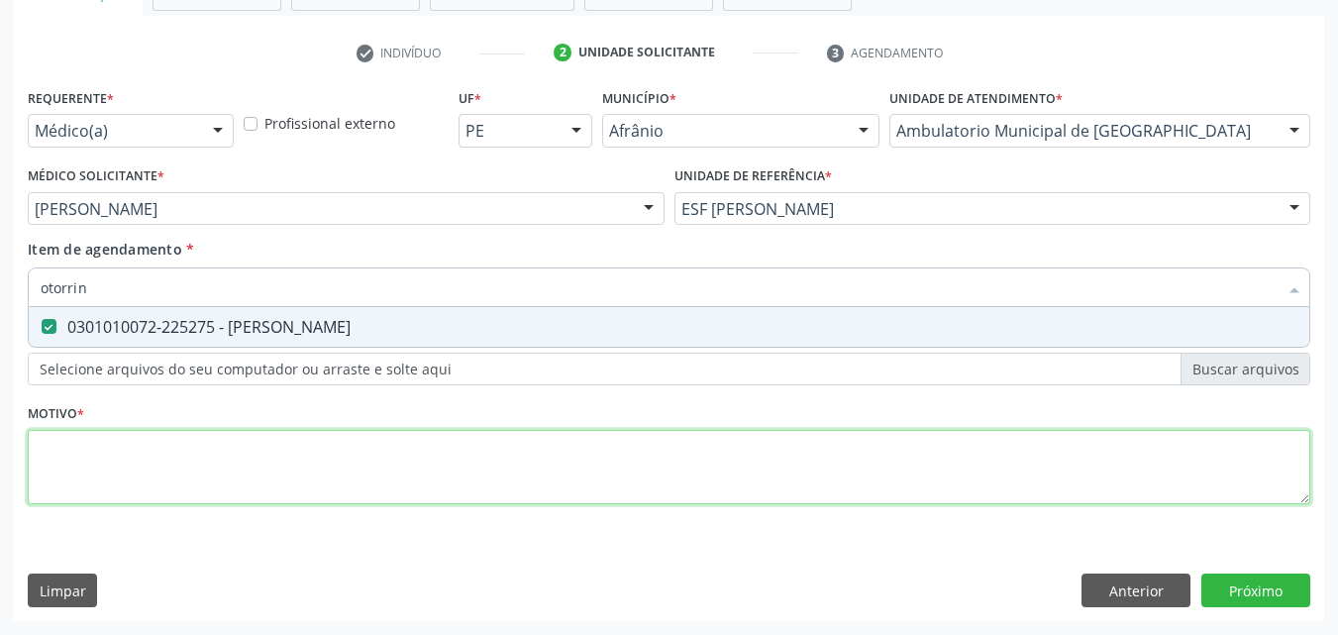
click at [277, 451] on div "Requerente * Médico(a) Médico(a) Enfermeiro(a) Paciente Nenhum resultado encont…" at bounding box center [669, 307] width 1282 height 449
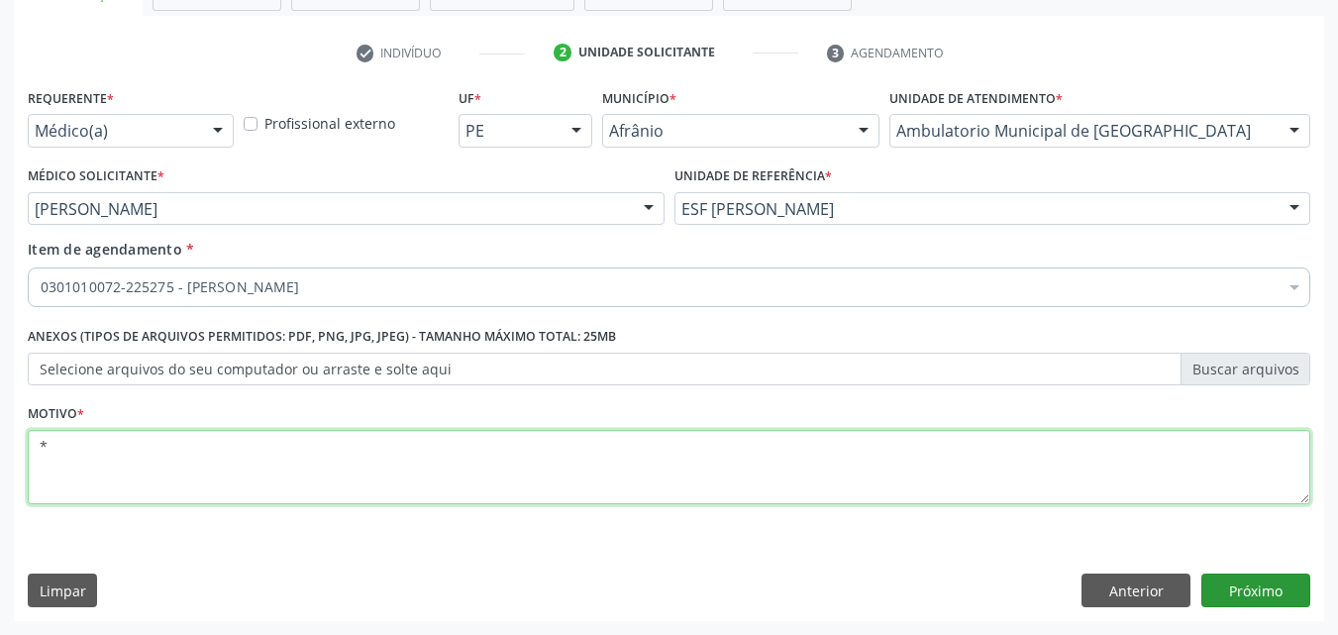
type textarea "*"
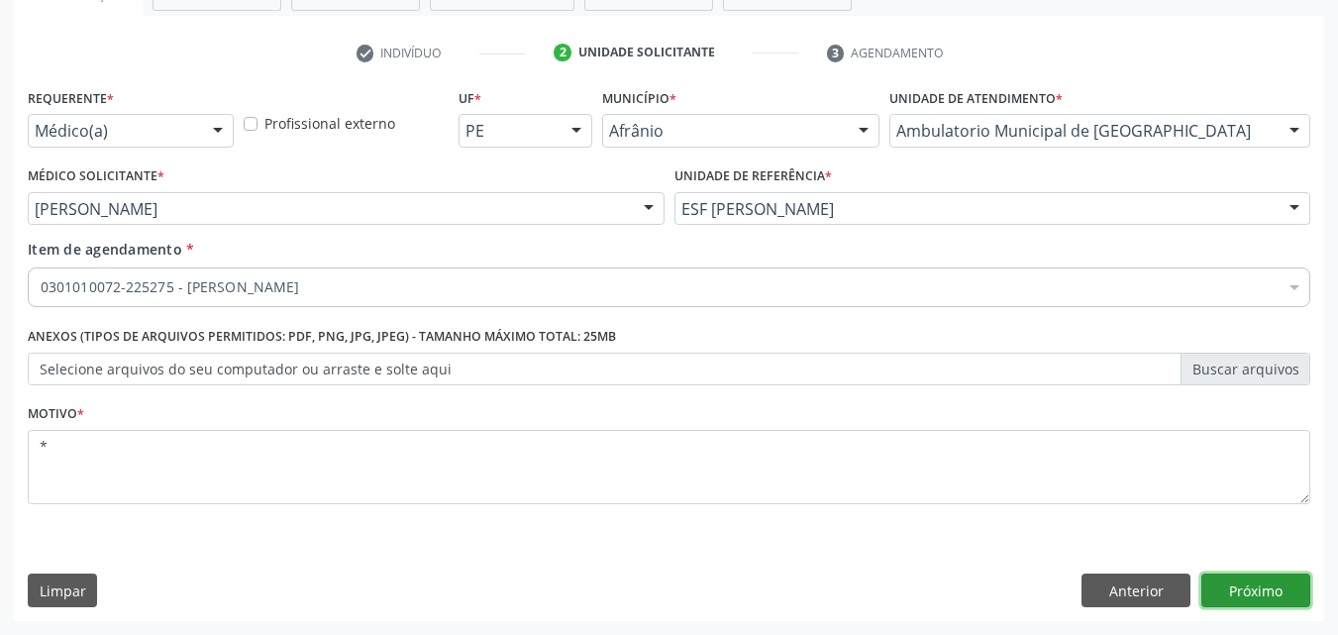
click at [1268, 587] on button "Próximo" at bounding box center [1255, 590] width 109 height 34
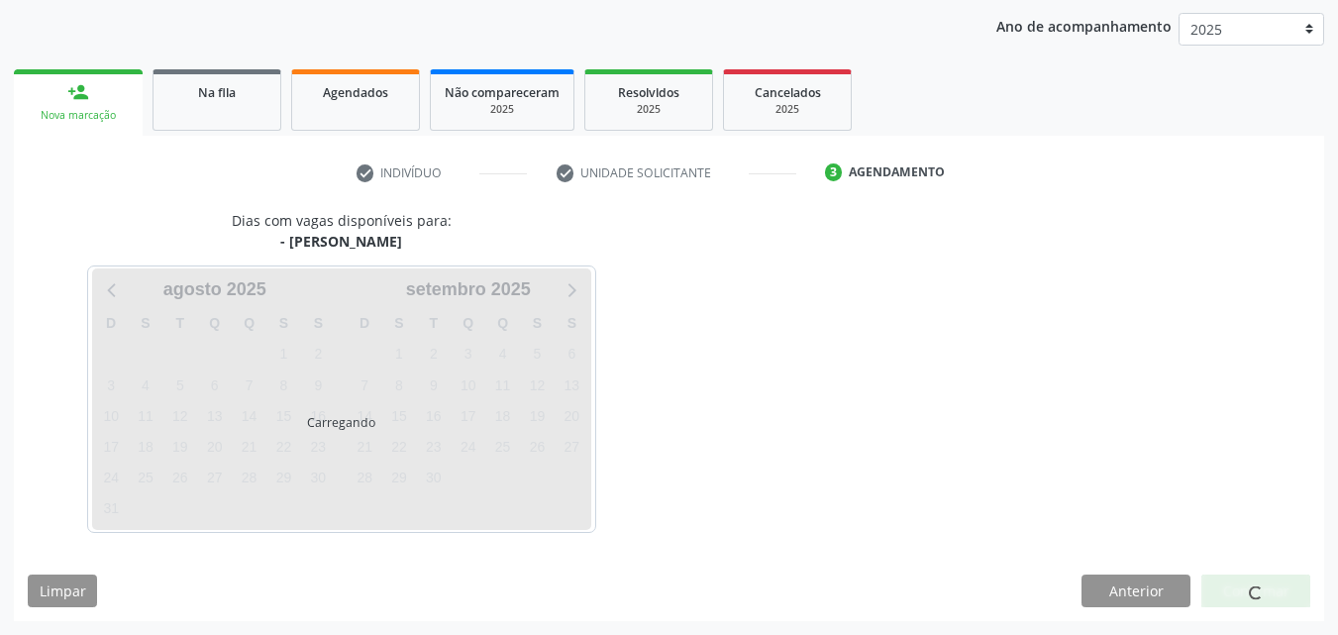
scroll to position [227, 0]
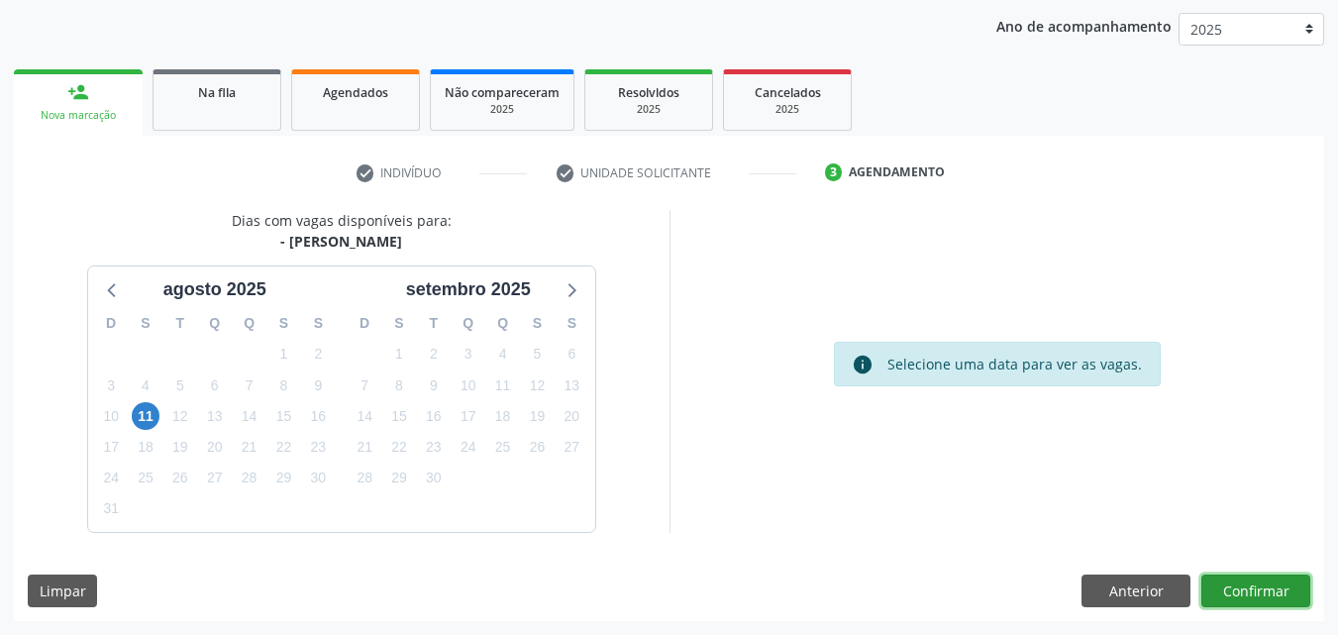
click at [1243, 589] on button "Confirmar" at bounding box center [1255, 591] width 109 height 34
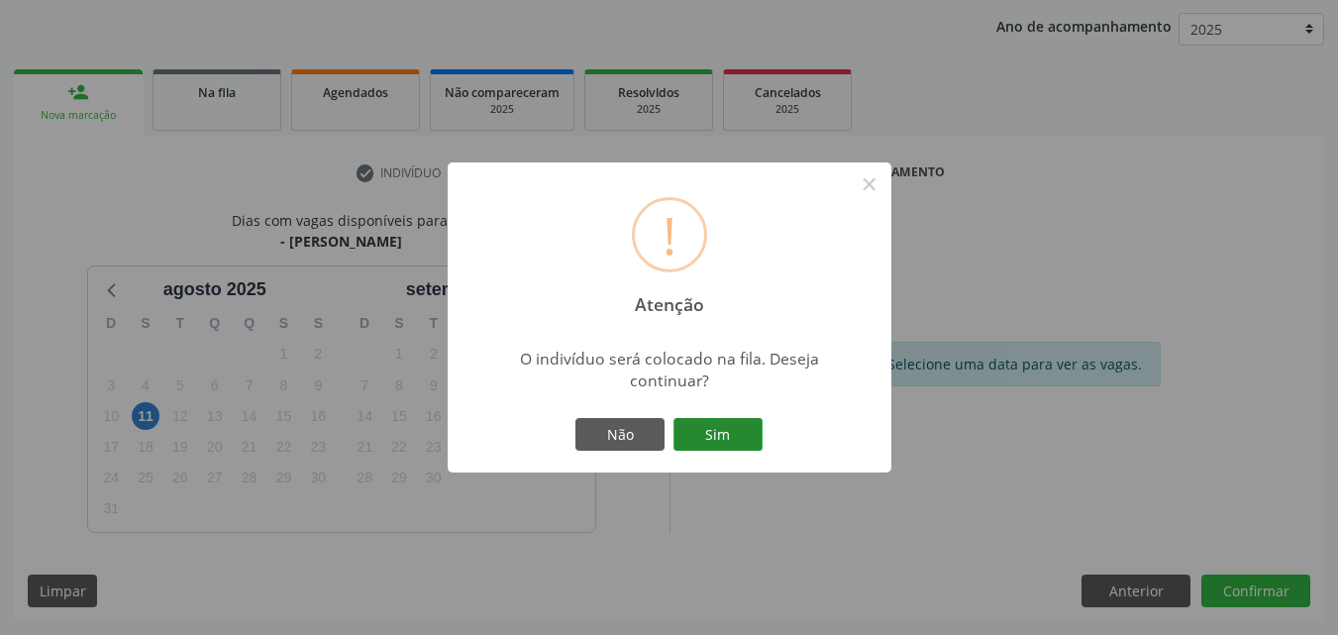
click at [723, 434] on button "Sim" at bounding box center [717, 435] width 89 height 34
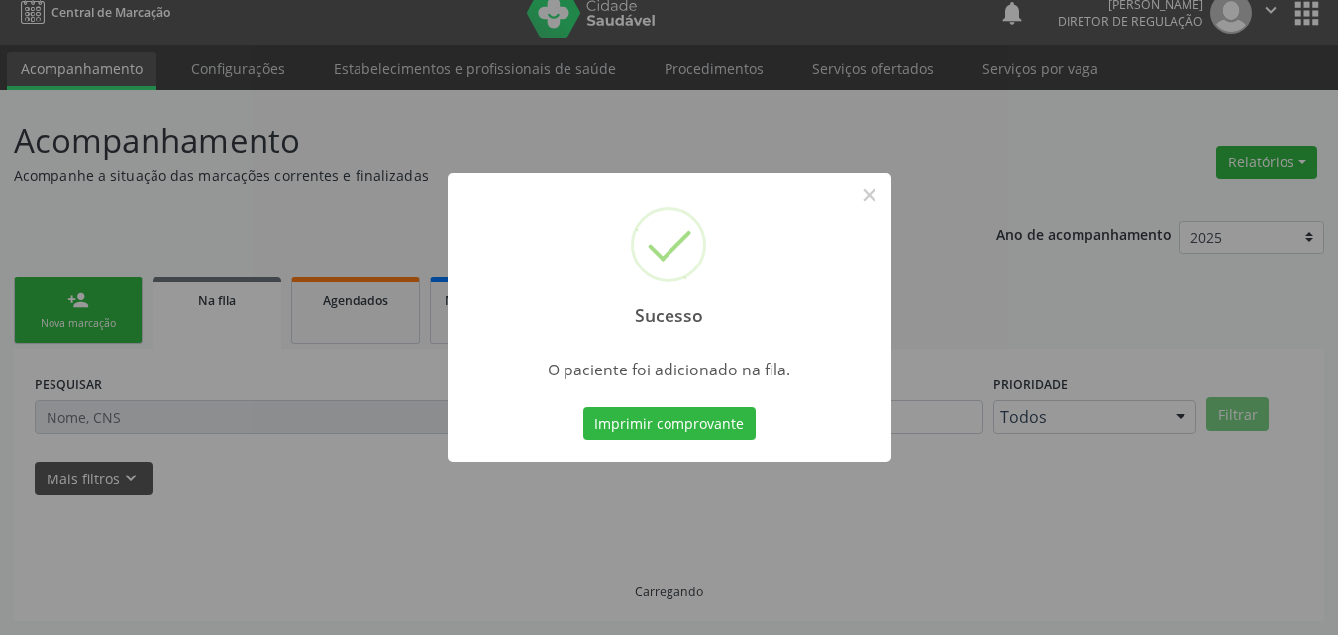
scroll to position [19, 0]
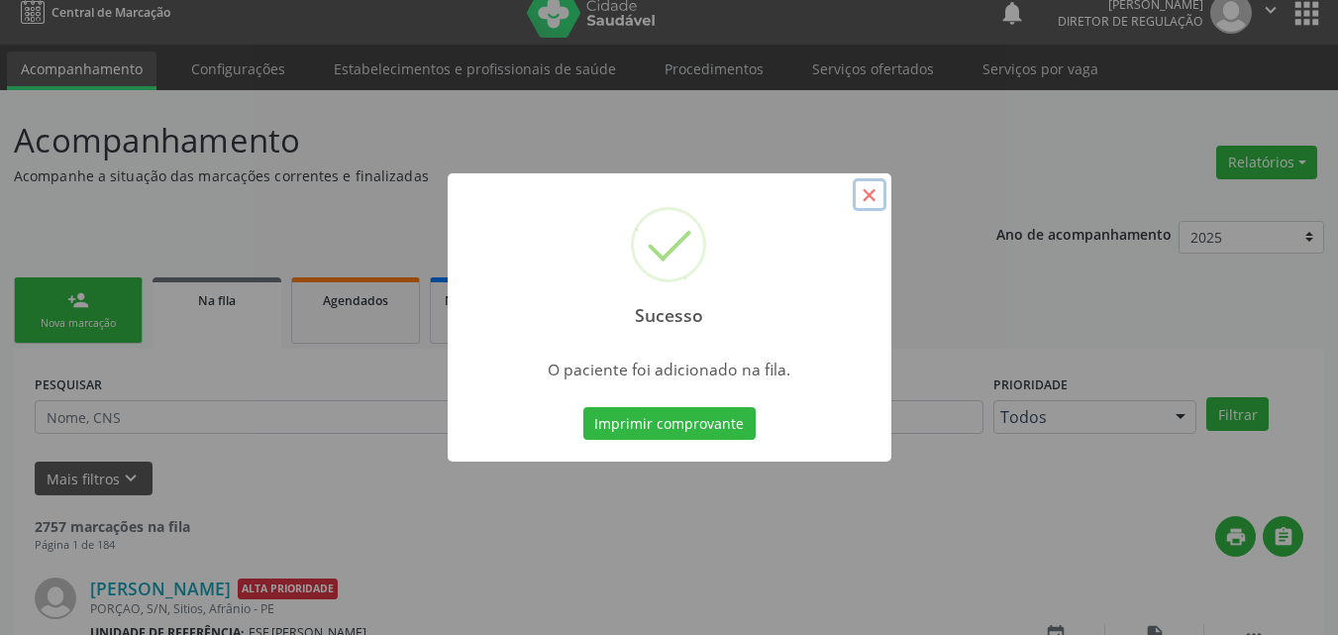
click at [867, 195] on button "×" at bounding box center [870, 195] width 34 height 34
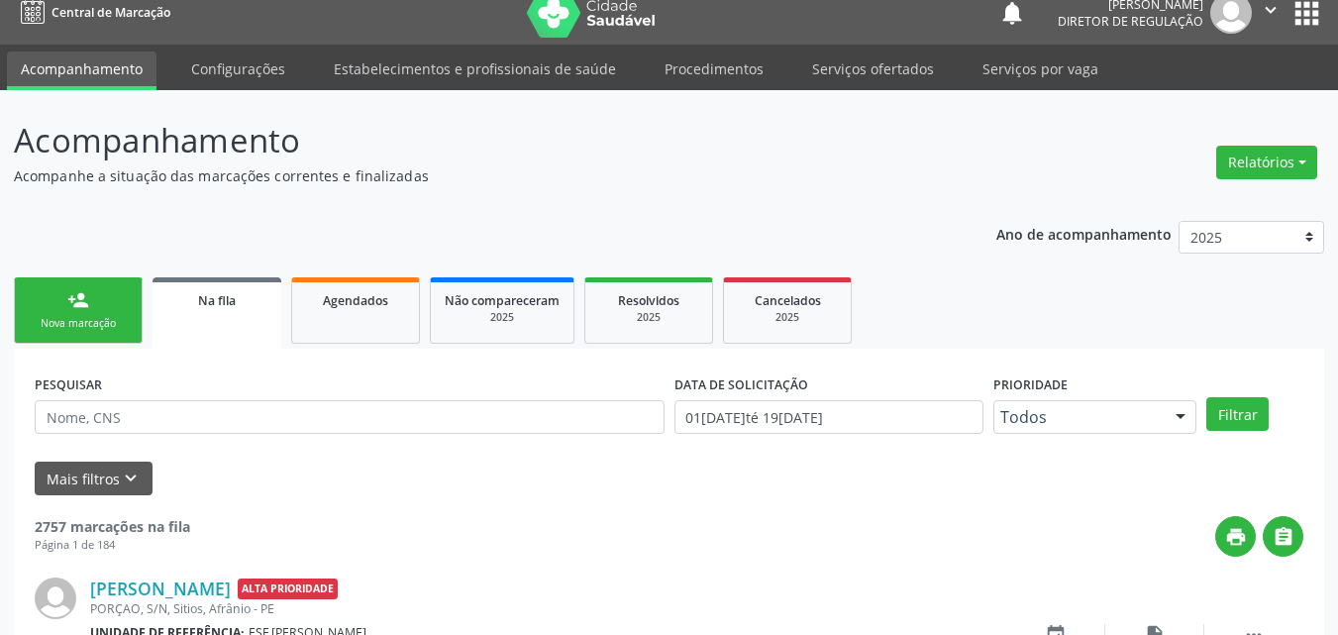
drag, startPoint x: 75, startPoint y: 327, endPoint x: 85, endPoint y: 337, distance: 14.0
click at [78, 326] on div "Nova marcação" at bounding box center [78, 323] width 99 height 15
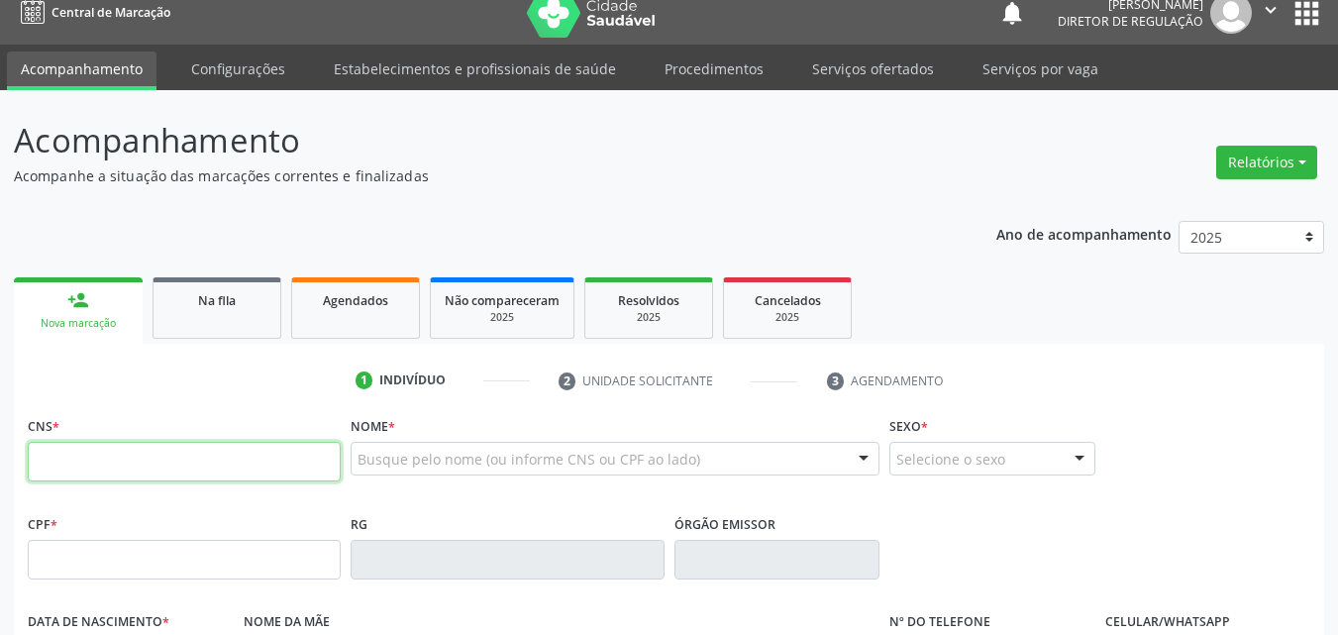
click at [139, 463] on input "text" at bounding box center [184, 462] width 313 height 40
type input "702 5013 9912 5636"
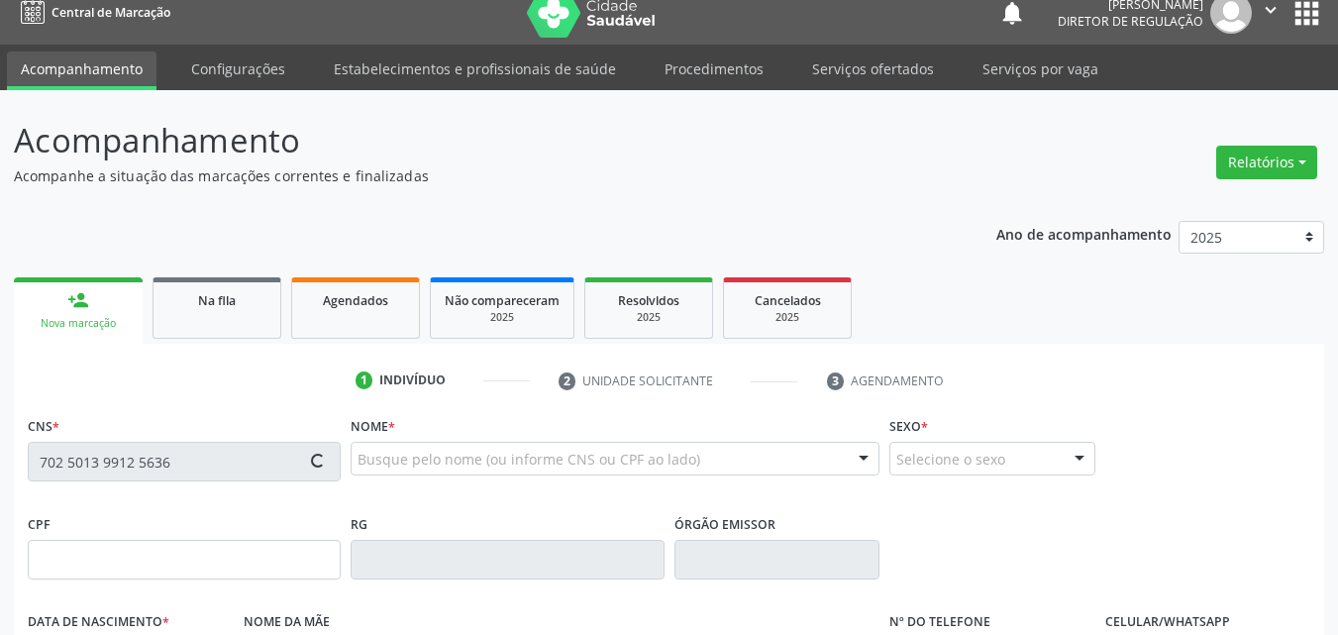
type input "1[DATE]"
type input "[PHONE_NUMBER]"
type input "S/N"
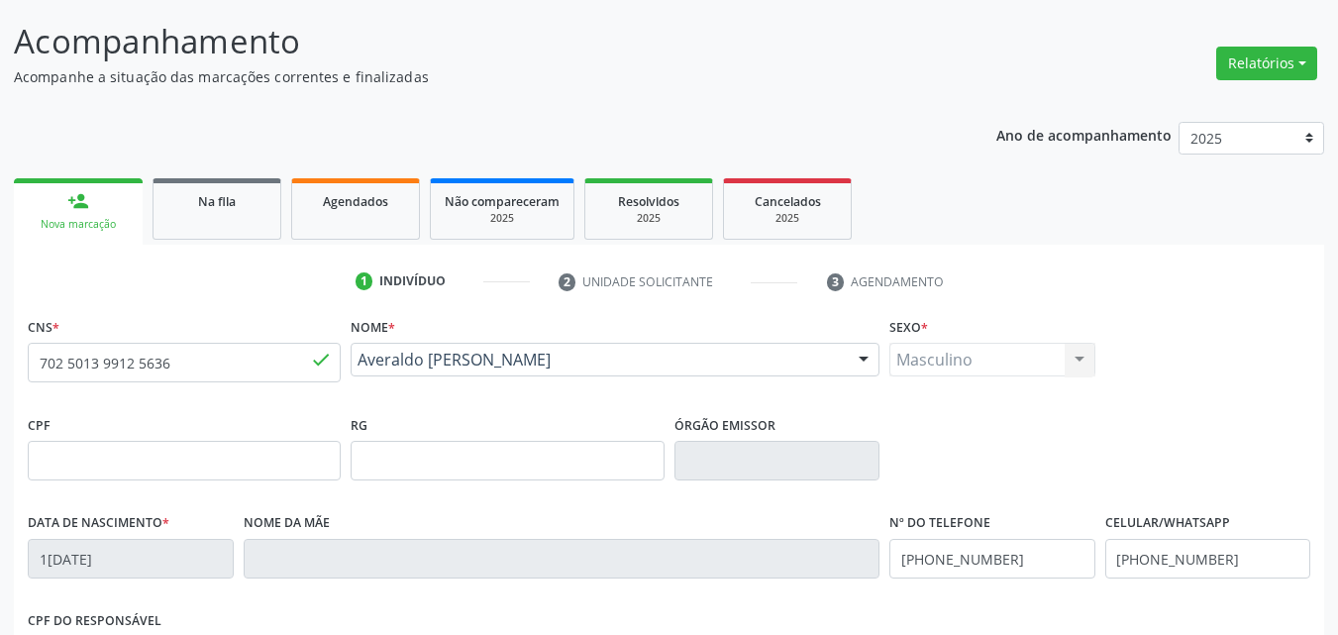
scroll to position [439, 0]
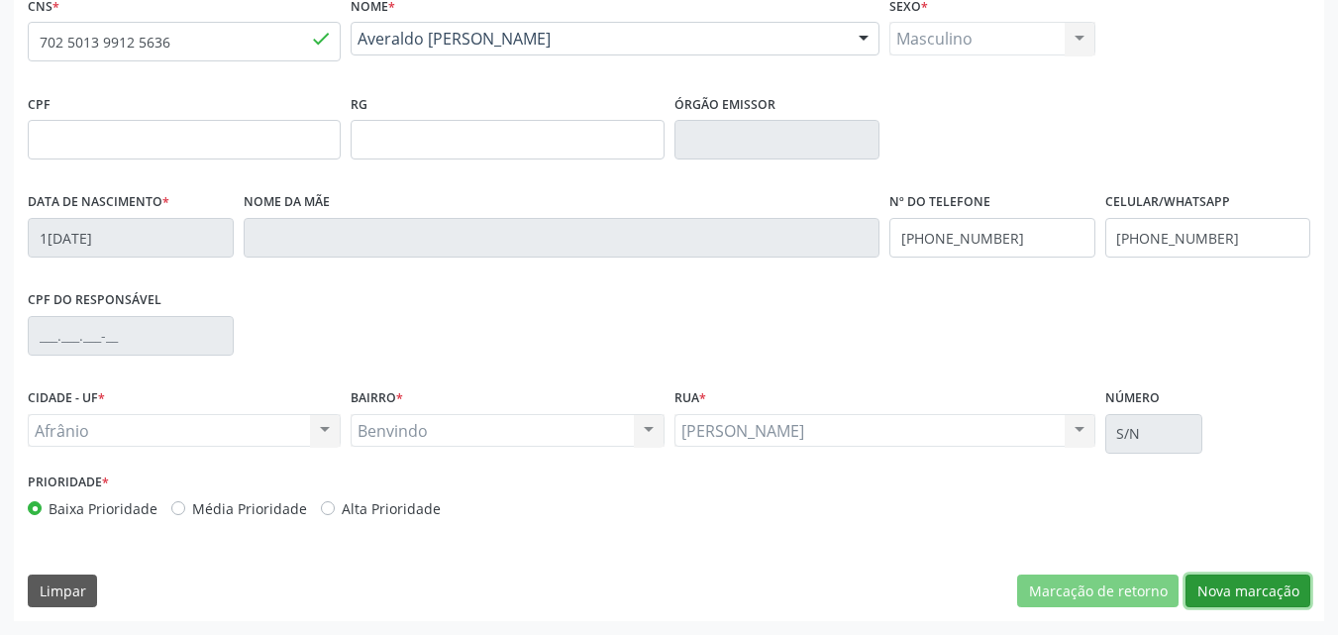
click at [1269, 588] on button "Nova marcação" at bounding box center [1247, 591] width 125 height 34
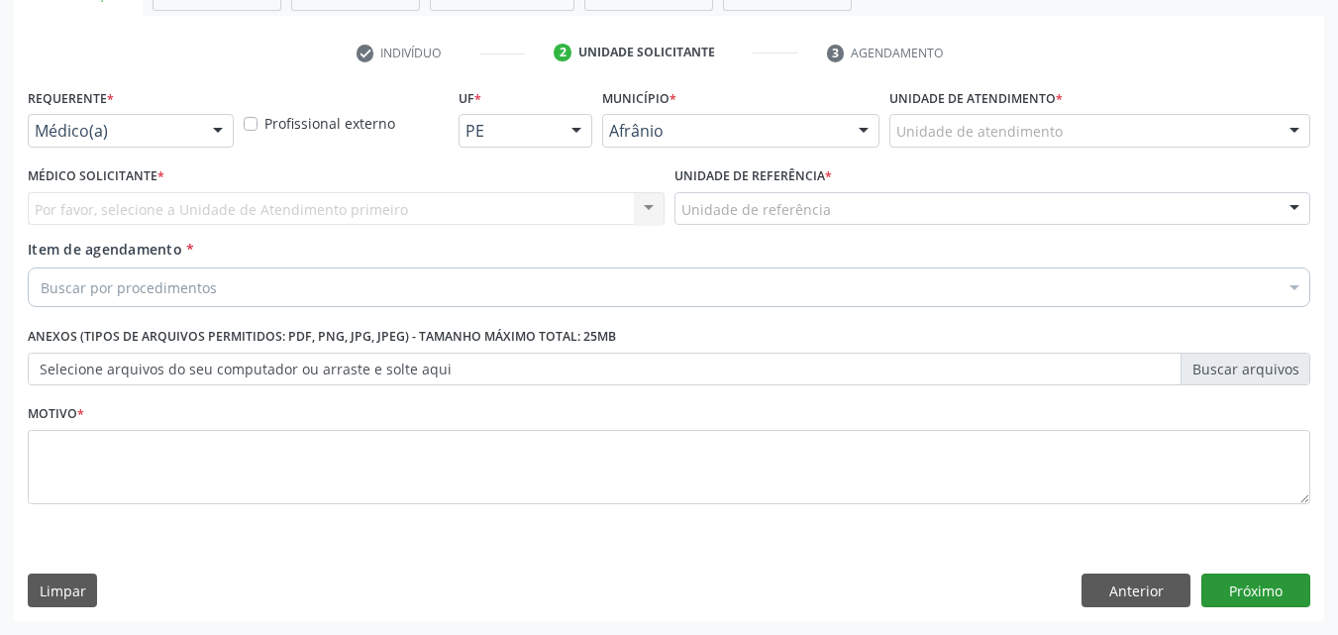
scroll to position [347, 0]
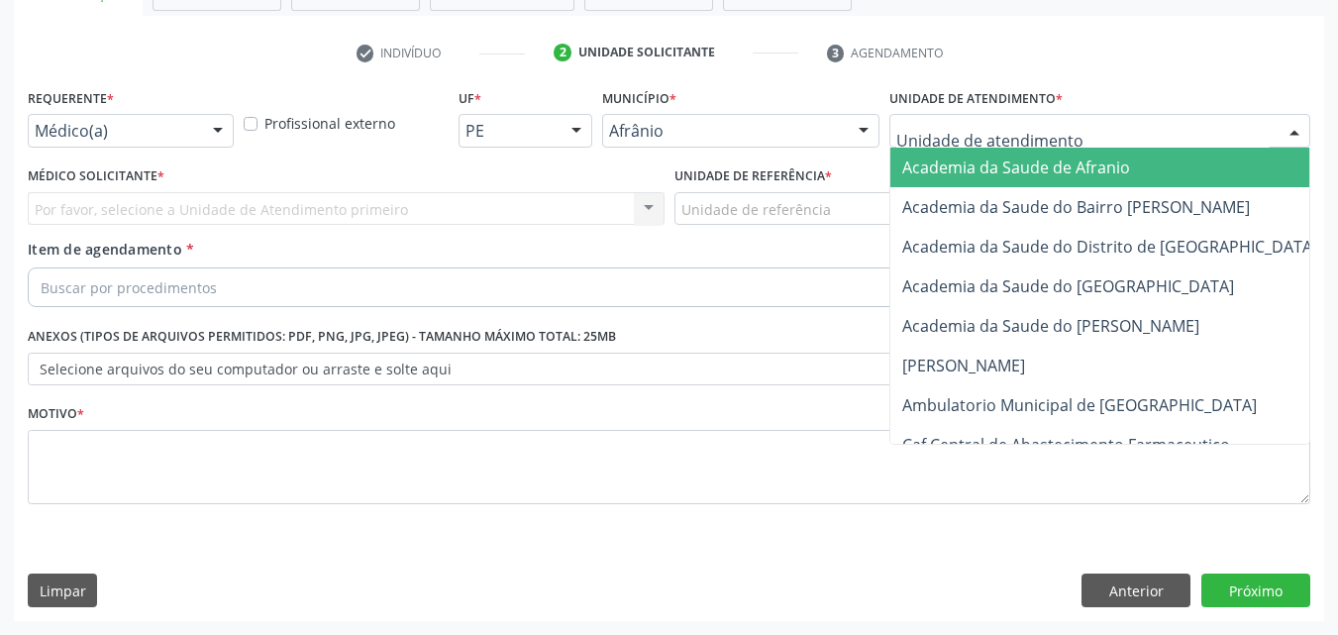
click at [1073, 126] on div at bounding box center [1099, 131] width 421 height 34
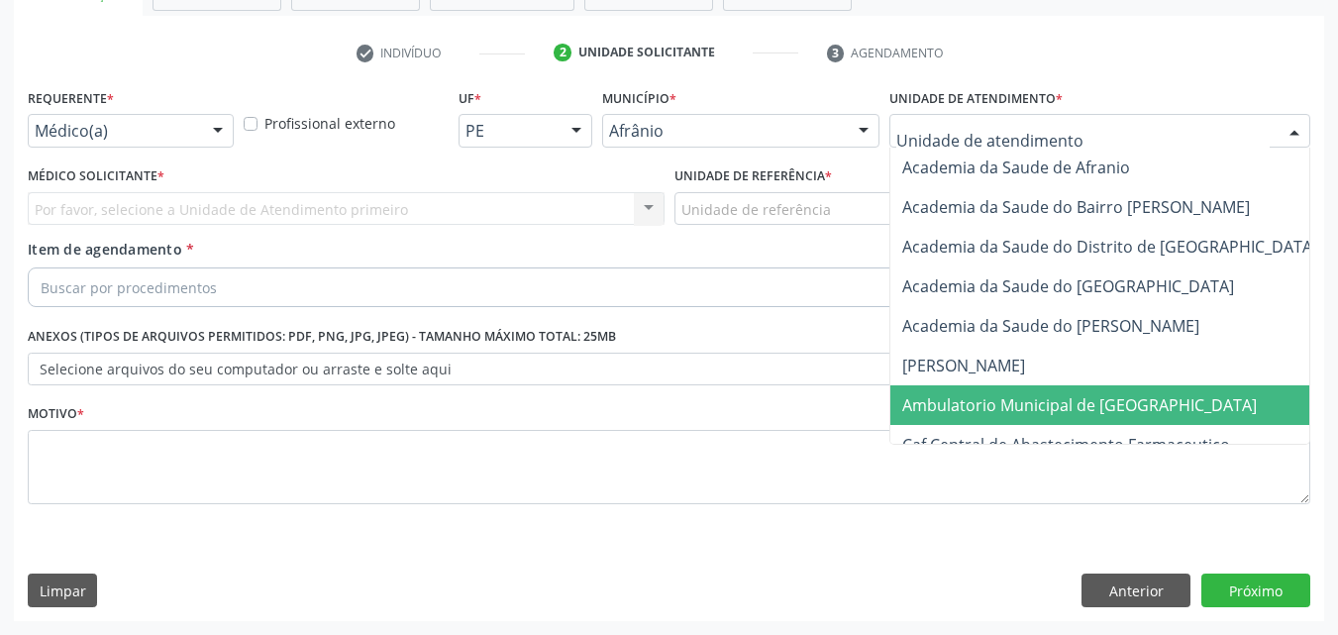
click at [1060, 409] on span "Ambulatorio Municipal de [GEOGRAPHIC_DATA]" at bounding box center [1079, 405] width 354 height 22
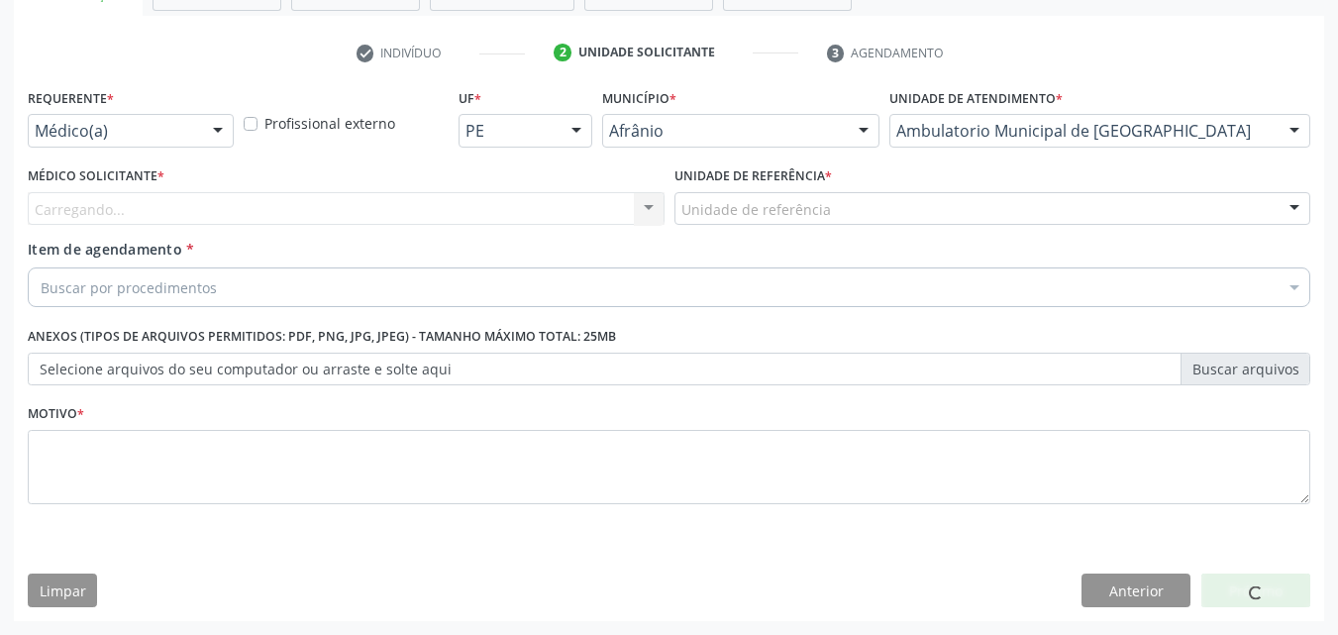
click at [868, 200] on div "Unidade de referência" at bounding box center [992, 209] width 637 height 34
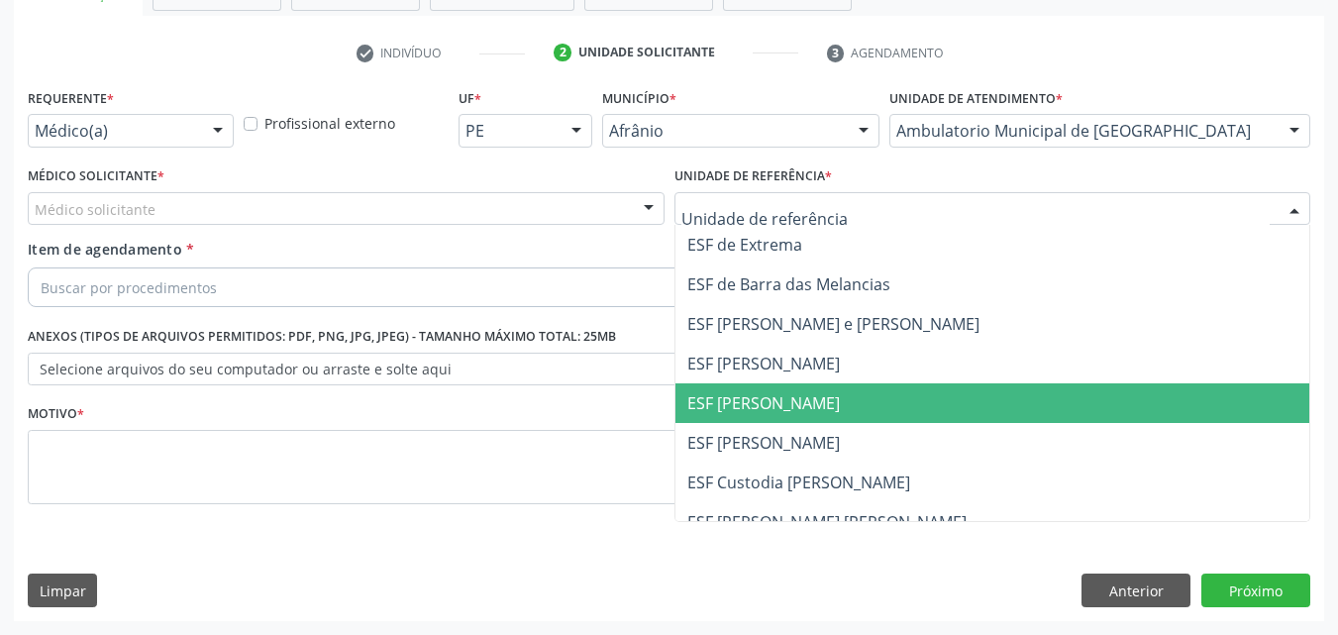
click at [833, 399] on span "ESF [PERSON_NAME]" at bounding box center [992, 403] width 635 height 40
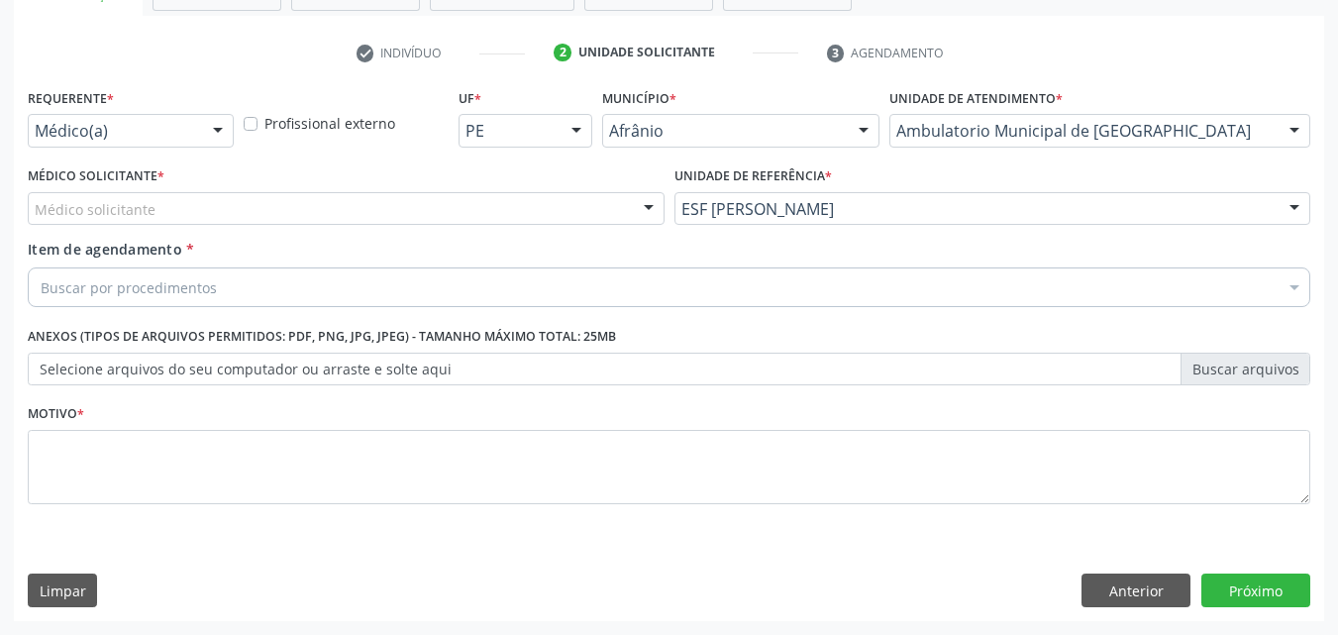
click at [370, 195] on div "Médico solicitante" at bounding box center [346, 209] width 637 height 34
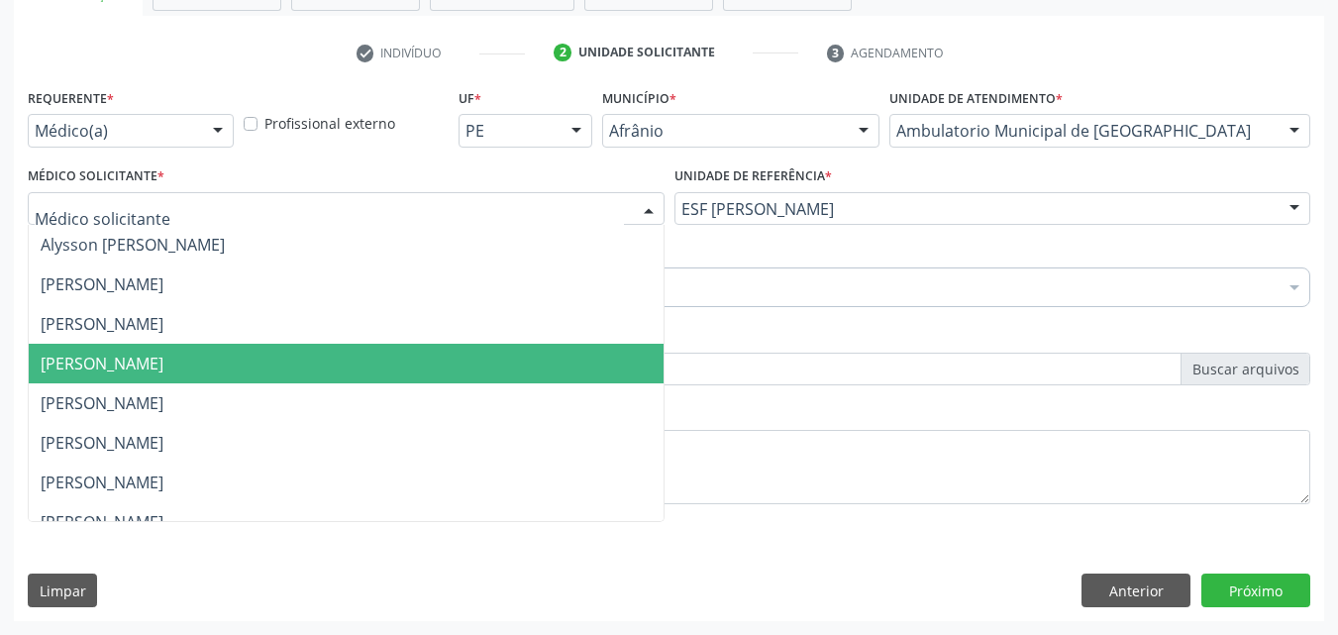
click at [349, 356] on span "[PERSON_NAME]" at bounding box center [346, 364] width 635 height 40
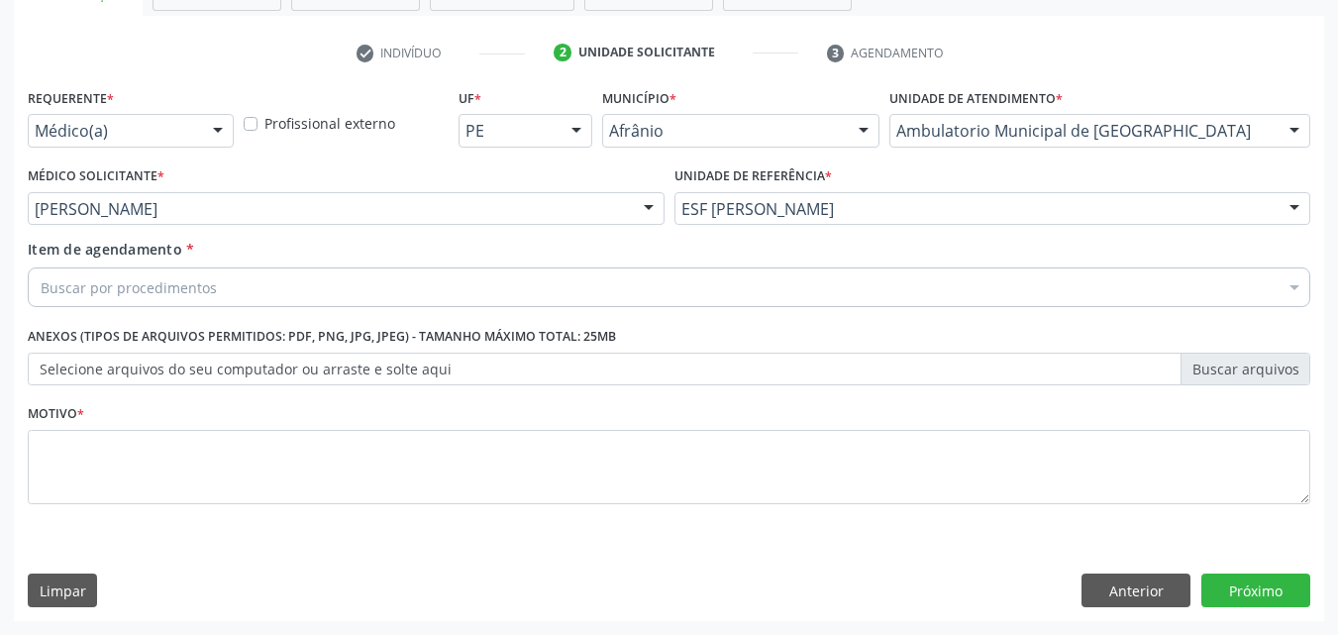
click at [255, 276] on div "Buscar por procedimentos" at bounding box center [669, 287] width 1282 height 40
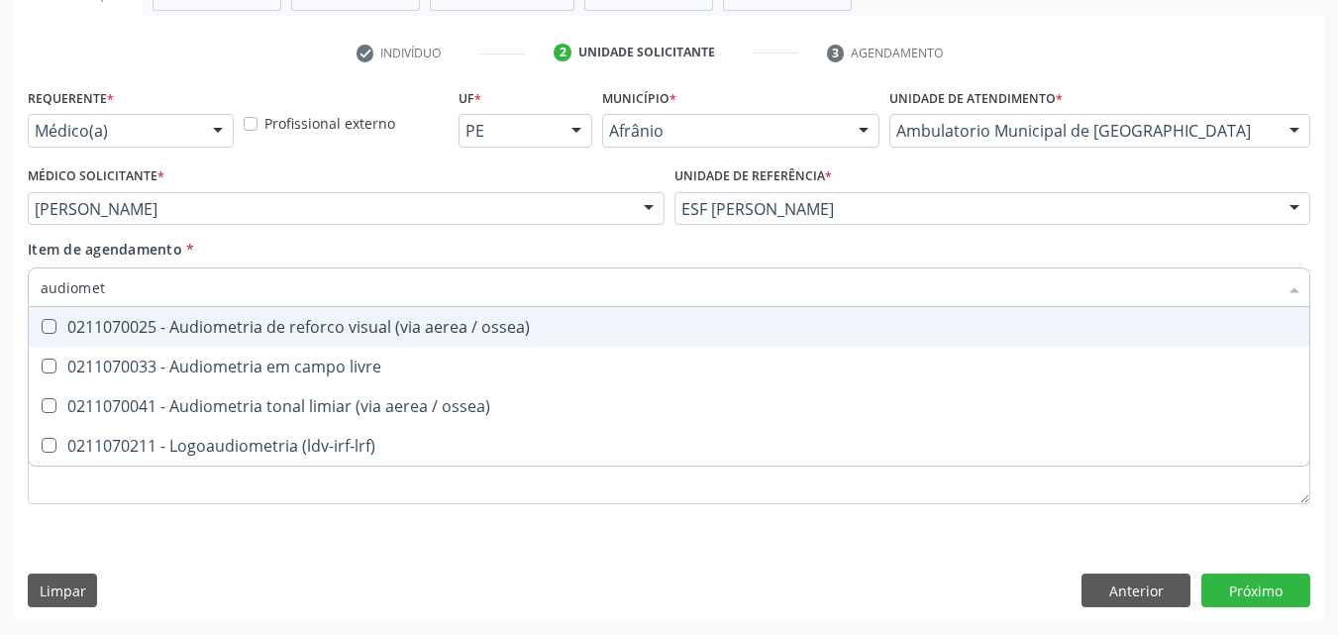
type input "audiometr"
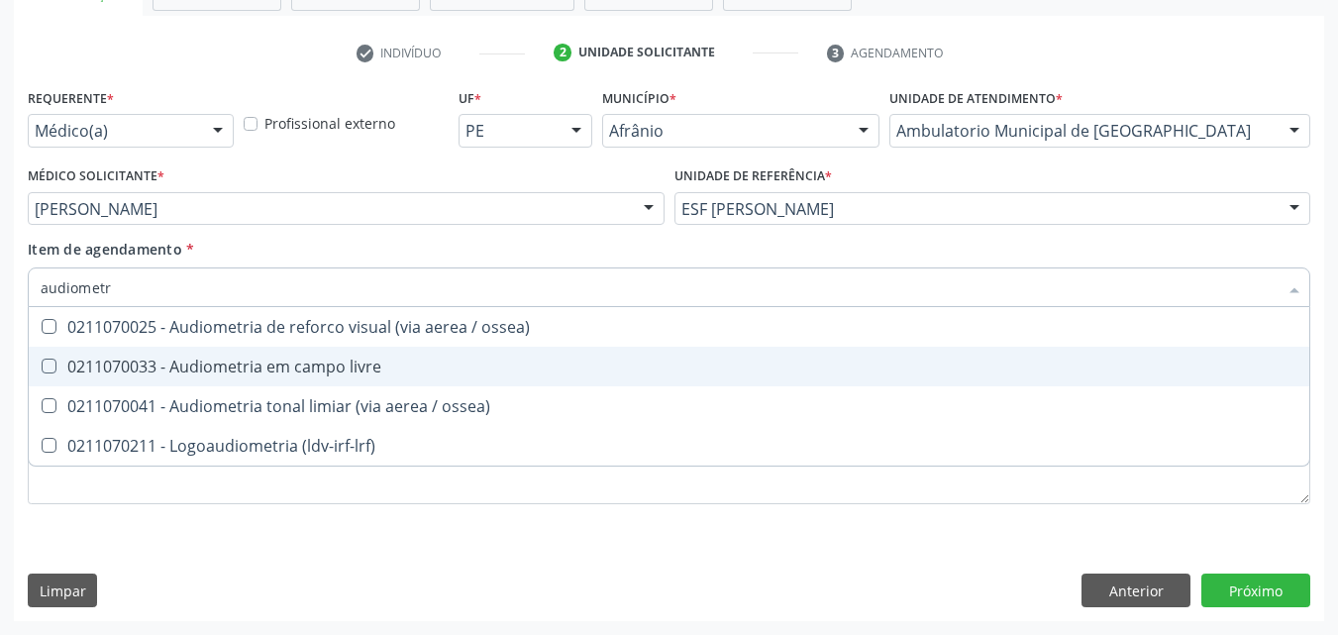
click at [316, 367] on div "0211070033 - Audiometria em campo livre" at bounding box center [669, 366] width 1257 height 16
checkbox livre "true"
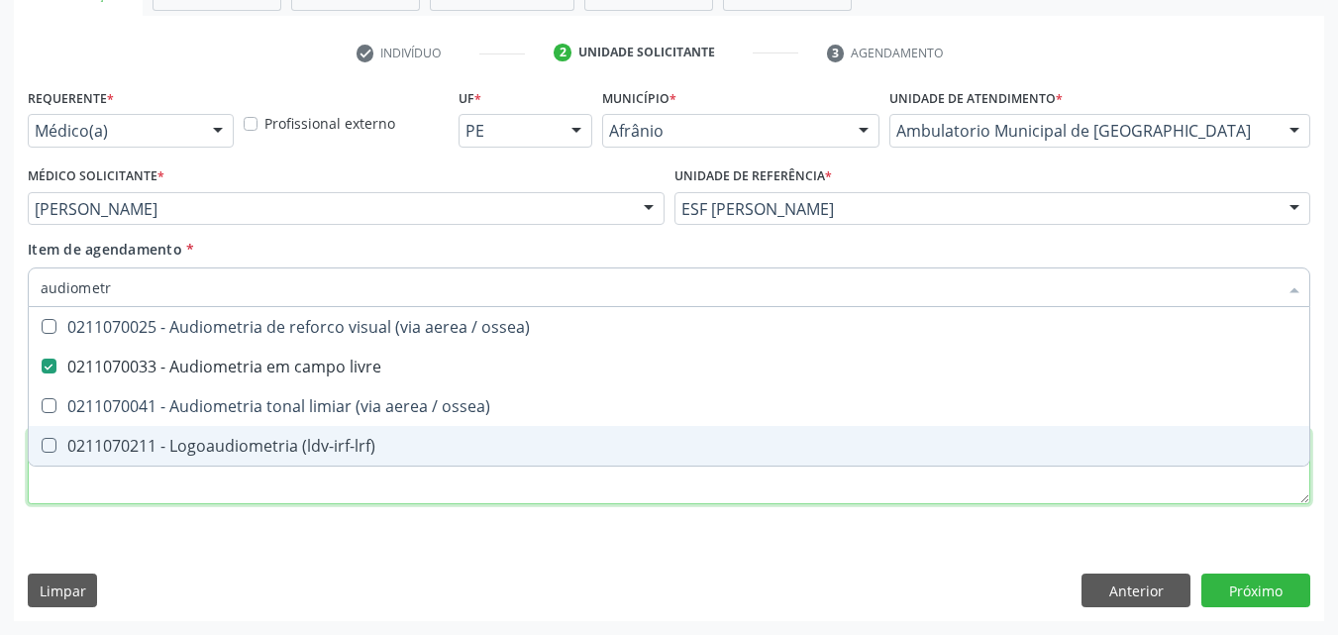
click at [332, 493] on div "Requerente * Médico(a) Médico(a) Enfermeiro(a) Paciente Nenhum resultado encont…" at bounding box center [669, 307] width 1282 height 449
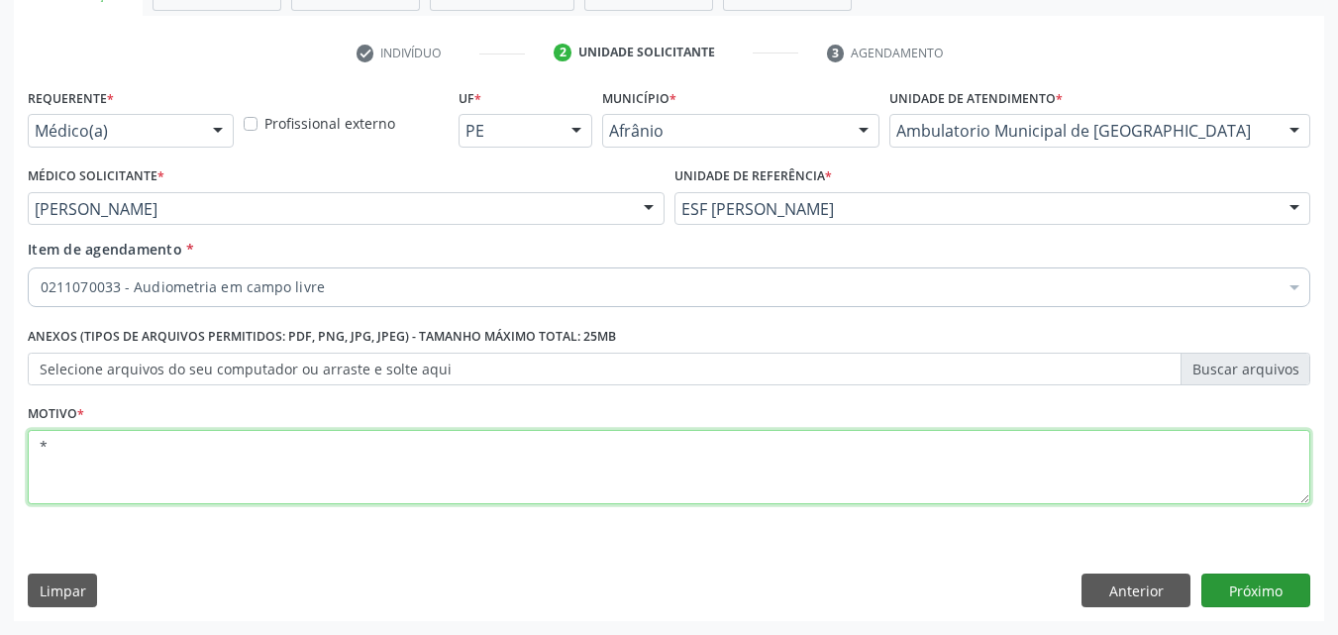
type textarea "*"
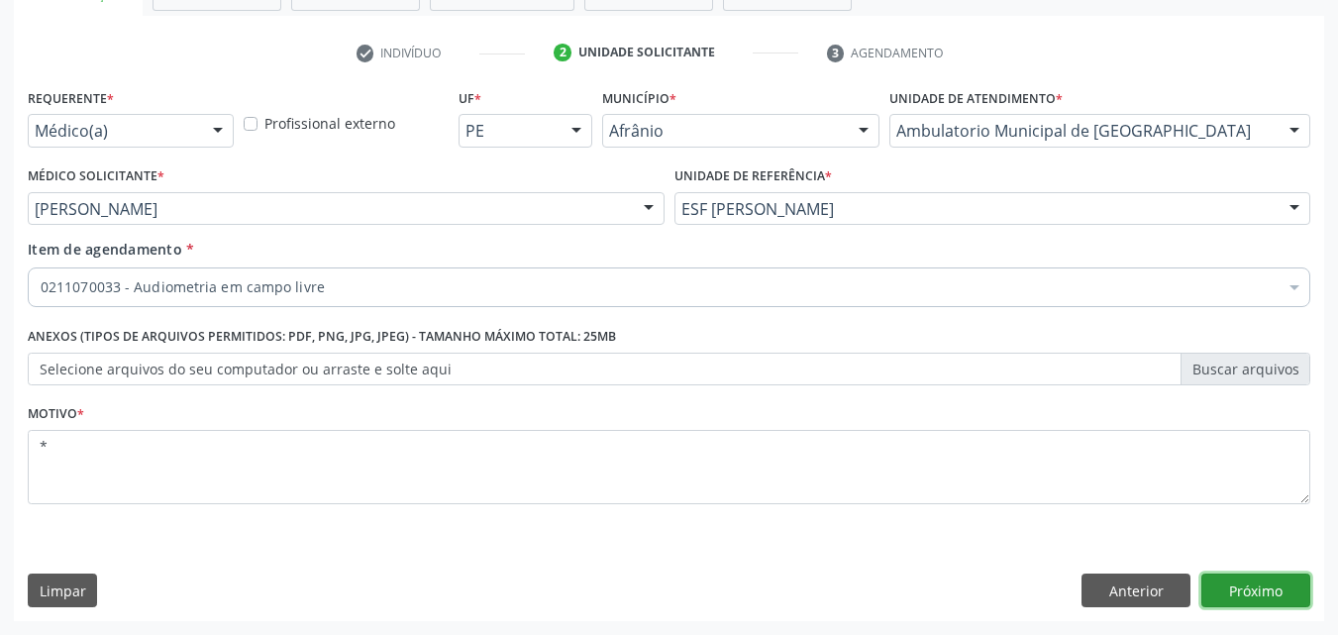
click at [1256, 595] on button "Próximo" at bounding box center [1255, 590] width 109 height 34
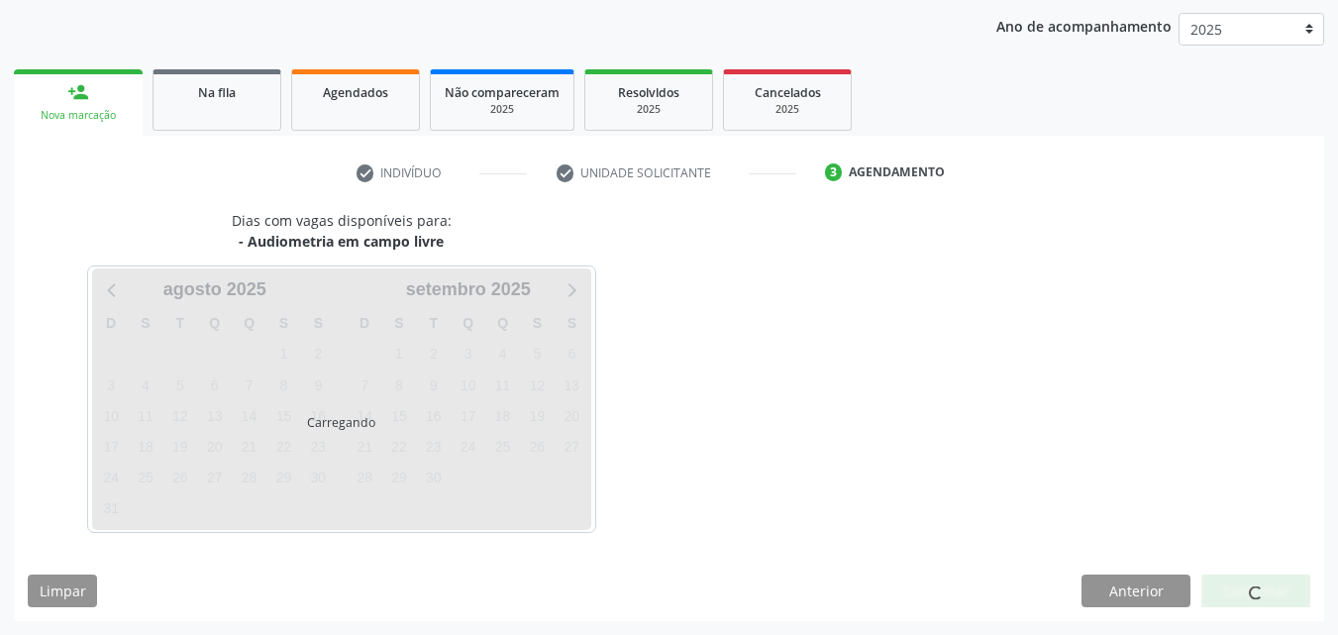
scroll to position [227, 0]
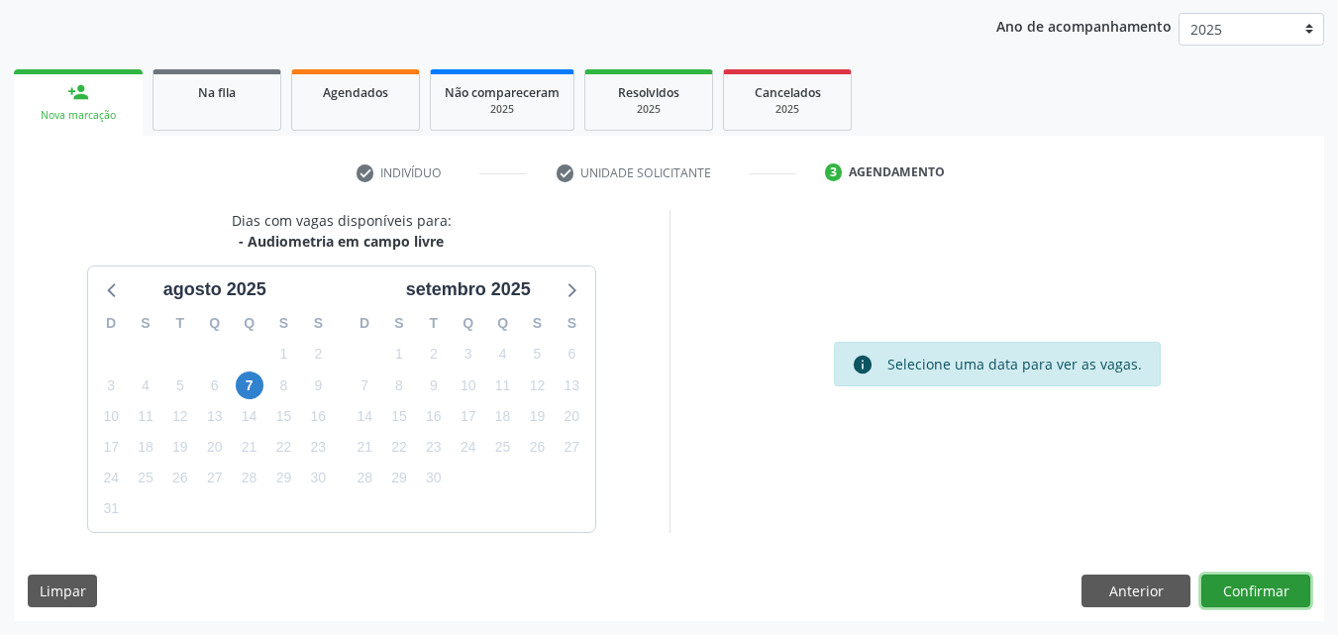
click at [1256, 594] on button "Confirmar" at bounding box center [1255, 591] width 109 height 34
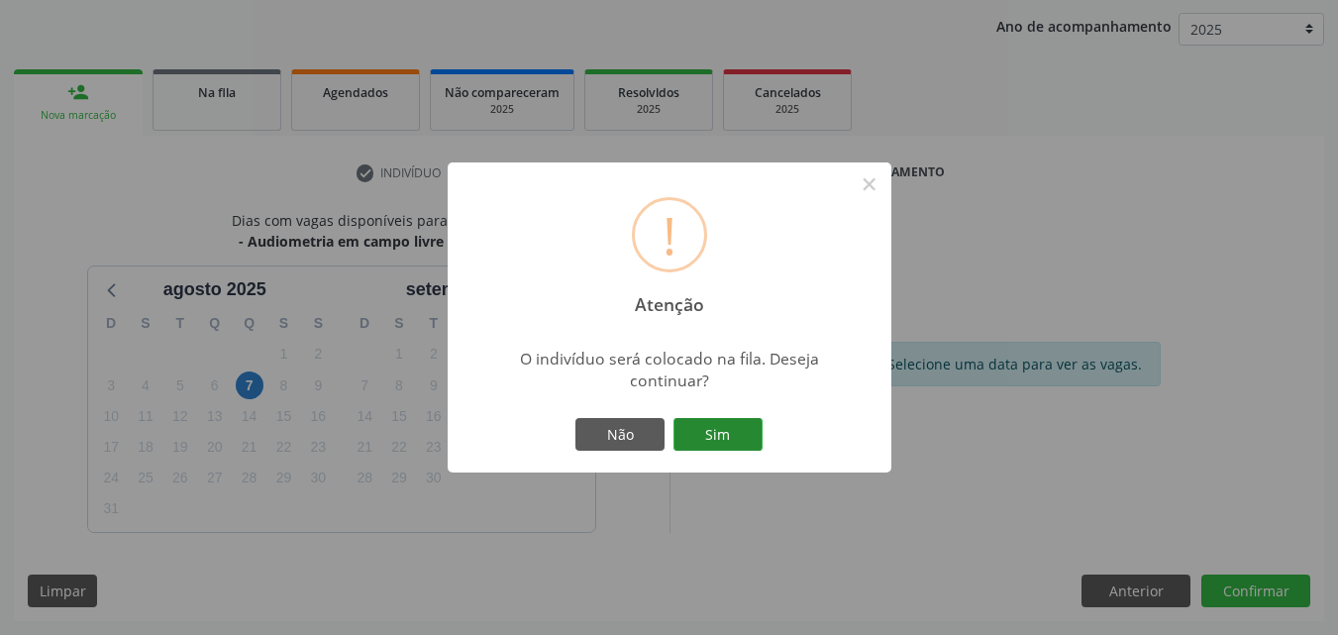
click at [742, 429] on button "Sim" at bounding box center [717, 435] width 89 height 34
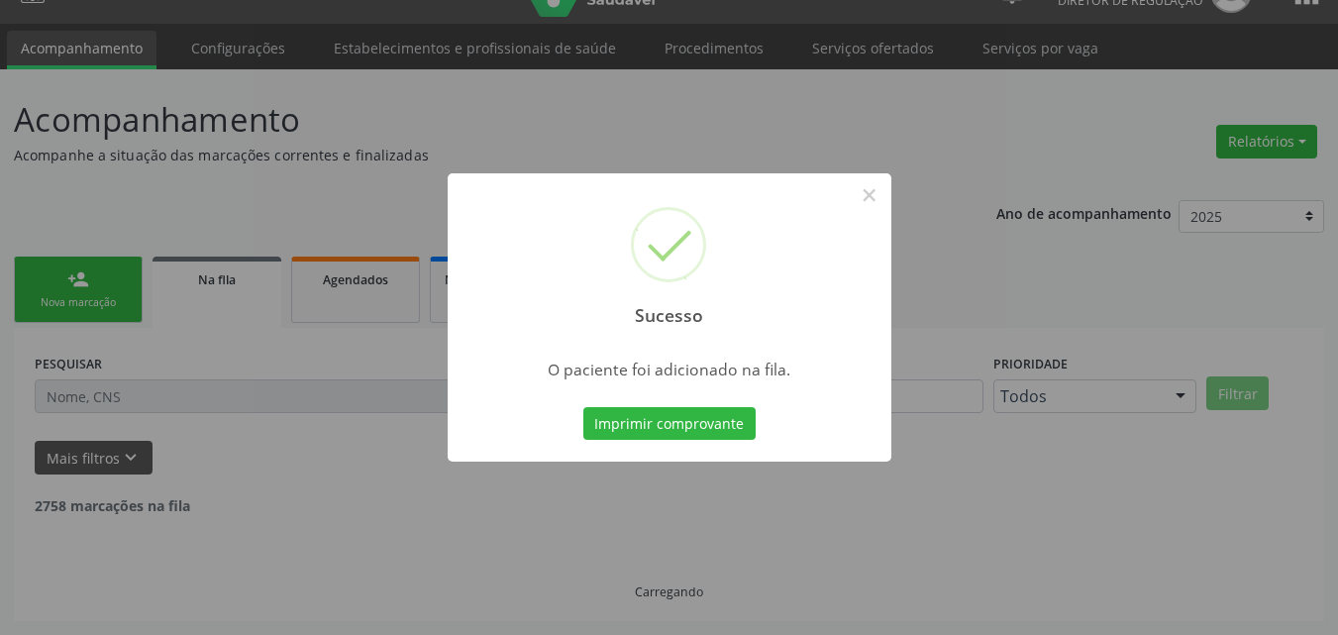
scroll to position [19, 0]
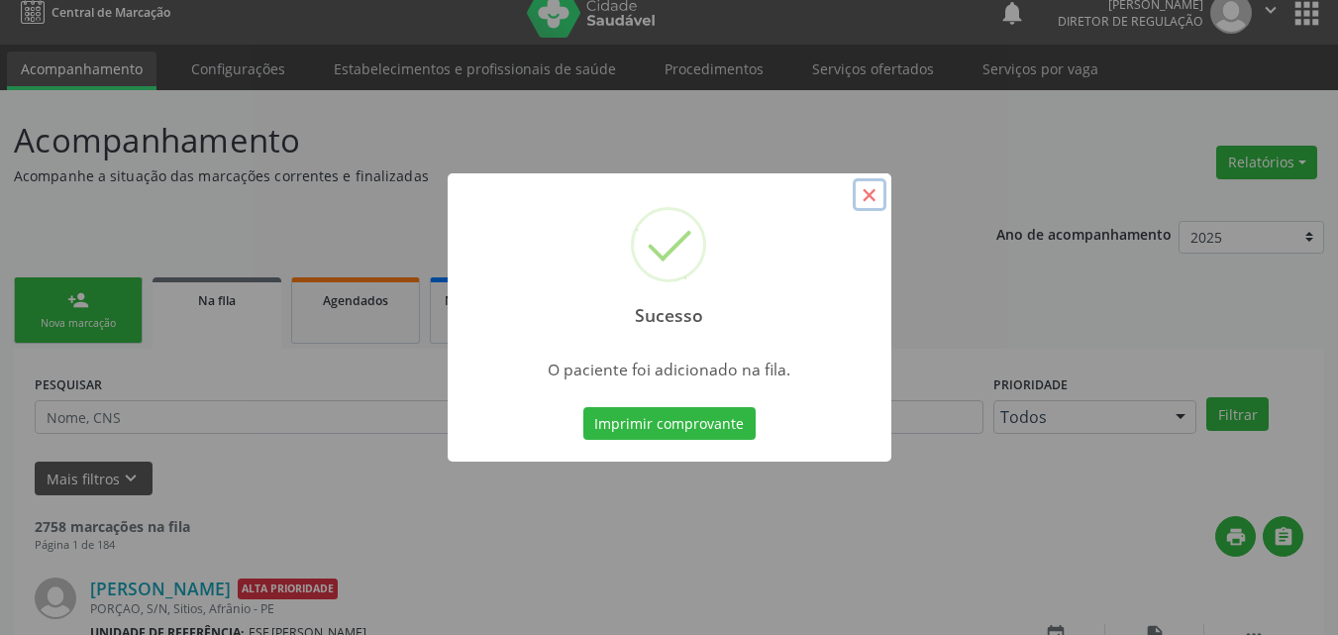
click at [867, 194] on button "×" at bounding box center [870, 195] width 34 height 34
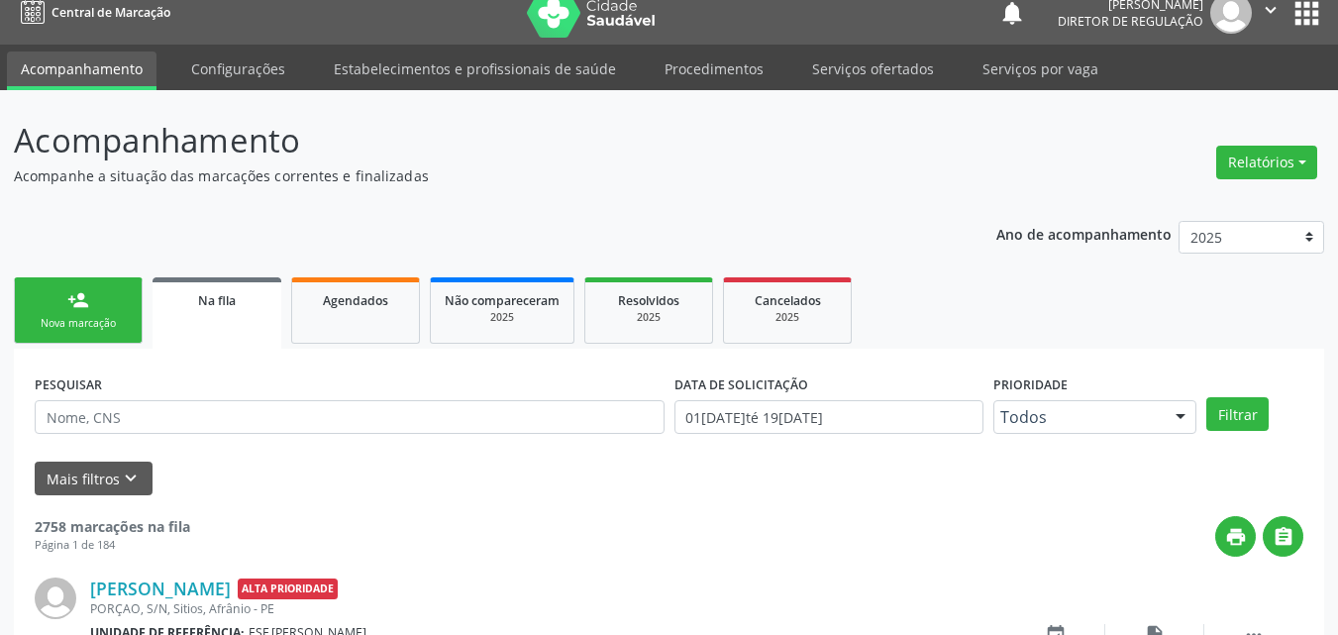
click at [116, 306] on link "person_add Nova marcação" at bounding box center [78, 310] width 129 height 66
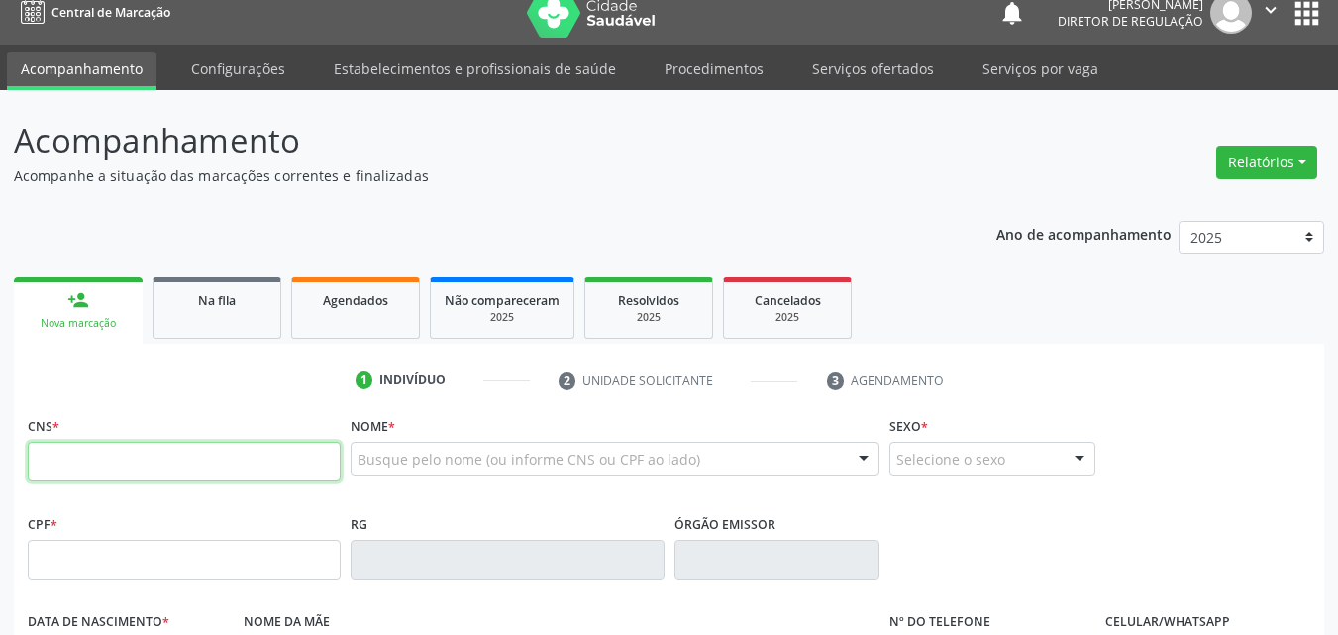
click at [204, 466] on input "text" at bounding box center [184, 462] width 313 height 40
type input "703 4032 2044 2116"
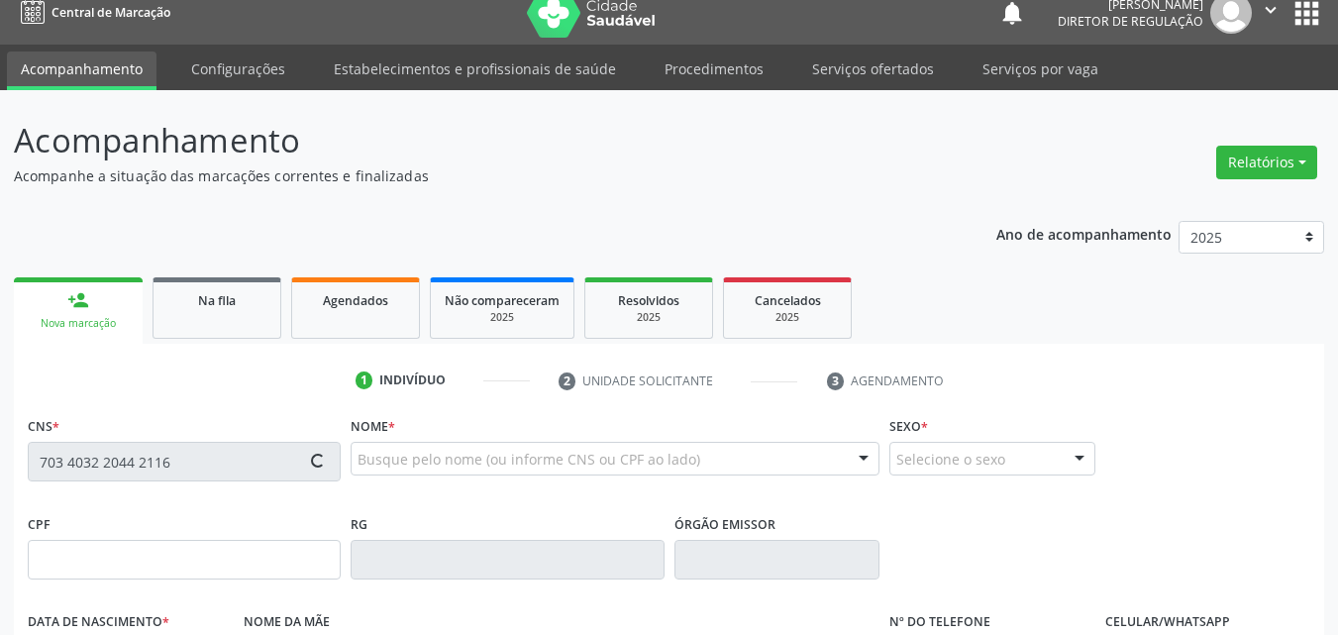
type input "168.446.694-61"
type input "21/11/2019"
type input "Geane Gomes Carvalho"
type input "(87) 98832-1990"
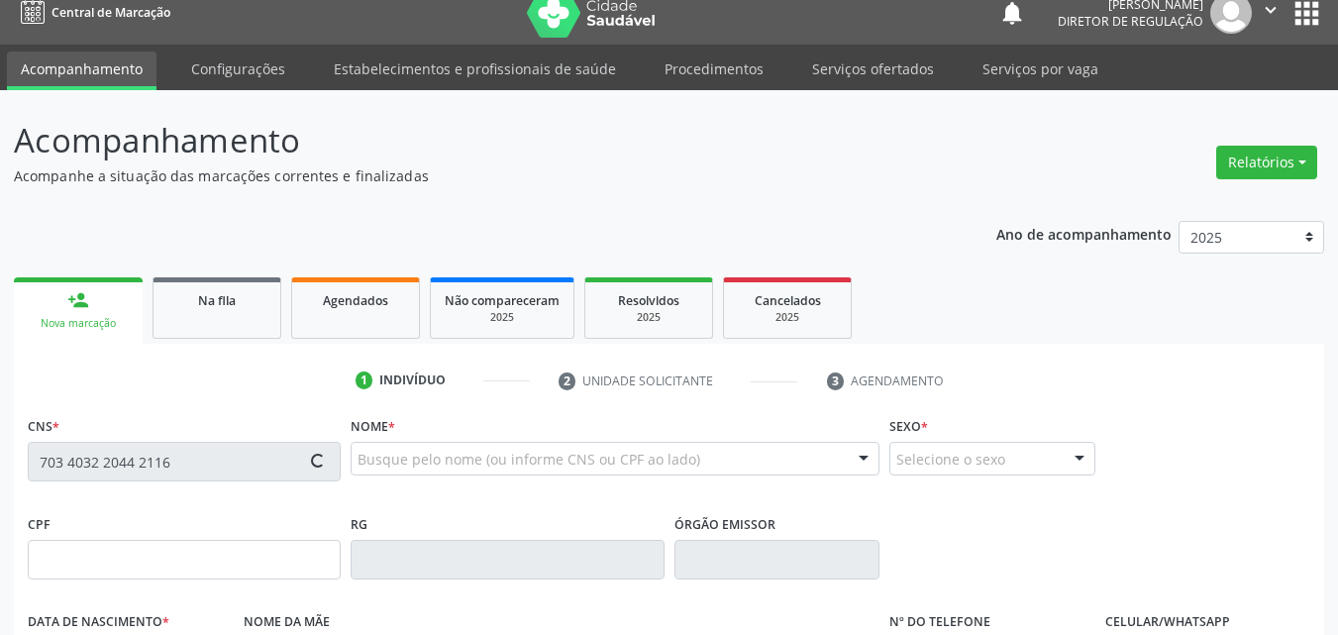
type input "100.991.634-38"
type input "29"
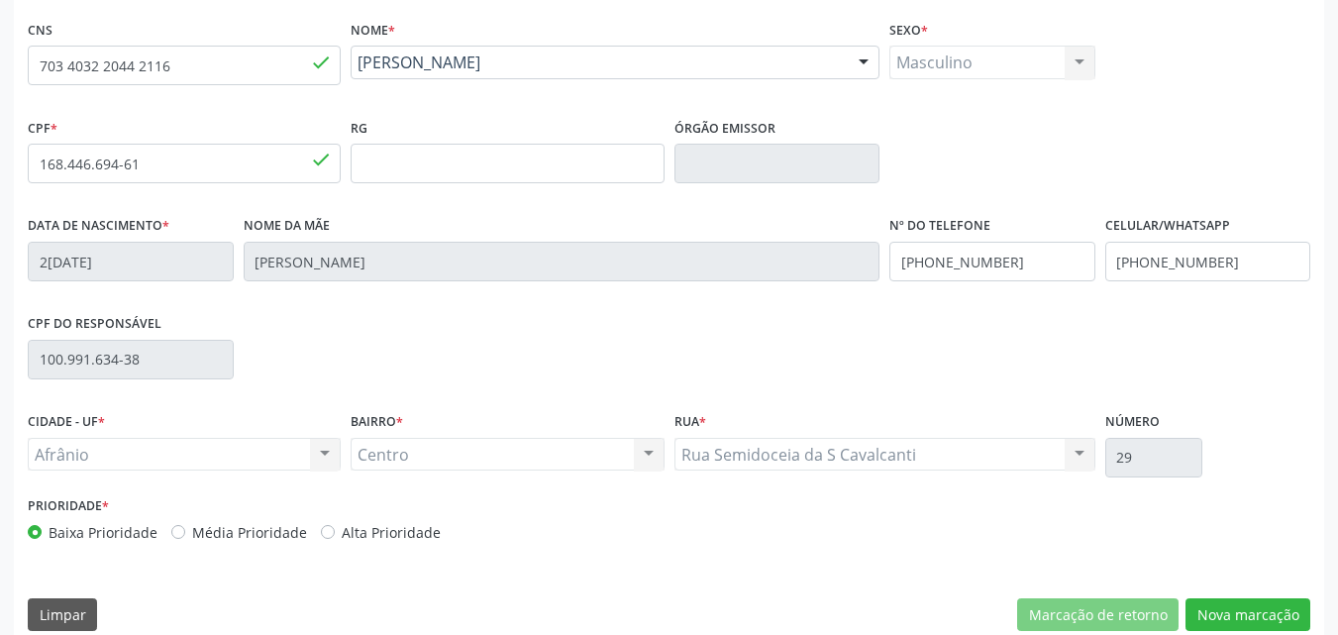
scroll to position [439, 0]
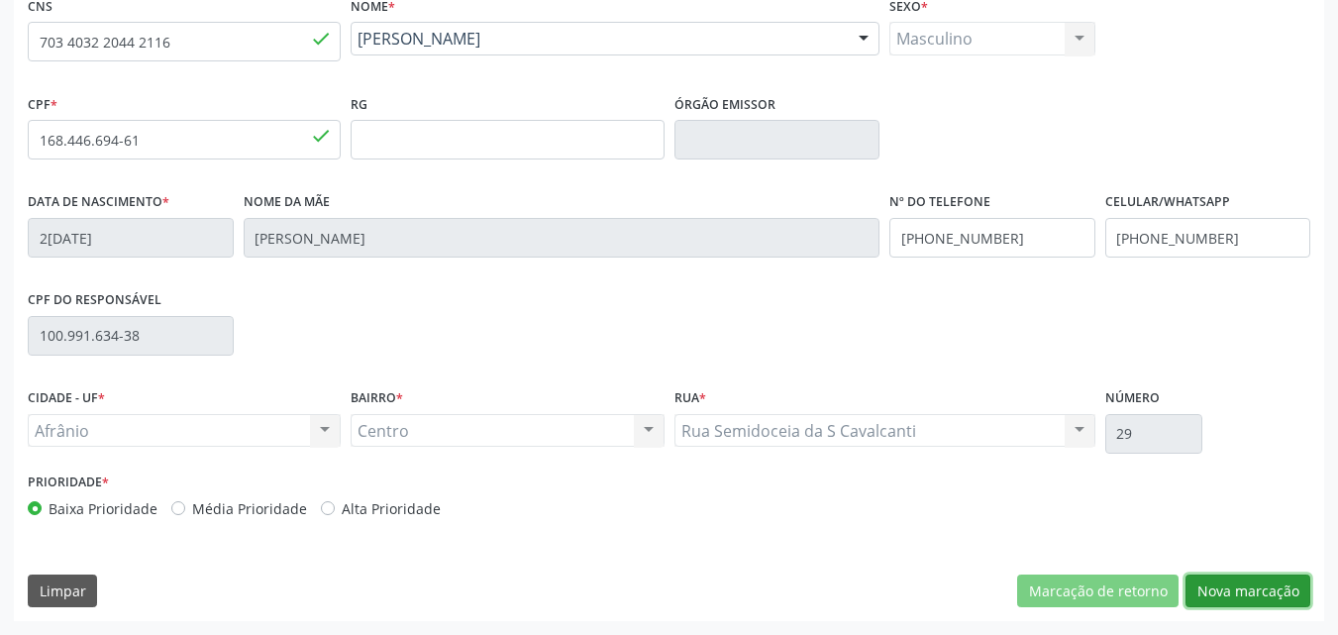
click at [1245, 597] on button "Nova marcação" at bounding box center [1247, 591] width 125 height 34
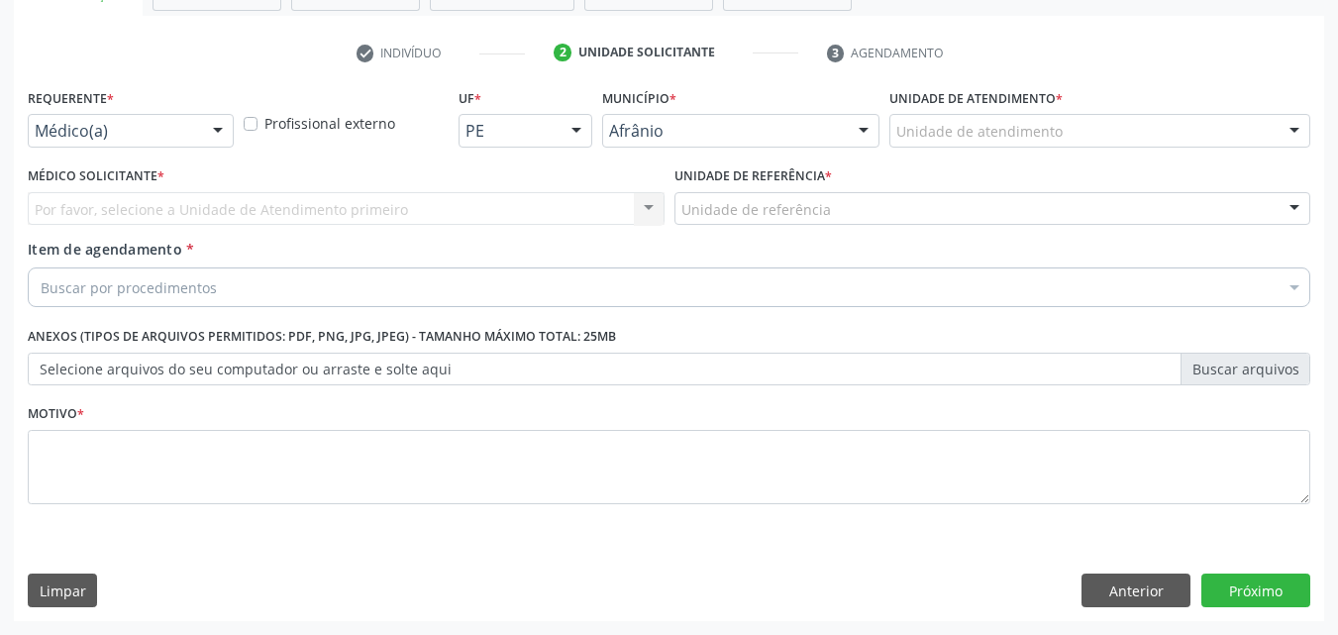
scroll to position [347, 0]
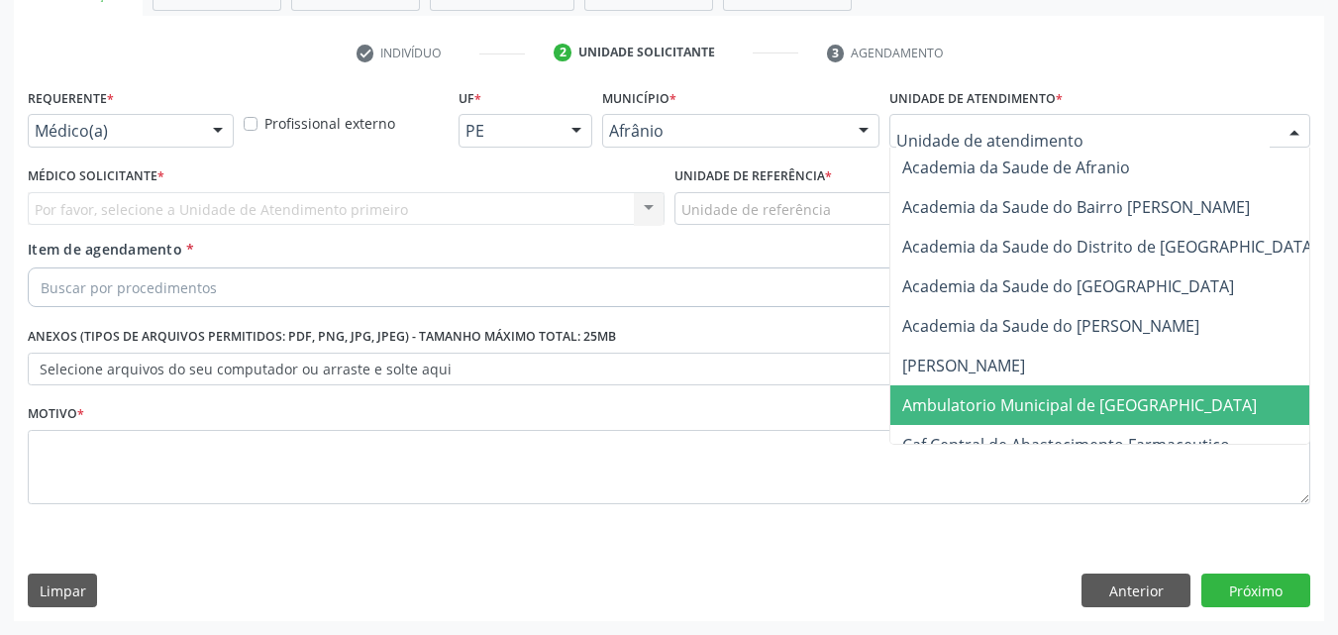
click at [1033, 402] on span "Ambulatorio Municipal de [GEOGRAPHIC_DATA]" at bounding box center [1079, 405] width 354 height 22
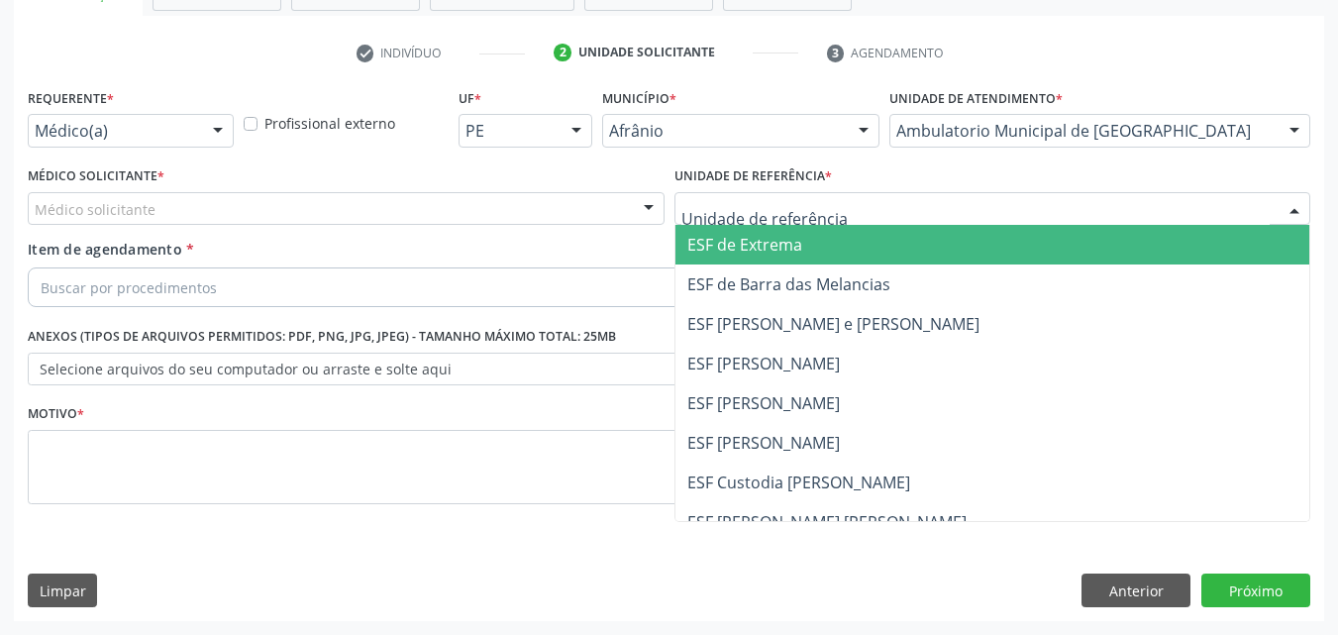
click at [852, 201] on div at bounding box center [992, 209] width 637 height 34
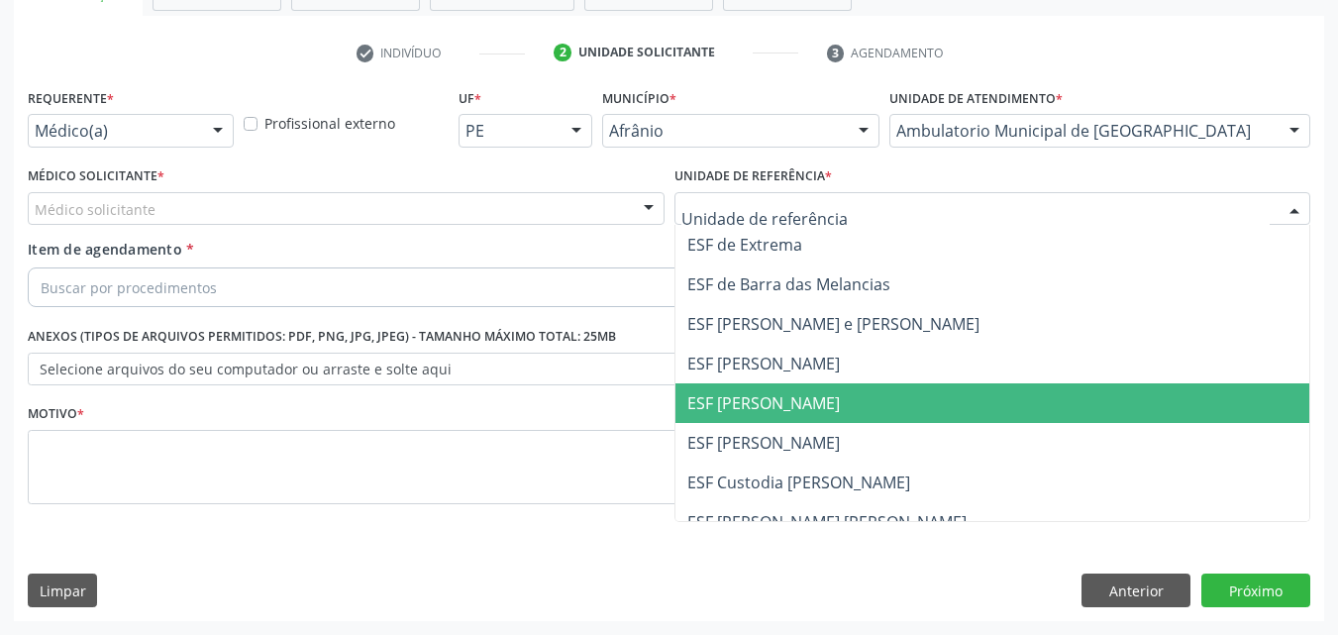
click at [811, 396] on span "ESF [PERSON_NAME]" at bounding box center [763, 403] width 152 height 22
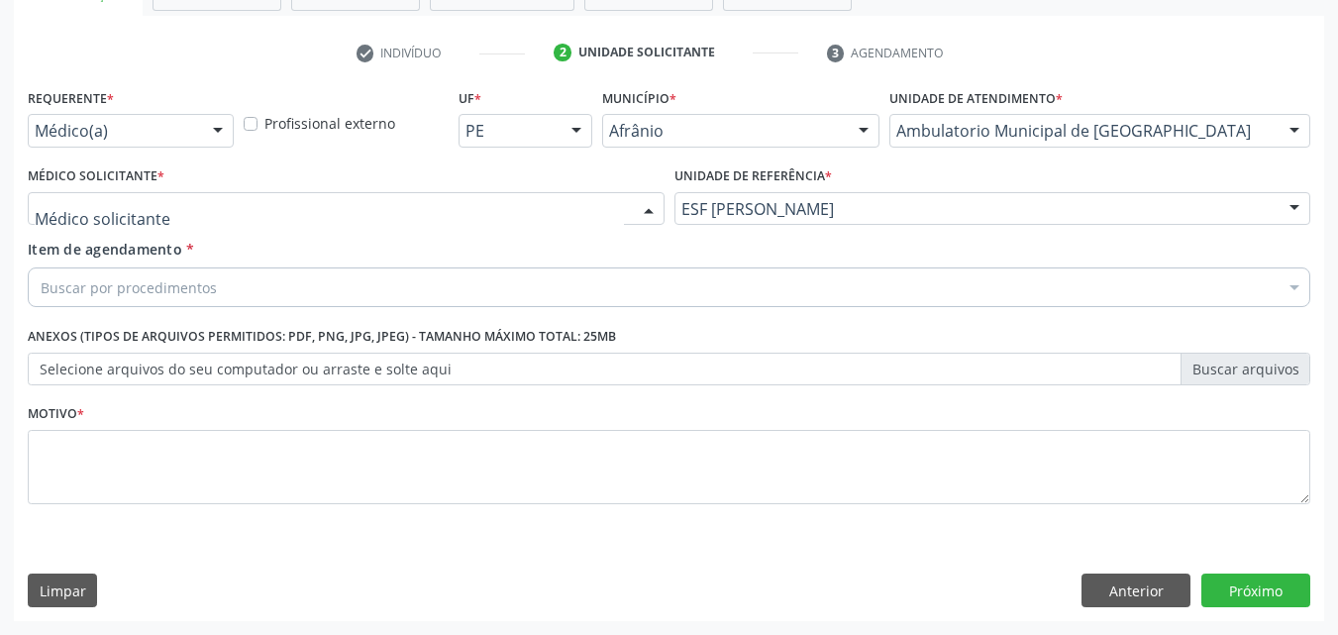
click at [534, 205] on div at bounding box center [346, 209] width 637 height 34
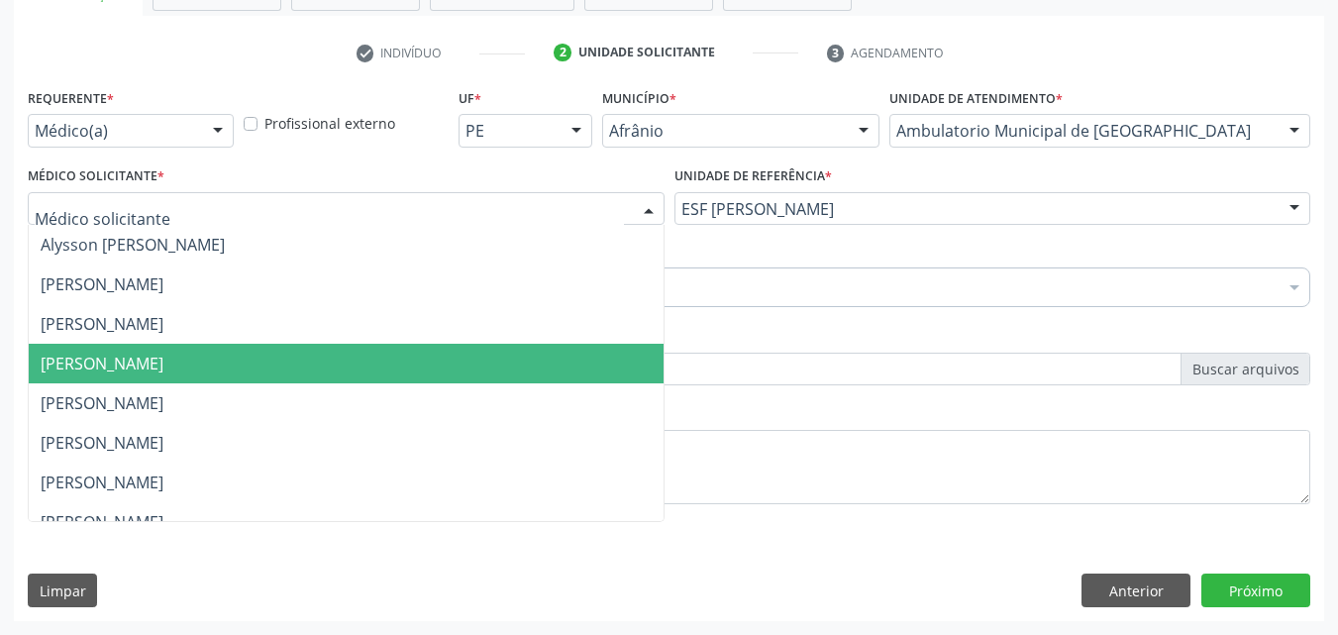
click at [533, 357] on span "[PERSON_NAME]" at bounding box center [346, 364] width 635 height 40
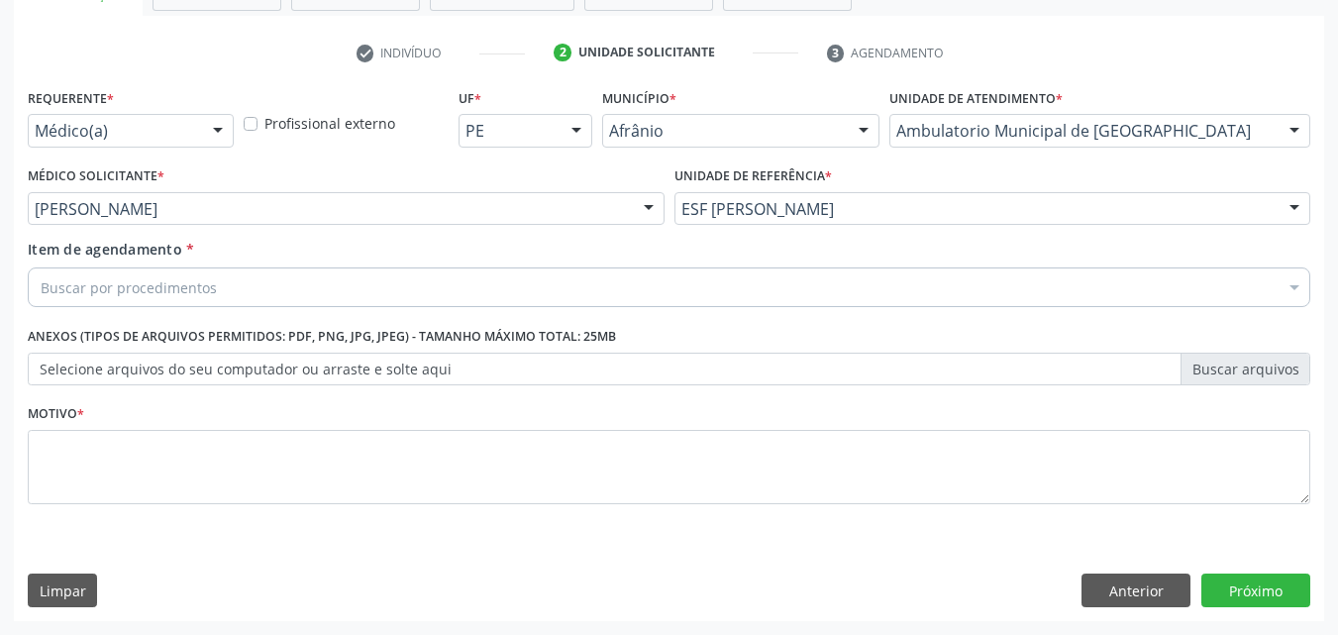
click at [422, 285] on div "Buscar por procedimentos" at bounding box center [669, 287] width 1282 height 40
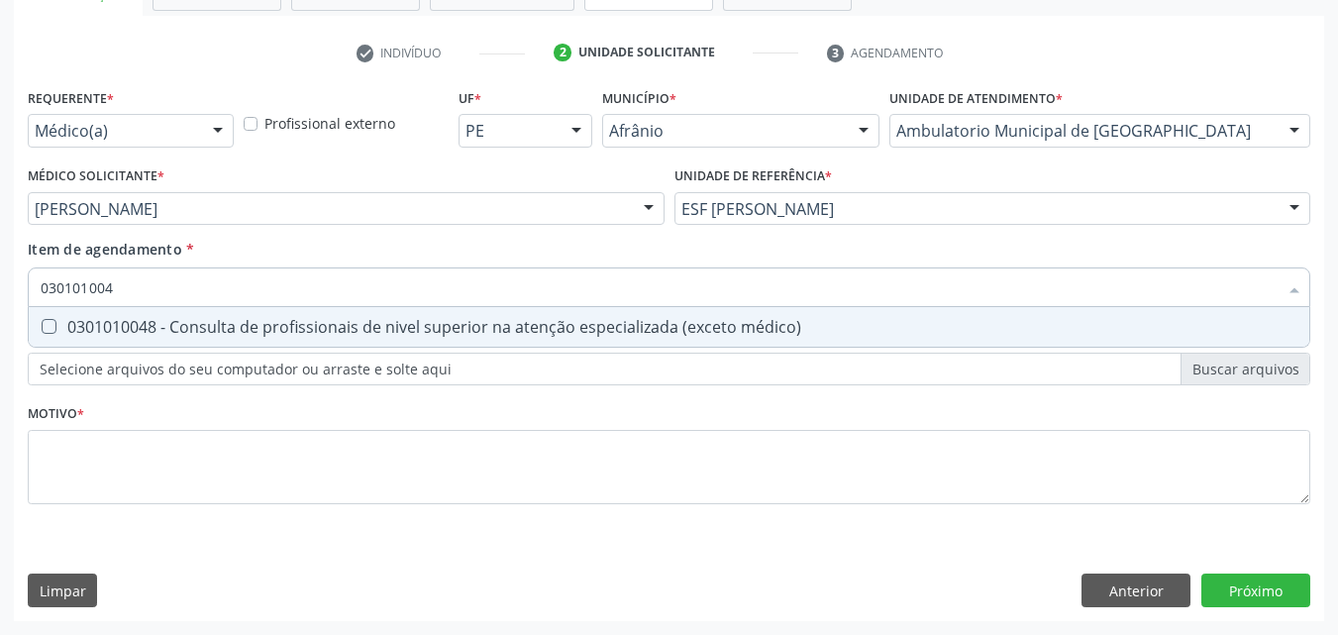
type input "0301010048"
click at [596, 328] on div "0301010048 - Consulta de profissionais de nivel superior na atenção especializa…" at bounding box center [669, 327] width 1257 height 16
checkbox médico\) "true"
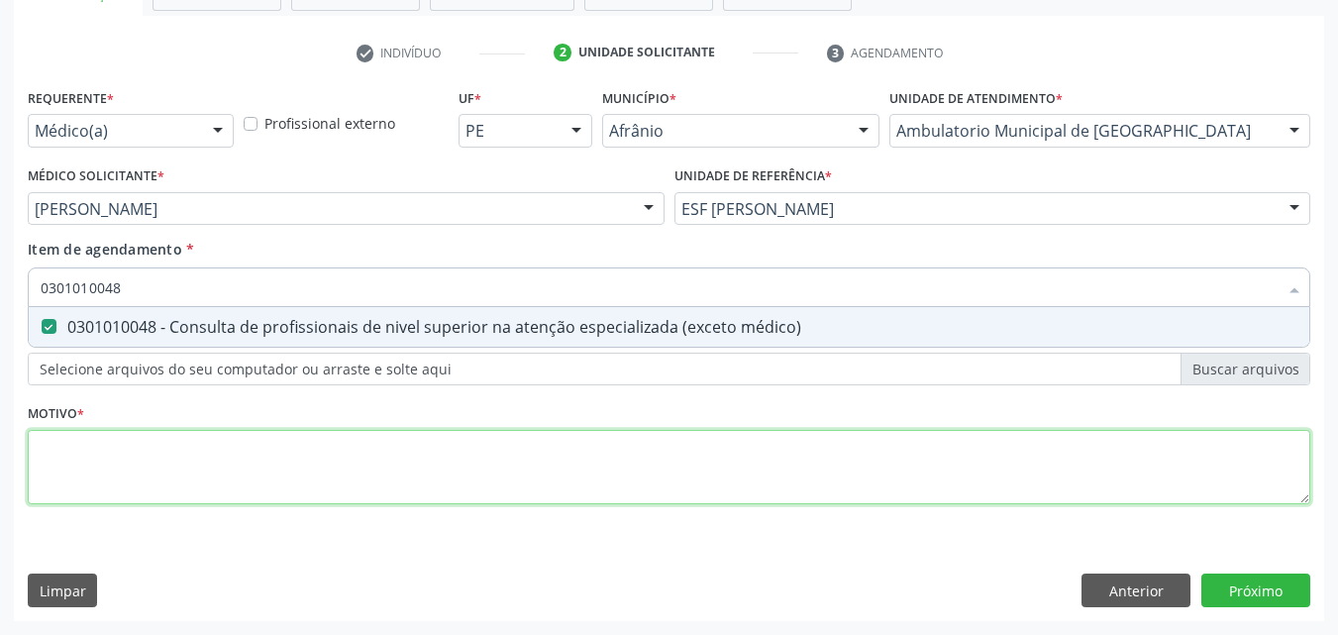
click at [692, 474] on div "Requerente * Médico(a) Médico(a) Enfermeiro(a) Paciente Nenhum resultado encont…" at bounding box center [669, 307] width 1282 height 449
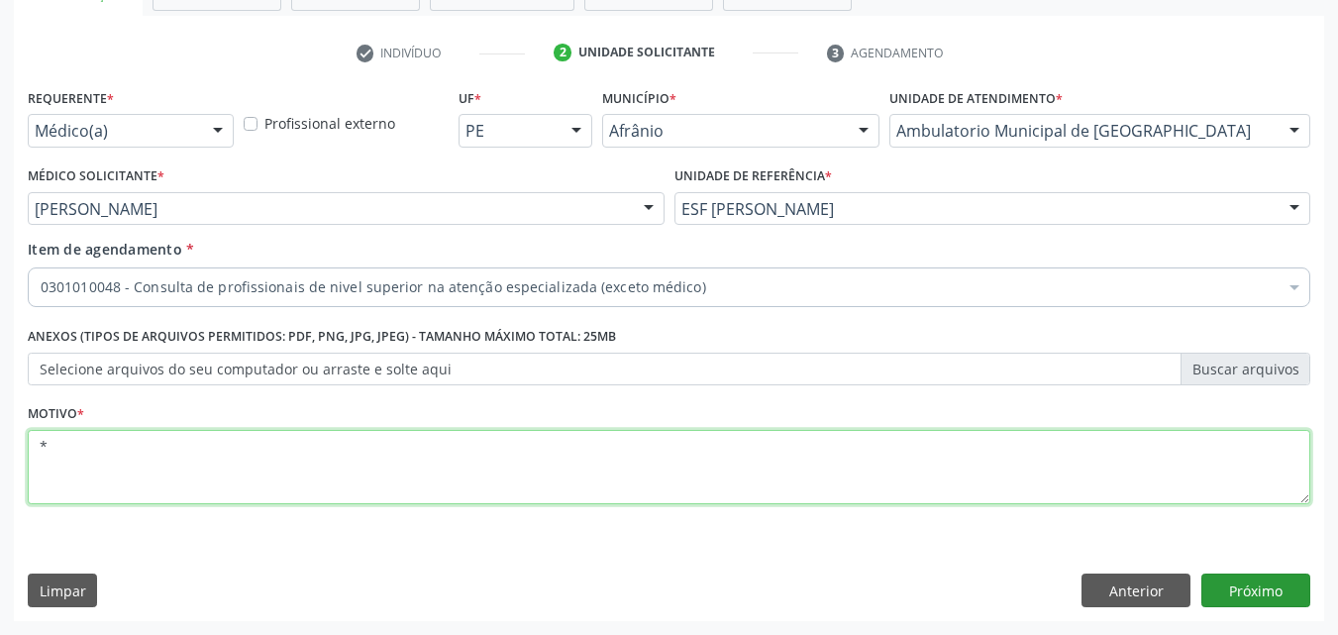
type textarea "*"
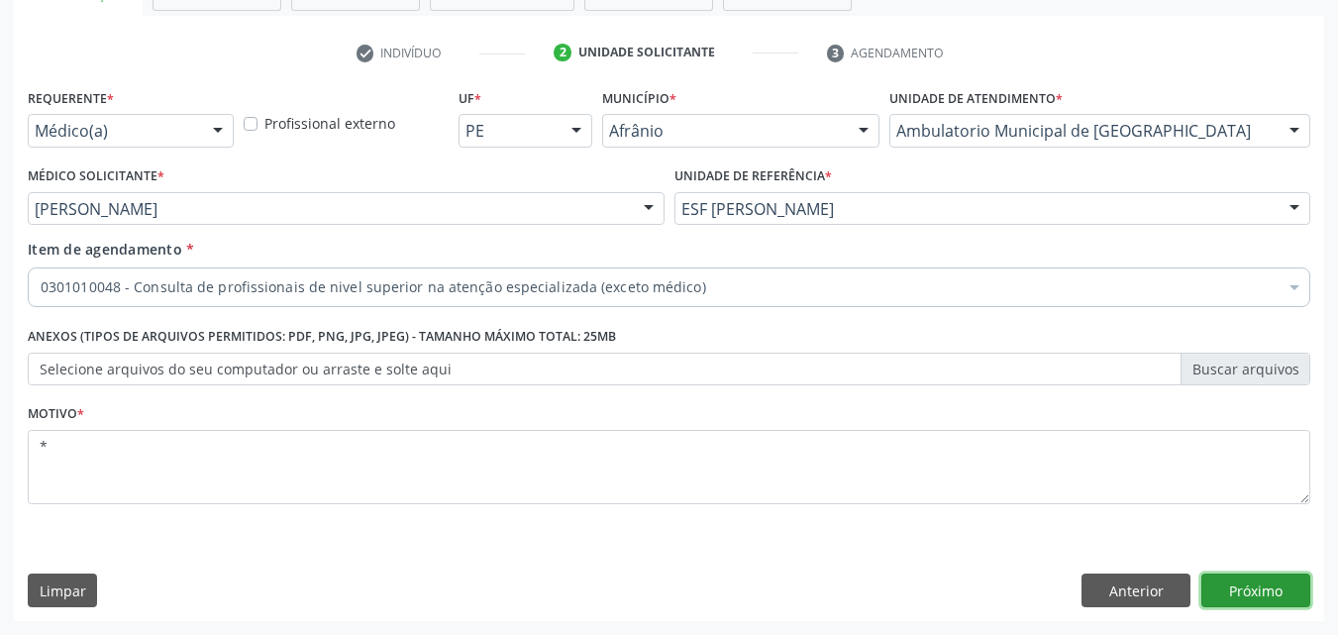
click at [1257, 587] on button "Próximo" at bounding box center [1255, 590] width 109 height 34
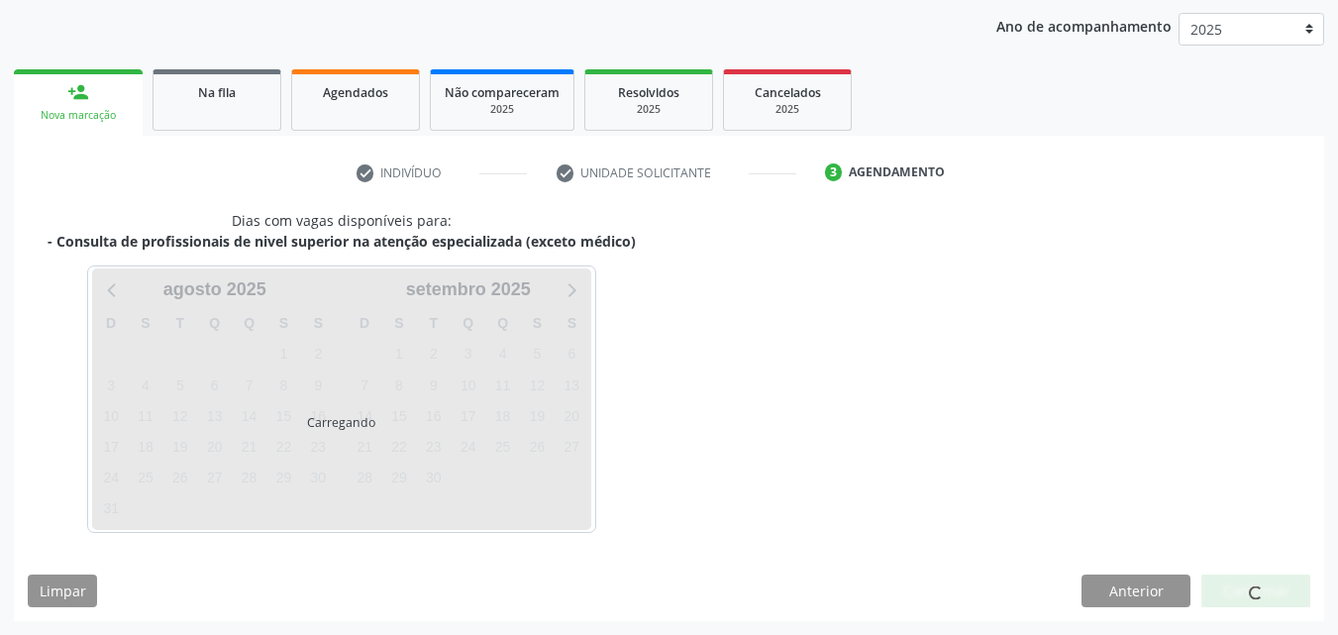
scroll to position [285, 0]
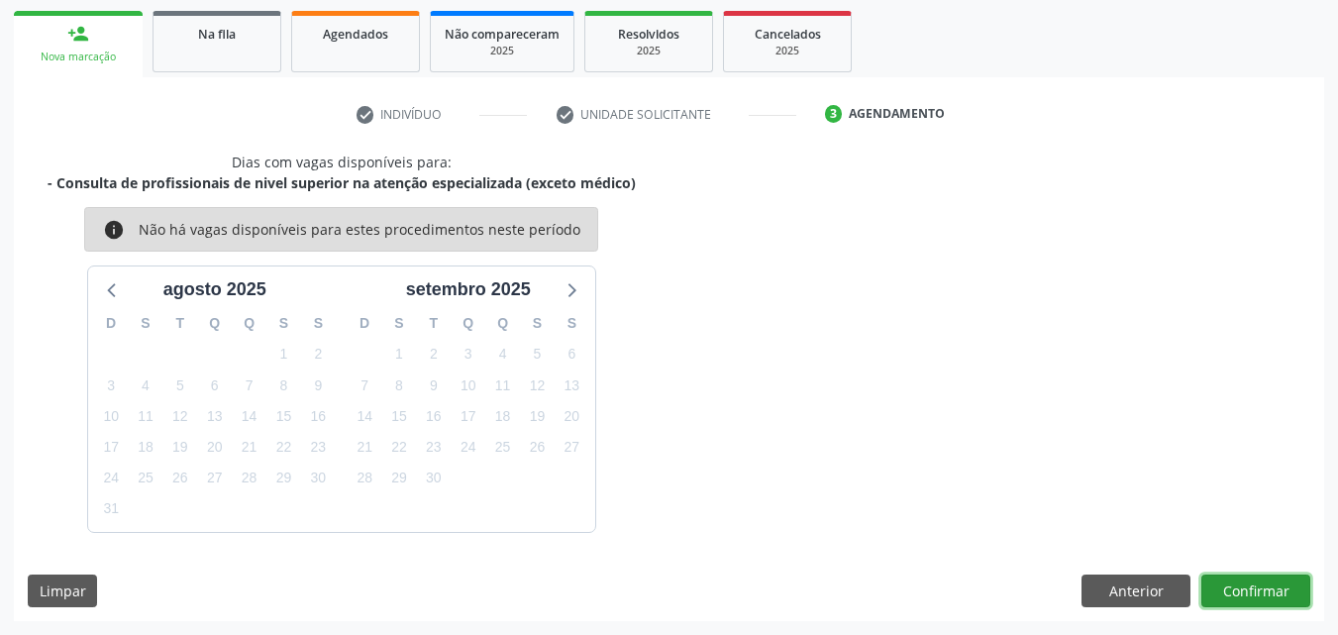
click at [1258, 591] on button "Confirmar" at bounding box center [1255, 591] width 109 height 34
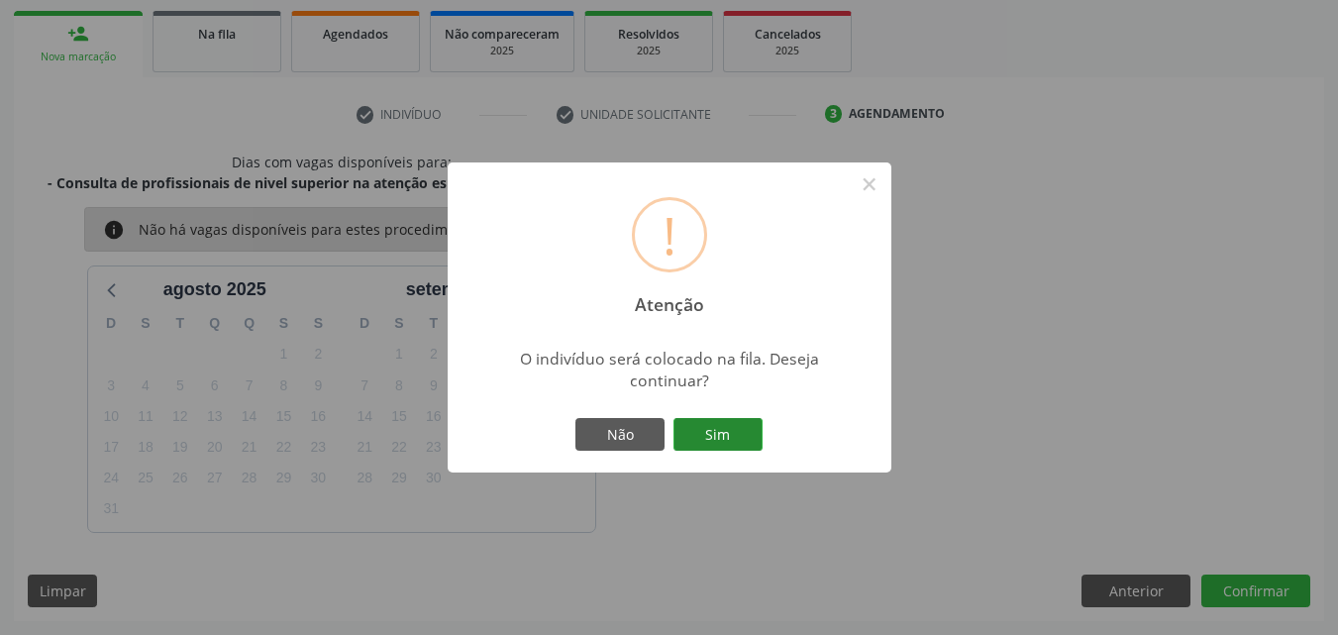
click at [730, 436] on button "Sim" at bounding box center [717, 435] width 89 height 34
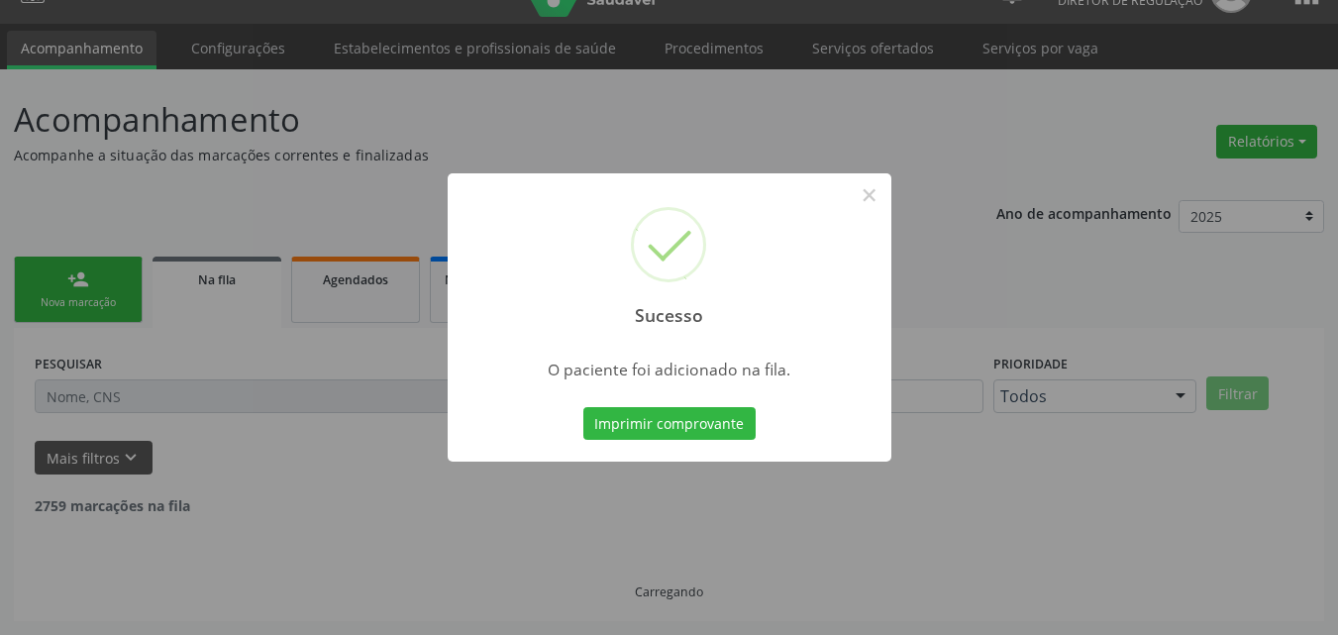
scroll to position [19, 0]
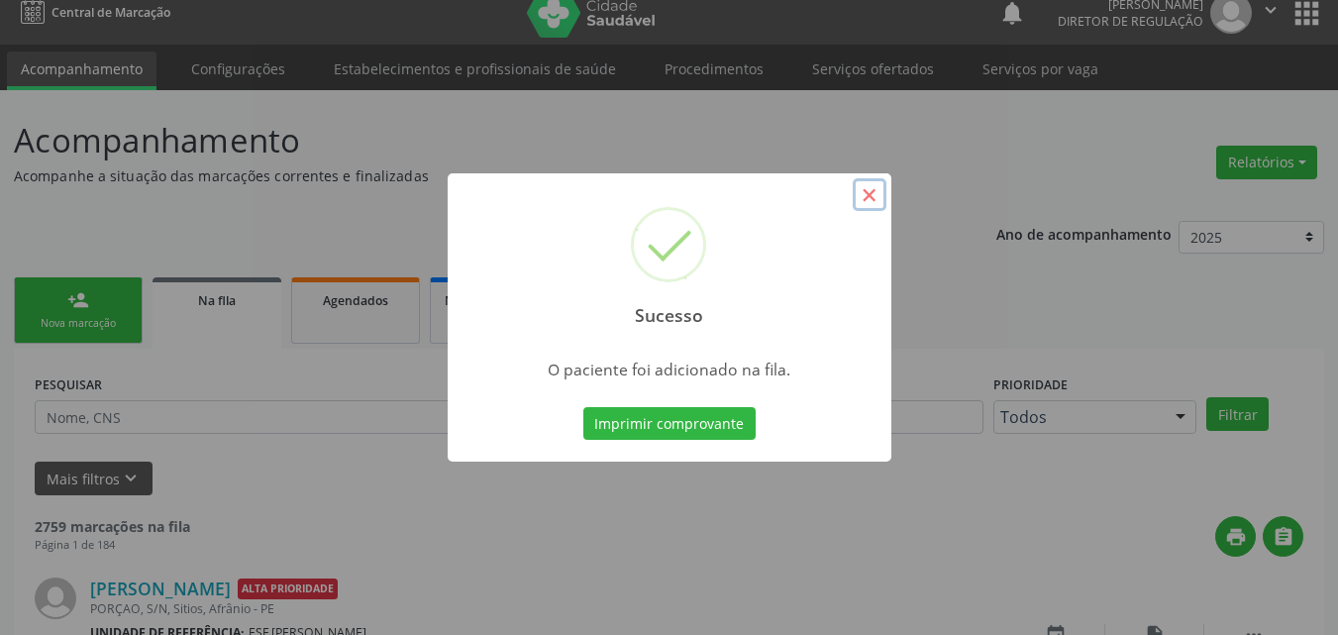
click at [867, 190] on button "×" at bounding box center [870, 195] width 34 height 34
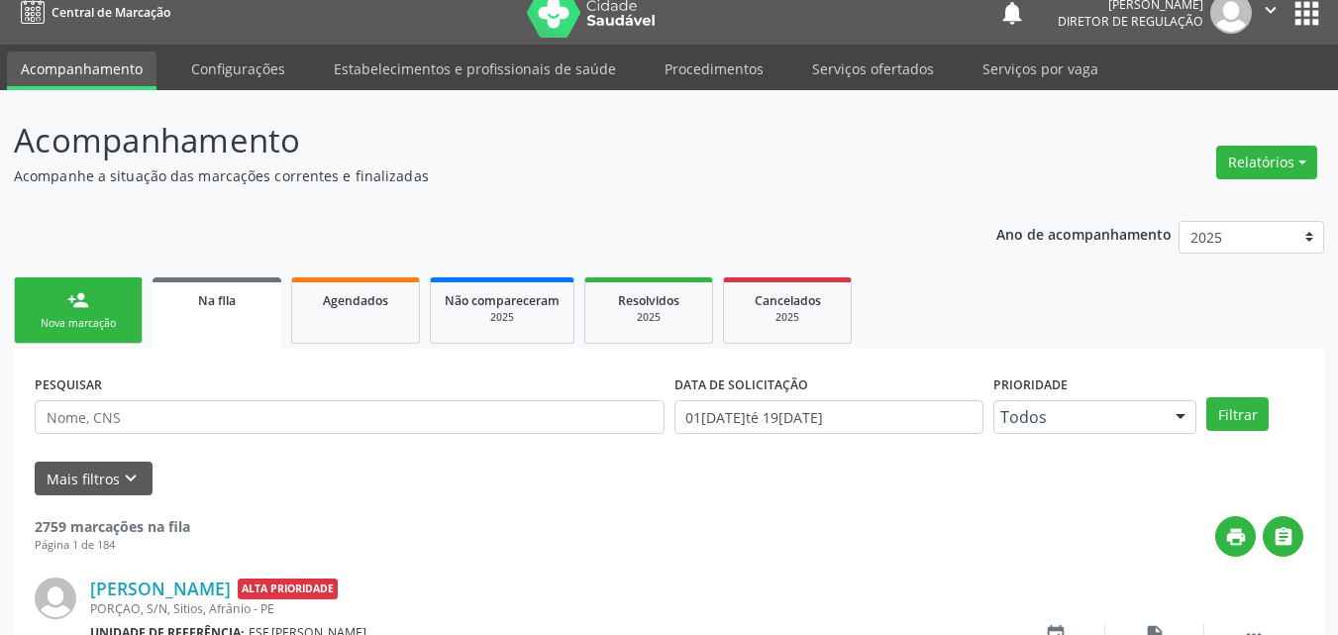
click at [121, 313] on link "person_add Nova marcação" at bounding box center [78, 310] width 129 height 66
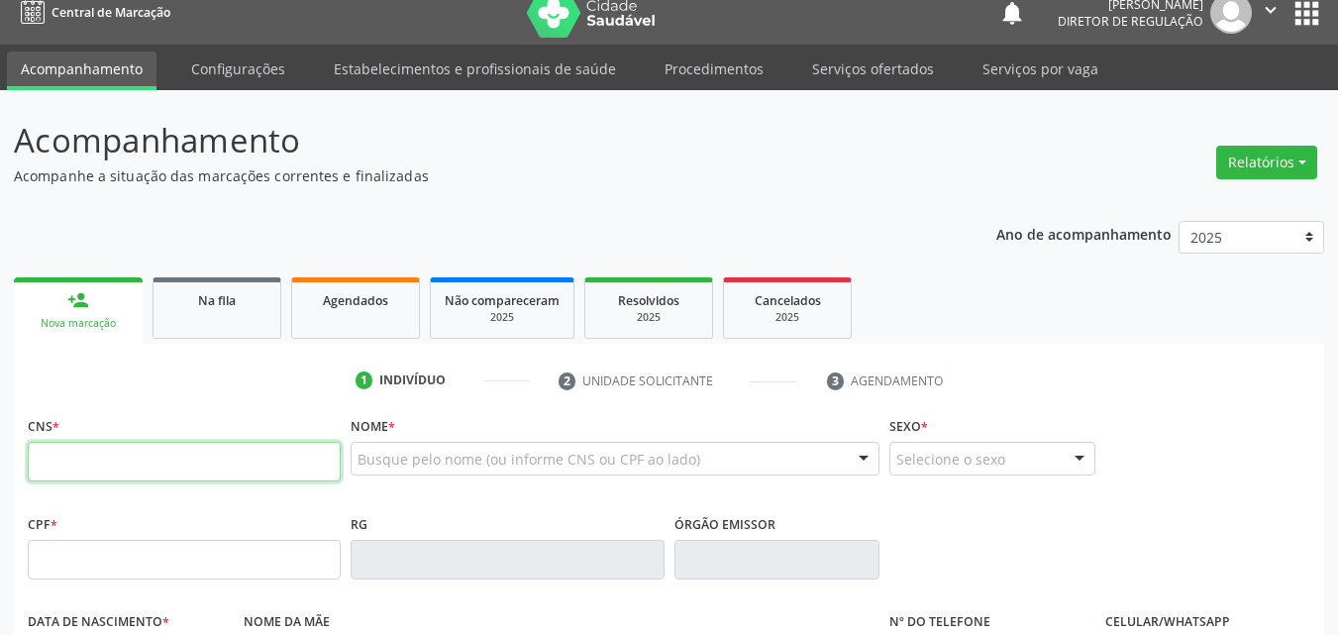
click at [238, 457] on input "text" at bounding box center [184, 462] width 313 height 40
type input "703 4032 2044 2116"
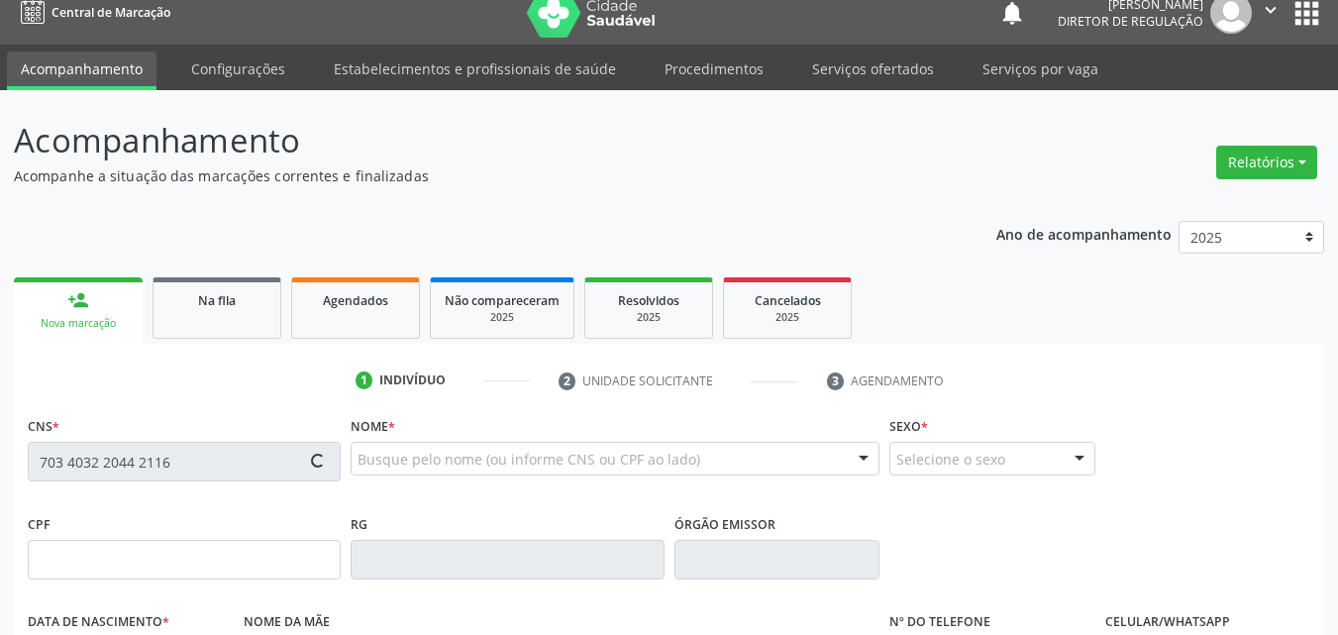
type input "168.446.694-61"
type input "21/11/2019"
type input "Geane Gomes Carvalho"
type input "(87) 98832-1990"
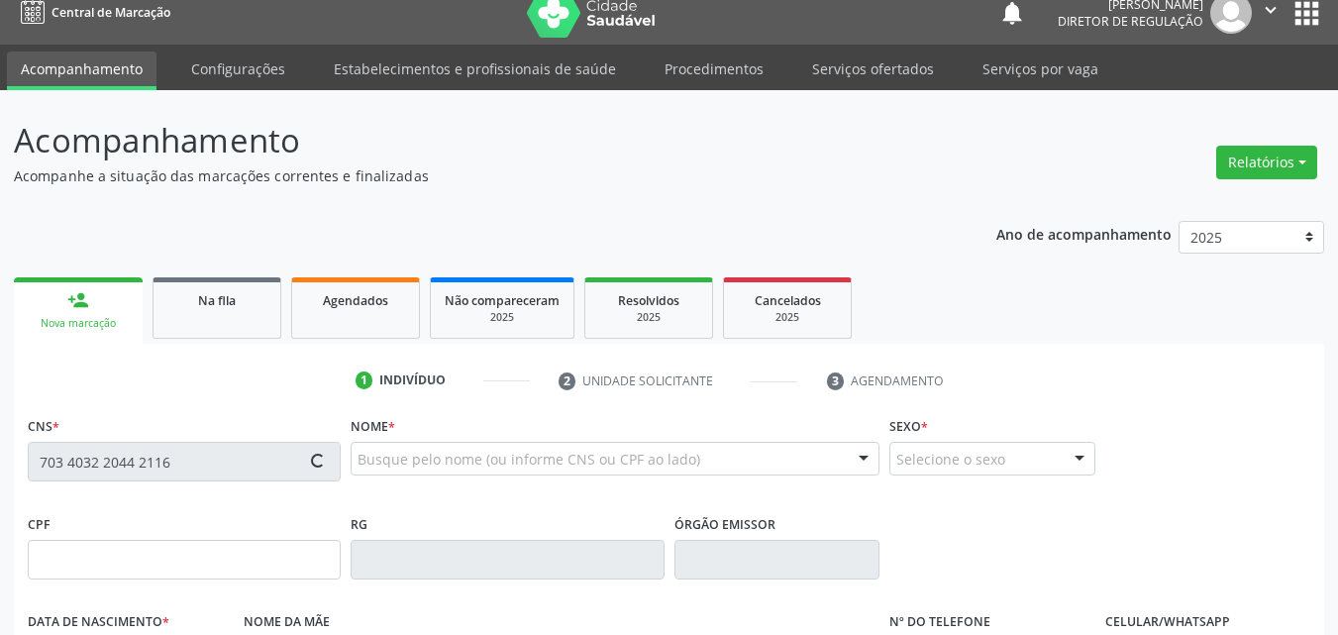
type input "100.991.634-38"
type input "29"
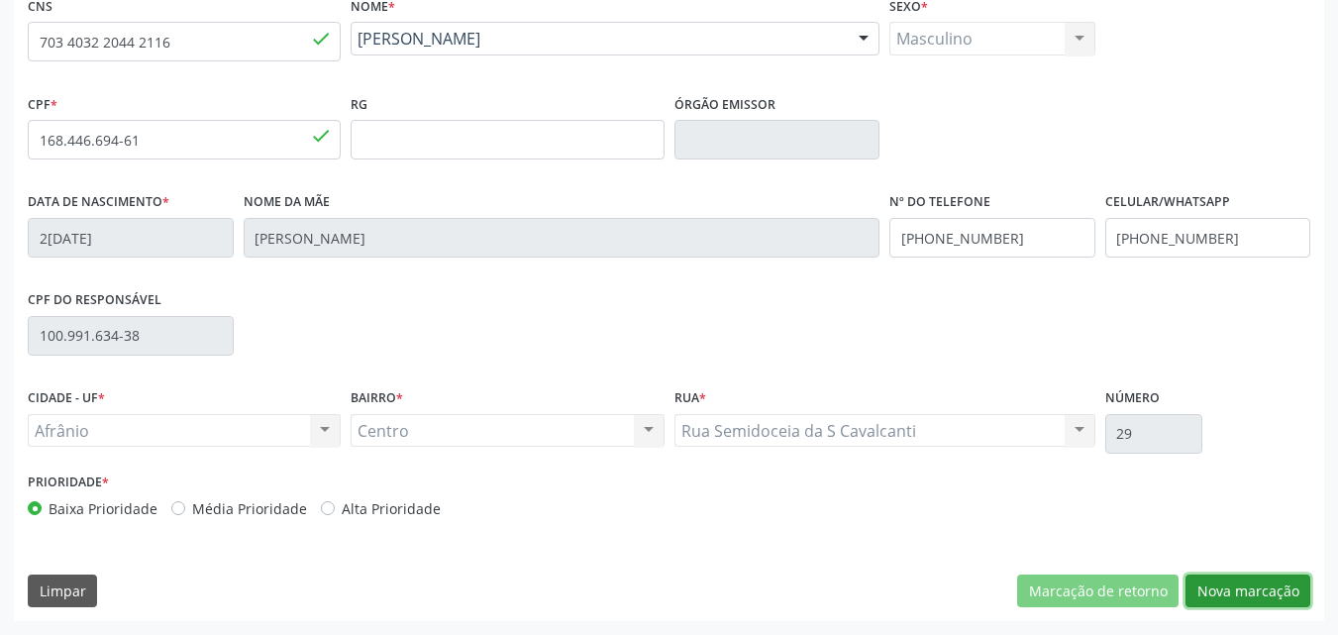
click at [1244, 591] on button "Nova marcação" at bounding box center [1247, 591] width 125 height 34
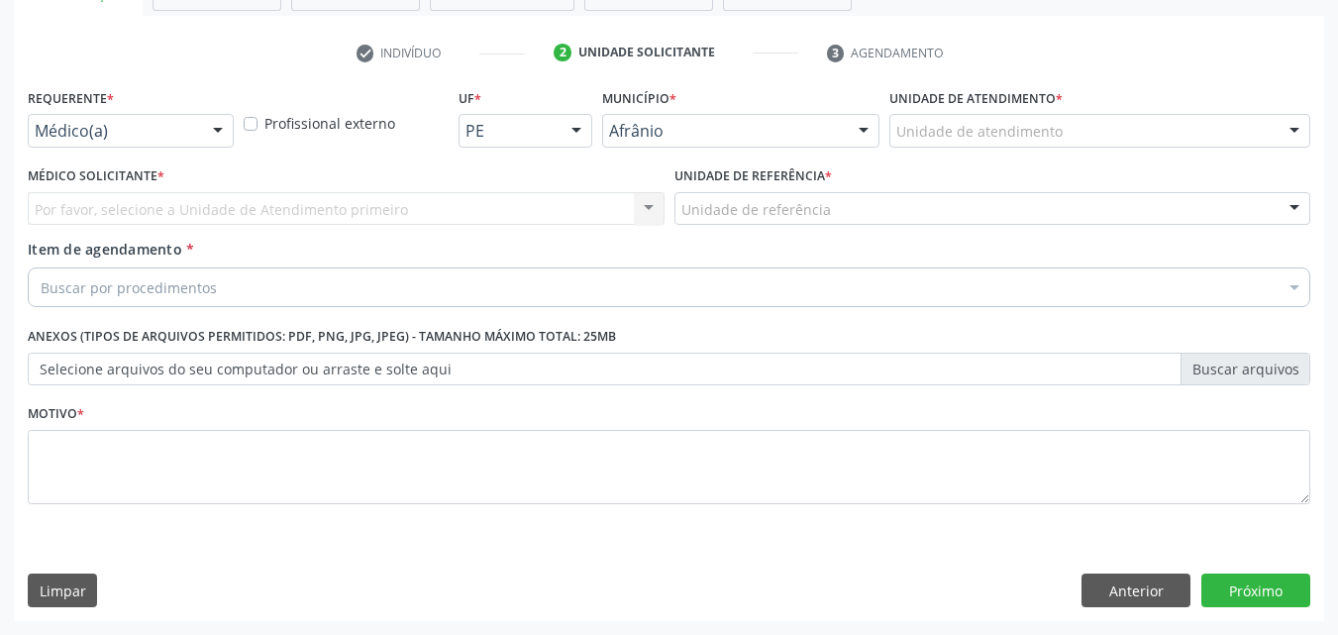
scroll to position [347, 0]
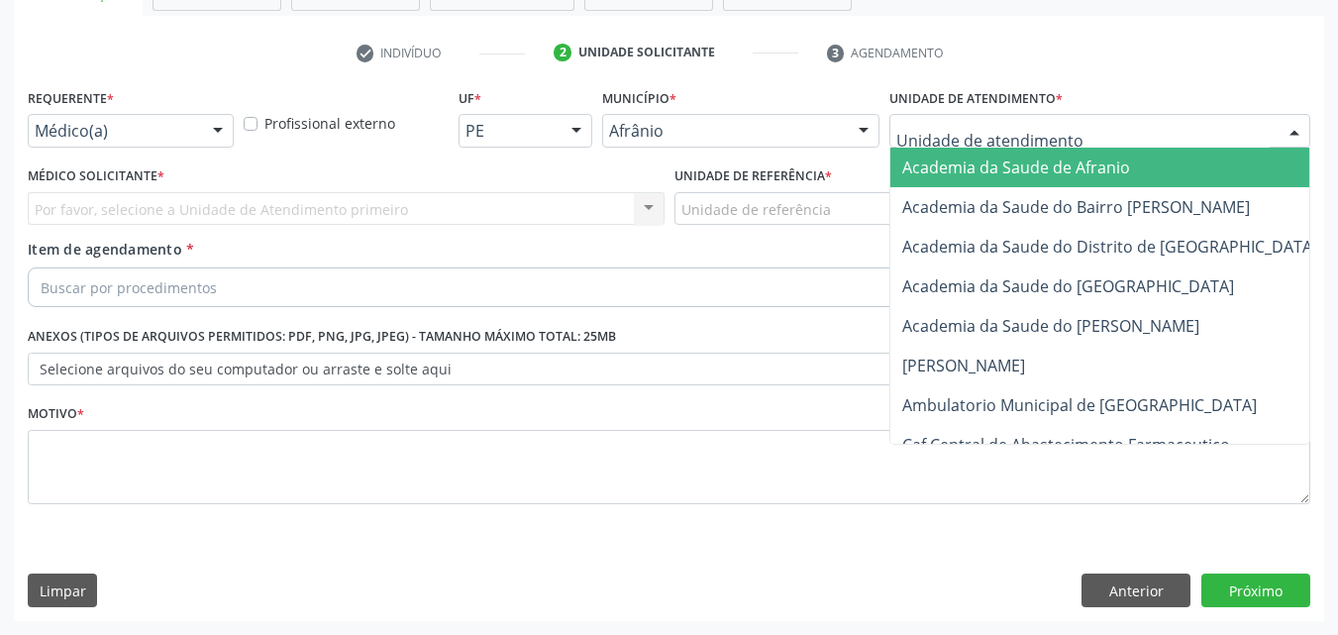
click at [1102, 123] on div at bounding box center [1099, 131] width 421 height 34
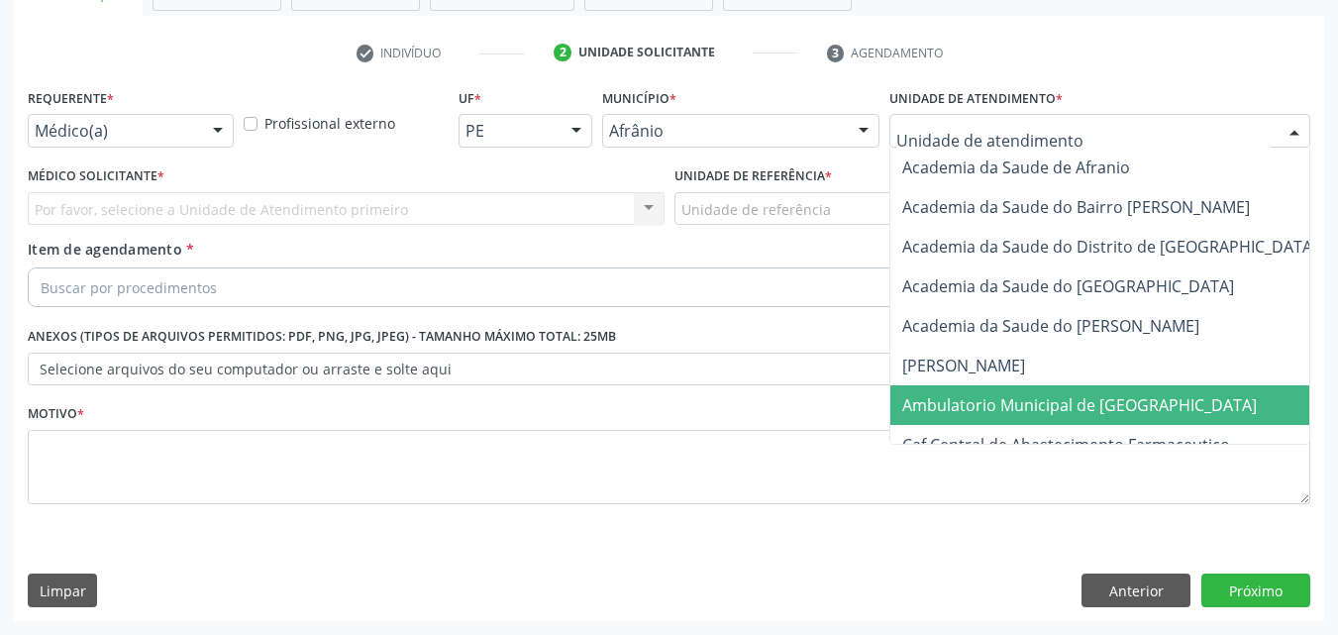
click at [1089, 403] on span "Ambulatorio Municipal de [GEOGRAPHIC_DATA]" at bounding box center [1079, 405] width 354 height 22
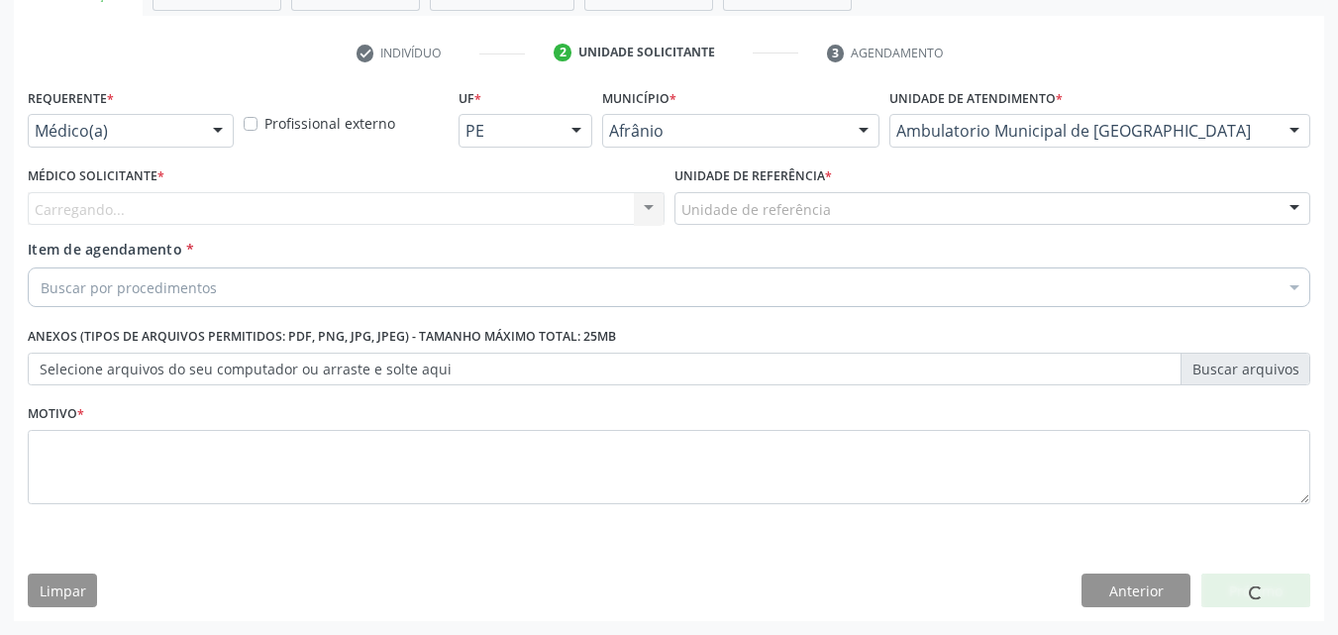
click at [871, 199] on div "Unidade de referência" at bounding box center [992, 209] width 637 height 34
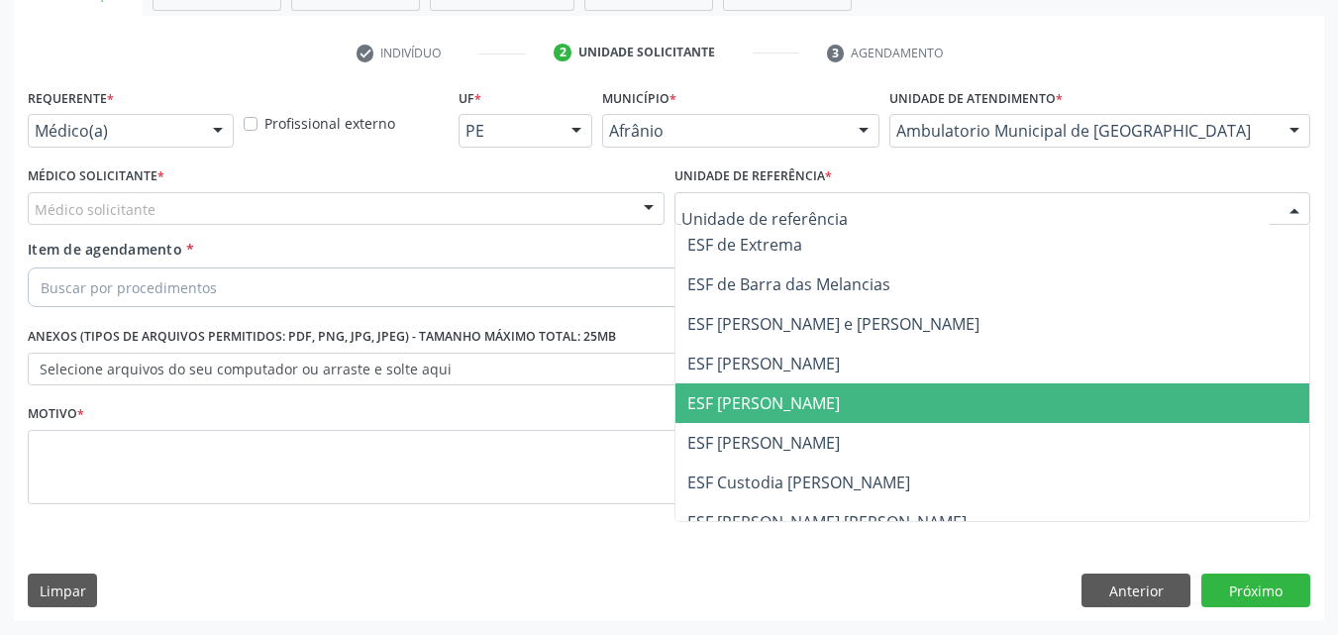
drag, startPoint x: 848, startPoint y: 411, endPoint x: 689, endPoint y: 375, distance: 162.4
click at [847, 411] on span "ESF [PERSON_NAME]" at bounding box center [992, 403] width 635 height 40
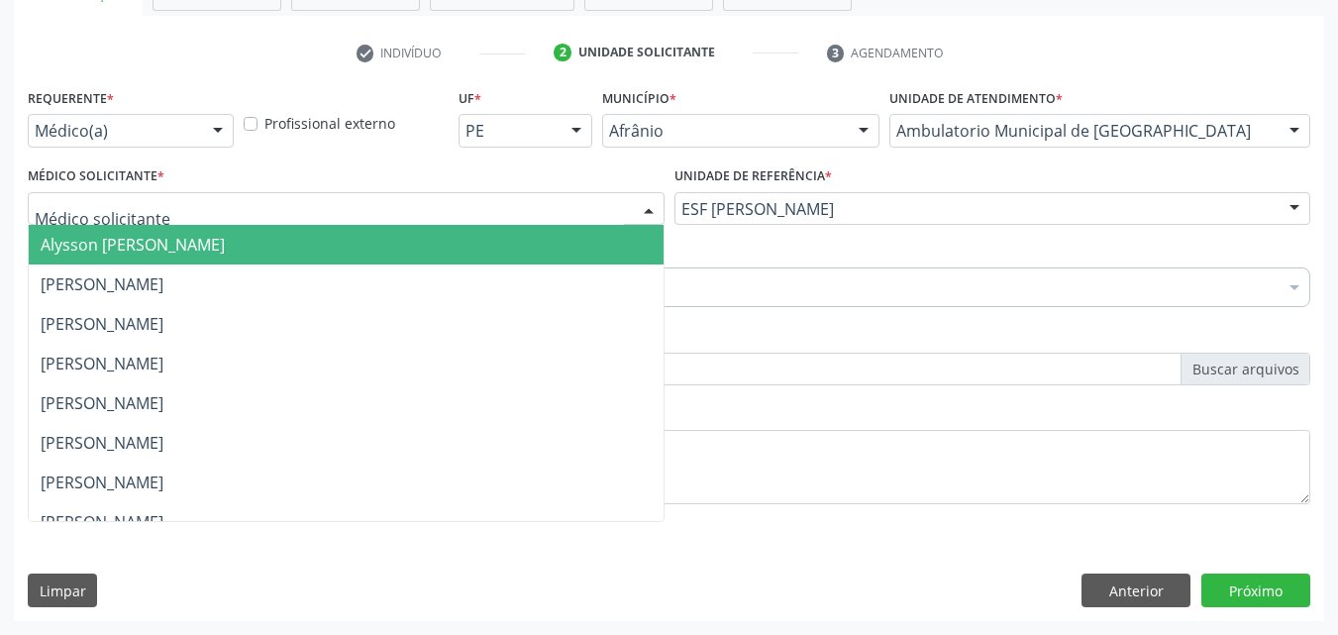
click at [396, 195] on div at bounding box center [346, 209] width 637 height 34
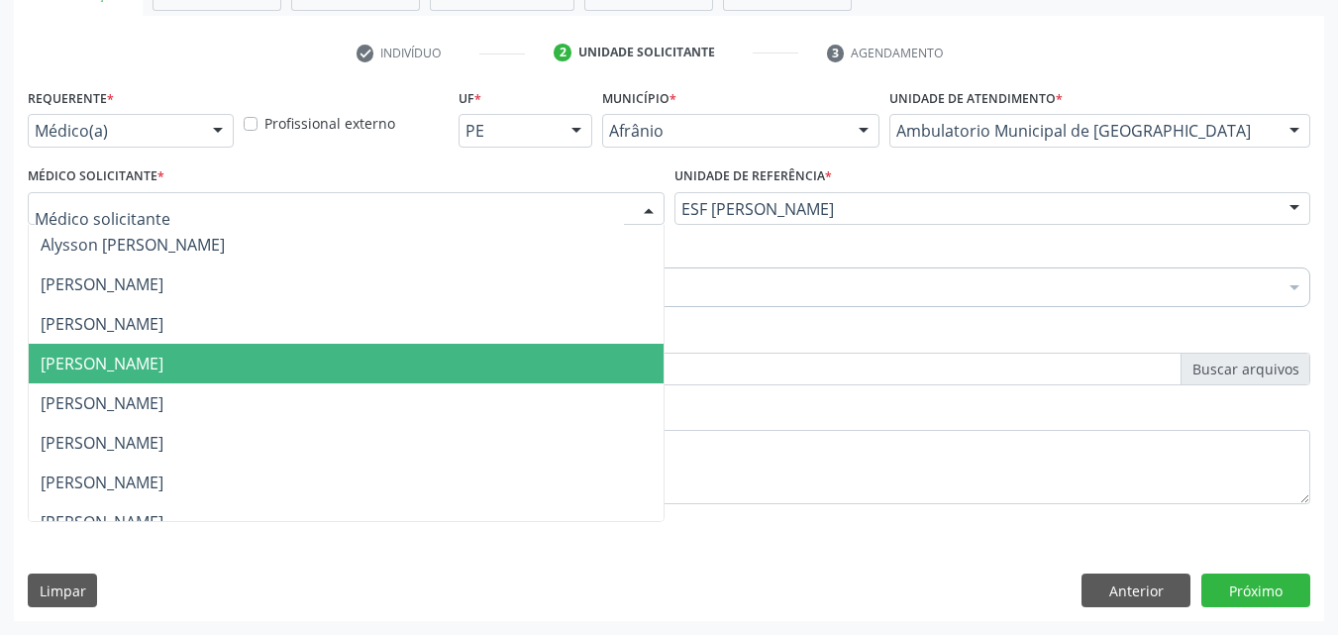
click at [397, 368] on span "[PERSON_NAME]" at bounding box center [346, 364] width 635 height 40
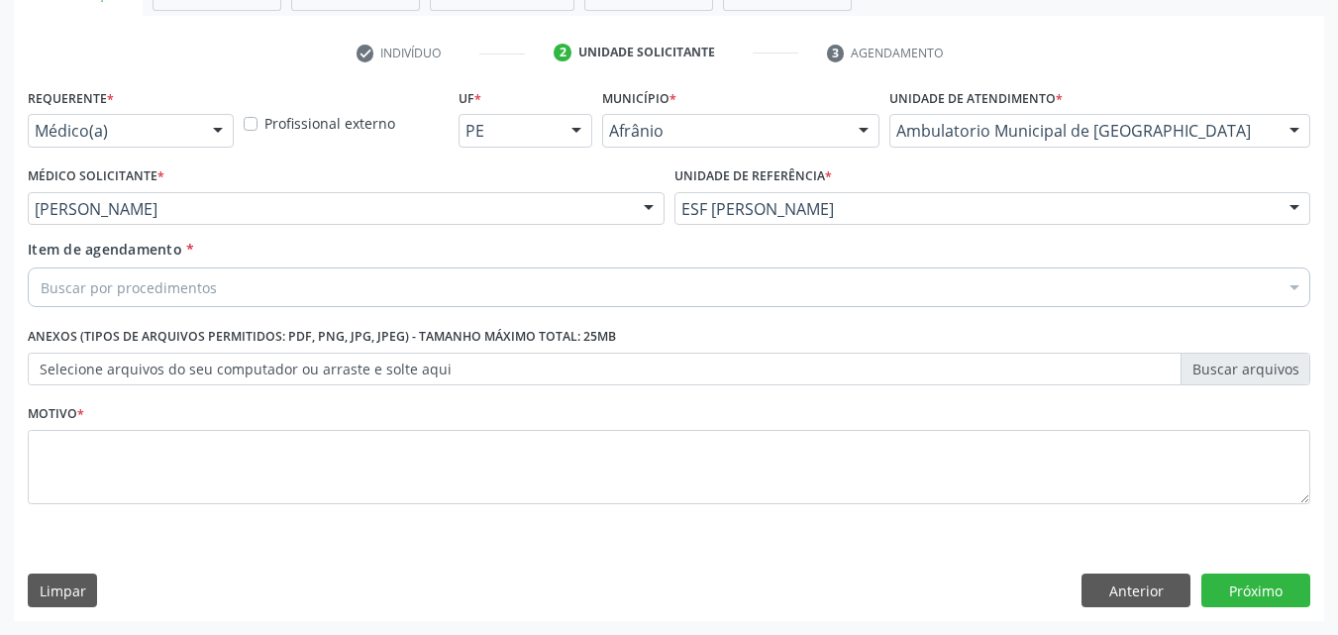
click at [335, 279] on div "Buscar por procedimentos" at bounding box center [669, 287] width 1282 height 40
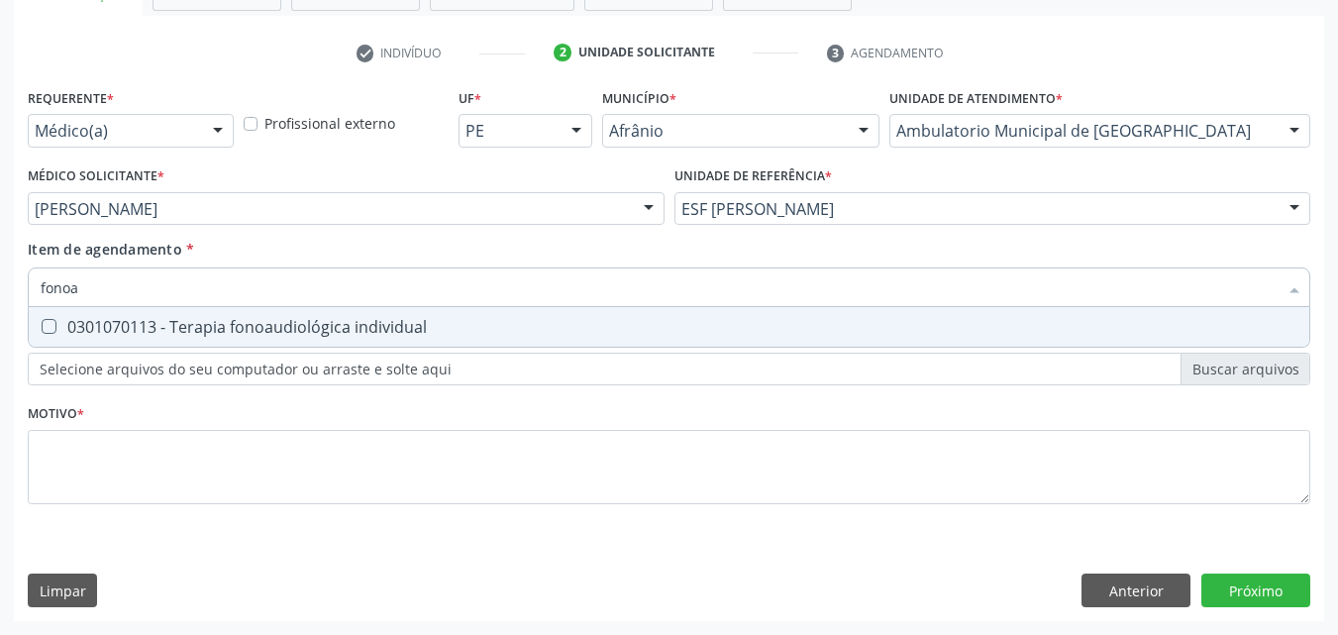
type input "fonoau"
click at [354, 323] on div "0301070113 - Terapia fonoaudiológica individual" at bounding box center [669, 327] width 1257 height 16
checkbox individual "true"
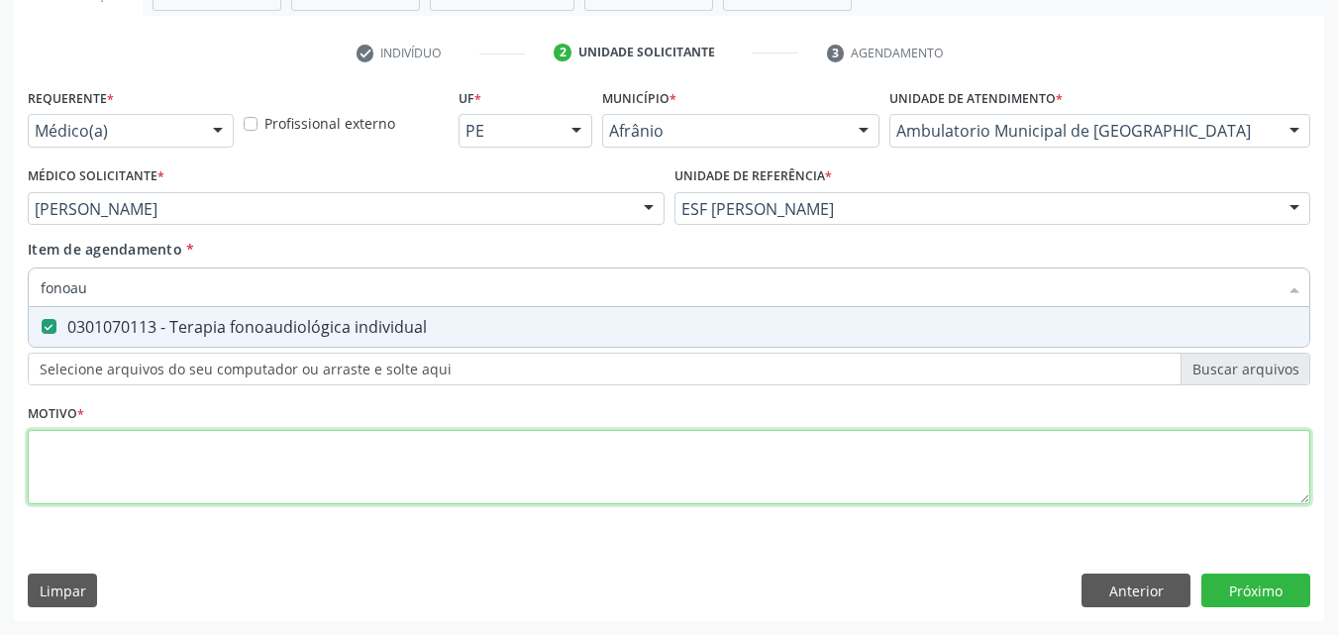
click at [374, 456] on div "Requerente * Médico(a) Médico(a) Enfermeiro(a) Paciente Nenhum resultado encont…" at bounding box center [669, 307] width 1282 height 449
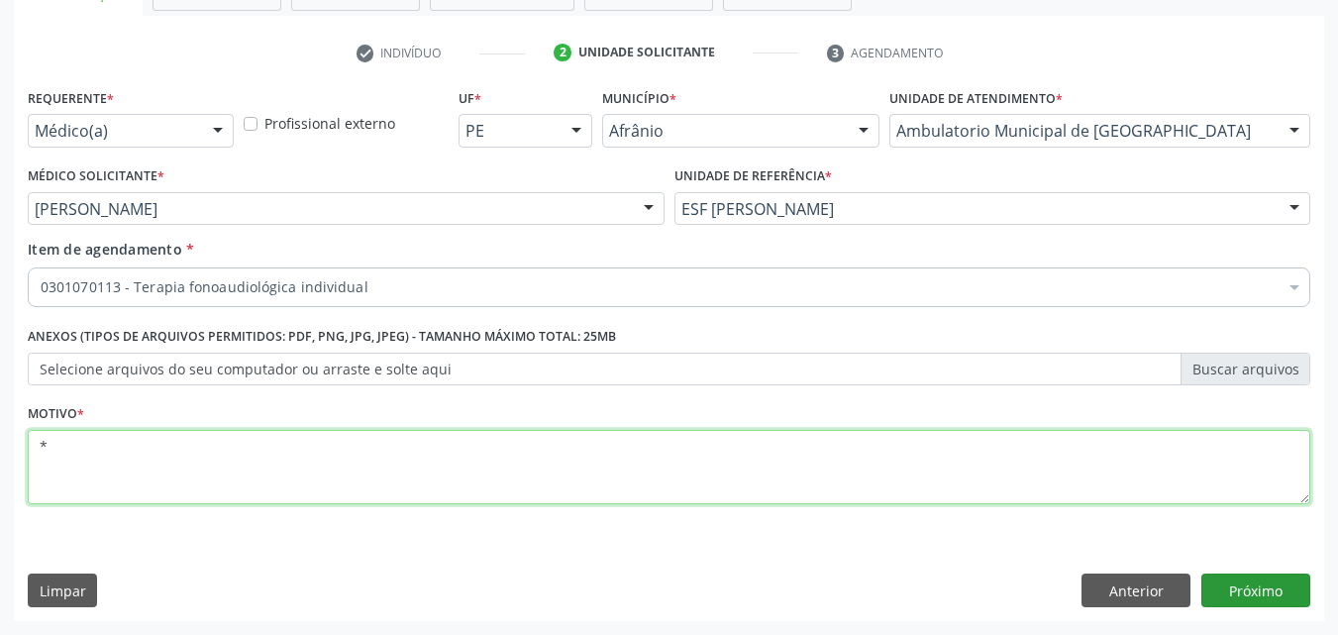
type textarea "*"
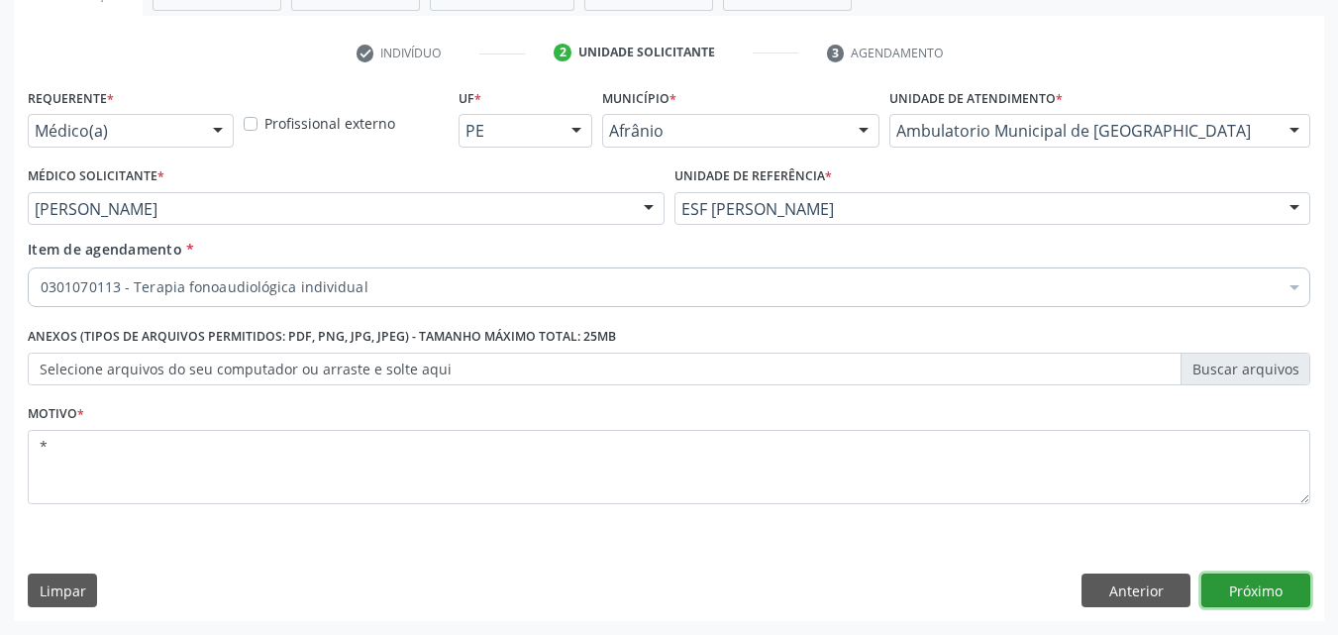
click at [1263, 588] on button "Próximo" at bounding box center [1255, 590] width 109 height 34
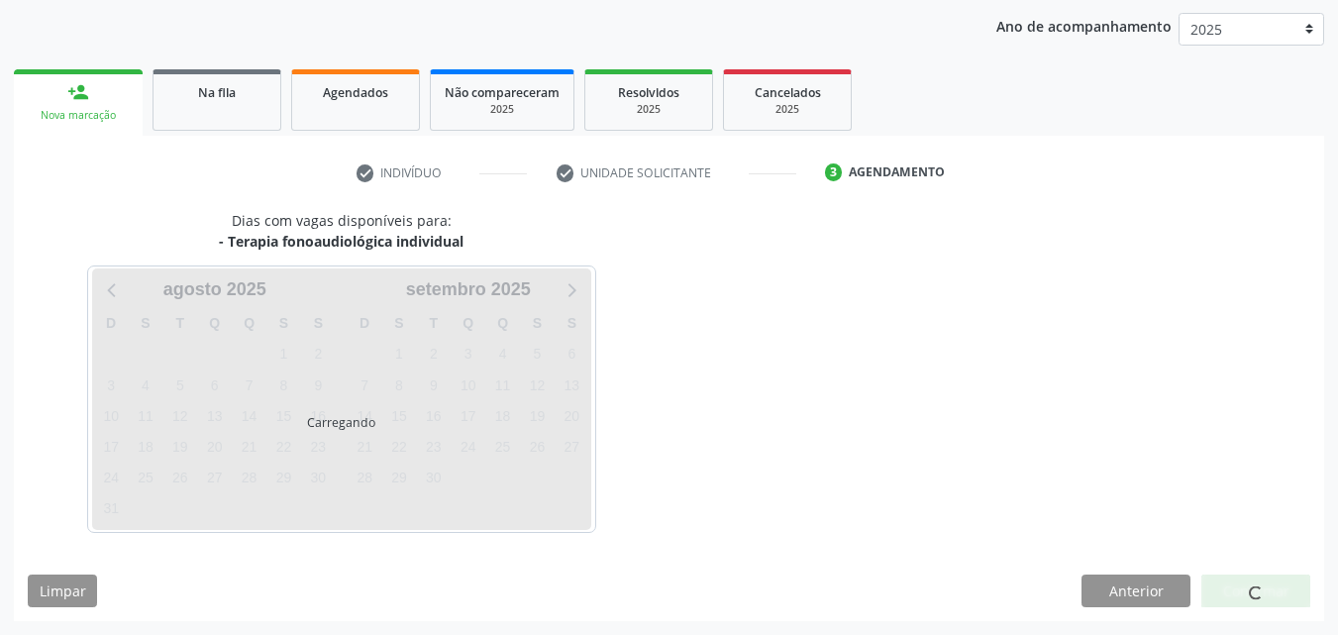
scroll to position [285, 0]
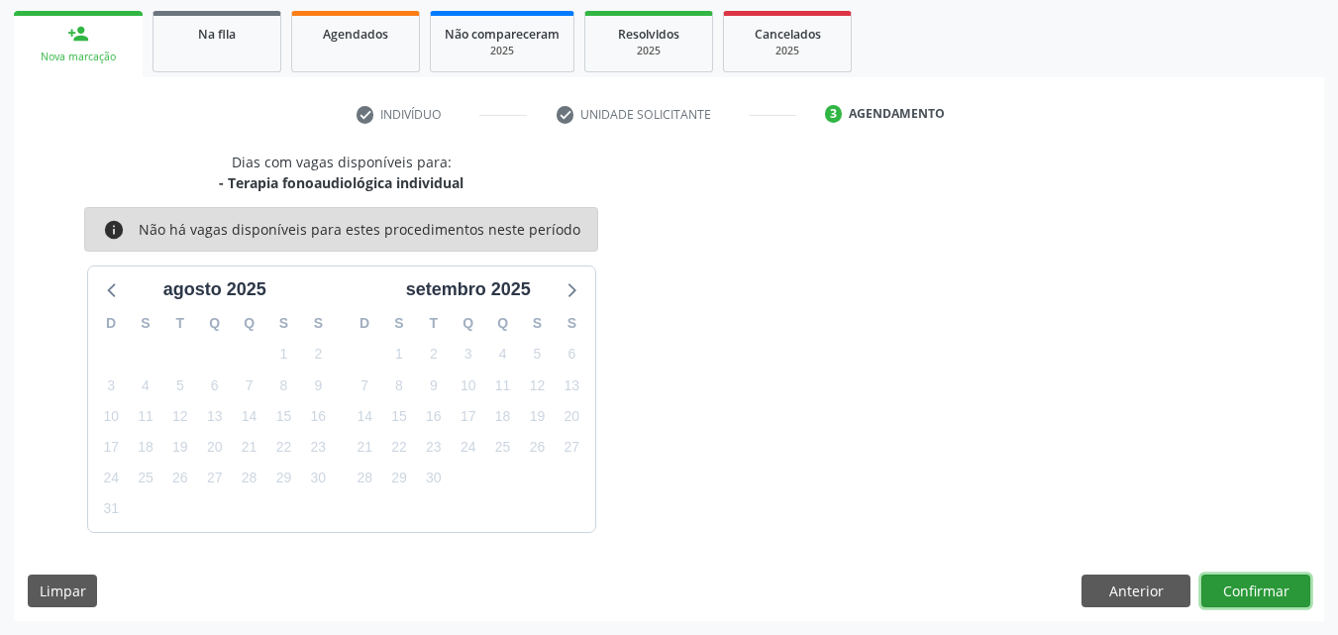
click at [1256, 585] on button "Confirmar" at bounding box center [1255, 591] width 109 height 34
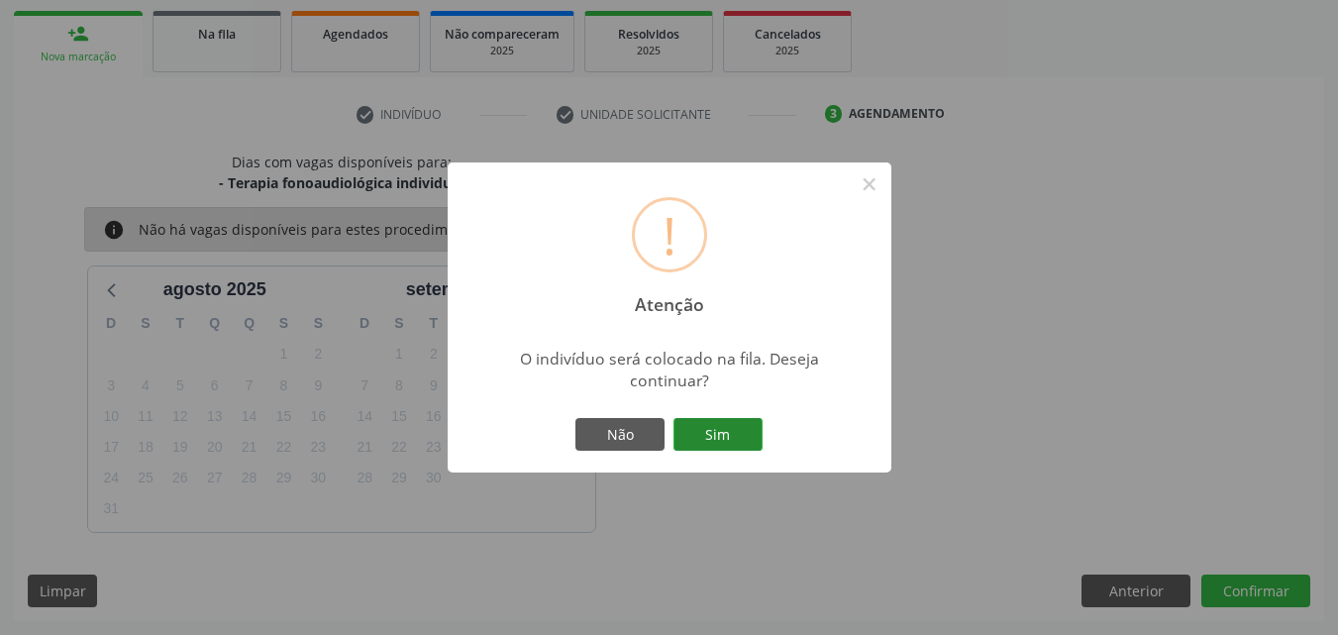
click at [747, 437] on button "Sim" at bounding box center [717, 435] width 89 height 34
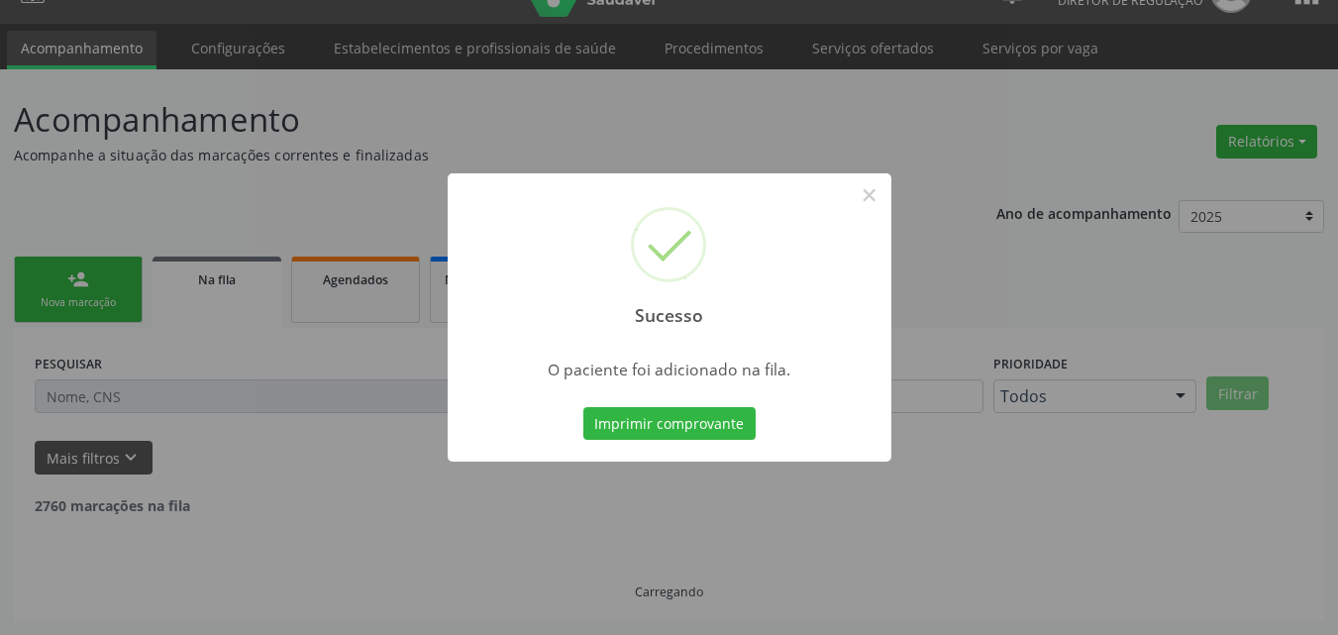
scroll to position [19, 0]
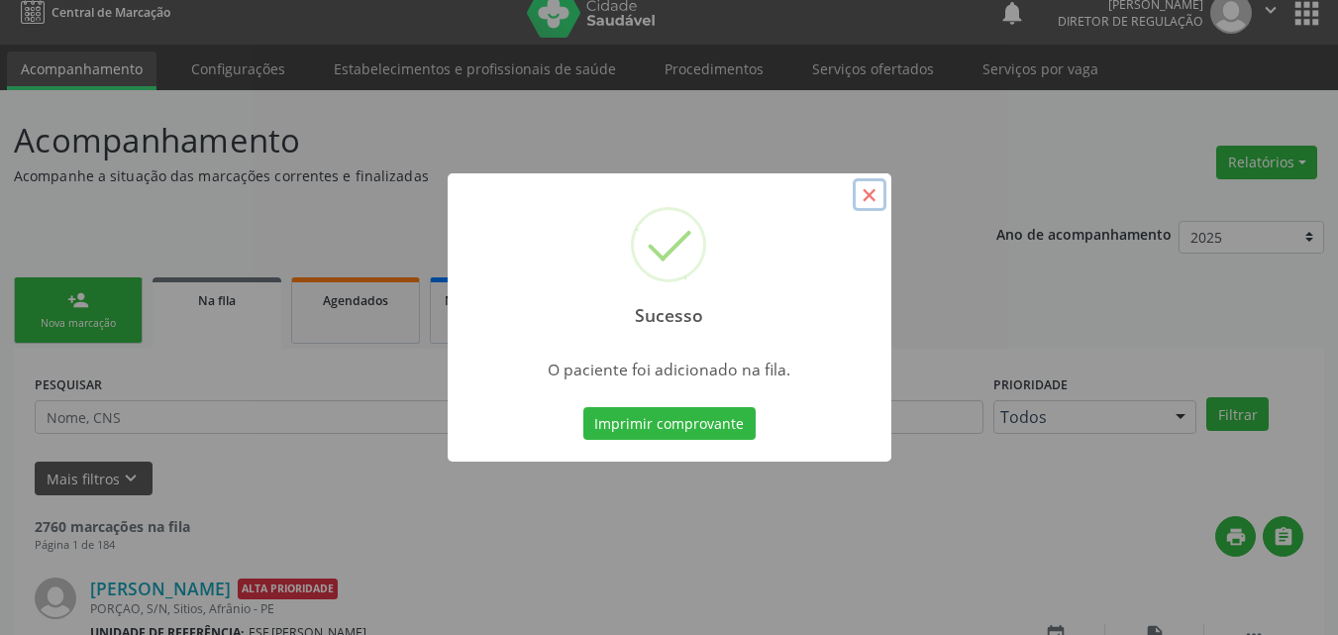
click at [871, 190] on button "×" at bounding box center [870, 195] width 34 height 34
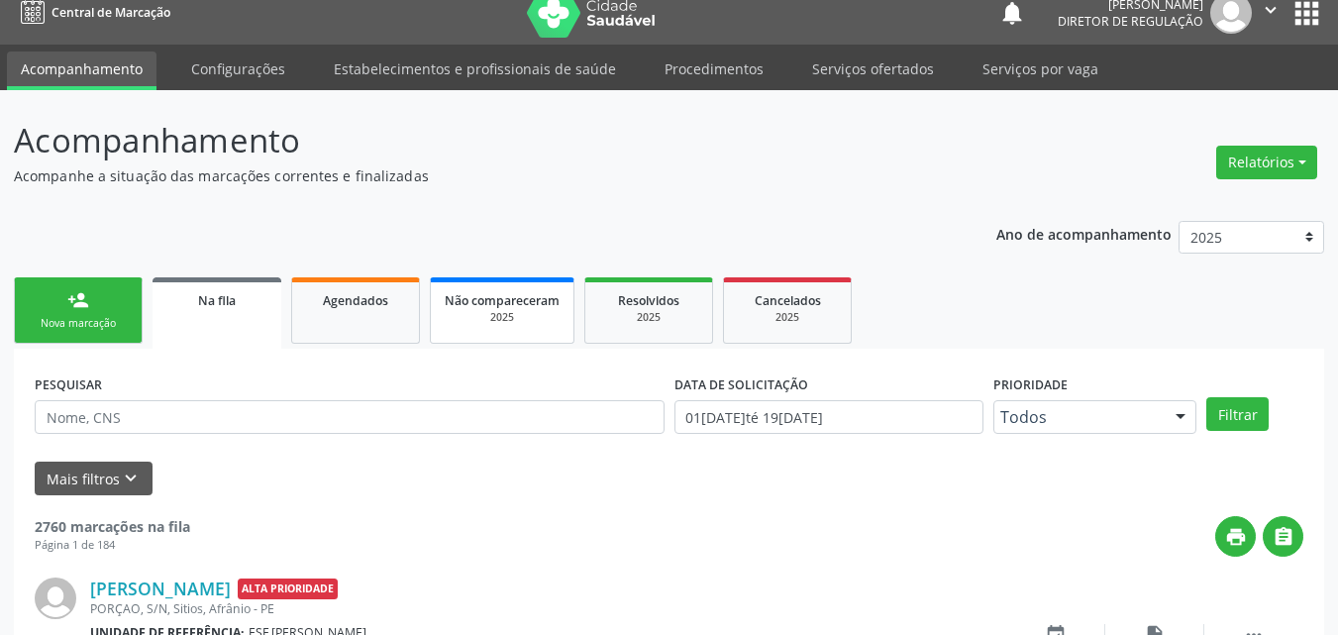
scroll to position [0, 0]
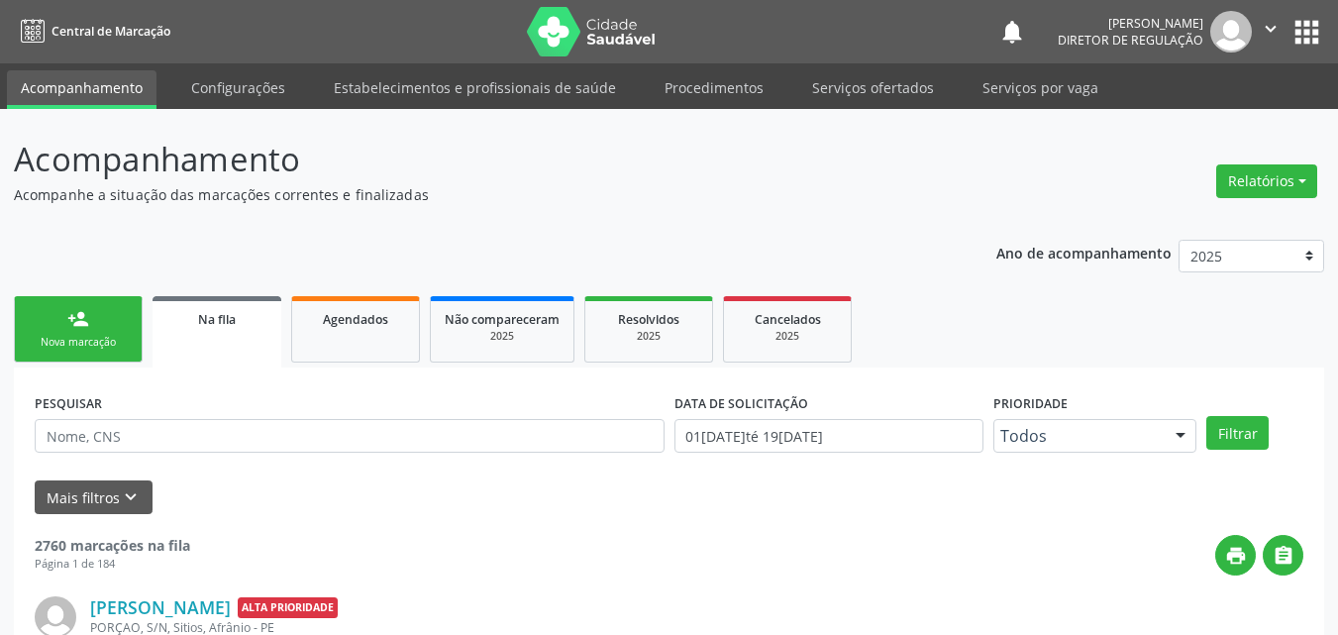
click at [113, 328] on link "person_add Nova marcação" at bounding box center [78, 329] width 129 height 66
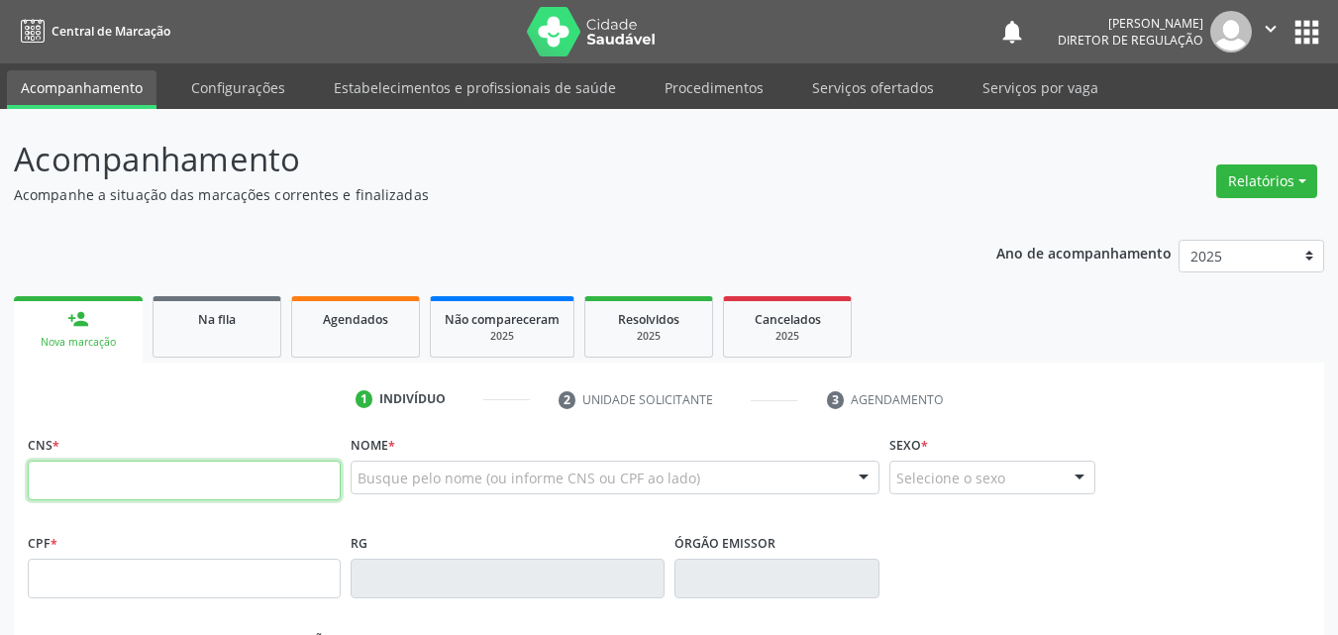
click at [297, 496] on input "text" at bounding box center [184, 480] width 313 height 40
type input "708 1035 0611 0631"
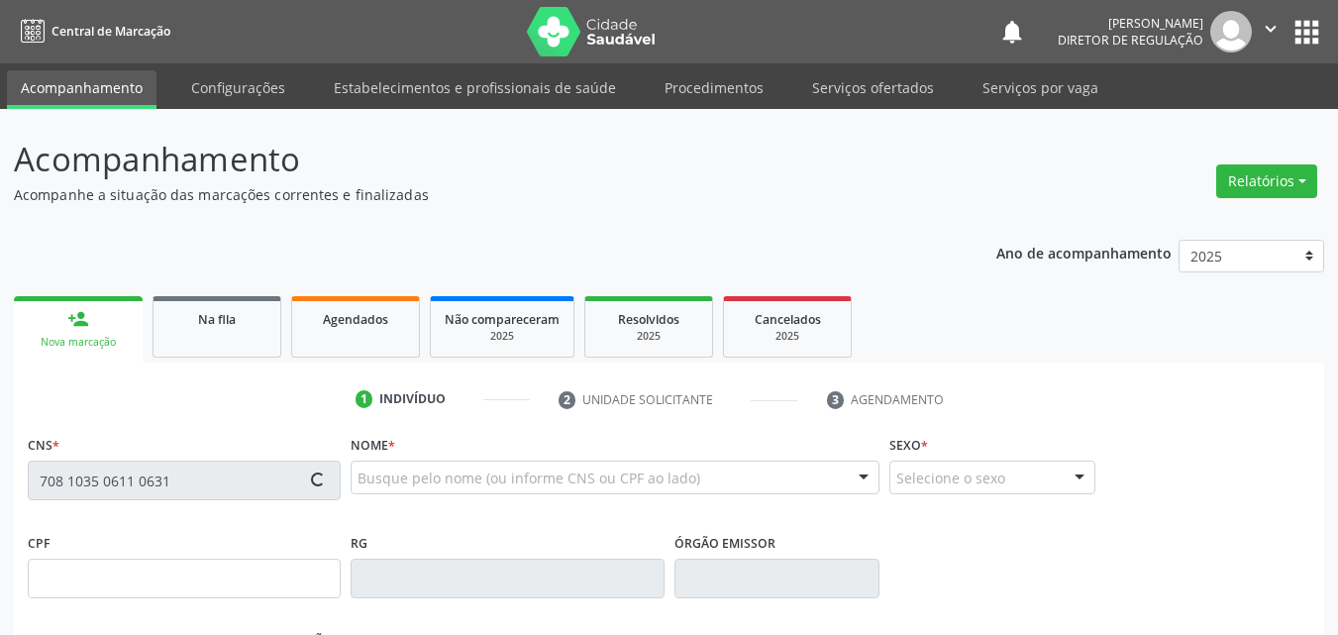
type input "23/05/2011"
type input "Josina Raimunda de Brito"
type input "(87) 98841-2252"
type input "S/N"
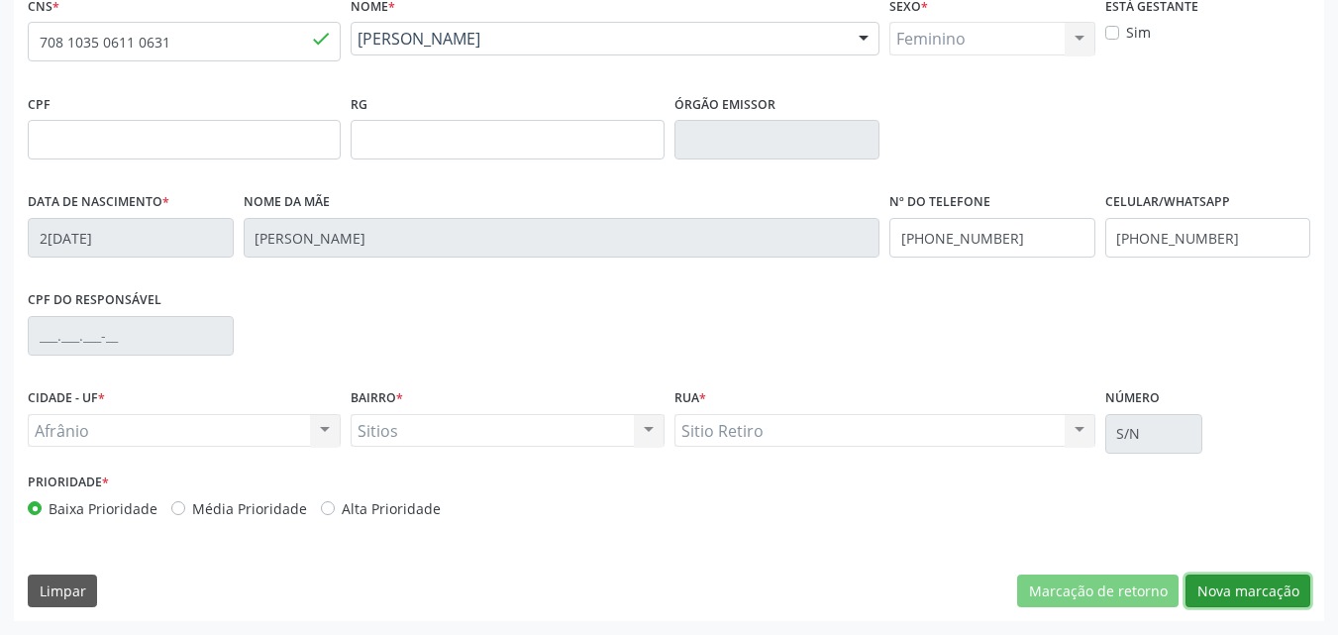
click at [1236, 594] on button "Nova marcação" at bounding box center [1247, 591] width 125 height 34
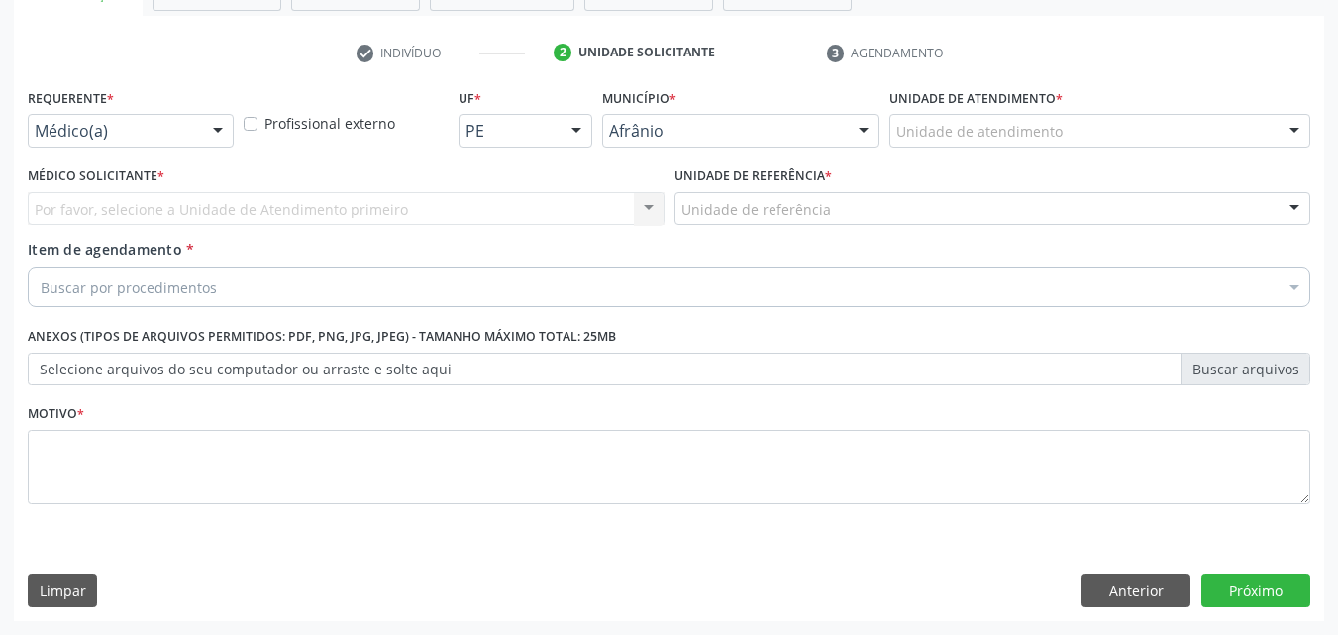
scroll to position [347, 0]
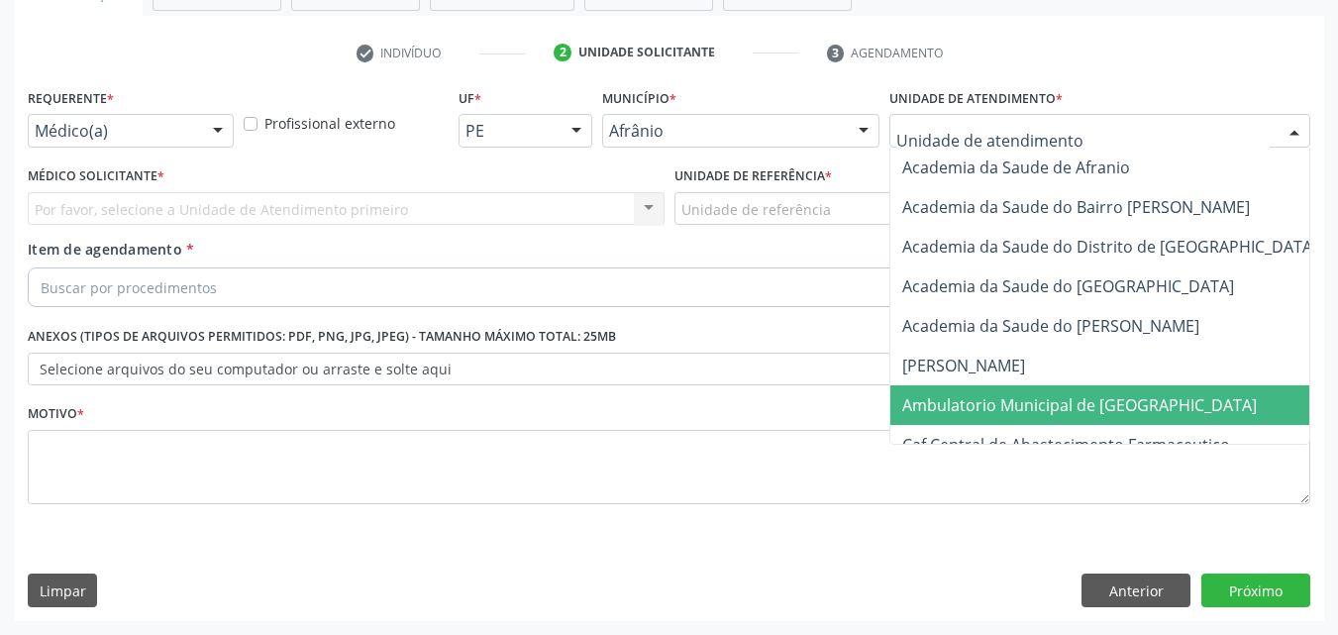
drag, startPoint x: 1028, startPoint y: 398, endPoint x: 1011, endPoint y: 389, distance: 19.0
click at [1028, 399] on span "Ambulatorio Municipal de [GEOGRAPHIC_DATA]" at bounding box center [1079, 405] width 354 height 22
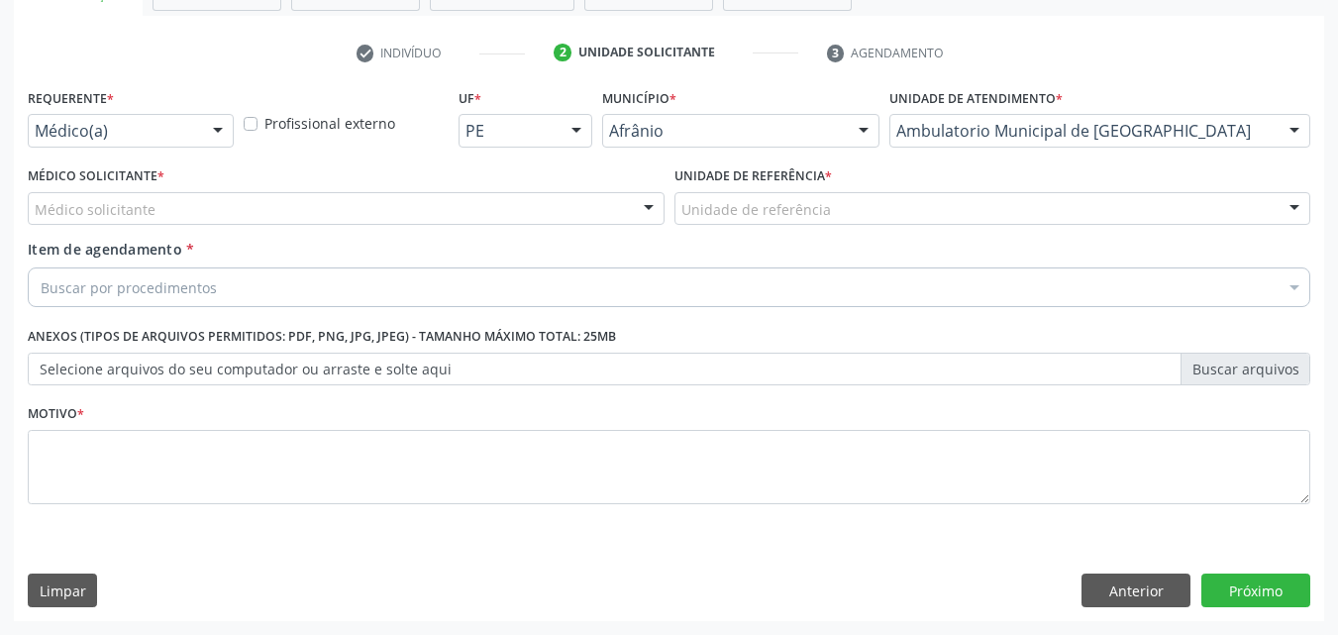
drag, startPoint x: 830, startPoint y: 202, endPoint x: 840, endPoint y: 204, distance: 10.1
click at [836, 204] on div "Unidade de referência" at bounding box center [992, 209] width 637 height 34
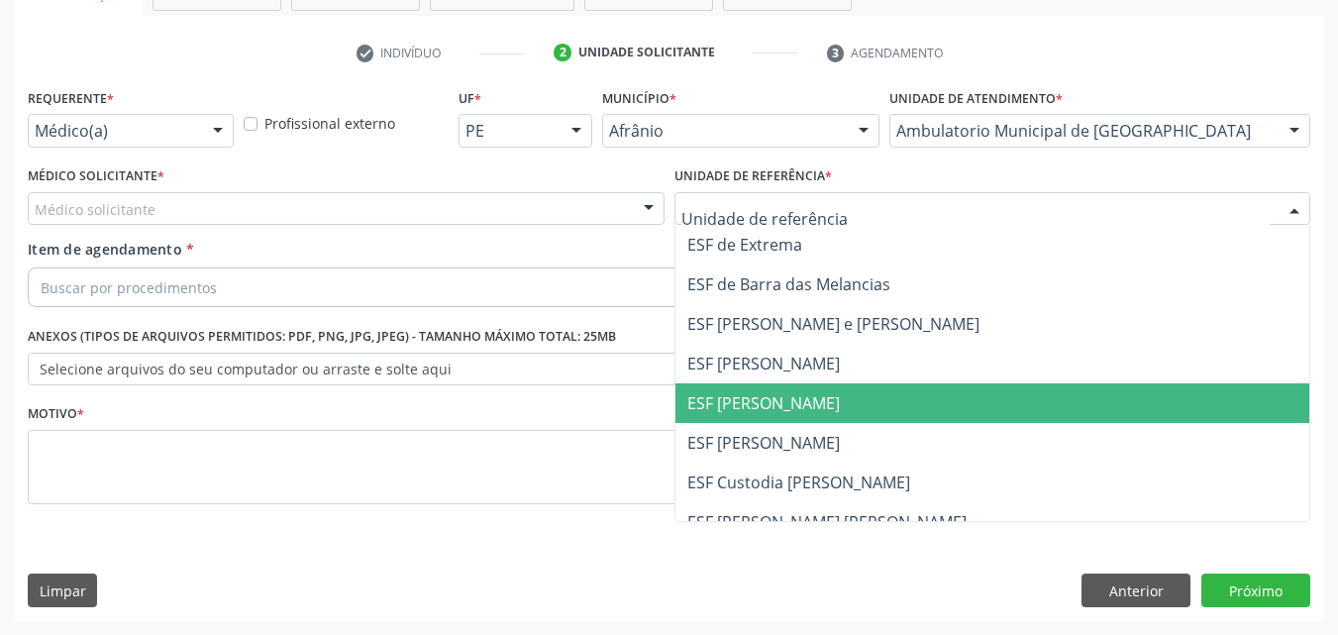
click at [851, 406] on span "ESF [PERSON_NAME]" at bounding box center [992, 403] width 635 height 40
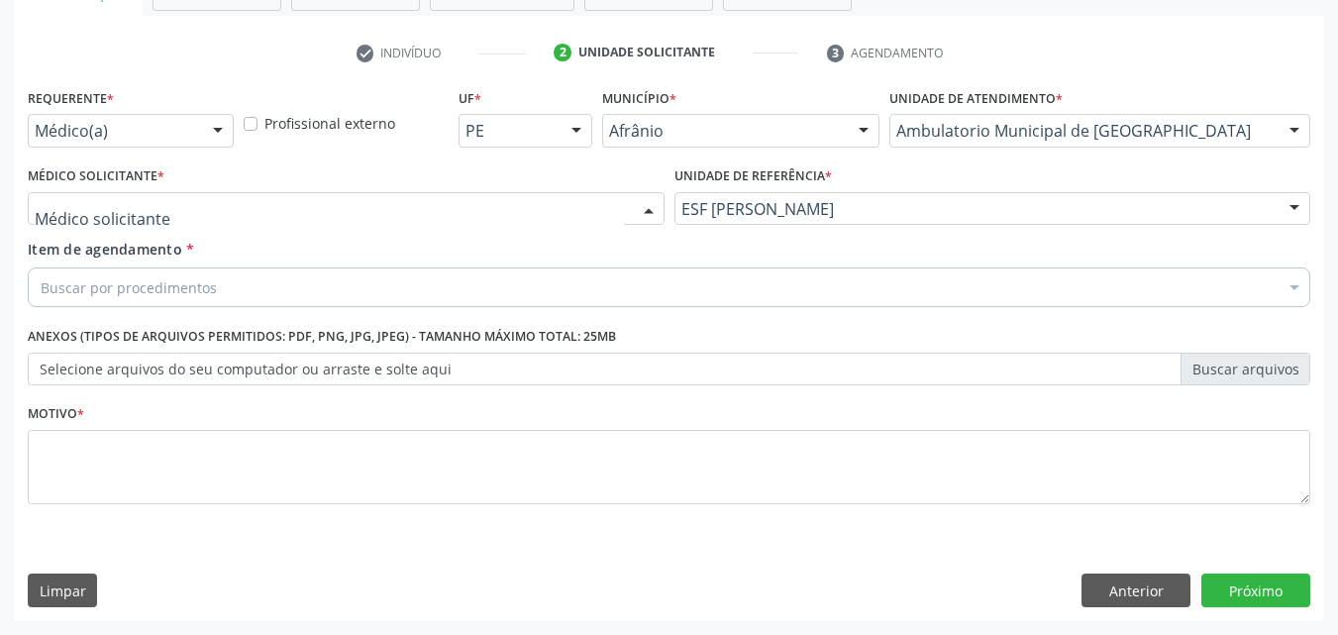
click at [351, 207] on div at bounding box center [346, 209] width 637 height 34
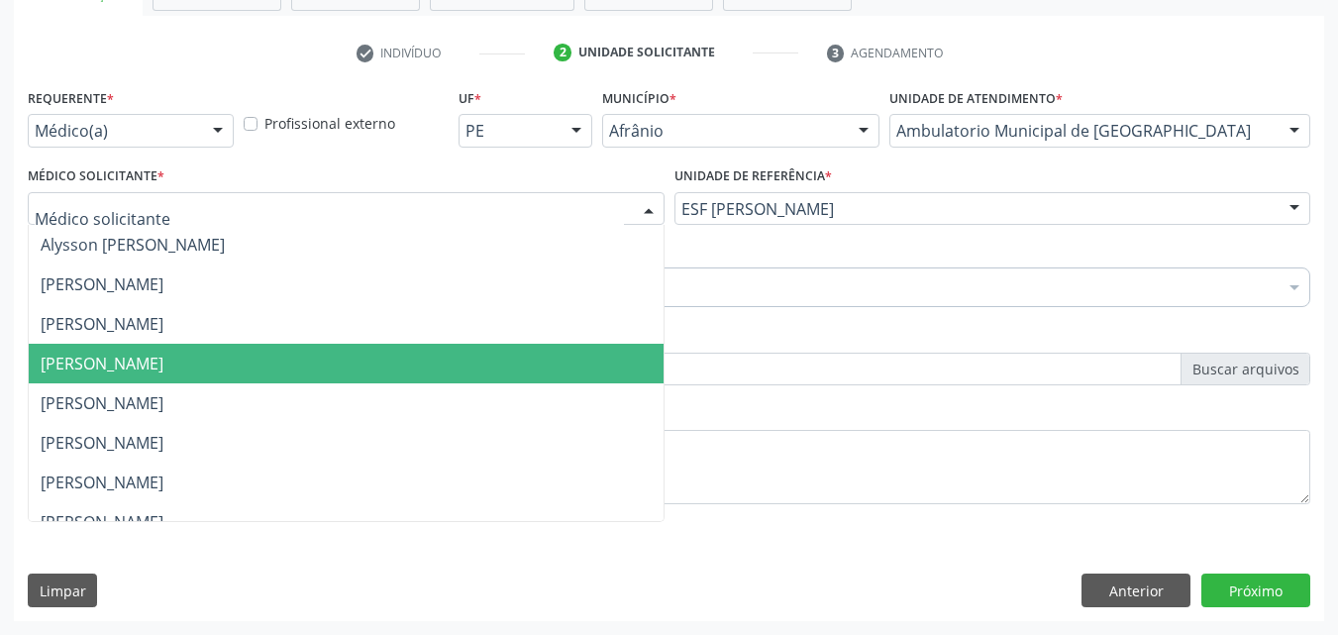
click at [371, 353] on span "[PERSON_NAME]" at bounding box center [346, 364] width 635 height 40
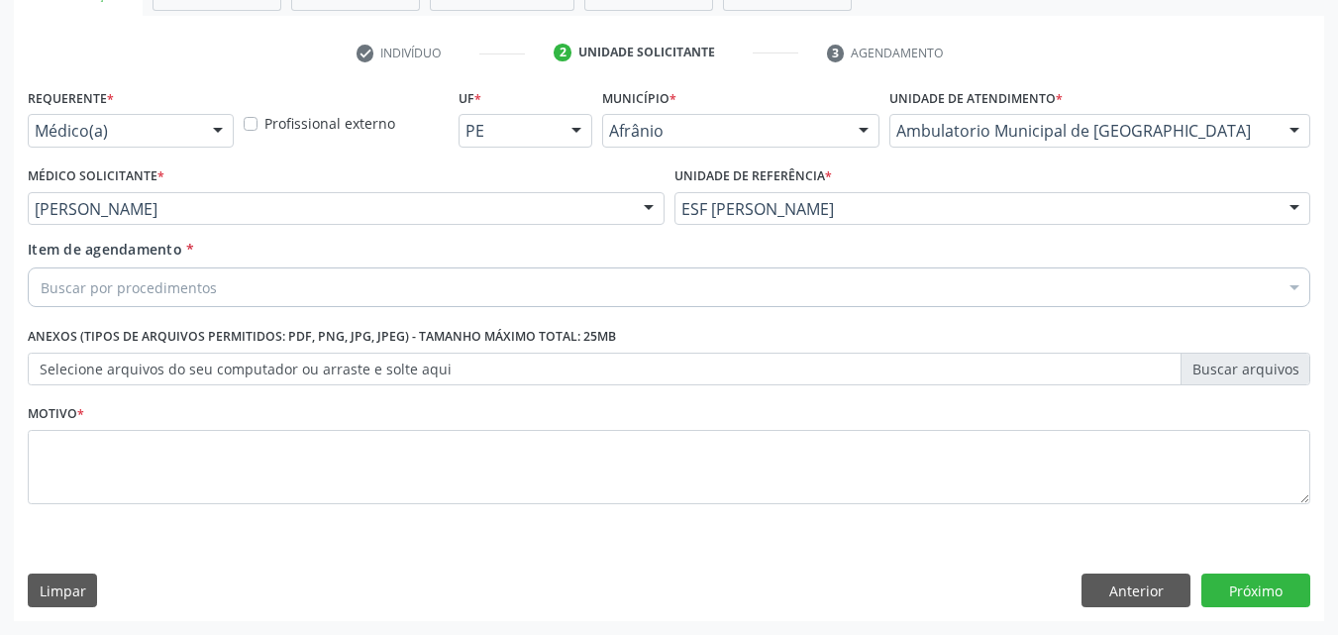
click at [304, 281] on div "Buscar por procedimentos" at bounding box center [669, 287] width 1282 height 40
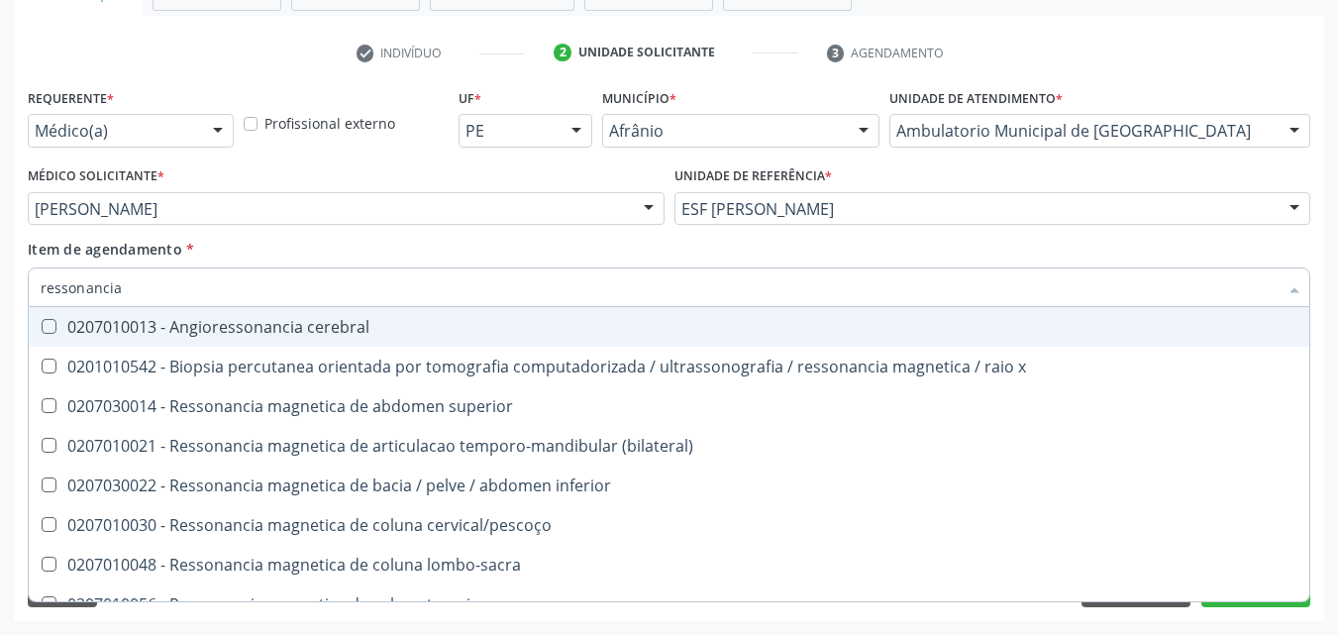
type input "ressonancia"
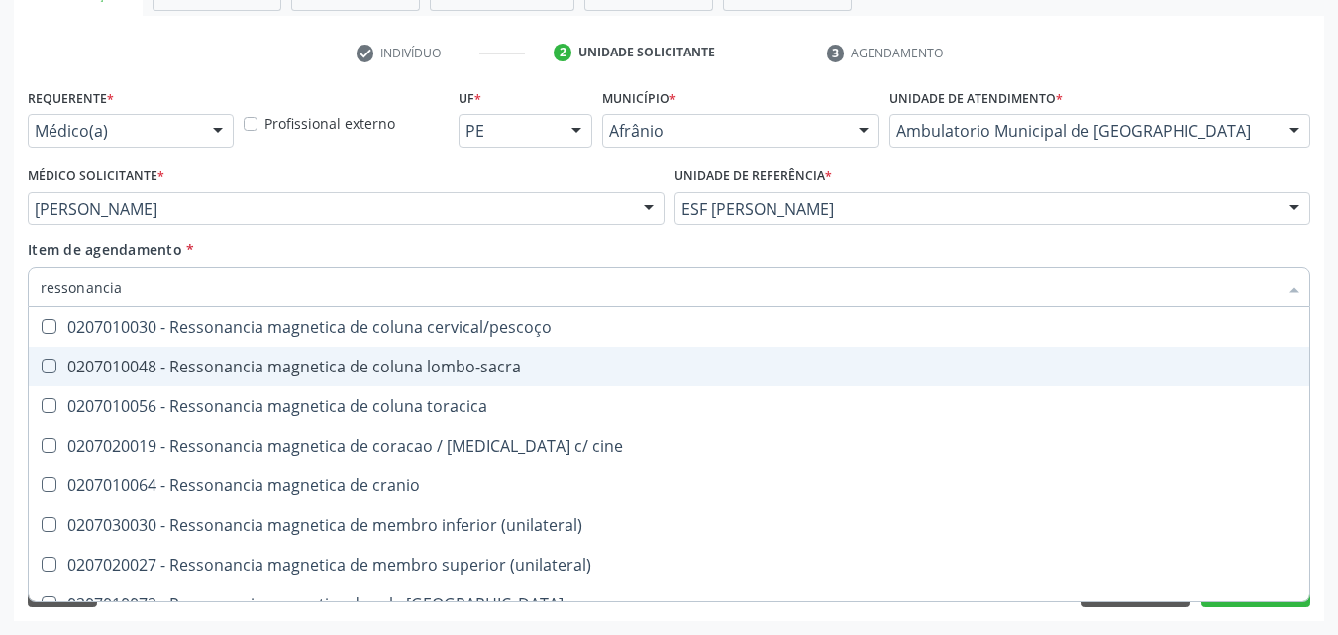
scroll to position [300, 0]
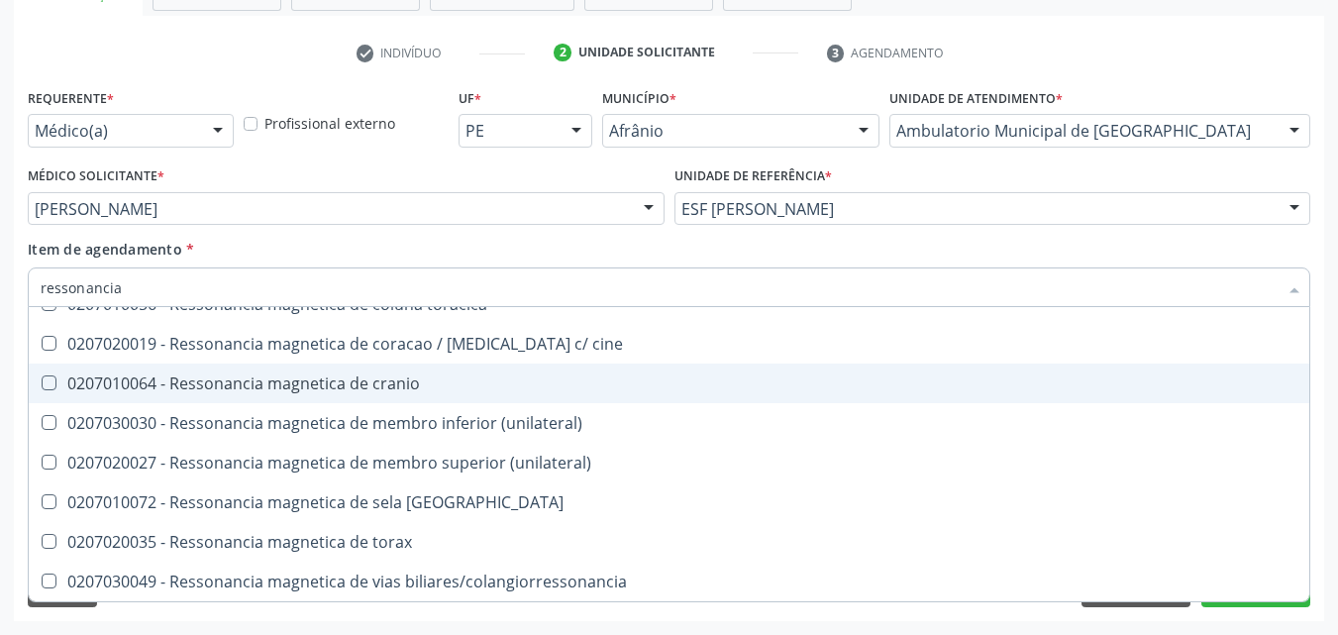
click at [447, 378] on div "0207010064 - Ressonancia magnetica de cranio" at bounding box center [669, 383] width 1257 height 16
checkbox cranio "true"
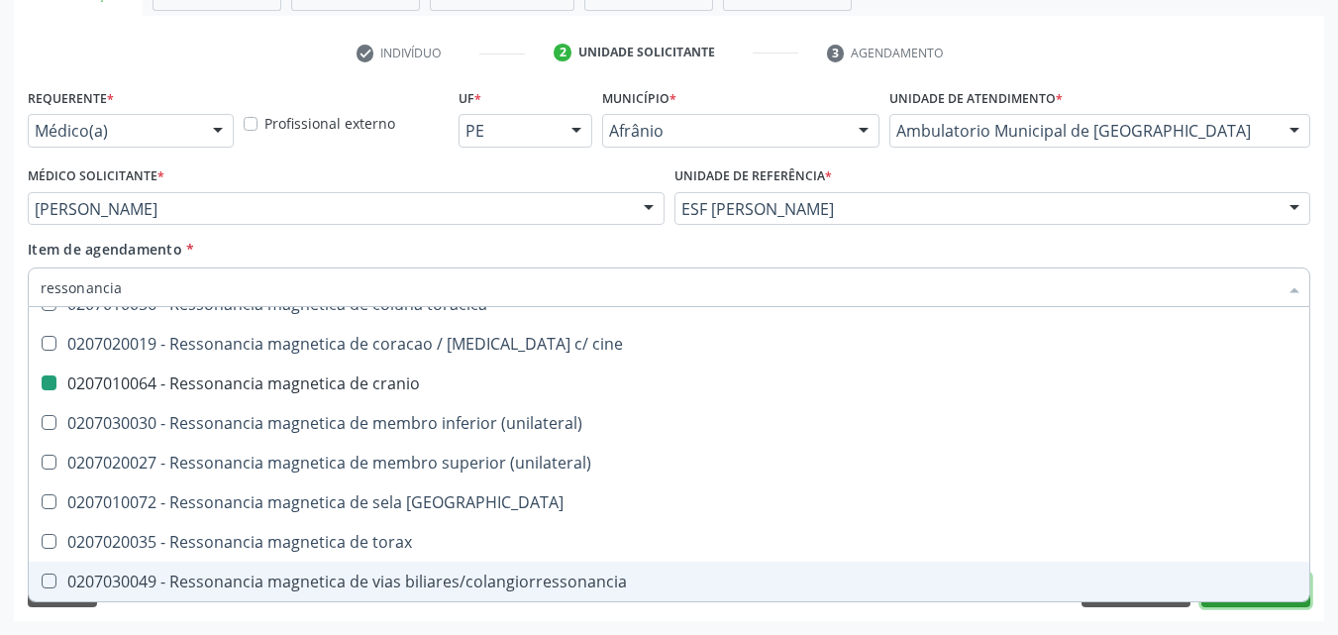
click at [1244, 603] on button "Próximo" at bounding box center [1255, 590] width 109 height 34
checkbox x "true"
checkbox cranio "false"
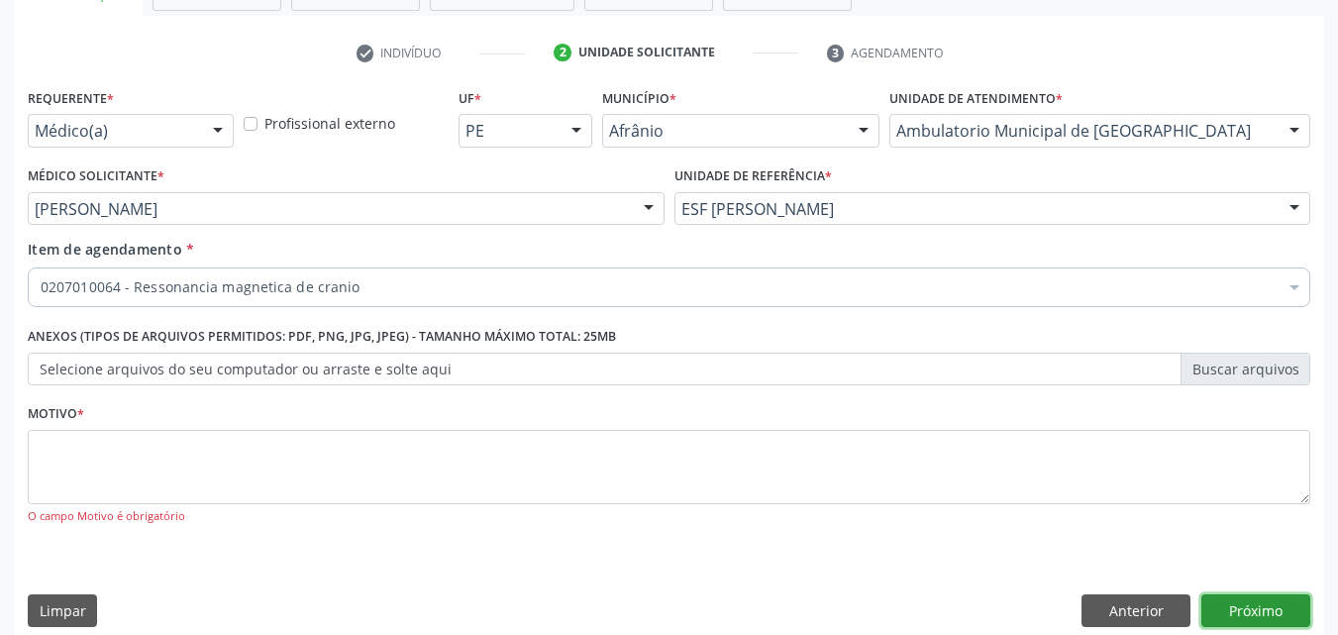
scroll to position [0, 0]
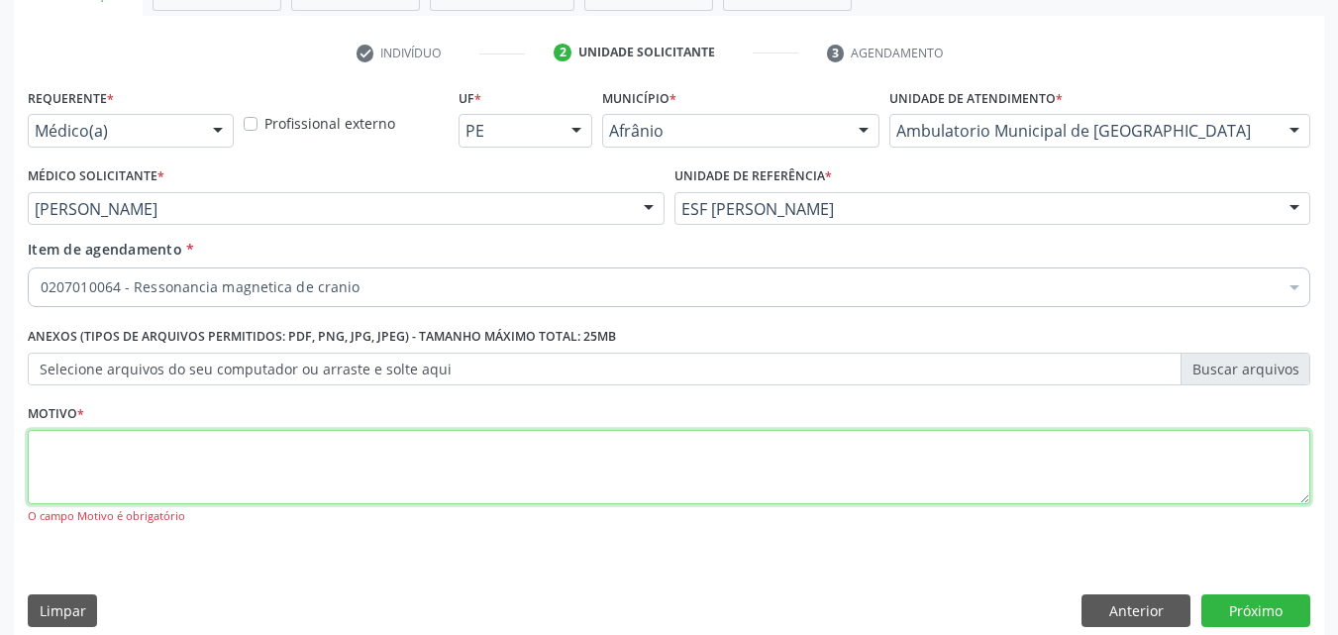
click at [492, 457] on textarea at bounding box center [669, 467] width 1282 height 75
type textarea "s"
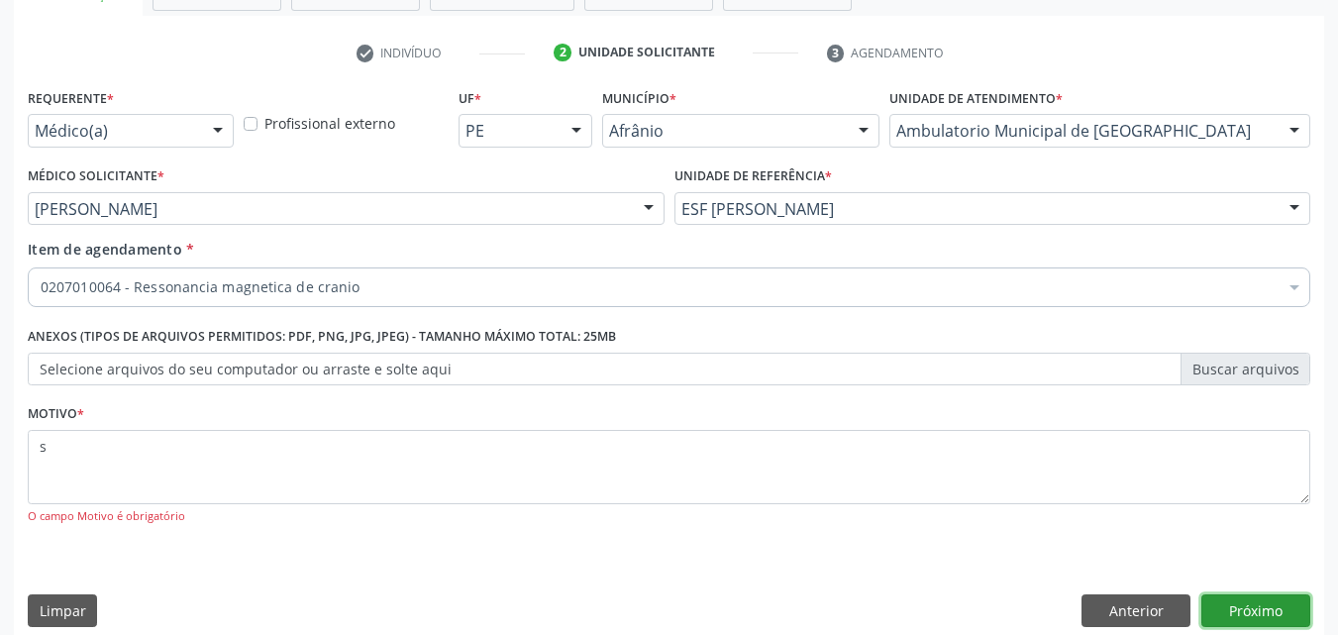
click at [1256, 602] on button "Próximo" at bounding box center [1255, 611] width 109 height 34
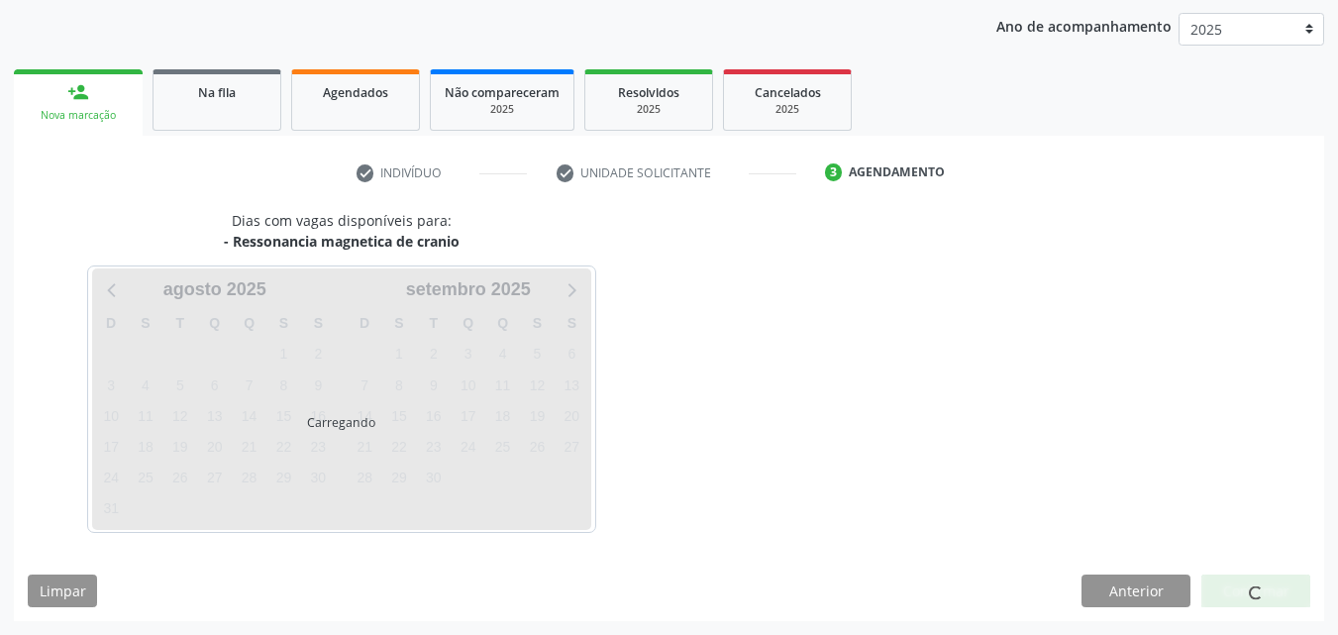
scroll to position [227, 0]
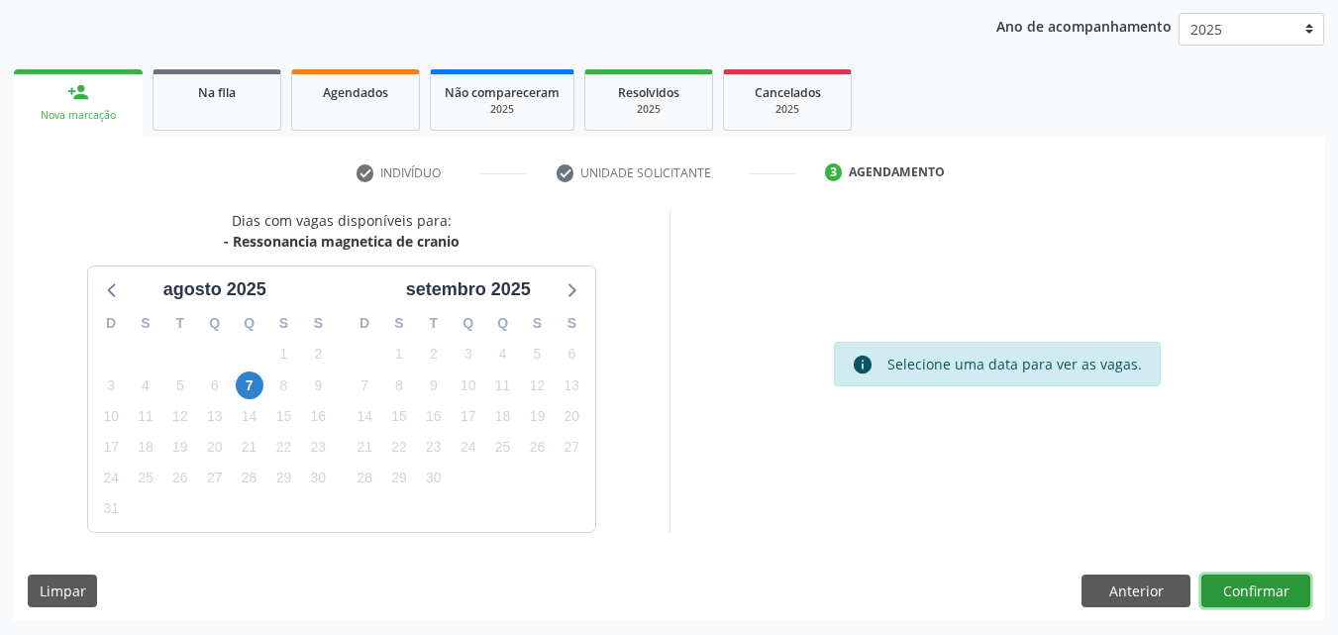
click at [1243, 594] on button "Confirmar" at bounding box center [1255, 591] width 109 height 34
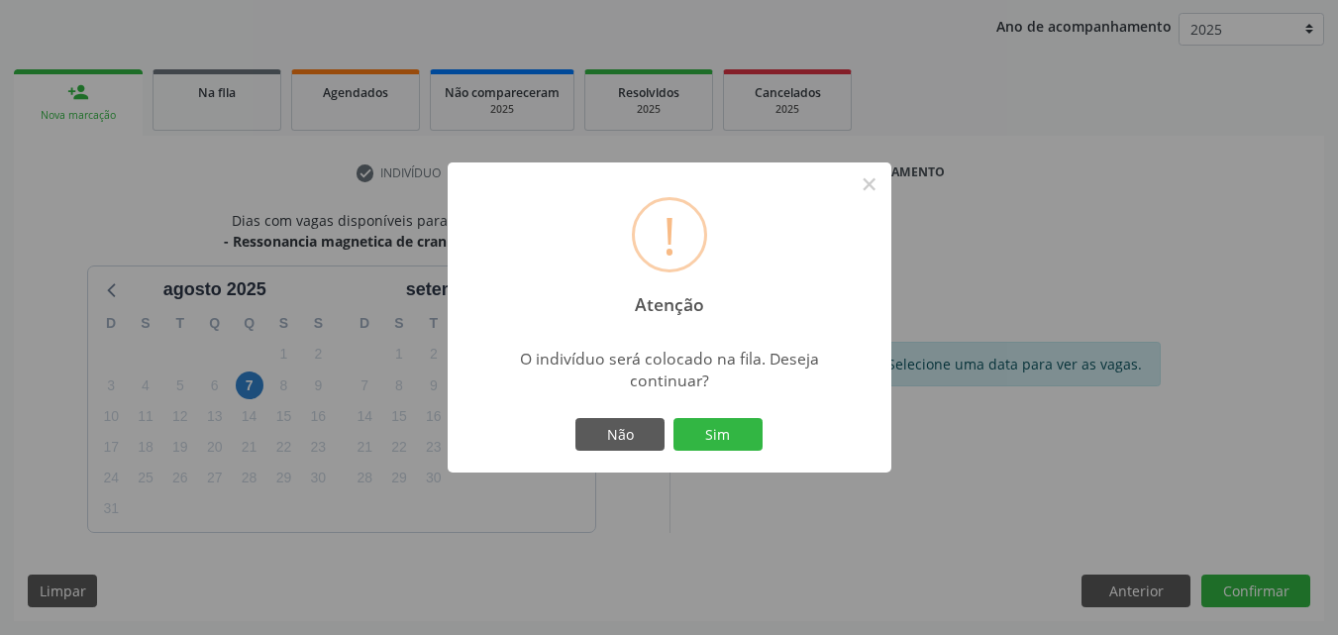
click at [732, 434] on button "Sim" at bounding box center [717, 435] width 89 height 34
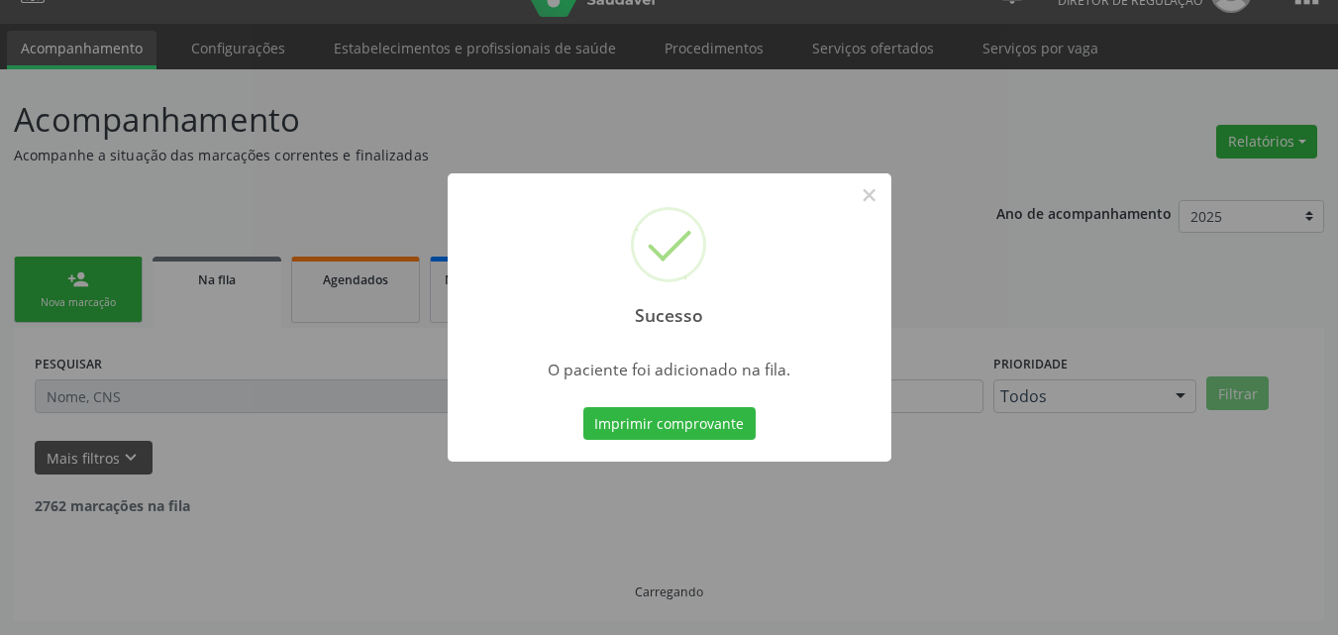
scroll to position [19, 0]
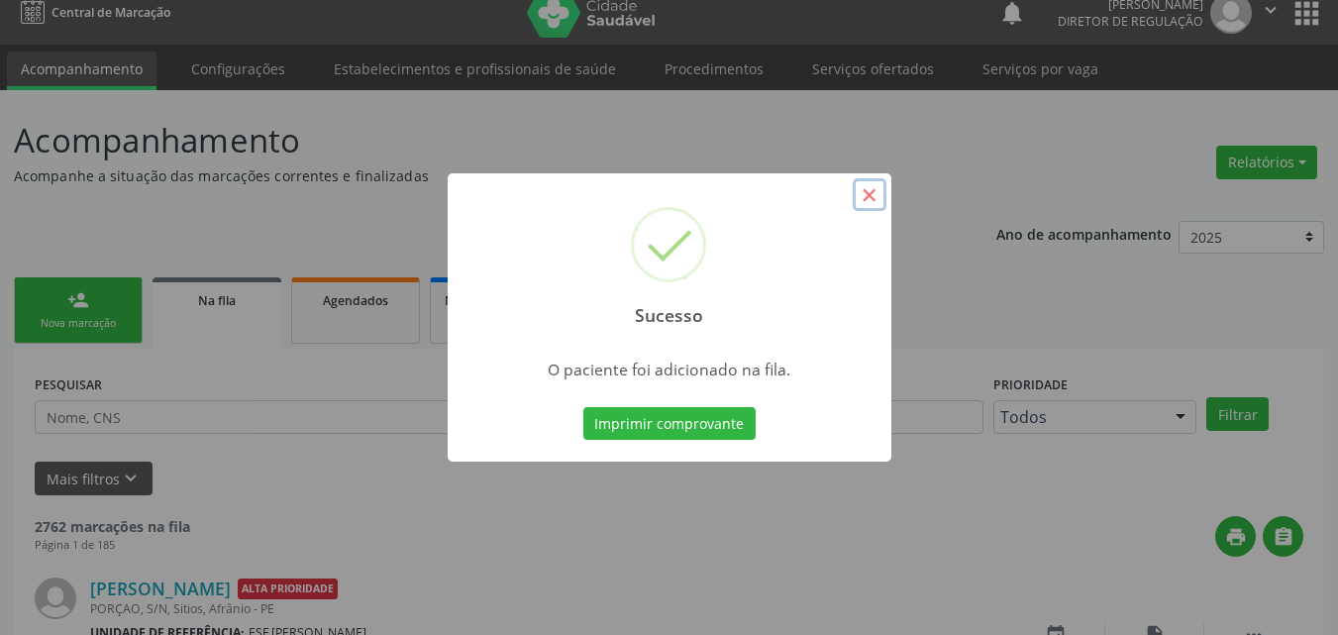
click at [867, 195] on button "×" at bounding box center [870, 195] width 34 height 34
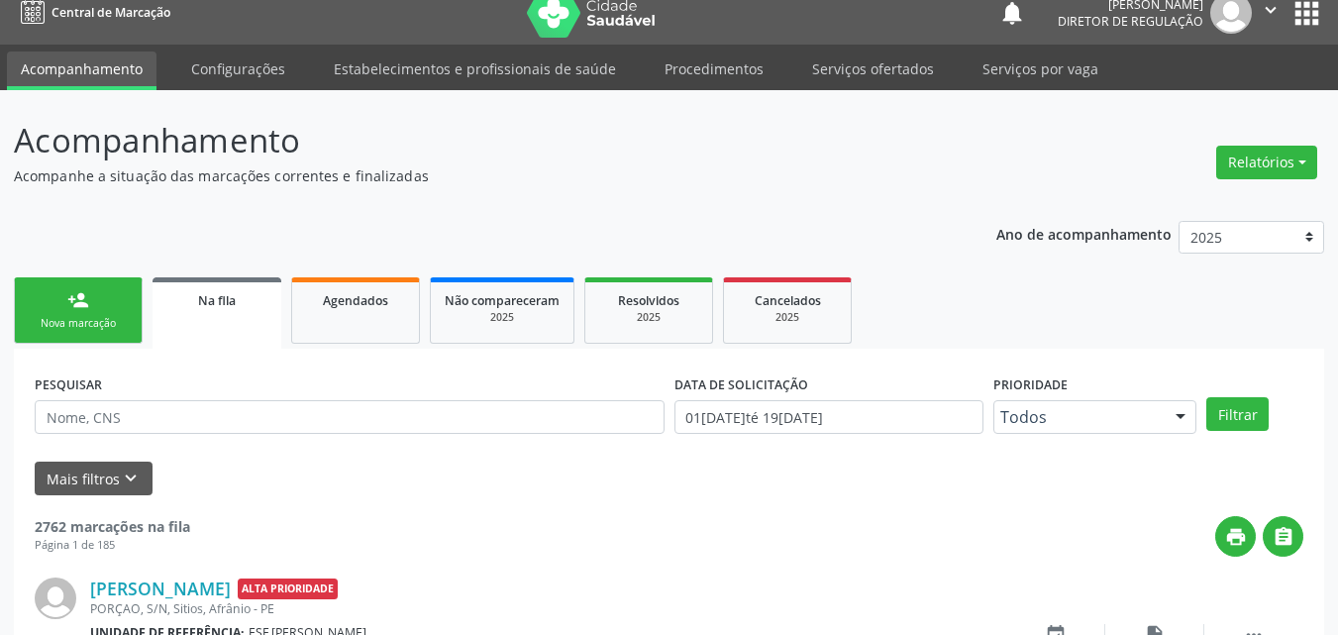
click at [122, 323] on div "Nova marcação" at bounding box center [78, 323] width 99 height 15
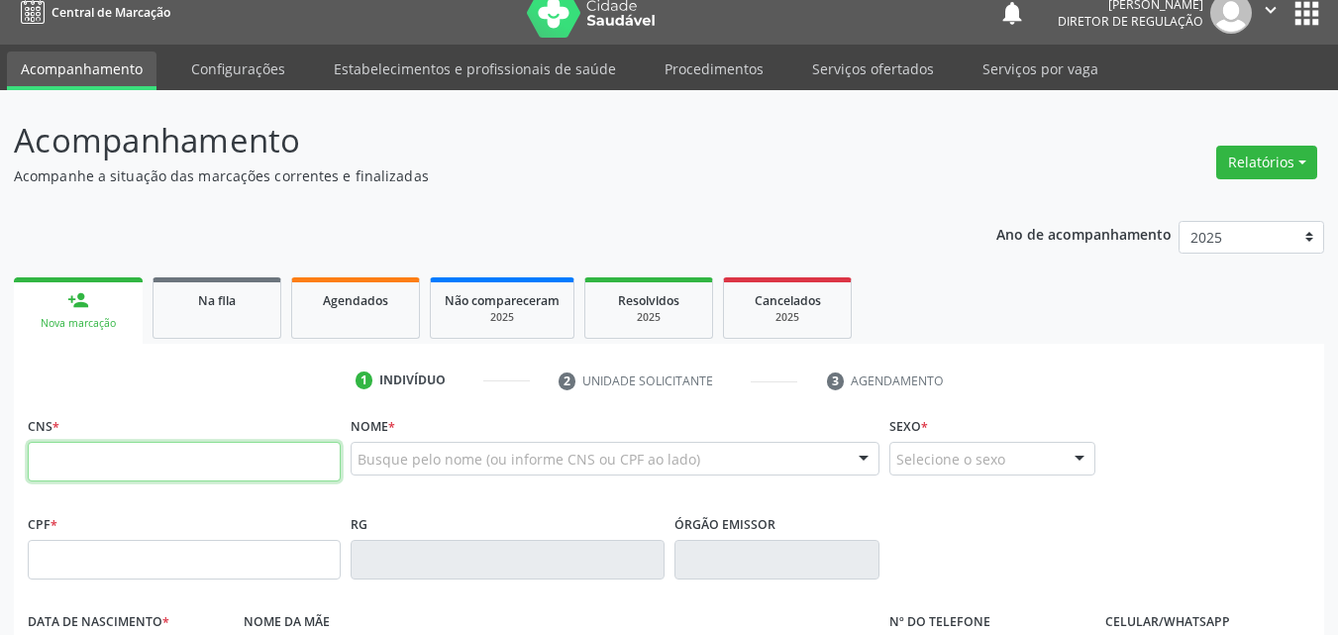
click at [161, 455] on input "text" at bounding box center [184, 462] width 313 height 40
click at [176, 467] on input "text" at bounding box center [184, 462] width 313 height 40
type input "700 4059 9830 2444"
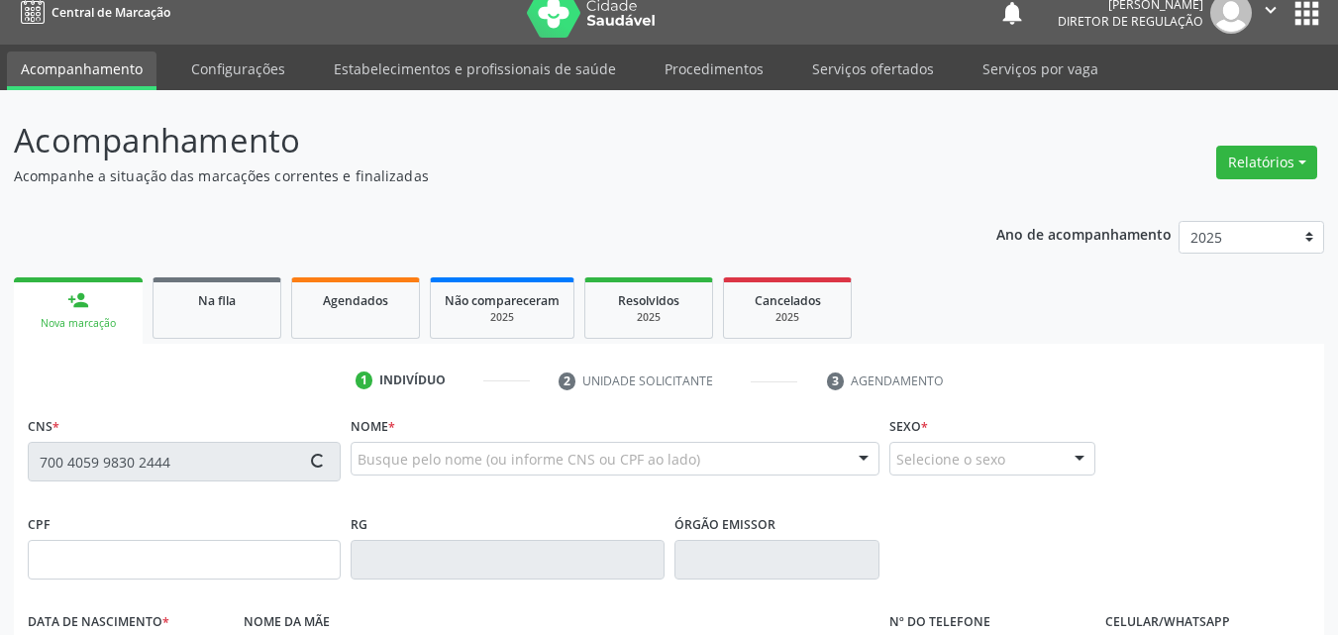
type input "[DATE]"
type input "[PERSON_NAME]"
type input "[PHONE_NUMBER]"
type input "161"
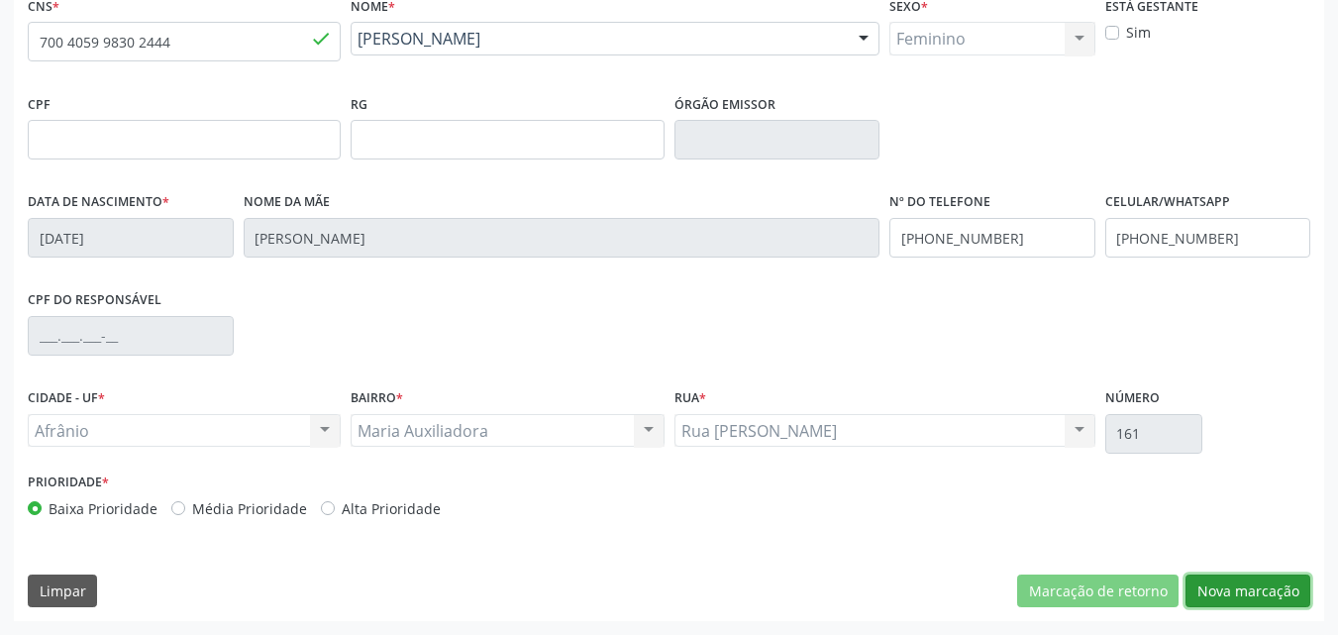
click at [1216, 583] on button "Nova marcação" at bounding box center [1247, 591] width 125 height 34
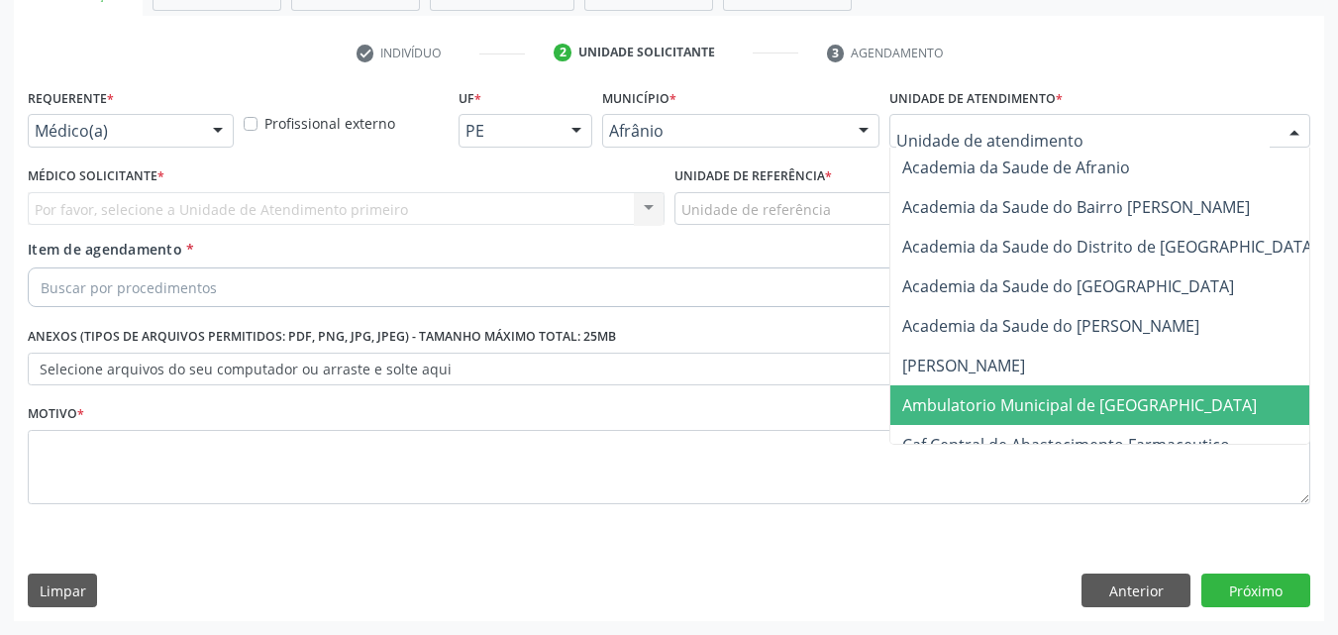
drag, startPoint x: 989, startPoint y: 406, endPoint x: 947, endPoint y: 387, distance: 46.6
click at [989, 404] on span "Ambulatorio Municipal de [GEOGRAPHIC_DATA]" at bounding box center [1079, 405] width 354 height 22
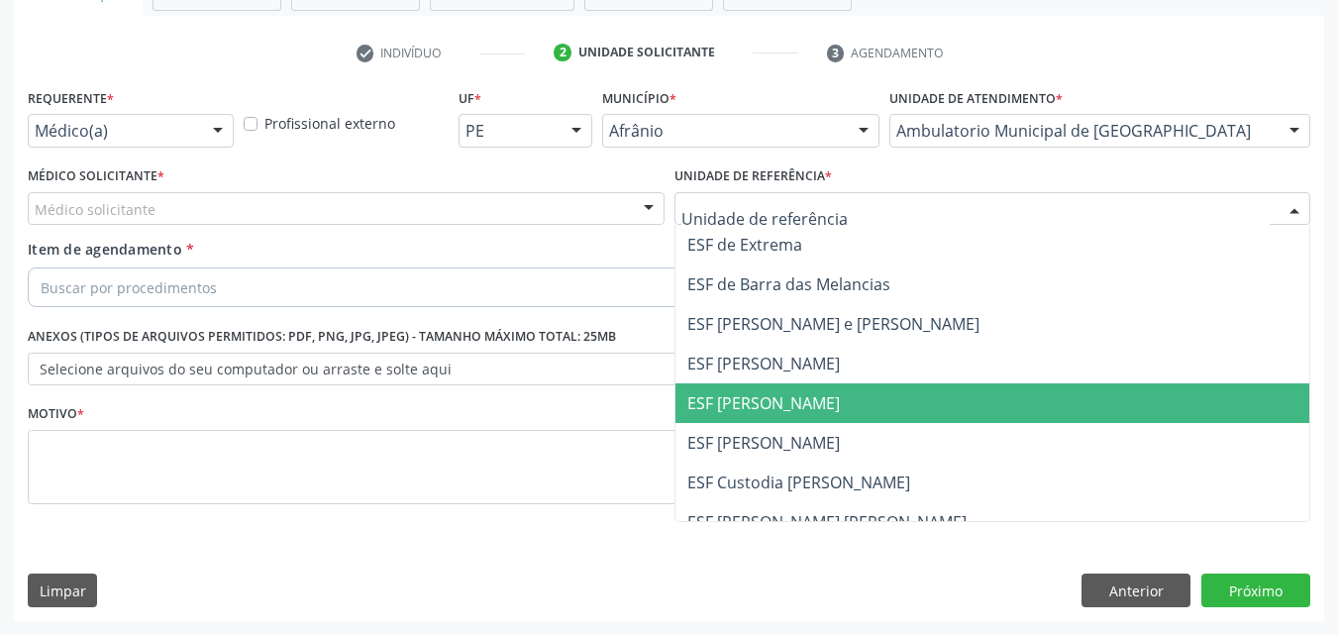
click at [775, 406] on span "ESF [PERSON_NAME]" at bounding box center [763, 403] width 152 height 22
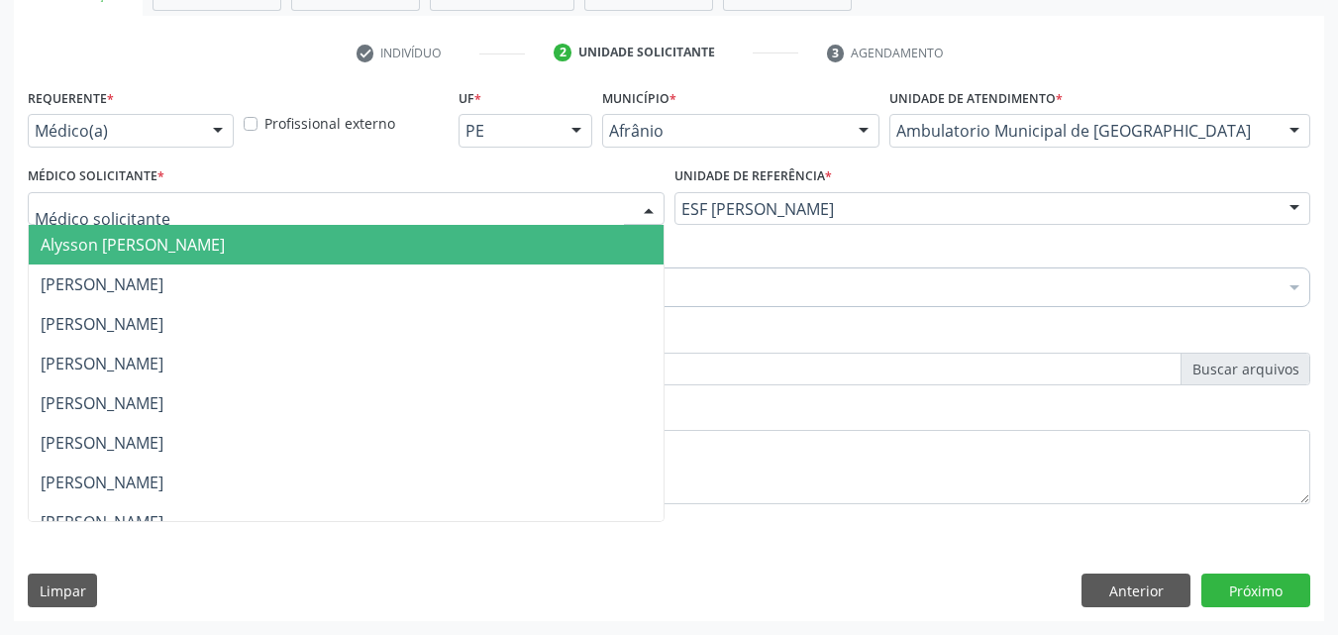
click at [545, 196] on div at bounding box center [346, 209] width 637 height 34
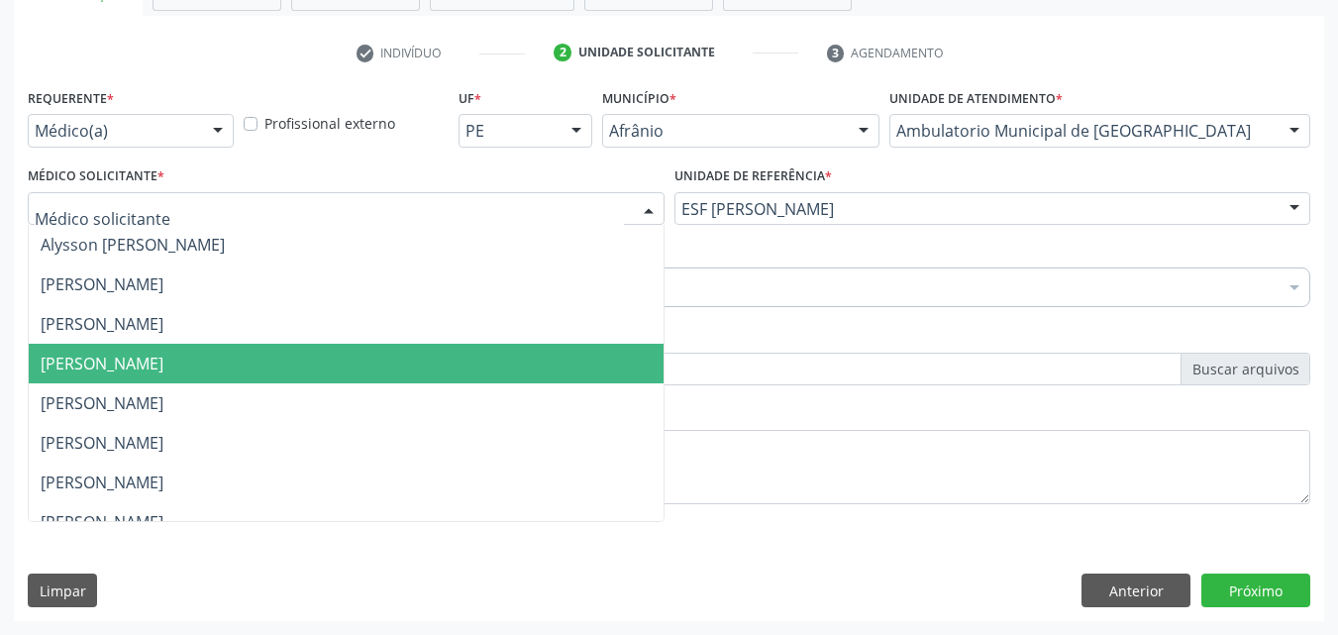
click at [434, 371] on span "[PERSON_NAME]" at bounding box center [346, 364] width 635 height 40
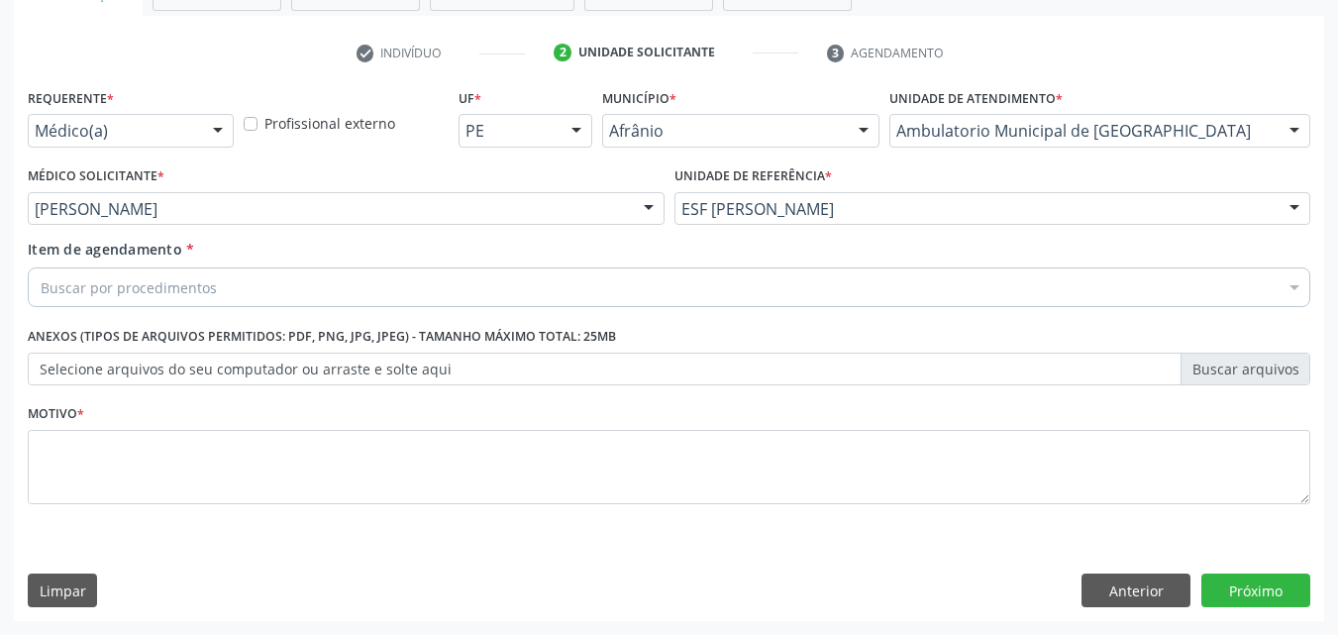
click at [311, 277] on div "Buscar por procedimentos" at bounding box center [669, 287] width 1282 height 40
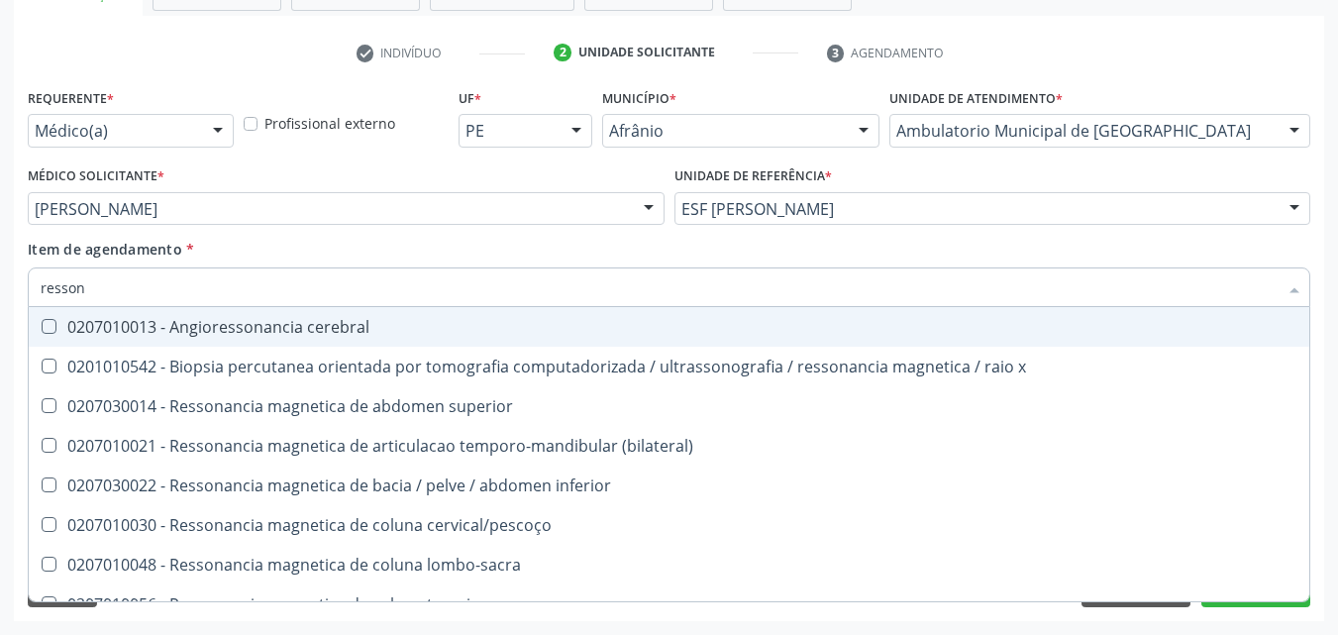
type input "ressona"
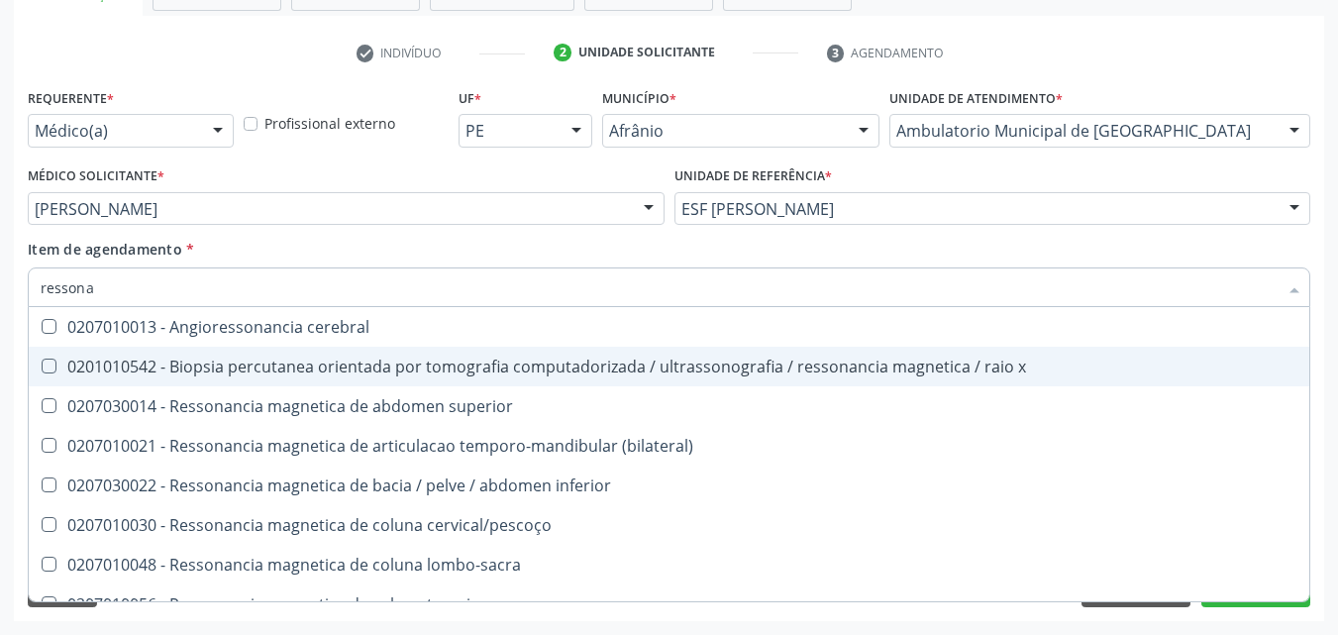
scroll to position [198, 0]
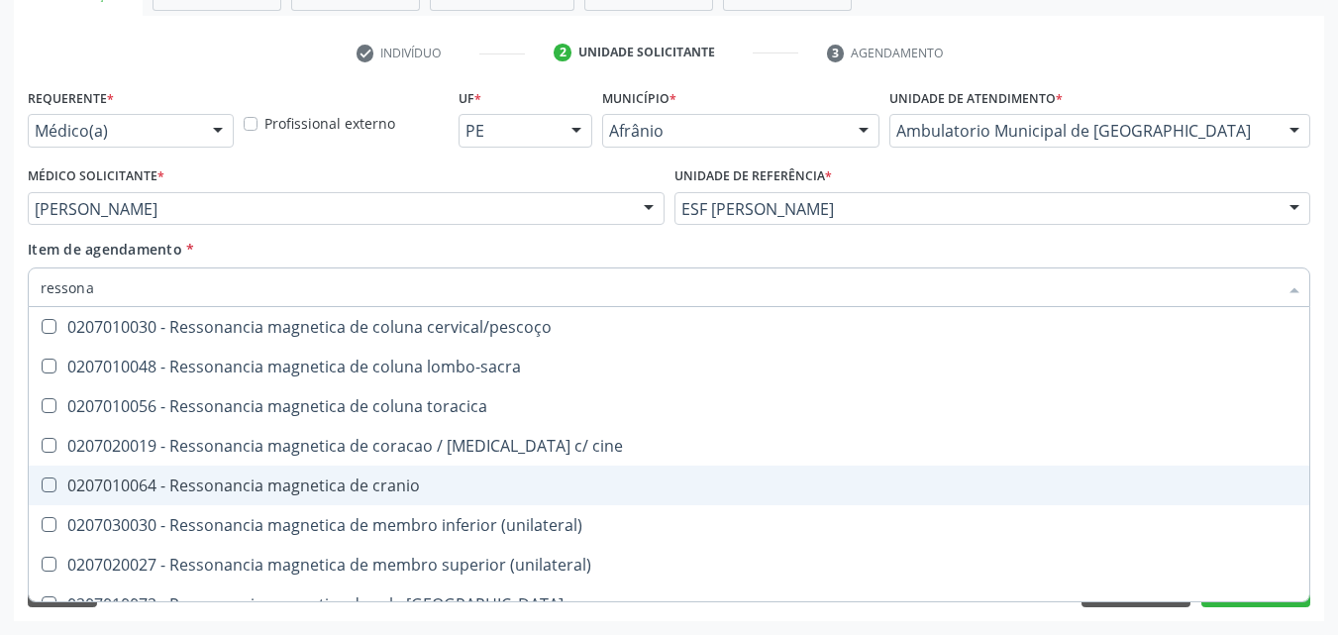
click at [436, 480] on div "0207010064 - Ressonancia magnetica de cranio" at bounding box center [669, 485] width 1257 height 16
checkbox cranio "true"
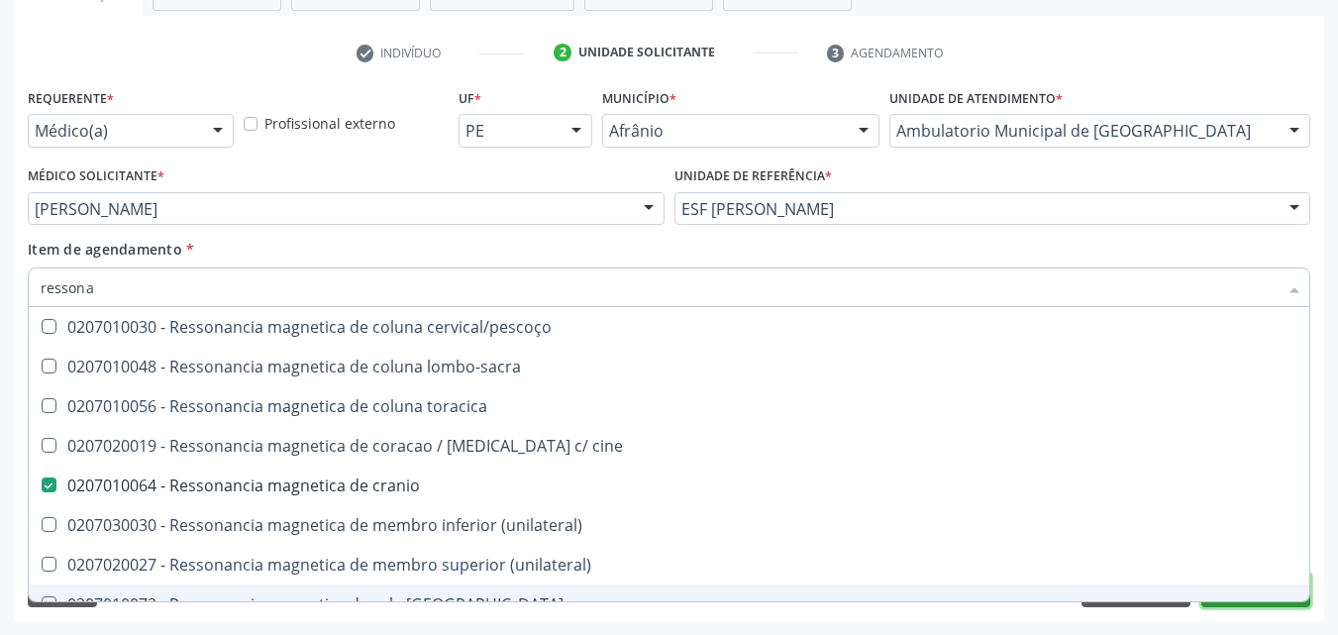
click at [1221, 603] on button "Próximo" at bounding box center [1255, 590] width 109 height 34
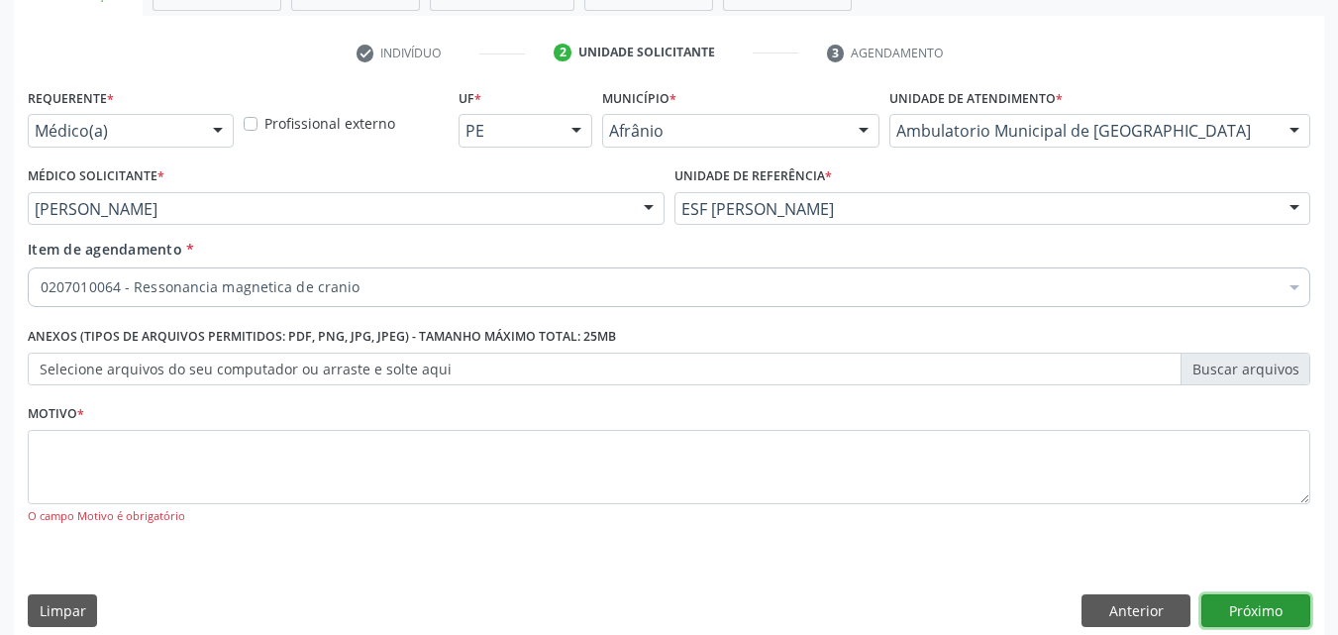
scroll to position [0, 0]
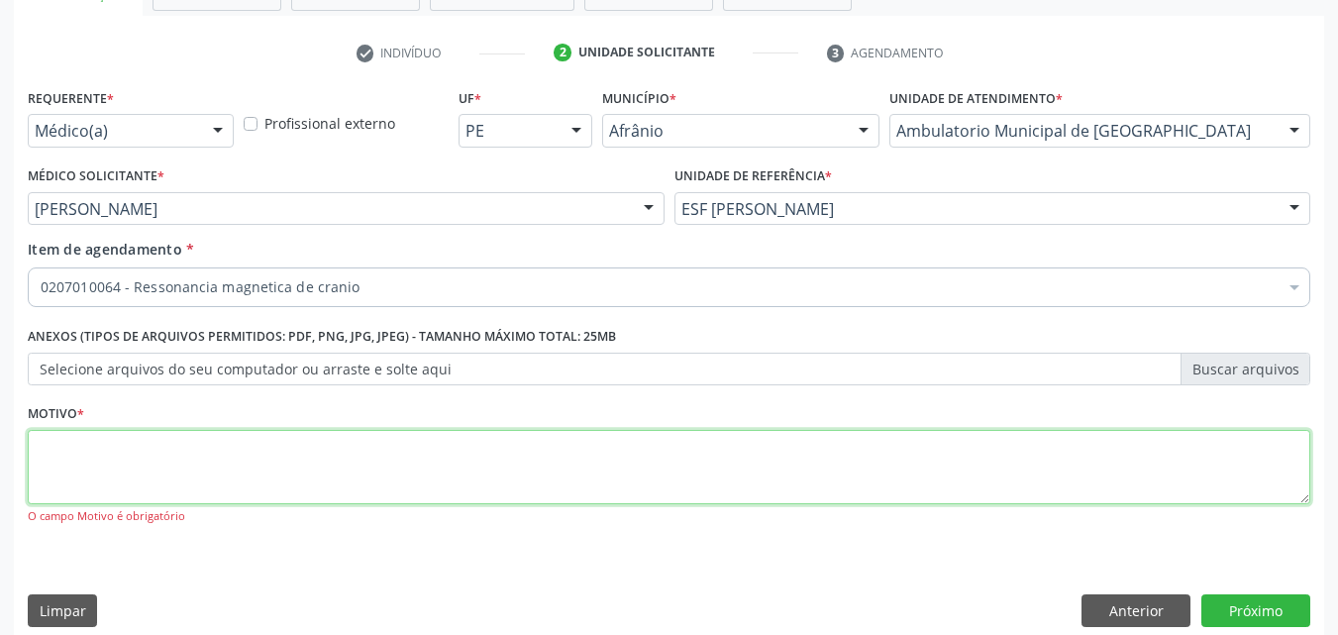
click at [466, 456] on textarea at bounding box center [669, 467] width 1282 height 75
type textarea "*"
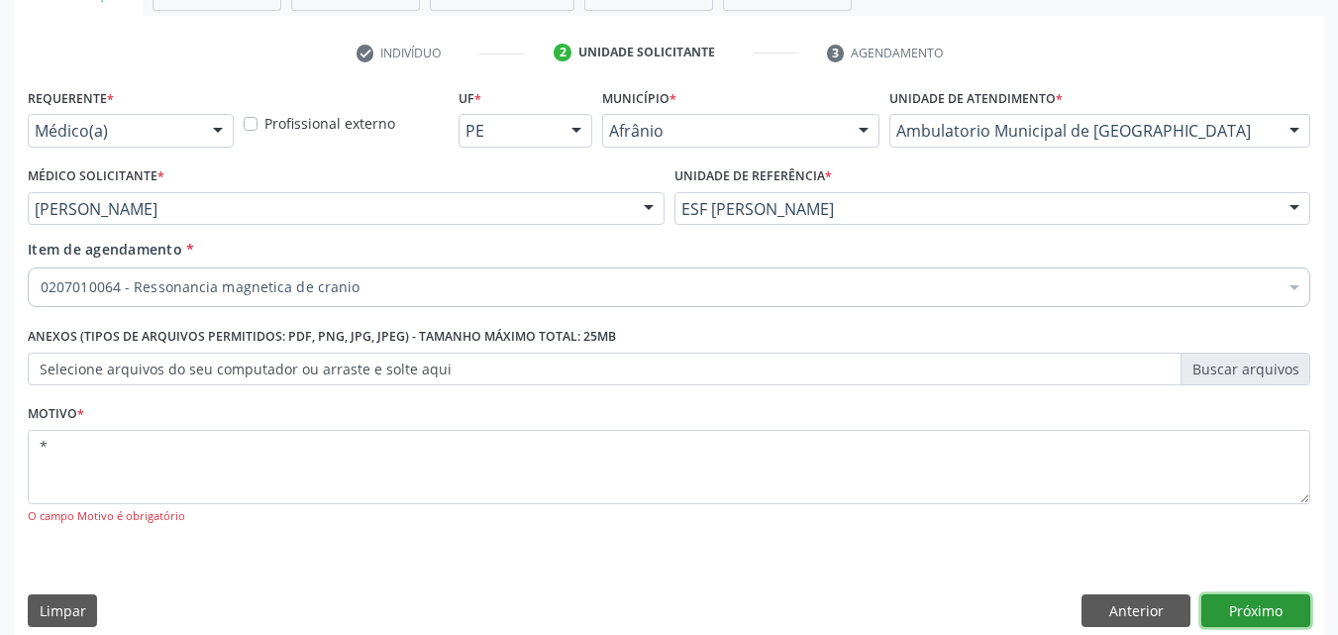
click at [1252, 612] on button "Próximo" at bounding box center [1255, 611] width 109 height 34
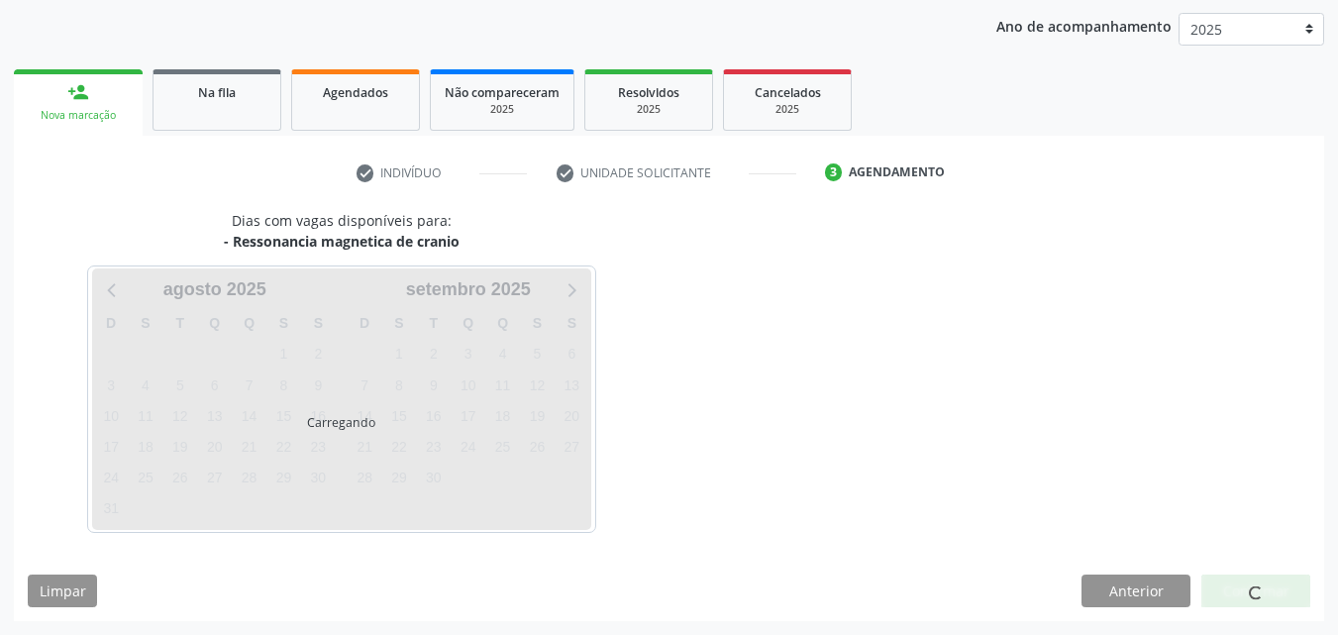
scroll to position [227, 0]
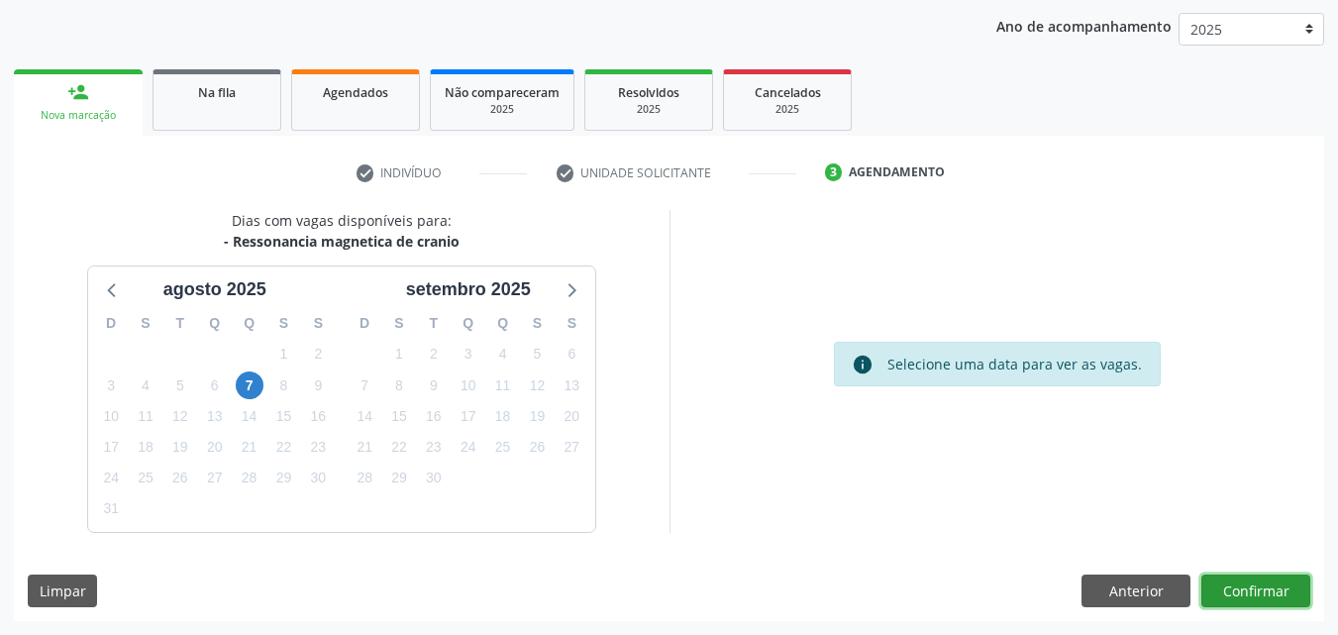
click at [1254, 594] on button "Confirmar" at bounding box center [1255, 591] width 109 height 34
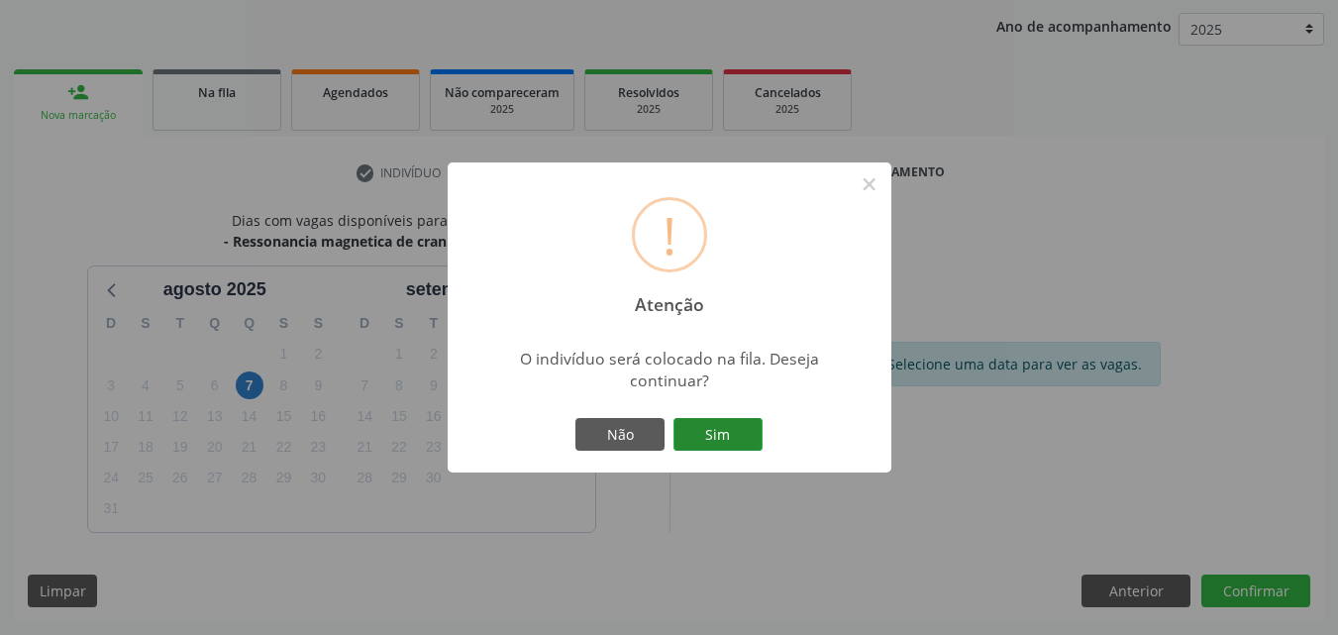
click at [732, 430] on button "Sim" at bounding box center [717, 435] width 89 height 34
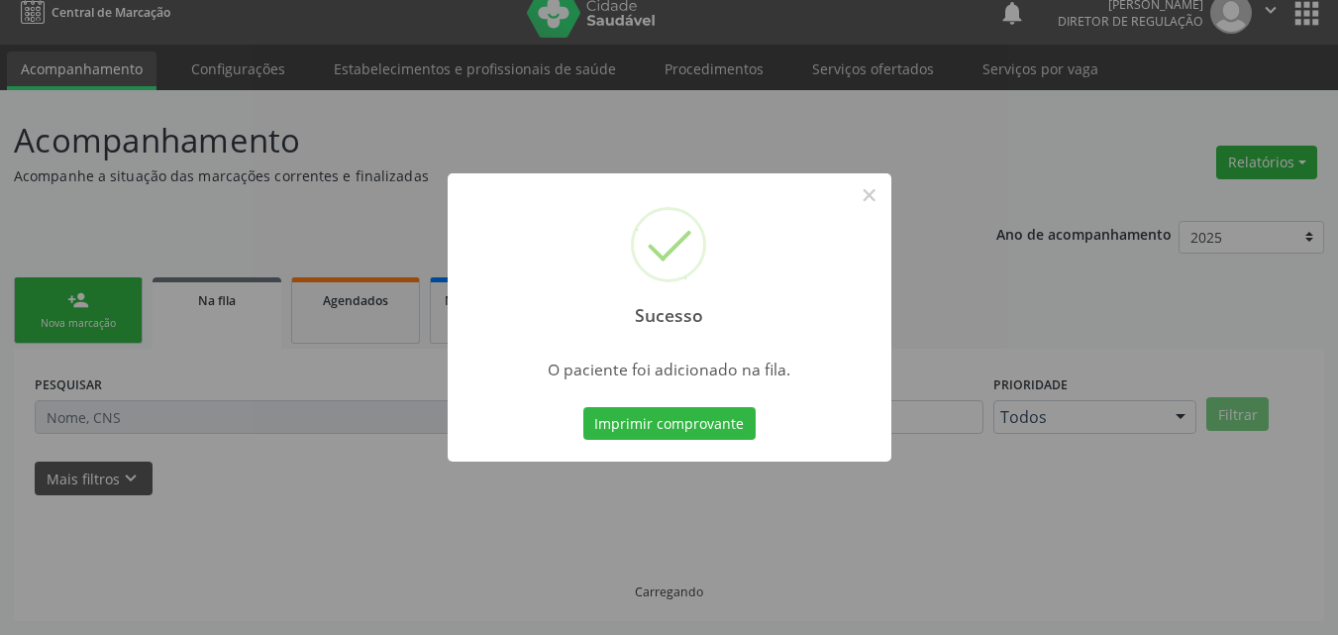
scroll to position [19, 0]
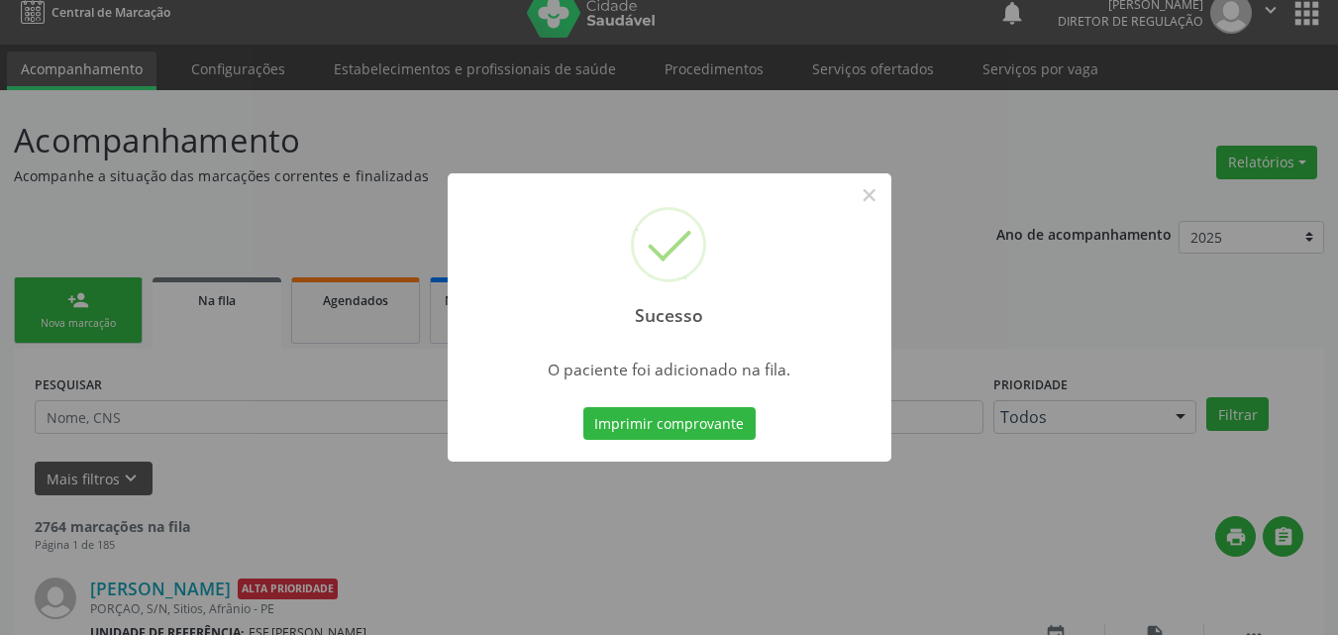
click at [732, 430] on button "Imprimir comprovante" at bounding box center [669, 424] width 172 height 34
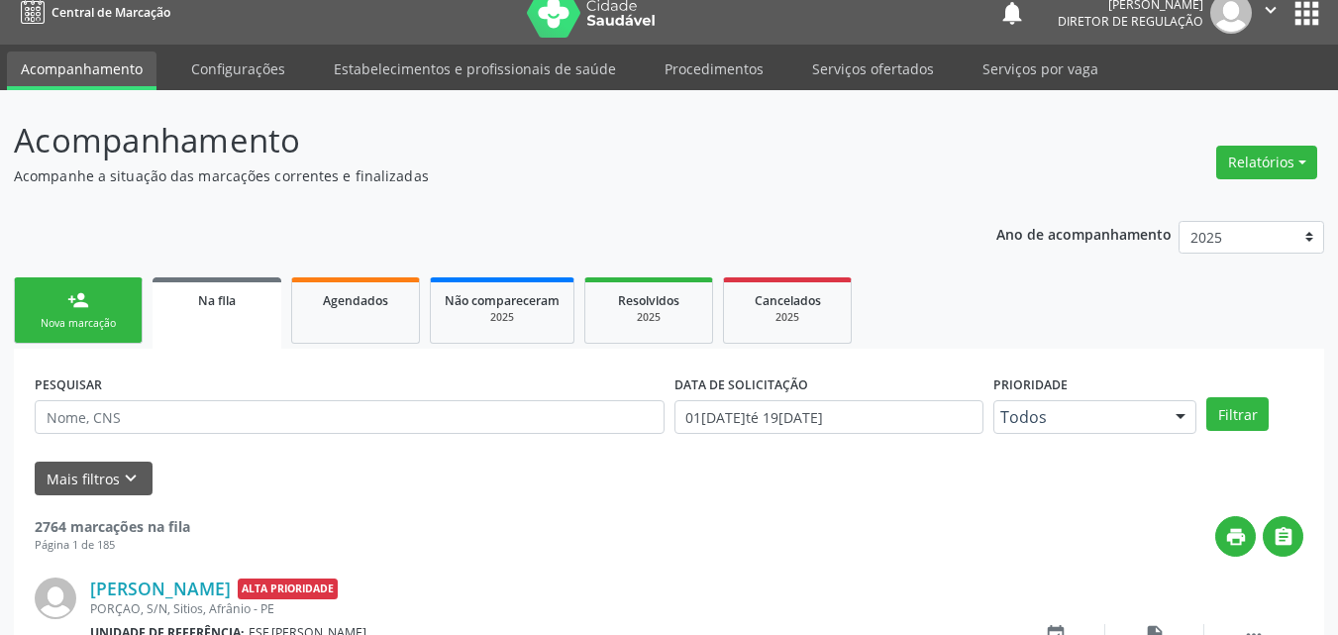
click at [91, 315] on link "person_add Nova marcação" at bounding box center [78, 310] width 129 height 66
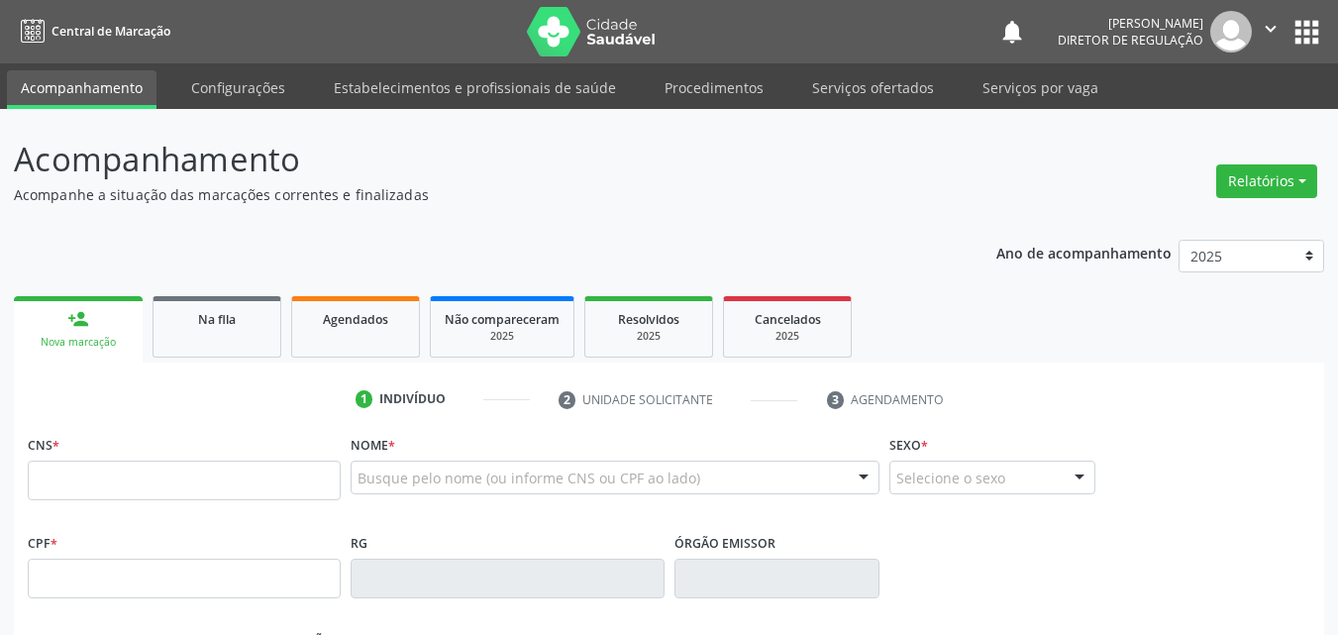
scroll to position [19, 0]
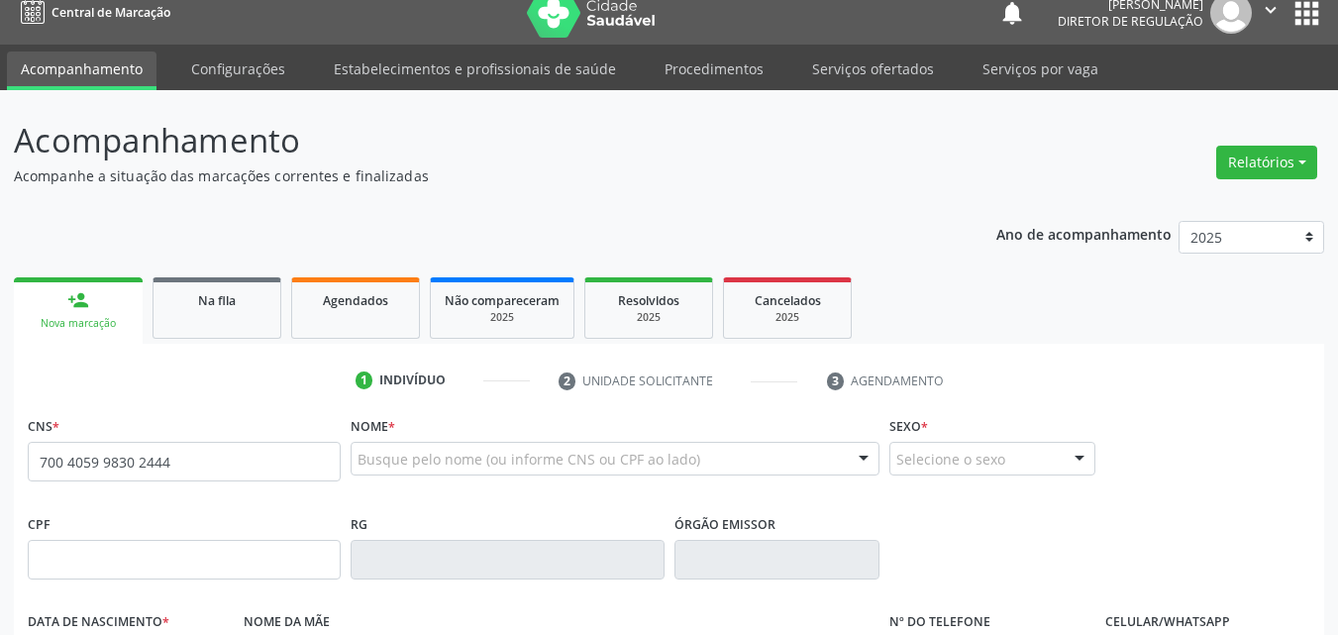
type input "700 4059 9830 2444"
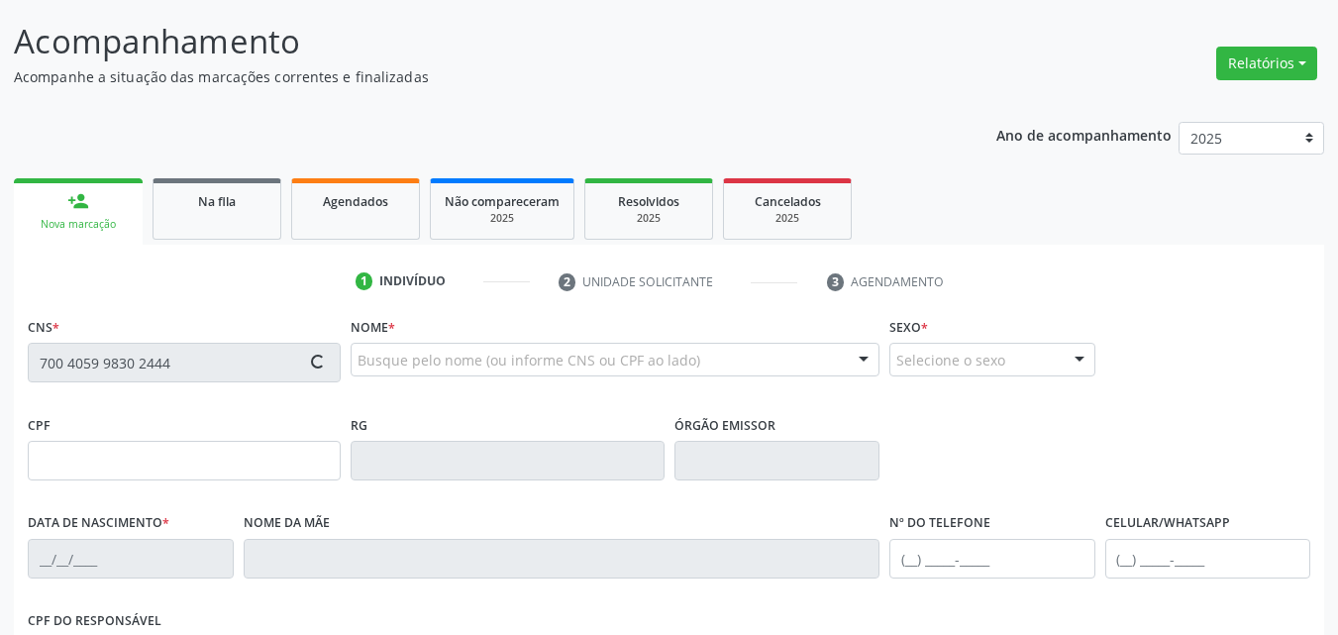
type input "[DATE]"
type input "[PERSON_NAME]"
type input "[PHONE_NUMBER]"
type input "161"
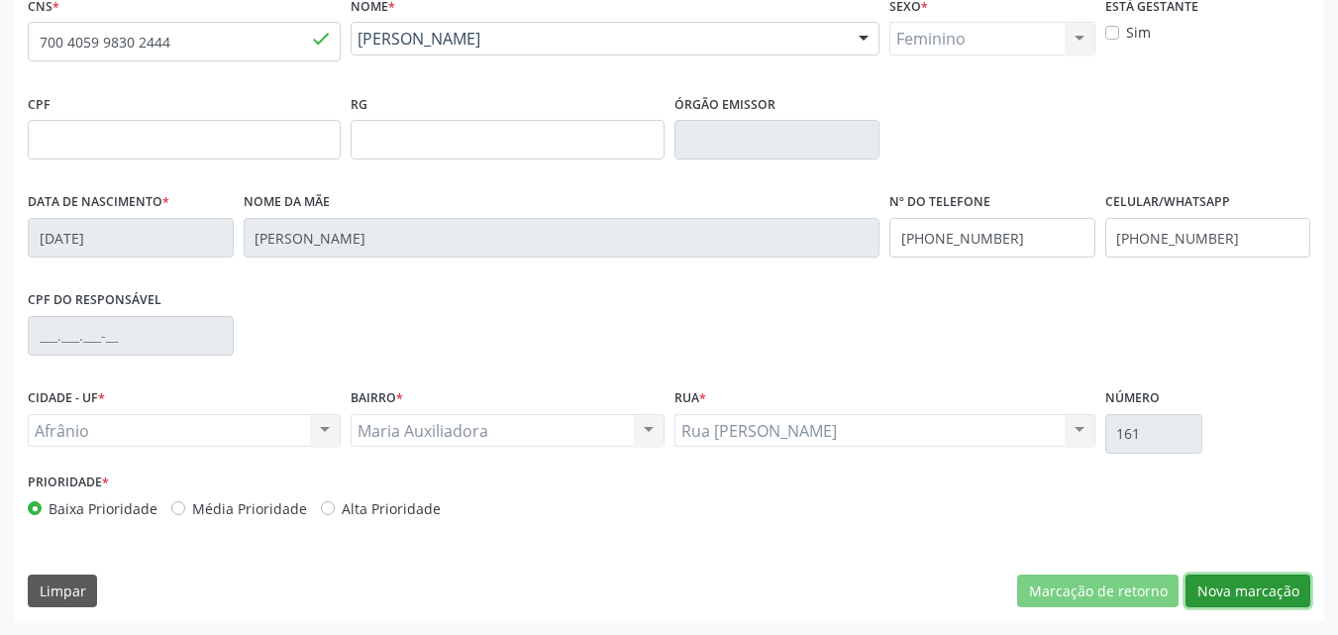
click at [1265, 585] on button "Nova marcação" at bounding box center [1247, 591] width 125 height 34
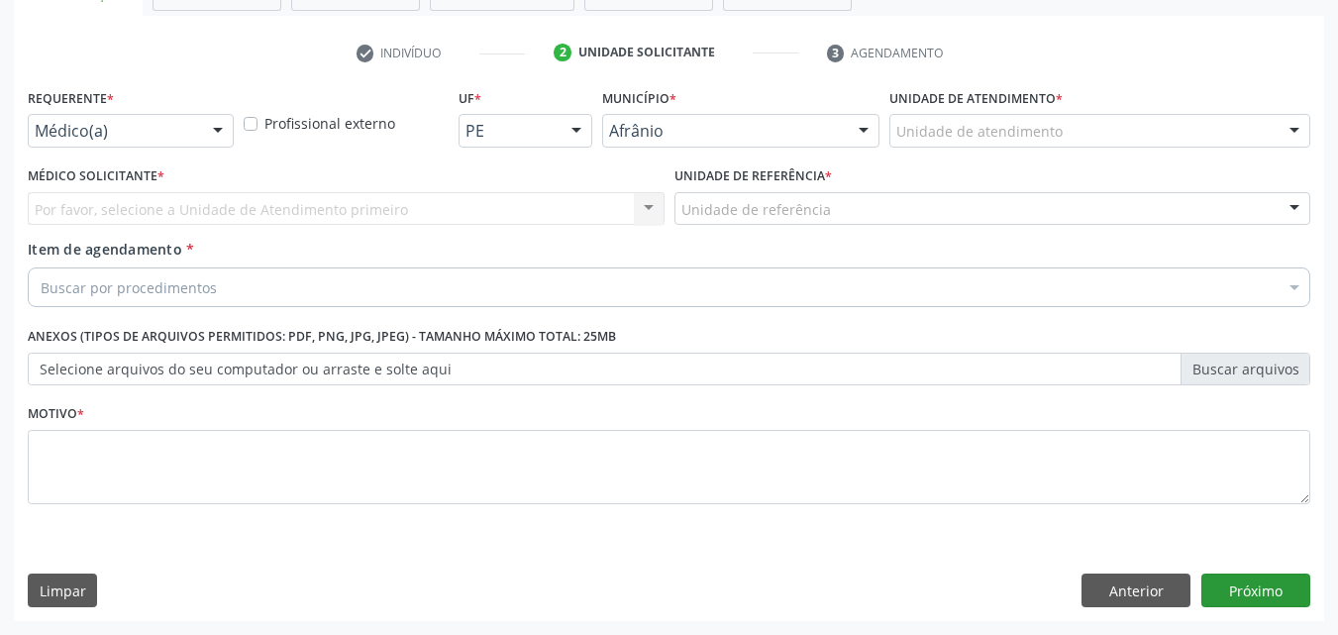
scroll to position [347, 0]
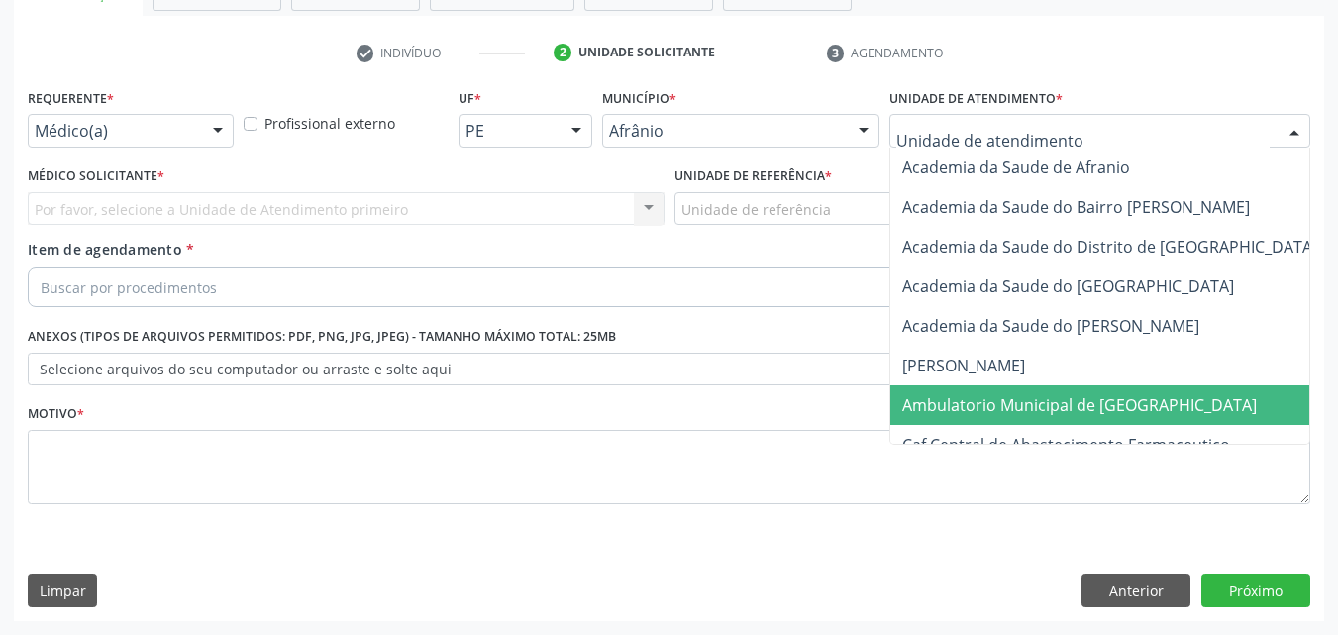
click at [1020, 410] on span "Ambulatorio Municipal de [GEOGRAPHIC_DATA]" at bounding box center [1079, 405] width 354 height 22
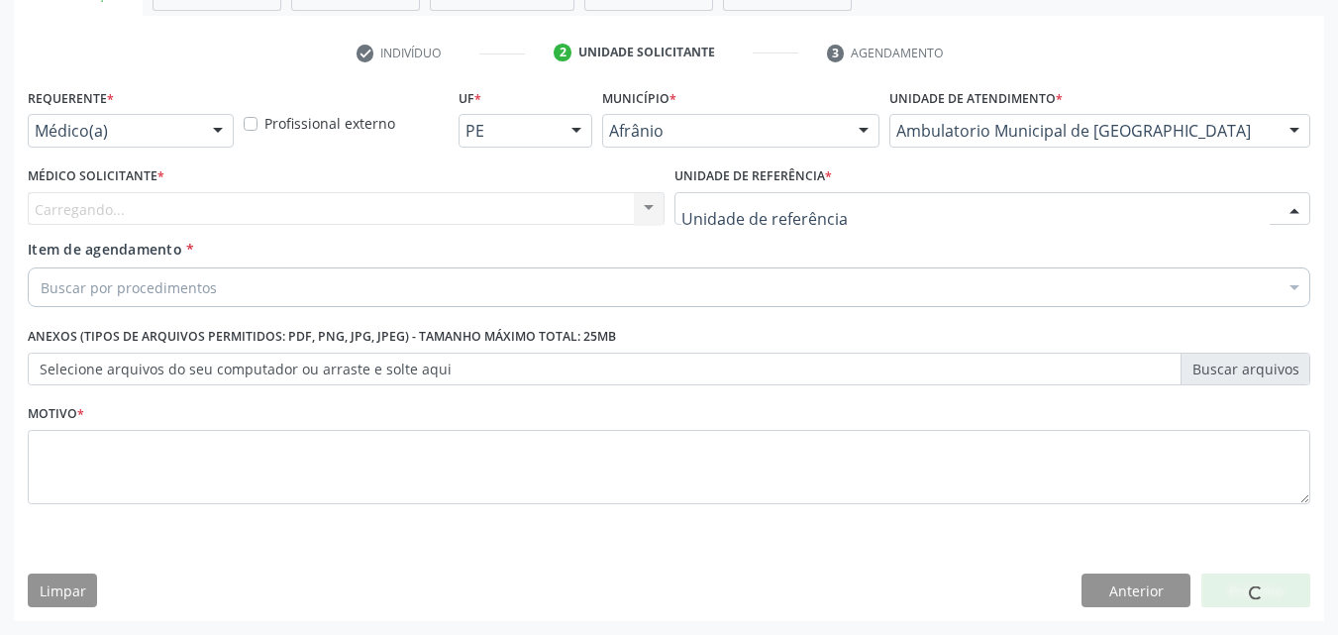
click at [846, 208] on div at bounding box center [992, 209] width 637 height 34
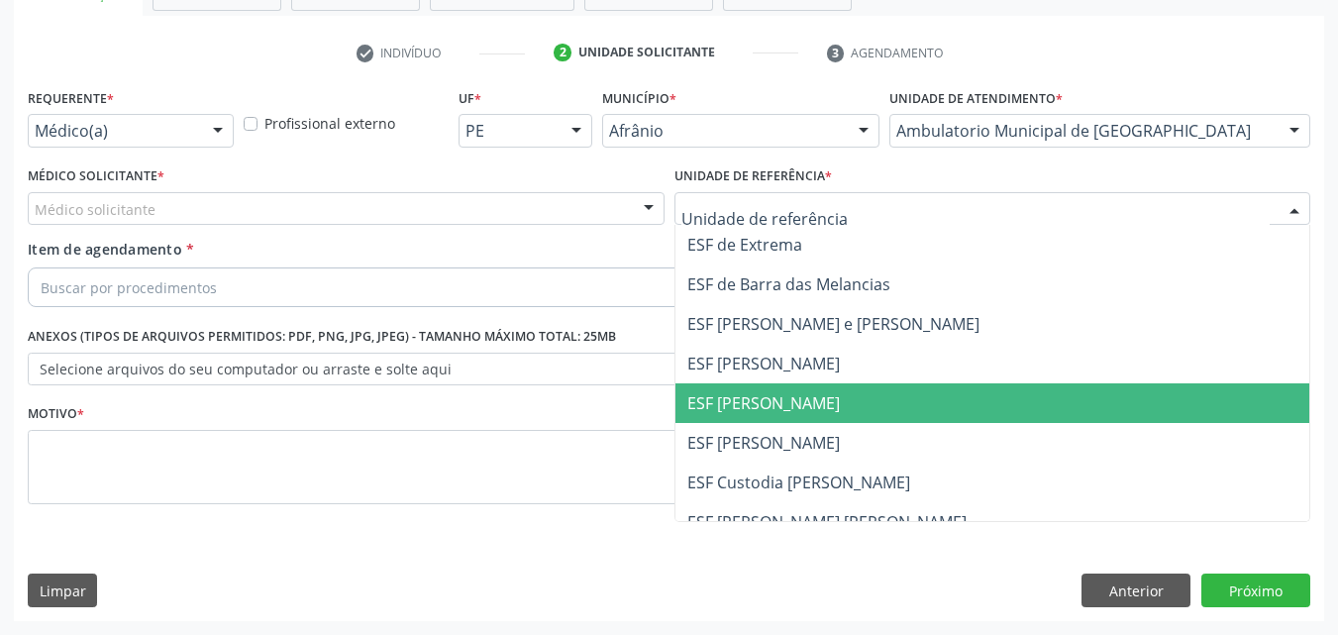
click at [792, 398] on span "ESF [PERSON_NAME]" at bounding box center [763, 403] width 152 height 22
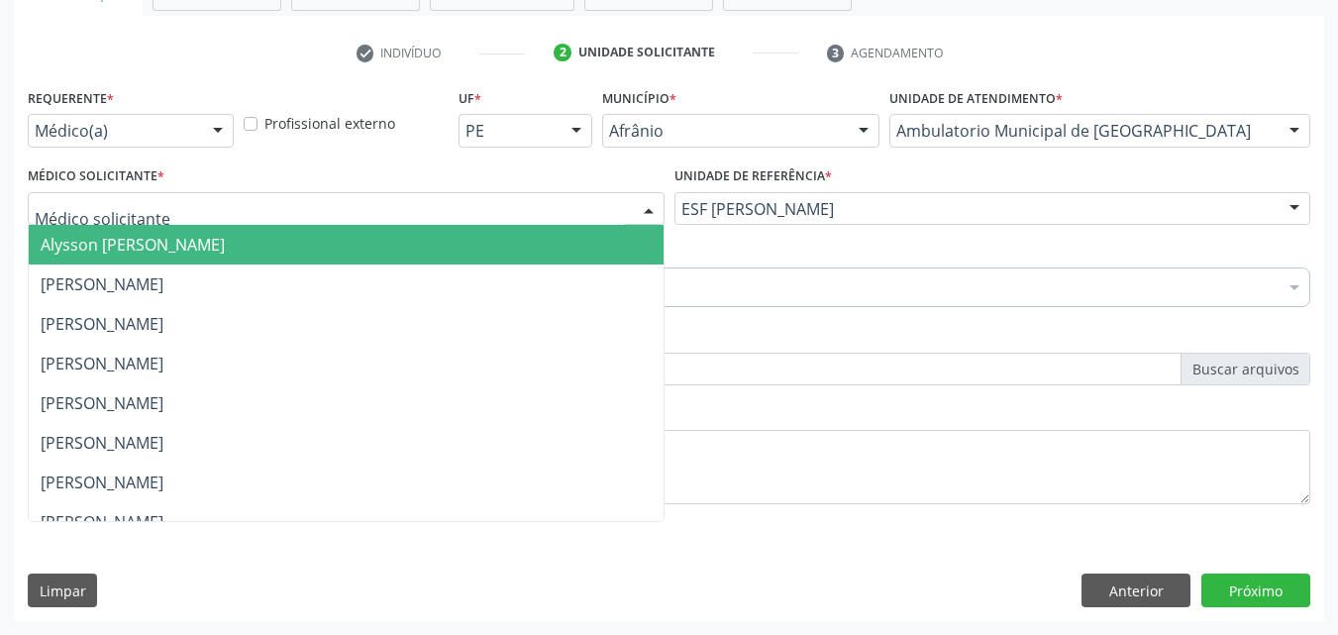
click at [400, 200] on div at bounding box center [346, 209] width 637 height 34
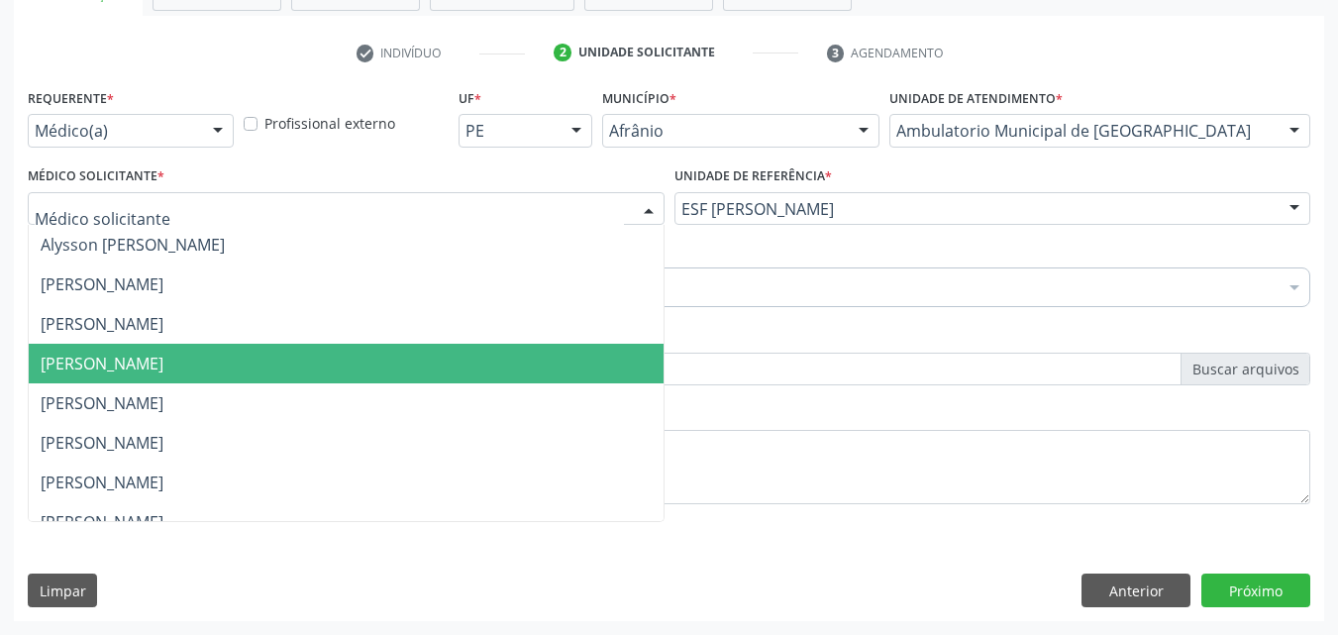
click at [354, 364] on span "[PERSON_NAME]" at bounding box center [346, 364] width 635 height 40
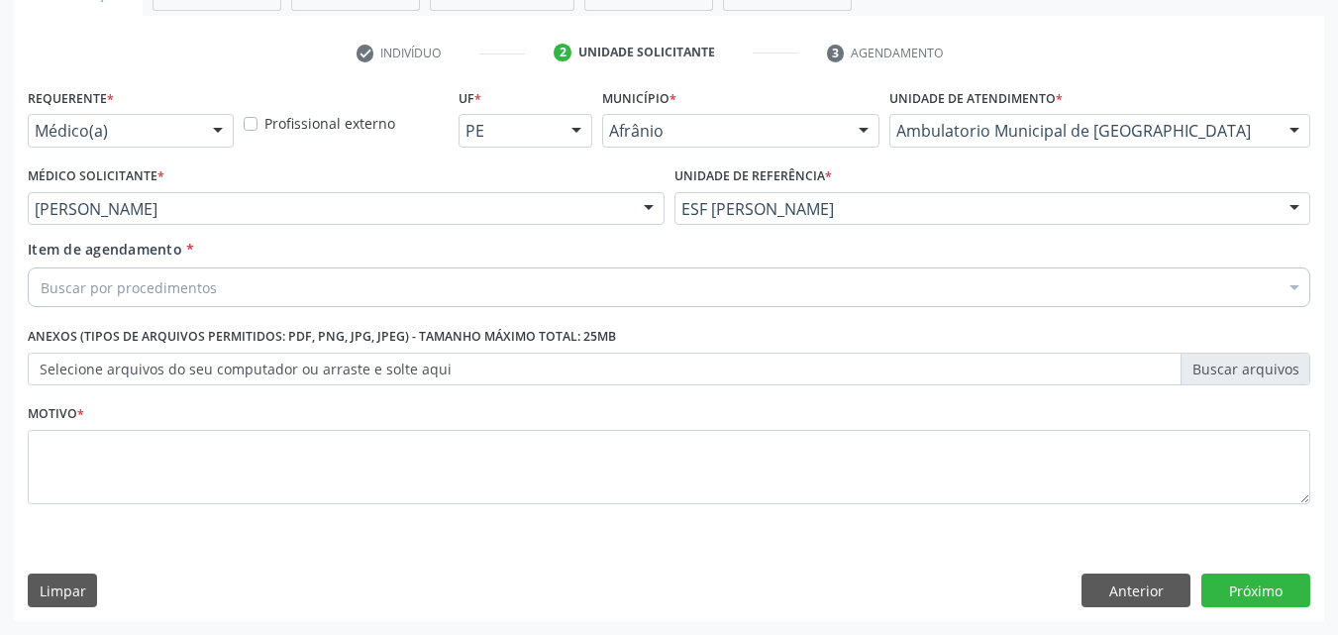
click at [244, 286] on div "Buscar por procedimentos" at bounding box center [669, 287] width 1282 height 40
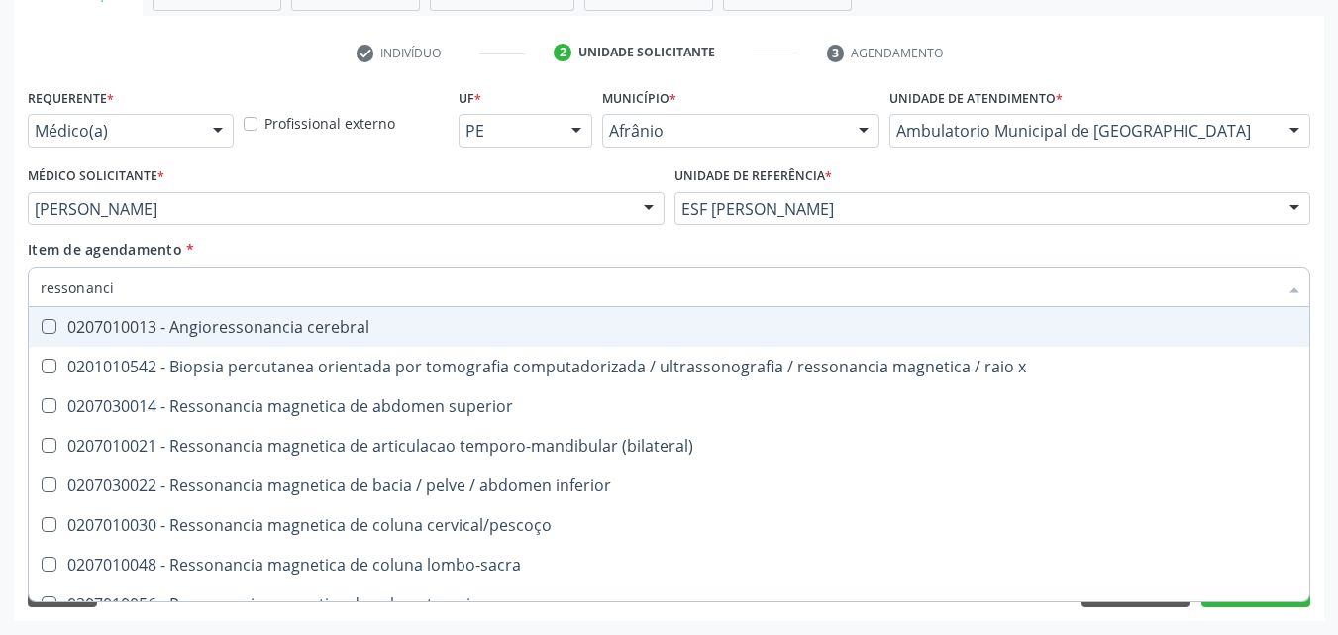
type input "ressonancia"
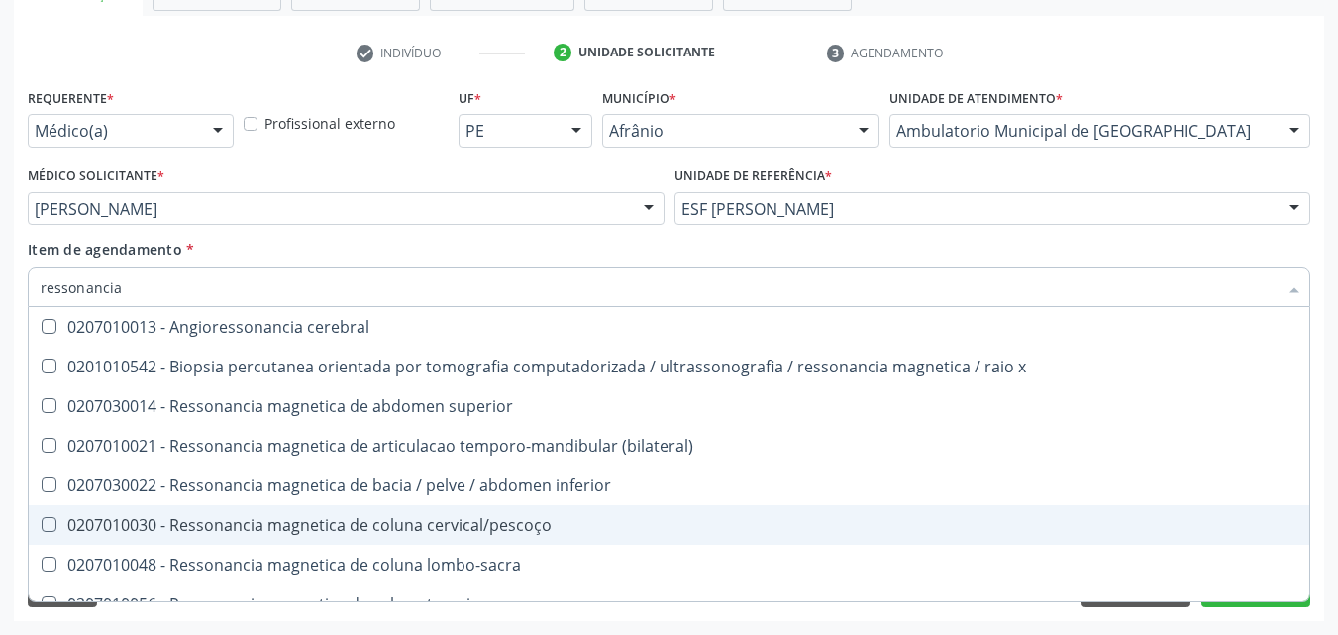
click at [531, 518] on div "0207010030 - Ressonancia magnetica de coluna cervical/pescoço" at bounding box center [669, 525] width 1257 height 16
checkbox cervical\/pescoço "true"
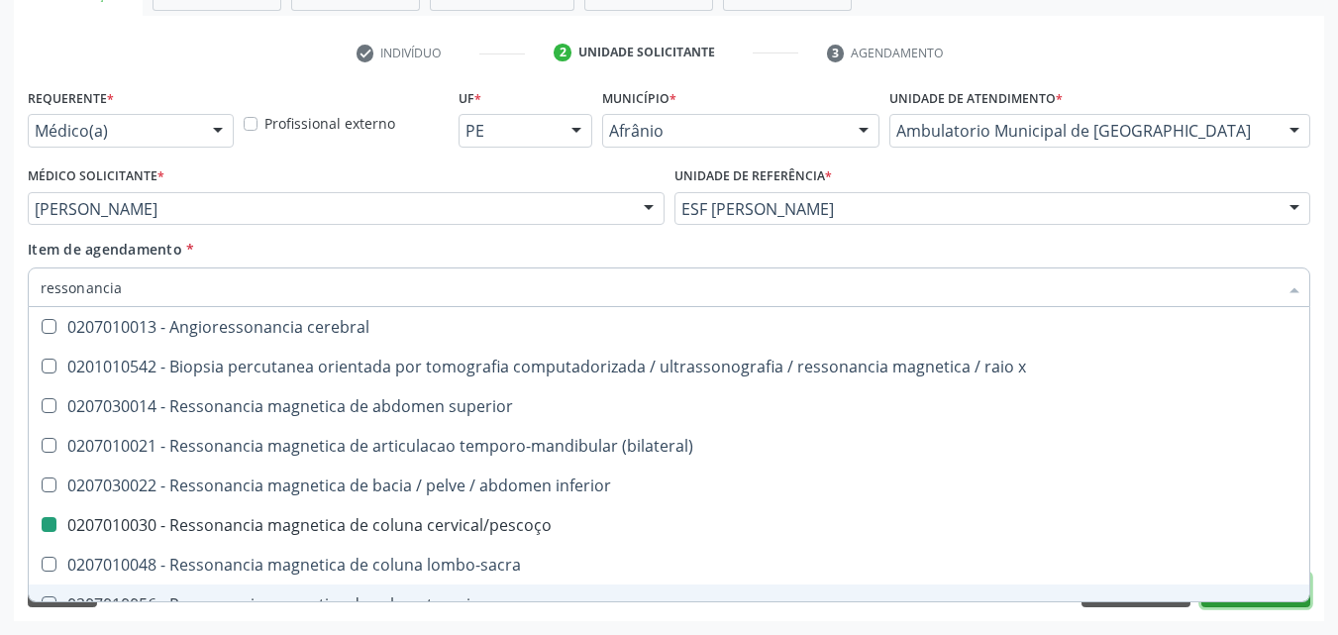
click at [1233, 605] on button "Próximo" at bounding box center [1255, 590] width 109 height 34
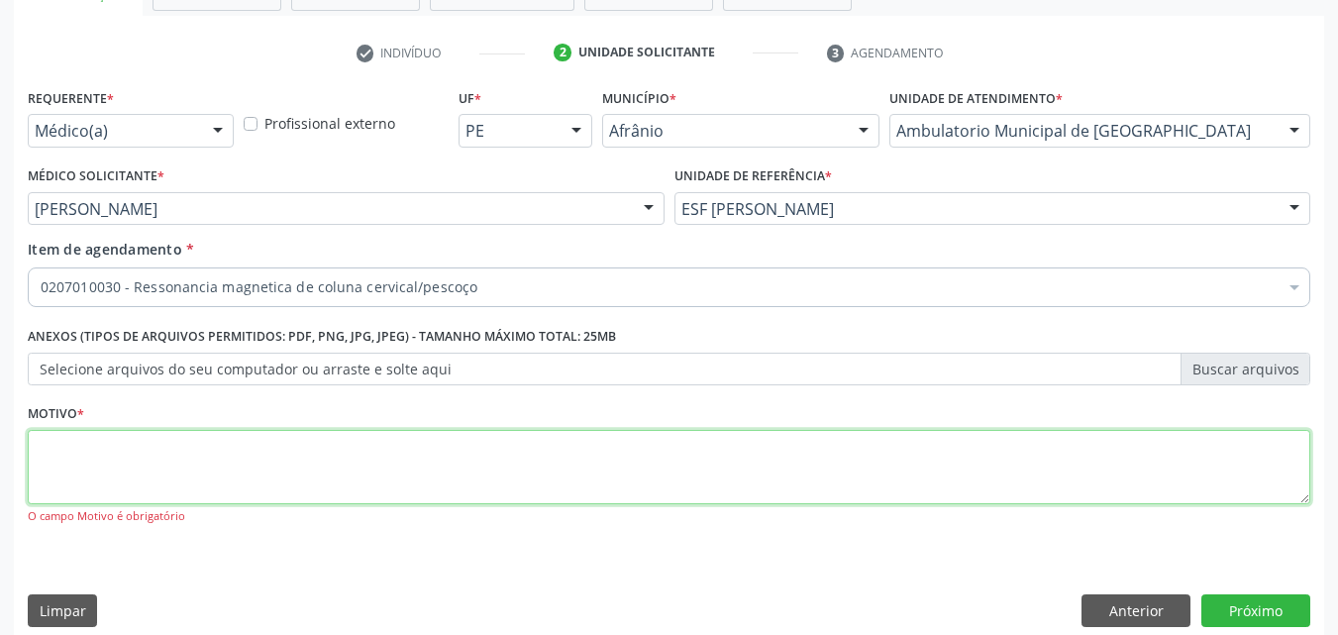
click at [359, 448] on textarea at bounding box center [669, 467] width 1282 height 75
type textarea "*"
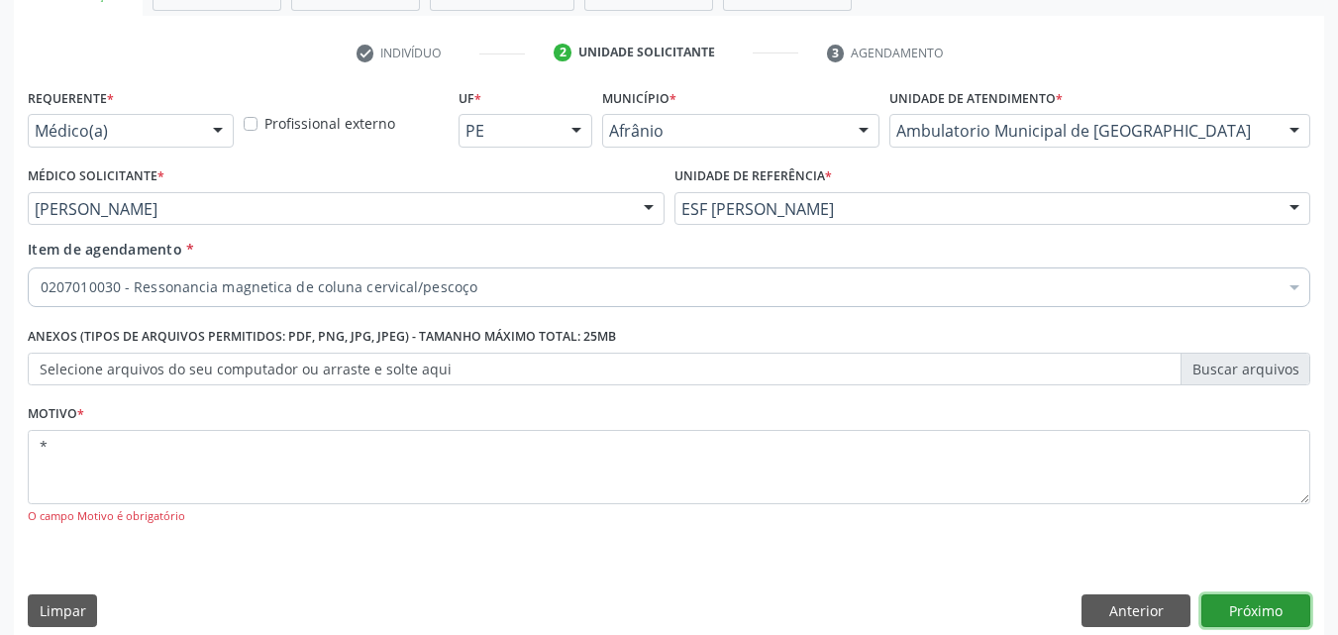
click at [1238, 607] on button "Próximo" at bounding box center [1255, 611] width 109 height 34
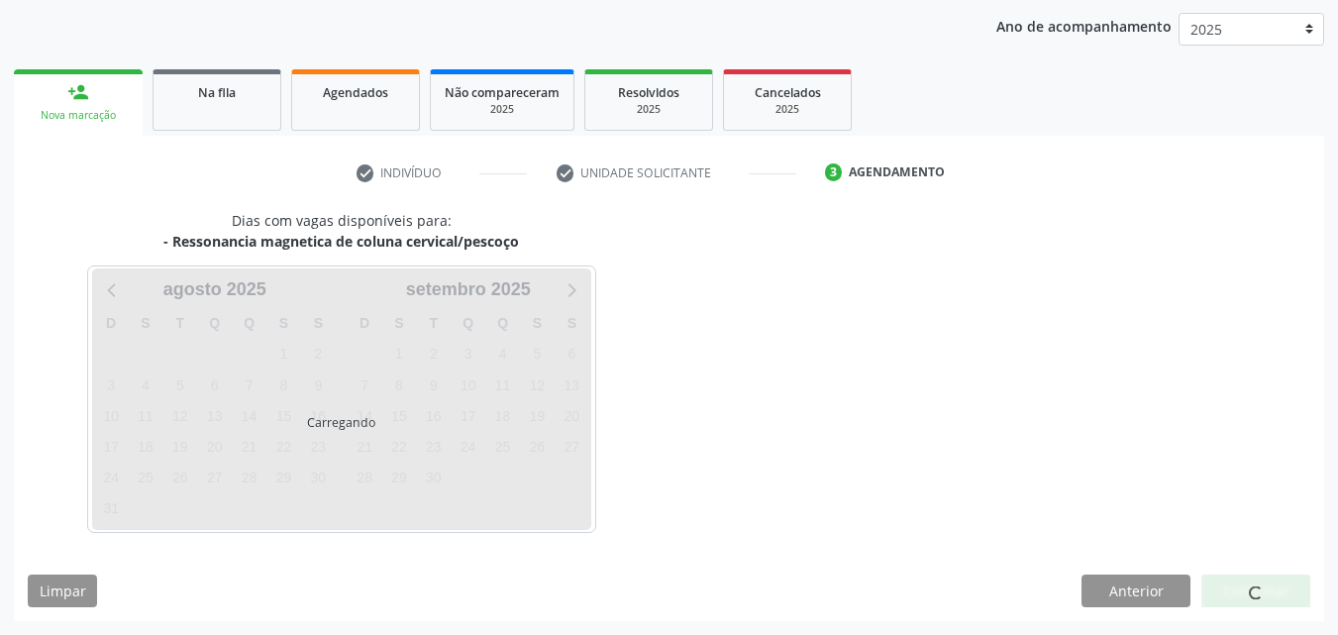
scroll to position [227, 0]
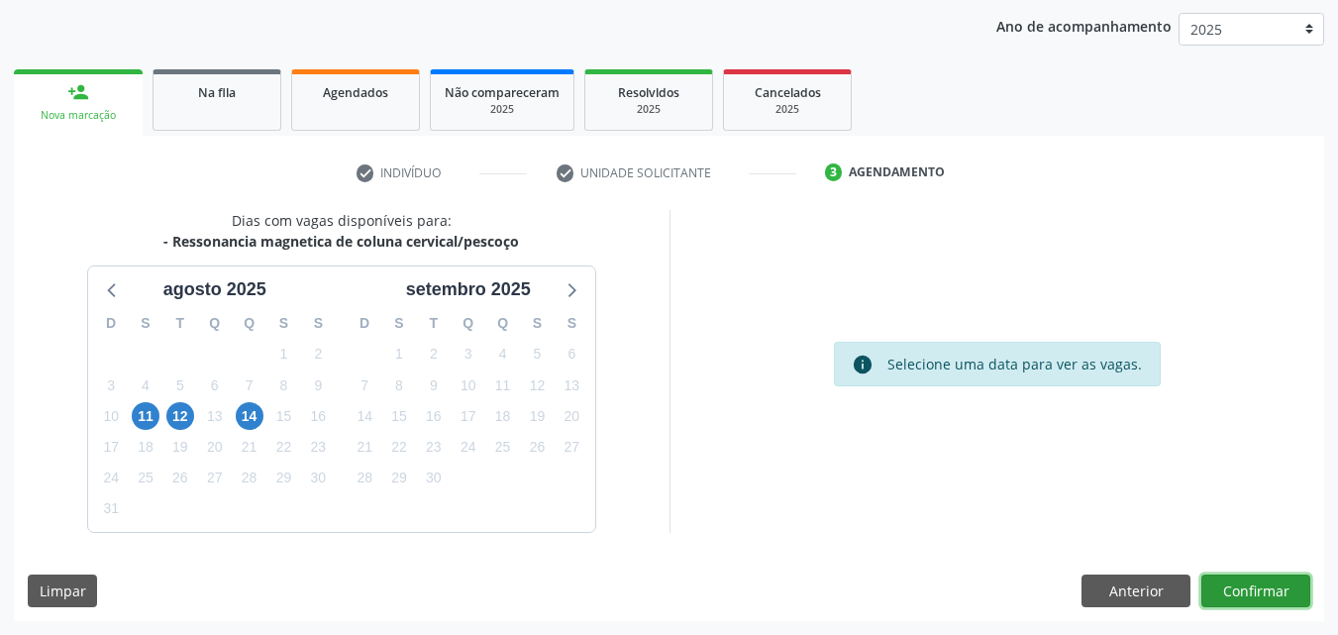
click at [1268, 593] on button "Confirmar" at bounding box center [1255, 591] width 109 height 34
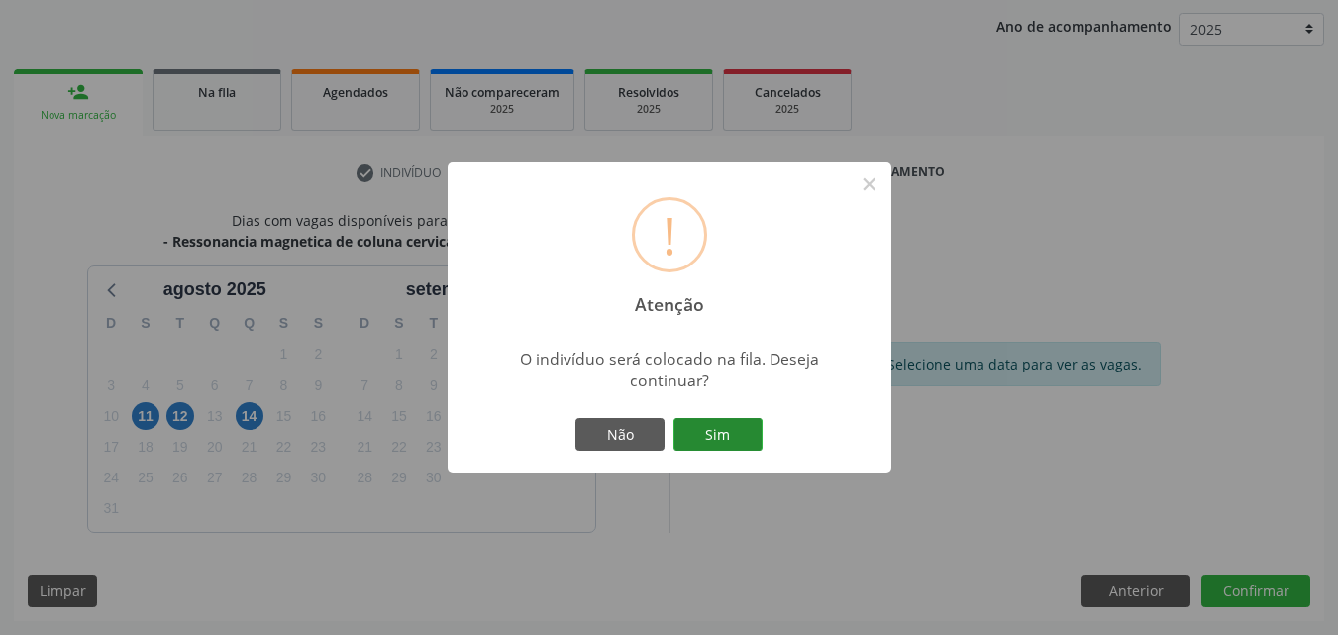
click at [746, 424] on button "Sim" at bounding box center [717, 435] width 89 height 34
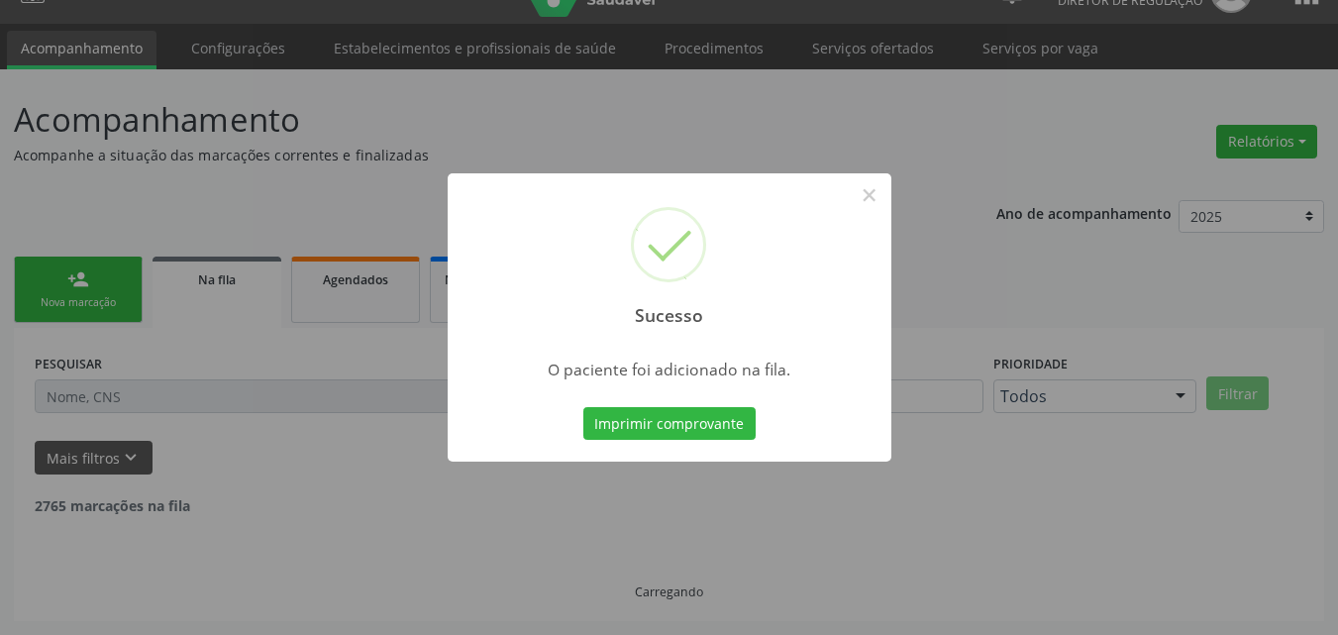
scroll to position [19, 0]
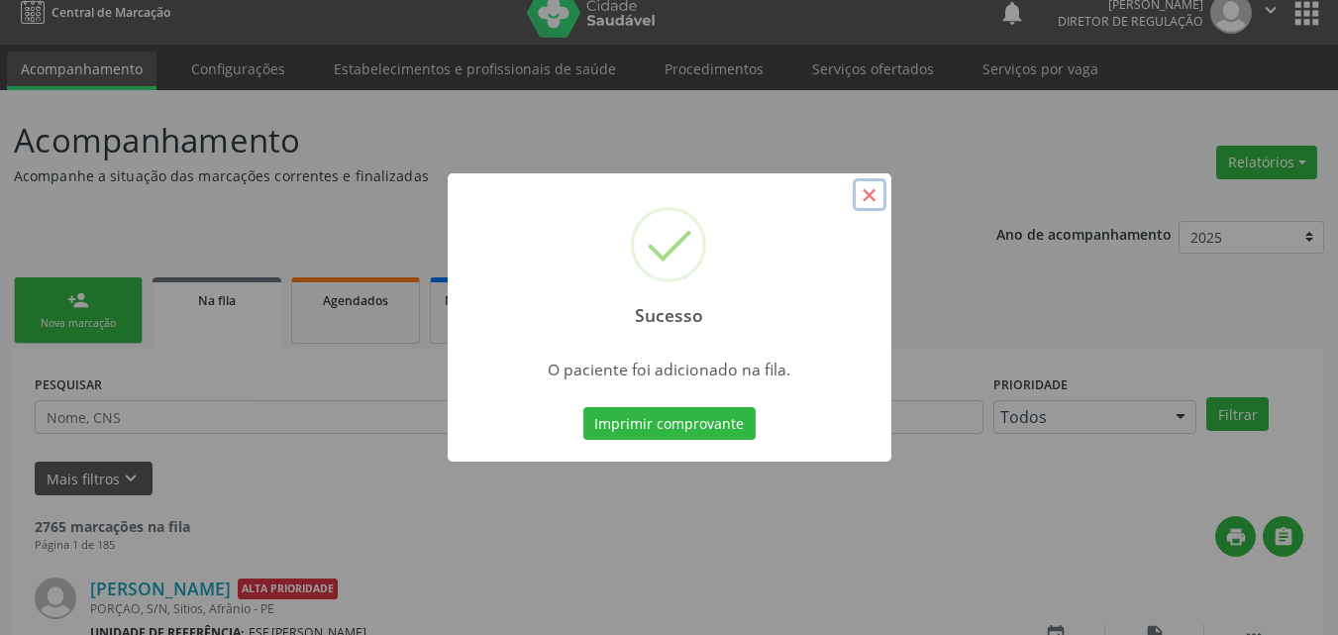
click at [866, 197] on button "×" at bounding box center [870, 195] width 34 height 34
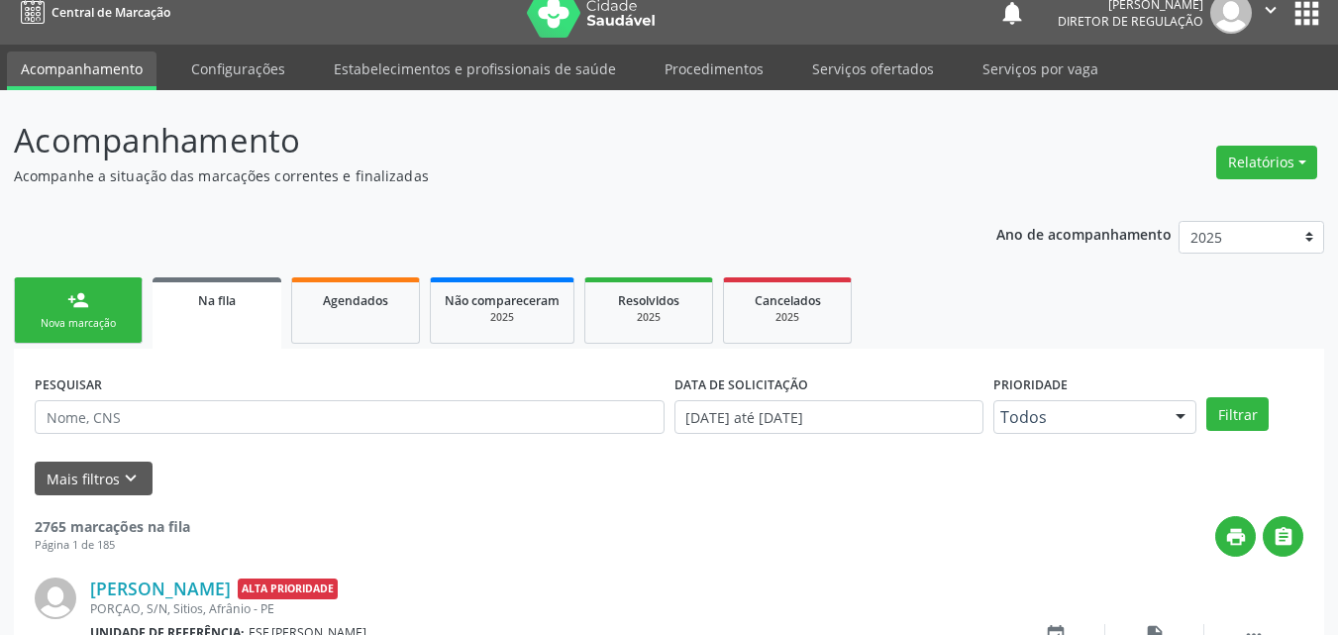
click at [93, 318] on div "Nova marcação" at bounding box center [78, 323] width 99 height 15
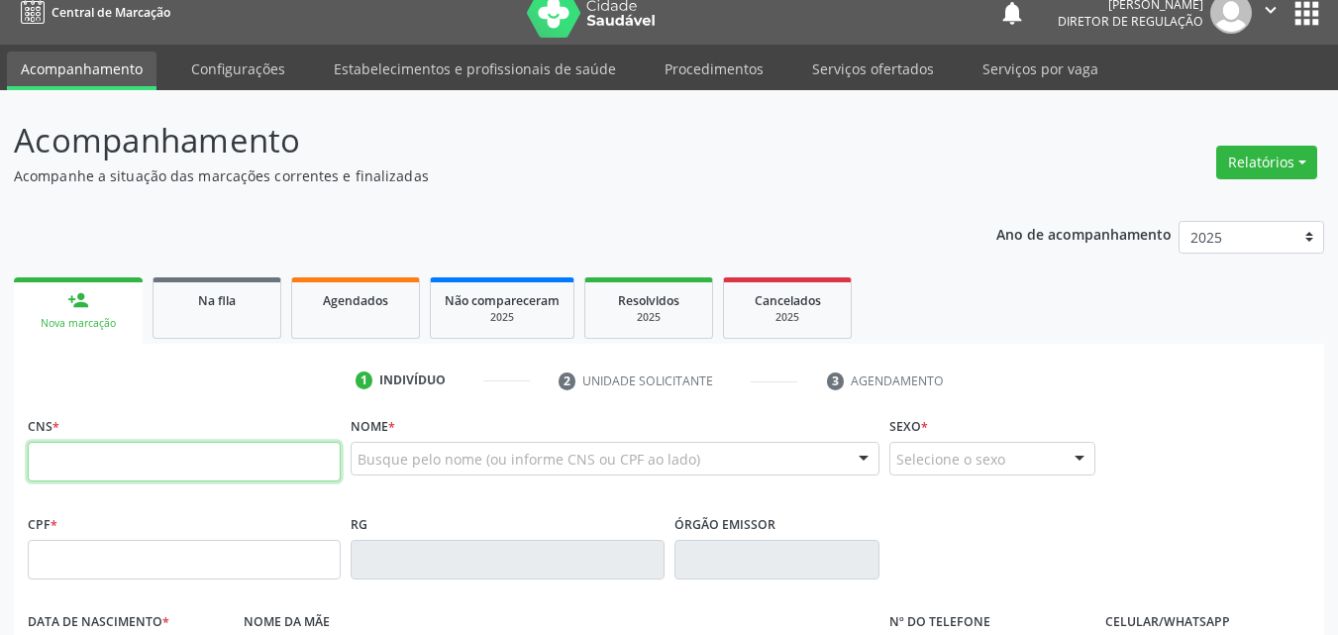
click at [180, 468] on input "text" at bounding box center [184, 462] width 313 height 40
type input "704 6051 3436 2027"
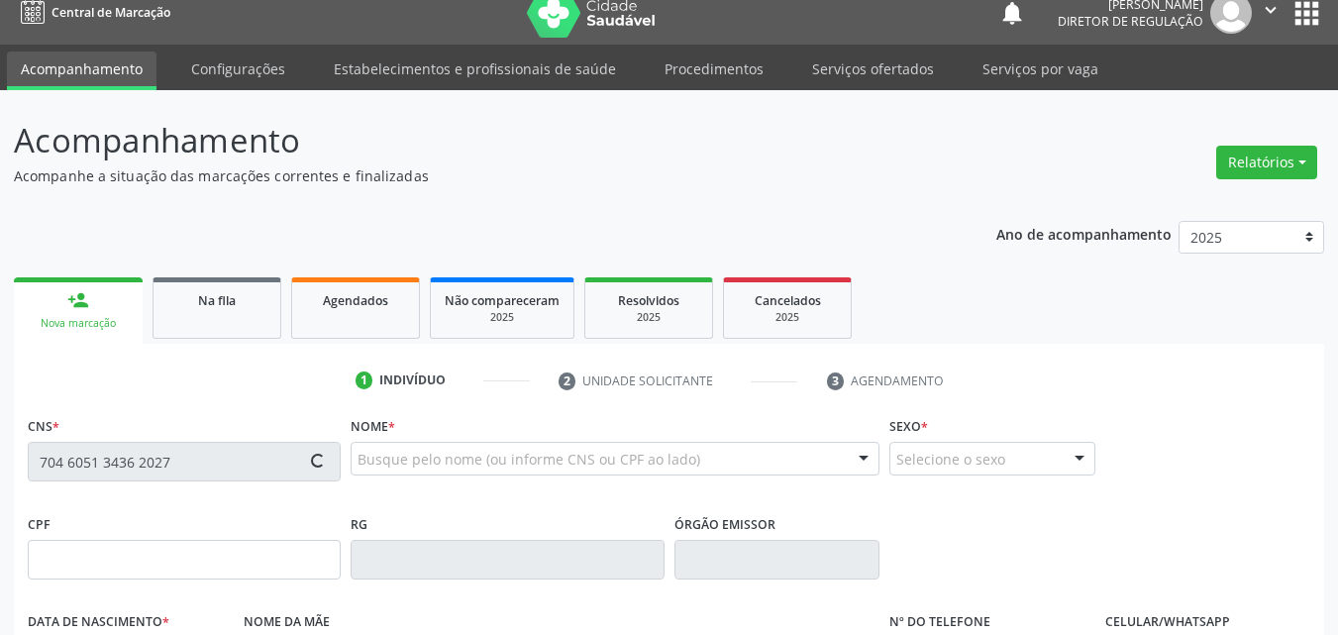
type input "[DATE]"
type input "[PERSON_NAME]"
type input "[PHONE_NUMBER]"
type input "S/N"
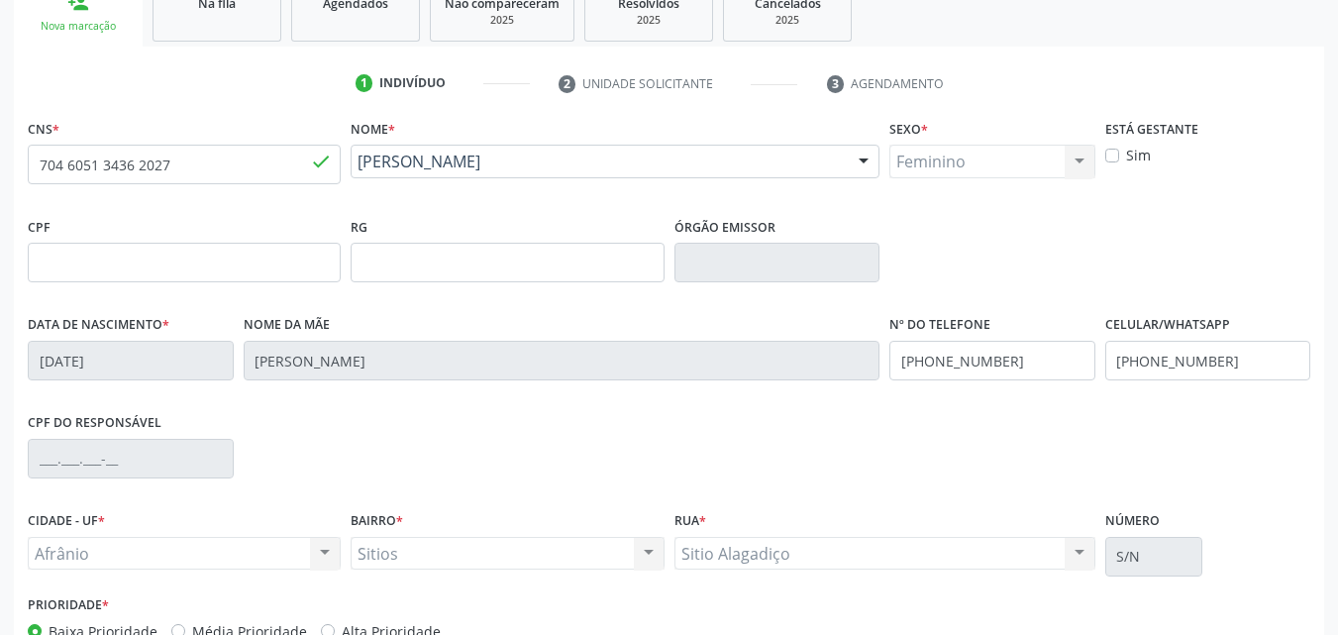
scroll to position [439, 0]
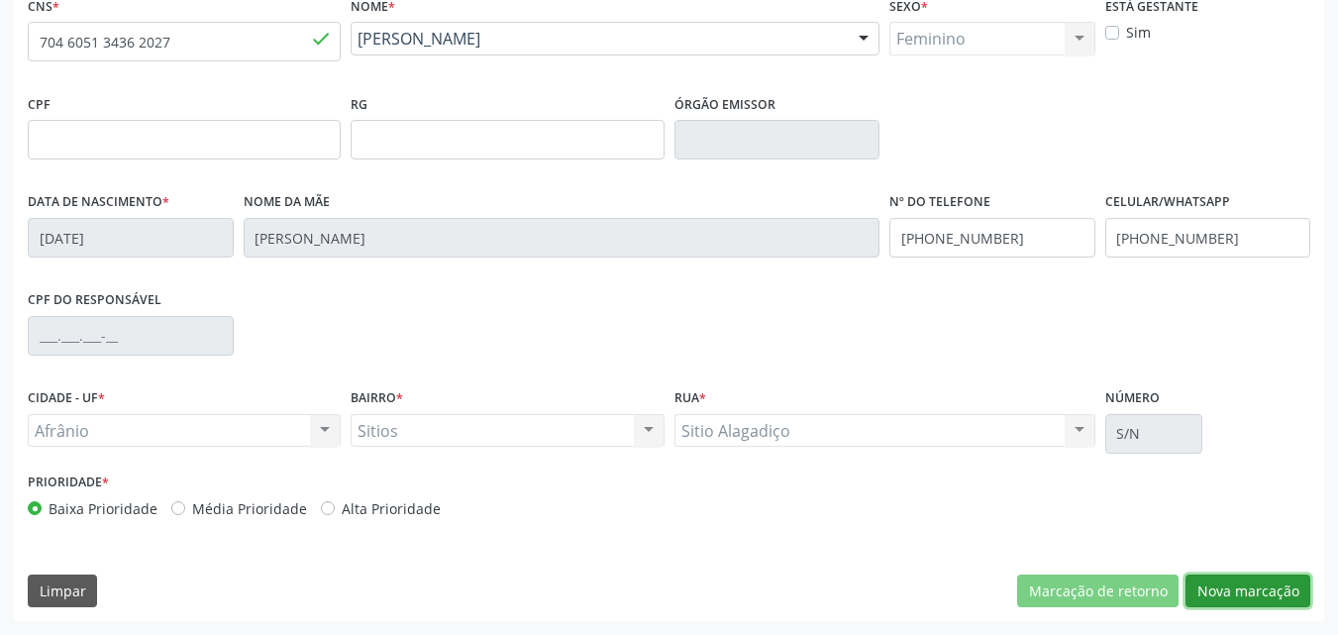
click at [1235, 594] on button "Nova marcação" at bounding box center [1247, 591] width 125 height 34
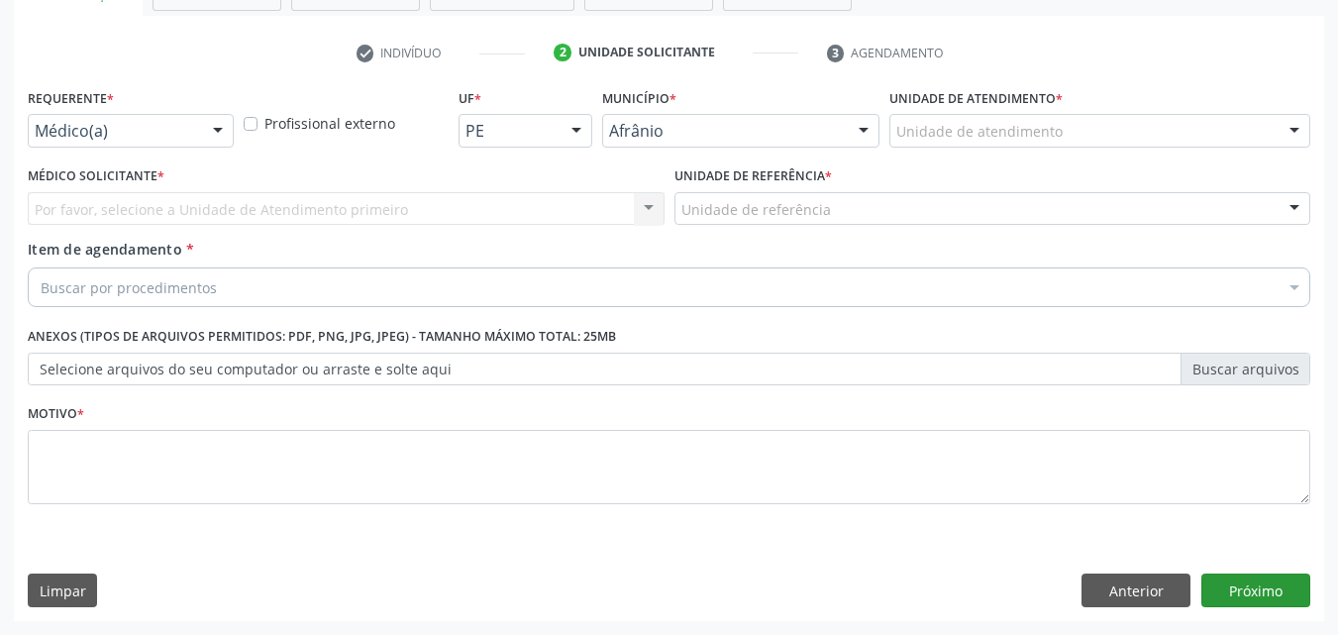
scroll to position [347, 0]
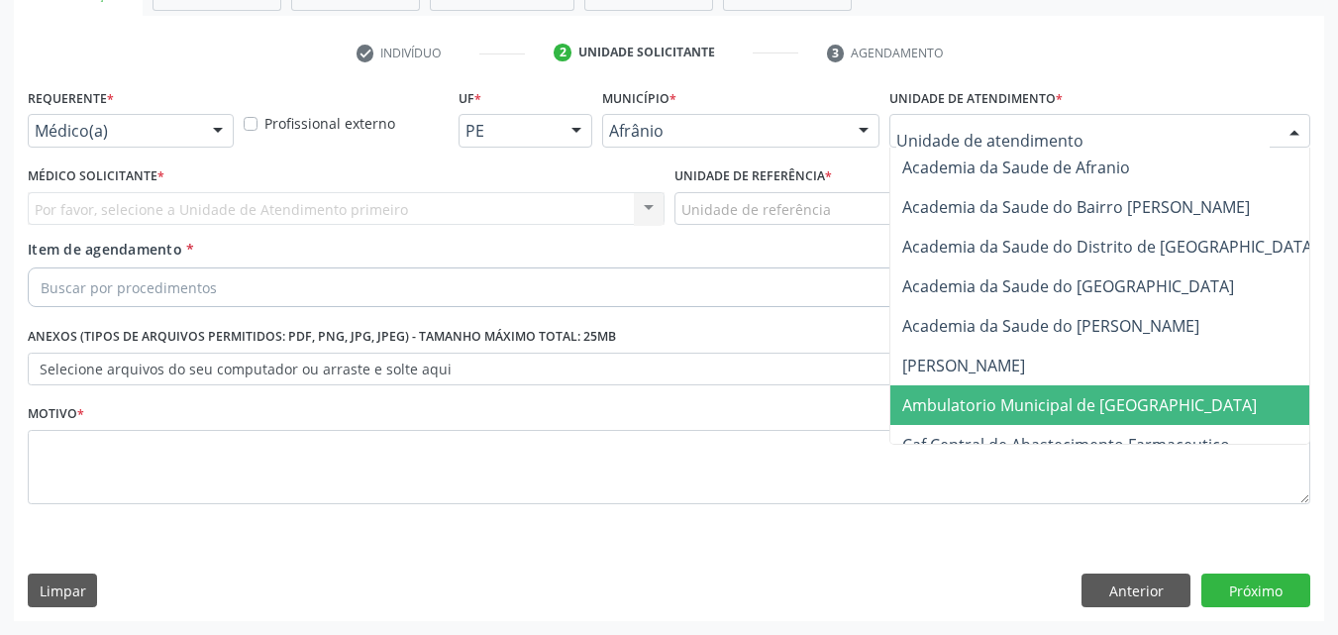
click at [1063, 407] on span "Ambulatorio Municipal de [GEOGRAPHIC_DATA]" at bounding box center [1079, 405] width 354 height 22
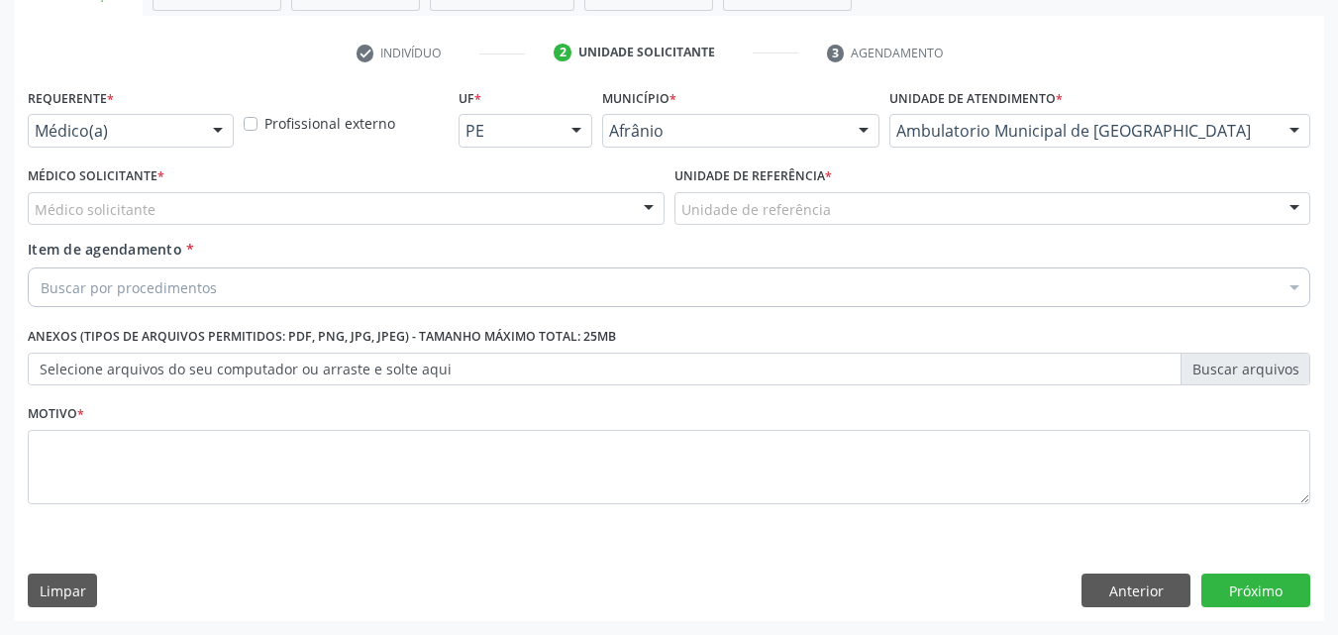
click at [825, 210] on div "Unidade de referência" at bounding box center [992, 209] width 637 height 34
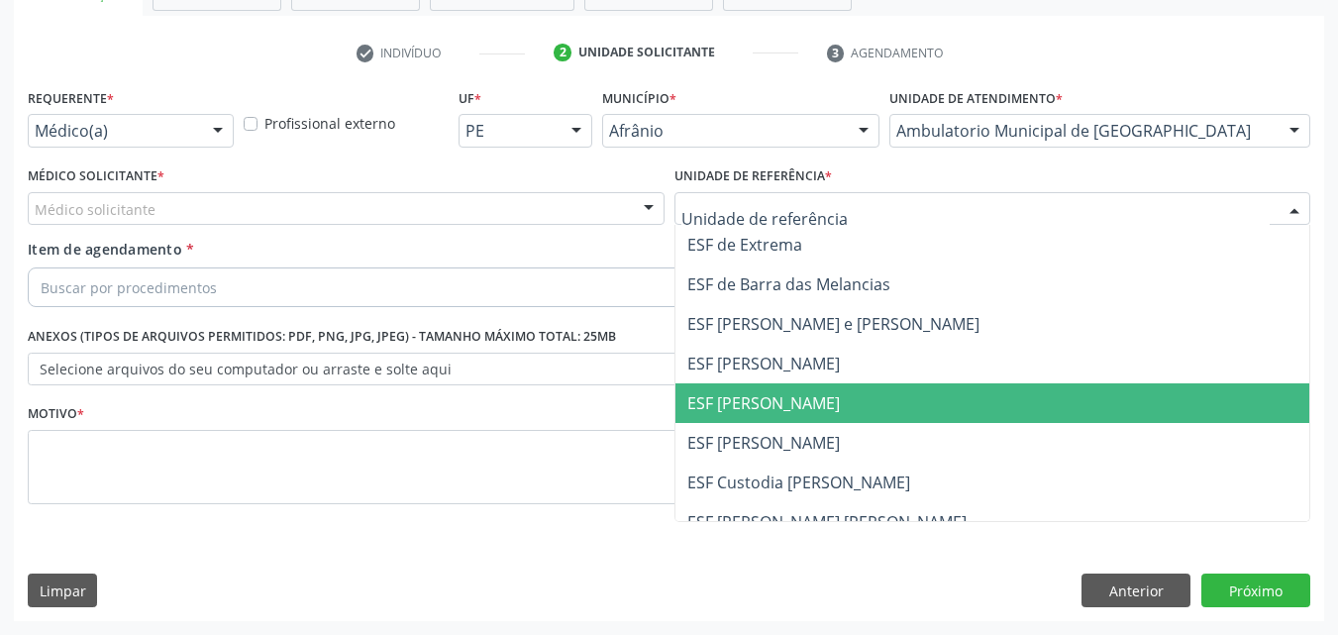
click at [792, 404] on span "ESF [PERSON_NAME]" at bounding box center [763, 403] width 152 height 22
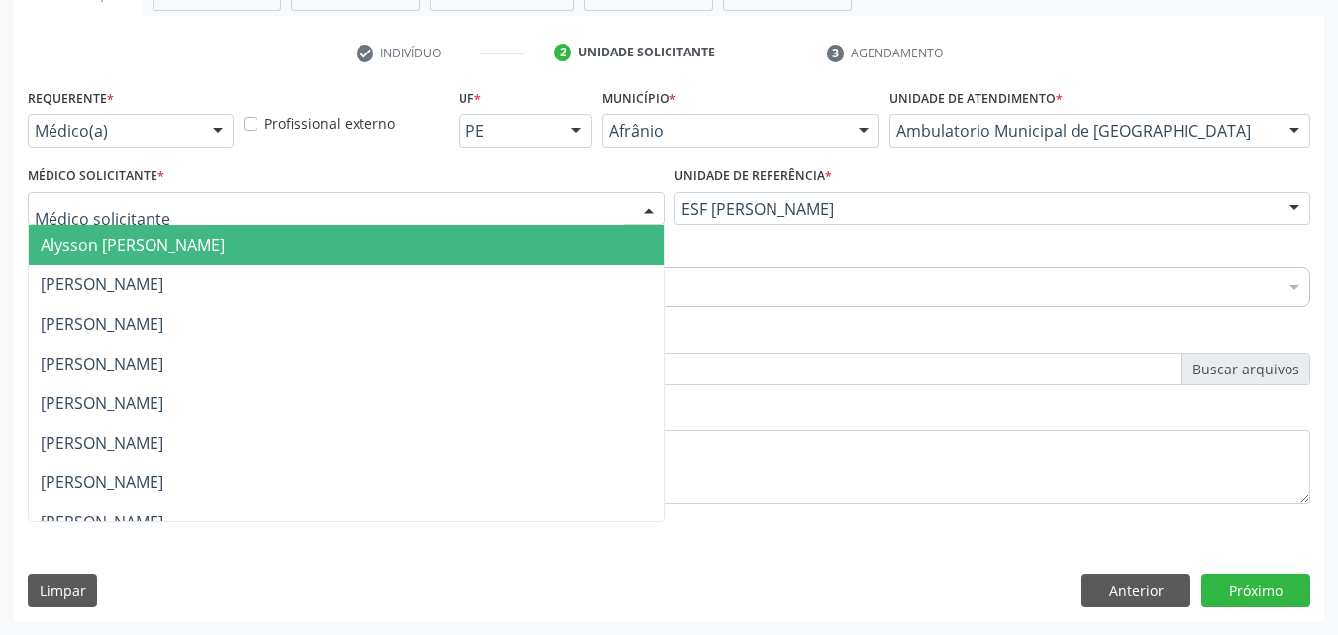
click at [523, 201] on div at bounding box center [346, 209] width 637 height 34
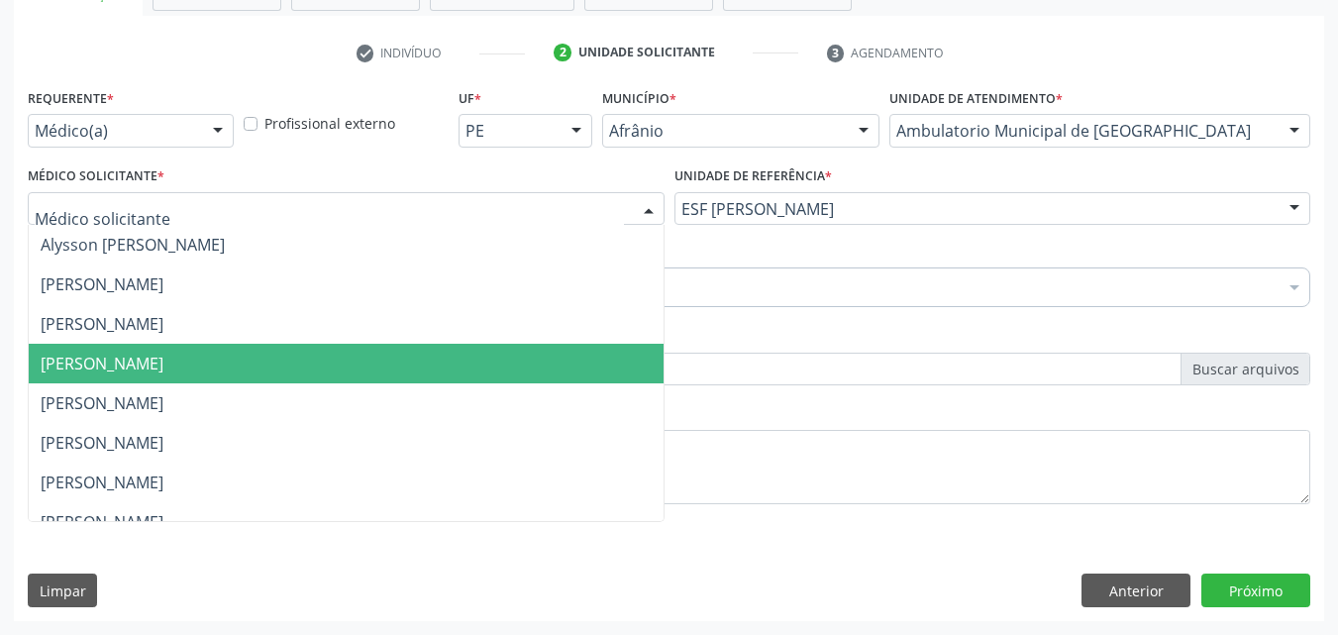
click at [480, 363] on span "[PERSON_NAME]" at bounding box center [346, 364] width 635 height 40
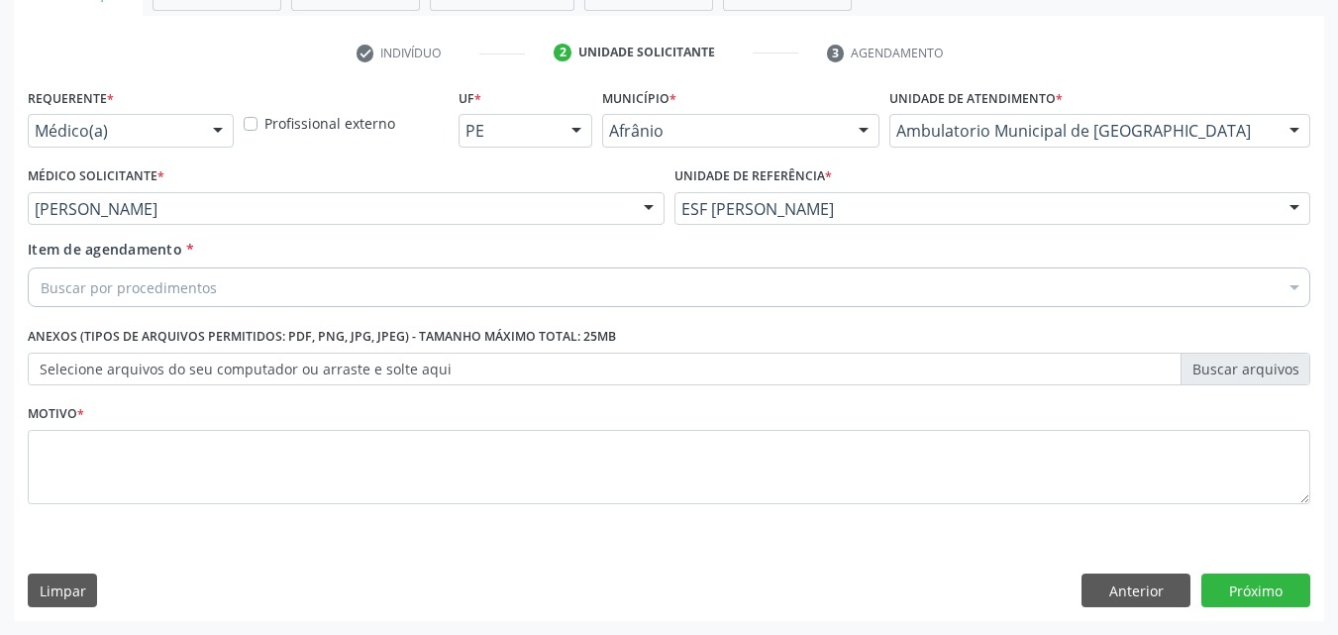
click at [270, 283] on div "Buscar por procedimentos" at bounding box center [669, 287] width 1282 height 40
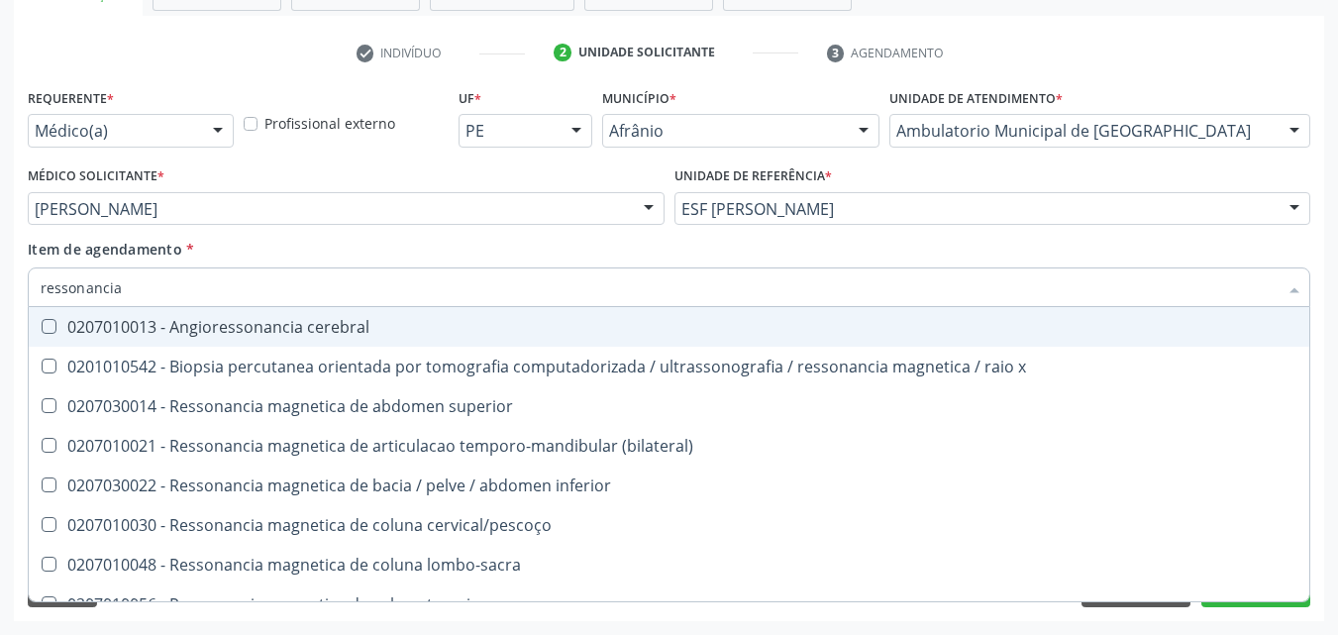
type input "ressonancia"
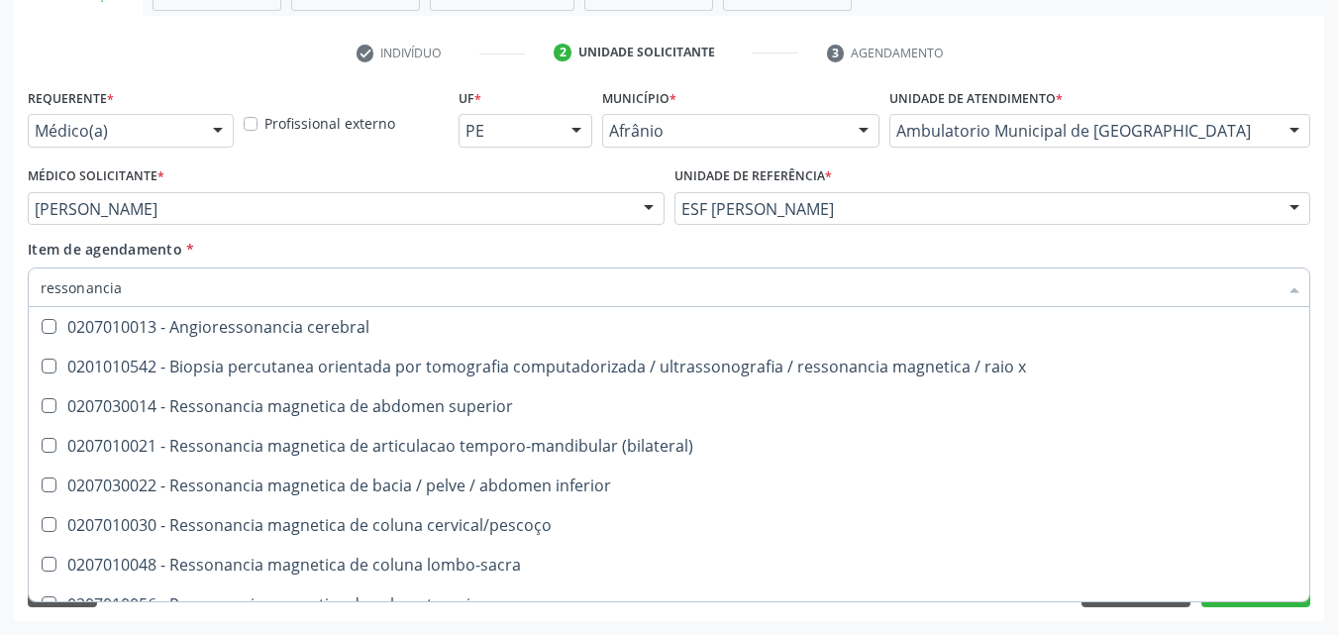
scroll to position [198, 0]
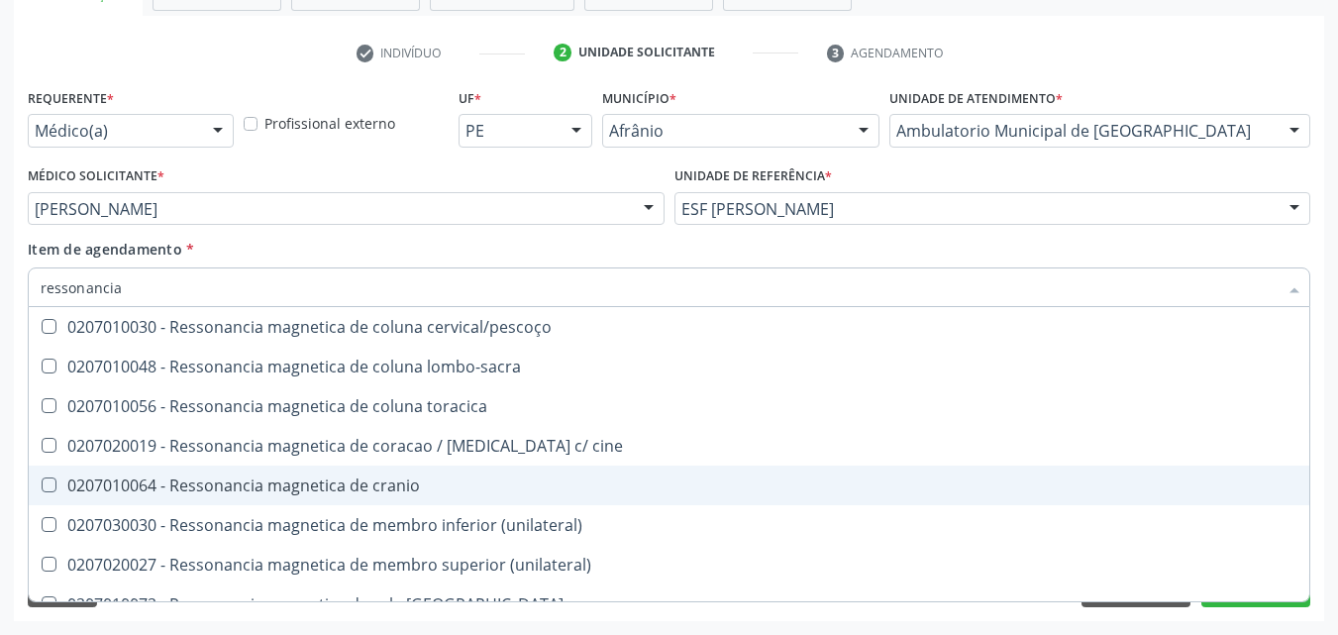
click at [432, 479] on div "0207010064 - Ressonancia magnetica de cranio" at bounding box center [669, 485] width 1257 height 16
checkbox cranio "true"
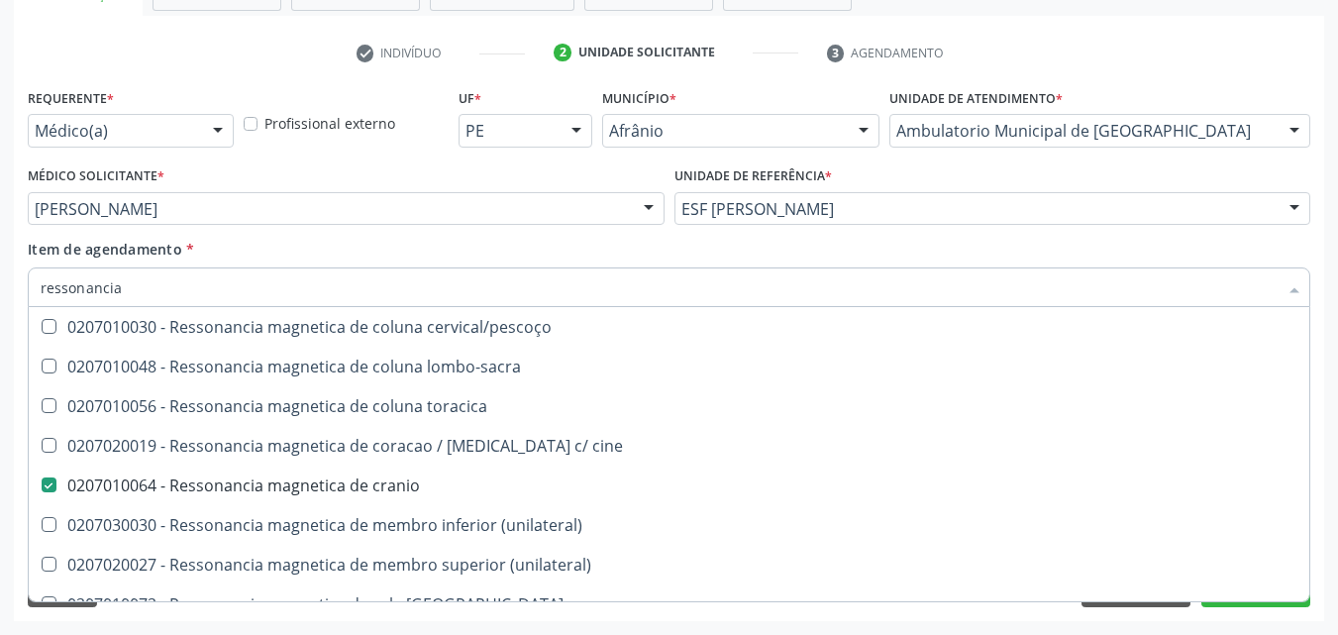
scroll to position [300, 0]
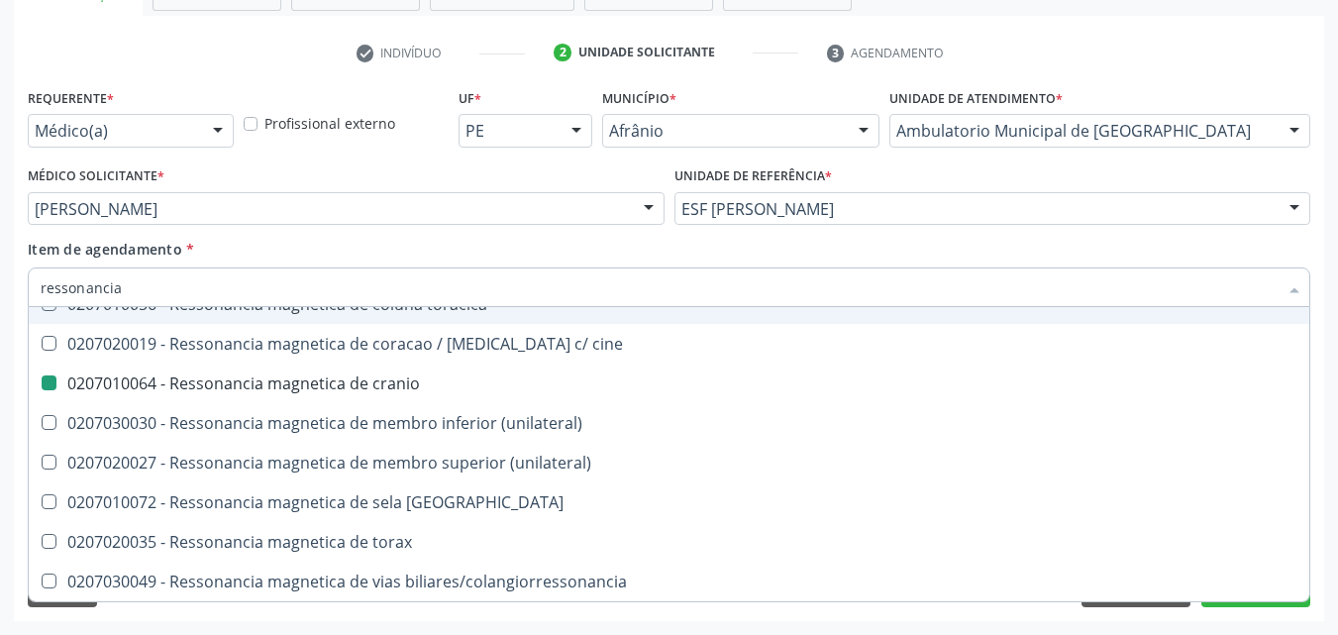
click at [1176, 242] on div "Item de agendamento * ressonancia Desfazer seleção 0207010013 - Angioressonanci…" at bounding box center [669, 270] width 1282 height 62
checkbox x "true"
checkbox cranio "false"
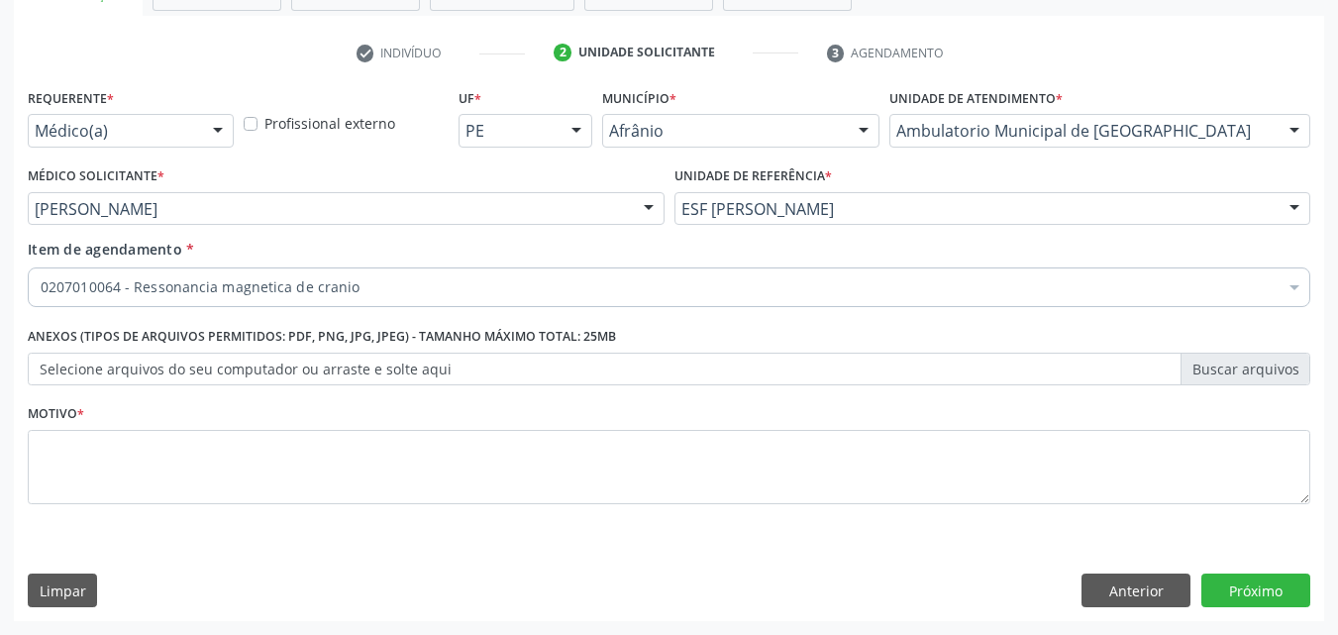
scroll to position [0, 0]
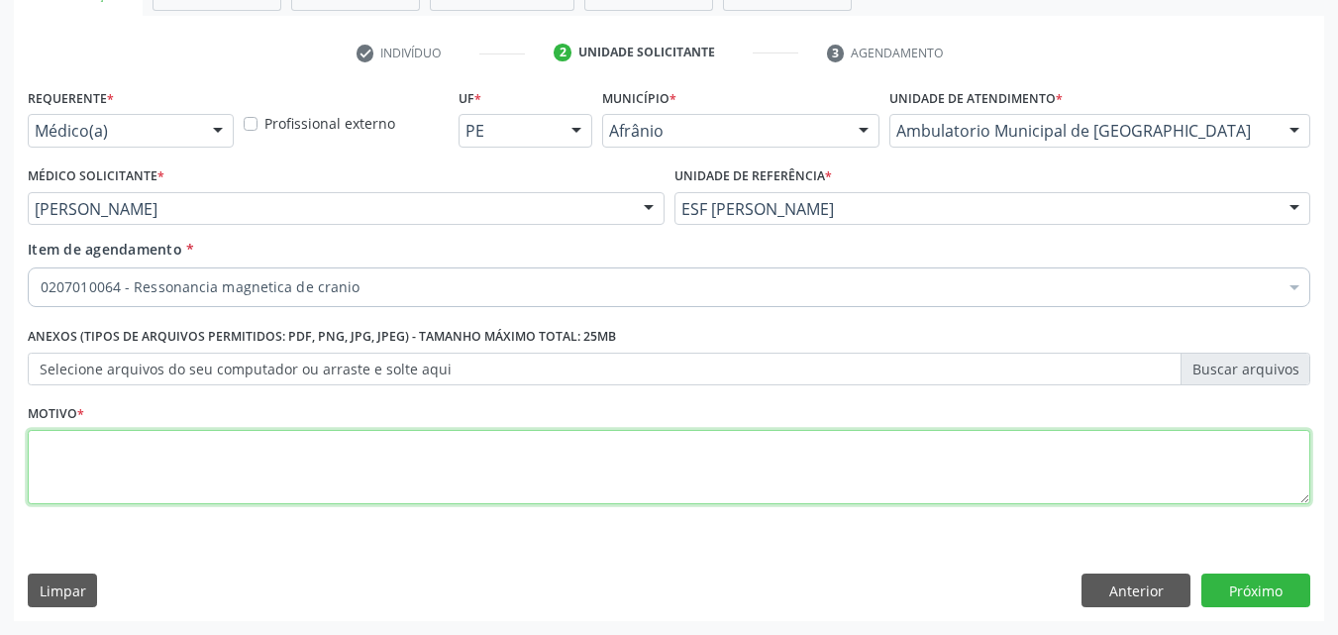
click at [412, 475] on textarea at bounding box center [669, 467] width 1282 height 75
type textarea "s"
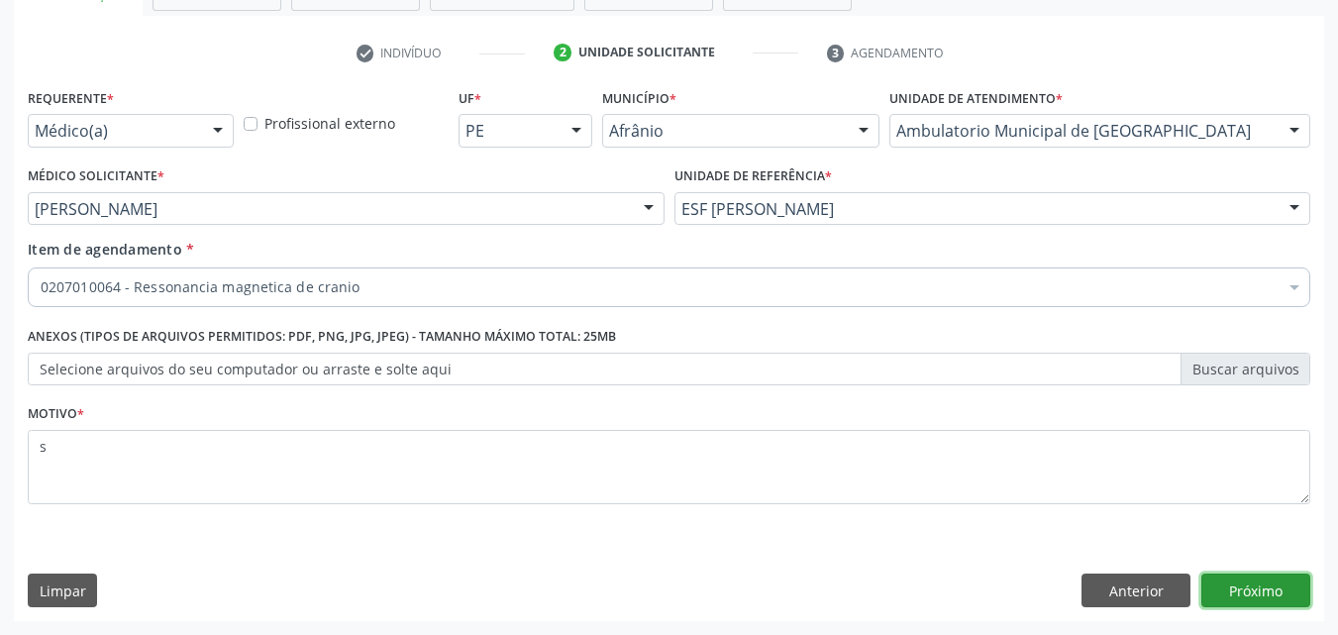
click at [1244, 582] on button "Próximo" at bounding box center [1255, 590] width 109 height 34
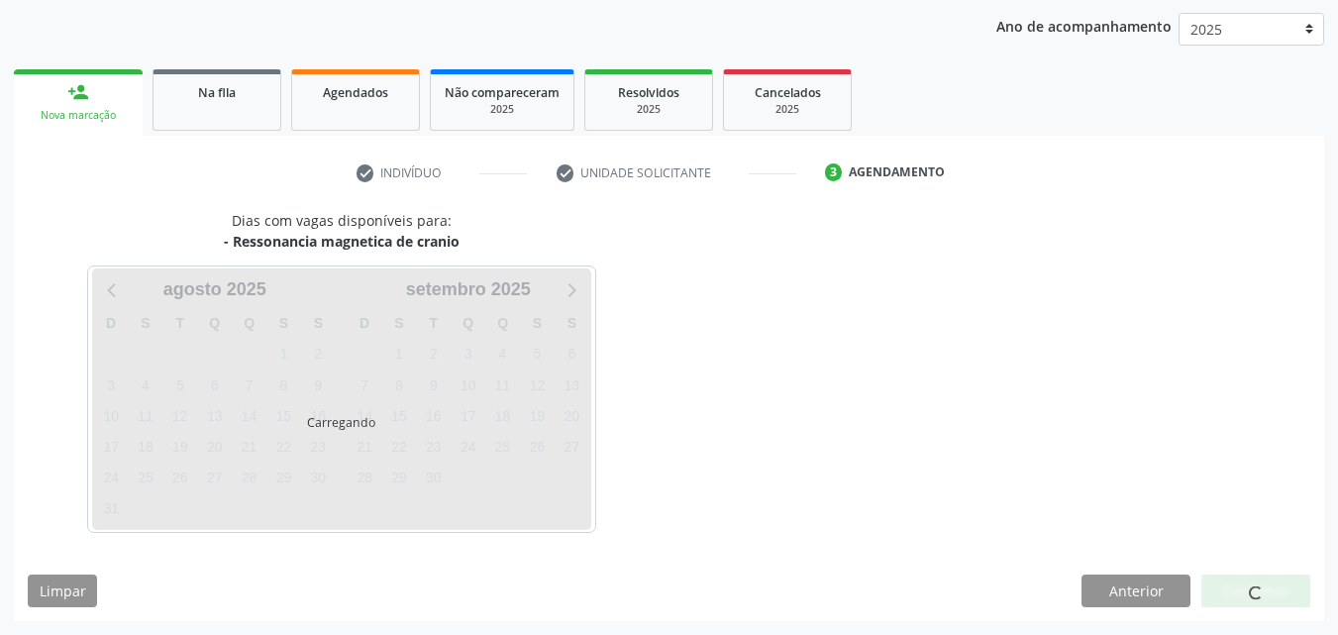
scroll to position [227, 0]
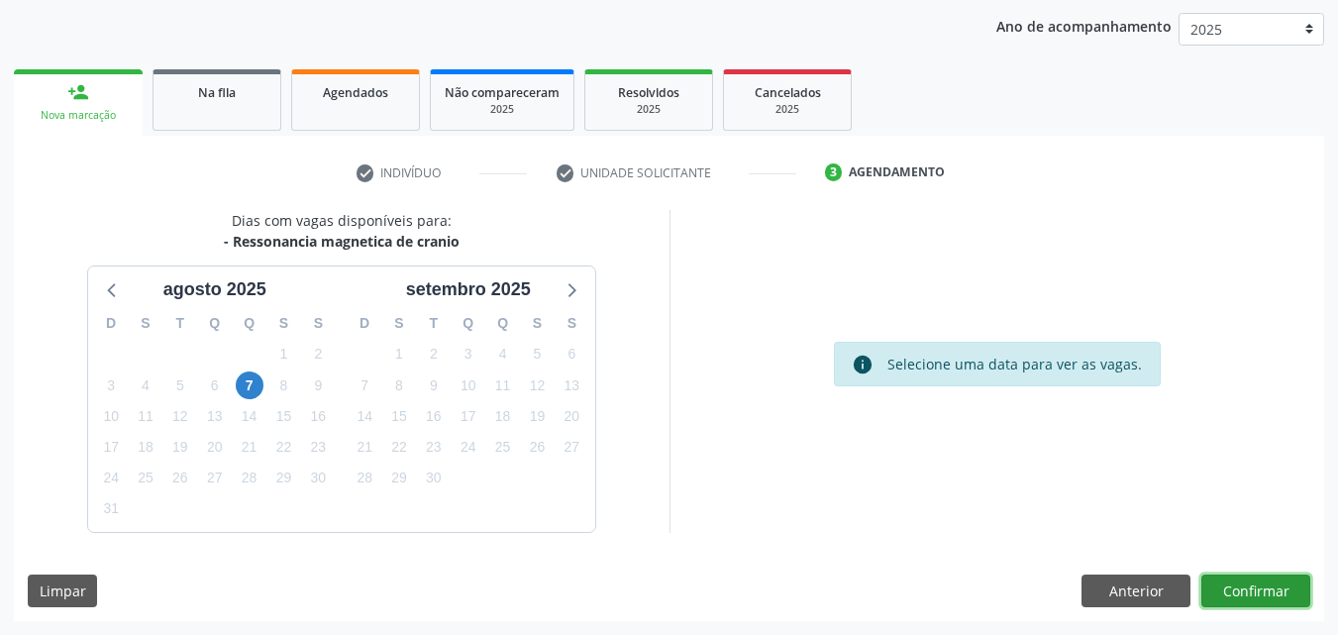
click at [1256, 588] on button "Confirmar" at bounding box center [1255, 591] width 109 height 34
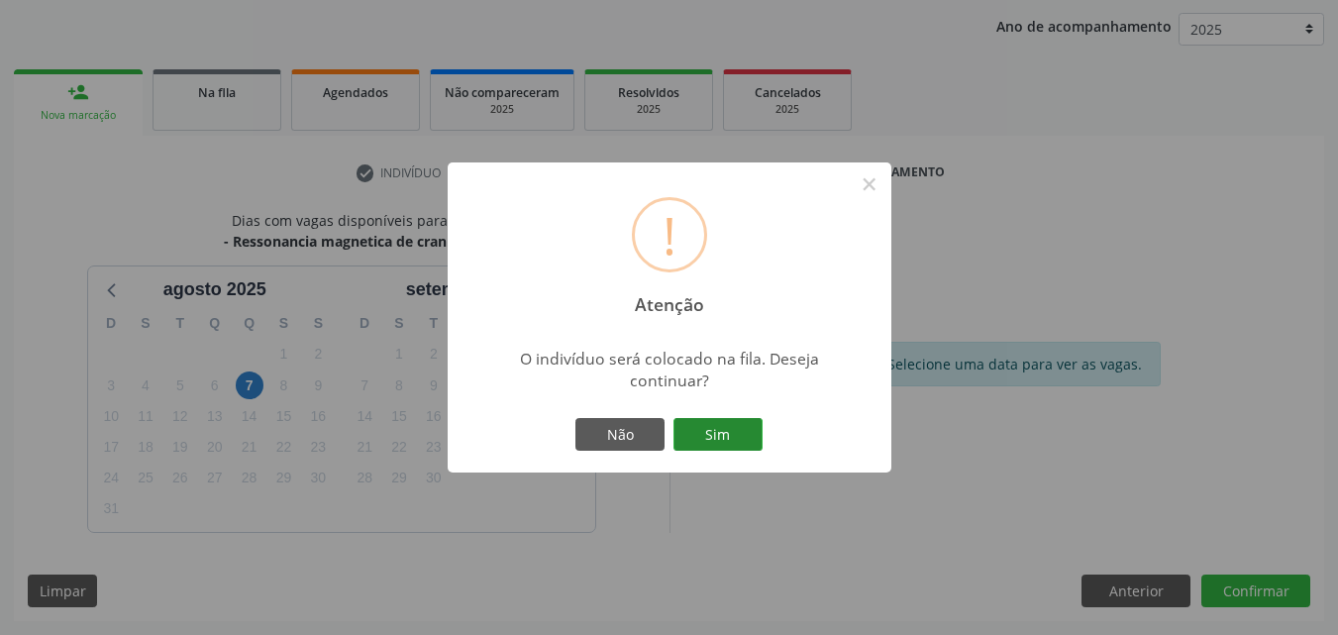
click at [717, 431] on button "Sim" at bounding box center [717, 435] width 89 height 34
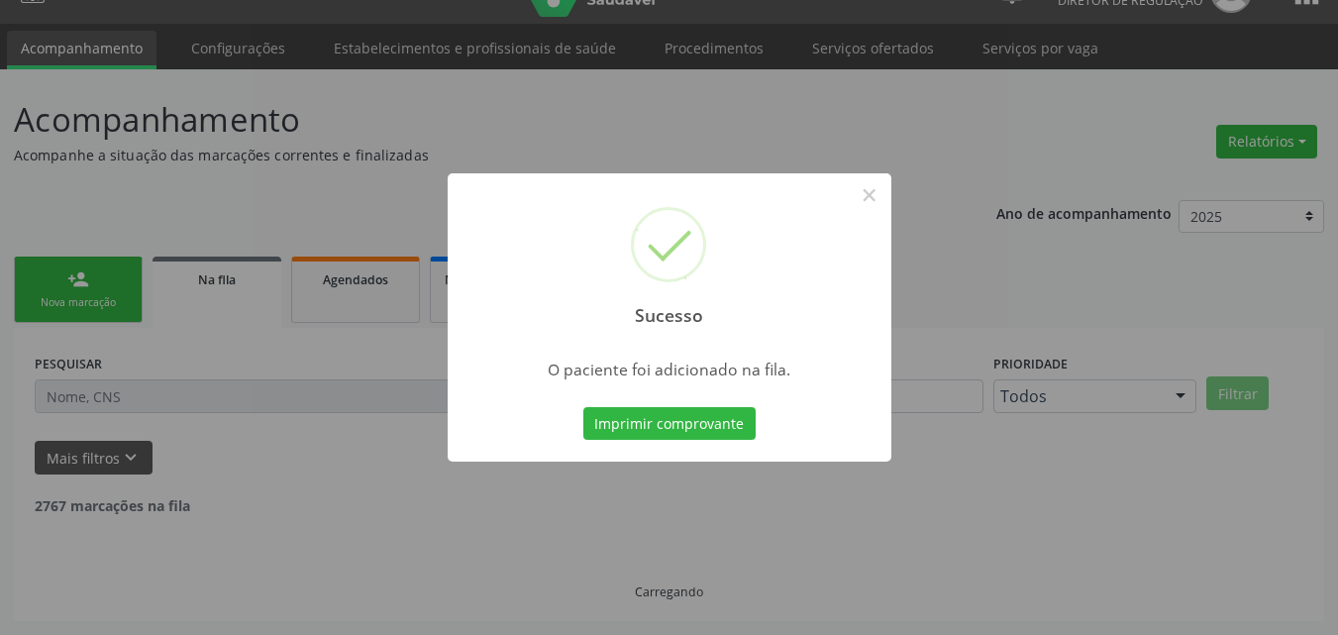
scroll to position [19, 0]
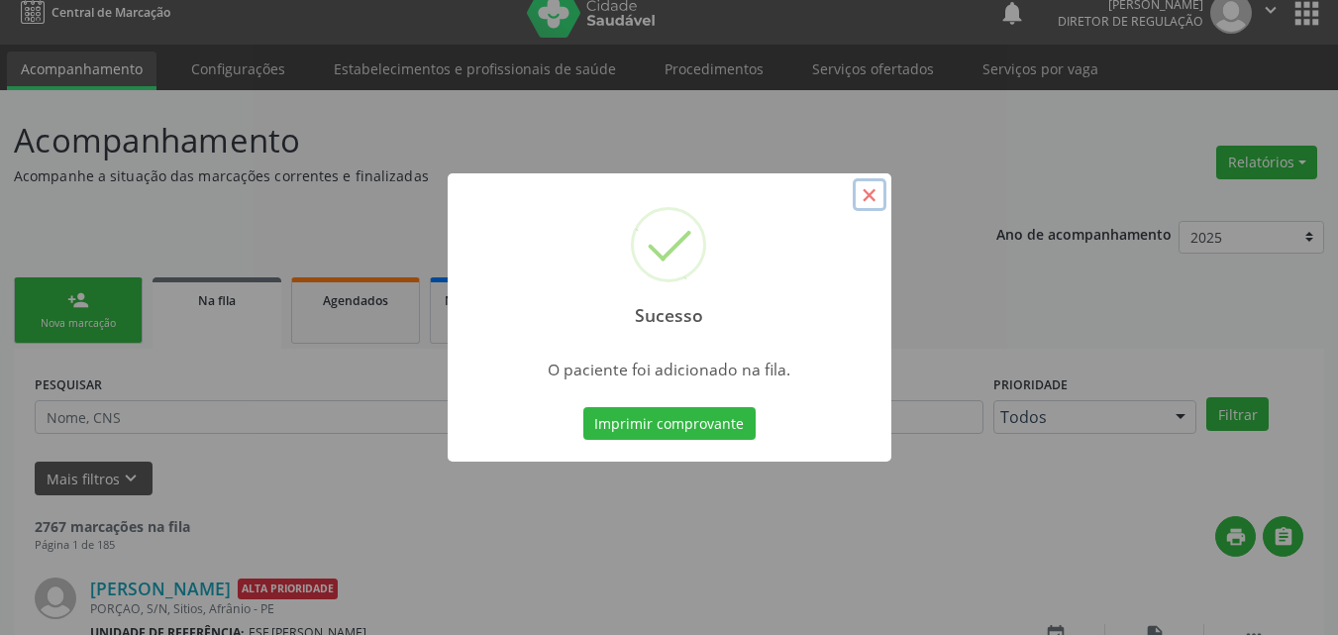
click at [864, 196] on button "×" at bounding box center [870, 195] width 34 height 34
